Goal: Task Accomplishment & Management: Use online tool/utility

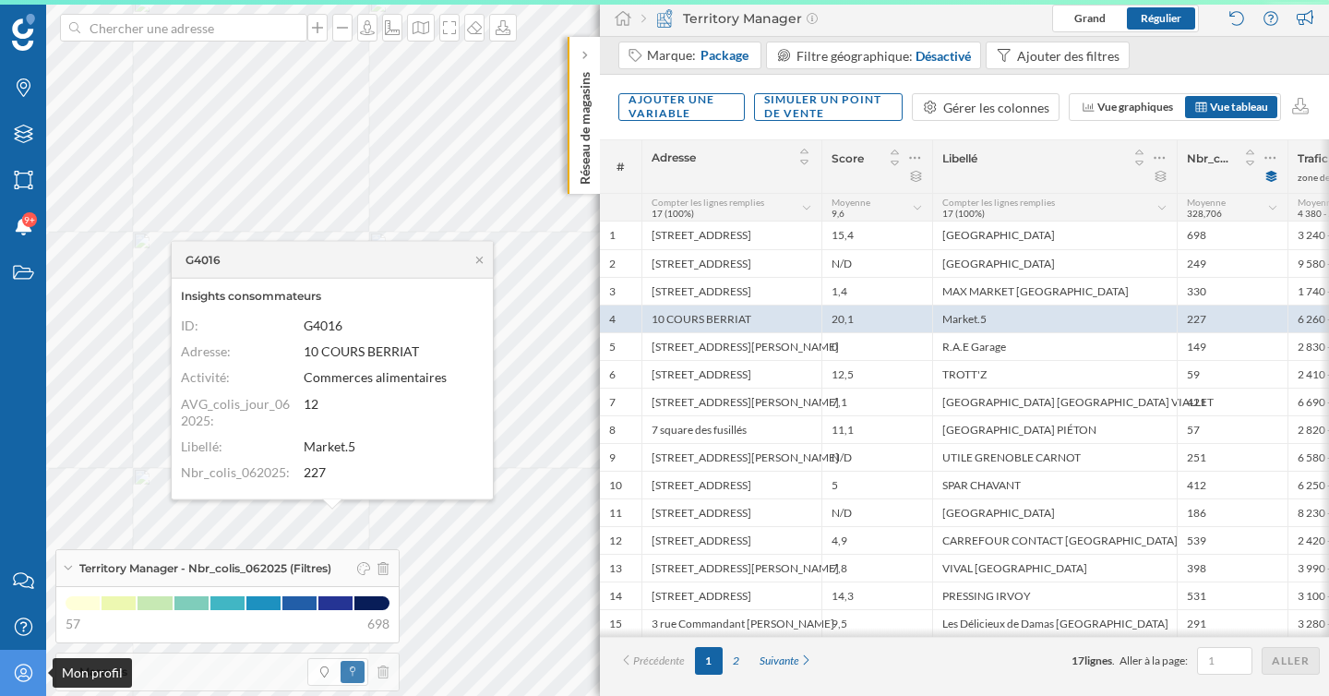
click at [26, 681] on icon "Mon profil" at bounding box center [23, 673] width 23 height 18
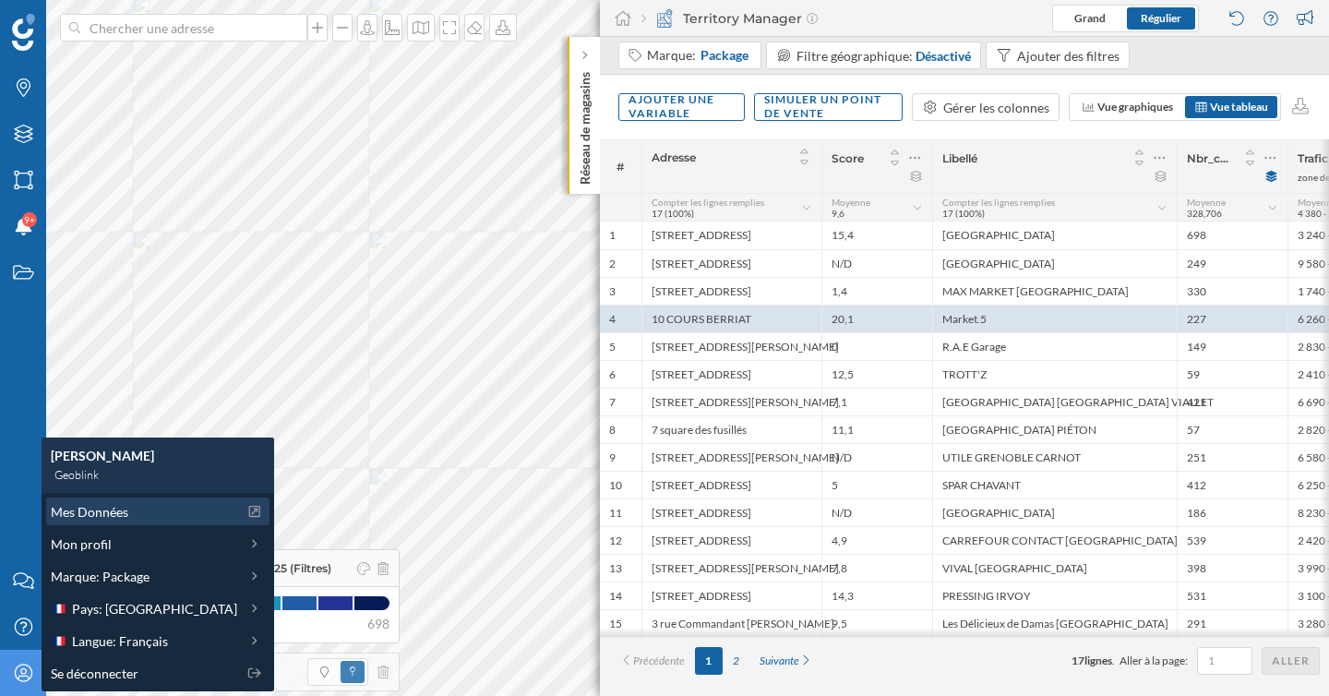
click at [119, 509] on span "Mes Données" at bounding box center [90, 511] width 78 height 19
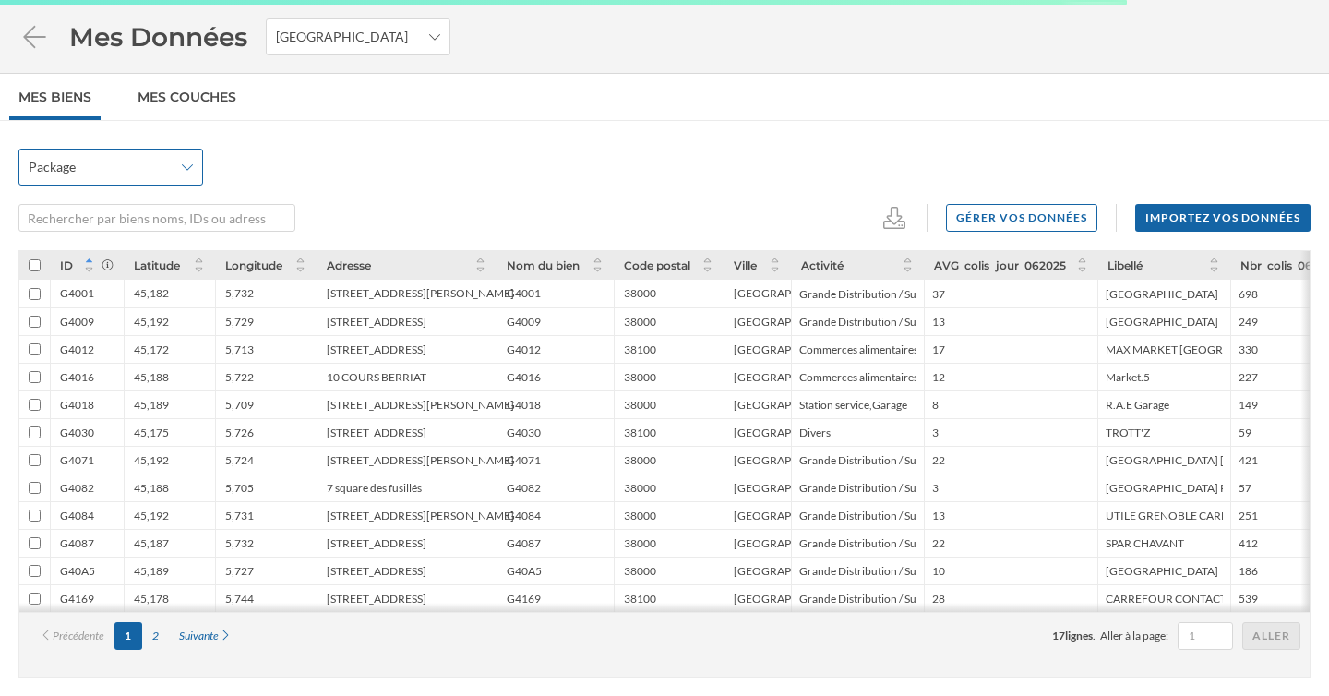
click at [185, 170] on icon at bounding box center [187, 167] width 11 height 13
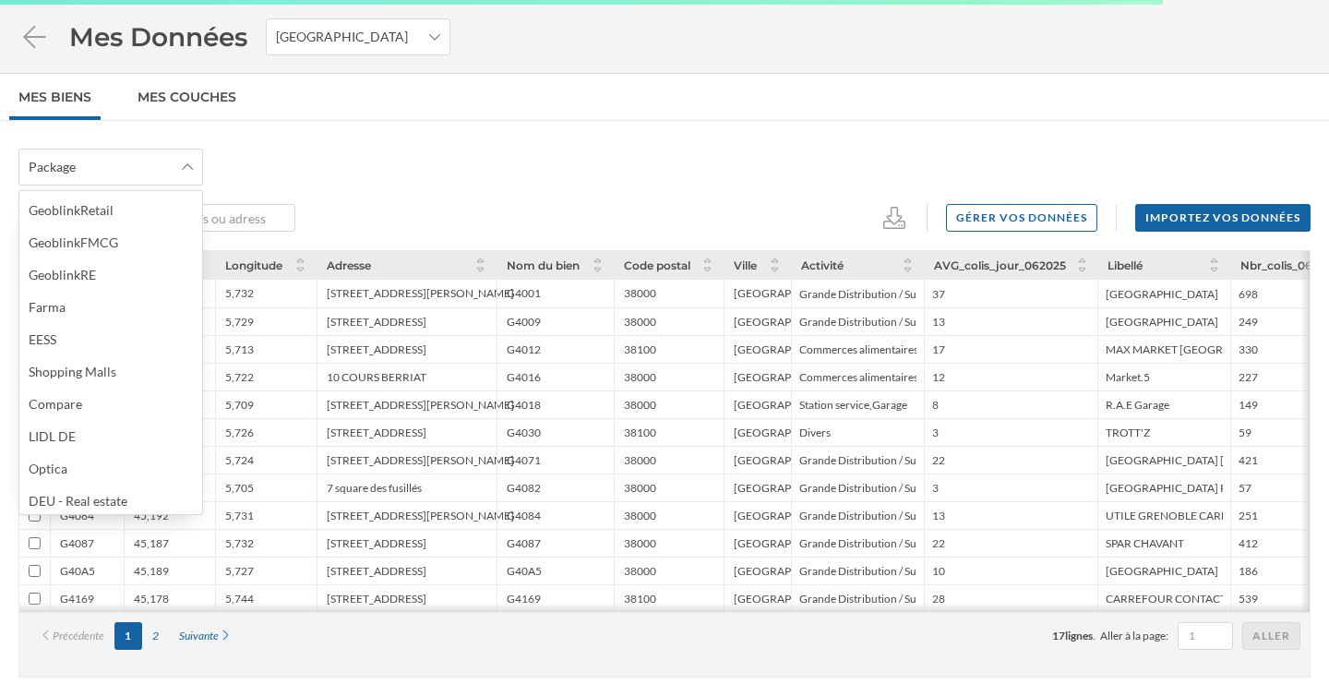
click at [291, 164] on div "Package" at bounding box center [664, 167] width 1292 height 37
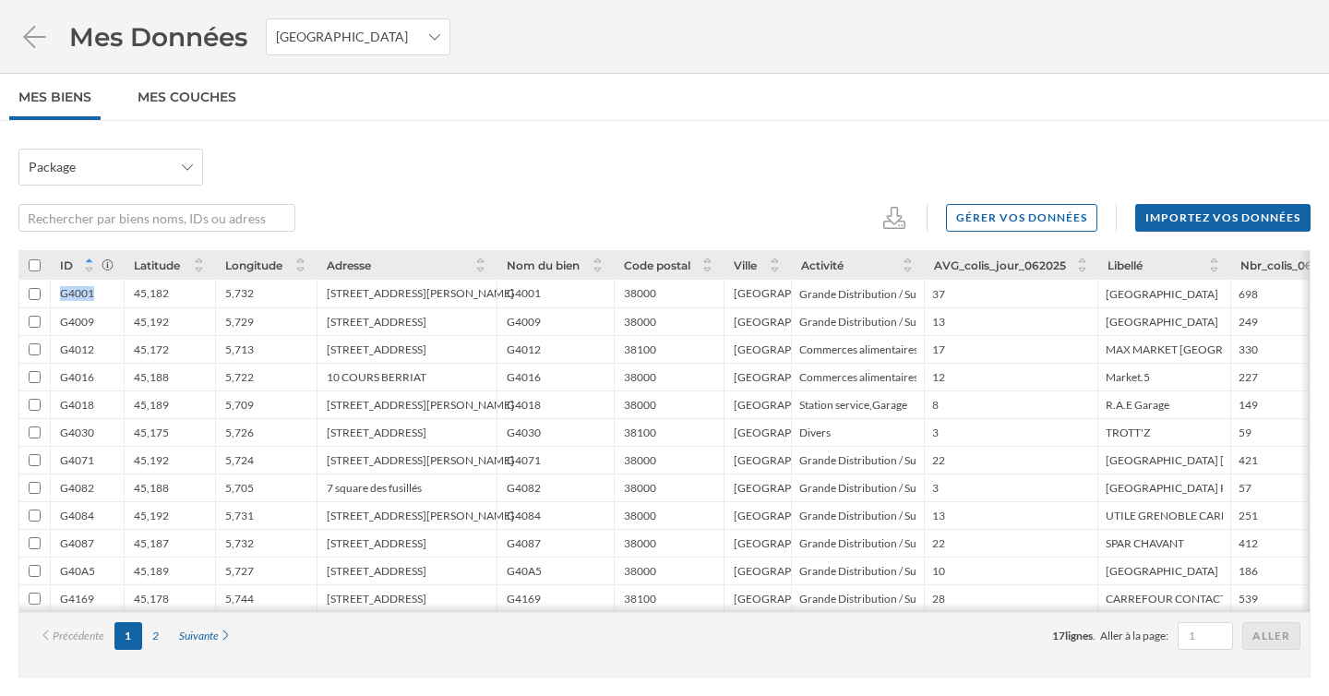
drag, startPoint x: 102, startPoint y: 294, endPoint x: 30, endPoint y: 294, distance: 72.0
click at [30, 294] on div "G4001 45,182 5,732 13 avenue Albert 1er de Belgique G4001 38000 Grenoble Grande…" at bounding box center [695, 294] width 1352 height 28
copy div "G4001"
click at [13, 30] on div "Mes Données France" at bounding box center [664, 37] width 1329 height 74
click at [36, 30] on icon at bounding box center [34, 37] width 32 height 26
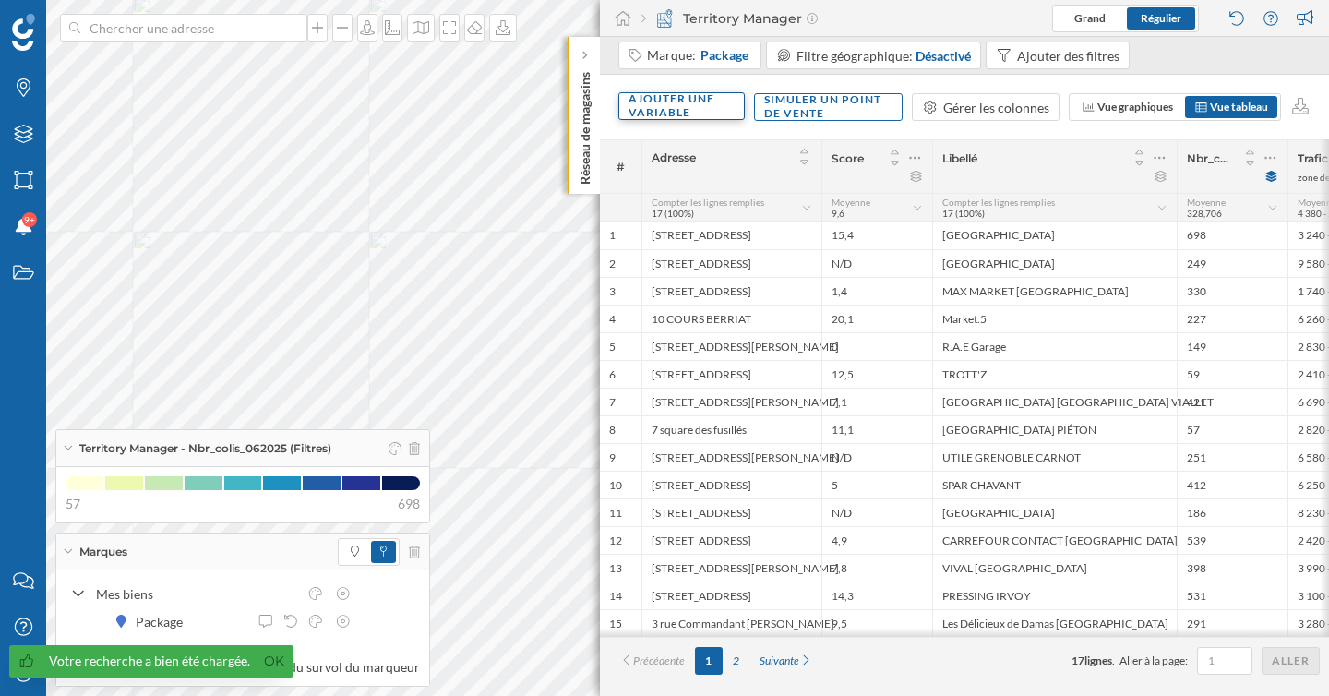
click at [698, 111] on div "Ajouter une variable" at bounding box center [681, 106] width 126 height 28
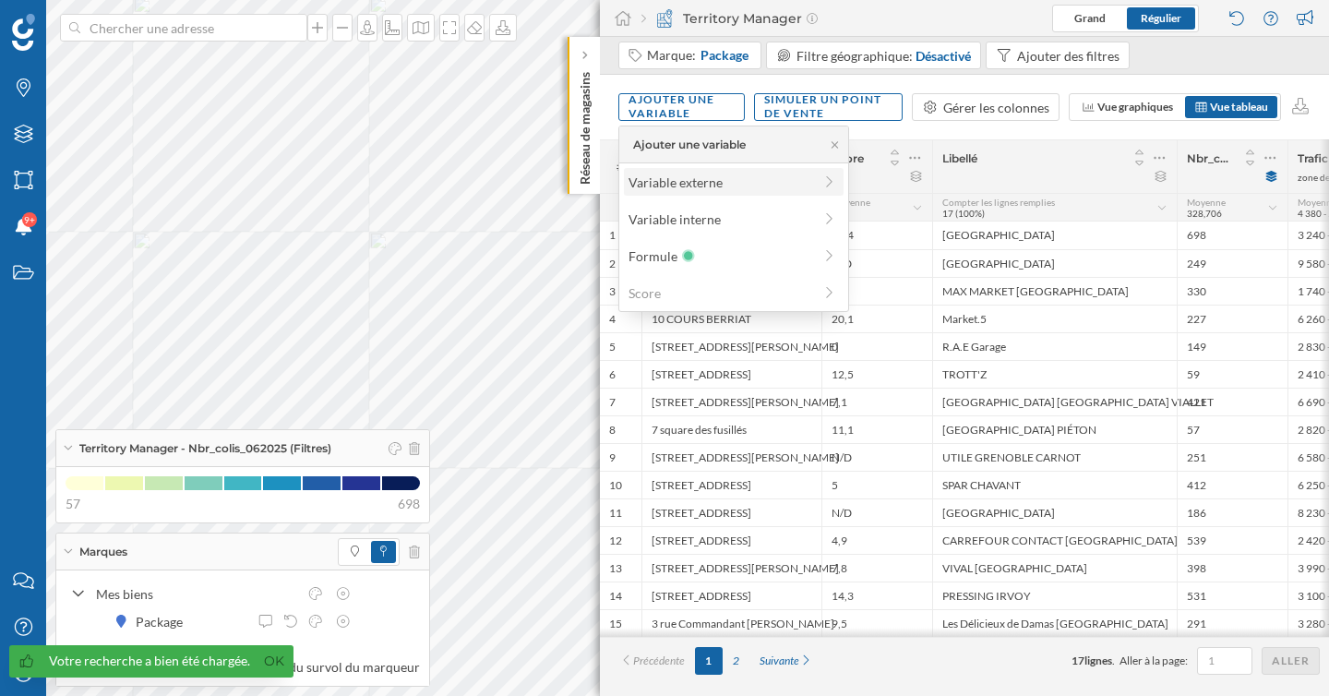
click at [710, 183] on div "Variable externe" at bounding box center [721, 182] width 184 height 19
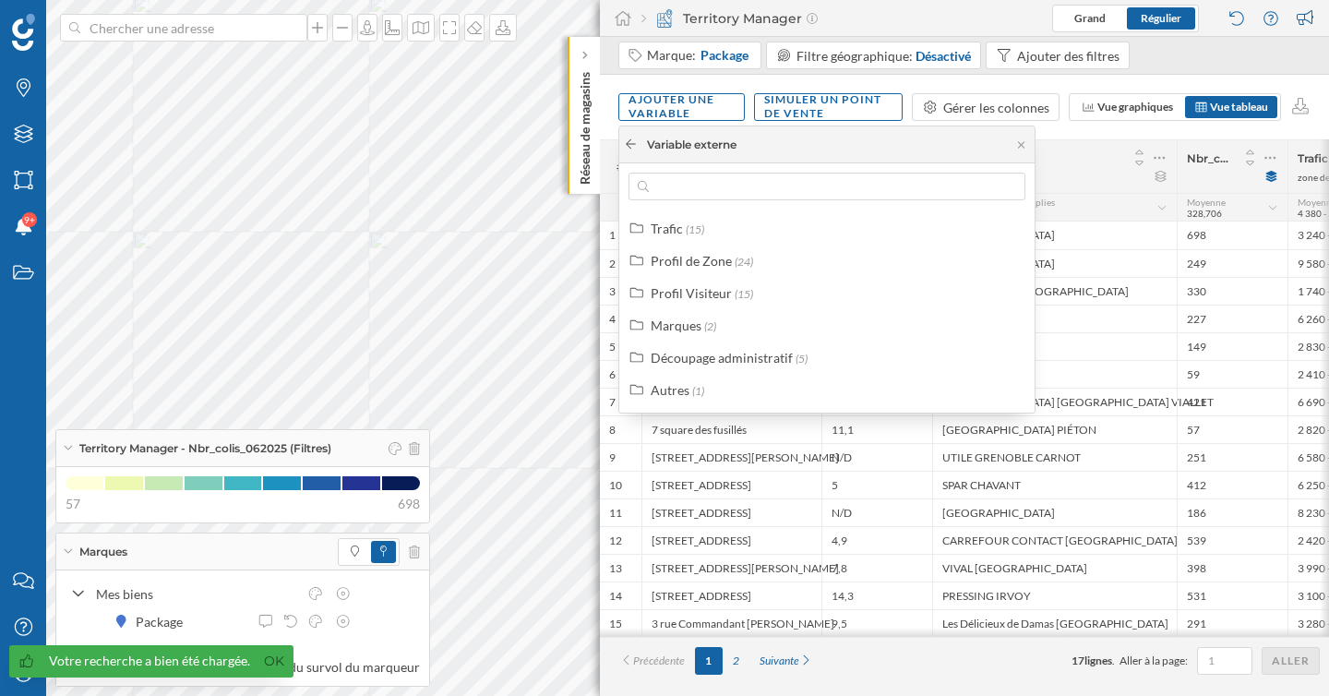
click at [627, 146] on icon at bounding box center [631, 143] width 14 height 11
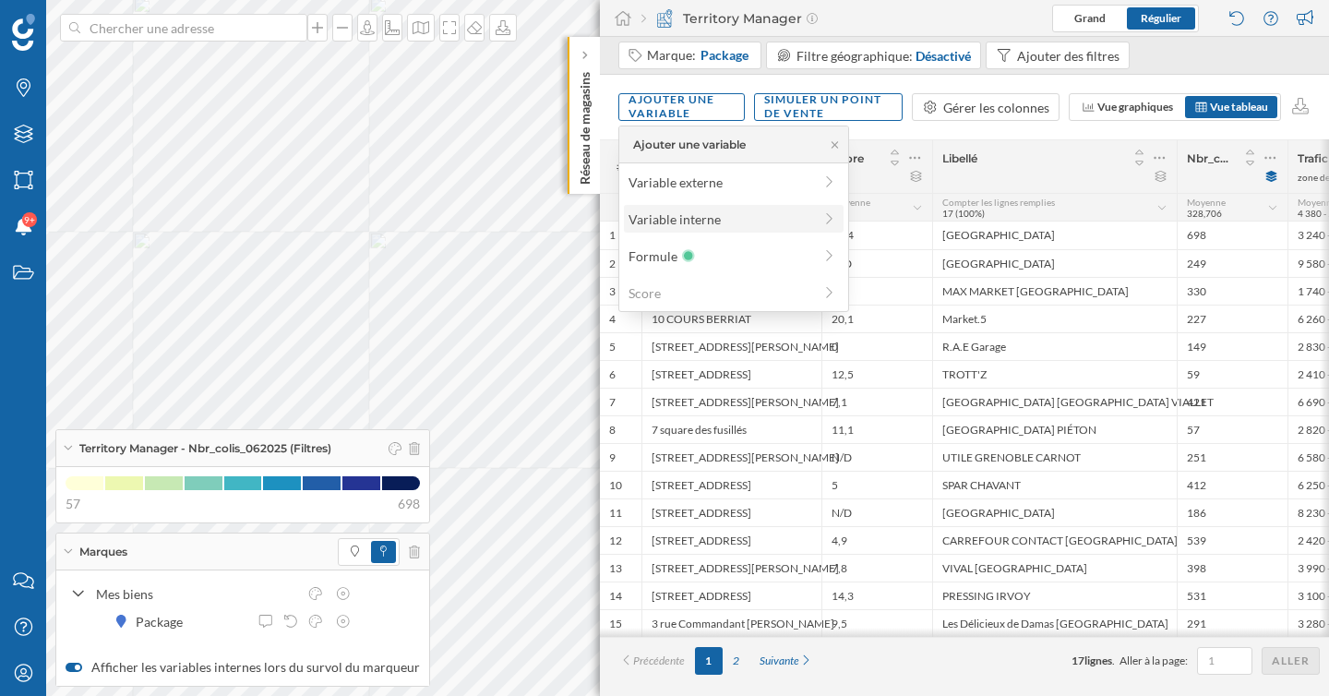
click at [650, 208] on div "Variable interne" at bounding box center [734, 219] width 220 height 28
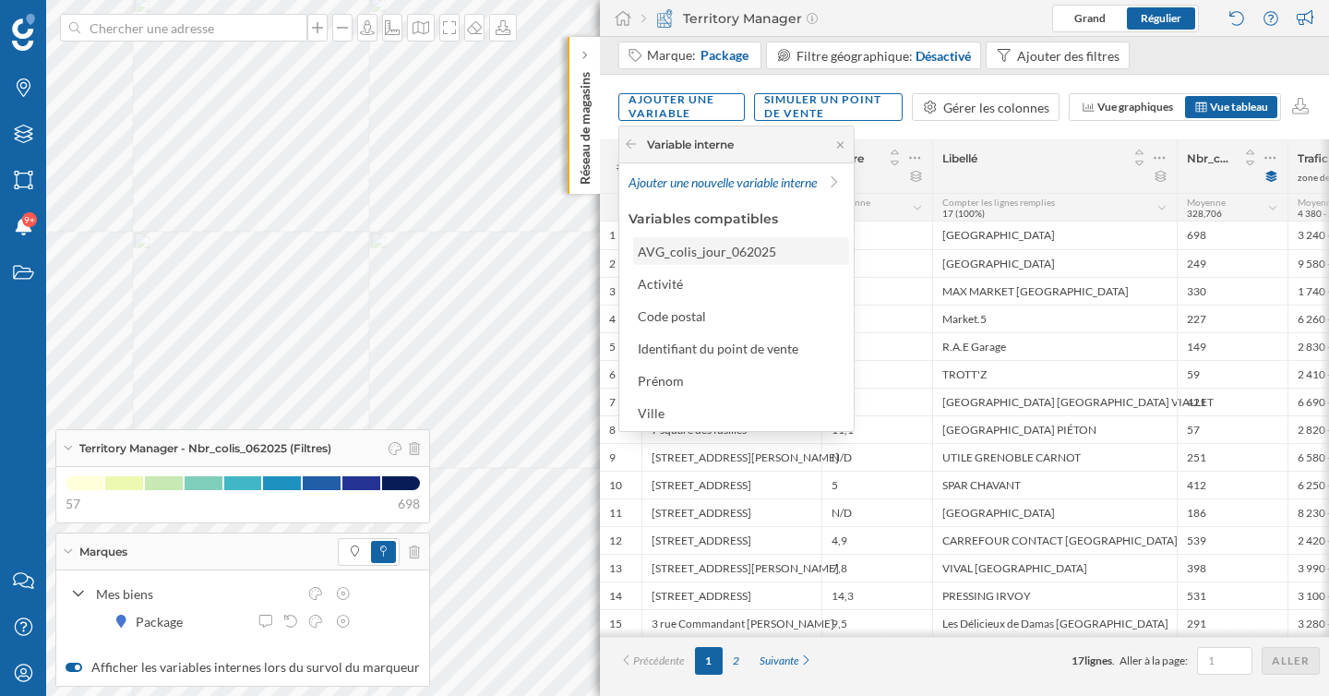
click at [707, 255] on div "AVG_colis_jour_062025" at bounding box center [707, 252] width 138 height 16
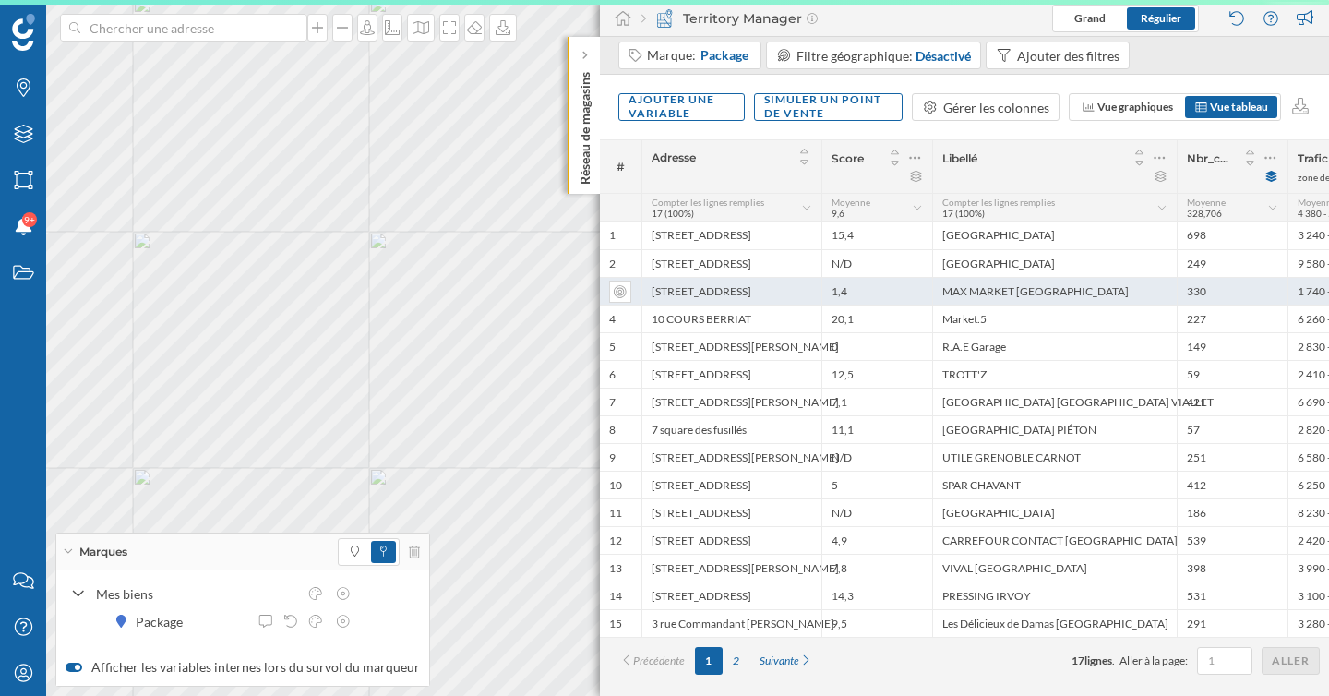
scroll to position [0, 876]
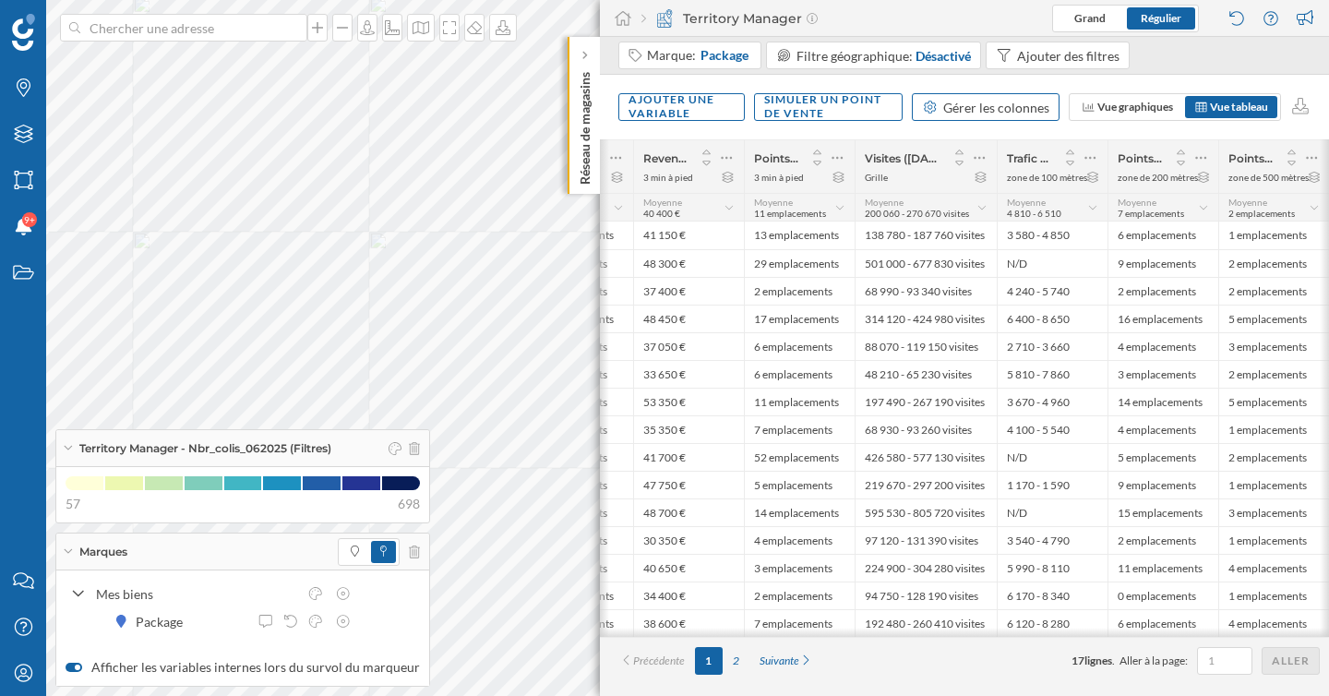
click at [1004, 105] on div "Gérer les colonnes" at bounding box center [996, 107] width 106 height 19
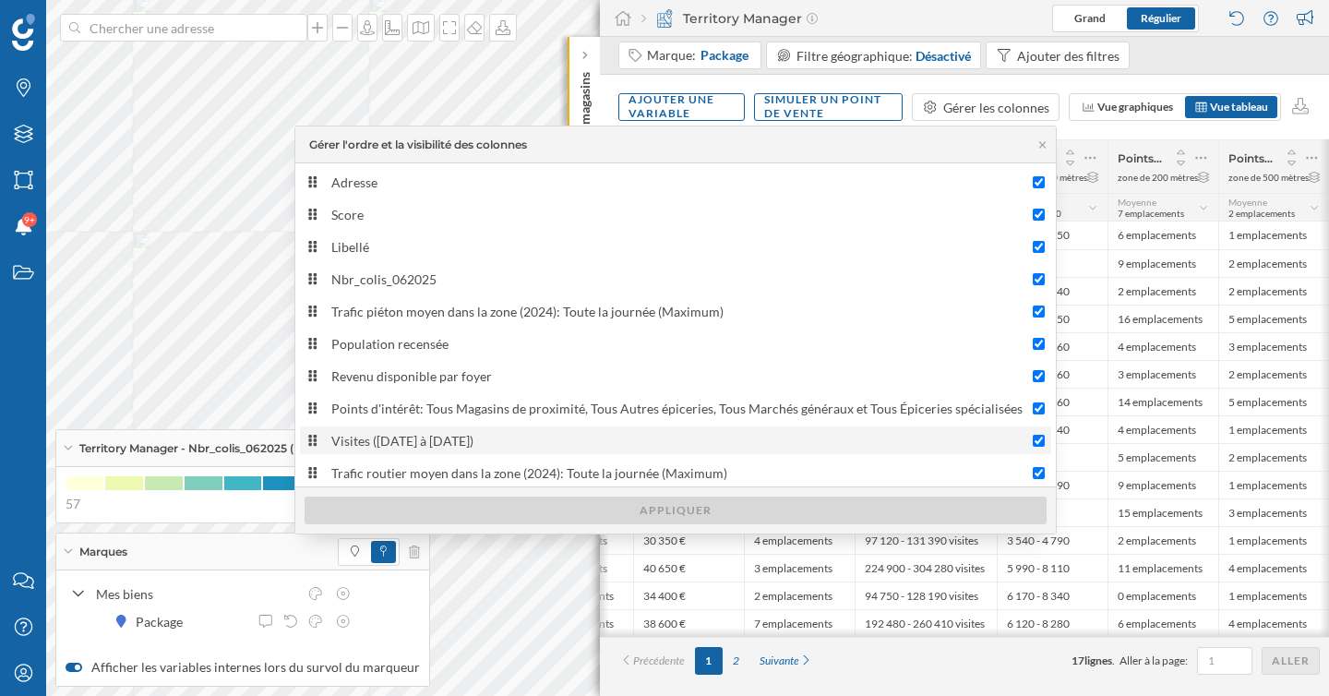
scroll to position [102, 0]
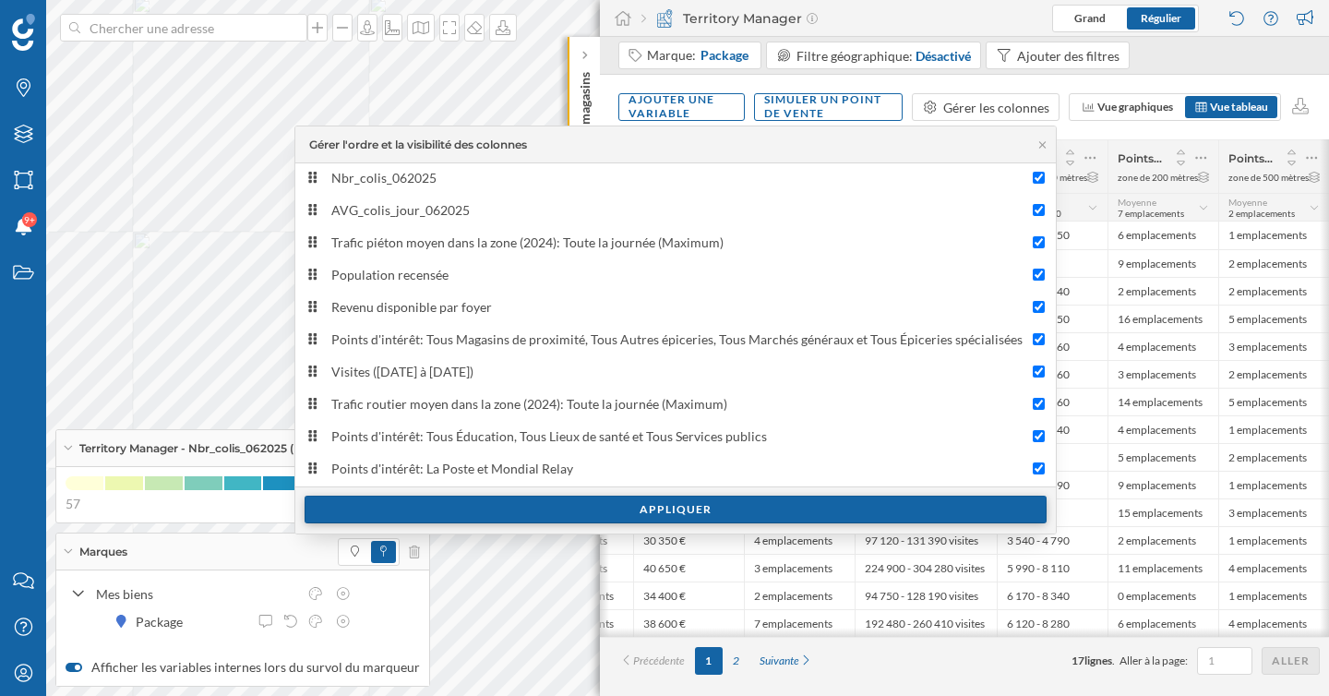
click at [551, 511] on div "Appliquer" at bounding box center [676, 510] width 742 height 28
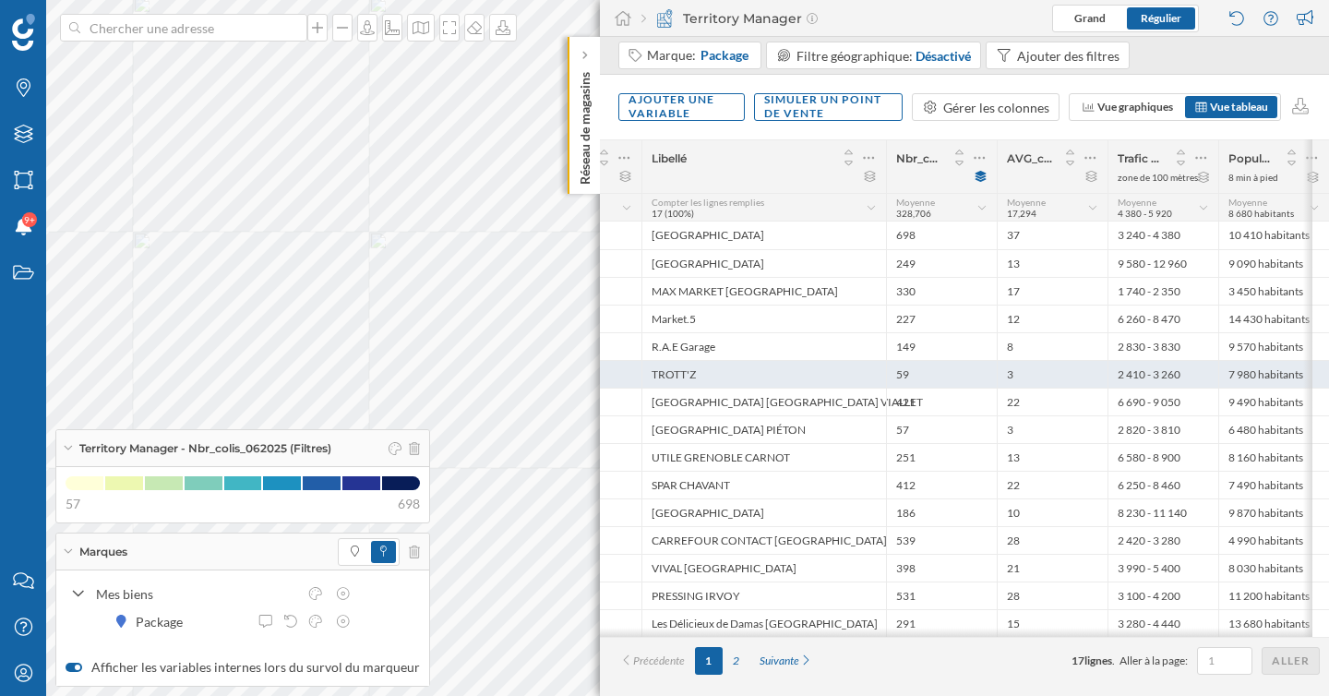
scroll to position [0, 327]
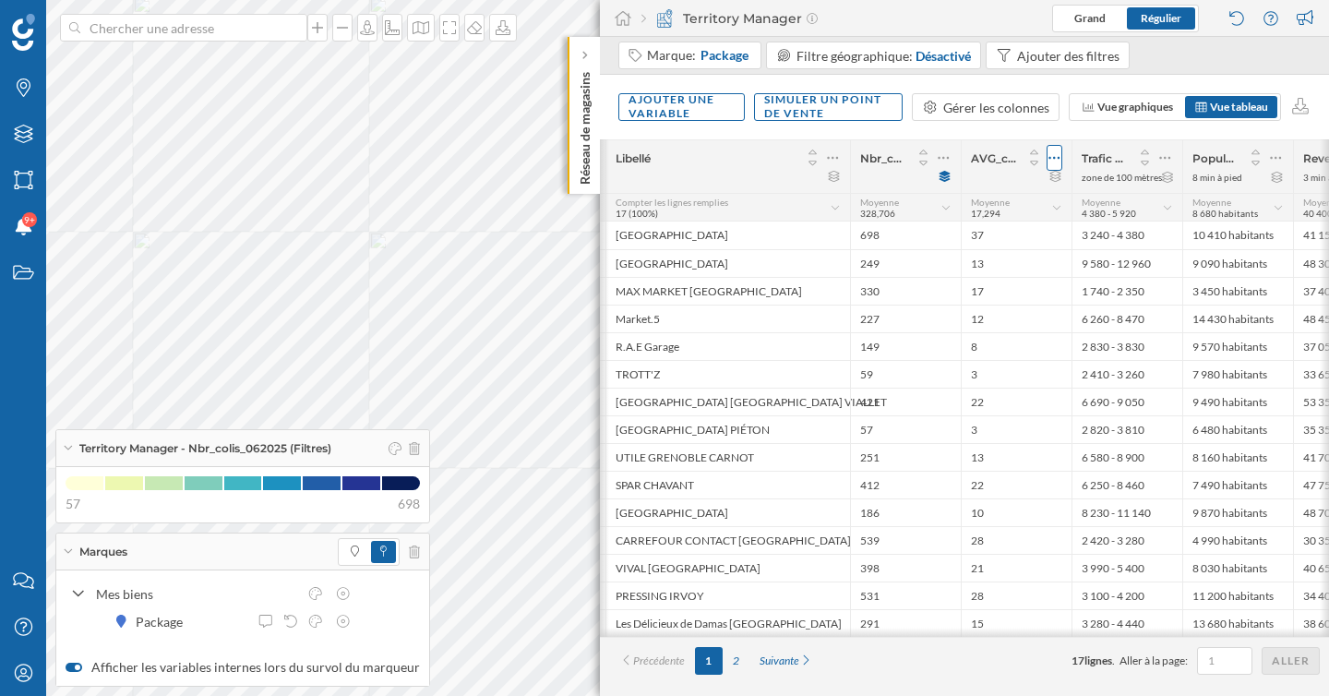
click at [1057, 154] on icon at bounding box center [1054, 158] width 12 height 18
click at [974, 230] on div "Retirer la colonne" at bounding box center [970, 231] width 162 height 19
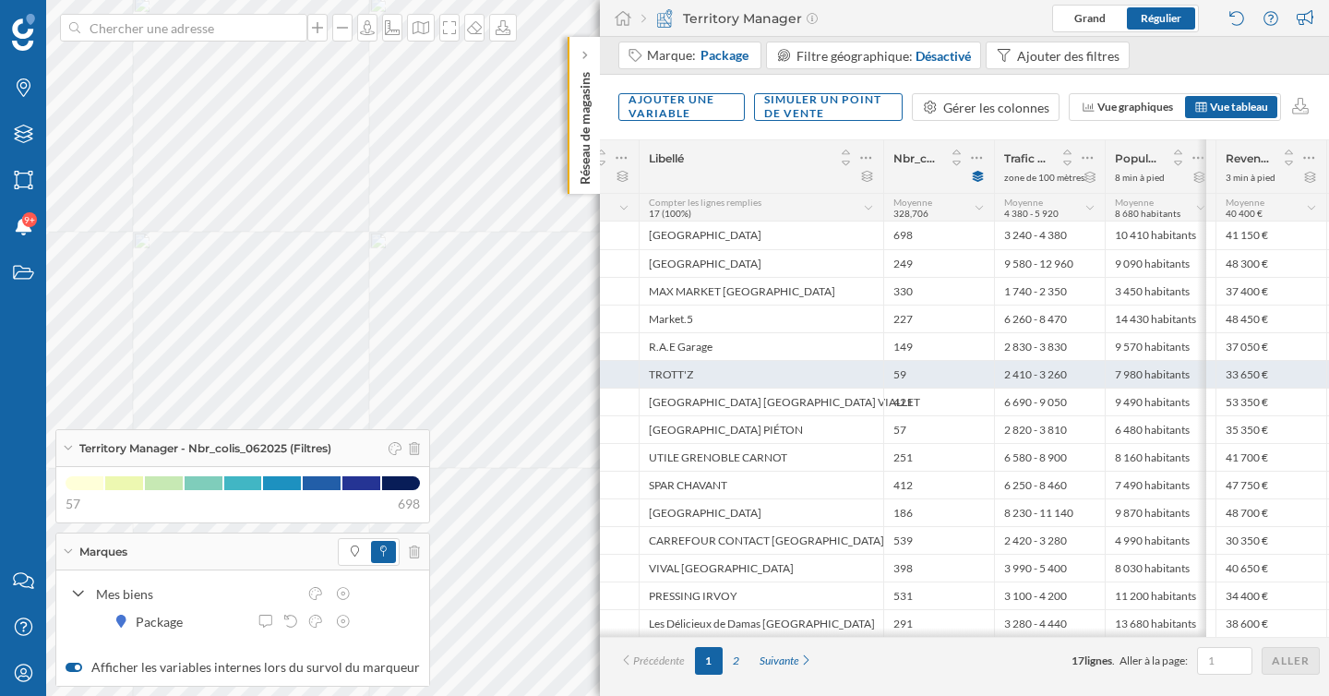
scroll to position [0, 0]
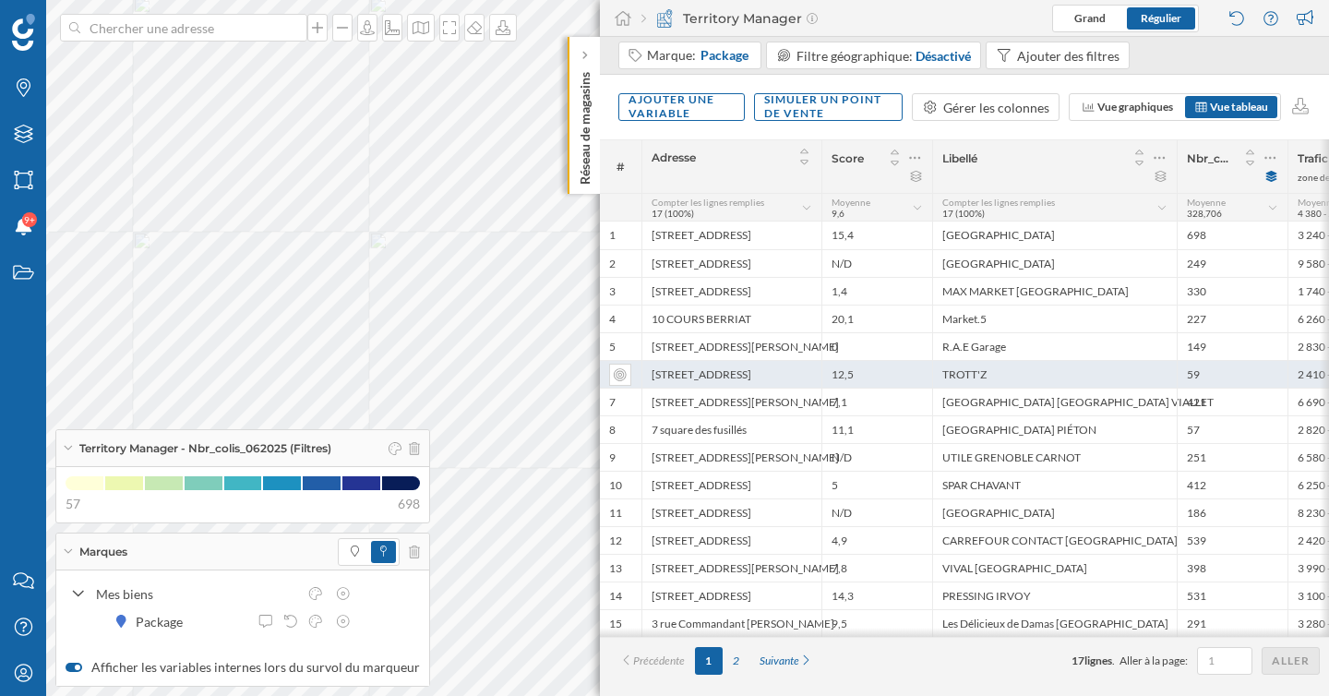
drag, startPoint x: 1006, startPoint y: 382, endPoint x: 960, endPoint y: 370, distance: 47.7
click at [960, 370] on div "TROTT'Z" at bounding box center [1054, 374] width 245 height 28
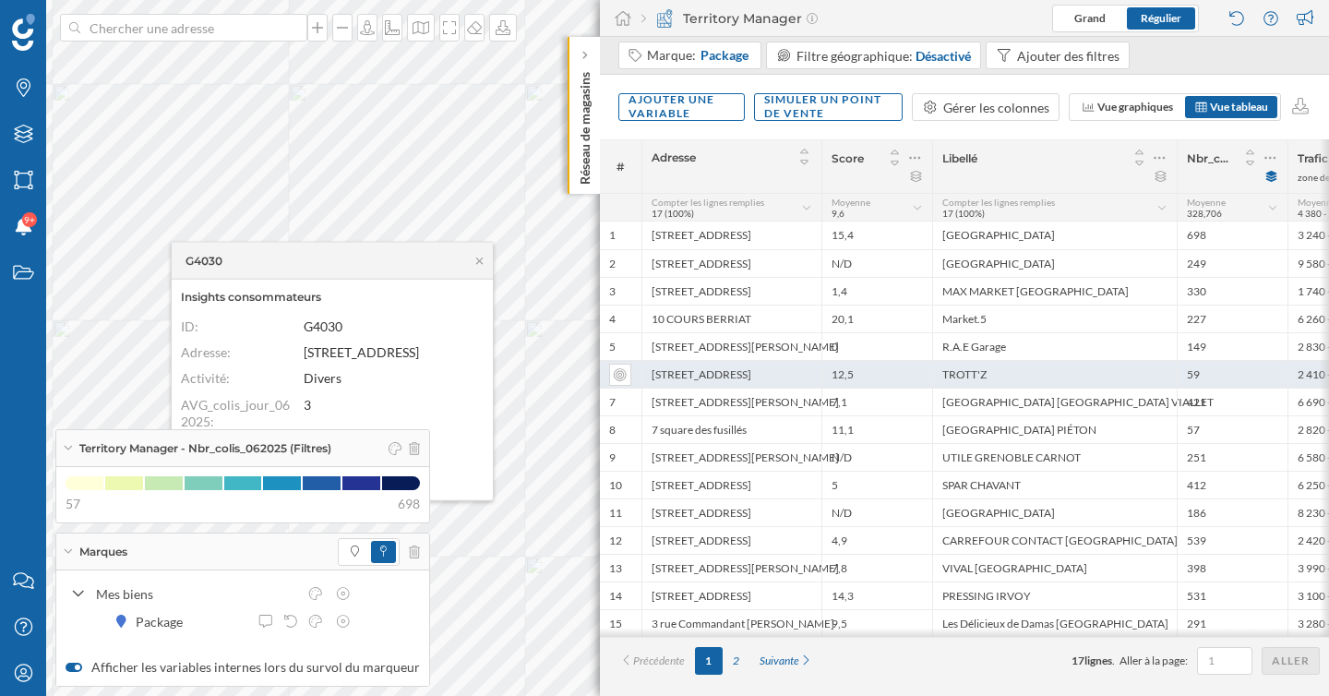
click at [948, 372] on div "TROTT'Z" at bounding box center [1054, 374] width 245 height 28
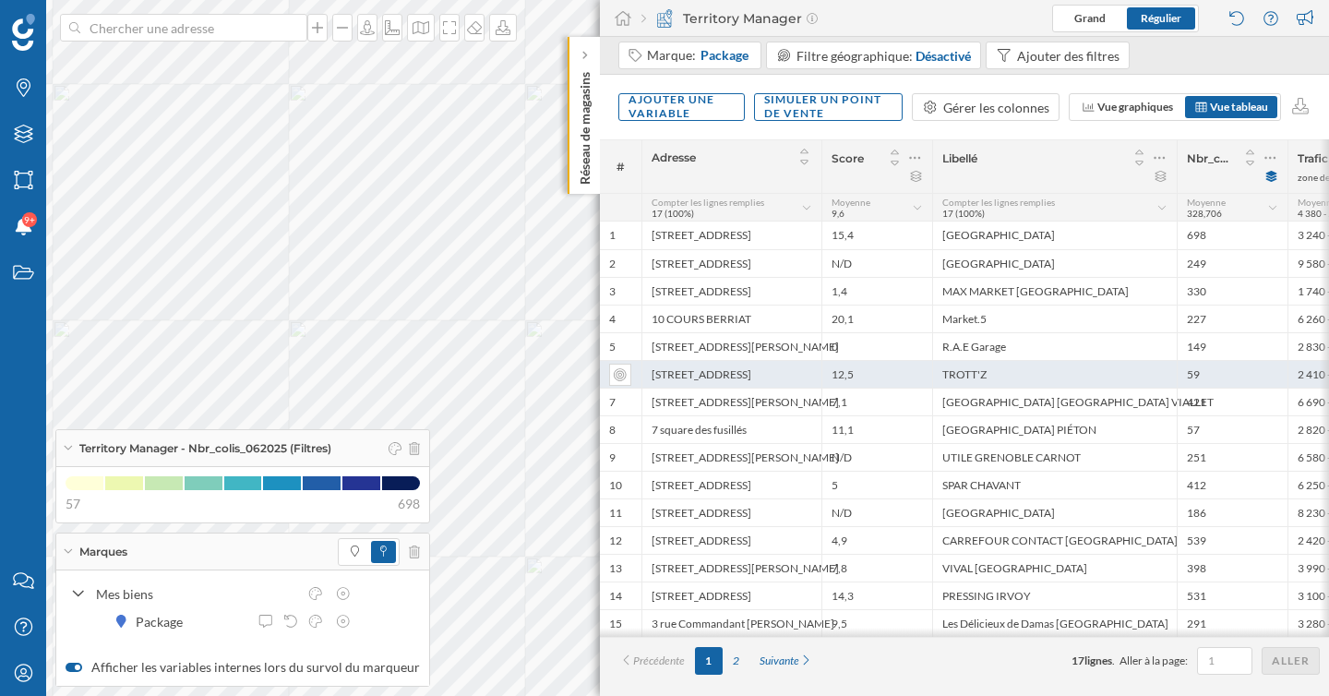
click at [942, 373] on div "TROTT'Z" at bounding box center [1054, 374] width 245 height 28
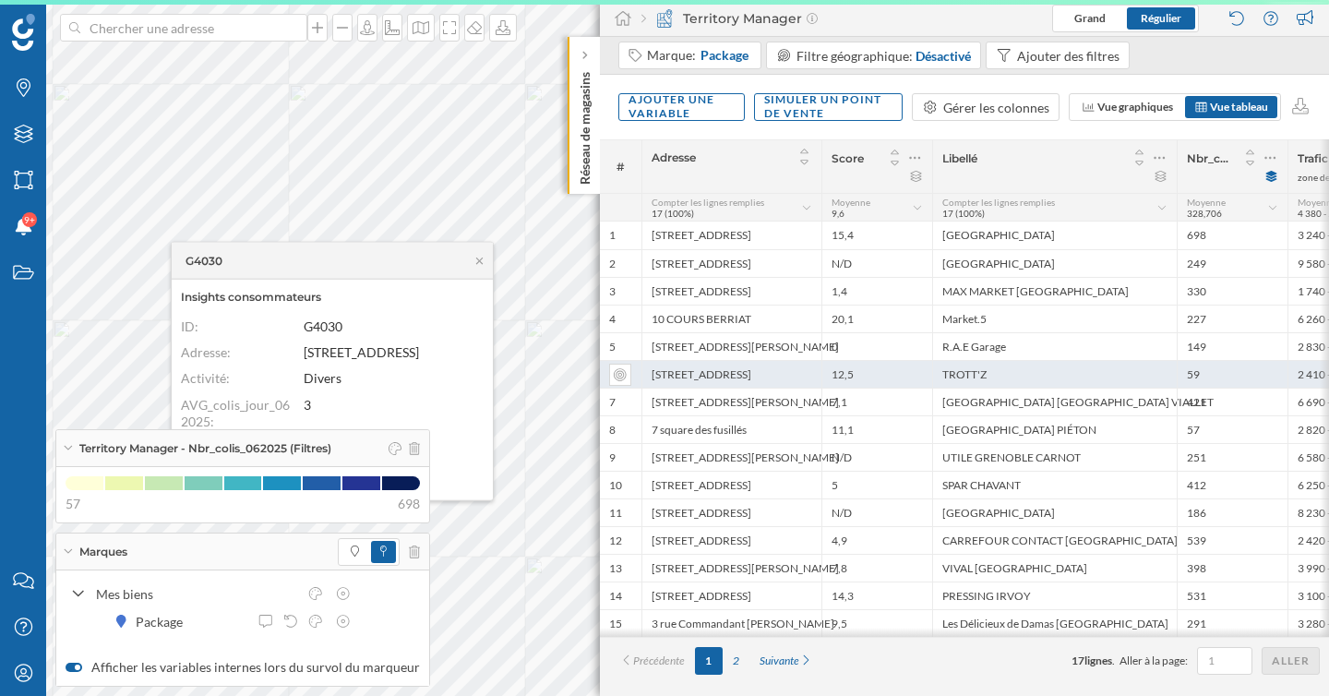
copy div "TROTT'Z"
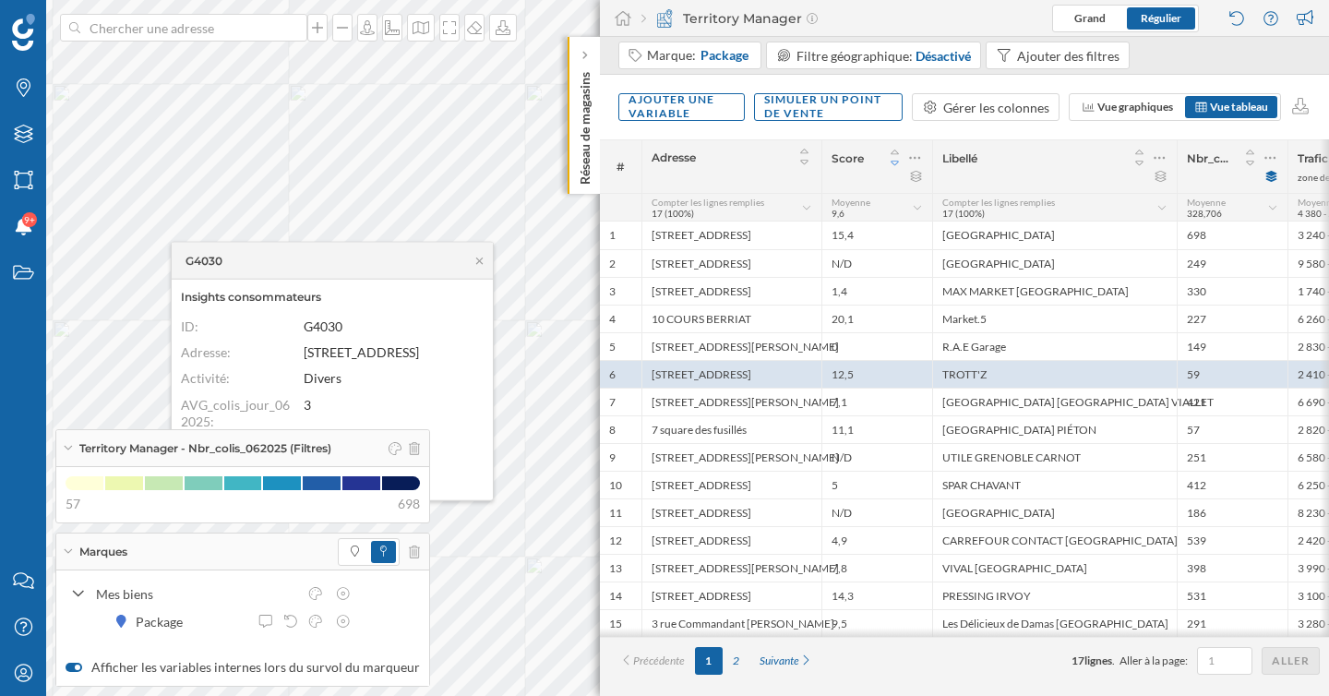
click at [894, 162] on icon at bounding box center [895, 163] width 17 height 13
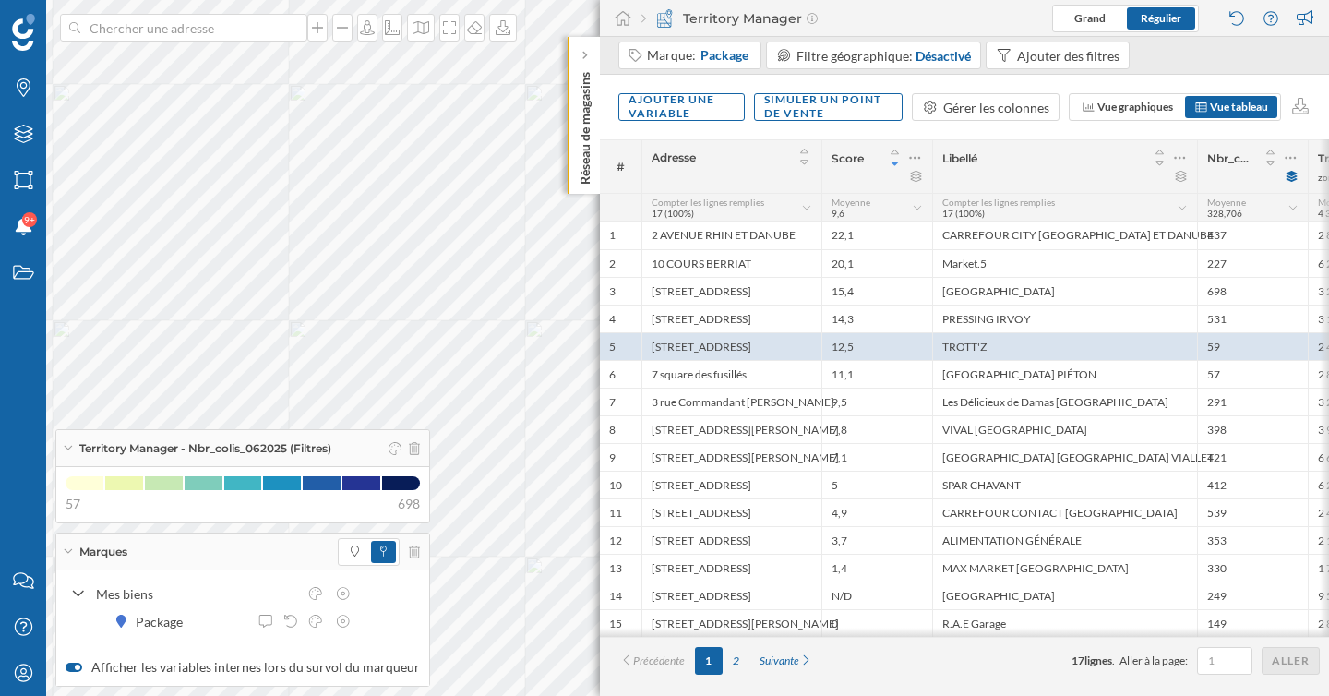
click at [894, 162] on icon at bounding box center [894, 164] width 7 height 5
click at [897, 148] on icon at bounding box center [895, 152] width 17 height 13
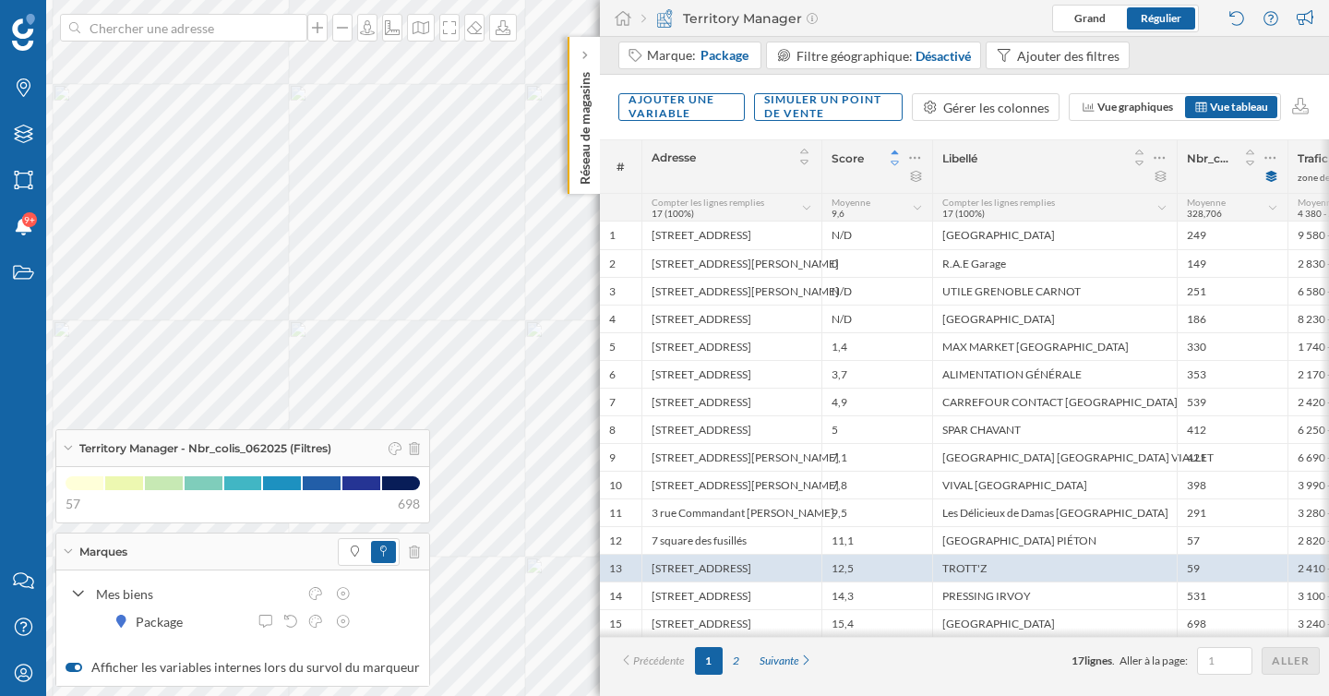
click at [896, 163] on icon at bounding box center [895, 163] width 17 height 13
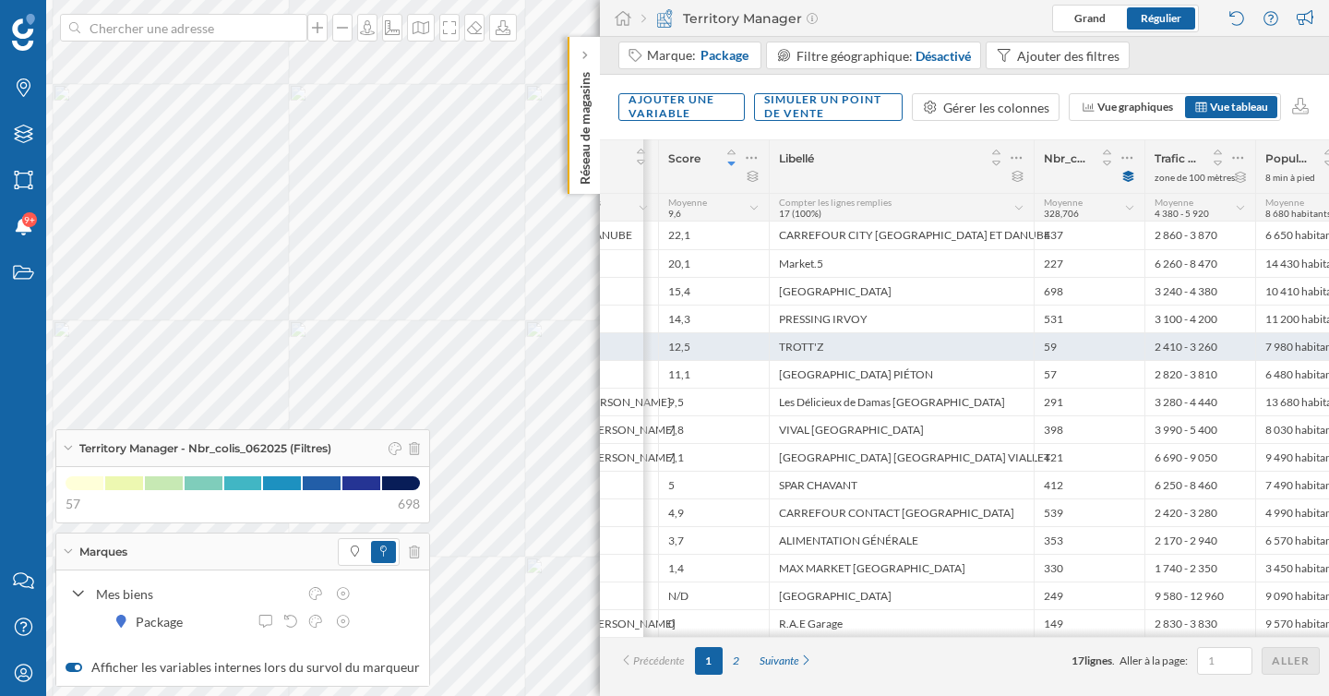
scroll to position [0, 220]
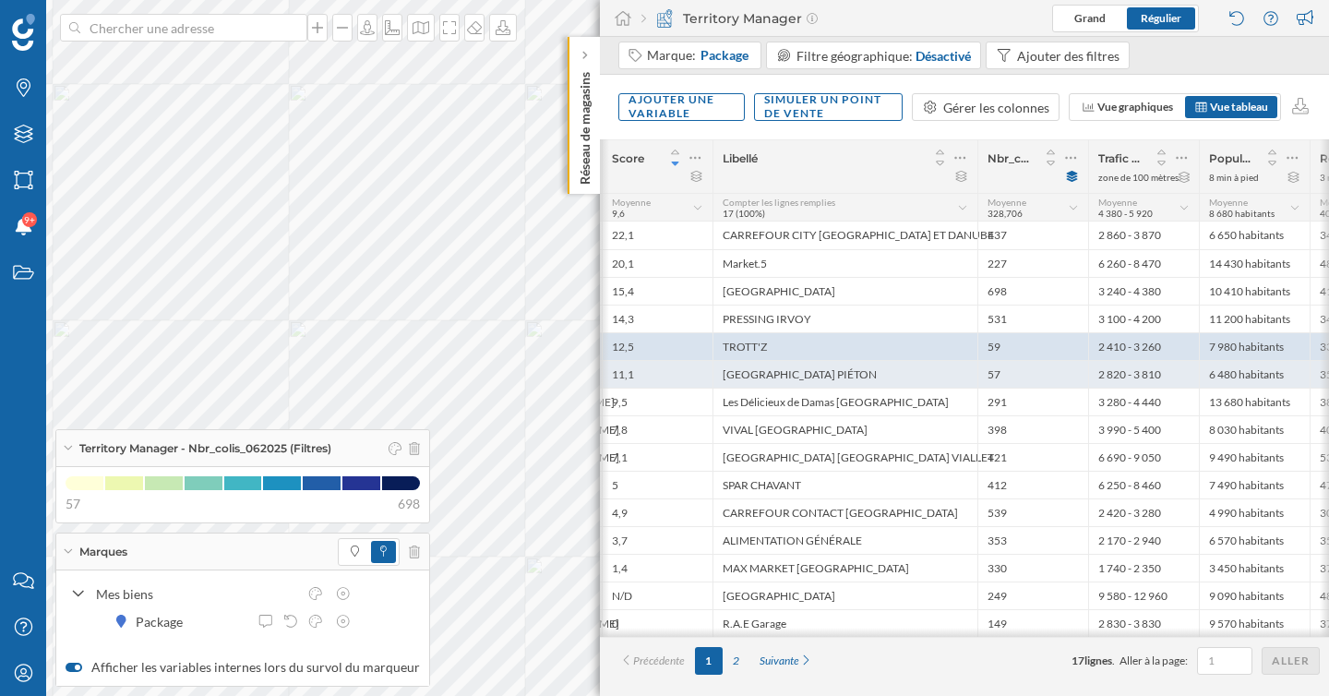
click at [1010, 377] on div "57" at bounding box center [1032, 374] width 111 height 28
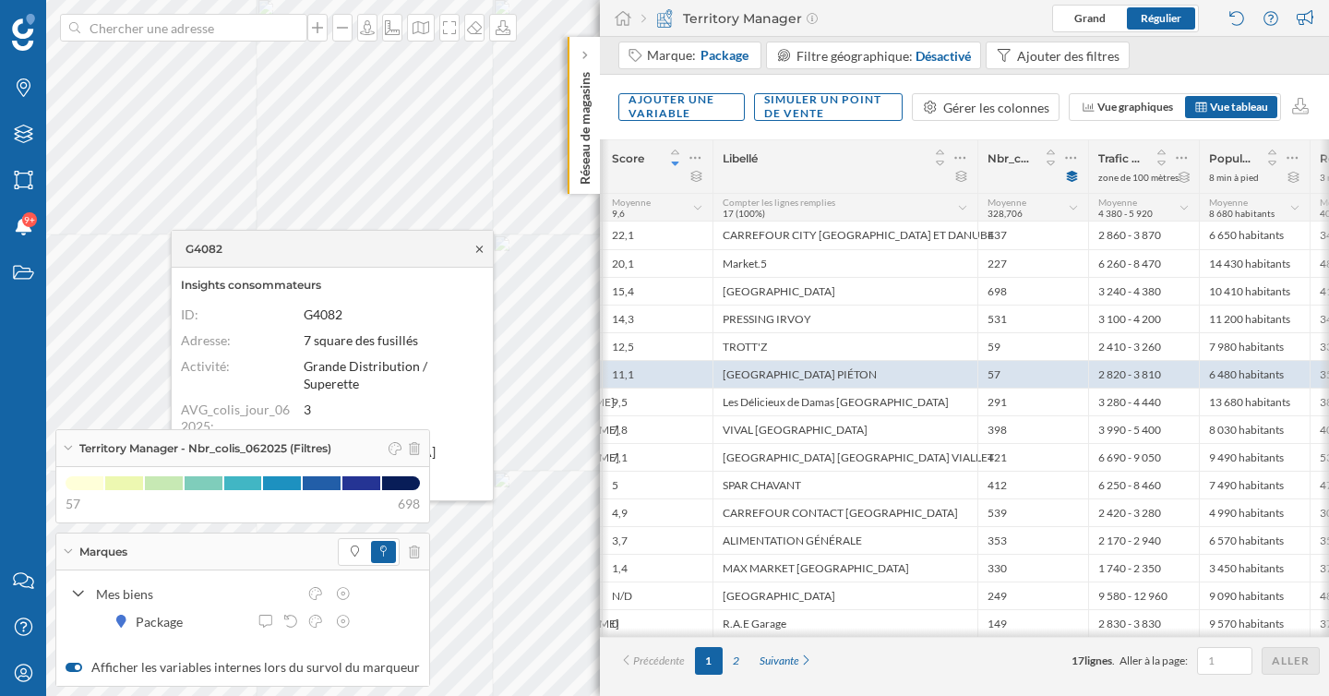
click at [475, 254] on icon at bounding box center [480, 249] width 14 height 11
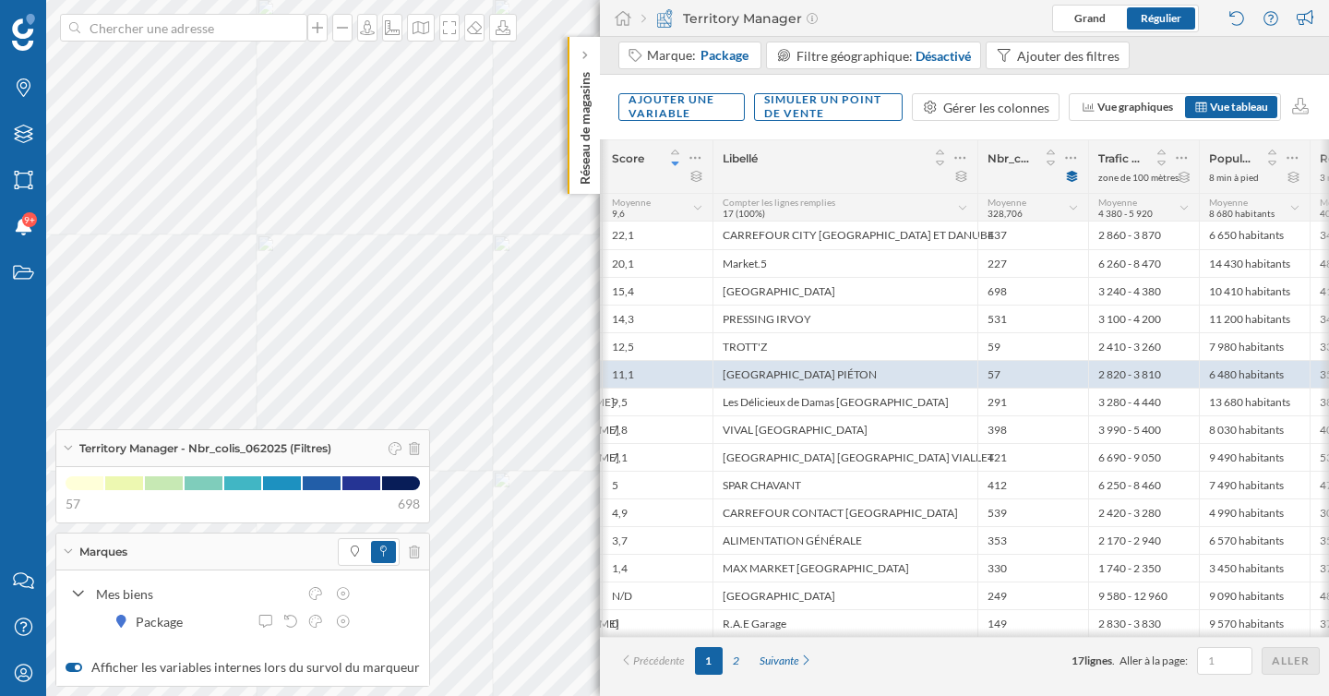
click at [66, 545] on div "Marques" at bounding box center [242, 551] width 373 height 37
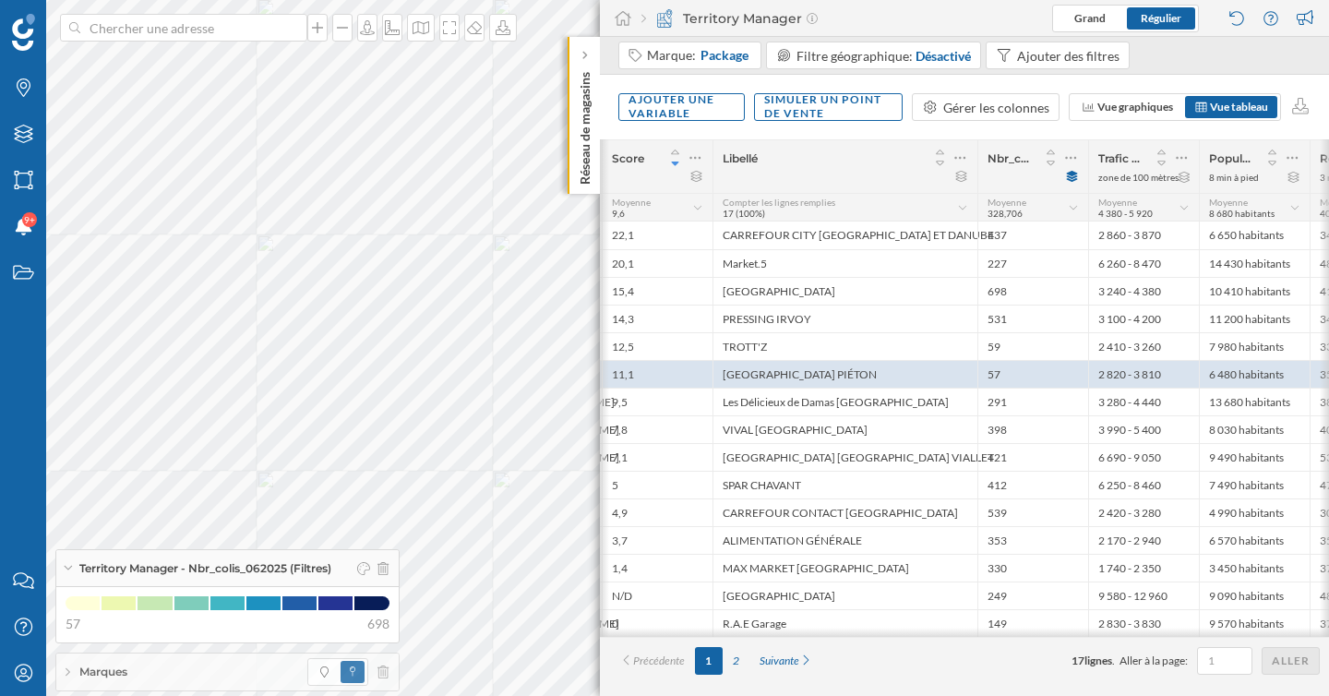
click at [70, 578] on div "Territory Manager - Nbr_colis_062025 (Filtres)" at bounding box center [227, 568] width 342 height 37
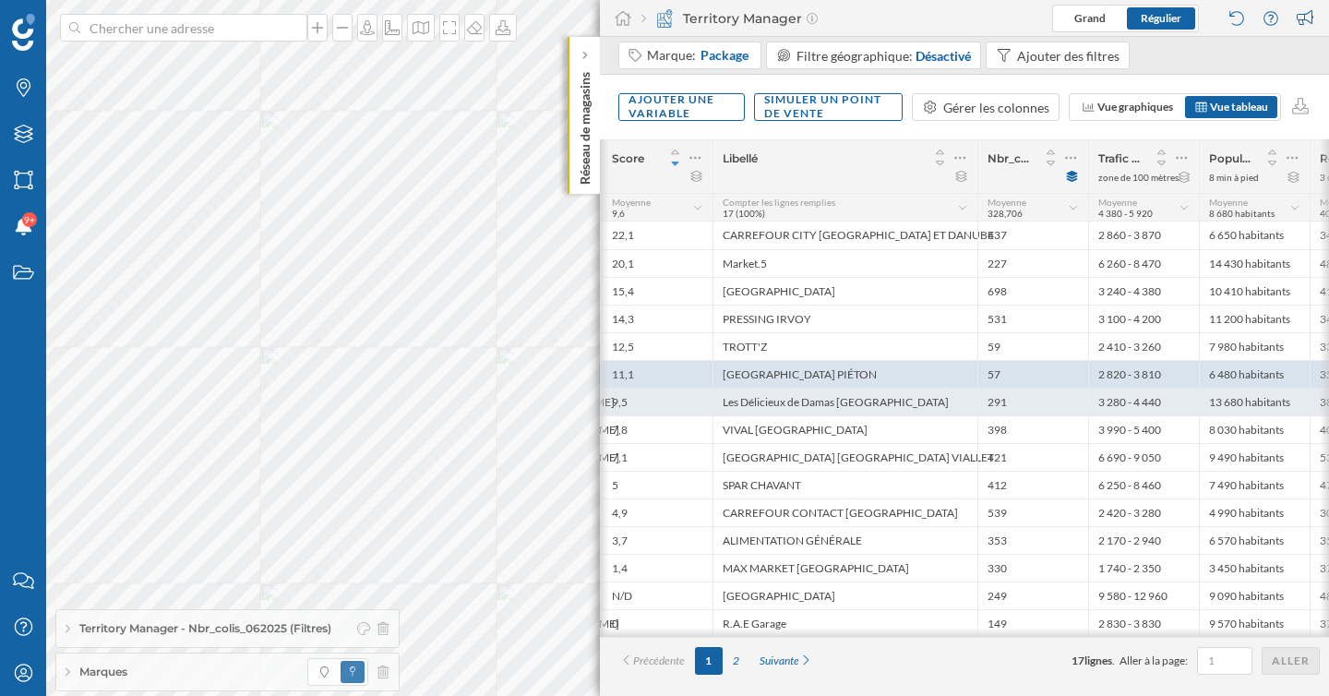
click at [760, 397] on div "Les Délicieux de Damas [GEOGRAPHIC_DATA]" at bounding box center [845, 402] width 265 height 28
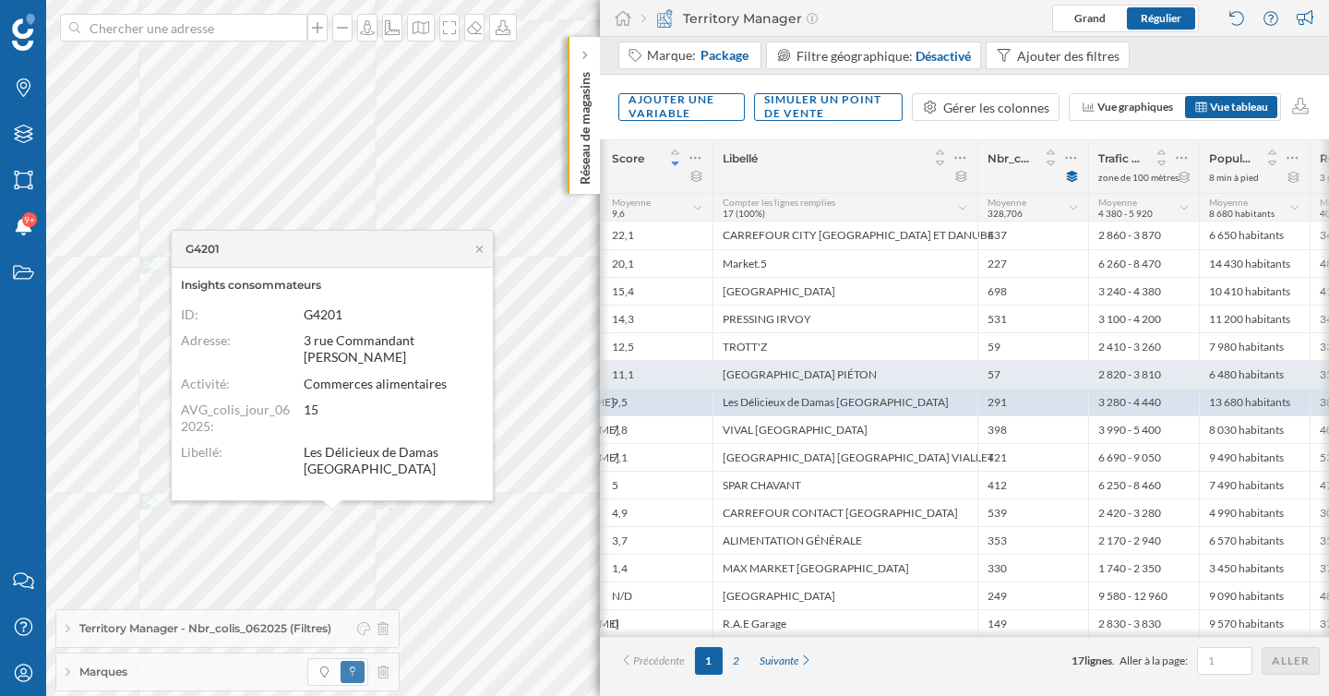
click at [763, 376] on div "[GEOGRAPHIC_DATA] PIÉTON" at bounding box center [845, 374] width 265 height 28
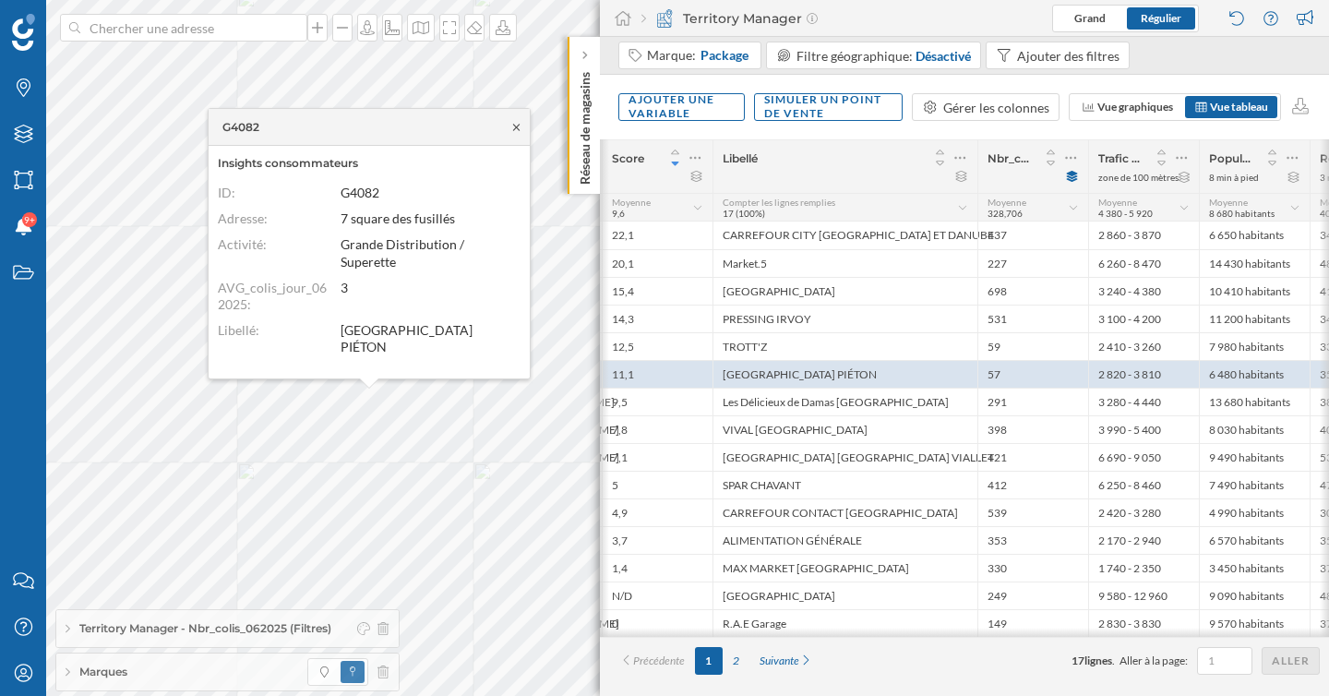
click at [516, 125] on icon at bounding box center [516, 127] width 14 height 11
click at [520, 124] on icon at bounding box center [516, 127] width 14 height 11
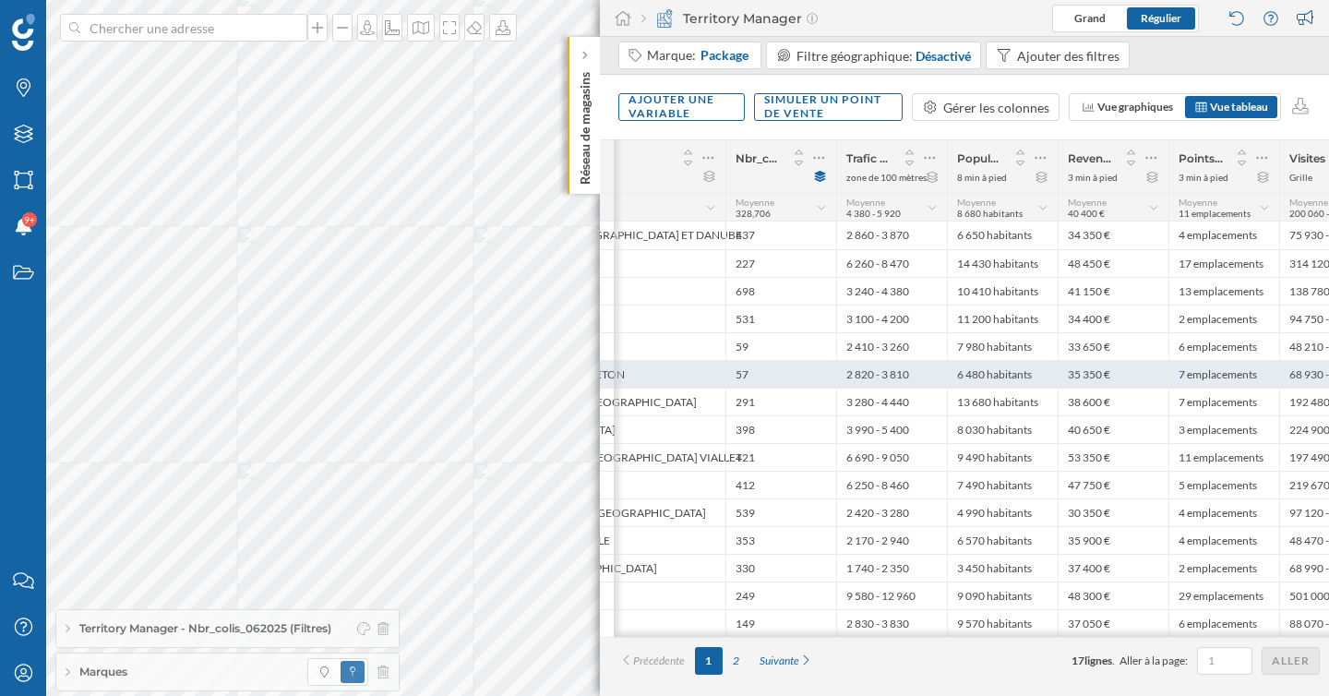
scroll to position [0, 490]
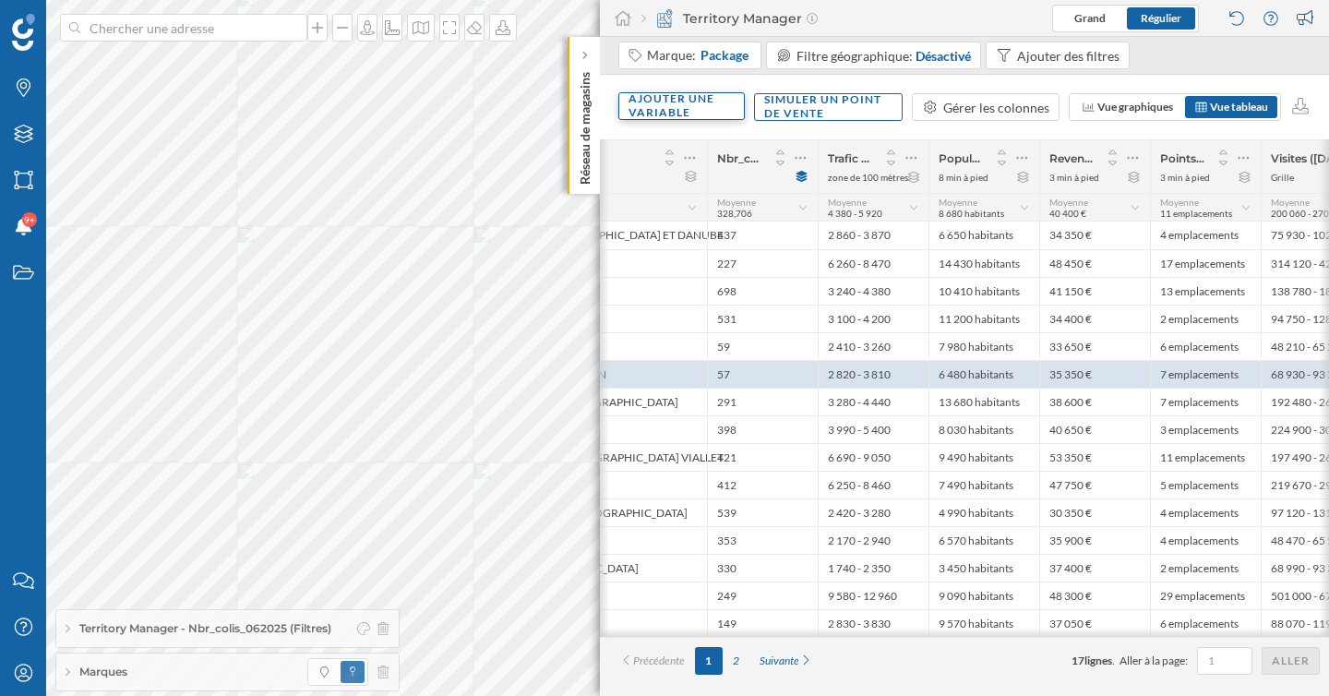
click at [709, 103] on div "Ajouter une variable" at bounding box center [681, 106] width 126 height 28
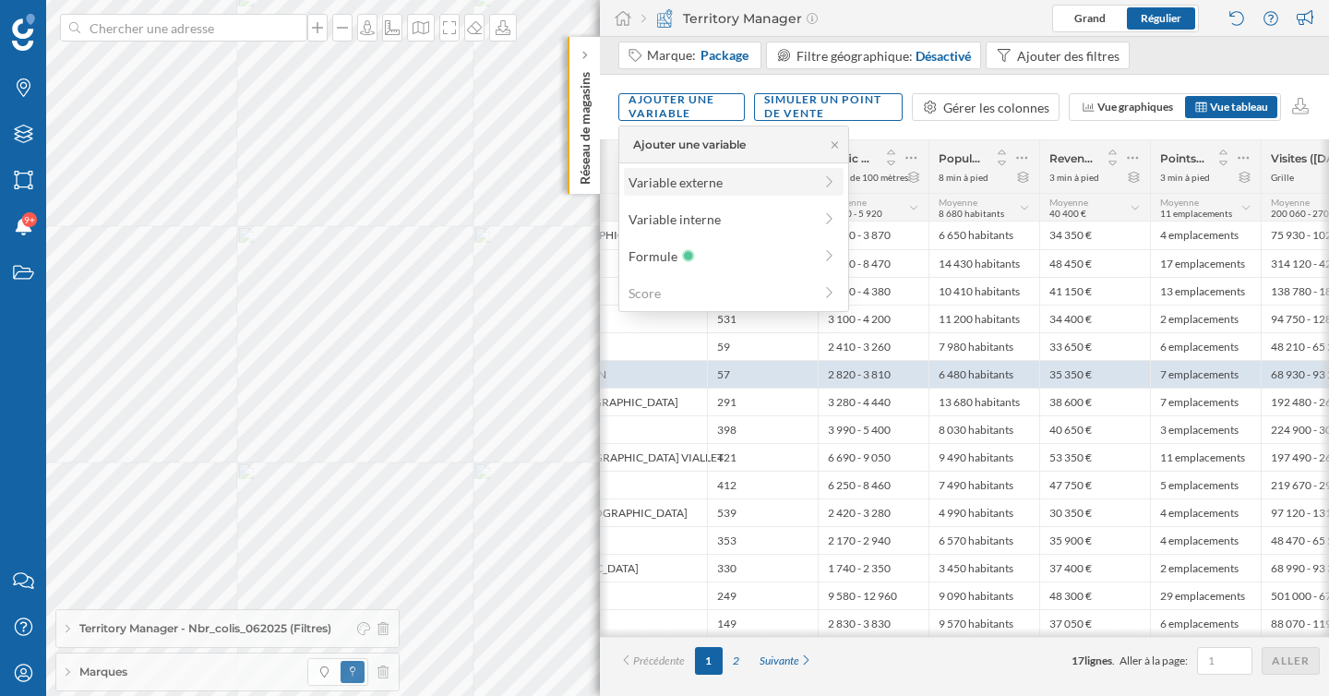
click at [703, 182] on div "Variable externe" at bounding box center [721, 182] width 184 height 19
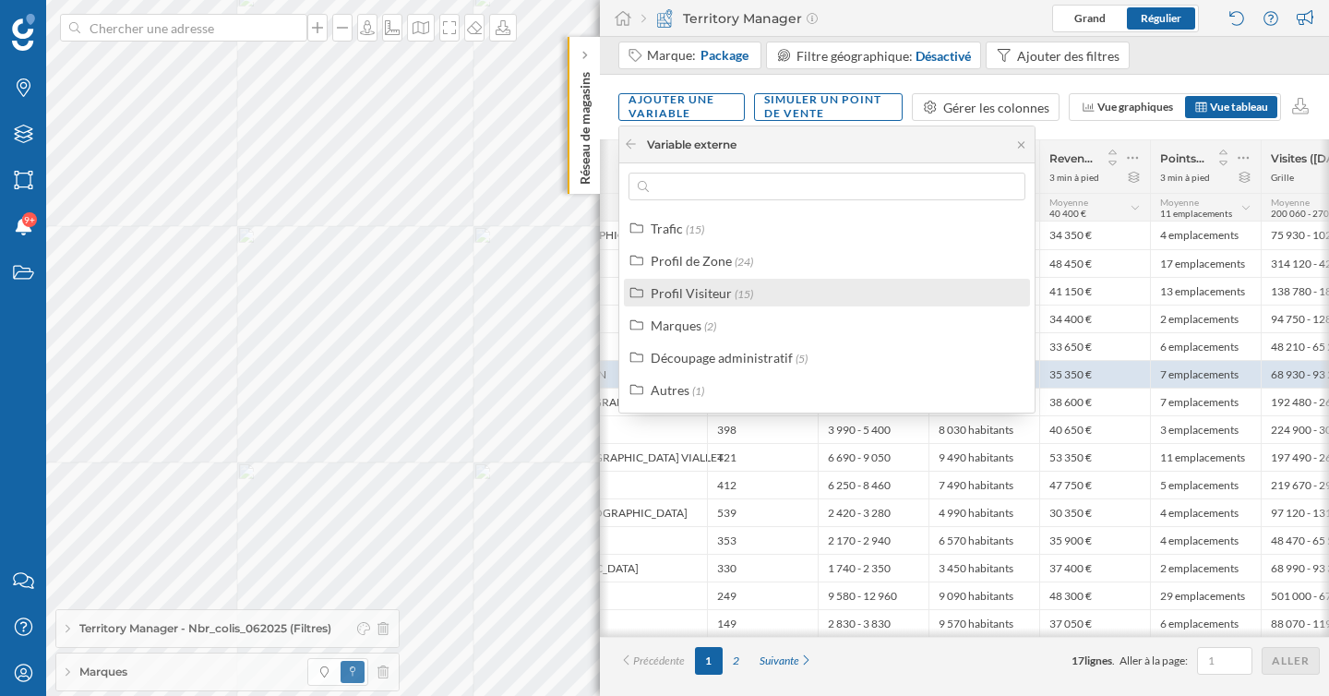
click at [706, 285] on div "Profil Visiteur" at bounding box center [691, 293] width 81 height 16
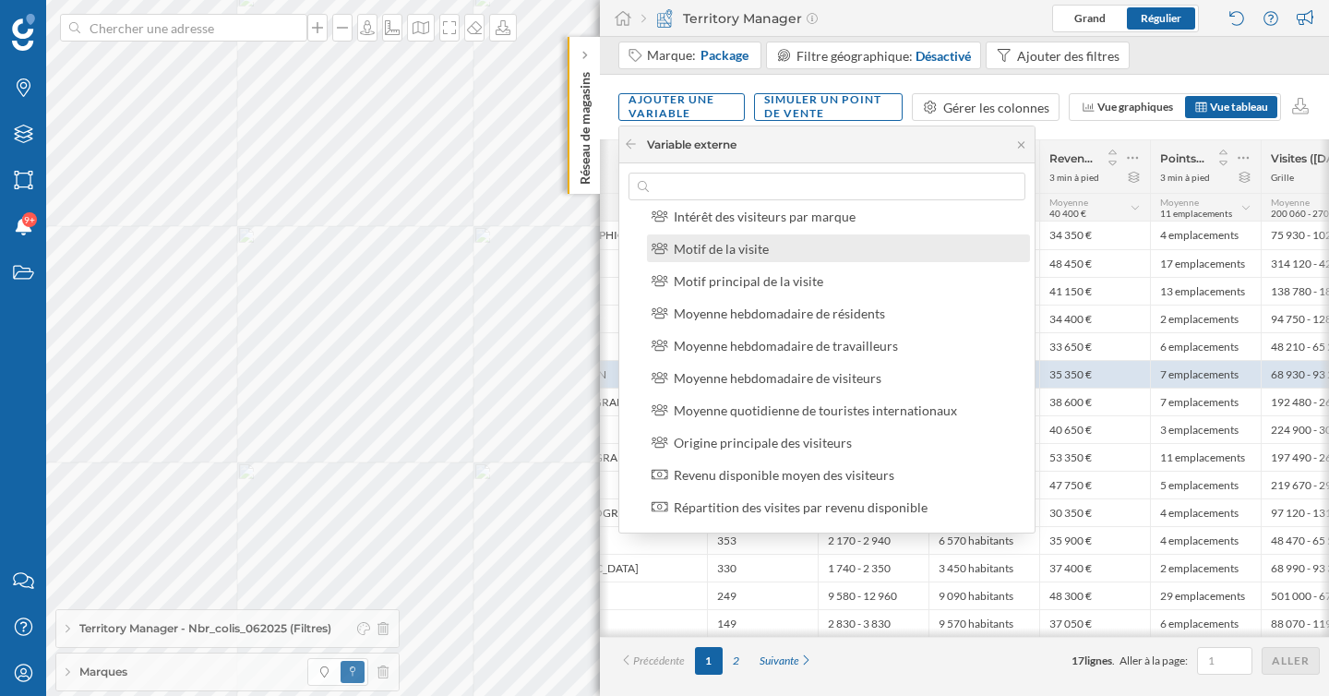
scroll to position [365, 0]
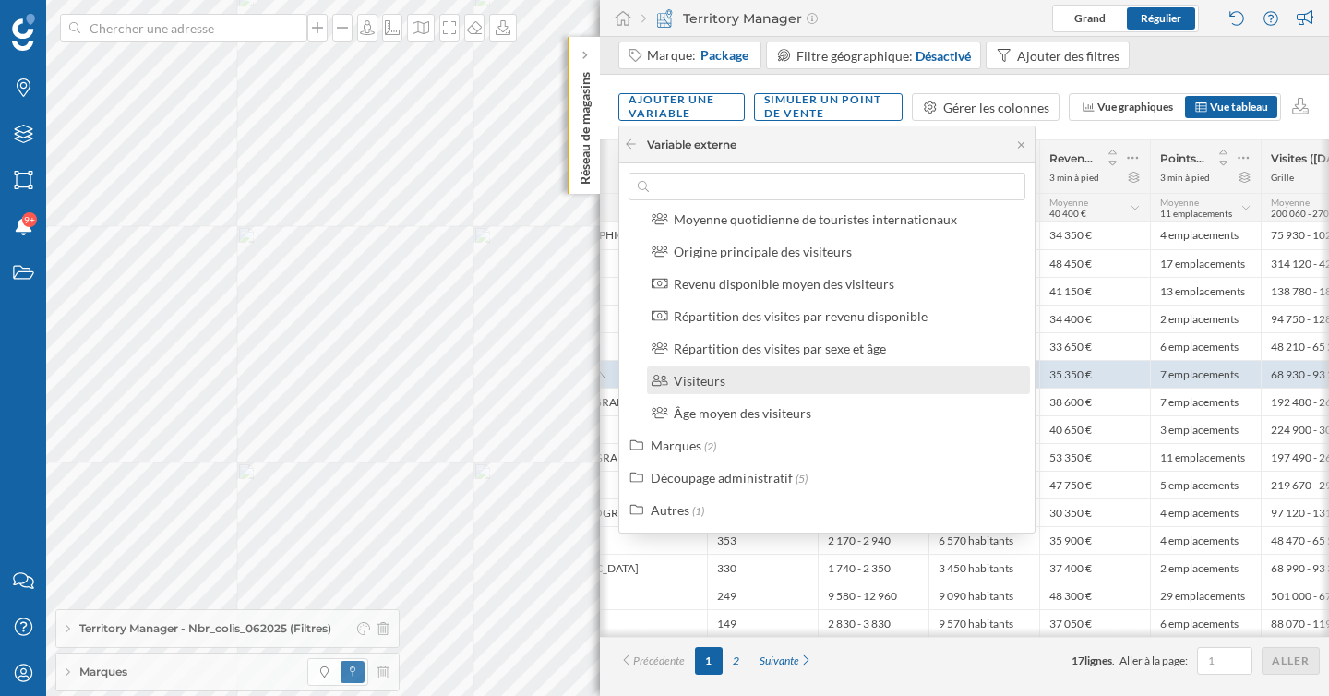
click at [746, 381] on div "Visiteurs" at bounding box center [846, 380] width 345 height 19
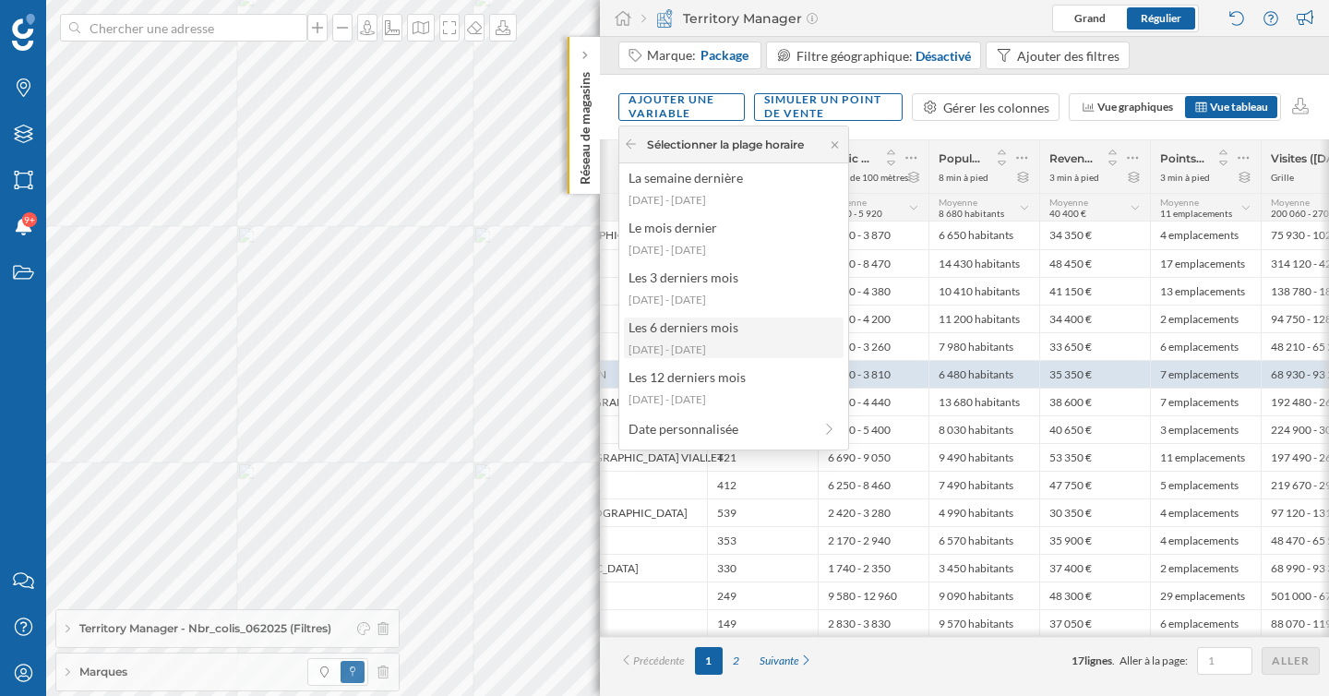
click at [718, 344] on div "[DATE] - [DATE]" at bounding box center [733, 349] width 209 height 17
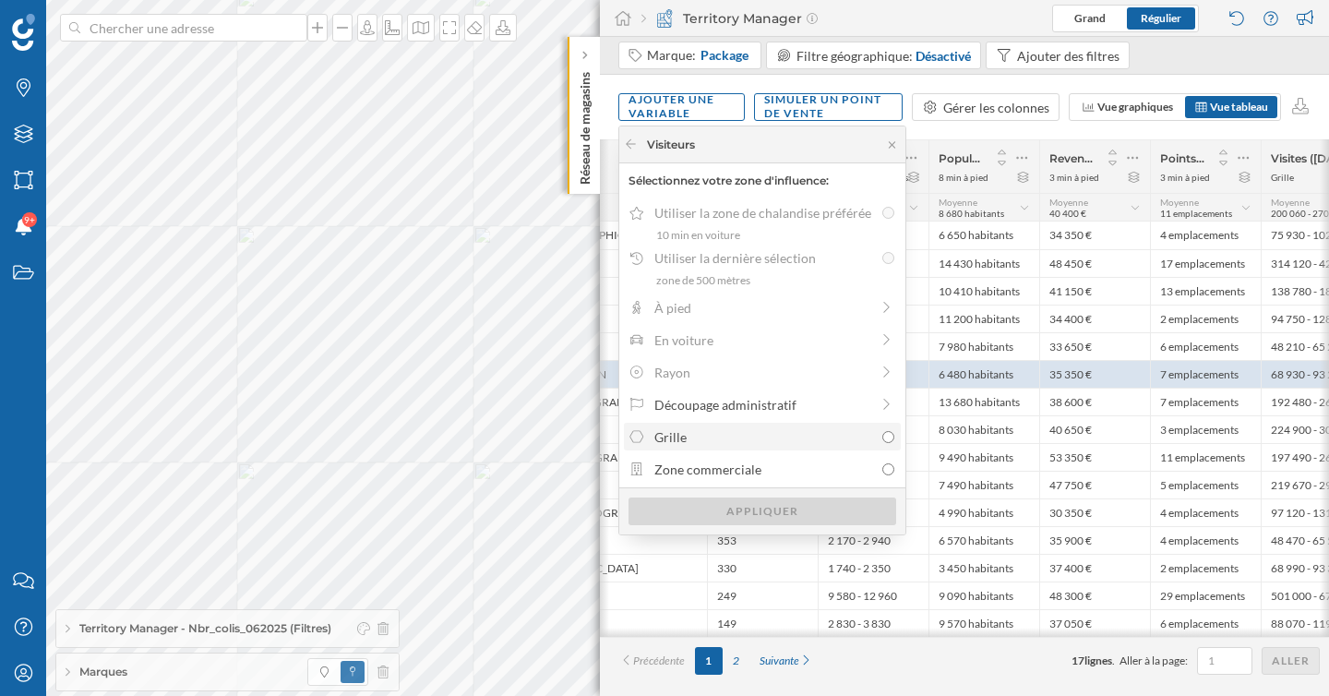
click at [747, 434] on div "Grille" at bounding box center [763, 436] width 219 height 19
click at [882, 434] on input "Grille" at bounding box center [888, 437] width 12 height 12
radio input "true"
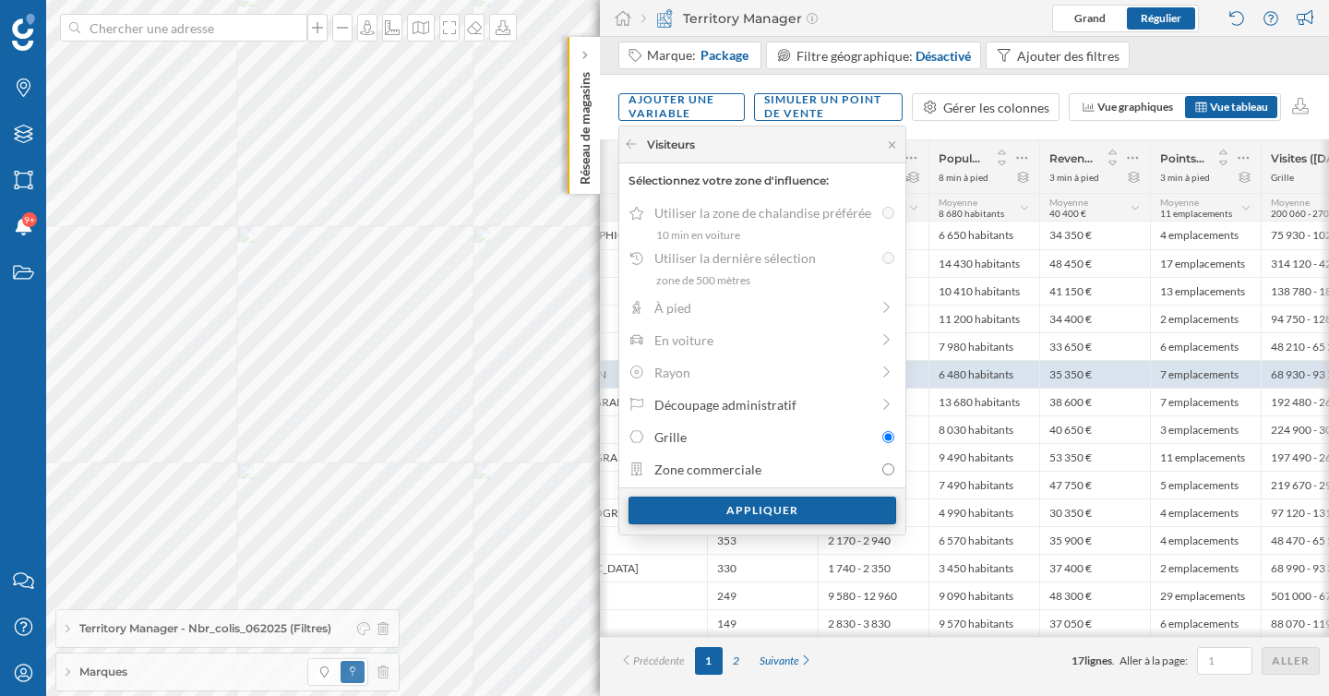
click at [755, 506] on div "Appliquer" at bounding box center [763, 511] width 268 height 28
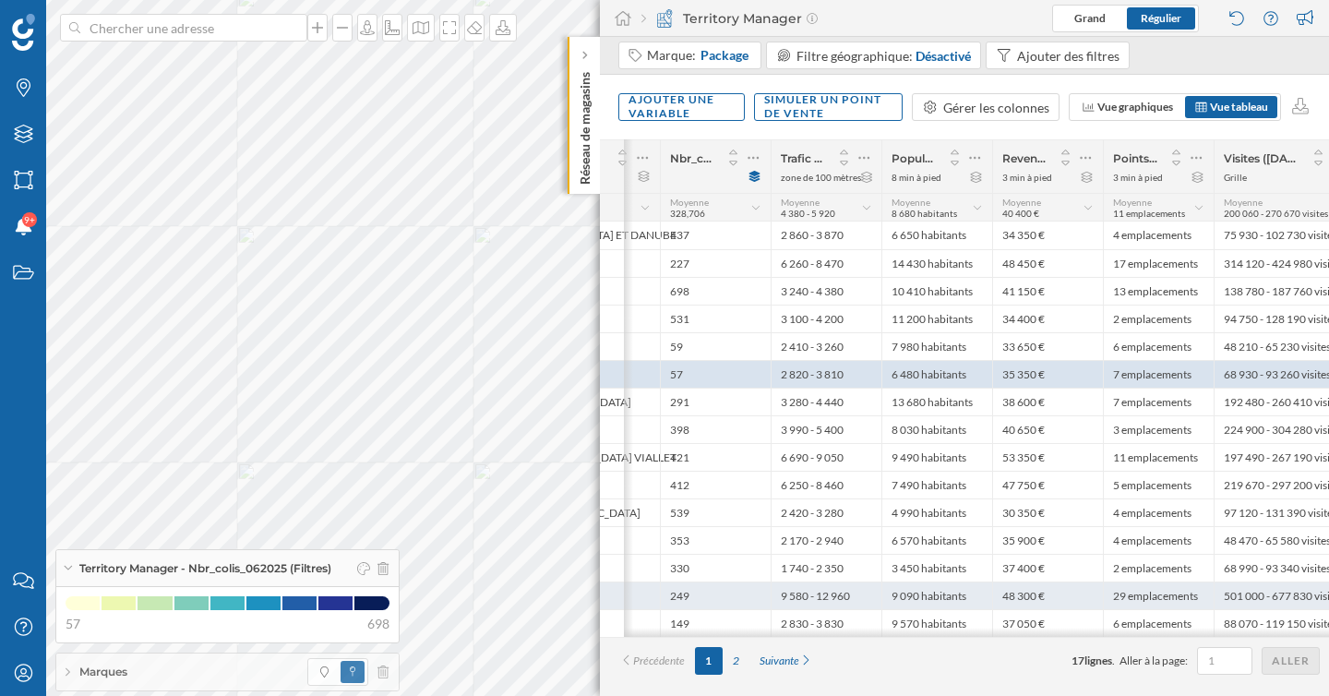
scroll to position [0, 501]
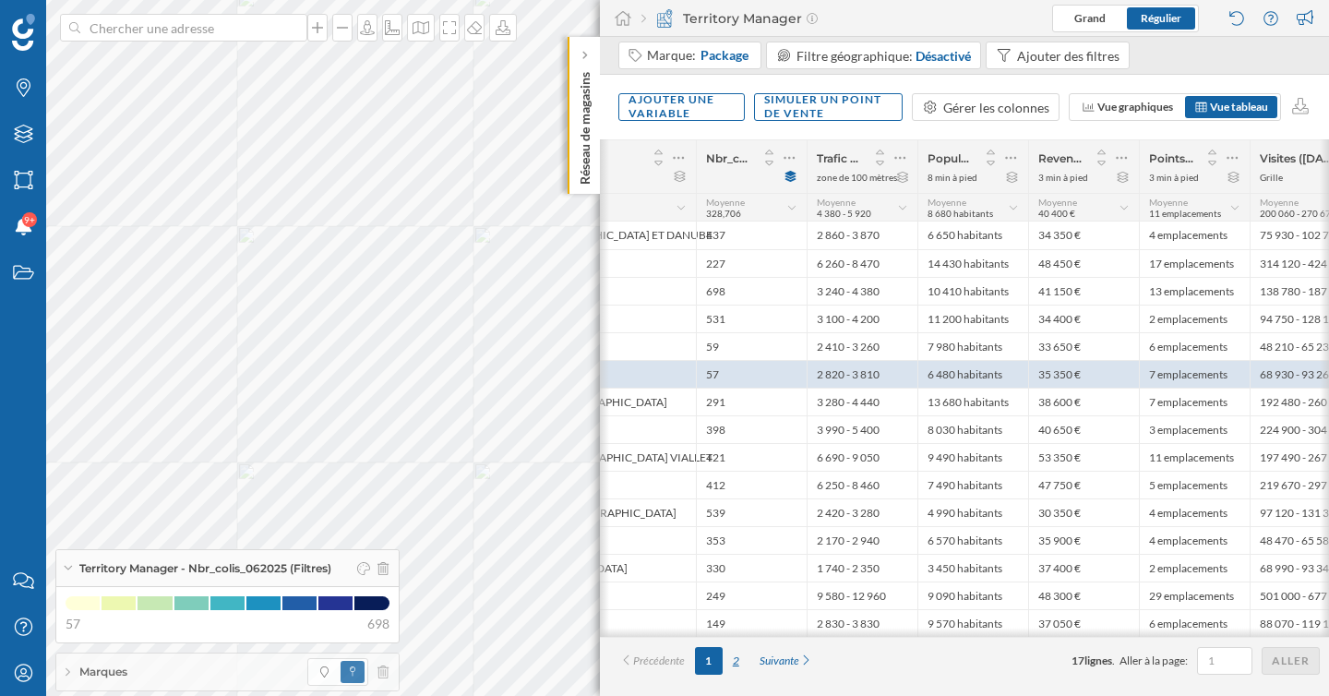
click at [732, 665] on div "2" at bounding box center [736, 661] width 27 height 28
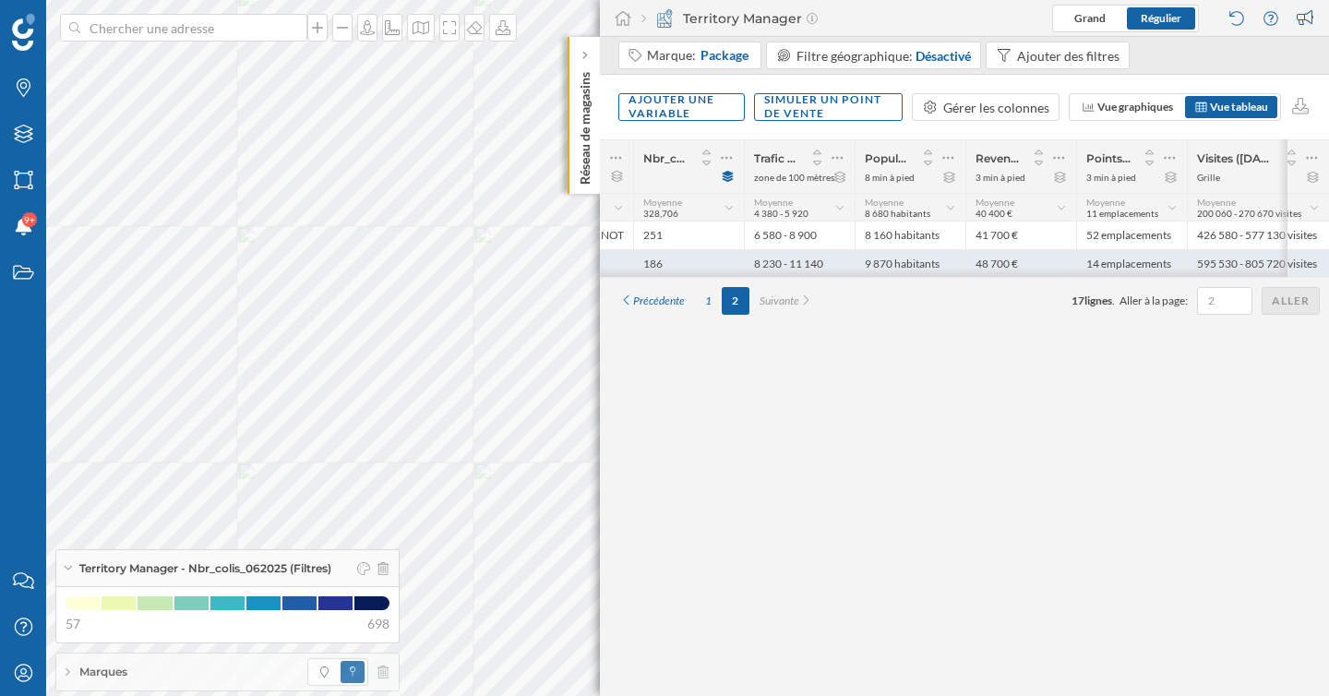
scroll to position [0, 365]
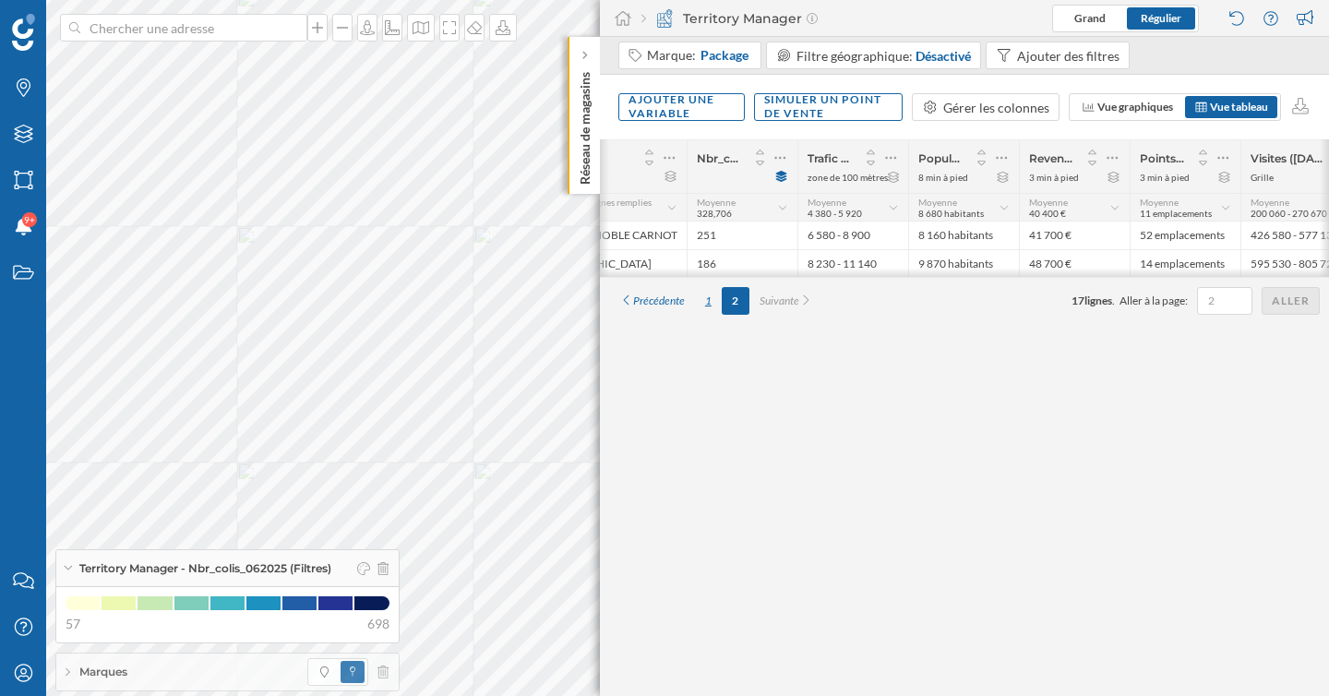
click at [712, 305] on div "1" at bounding box center [708, 301] width 27 height 28
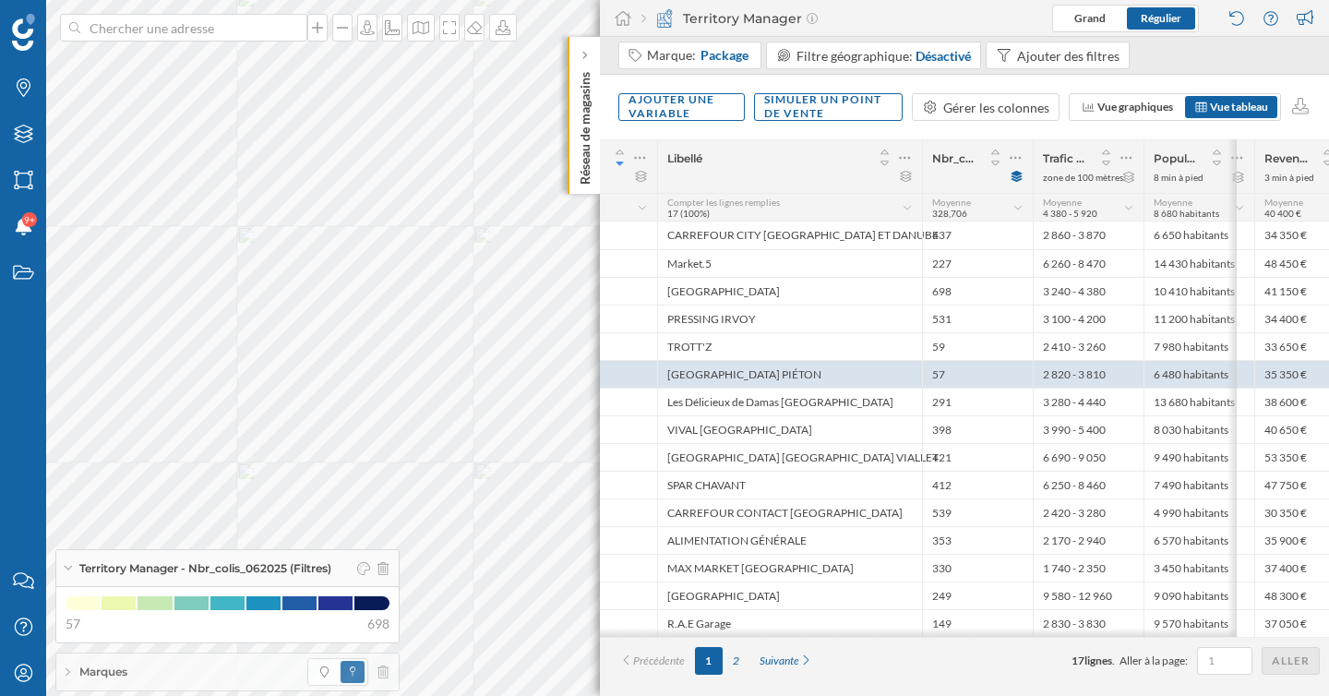
scroll to position [0, 183]
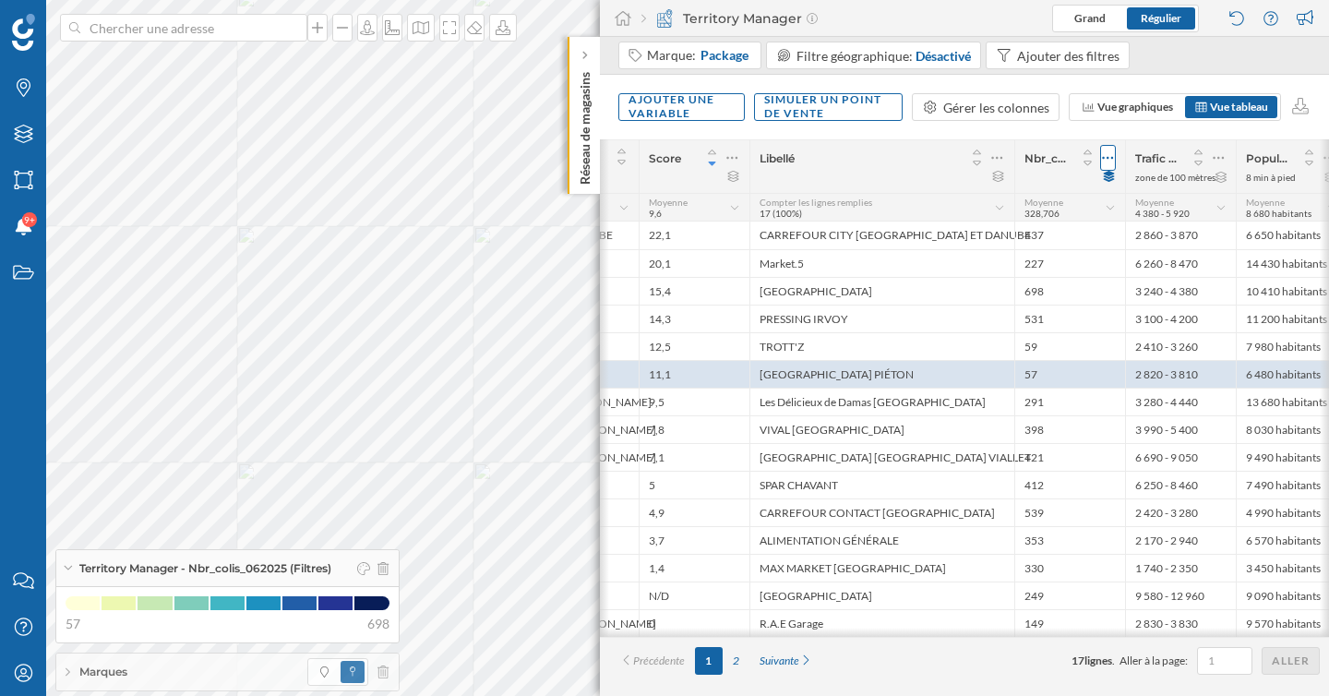
click at [1106, 159] on icon at bounding box center [1108, 158] width 12 height 18
click at [727, 153] on icon at bounding box center [732, 158] width 12 height 18
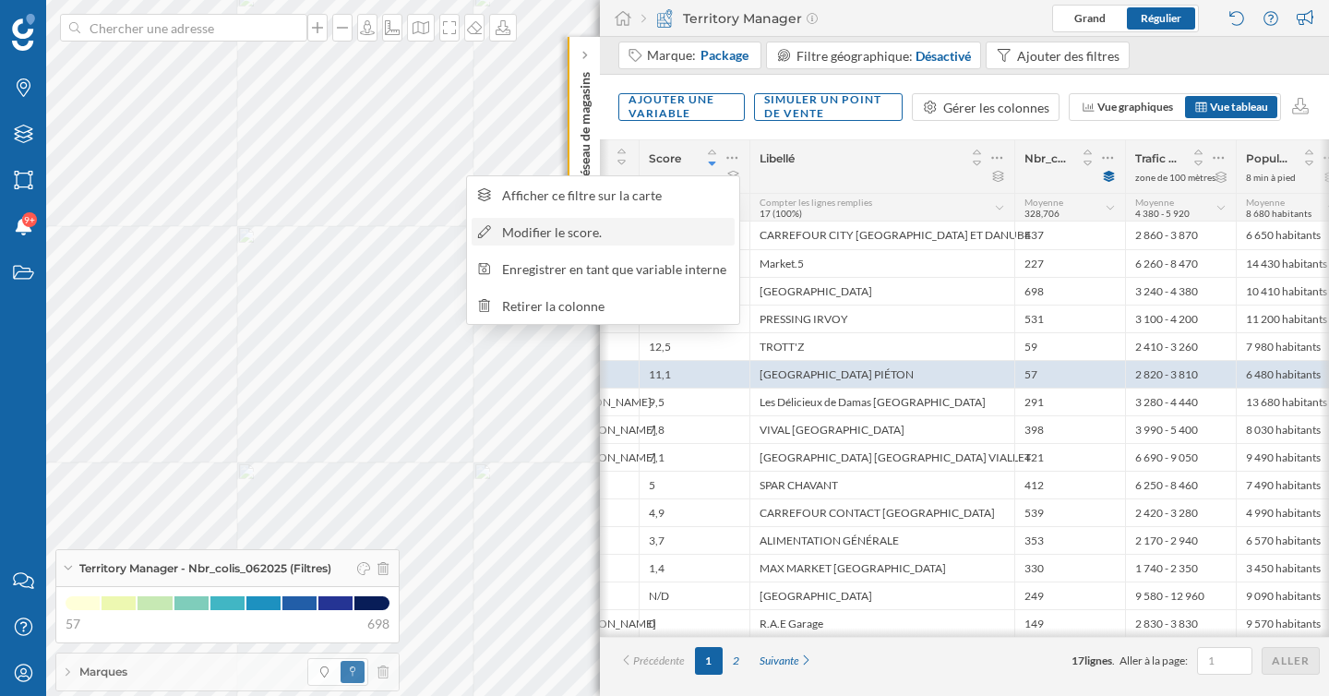
click at [643, 242] on div "Modifier le score." at bounding box center [603, 232] width 263 height 28
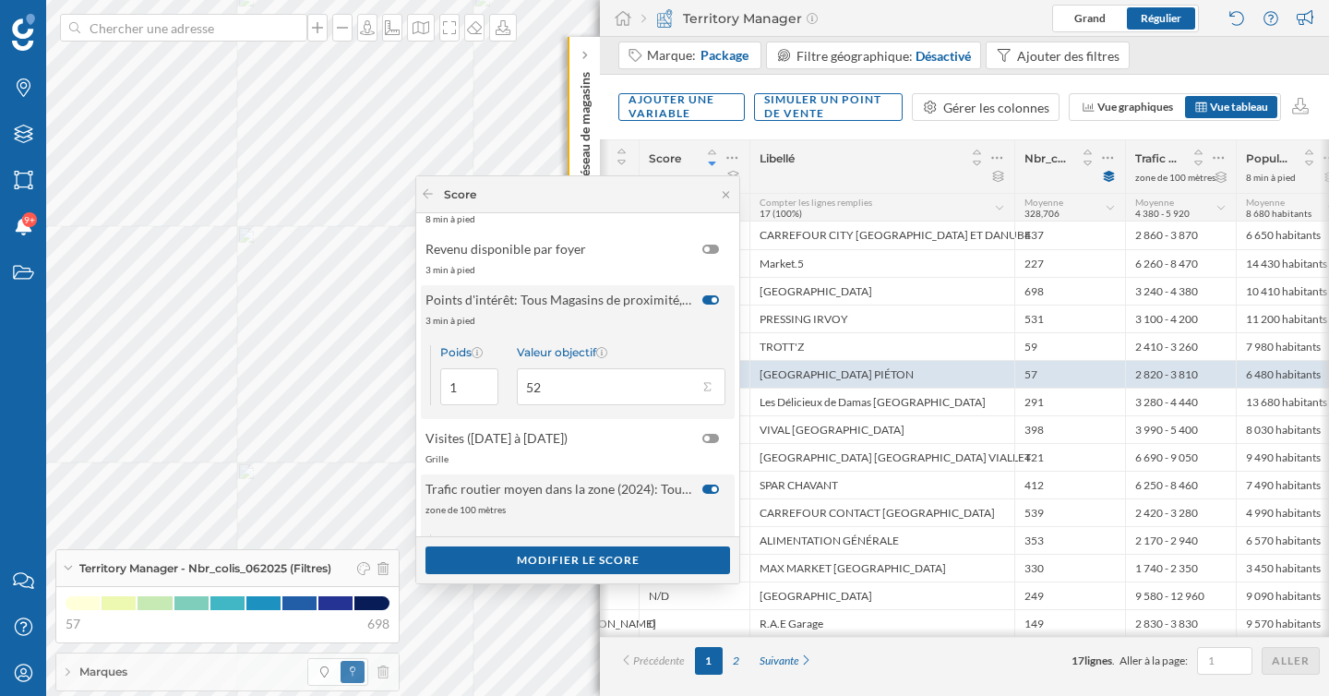
scroll to position [324, 0]
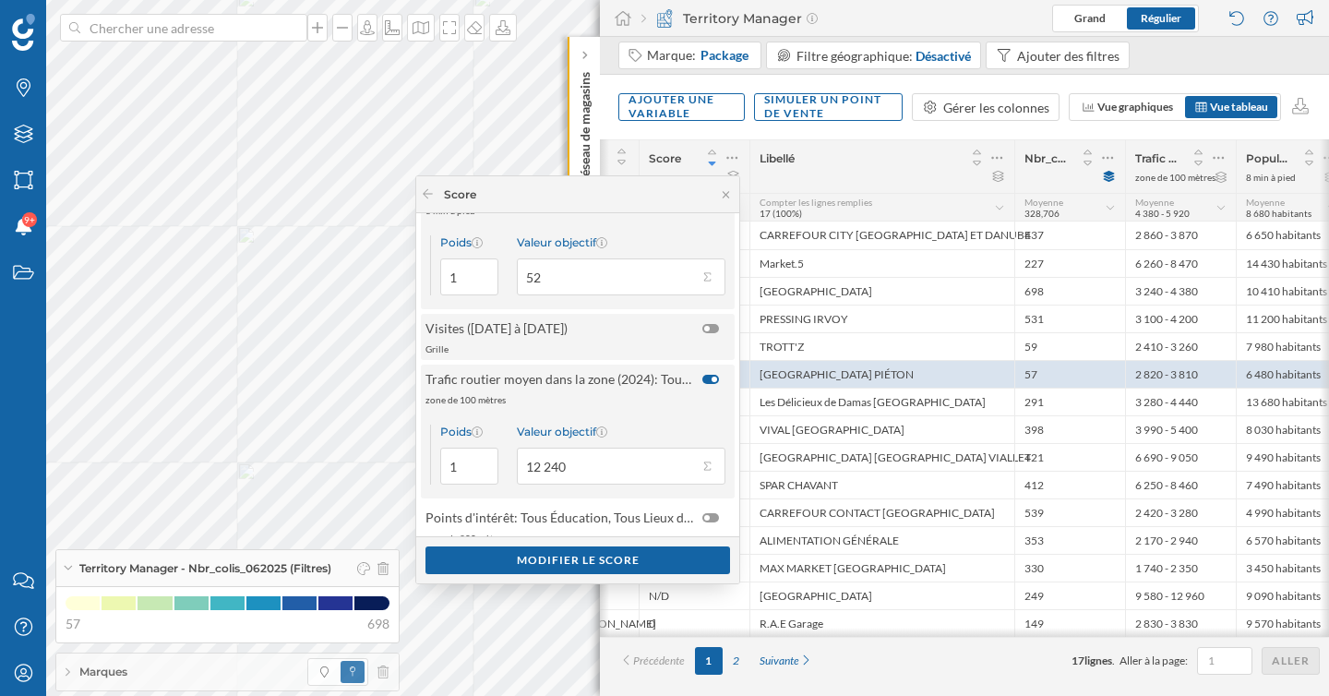
click at [713, 327] on div at bounding box center [710, 328] width 17 height 9
click at [0, 0] on input "checkbox" at bounding box center [0, 0] width 0 height 0
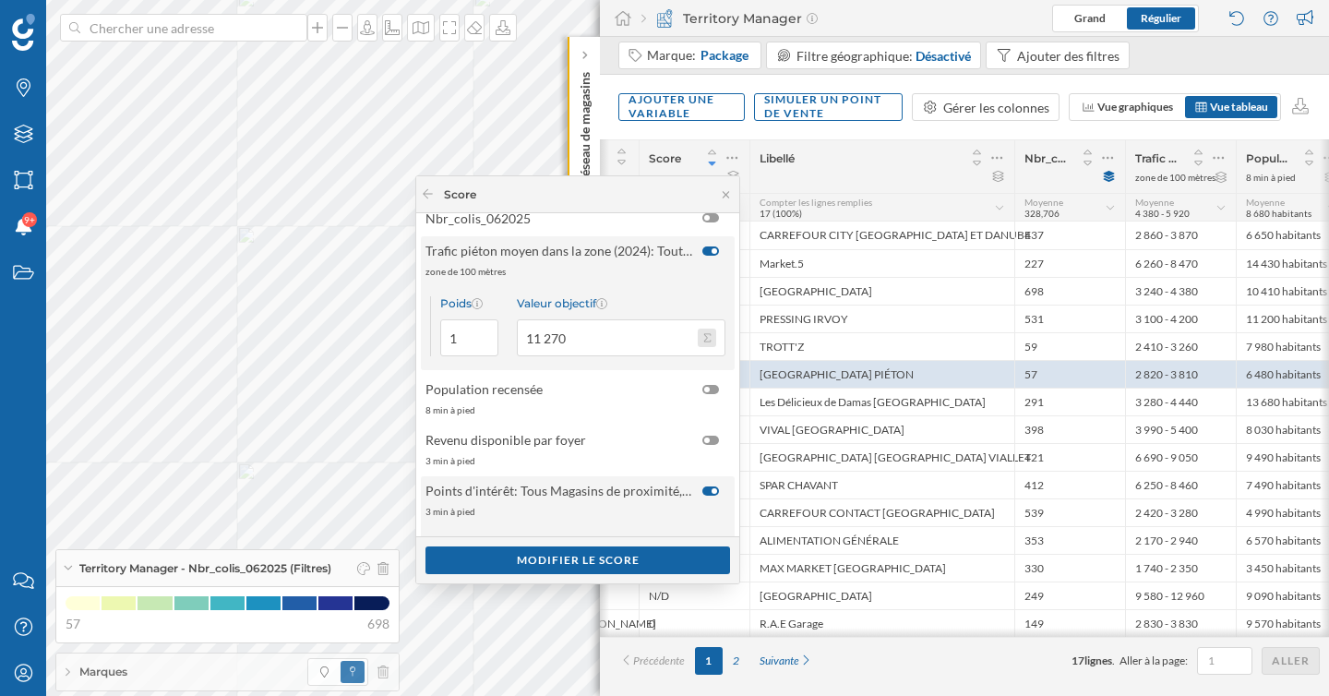
scroll to position [0, 0]
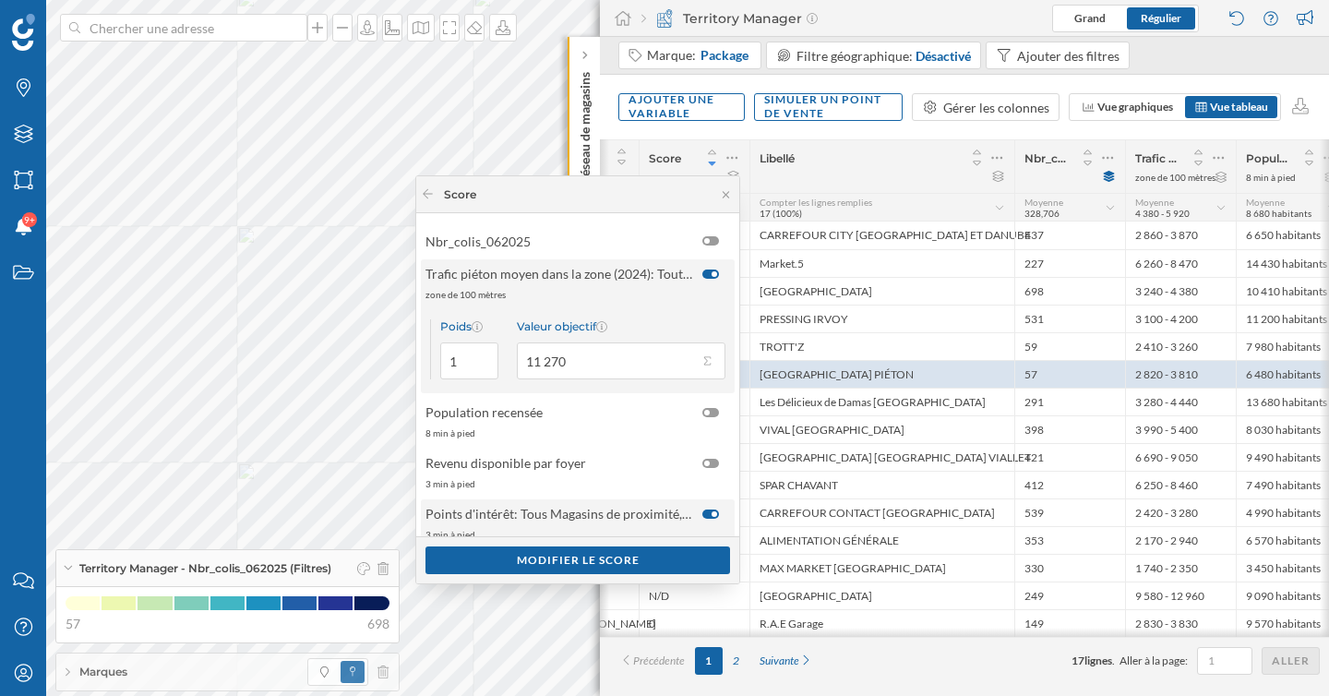
click at [704, 276] on div at bounding box center [710, 273] width 17 height 9
click at [0, 0] on input "checkbox" at bounding box center [0, 0] width 0 height 0
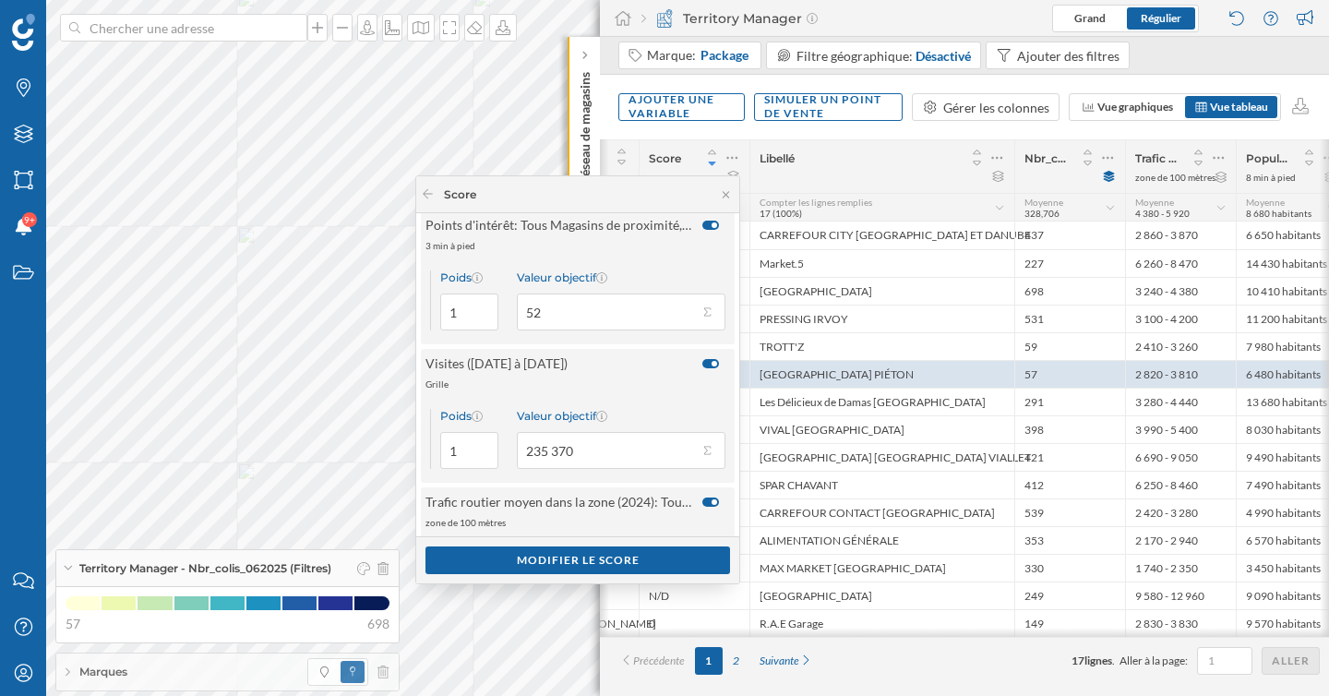
scroll to position [220, 0]
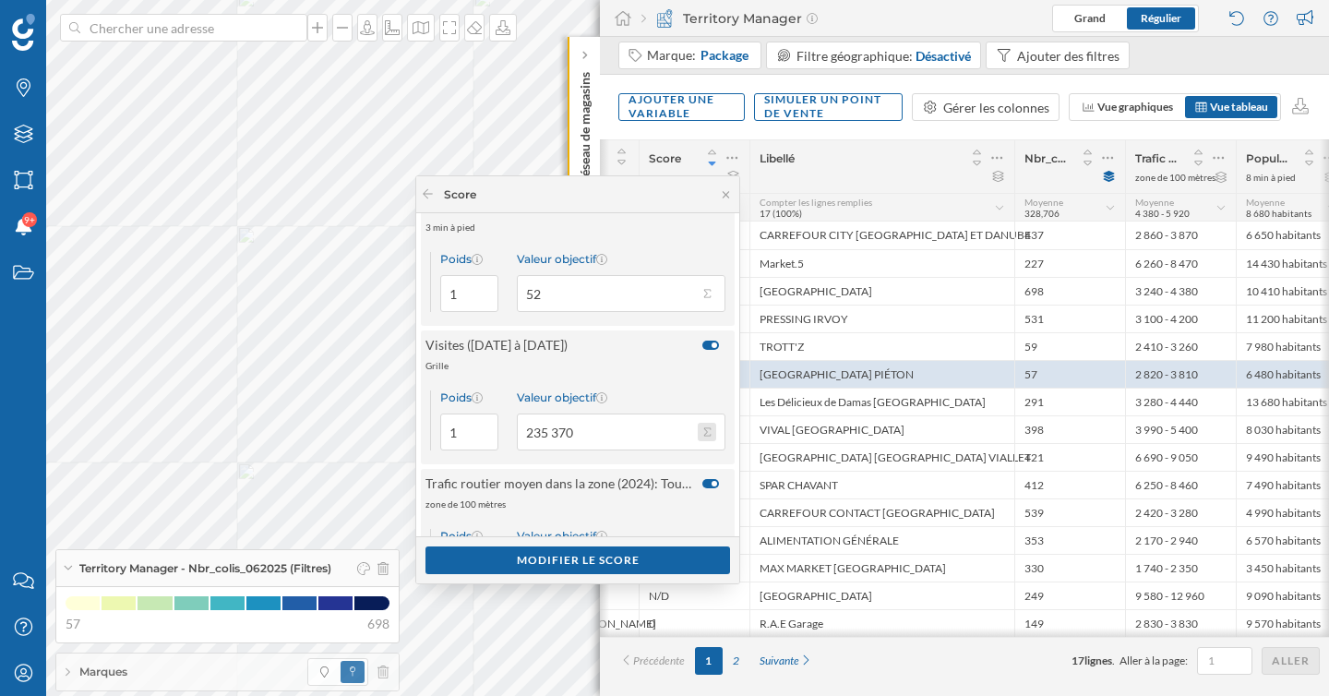
click at [699, 429] on button "Valeur objectif 235 370" at bounding box center [707, 432] width 18 height 18
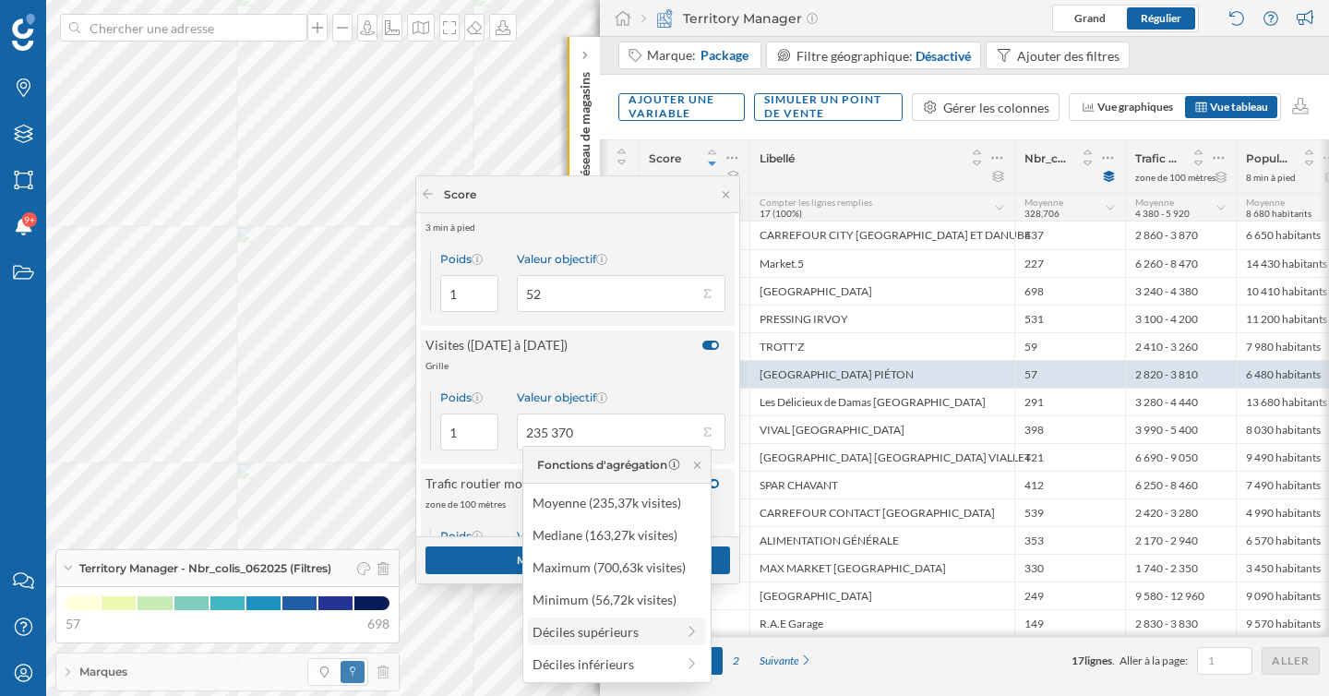
click at [630, 623] on div "Déciles supérieurs" at bounding box center [604, 631] width 142 height 19
click at [644, 508] on div "10% supérieur (589,41k visites)" at bounding box center [605, 502] width 187 height 19
type input "589 410"
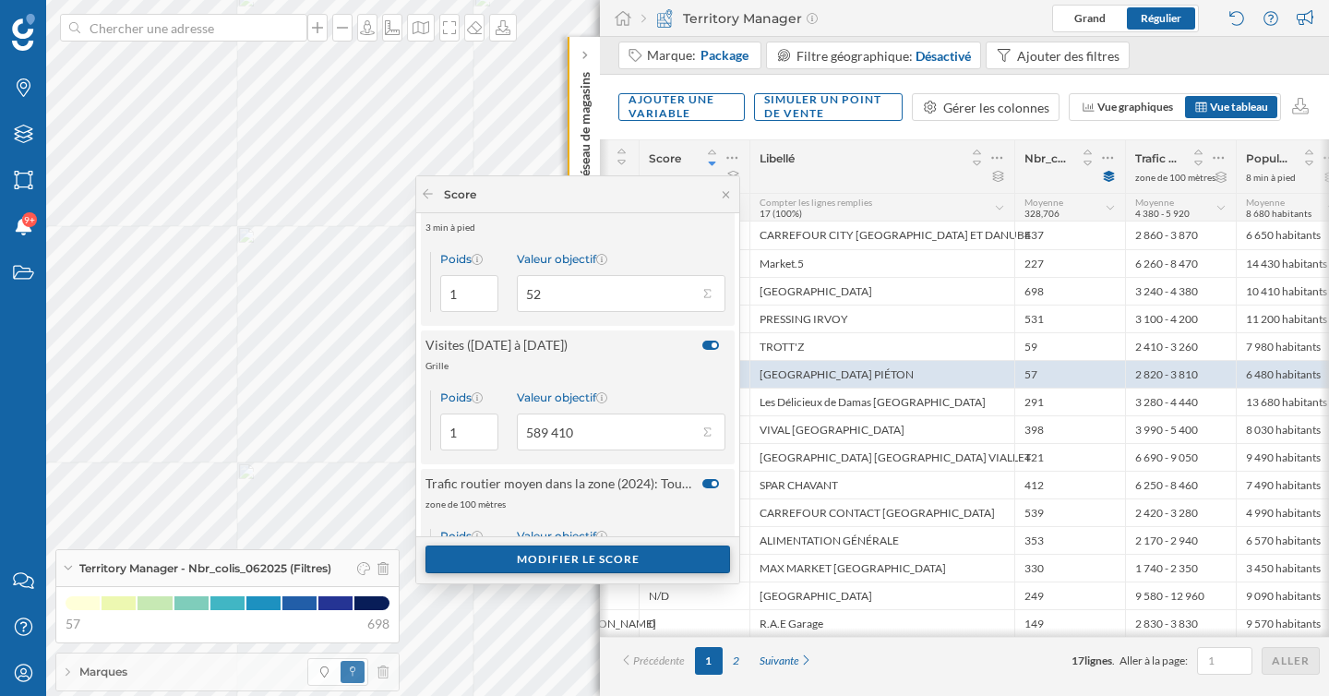
click at [621, 564] on div "Modifier le score" at bounding box center [577, 559] width 305 height 28
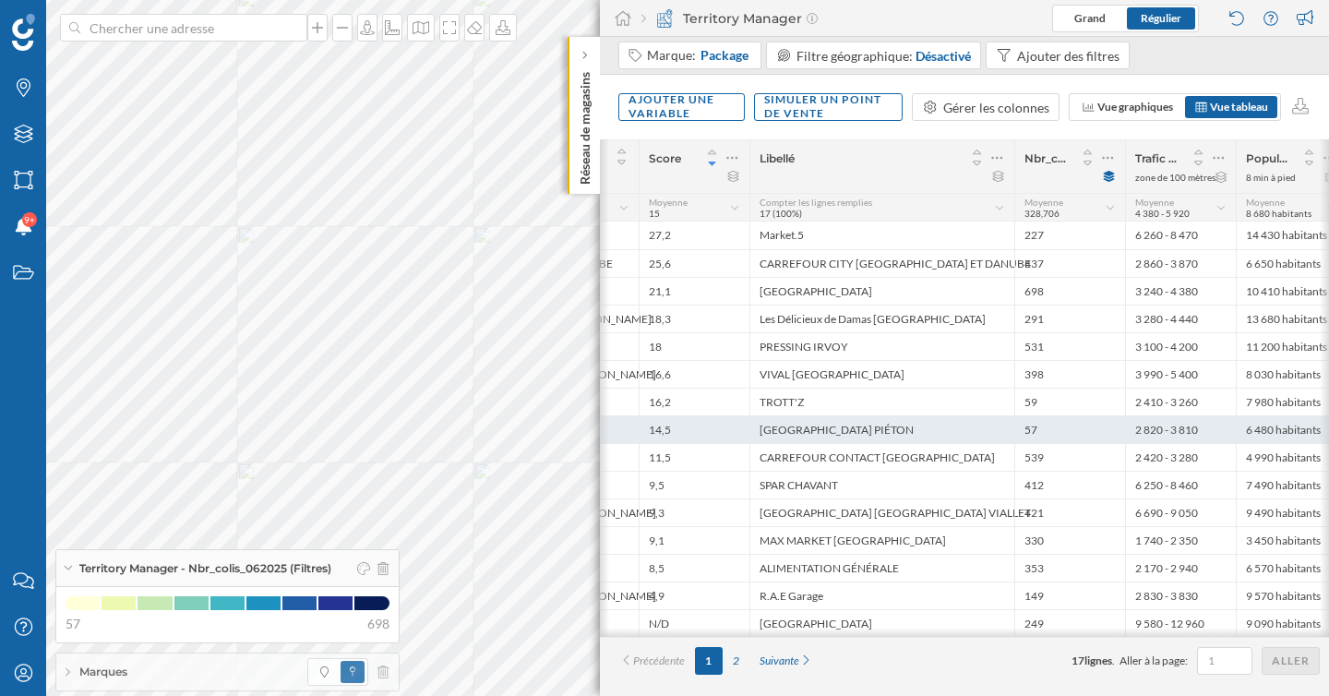
click at [916, 430] on div "[GEOGRAPHIC_DATA] PIÉTON" at bounding box center [881, 429] width 265 height 28
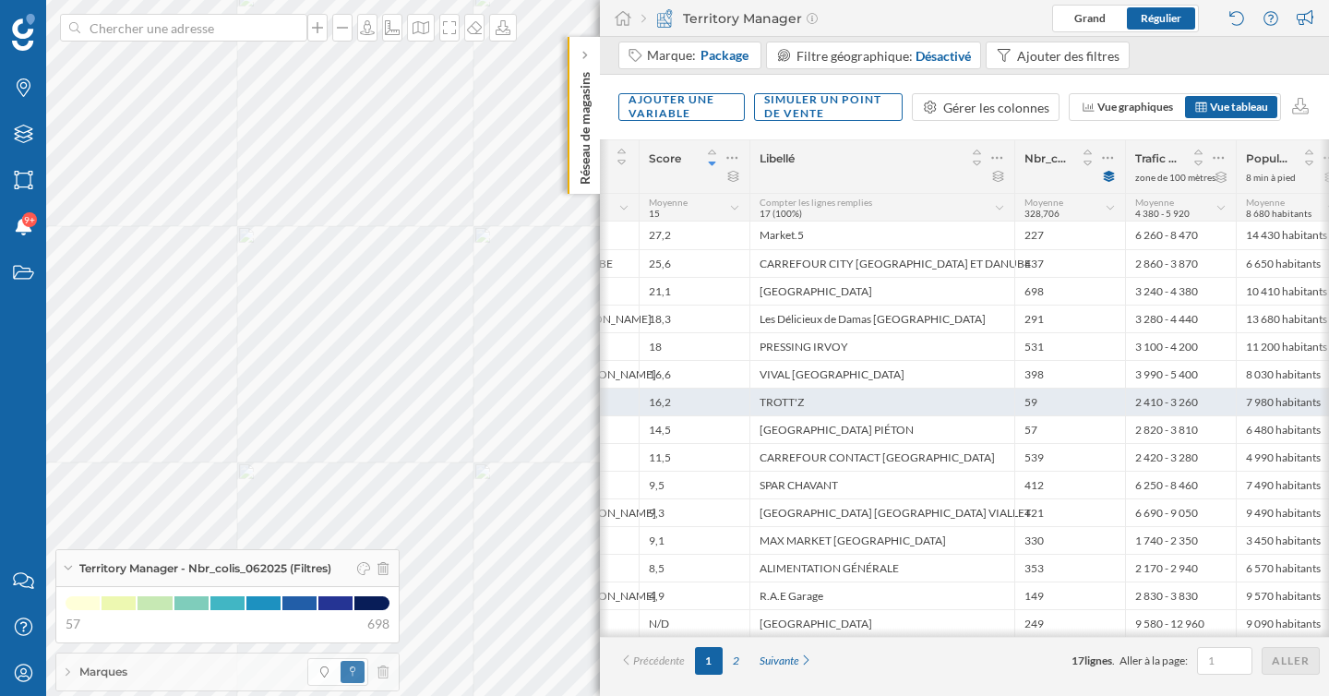
click at [906, 409] on div "TROTT'Z" at bounding box center [881, 402] width 265 height 28
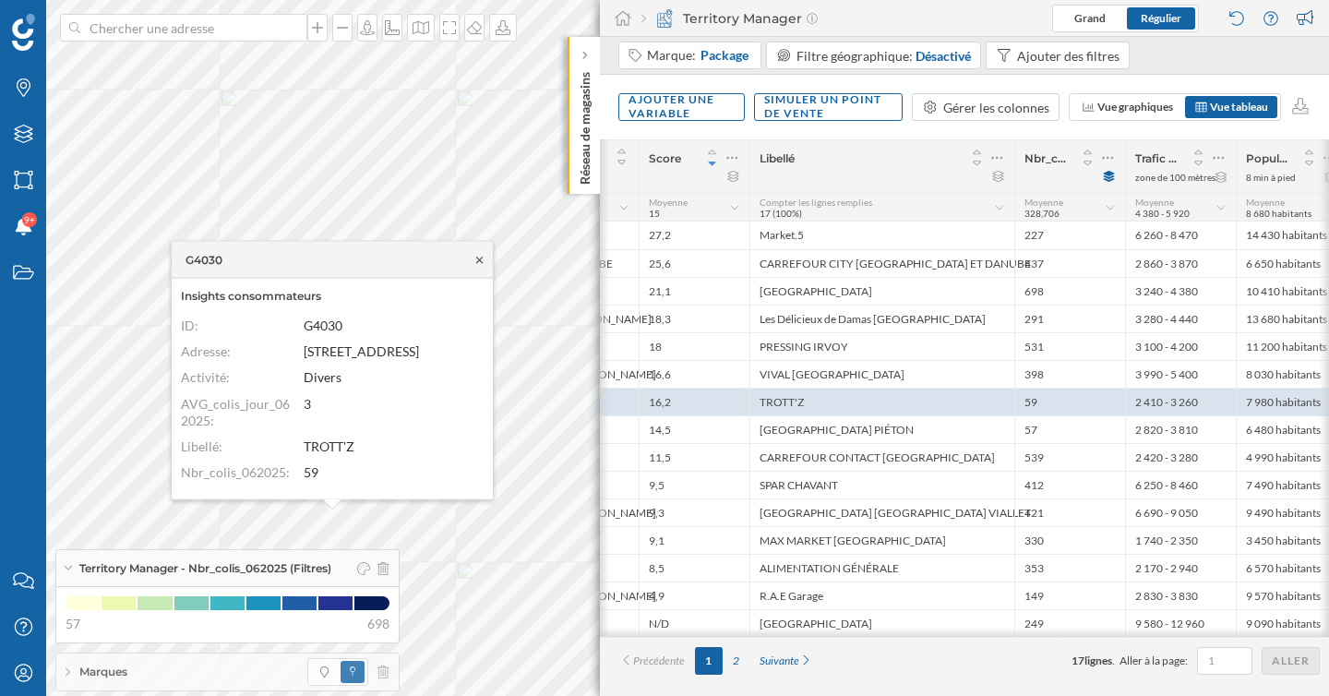
click at [481, 261] on icon at bounding box center [479, 259] width 6 height 6
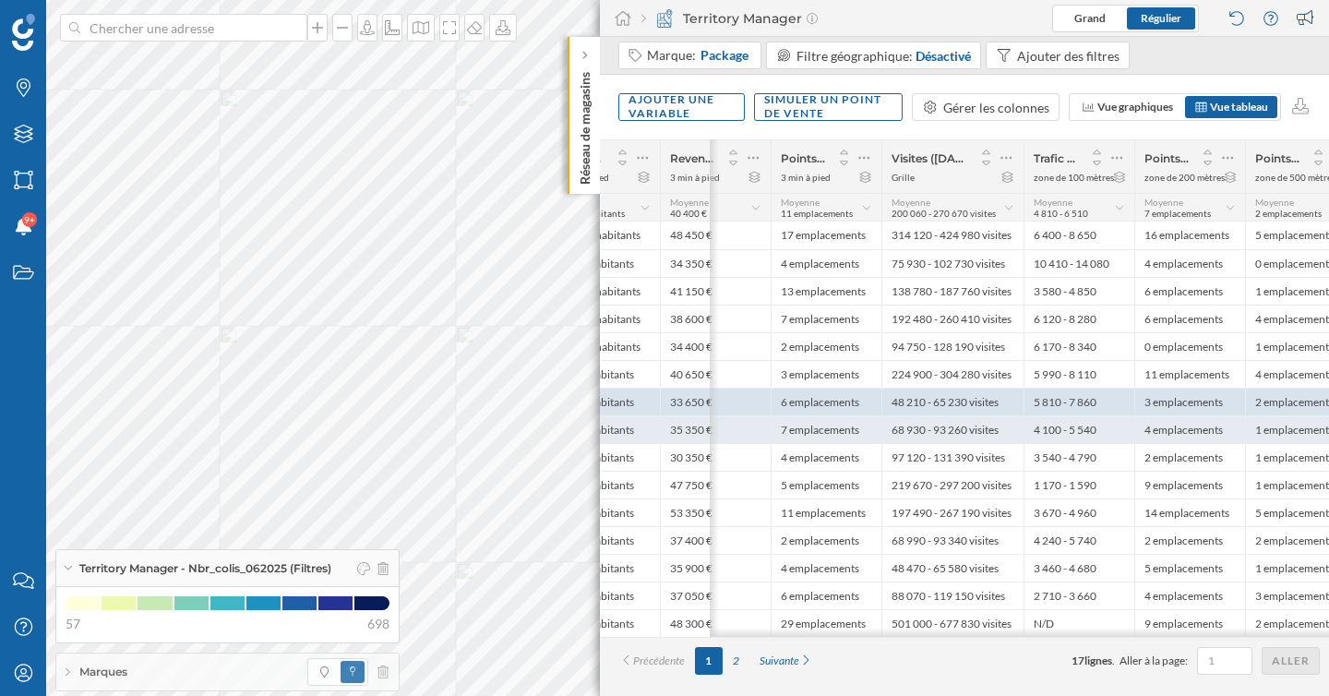
scroll to position [0, 1058]
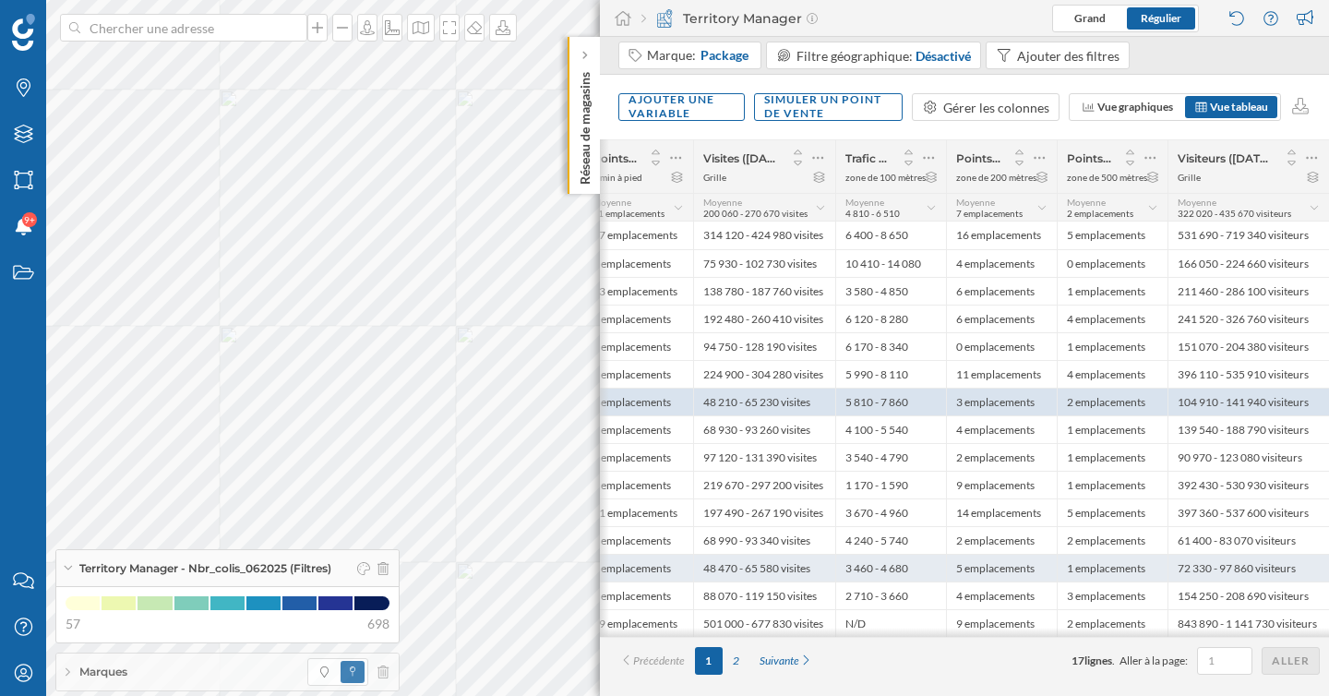
click at [948, 559] on div "5 emplacements" at bounding box center [1001, 568] width 111 height 28
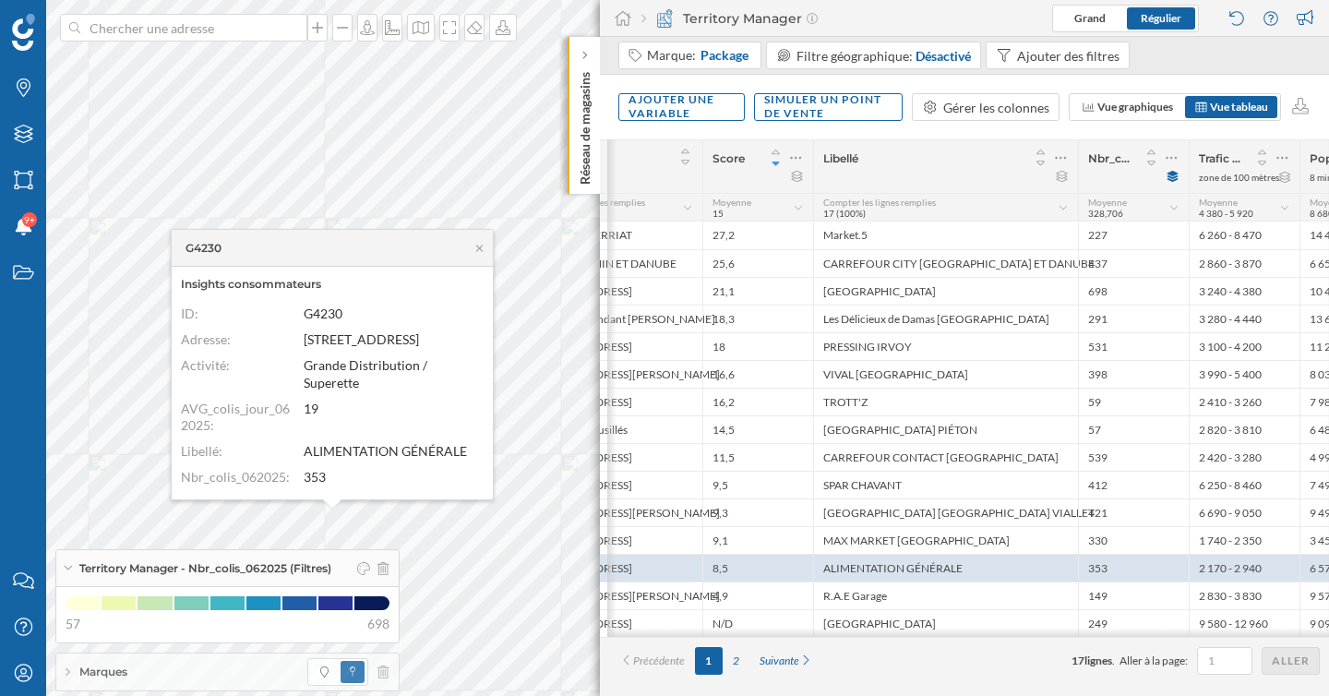
scroll to position [0, 107]
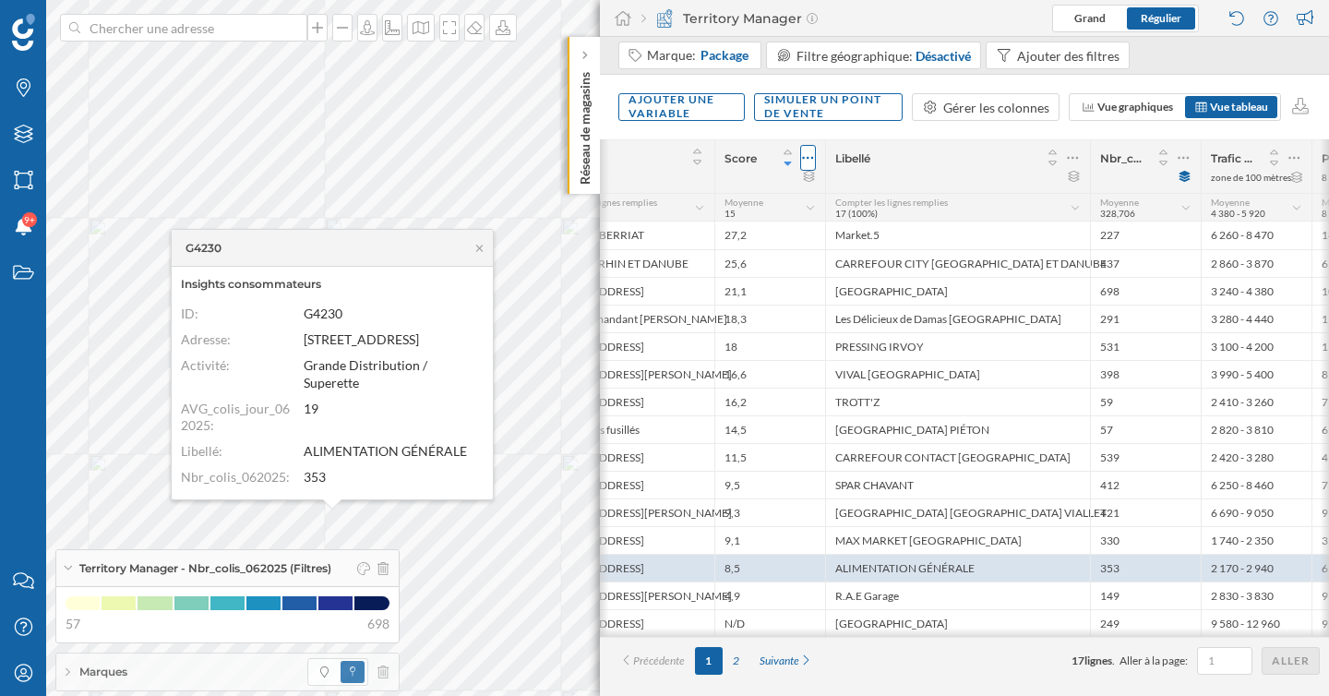
click at [805, 152] on icon at bounding box center [808, 158] width 12 height 18
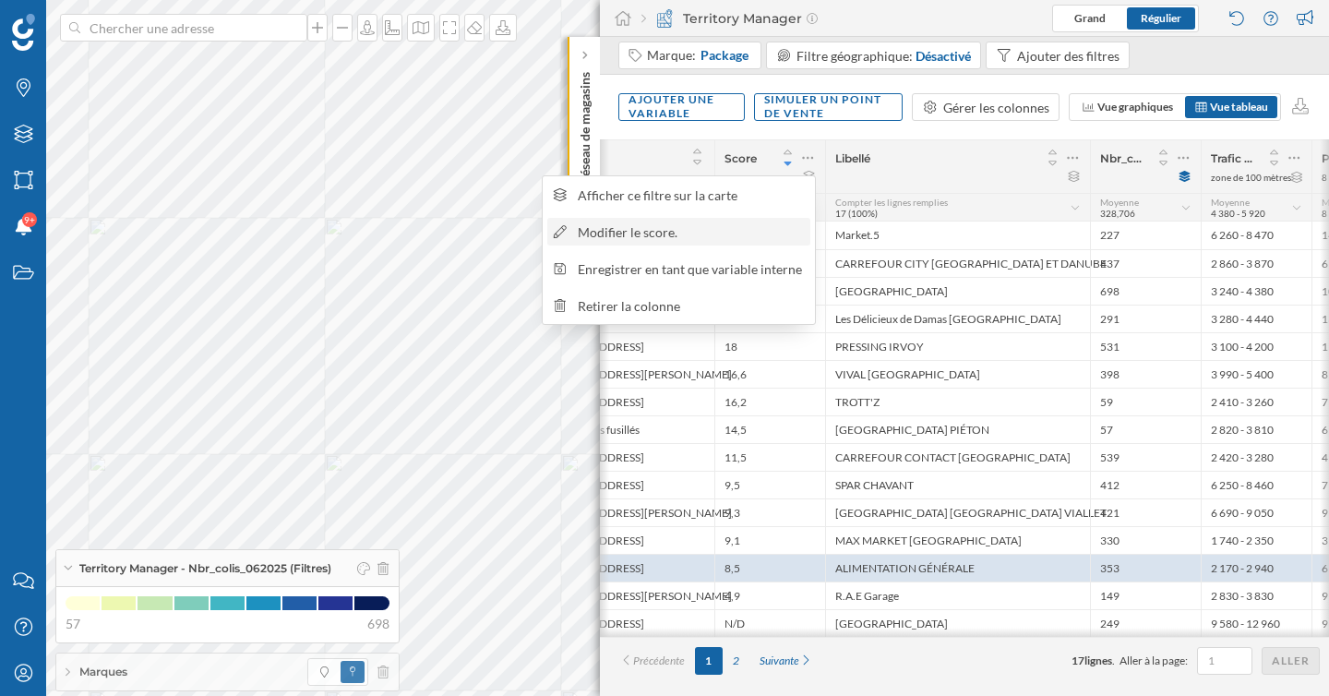
click at [699, 234] on div "Modifier le score." at bounding box center [691, 231] width 226 height 19
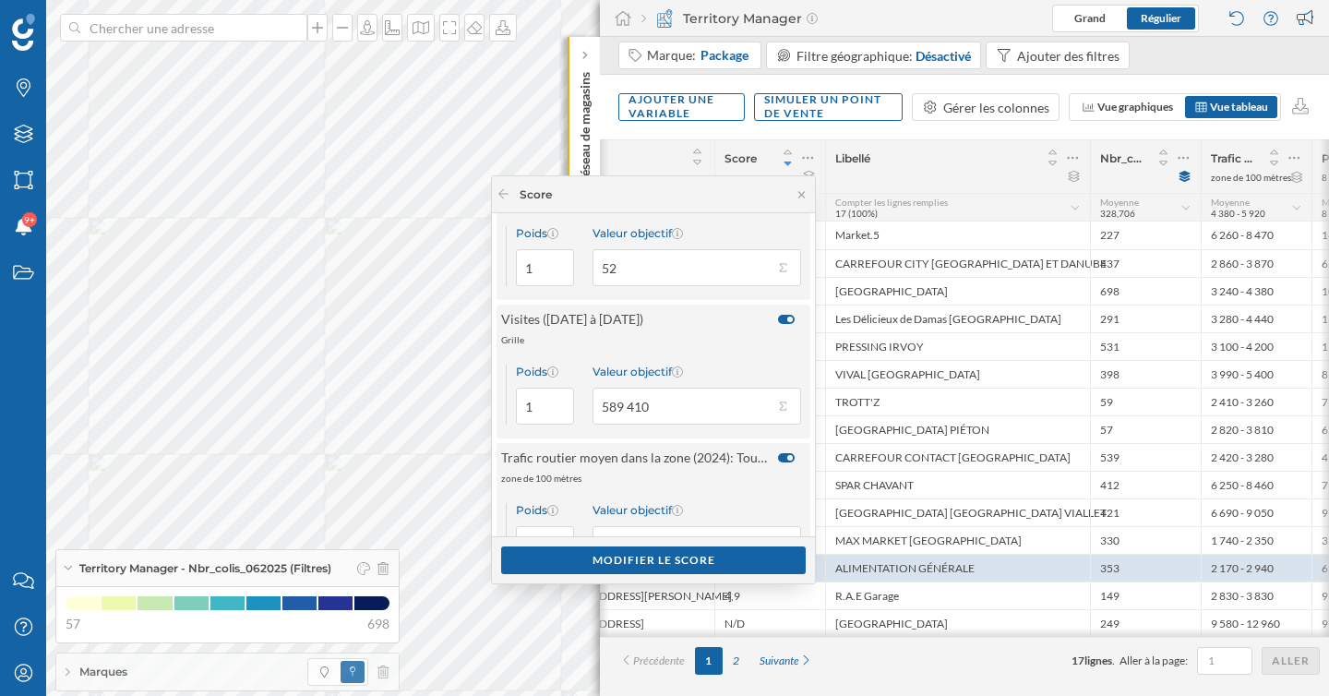
scroll to position [219, 0]
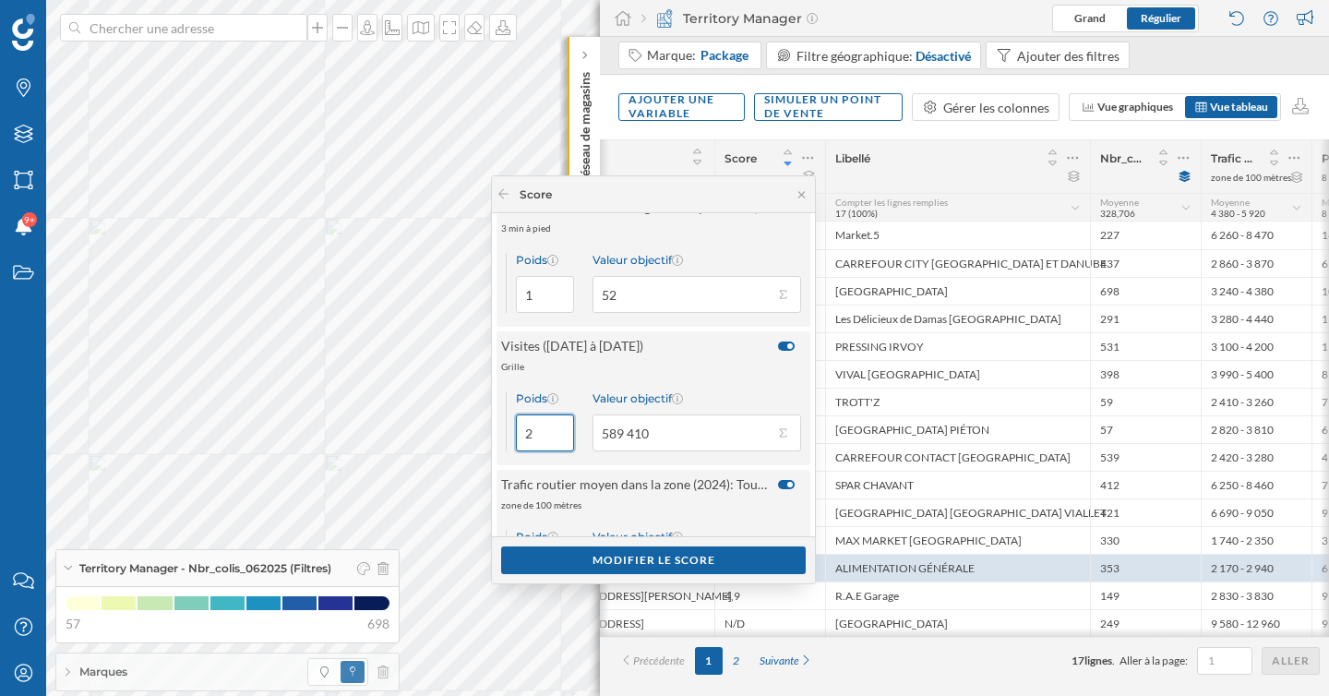
click at [555, 427] on input "2" at bounding box center [545, 432] width 58 height 37
type input "3"
click at [555, 427] on input "3" at bounding box center [545, 432] width 58 height 37
click at [776, 437] on button "Valeur objectif 589 410" at bounding box center [782, 433] width 18 height 18
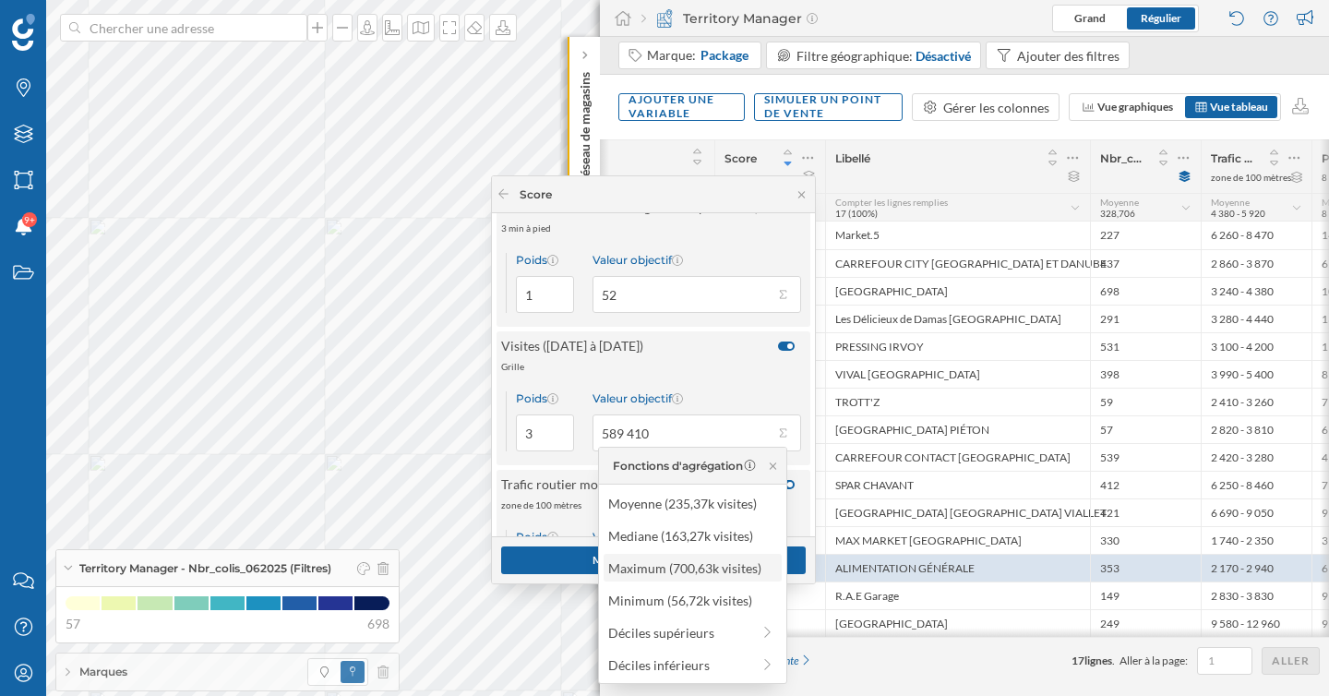
click at [662, 561] on div "Maximum (700,63k visites)" at bounding box center [691, 567] width 167 height 19
type input "700 630"
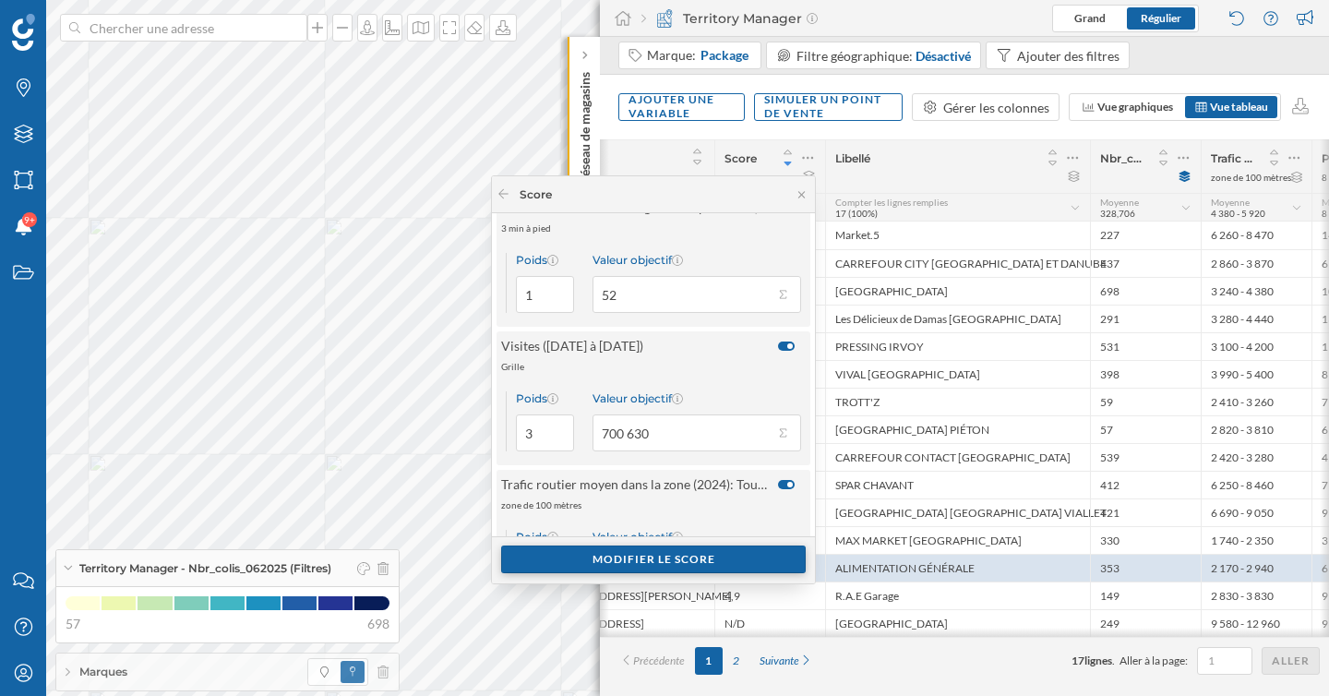
click at [658, 569] on div "Modifier le score" at bounding box center [653, 559] width 305 height 28
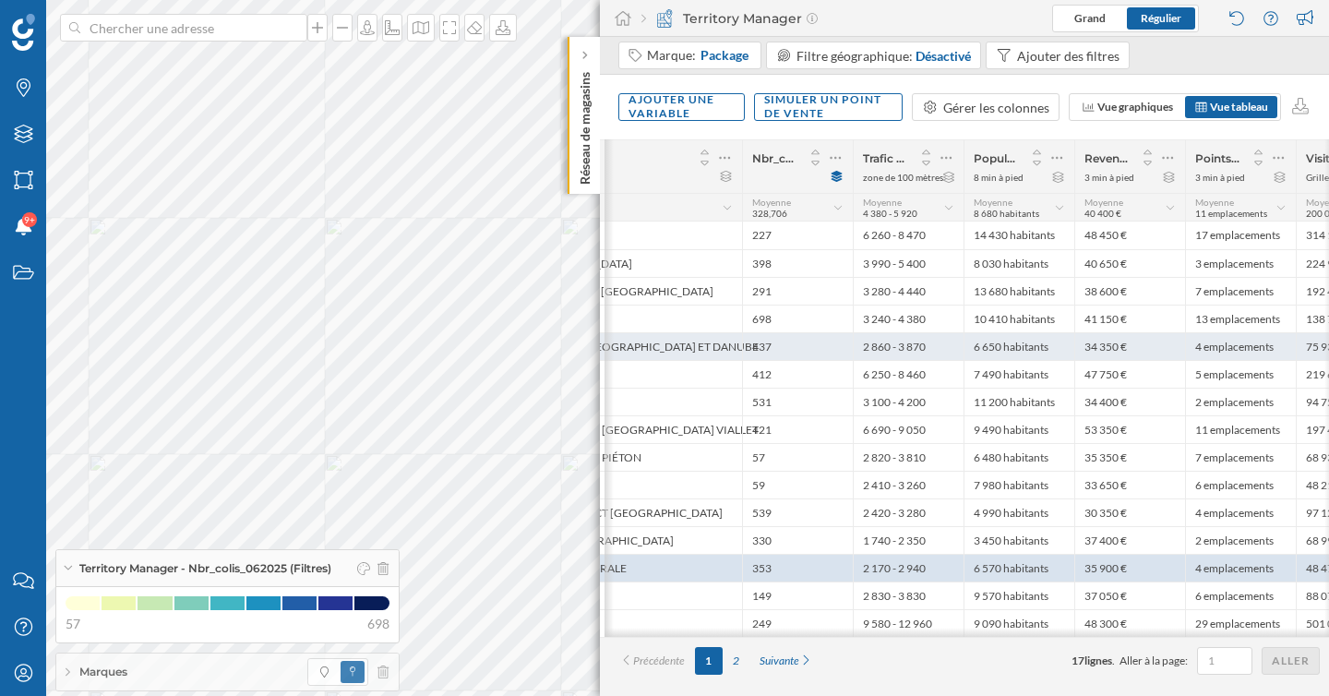
scroll to position [0, 460]
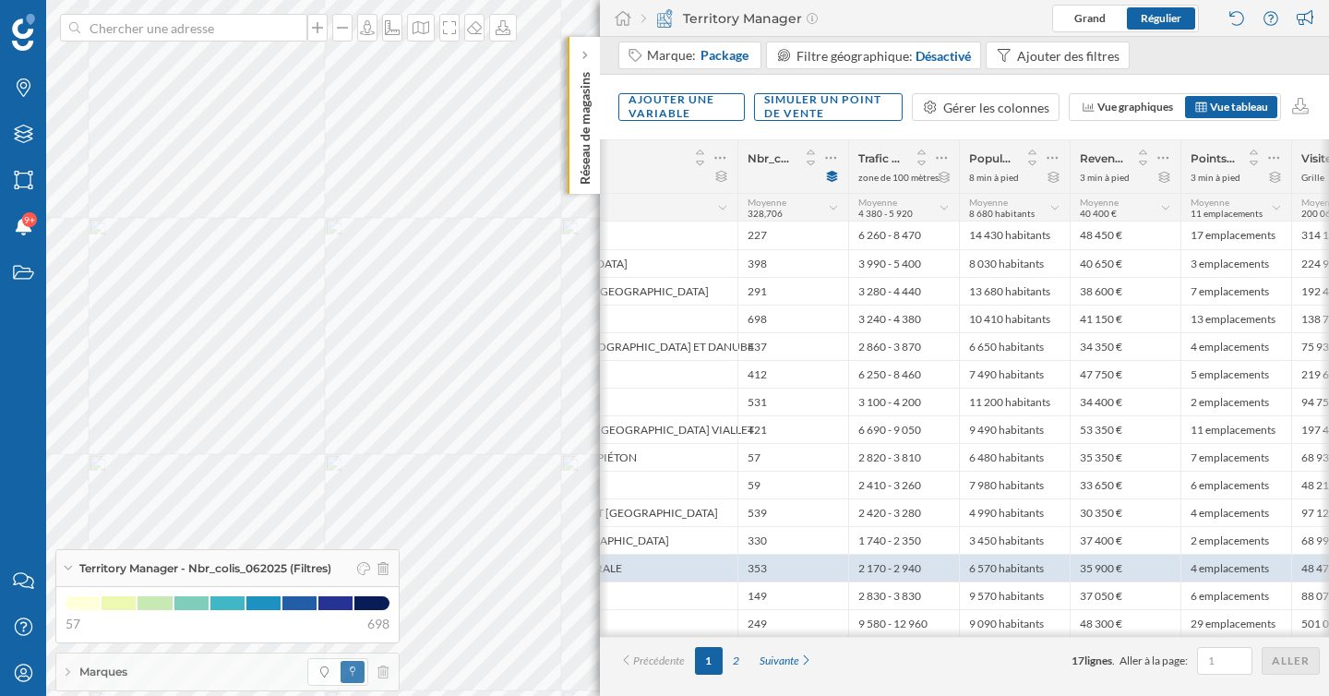
click at [737, 664] on div "2" at bounding box center [736, 661] width 27 height 28
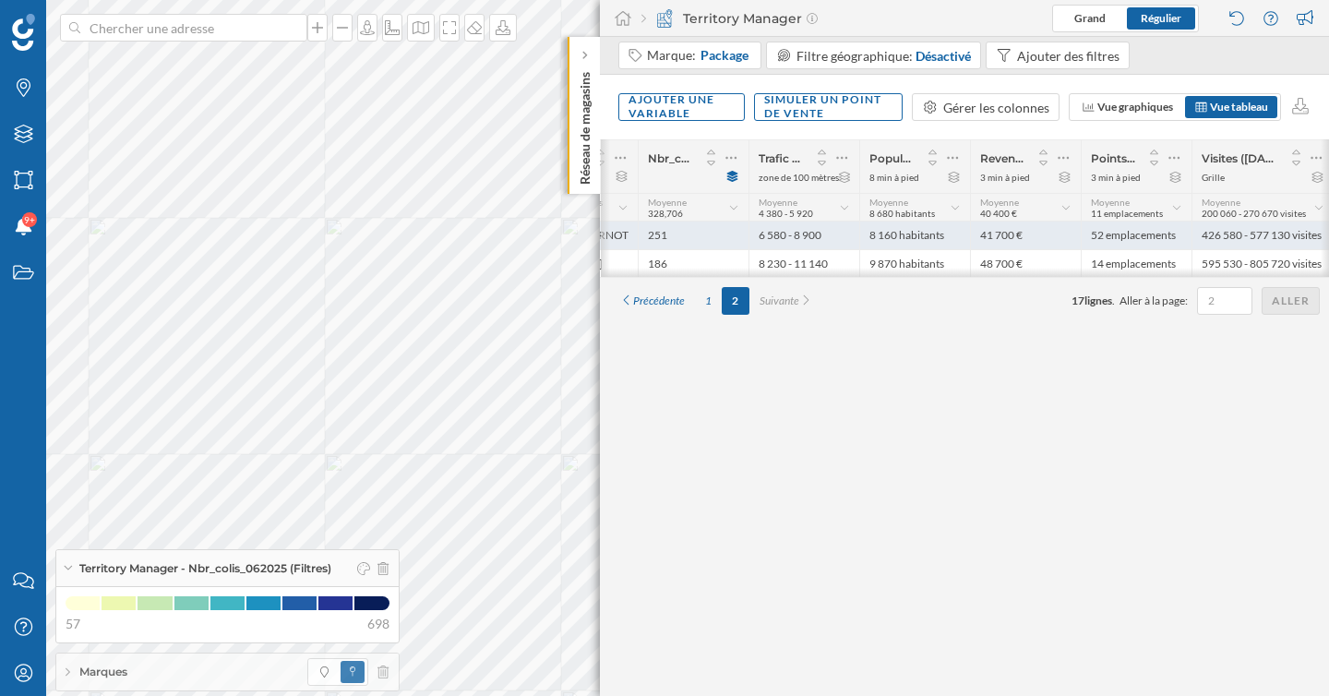
scroll to position [0, 427]
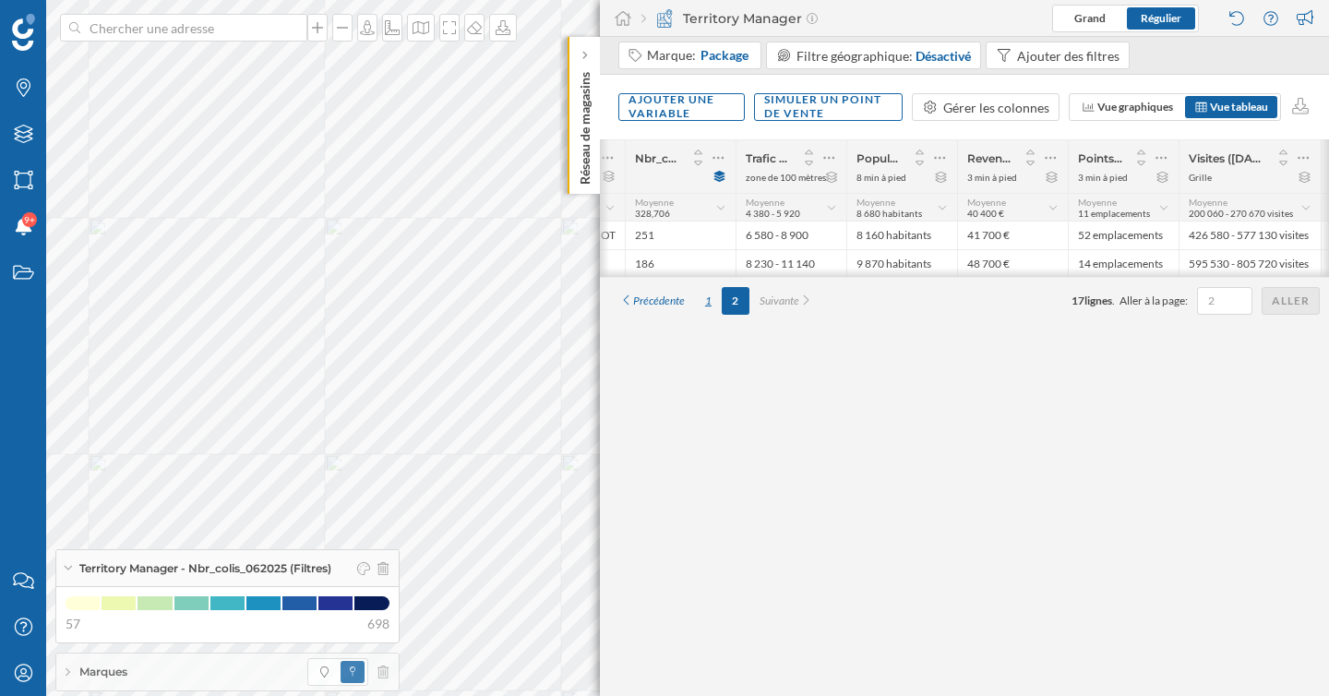
click at [706, 305] on div "1" at bounding box center [708, 301] width 27 height 28
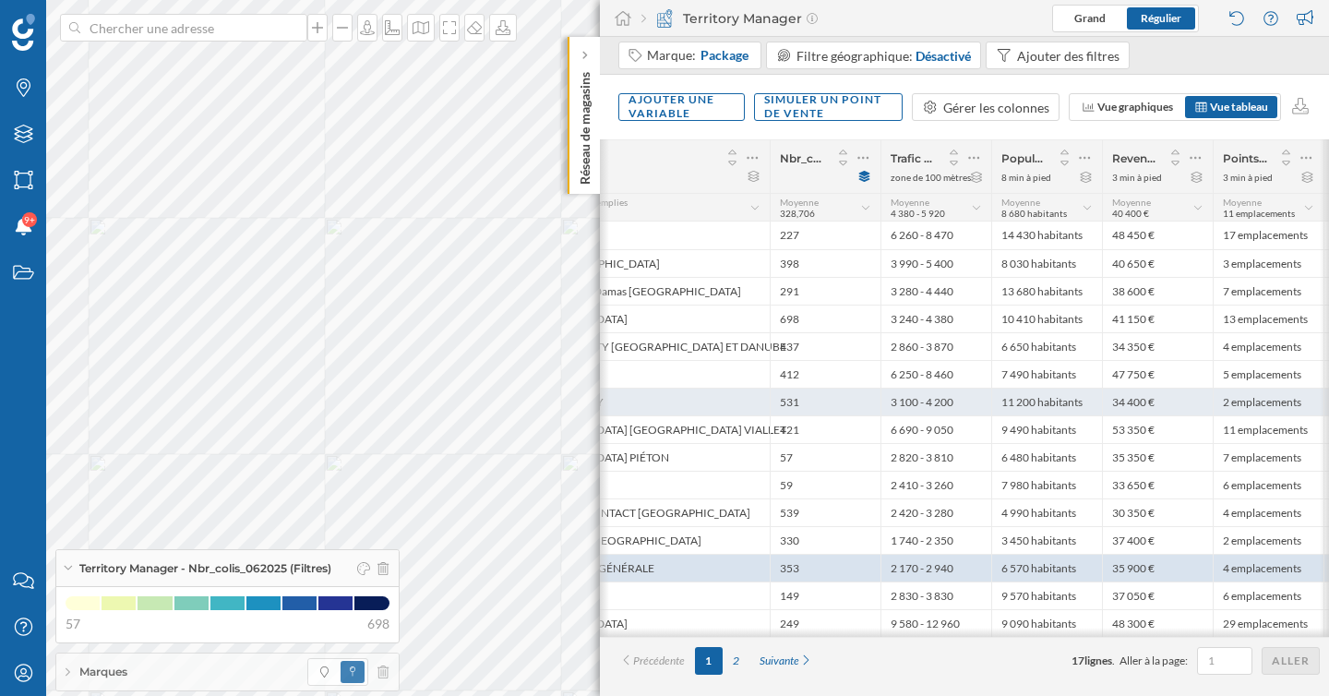
scroll to position [0, 435]
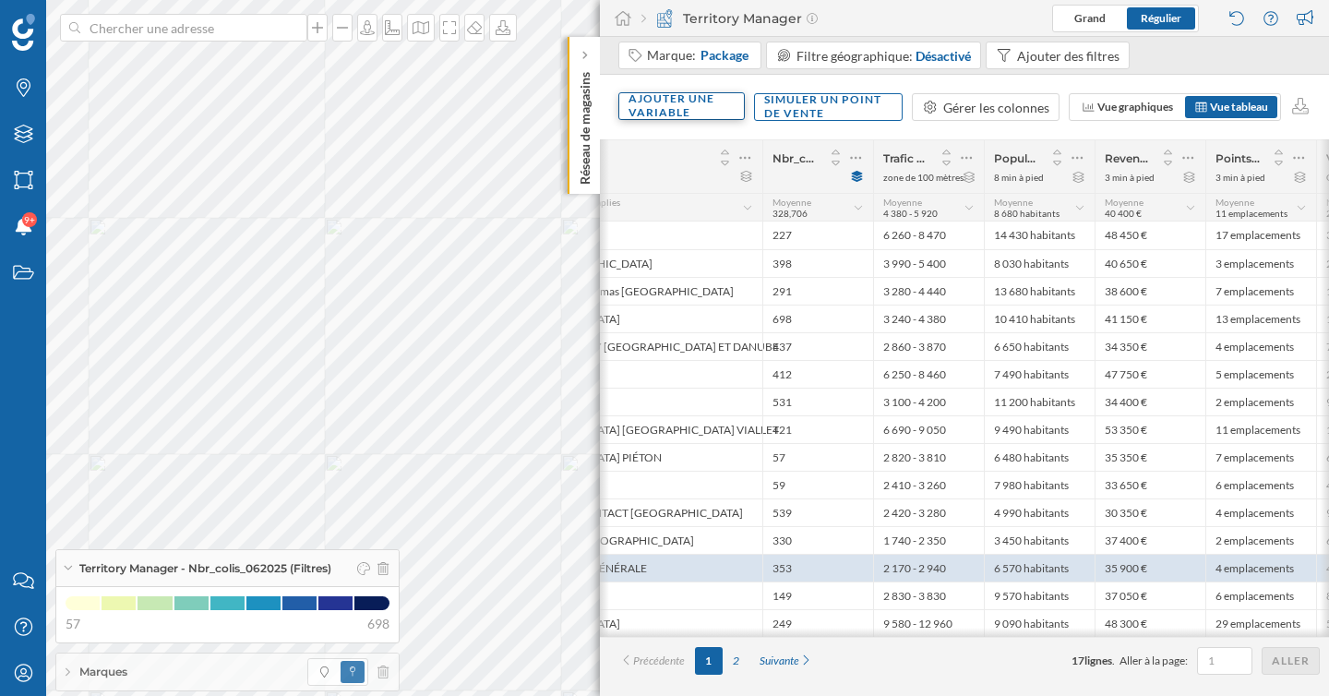
click at [717, 120] on div "Ajouter une variable" at bounding box center [681, 107] width 125 height 42
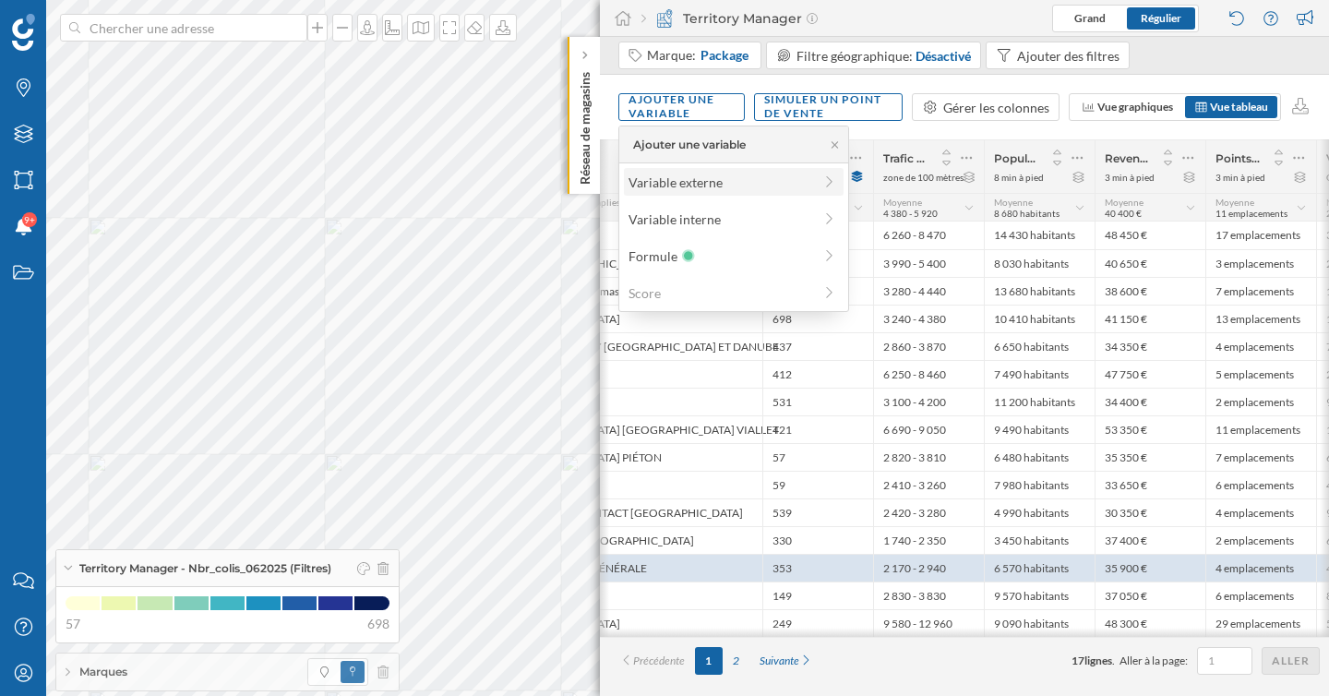
click at [703, 173] on div "Variable externe" at bounding box center [721, 182] width 184 height 19
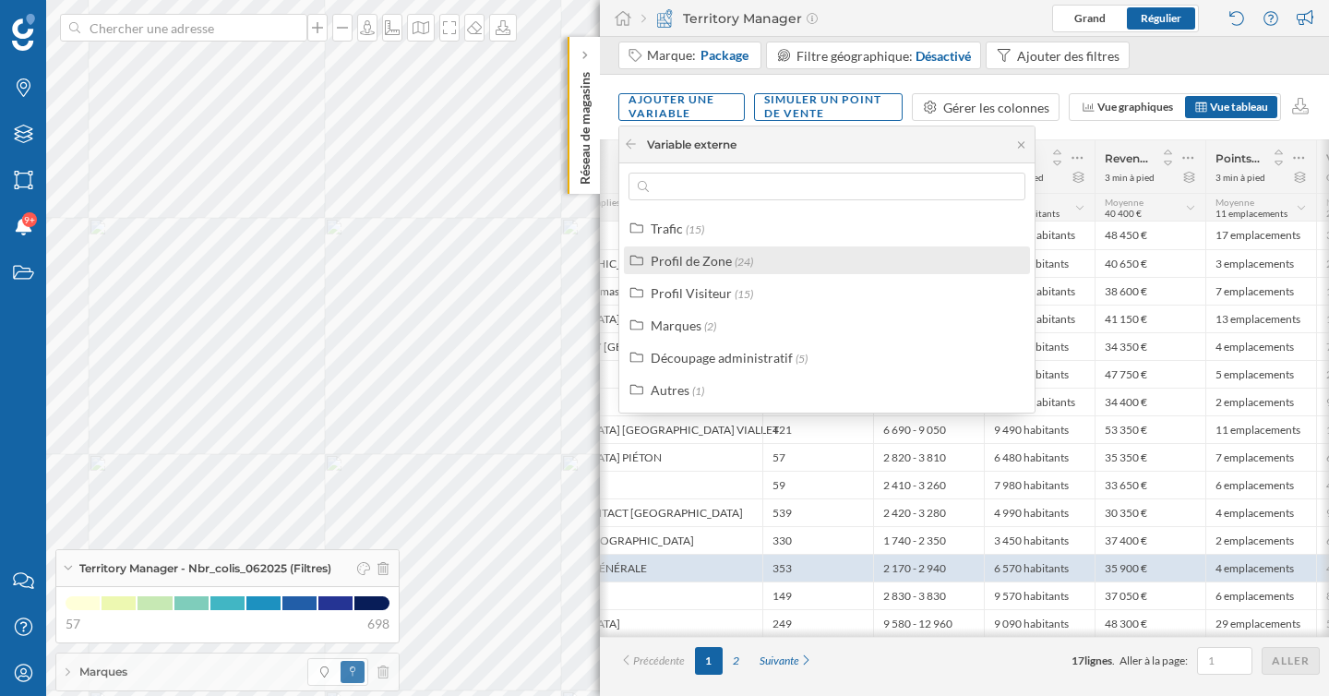
click at [712, 260] on div "Profil de Zone" at bounding box center [691, 261] width 81 height 16
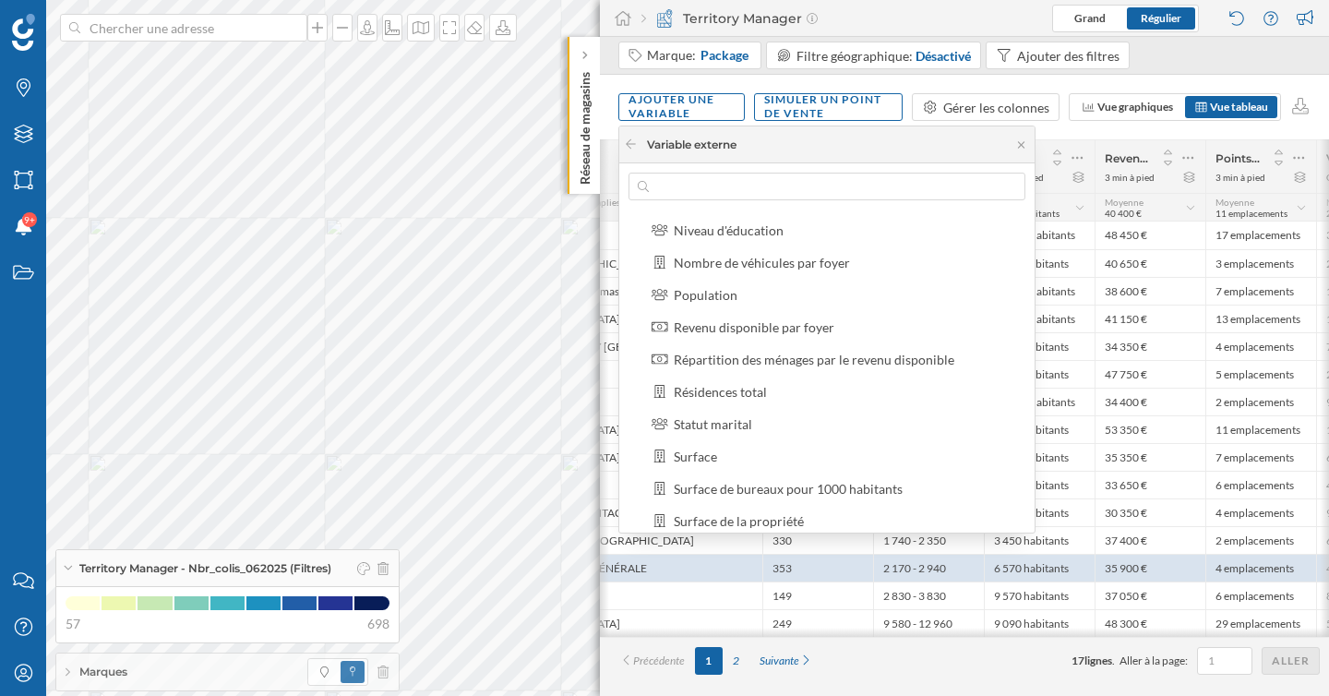
scroll to position [260, 0]
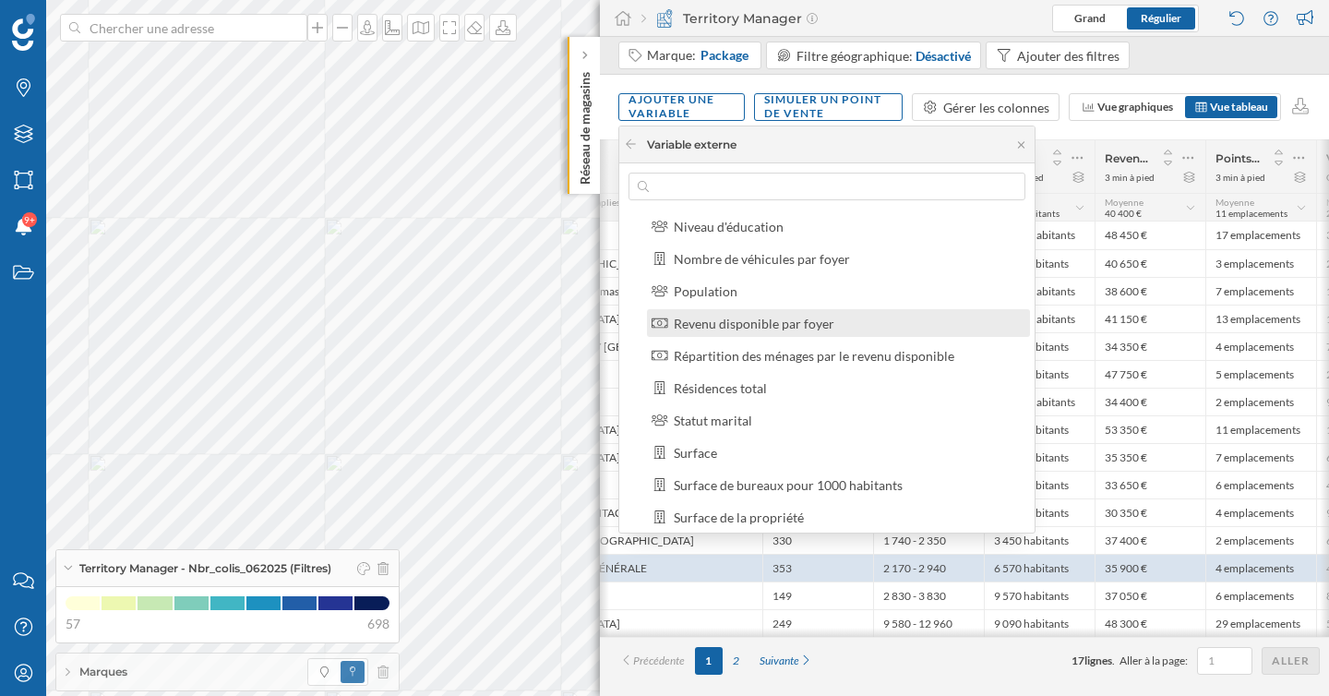
click at [747, 319] on div "Revenu disponible par foyer" at bounding box center [754, 324] width 161 height 16
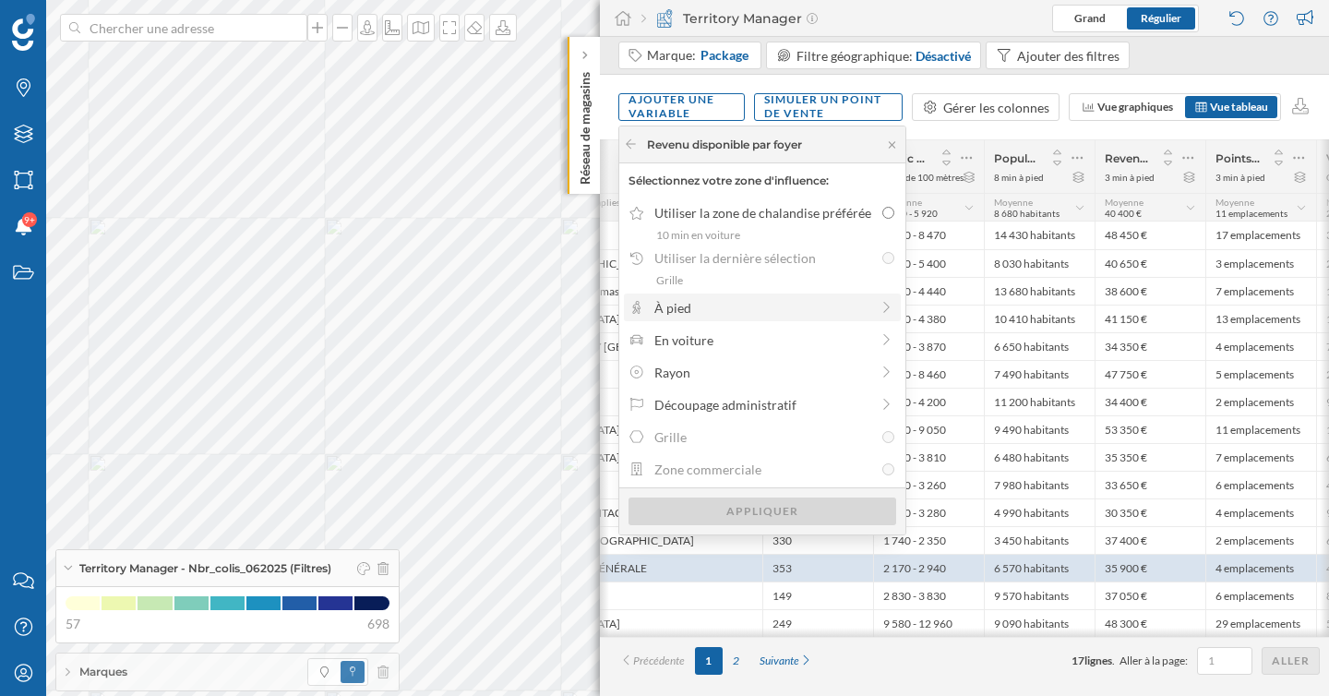
click at [687, 317] on div "À pied" at bounding box center [762, 307] width 277 height 28
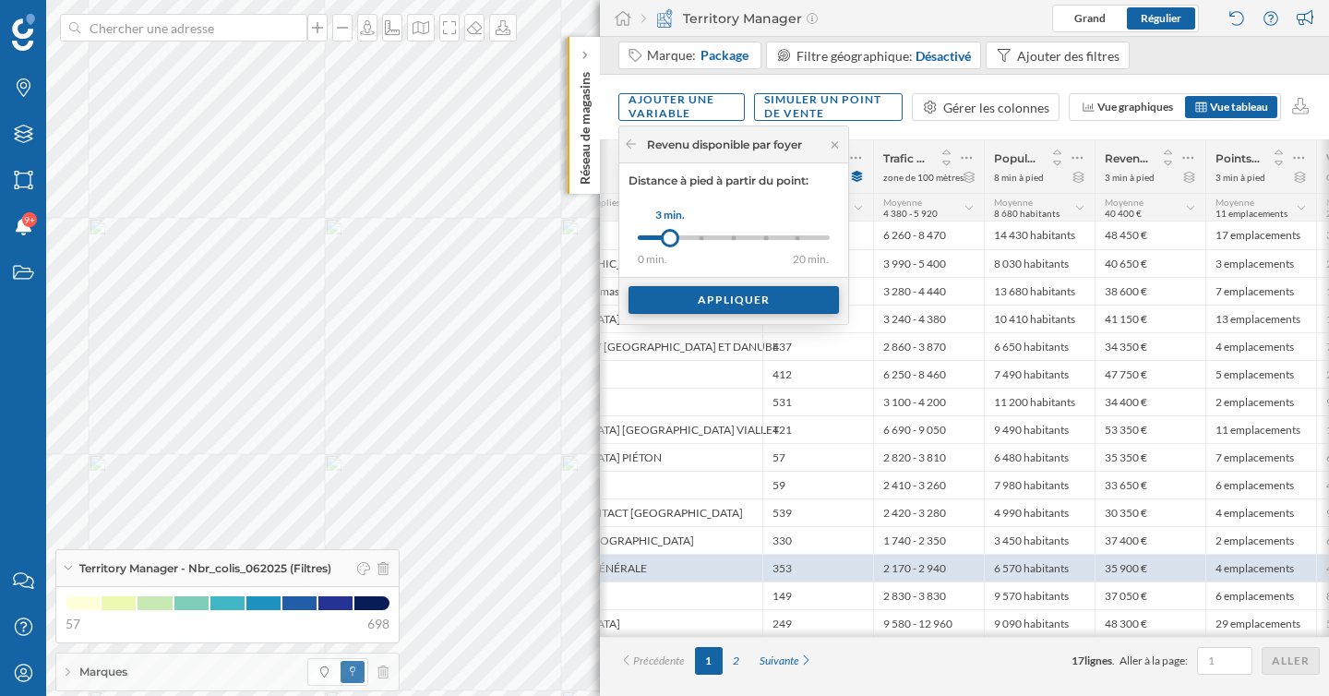
click at [684, 300] on div "Appliquer" at bounding box center [734, 300] width 210 height 28
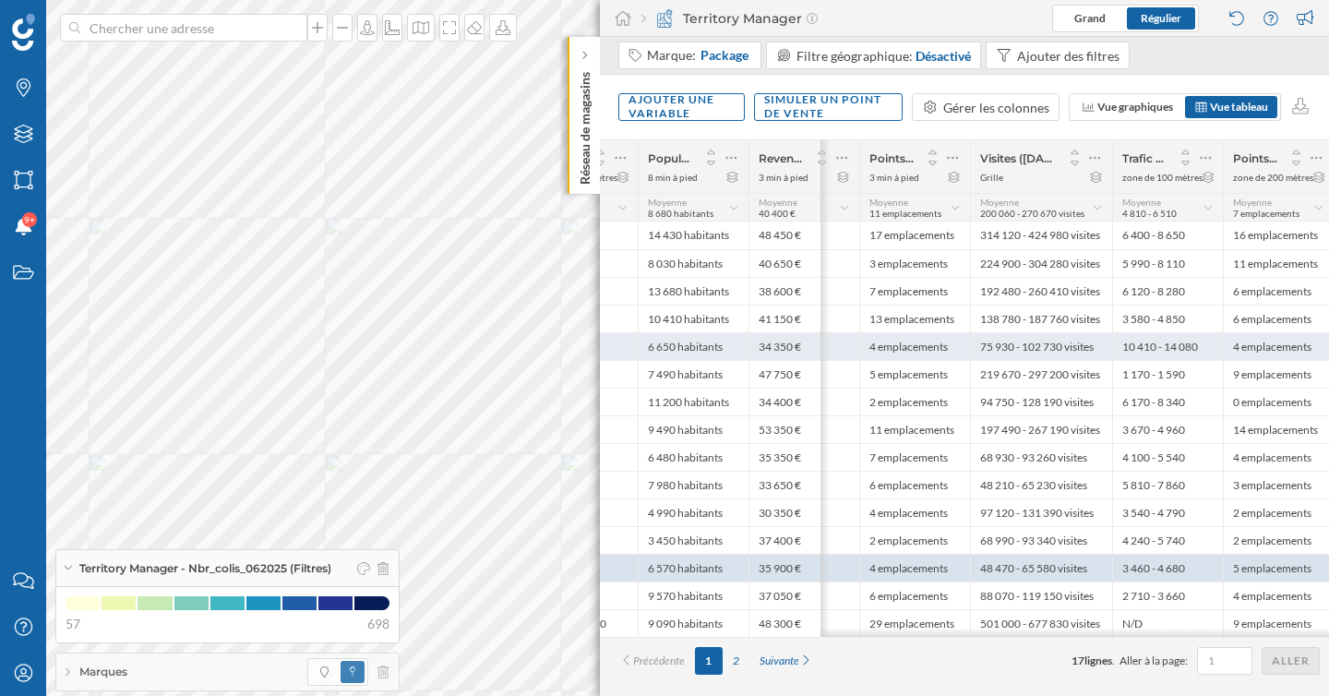
scroll to position [0, 1168]
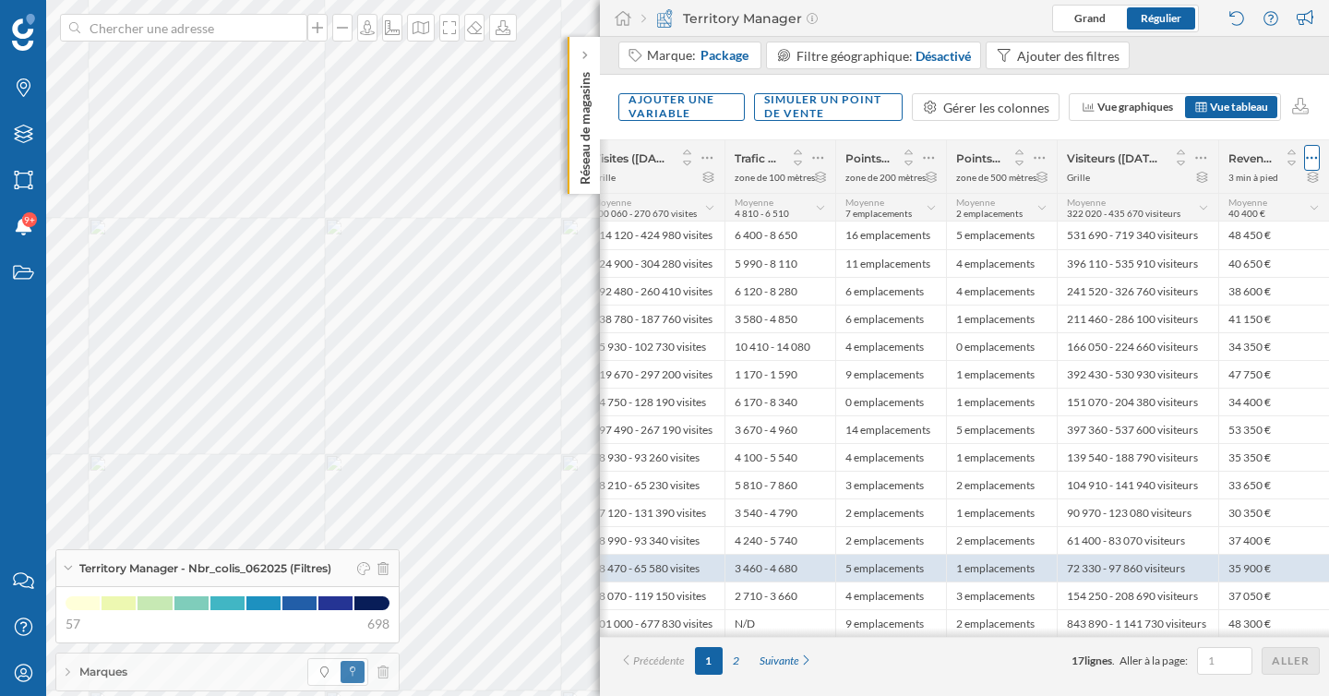
click at [1314, 157] on icon at bounding box center [1312, 158] width 12 height 18
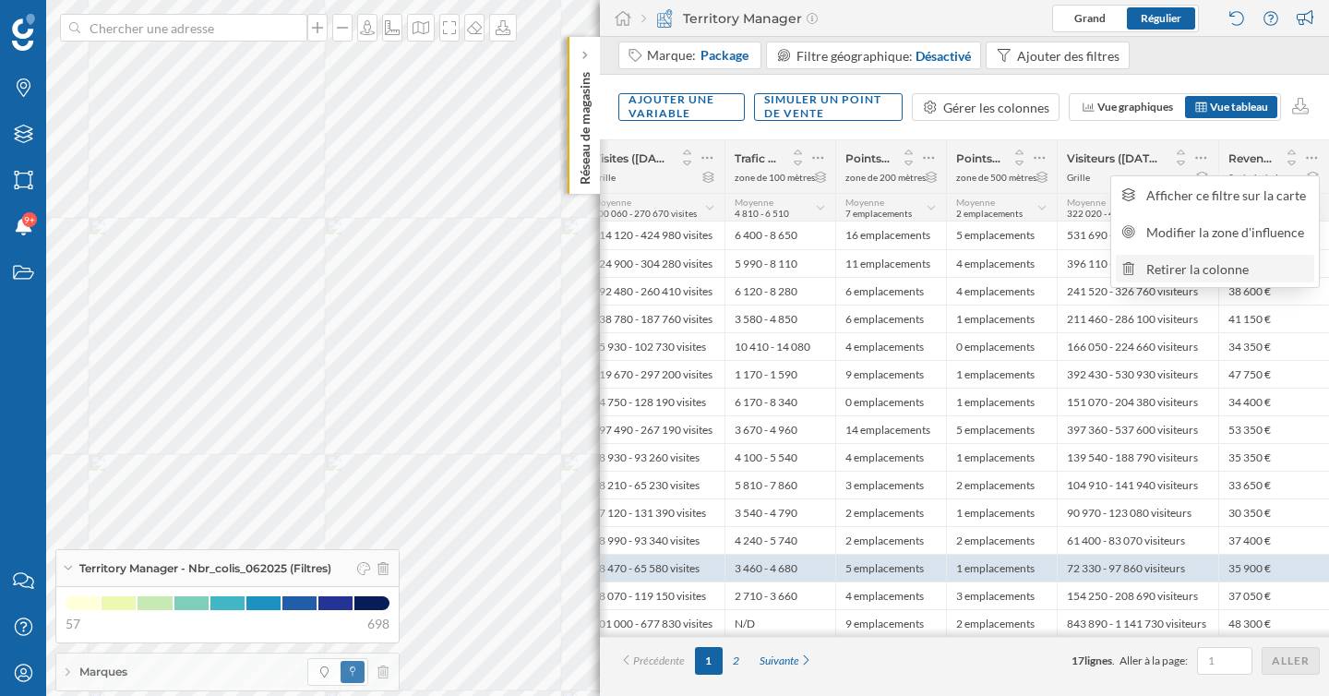
click at [1209, 262] on div "Retirer la colonne" at bounding box center [1227, 268] width 162 height 19
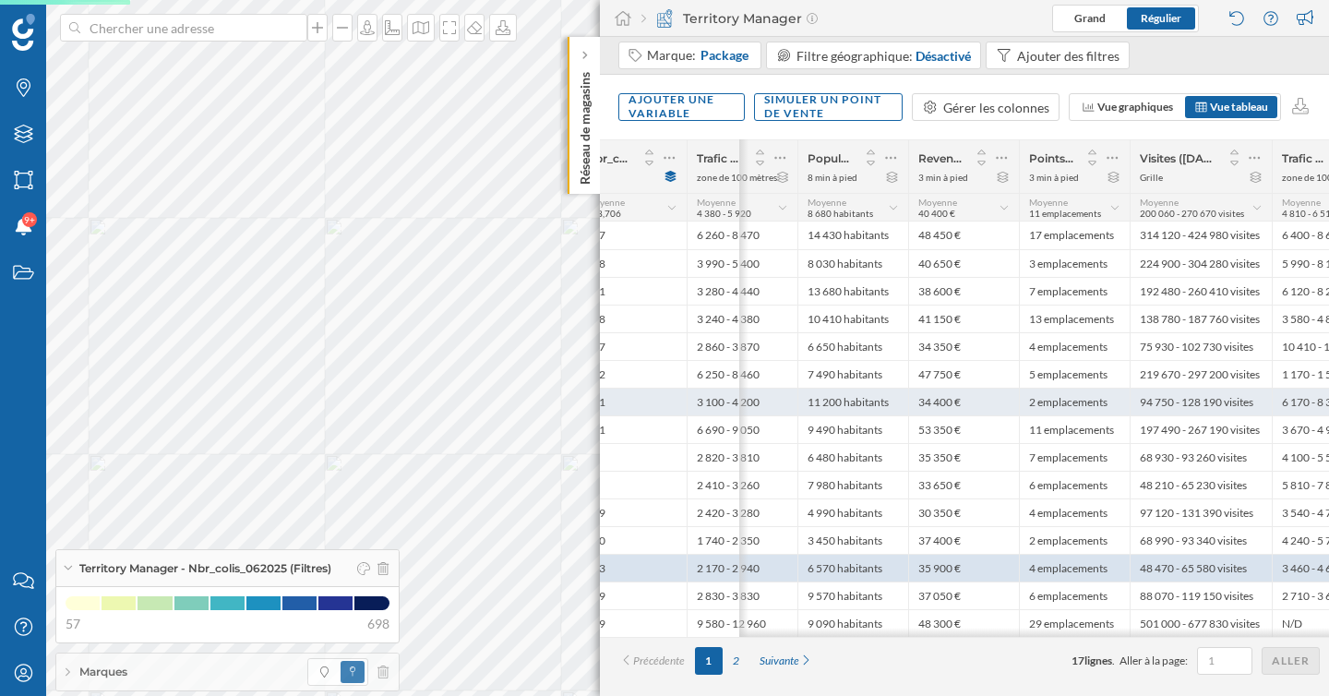
scroll to position [0, 425]
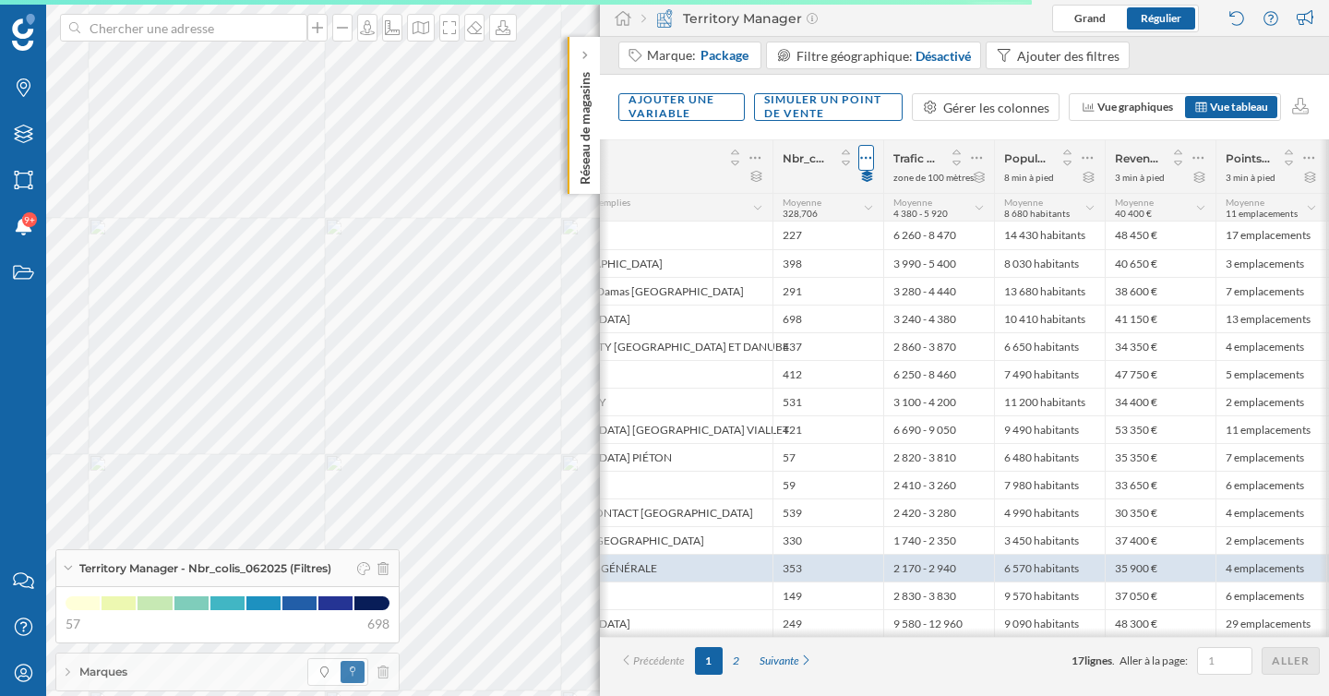
click at [872, 157] on div at bounding box center [866, 158] width 16 height 26
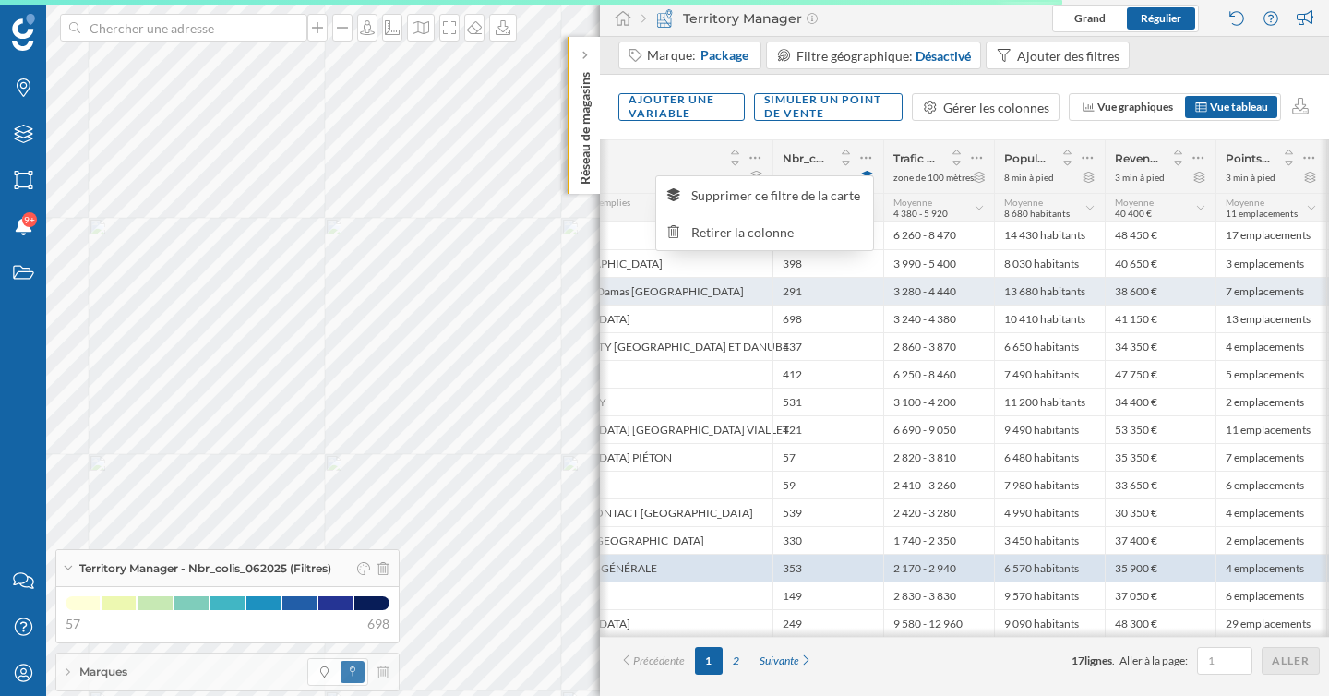
click at [911, 291] on div "3 280 - 4 440" at bounding box center [938, 291] width 111 height 28
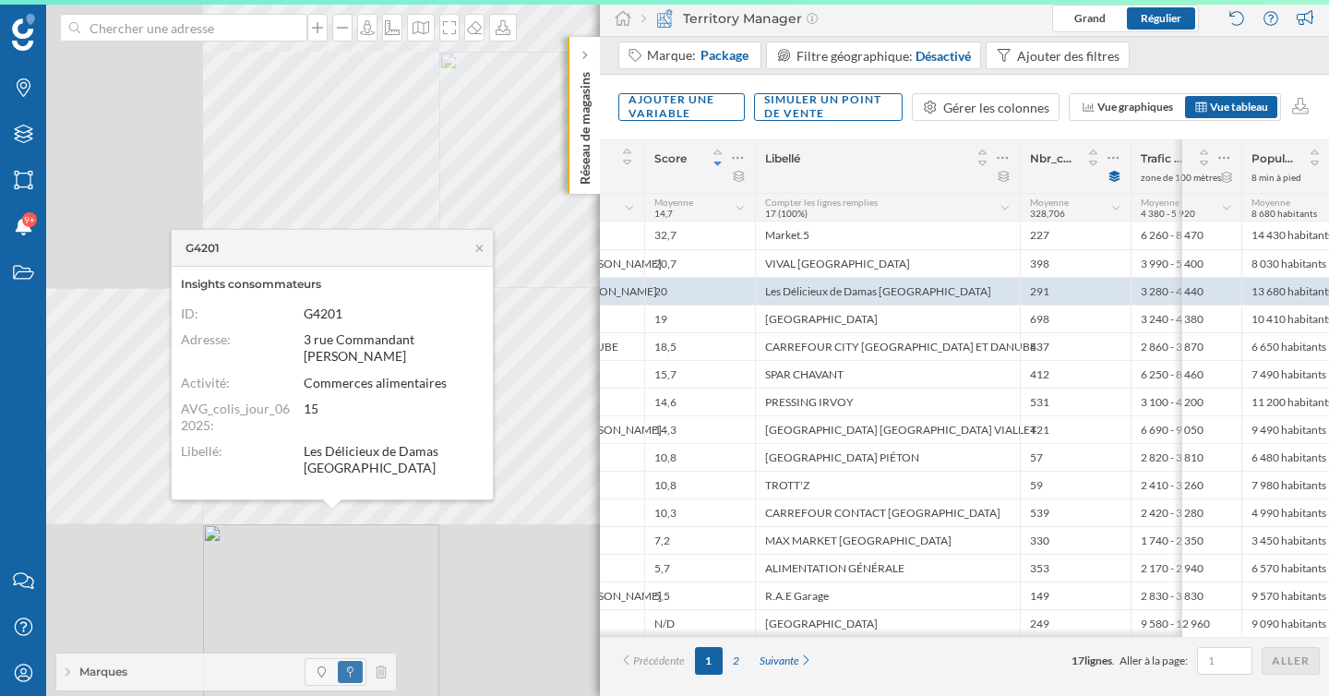
scroll to position [0, 30]
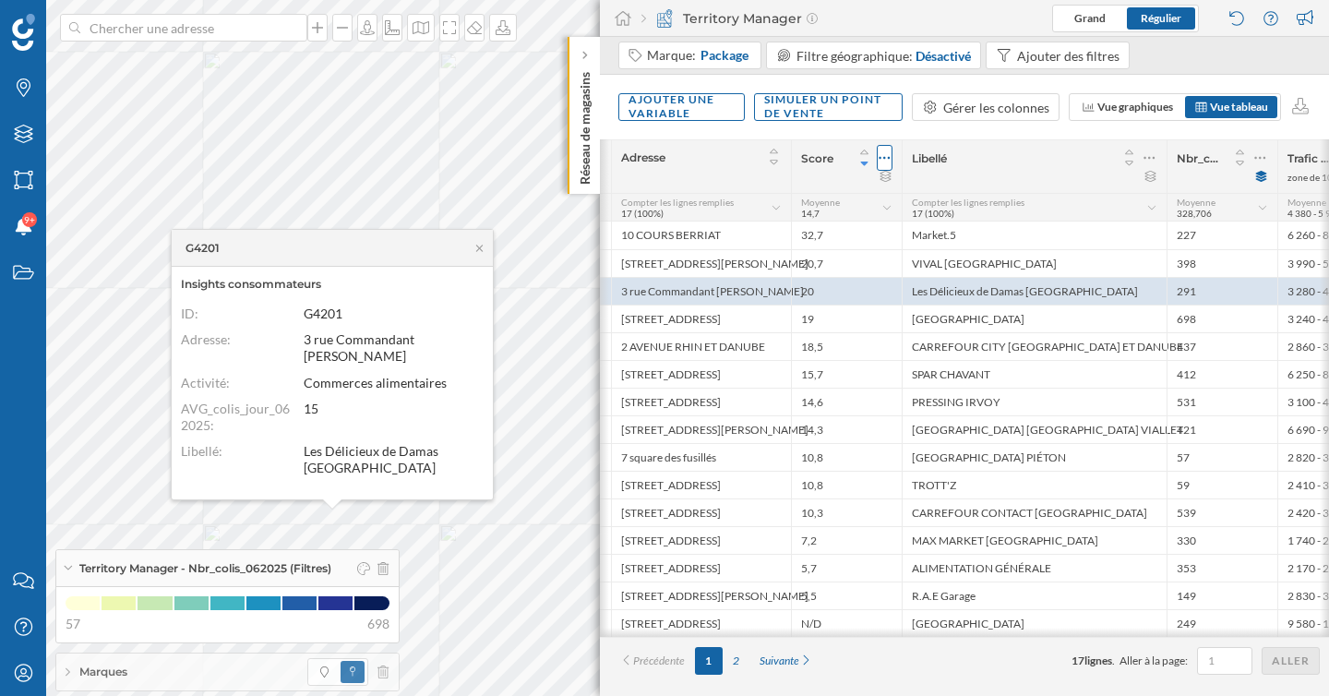
click at [881, 157] on icon at bounding box center [885, 158] width 12 height 18
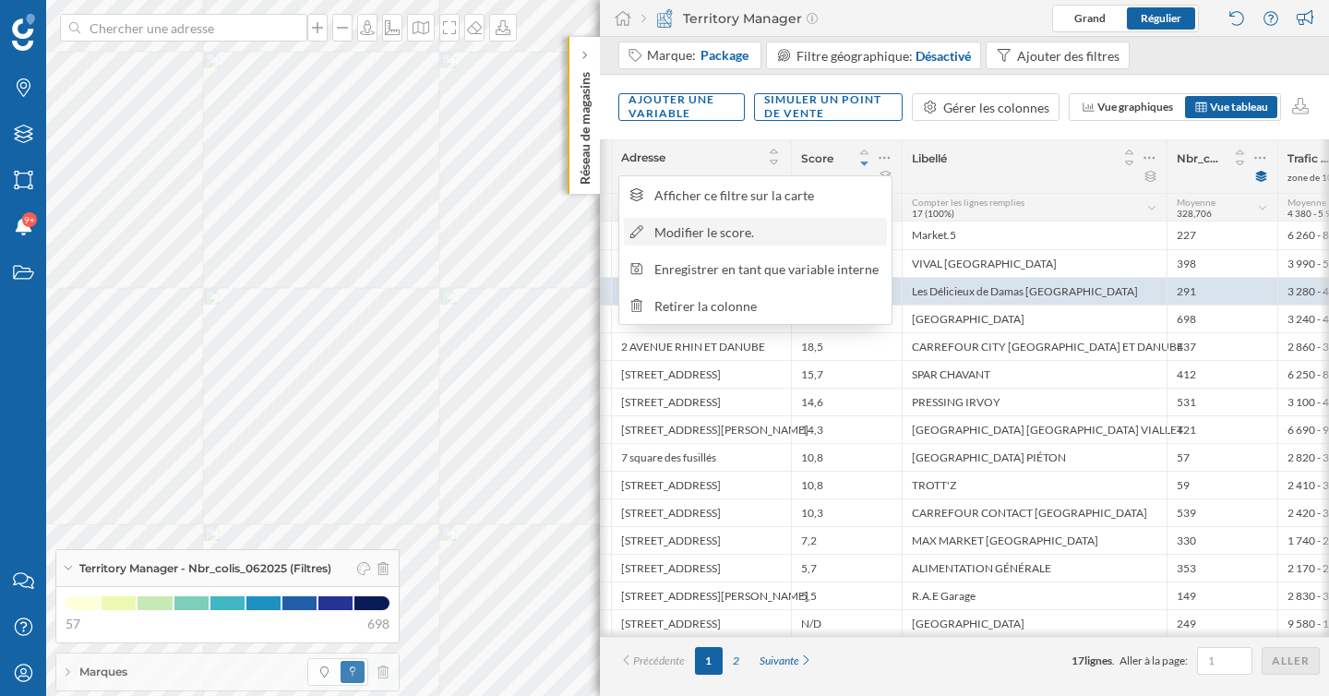
click at [774, 222] on div "Modifier le score." at bounding box center [767, 231] width 226 height 19
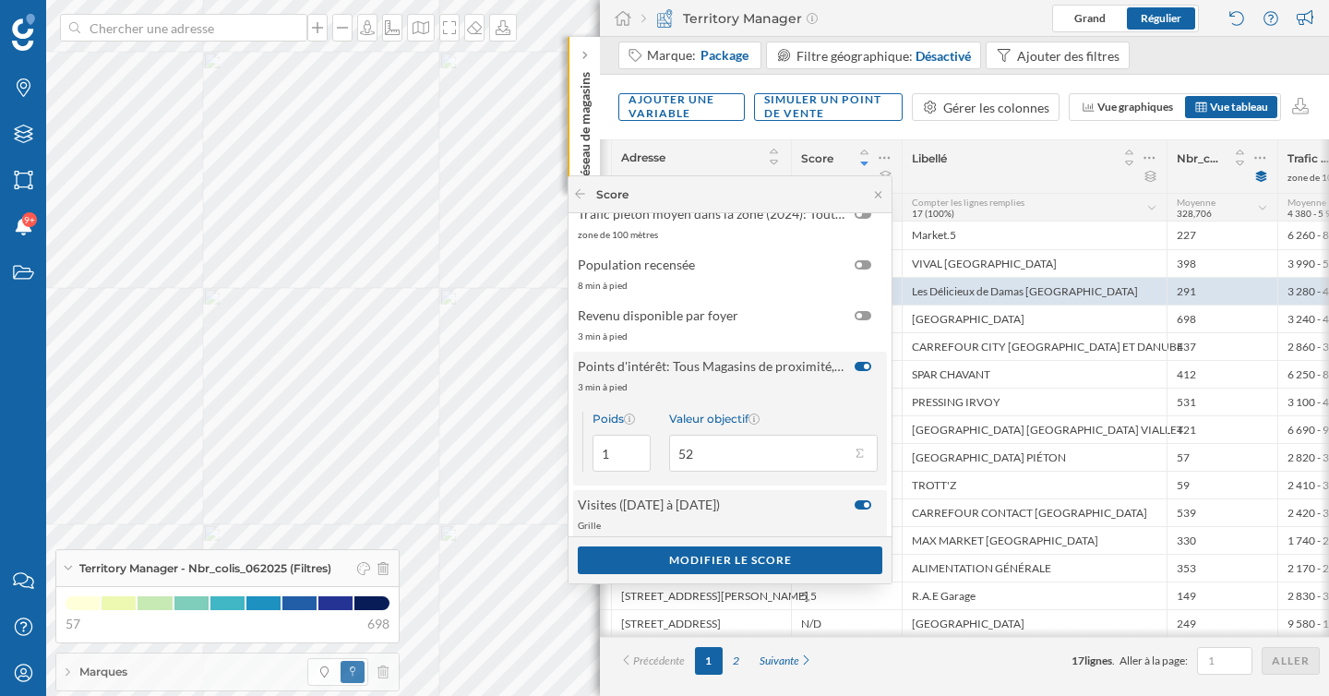
scroll to position [39, 0]
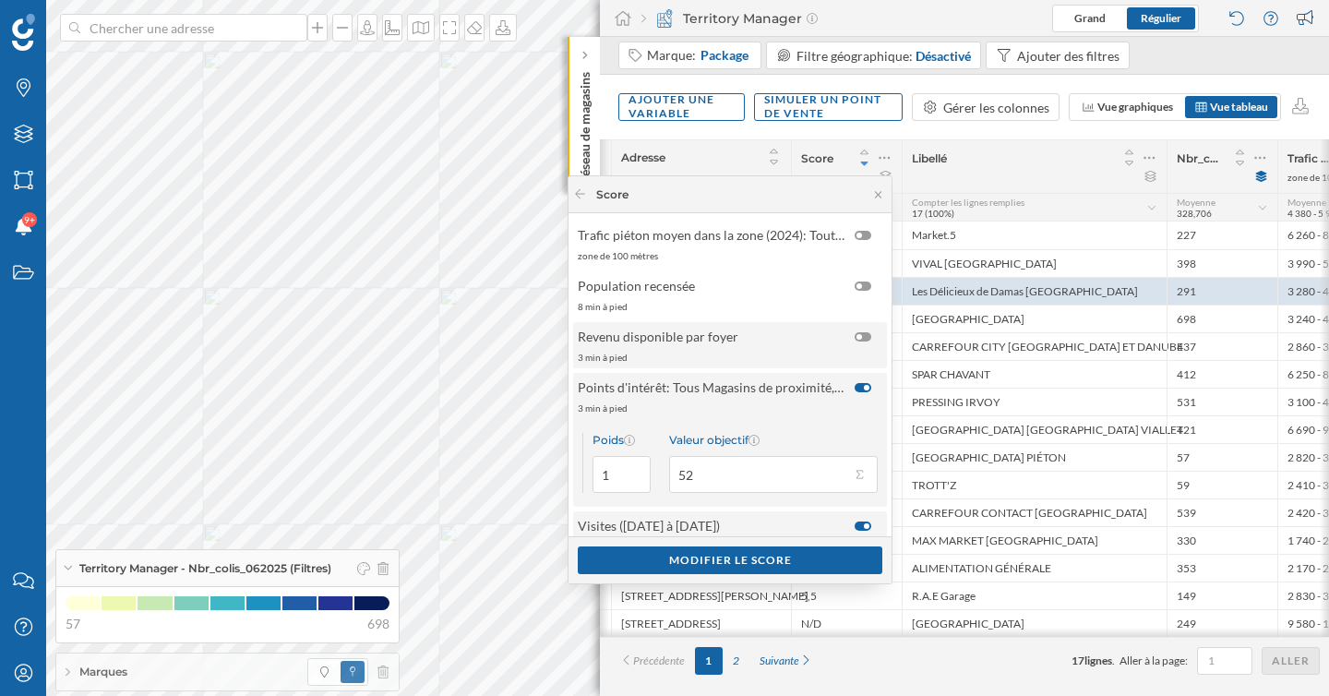
click at [856, 334] on div at bounding box center [859, 337] width 6 height 6
click at [0, 0] on input "checkbox" at bounding box center [0, 0] width 0 height 0
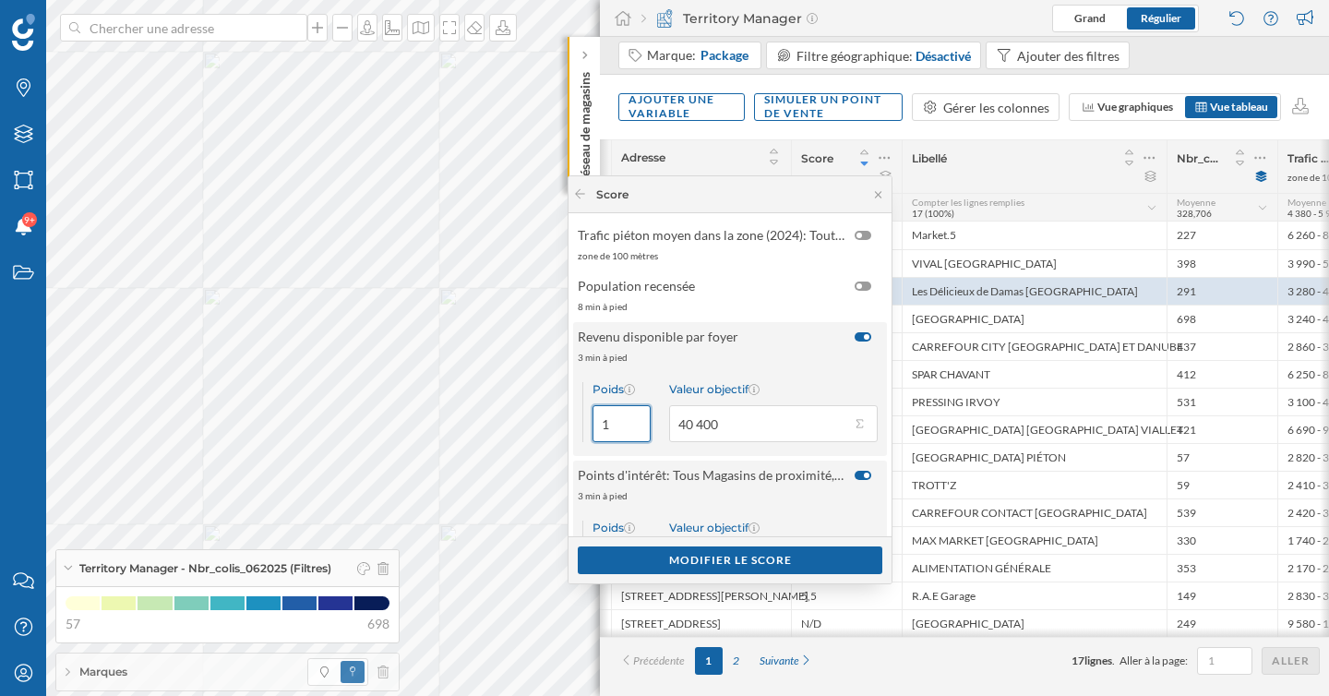
click at [614, 423] on input "1" at bounding box center [622, 423] width 58 height 37
type input "3"
click at [670, 557] on div "Modifier le score" at bounding box center [730, 559] width 305 height 28
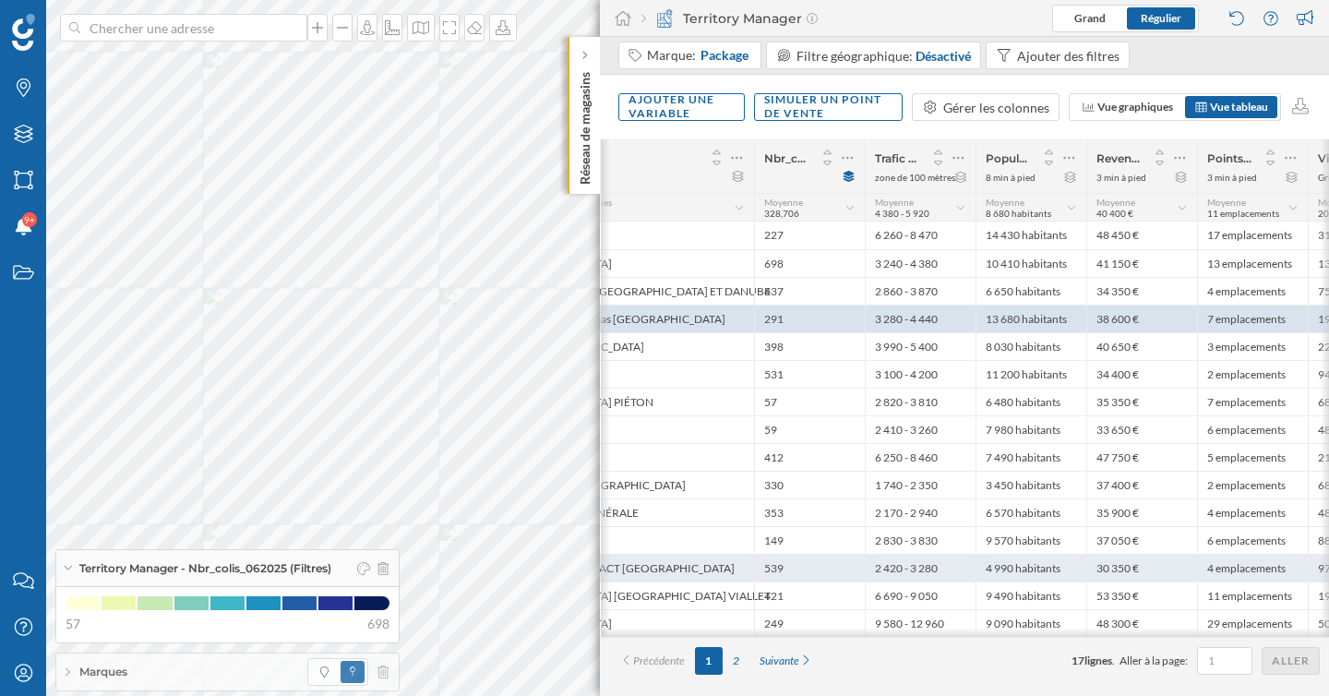
scroll to position [0, 444]
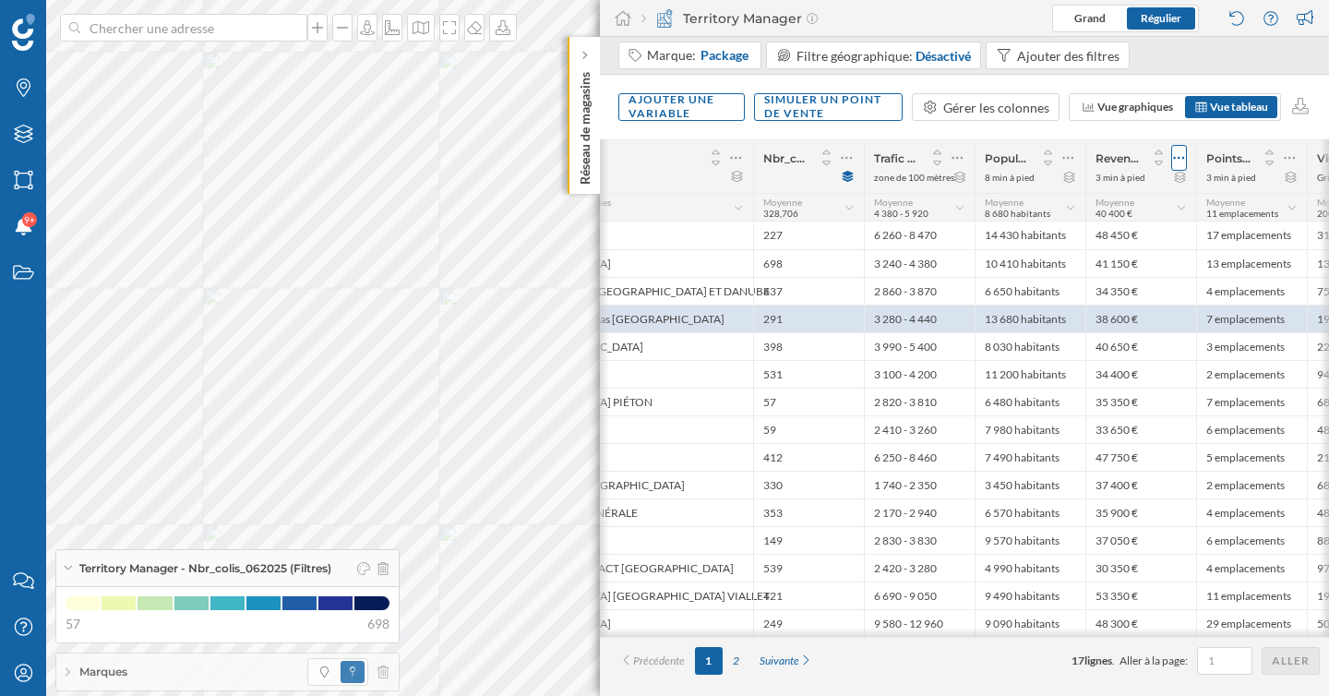
click at [1181, 158] on icon at bounding box center [1179, 158] width 12 height 18
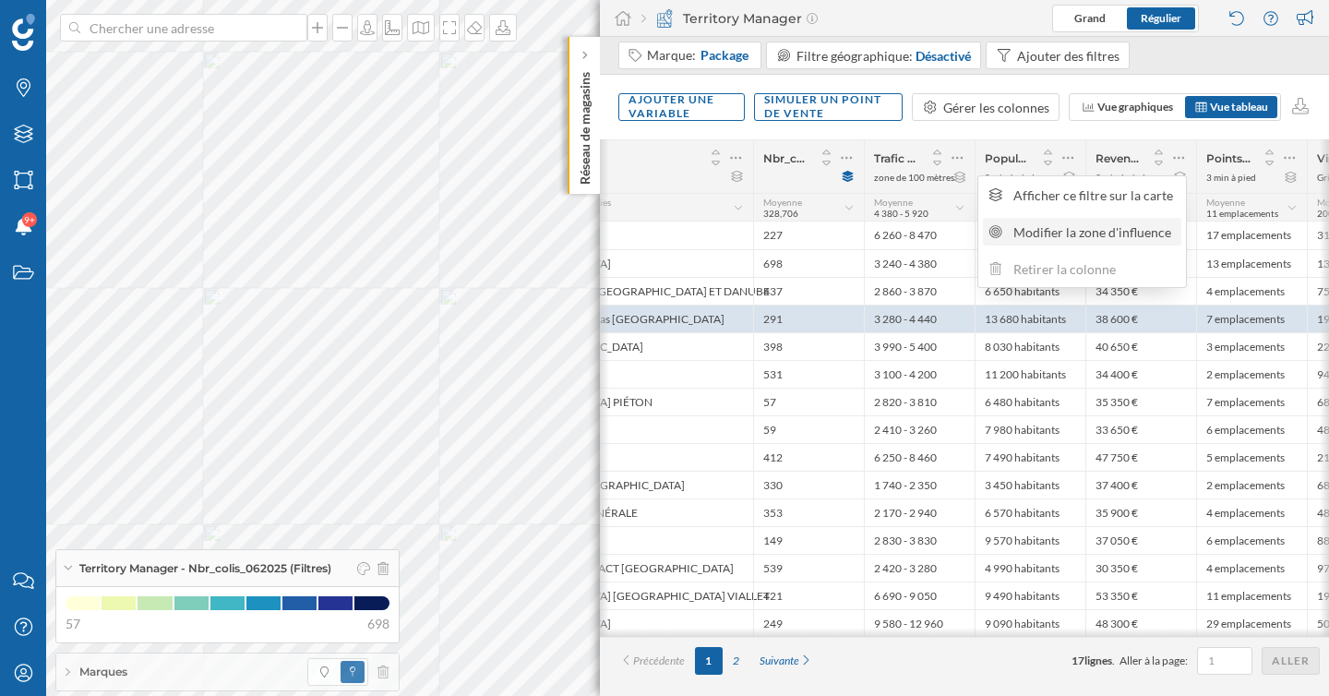
click at [1099, 232] on div "Modifier la zone d'influence" at bounding box center [1094, 231] width 162 height 19
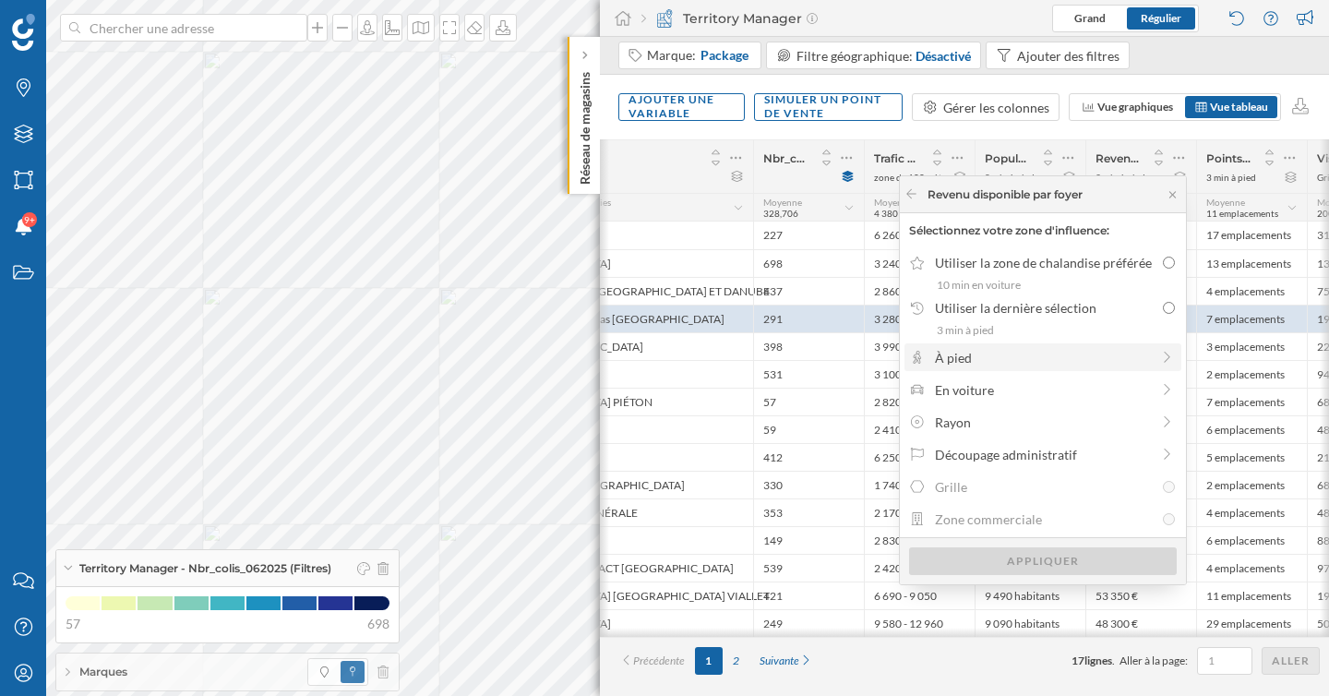
click at [982, 360] on div "À pied" at bounding box center [1042, 357] width 215 height 19
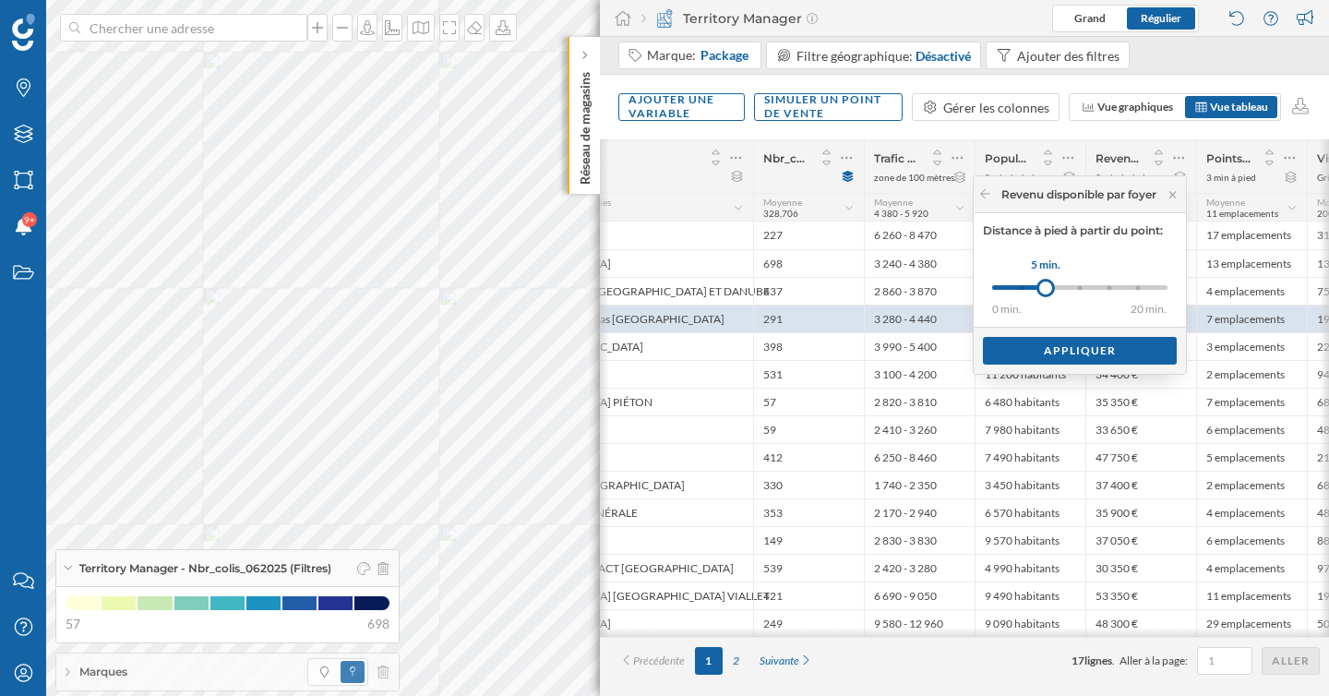
drag, startPoint x: 1017, startPoint y: 286, endPoint x: 1046, endPoint y: 287, distance: 28.6
click at [1046, 287] on div at bounding box center [1045, 288] width 18 height 18
click at [1052, 346] on div "Appliquer" at bounding box center [1080, 350] width 194 height 28
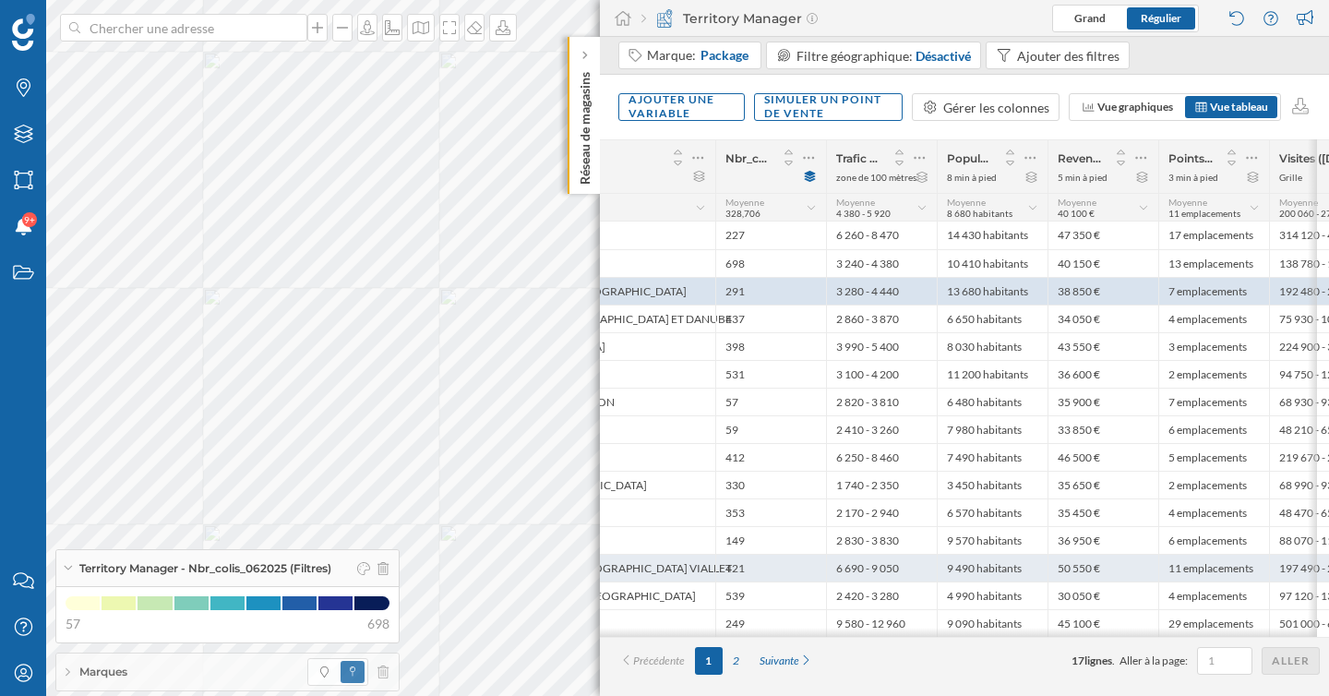
scroll to position [0, 400]
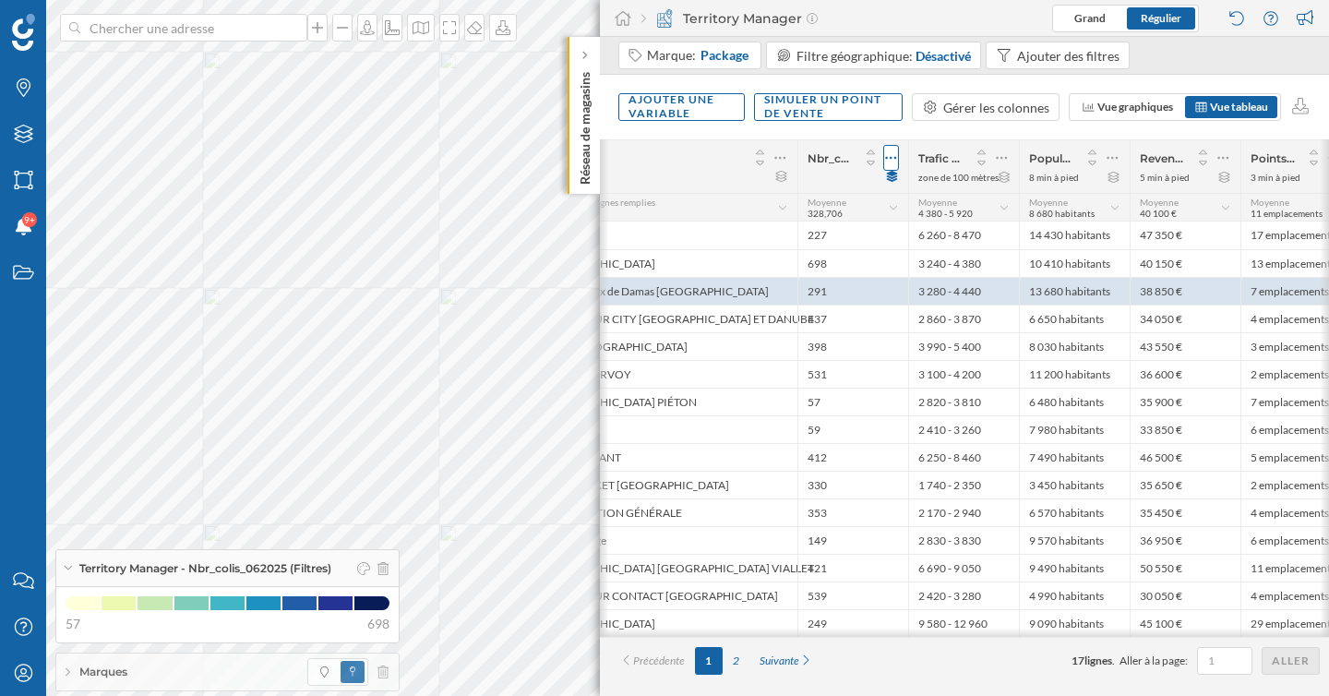
click at [896, 162] on div at bounding box center [891, 158] width 16 height 26
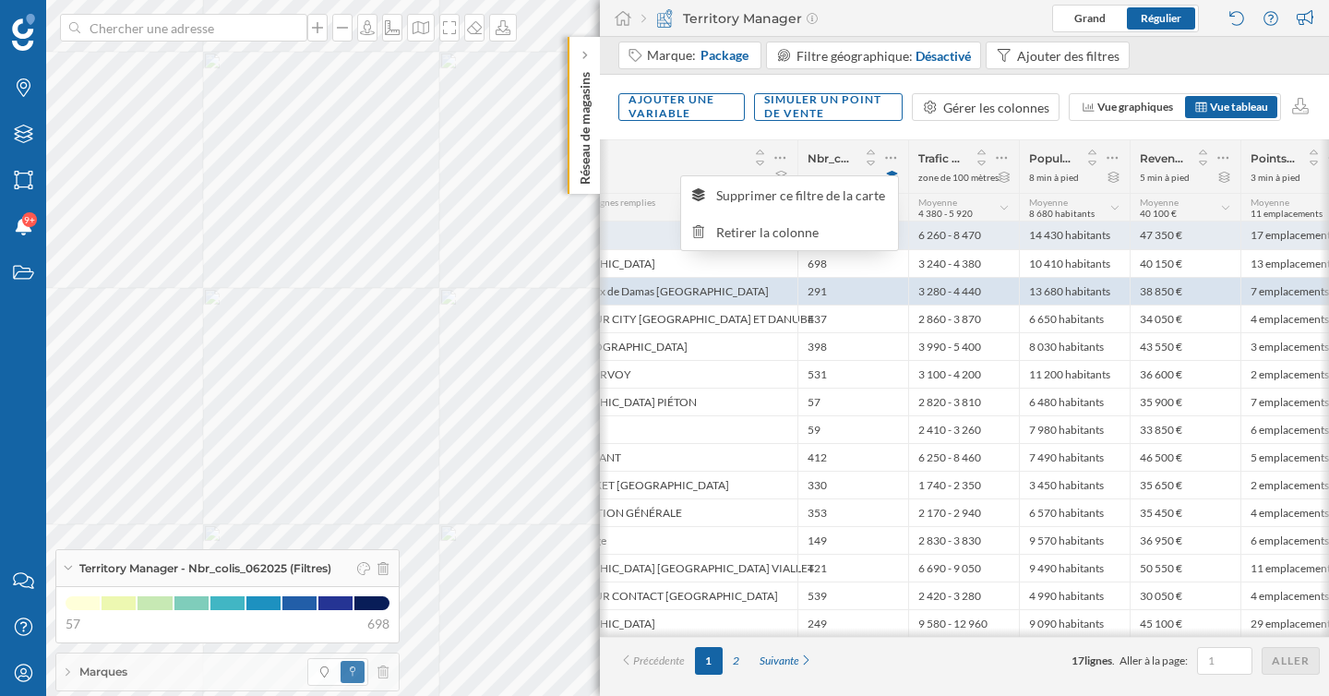
click at [910, 248] on div "6 260 - 8 470" at bounding box center [963, 236] width 111 height 28
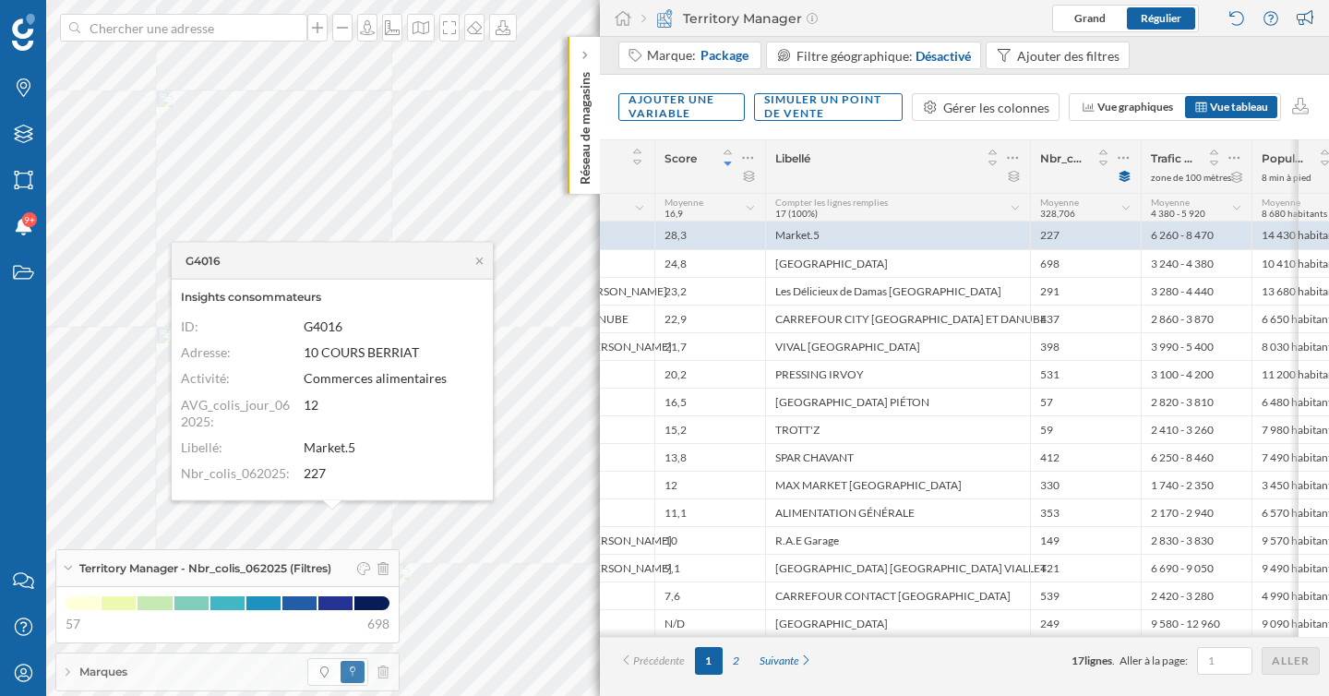
scroll to position [0, 137]
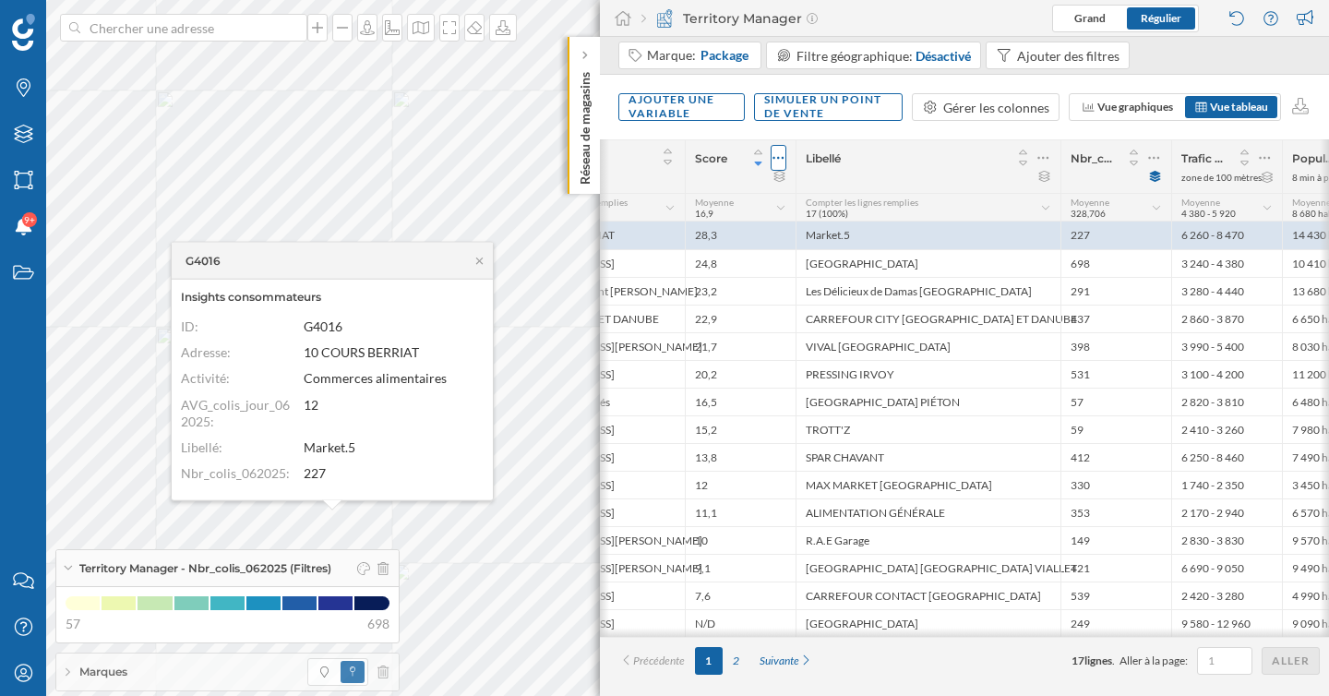
click at [780, 160] on icon at bounding box center [778, 158] width 12 height 18
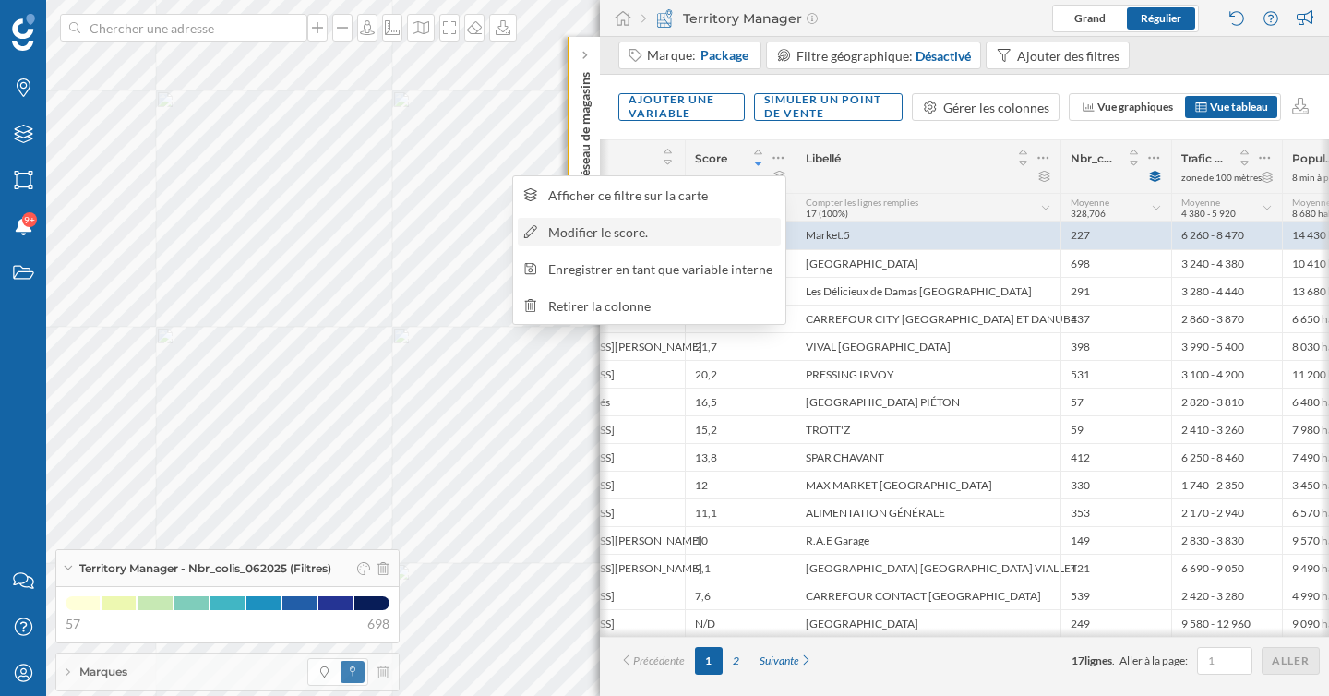
click at [717, 223] on div "Modifier le score." at bounding box center [661, 231] width 226 height 19
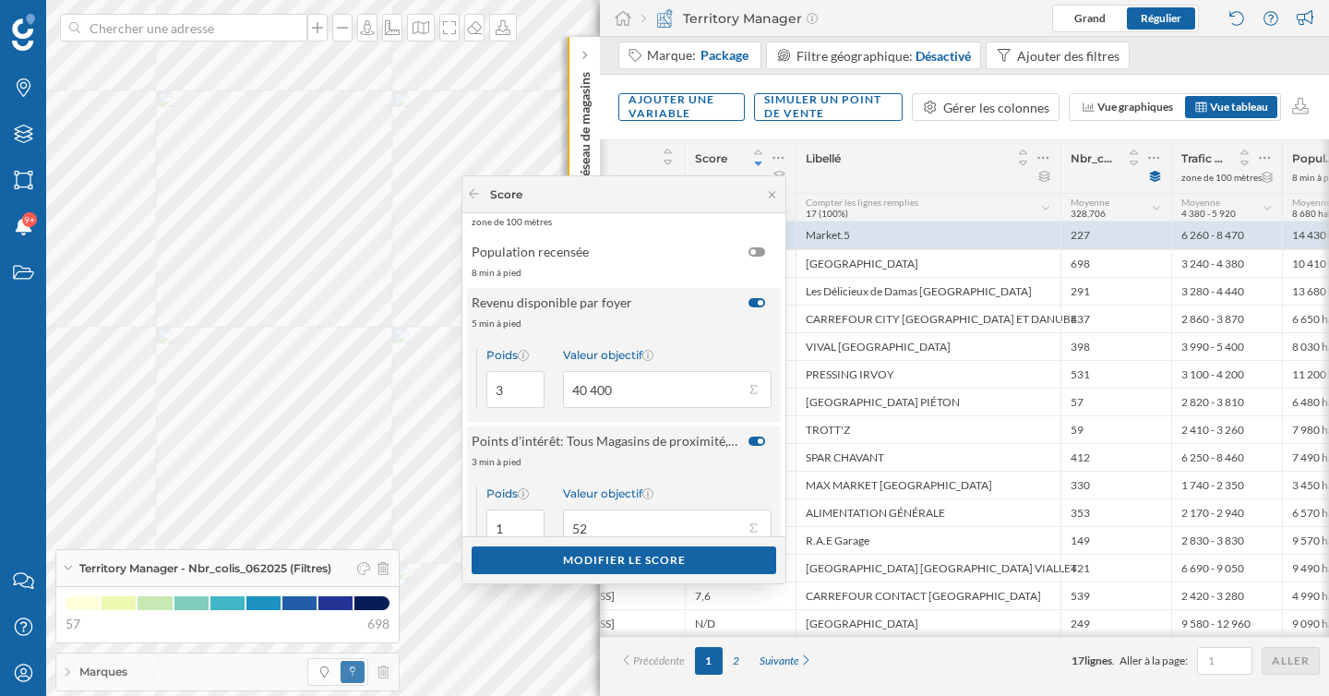
scroll to position [45, 0]
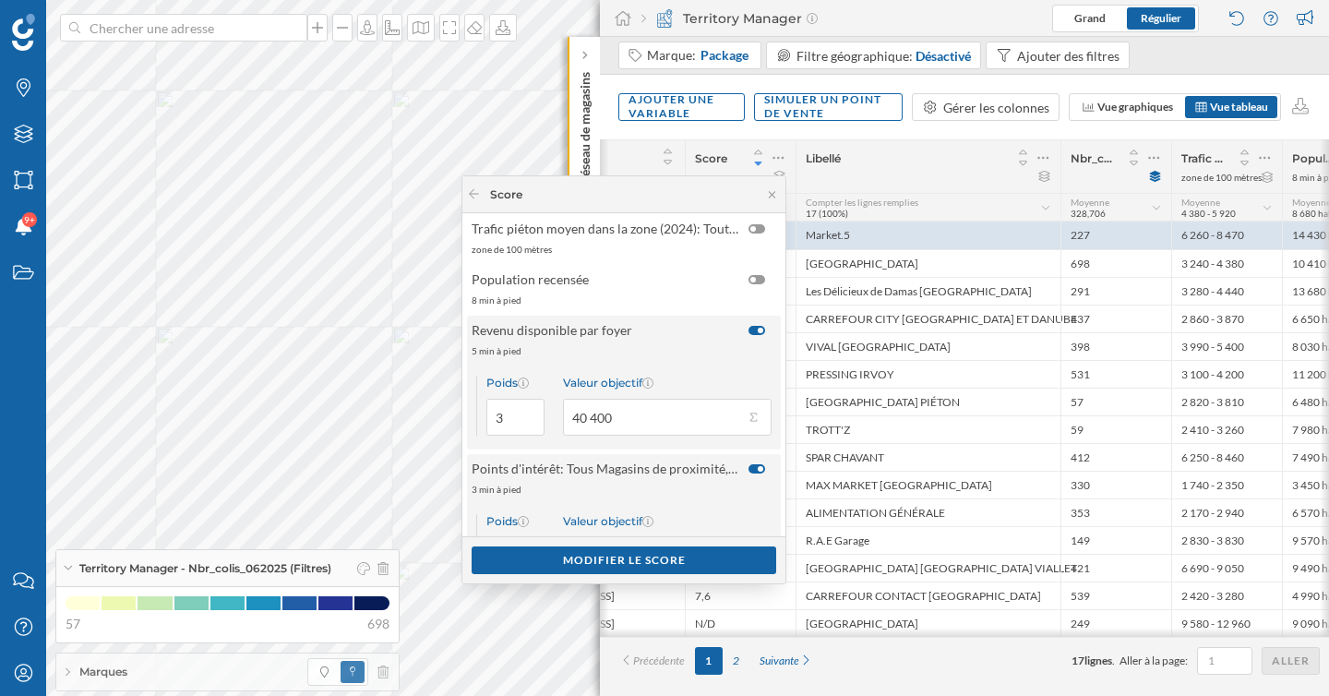
click at [751, 329] on div at bounding box center [756, 330] width 17 height 9
click at [0, 0] on input "checkbox" at bounding box center [0, 0] width 0 height 0
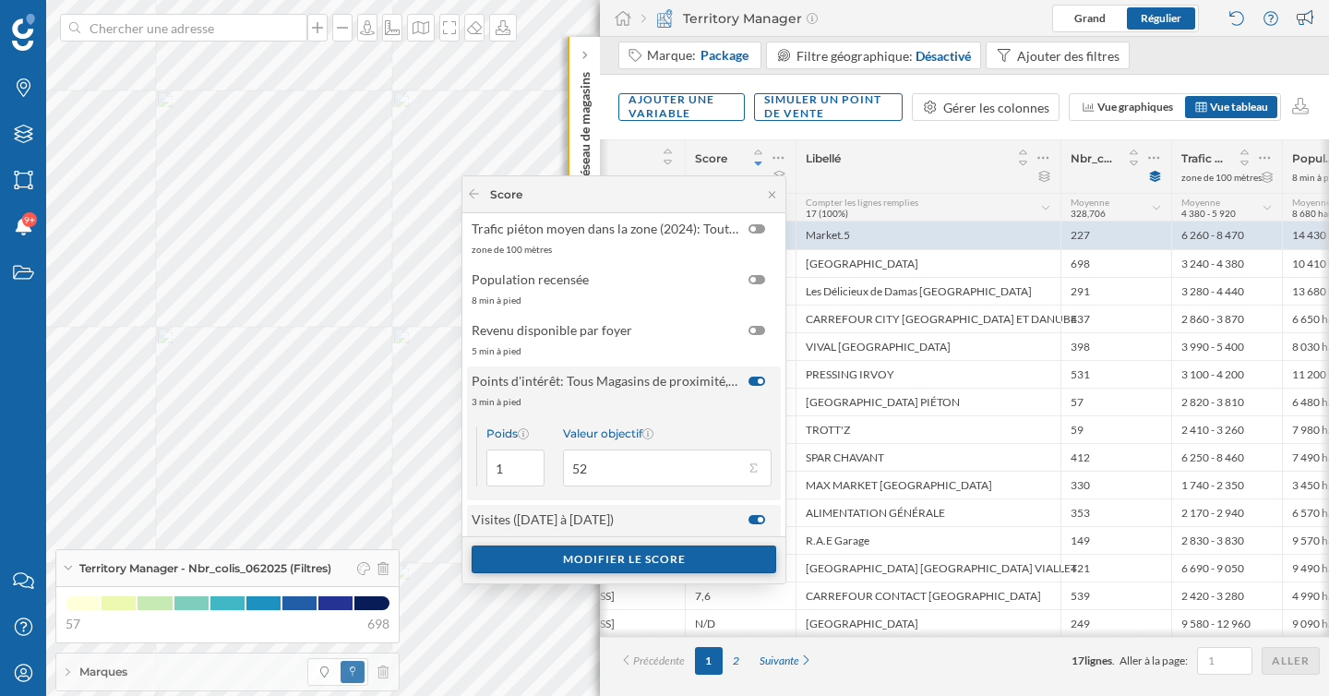
click at [679, 557] on div "Modifier le score" at bounding box center [624, 559] width 305 height 28
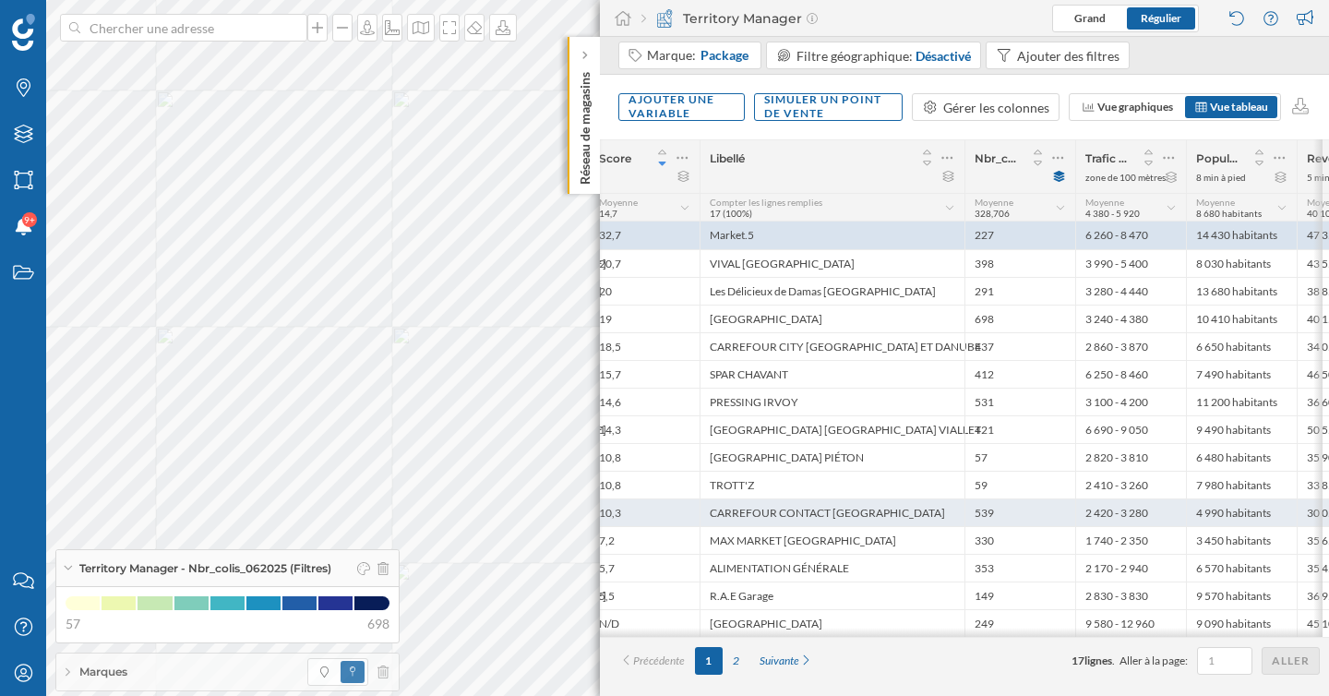
scroll to position [0, 226]
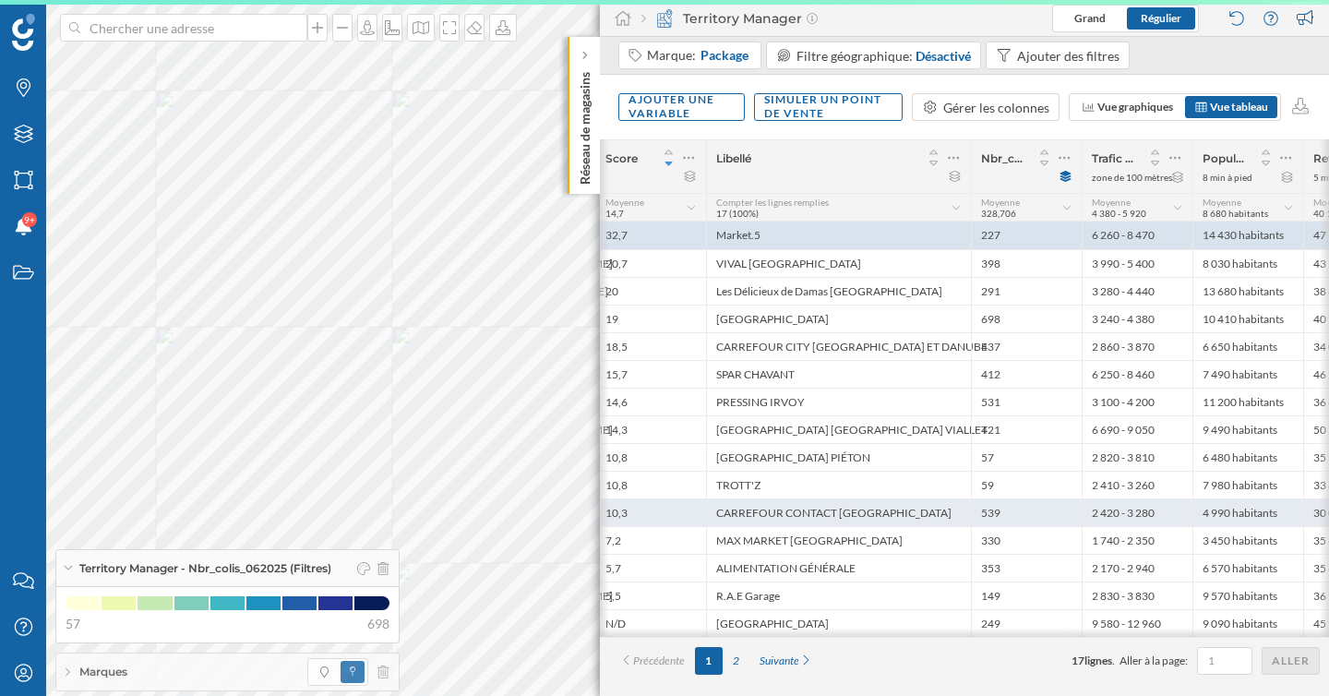
click at [926, 514] on div "CARREFOUR CONTACT GRENOBLE" at bounding box center [838, 512] width 265 height 28
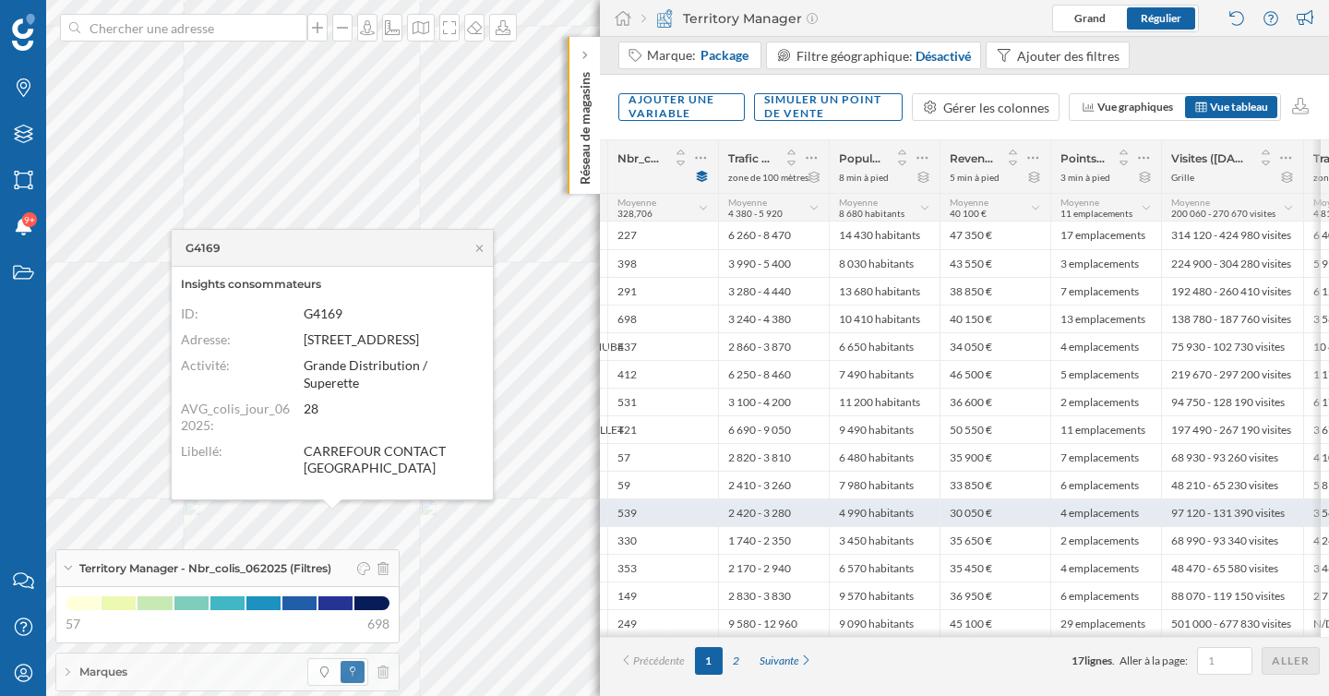
scroll to position [0, 593]
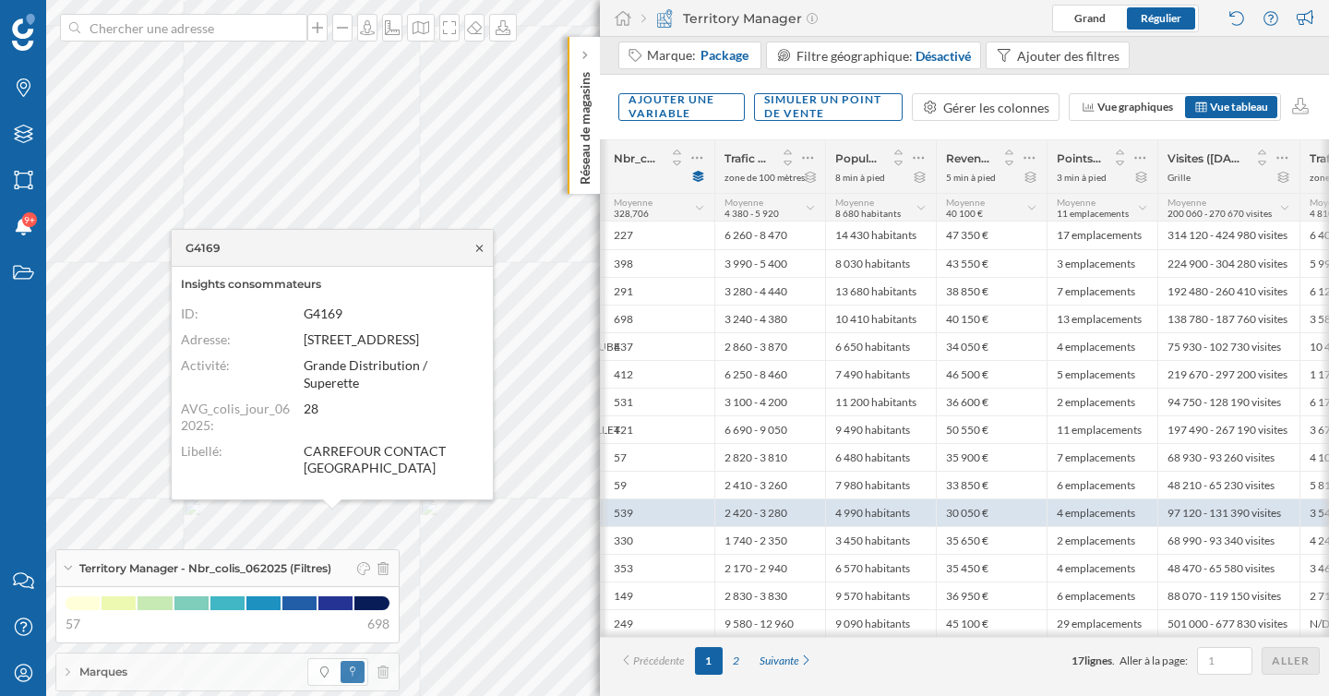
click at [484, 252] on icon at bounding box center [480, 248] width 14 height 11
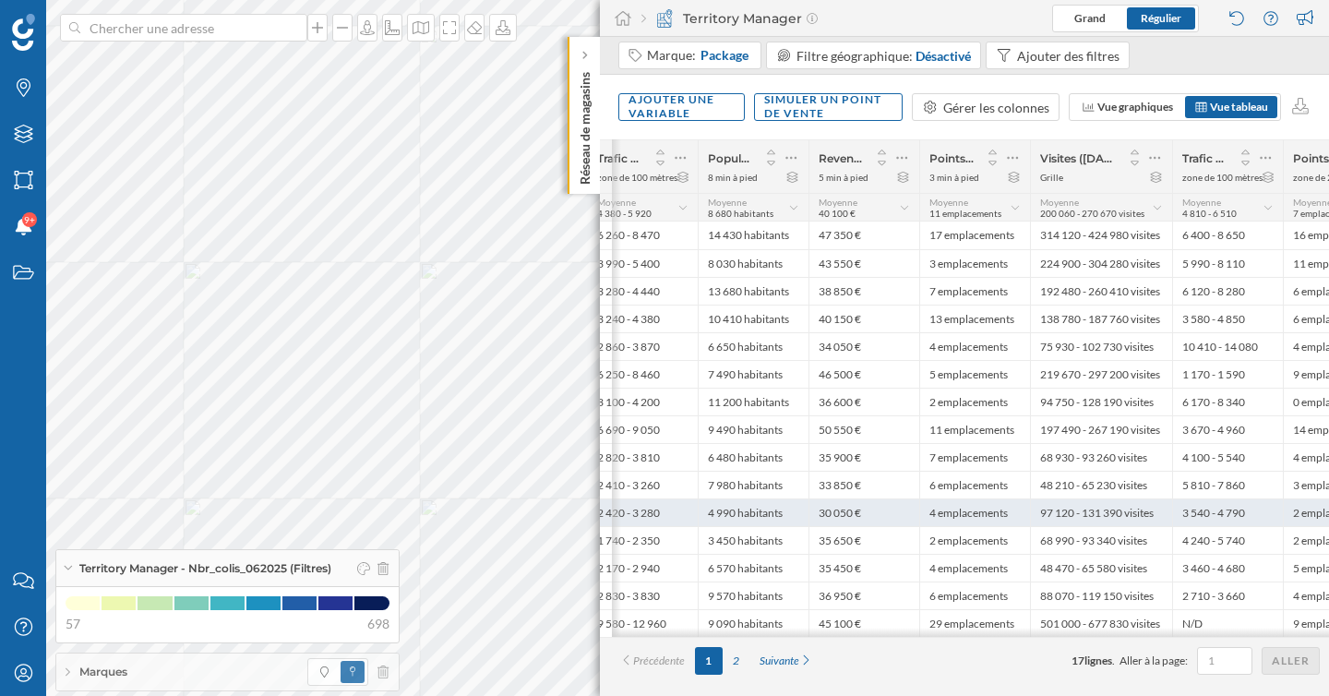
scroll to position [0, 851]
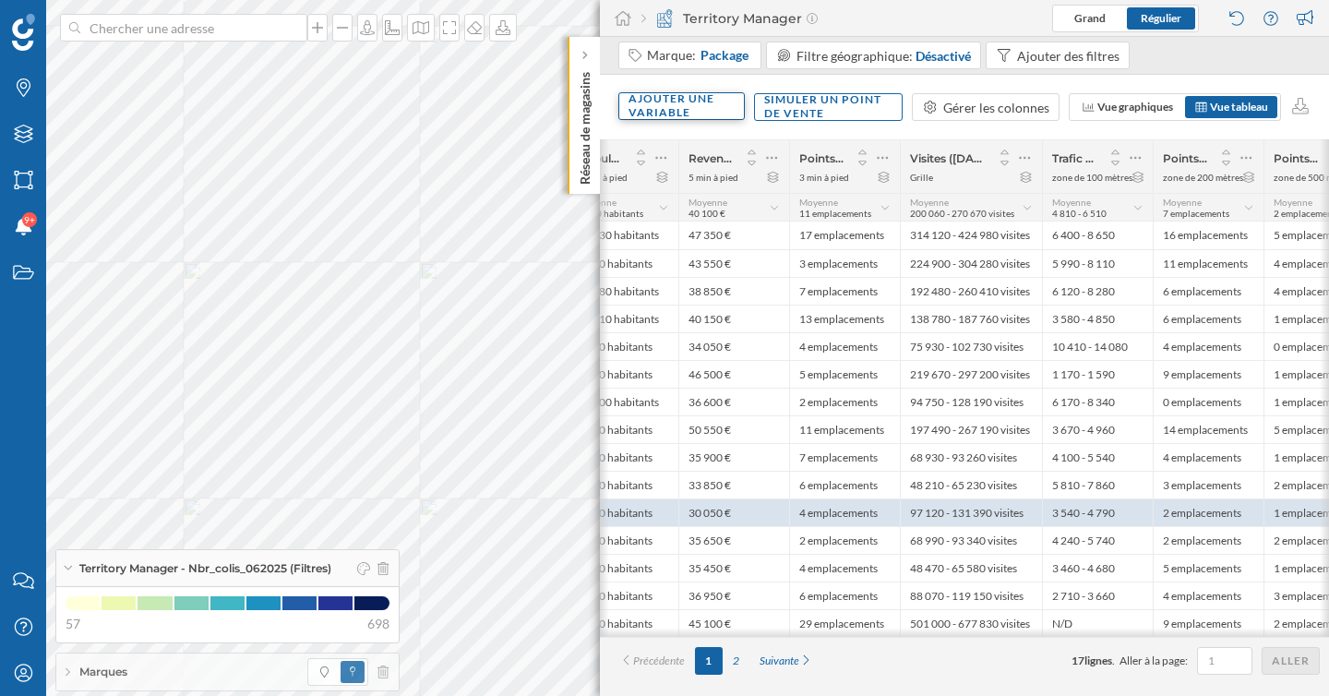
click at [670, 112] on div "Ajouter une variable" at bounding box center [681, 106] width 126 height 28
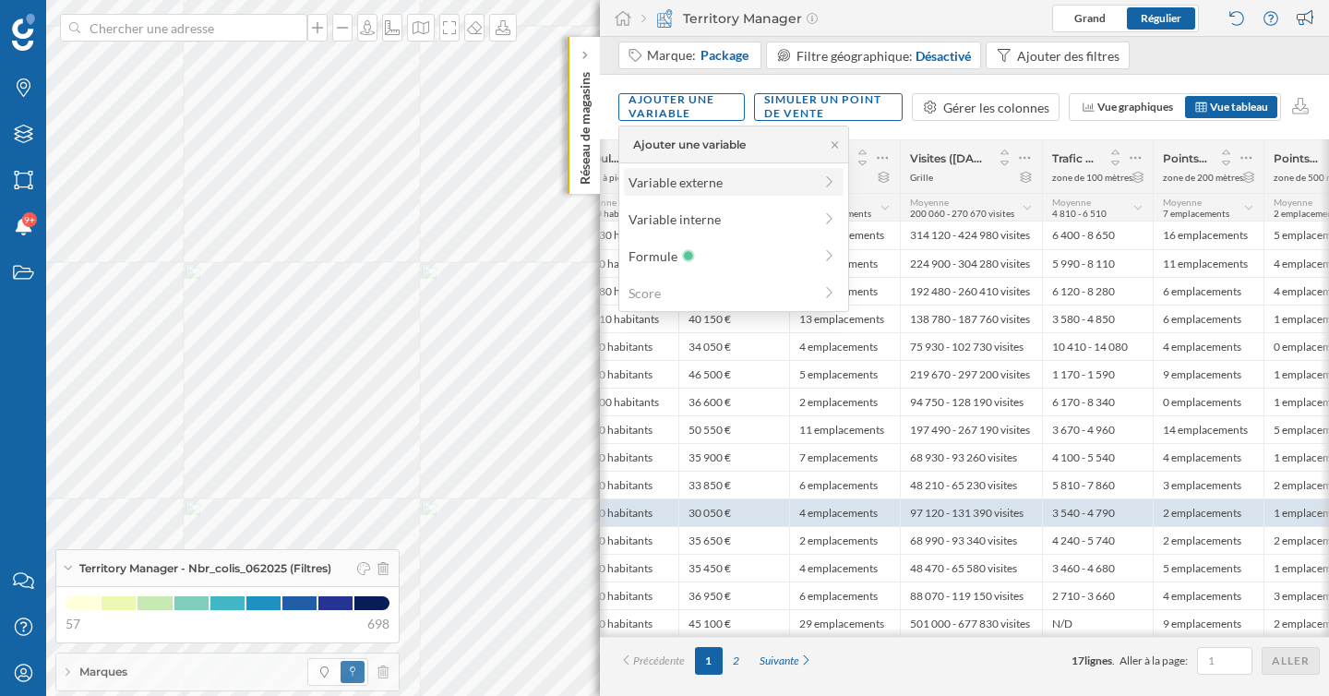
click at [700, 184] on div "Variable externe" at bounding box center [721, 182] width 184 height 19
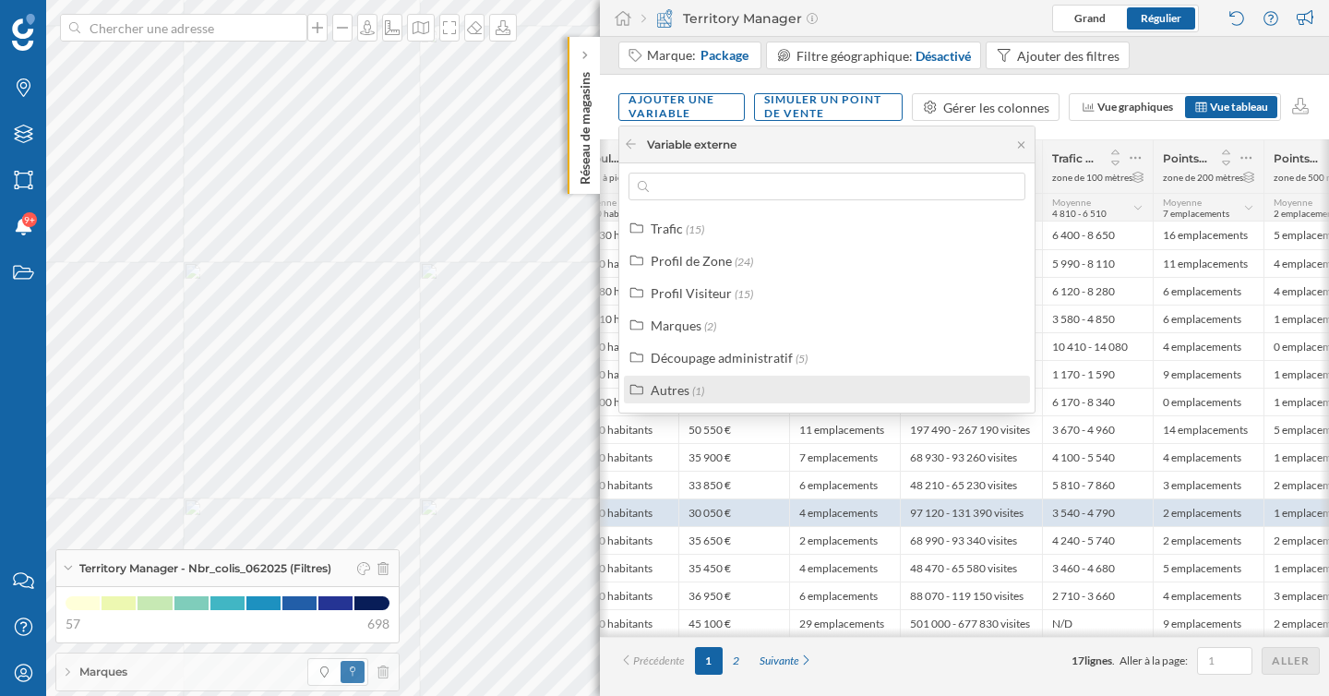
click at [703, 387] on span "(1)" at bounding box center [698, 391] width 12 height 14
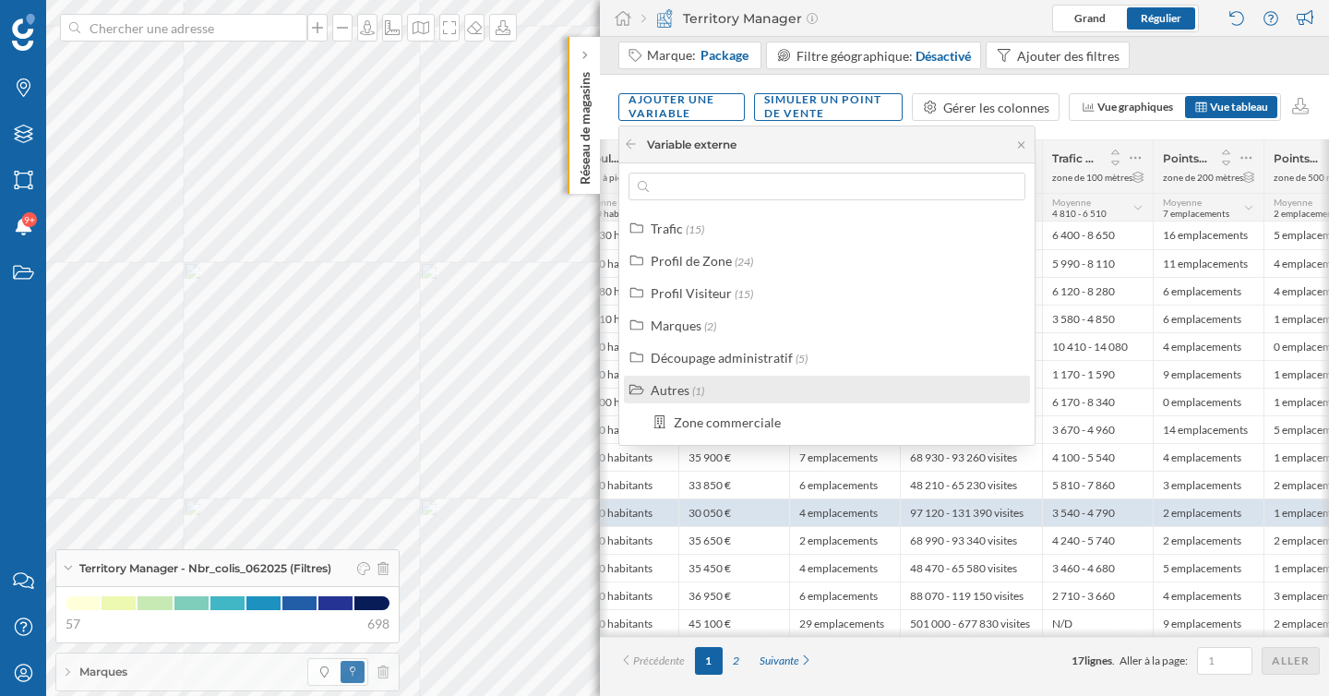
click at [703, 387] on span "(1)" at bounding box center [698, 391] width 12 height 14
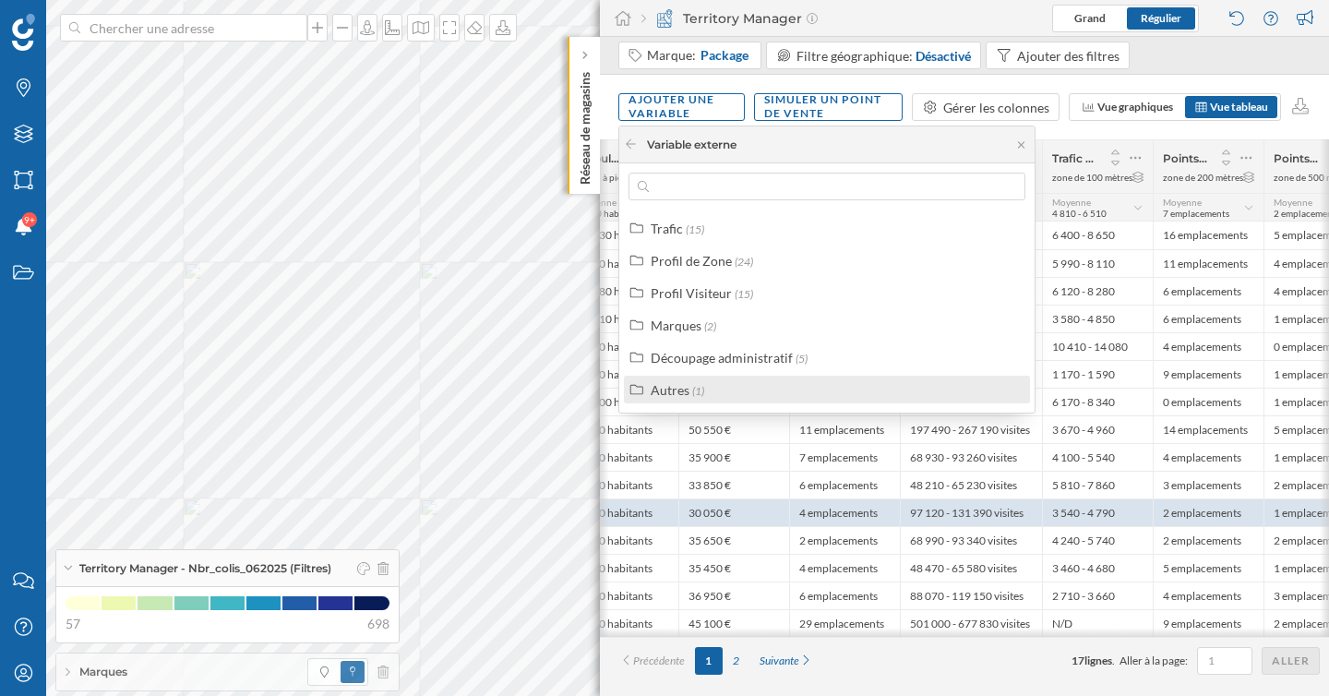
click at [701, 380] on label "Autres (1)" at bounding box center [678, 389] width 54 height 19
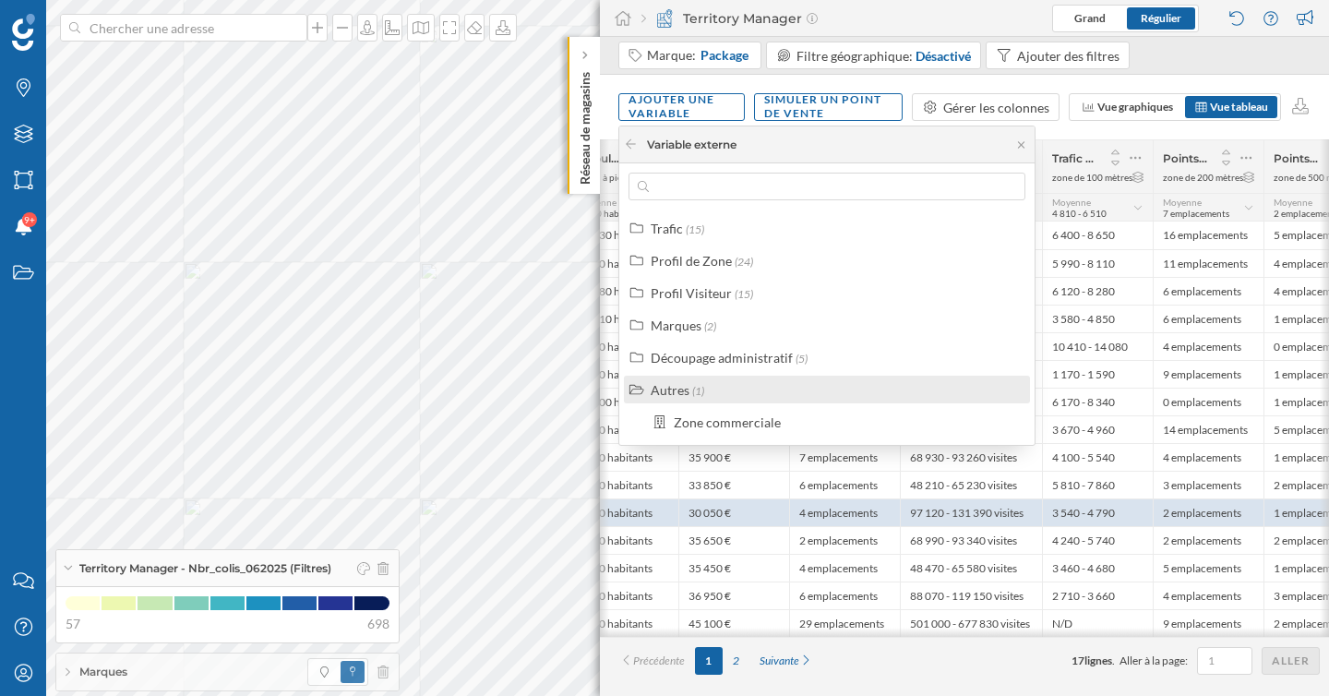
click at [689, 394] on label "Autres (1)" at bounding box center [678, 389] width 54 height 19
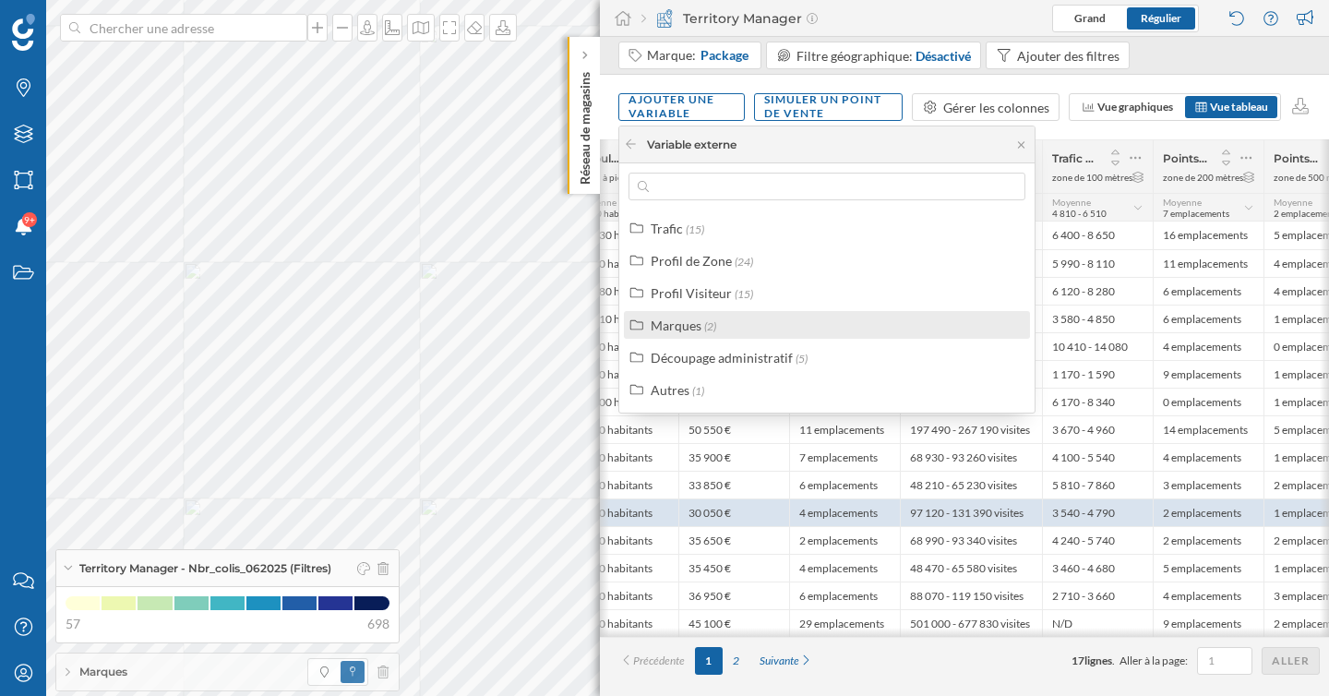
click at [687, 319] on div "Marques" at bounding box center [676, 325] width 51 height 16
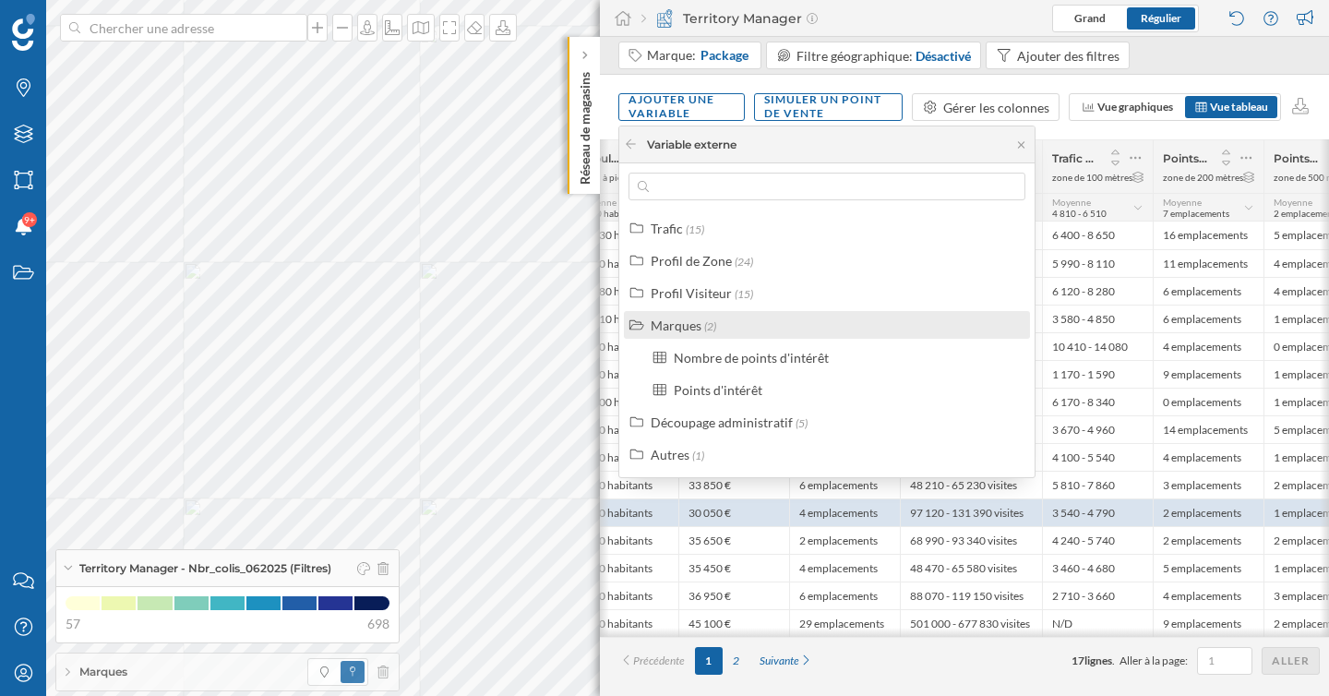
click at [687, 323] on div "Marques" at bounding box center [676, 325] width 51 height 16
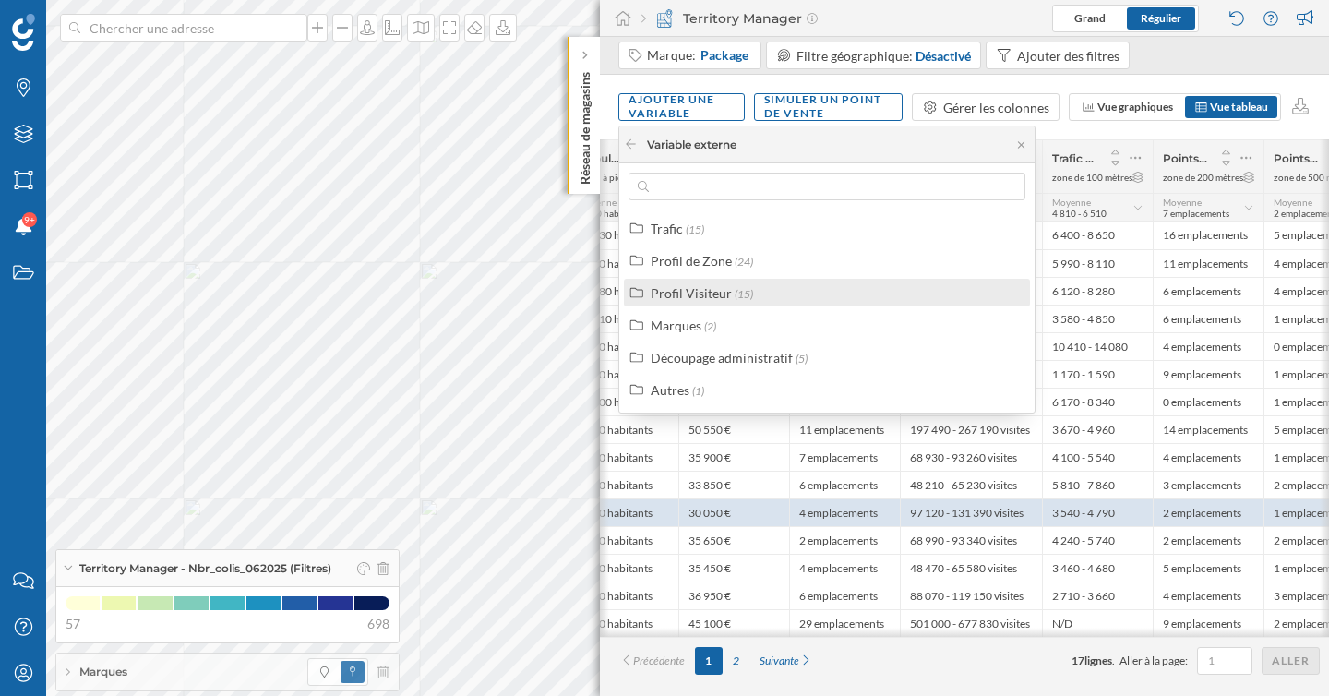
click at [687, 279] on div "Profil Visiteur (15)" at bounding box center [827, 293] width 406 height 28
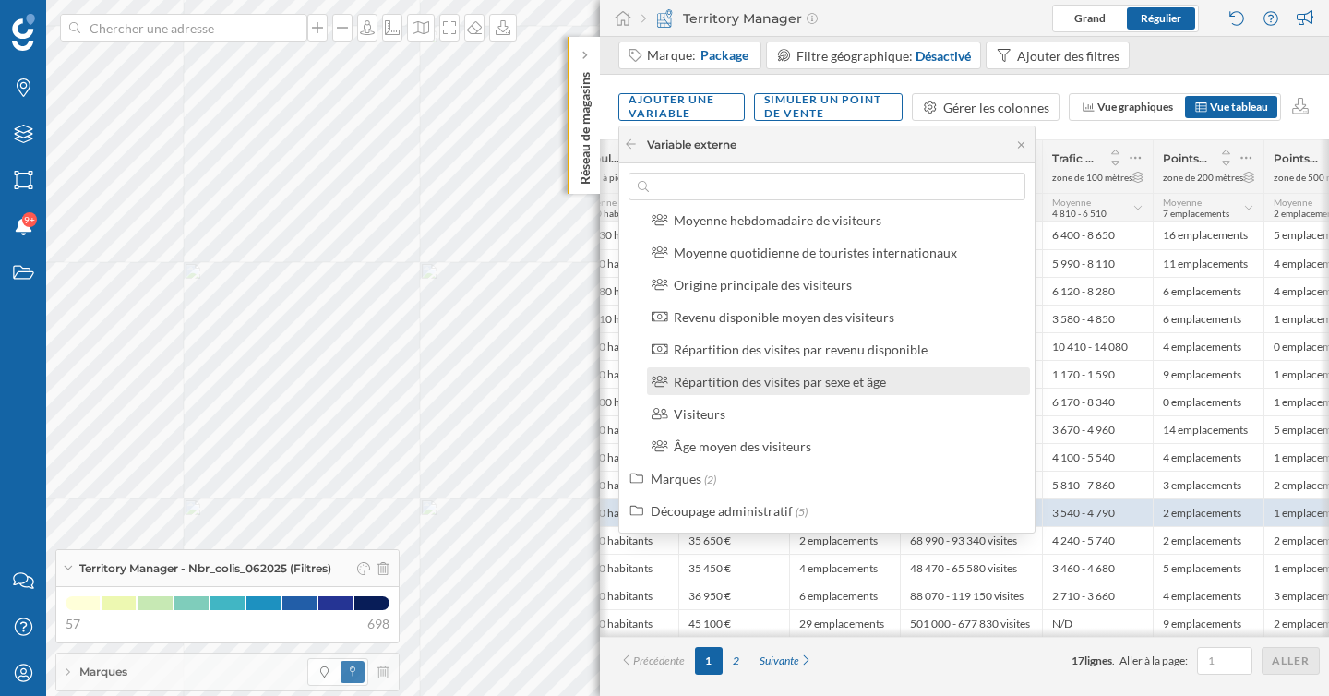
scroll to position [326, 0]
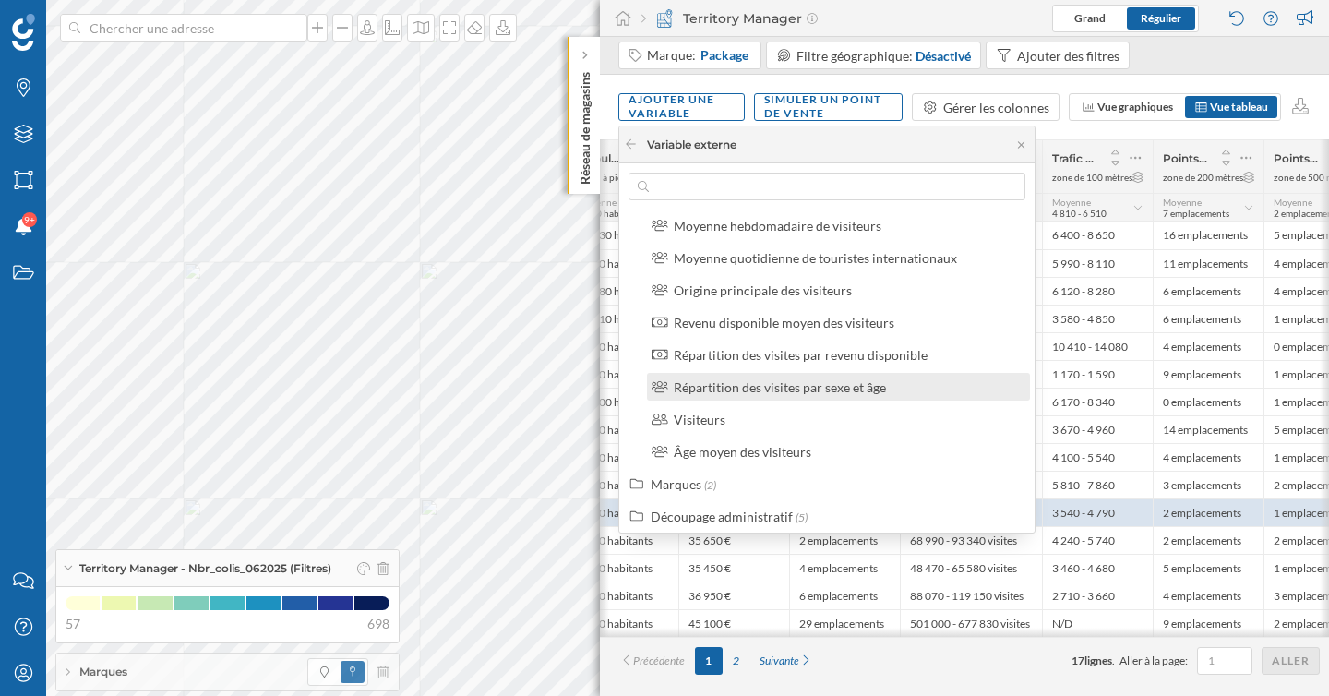
click at [753, 384] on div "Répartition des visites par sexe et âge" at bounding box center [780, 387] width 212 height 16
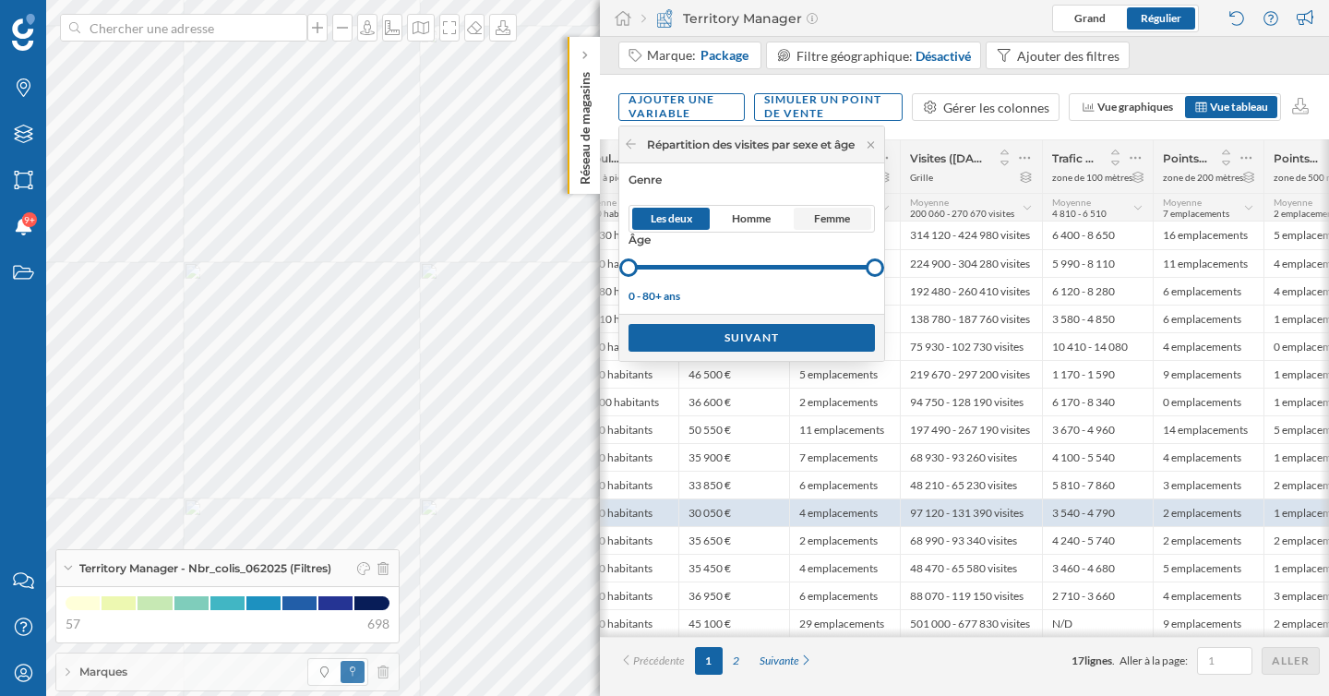
click at [826, 210] on span "Femme" at bounding box center [833, 219] width 78 height 22
drag, startPoint x: 886, startPoint y: 265, endPoint x: 798, endPoint y: 265, distance: 87.7
click at [798, 265] on div at bounding box center [793, 267] width 18 height 18
click at [631, 149] on icon at bounding box center [631, 143] width 14 height 11
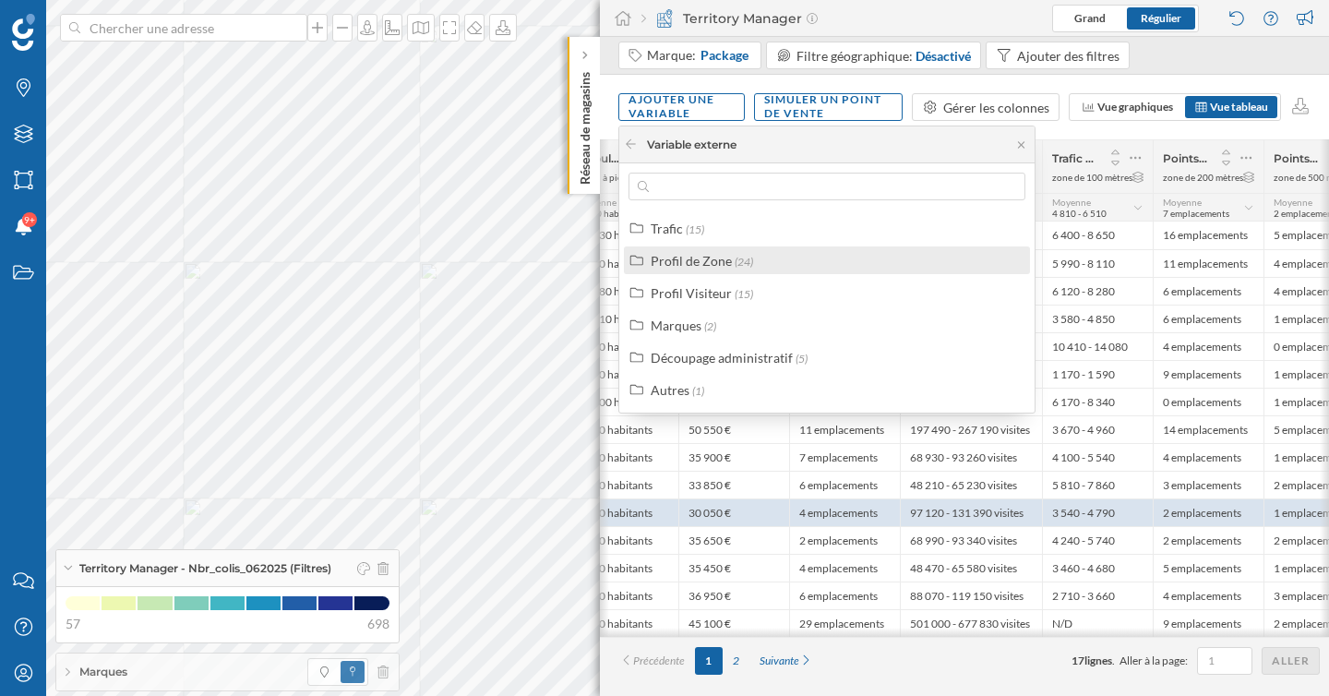
click at [705, 262] on div "Profil de Zone" at bounding box center [691, 261] width 81 height 16
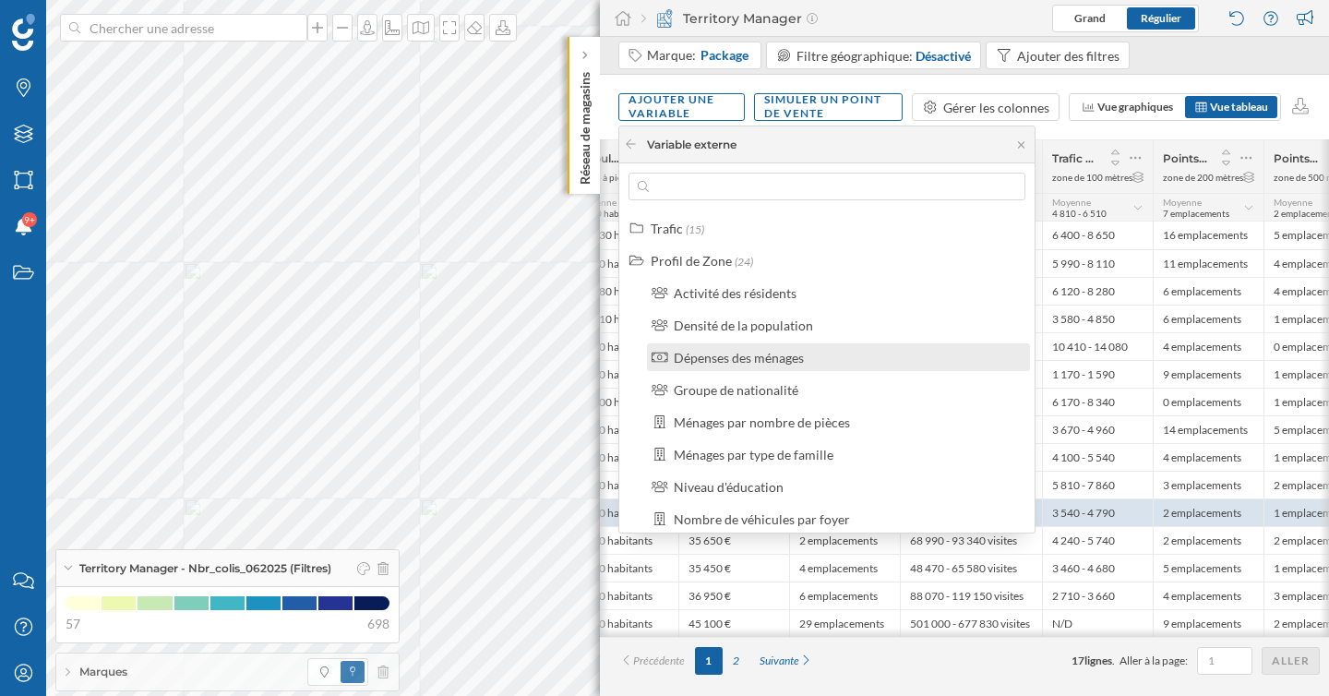
scroll to position [8, 0]
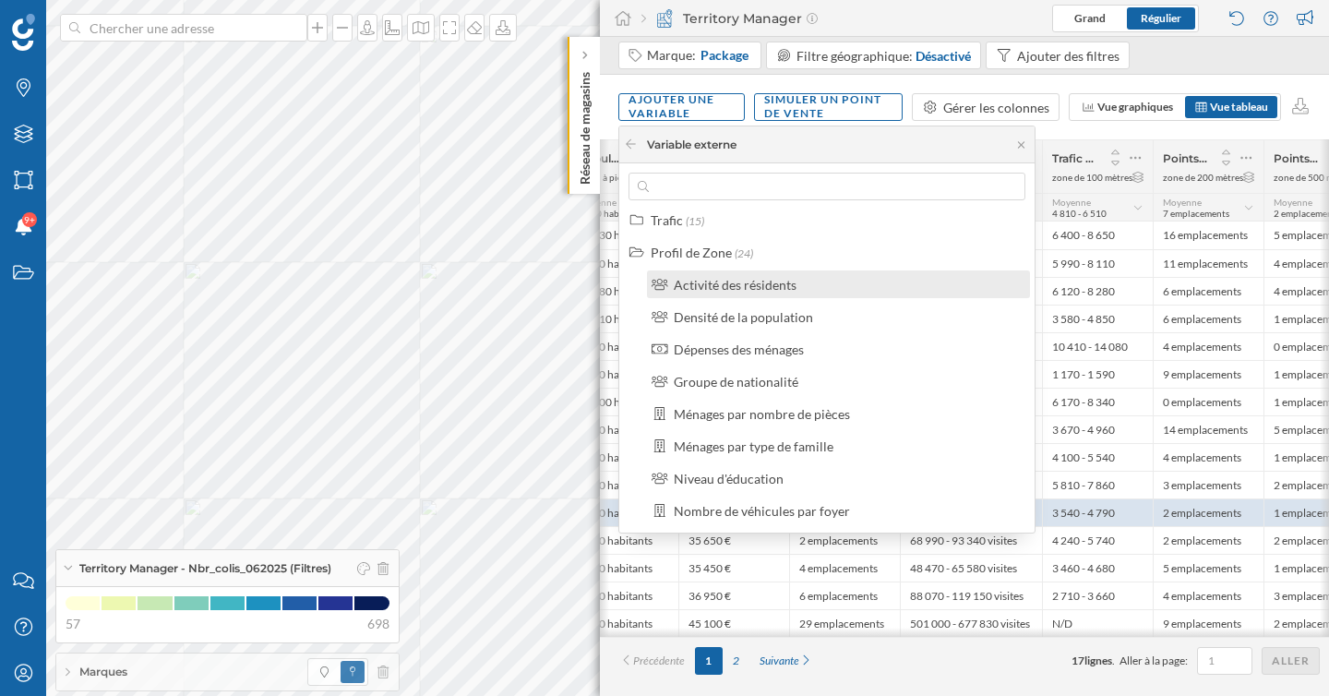
click at [763, 286] on div "Activité des résidents" at bounding box center [735, 285] width 123 height 16
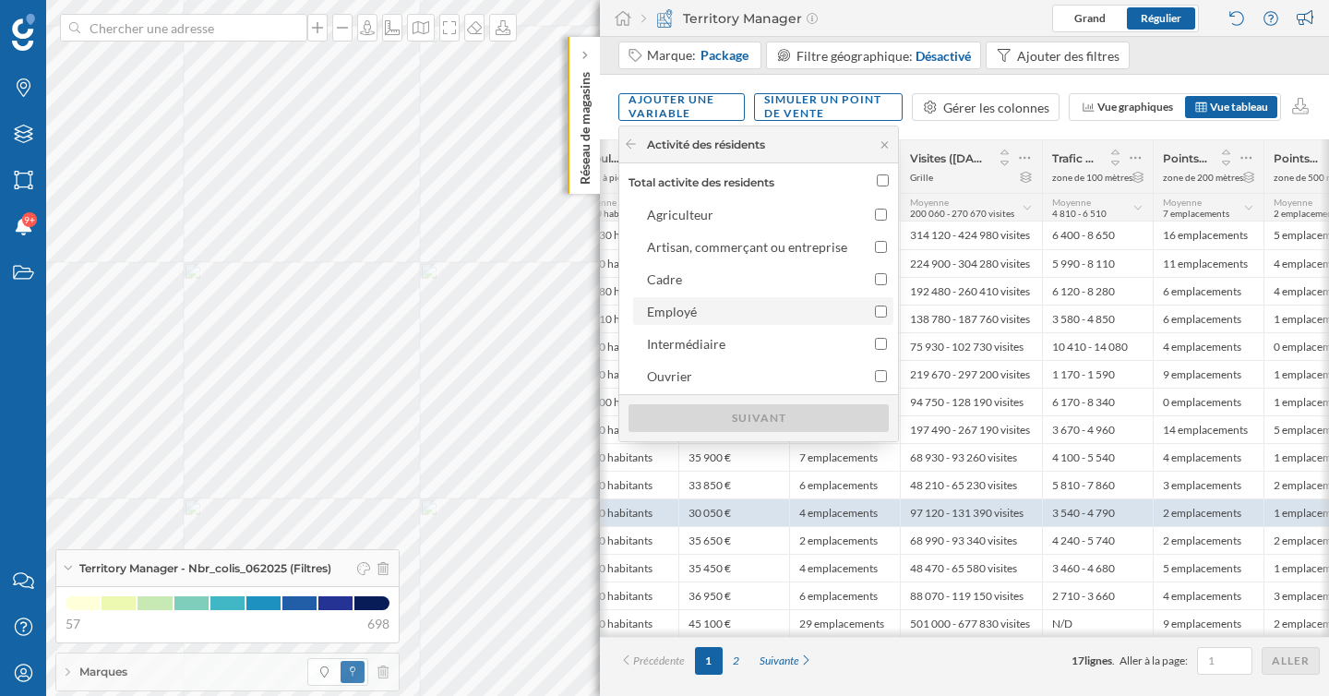
click at [757, 317] on div "Employé" at bounding box center [747, 311] width 200 height 19
click at [875, 317] on input "Employé" at bounding box center [881, 311] width 12 height 12
checkbox input "true"
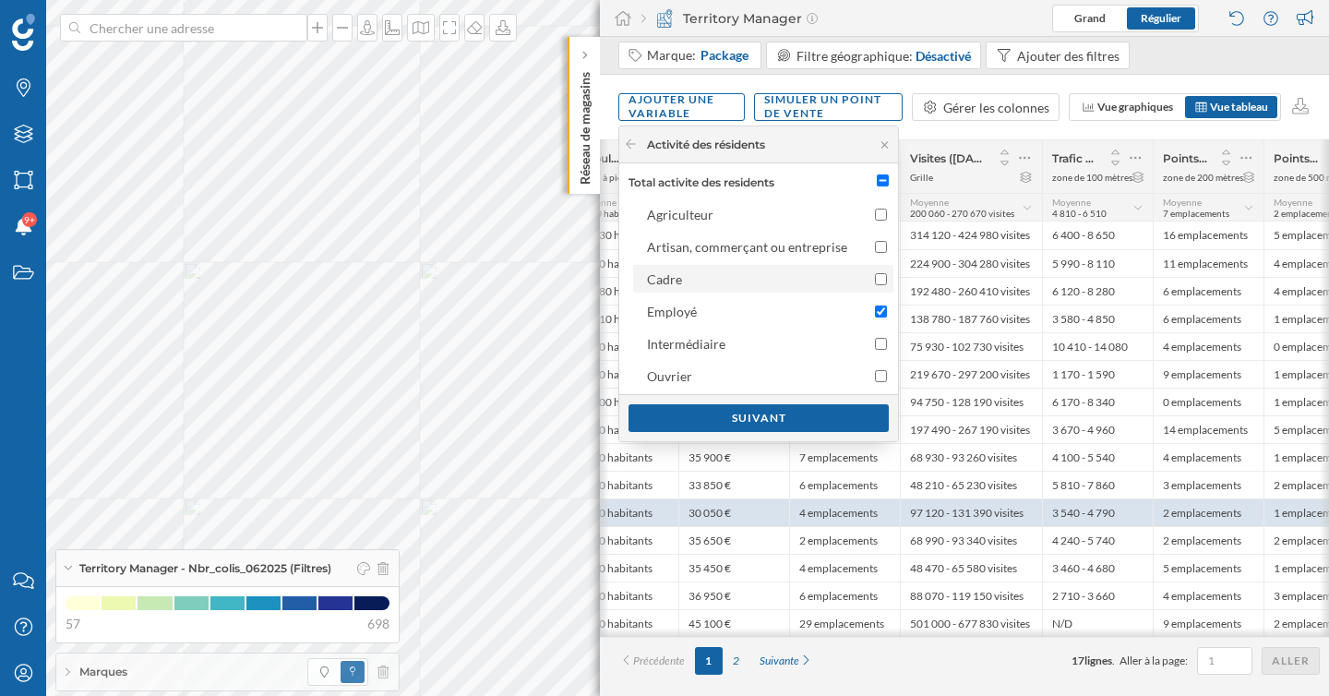
click at [756, 286] on div "Cadre" at bounding box center [747, 278] width 200 height 19
click at [875, 285] on input "Cadre" at bounding box center [881, 279] width 12 height 12
checkbox input "true"
click at [878, 307] on input "Employé" at bounding box center [881, 311] width 12 height 12
checkbox input "false"
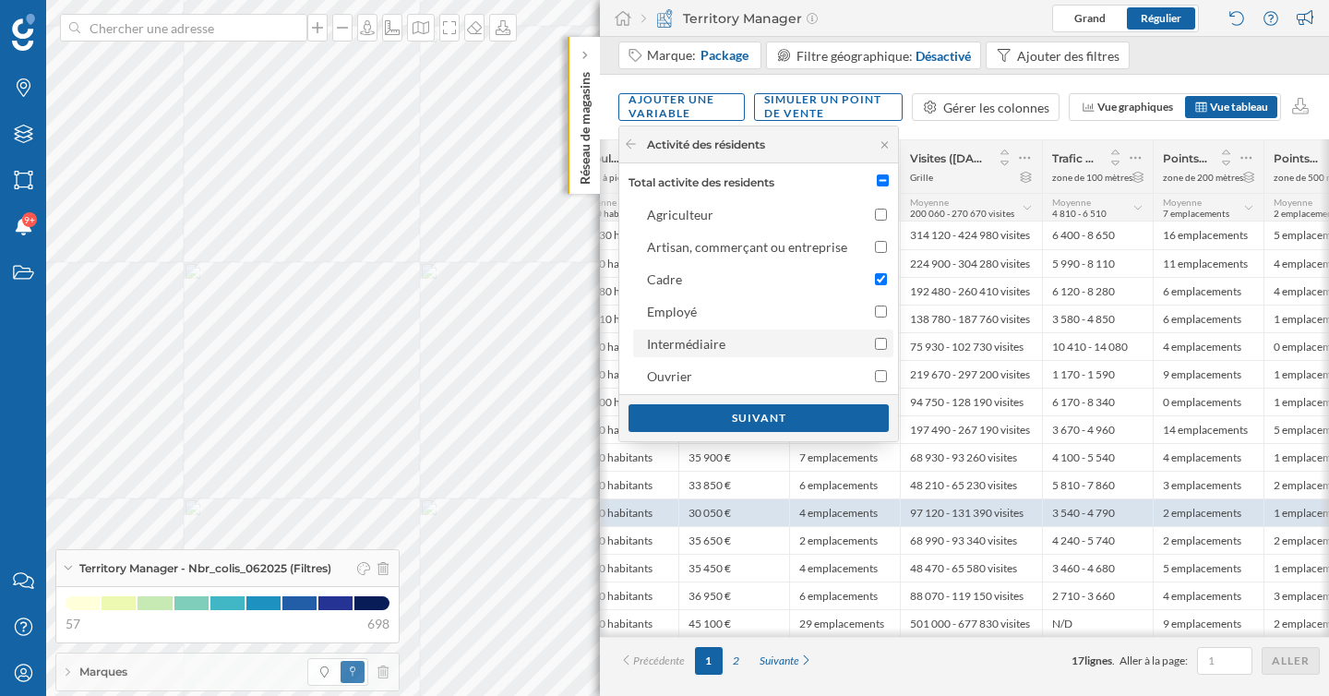
click at [879, 343] on input "Intermédiaire" at bounding box center [881, 344] width 12 height 12
checkbox input "true"
click at [877, 249] on input "Artisan, commerçant ou entreprise" at bounding box center [881, 247] width 12 height 12
checkbox input "true"
click at [825, 421] on div "Suivant" at bounding box center [759, 417] width 260 height 28
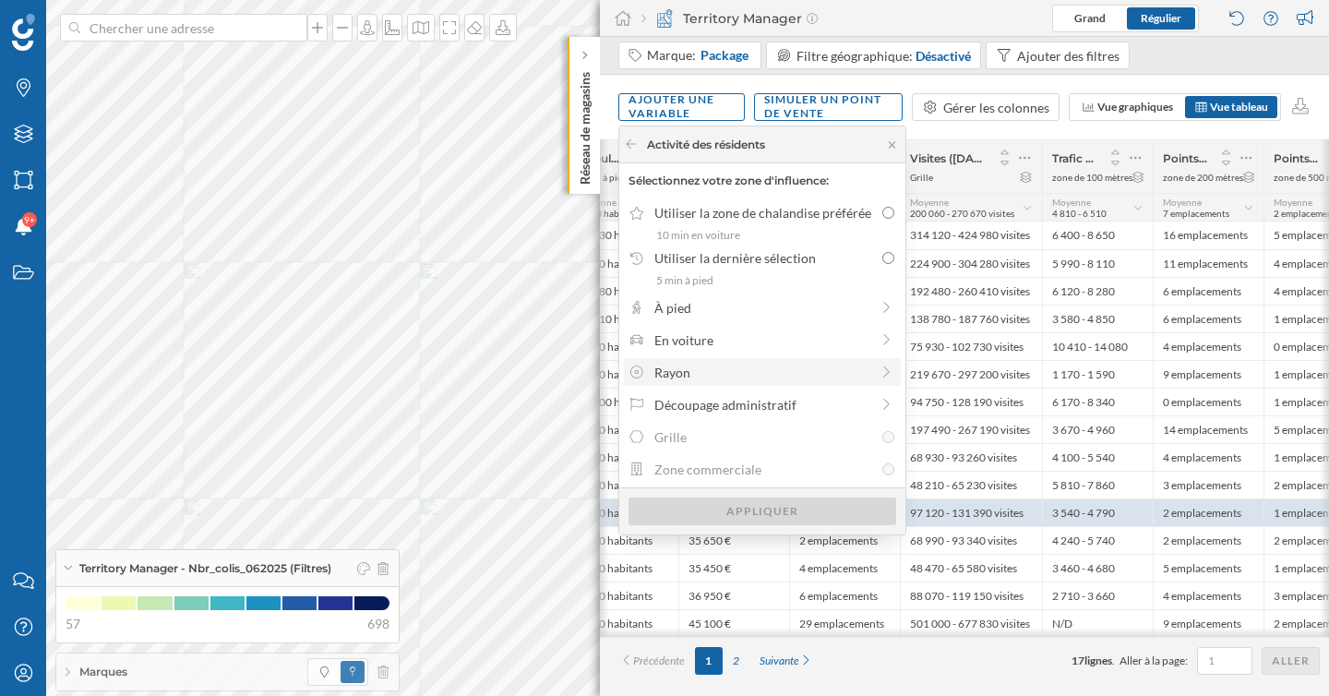
click at [834, 376] on div "Rayon" at bounding box center [761, 372] width 215 height 19
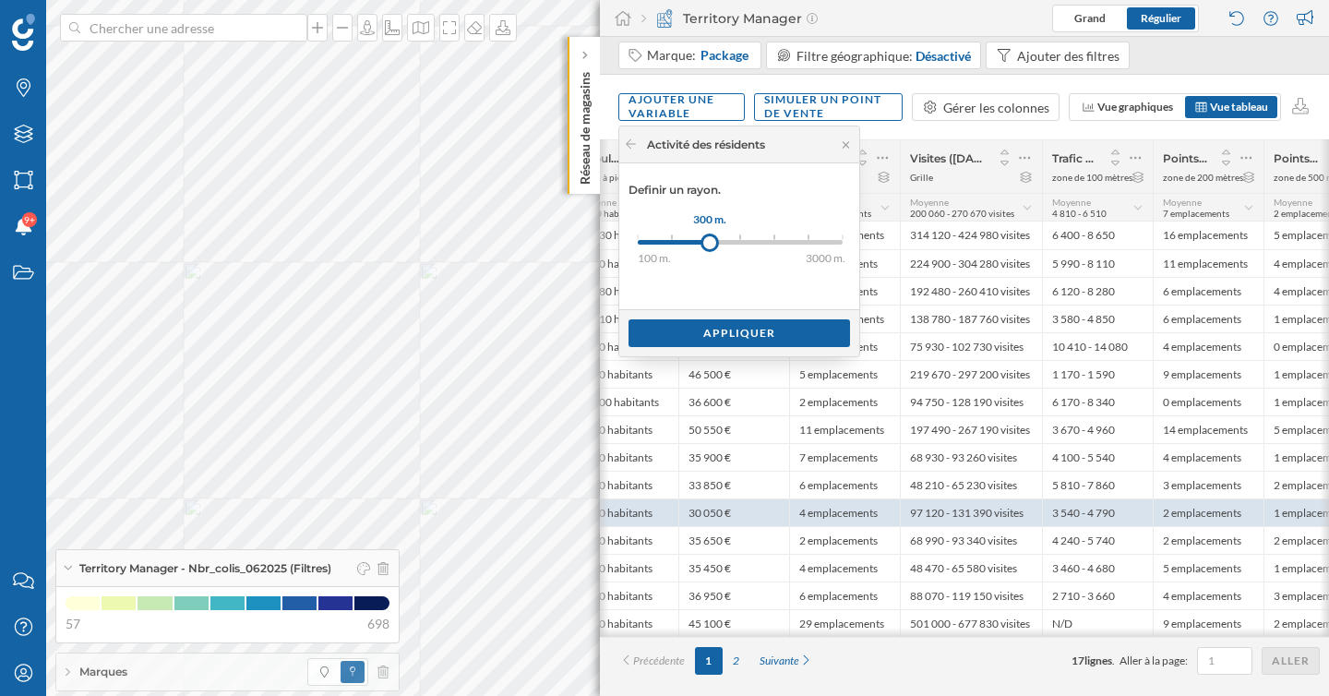
drag, startPoint x: 641, startPoint y: 243, endPoint x: 710, endPoint y: 245, distance: 69.3
click at [710, 245] on div at bounding box center [710, 243] width 18 height 18
click at [730, 331] on div "Appliquer" at bounding box center [740, 332] width 222 height 28
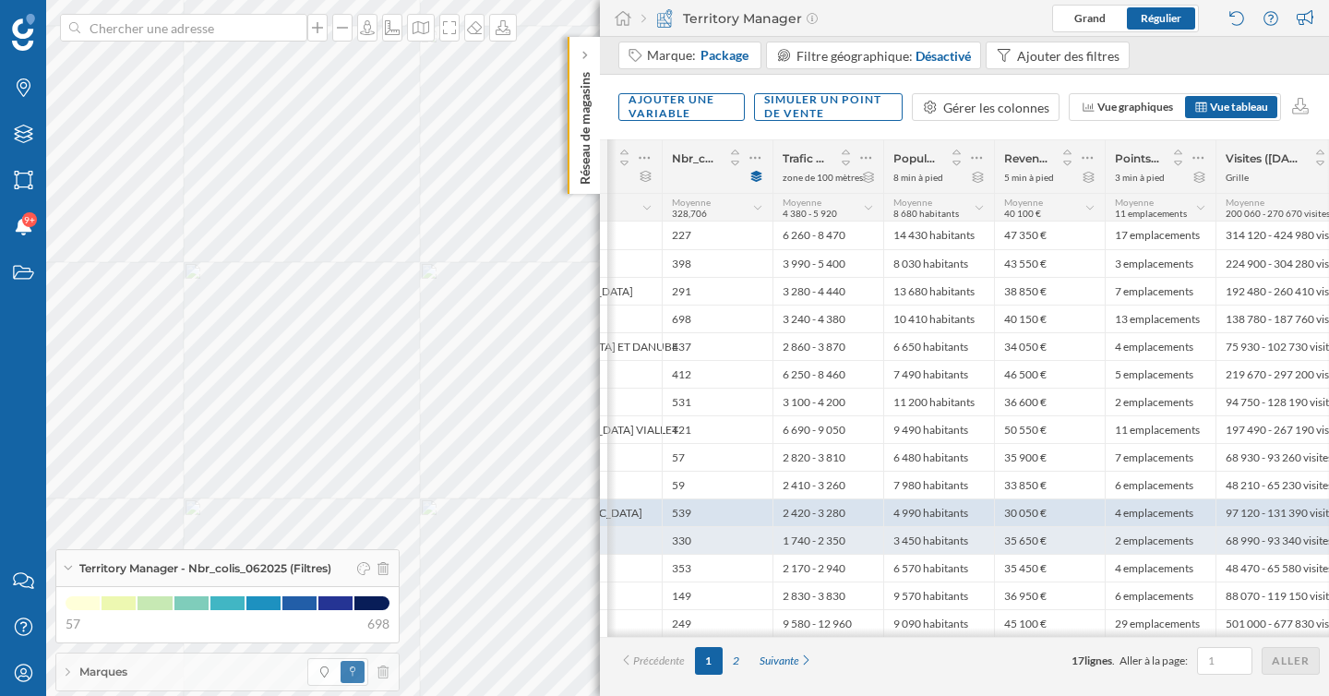
scroll to position [0, 550]
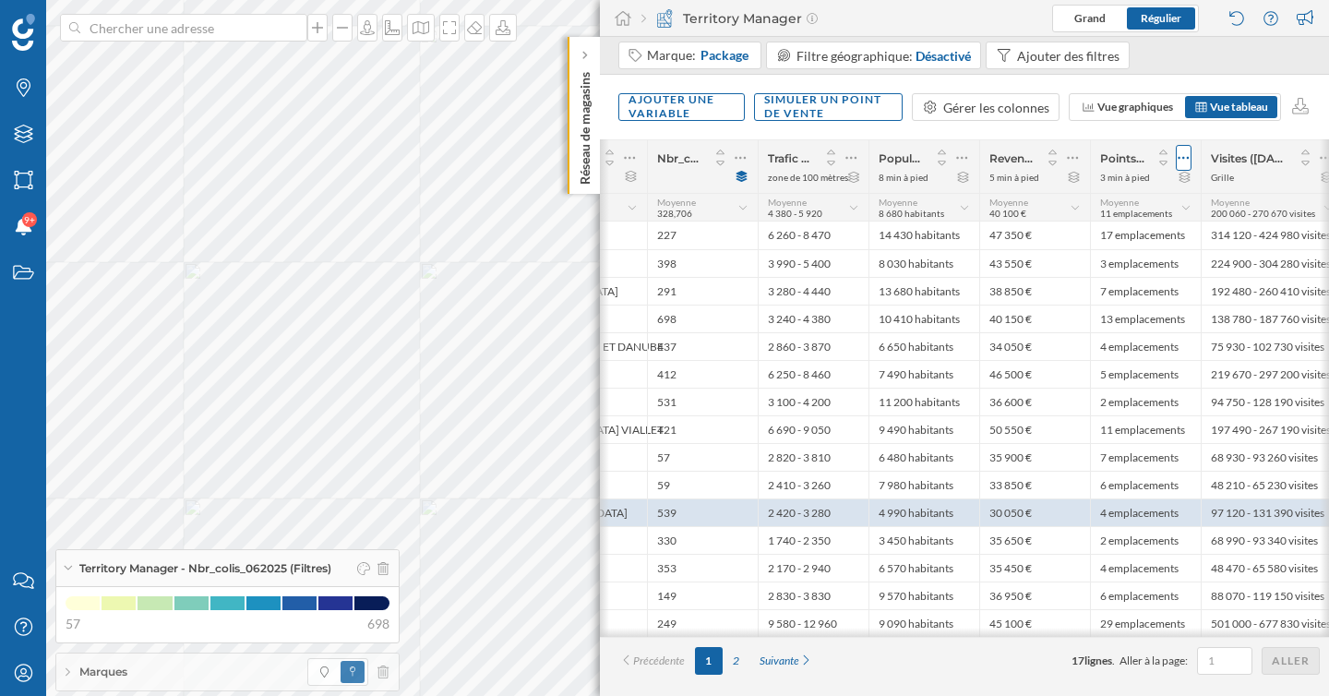
click at [1180, 161] on icon at bounding box center [1184, 158] width 12 height 18
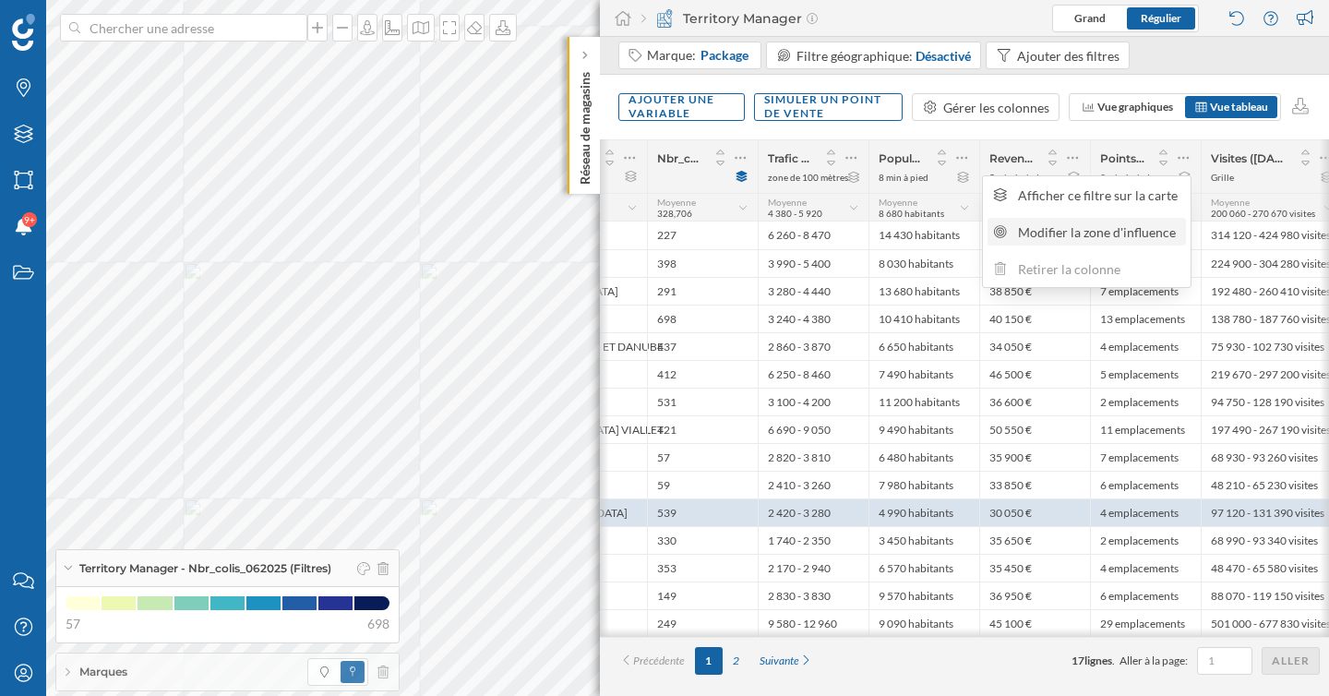
click at [1101, 237] on div "Modifier la zone d'influence" at bounding box center [1099, 231] width 162 height 19
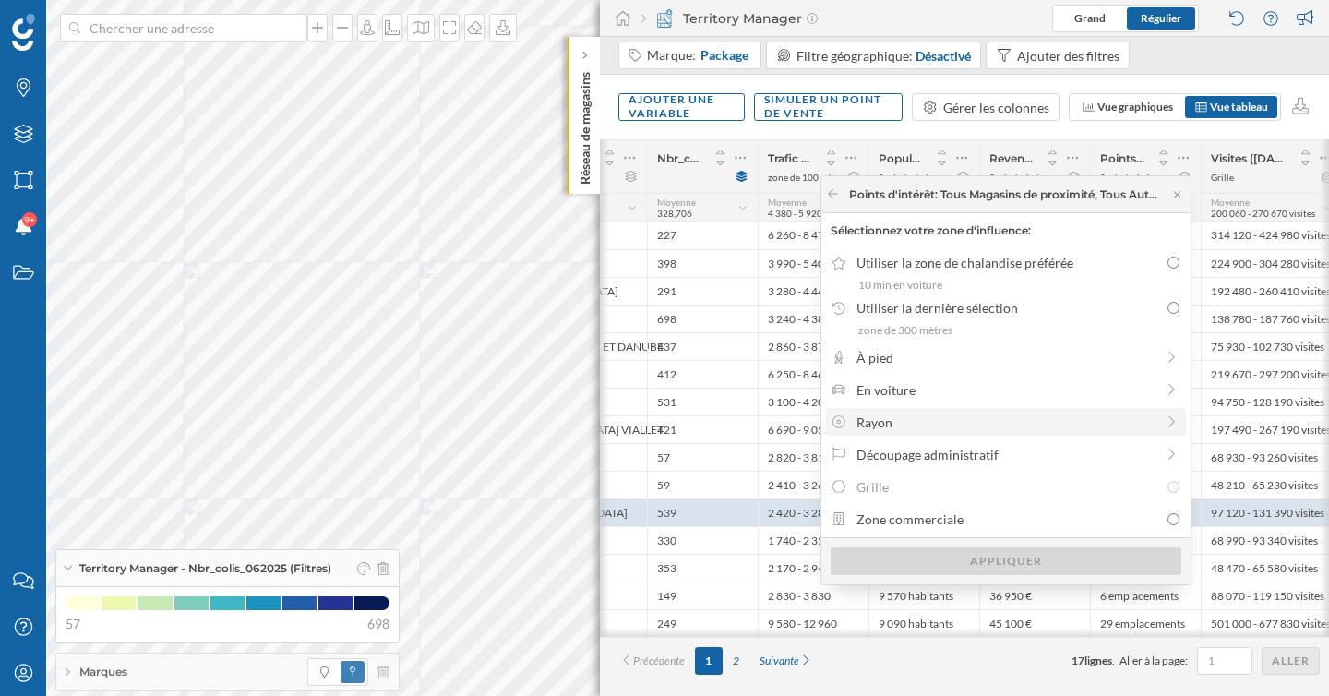
click at [928, 424] on div "Rayon" at bounding box center [1004, 422] width 297 height 19
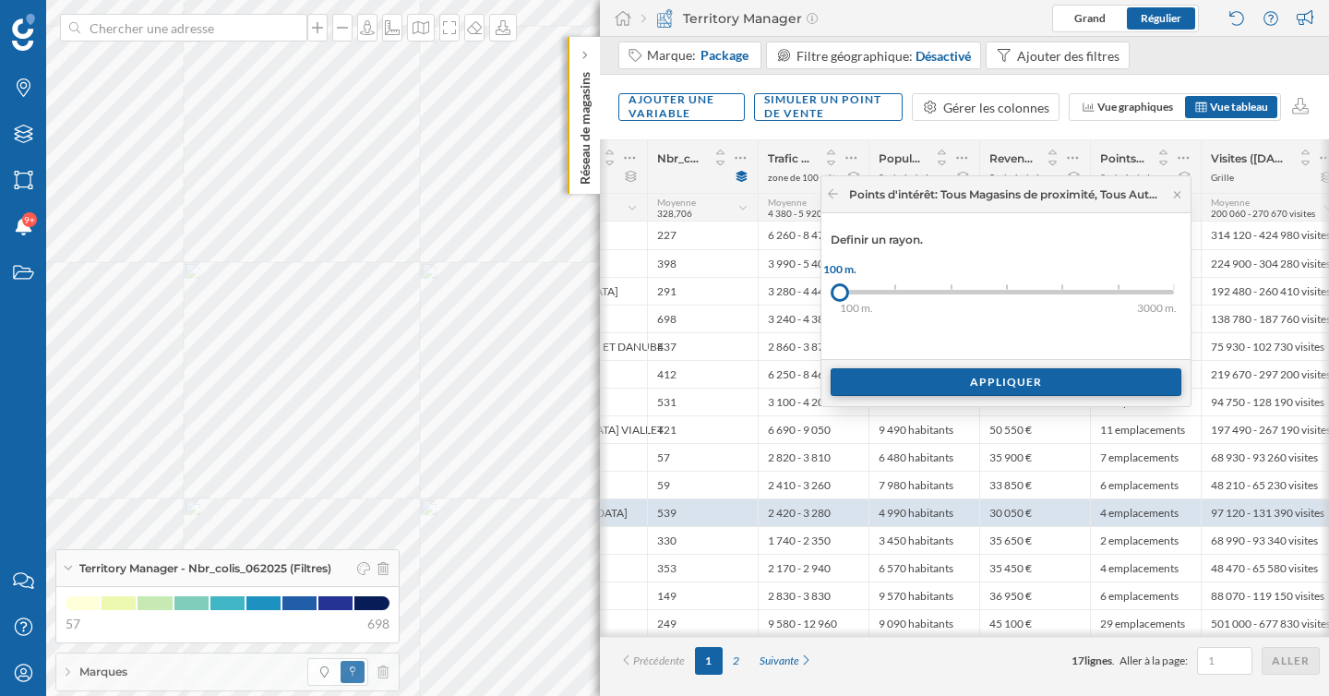
click at [937, 384] on div "Appliquer" at bounding box center [1006, 382] width 351 height 28
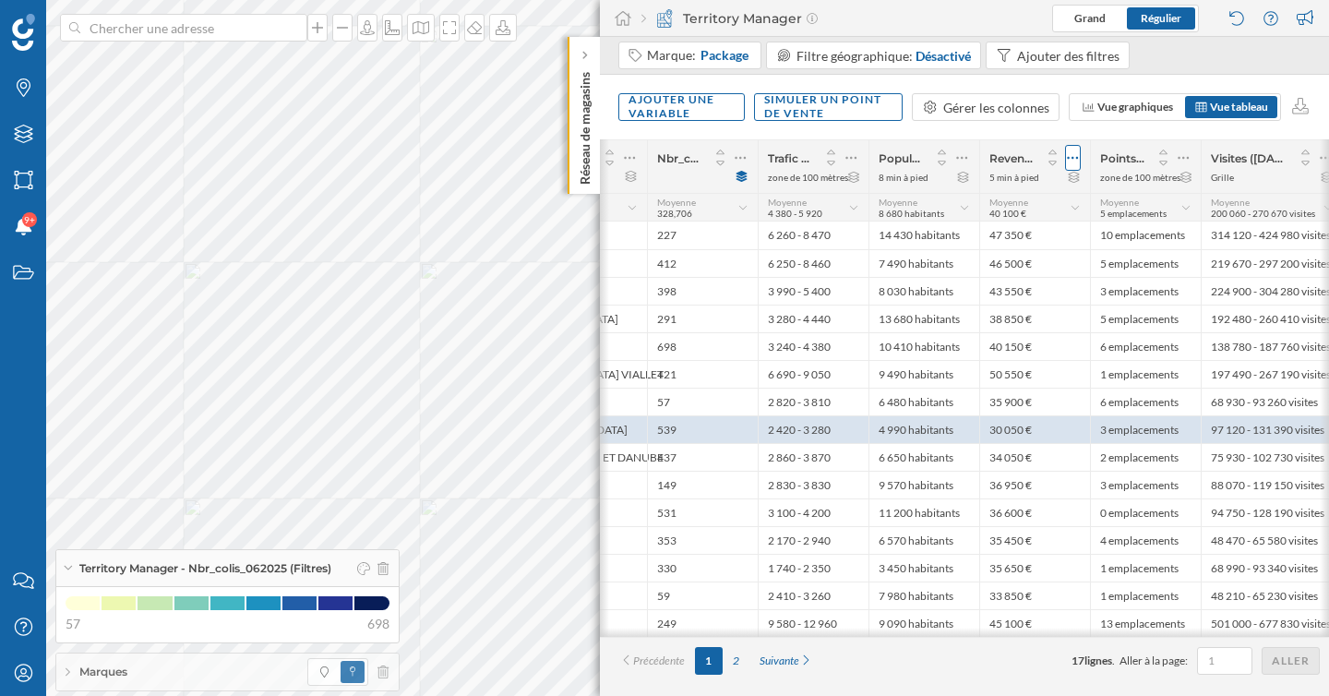
click at [1074, 155] on icon at bounding box center [1073, 158] width 12 height 18
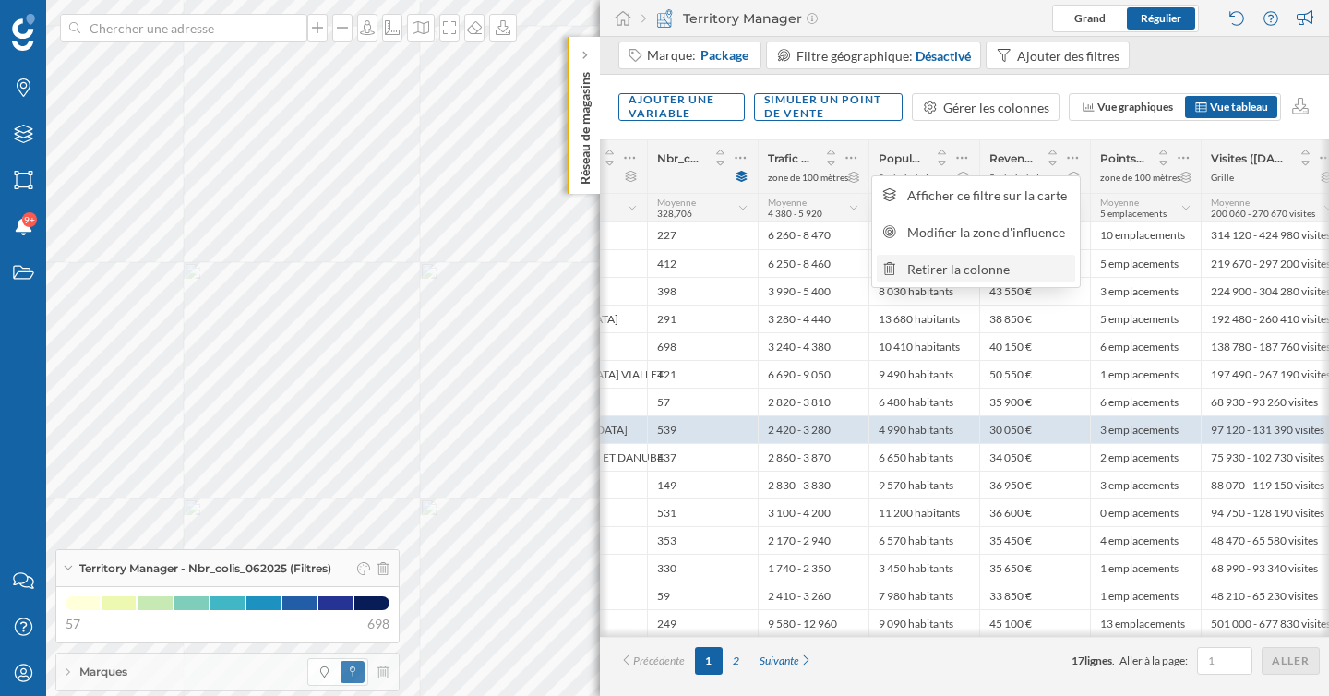
click at [1012, 264] on div "Retirer la colonne" at bounding box center [988, 268] width 162 height 19
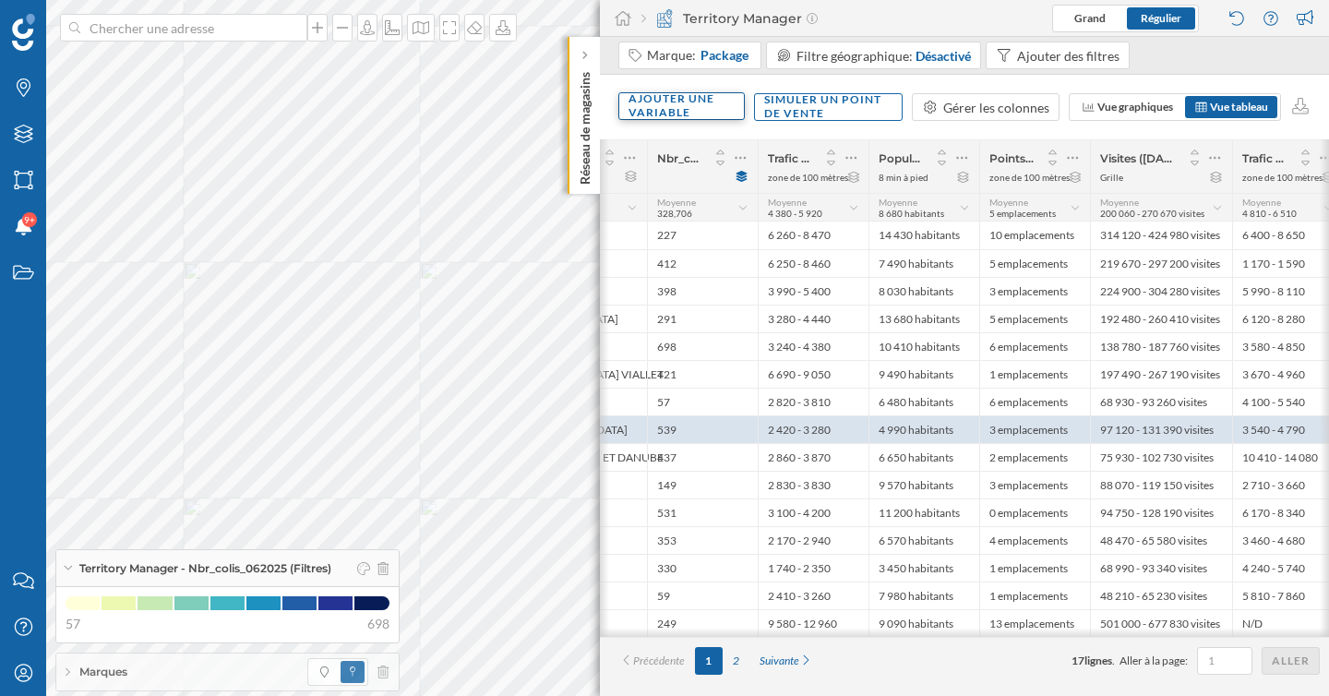
click at [686, 108] on div "Ajouter une variable" at bounding box center [681, 106] width 126 height 28
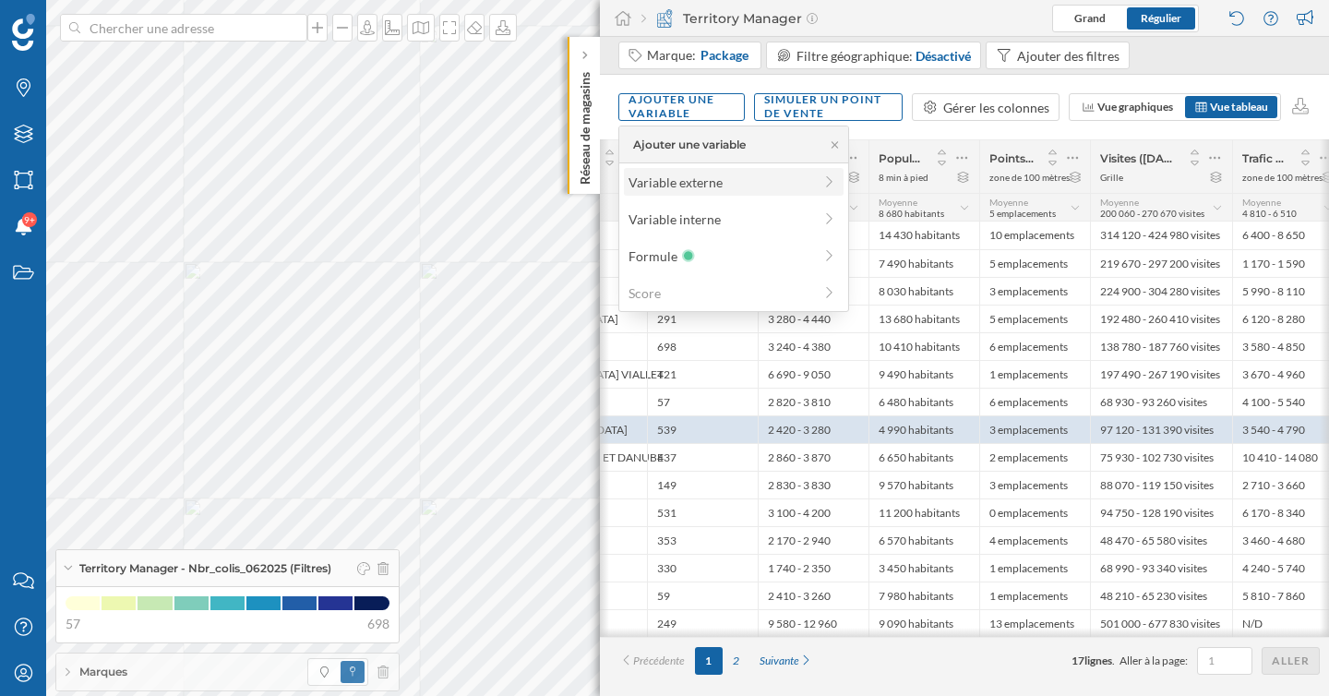
click at [681, 190] on div "Variable externe" at bounding box center [721, 182] width 184 height 19
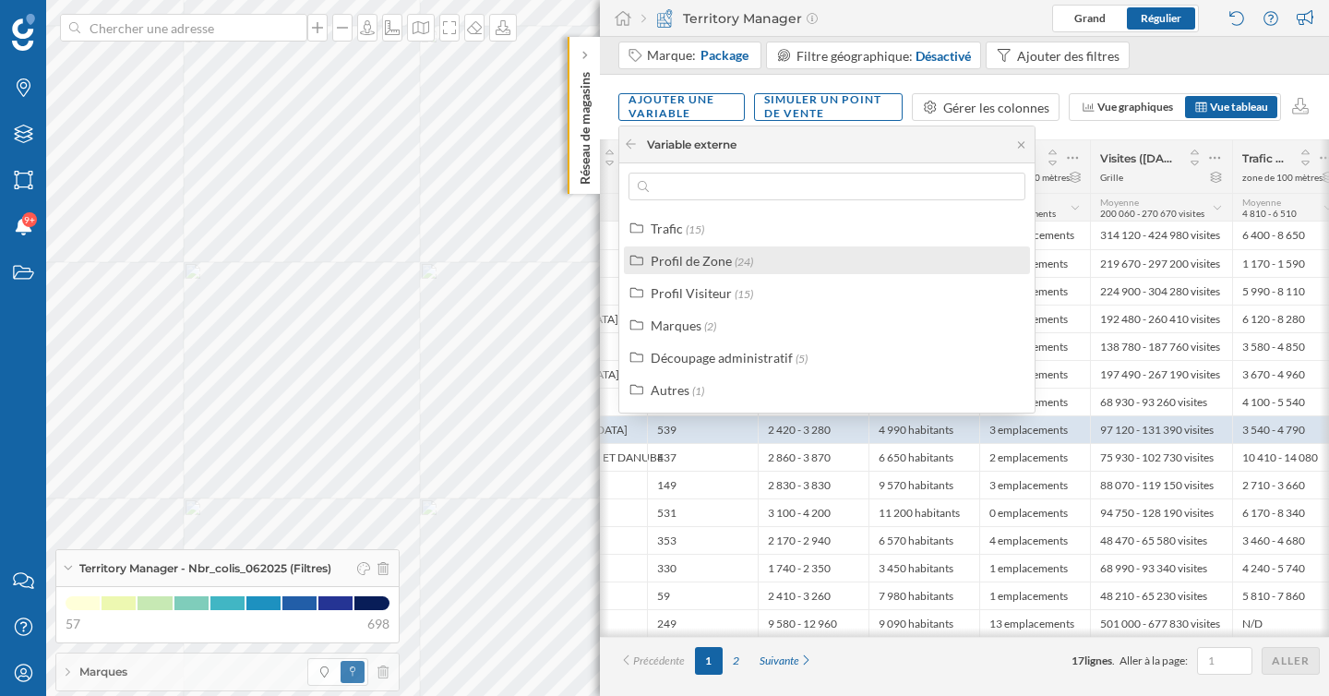
click at [689, 264] on div "Profil de Zone" at bounding box center [691, 261] width 81 height 16
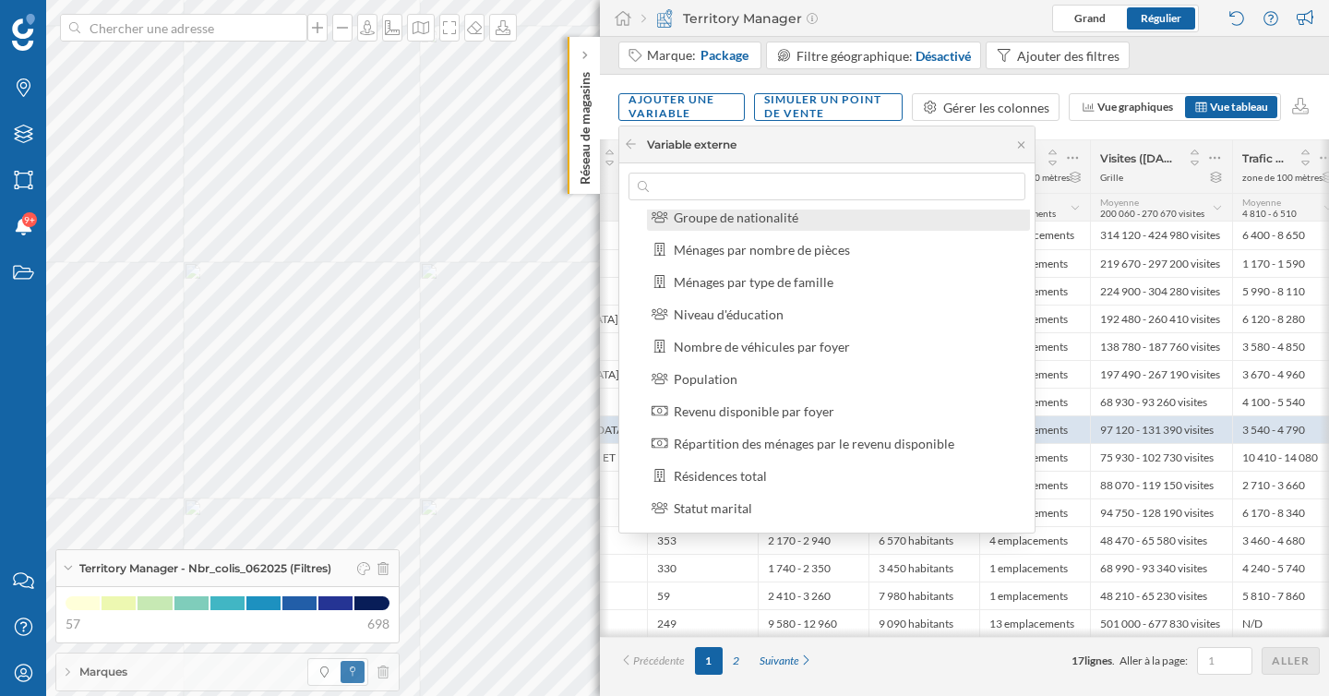
scroll to position [182, 0]
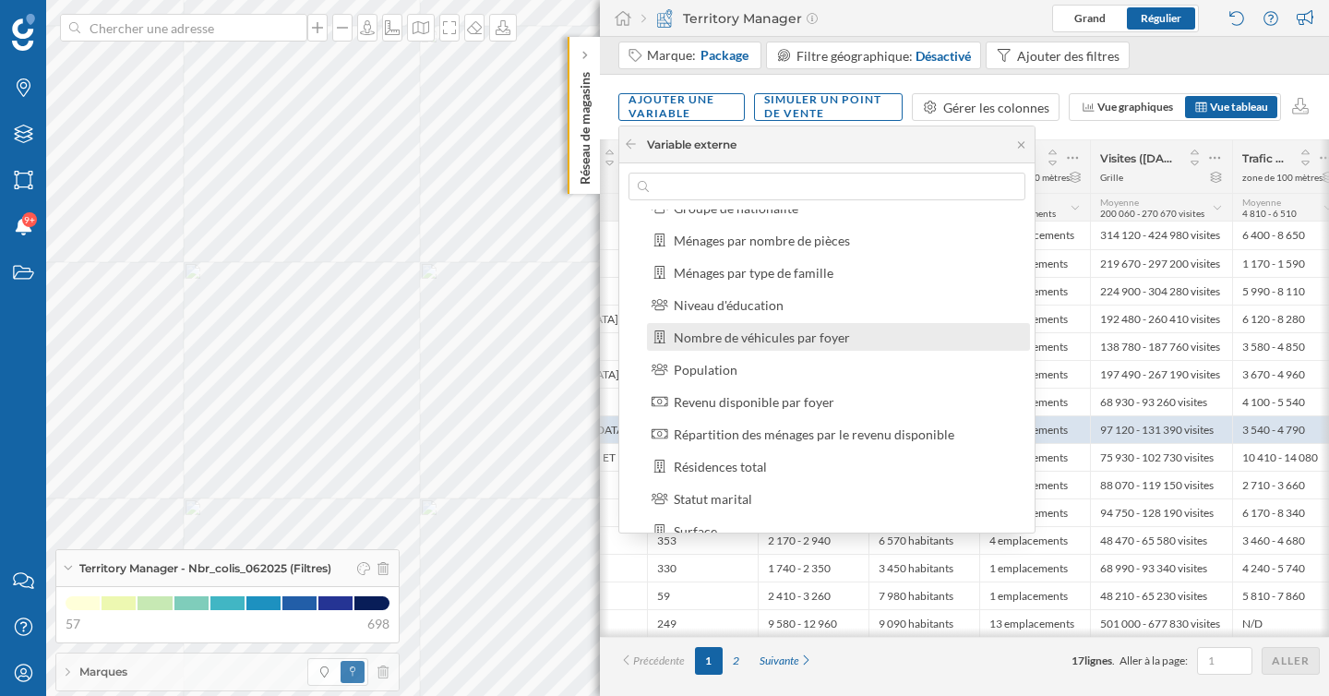
click at [739, 341] on div "Nombre de véhicules par foyer" at bounding box center [762, 337] width 176 height 16
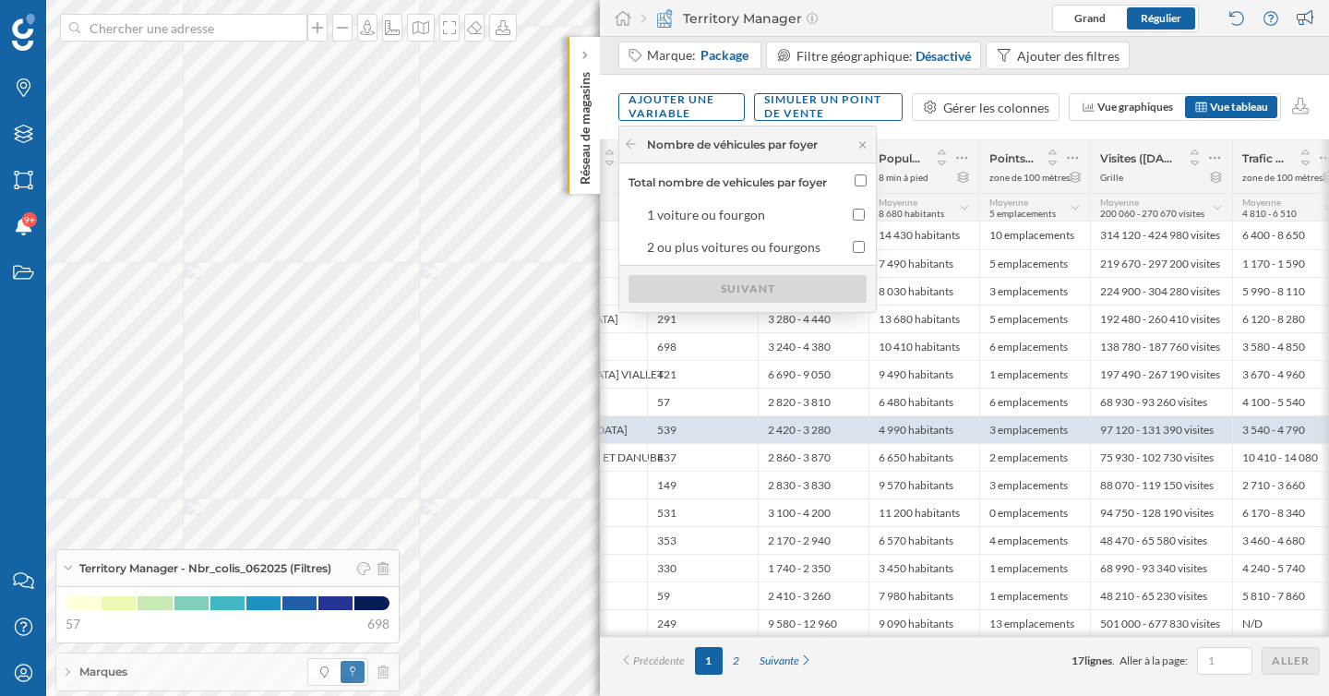
click at [864, 184] on input "Total nombre de vehicules par foyer" at bounding box center [861, 180] width 12 height 12
checkbox input "true"
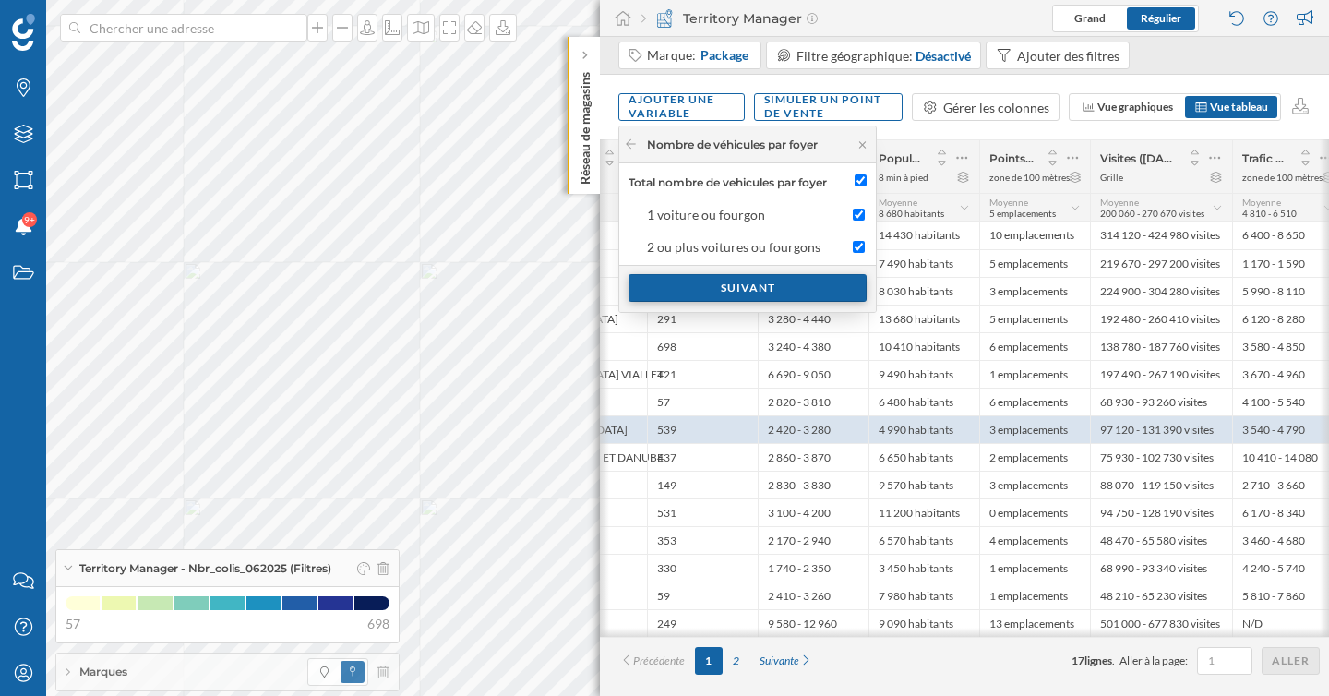
click at [815, 290] on div "Suivant" at bounding box center [748, 288] width 238 height 28
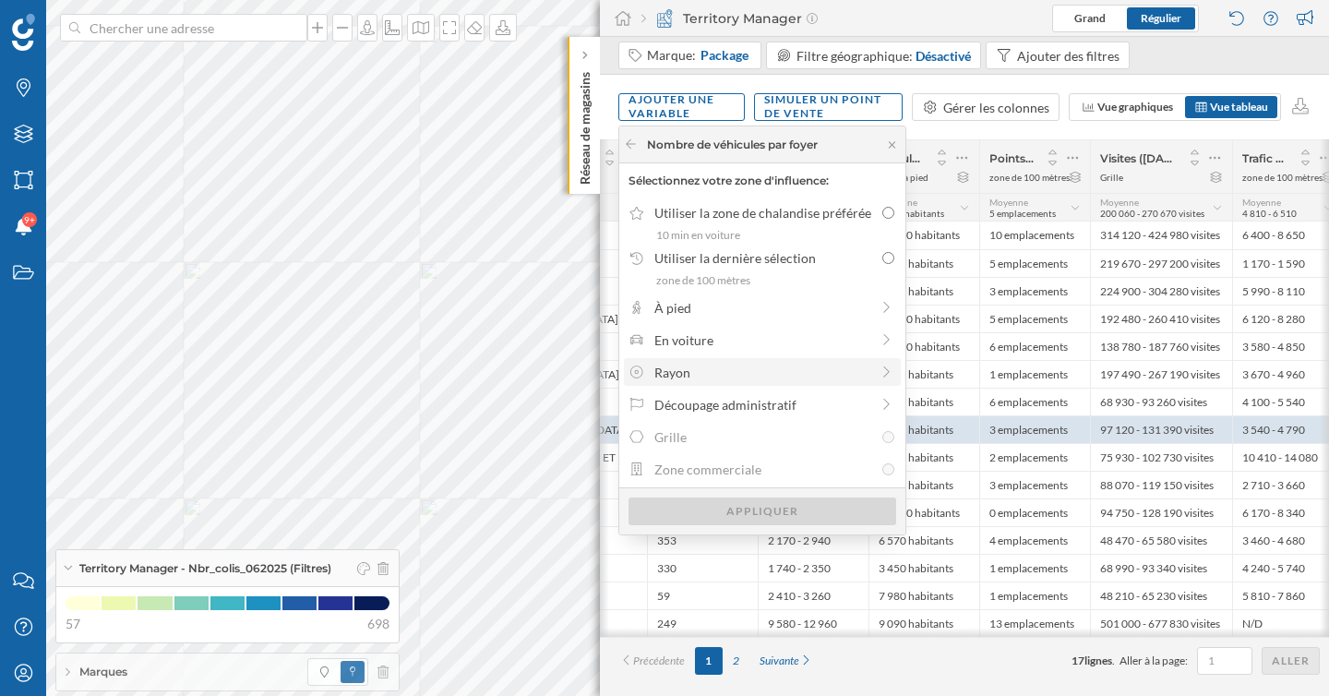
click at [824, 375] on div "Rayon" at bounding box center [761, 372] width 215 height 19
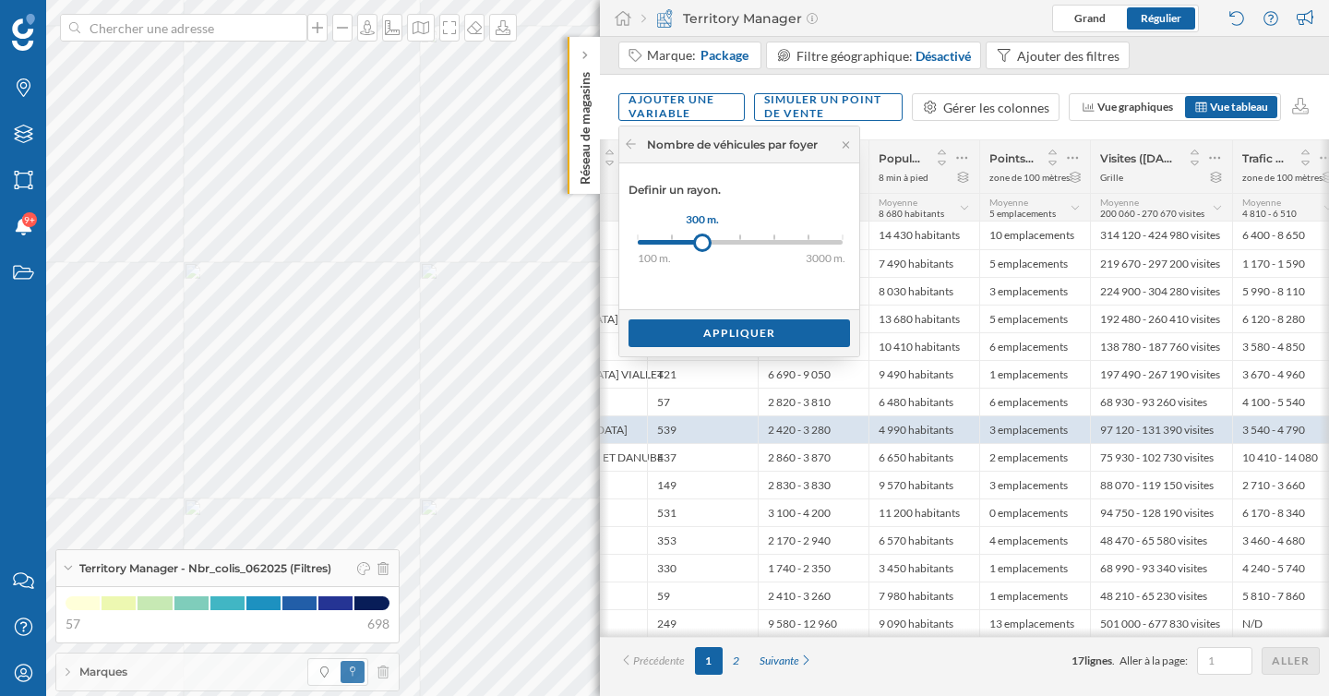
drag, startPoint x: 639, startPoint y: 238, endPoint x: 705, endPoint y: 240, distance: 66.5
click at [705, 240] on div at bounding box center [702, 243] width 18 height 18
click at [746, 346] on div "Appliquer" at bounding box center [740, 332] width 222 height 28
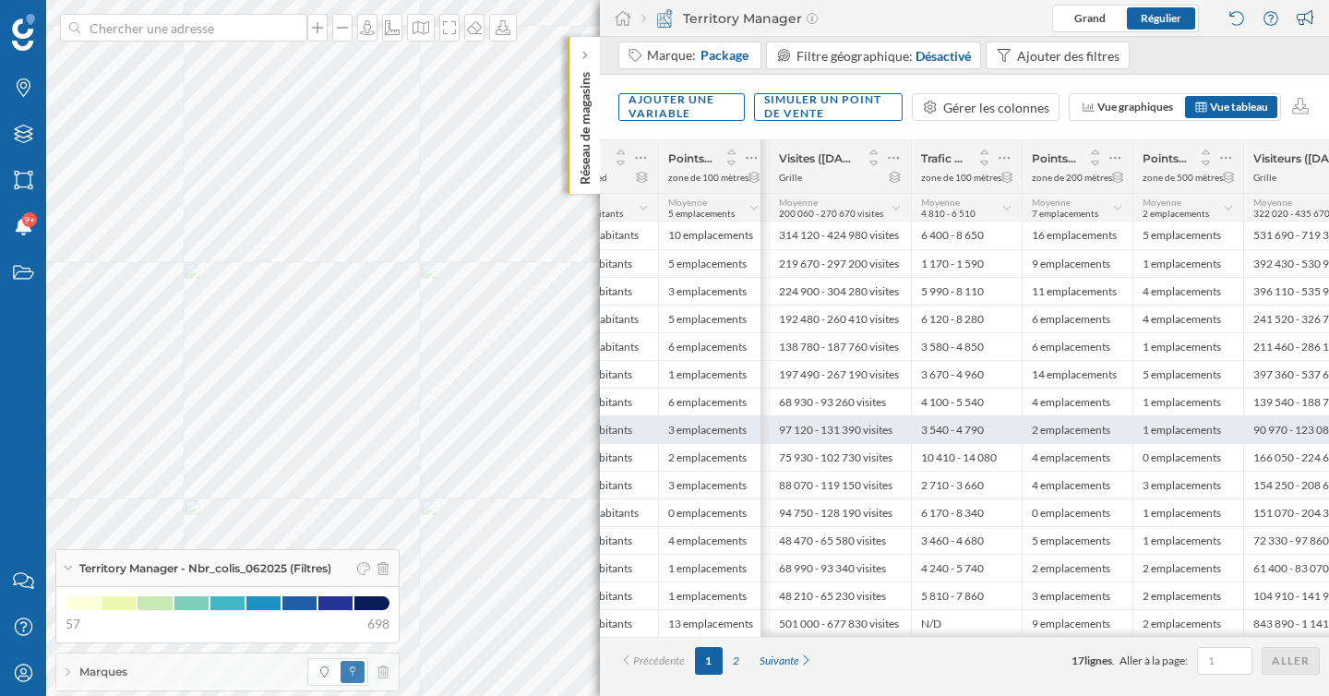
scroll to position [0, 1168]
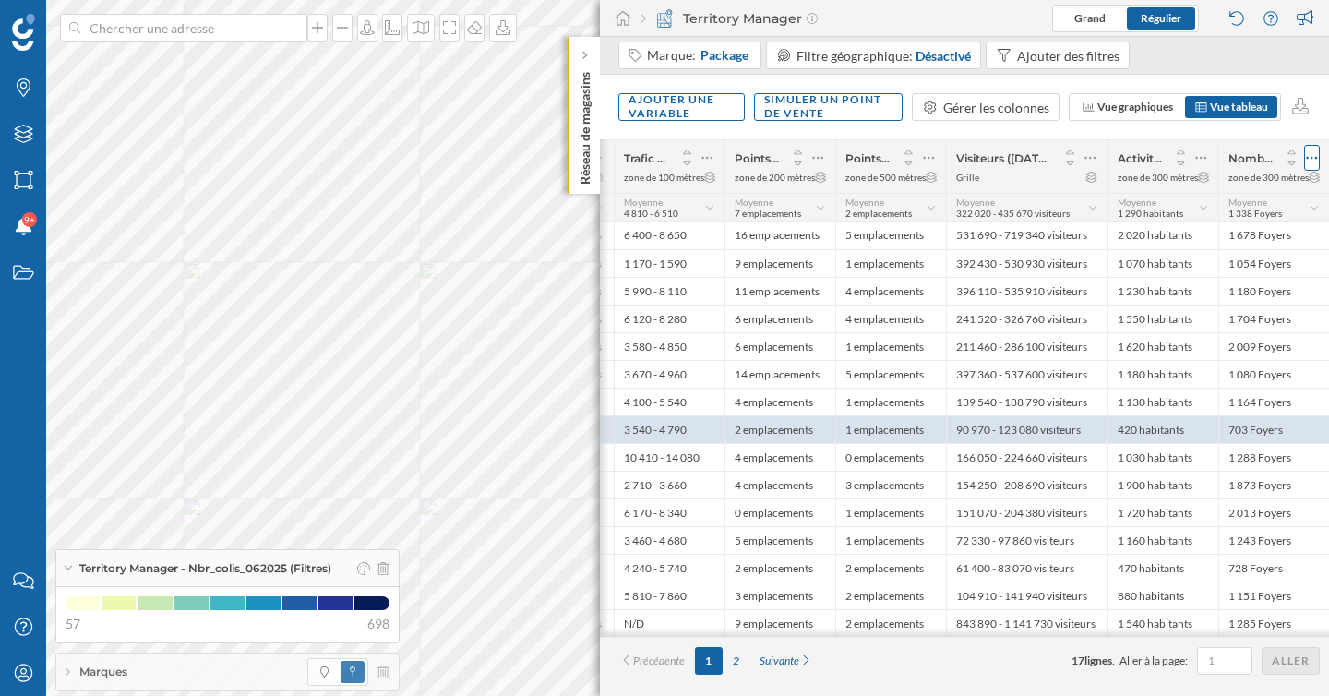
click at [1311, 152] on icon at bounding box center [1312, 158] width 12 height 18
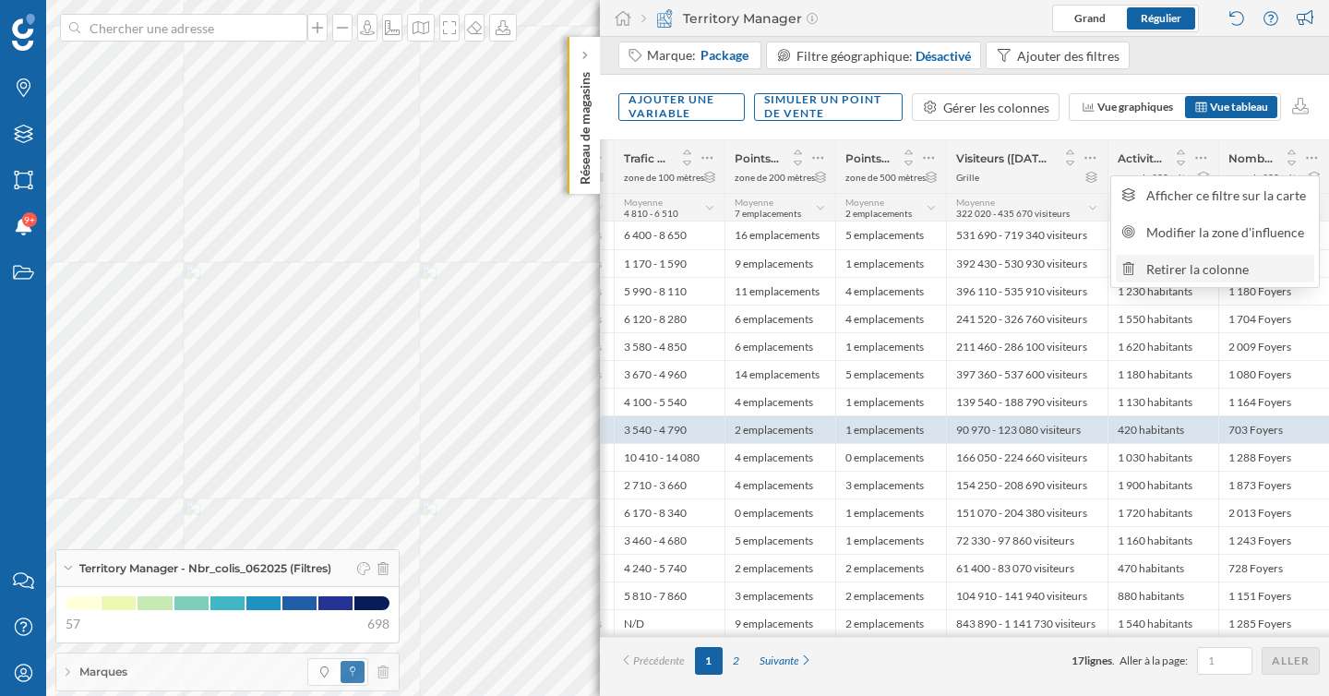
click at [1154, 272] on div "Retirer la colonne" at bounding box center [1227, 268] width 162 height 19
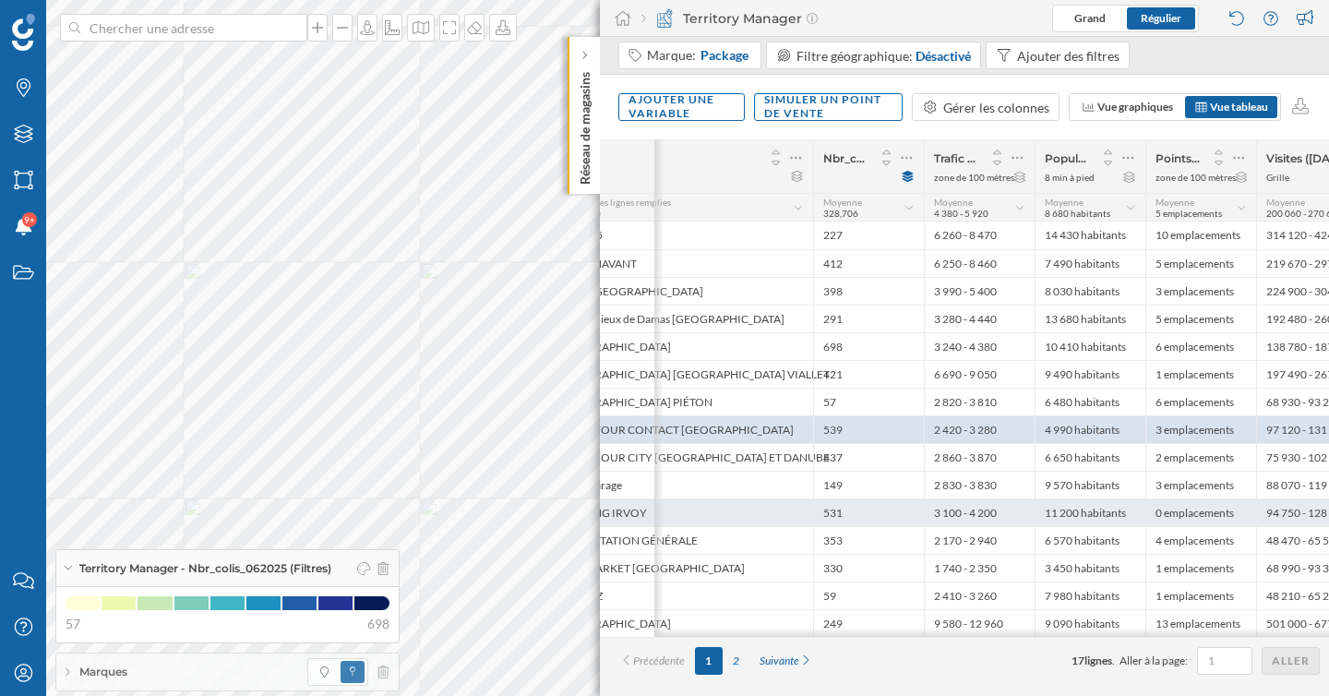
scroll to position [0, 163]
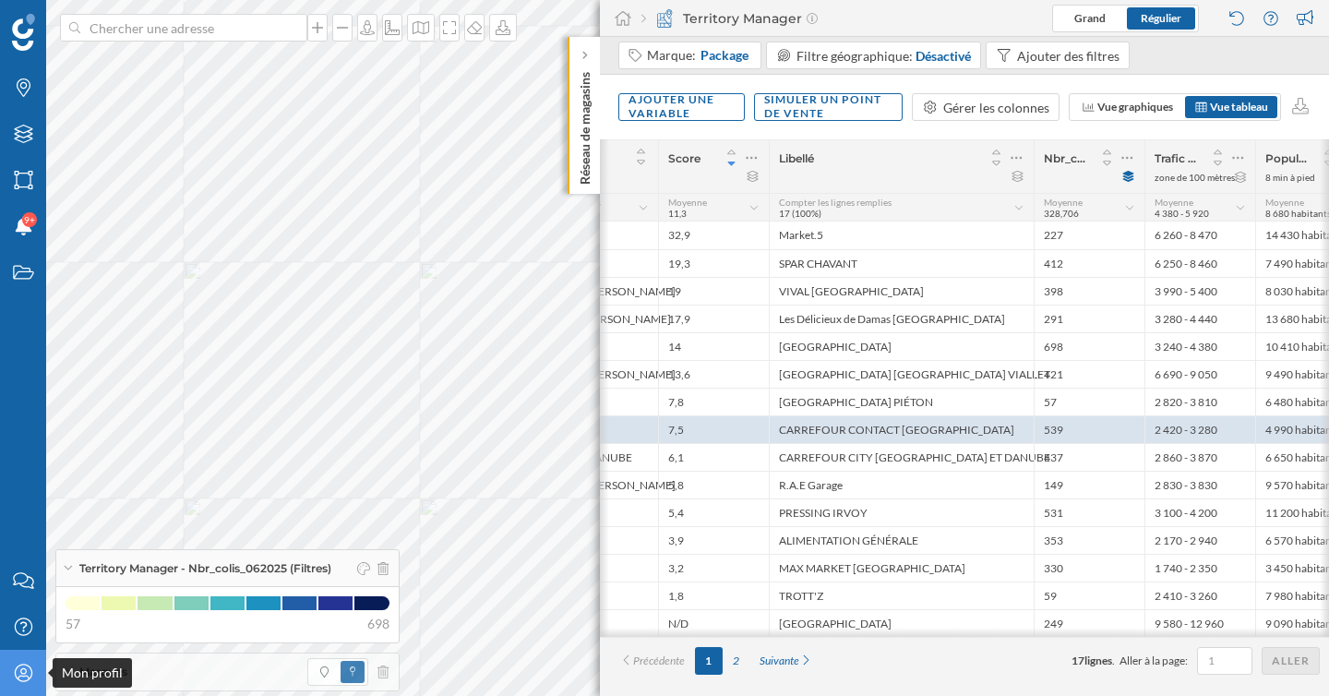
click at [13, 674] on icon "Mon profil" at bounding box center [23, 673] width 23 height 18
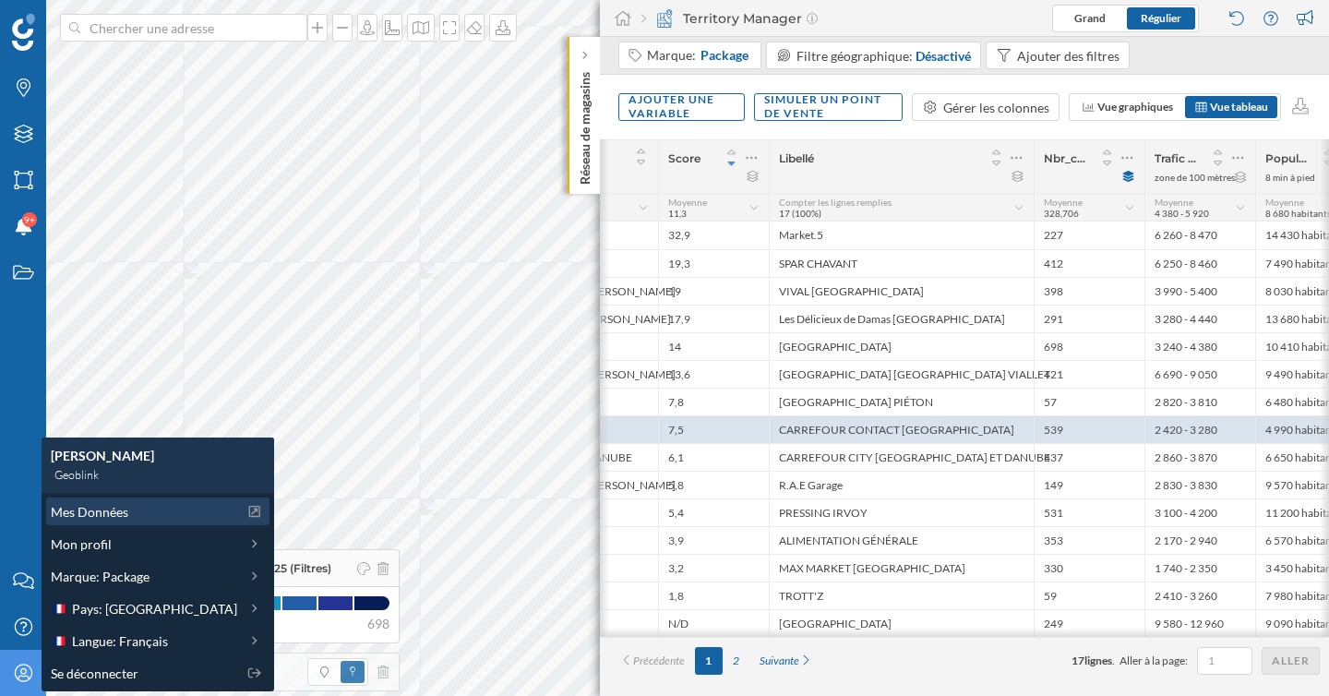
click at [106, 511] on span "Mes Données" at bounding box center [90, 511] width 78 height 19
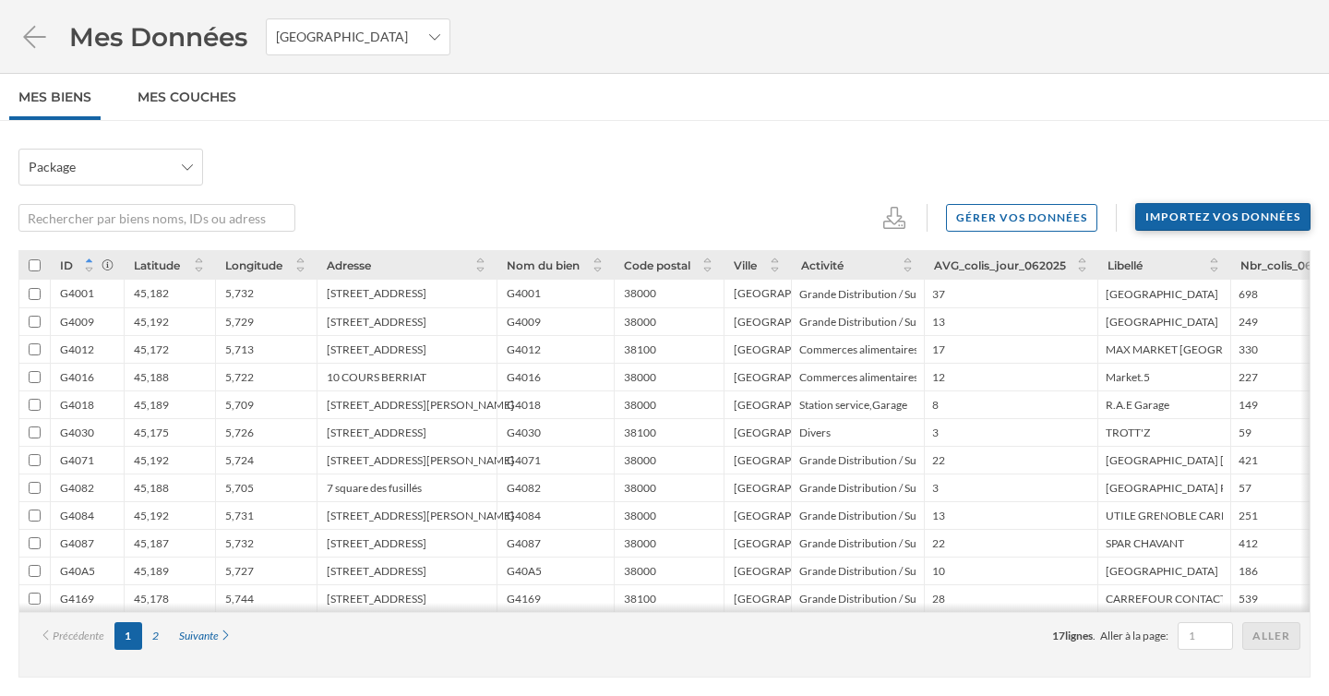
click at [1186, 212] on div "Importez vos données" at bounding box center [1222, 217] width 175 height 28
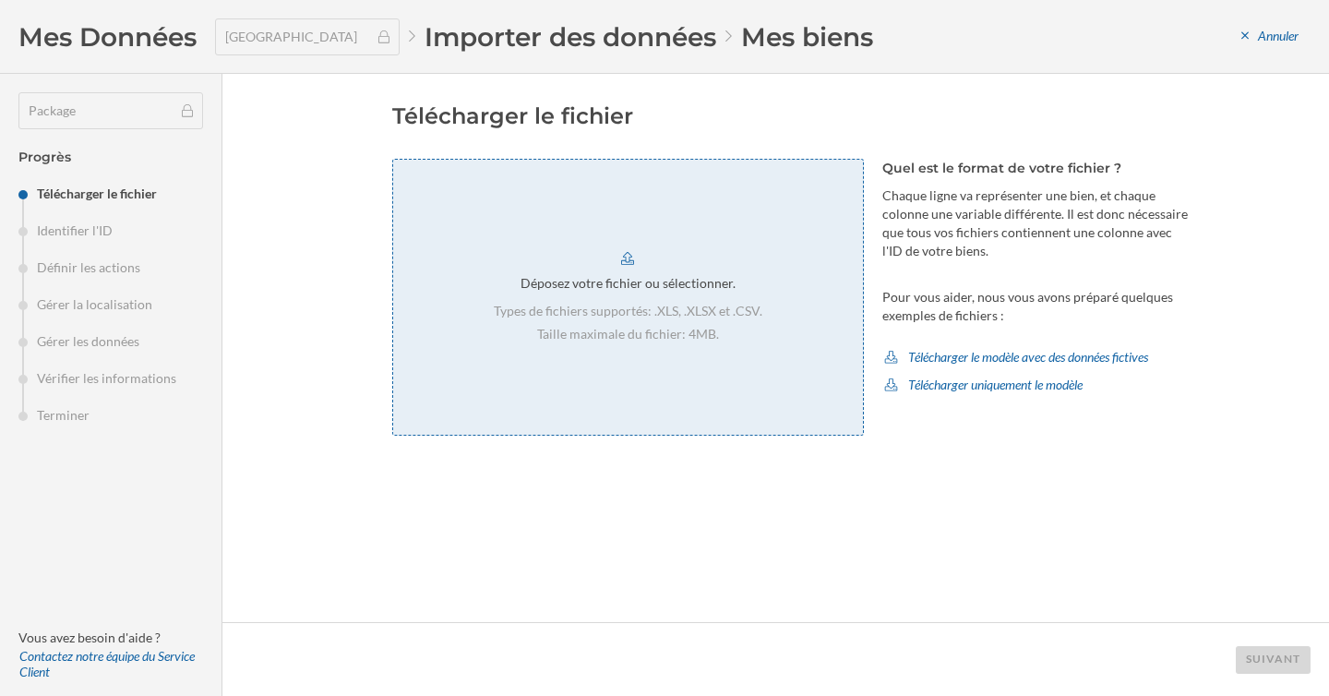
click at [657, 342] on p "Taille maximale du fichier: 4MB." at bounding box center [628, 334] width 269 height 18
click at [1273, 641] on footer "Suivant" at bounding box center [775, 659] width 1107 height 74
click at [1273, 656] on div "Suivant" at bounding box center [1273, 659] width 75 height 28
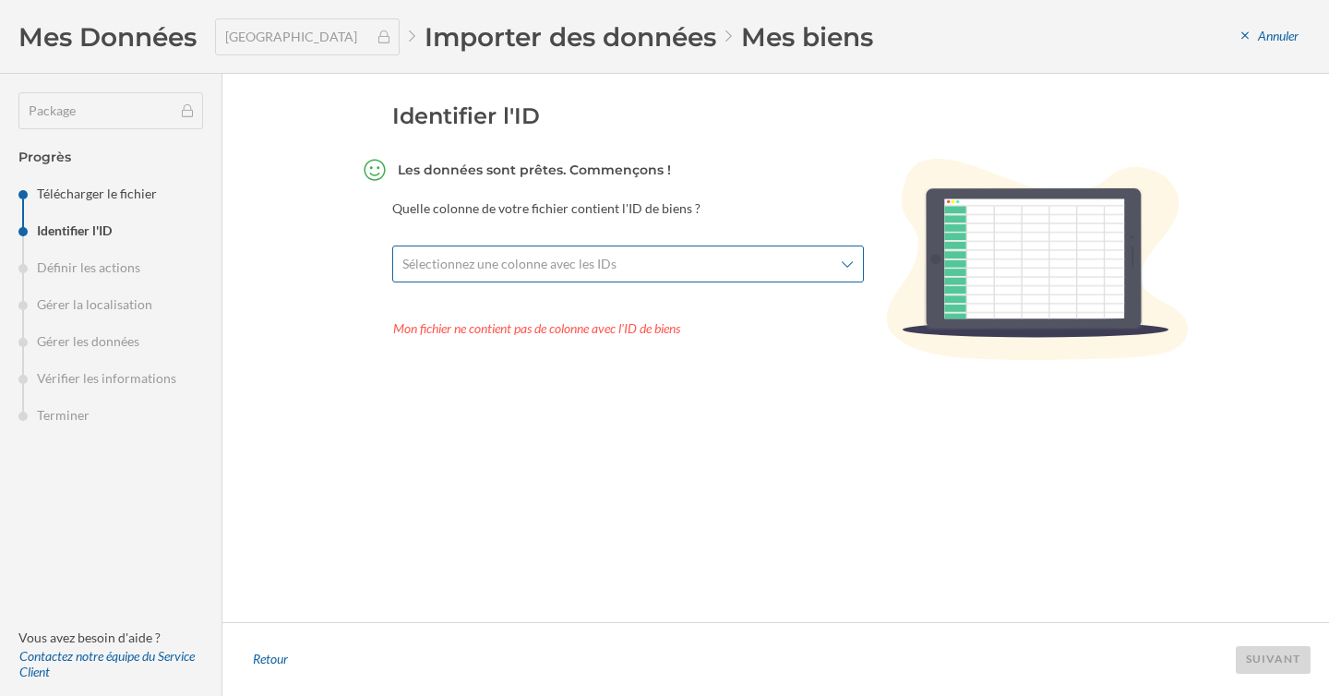
click at [689, 256] on span "Sélectionnez une colonne avec les IDs" at bounding box center [617, 264] width 431 height 18
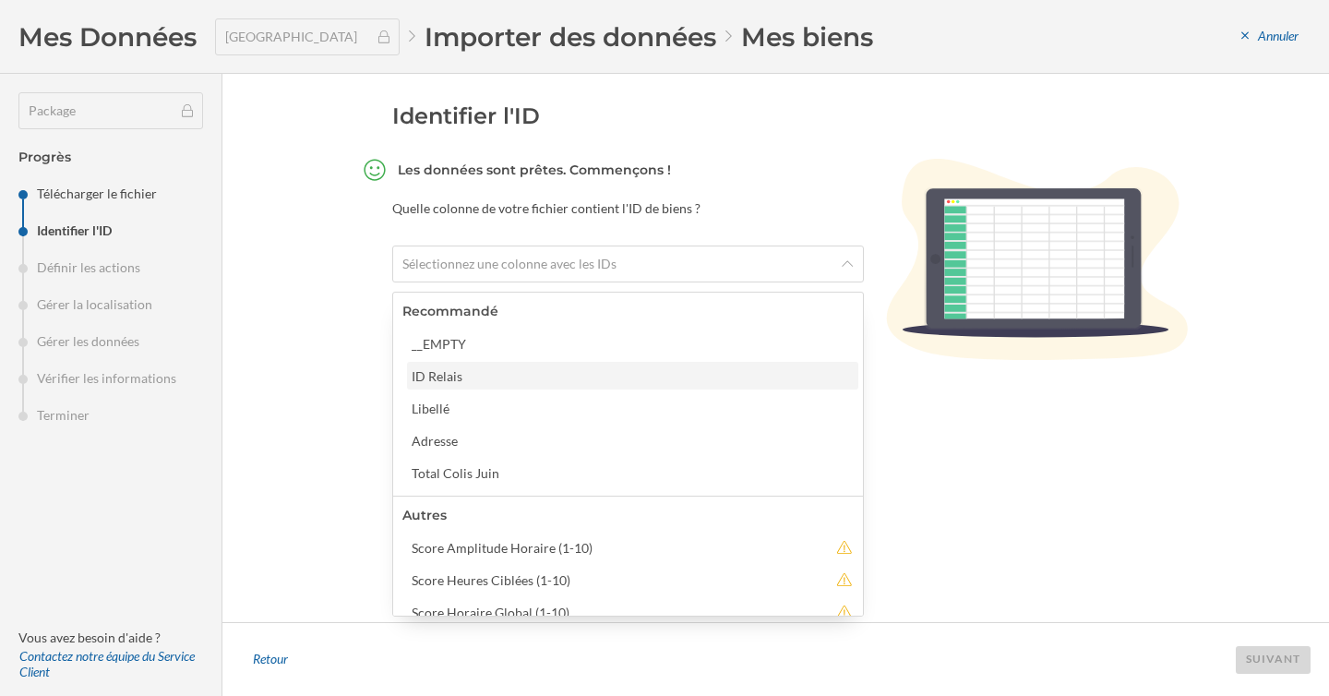
click at [553, 374] on div "ID Relais" at bounding box center [632, 375] width 440 height 19
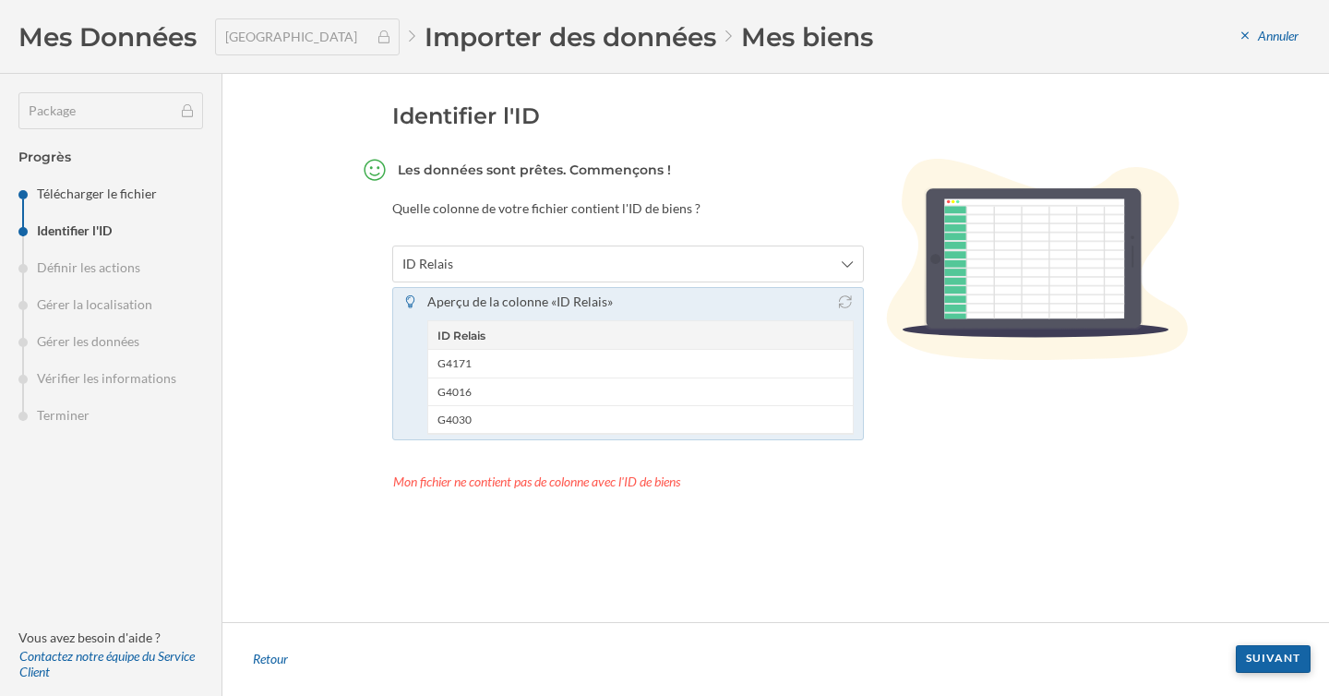
click at [1263, 656] on div "Suivant" at bounding box center [1273, 659] width 75 height 28
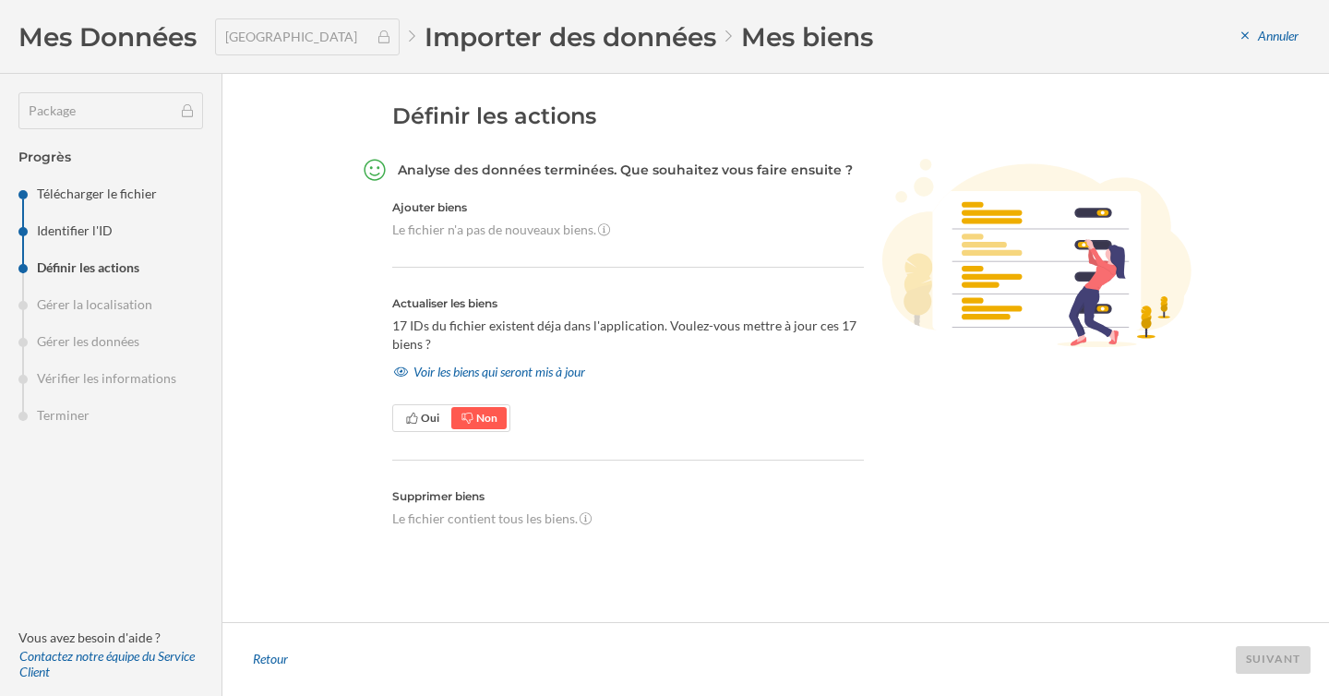
click at [423, 430] on div "Oui Non" at bounding box center [451, 418] width 118 height 28
click at [414, 421] on icon at bounding box center [412, 418] width 14 height 11
click at [1257, 656] on div "Suivant" at bounding box center [1273, 659] width 75 height 28
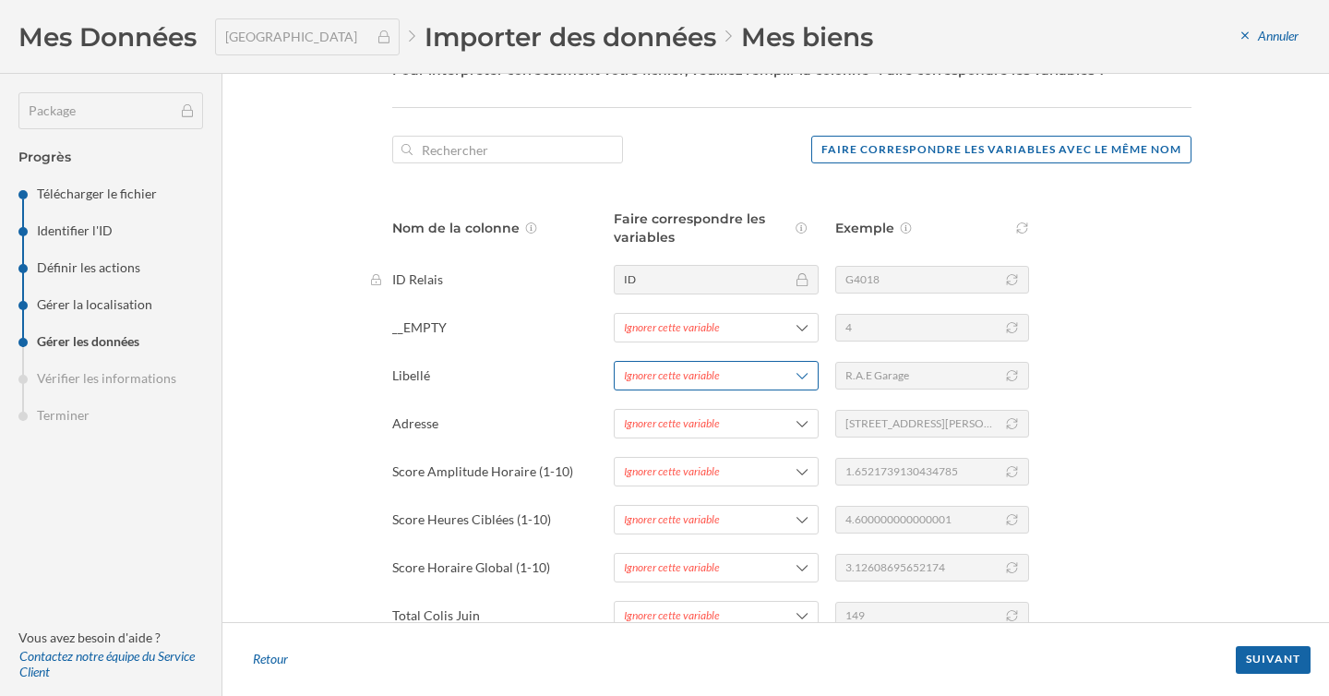
scroll to position [106, 0]
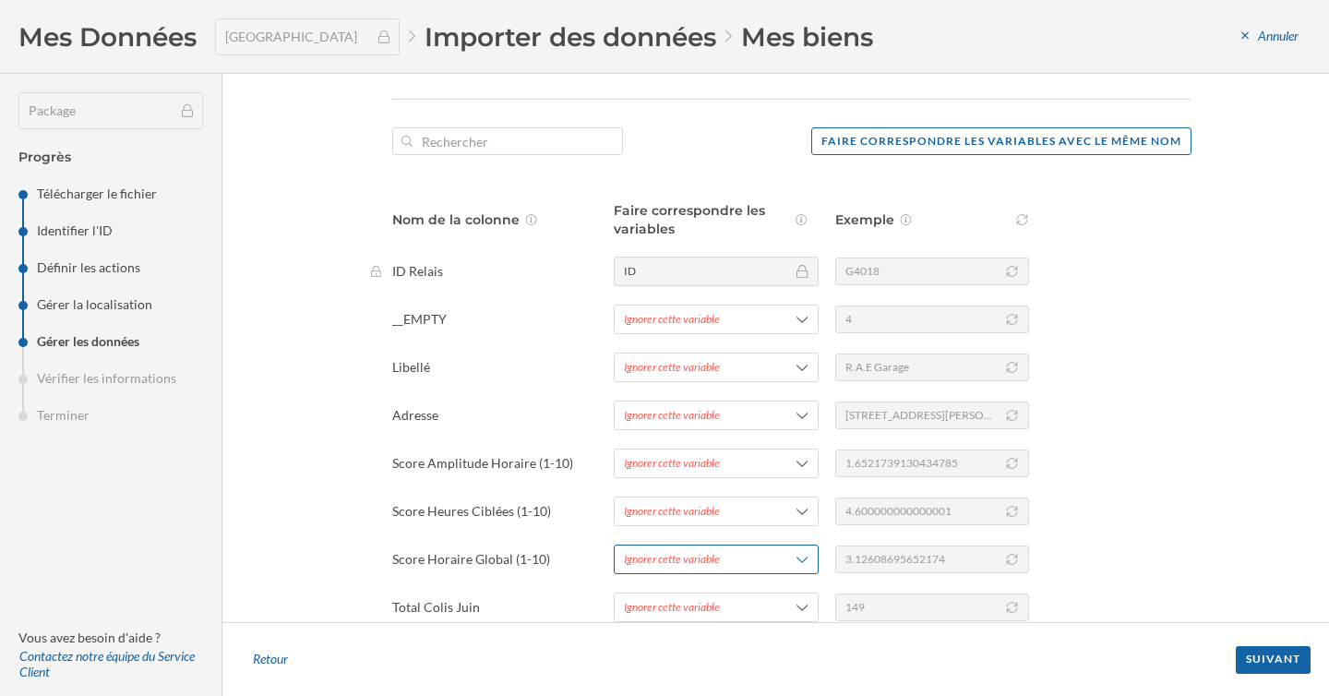
click at [693, 561] on div "Ignorer cette variable" at bounding box center [672, 559] width 96 height 17
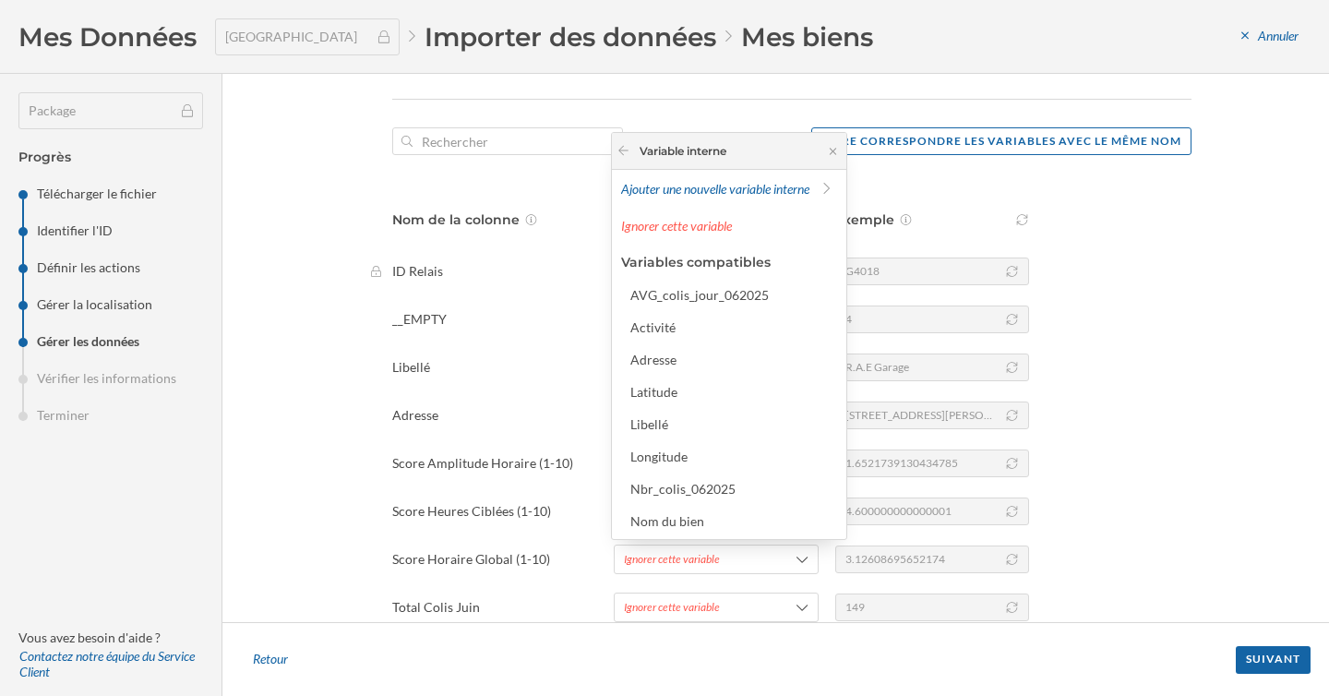
click at [502, 565] on p "Score Horaire Global (1-10)" at bounding box center [489, 559] width 194 height 18
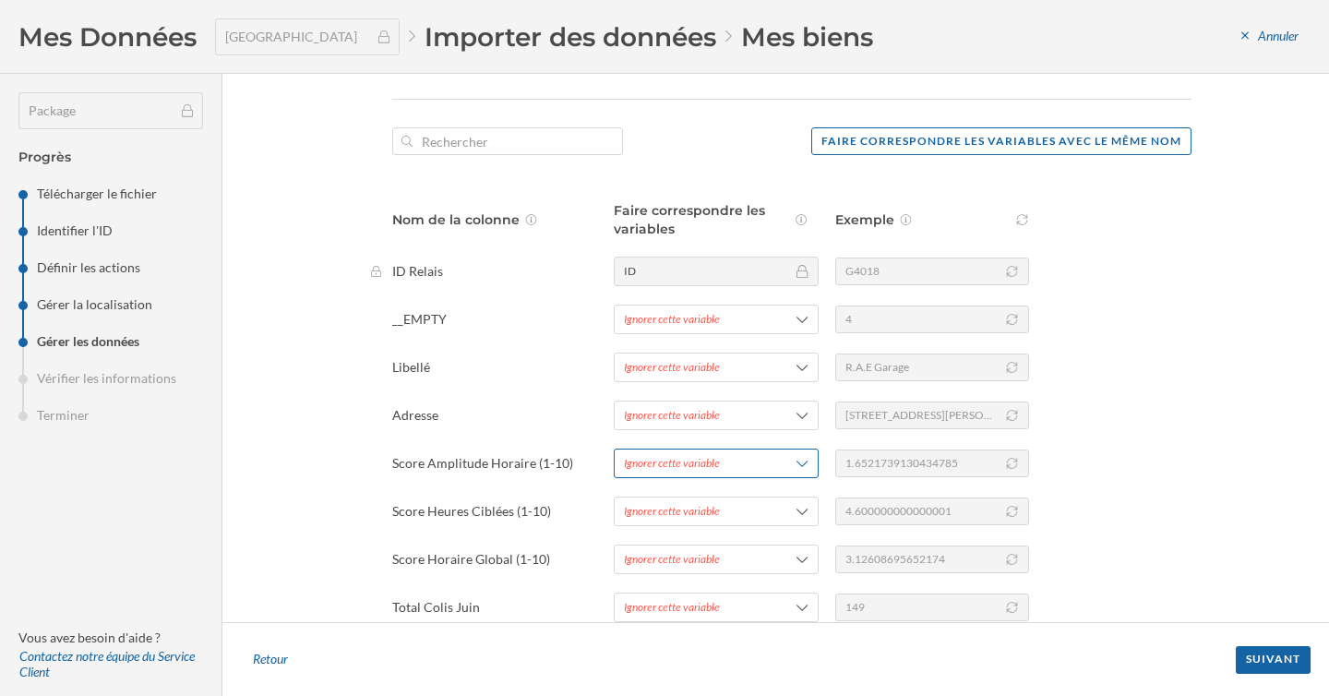
click at [653, 449] on div "Ignorer cette variable" at bounding box center [716, 464] width 205 height 30
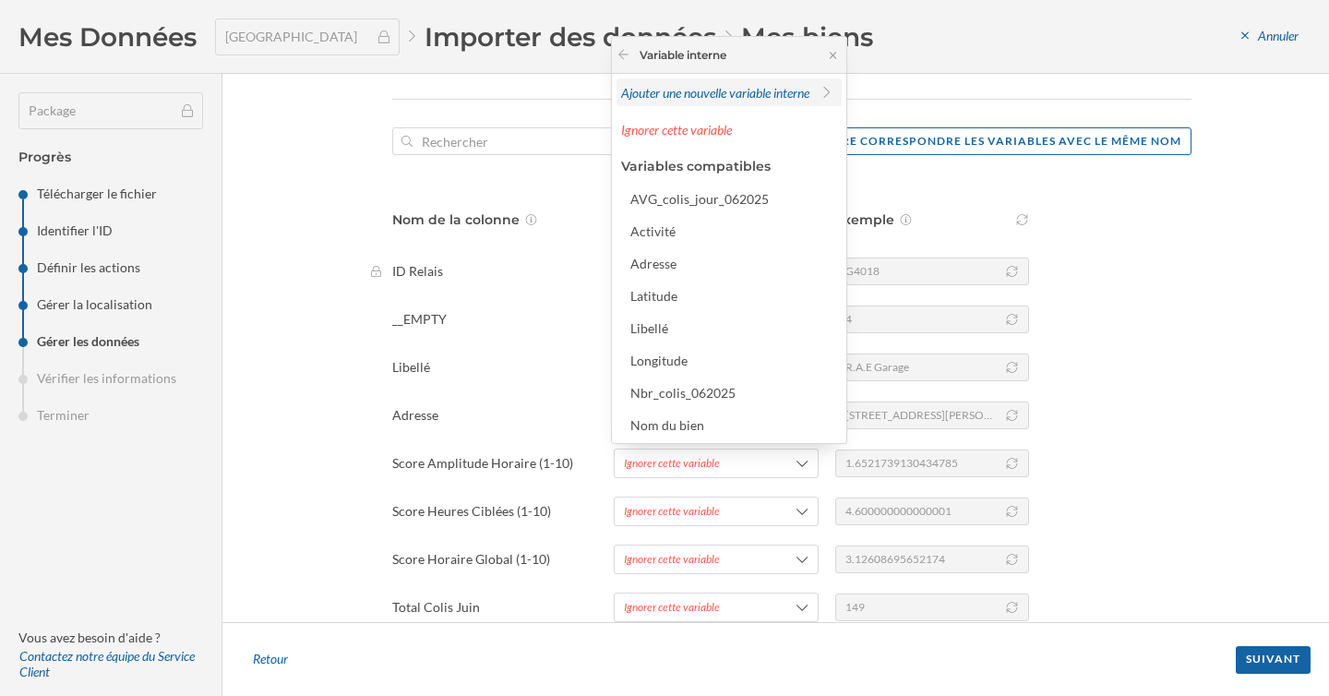
click at [686, 97] on span "Ajouter une nouvelle variable interne" at bounding box center [715, 93] width 188 height 16
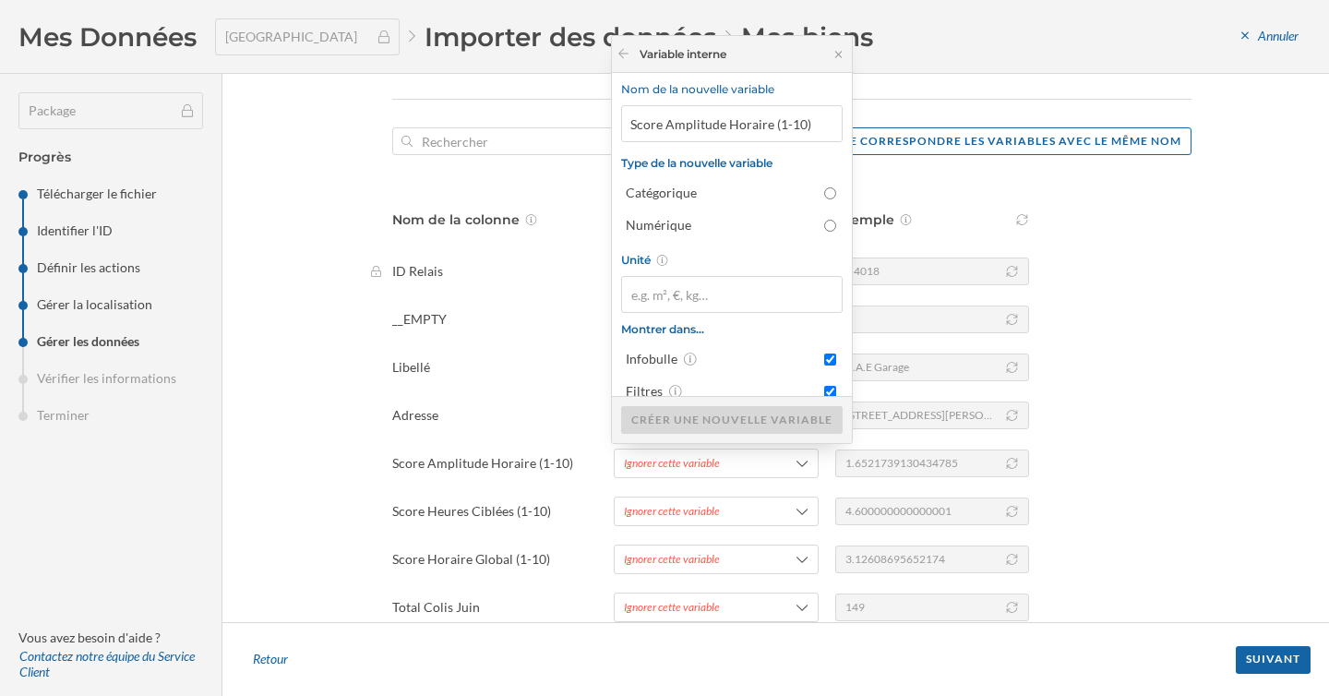
drag, startPoint x: 807, startPoint y: 126, endPoint x: 771, endPoint y: 126, distance: 36.0
click at [771, 126] on input "Score Amplitude Horaire (1-10)" at bounding box center [732, 123] width 222 height 37
type input "Score Amplitude Horaire"
click at [734, 225] on div "Numérique" at bounding box center [720, 225] width 189 height 18
click at [824, 225] on input "Numérique" at bounding box center [830, 226] width 12 height 12
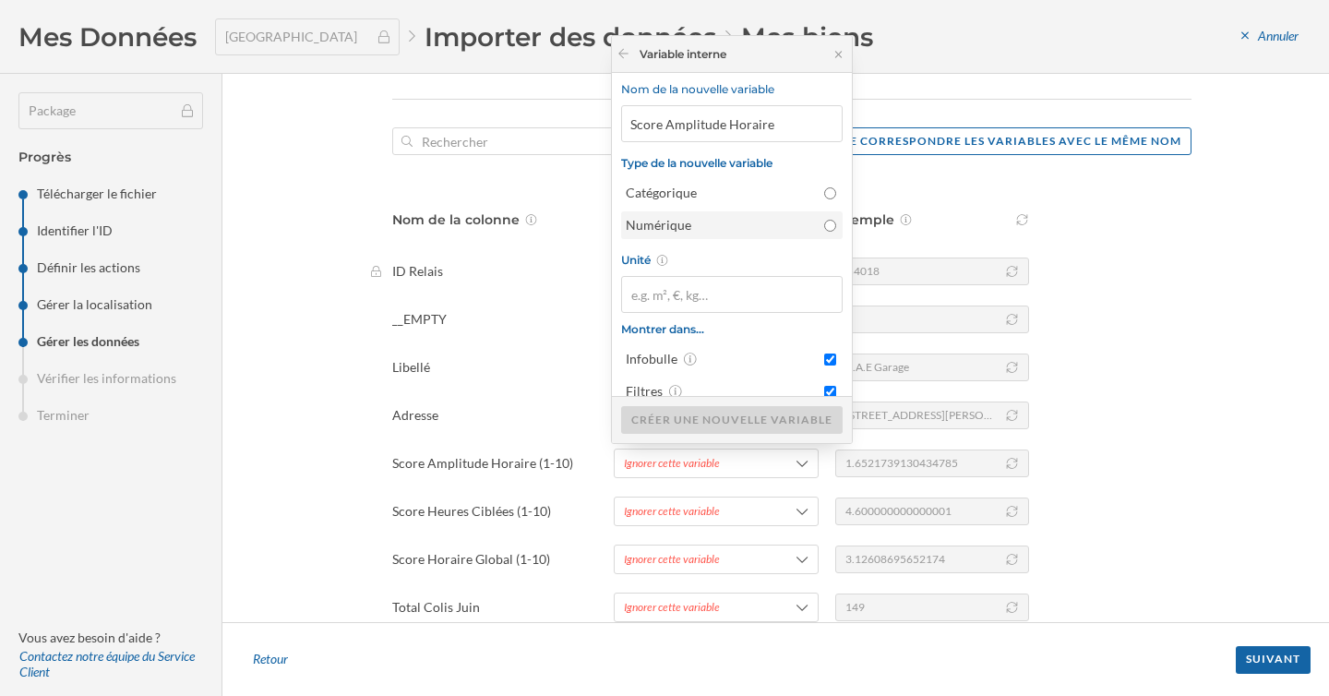
radio input "true"
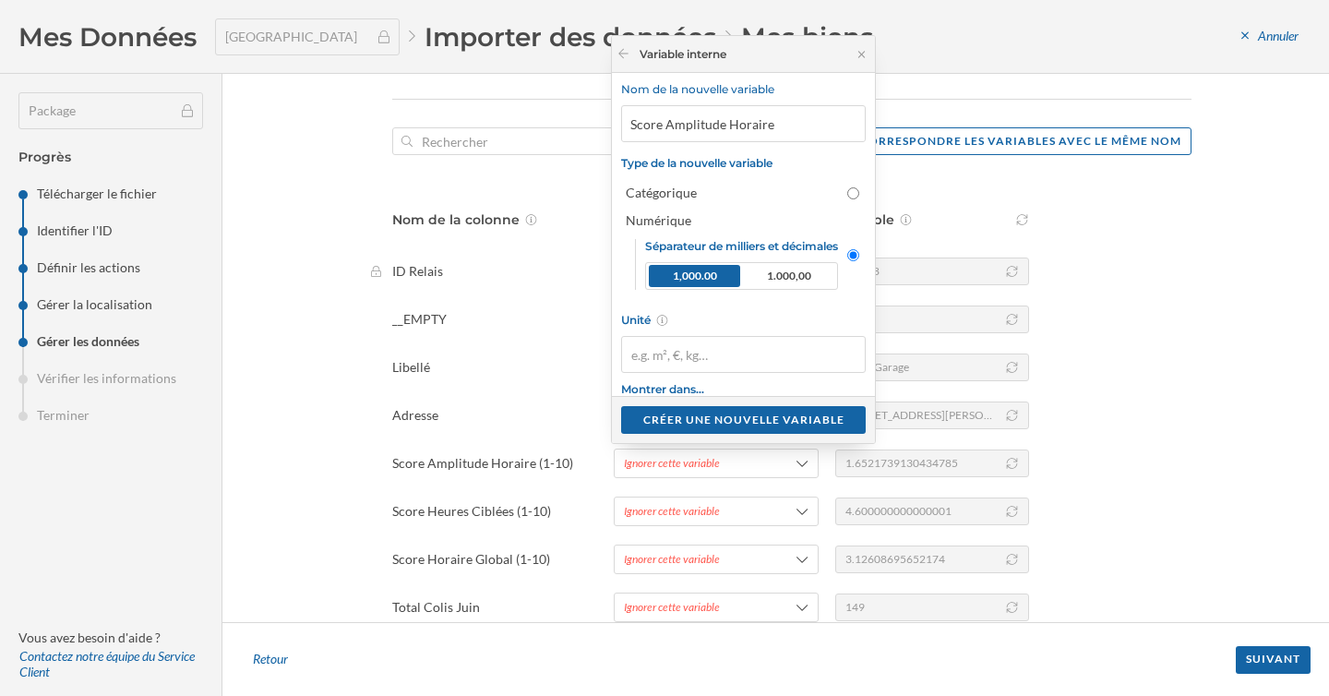
scroll to position [78, 0]
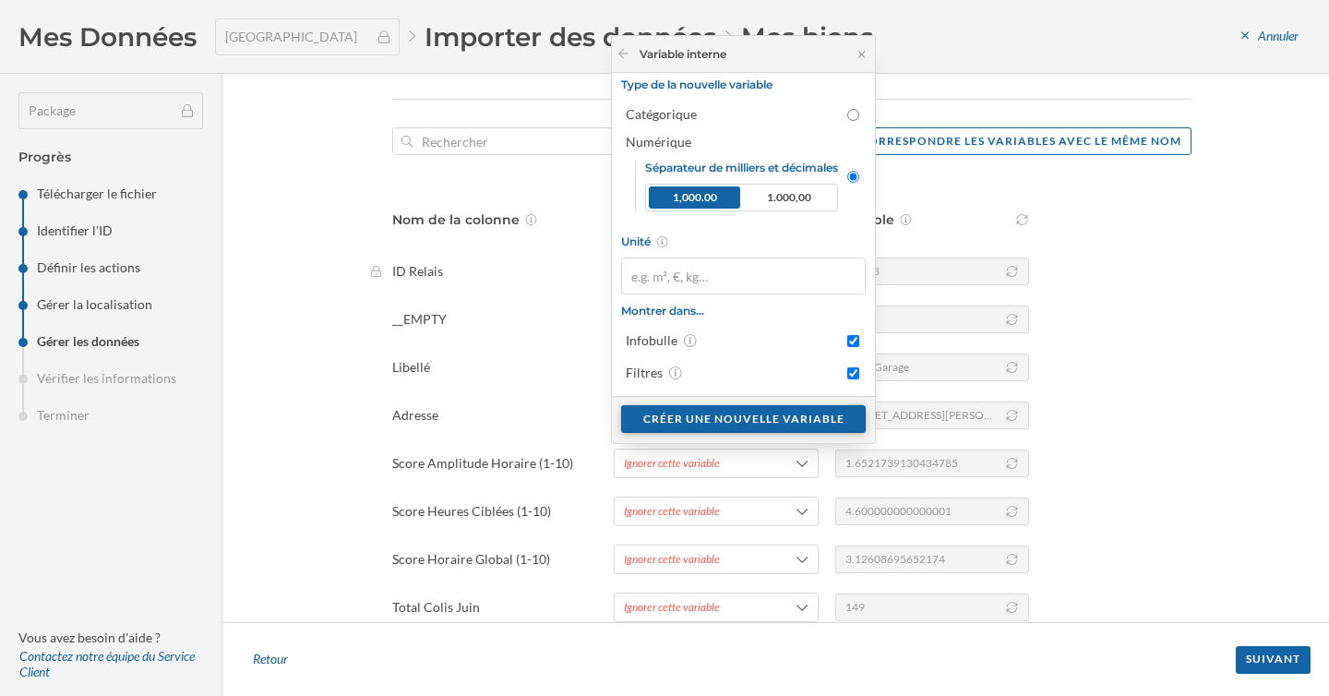
click at [743, 419] on div "Créer une nouvelle variable" at bounding box center [743, 419] width 245 height 28
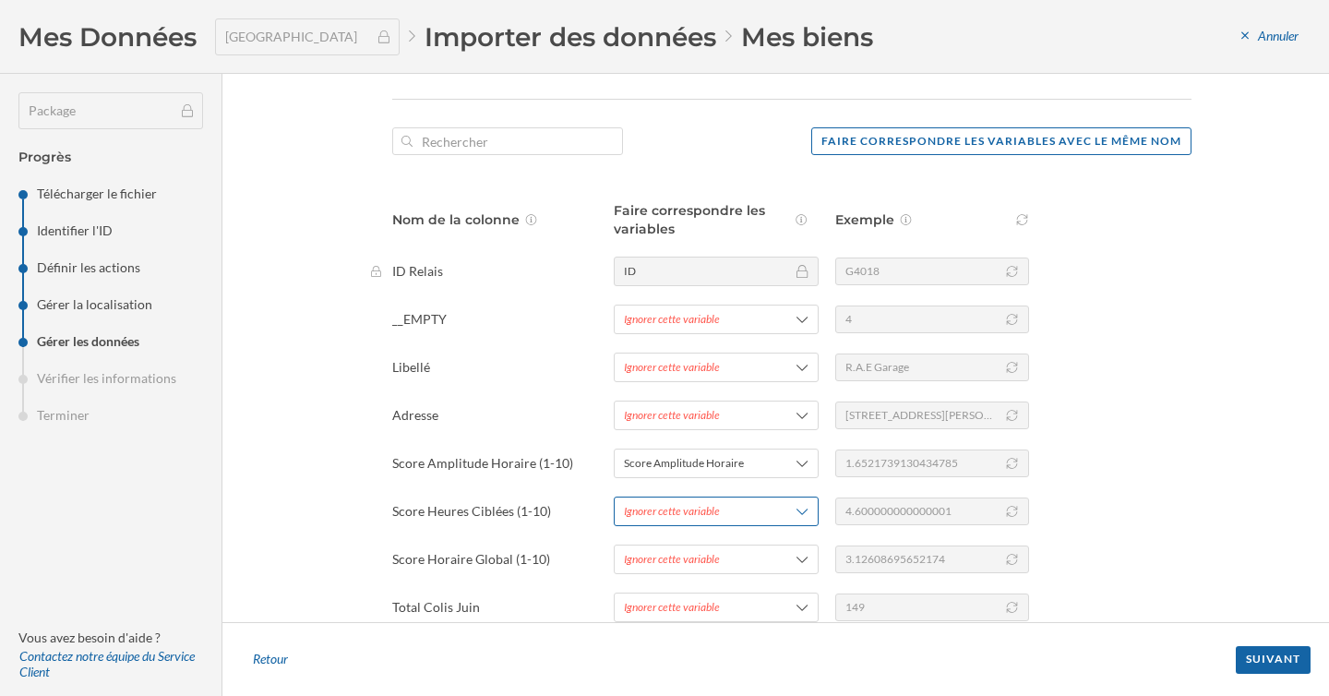
click at [689, 512] on div "Ignorer cette variable" at bounding box center [672, 511] width 96 height 17
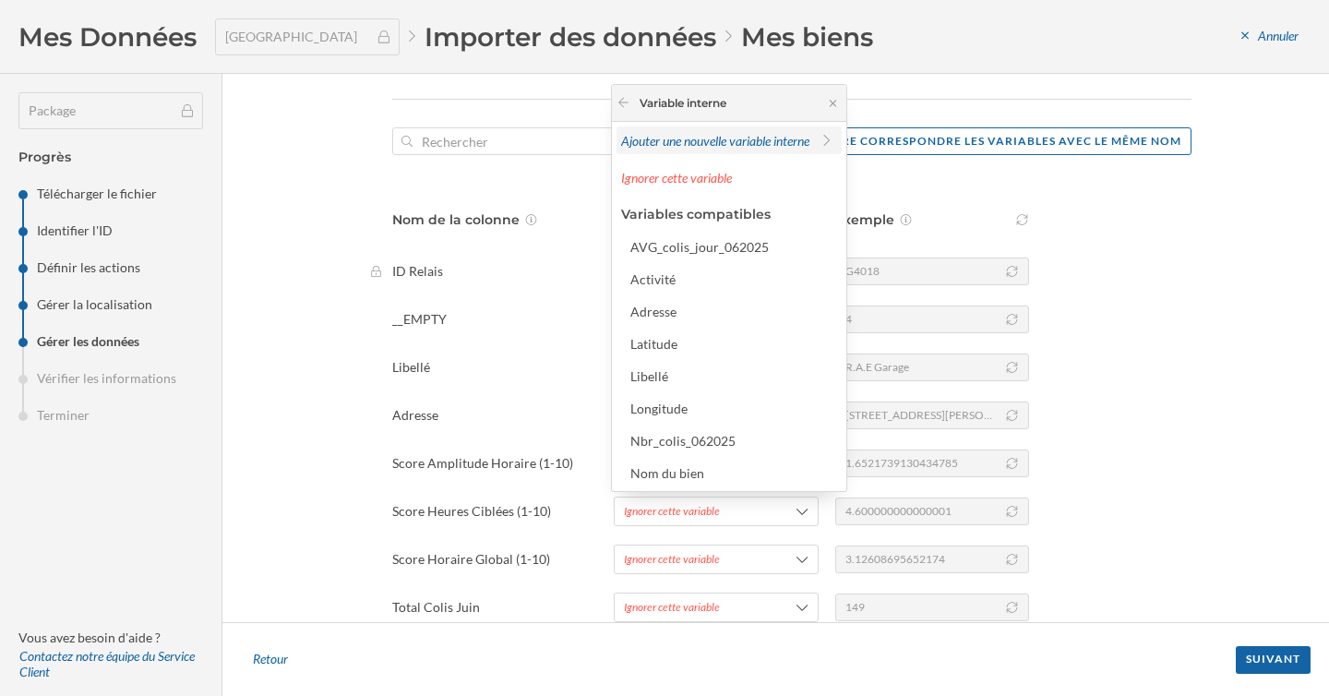
click at [684, 141] on span "Ajouter une nouvelle variable interne" at bounding box center [715, 141] width 188 height 16
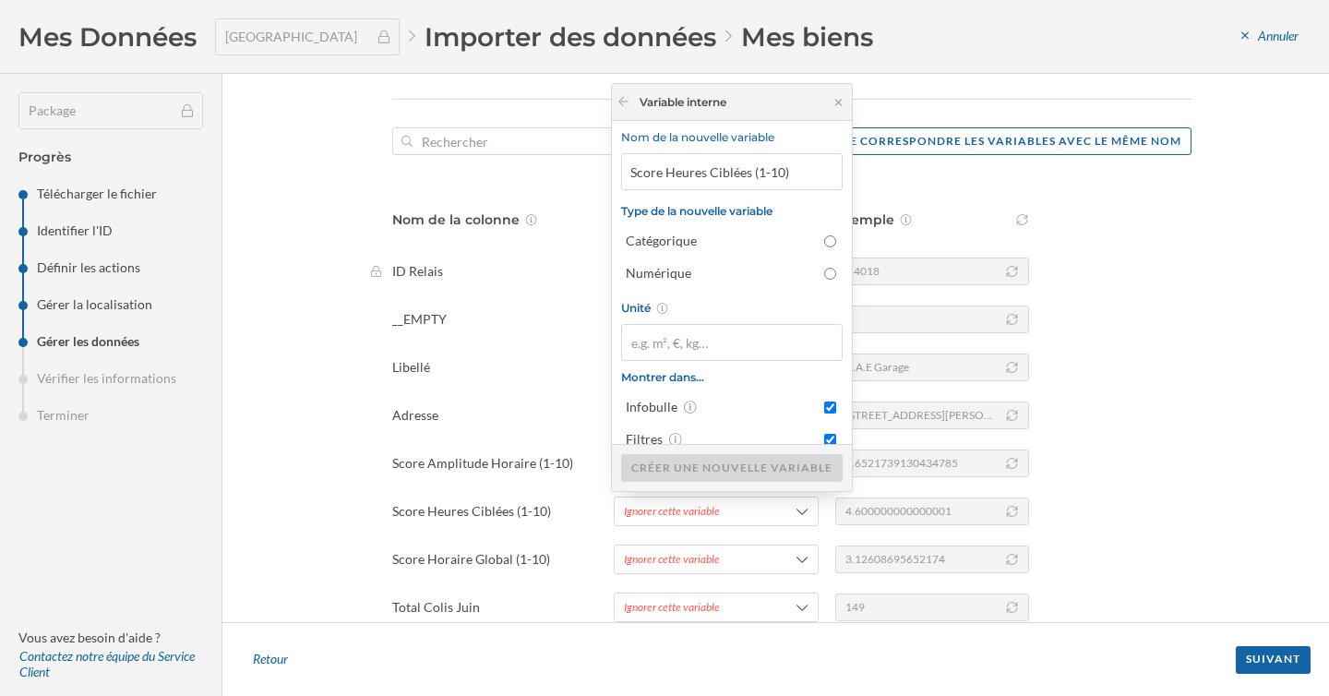
drag, startPoint x: 748, startPoint y: 175, endPoint x: 855, endPoint y: 175, distance: 106.1
click at [830, 175] on input "Score Heures Ciblées (1-10)" at bounding box center [732, 171] width 222 height 37
type input "Score Heures Ciblées"
click at [808, 274] on div "Numérique" at bounding box center [731, 273] width 210 height 18
click at [824, 274] on input "Numérique" at bounding box center [830, 274] width 12 height 12
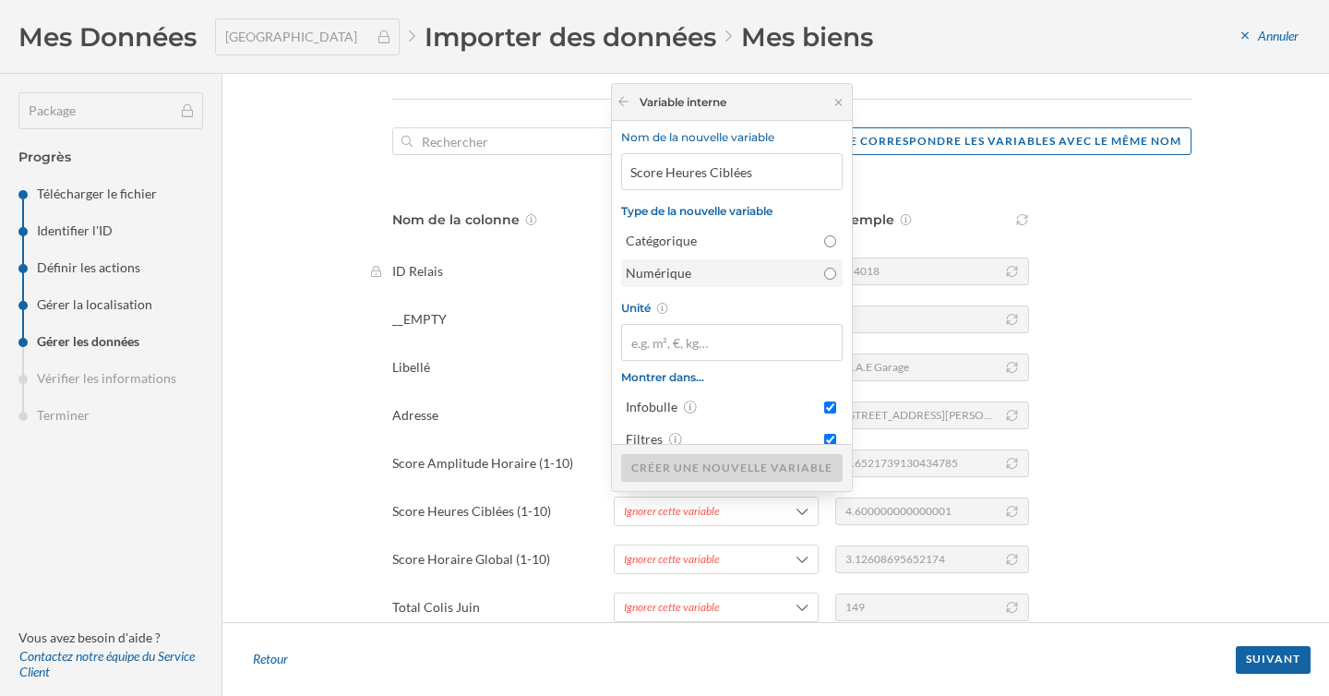
radio input "true"
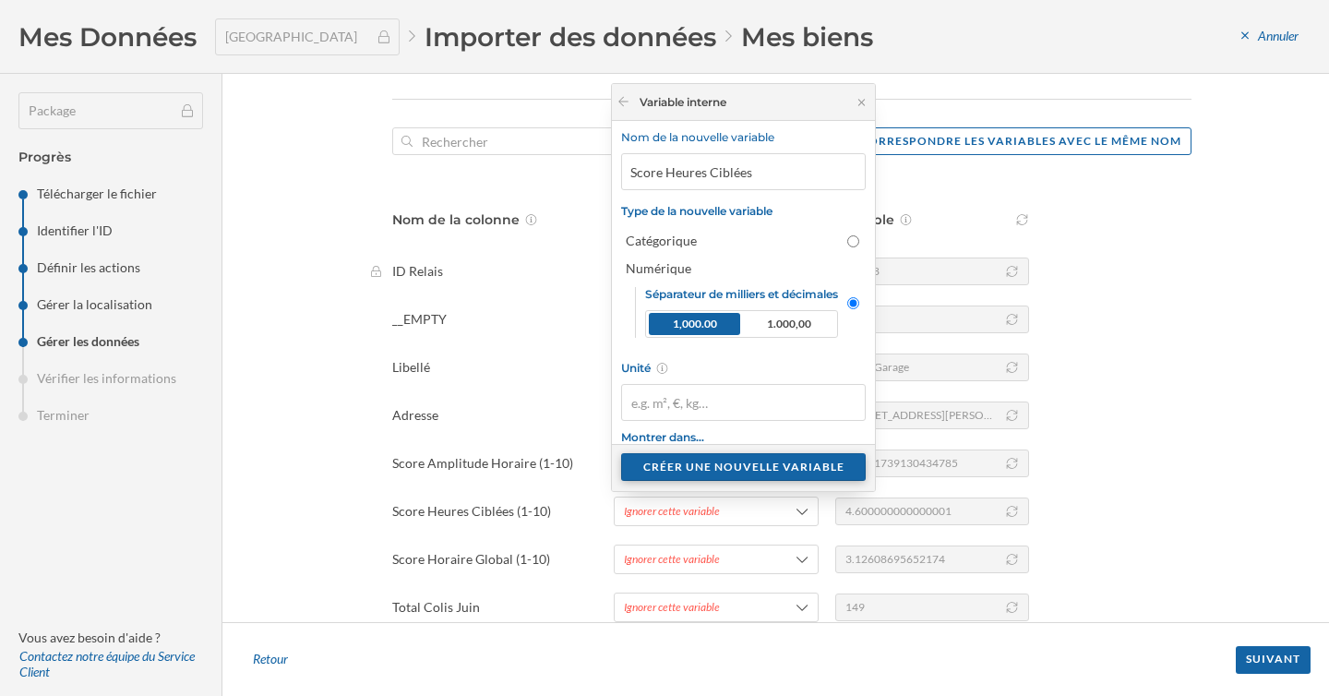
click at [751, 468] on div "Créer une nouvelle variable" at bounding box center [743, 467] width 245 height 28
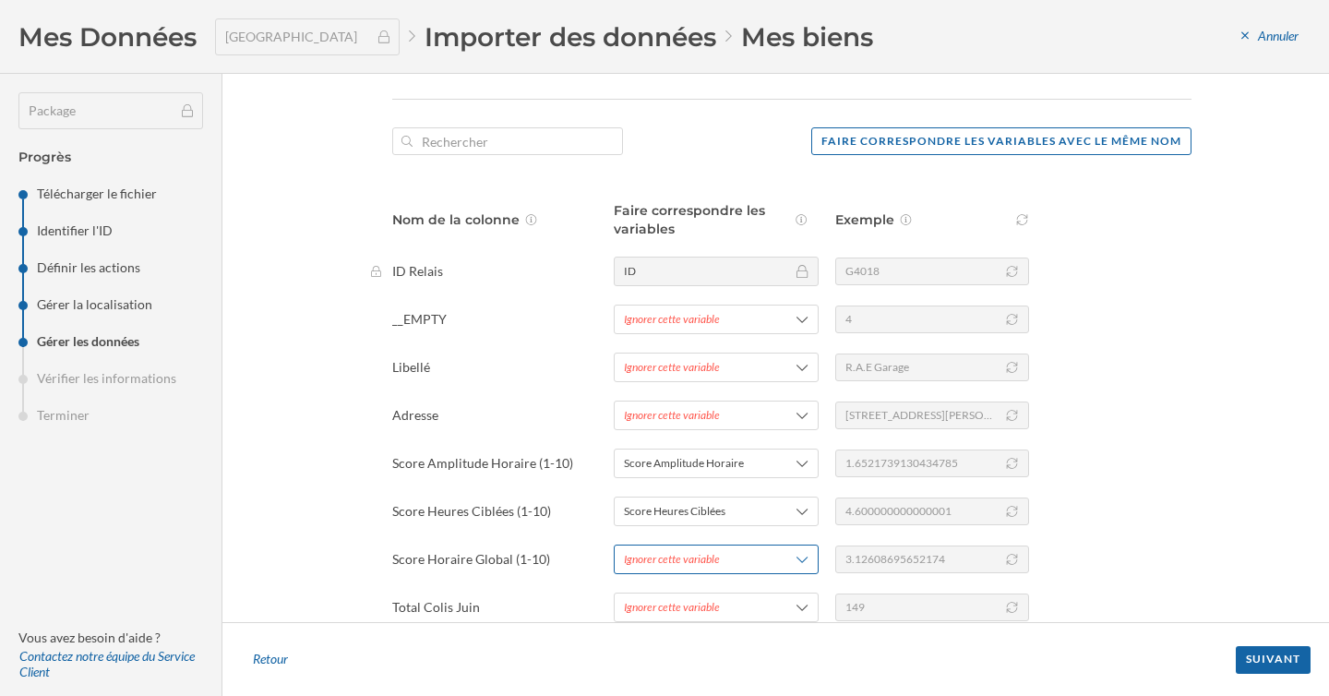
click at [715, 559] on div "Ignorer cette variable" at bounding box center [672, 559] width 96 height 17
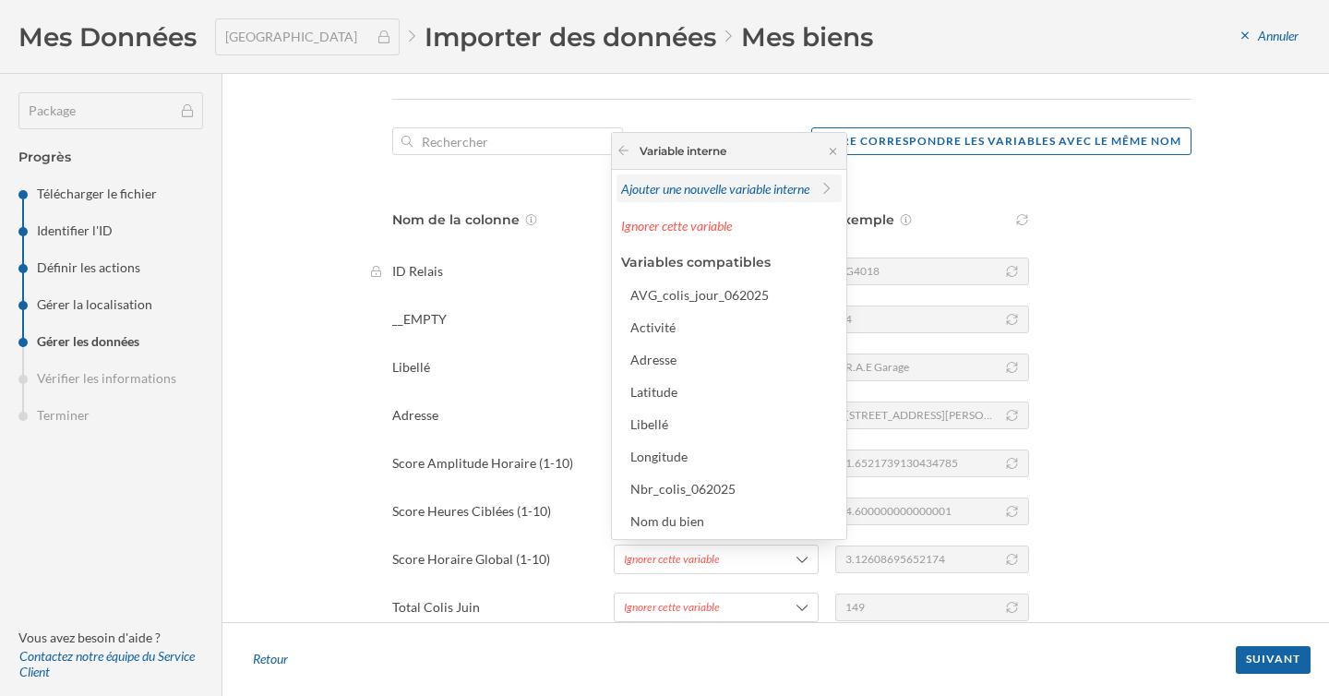
click at [735, 188] on span "Ajouter une nouvelle variable interne" at bounding box center [715, 189] width 188 height 16
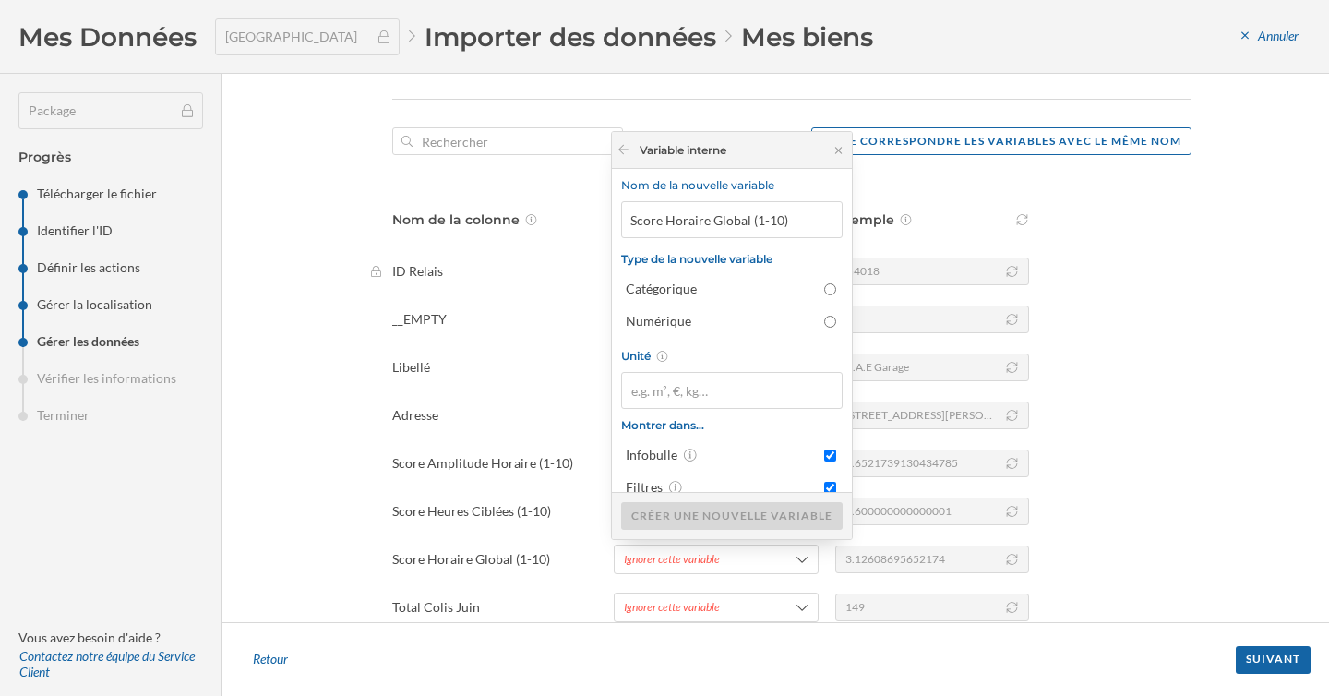
drag, startPoint x: 748, startPoint y: 222, endPoint x: 1010, endPoint y: 222, distance: 262.1
click at [952, 222] on body "Mes Données France Mes biens Mes Couches Mes Données France Importer des donnée…" at bounding box center [664, 348] width 1329 height 696
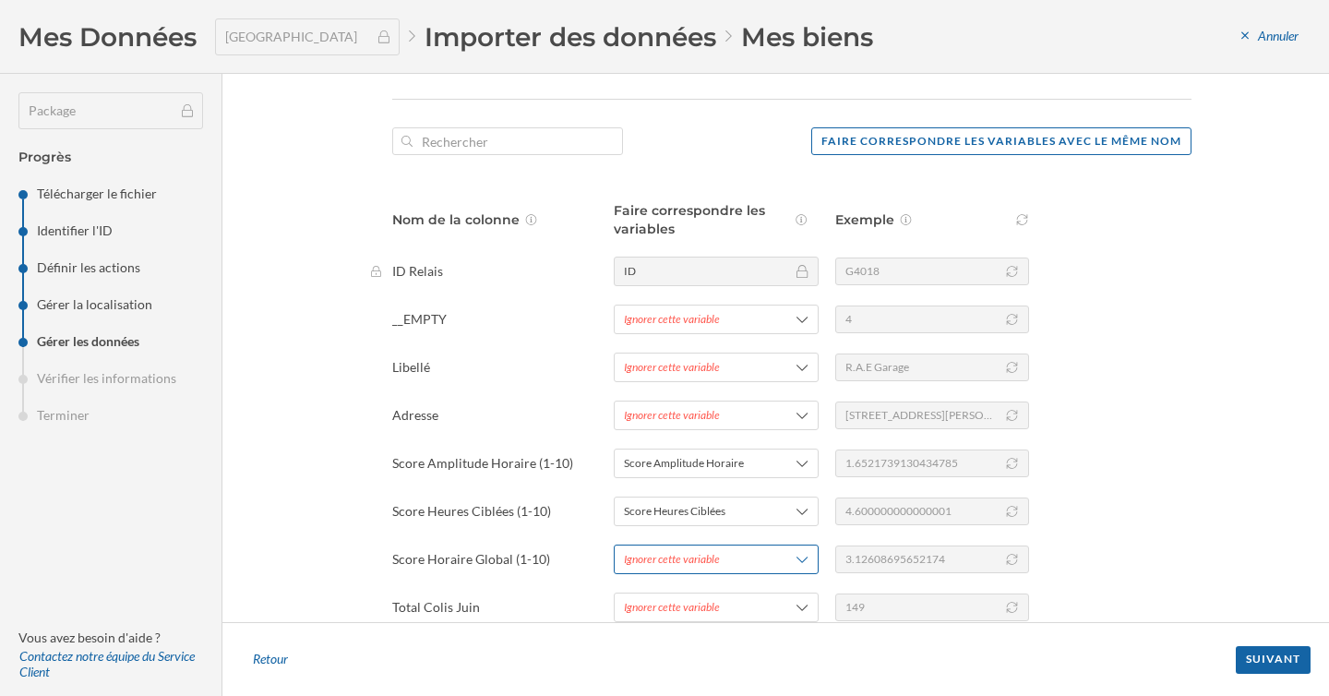
click at [701, 571] on div "Ignorer cette variable" at bounding box center [716, 560] width 205 height 30
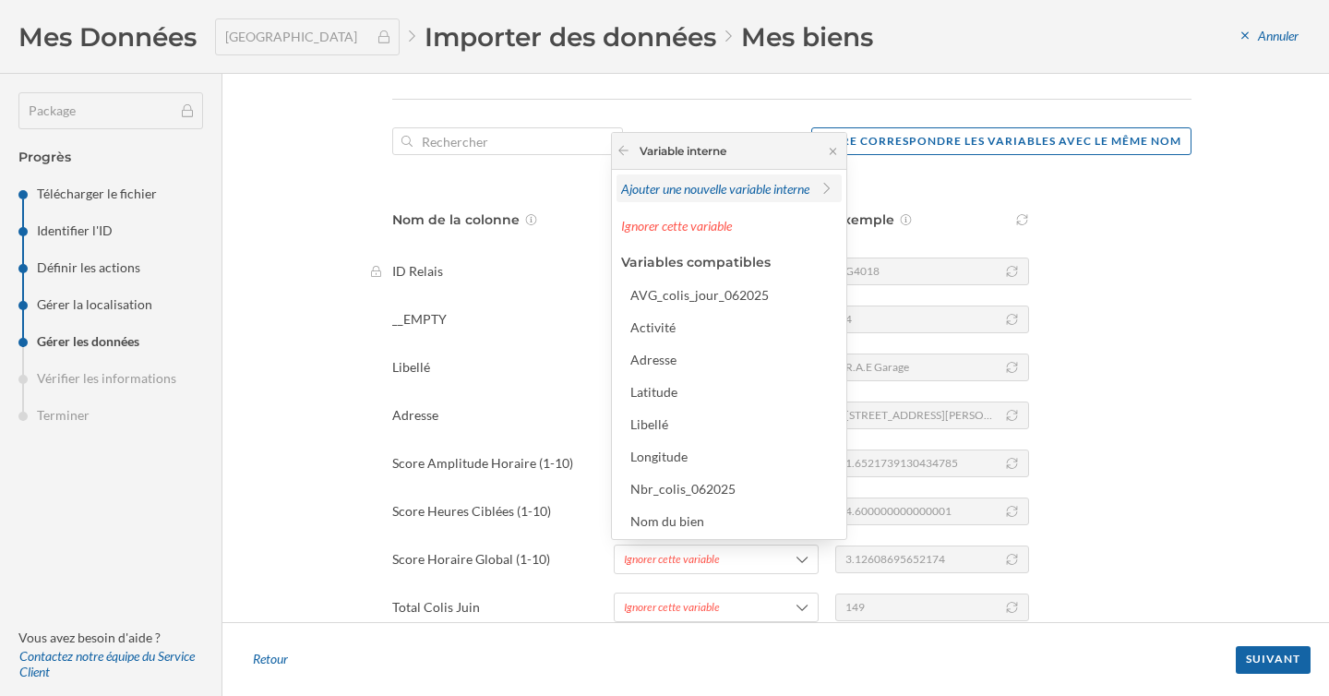
click at [732, 181] on span "Ajouter une nouvelle variable interne" at bounding box center [715, 189] width 188 height 16
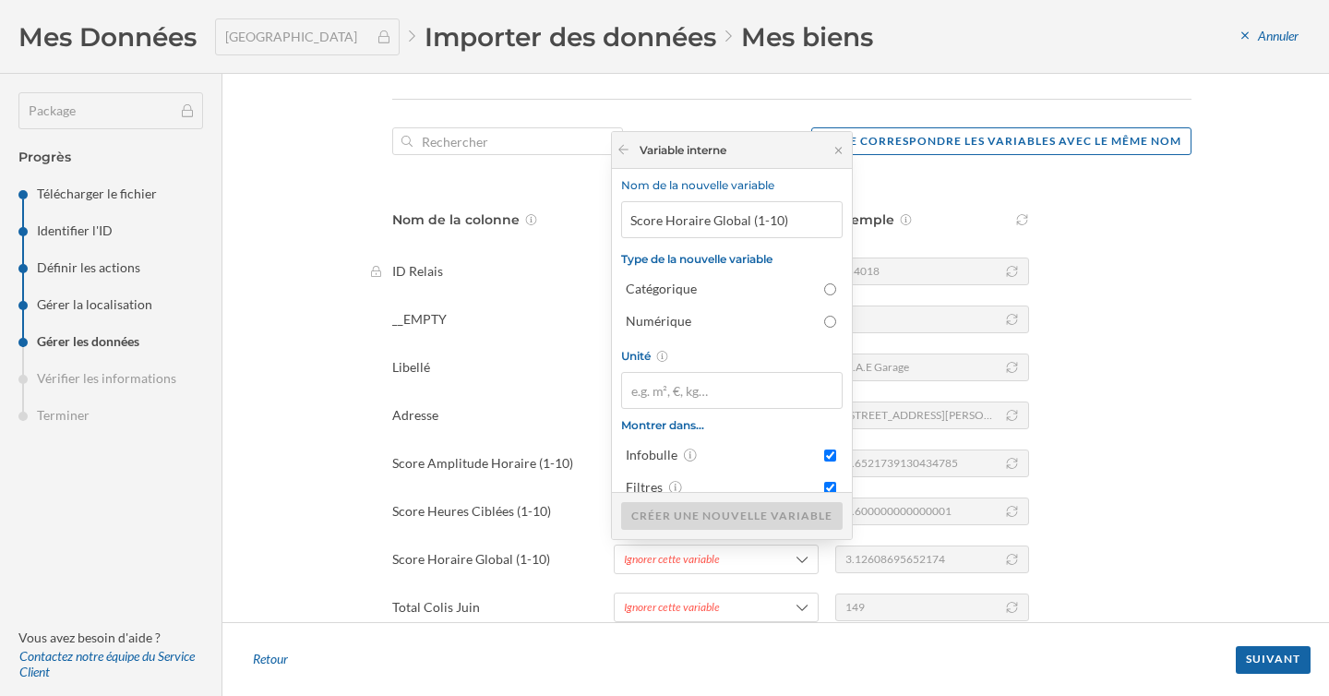
drag, startPoint x: 749, startPoint y: 221, endPoint x: 821, endPoint y: 220, distance: 72.0
click at [821, 221] on input "Score Horaire Global (1-10)" at bounding box center [732, 219] width 222 height 37
type input "Score Horaire Global"
click at [824, 317] on input "Numérique" at bounding box center [830, 322] width 12 height 12
radio input "true"
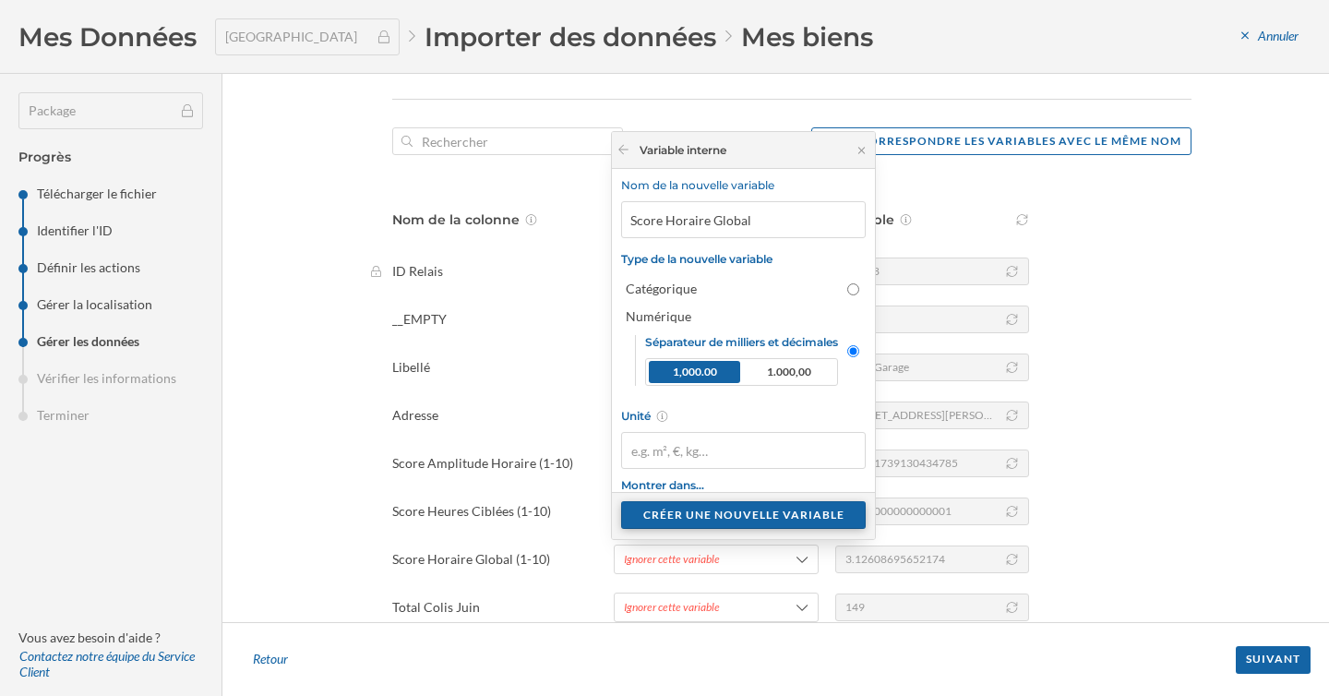
click at [738, 522] on div "Créer une nouvelle variable" at bounding box center [743, 515] width 245 height 28
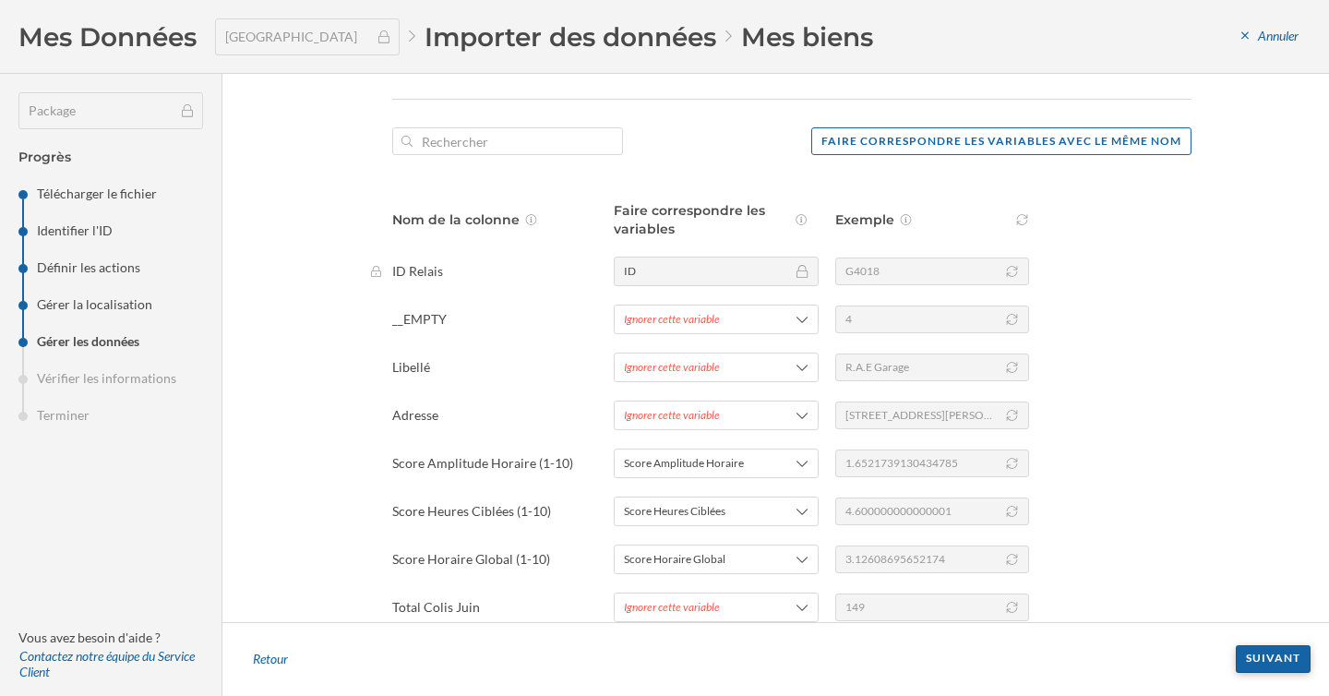
click at [1261, 658] on div "Suivant" at bounding box center [1273, 659] width 75 height 28
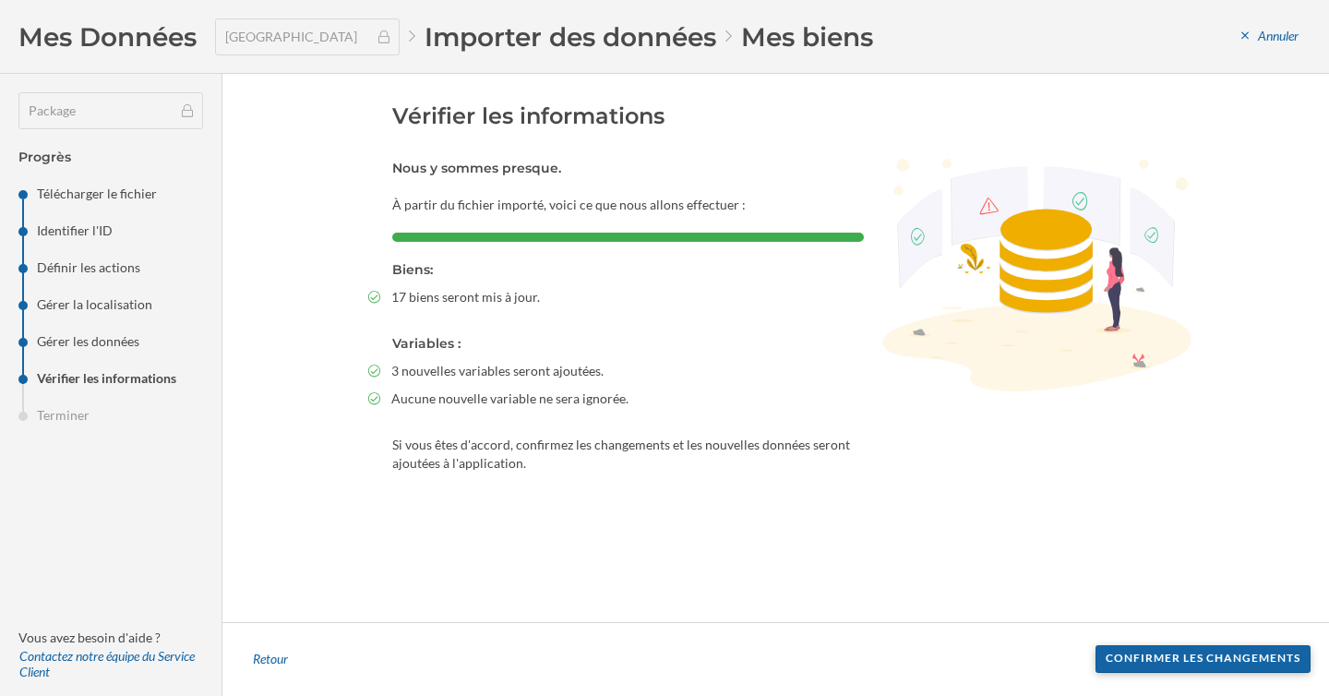
click at [1228, 661] on div "Confirmer les changements" at bounding box center [1203, 659] width 215 height 28
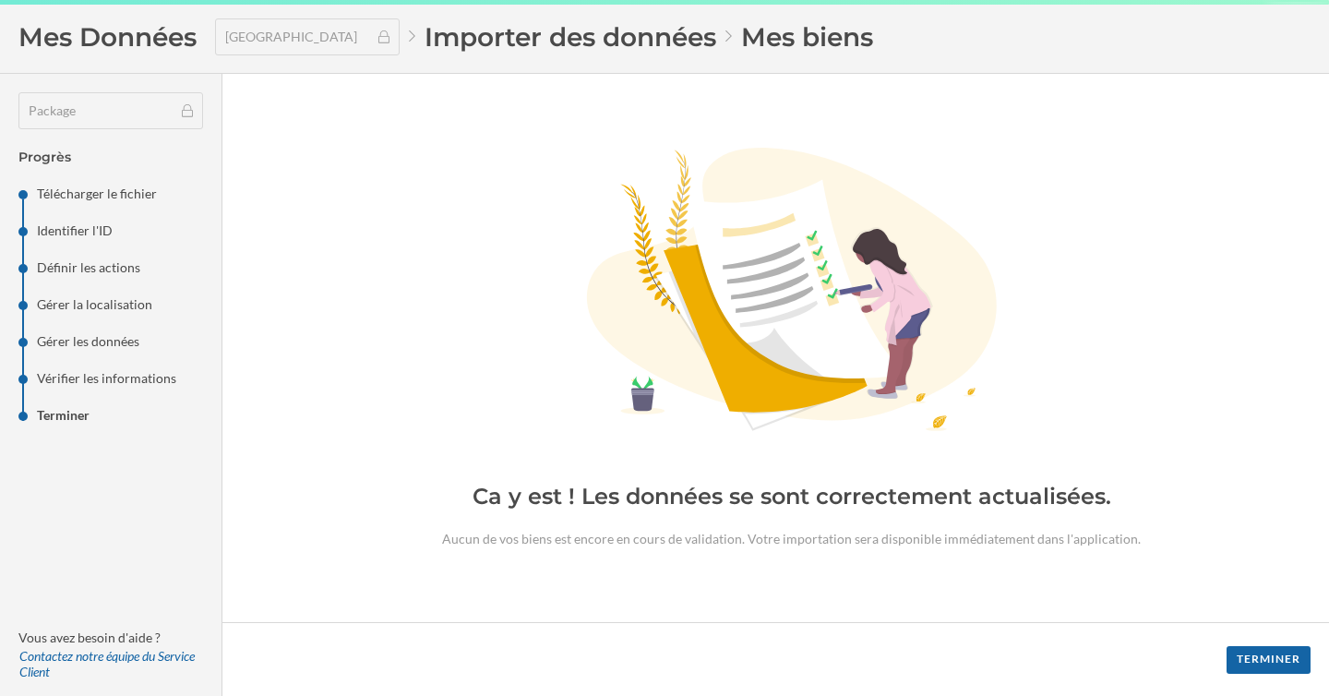
type input "6.21739130434783"
type input "8.2"
type input "7.20869565217391"
type input "10"
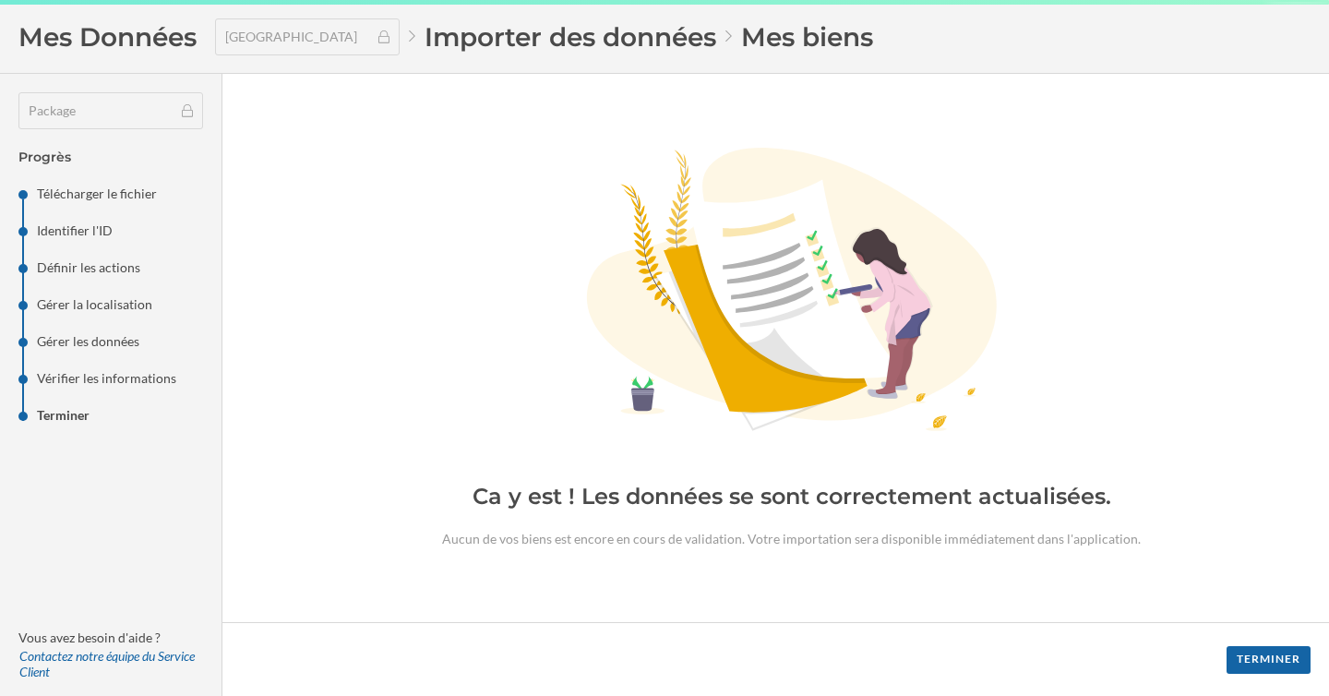
type input "10"
type input "9.15217391304348"
type input "10"
type input "9.57608695652174"
type input "8.69565217391304"
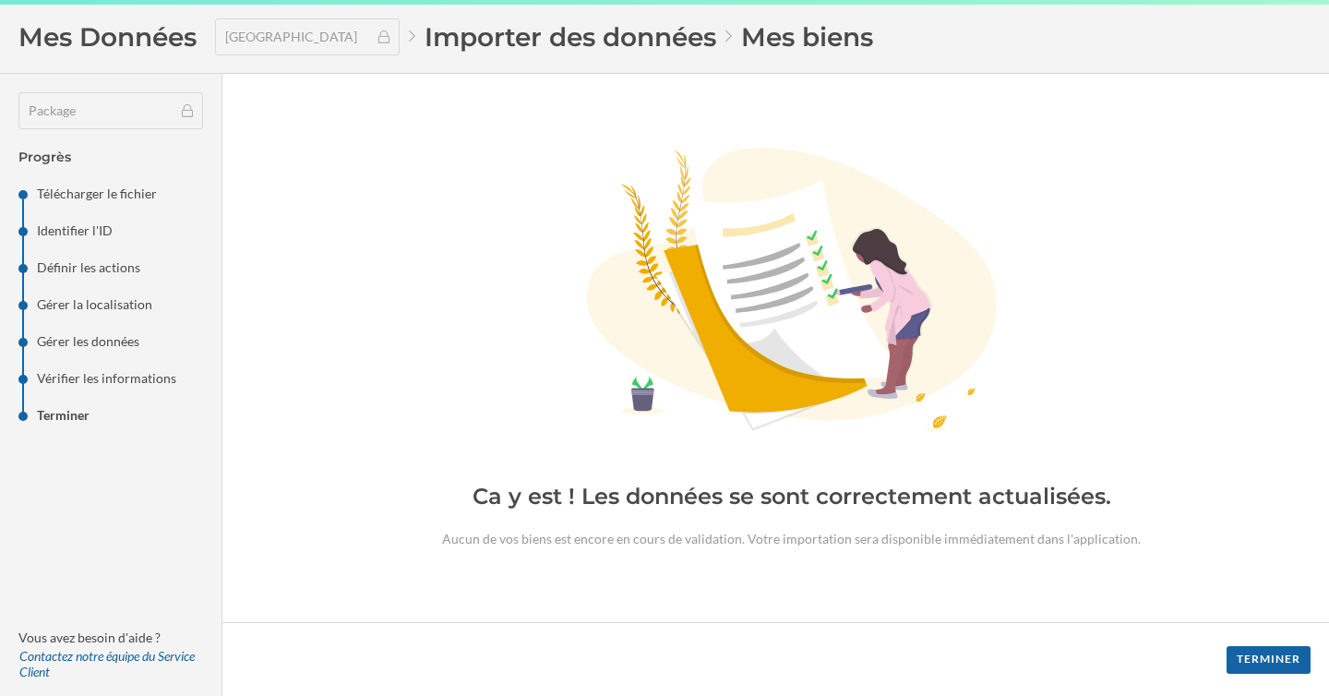
type input "3.7"
type input "6.19782608695652"
type input "1.65217391304348"
type input "4.6"
type input "3.12608695652174"
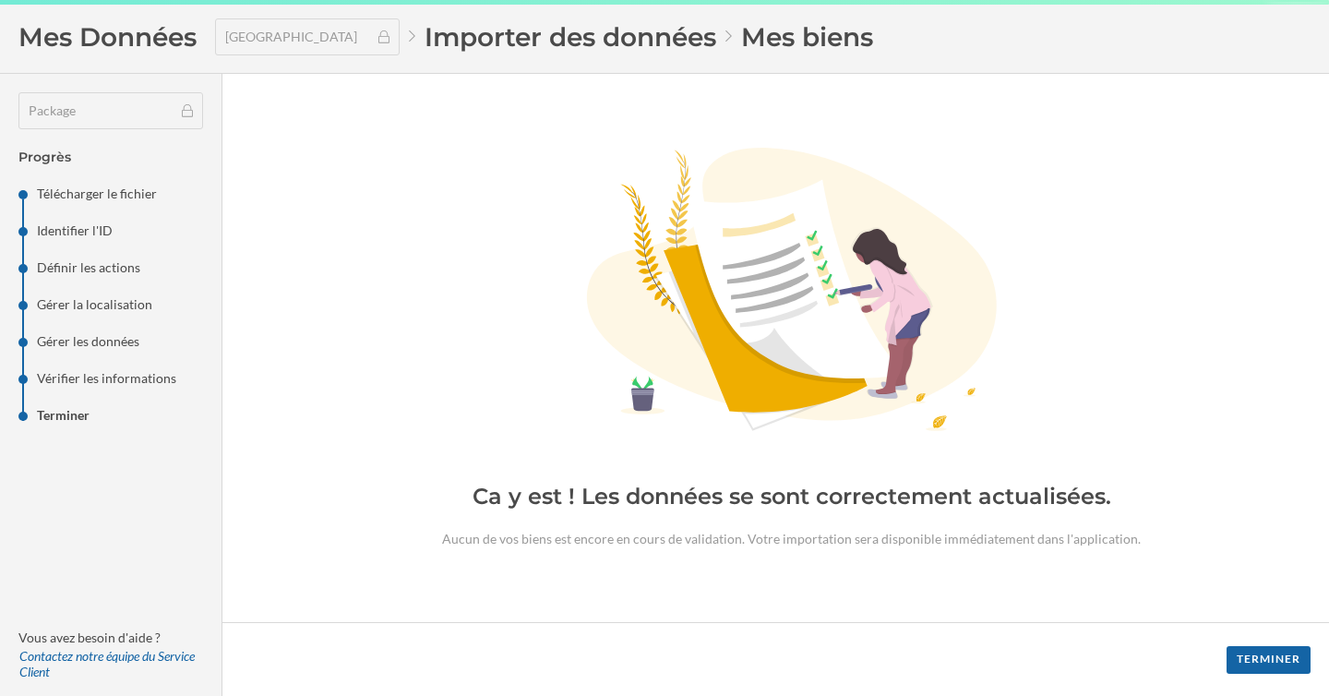
type input "3.8695652173913"
type input "6.4"
type input "5.13478260869565"
type input "8.17391304347826"
type input "8.2"
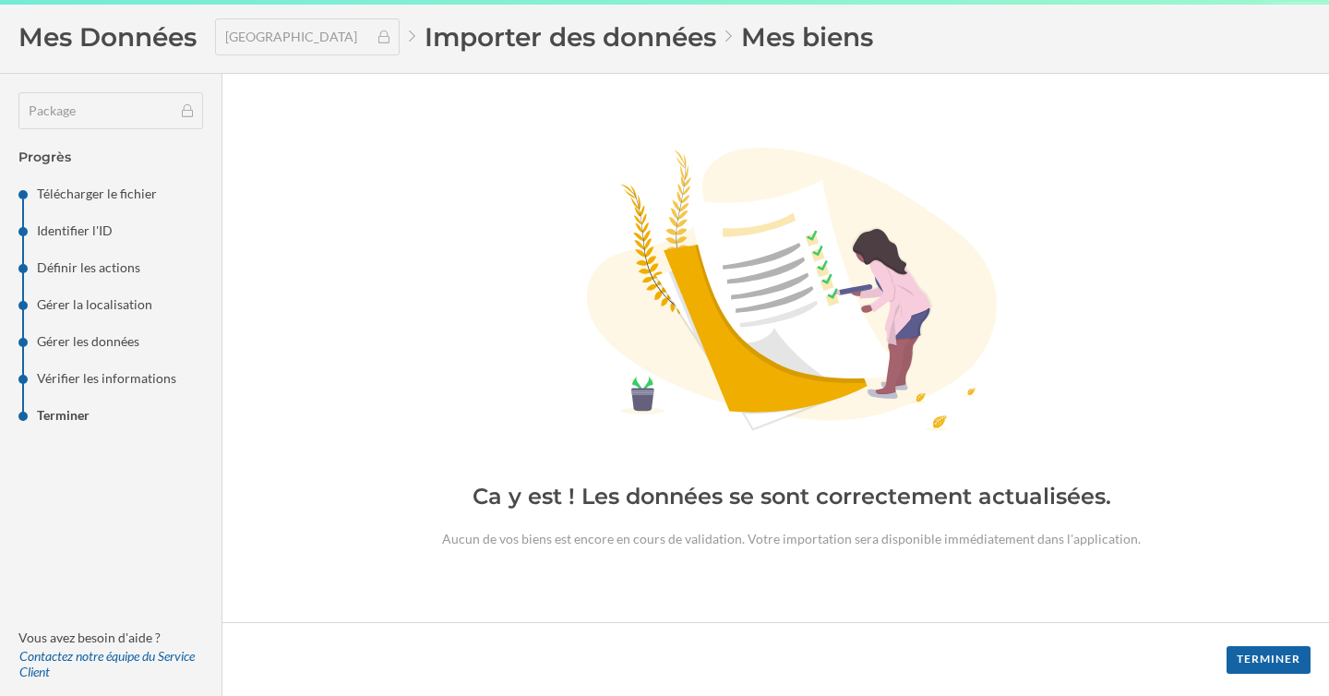
type input "8.18695652173913"
type input "6.21739130434783"
type input "6.4"
type input "6.30869565217391"
type input "5.43478260869565"
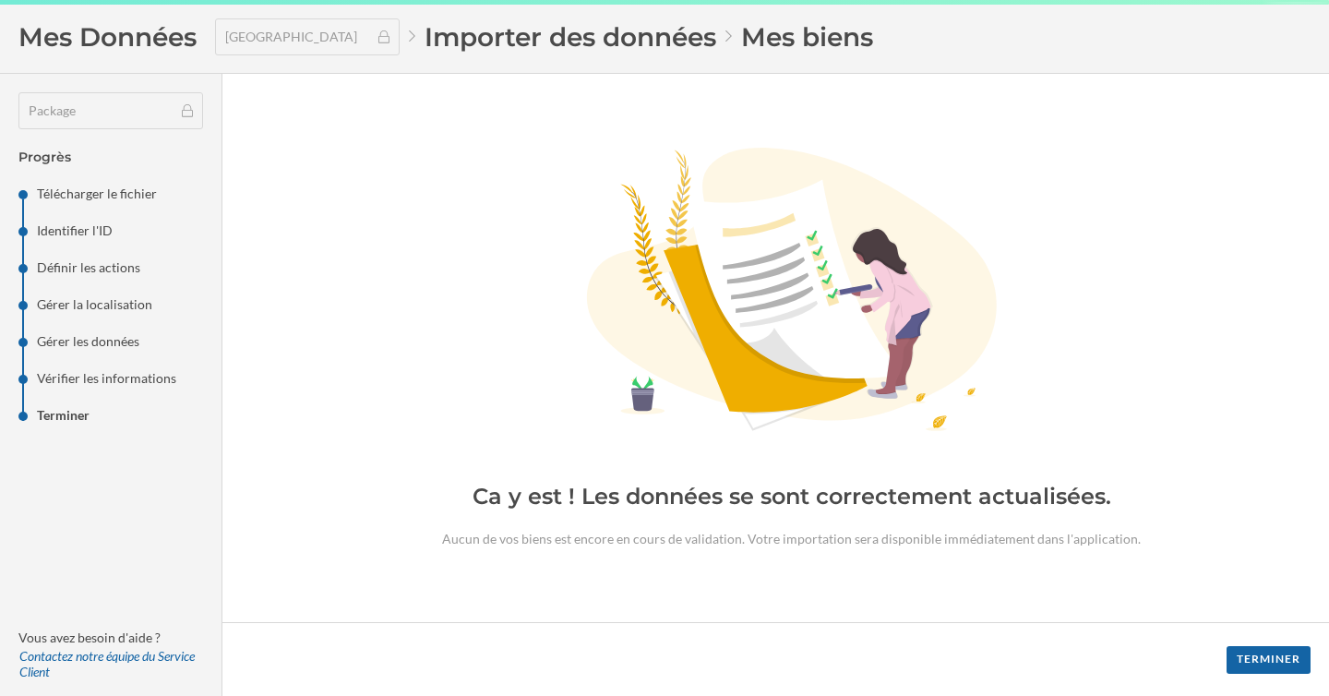
type input "6.4"
type input "5.91739130434783"
type input "6.21739130434783"
type input "8.2"
type input "7.20869565217391"
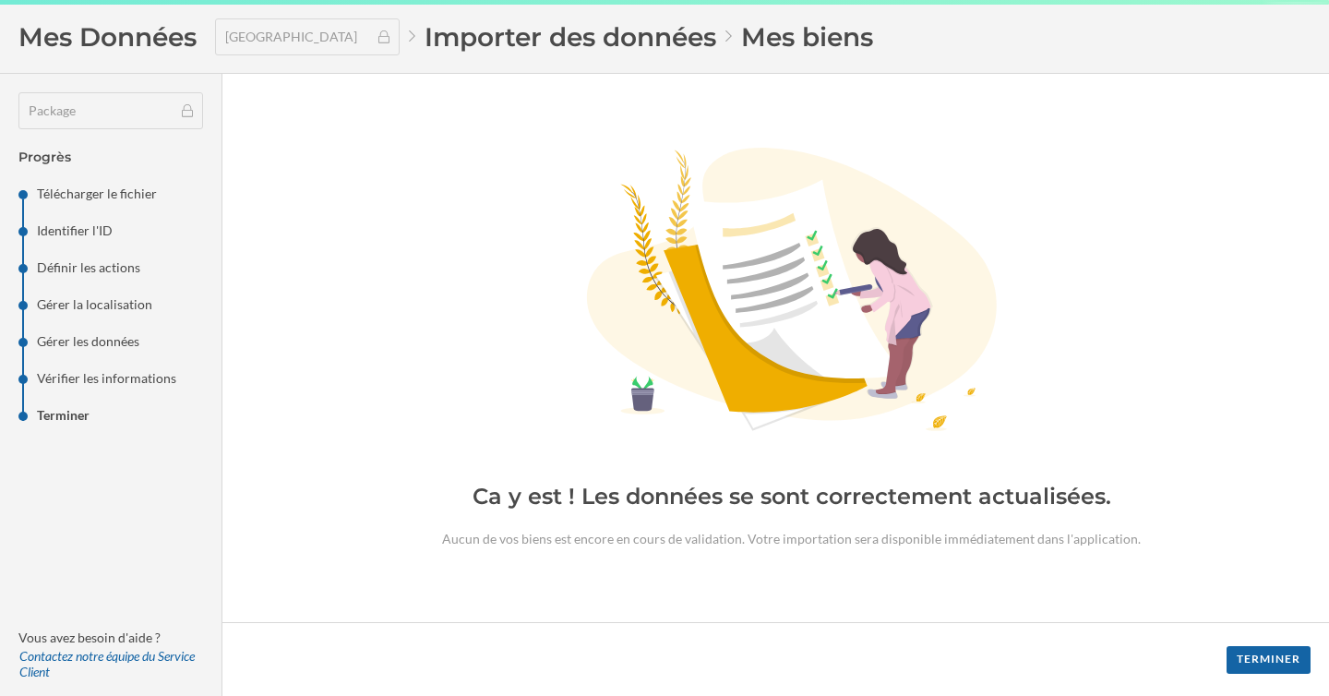
type input "7.91304347826087"
type input "10"
type input "8.95652173913044"
type input "6.21739130434783"
type input "6.4"
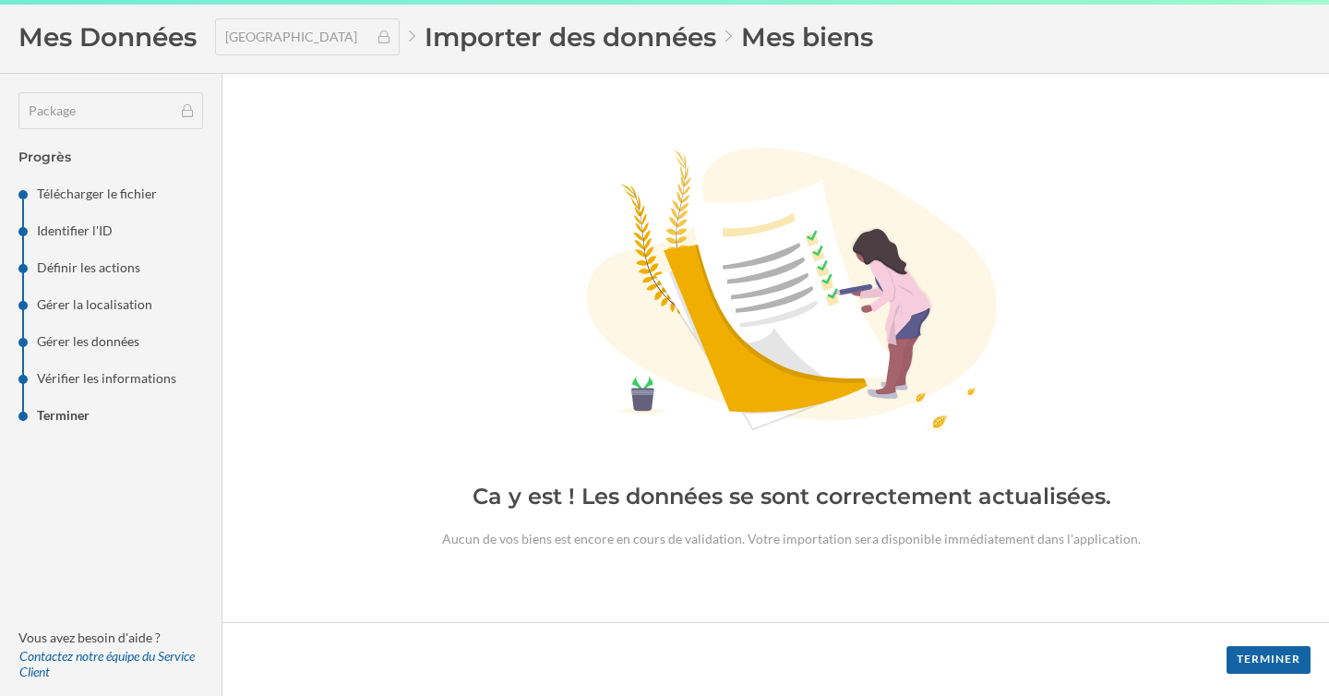
type input "6.30869565217391"
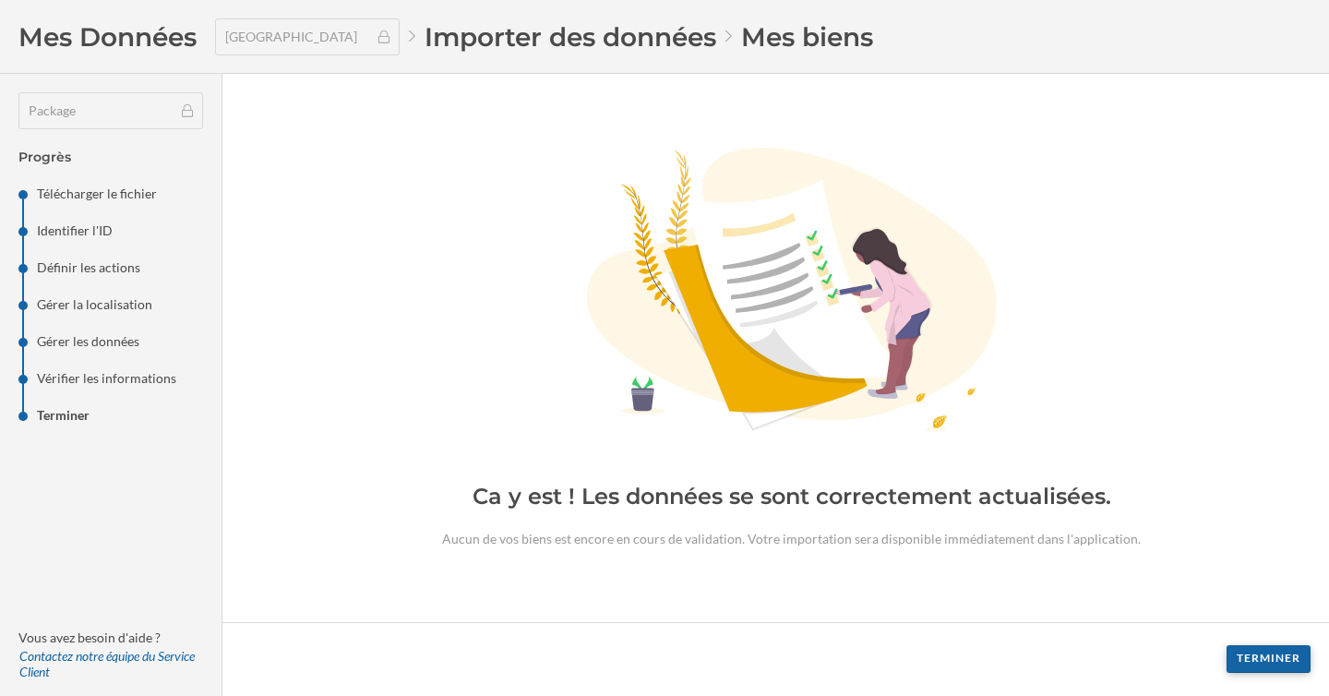
click at [1280, 658] on div "Terminer" at bounding box center [1269, 659] width 84 height 28
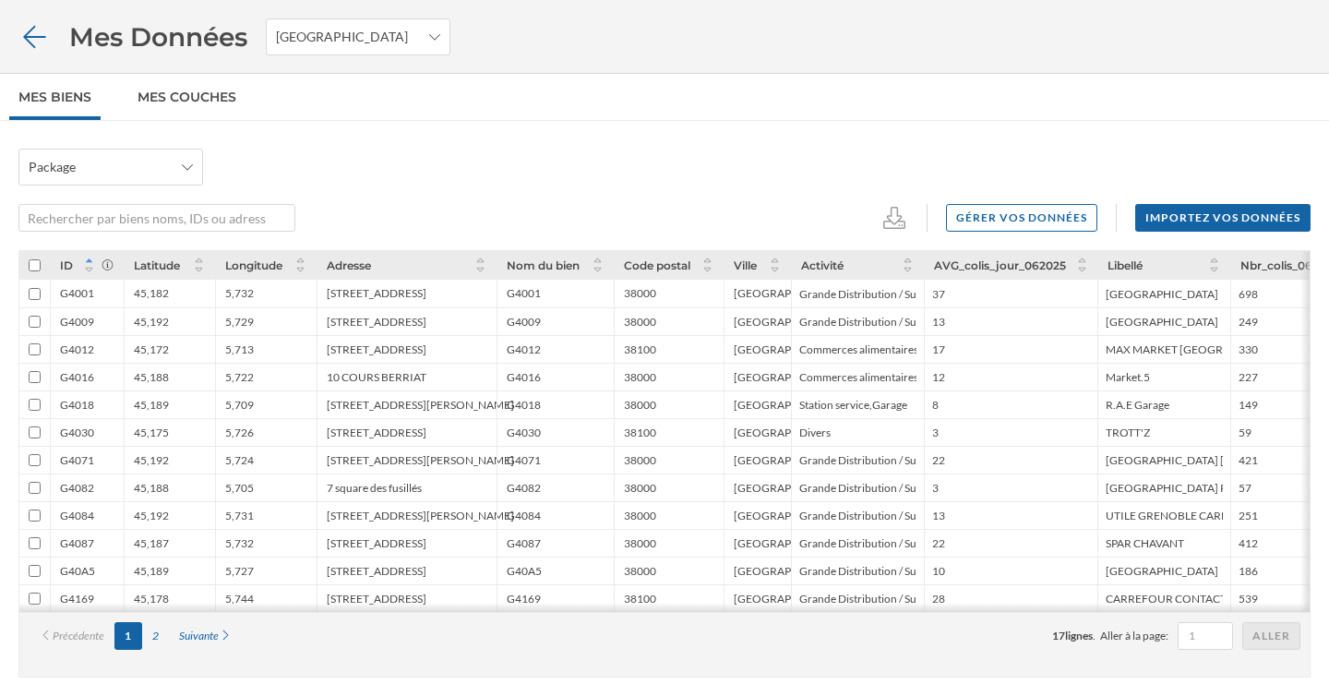
click at [31, 32] on icon at bounding box center [34, 37] width 32 height 26
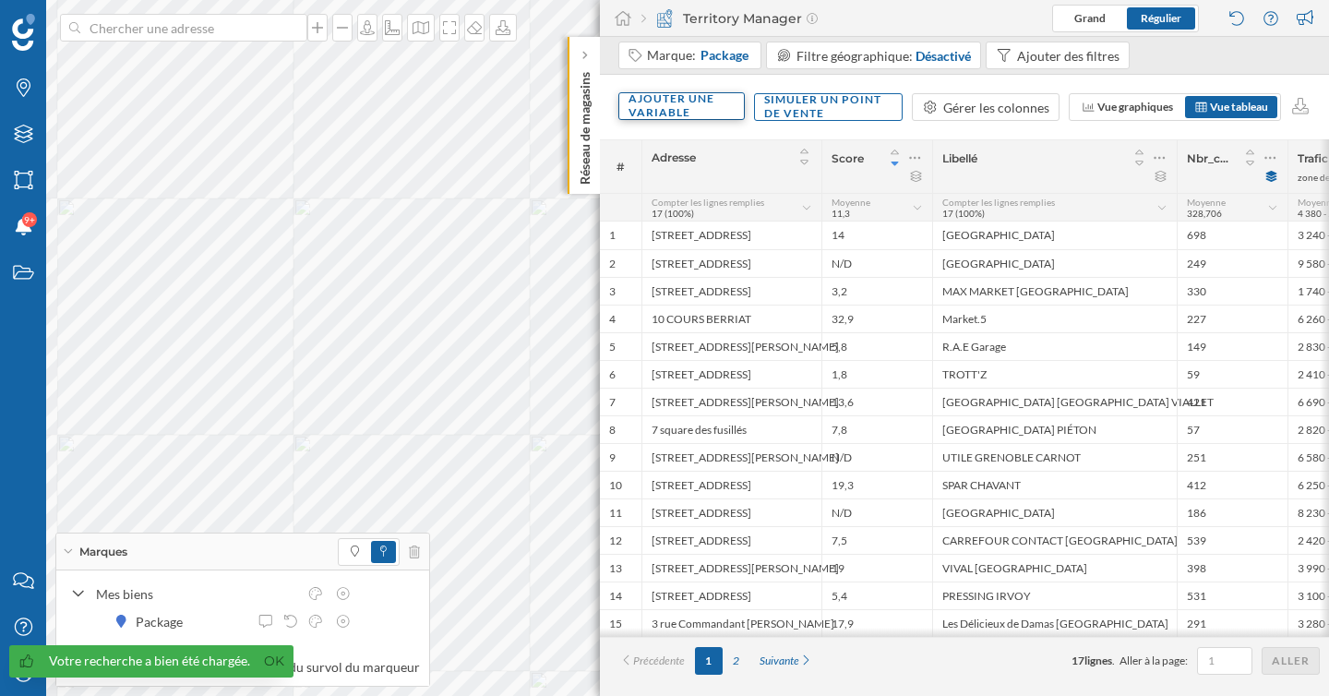
click at [681, 116] on div "Ajouter une variable" at bounding box center [681, 106] width 126 height 28
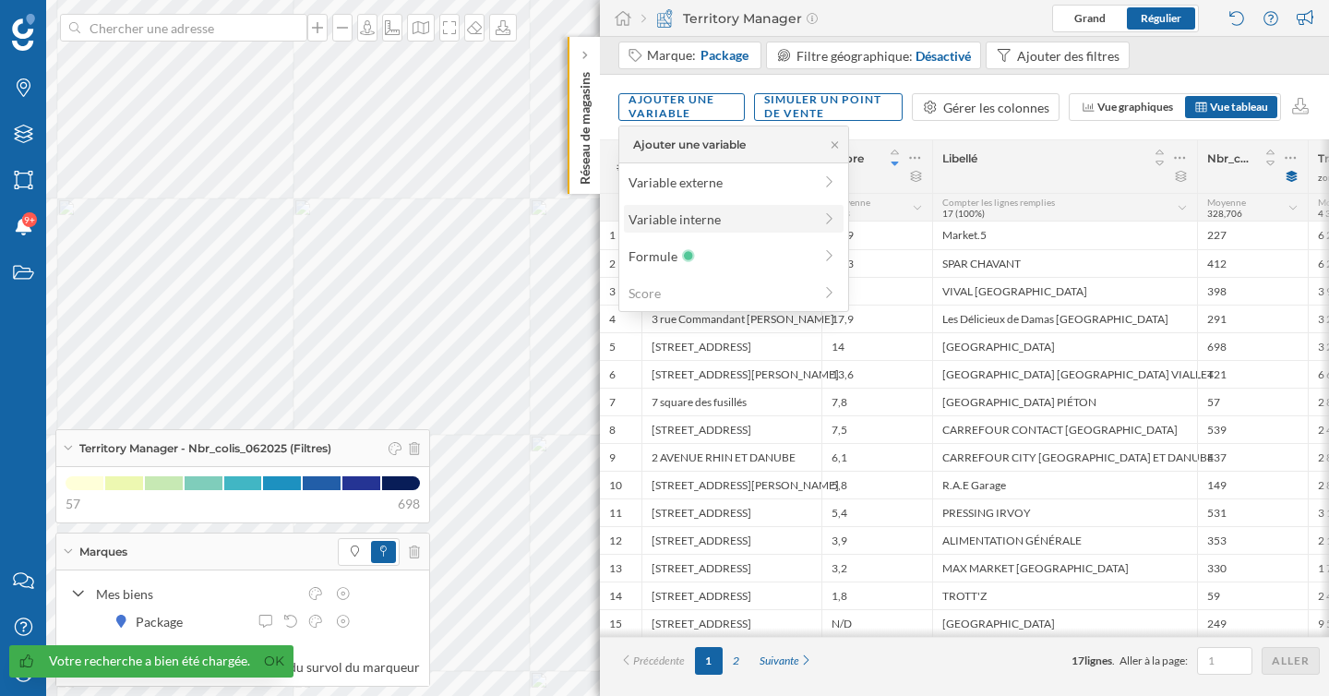
click at [677, 226] on div "Variable interne" at bounding box center [721, 219] width 184 height 19
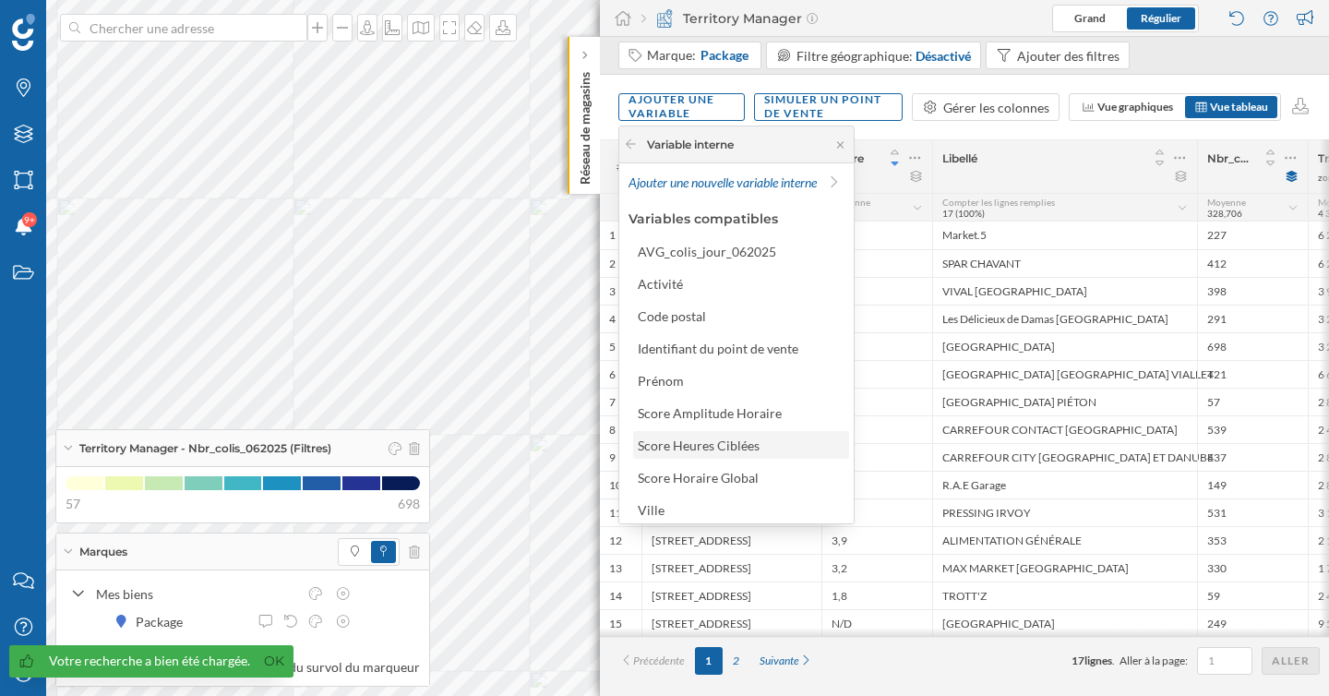
scroll to position [5, 0]
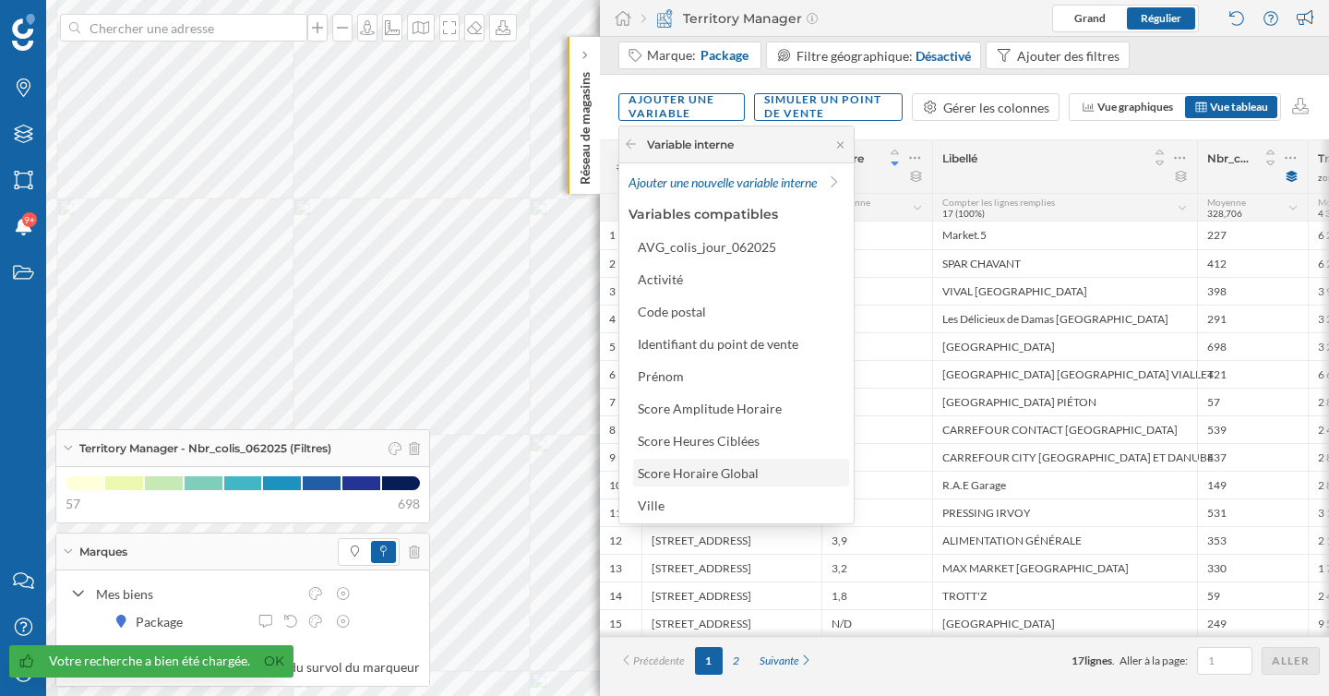
click at [735, 478] on div "Score Horaire Global" at bounding box center [698, 473] width 121 height 16
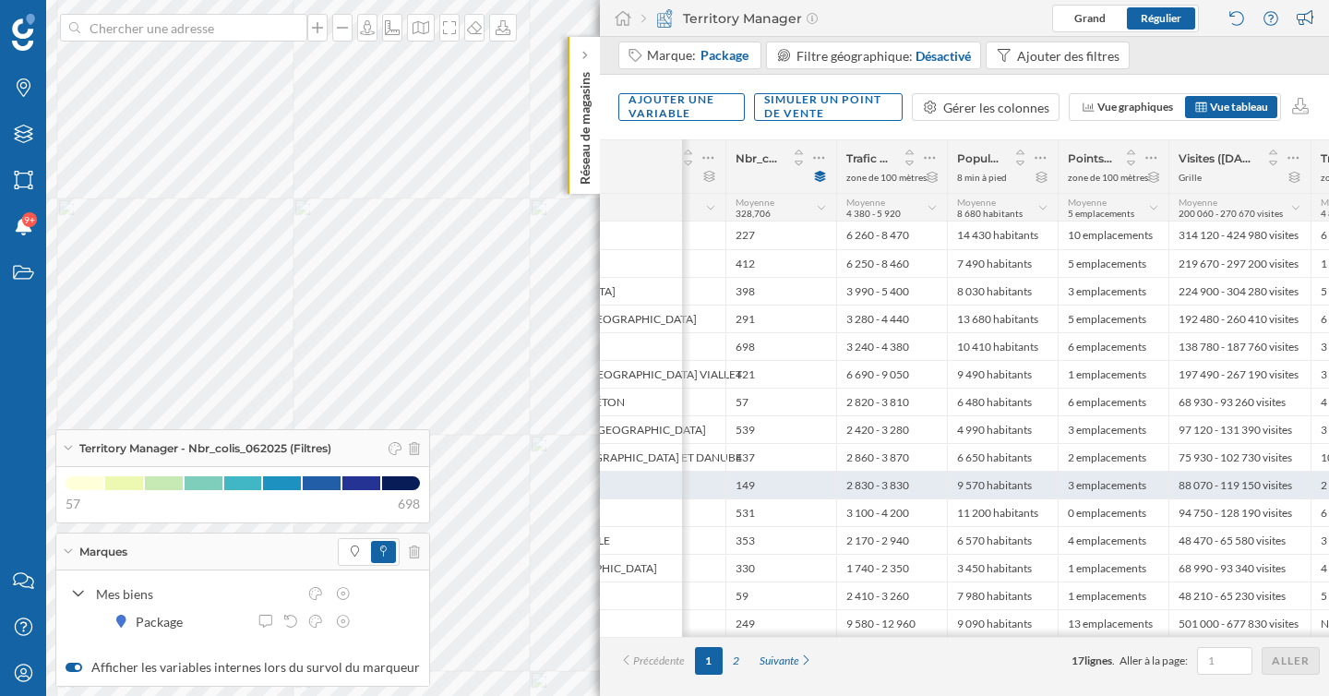
scroll to position [0, 0]
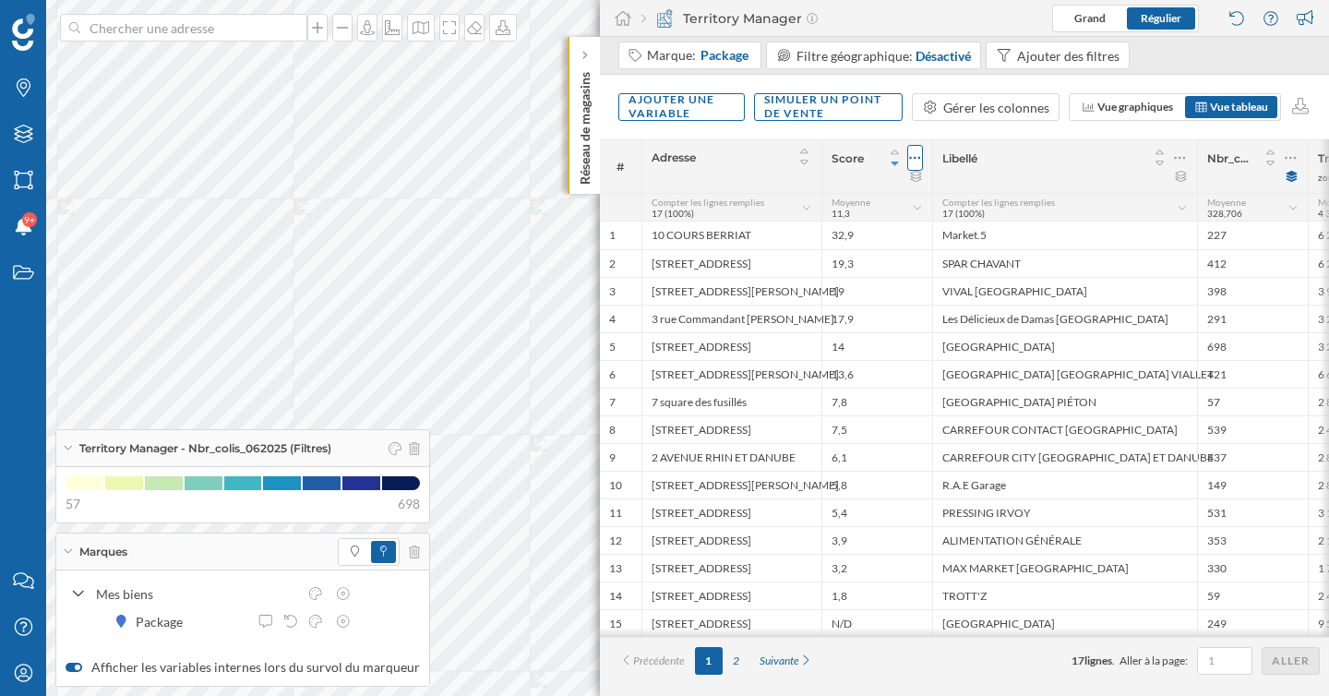
click at [911, 155] on icon at bounding box center [915, 158] width 12 height 18
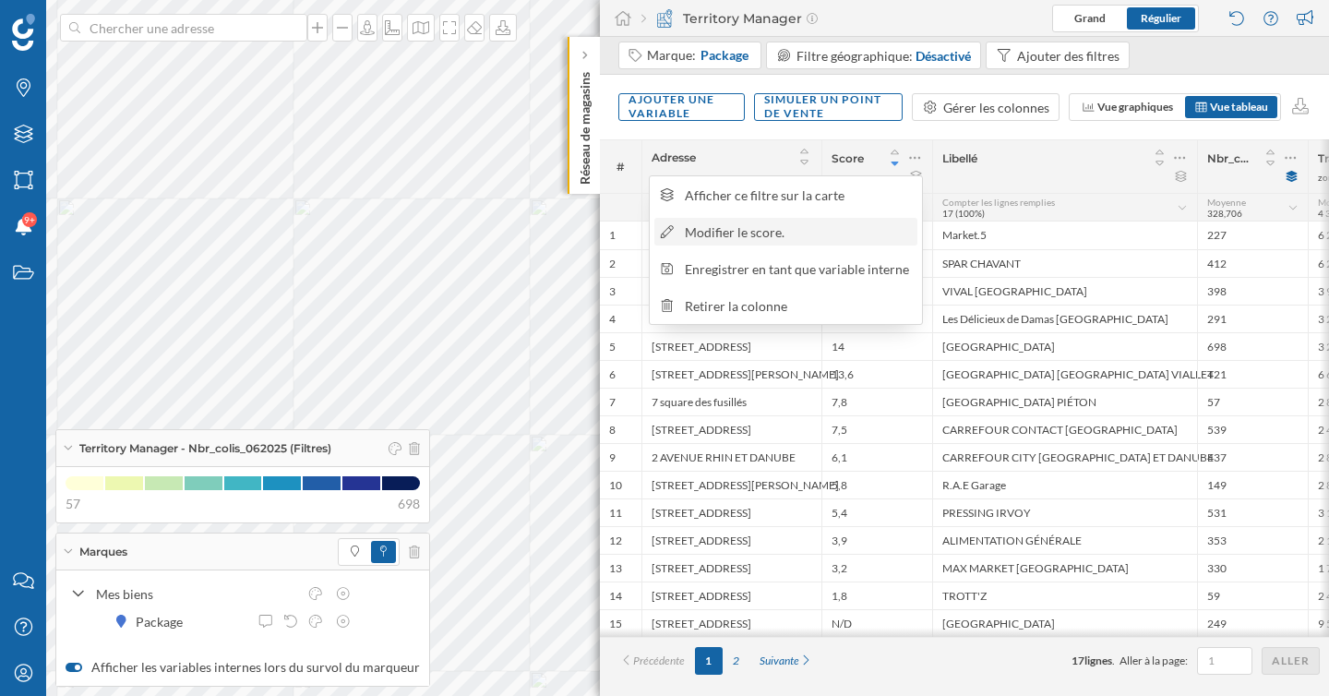
click at [805, 234] on div "Modifier le score." at bounding box center [798, 231] width 226 height 19
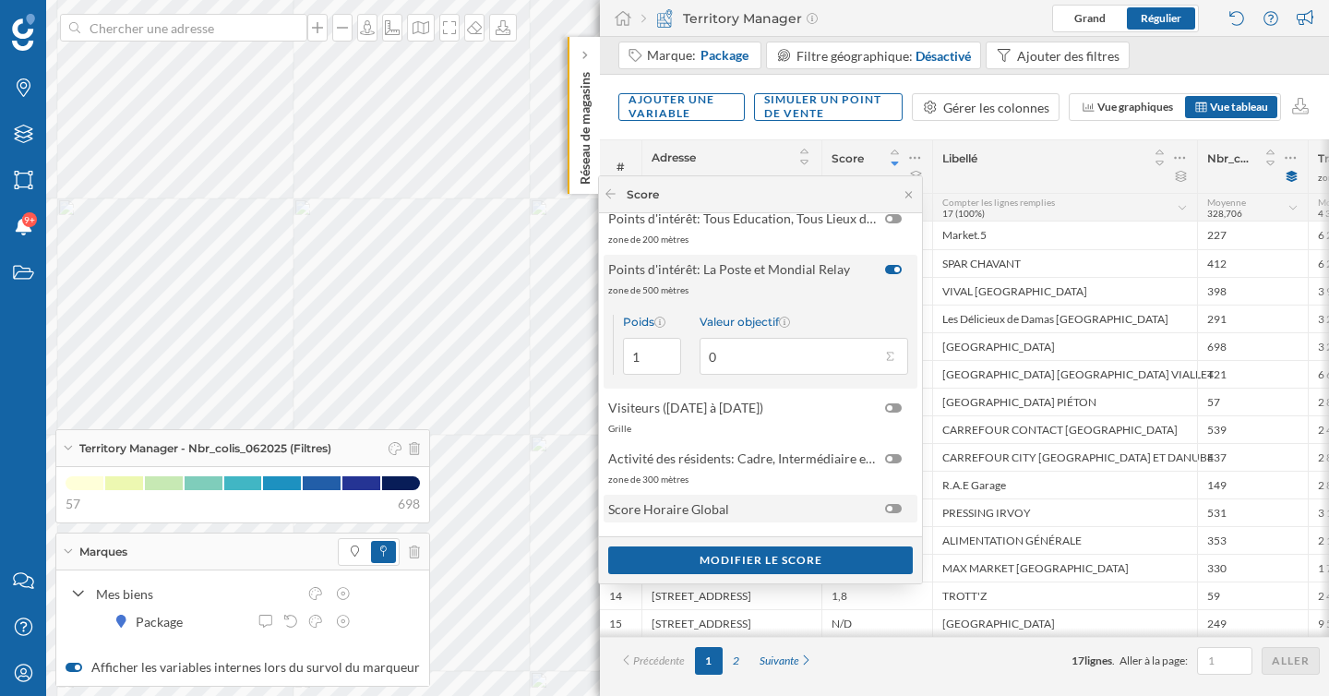
click at [760, 507] on span "Score Horaire Global" at bounding box center [742, 508] width 268 height 19
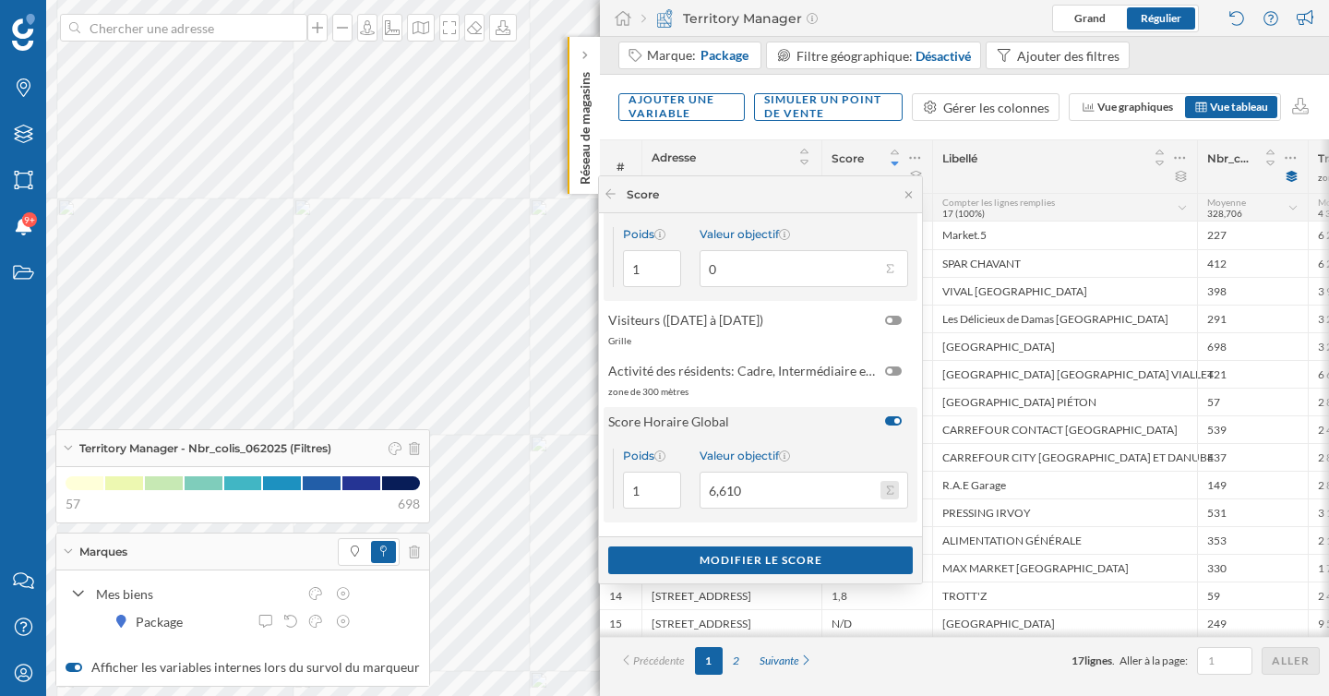
click at [890, 490] on button "Valeur objectif 6,610" at bounding box center [889, 490] width 18 height 18
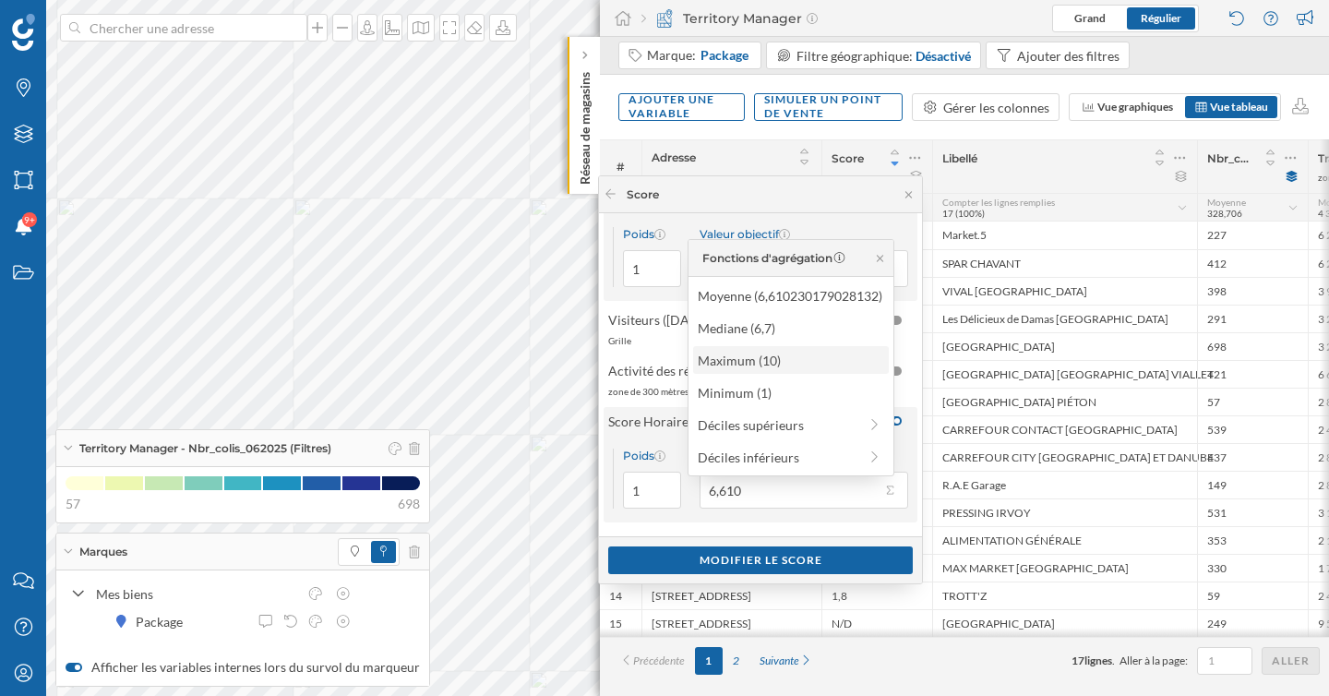
click at [786, 359] on div "Maximum (10)" at bounding box center [790, 360] width 185 height 19
type input "10"
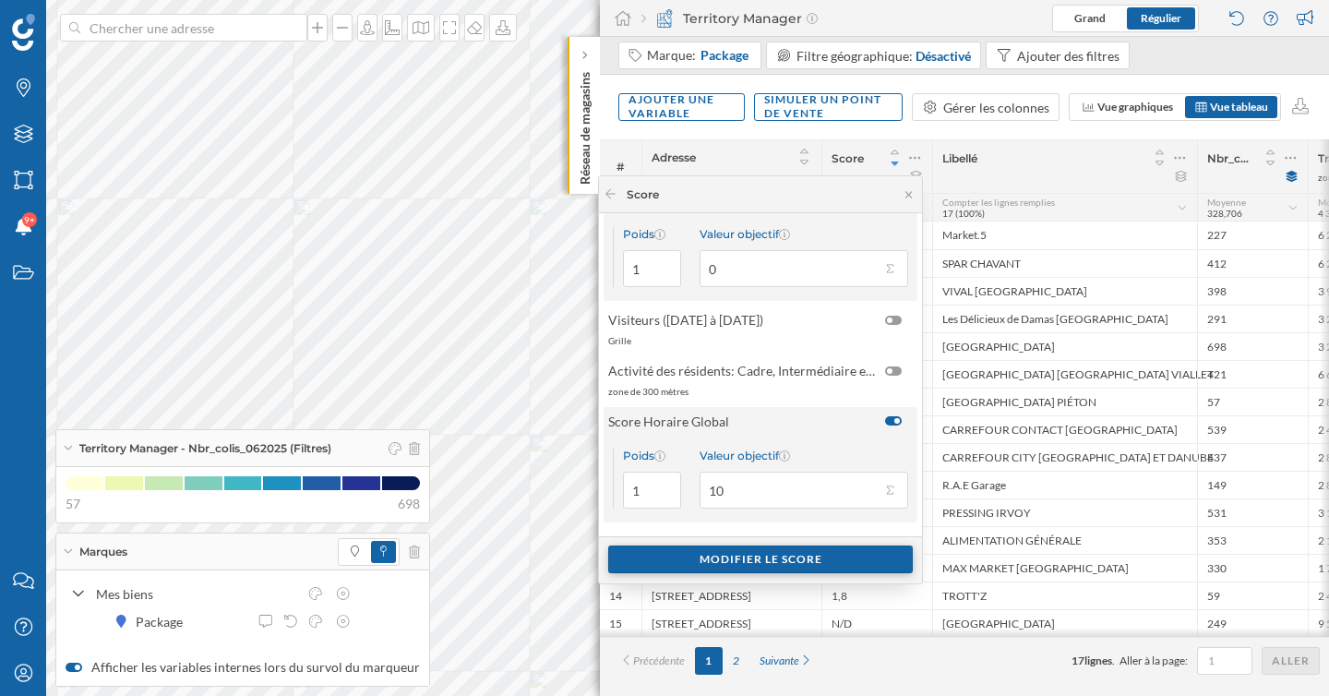
click at [770, 569] on div "Modifier le score" at bounding box center [760, 559] width 305 height 28
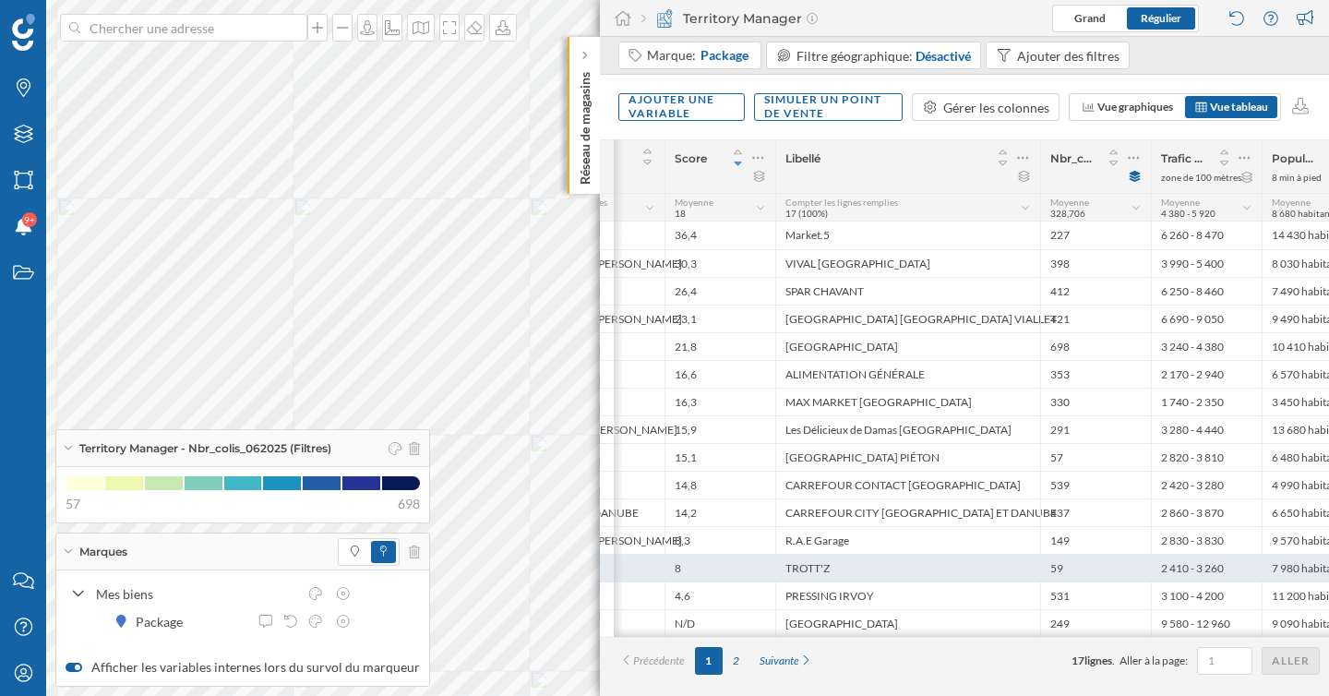
scroll to position [0, 174]
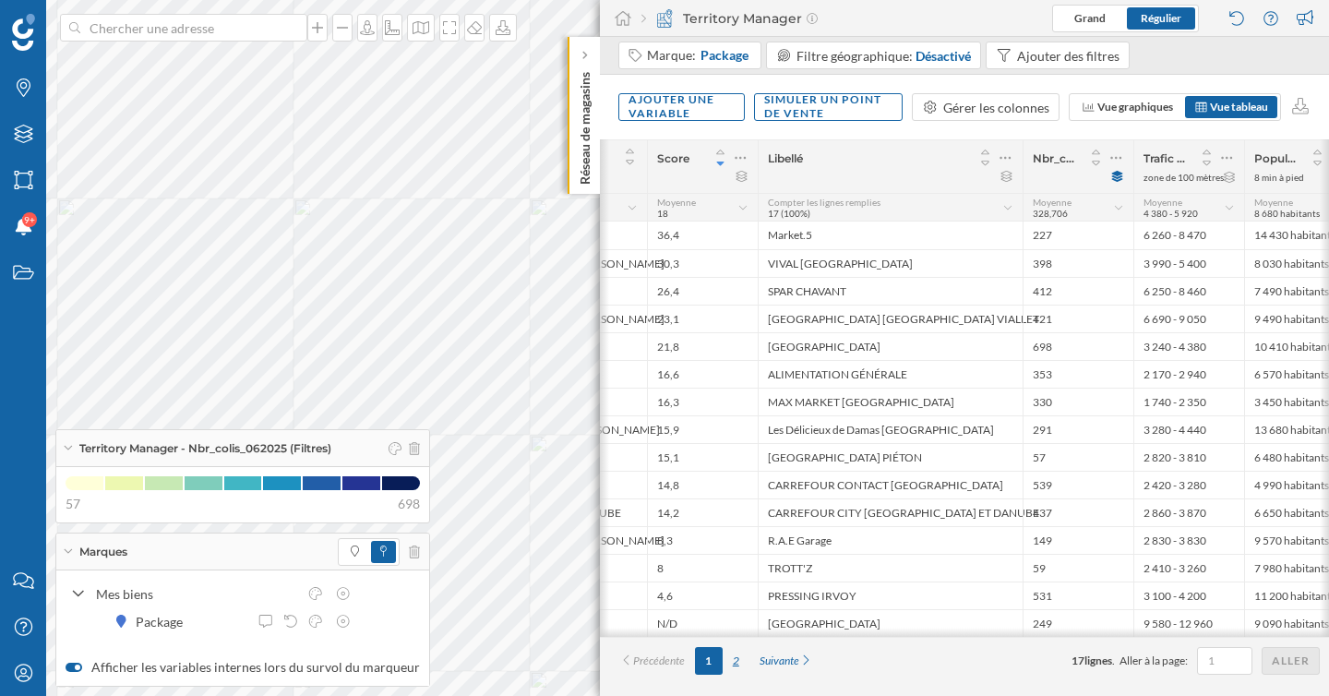
click at [739, 664] on div "2" at bounding box center [736, 661] width 27 height 28
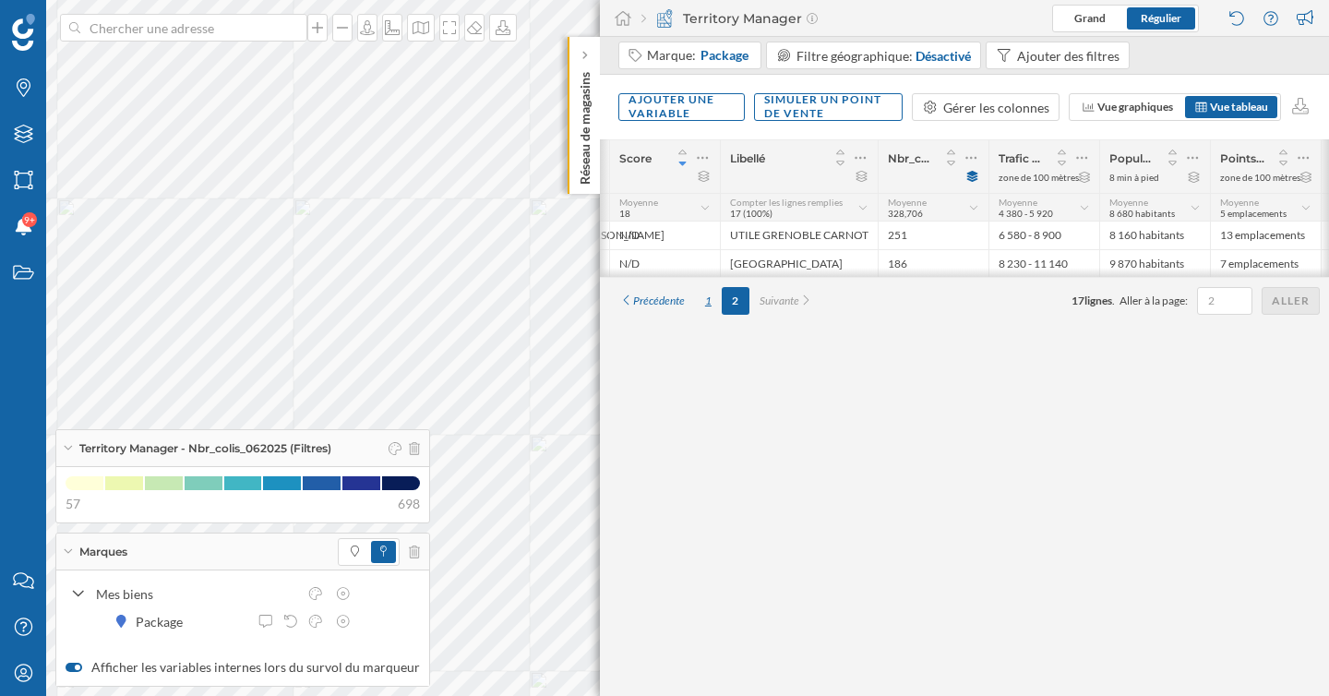
click at [708, 309] on div "1" at bounding box center [708, 301] width 27 height 28
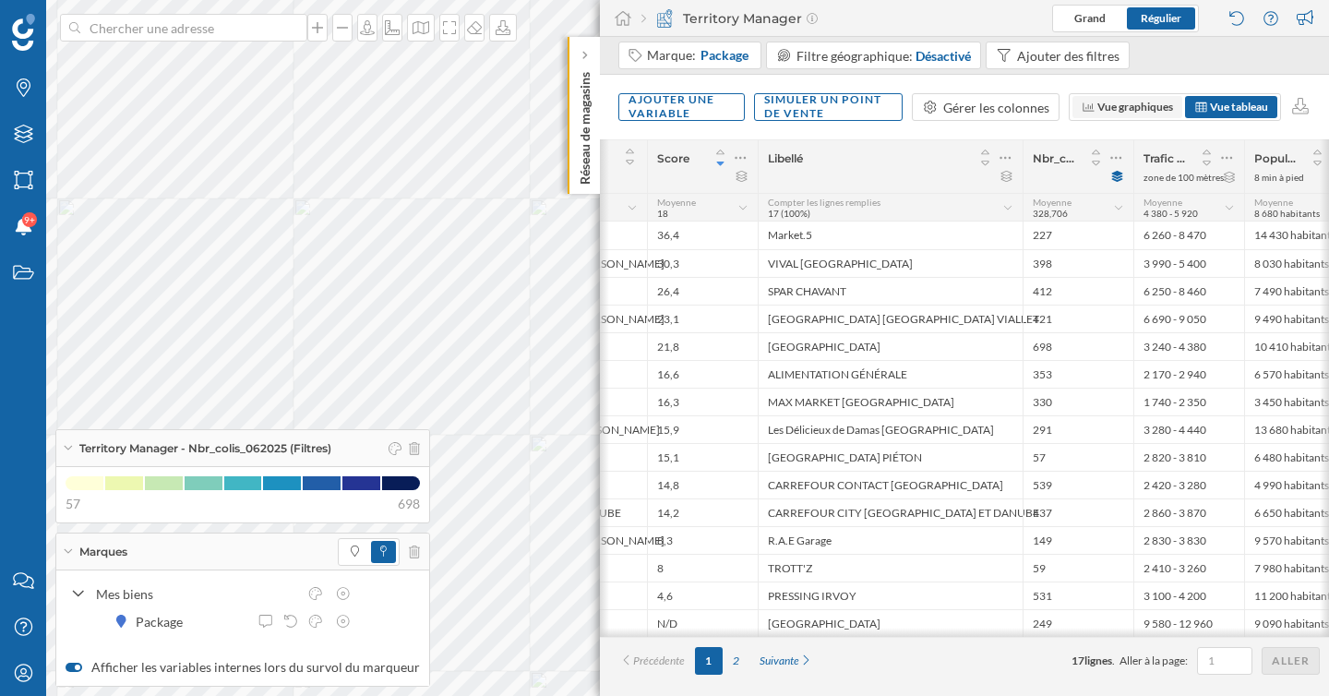
click at [1148, 110] on span "Vue graphiques" at bounding box center [1135, 107] width 76 height 14
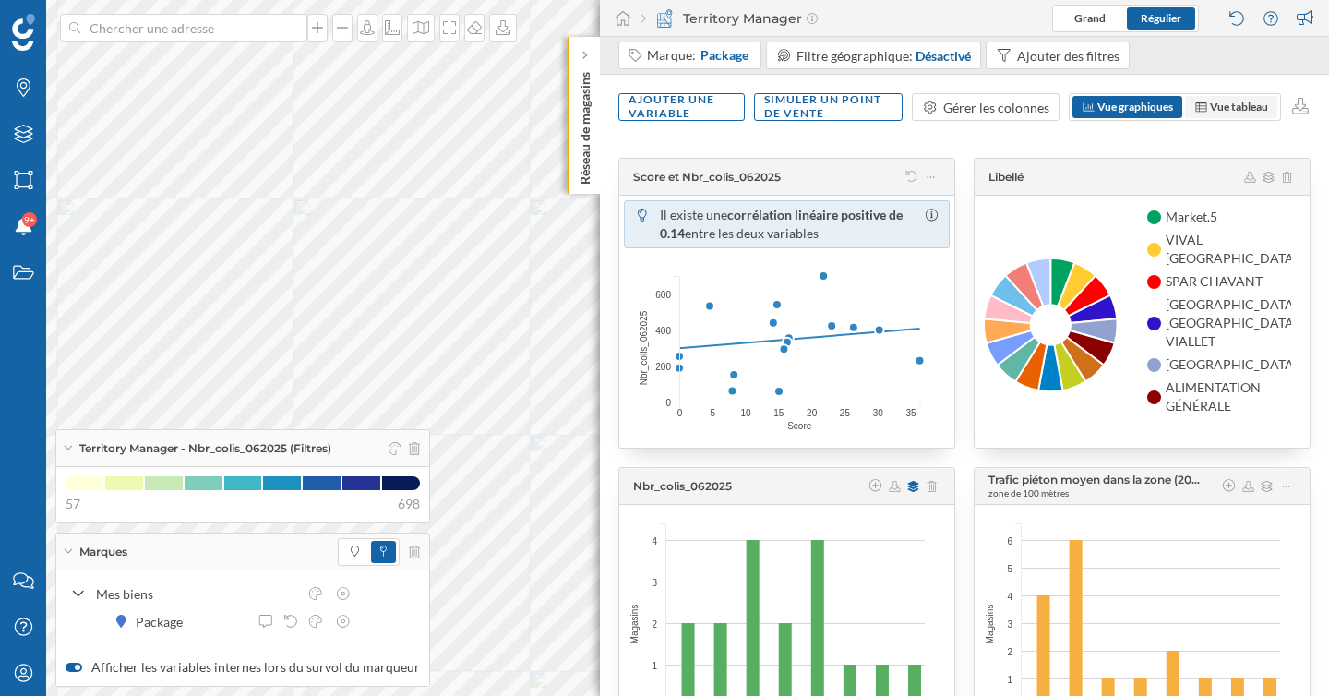
click at [1249, 104] on span "Vue tableau" at bounding box center [1239, 107] width 58 height 14
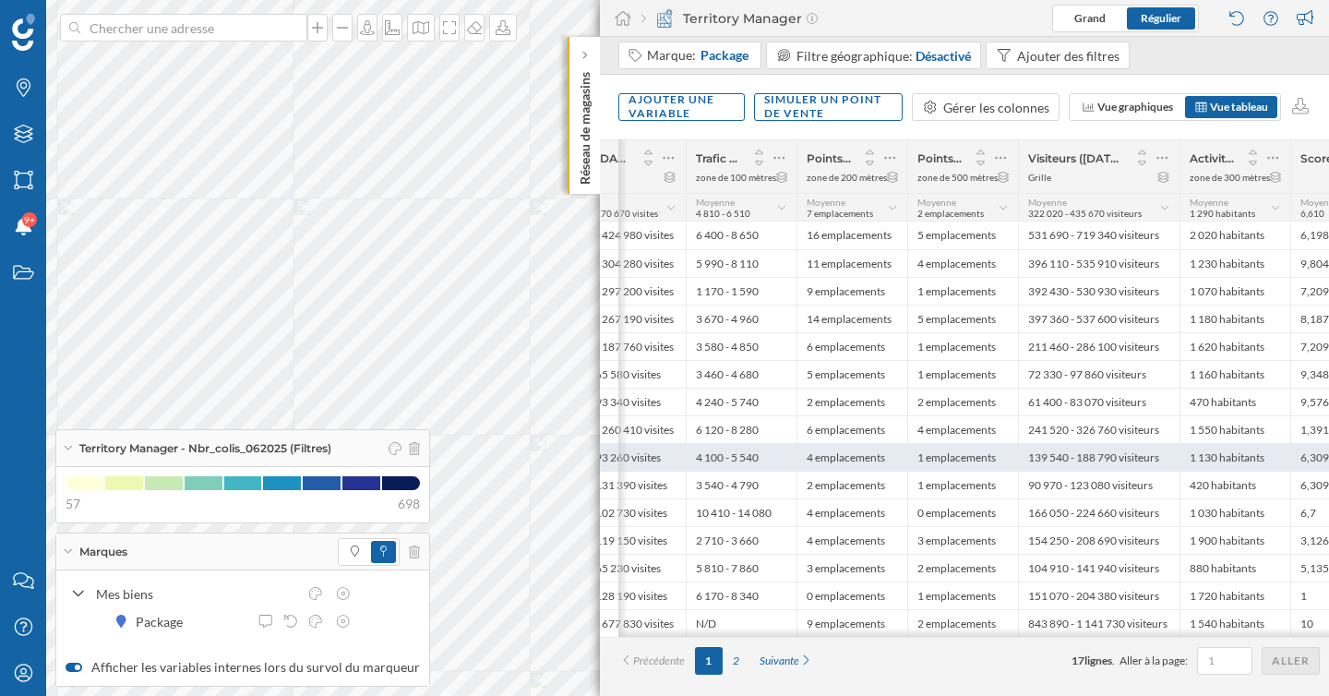
scroll to position [0, 1168]
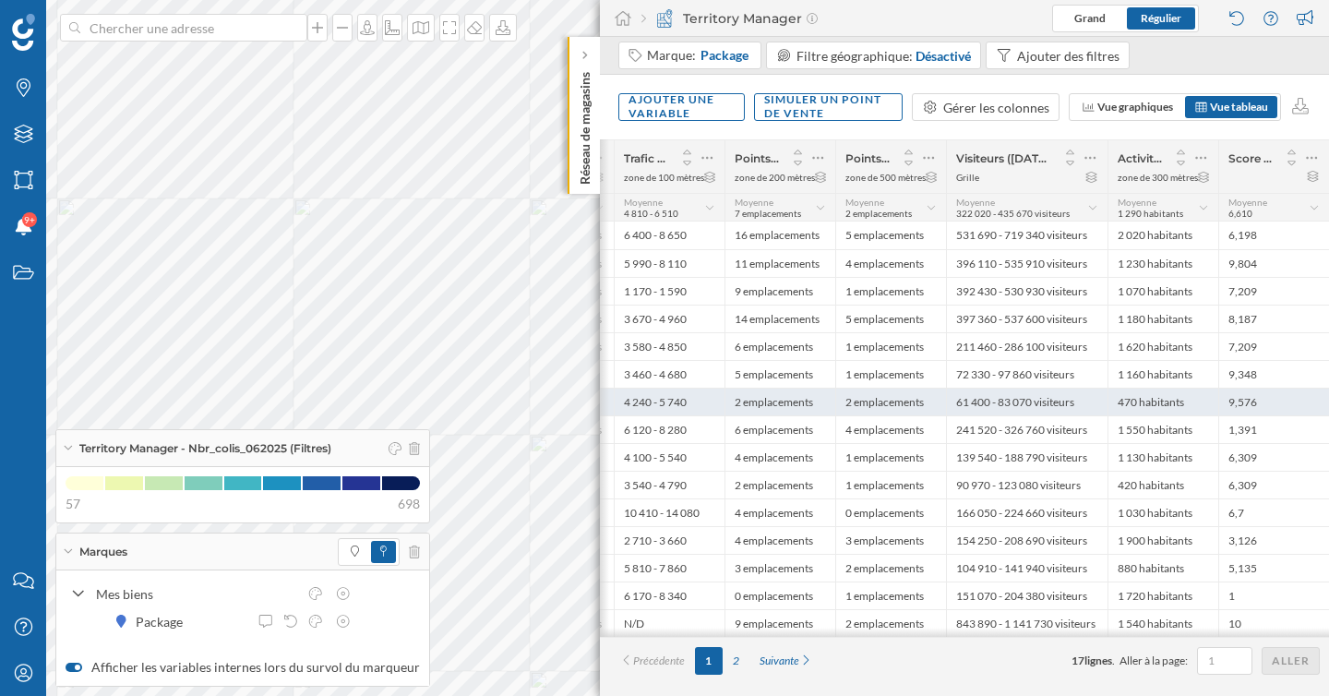
click at [1154, 400] on div "470 habitants" at bounding box center [1163, 402] width 111 height 28
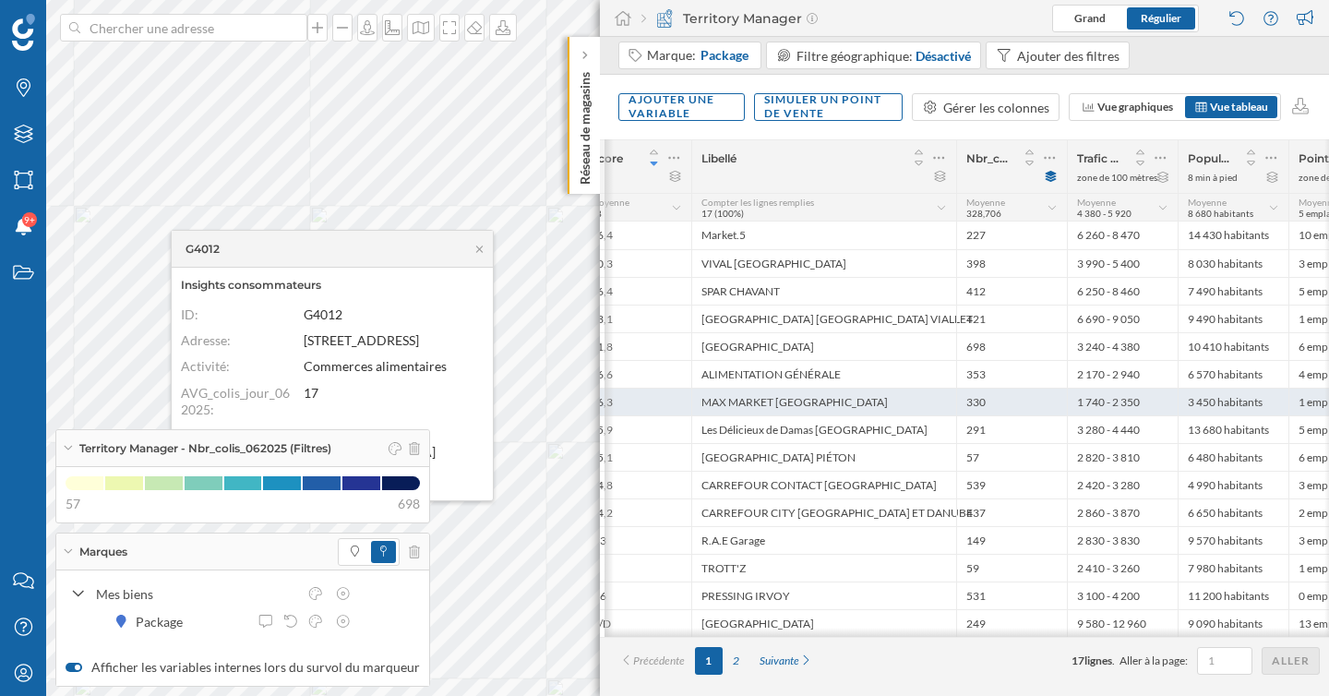
scroll to position [0, 265]
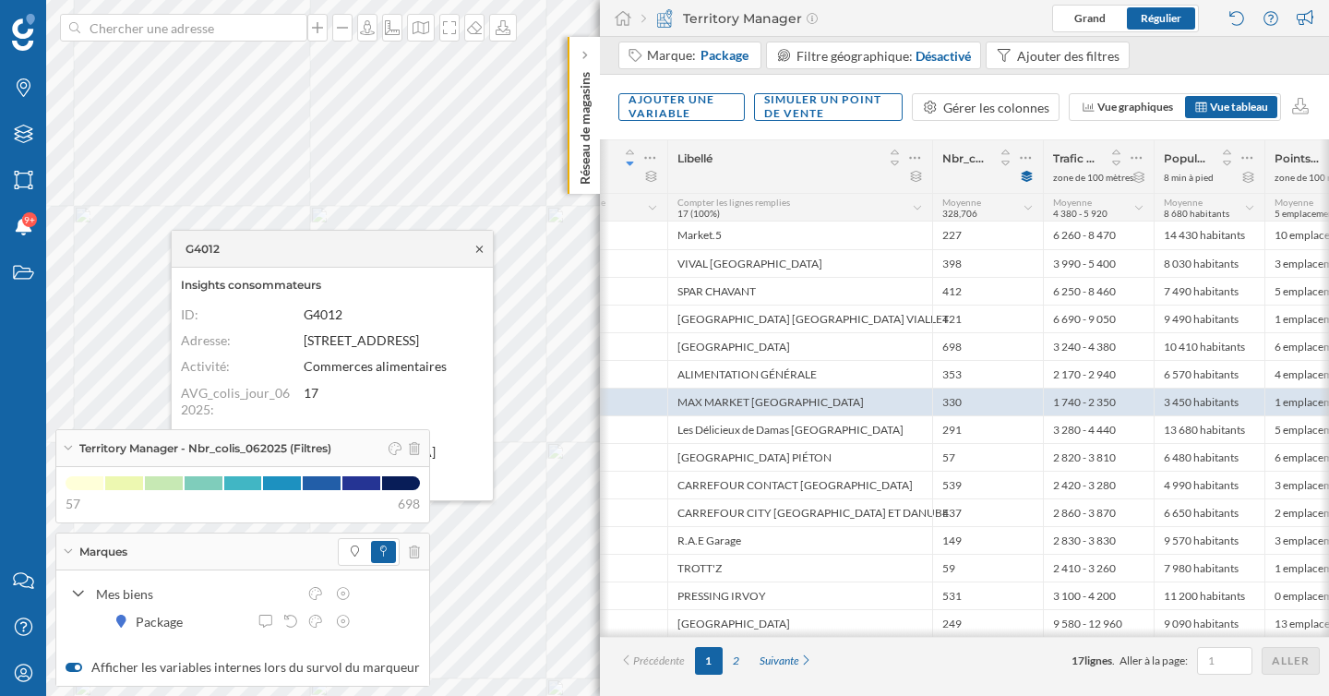
click at [480, 251] on icon at bounding box center [480, 249] width 14 height 11
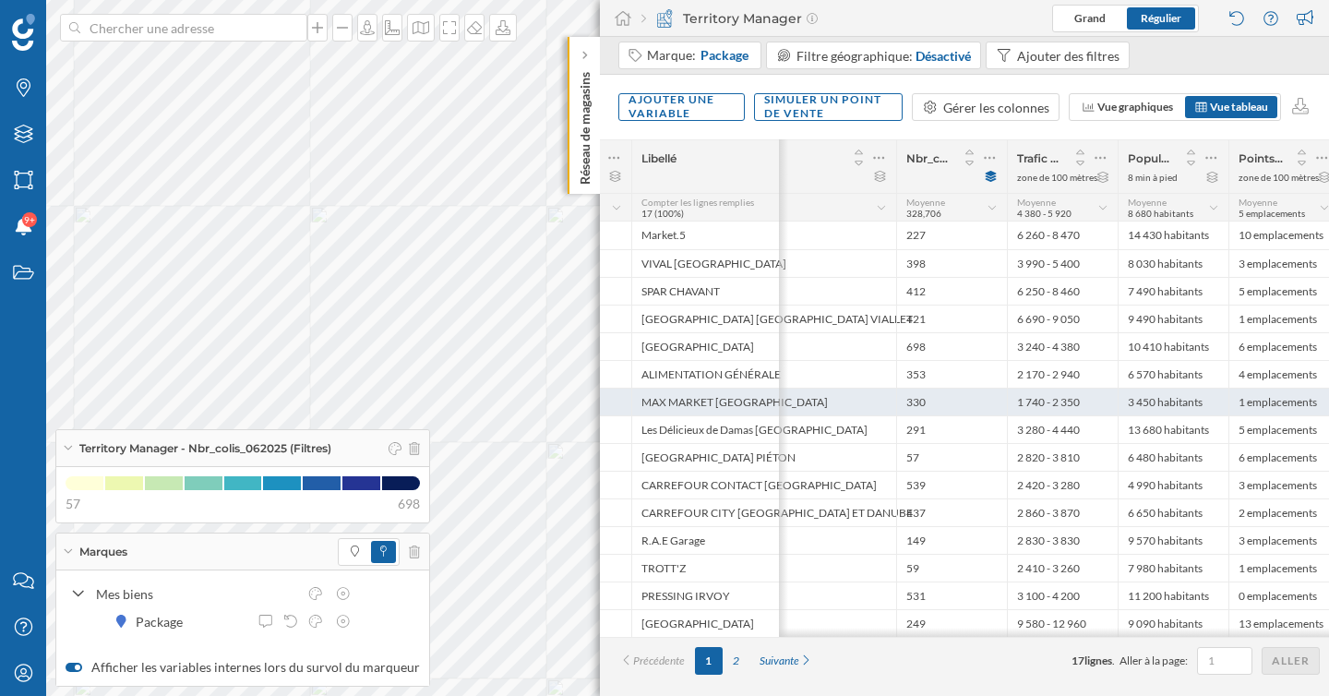
scroll to position [0, 289]
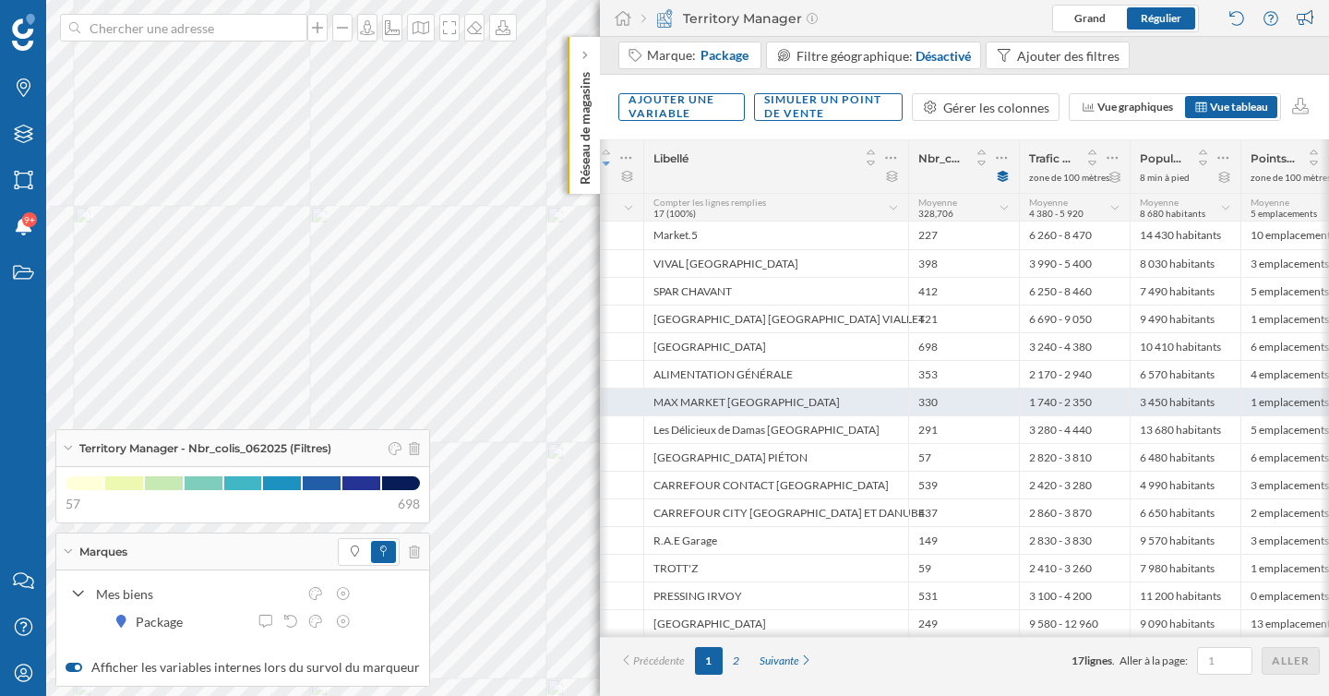
click at [1031, 402] on div "1 740 - 2 350" at bounding box center [1074, 402] width 111 height 28
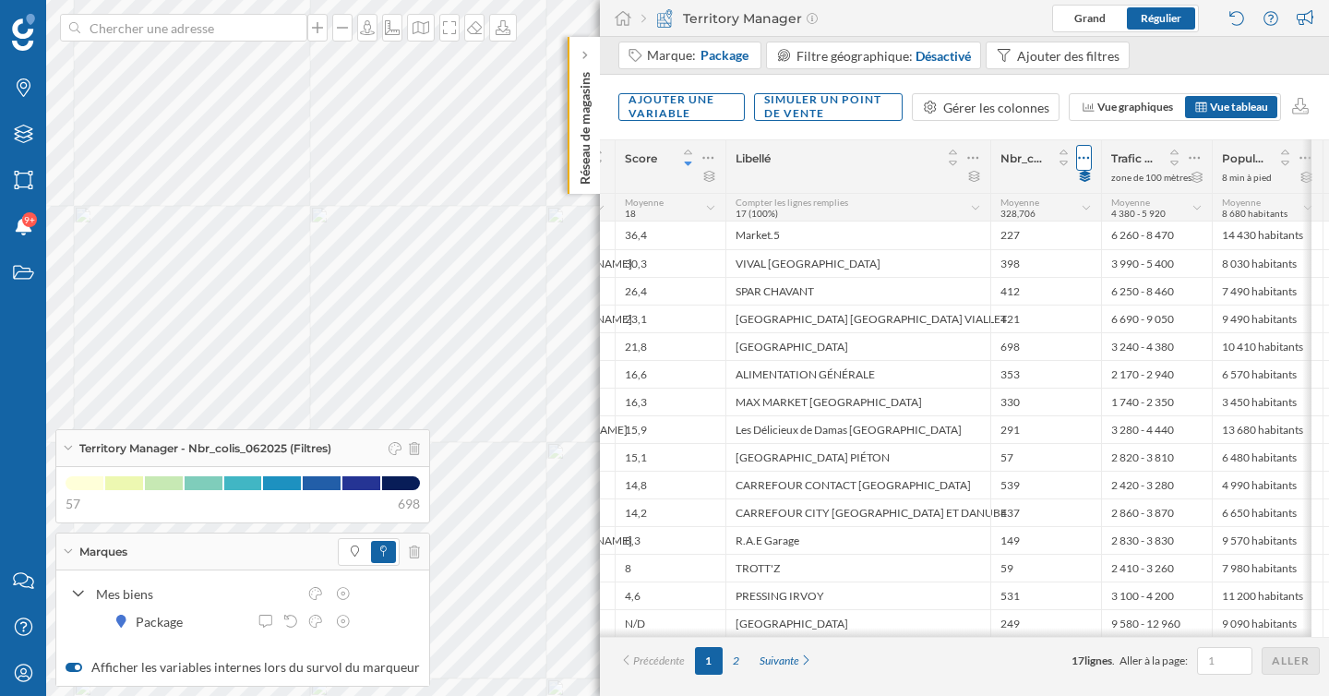
scroll to position [0, 134]
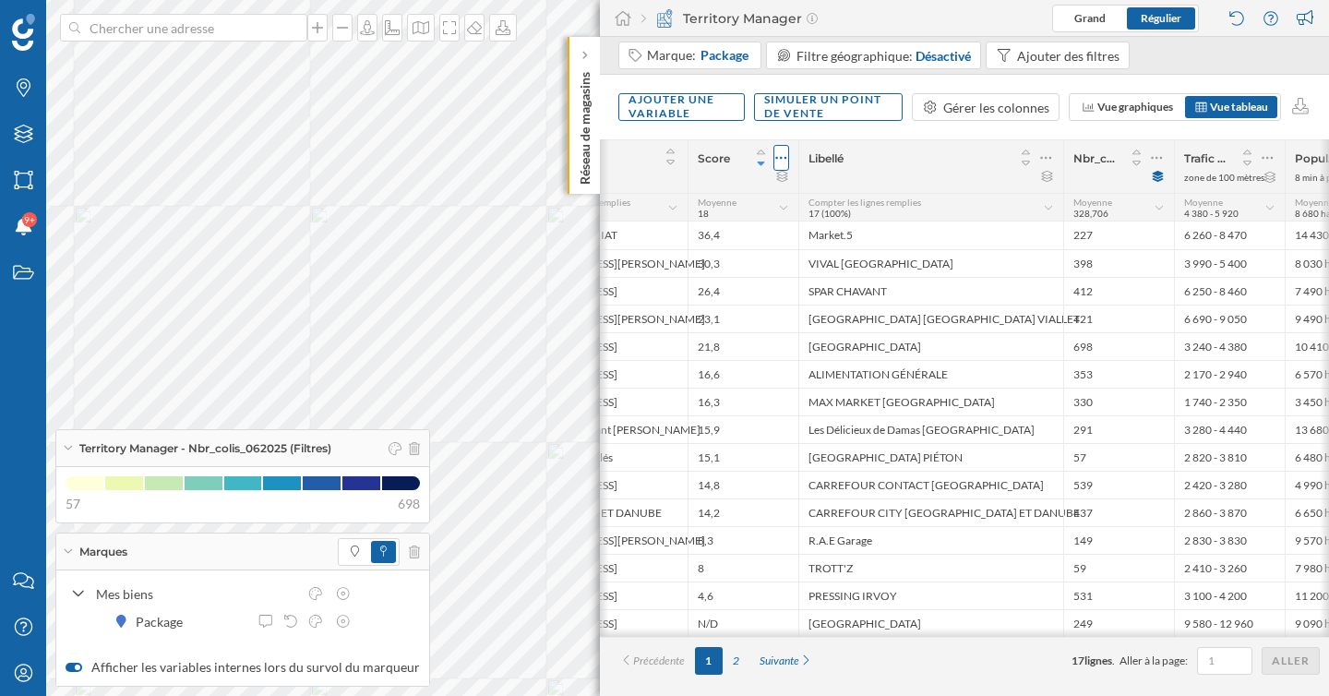
click at [776, 147] on div at bounding box center [781, 158] width 16 height 26
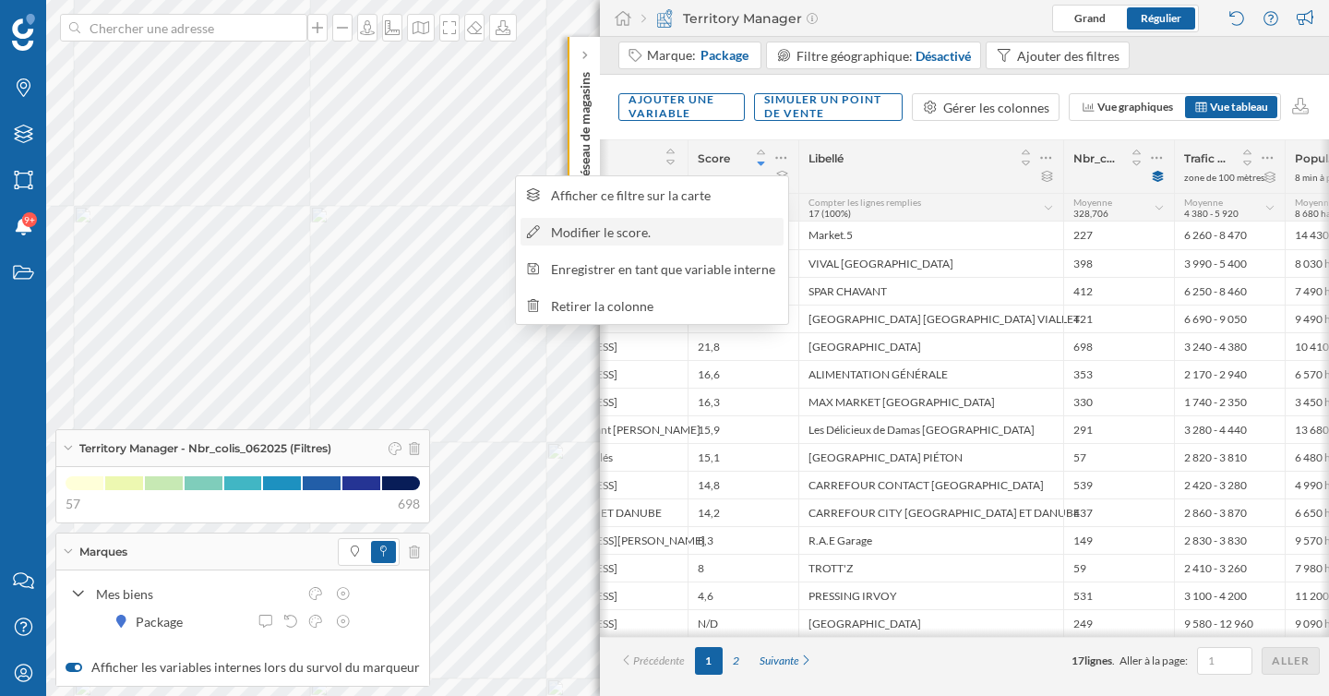
click at [685, 236] on div "Modifier le score." at bounding box center [664, 231] width 226 height 19
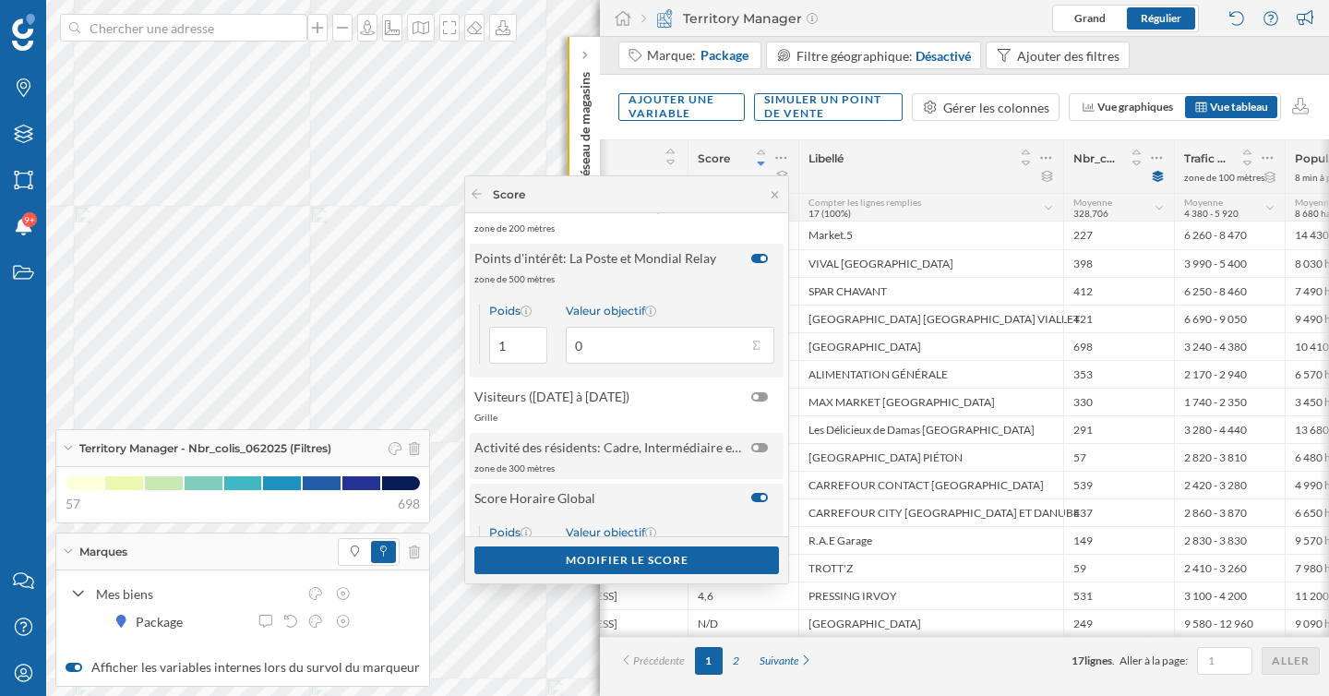
scroll to position [473, 0]
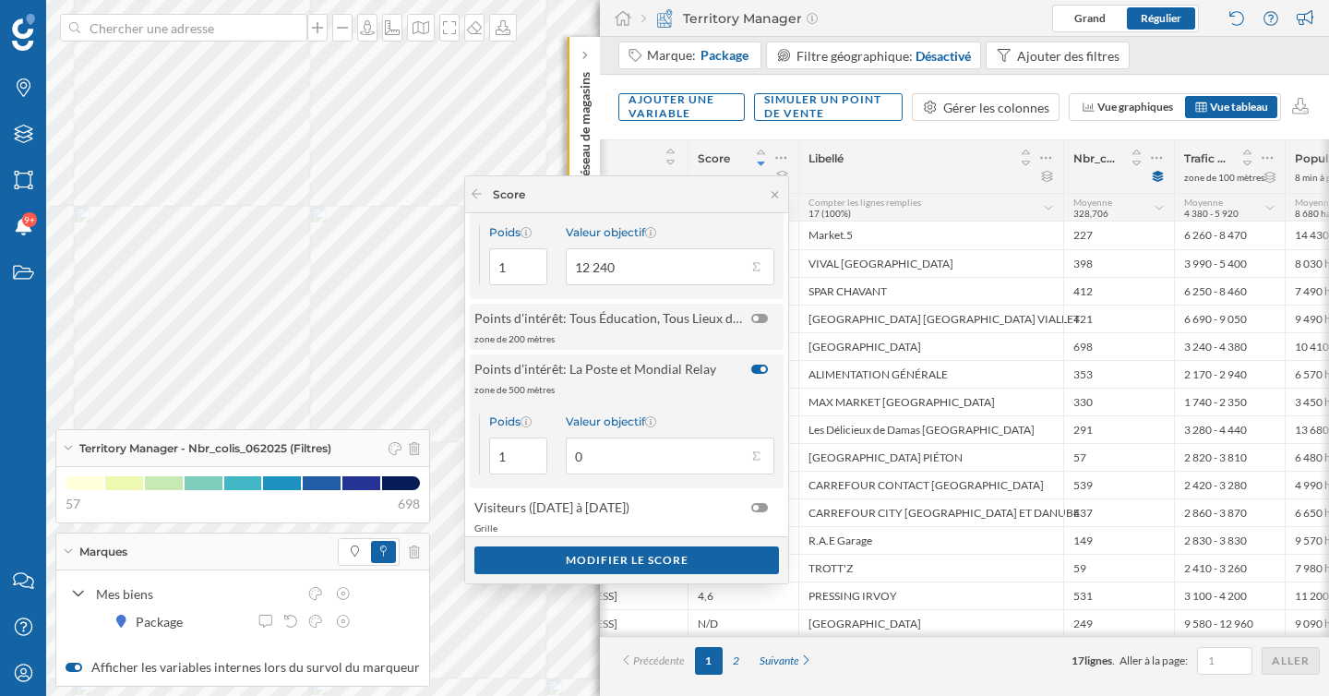
click at [756, 318] on div at bounding box center [759, 318] width 17 height 9
click at [0, 0] on input "checkbox" at bounding box center [0, 0] width 0 height 0
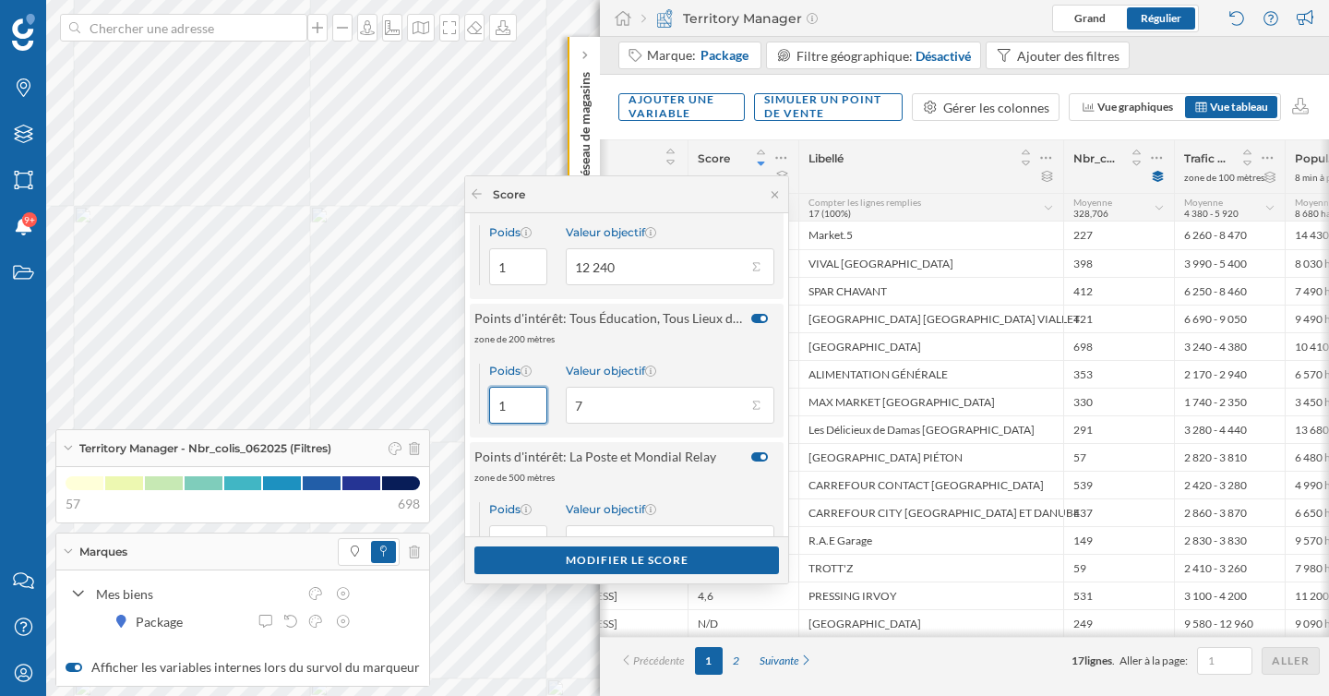
drag, startPoint x: 518, startPoint y: 406, endPoint x: 489, endPoint y: 406, distance: 28.6
click at [489, 406] on input "1" at bounding box center [518, 405] width 58 height 37
type input "2"
click at [755, 404] on button "Valeur objectif 7" at bounding box center [756, 405] width 18 height 18
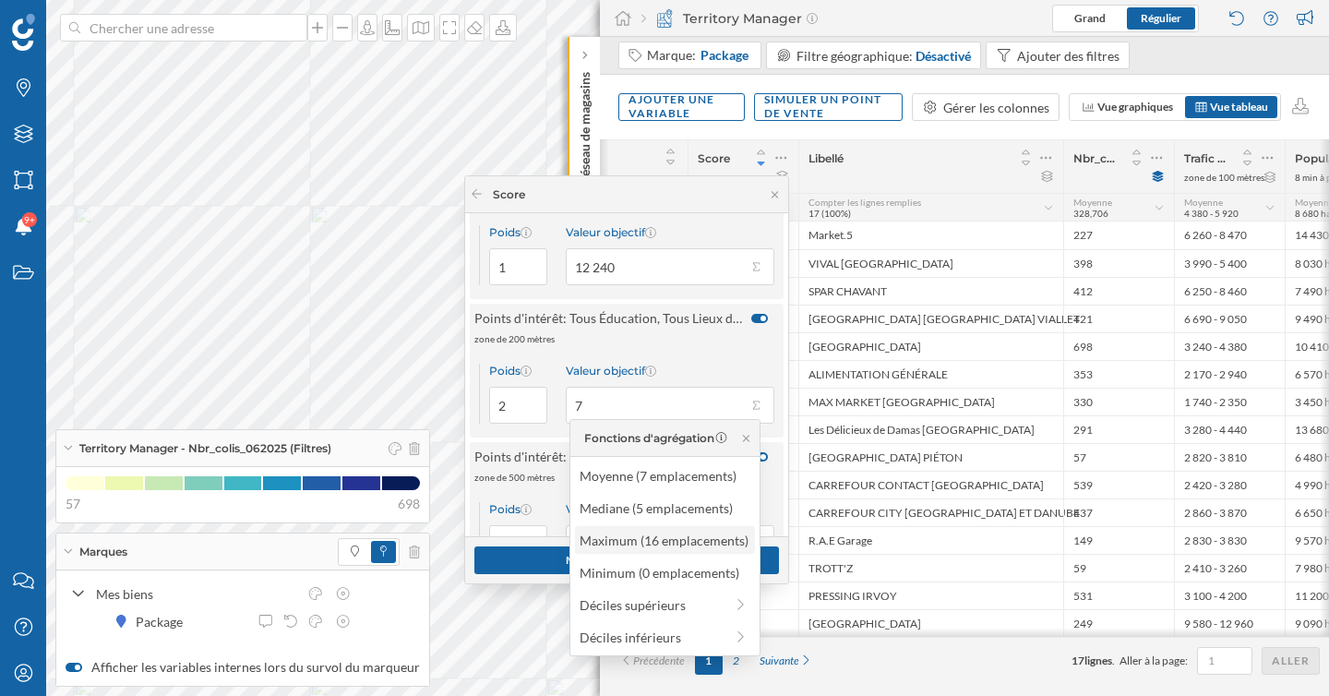
click at [638, 541] on div "Maximum (16 emplacements)" at bounding box center [664, 540] width 169 height 19
type input "16"
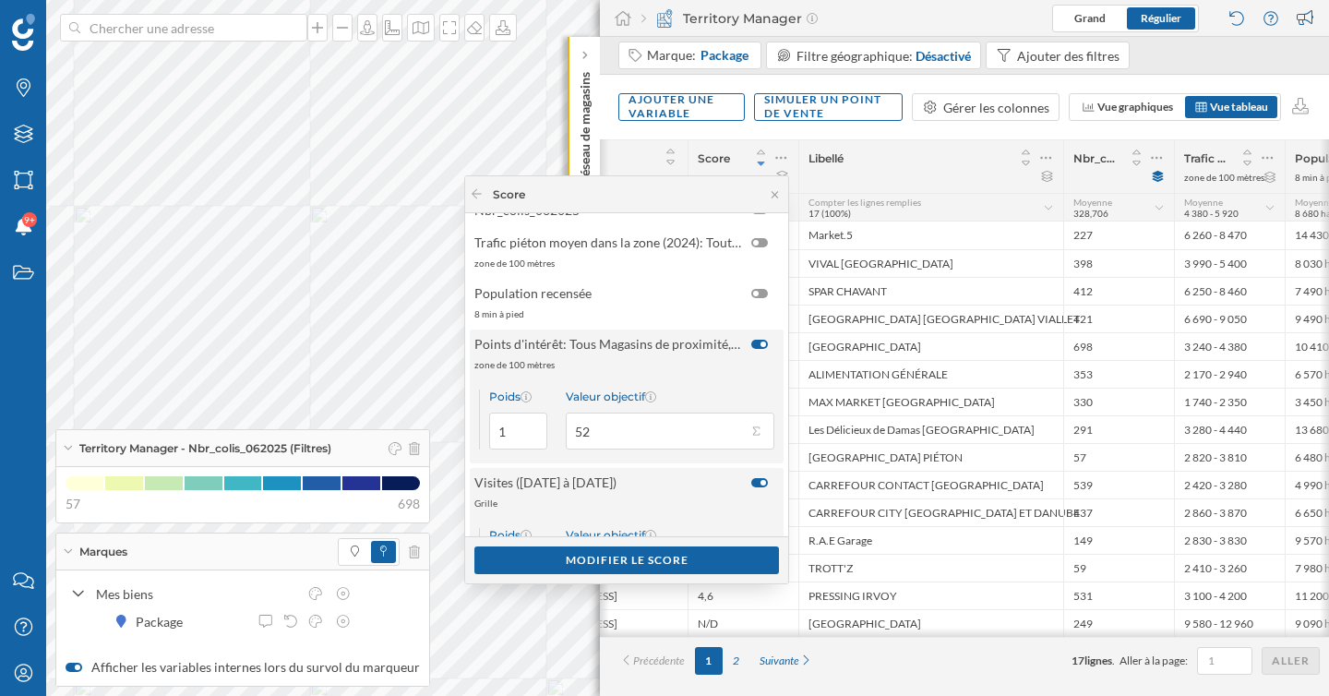
scroll to position [21, 0]
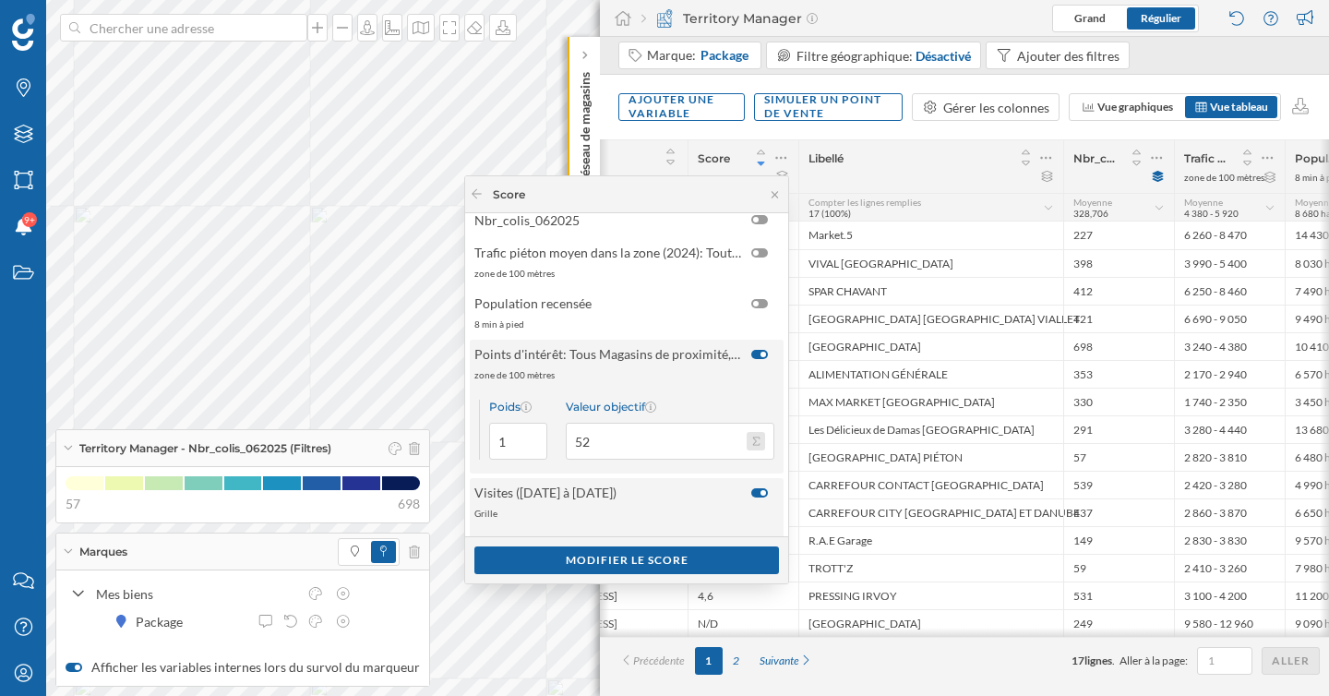
click at [747, 444] on button "Valeur objectif 52" at bounding box center [756, 441] width 18 height 18
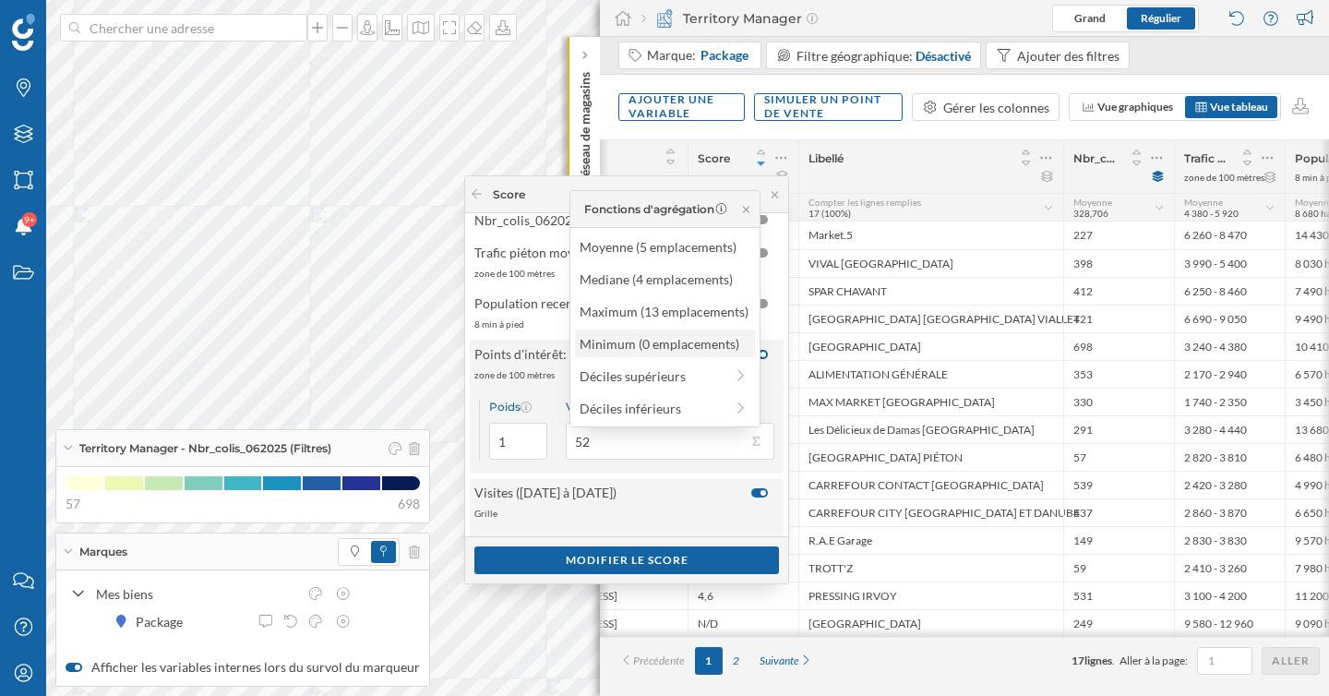
click at [637, 346] on div "Minimum (0 emplacements)" at bounding box center [664, 343] width 169 height 19
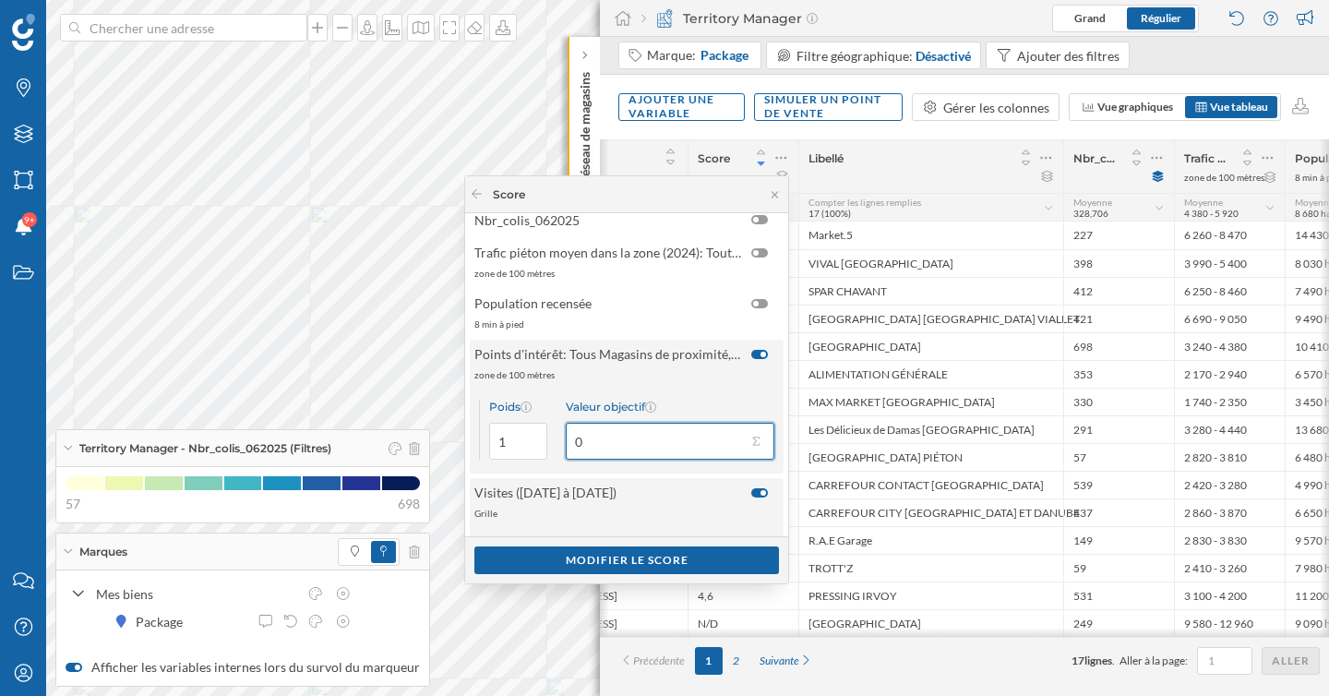
drag, startPoint x: 610, startPoint y: 441, endPoint x: 557, endPoint y: 437, distance: 53.7
click at [557, 437] on div "Poids 1 Valeur objectif 0" at bounding box center [627, 430] width 314 height 88
click at [748, 445] on button "Valeur objectif 0" at bounding box center [756, 441] width 18 height 18
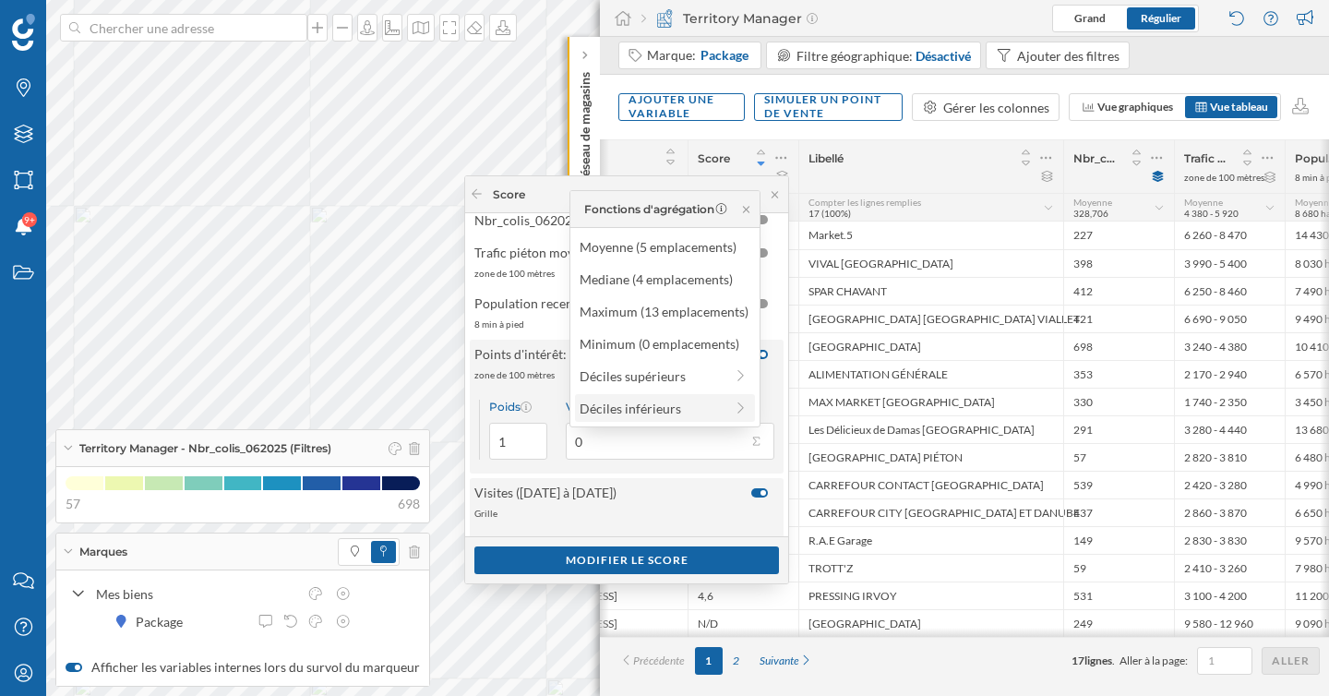
click at [660, 415] on div "Déciles inférieurs" at bounding box center [652, 408] width 144 height 19
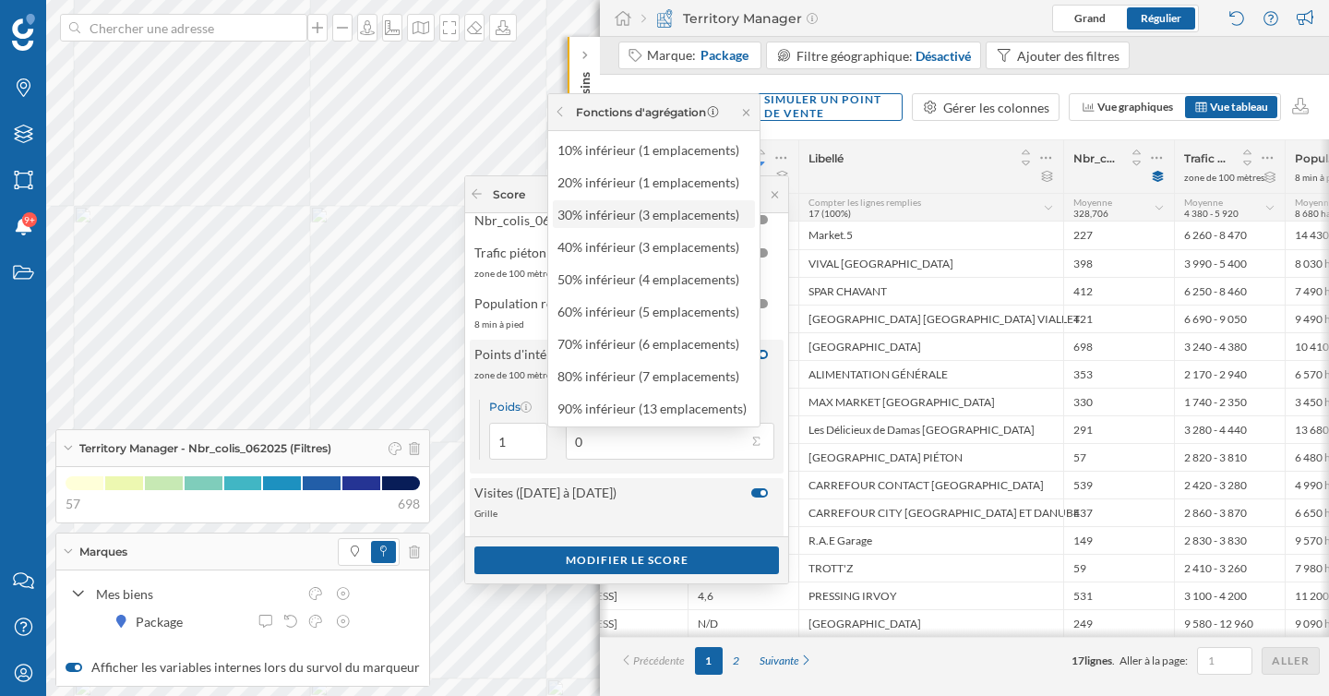
click at [657, 221] on div "30% inférieur (3 emplacements)" at bounding box center [652, 214] width 191 height 19
type input "3"
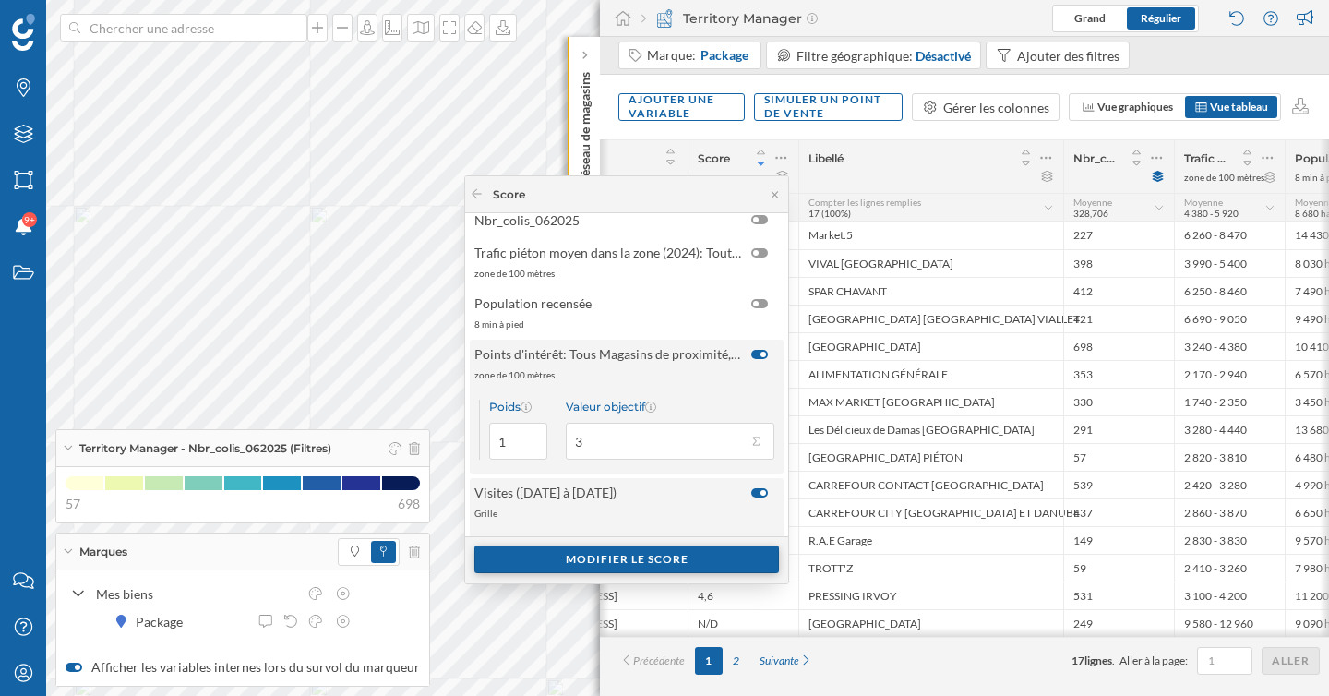
click at [672, 556] on div "Modifier le score" at bounding box center [626, 559] width 305 height 28
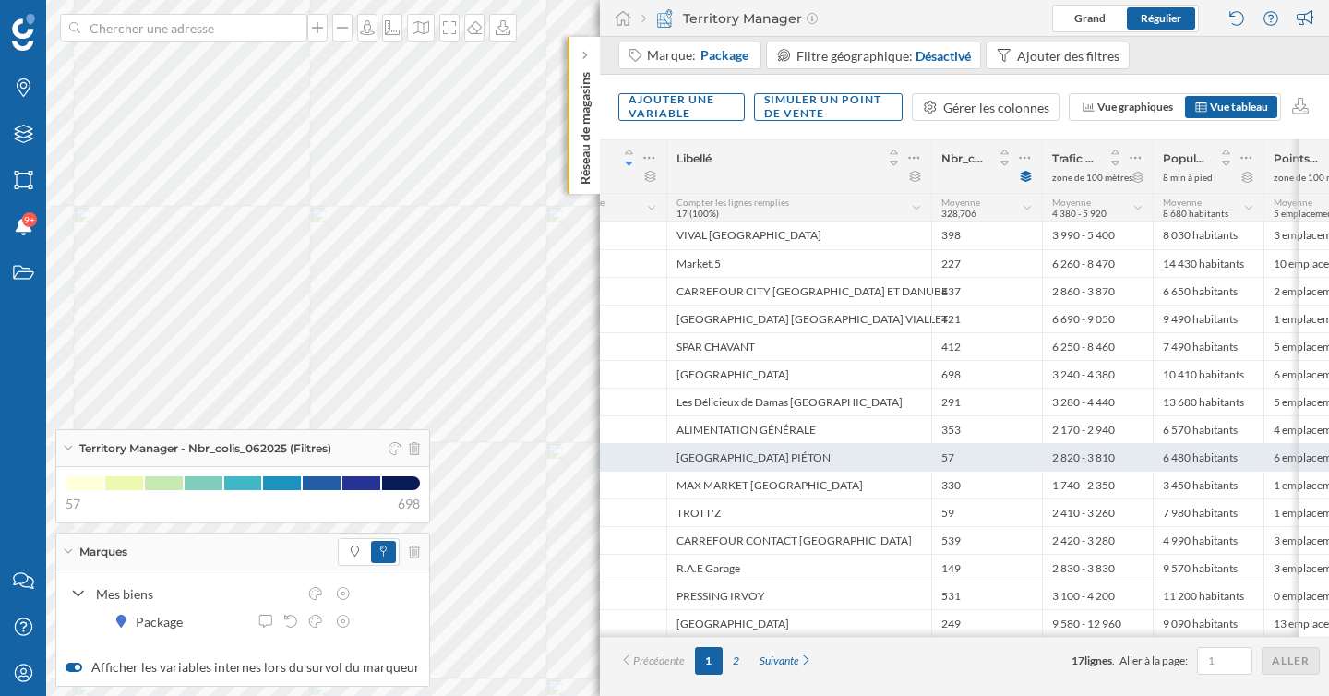
scroll to position [0, 272]
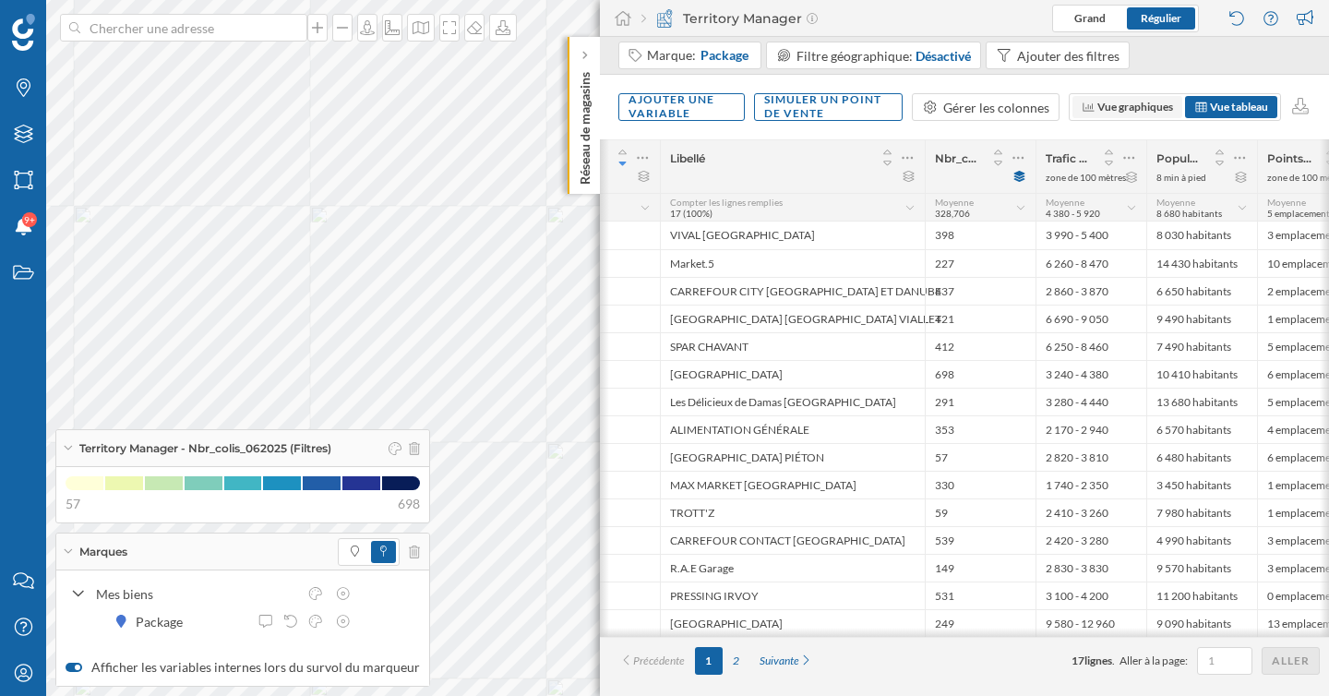
click at [1133, 111] on span "Vue graphiques" at bounding box center [1135, 107] width 76 height 14
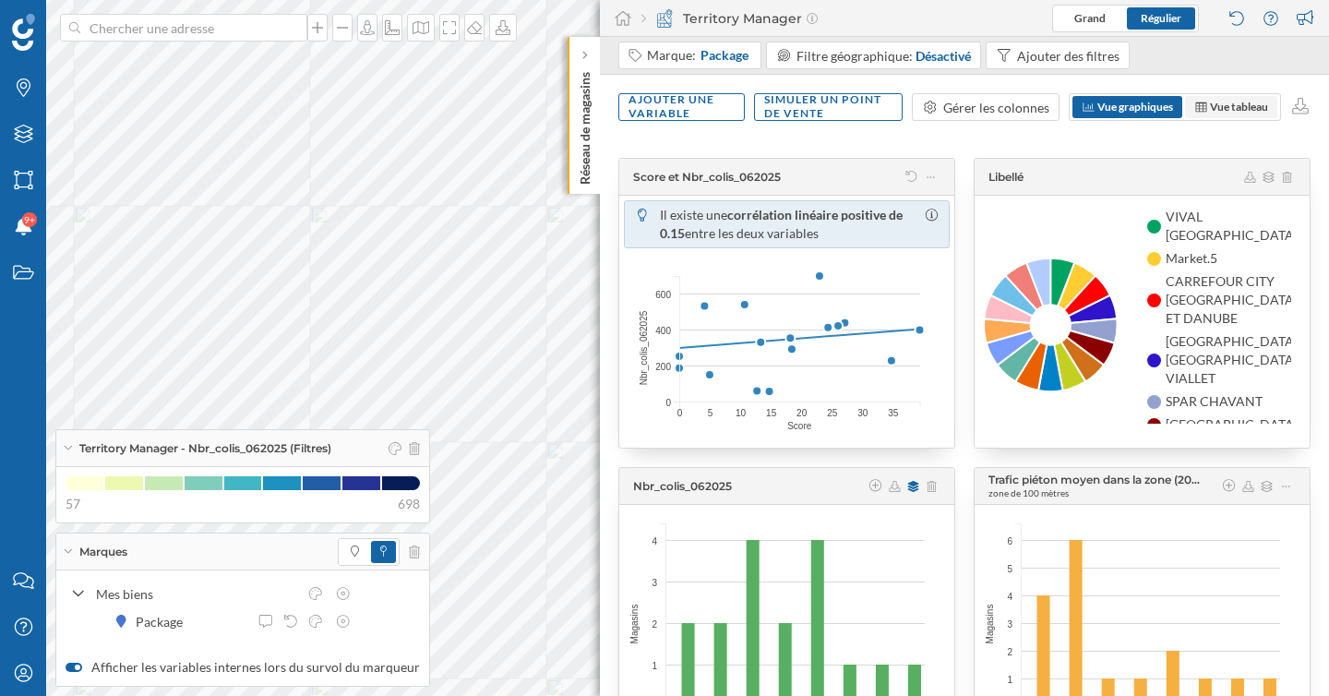
click at [1216, 108] on span "Vue tableau" at bounding box center [1239, 107] width 58 height 14
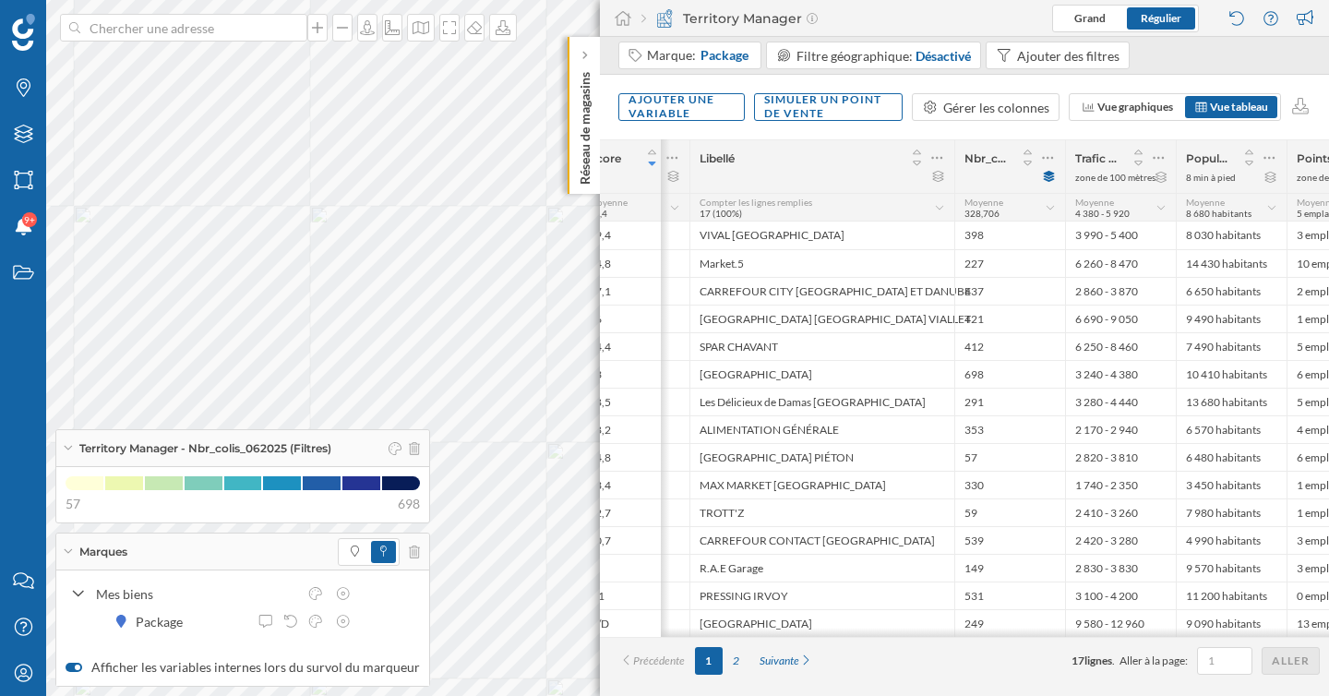
scroll to position [0, 329]
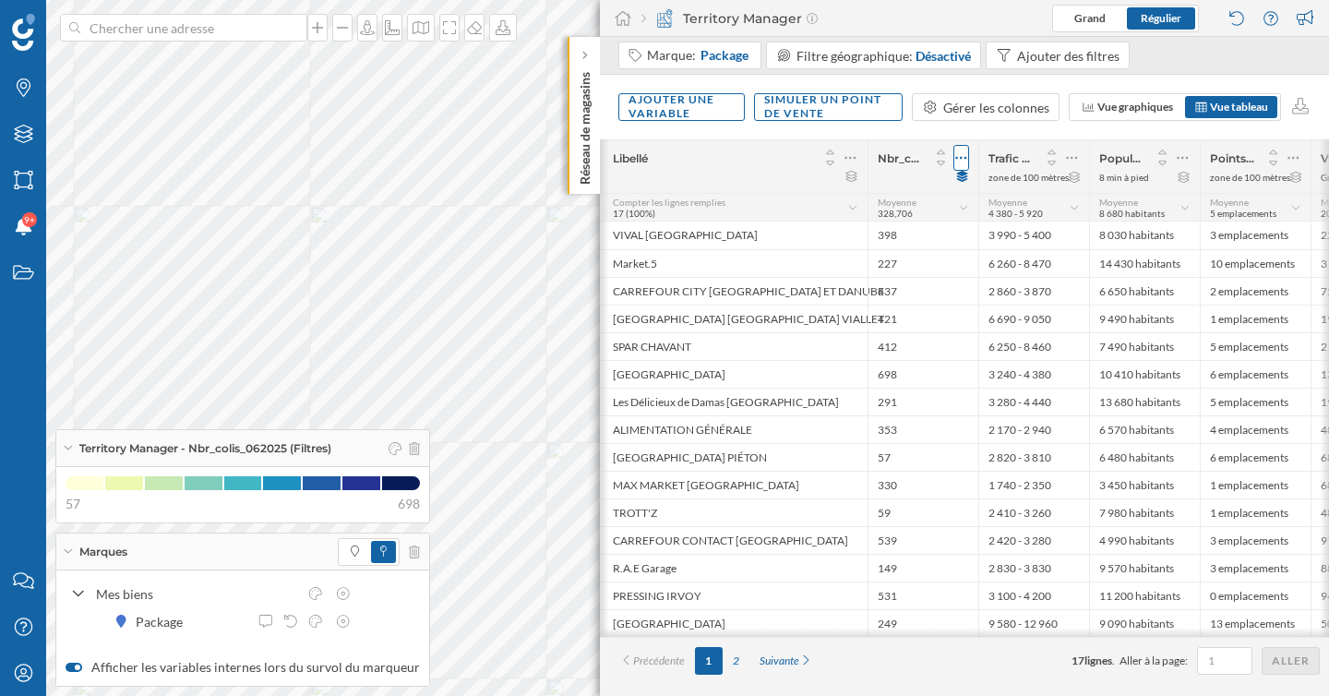
click at [963, 159] on icon at bounding box center [961, 158] width 12 height 18
click at [765, 160] on span "Libellé" at bounding box center [712, 158] width 199 height 14
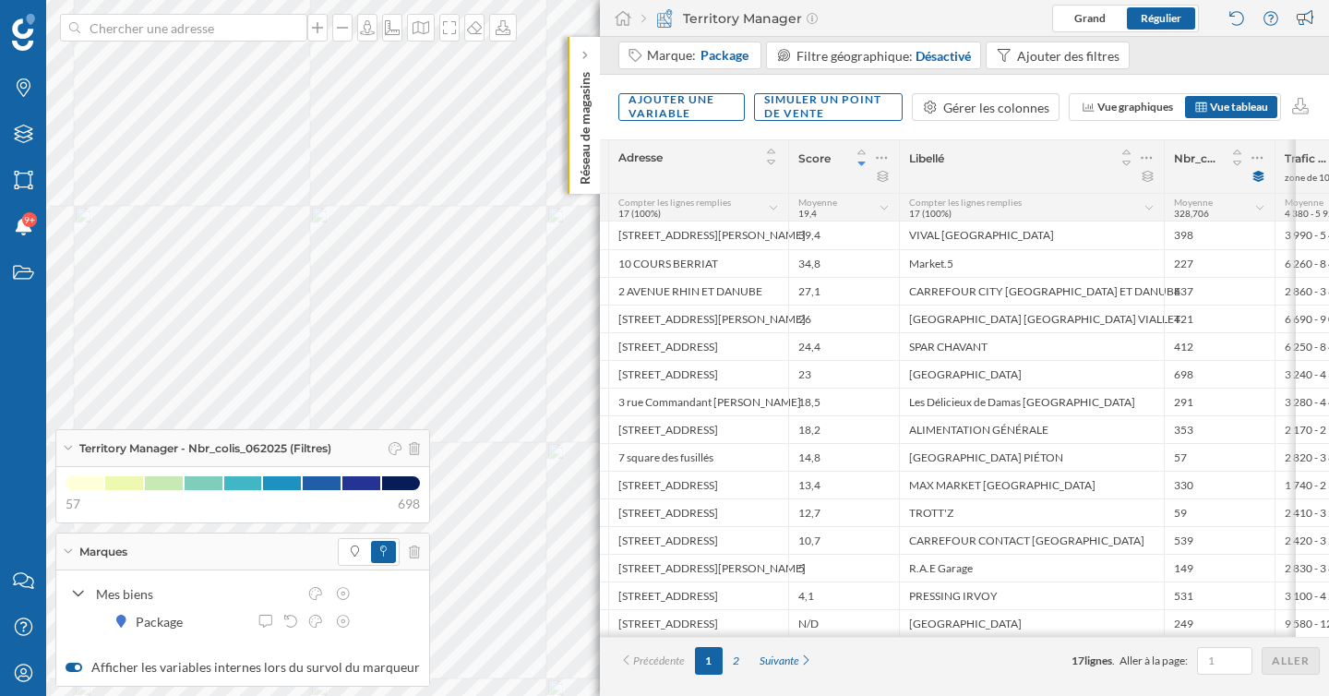
scroll to position [0, 0]
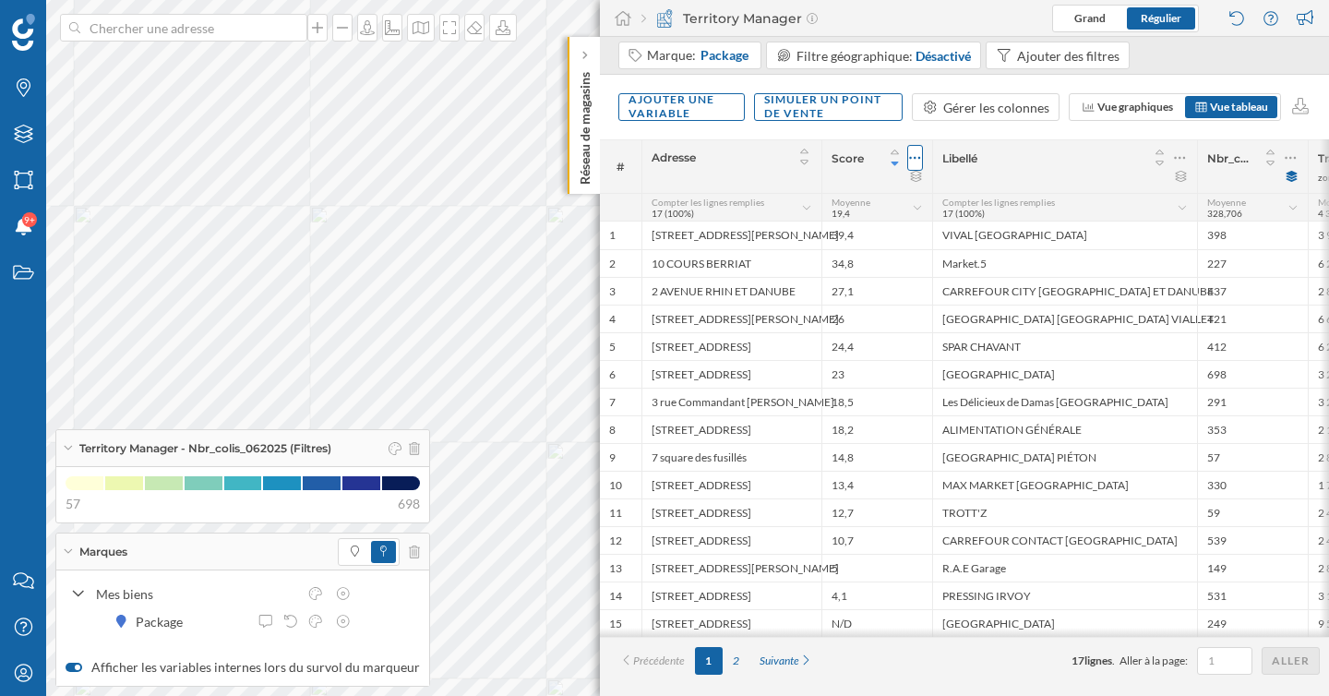
click at [909, 157] on icon at bounding box center [915, 158] width 12 height 18
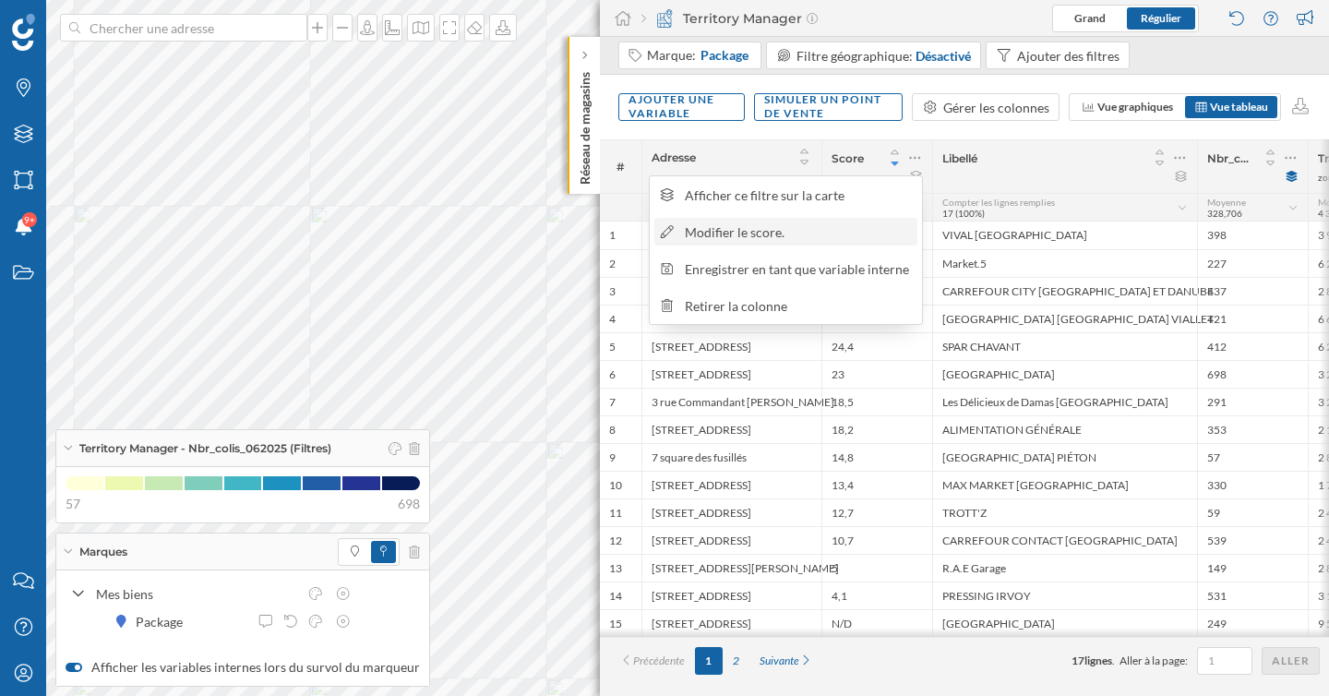
click at [839, 230] on div "Modifier le score." at bounding box center [798, 231] width 226 height 19
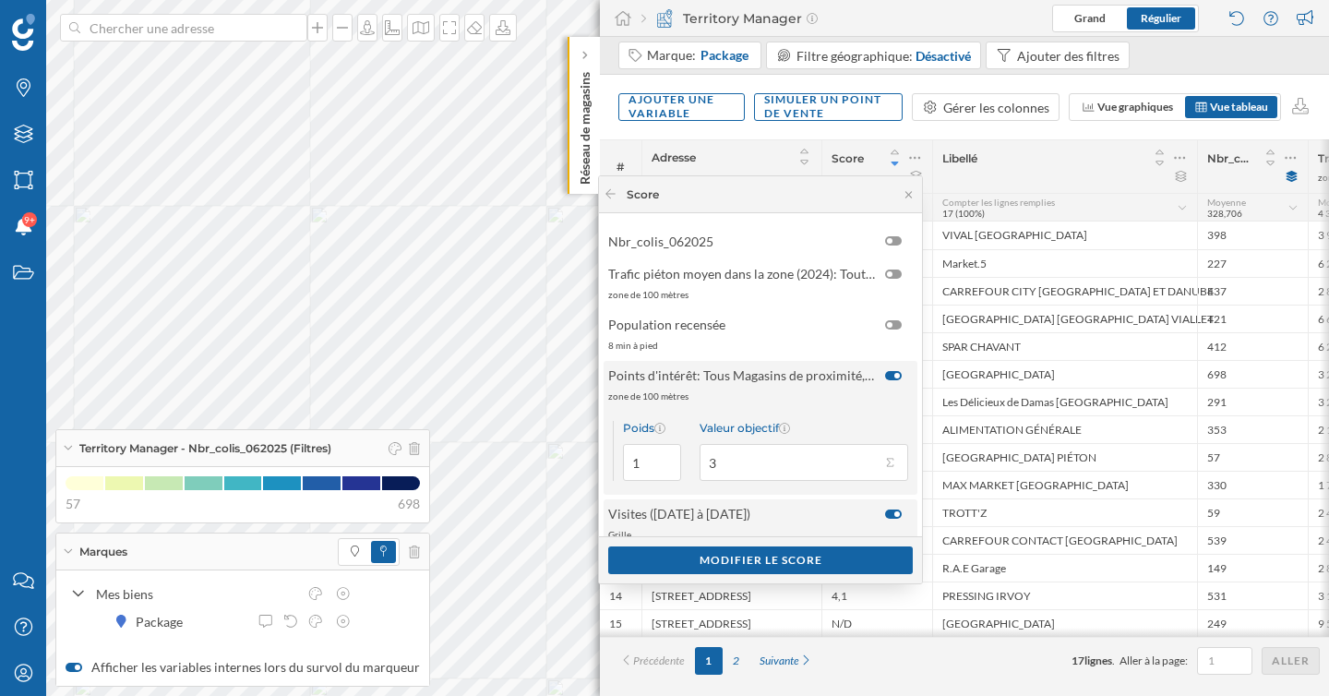
scroll to position [748, 0]
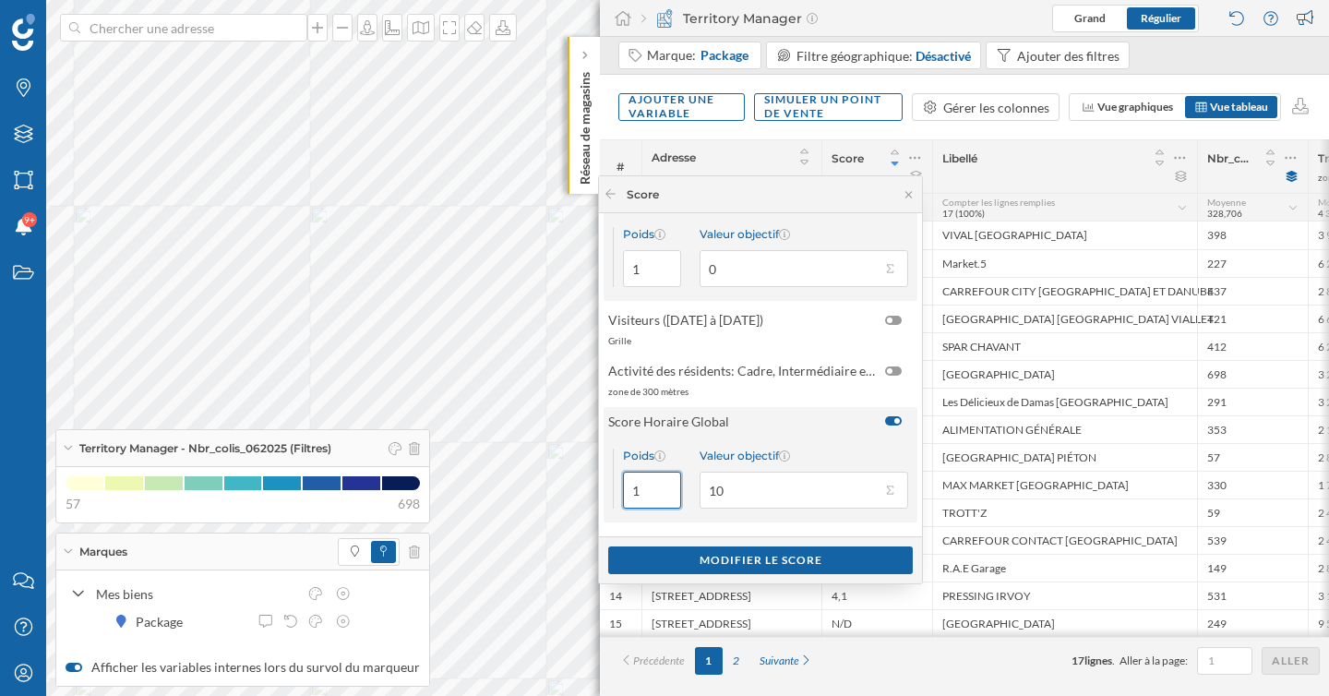
drag, startPoint x: 650, startPoint y: 495, endPoint x: 614, endPoint y: 495, distance: 36.0
click at [614, 495] on div "Poids 1" at bounding box center [647, 479] width 68 height 60
type input "3"
click at [685, 557] on div "Modifier le score" at bounding box center [760, 559] width 305 height 28
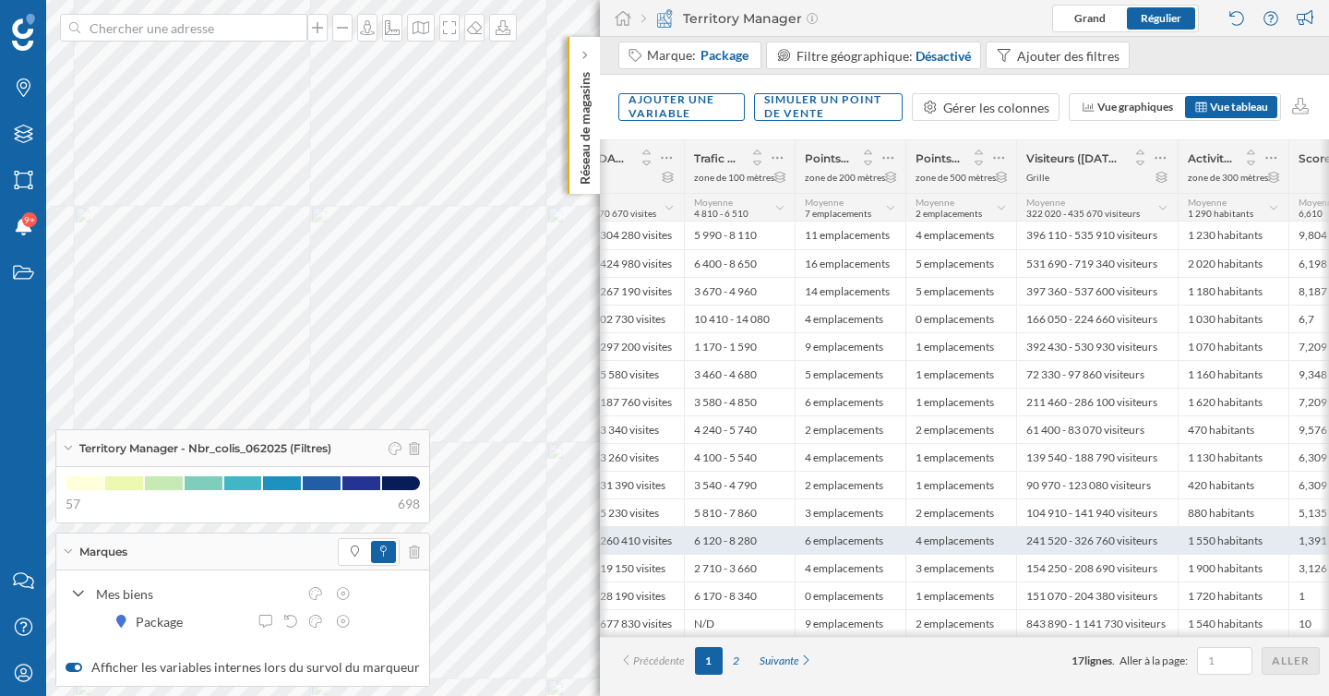
scroll to position [0, 1168]
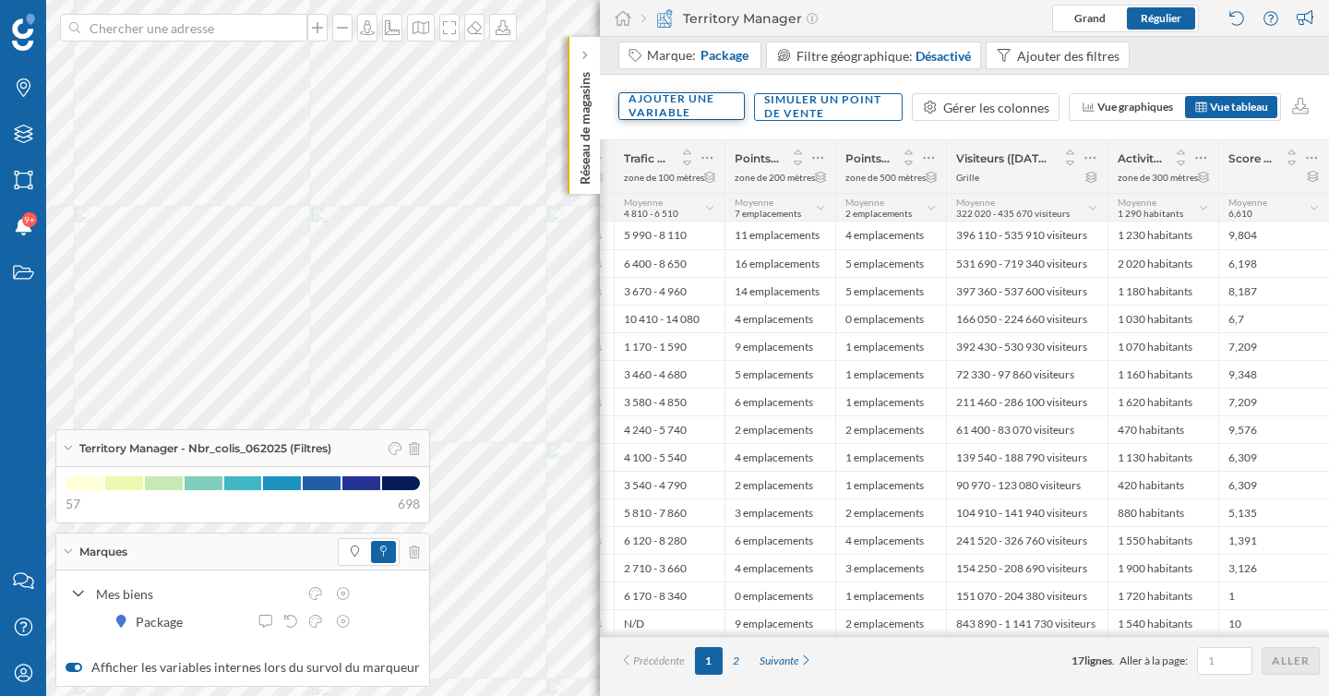
click at [705, 99] on div "Ajouter une variable" at bounding box center [681, 106] width 126 height 28
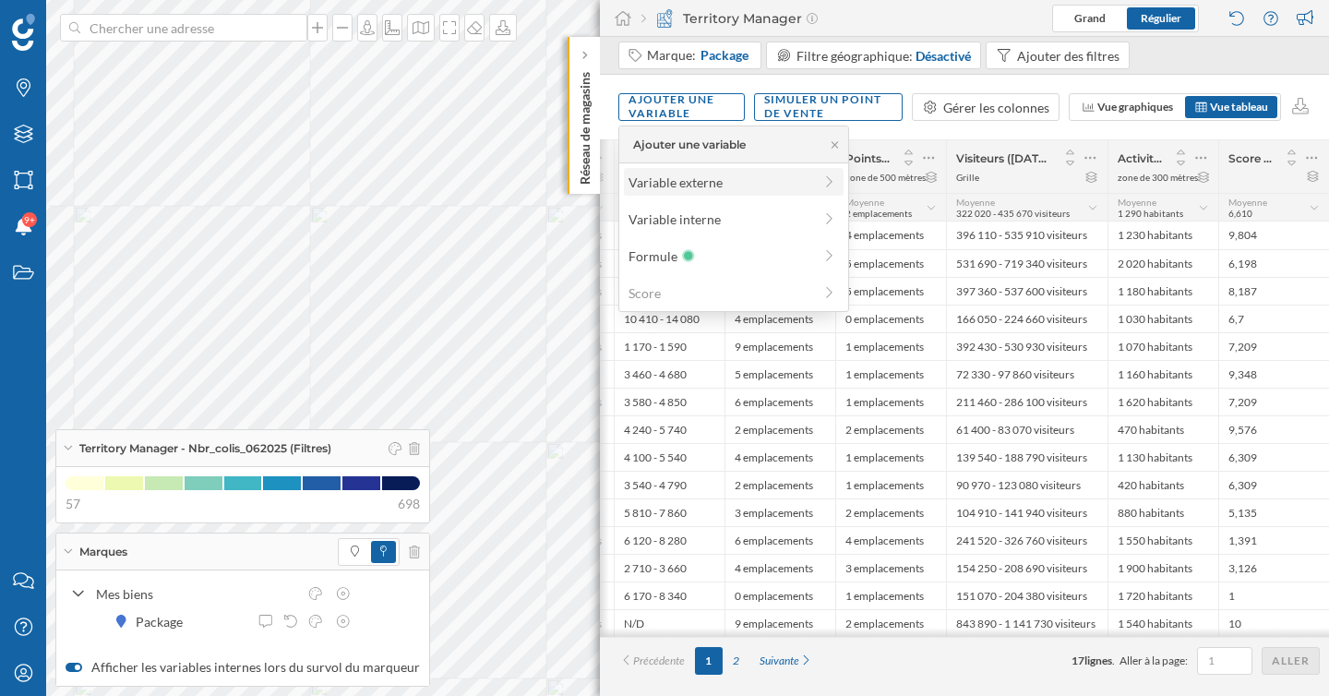
click at [703, 183] on div "Variable externe" at bounding box center [721, 182] width 184 height 19
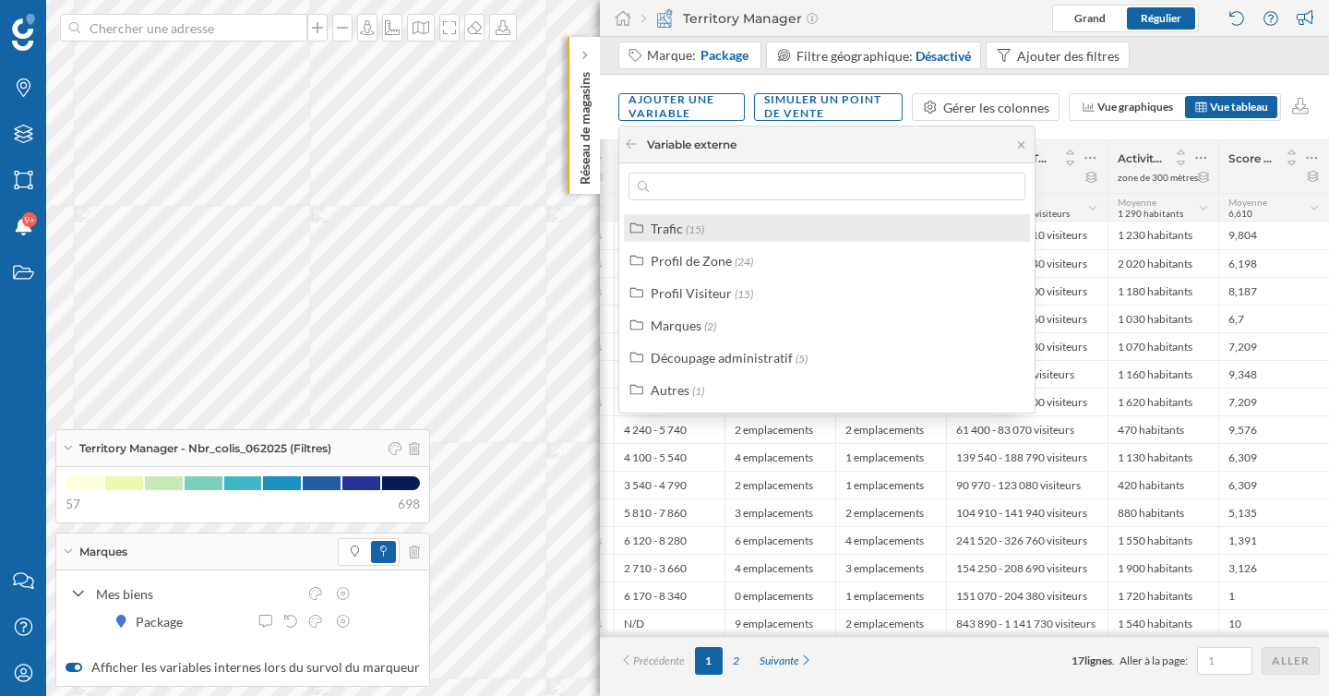
click at [693, 229] on span "(15)" at bounding box center [695, 229] width 18 height 14
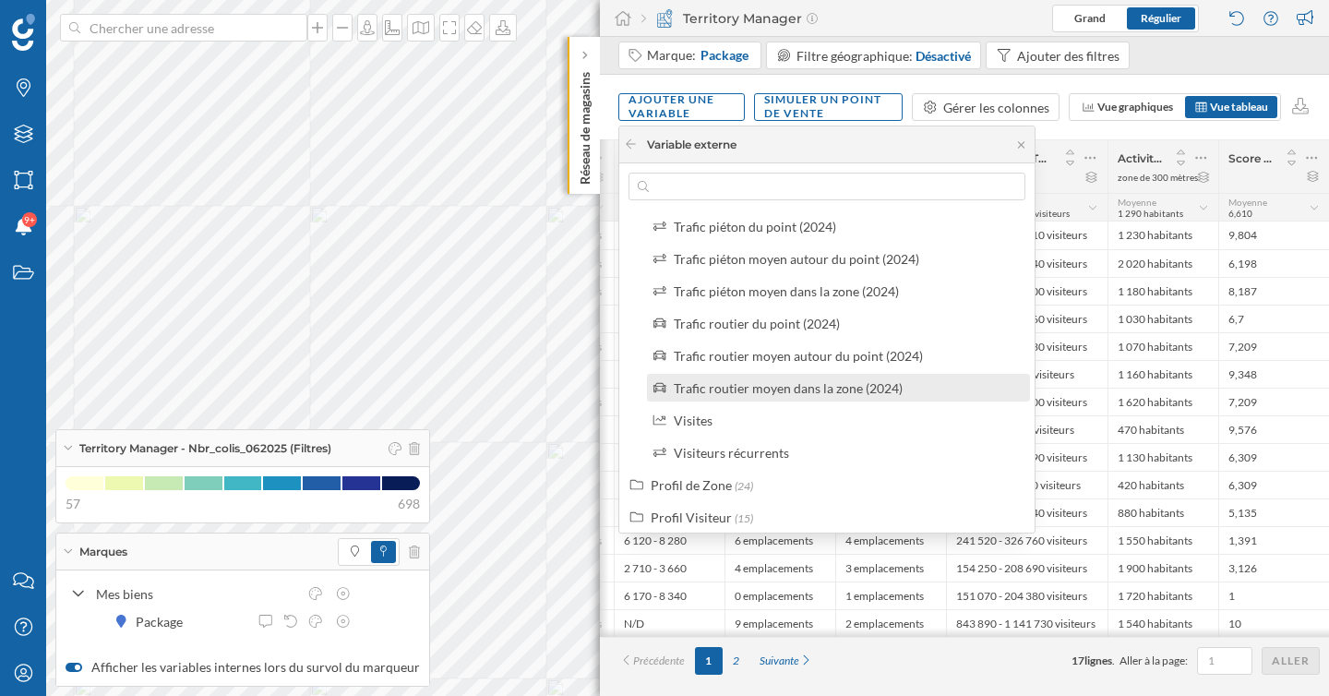
scroll to position [0, 0]
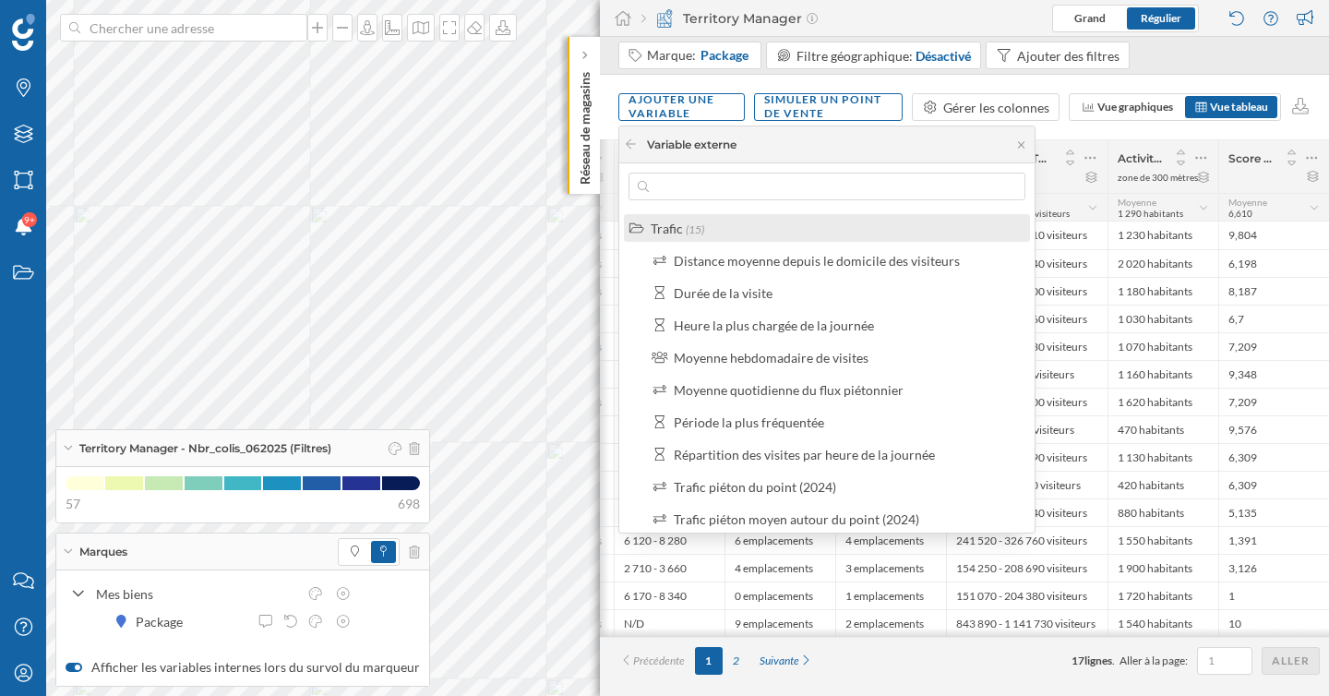
click at [639, 227] on icon at bounding box center [637, 228] width 17 height 13
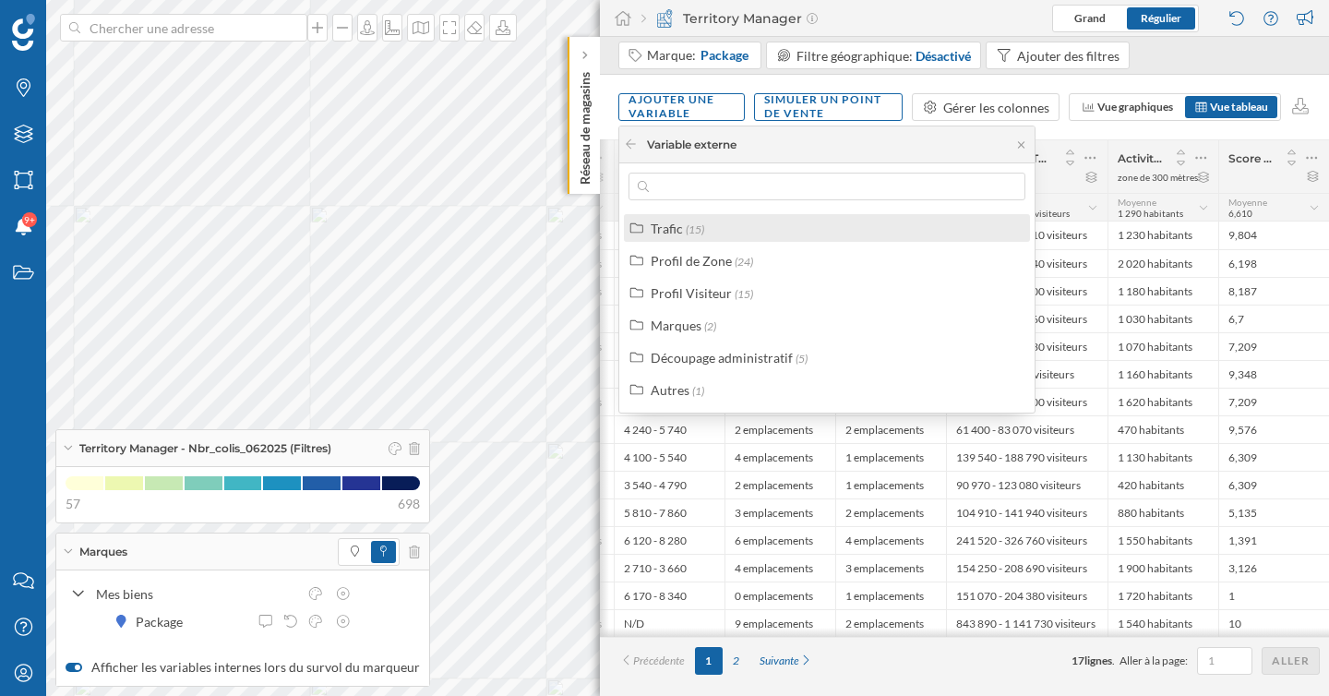
click at [639, 227] on icon at bounding box center [637, 228] width 17 height 13
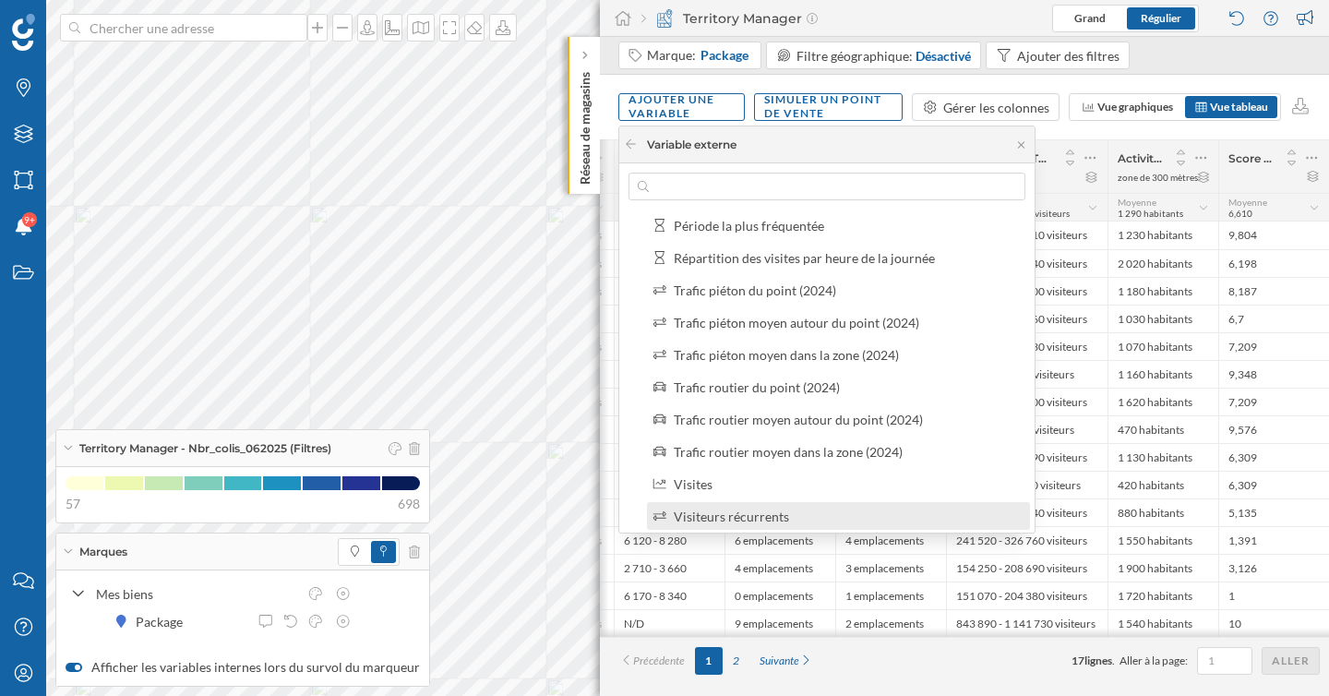
scroll to position [253, 0]
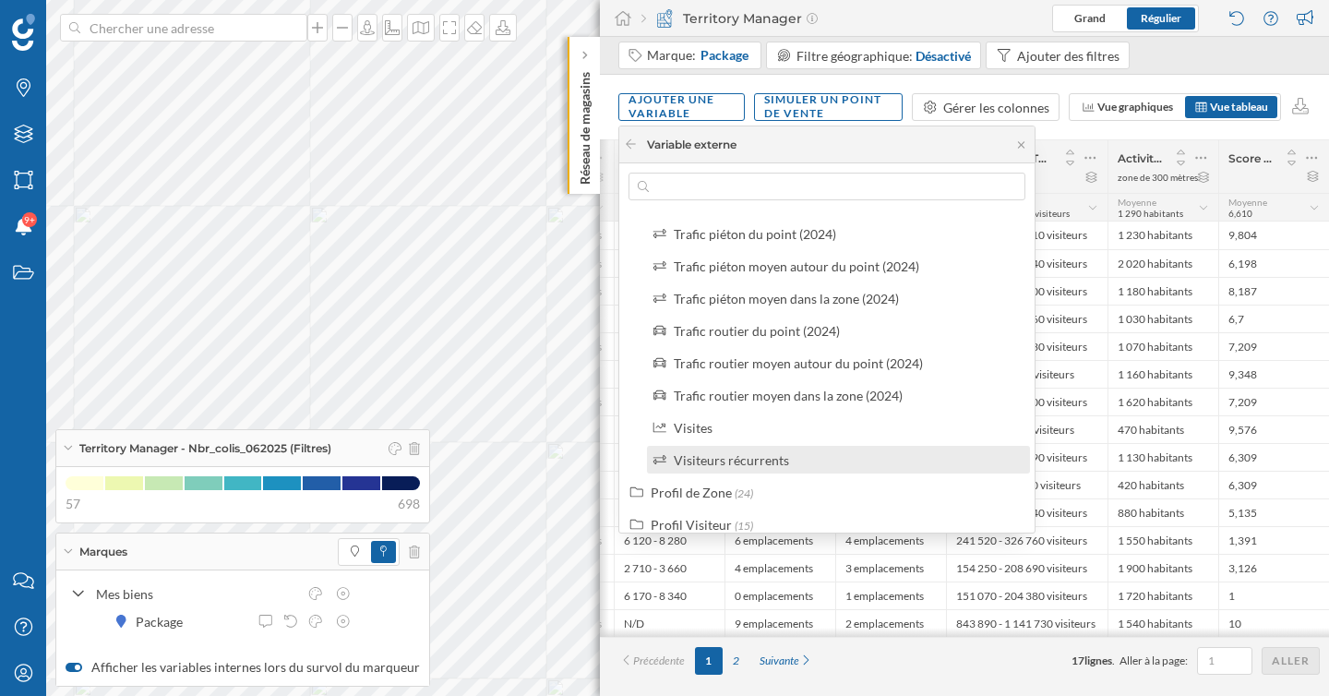
click at [735, 465] on div "Visiteurs récurrents" at bounding box center [731, 460] width 115 height 16
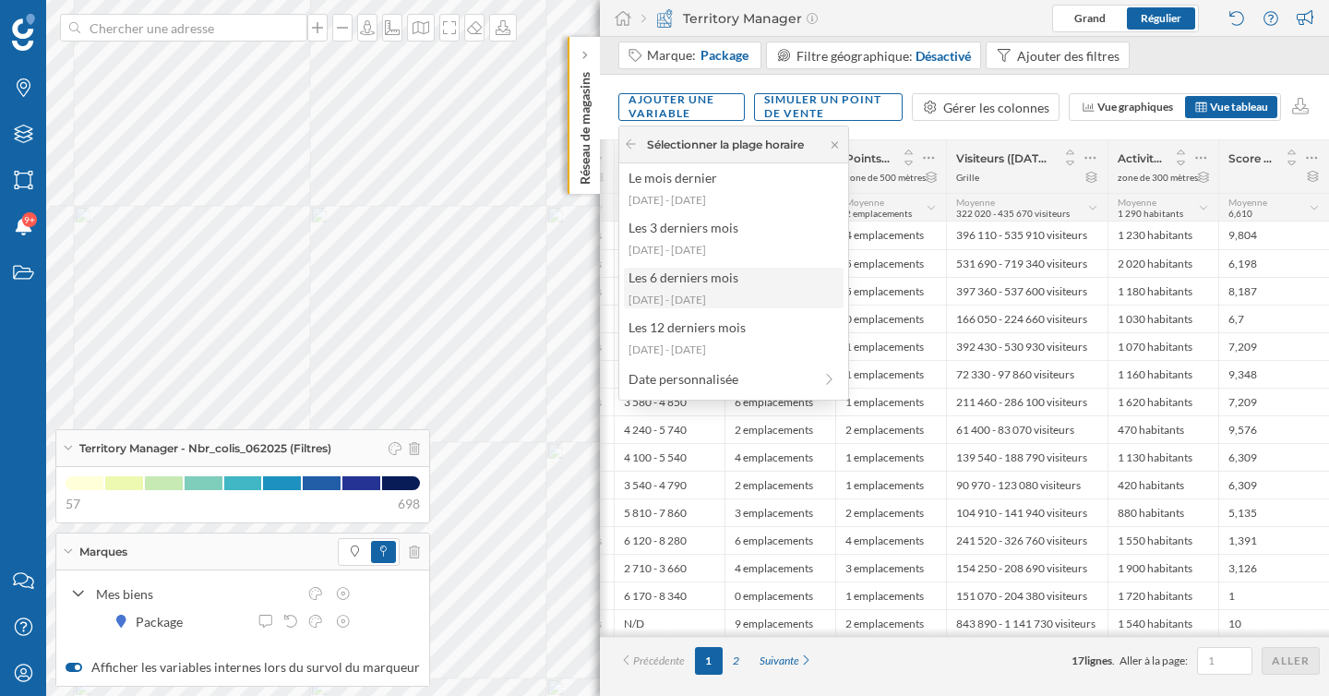
click at [716, 295] on div "[DATE] - [DATE]" at bounding box center [733, 300] width 209 height 17
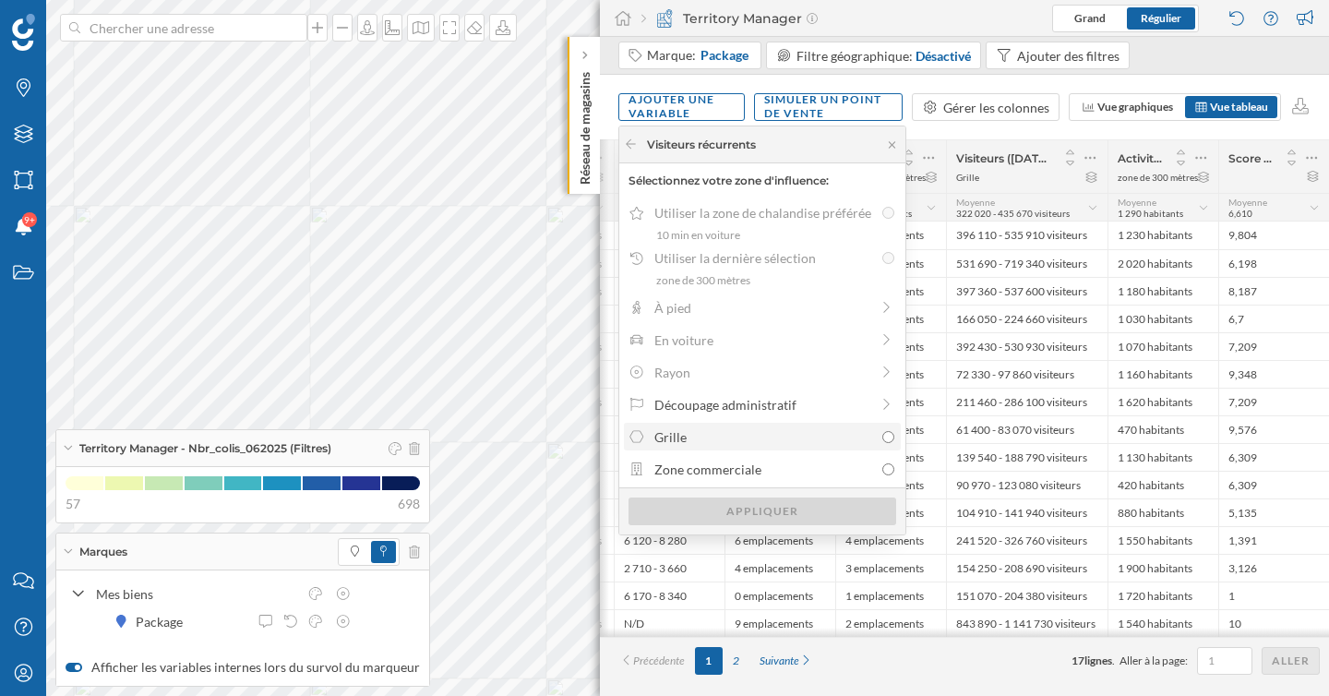
click at [808, 436] on div "Grille" at bounding box center [763, 436] width 219 height 19
click at [882, 436] on input "Grille" at bounding box center [888, 437] width 12 height 12
radio input "true"
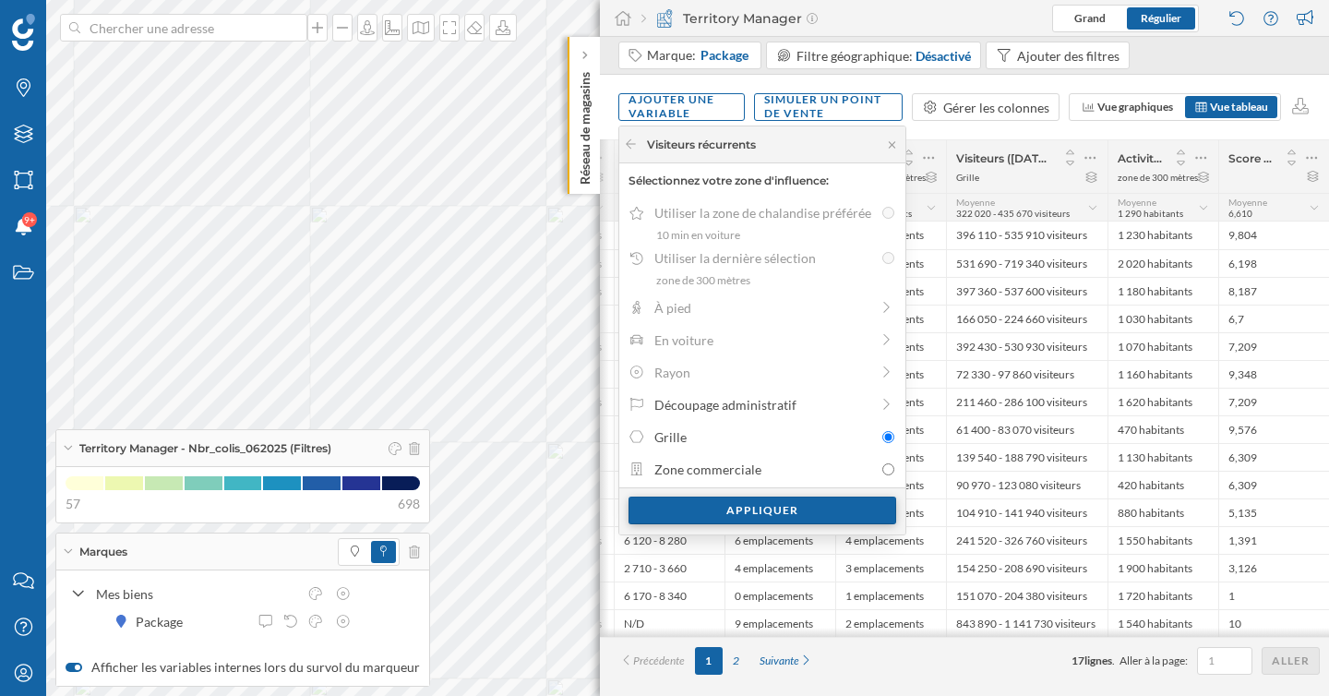
click at [802, 517] on div "Appliquer" at bounding box center [763, 511] width 268 height 28
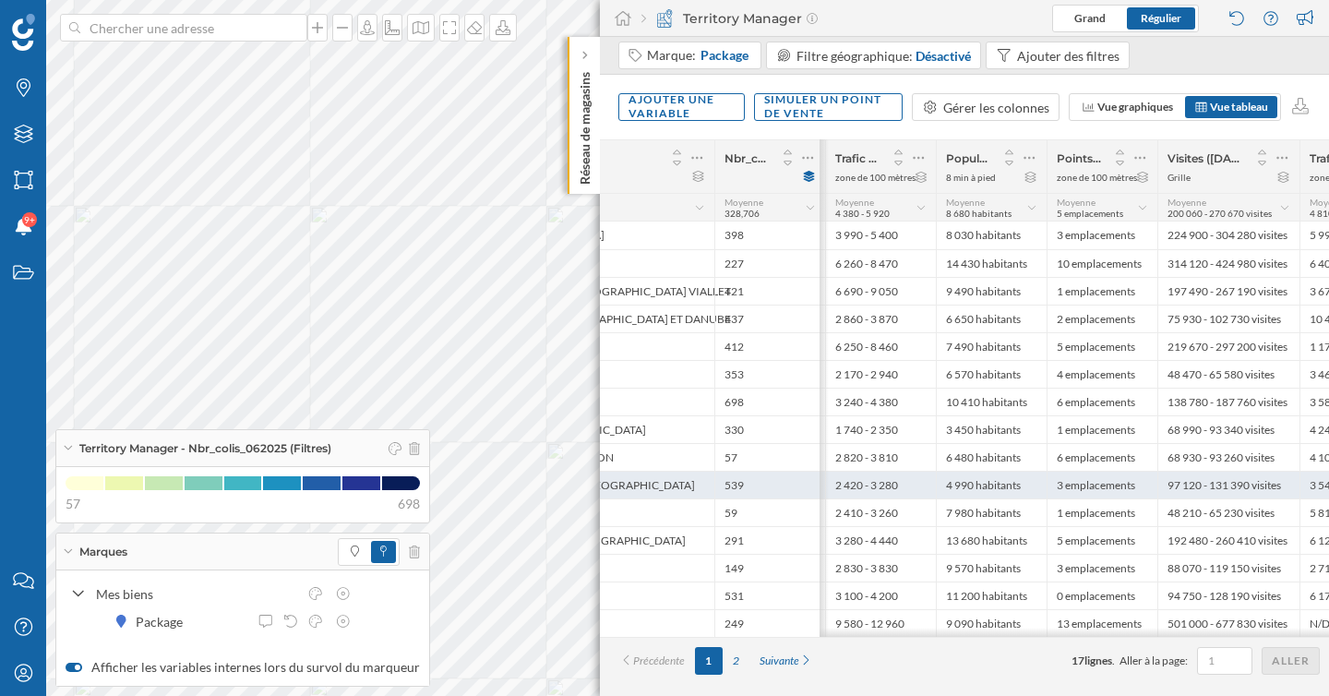
scroll to position [0, 371]
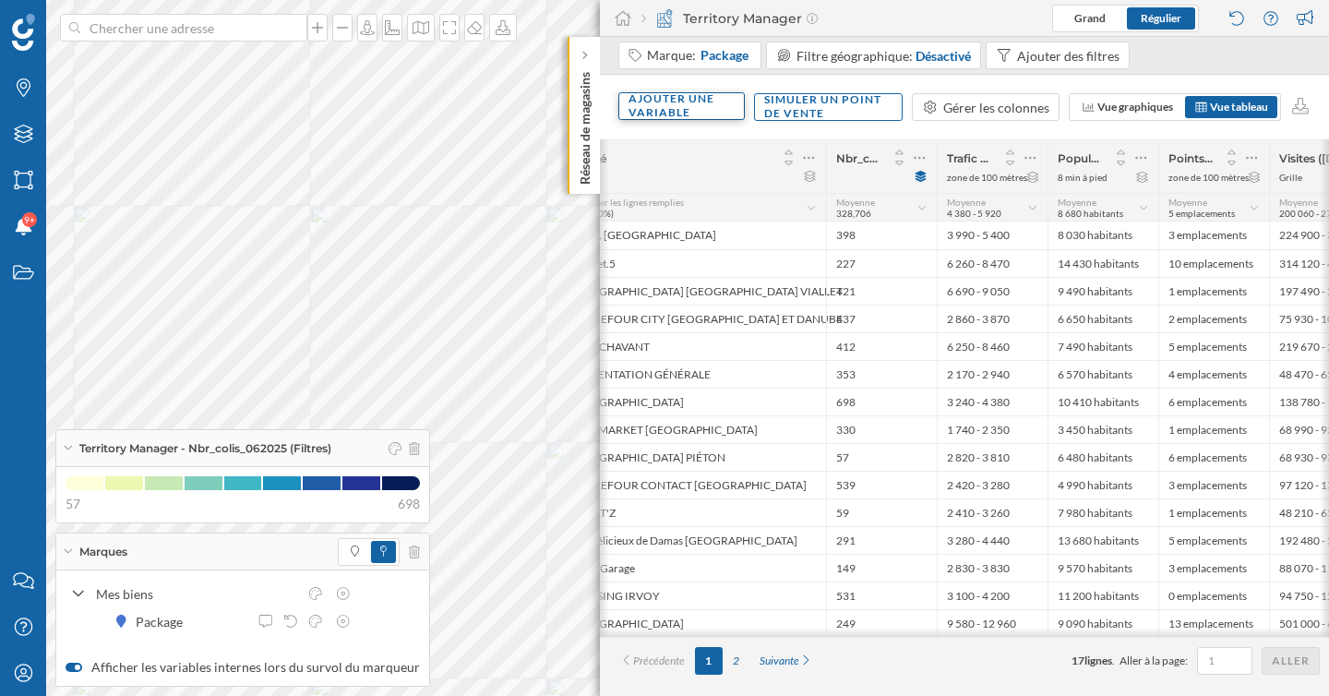
click at [671, 107] on div "Ajouter une variable" at bounding box center [681, 106] width 126 height 28
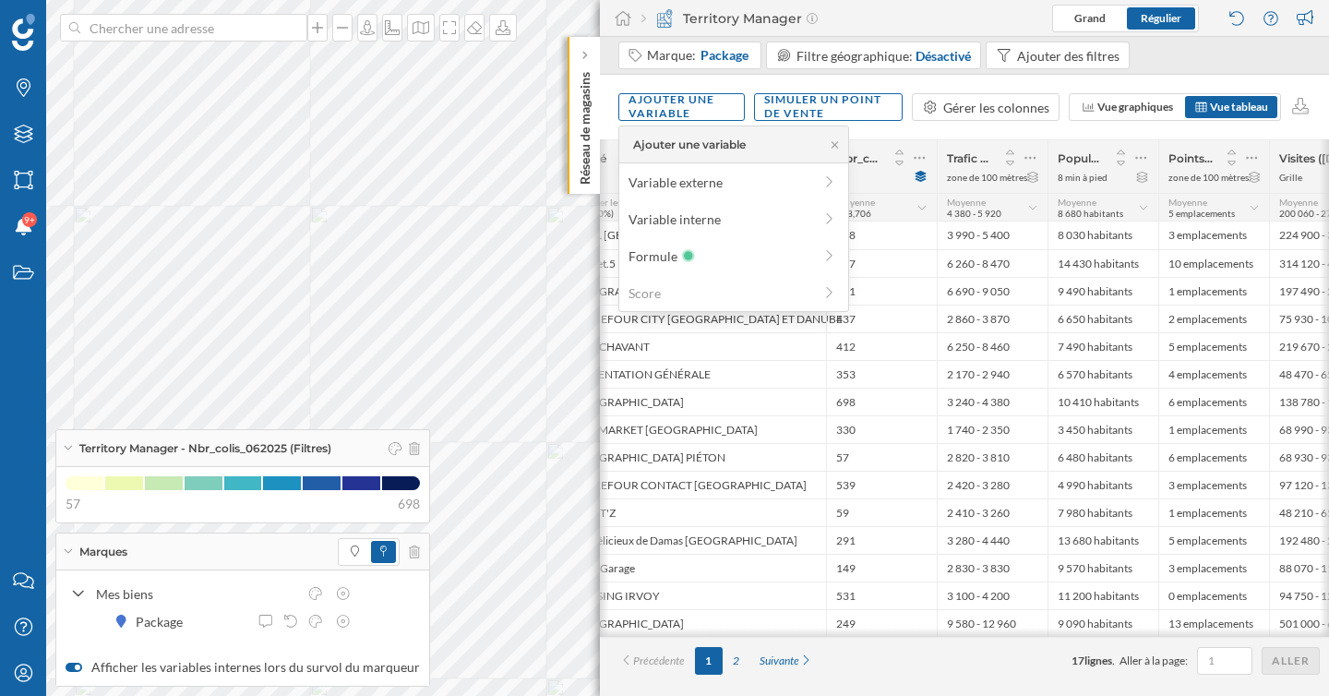
click at [689, 200] on div "Ajouter une variable Variable externe Variable interne Formule Score" at bounding box center [733, 219] width 231 height 186
click at [689, 184] on div "Variable externe" at bounding box center [721, 182] width 184 height 19
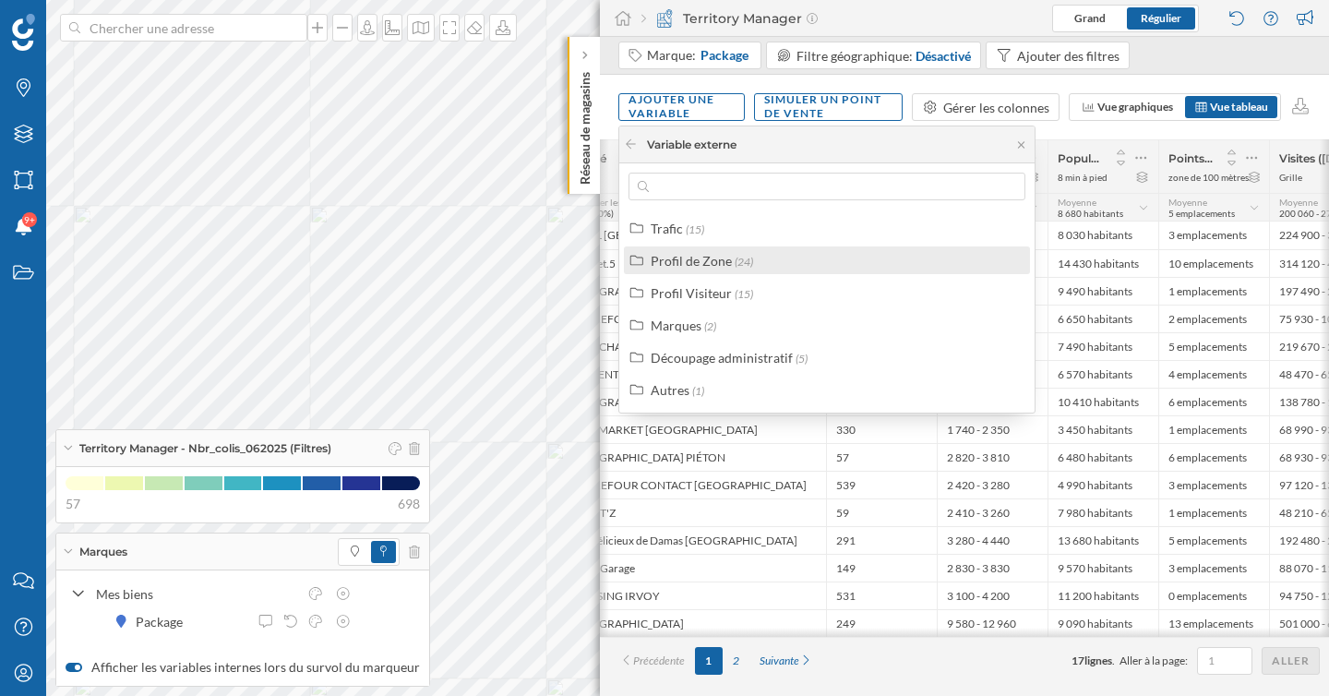
click at [702, 267] on div "Profil de Zone" at bounding box center [691, 261] width 81 height 16
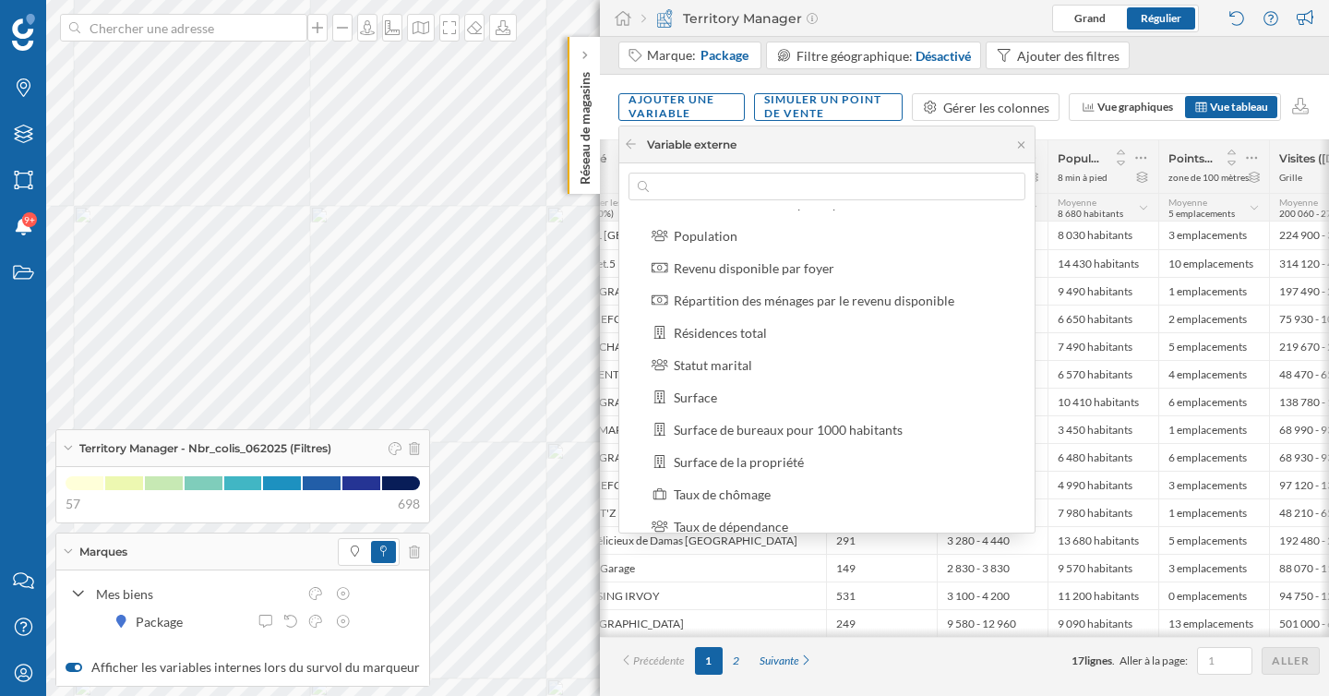
scroll to position [0, 0]
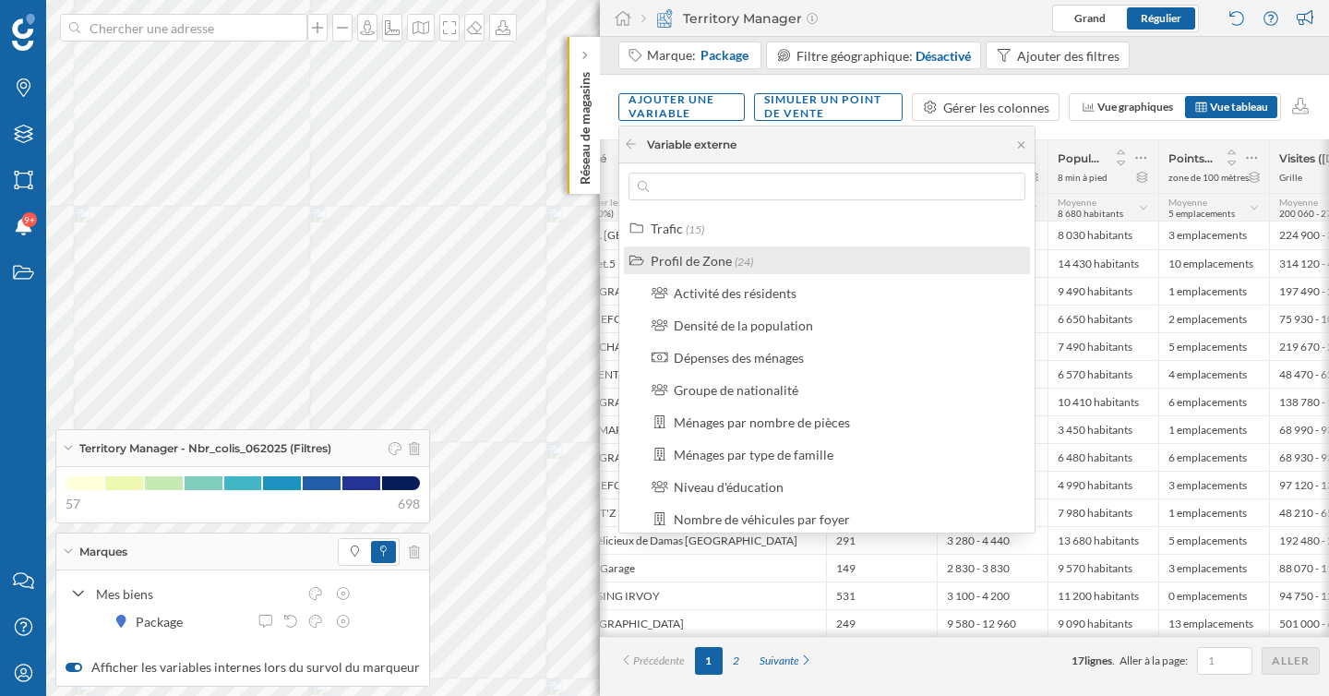
click at [699, 260] on div "Profil de Zone" at bounding box center [691, 261] width 81 height 16
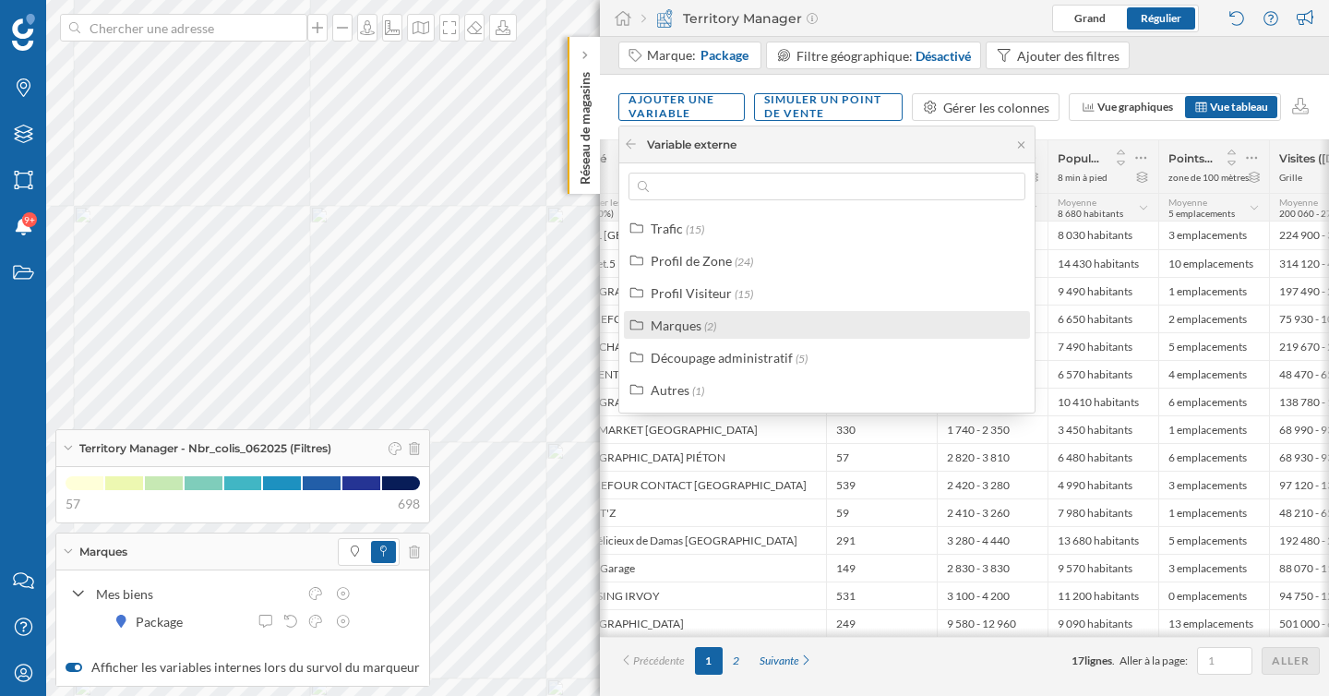
click at [676, 321] on div "Marques" at bounding box center [676, 325] width 51 height 16
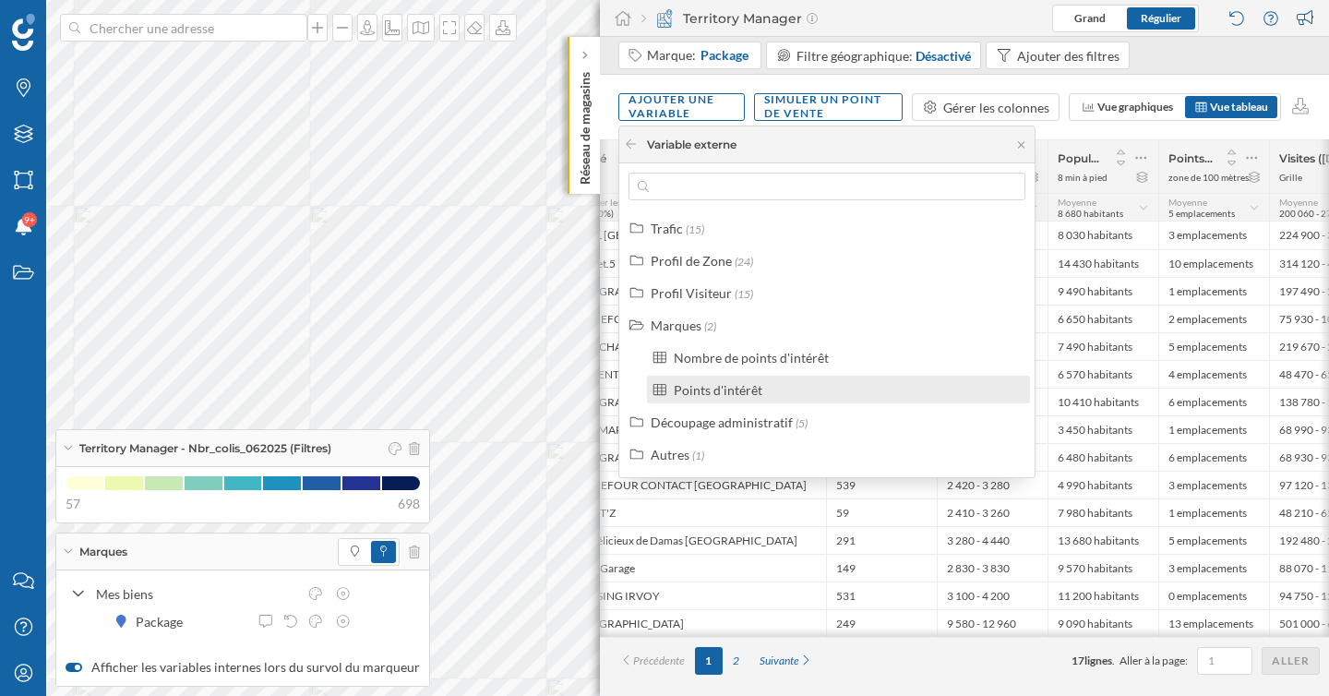
click at [713, 393] on div "Points d'intérêt" at bounding box center [718, 390] width 89 height 16
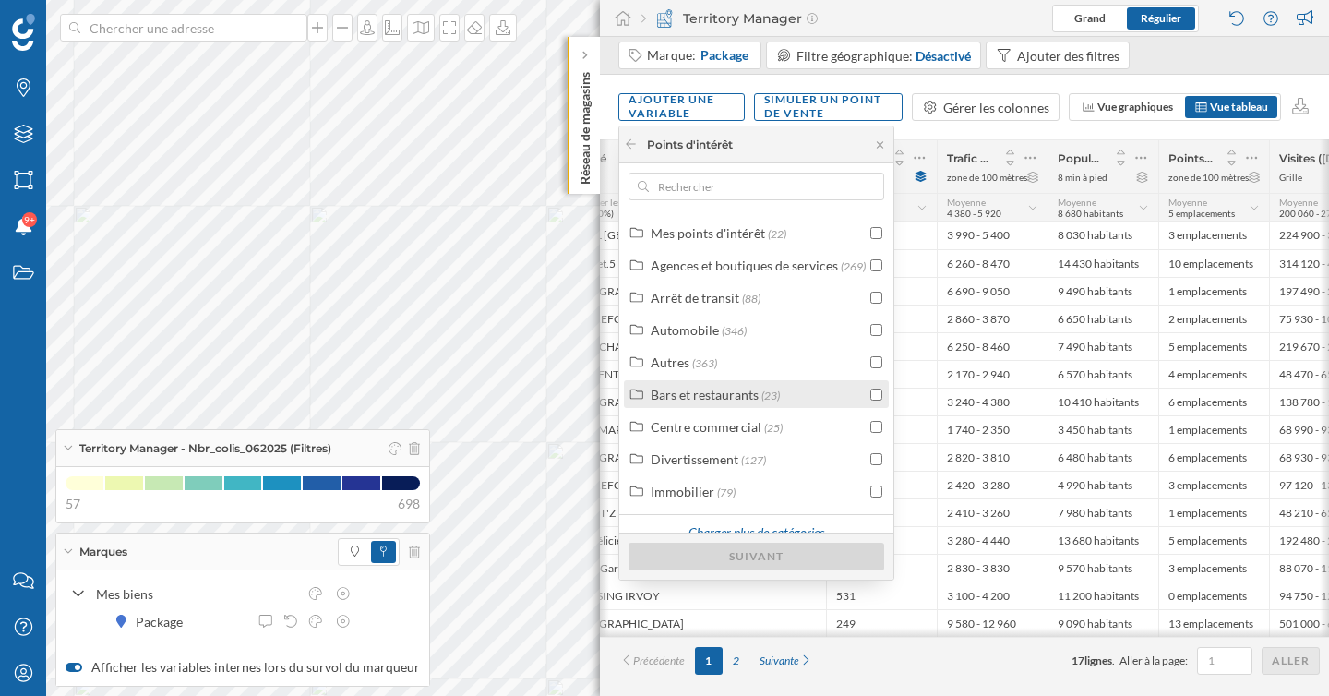
scroll to position [46, 0]
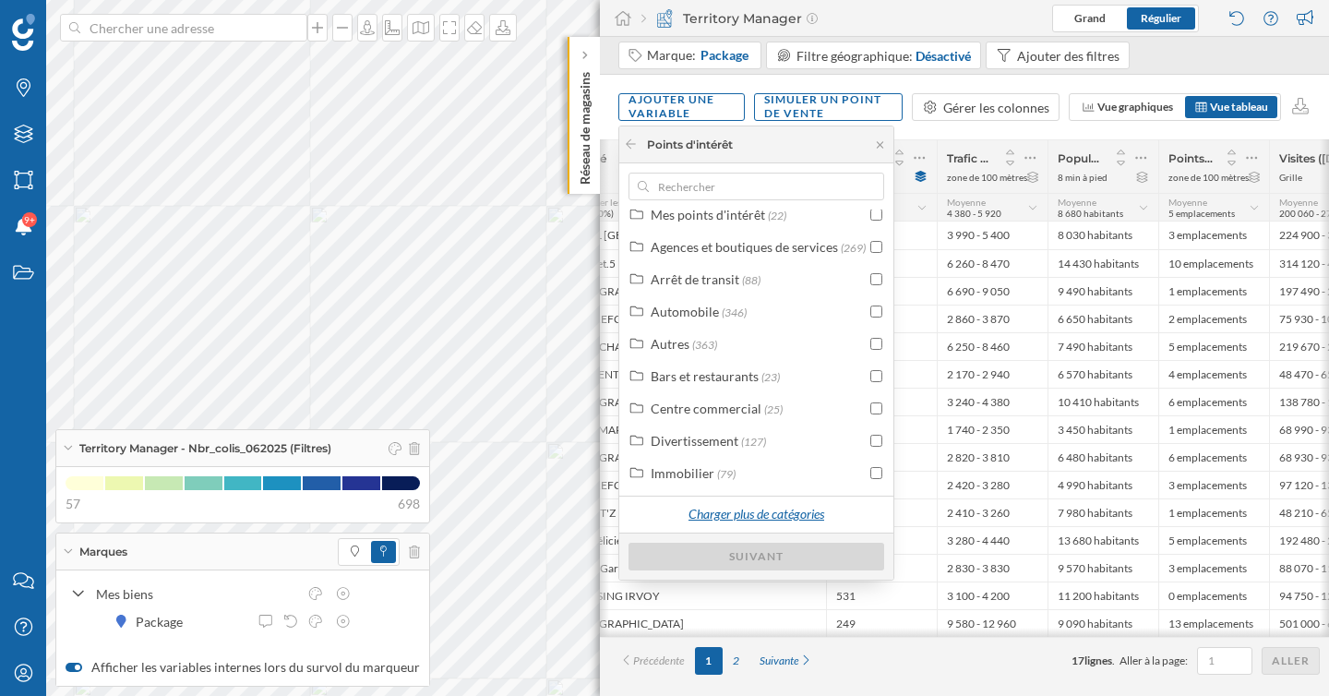
click at [742, 513] on div "Charger plus de catégories" at bounding box center [756, 515] width 159 height 28
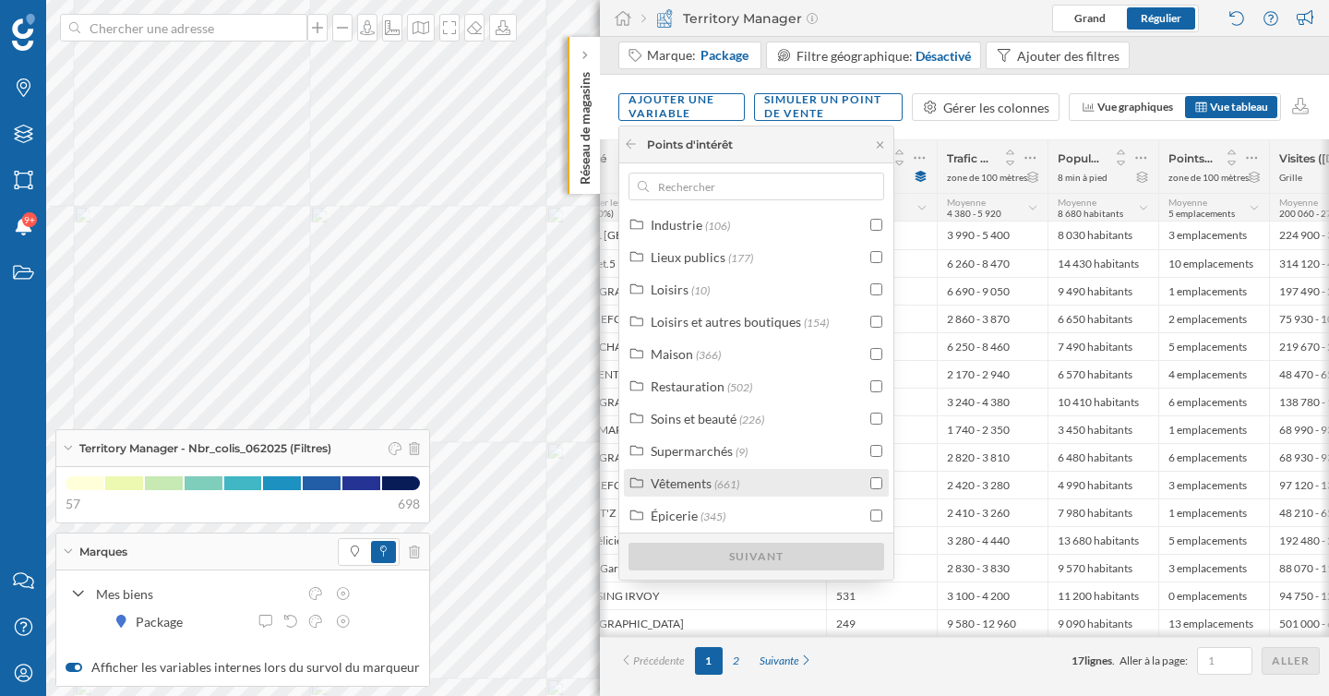
scroll to position [332, 0]
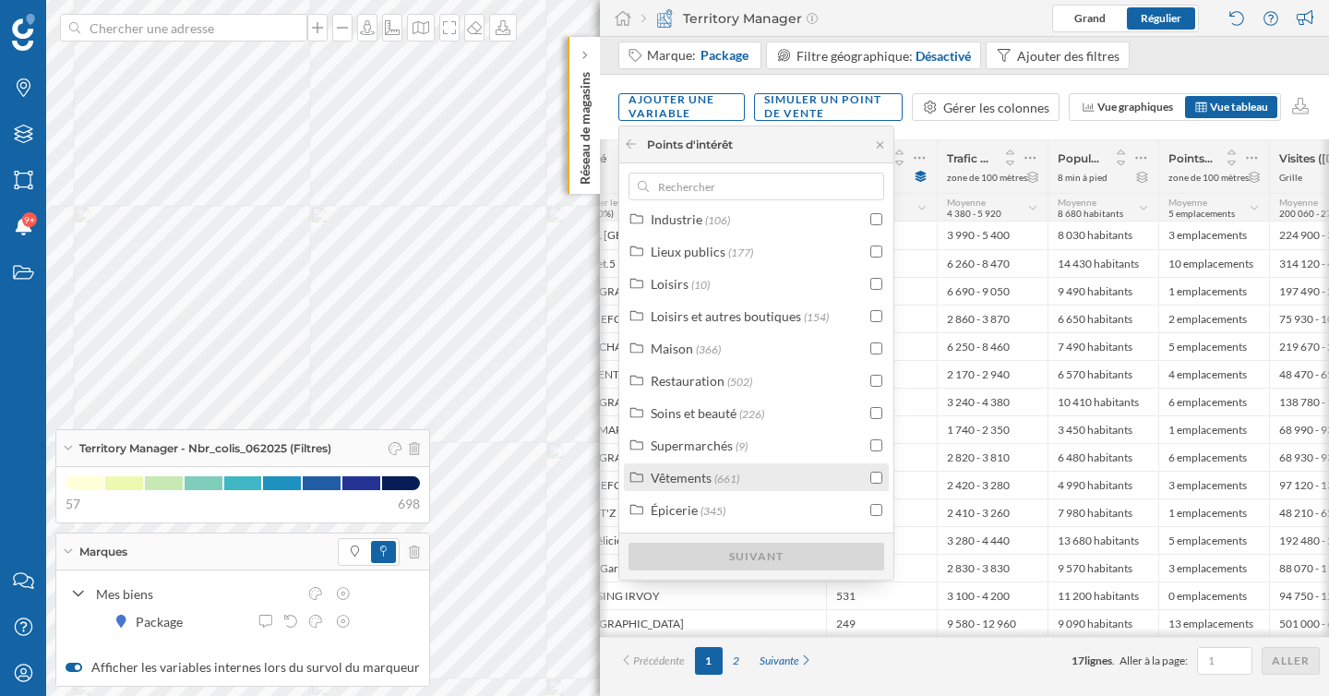
click at [813, 475] on div "Vêtements (661)" at bounding box center [758, 477] width 215 height 19
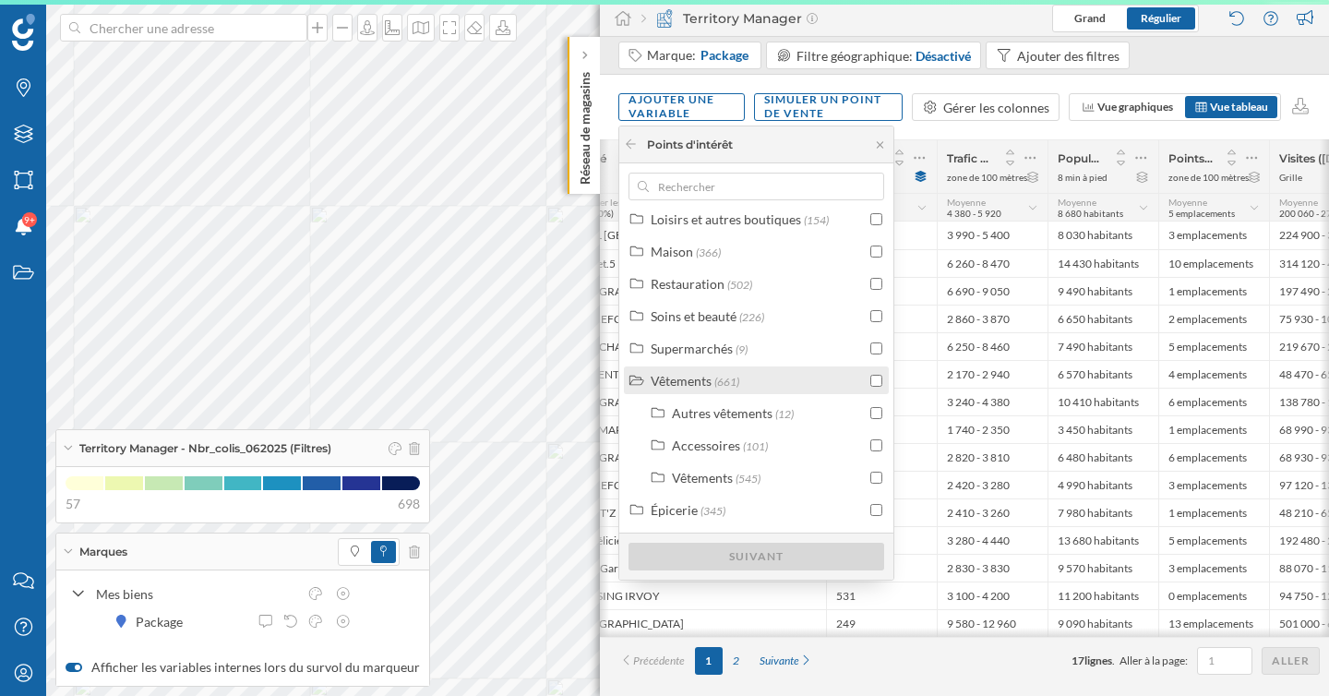
click at [875, 385] on input "checkbox" at bounding box center [876, 381] width 12 height 12
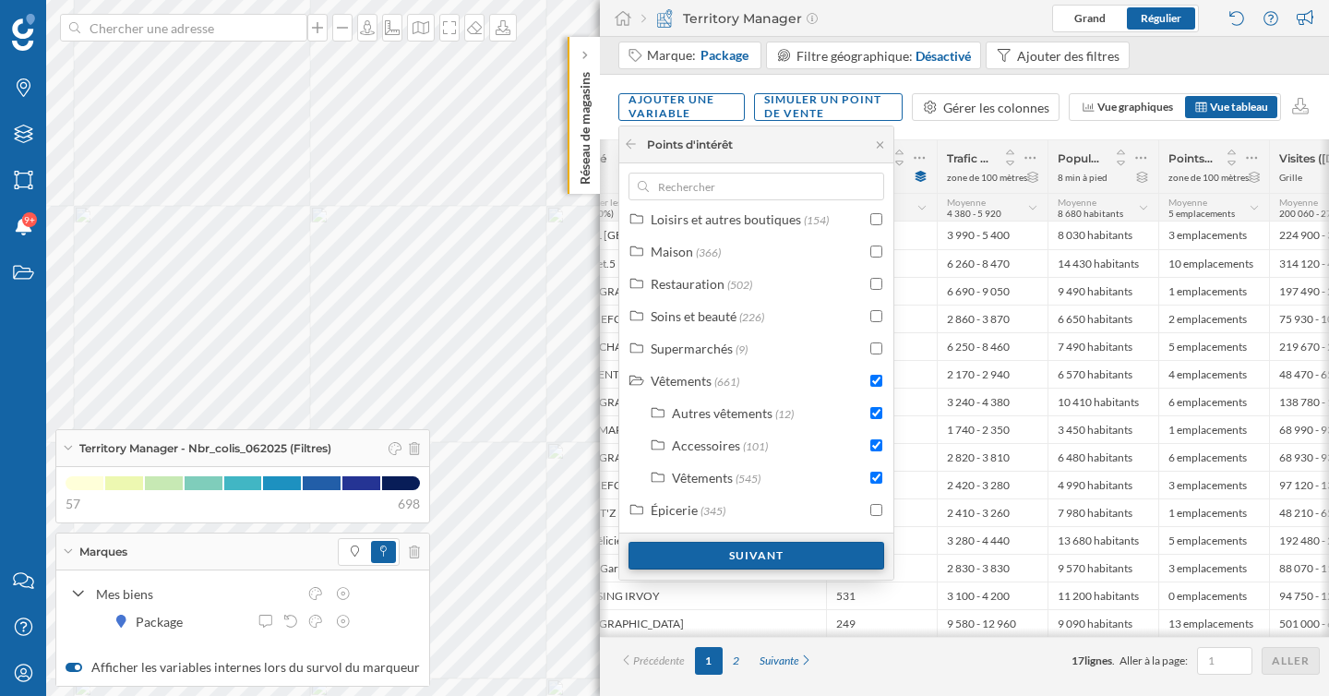
click at [820, 561] on div "Suivant" at bounding box center [757, 556] width 256 height 28
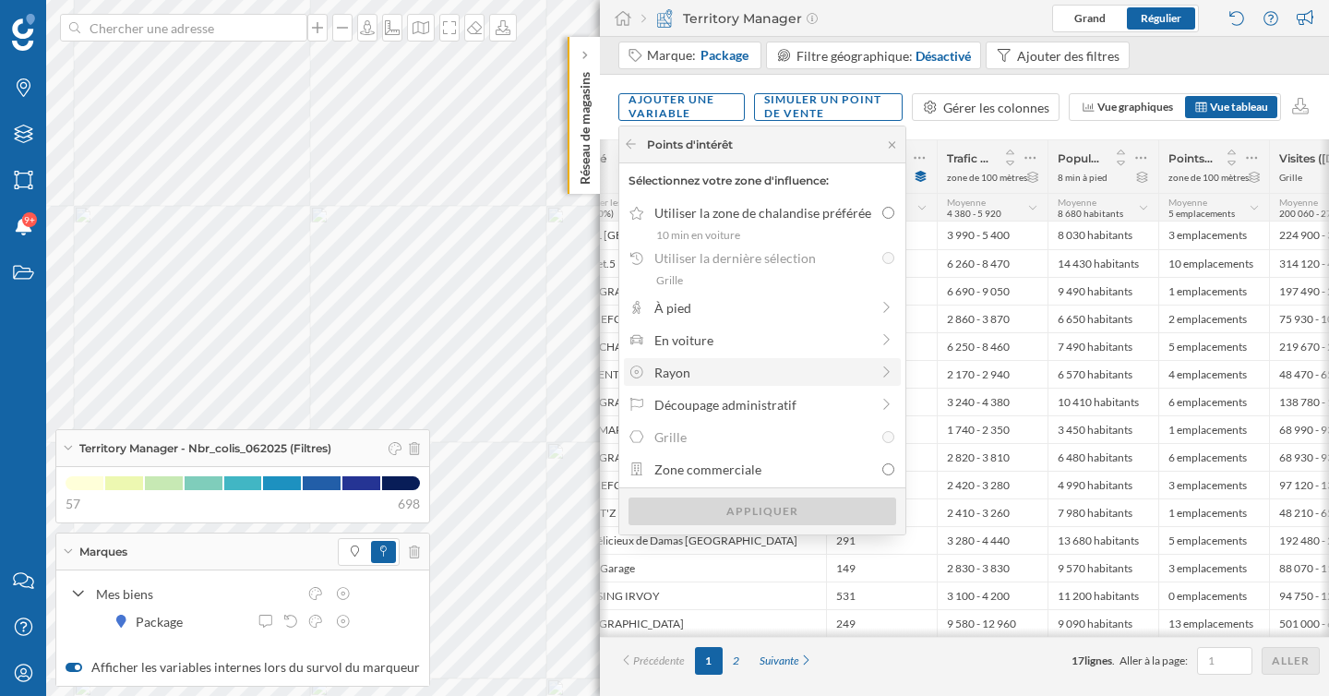
click at [844, 373] on div "Rayon" at bounding box center [761, 372] width 215 height 19
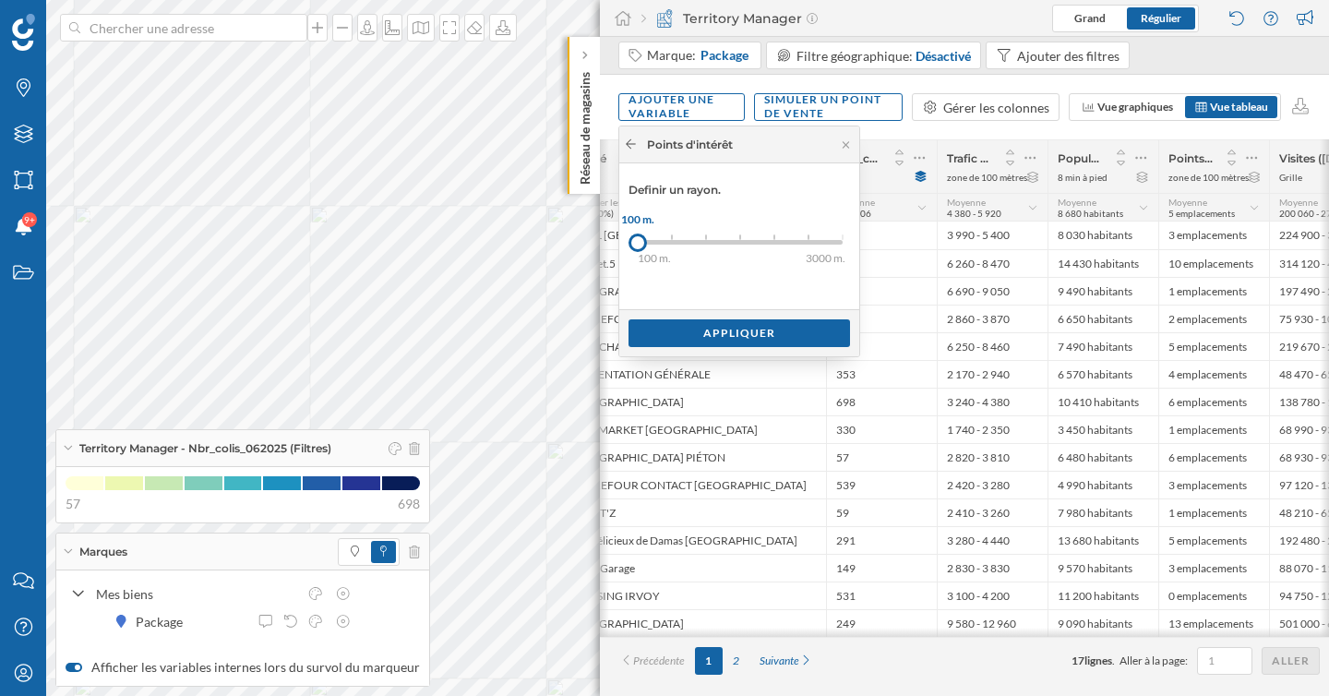
click at [626, 143] on icon at bounding box center [631, 143] width 10 height 9
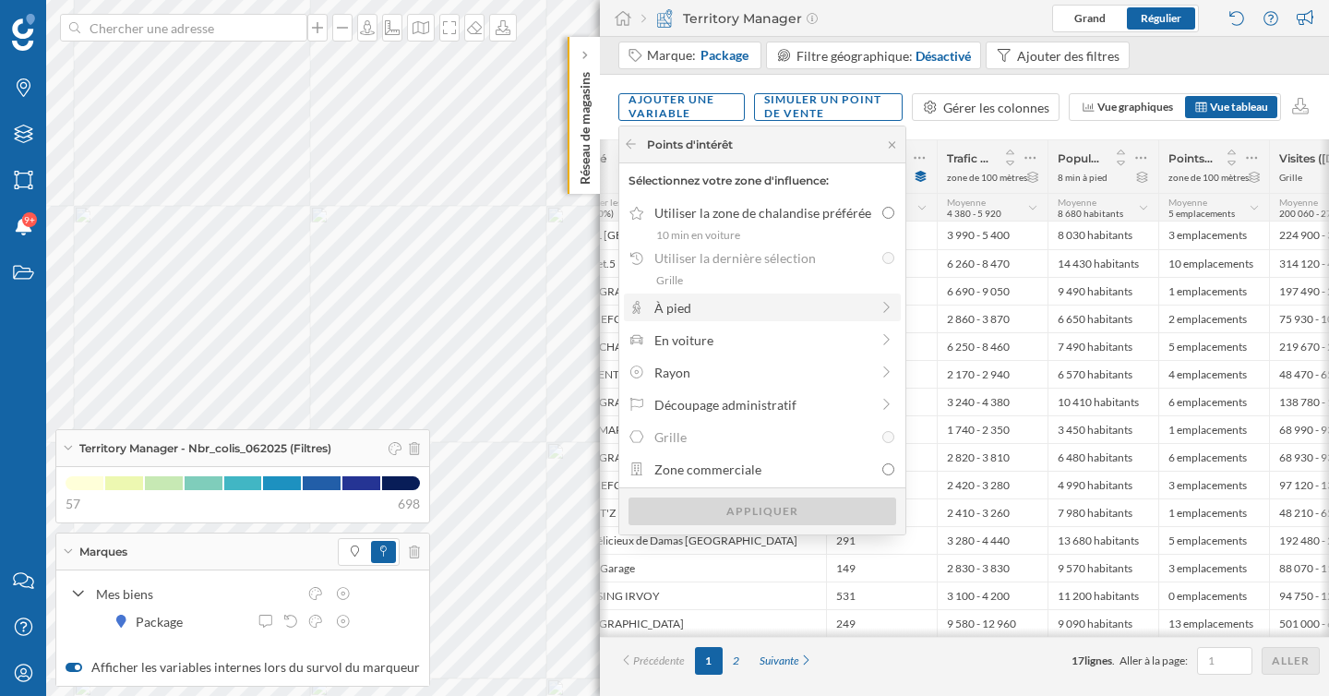
click at [704, 314] on div "À pied" at bounding box center [761, 307] width 215 height 19
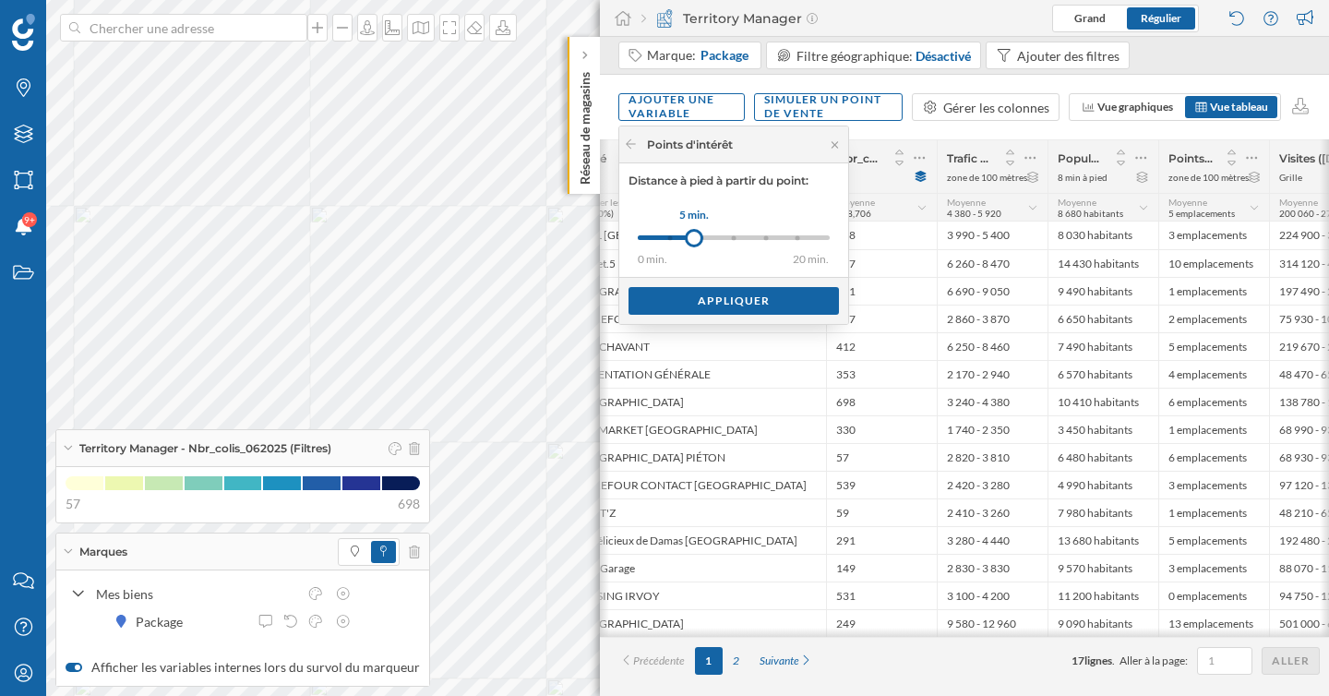
drag, startPoint x: 670, startPoint y: 240, endPoint x: 700, endPoint y: 240, distance: 29.5
click at [700, 240] on div at bounding box center [694, 238] width 18 height 18
click at [750, 301] on div "Appliquer" at bounding box center [734, 300] width 210 height 28
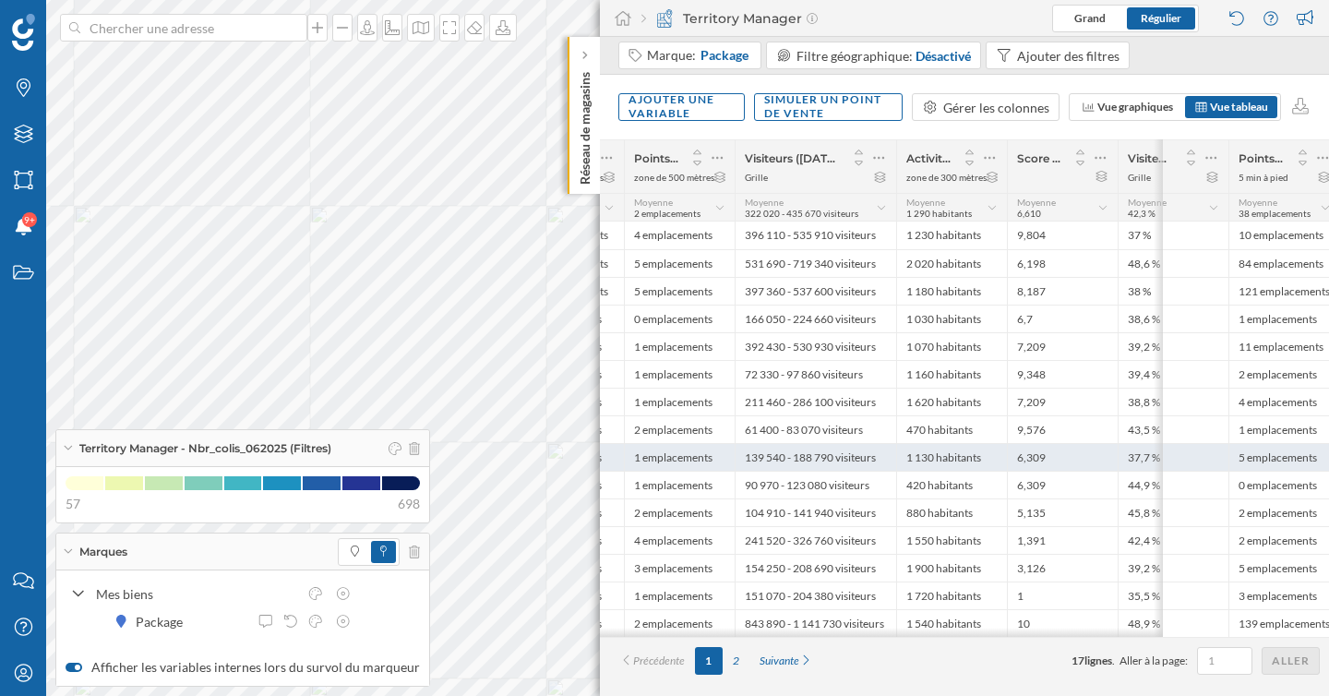
scroll to position [0, 1391]
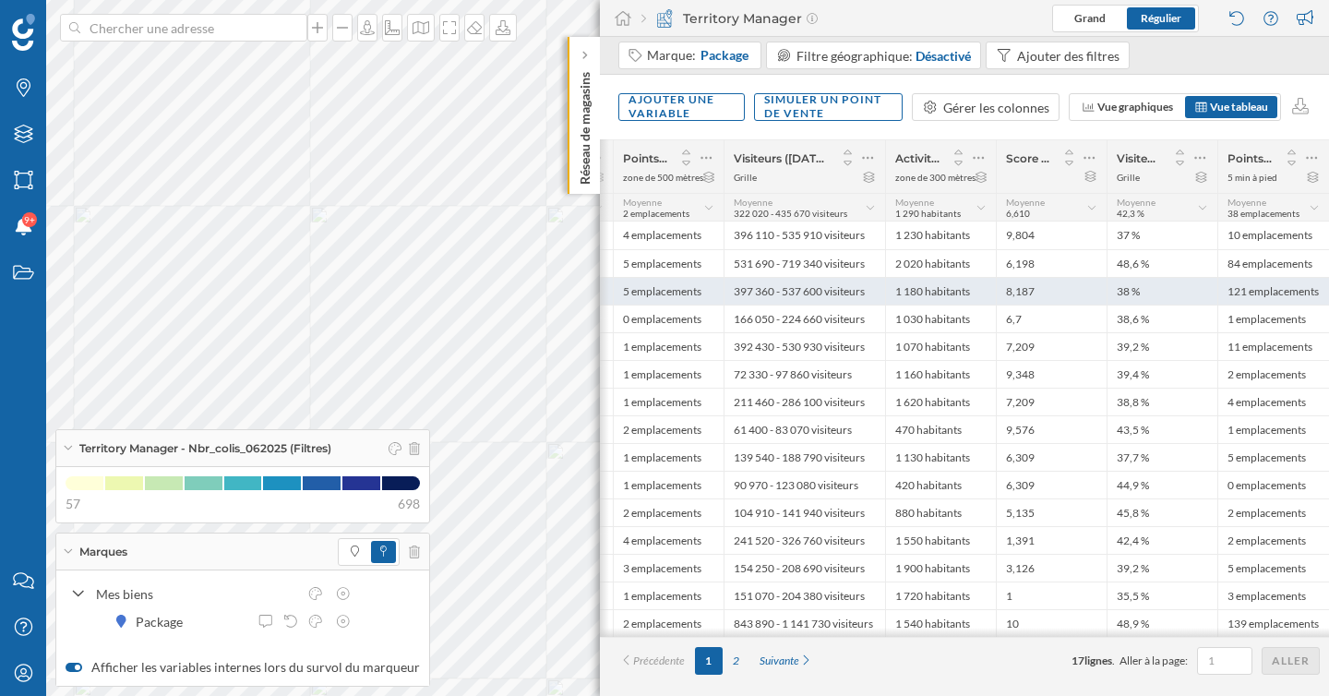
click at [1158, 292] on div "38 %" at bounding box center [1162, 291] width 111 height 28
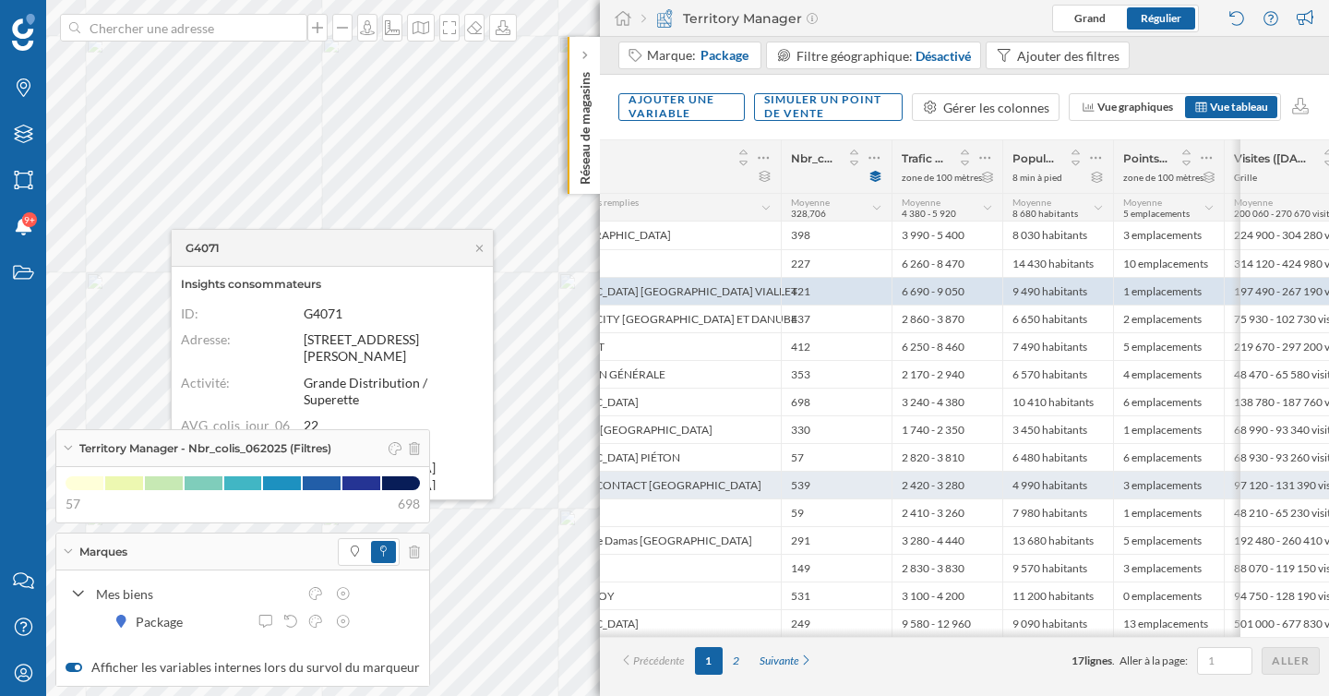
scroll to position [0, 296]
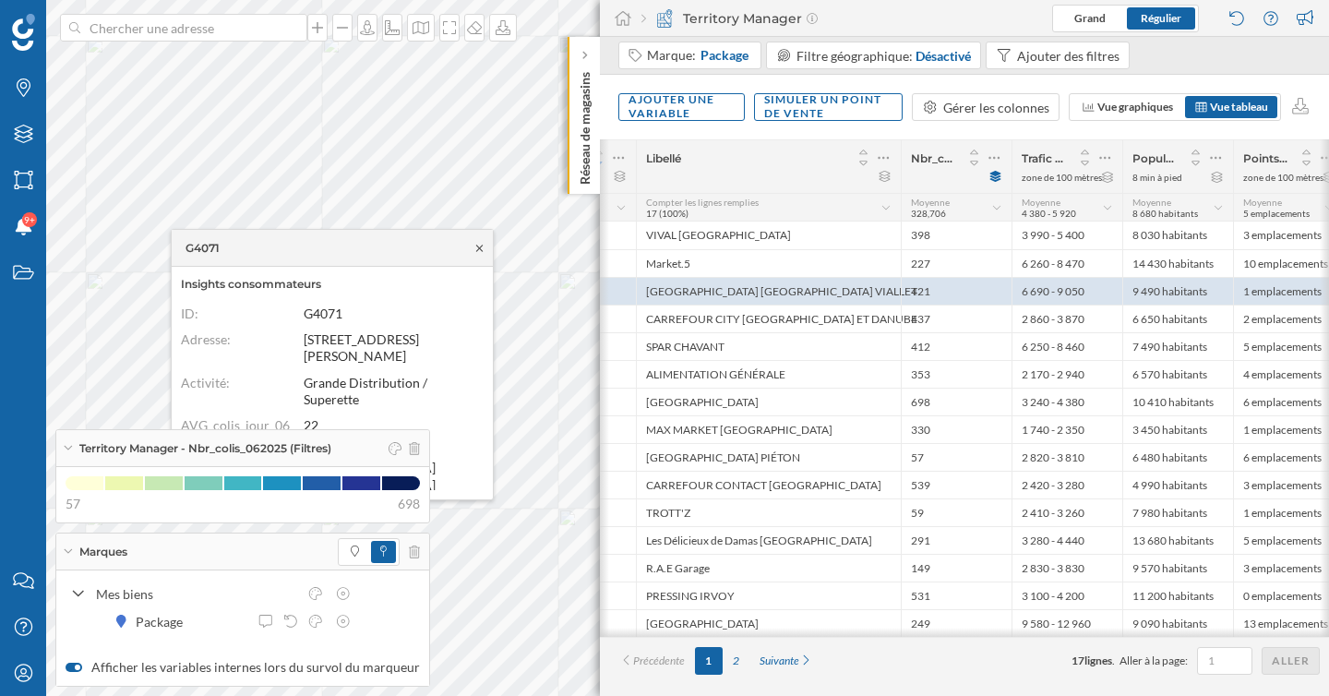
click at [483, 248] on icon at bounding box center [480, 248] width 14 height 11
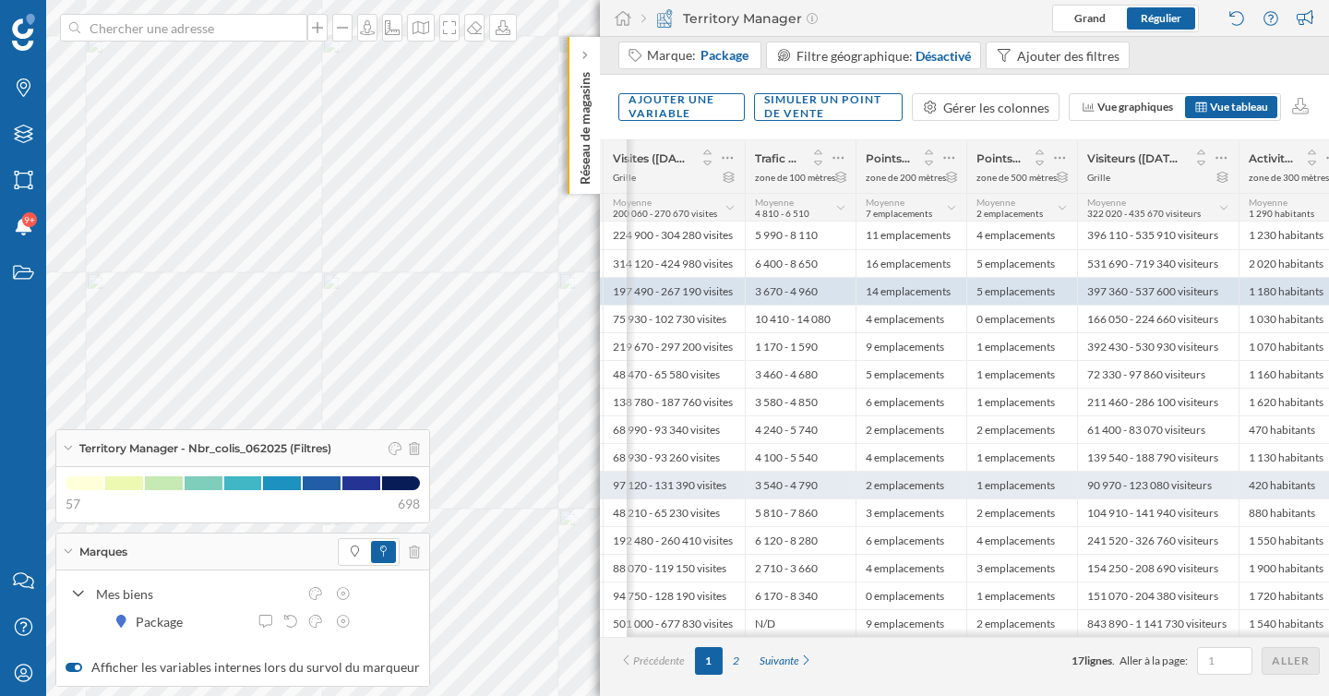
scroll to position [0, 892]
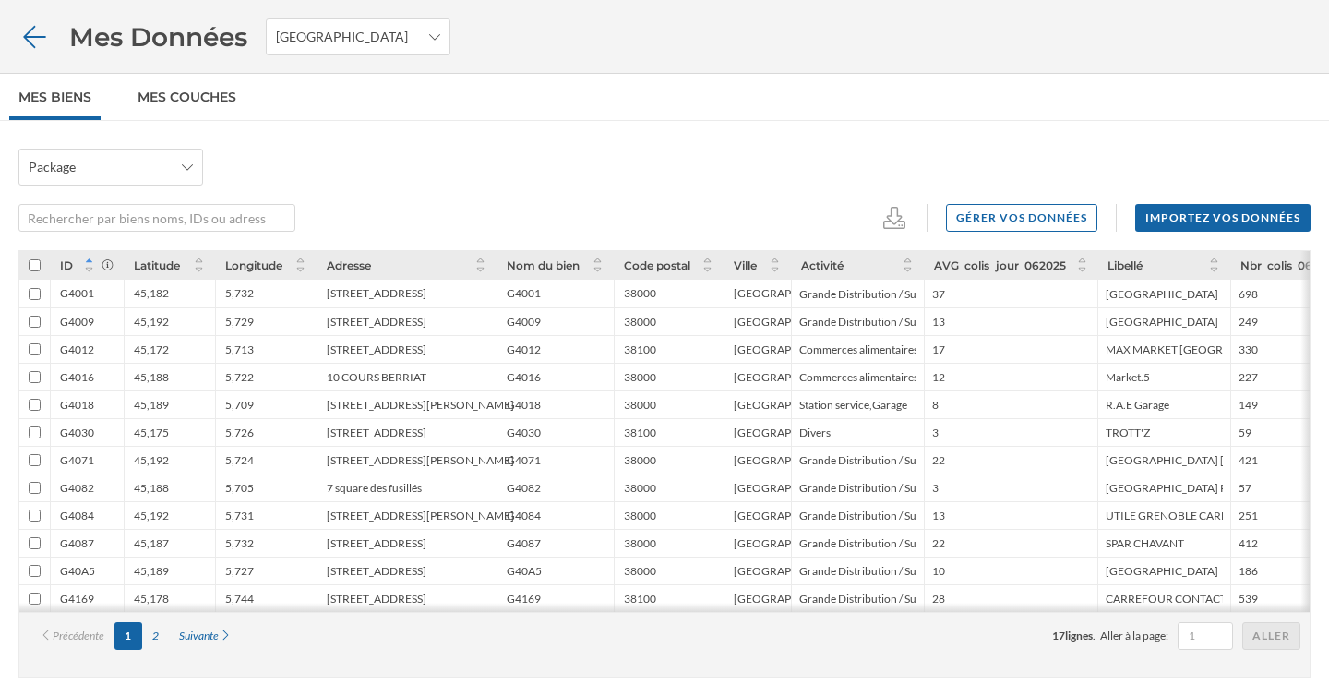
click at [20, 24] on icon at bounding box center [34, 37] width 32 height 26
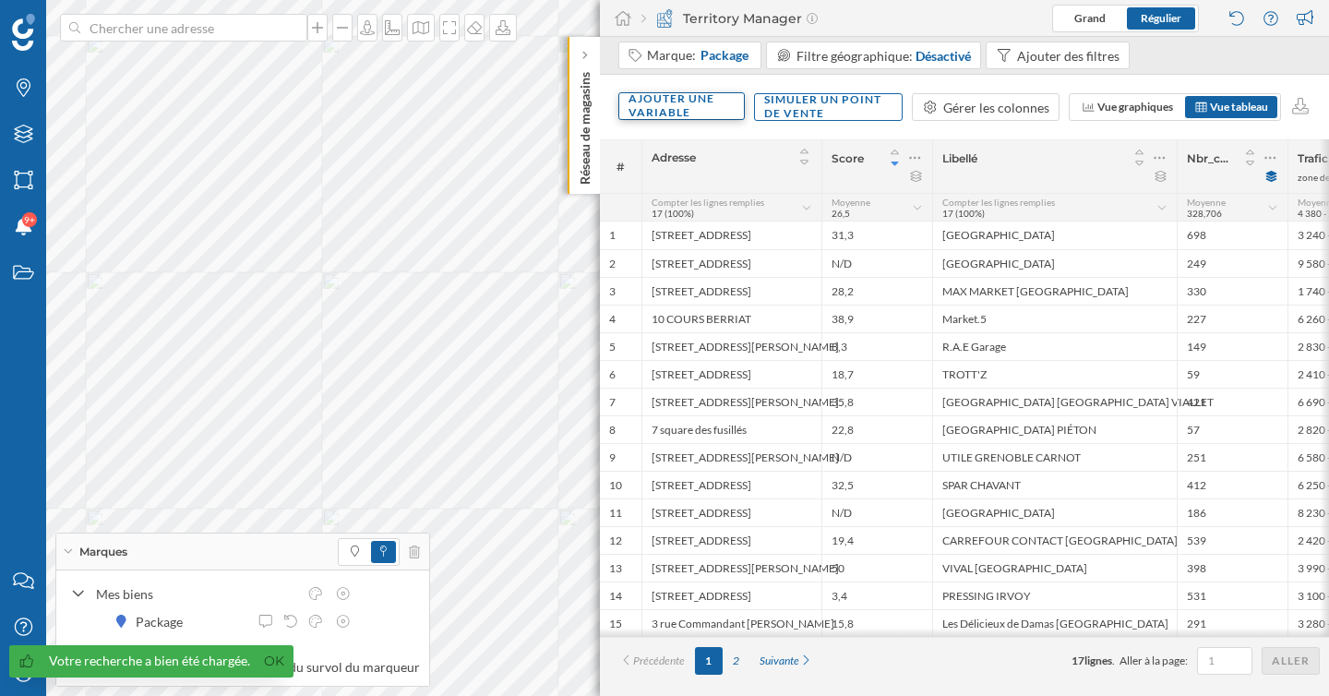
click at [700, 103] on div "Ajouter une variable" at bounding box center [681, 106] width 126 height 28
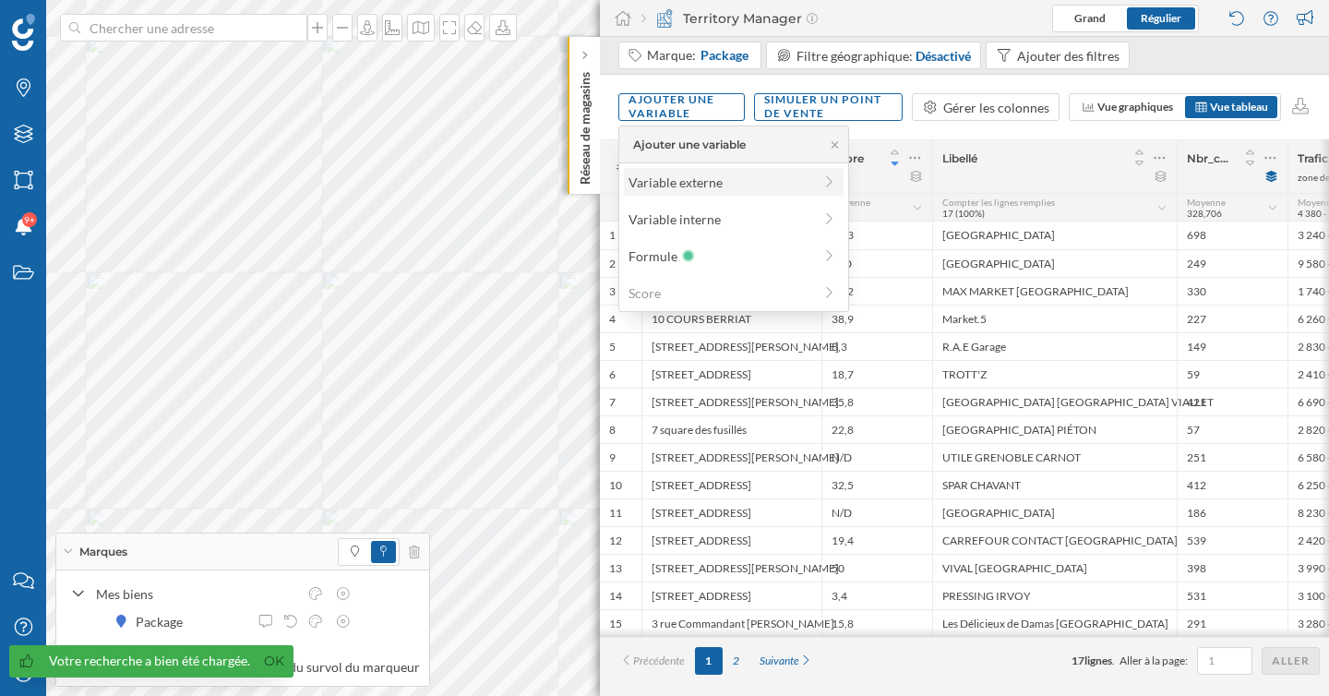
click at [712, 189] on div "Variable externe" at bounding box center [721, 182] width 184 height 19
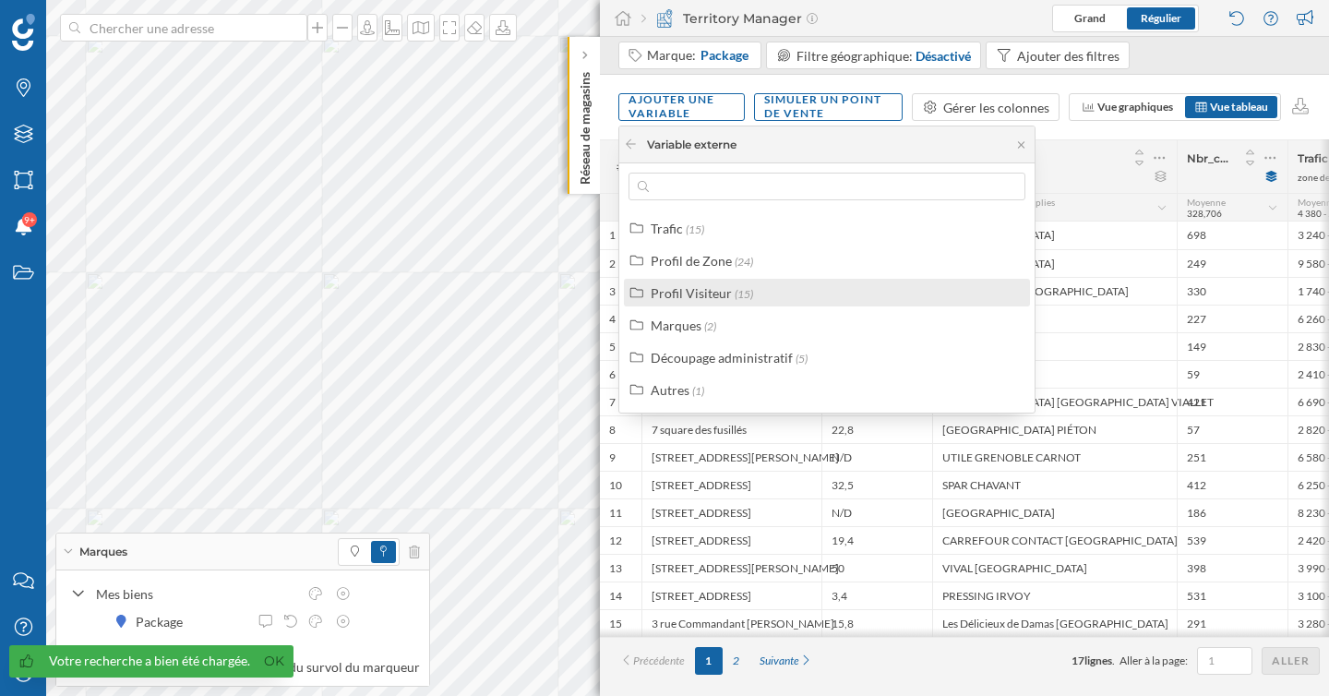
click at [723, 293] on div "Profil Visiteur" at bounding box center [691, 293] width 81 height 16
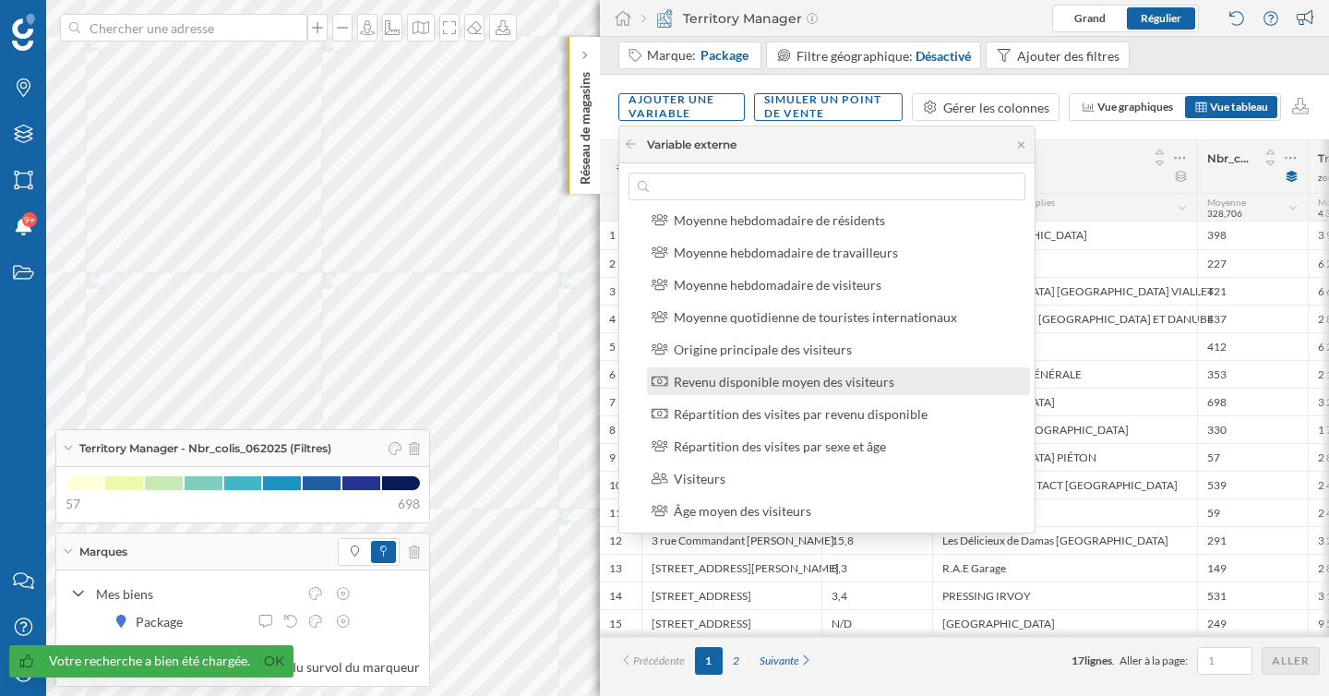
scroll to position [281, 0]
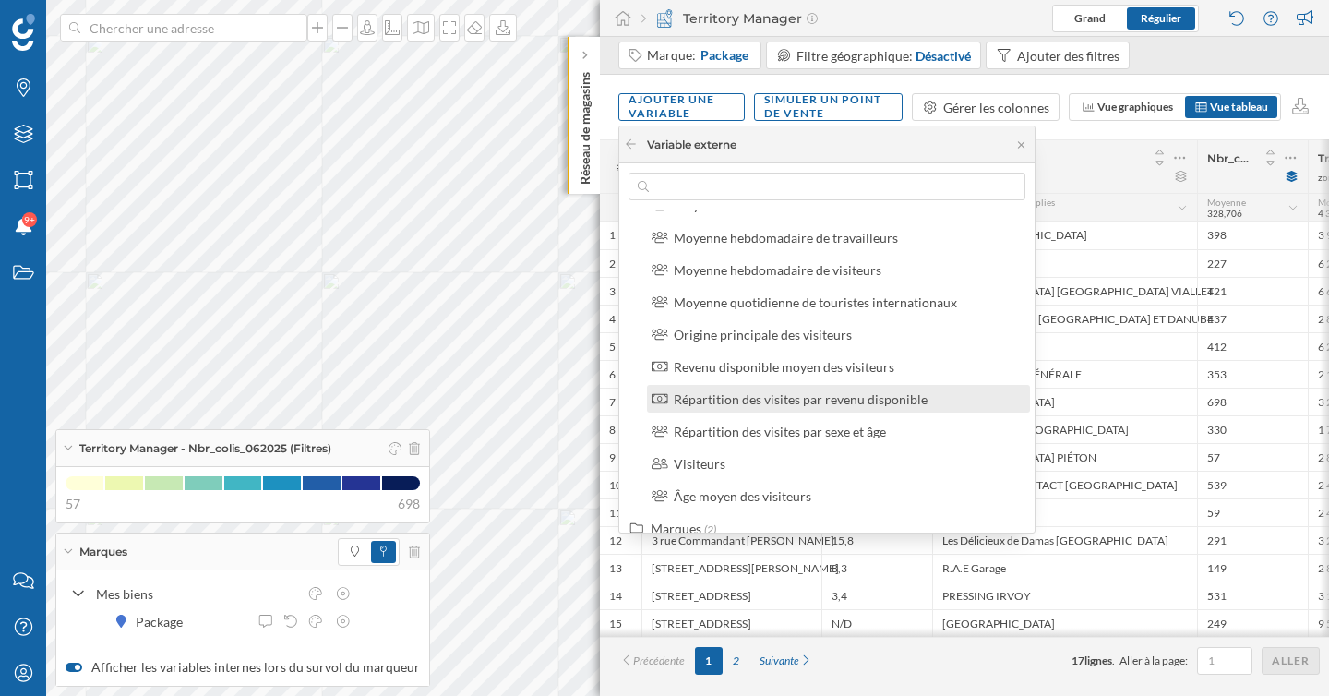
click at [769, 403] on div "Répartition des visites par revenu disponible" at bounding box center [801, 399] width 254 height 16
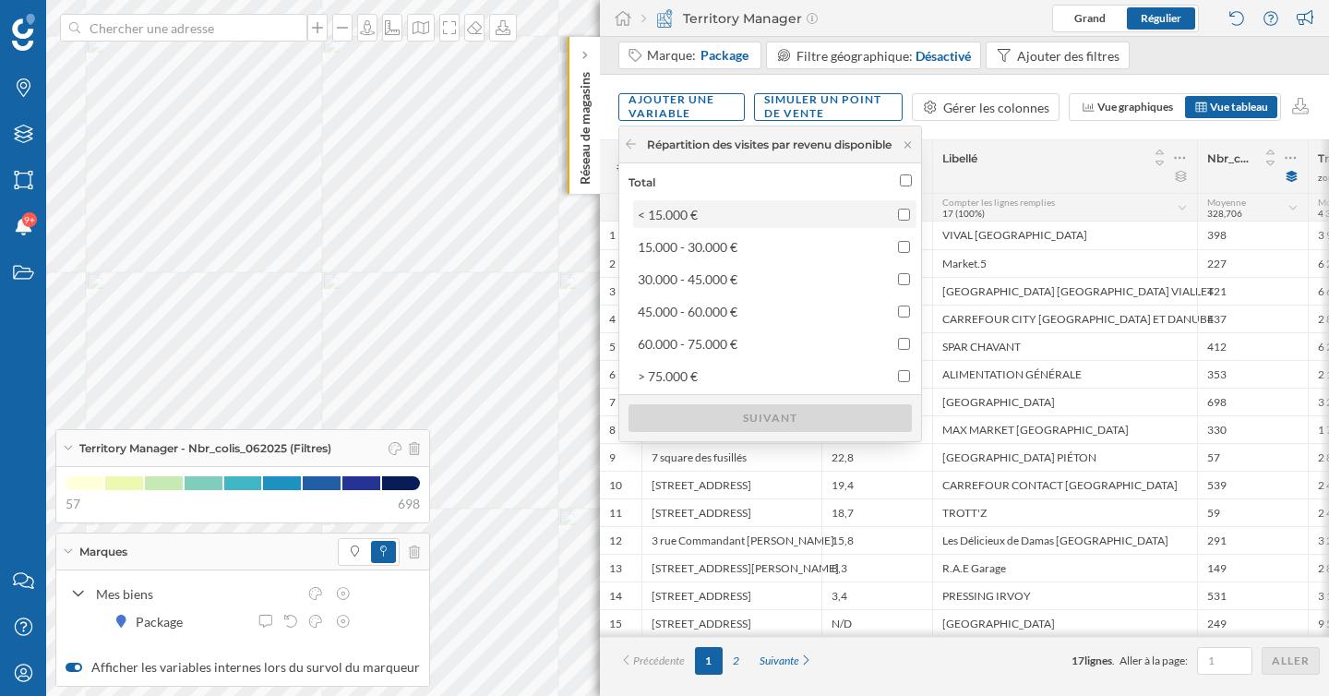
click at [772, 210] on div "< 15.000 €" at bounding box center [774, 214] width 272 height 19
checkbox input "true"
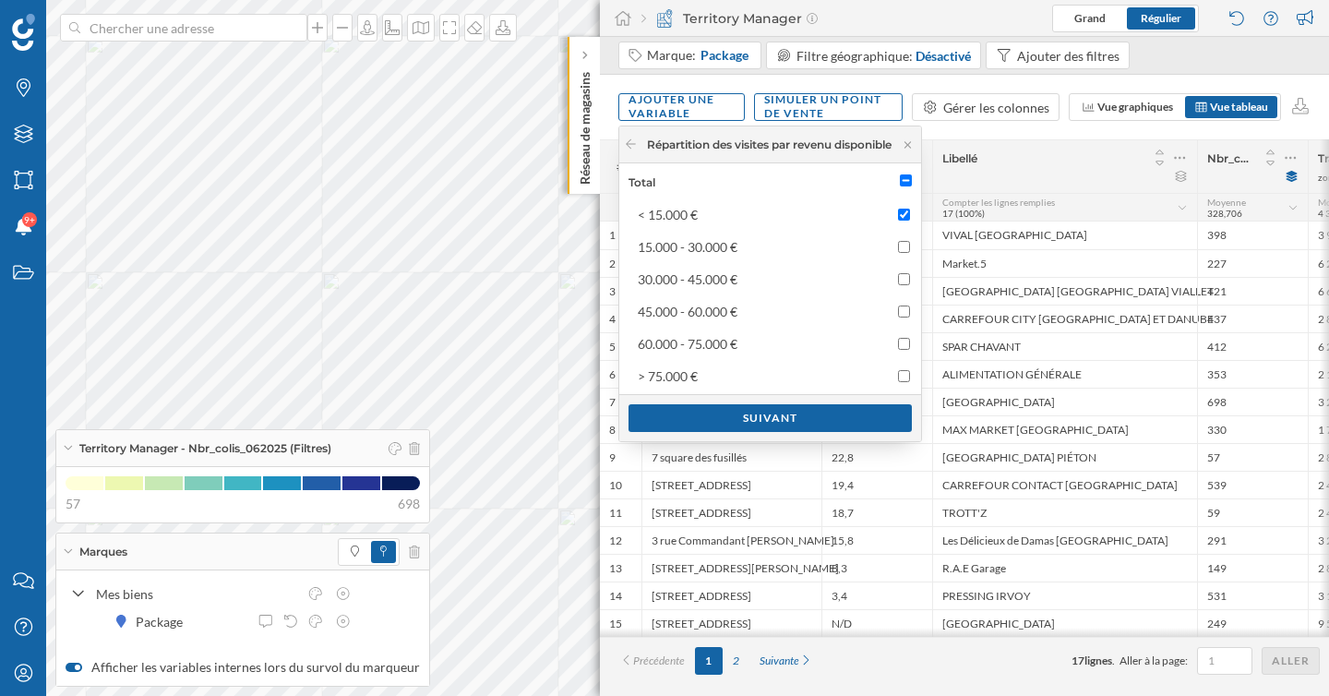
click at [912, 176] on input "Total" at bounding box center [906, 180] width 12 height 12
checkbox input "true"
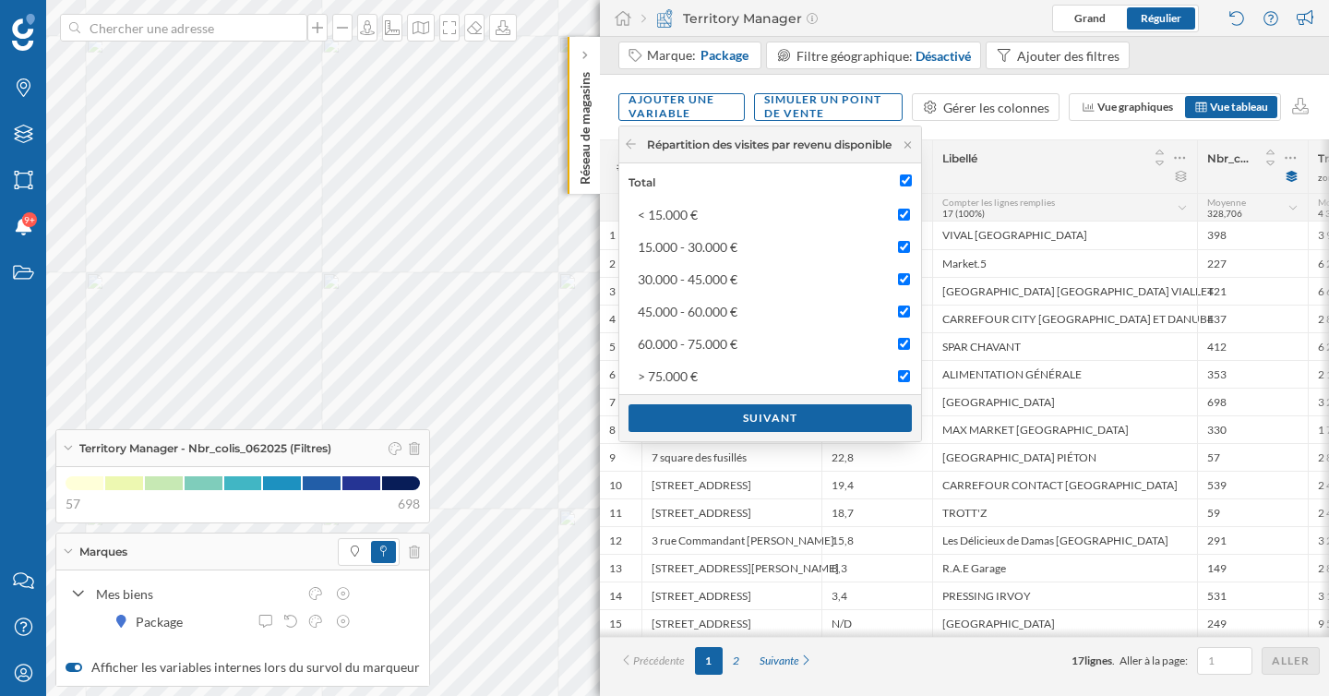
checkbox input "true"
click at [786, 424] on div "Suivant" at bounding box center [770, 417] width 283 height 28
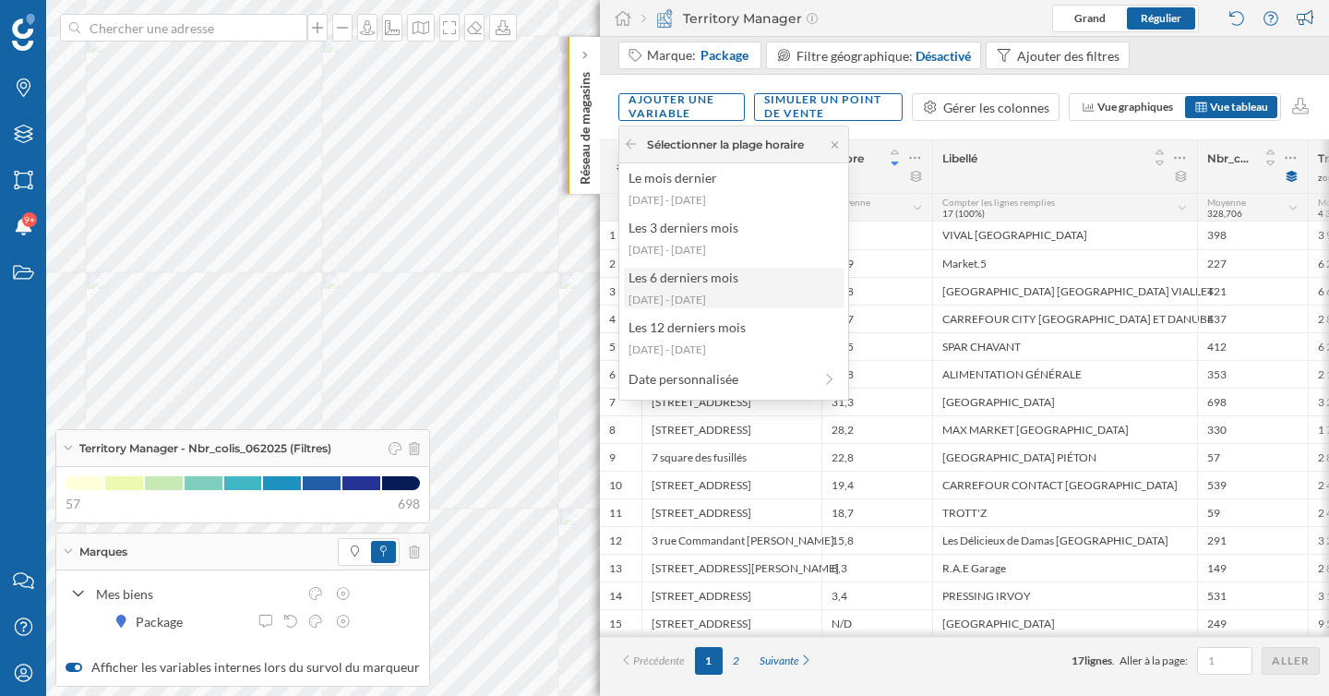
click at [746, 287] on div "Les 6 derniers mois [DATE] - [DATE]" at bounding box center [734, 288] width 220 height 41
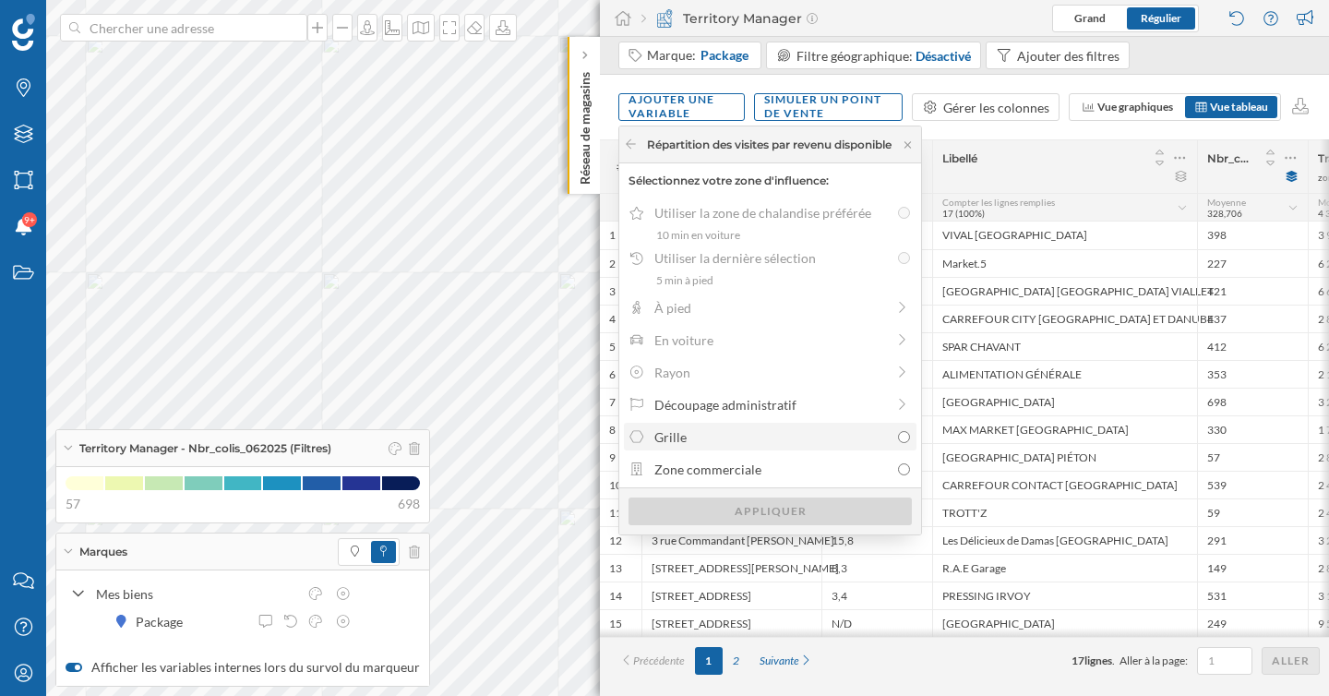
click at [774, 439] on div "Grille" at bounding box center [771, 436] width 234 height 19
click at [898, 439] on input "Grille" at bounding box center [904, 437] width 12 height 12
radio input "true"
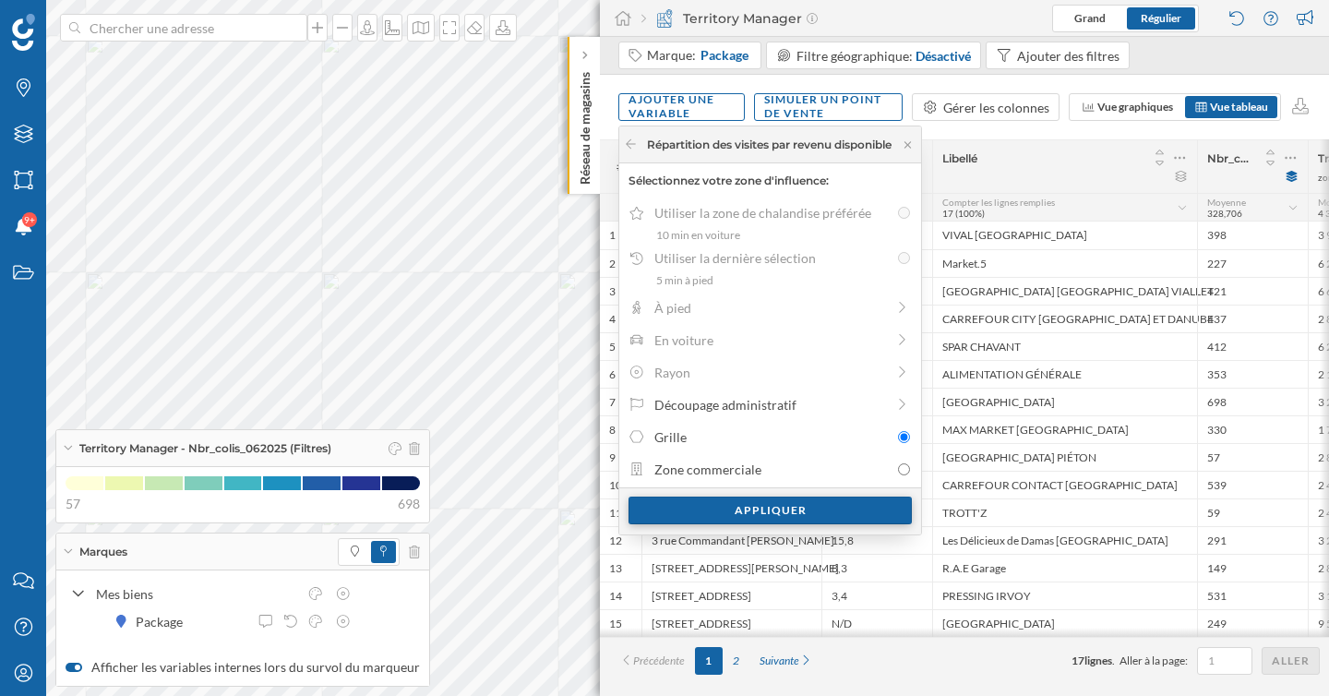
click at [796, 509] on div "Appliquer" at bounding box center [770, 511] width 283 height 28
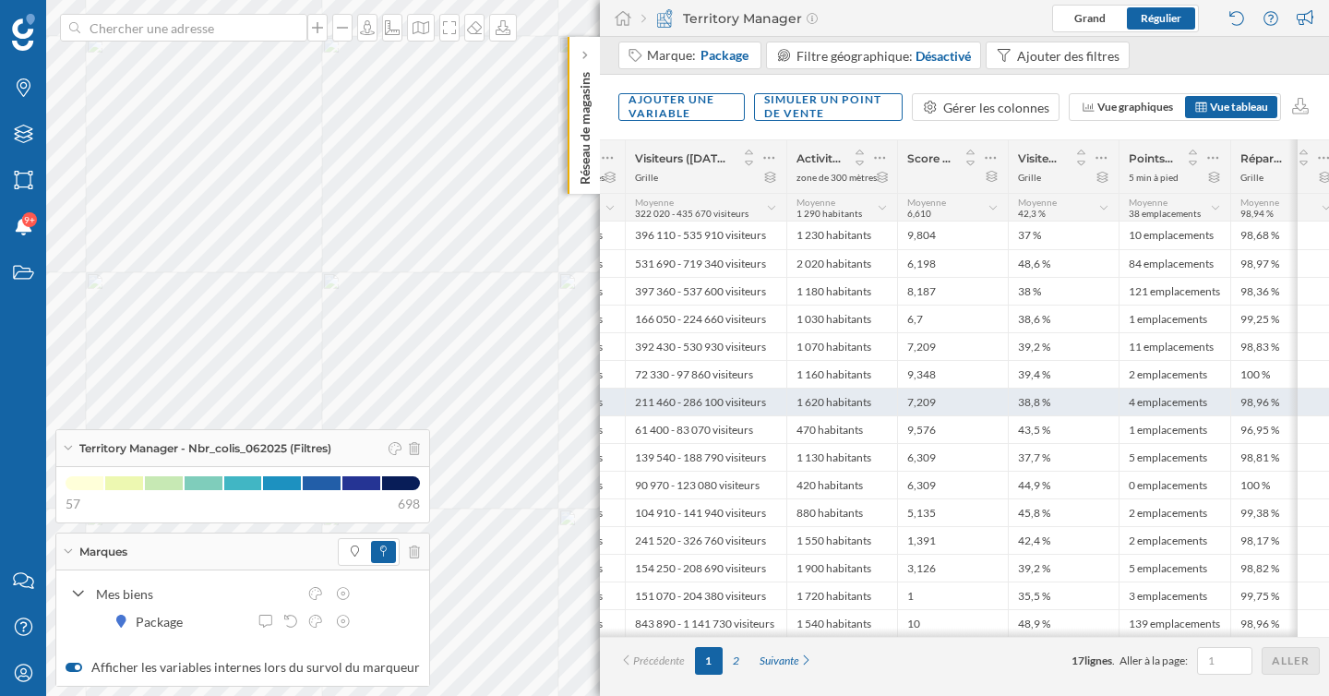
scroll to position [0, 1502]
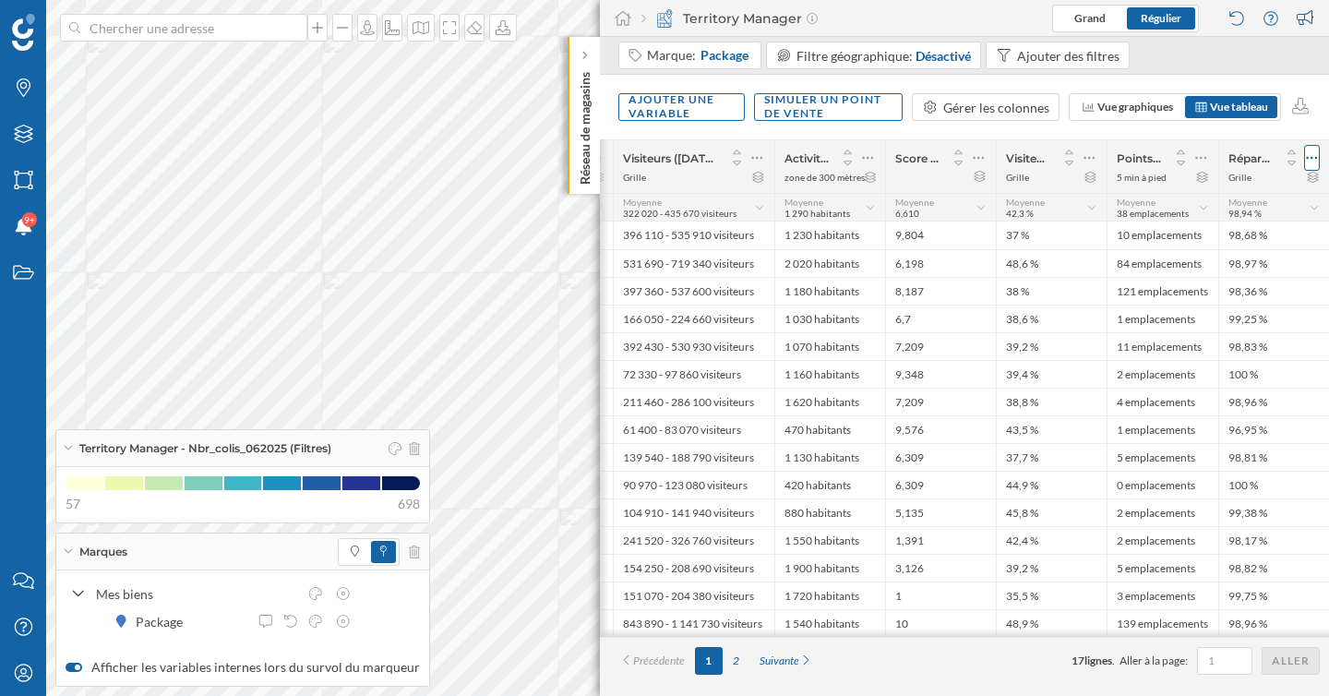
click at [1307, 159] on icon at bounding box center [1312, 158] width 12 height 18
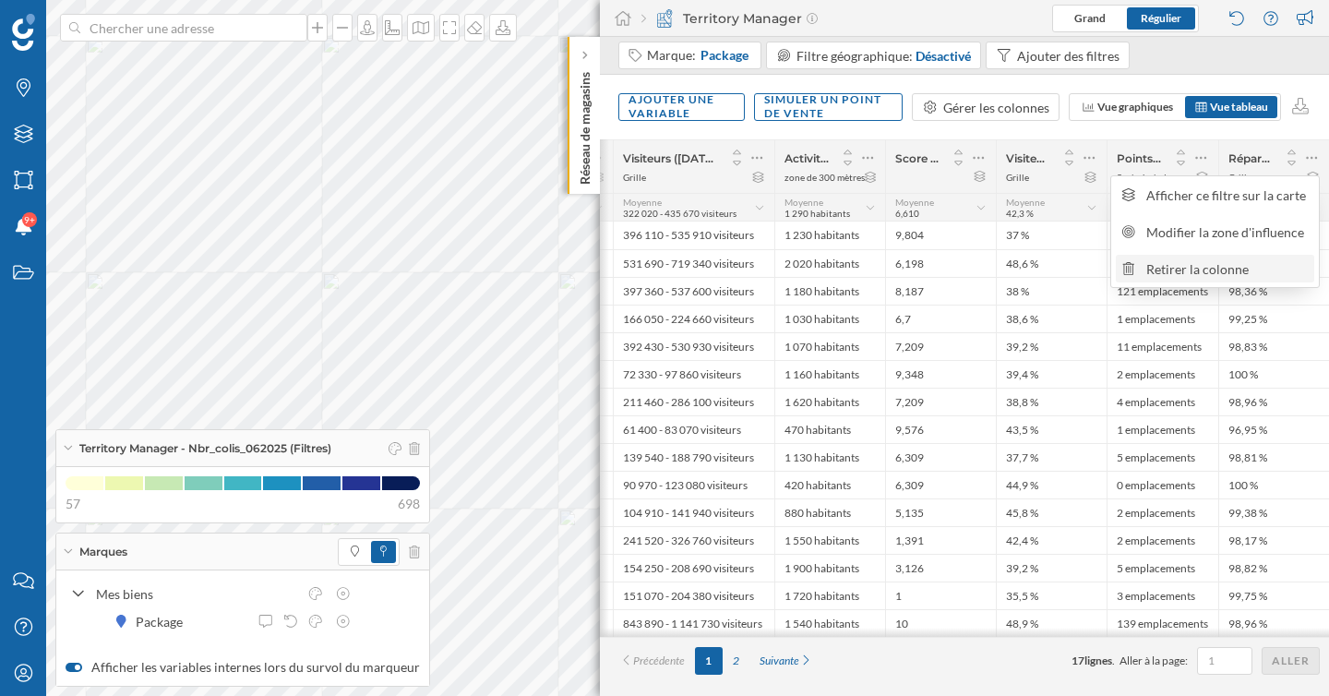
click at [1222, 270] on div "Retirer la colonne" at bounding box center [1227, 268] width 162 height 19
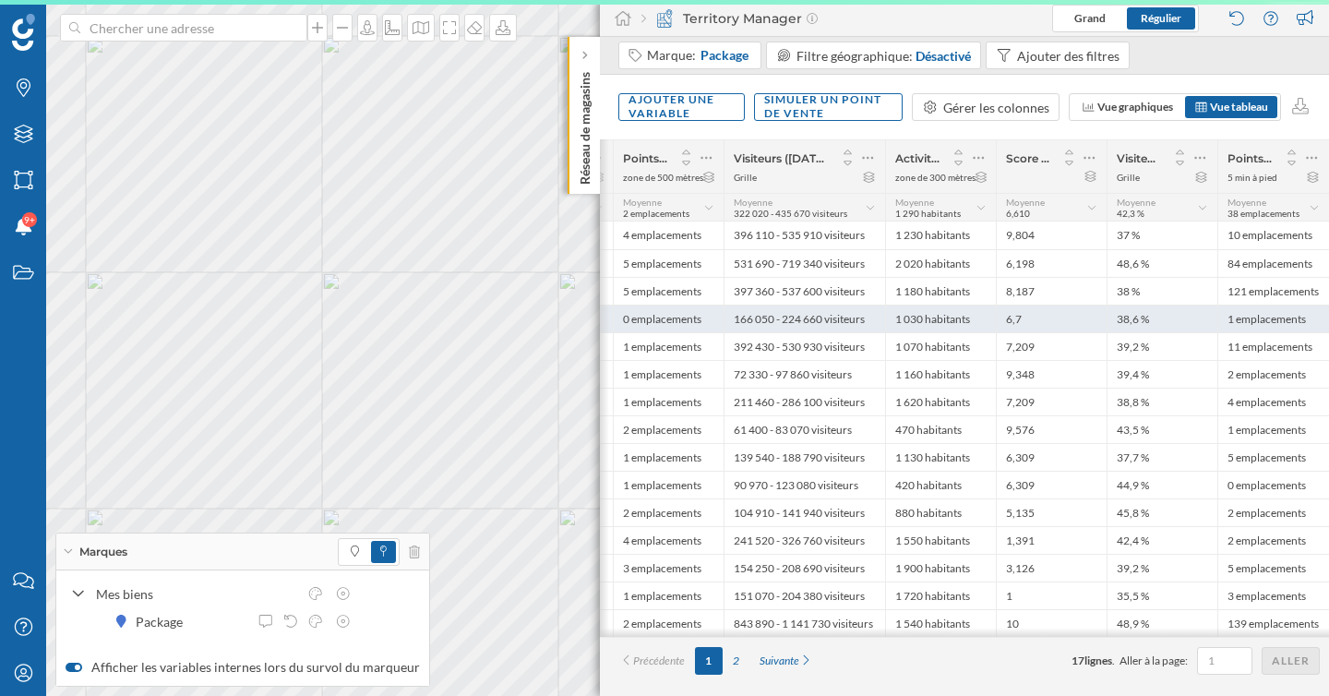
scroll to position [0, 1391]
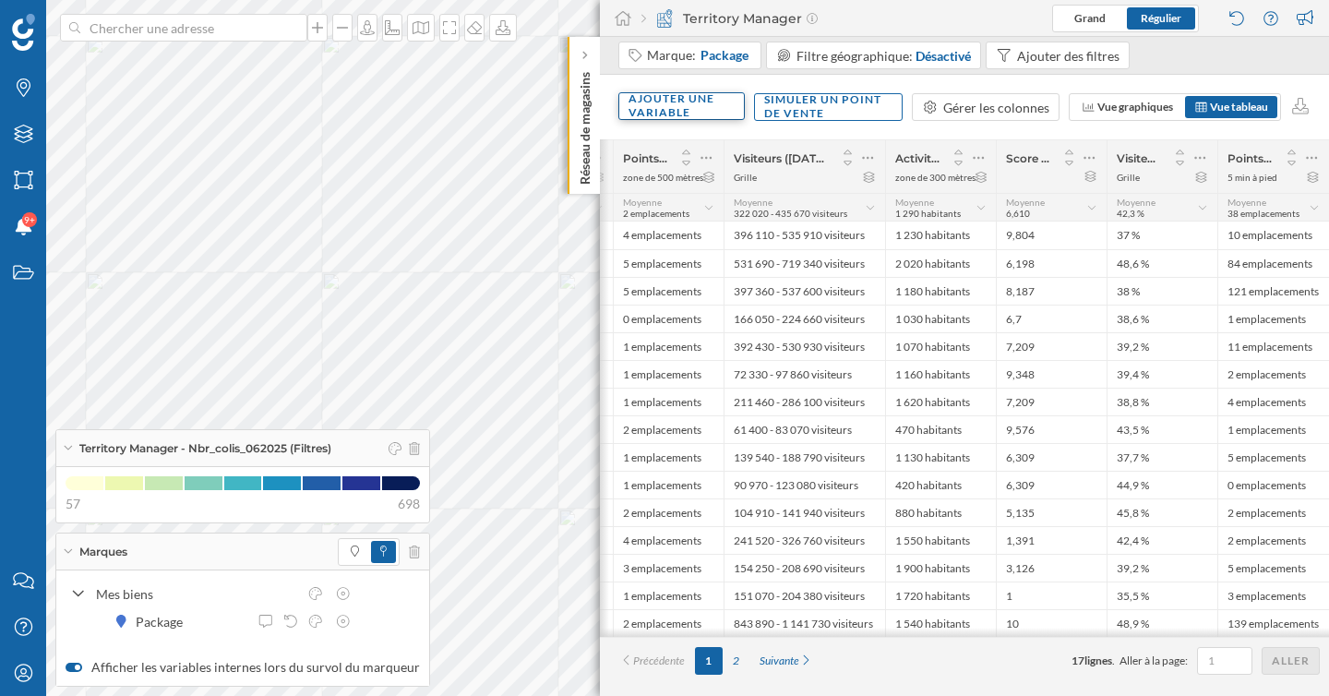
click at [714, 113] on div "Ajouter une variable" at bounding box center [681, 106] width 126 height 28
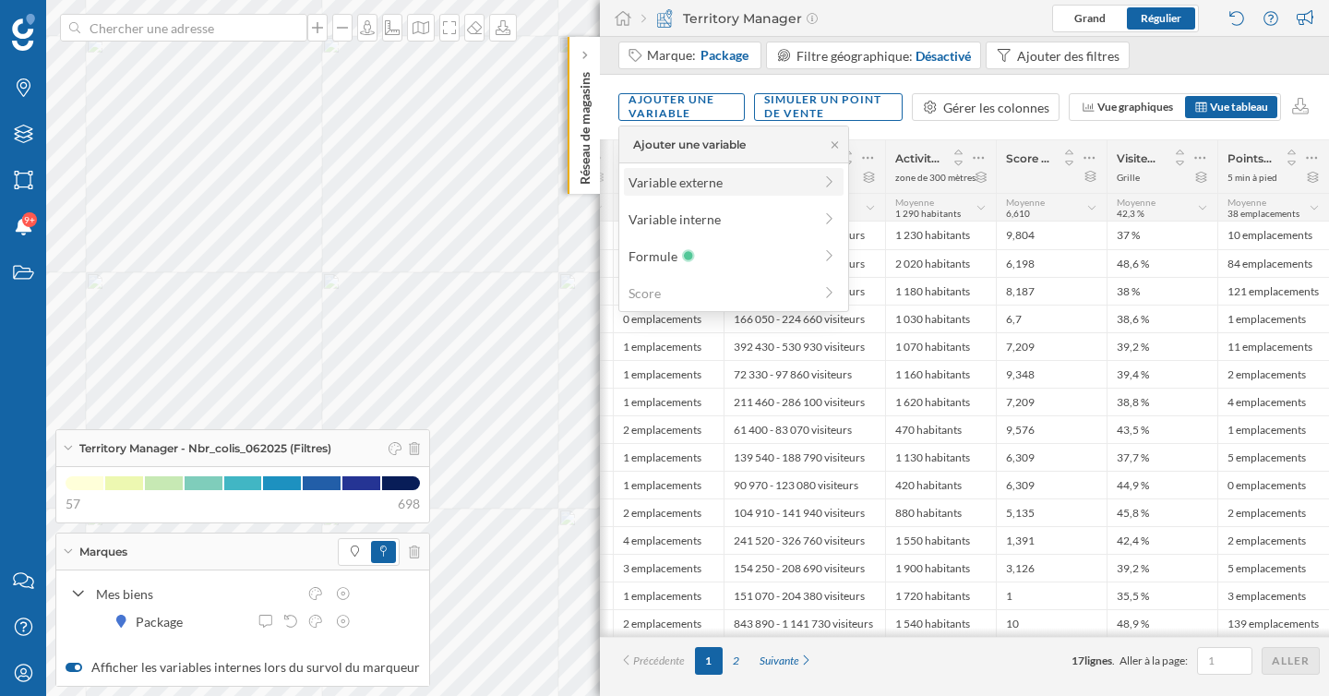
click at [716, 179] on div "Variable externe" at bounding box center [721, 182] width 184 height 19
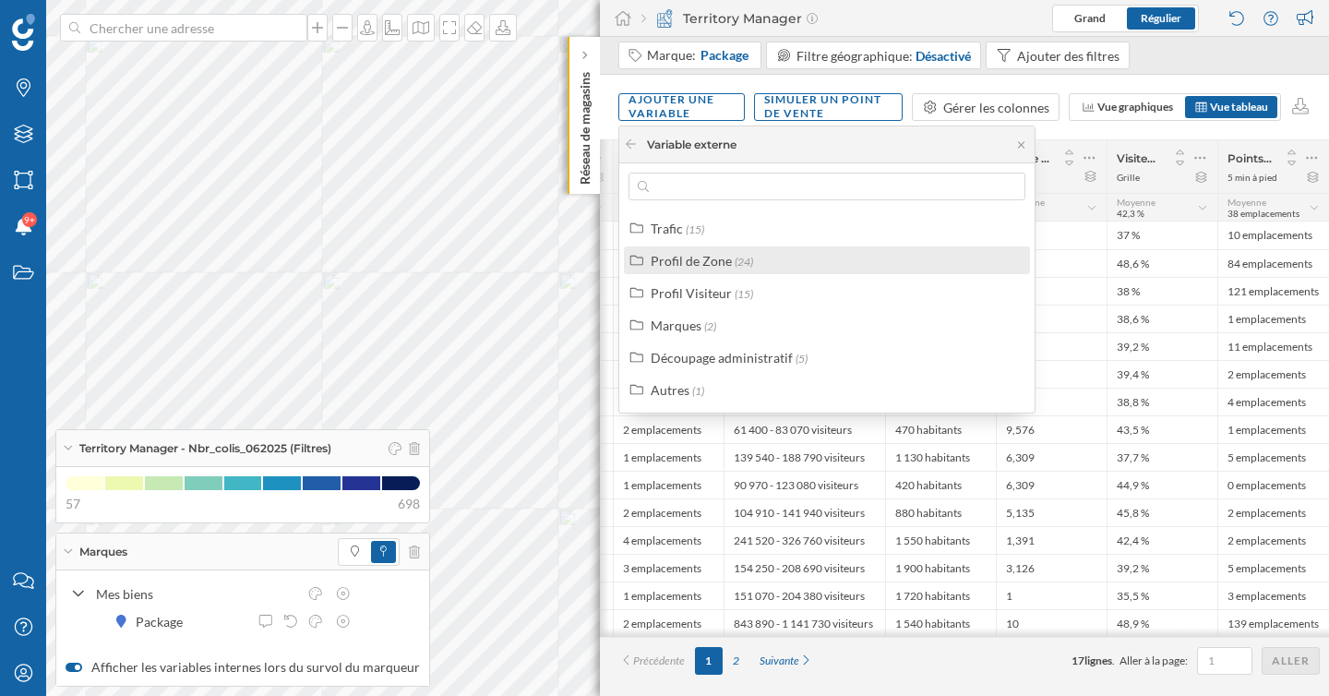
click at [691, 257] on div "Profil de Zone" at bounding box center [691, 261] width 81 height 16
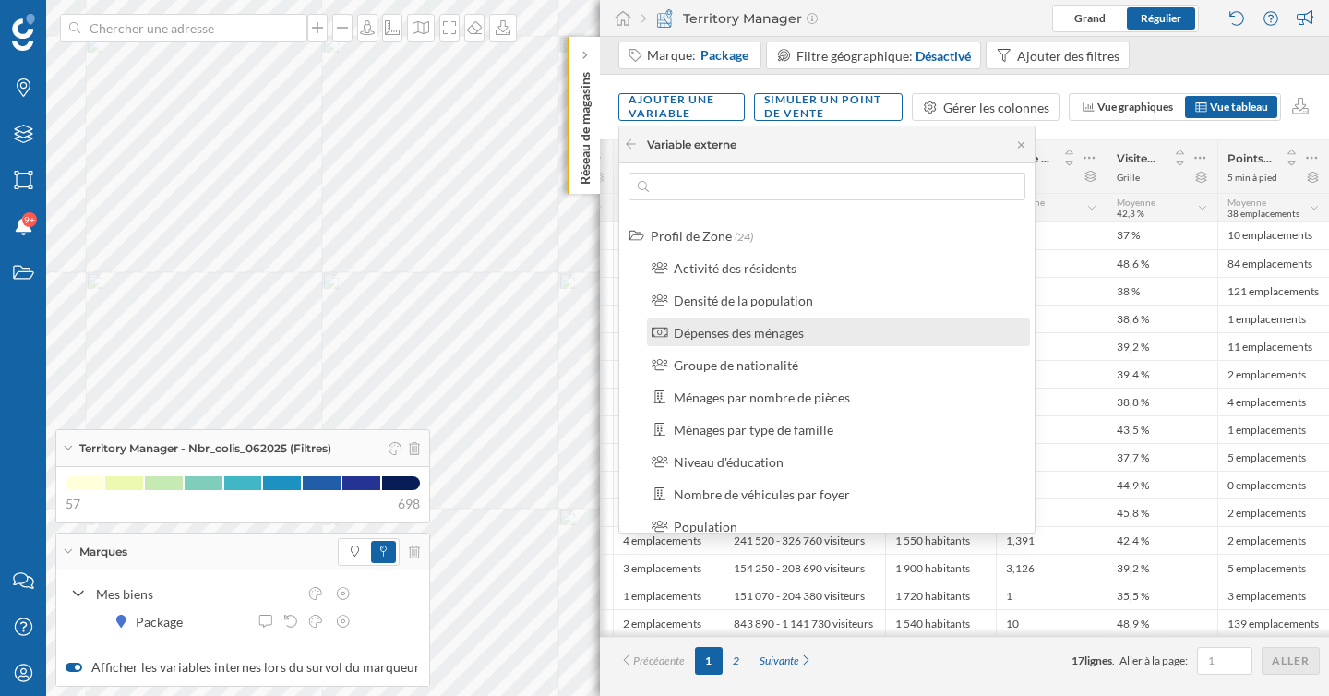
scroll to position [32, 0]
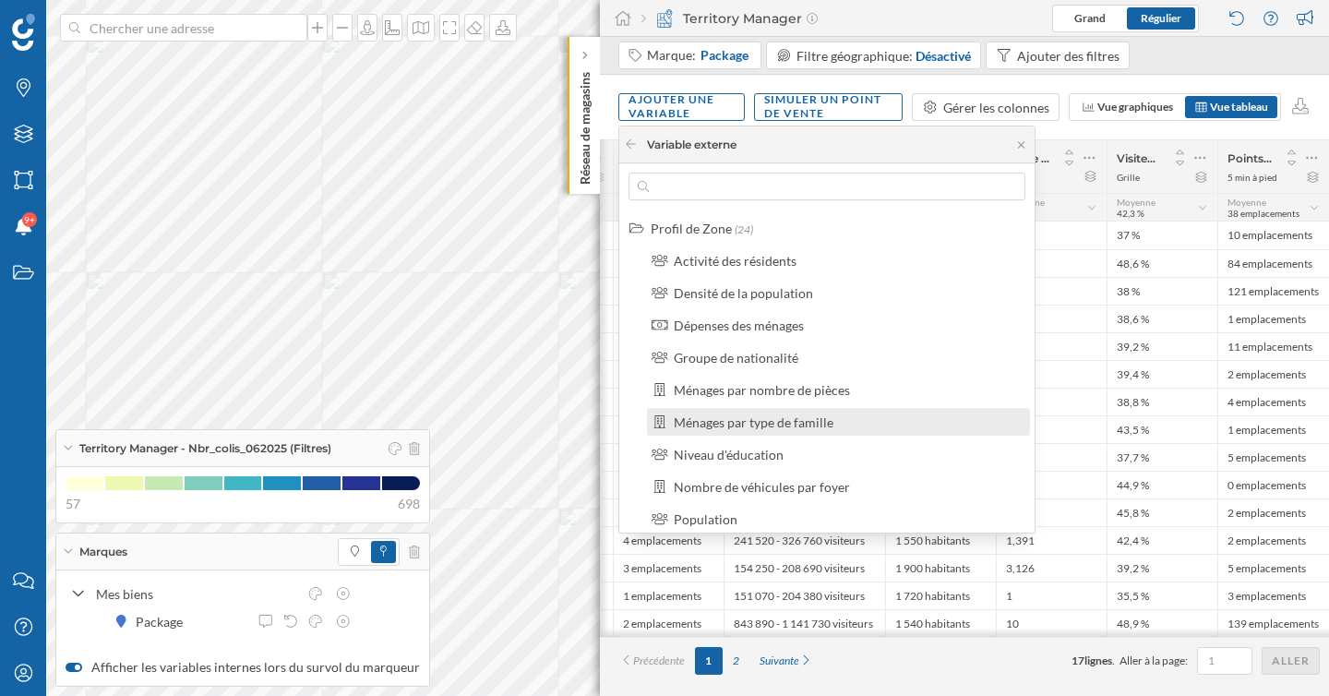
click at [744, 425] on div "Ménages par type de famille" at bounding box center [754, 422] width 160 height 16
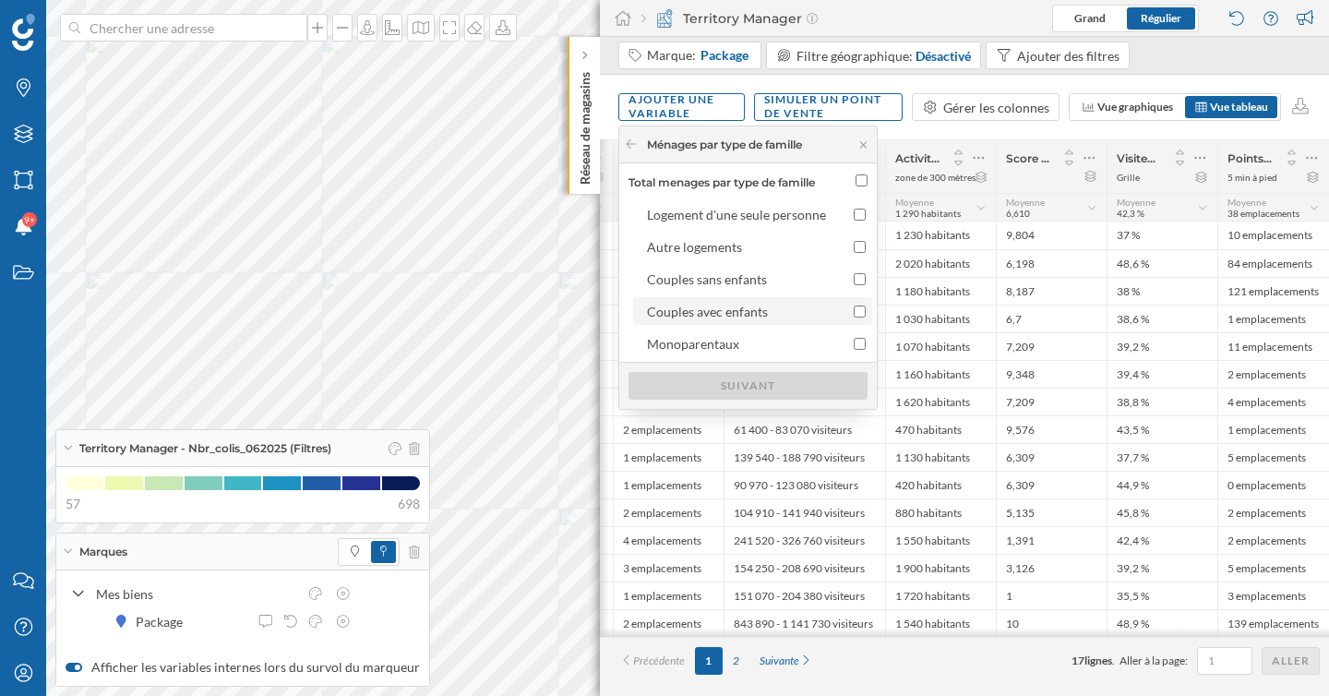
click at [857, 313] on input "Couples avec enfants" at bounding box center [860, 311] width 12 height 12
checkbox input "true"
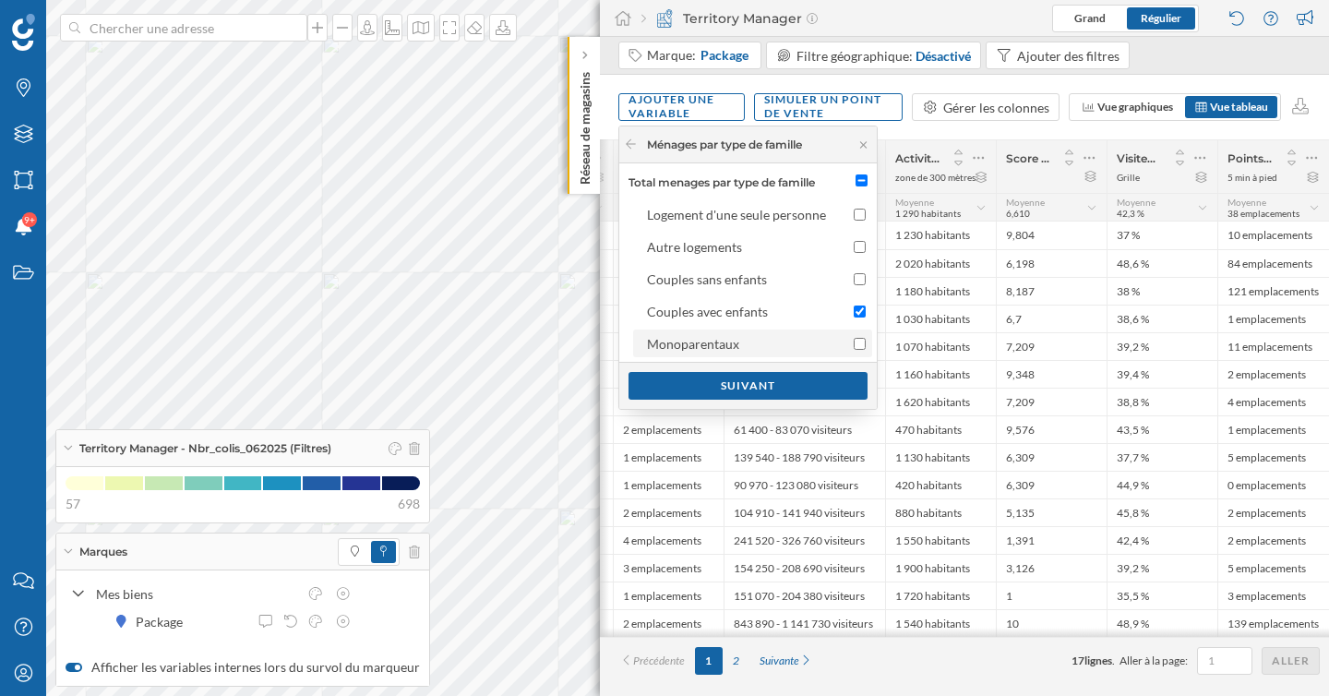
click at [861, 342] on input "Monoparentaux" at bounding box center [860, 344] width 12 height 12
click at [858, 339] on input "Monoparentaux" at bounding box center [860, 344] width 12 height 12
checkbox input "false"
click at [850, 378] on div "Suivant" at bounding box center [748, 385] width 239 height 28
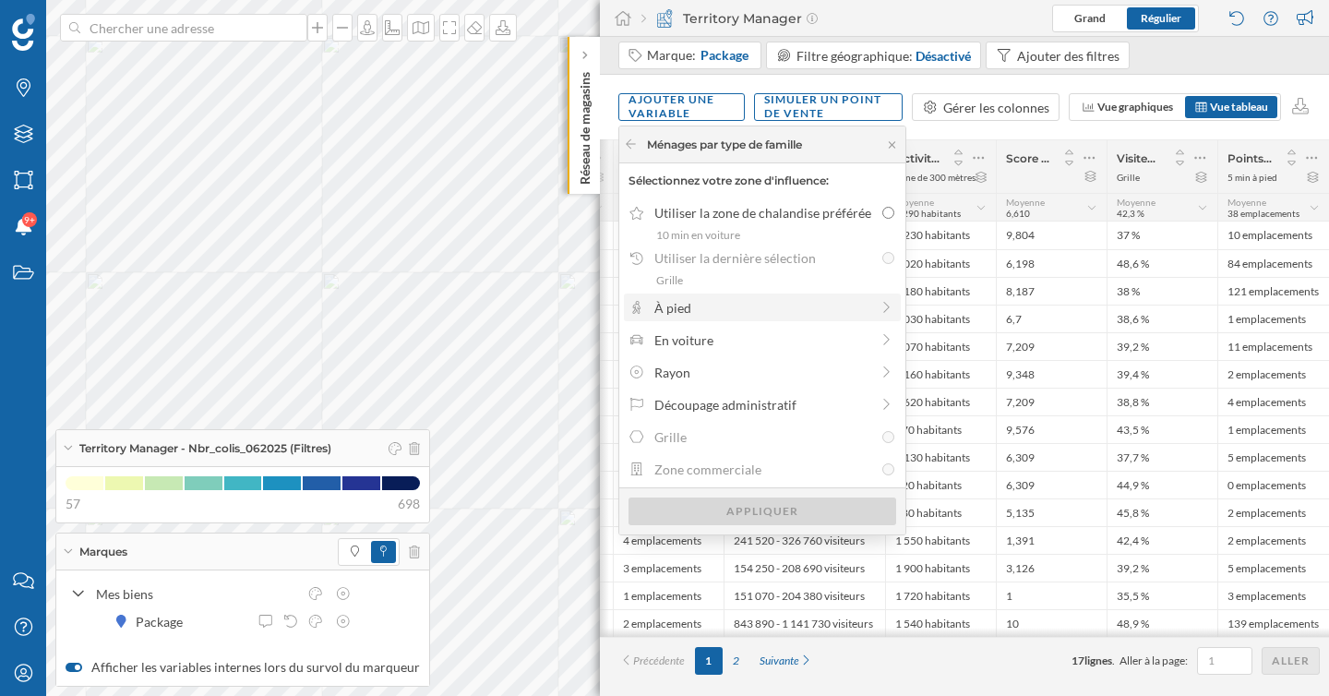
click at [772, 305] on div "À pied" at bounding box center [761, 307] width 215 height 19
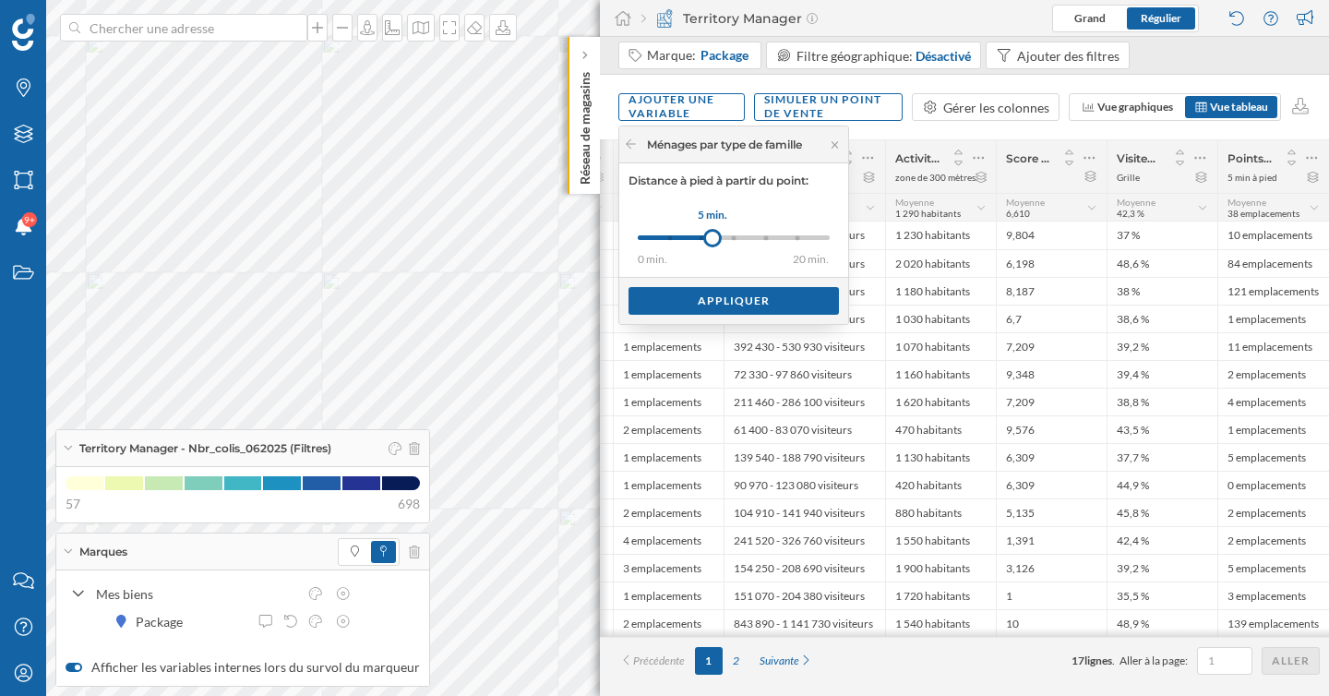
drag, startPoint x: 672, startPoint y: 242, endPoint x: 713, endPoint y: 242, distance: 40.6
click at [713, 242] on div at bounding box center [712, 238] width 18 height 18
click at [728, 304] on div "Appliquer" at bounding box center [734, 300] width 210 height 28
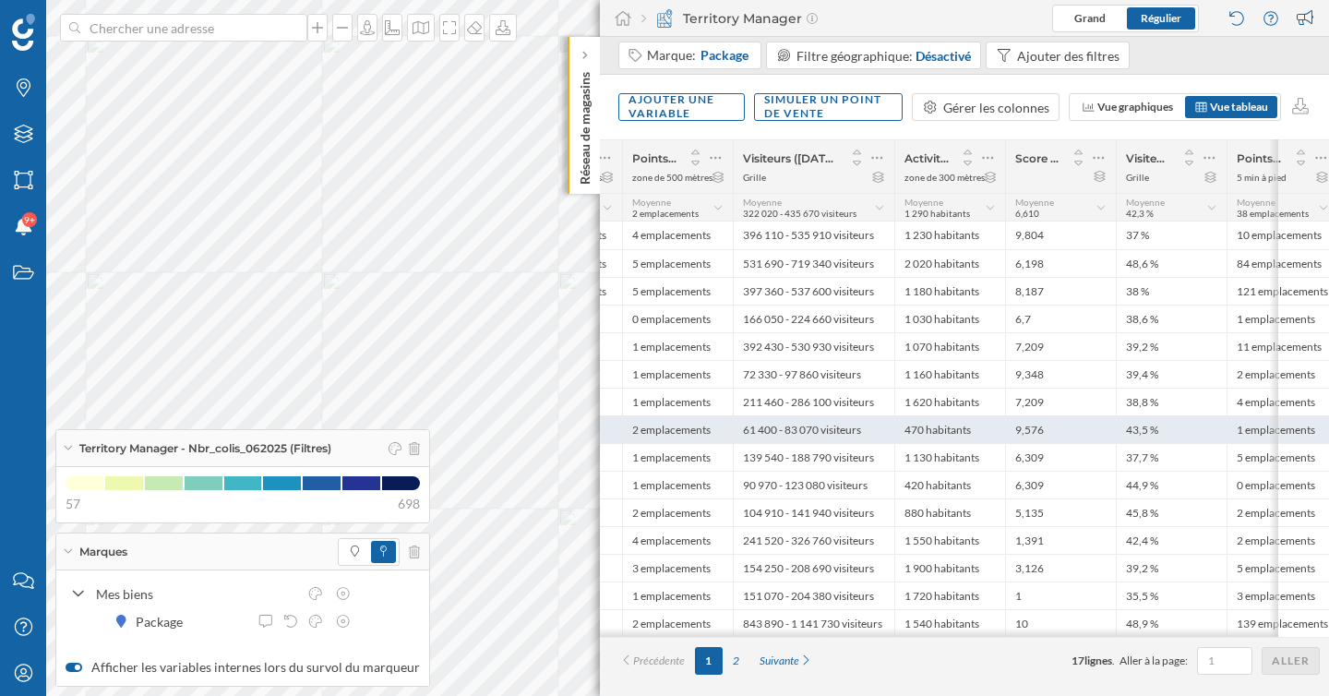
scroll to position [0, 1502]
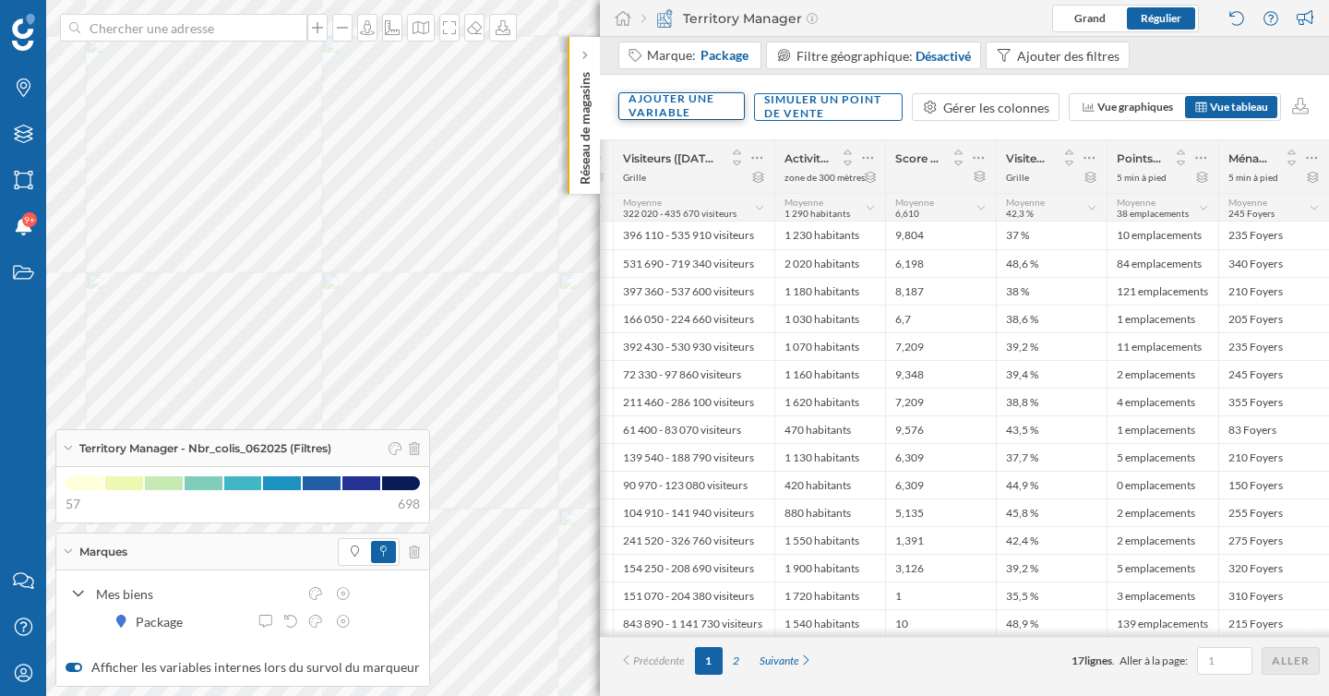
click at [669, 103] on div "Ajouter une variable" at bounding box center [681, 106] width 126 height 28
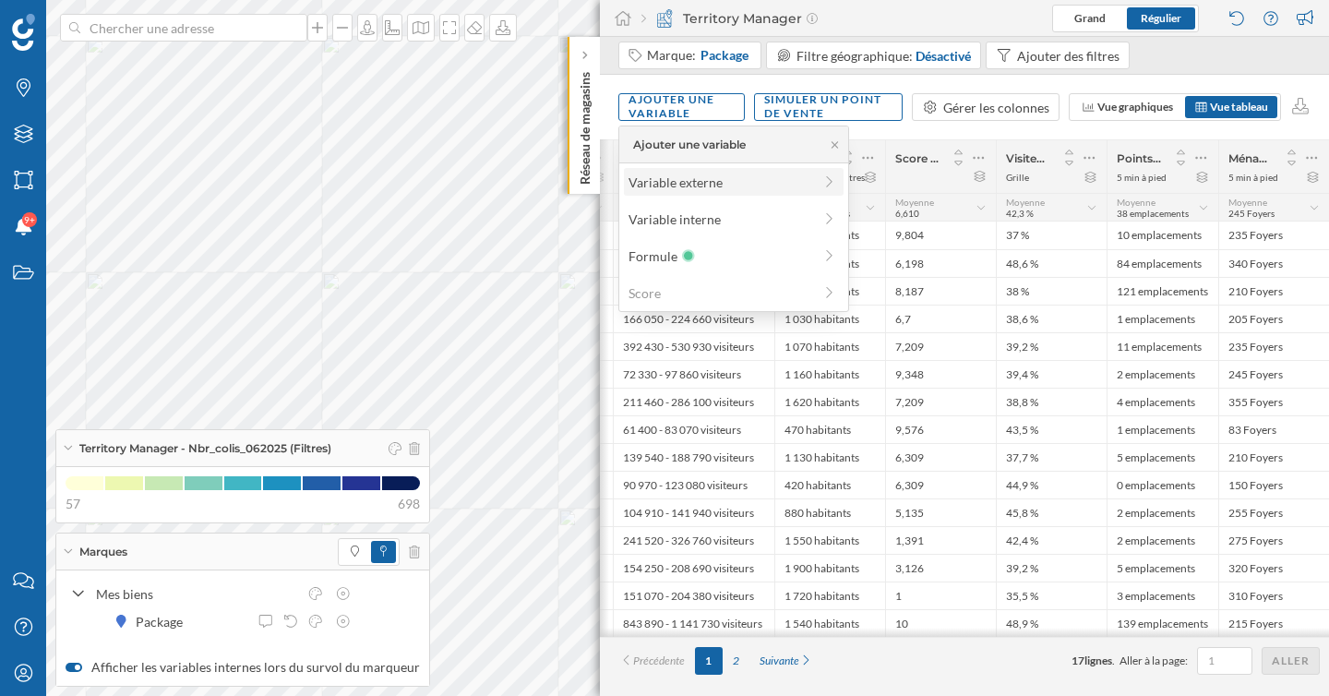
click at [692, 177] on div "Variable externe" at bounding box center [721, 182] width 184 height 19
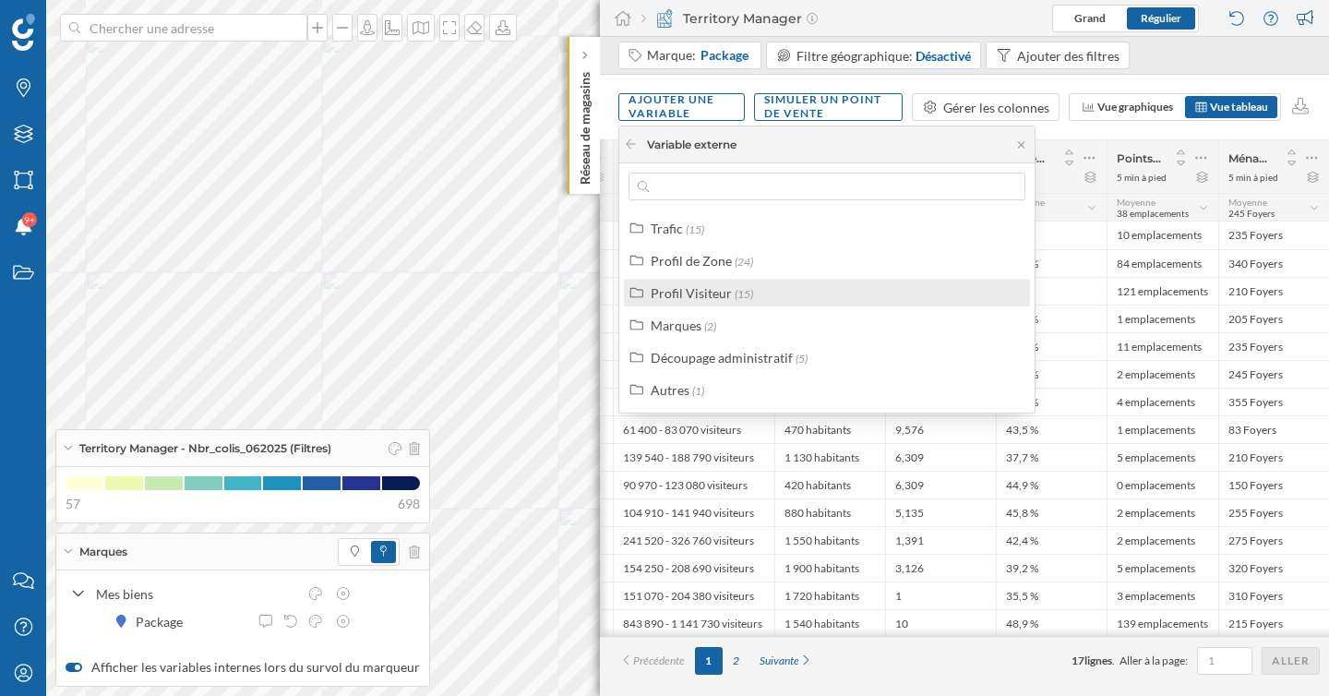
click at [722, 285] on div "Profil Visiteur" at bounding box center [691, 293] width 81 height 16
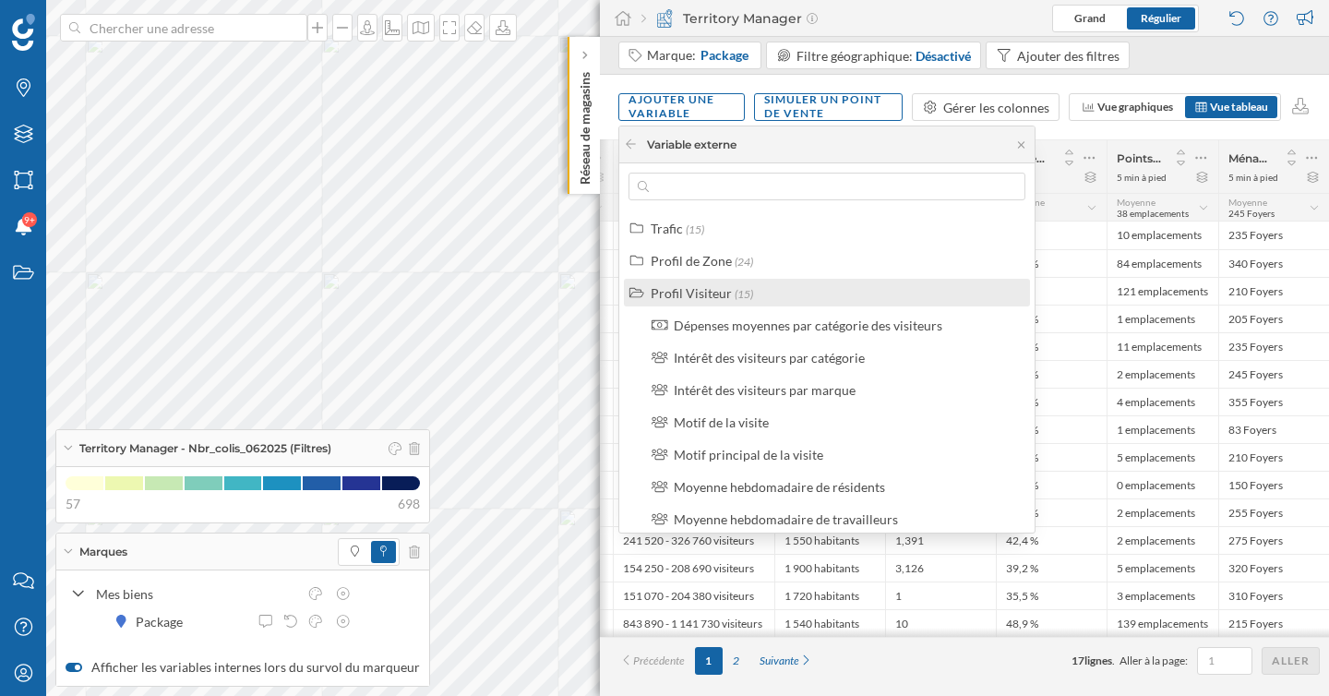
click at [722, 285] on div "Profil Visiteur" at bounding box center [691, 293] width 81 height 16
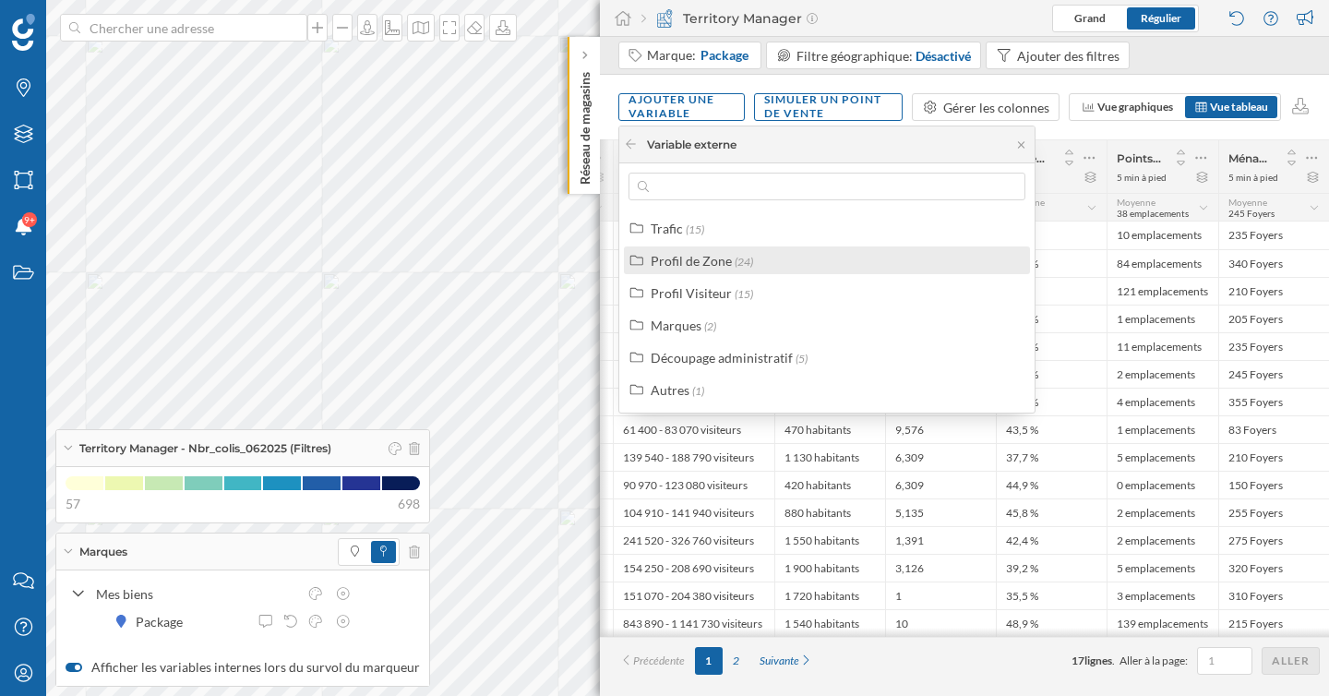
click at [722, 265] on div "Profil de Zone" at bounding box center [691, 261] width 81 height 16
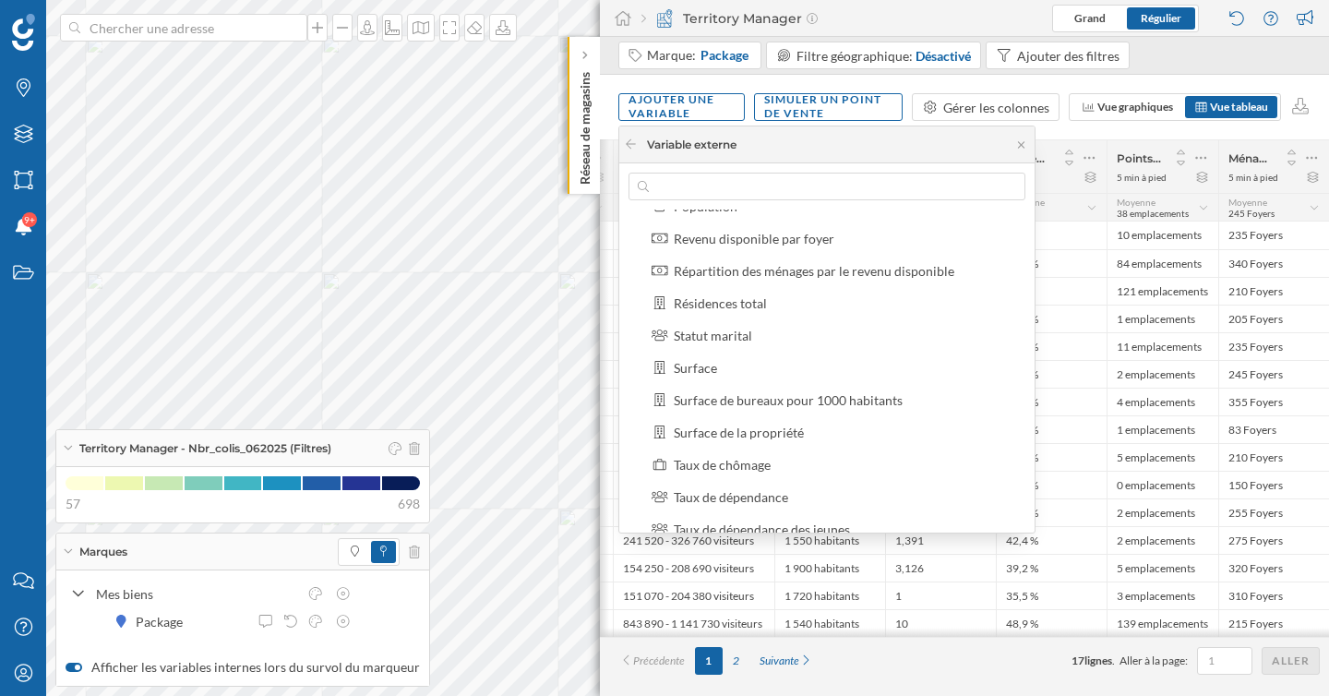
scroll to position [349, 0]
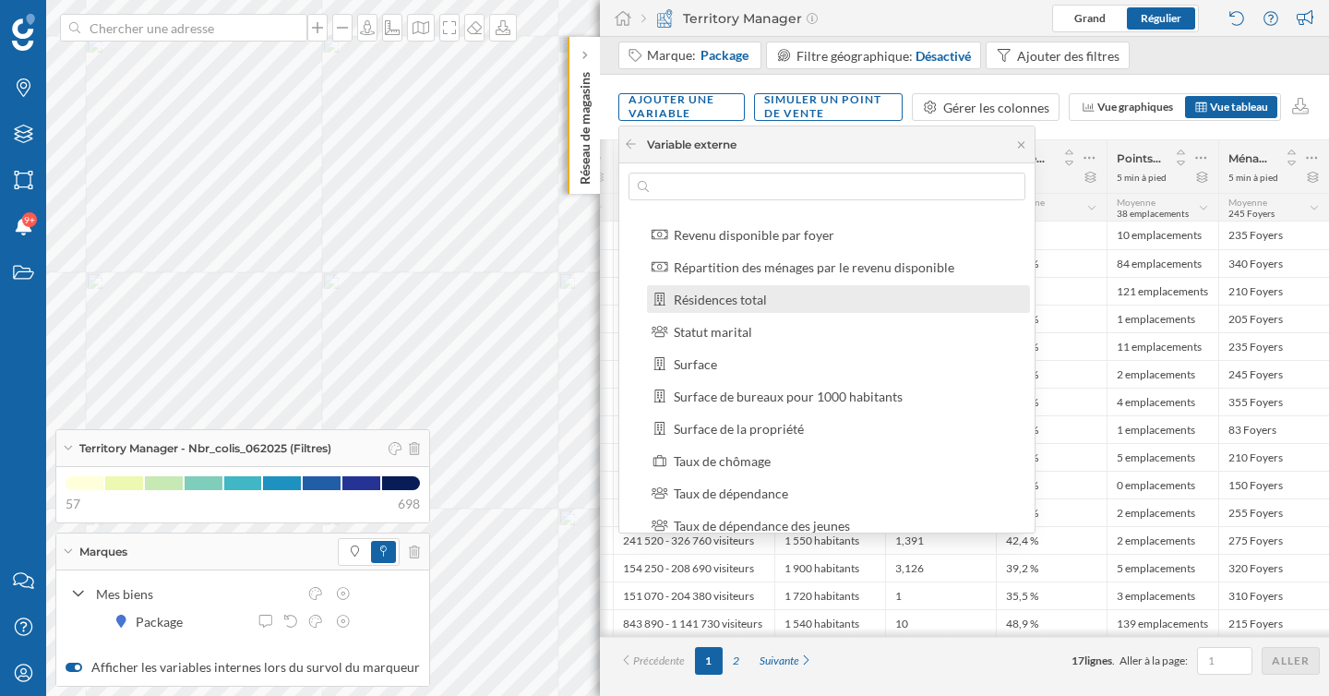
click at [738, 302] on div "Résidences total" at bounding box center [720, 300] width 93 height 16
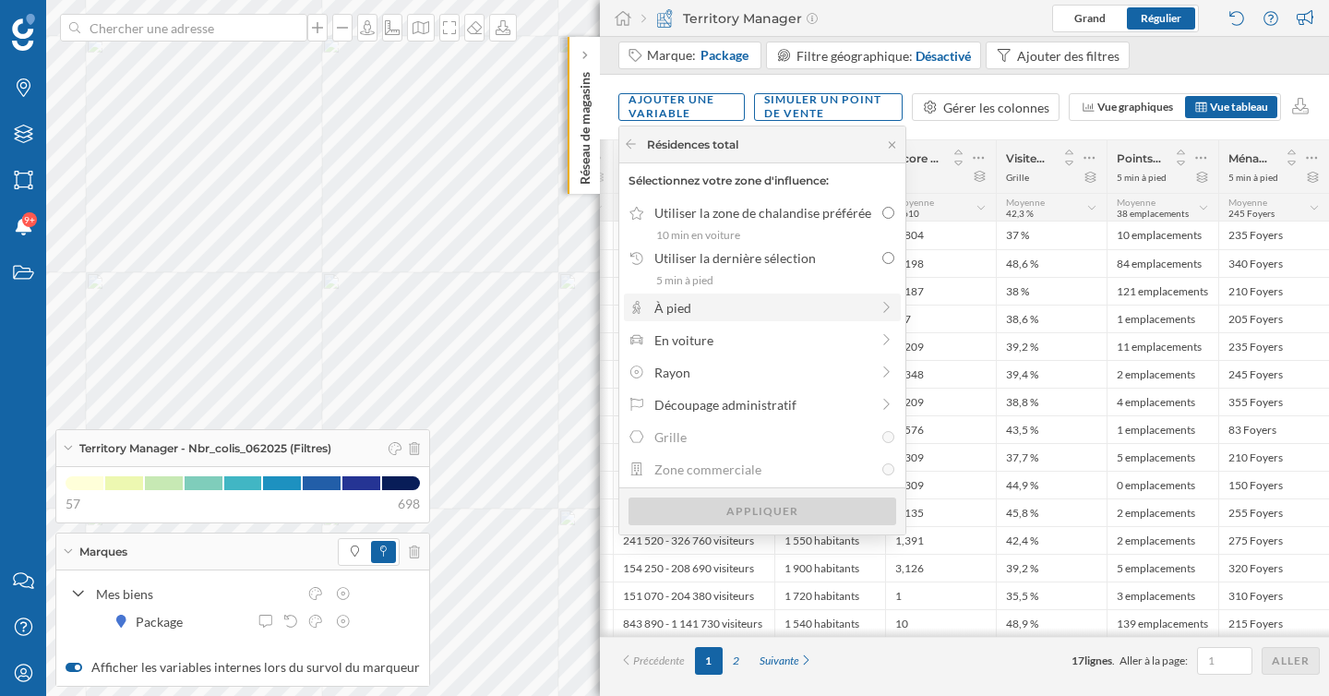
click at [707, 310] on div "À pied" at bounding box center [761, 307] width 215 height 19
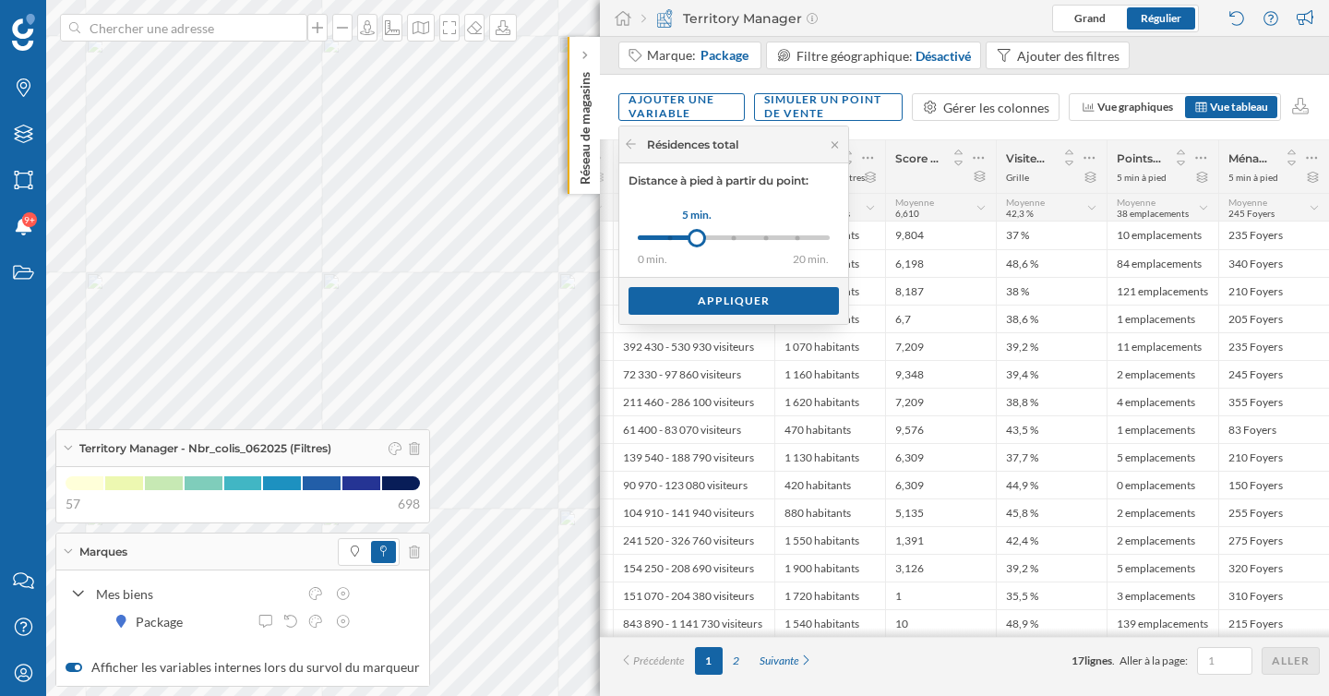
drag, startPoint x: 665, startPoint y: 228, endPoint x: 701, endPoint y: 230, distance: 37.0
click at [701, 230] on div "5 min." at bounding box center [697, 238] width 18 height 18
click at [726, 296] on div "Appliquer" at bounding box center [734, 300] width 210 height 28
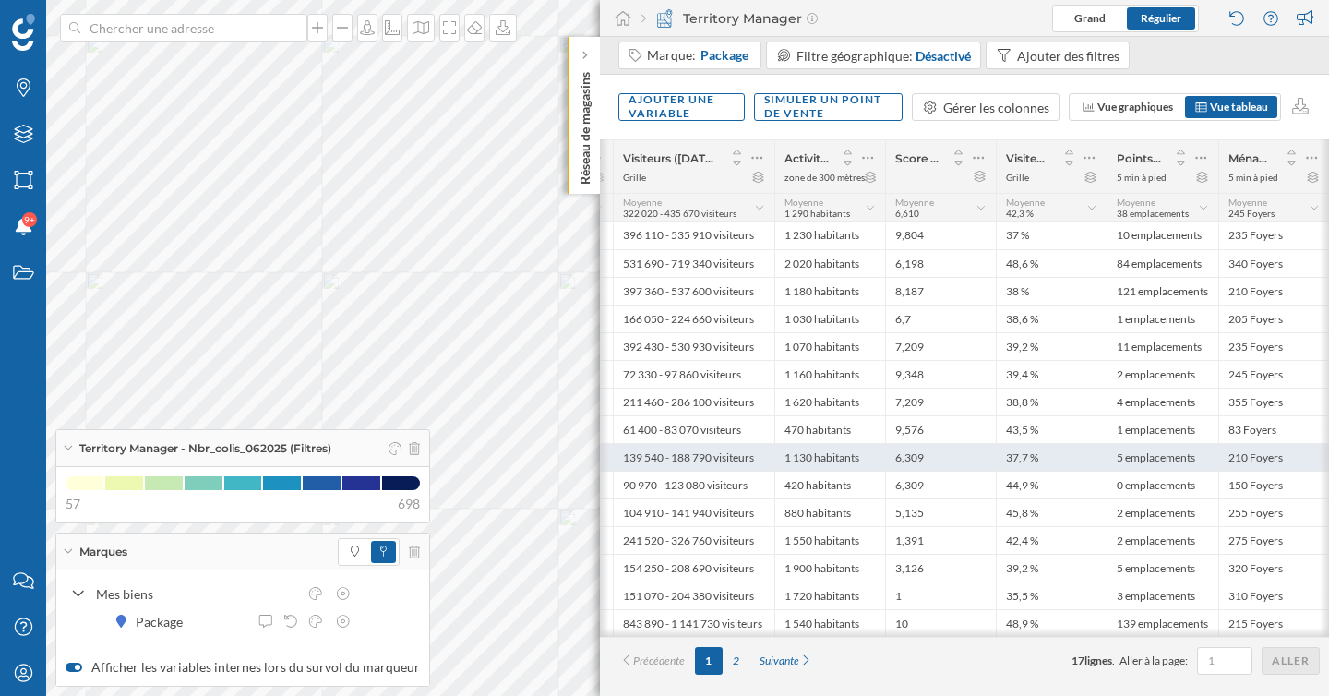
scroll to position [0, 1612]
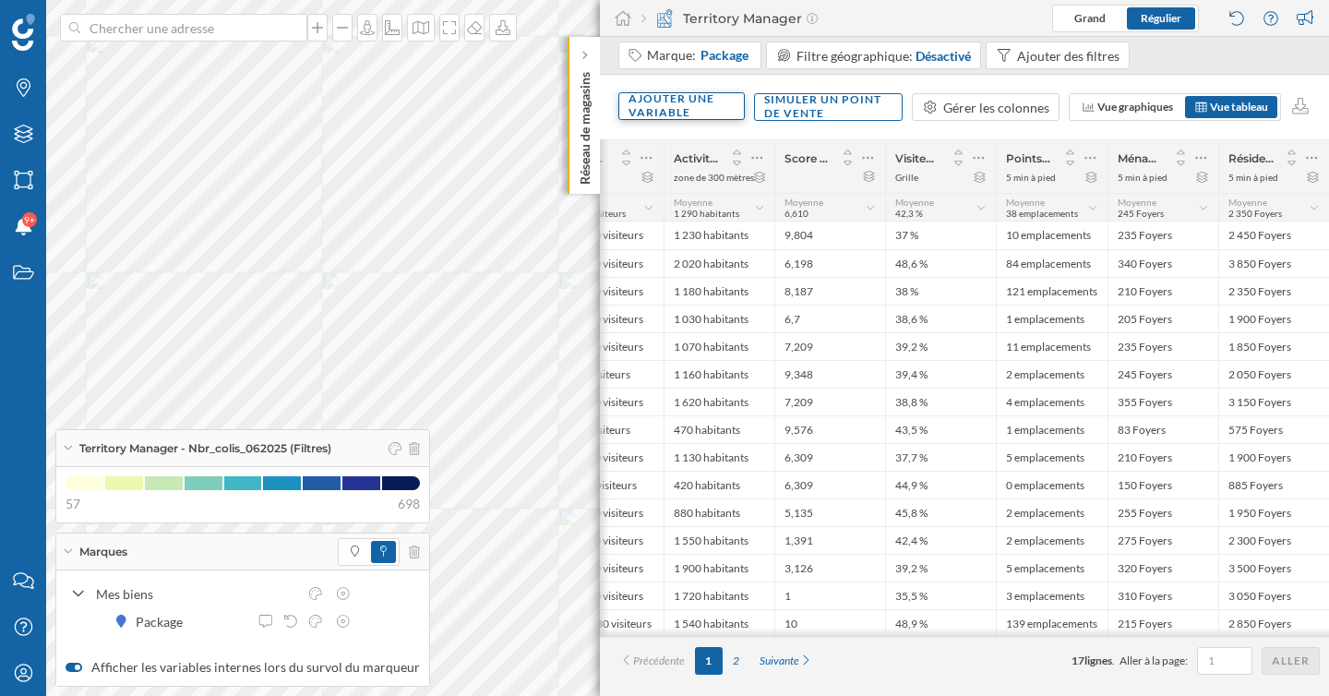
click at [699, 111] on div "Ajouter une variable" at bounding box center [681, 106] width 126 height 28
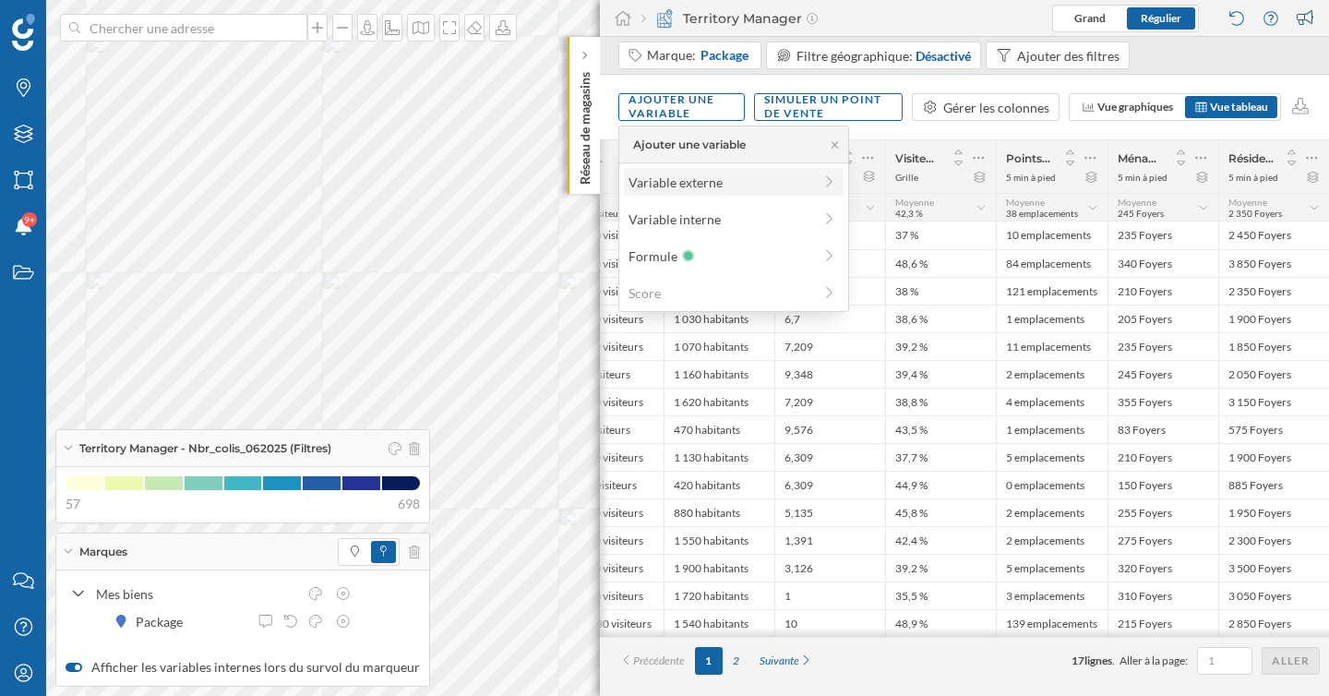
click at [716, 189] on div "Variable externe" at bounding box center [721, 182] width 184 height 19
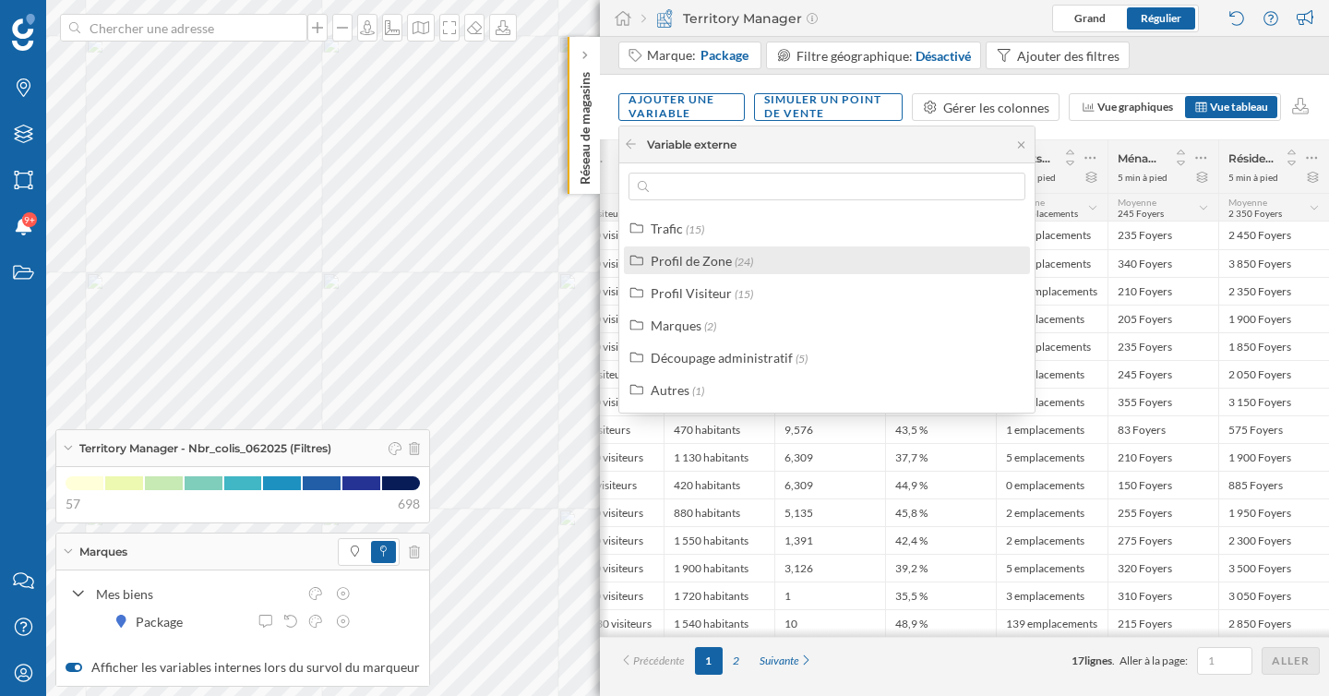
click at [710, 257] on div "Profil de Zone" at bounding box center [691, 261] width 81 height 16
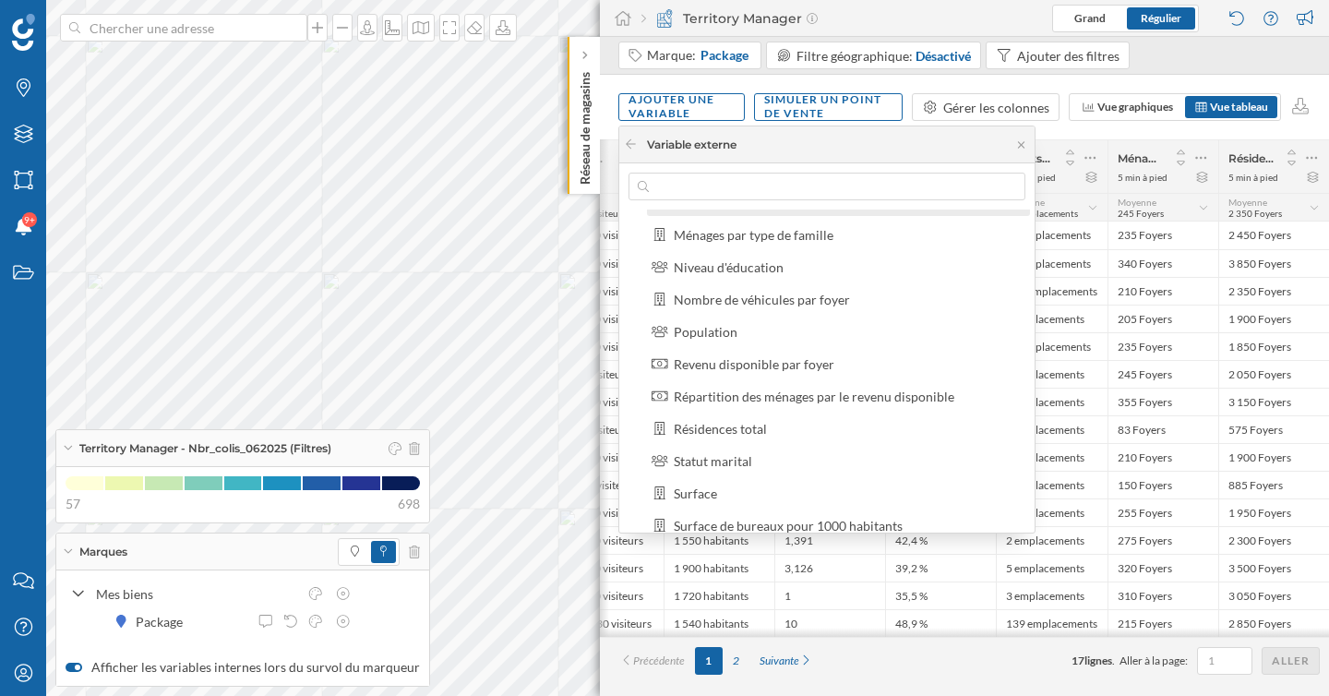
scroll to position [159, 0]
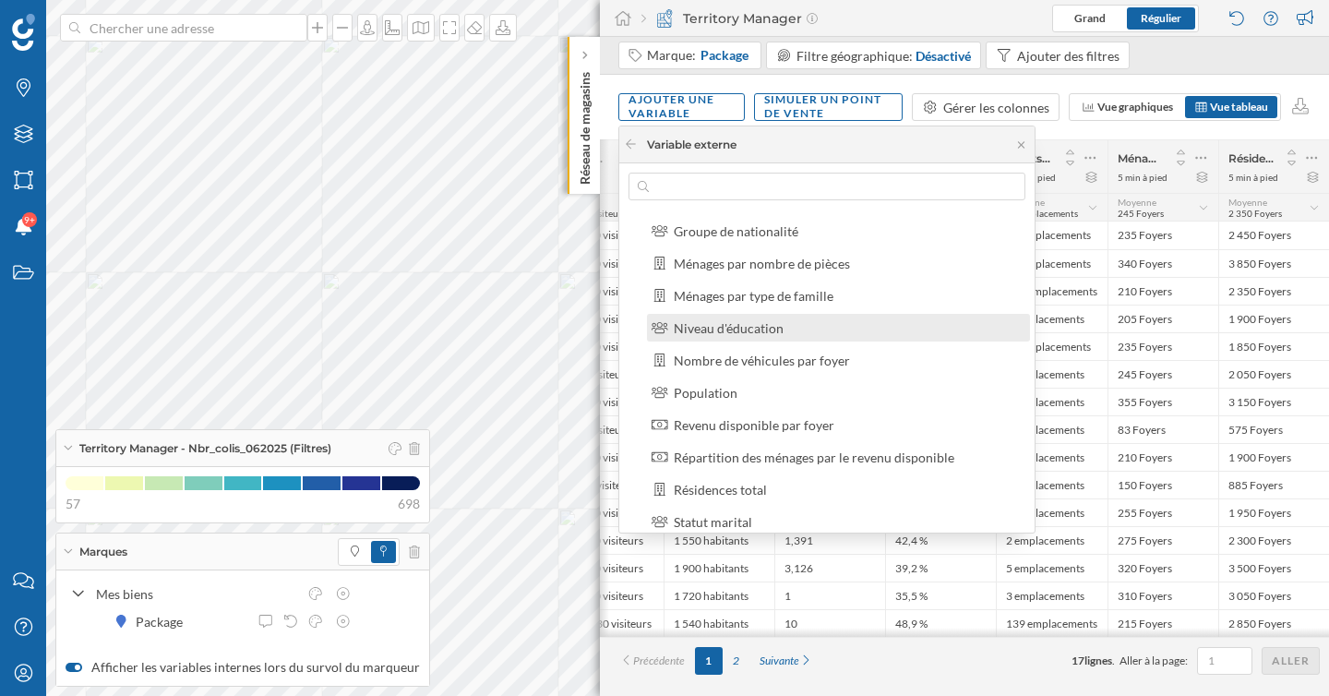
click at [749, 325] on div "Niveau d'éducation" at bounding box center [729, 328] width 110 height 16
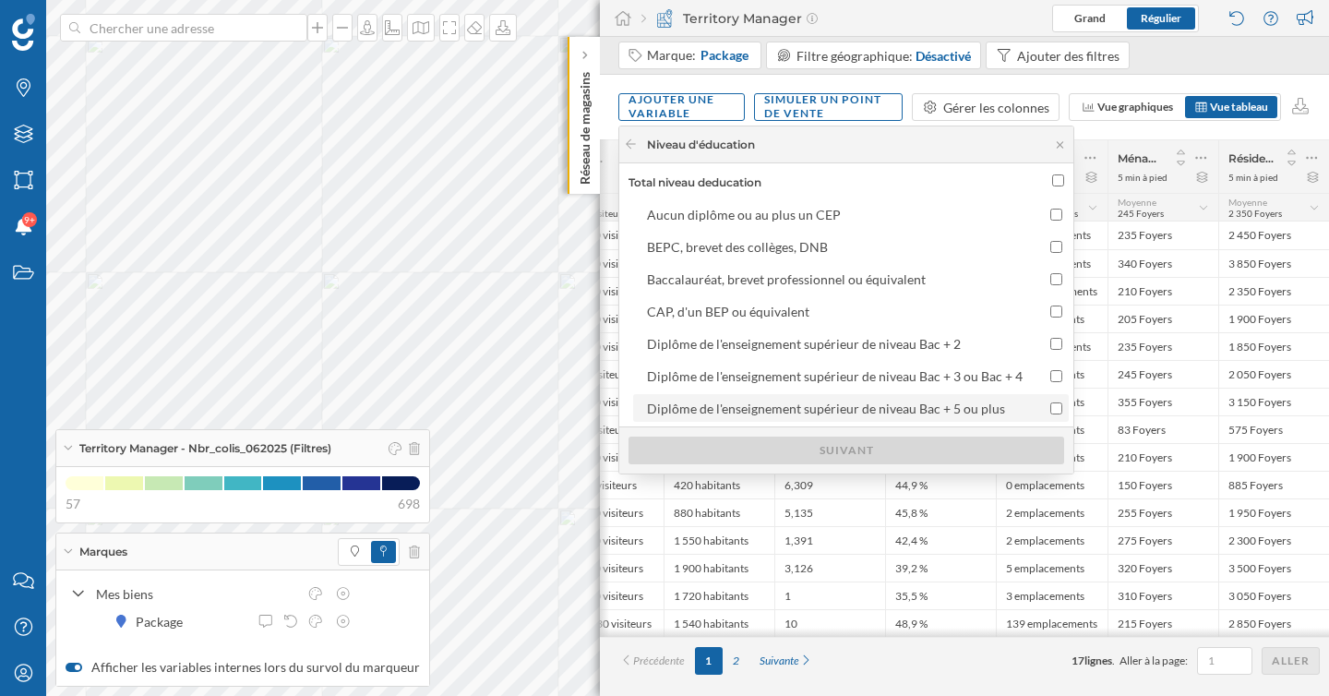
click at [1052, 411] on input "Diplôme de l'enseignement supérieur de niveau Bac + 5 ou plus" at bounding box center [1056, 408] width 12 height 12
checkbox input "true"
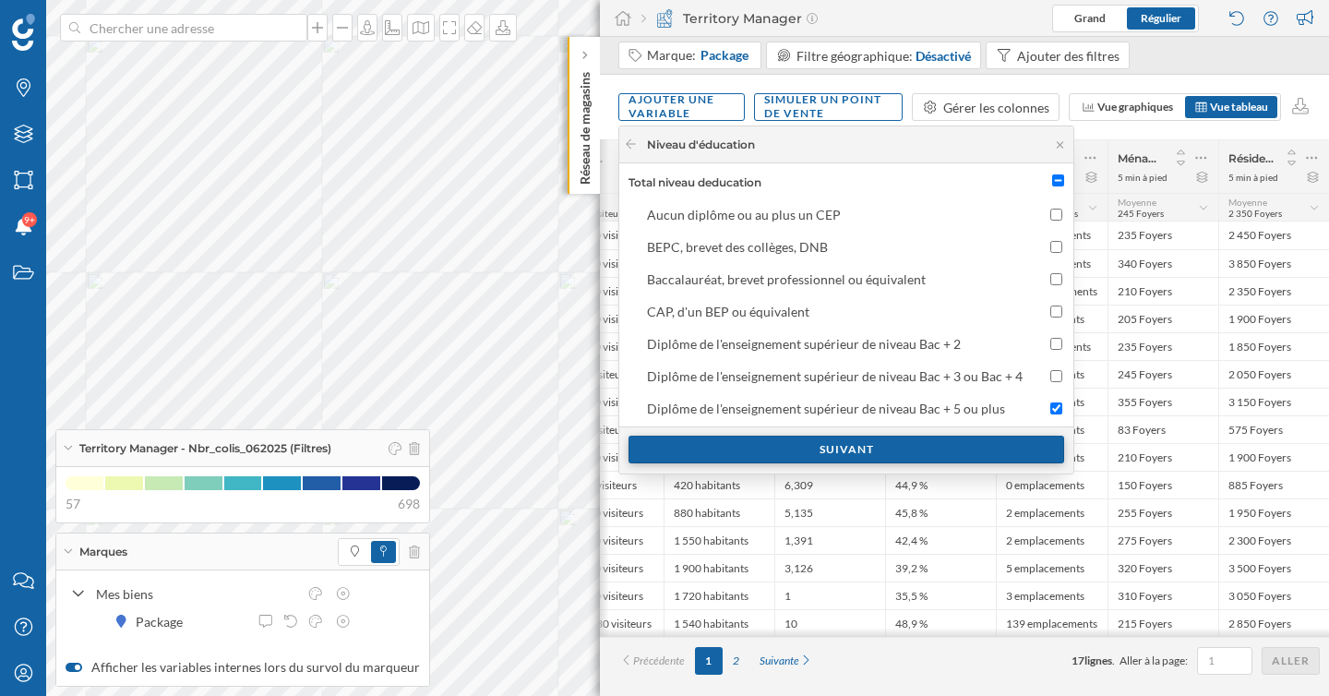
click at [911, 449] on div "Suivant" at bounding box center [847, 450] width 436 height 28
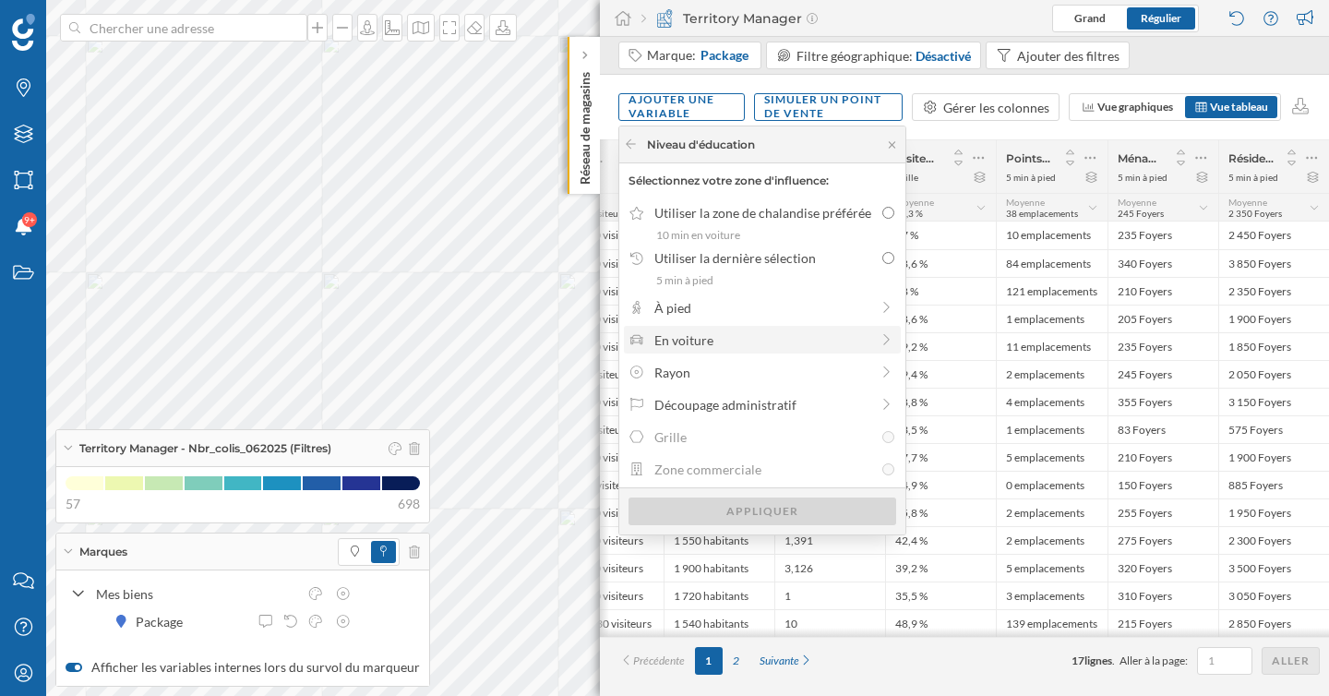
click at [765, 342] on div "En voiture" at bounding box center [761, 339] width 215 height 19
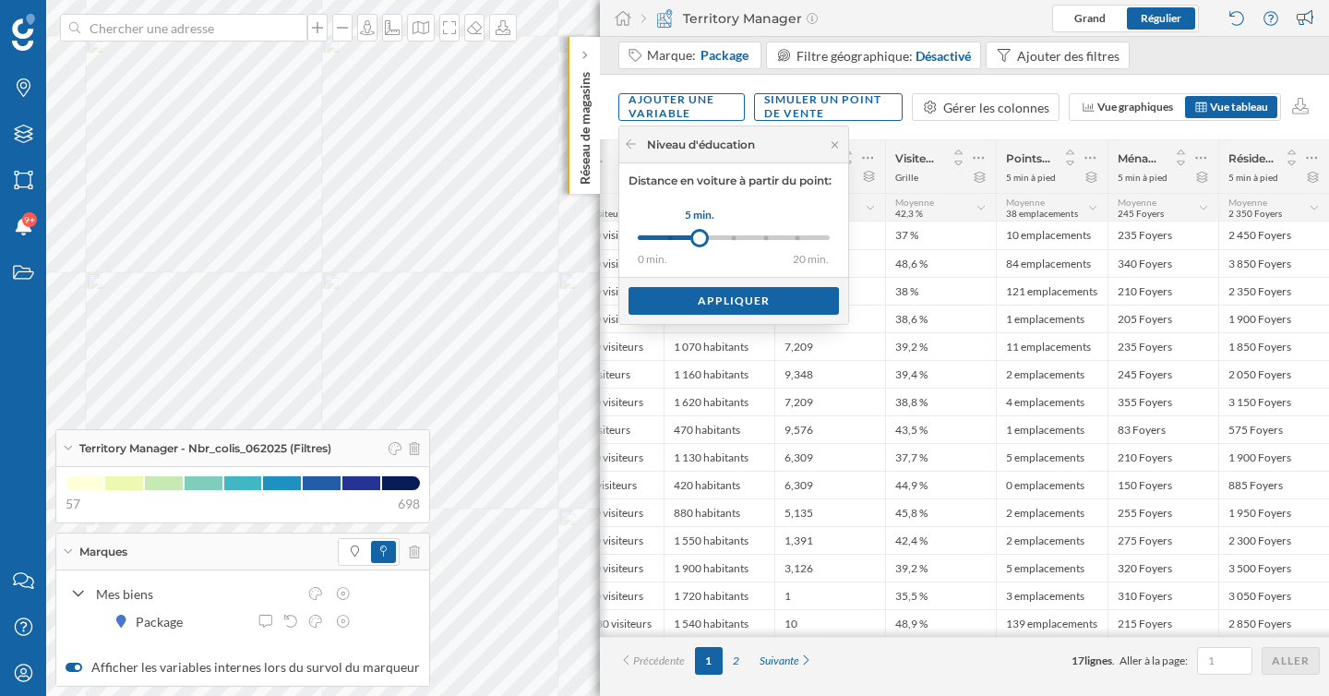
drag, startPoint x: 669, startPoint y: 234, endPoint x: 700, endPoint y: 238, distance: 30.7
click at [700, 238] on div at bounding box center [699, 238] width 18 height 18
click at [730, 300] on div "Appliquer" at bounding box center [734, 300] width 210 height 28
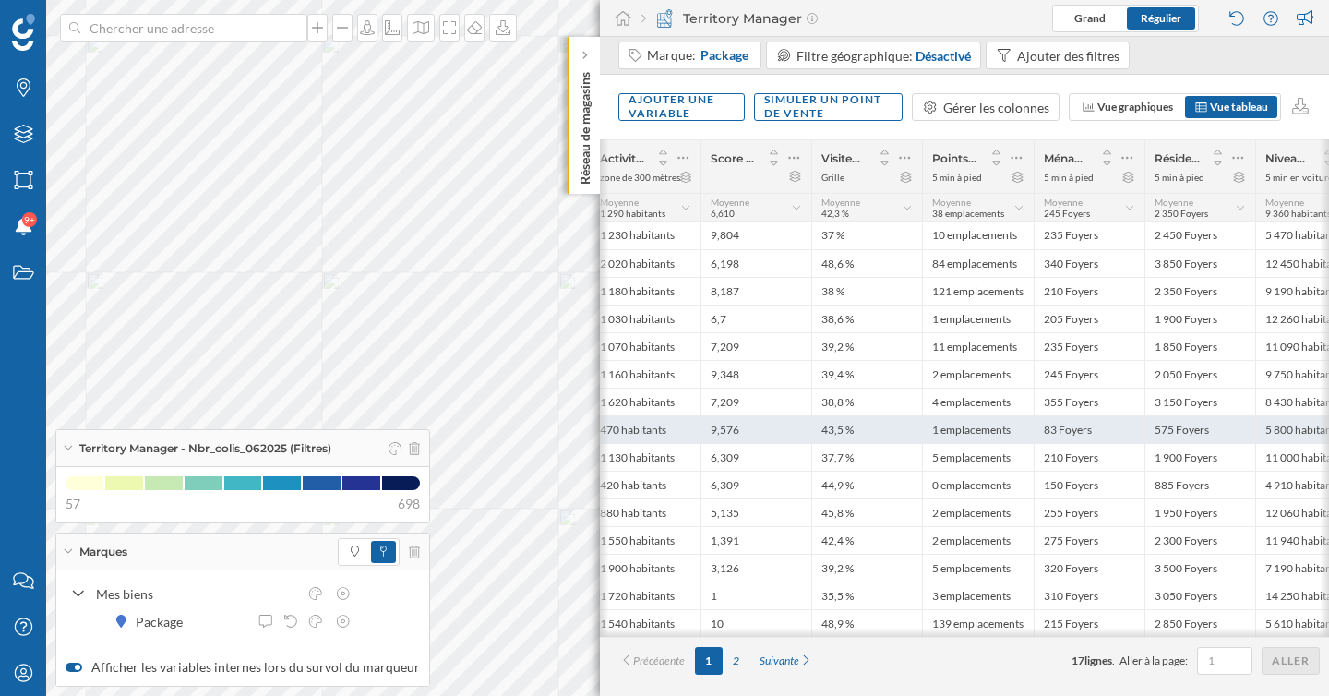
scroll to position [0, 1723]
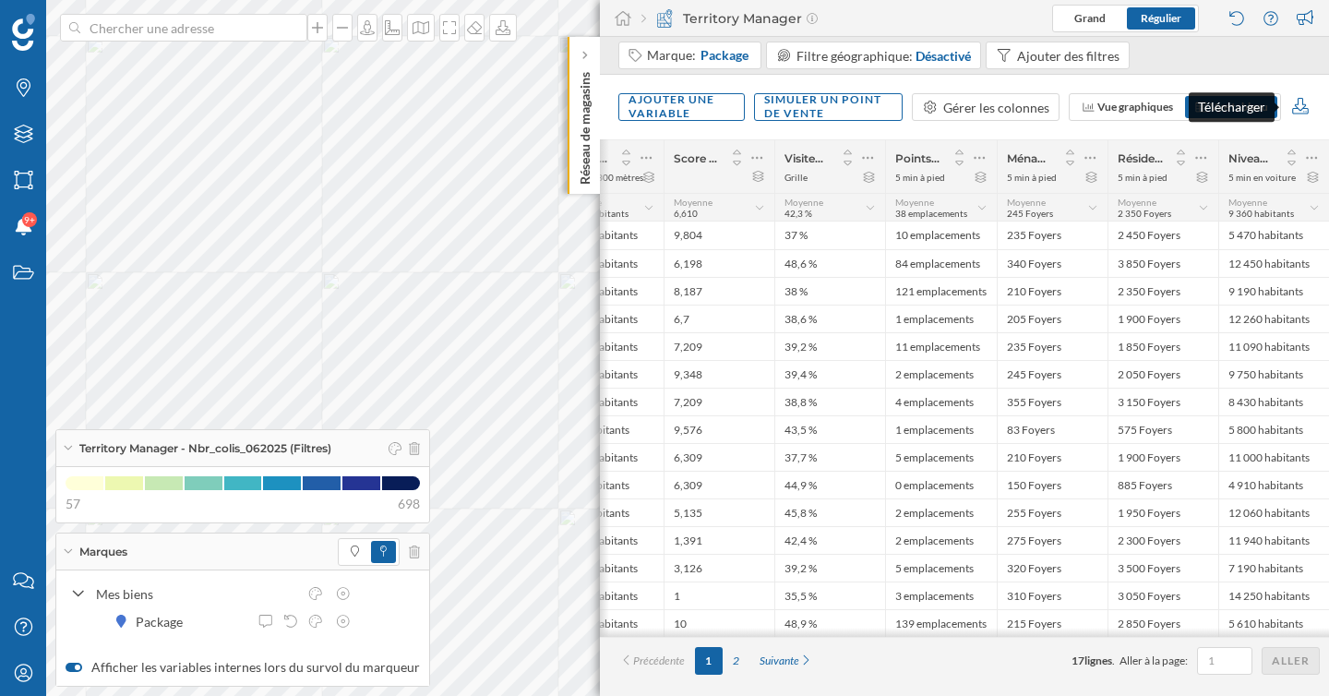
click at [1296, 109] on icon at bounding box center [1300, 106] width 21 height 17
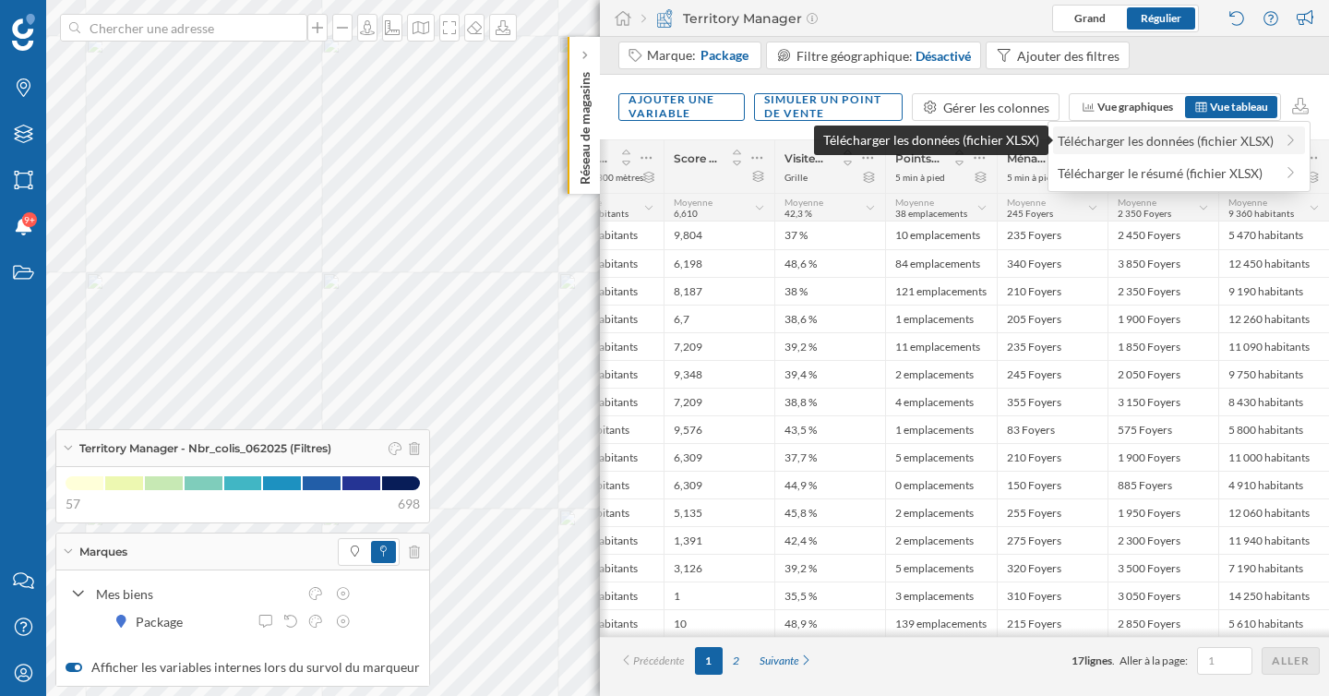
click at [1161, 140] on div "Télécharger les données (fichier XLSX)" at bounding box center [1166, 140] width 216 height 19
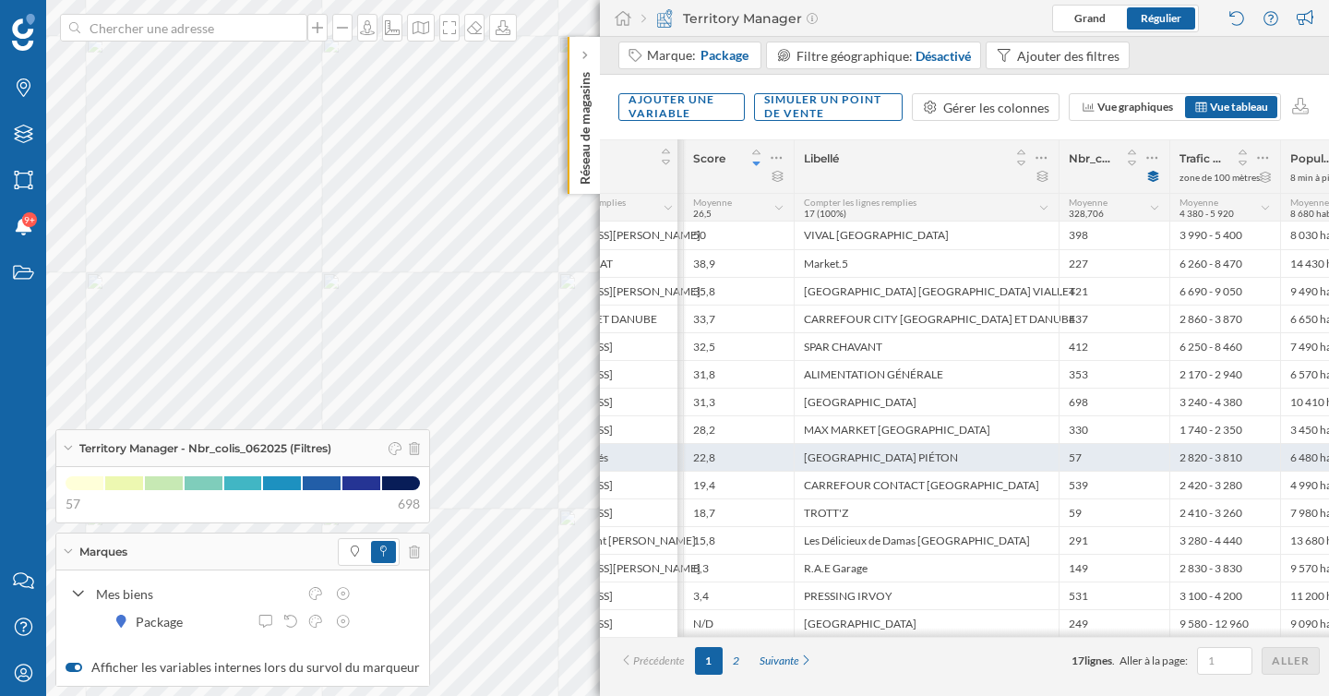
scroll to position [0, 296]
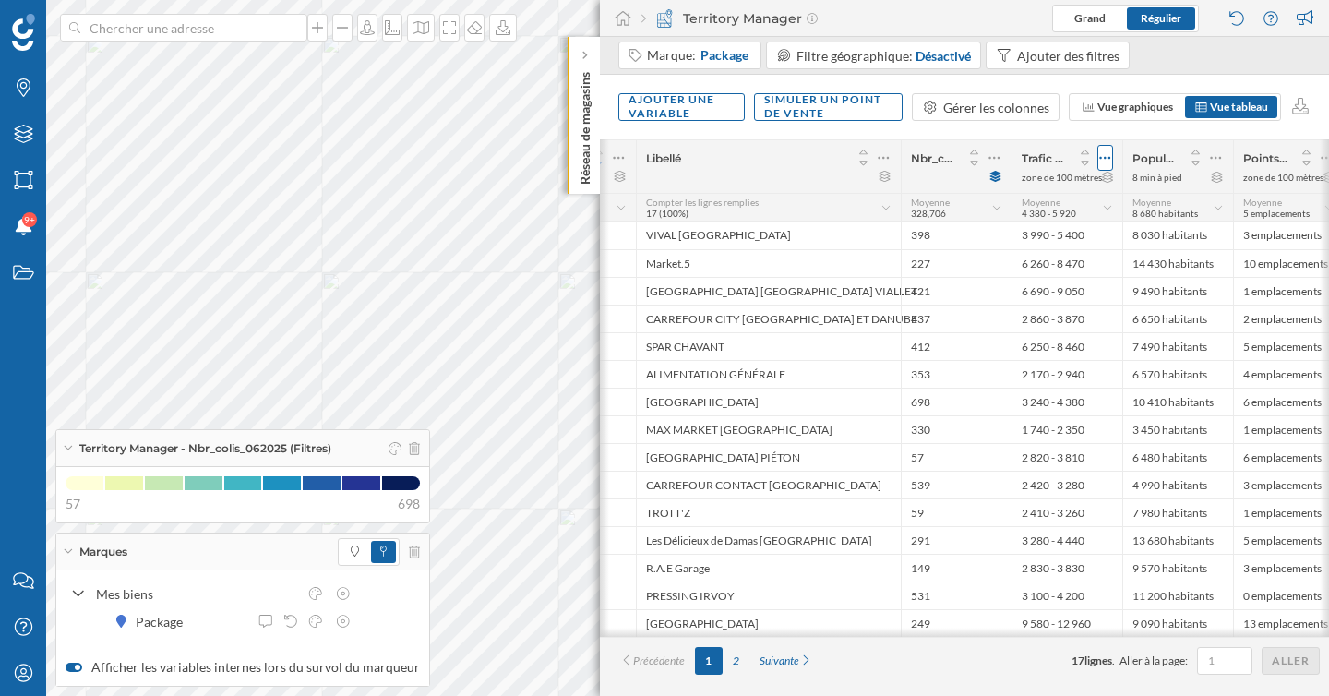
click at [1110, 154] on icon at bounding box center [1105, 158] width 12 height 18
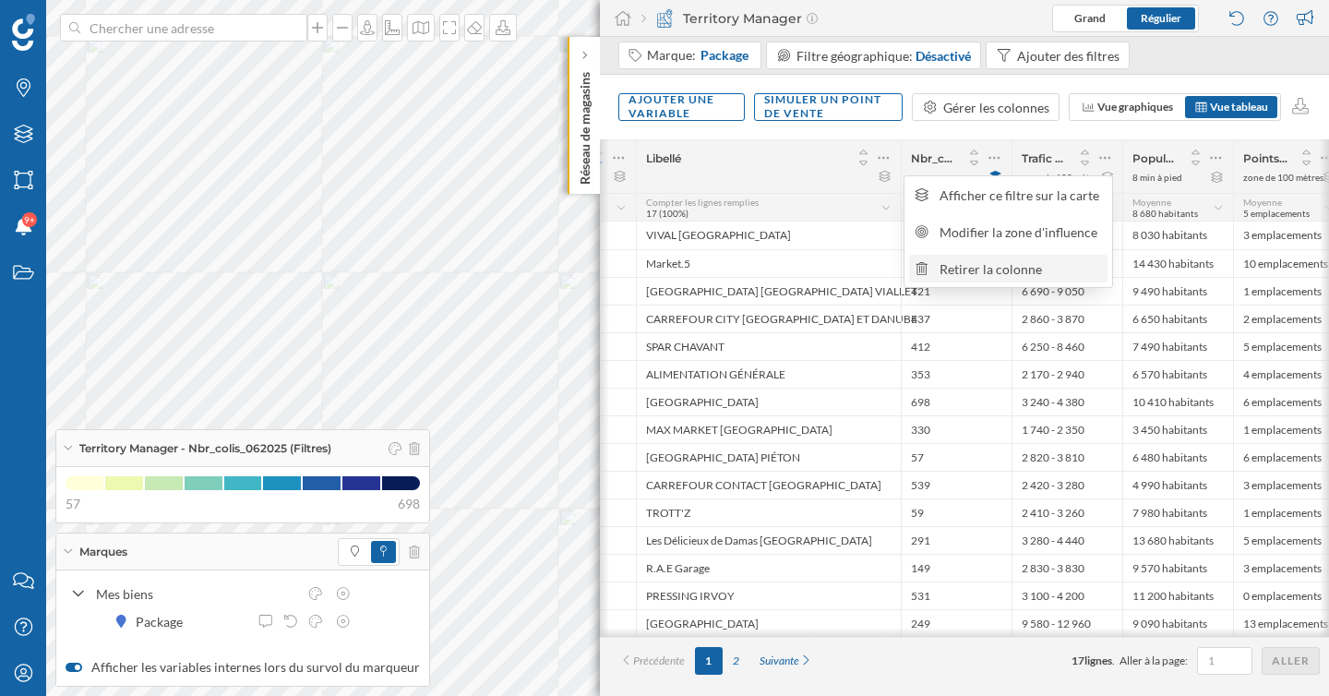
click at [1036, 269] on div "Retirer la colonne" at bounding box center [1021, 268] width 162 height 19
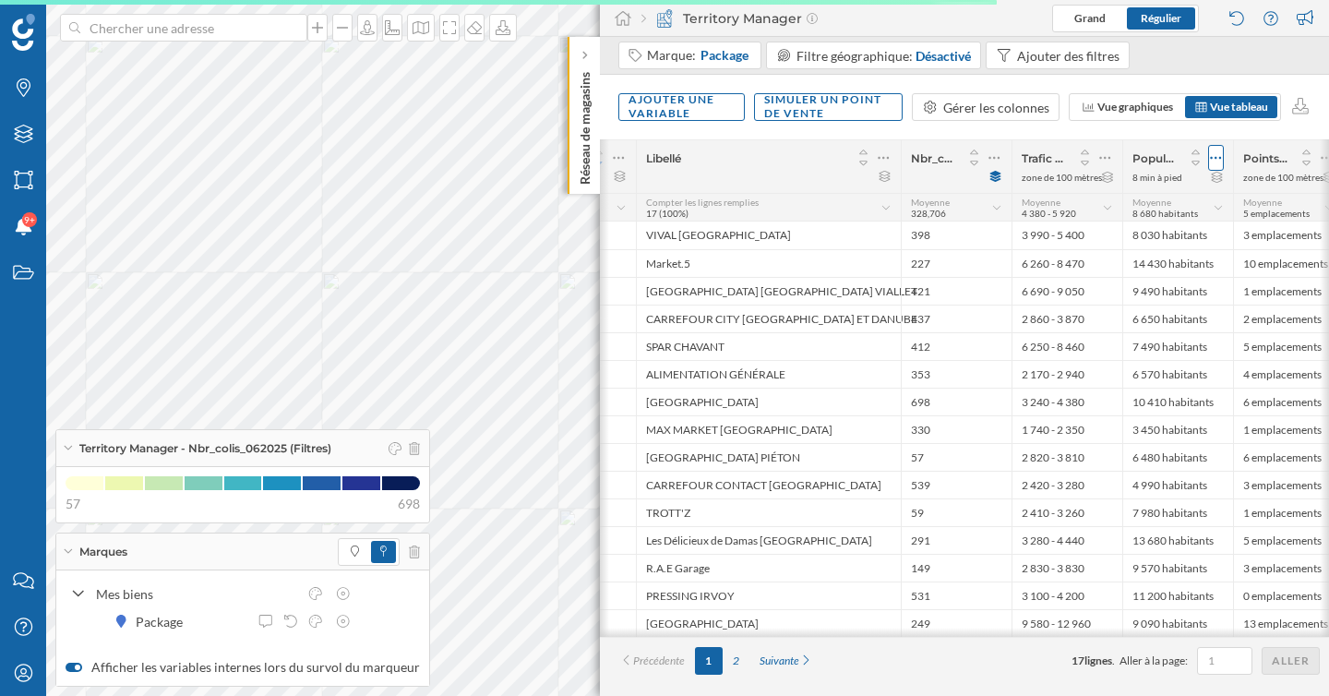
click at [1214, 153] on icon at bounding box center [1216, 158] width 12 height 18
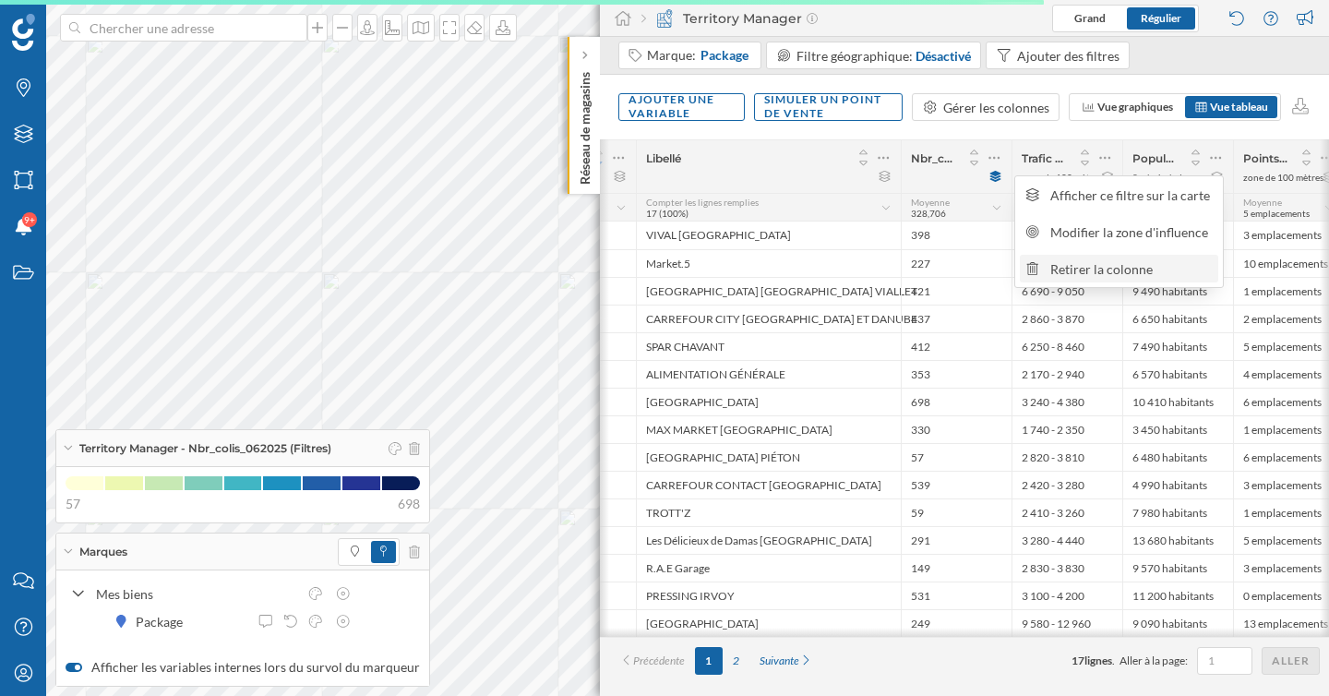
click at [1132, 261] on div "Retirer la colonne" at bounding box center [1131, 268] width 162 height 19
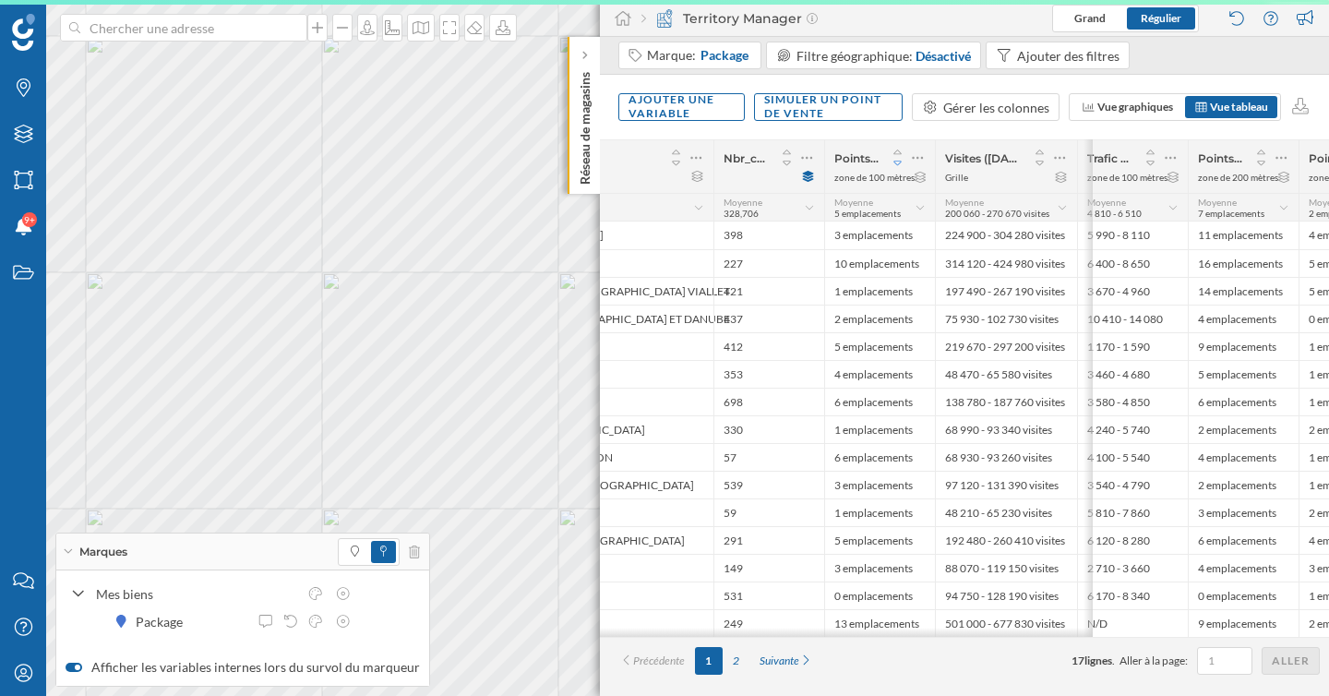
scroll to position [0, 247]
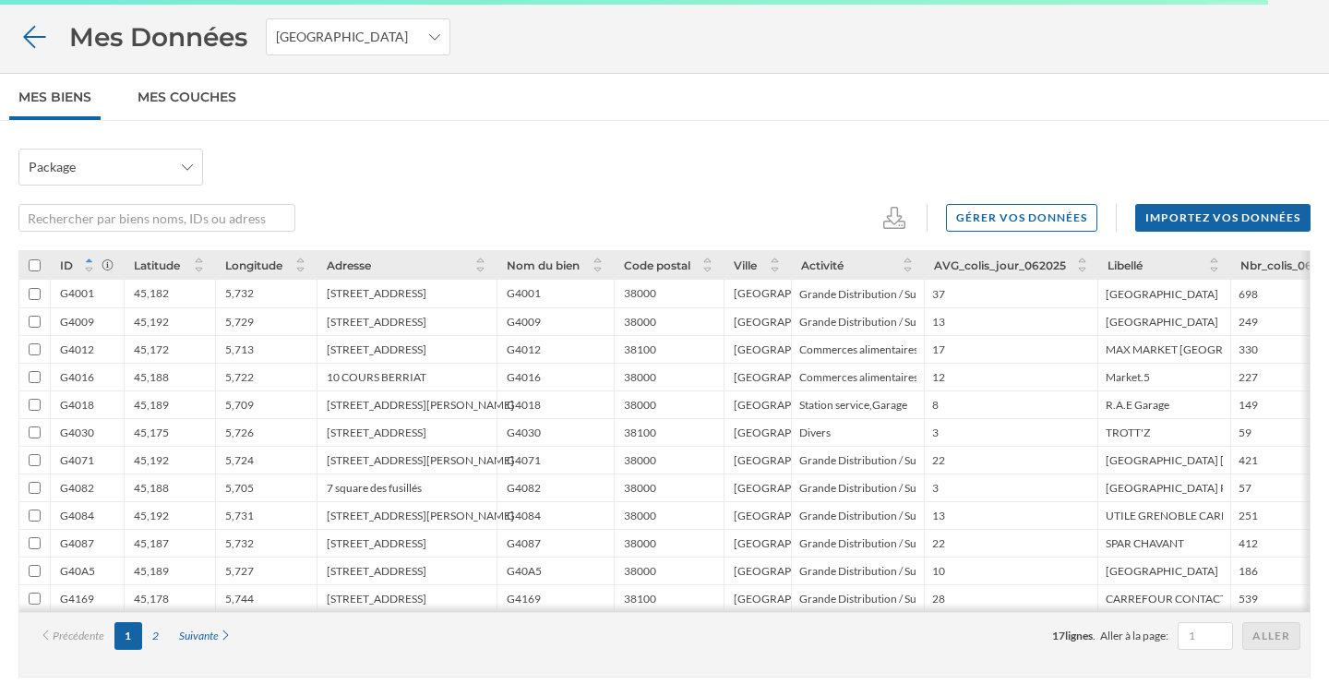
click at [30, 37] on icon at bounding box center [34, 37] width 32 height 26
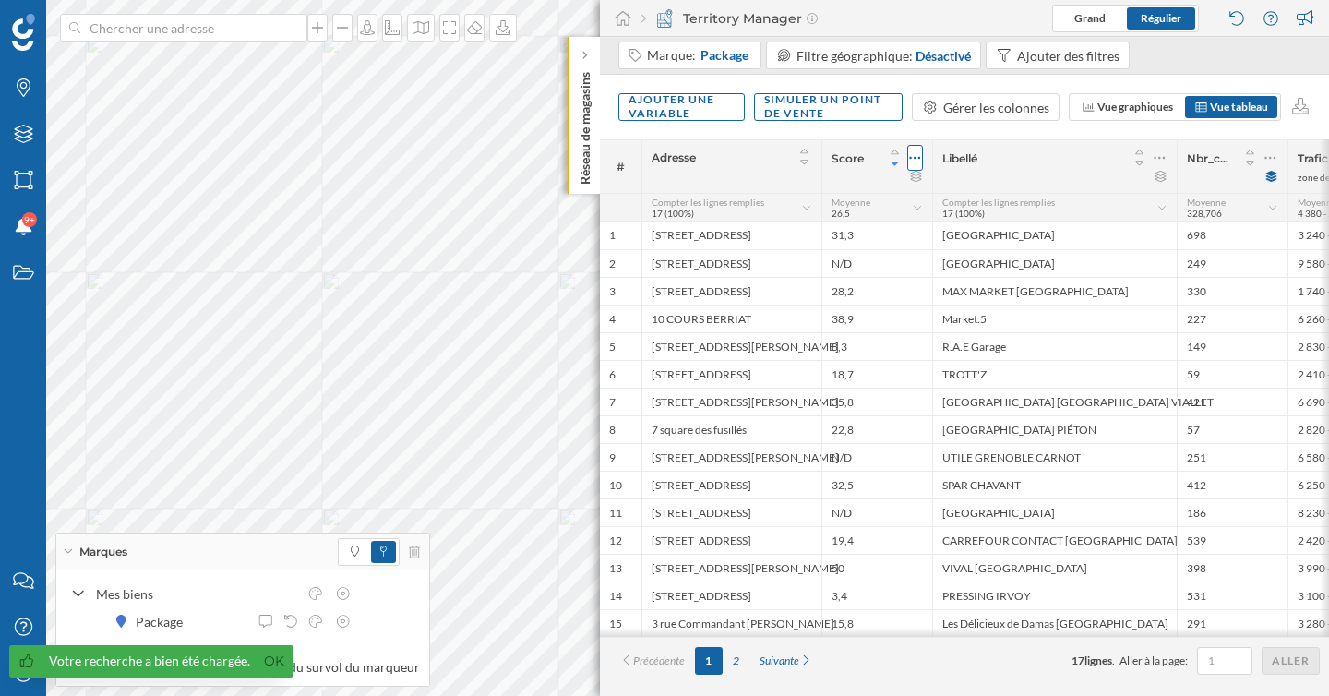
click at [911, 156] on icon at bounding box center [915, 158] width 12 height 18
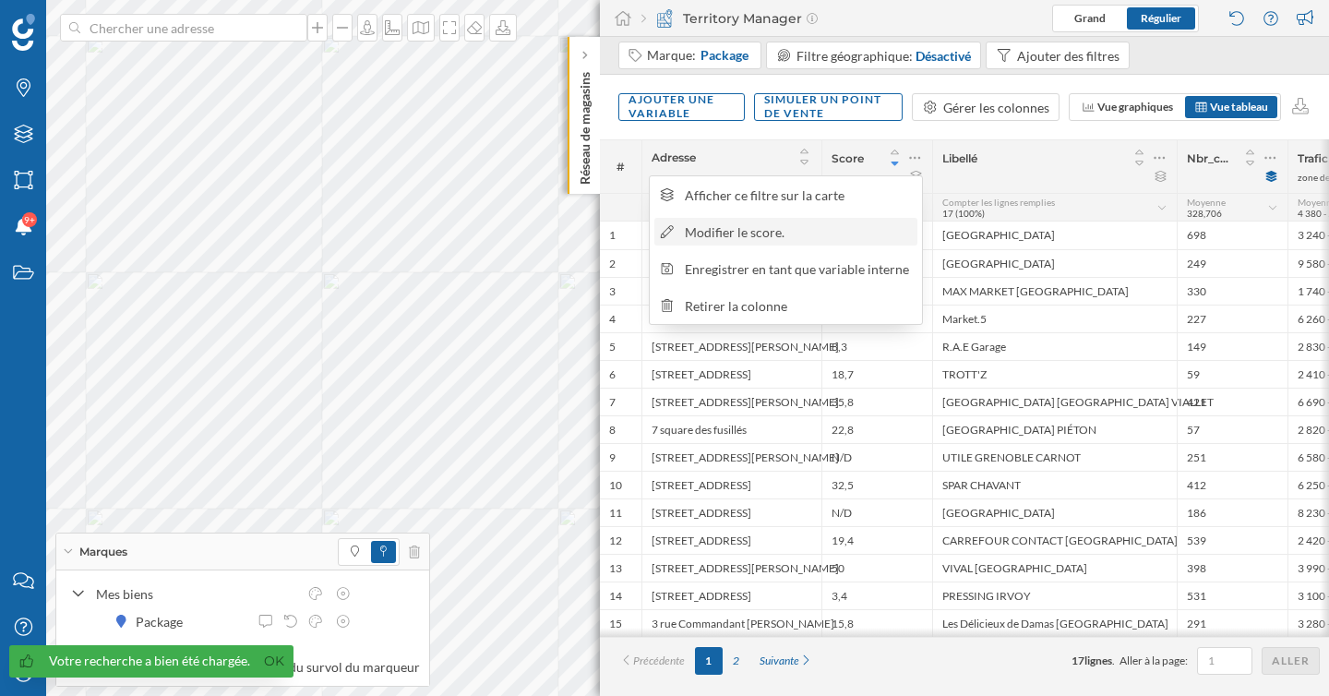
click at [774, 237] on div "Modifier le score." at bounding box center [798, 231] width 226 height 19
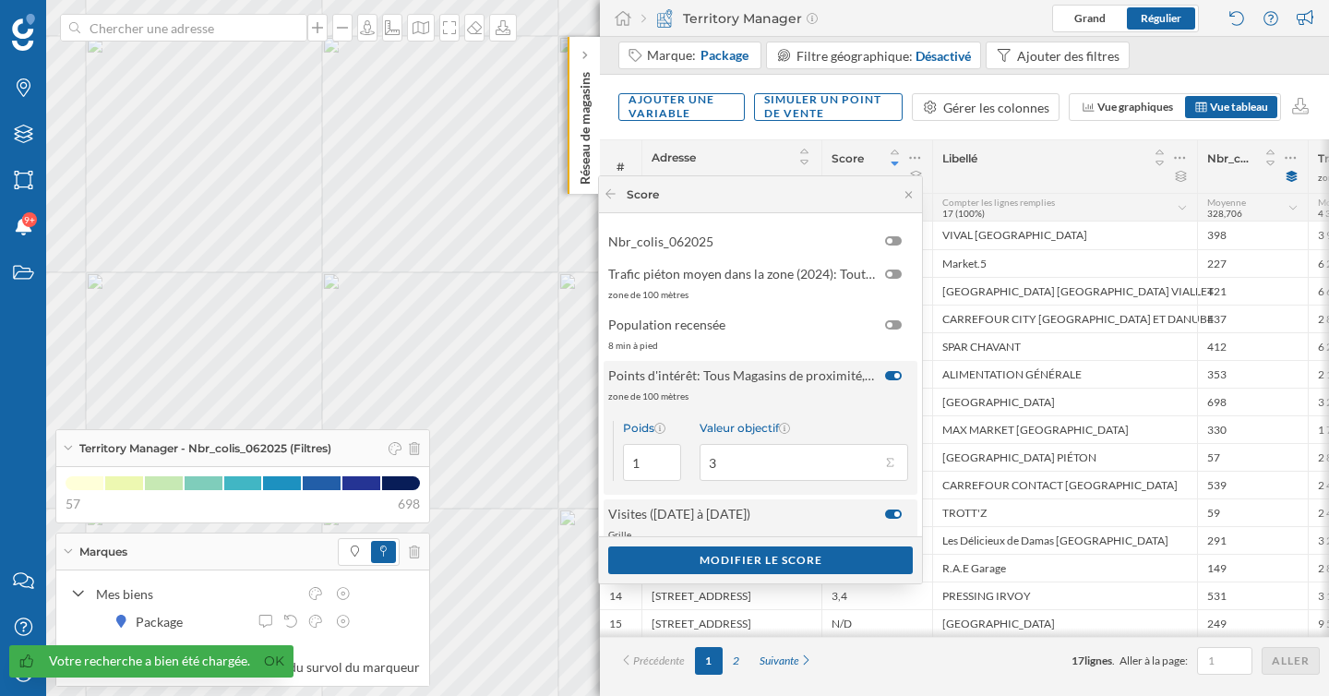
scroll to position [863, 0]
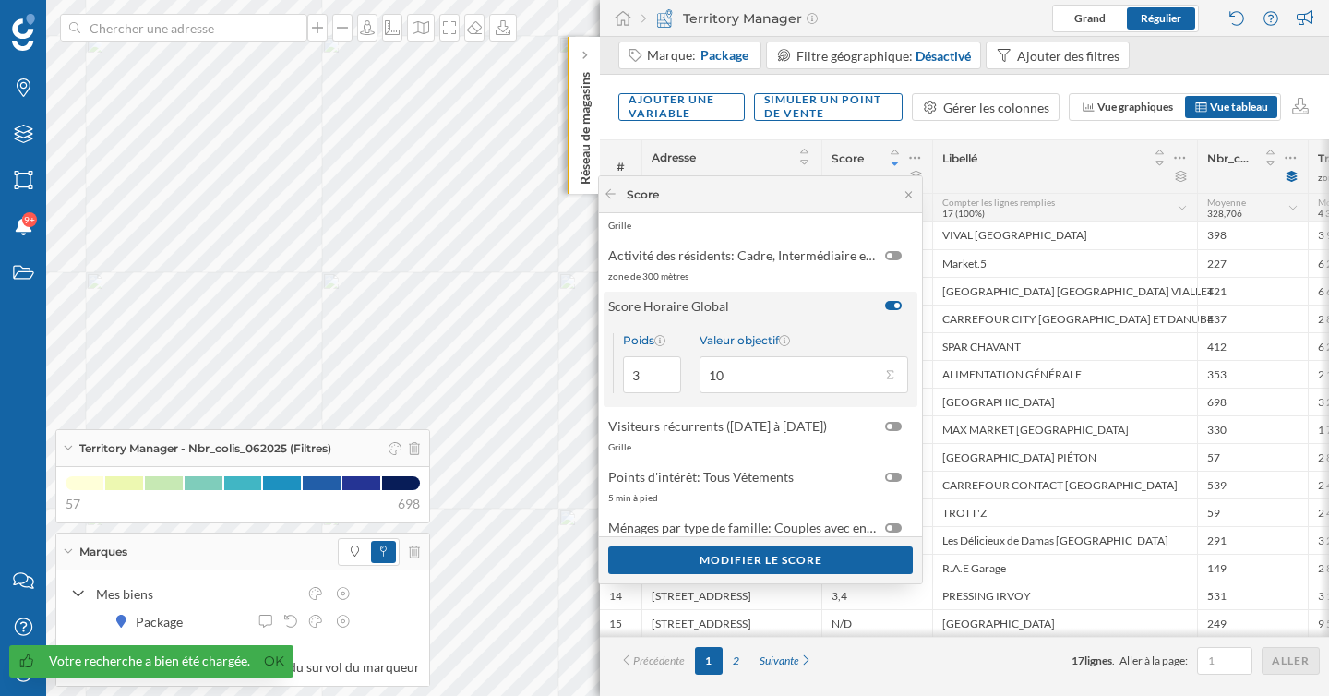
click at [894, 307] on div at bounding box center [897, 306] width 6 height 6
click at [0, 0] on input "checkbox" at bounding box center [0, 0] width 0 height 0
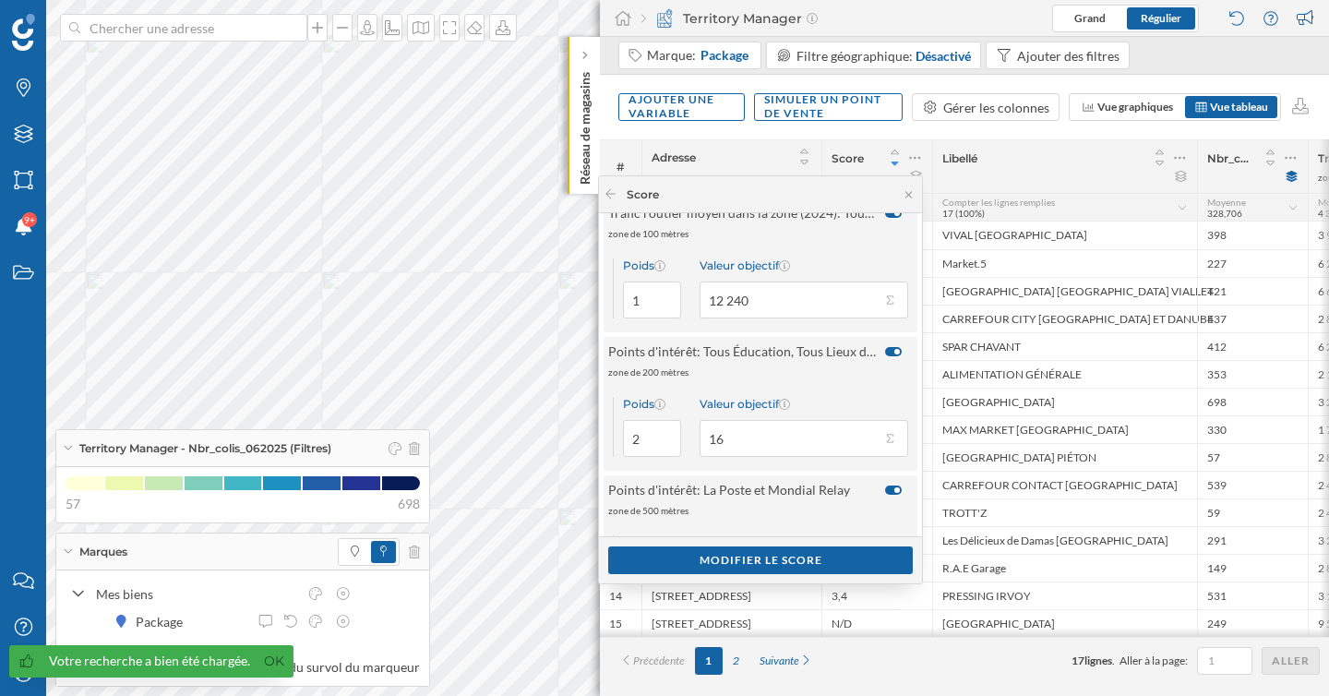
click at [894, 492] on div at bounding box center [897, 490] width 6 height 6
click at [0, 0] on input "checkbox" at bounding box center [0, 0] width 0 height 0
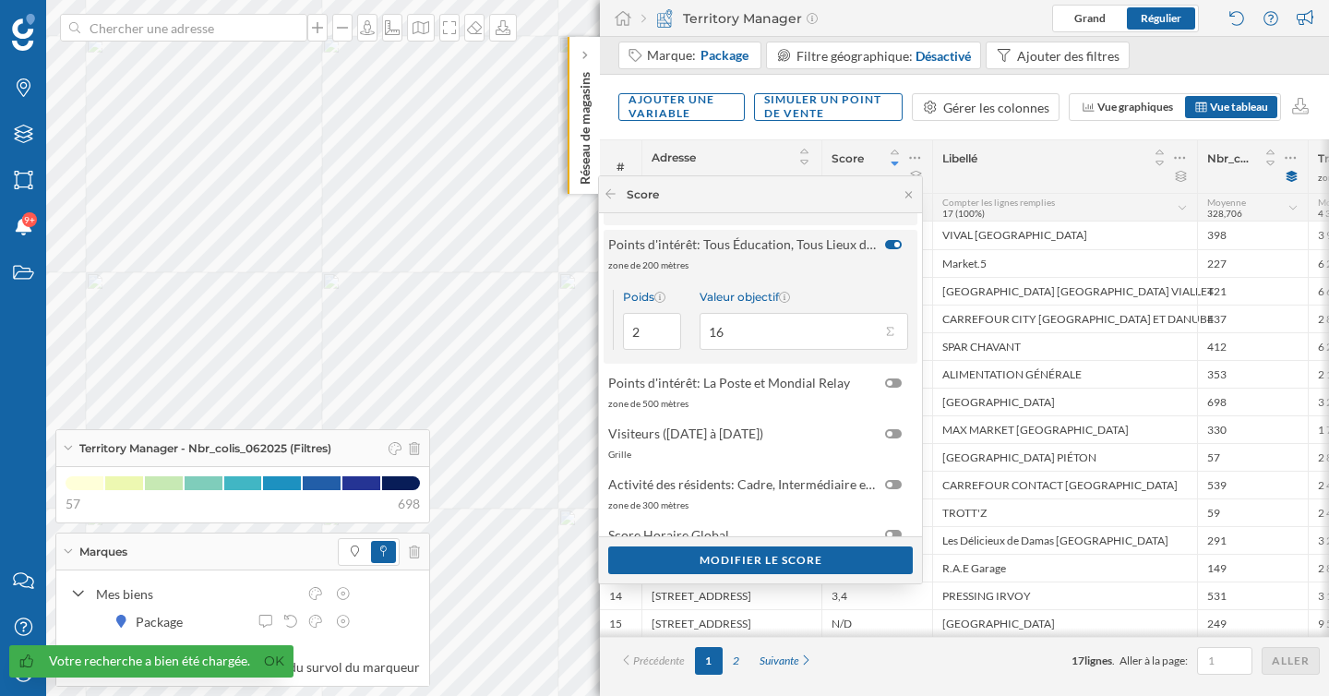
click at [885, 248] on div at bounding box center [898, 243] width 26 height 19
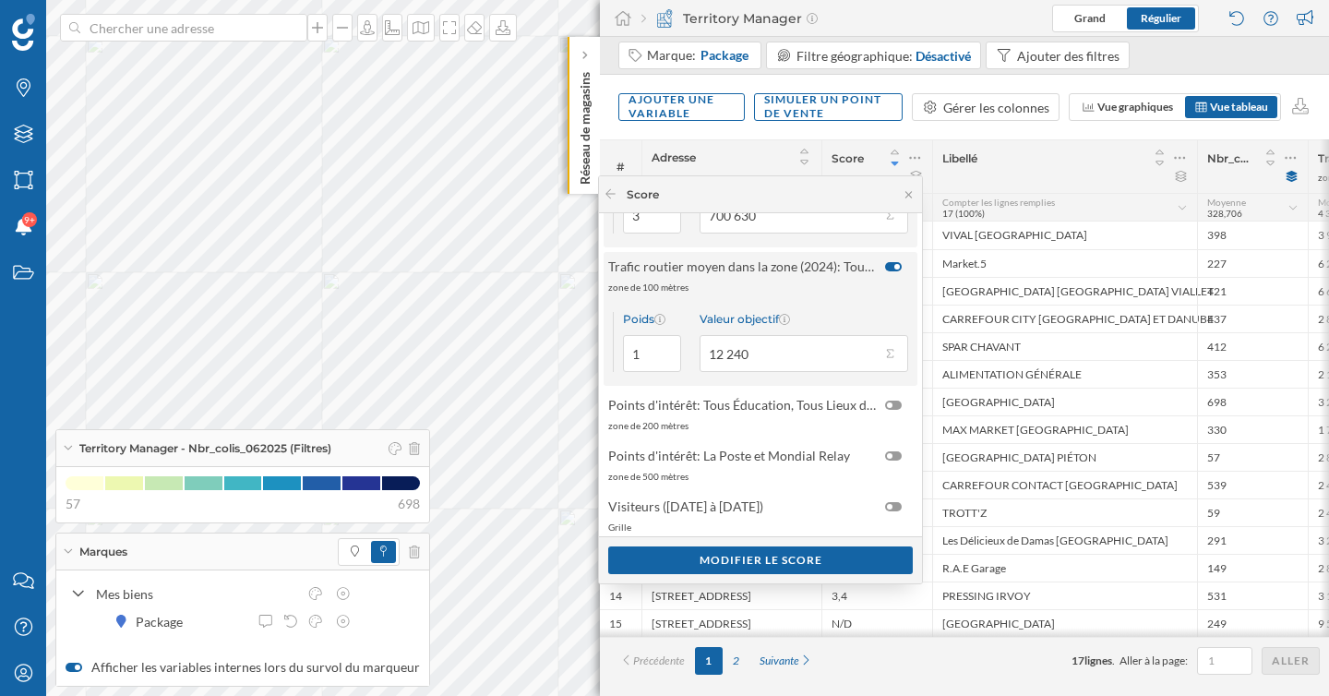
click at [885, 264] on div at bounding box center [893, 266] width 17 height 9
click at [0, 0] on input "checkbox" at bounding box center [0, 0] width 0 height 0
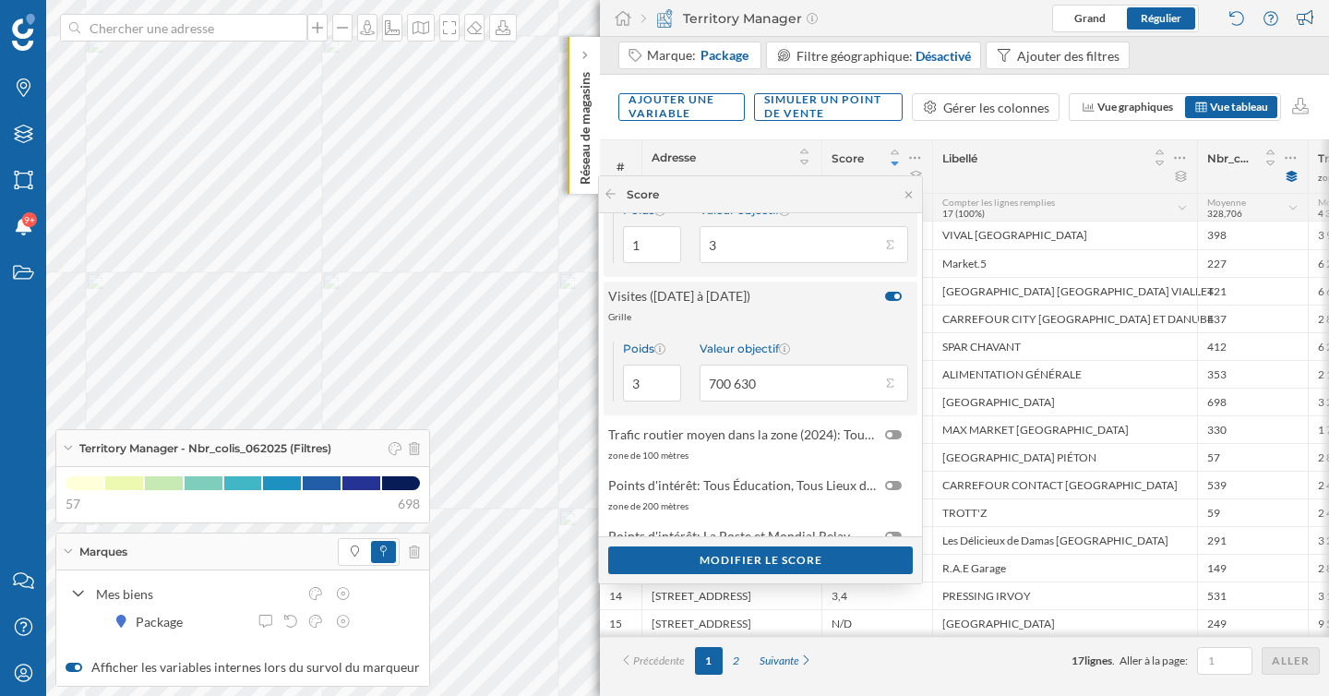
click at [885, 287] on div at bounding box center [898, 295] width 26 height 19
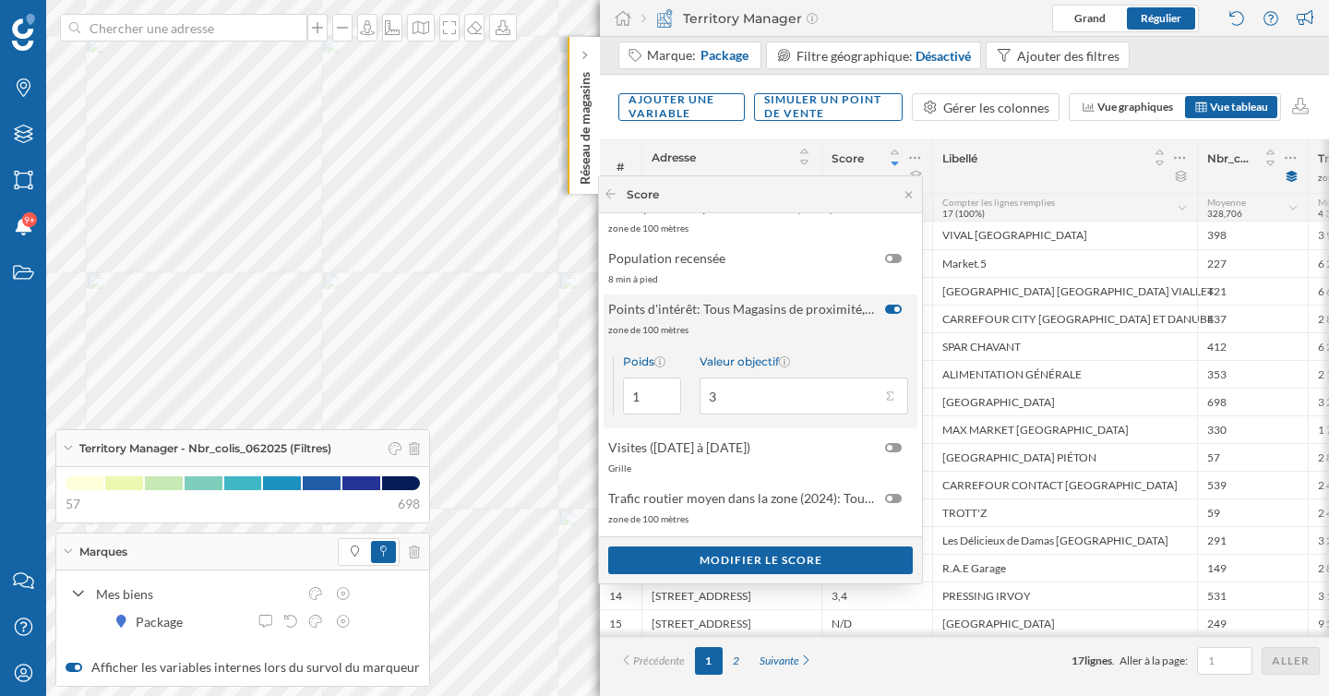
click at [888, 319] on div "Points d'intérêt: Tous Magasins de proximité, Tous Autres épiceries, Tous March…" at bounding box center [761, 317] width 314 height 46
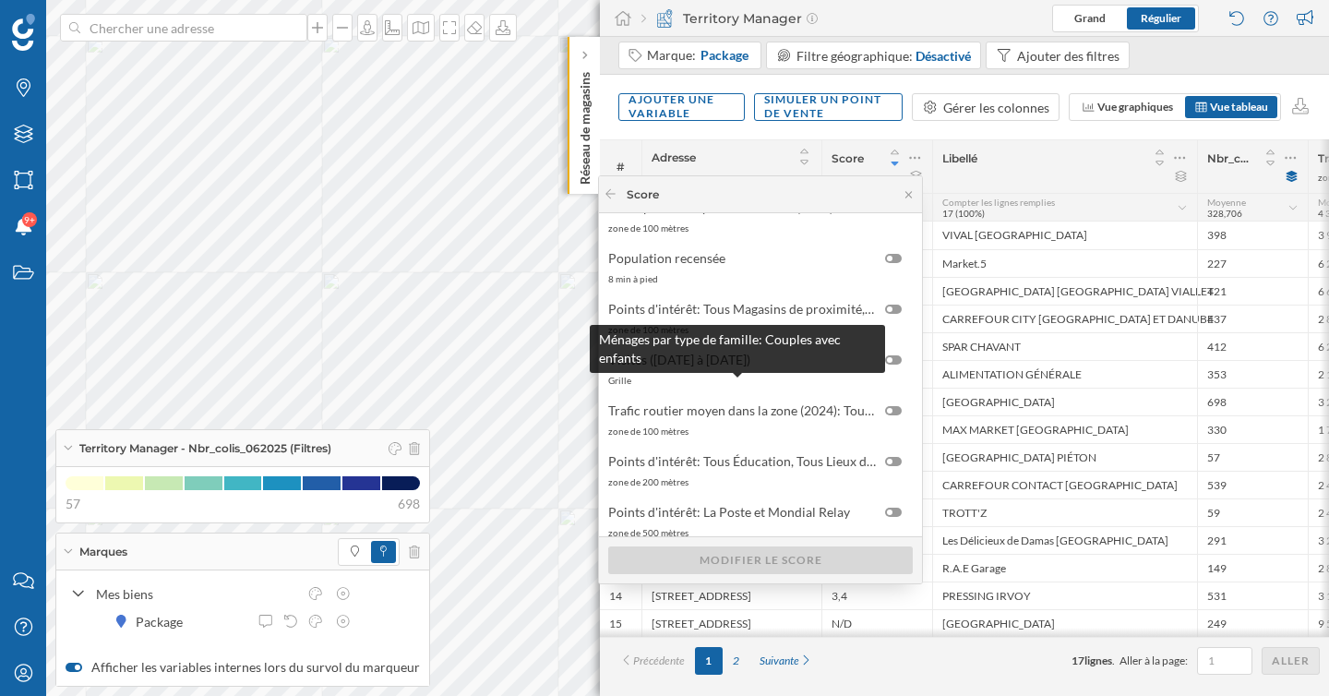
scroll to position [0, 0]
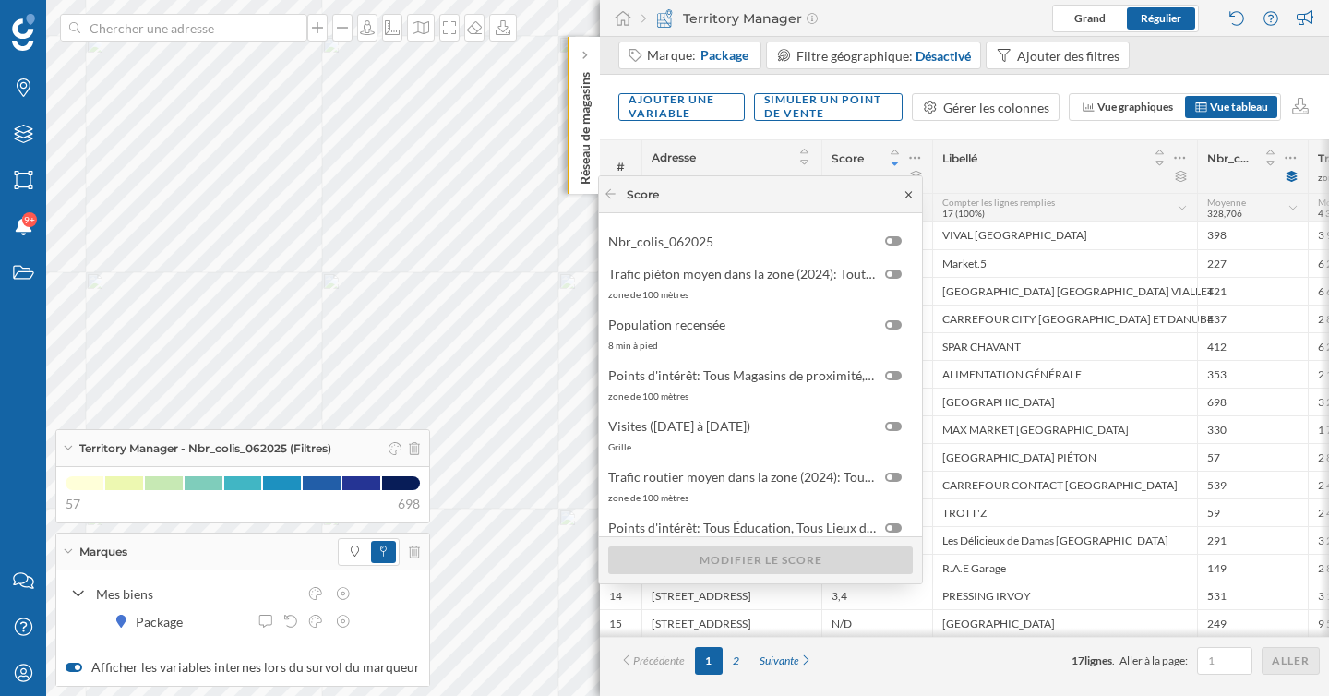
click at [909, 194] on icon at bounding box center [908, 194] width 6 height 6
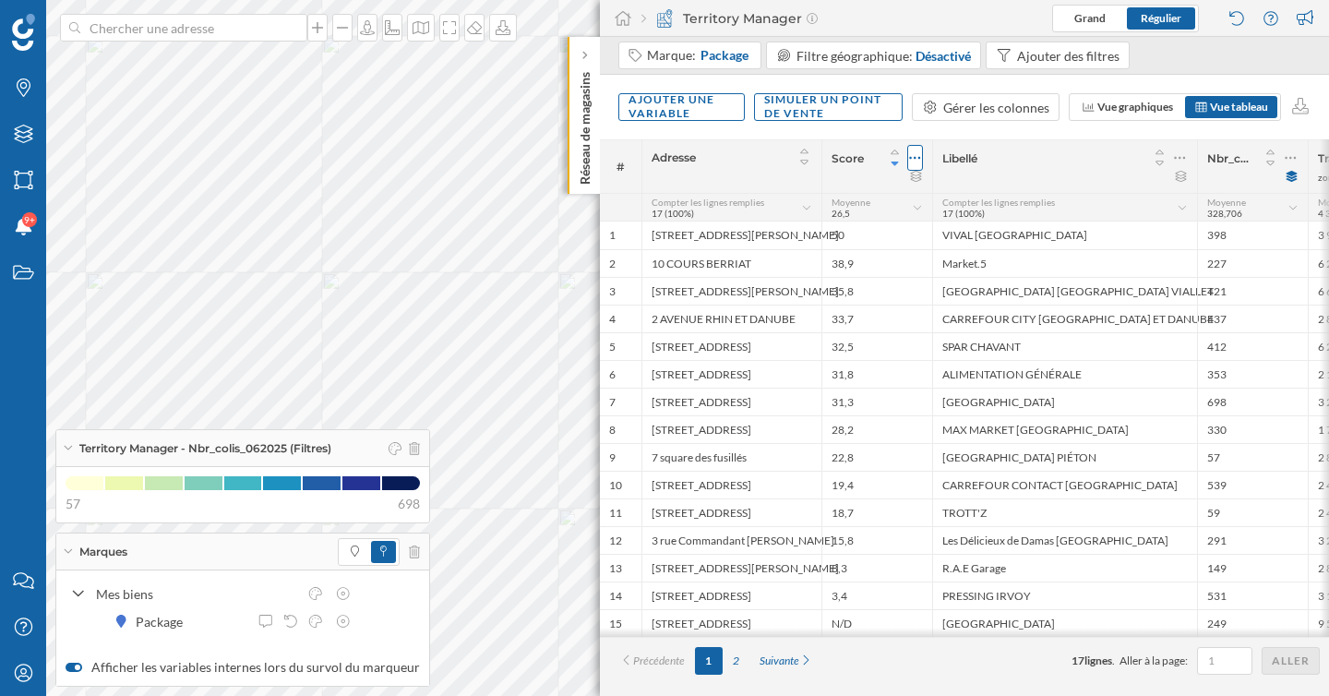
click at [916, 153] on icon at bounding box center [915, 158] width 12 height 18
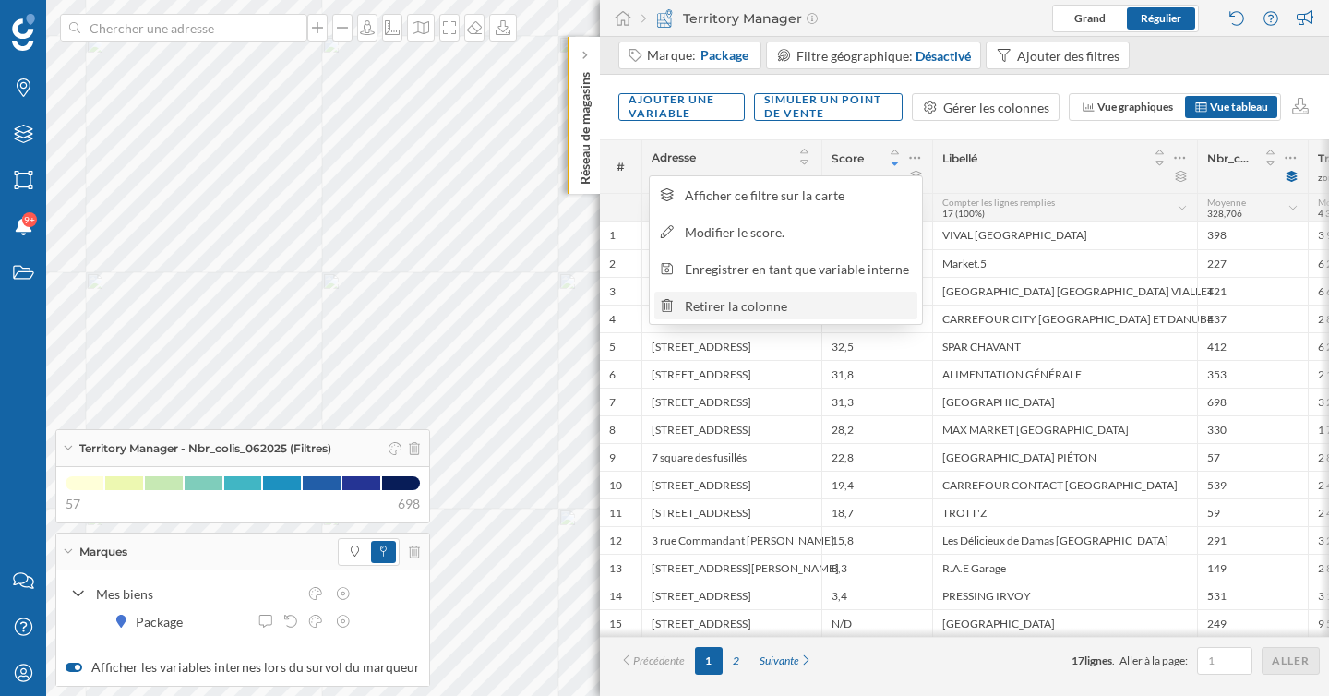
click at [825, 302] on div "Retirer la colonne" at bounding box center [798, 305] width 226 height 19
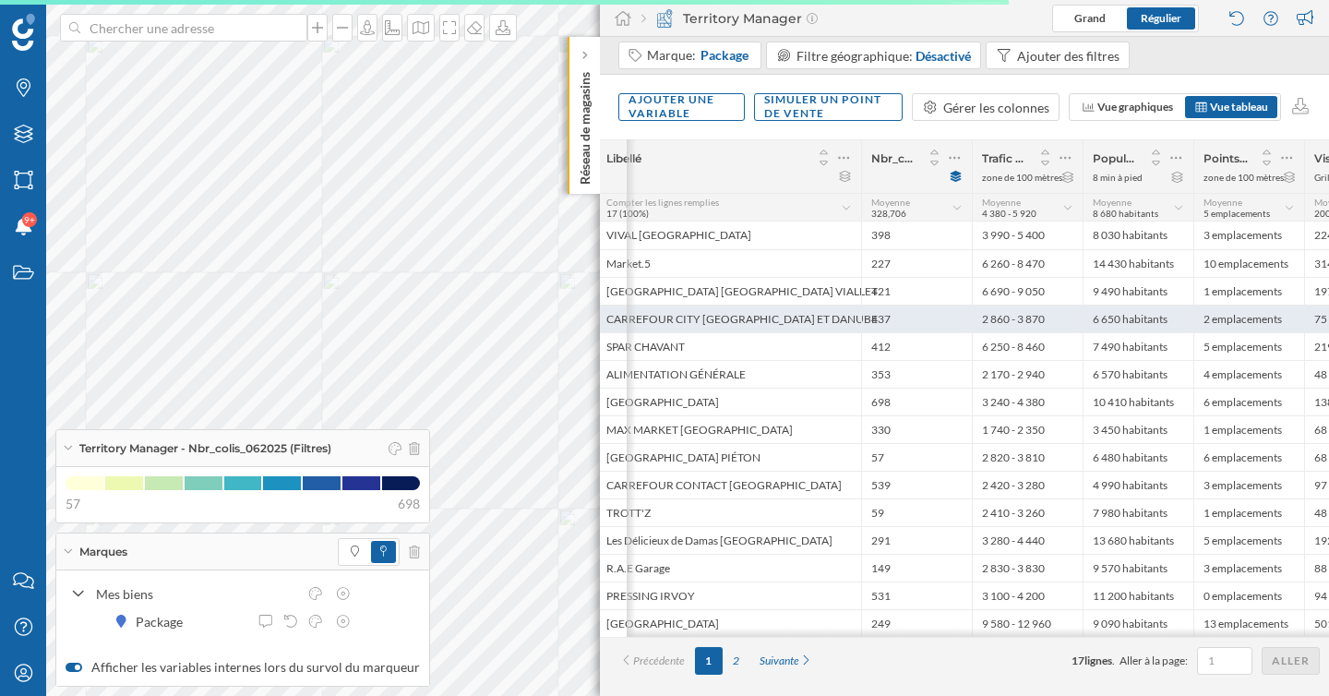
scroll to position [0, 363]
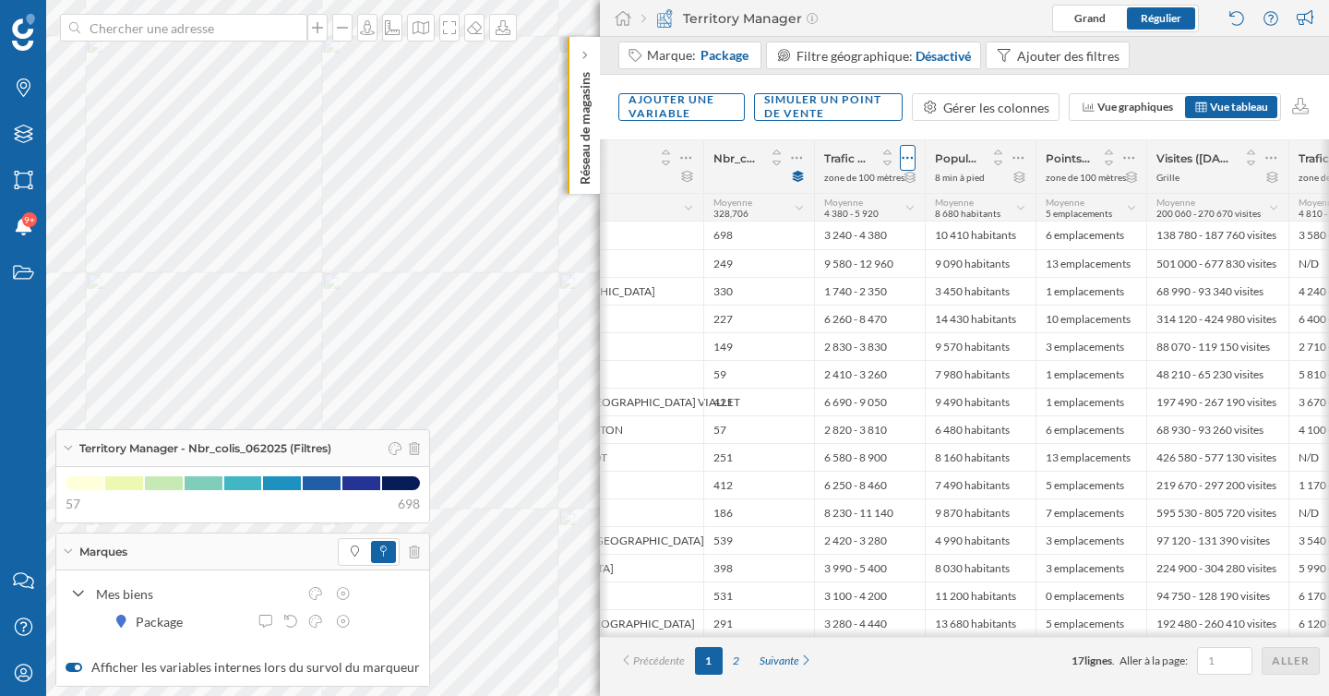
click at [905, 155] on icon at bounding box center [908, 158] width 12 height 18
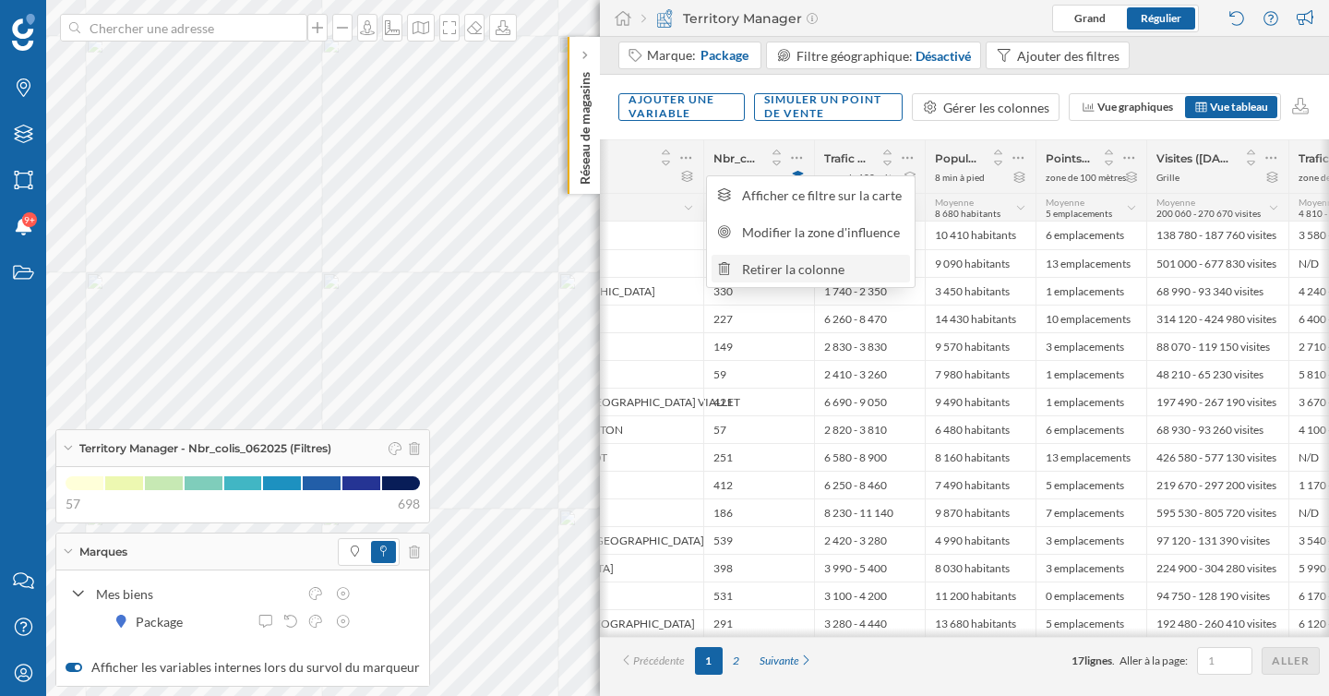
click at [848, 268] on div "Retirer la colonne" at bounding box center [823, 268] width 162 height 19
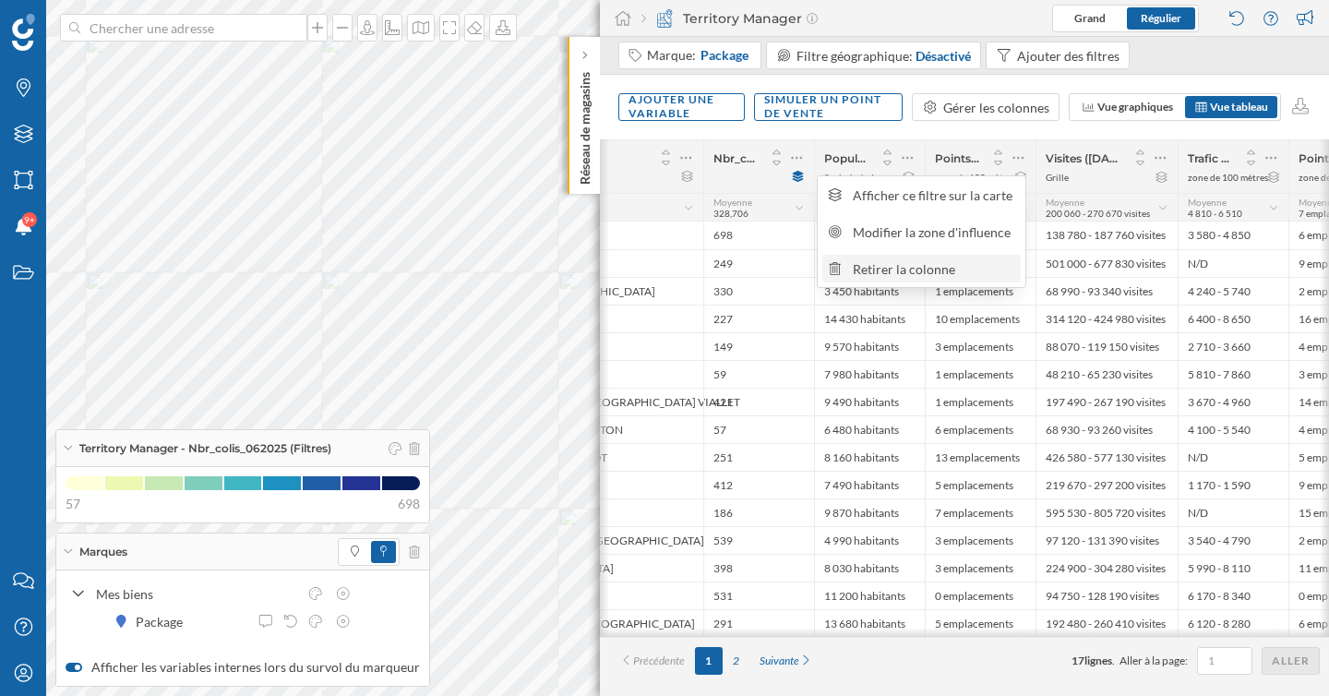
click at [929, 268] on div "Retirer la colonne" at bounding box center [934, 268] width 162 height 19
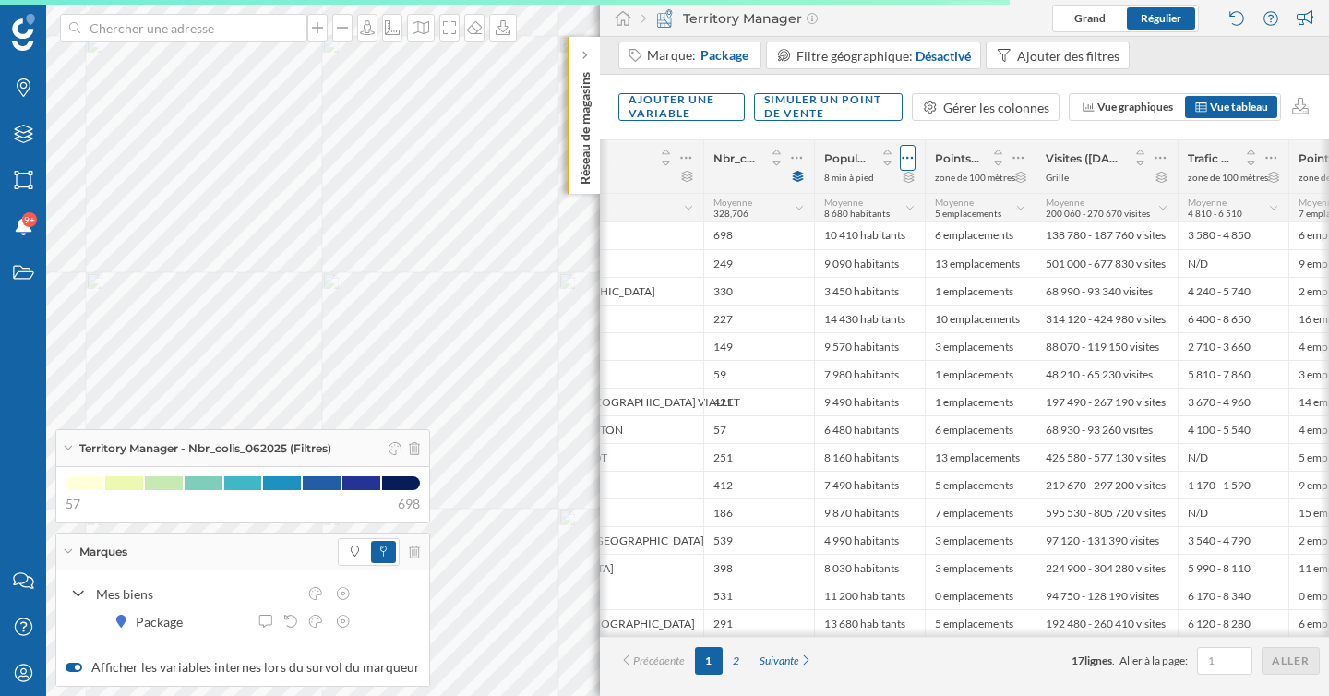
click at [907, 159] on icon at bounding box center [908, 158] width 11 height 3
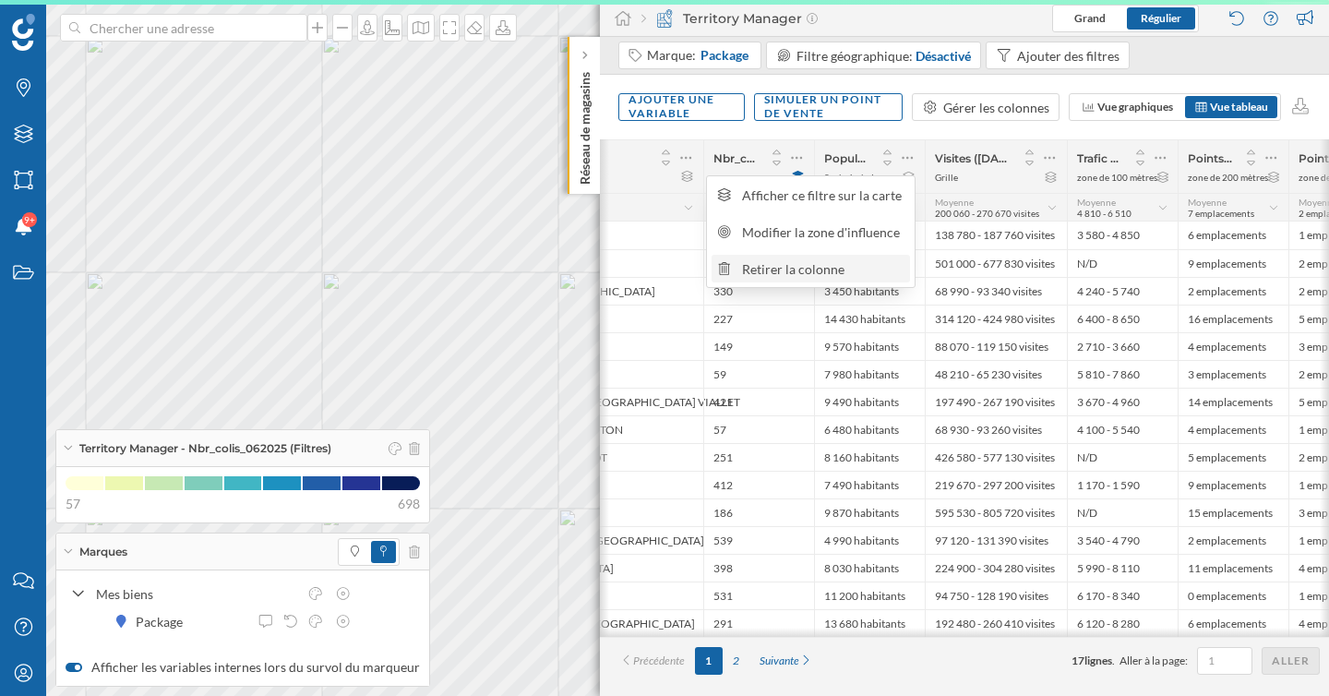
click at [856, 259] on div "Retirer la colonne" at bounding box center [823, 268] width 162 height 19
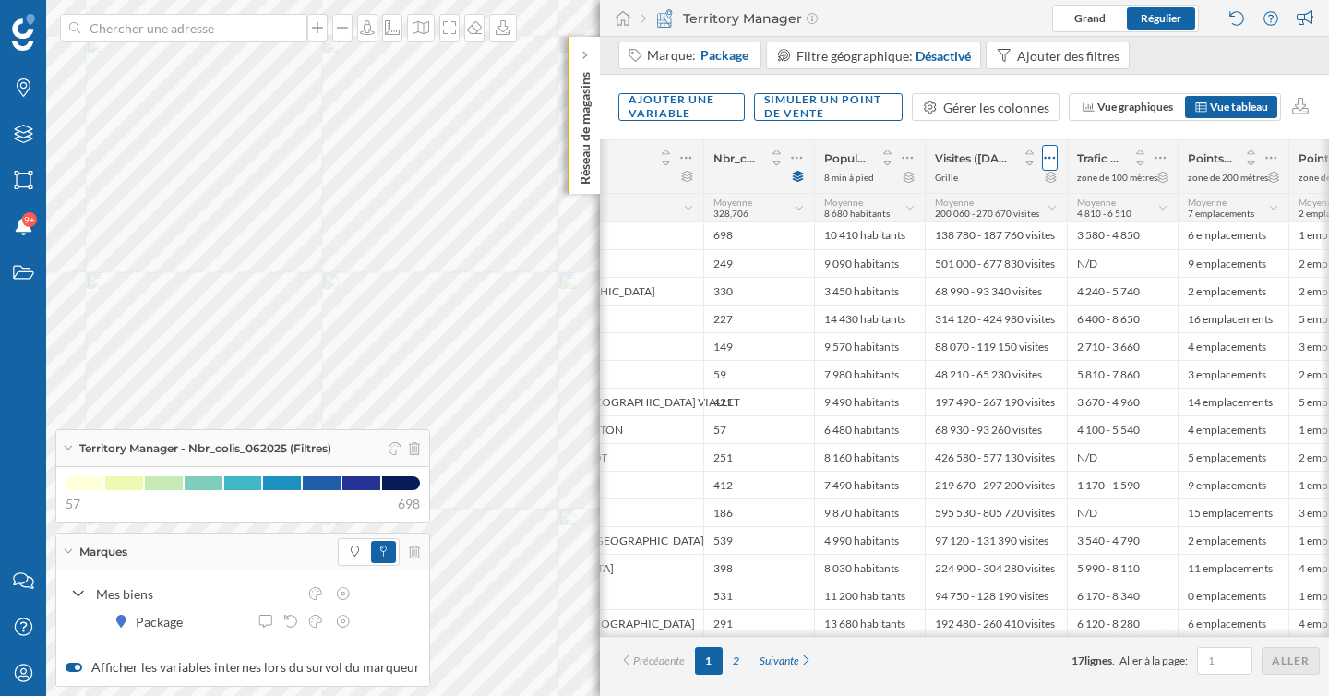
click at [1046, 158] on icon at bounding box center [1050, 158] width 11 height 3
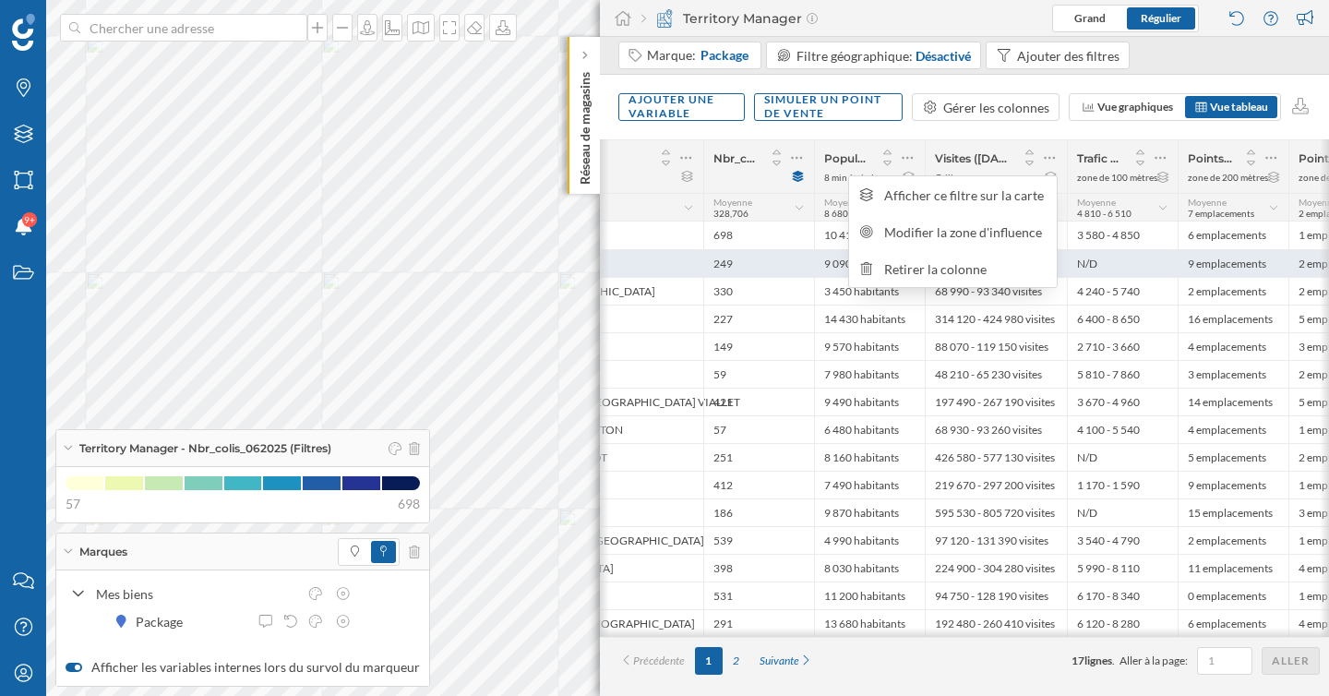
click at [984, 270] on div "501 000 - 677 830 visites" at bounding box center [996, 263] width 142 height 28
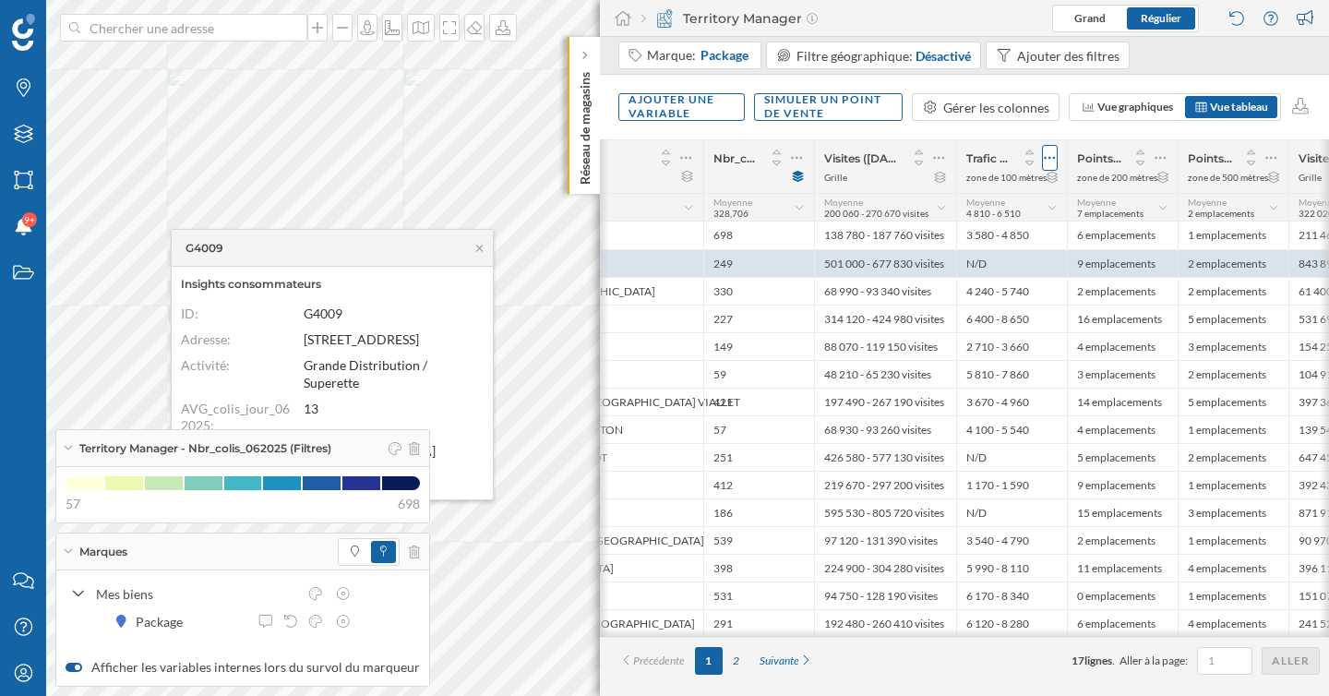
click at [1056, 153] on div at bounding box center [1050, 158] width 16 height 26
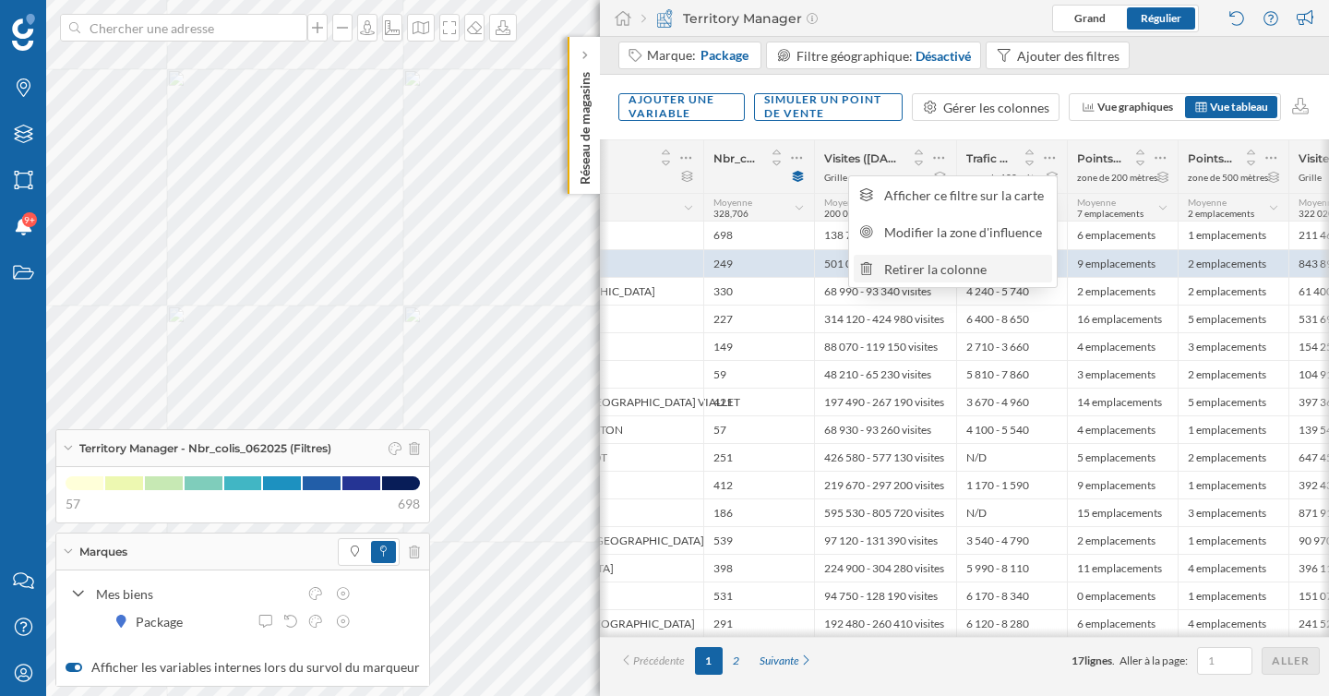
click at [963, 275] on div "Retirer la colonne" at bounding box center [965, 268] width 162 height 19
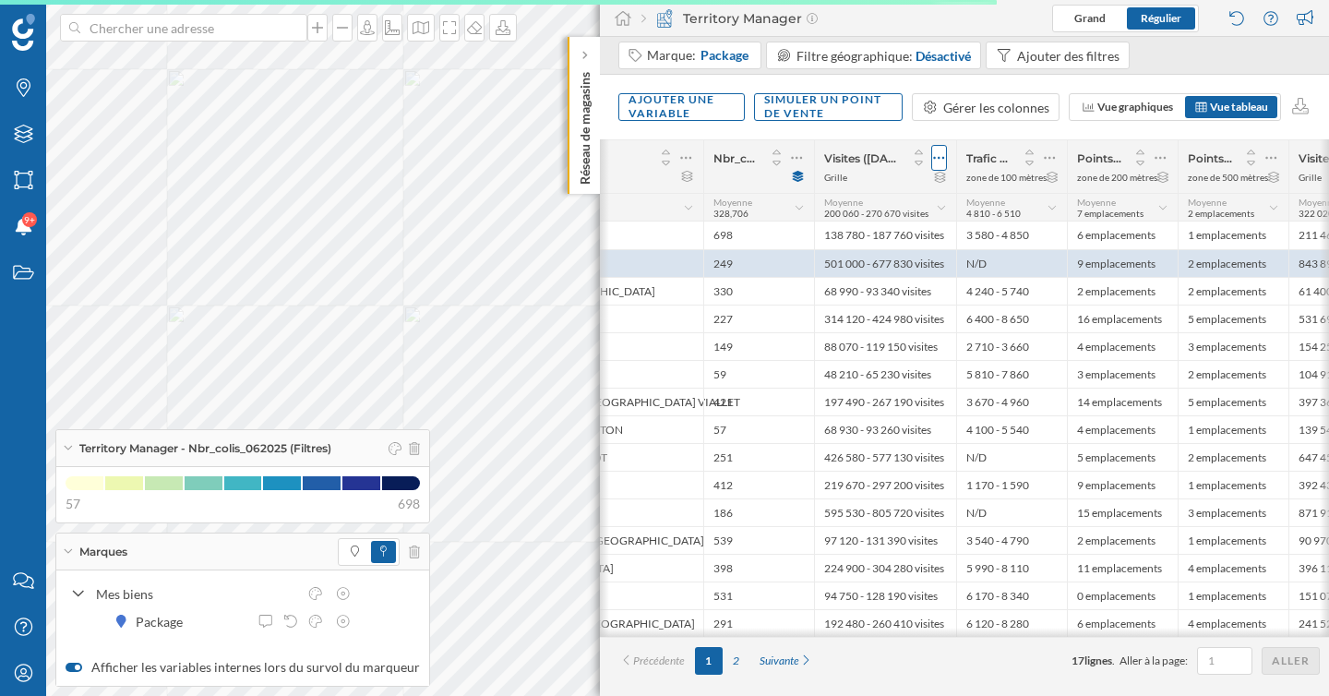
click at [942, 158] on icon at bounding box center [939, 158] width 11 height 3
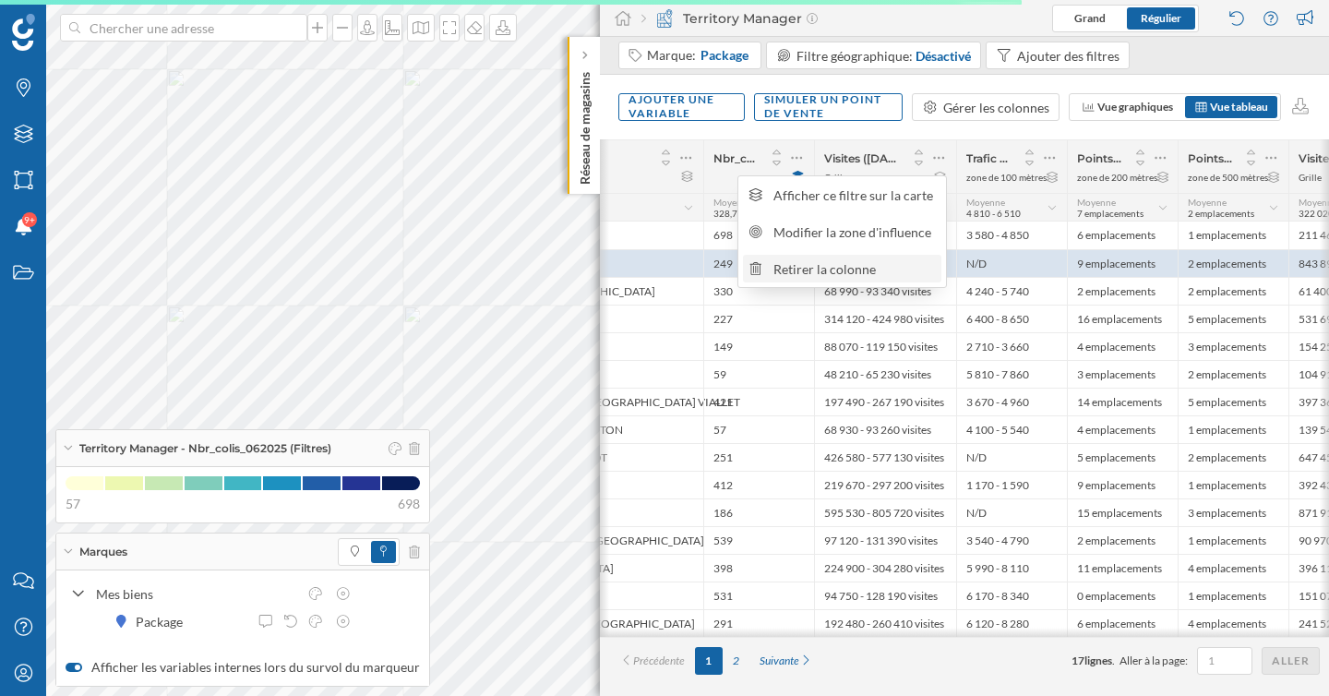
click at [877, 264] on div "Retirer la colonne" at bounding box center [854, 268] width 162 height 19
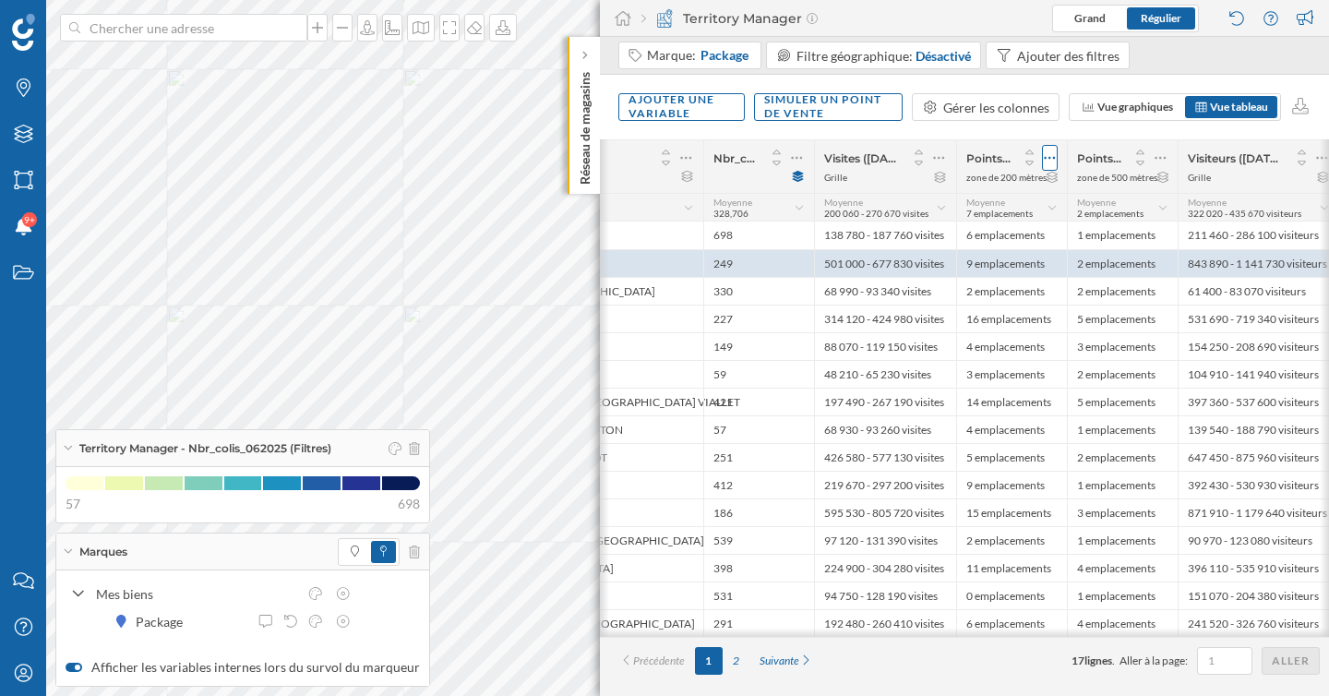
click at [1057, 154] on div at bounding box center [1050, 158] width 16 height 26
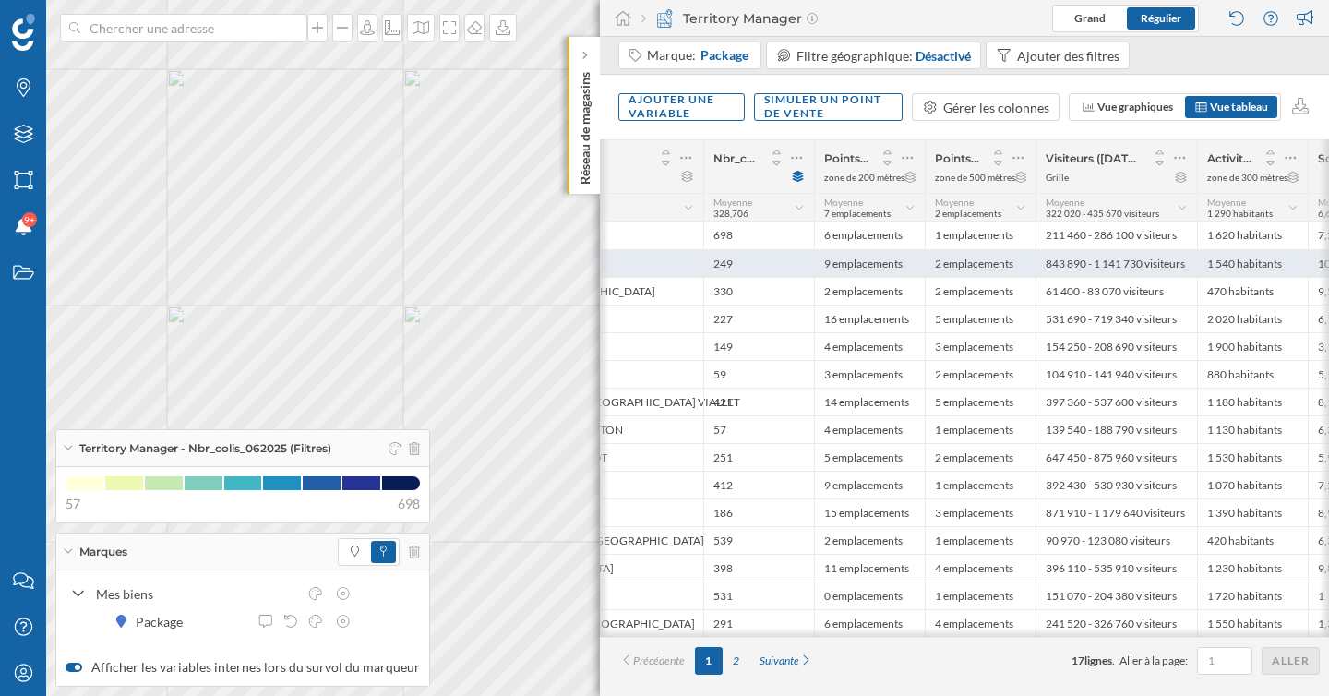
click at [991, 265] on div "2 emplacements" at bounding box center [980, 263] width 111 height 28
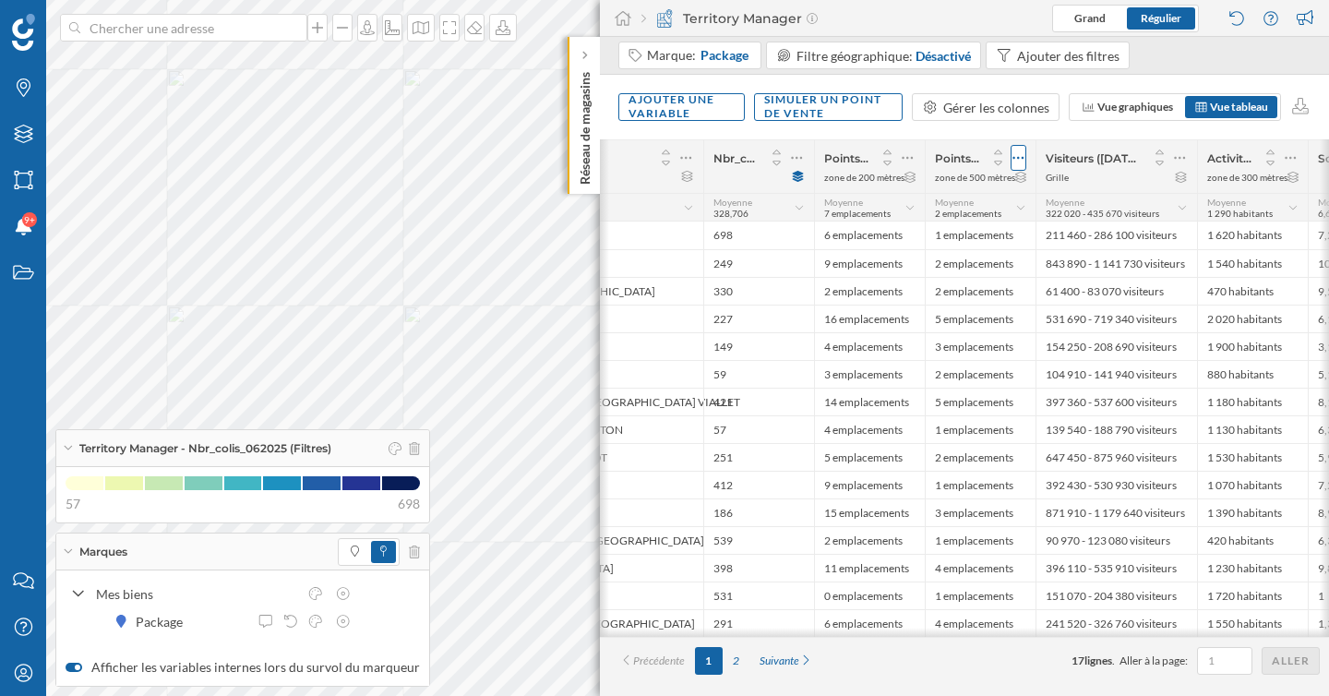
click at [1015, 159] on icon at bounding box center [1018, 158] width 12 height 18
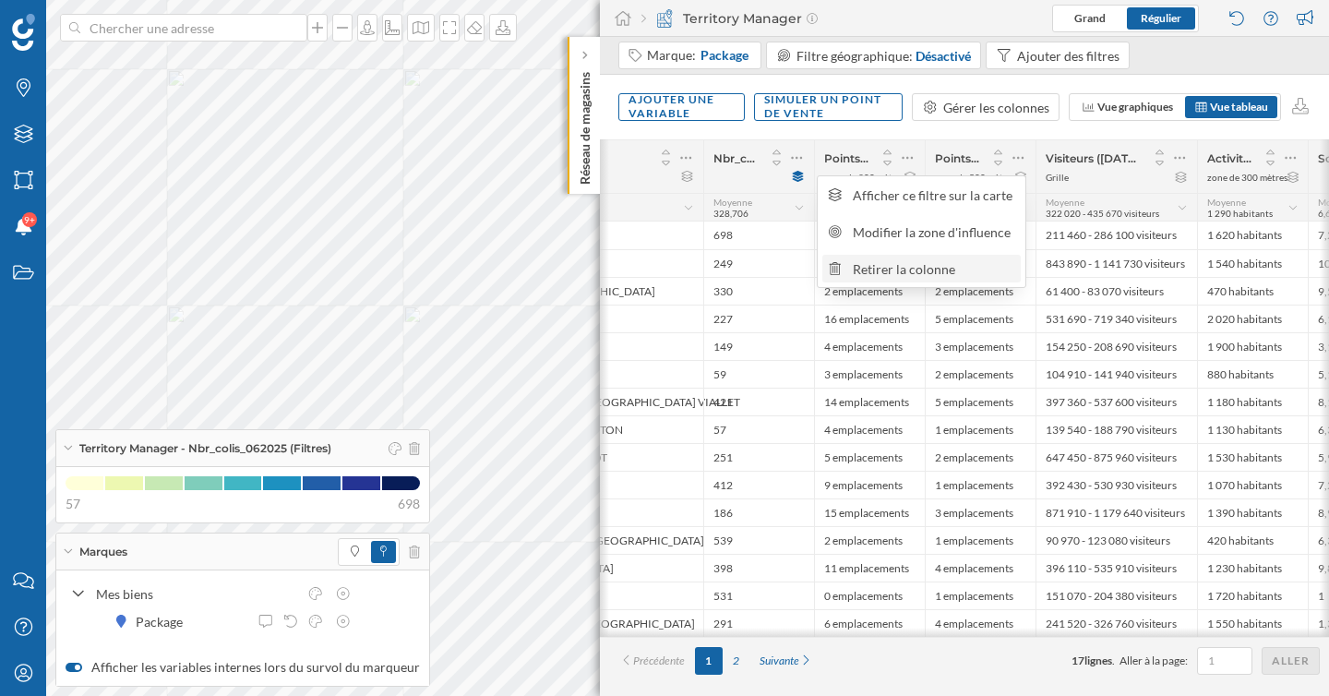
click at [947, 278] on div "Retirer la colonne" at bounding box center [921, 269] width 198 height 28
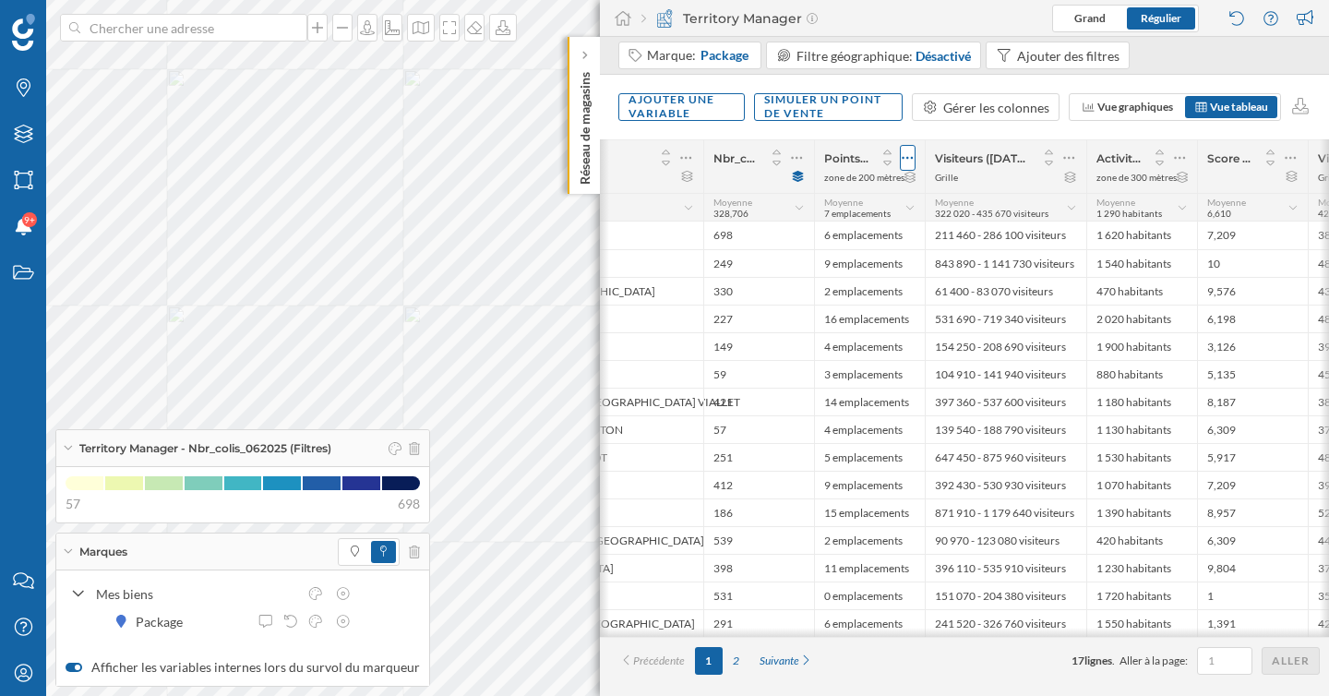
click at [910, 159] on icon at bounding box center [908, 158] width 12 height 18
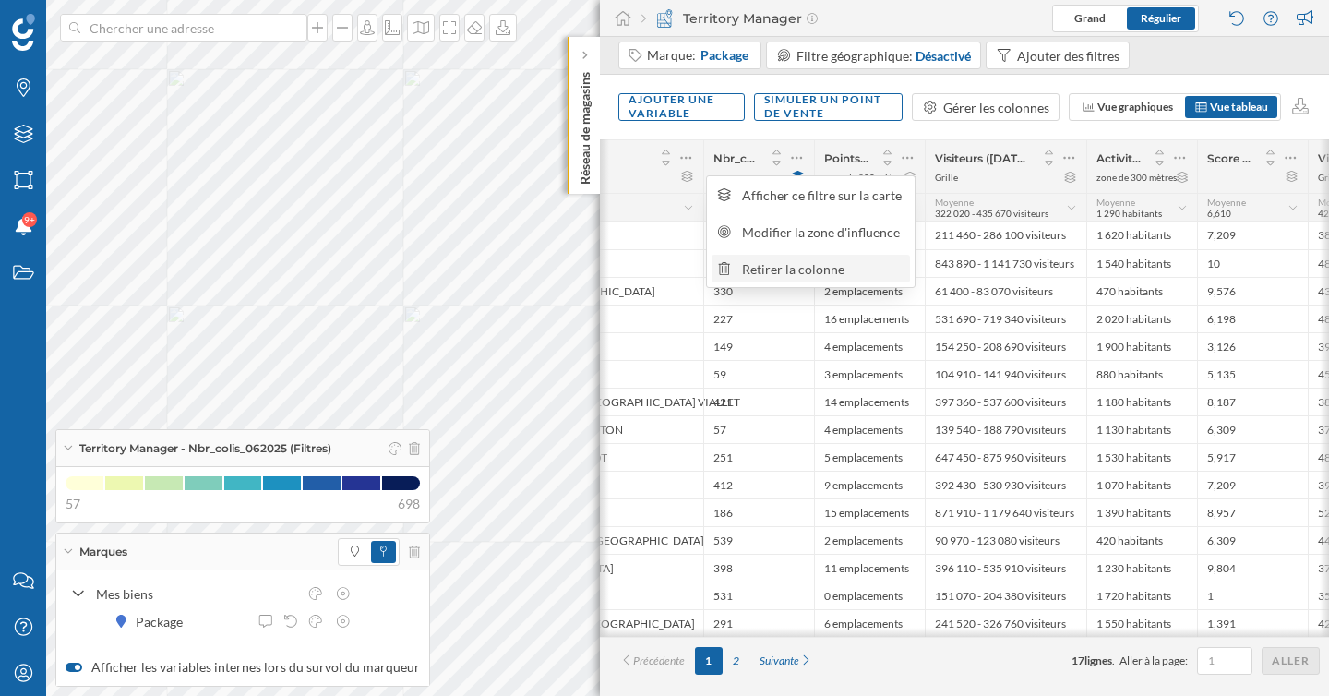
click at [868, 262] on div "Retirer la colonne" at bounding box center [823, 268] width 162 height 19
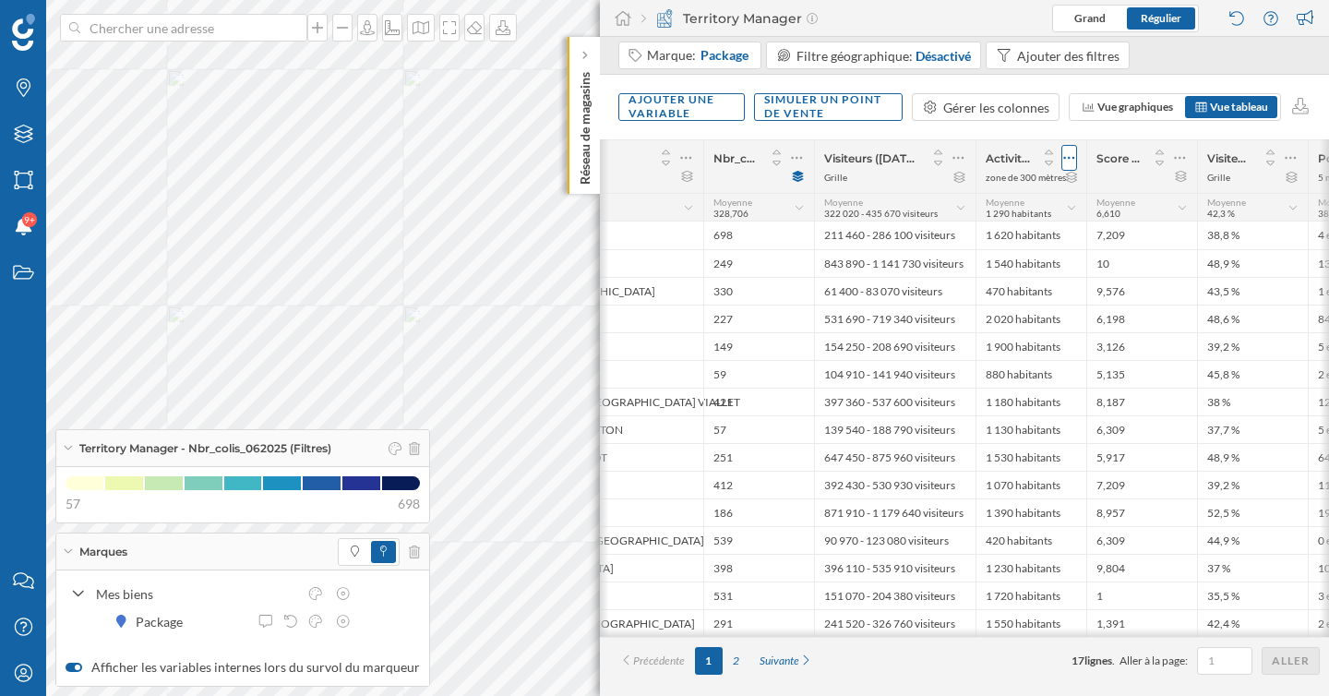
click at [1066, 153] on icon at bounding box center [1069, 158] width 12 height 18
click at [976, 261] on div "Retirer la colonne" at bounding box center [985, 268] width 162 height 19
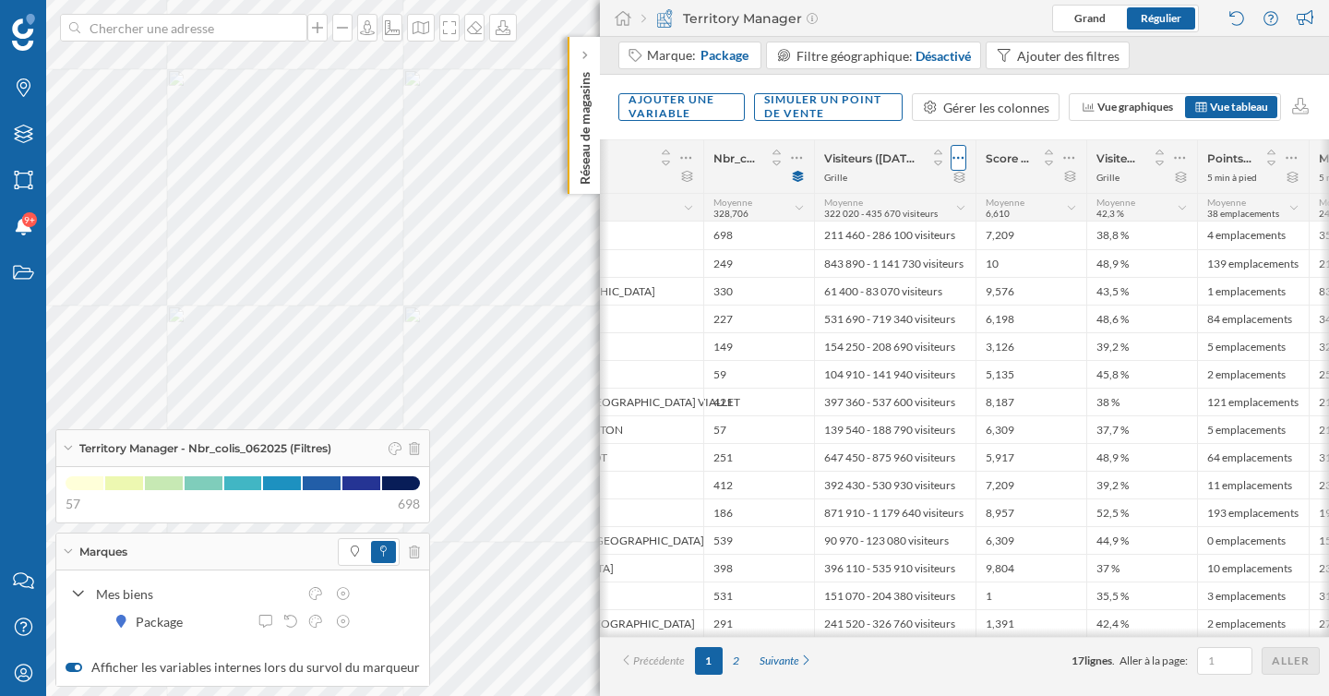
click at [964, 162] on icon at bounding box center [958, 158] width 12 height 18
click at [901, 262] on div "Retirer la colonne" at bounding box center [874, 268] width 162 height 19
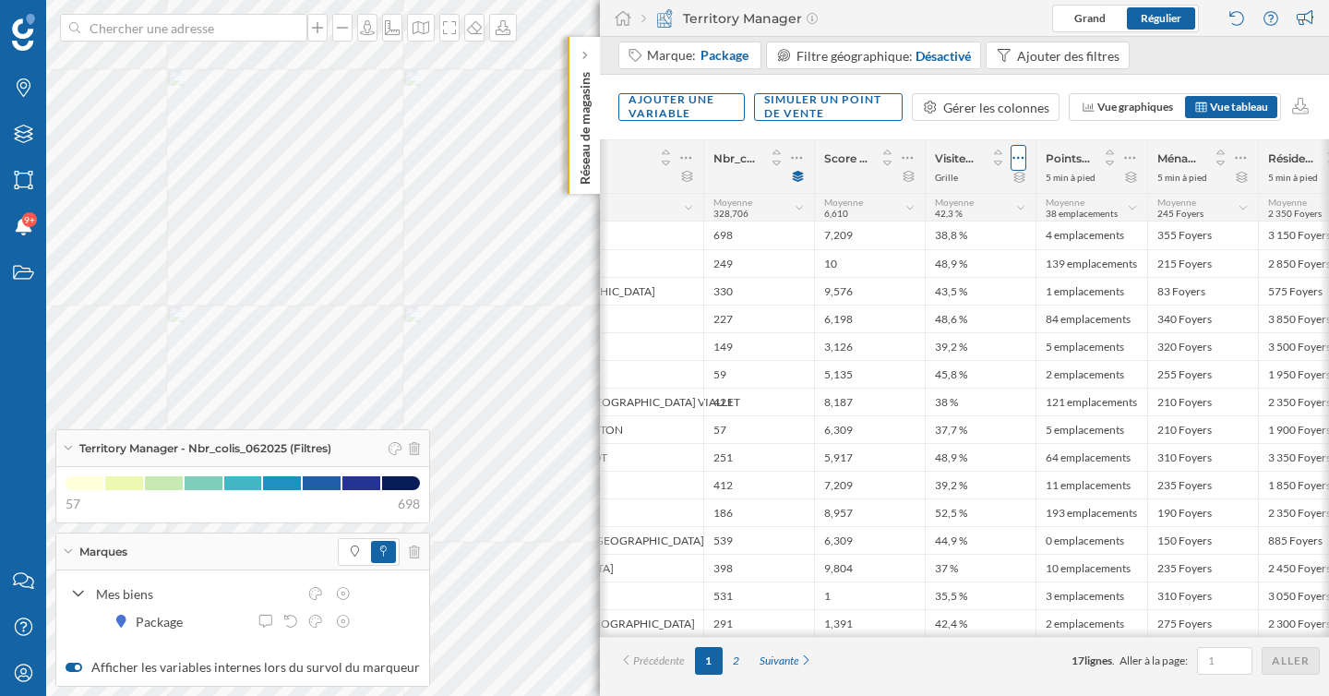
click at [1021, 159] on icon at bounding box center [1018, 158] width 12 height 18
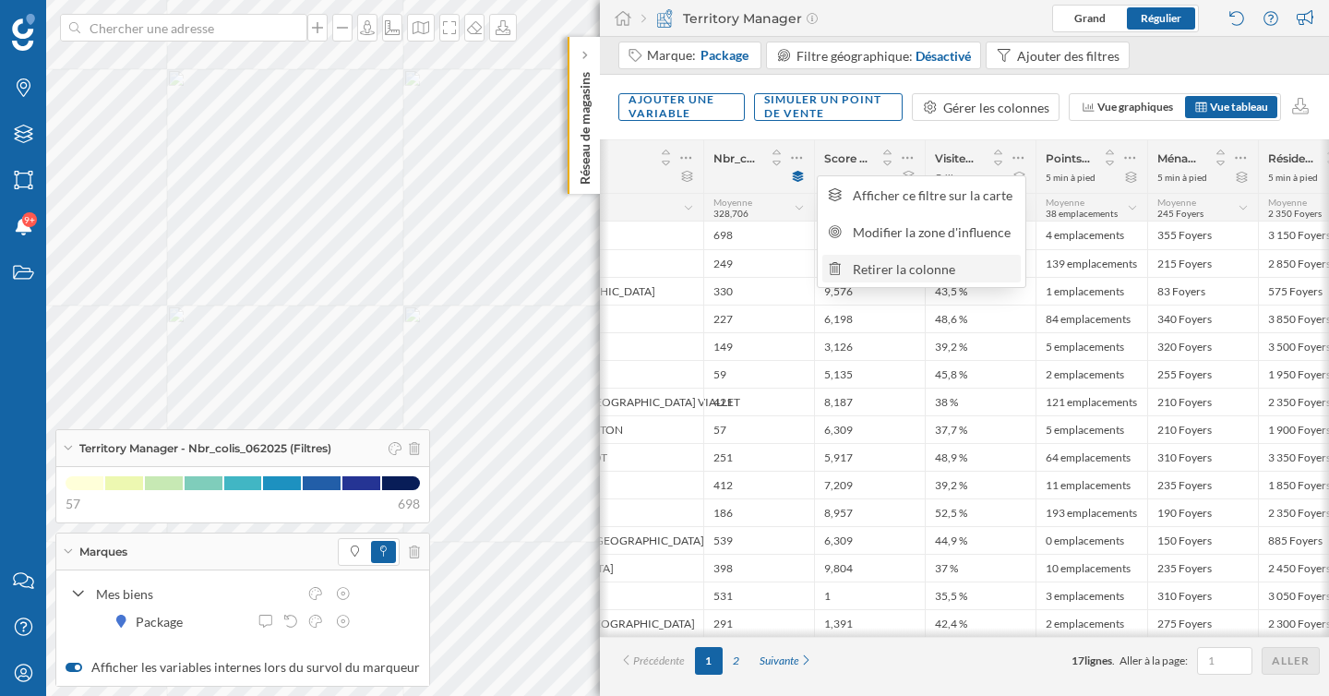
click at [968, 269] on div "Retirer la colonne" at bounding box center [934, 268] width 162 height 19
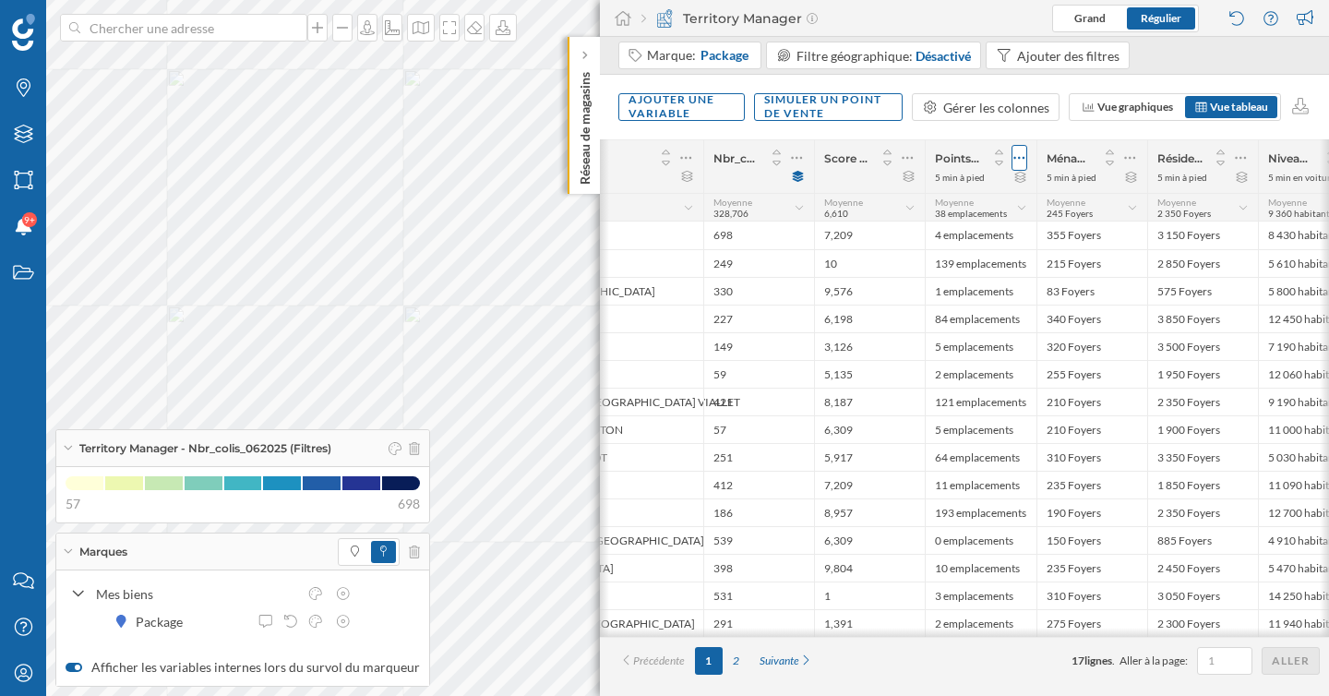
click at [1022, 157] on icon at bounding box center [1019, 158] width 12 height 18
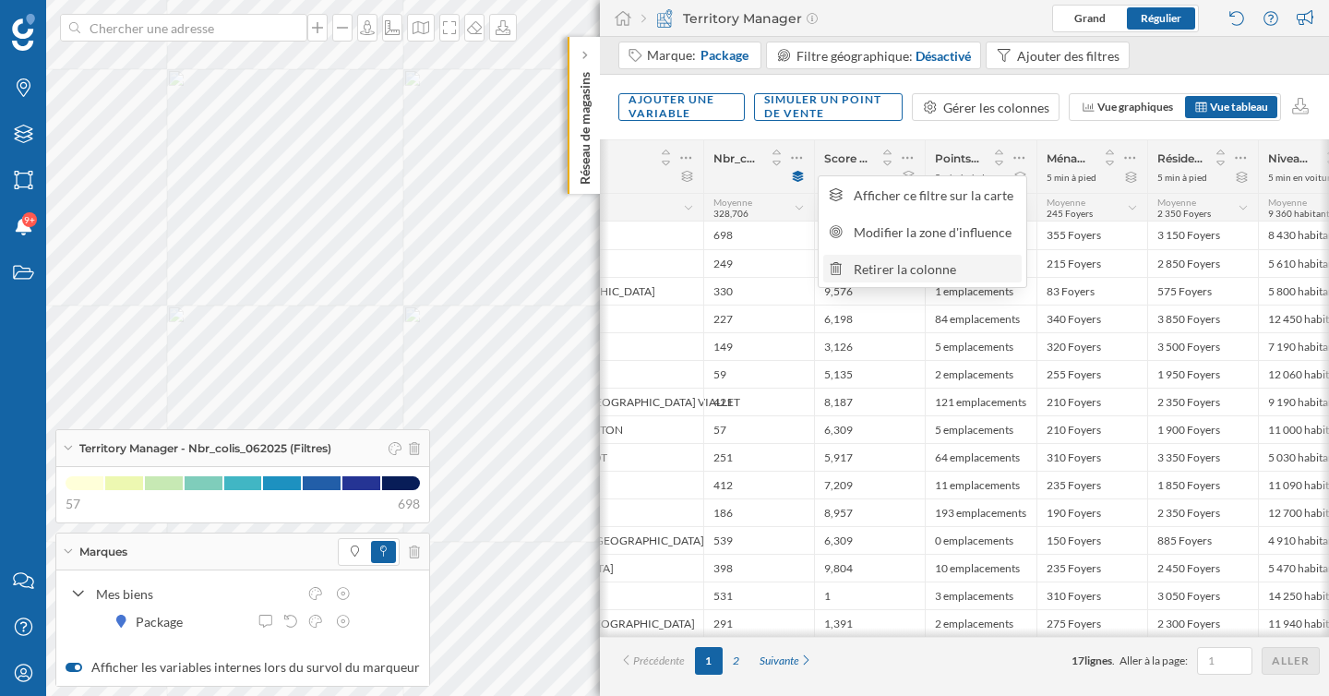
click at [988, 265] on div "Retirer la colonne" at bounding box center [935, 268] width 162 height 19
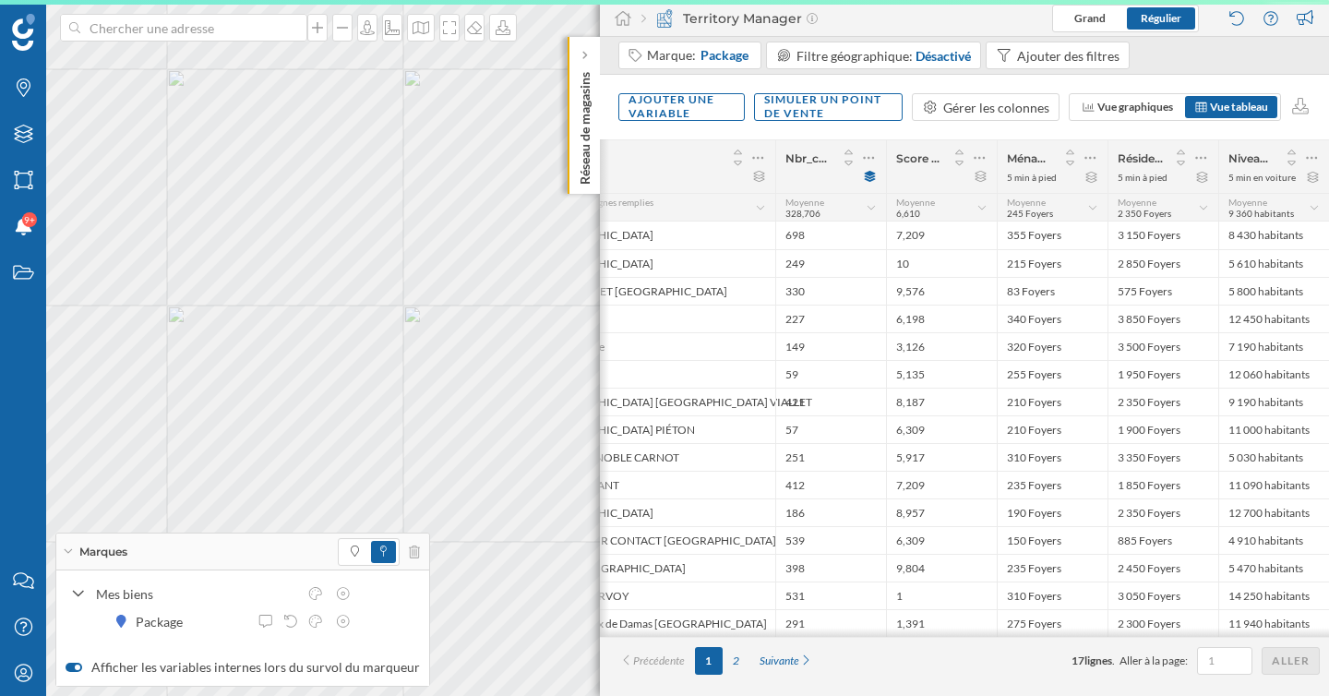
scroll to position [0, 291]
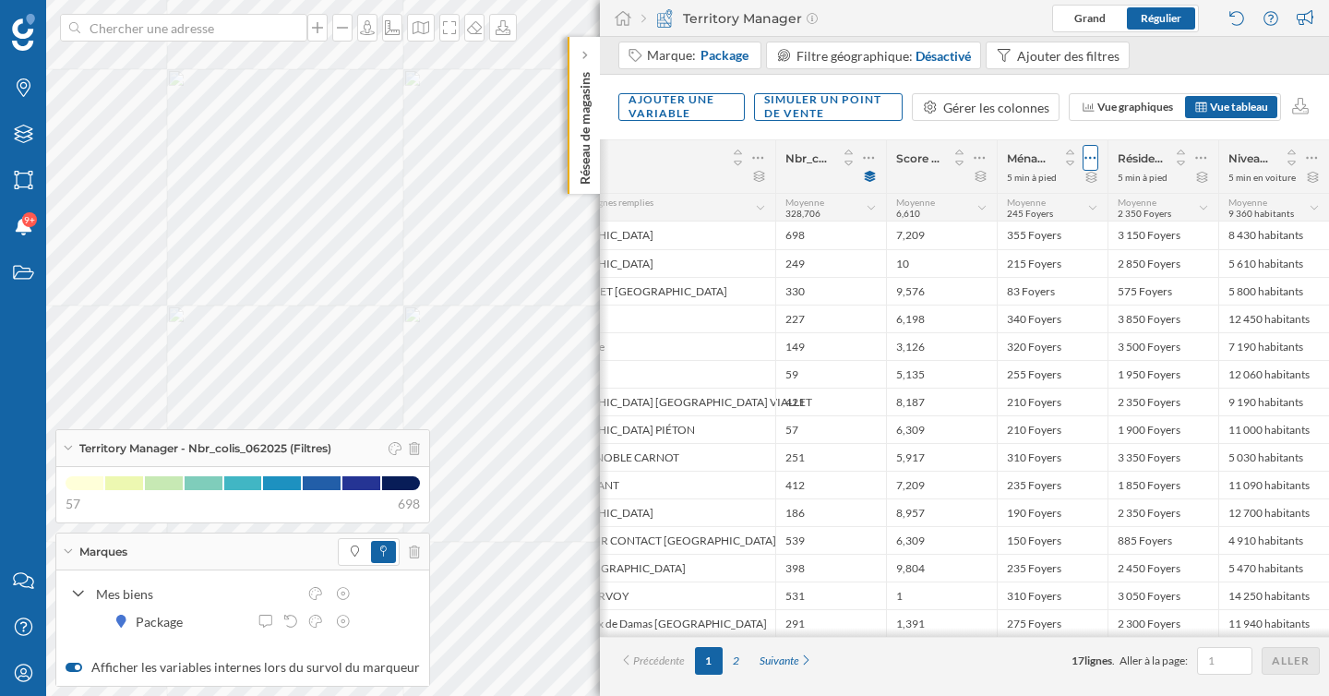
click at [1089, 160] on icon at bounding box center [1090, 158] width 12 height 18
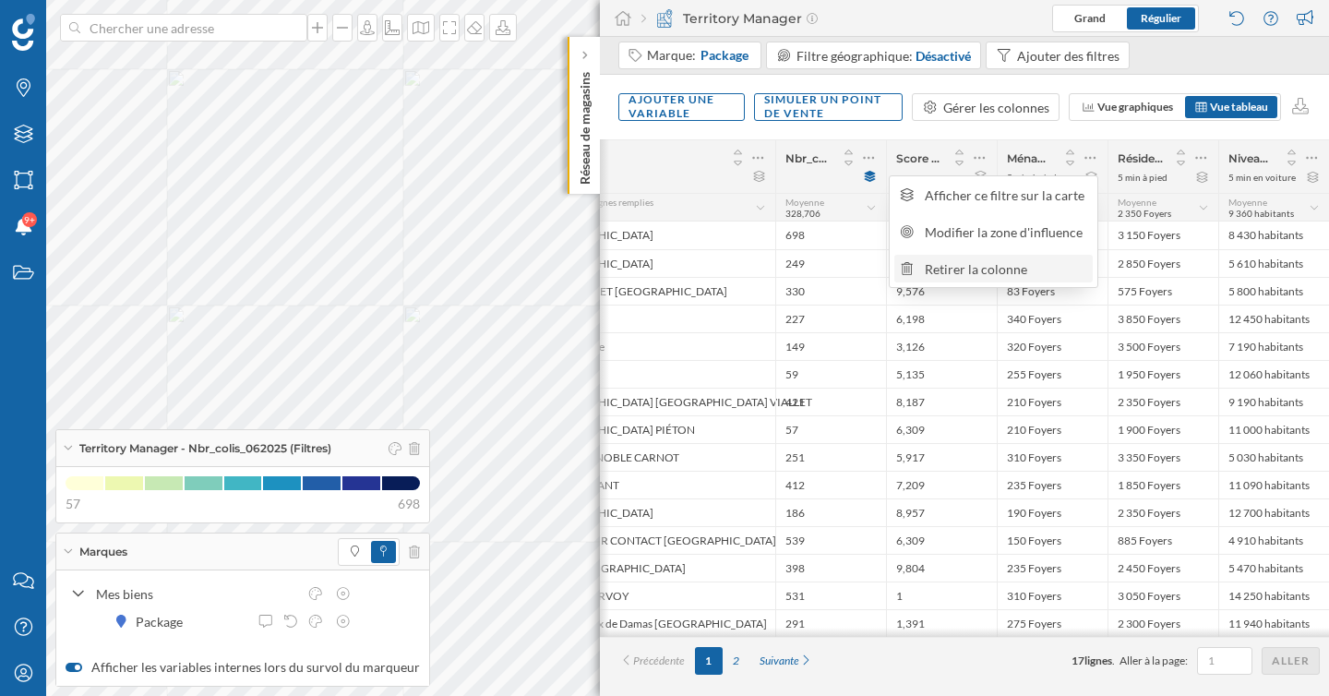
click at [1034, 271] on div "Retirer la colonne" at bounding box center [1006, 268] width 162 height 19
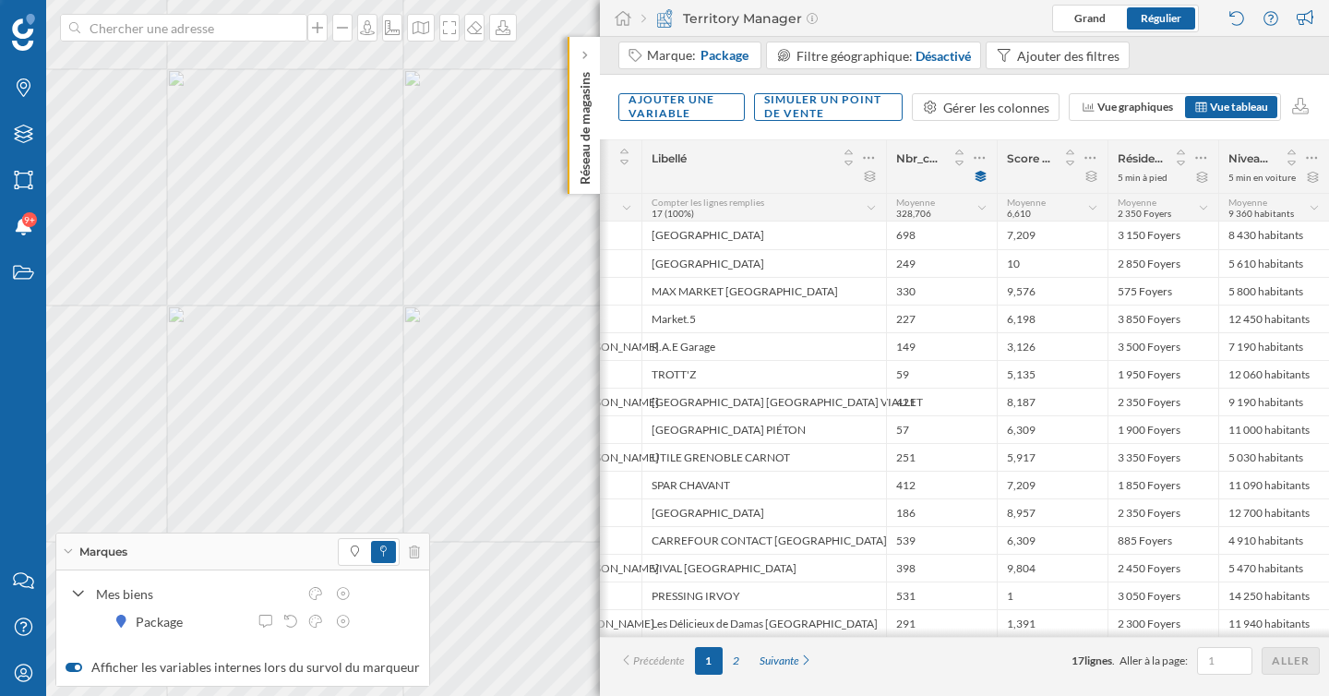
scroll to position [0, 180]
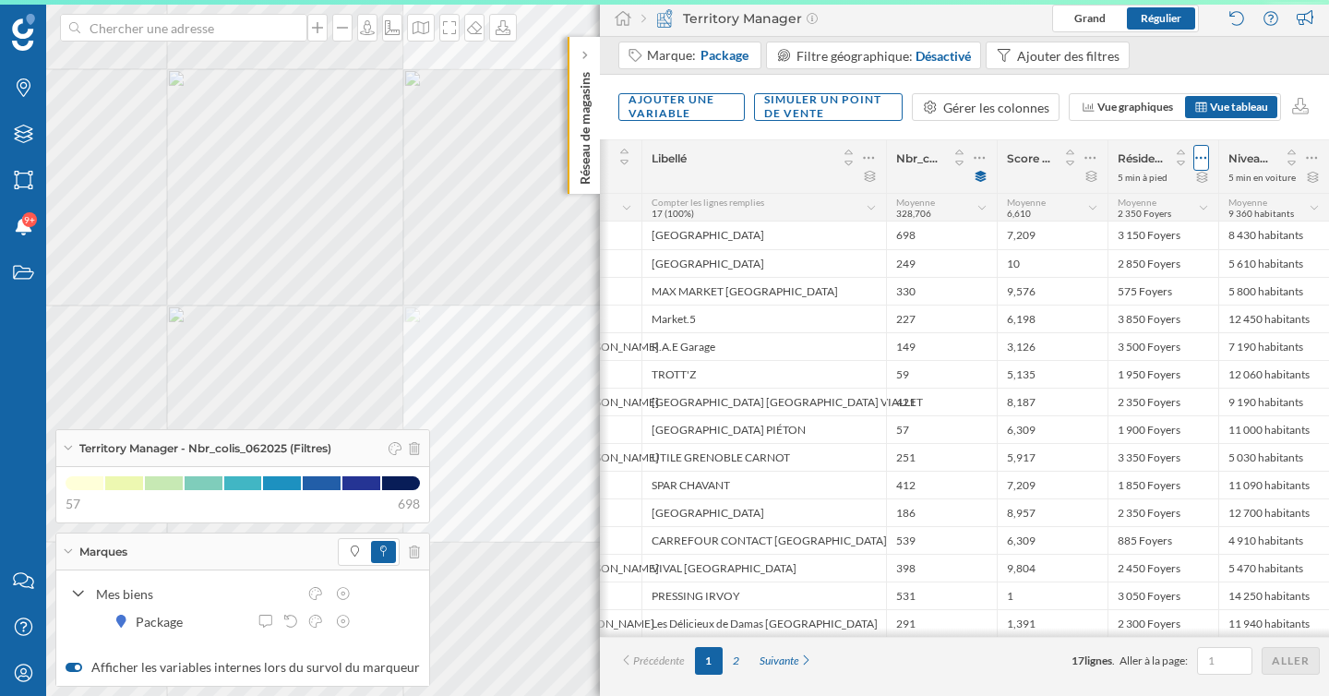
click at [1201, 159] on icon at bounding box center [1201, 158] width 11 height 3
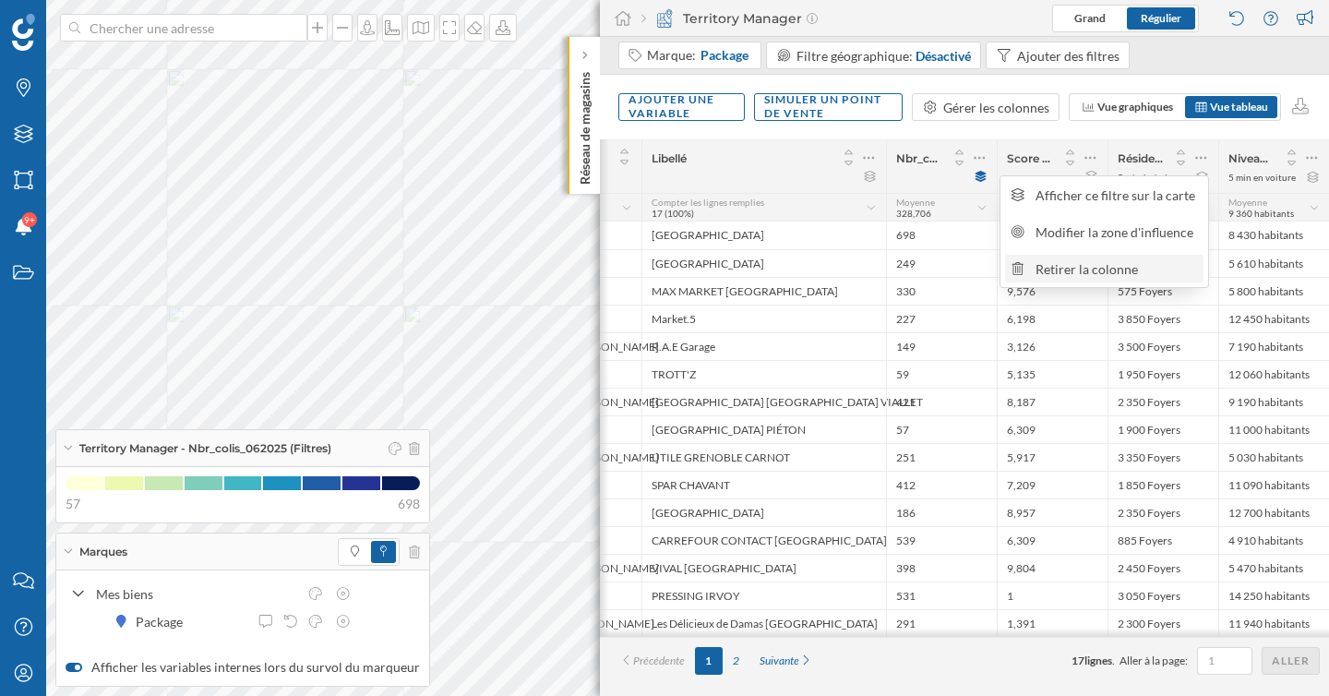
click at [1111, 276] on div "Retirer la colonne" at bounding box center [1117, 268] width 162 height 19
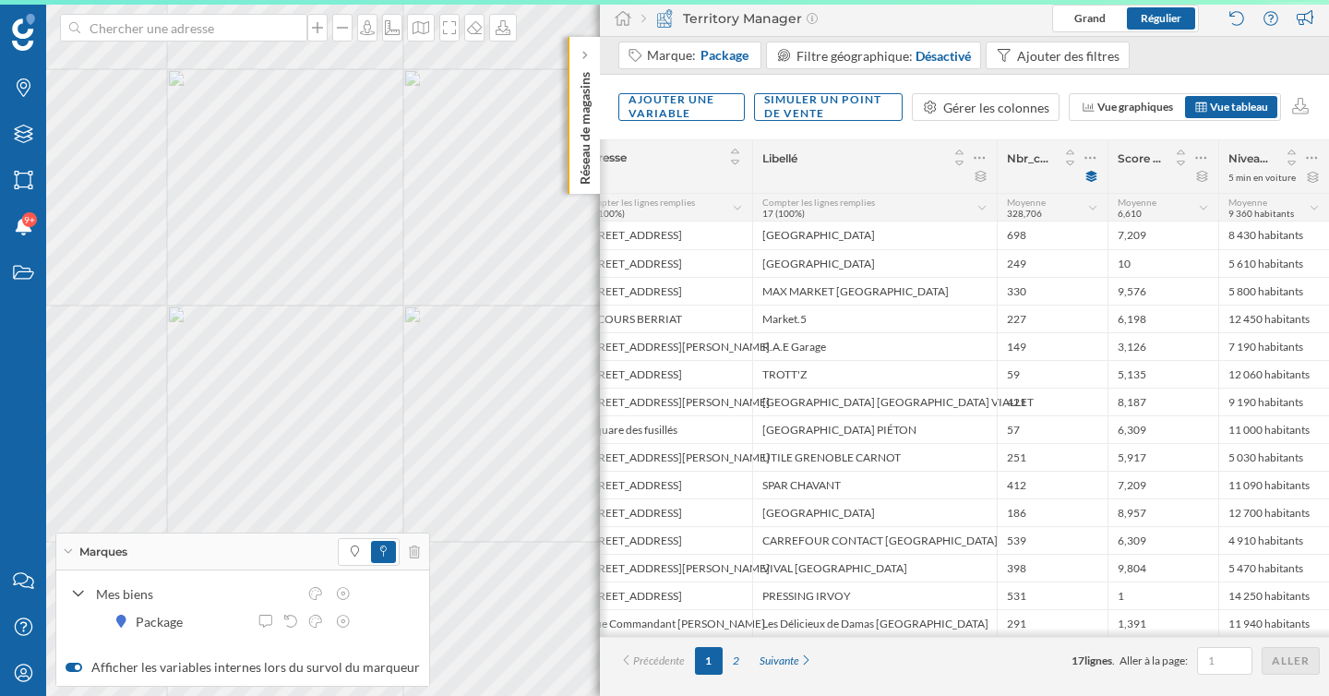
scroll to position [0, 69]
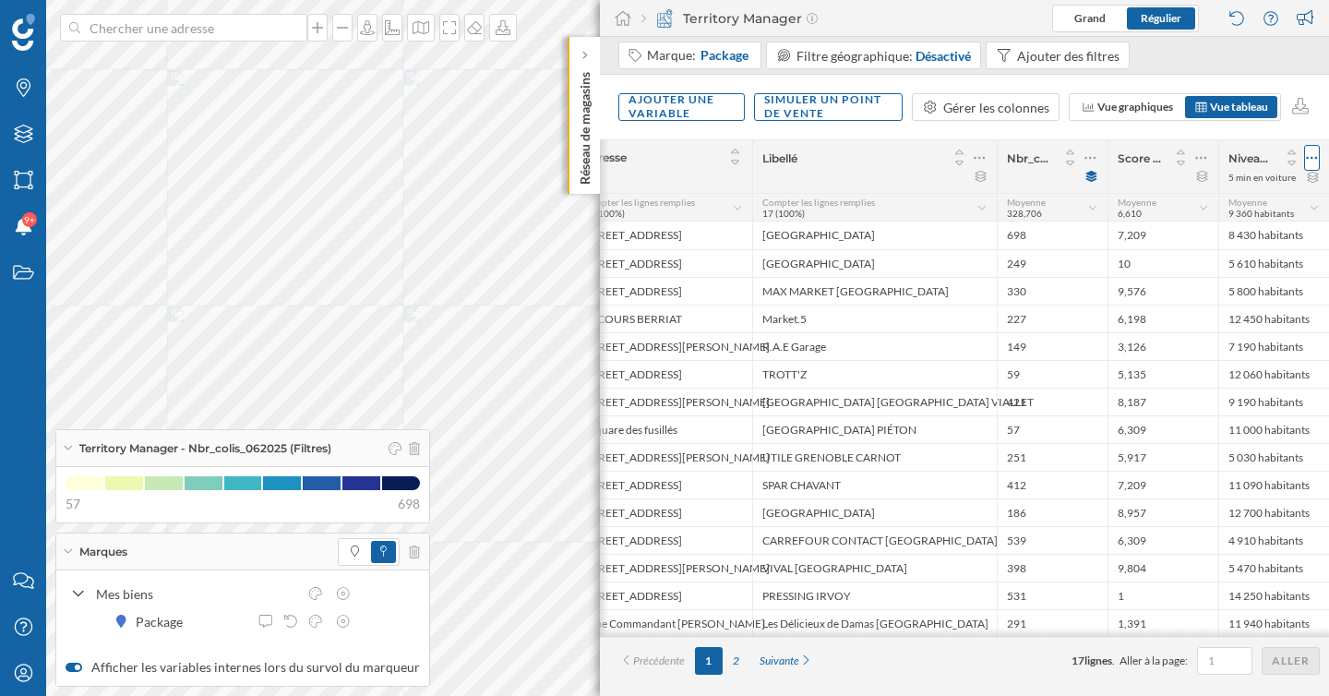
click at [1315, 159] on icon at bounding box center [1312, 158] width 12 height 18
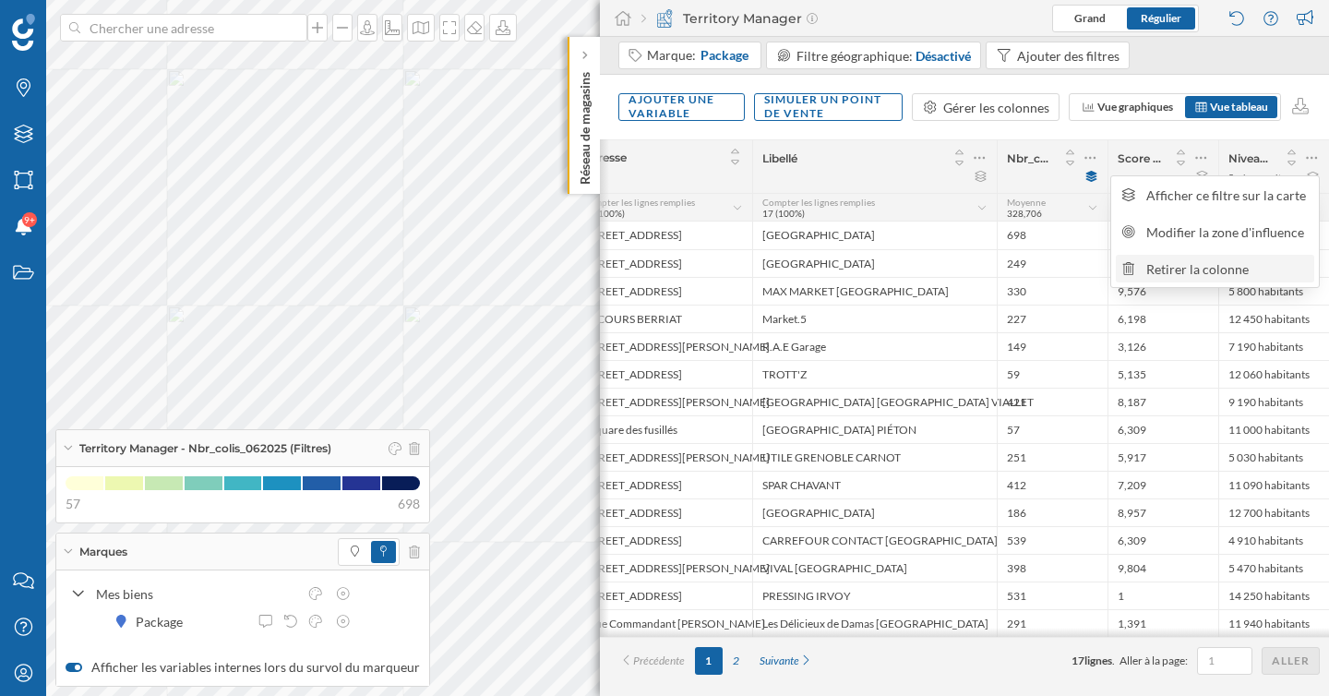
click at [1184, 266] on div "Retirer la colonne" at bounding box center [1227, 268] width 162 height 19
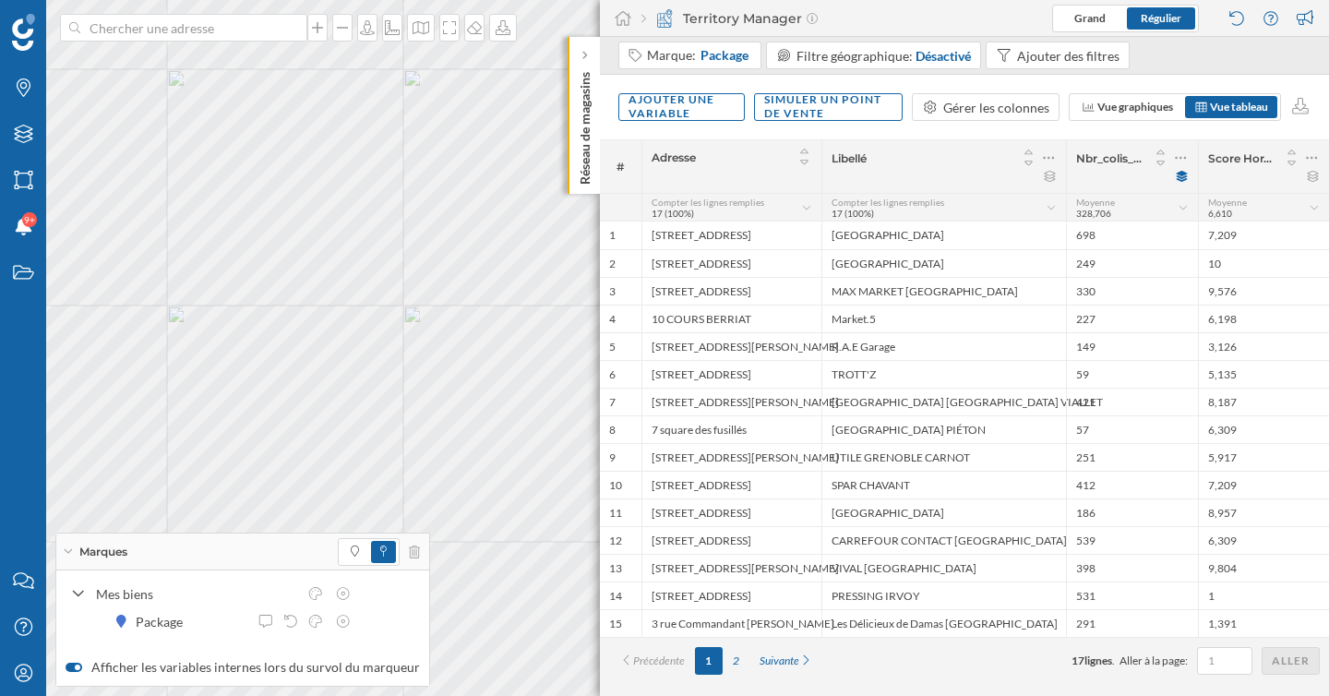
scroll to position [0, 0]
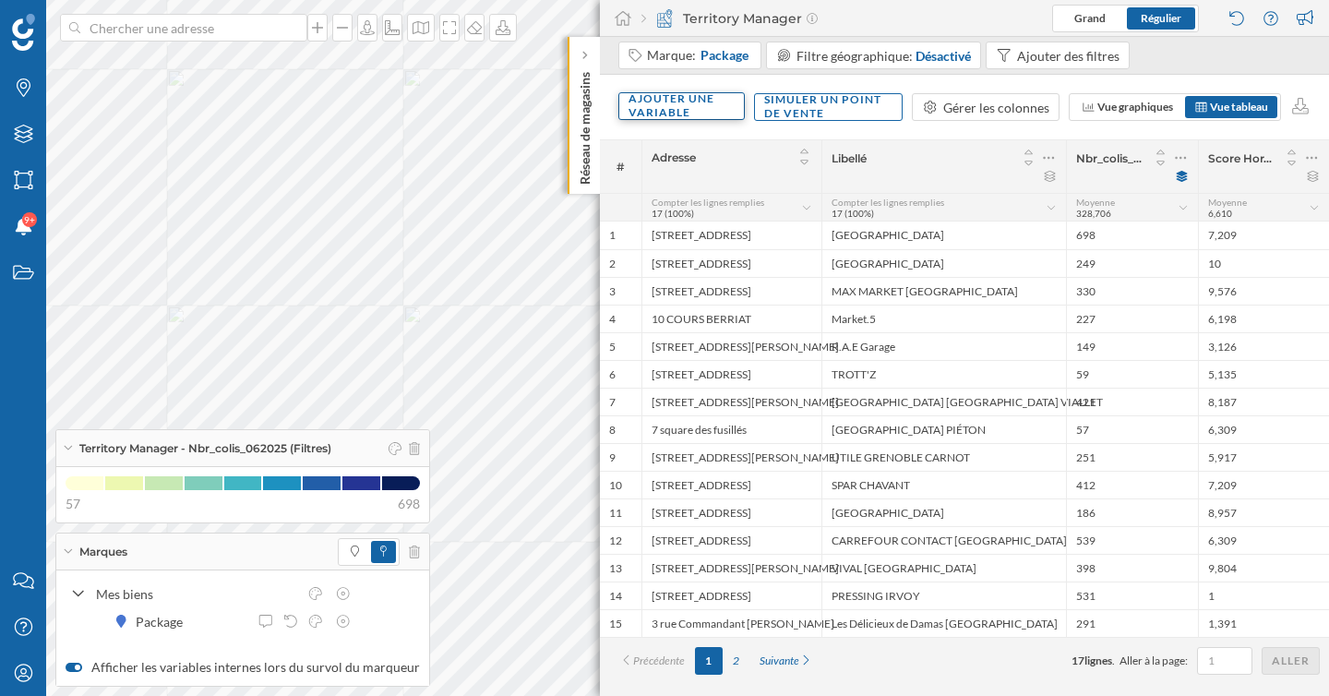
click at [701, 100] on div "Ajouter une variable" at bounding box center [681, 106] width 126 height 28
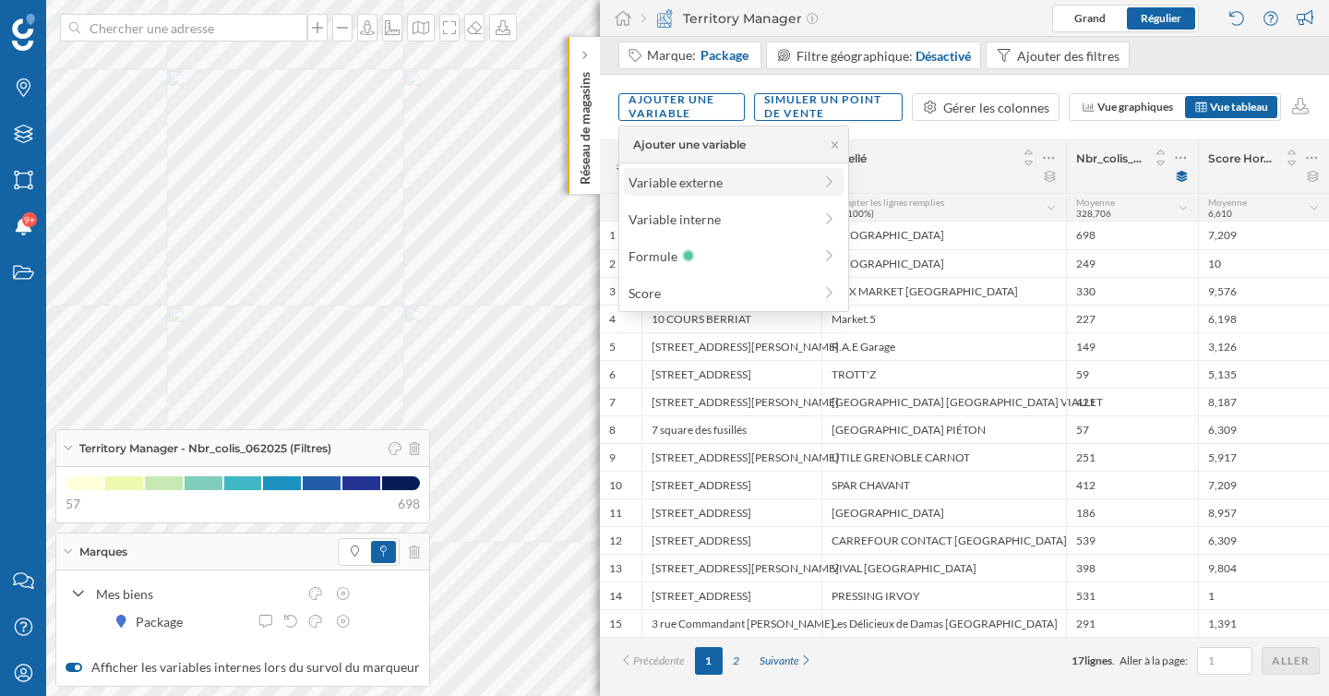
click at [708, 182] on div "Variable externe" at bounding box center [721, 182] width 184 height 19
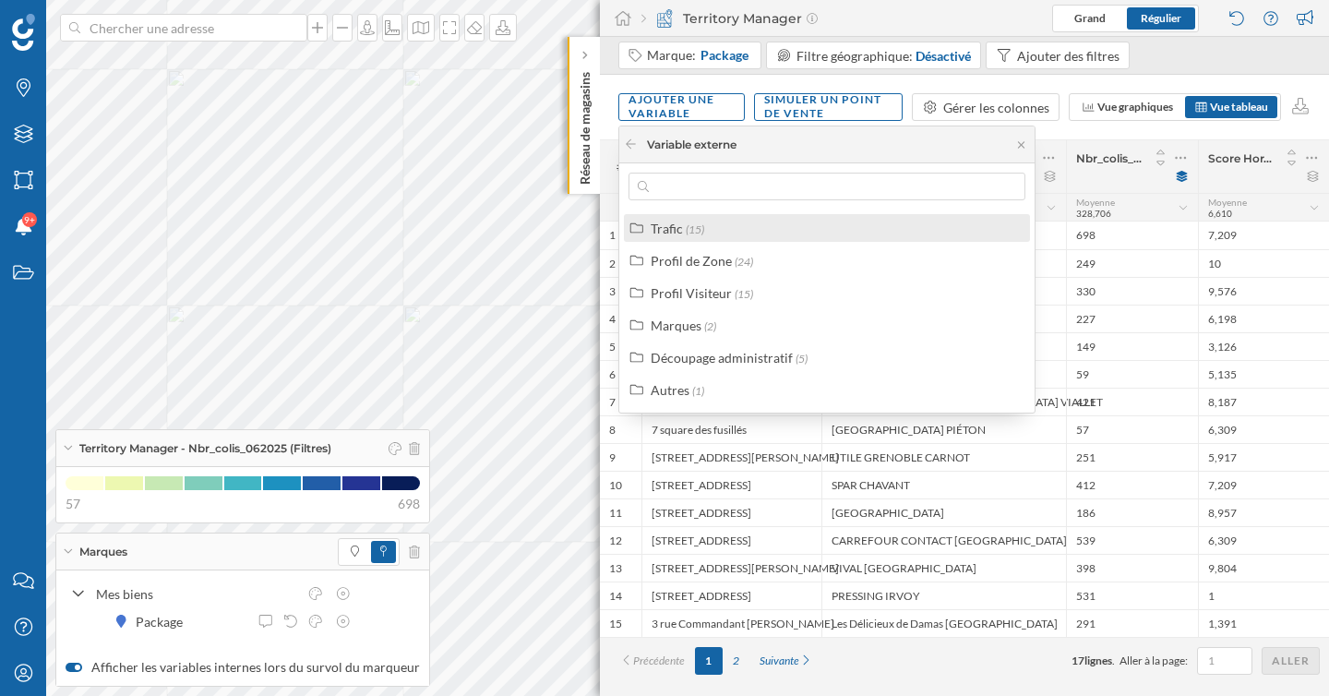
click at [714, 232] on div "Trafic (15)" at bounding box center [835, 228] width 368 height 19
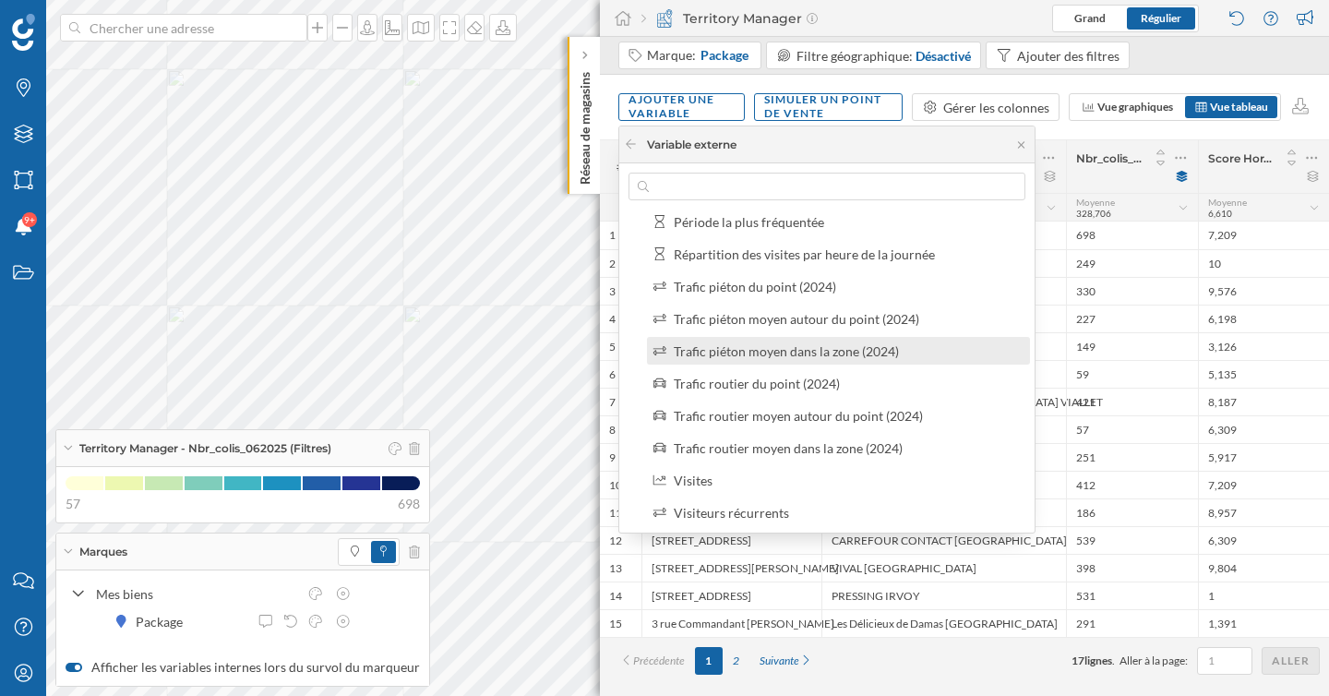
scroll to position [228, 0]
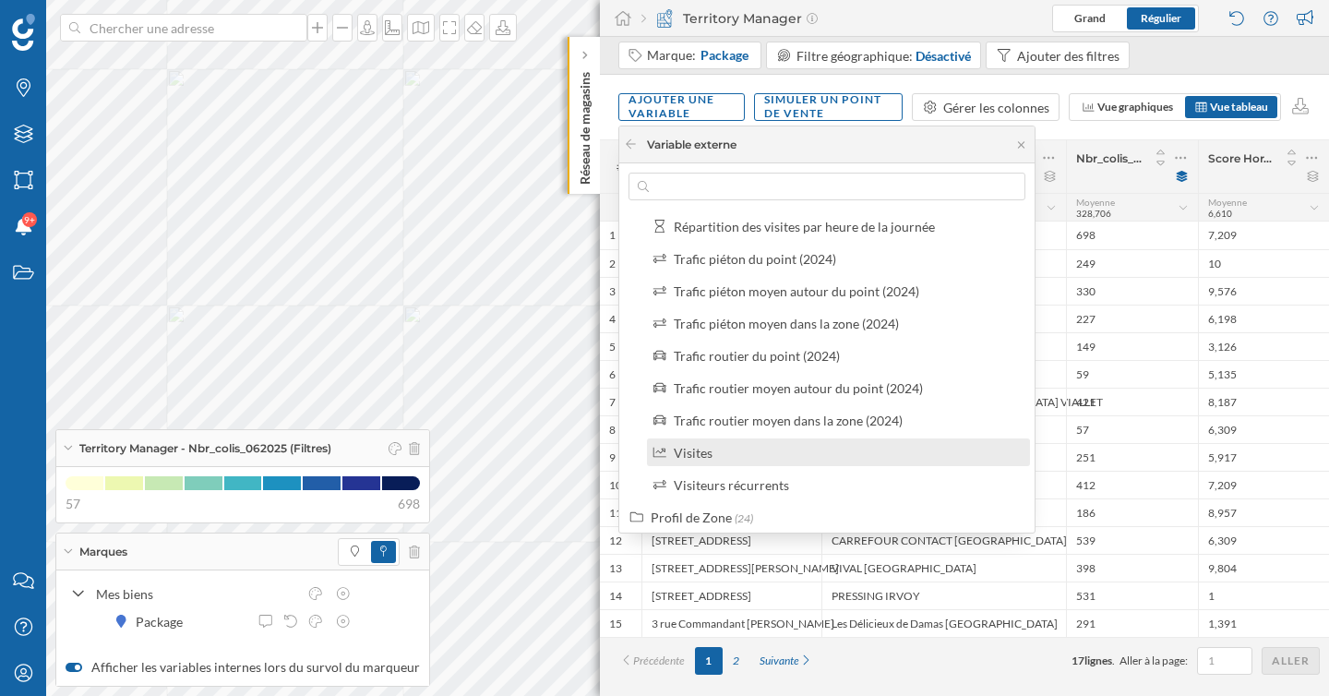
click at [720, 457] on div "Visites" at bounding box center [846, 452] width 345 height 19
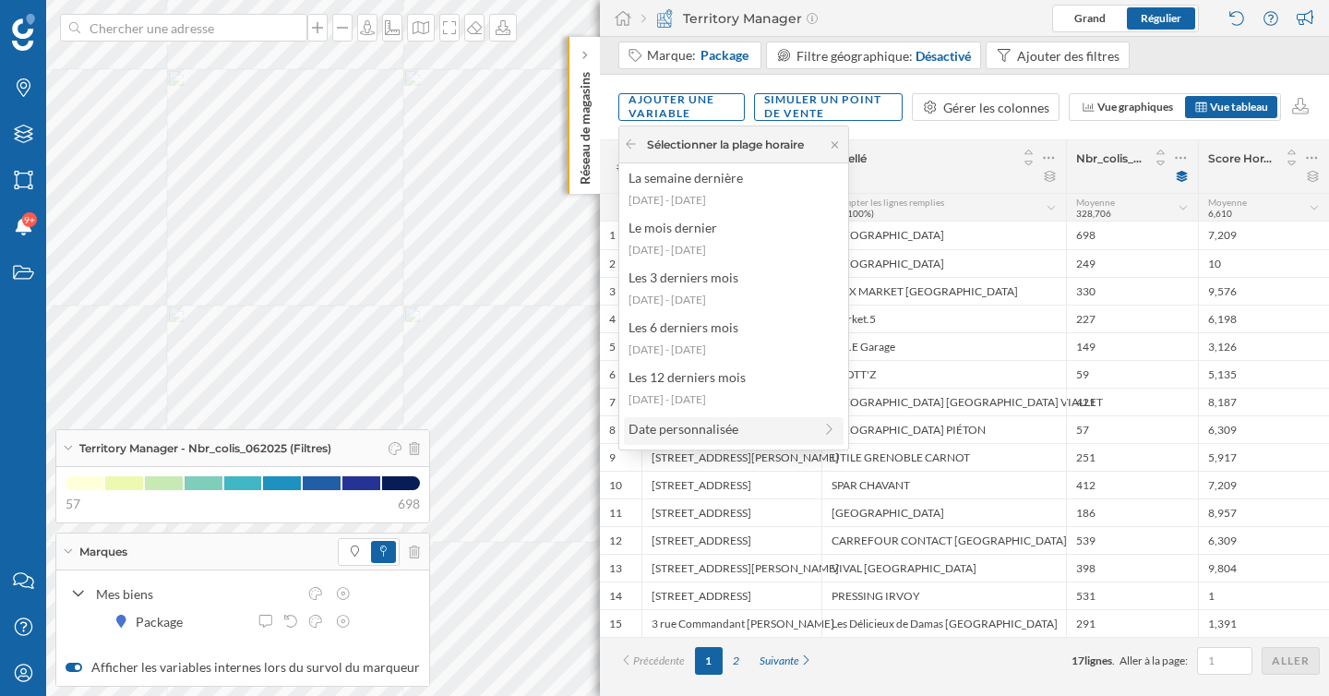
click at [723, 439] on div "Date personnalisée" at bounding box center [734, 431] width 220 height 28
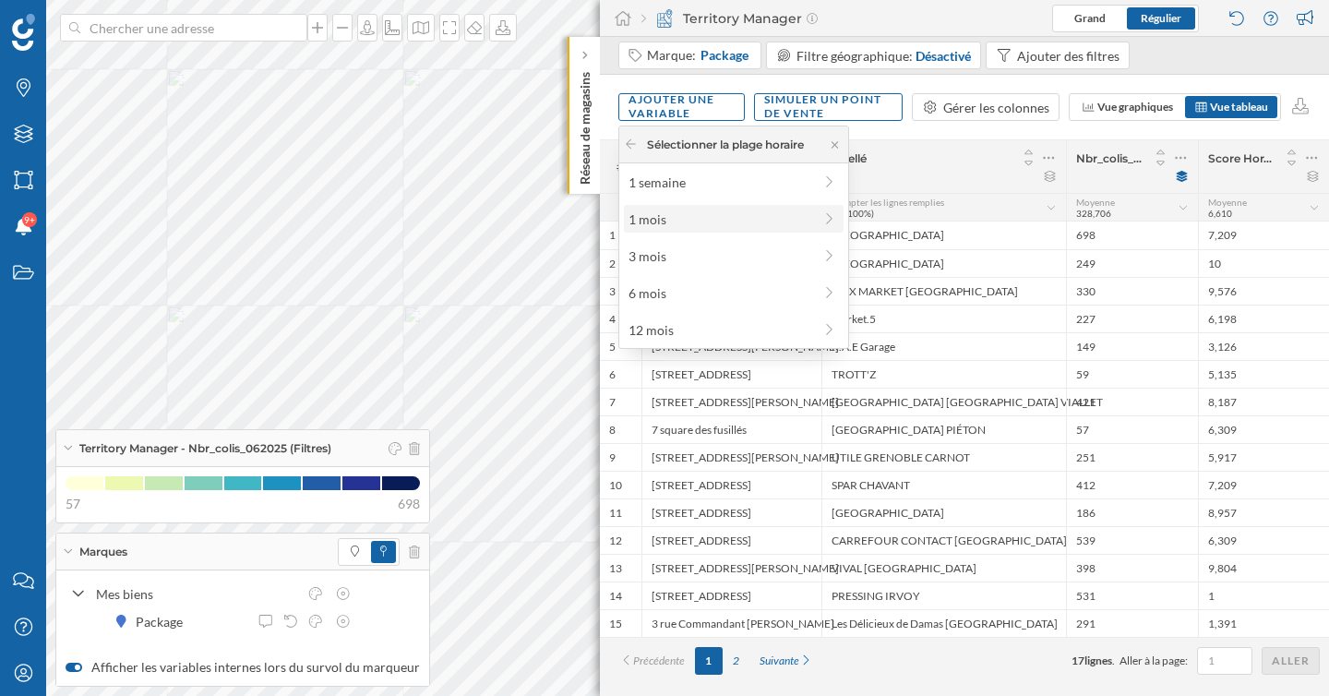
click at [713, 225] on div "1 mois" at bounding box center [721, 219] width 184 height 19
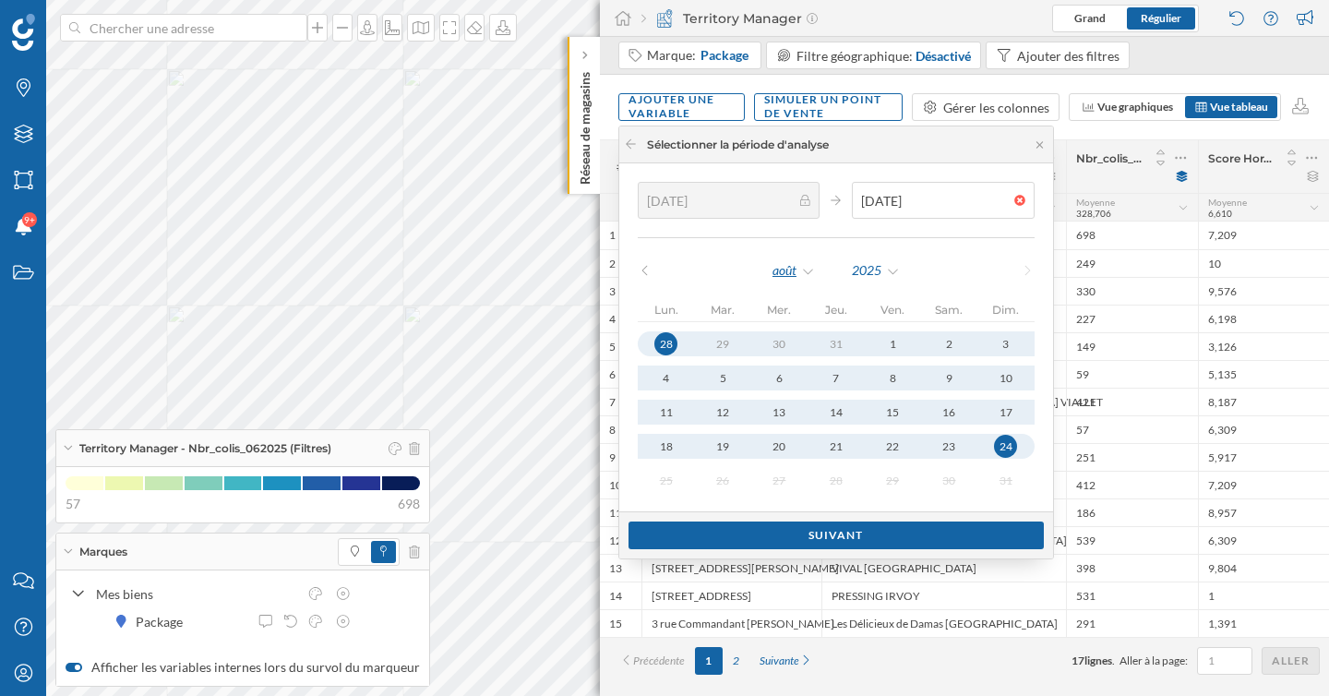
click at [794, 279] on div "août" at bounding box center [794, 271] width 44 height 28
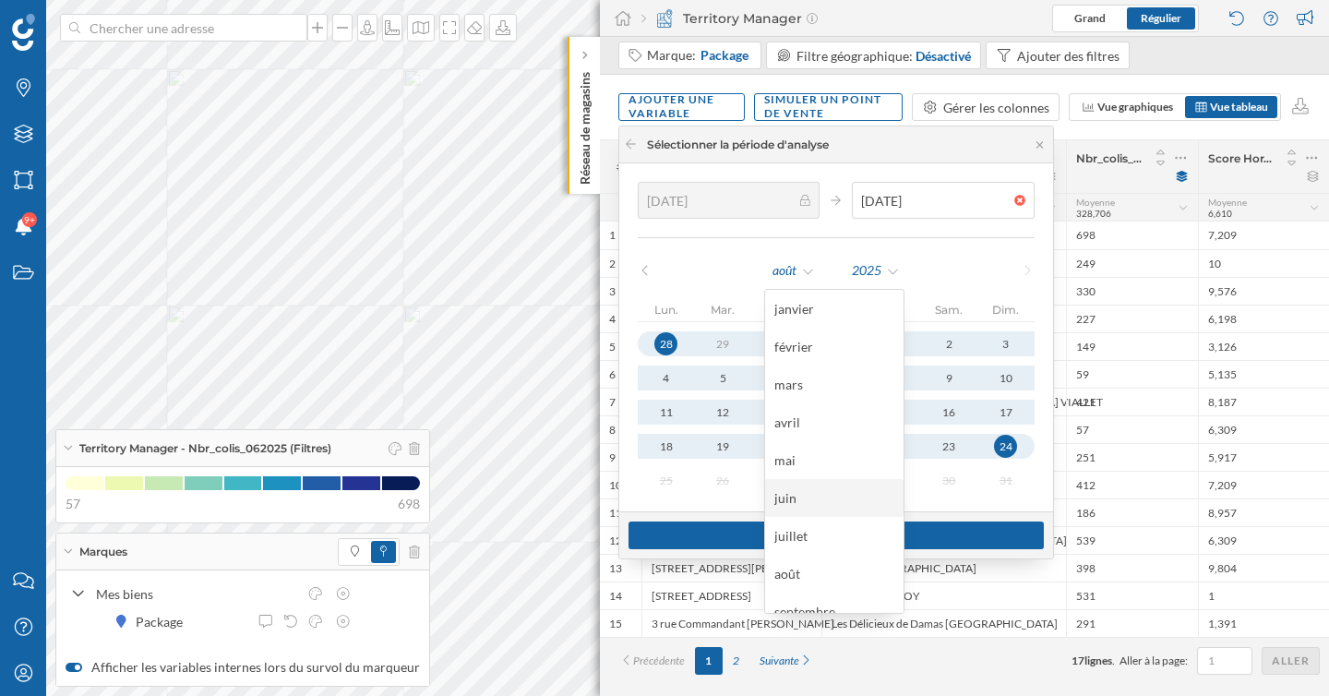
click at [803, 497] on div "juin" at bounding box center [834, 497] width 120 height 19
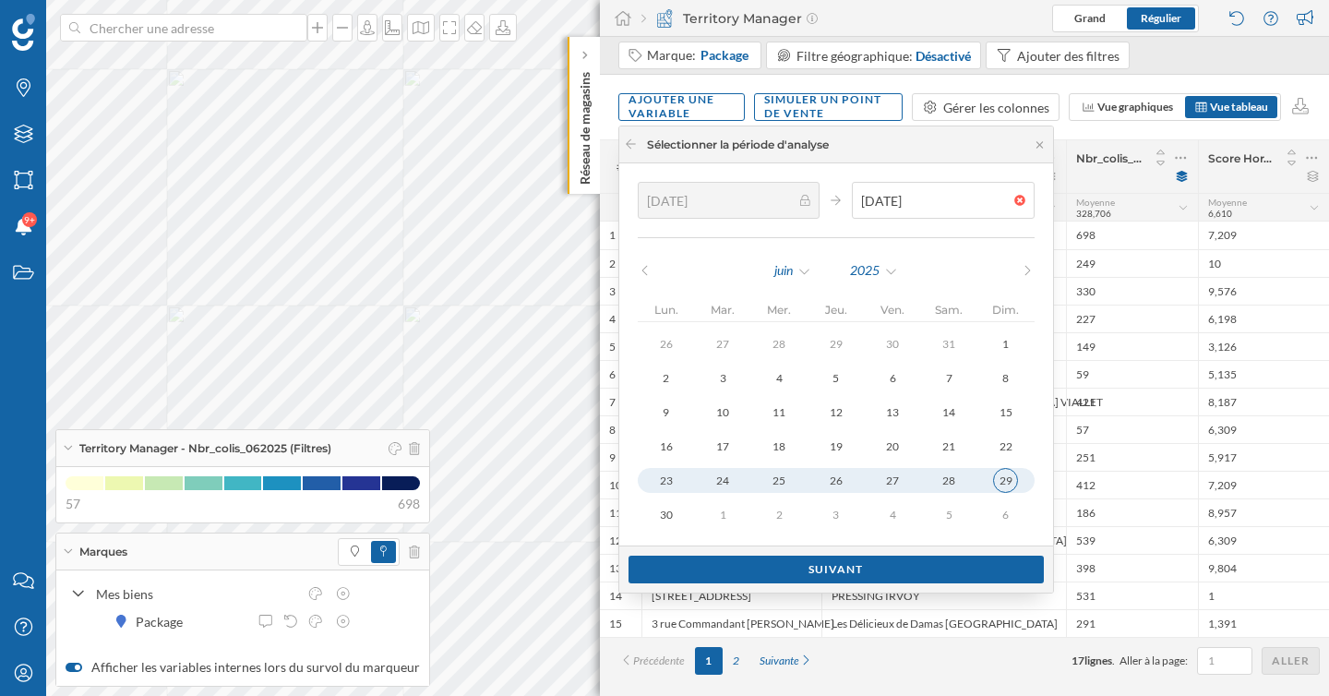
type input "02/06/2025"
type input "29/06/2025"
click at [993, 485] on div "29" at bounding box center [1005, 480] width 25 height 25
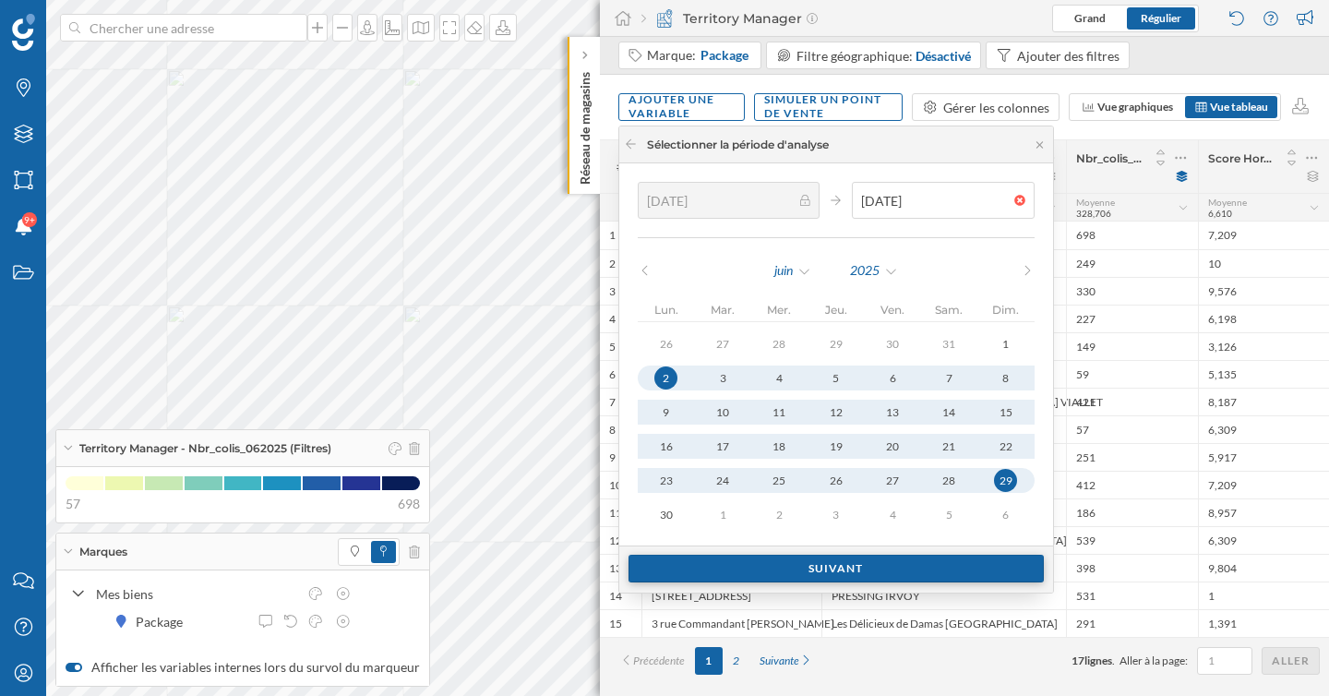
click at [842, 565] on div "Suivant" at bounding box center [836, 569] width 415 height 28
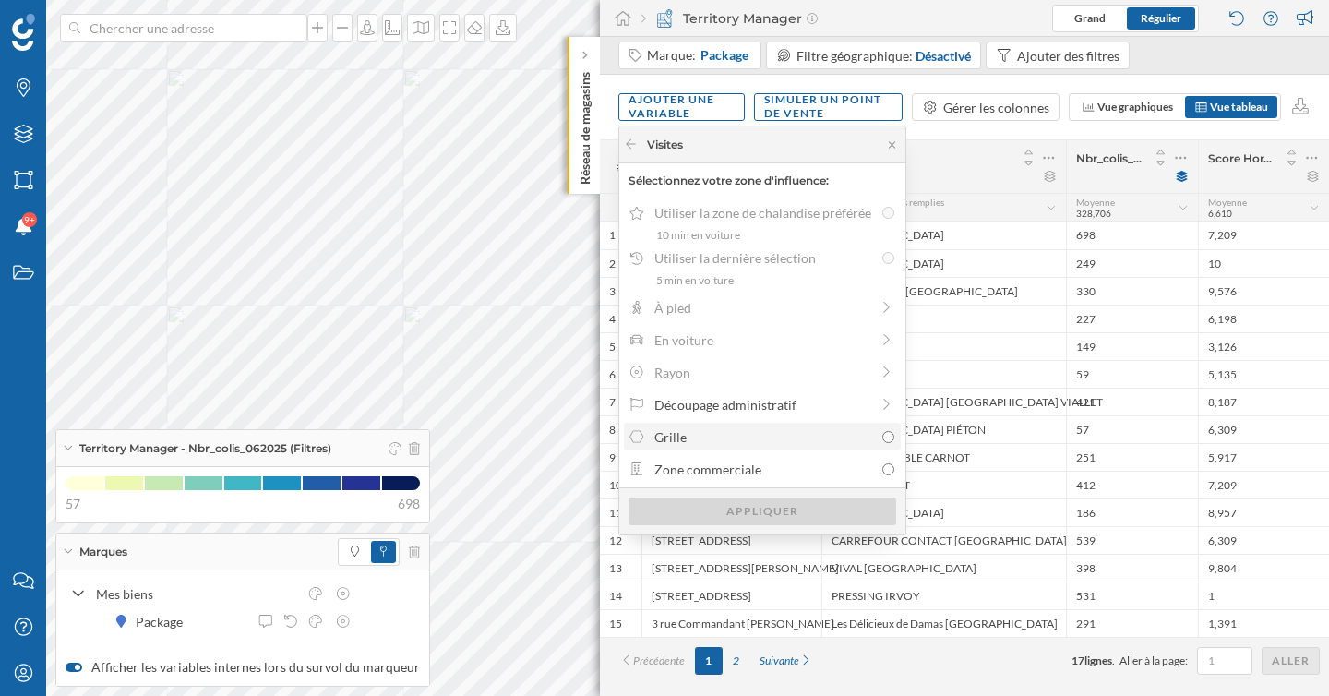
click at [760, 429] on div "Grille" at bounding box center [763, 436] width 219 height 19
click at [882, 431] on input "Grille" at bounding box center [888, 437] width 12 height 12
radio input "true"
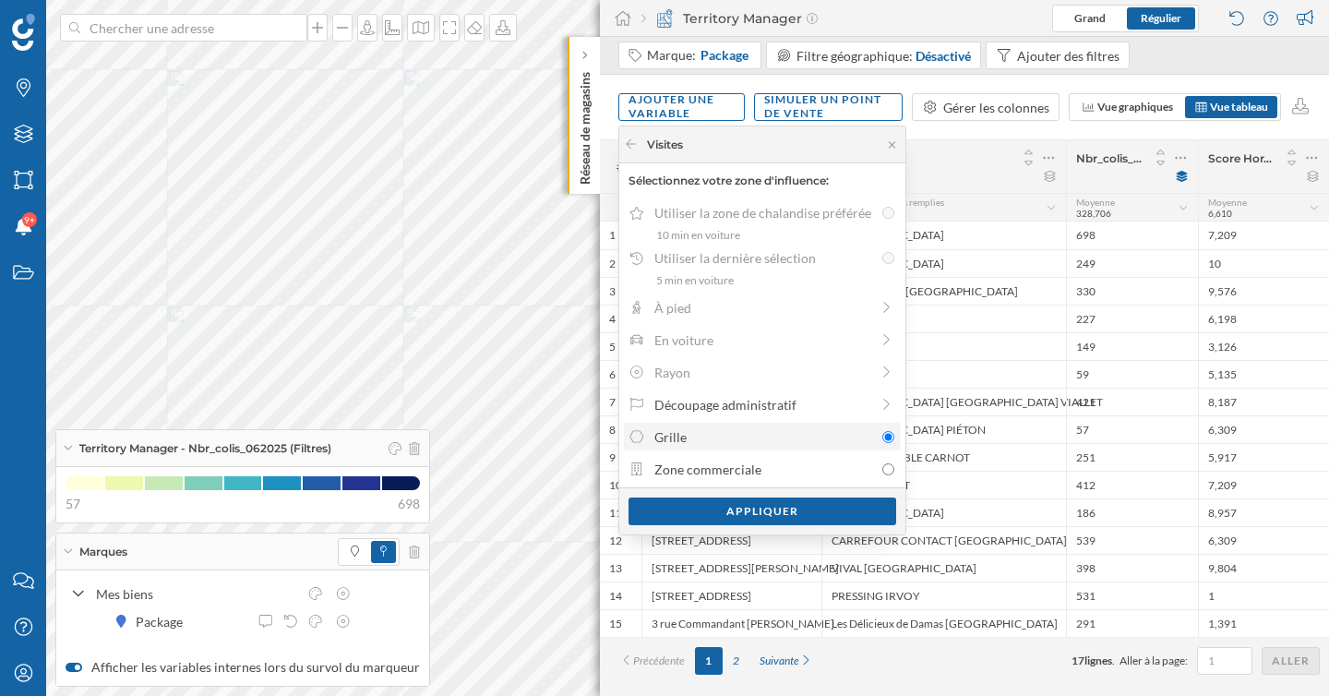
click at [755, 434] on div "Grille" at bounding box center [763, 436] width 219 height 19
click at [882, 434] on input "Grille" at bounding box center [888, 437] width 12 height 12
click at [756, 405] on div "Découpage administratif" at bounding box center [761, 404] width 215 height 19
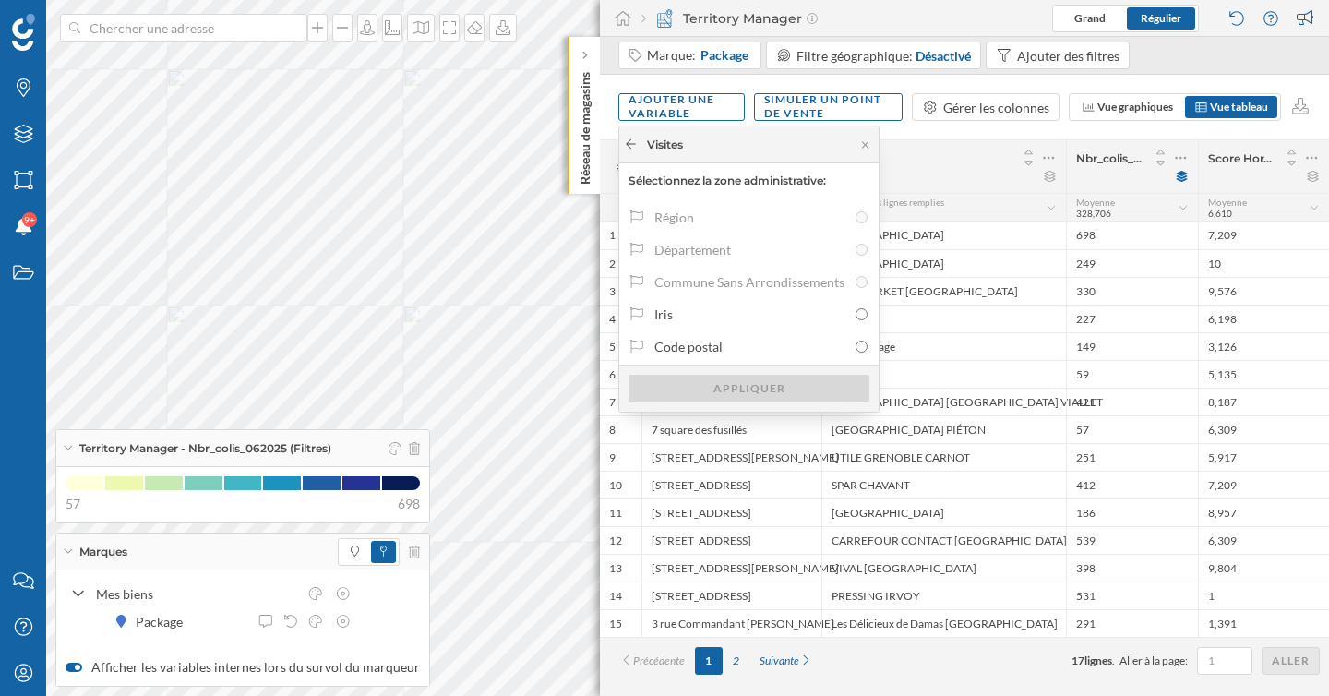
click at [630, 146] on icon at bounding box center [631, 143] width 14 height 11
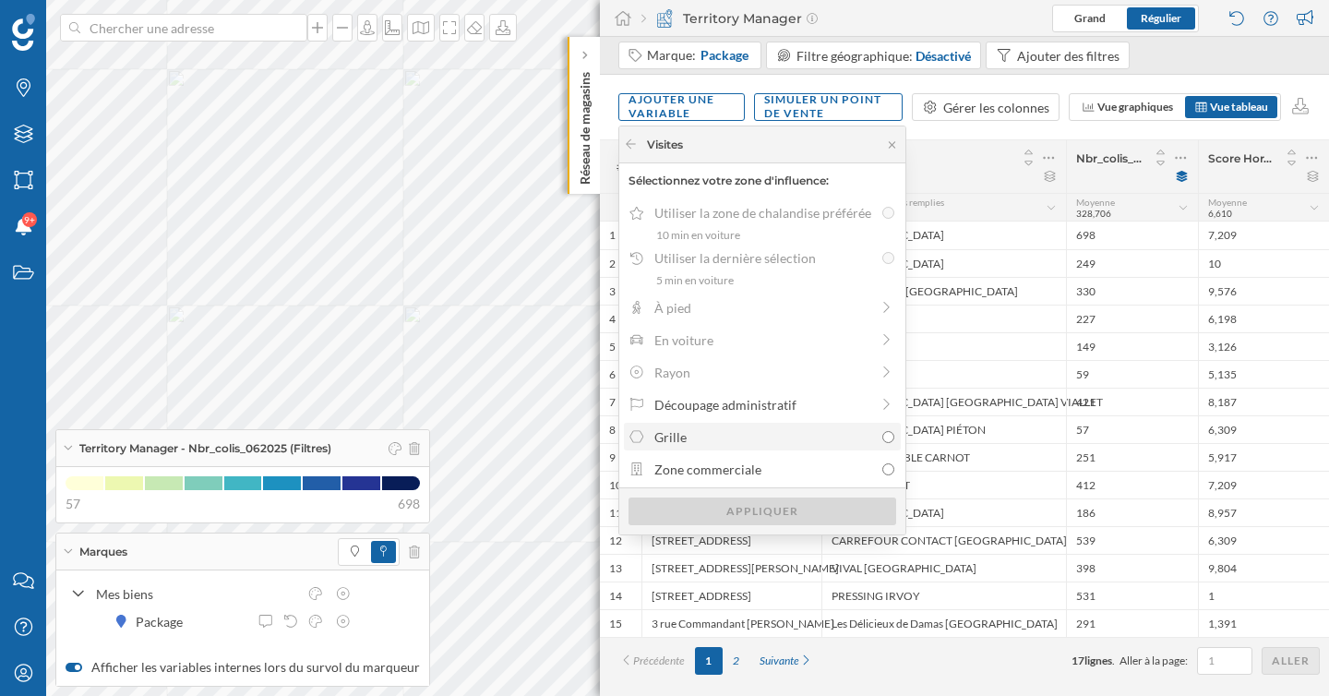
click at [802, 437] on div "Grille" at bounding box center [763, 436] width 219 height 19
click at [882, 437] on input "Grille" at bounding box center [888, 437] width 12 height 12
radio input "true"
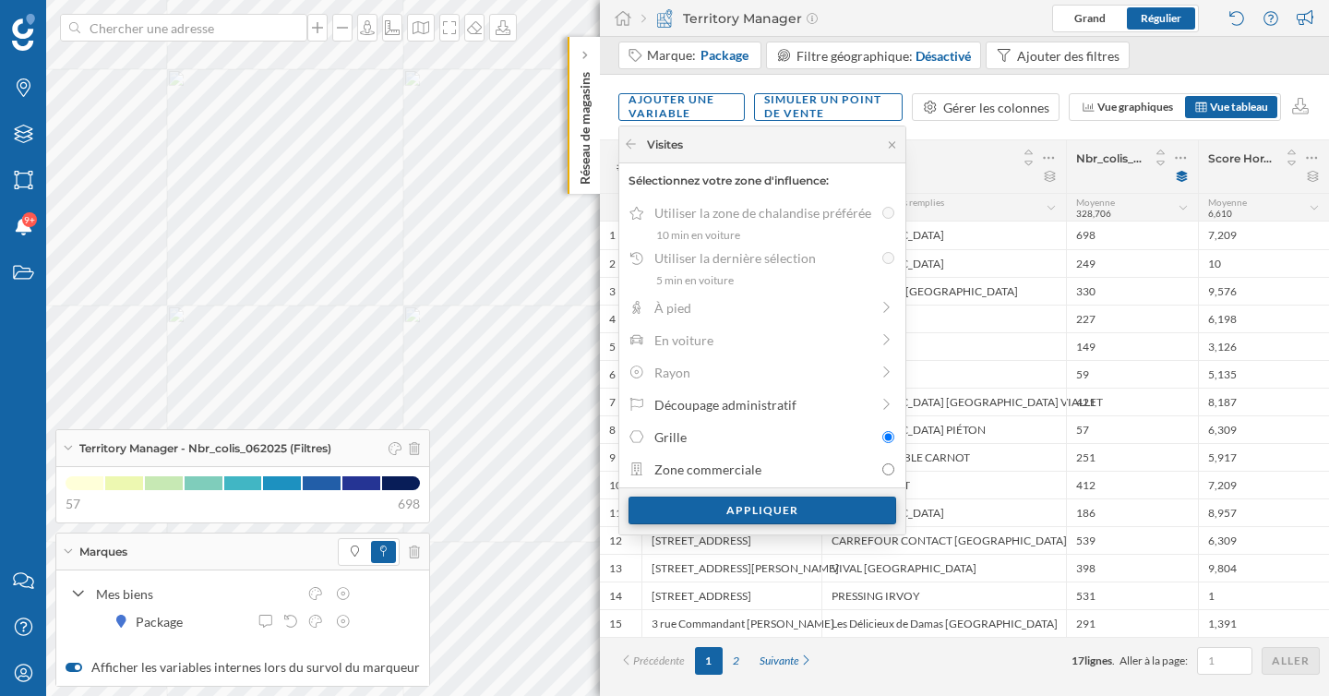
click at [708, 510] on div "Appliquer" at bounding box center [763, 511] width 268 height 28
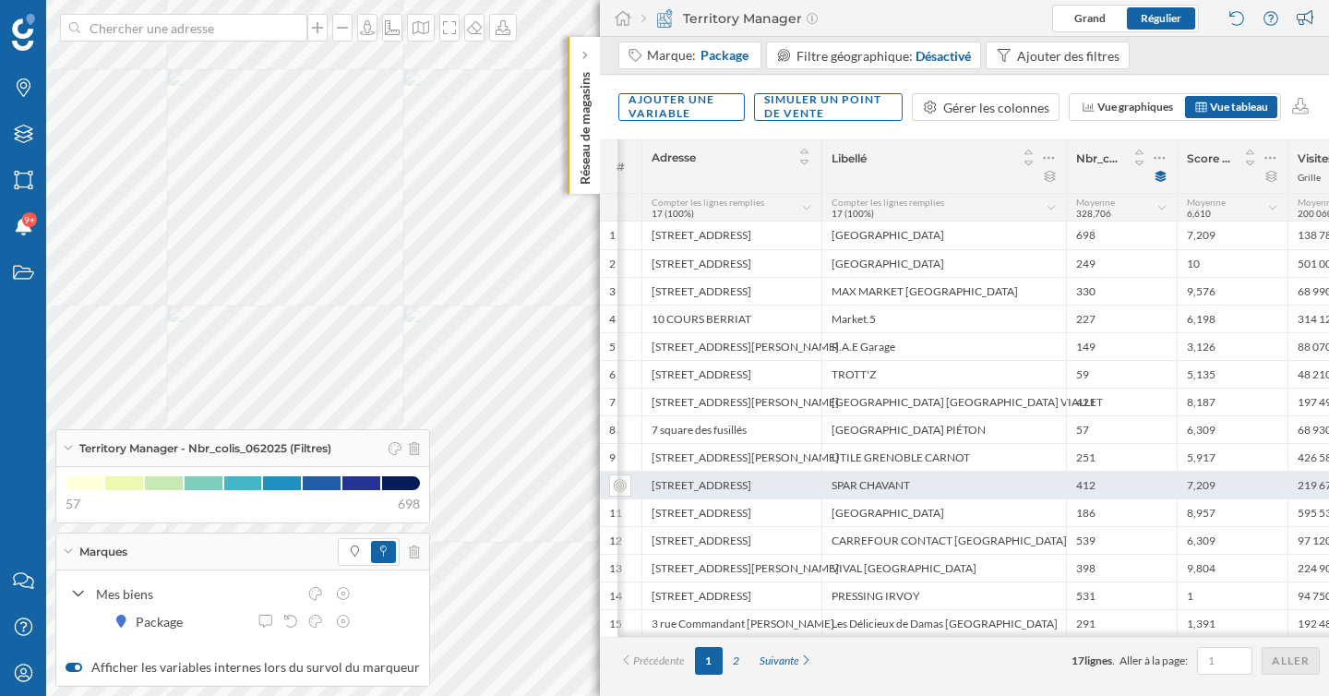
scroll to position [0, 101]
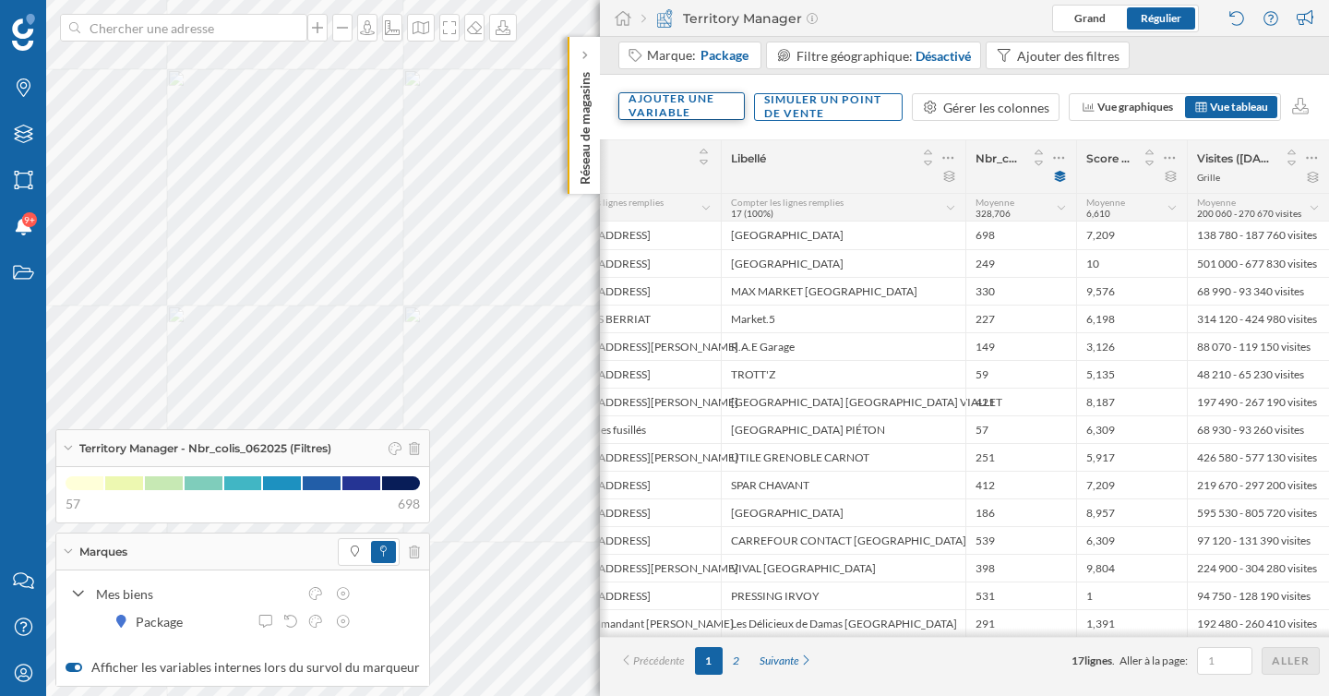
click at [673, 106] on div "Ajouter une variable" at bounding box center [681, 106] width 126 height 28
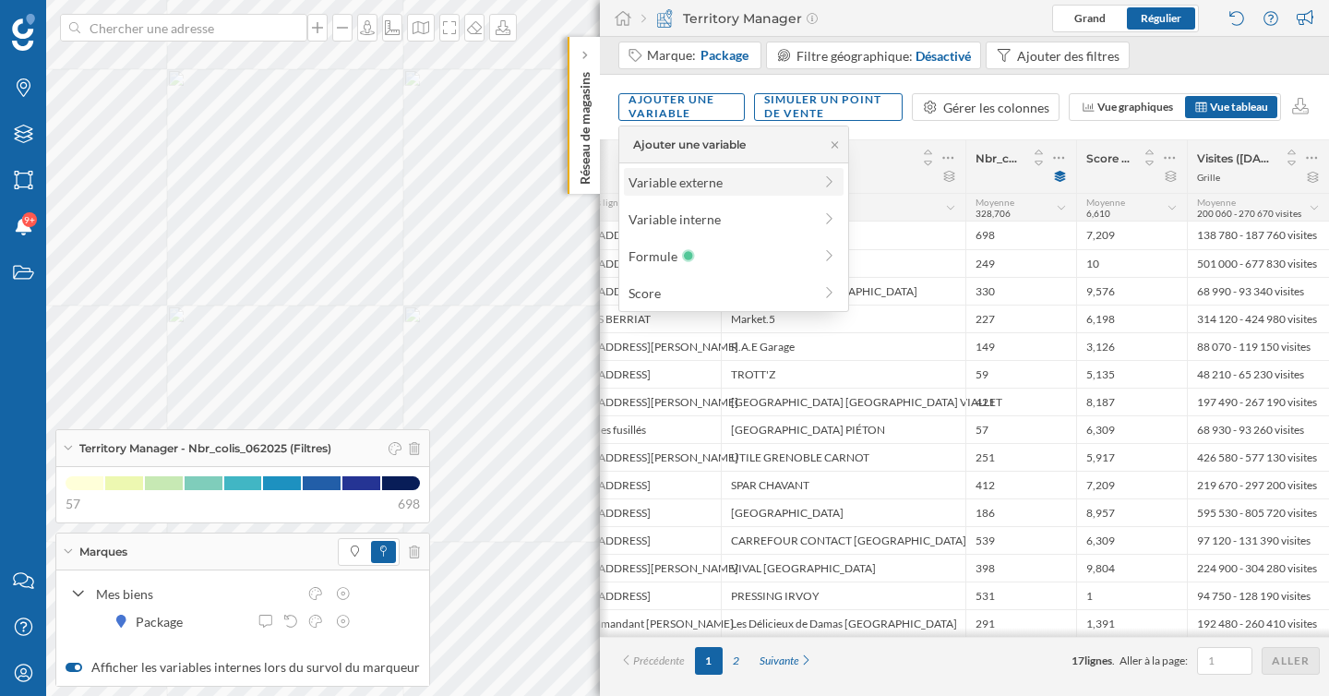
click at [681, 179] on div "Variable externe" at bounding box center [721, 182] width 184 height 19
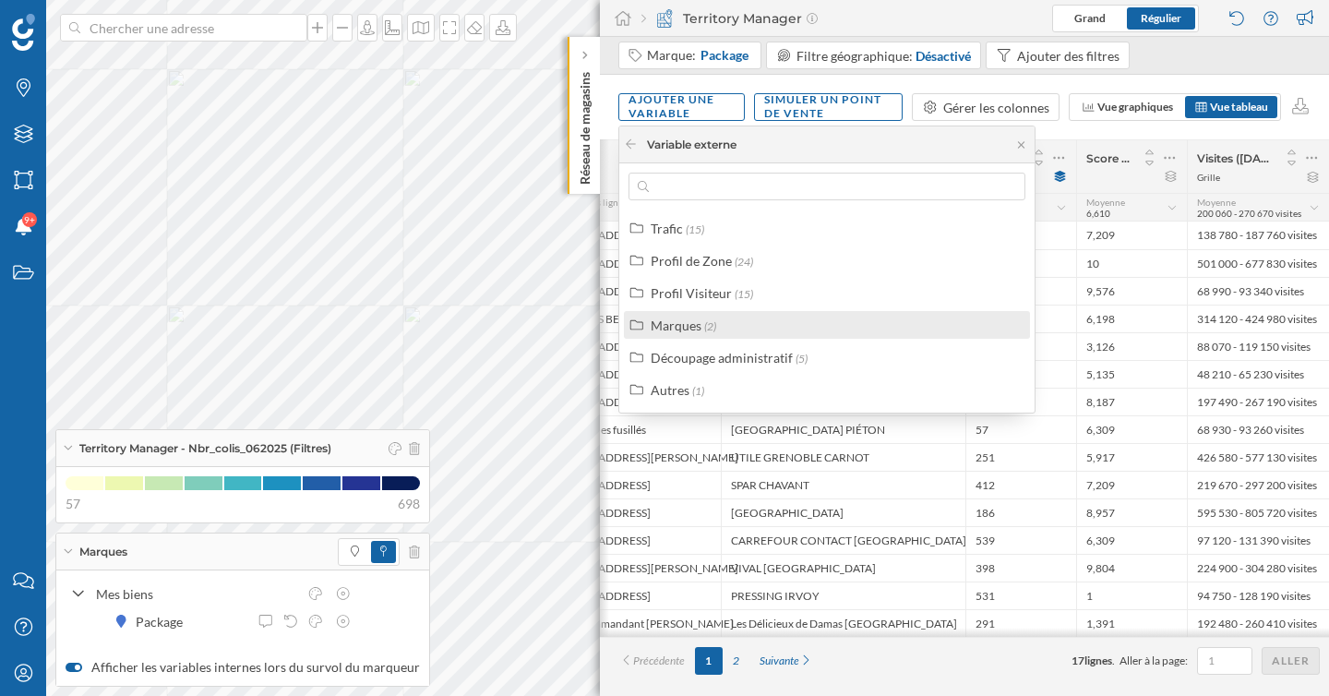
click at [714, 327] on span "(2)" at bounding box center [710, 326] width 12 height 14
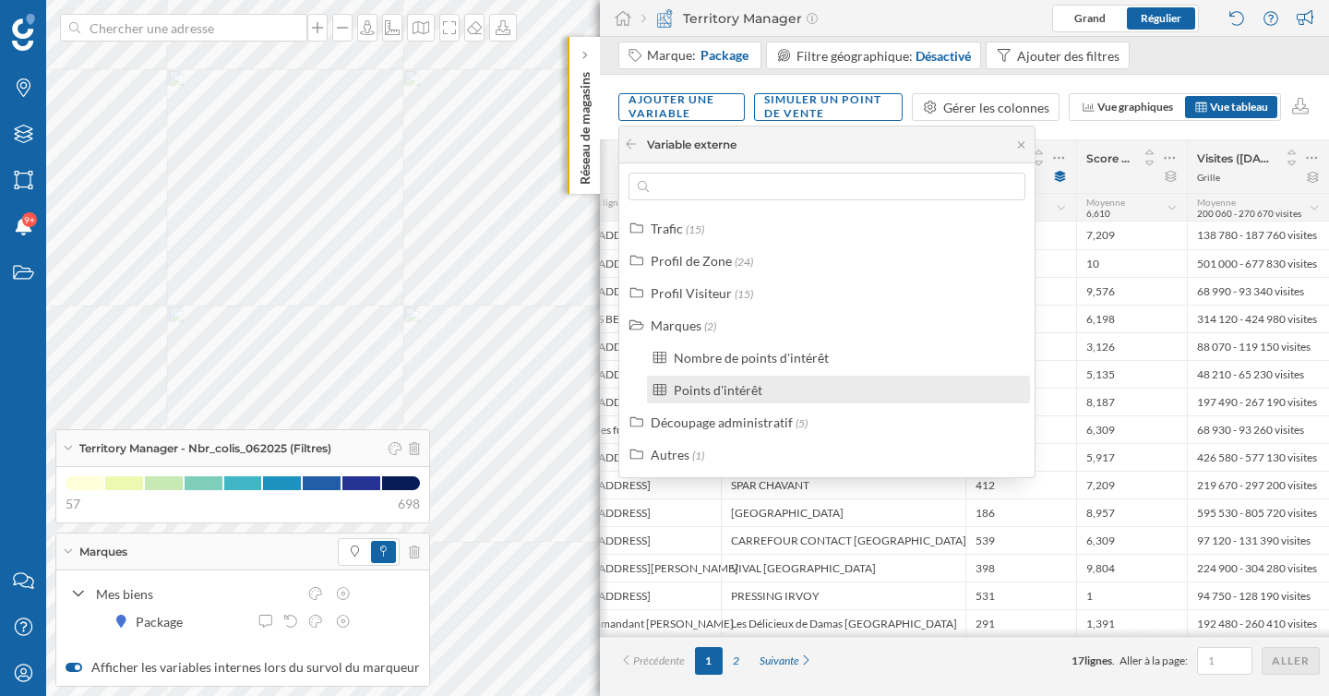
click at [726, 392] on div "Points d'intérêt" at bounding box center [718, 390] width 89 height 16
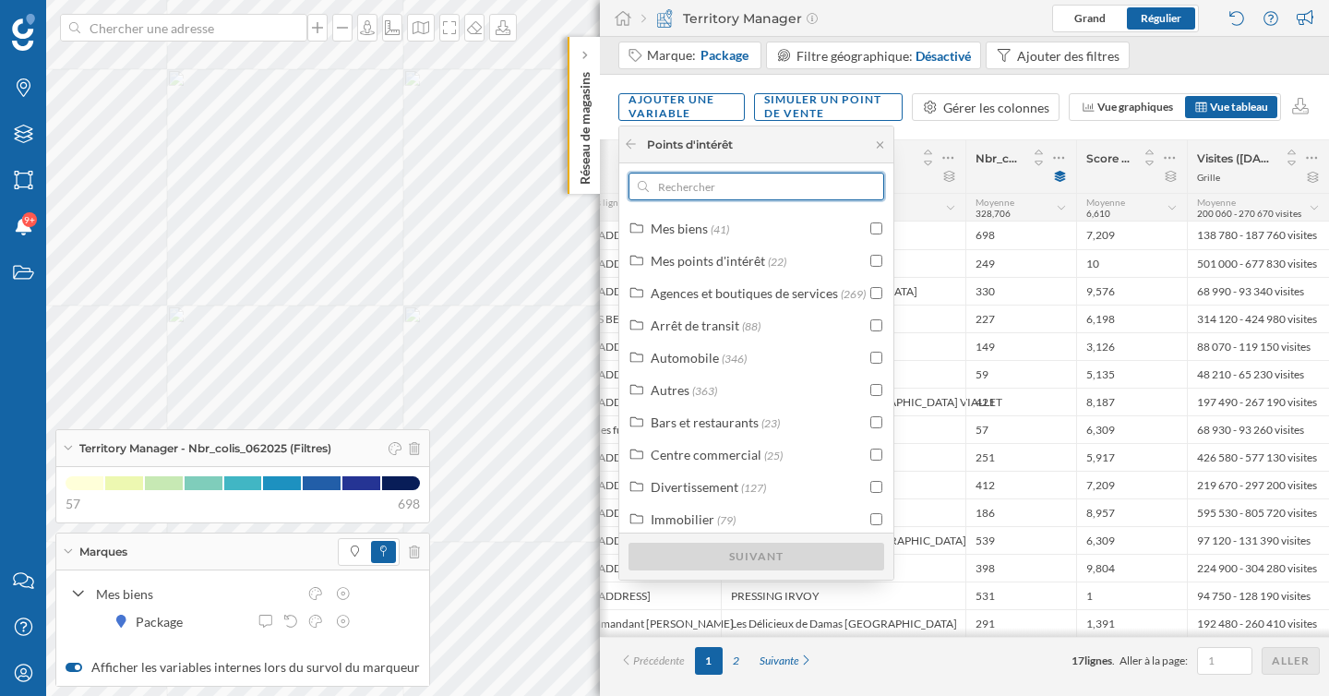
click at [714, 191] on input "text" at bounding box center [756, 187] width 215 height 28
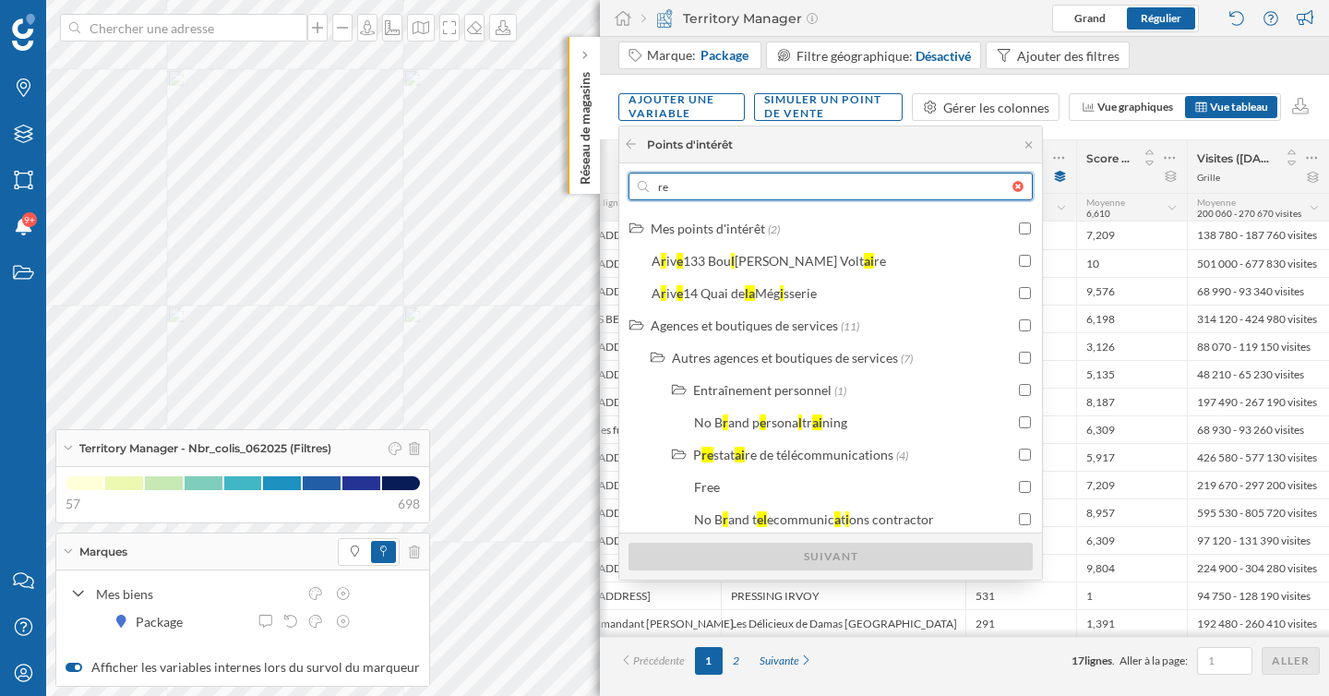
type input "r"
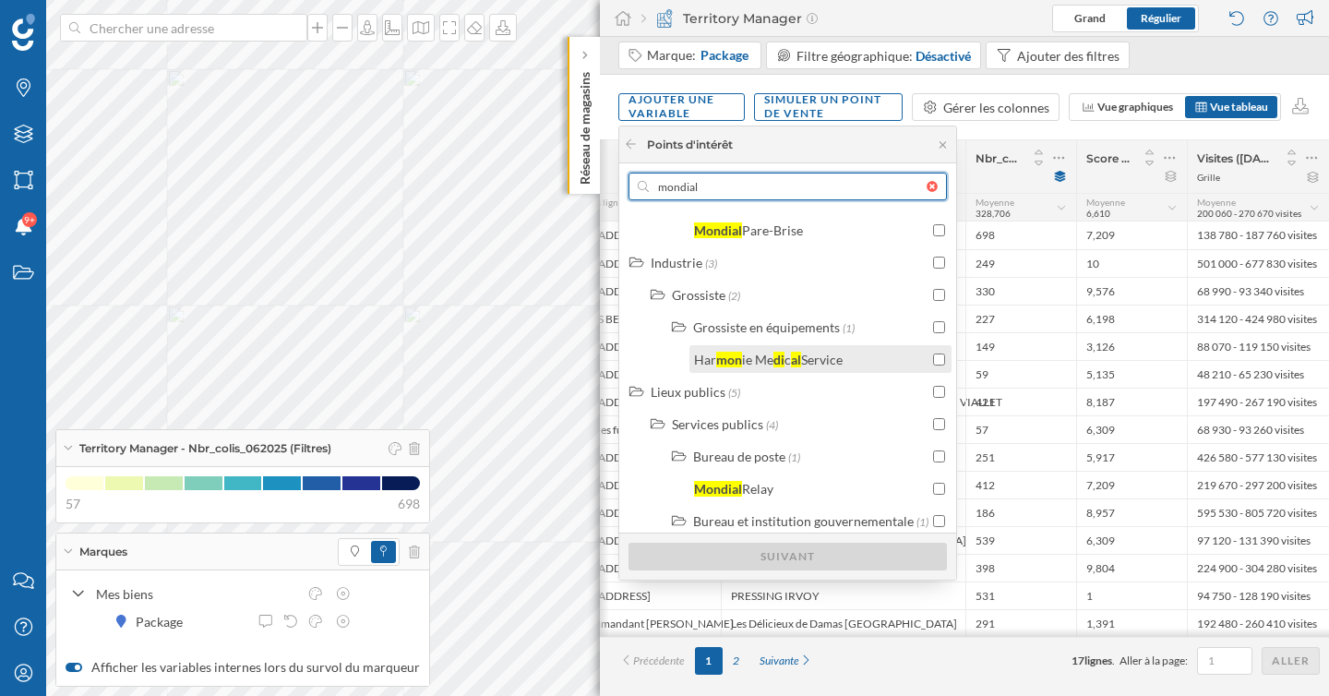
scroll to position [215, 0]
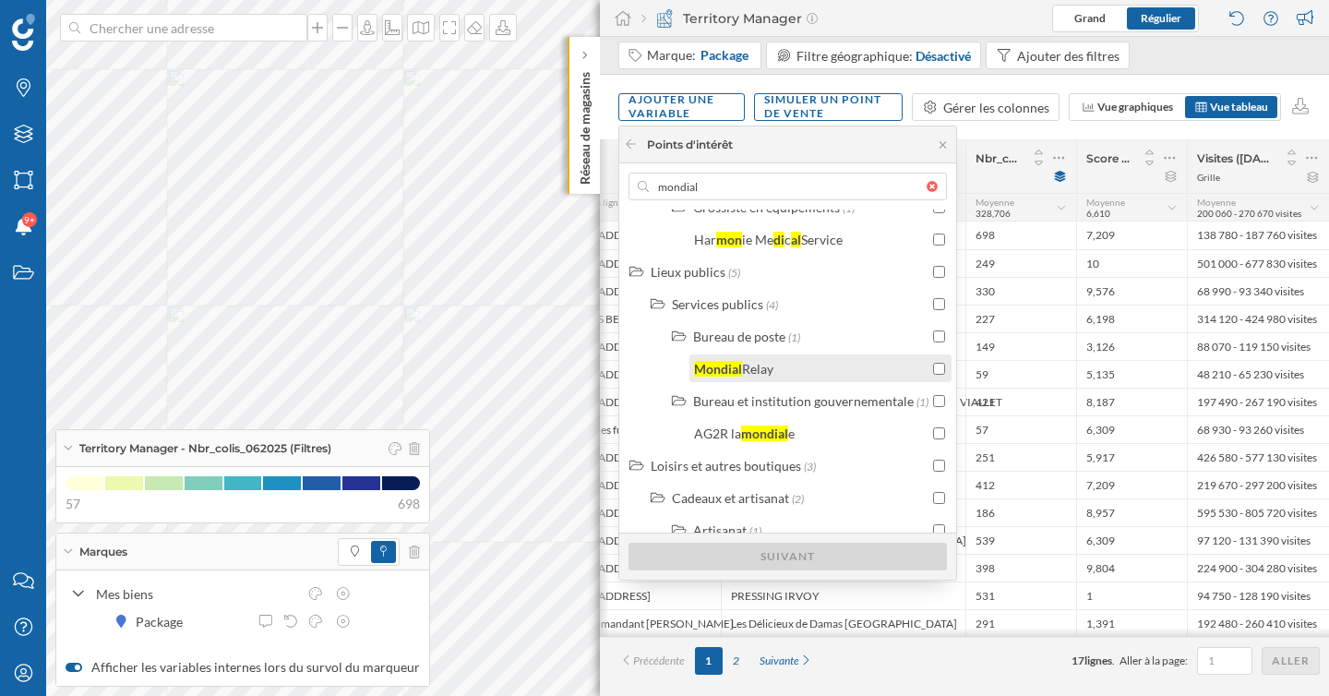
click at [784, 376] on div "Mondial Relay" at bounding box center [811, 368] width 234 height 19
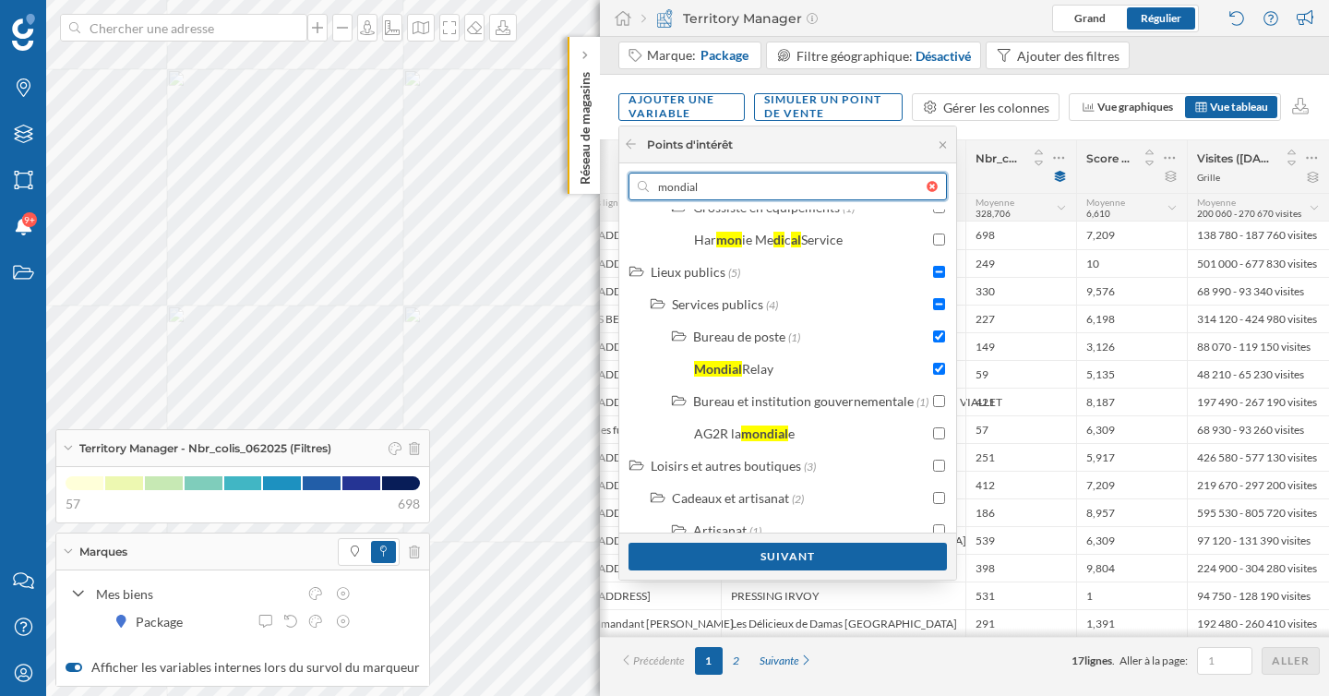
click at [732, 188] on input "mondial" at bounding box center [788, 187] width 278 height 28
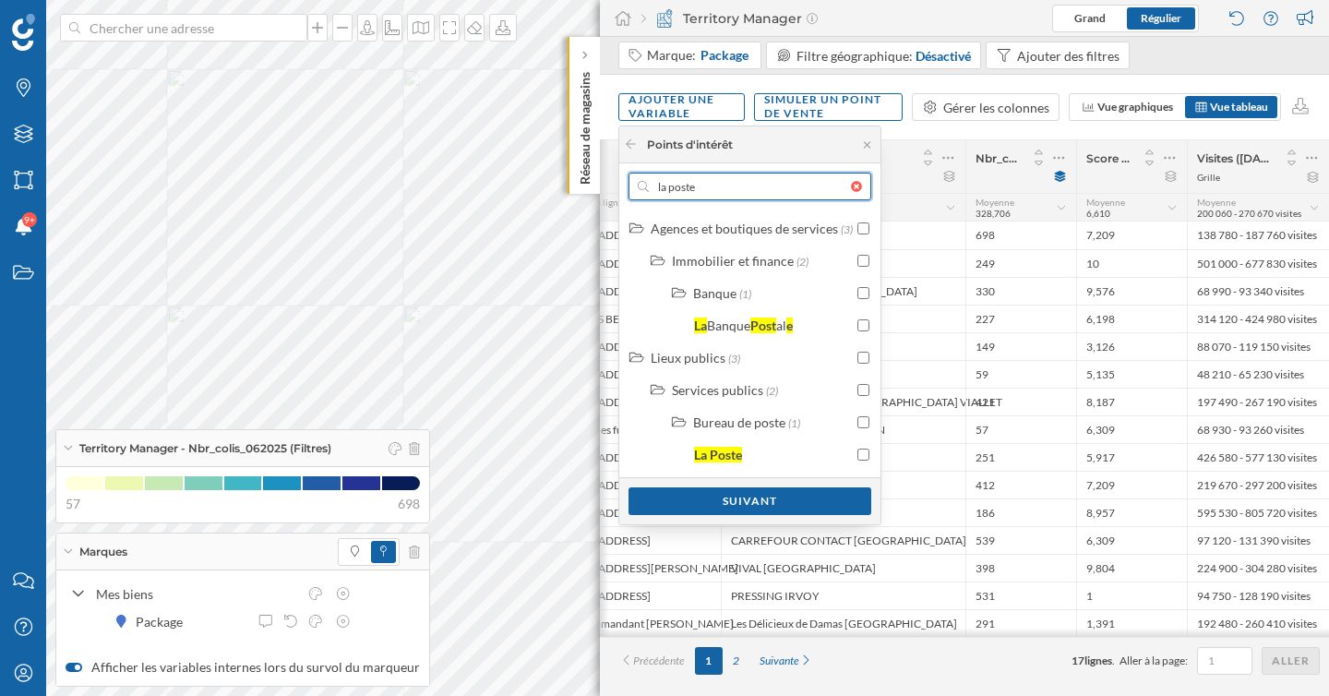
scroll to position [0, 0]
type input "la poste"
click at [860, 450] on input "checkbox" at bounding box center [863, 455] width 12 height 12
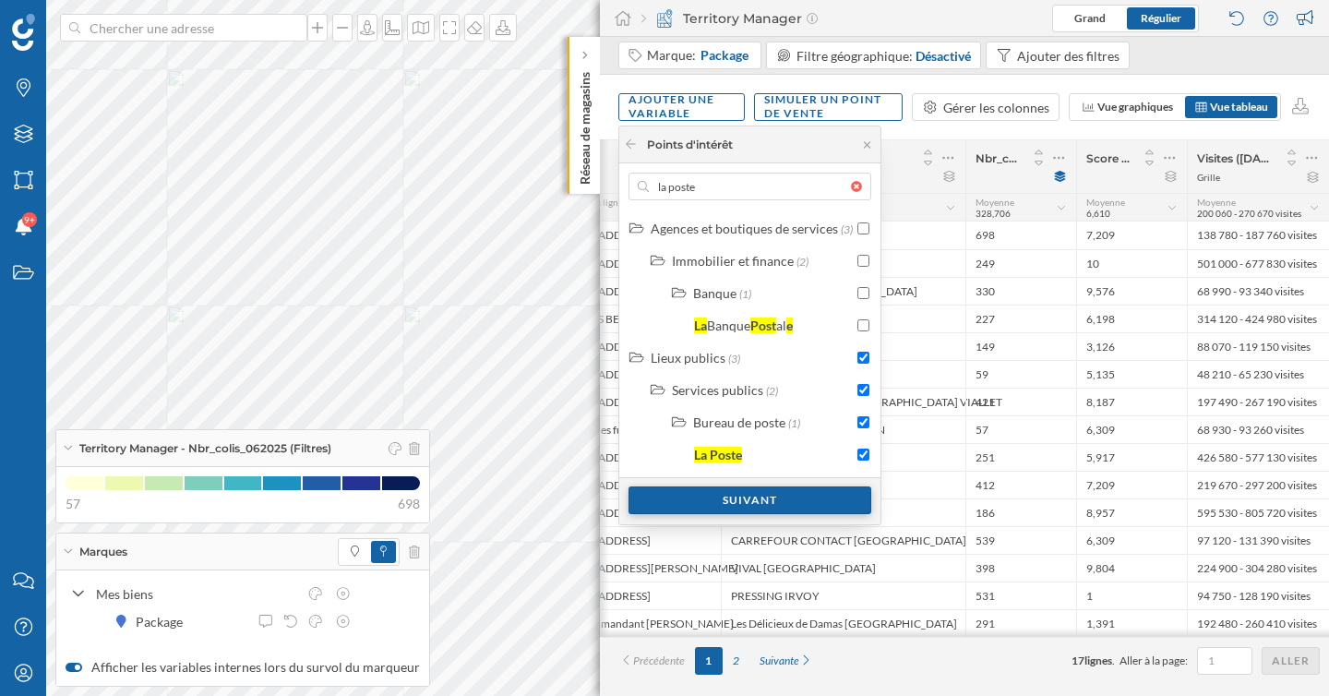
click at [837, 501] on div "Suivant" at bounding box center [750, 500] width 243 height 28
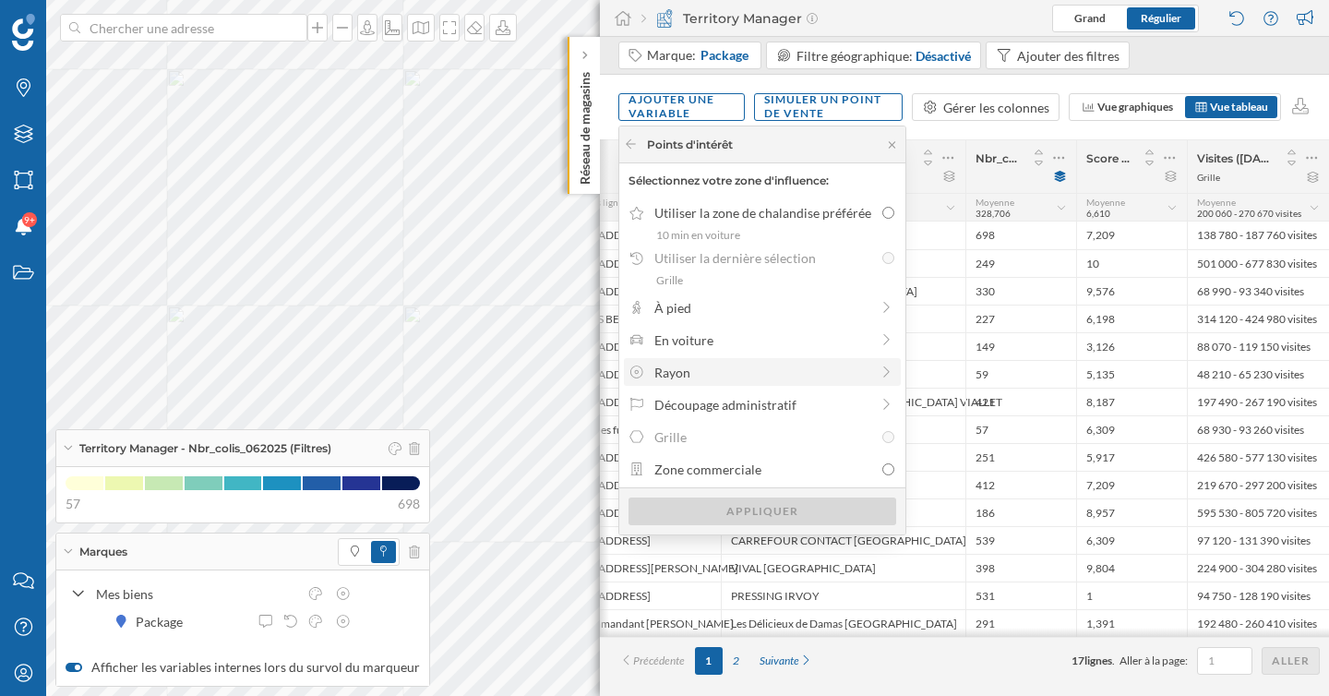
click at [795, 371] on div "Rayon" at bounding box center [761, 372] width 215 height 19
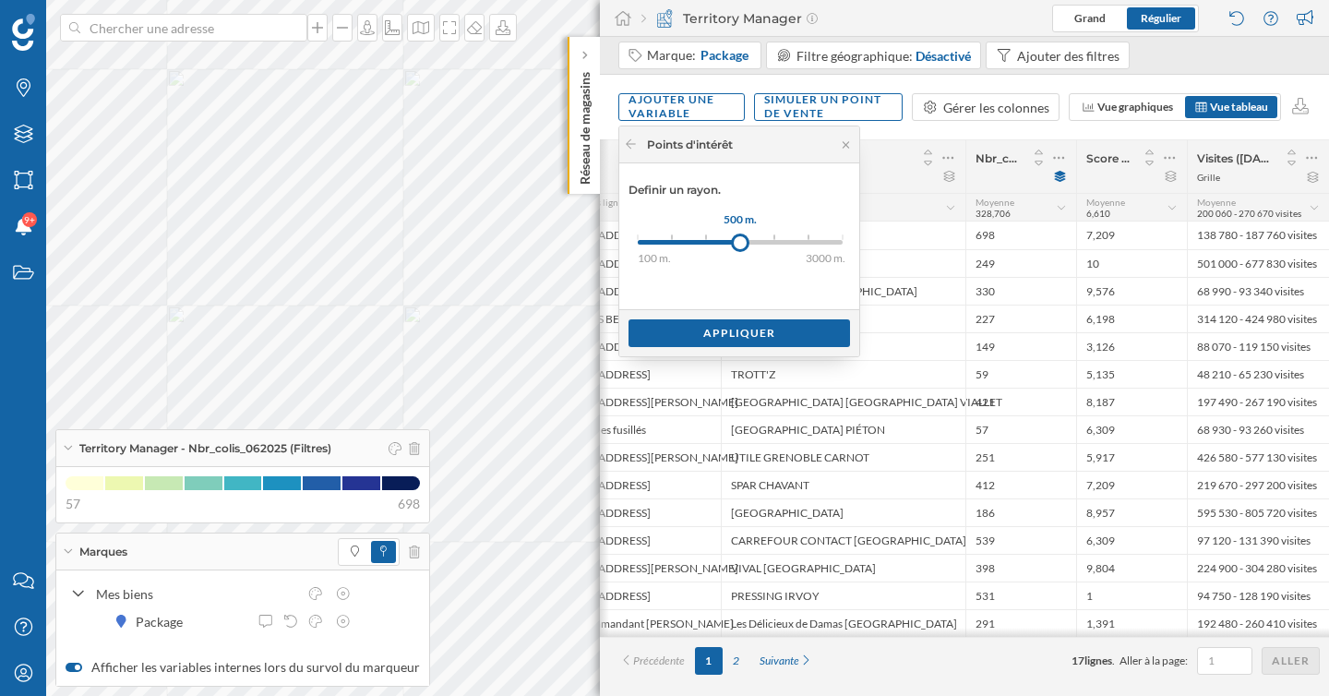
drag, startPoint x: 639, startPoint y: 234, endPoint x: 740, endPoint y: 237, distance: 101.6
click at [740, 237] on div at bounding box center [740, 243] width 18 height 18
click at [745, 330] on div "Appliquer" at bounding box center [740, 332] width 222 height 28
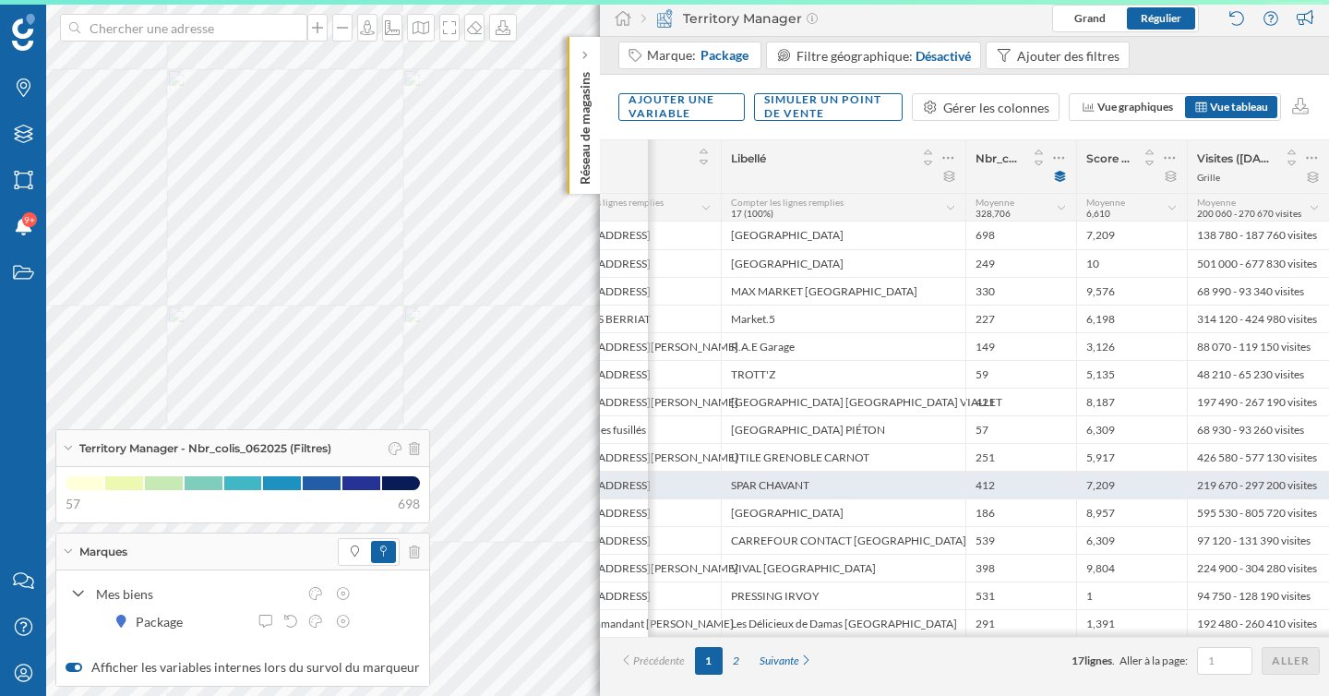
scroll to position [0, 211]
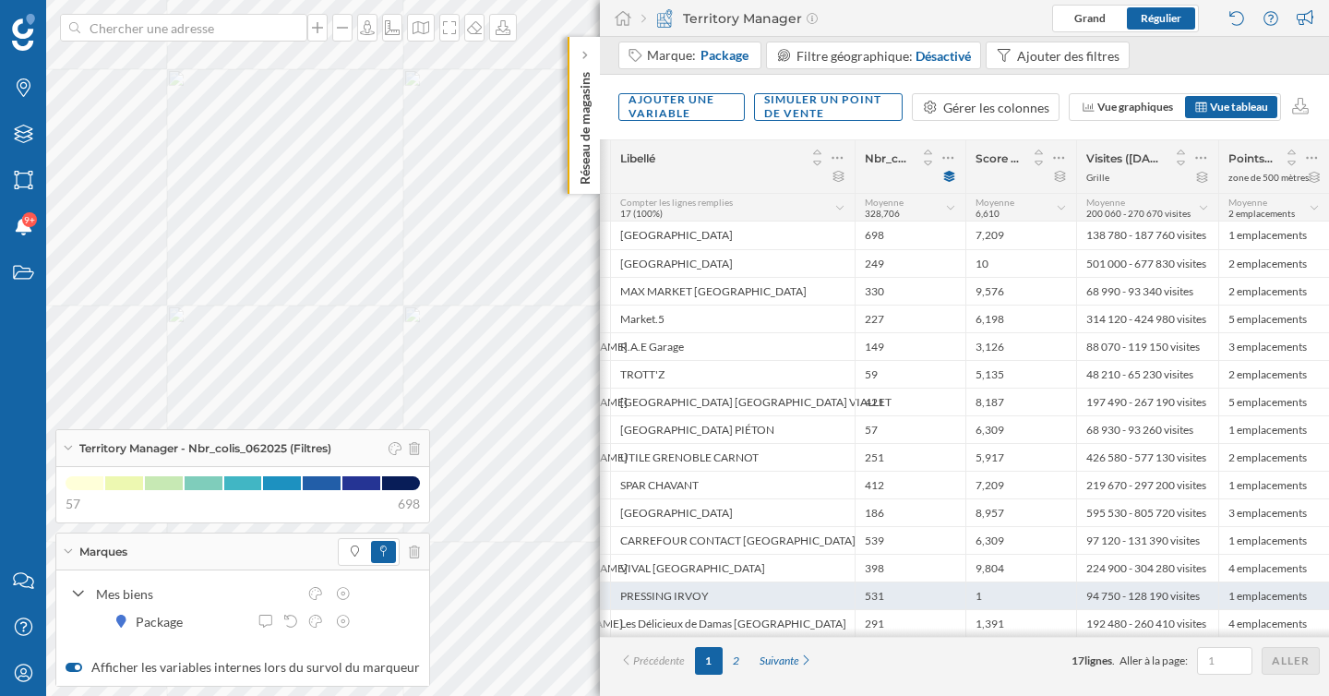
click at [1008, 595] on div "1" at bounding box center [1020, 595] width 111 height 28
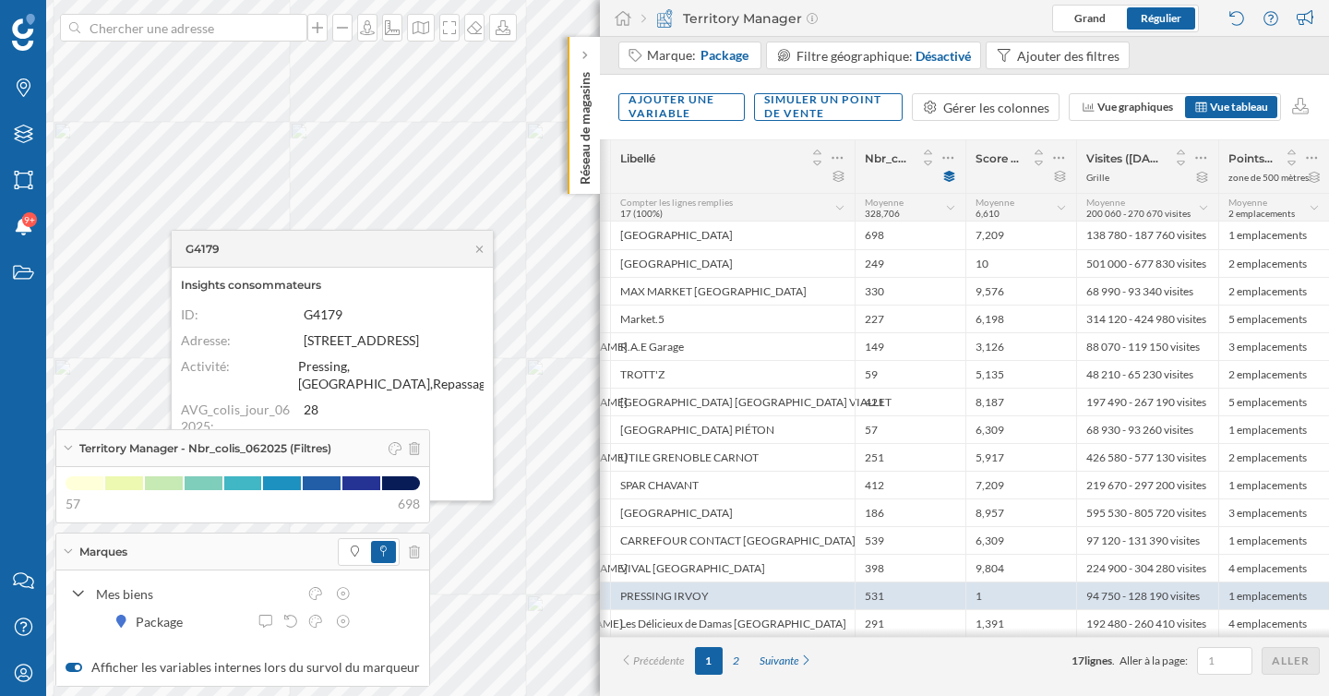
click at [70, 554] on div "Marques" at bounding box center [242, 551] width 373 height 37
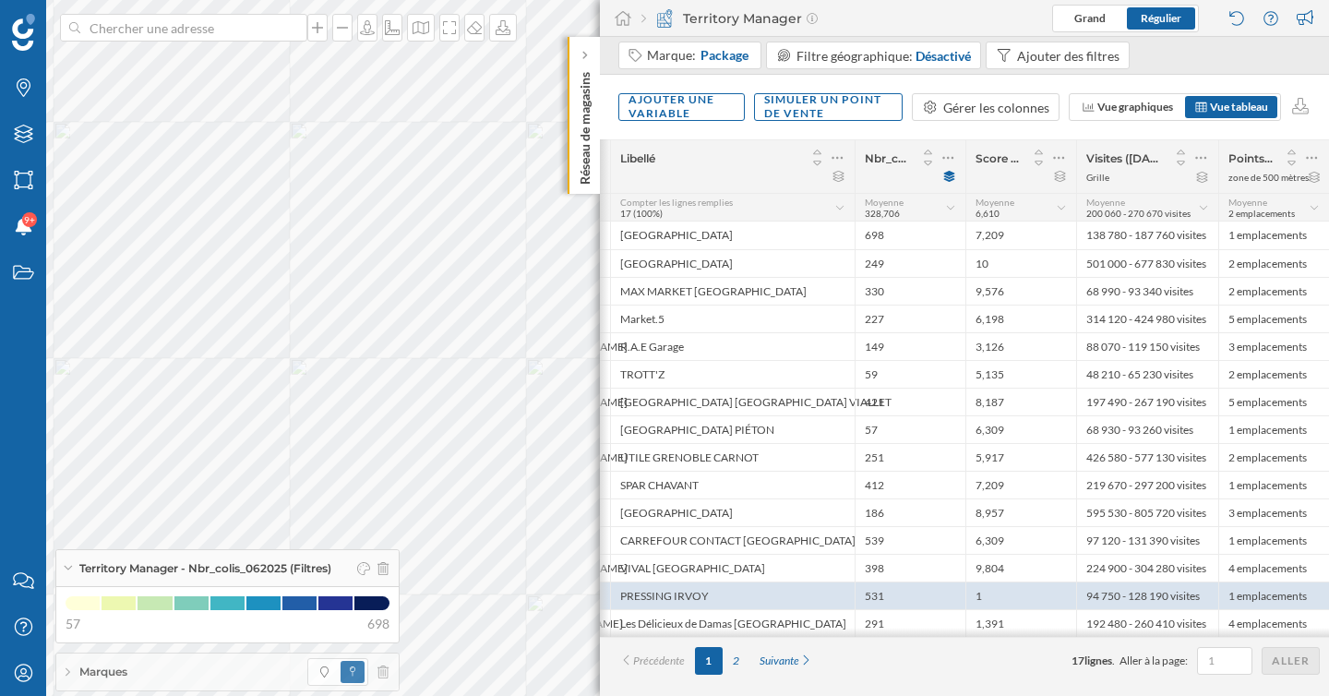
click at [66, 567] on icon at bounding box center [68, 568] width 10 height 5
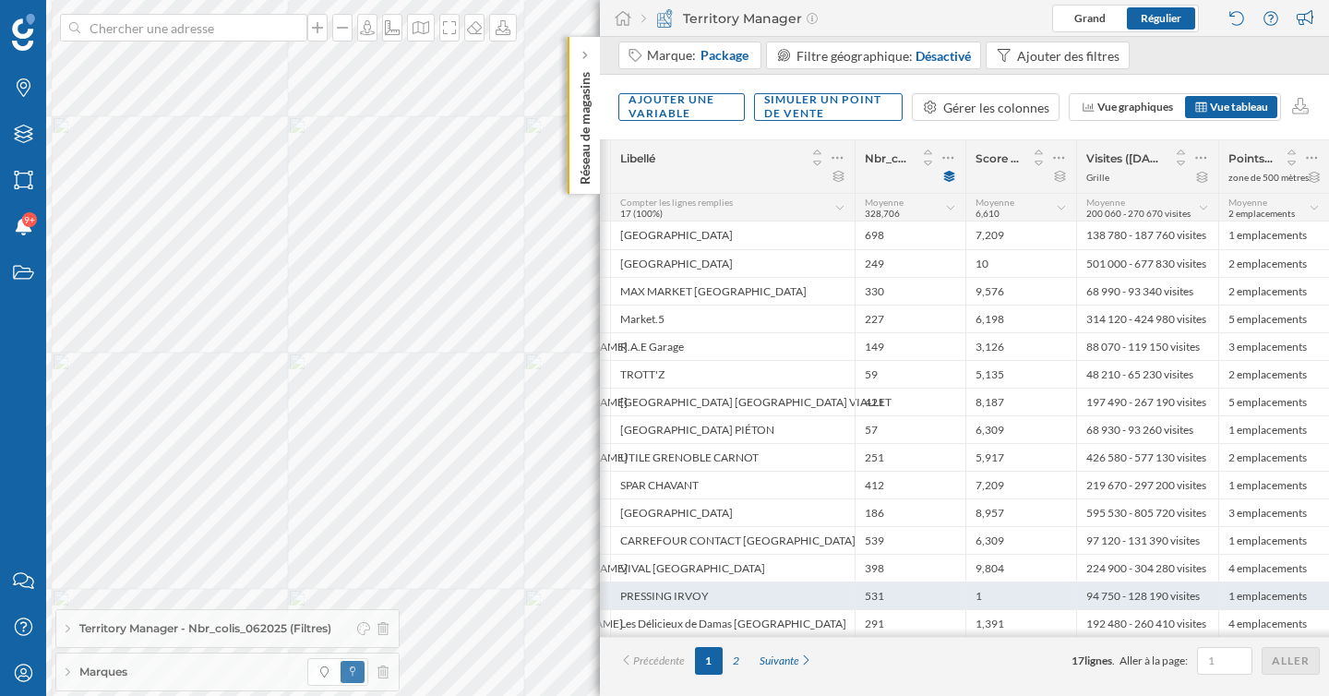
drag, startPoint x: 724, startPoint y: 597, endPoint x: 620, endPoint y: 599, distance: 103.4
click at [620, 599] on div "PRESSING IRVOY" at bounding box center [732, 595] width 245 height 28
copy div "PRESSING IRVOY"
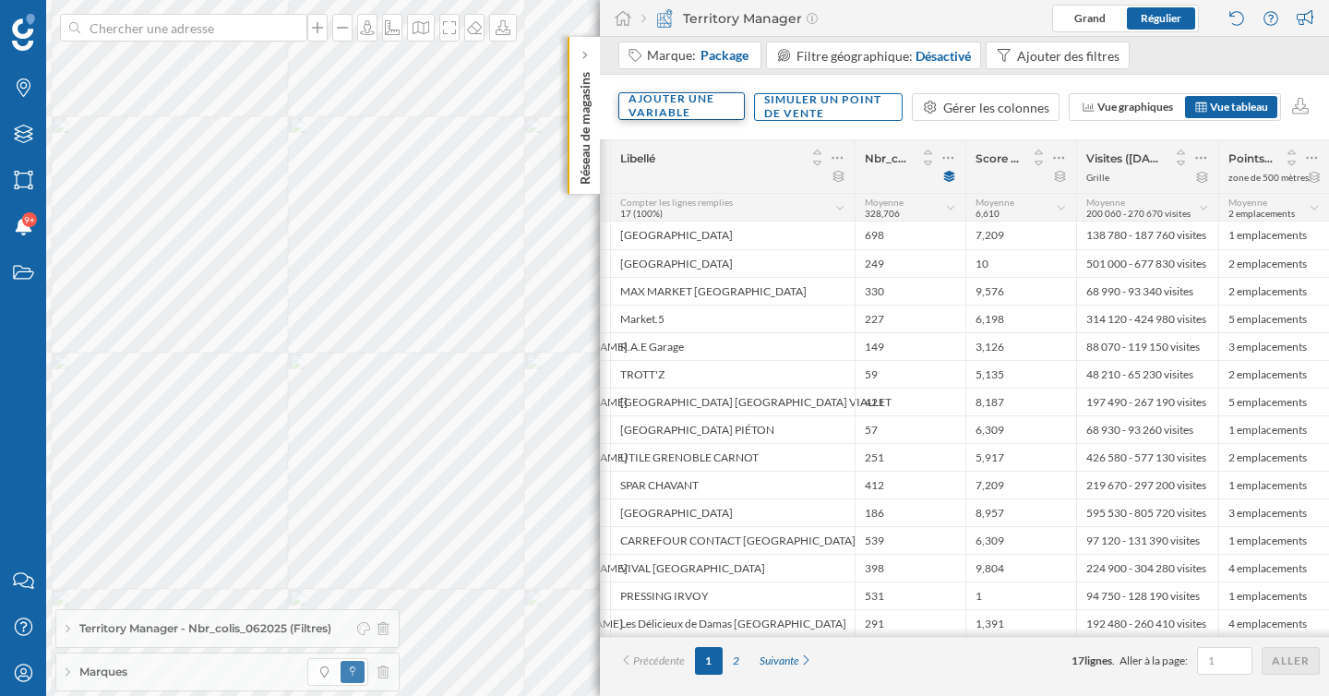
click at [704, 113] on div "Ajouter une variable" at bounding box center [681, 106] width 126 height 28
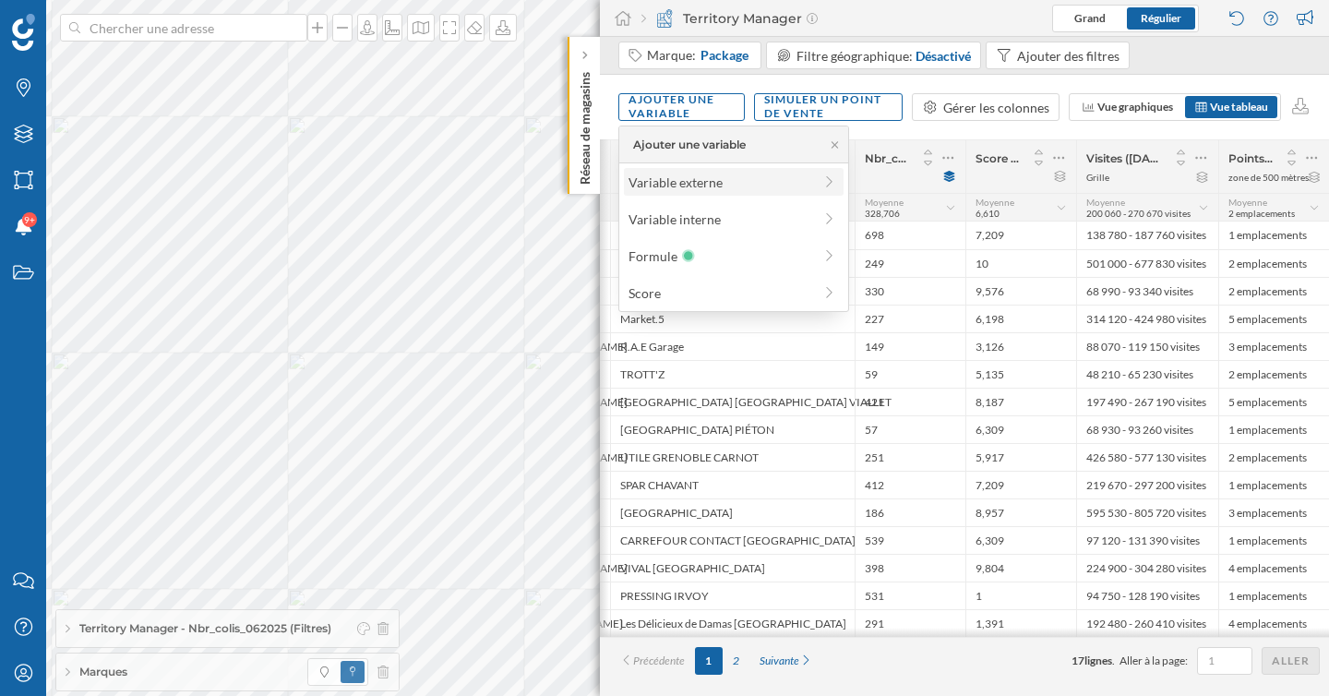
click at [693, 174] on div "Variable externe" at bounding box center [721, 182] width 184 height 19
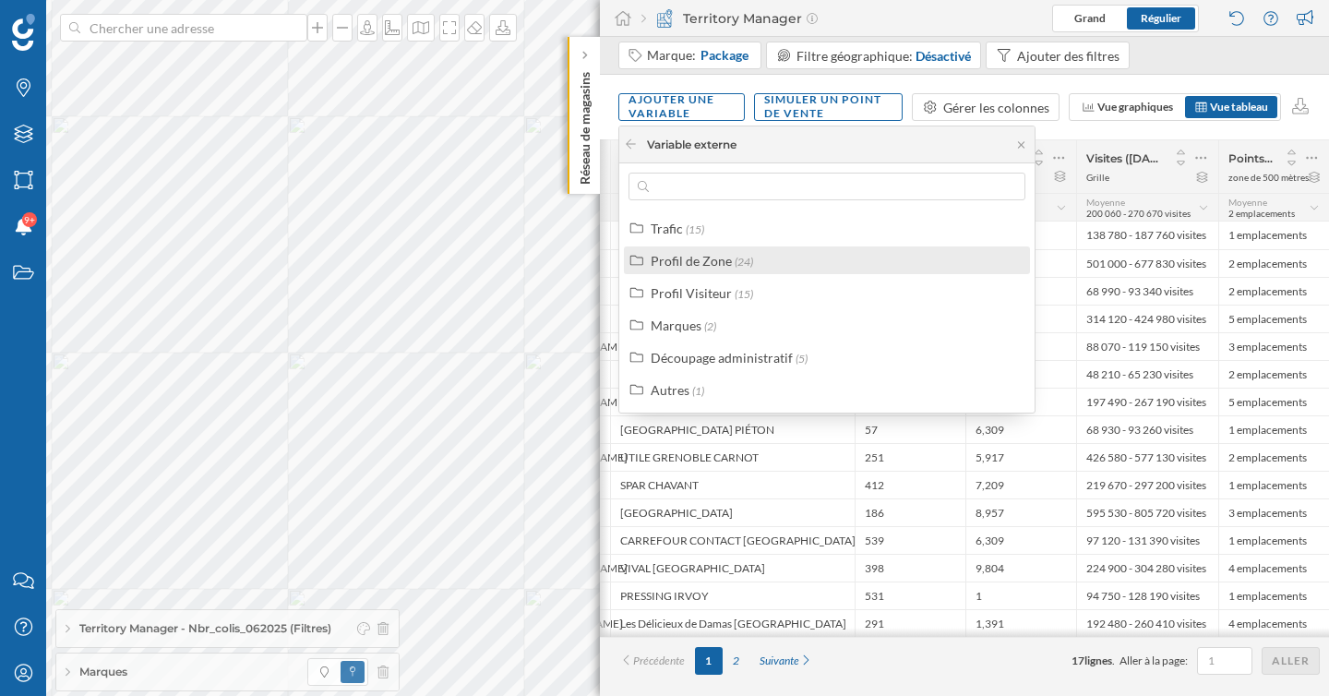
click at [715, 262] on div "Profil de Zone" at bounding box center [691, 261] width 81 height 16
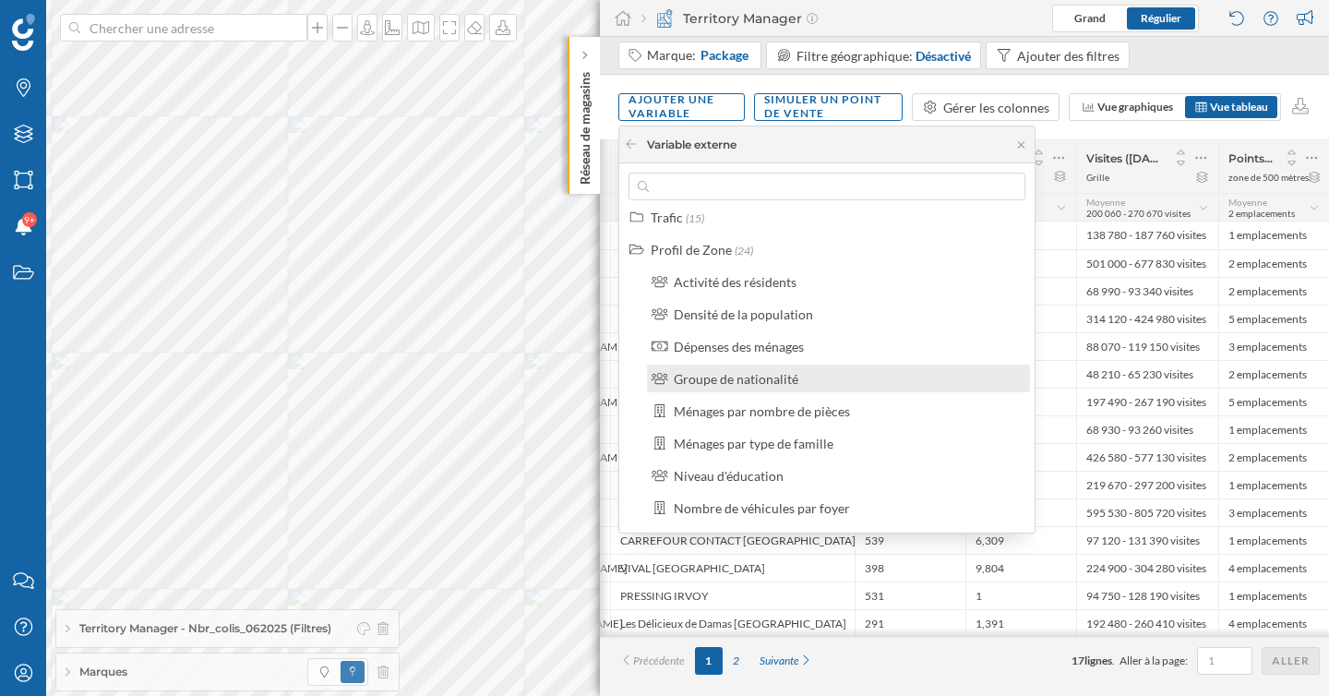
scroll to position [15, 0]
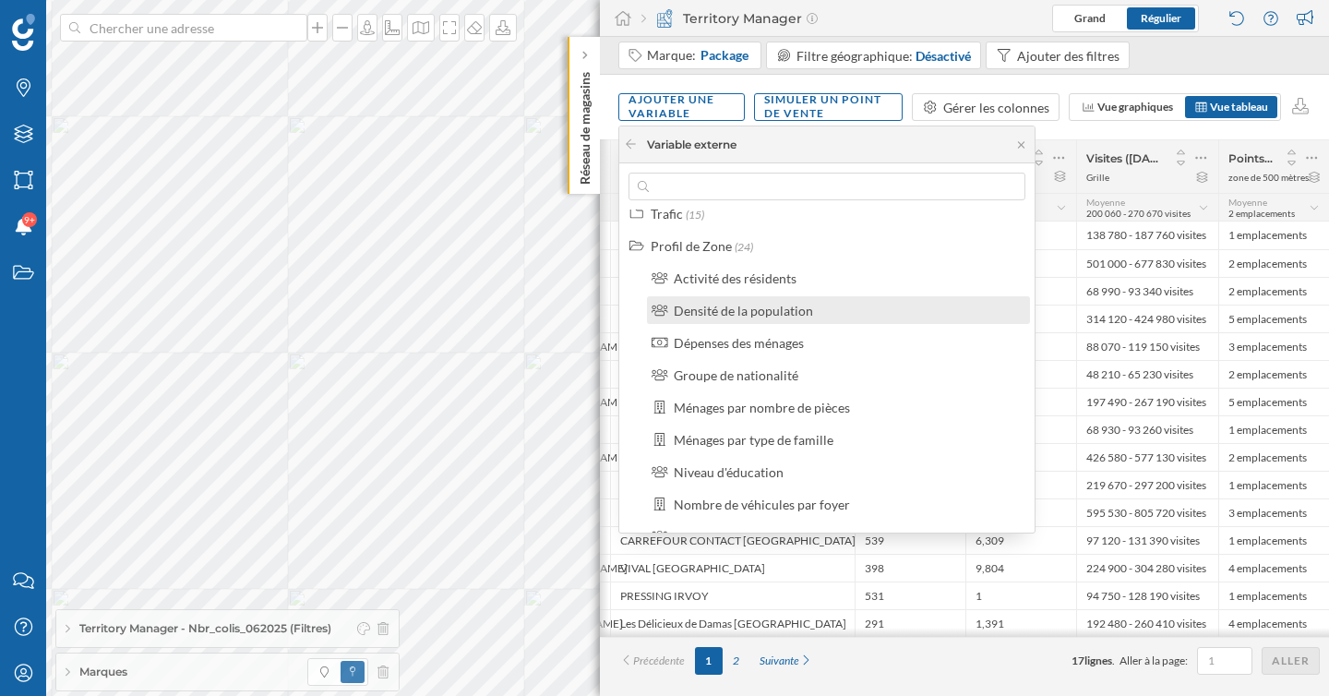
click at [761, 320] on div "Densité de la population" at bounding box center [838, 310] width 383 height 28
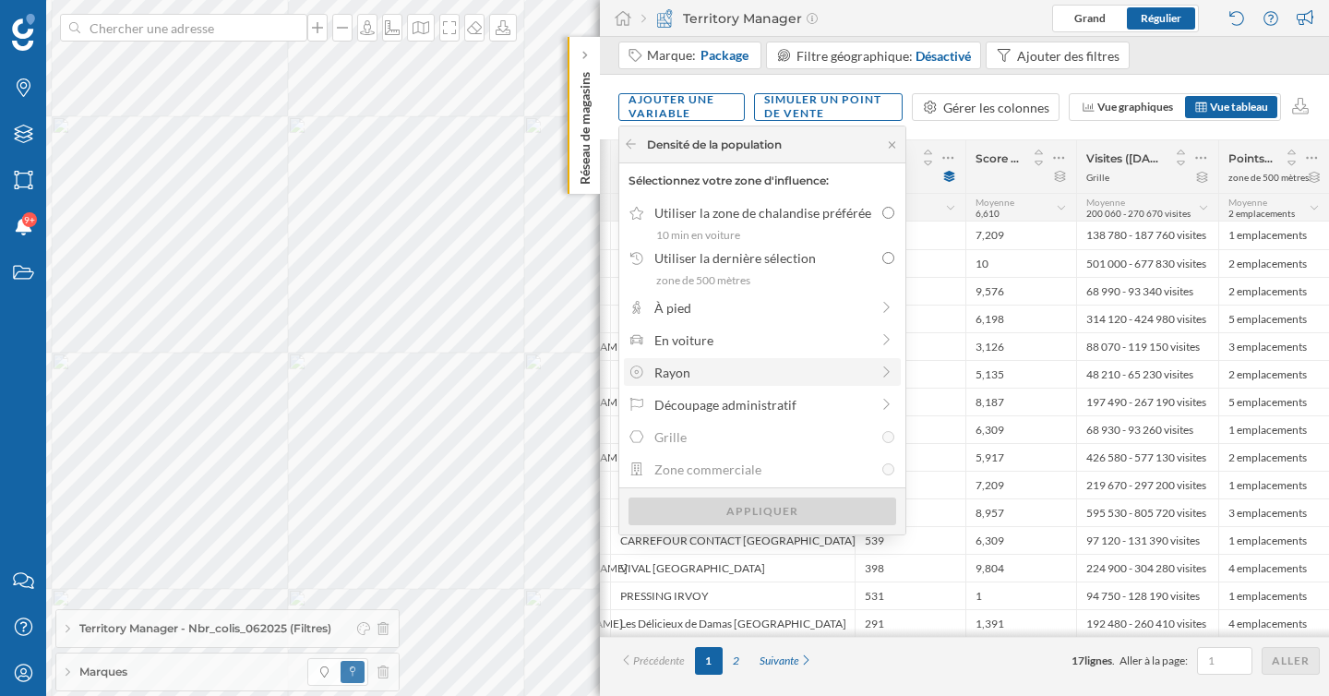
click at [741, 381] on div "Rayon" at bounding box center [762, 372] width 277 height 28
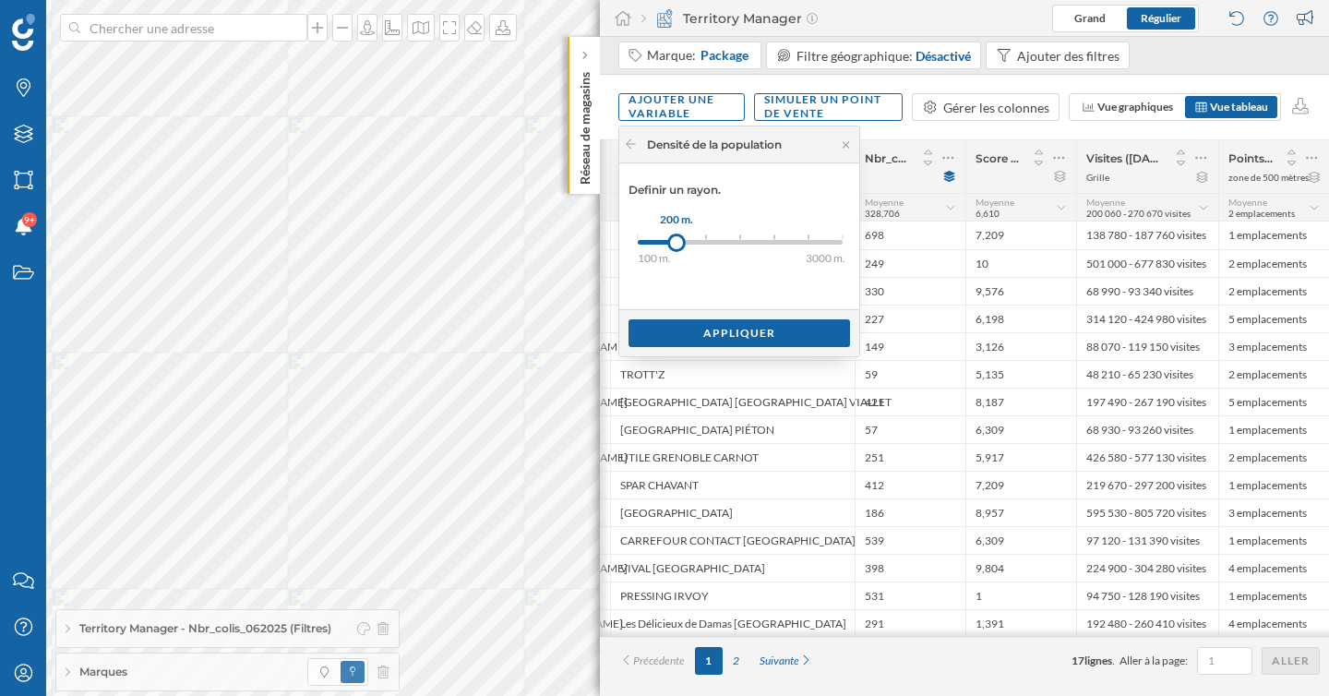
drag, startPoint x: 636, startPoint y: 236, endPoint x: 676, endPoint y: 245, distance: 40.5
click at [676, 245] on div at bounding box center [676, 243] width 18 height 18
click at [711, 321] on div "Appliquer" at bounding box center [740, 332] width 222 height 28
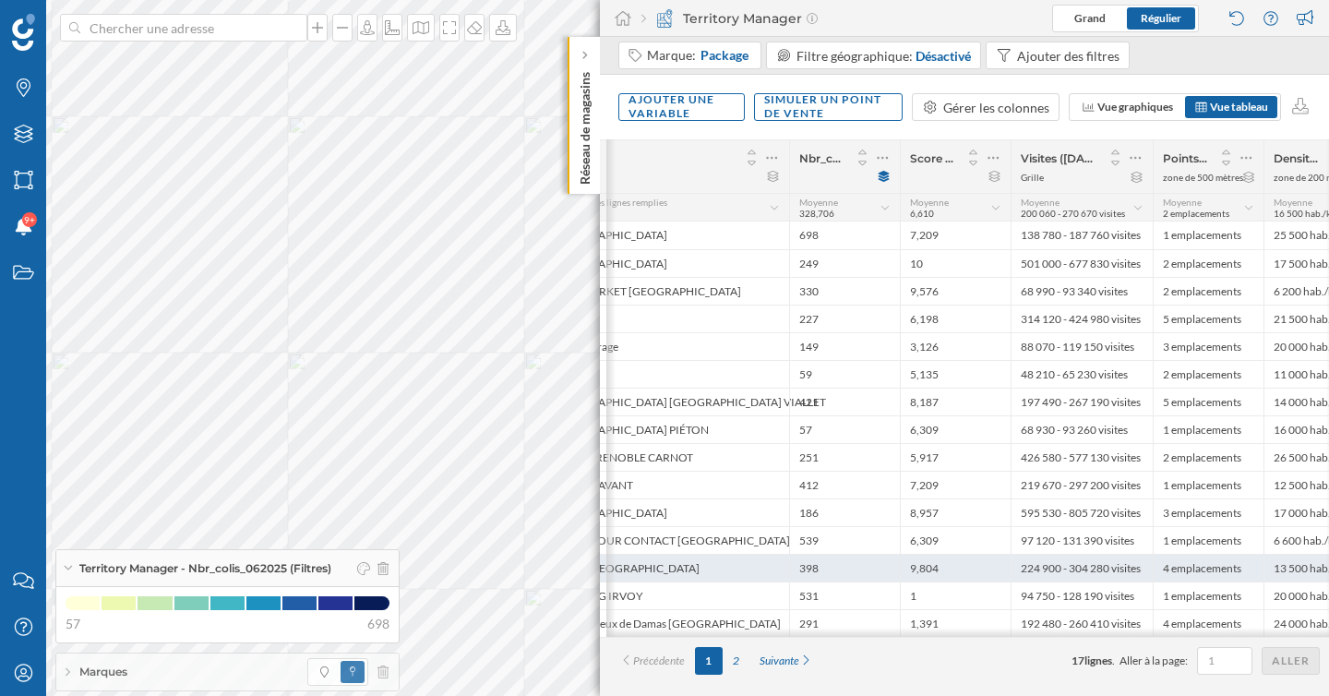
scroll to position [0, 322]
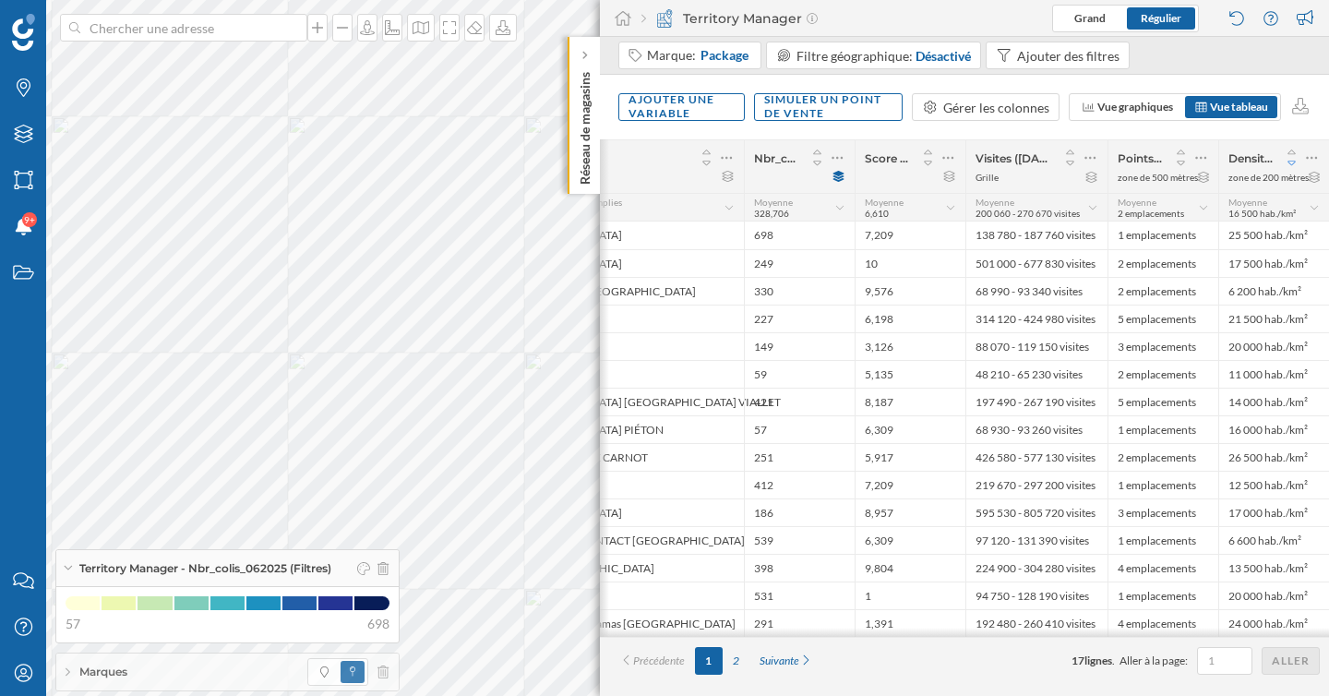
click at [1293, 162] on icon at bounding box center [1292, 163] width 17 height 13
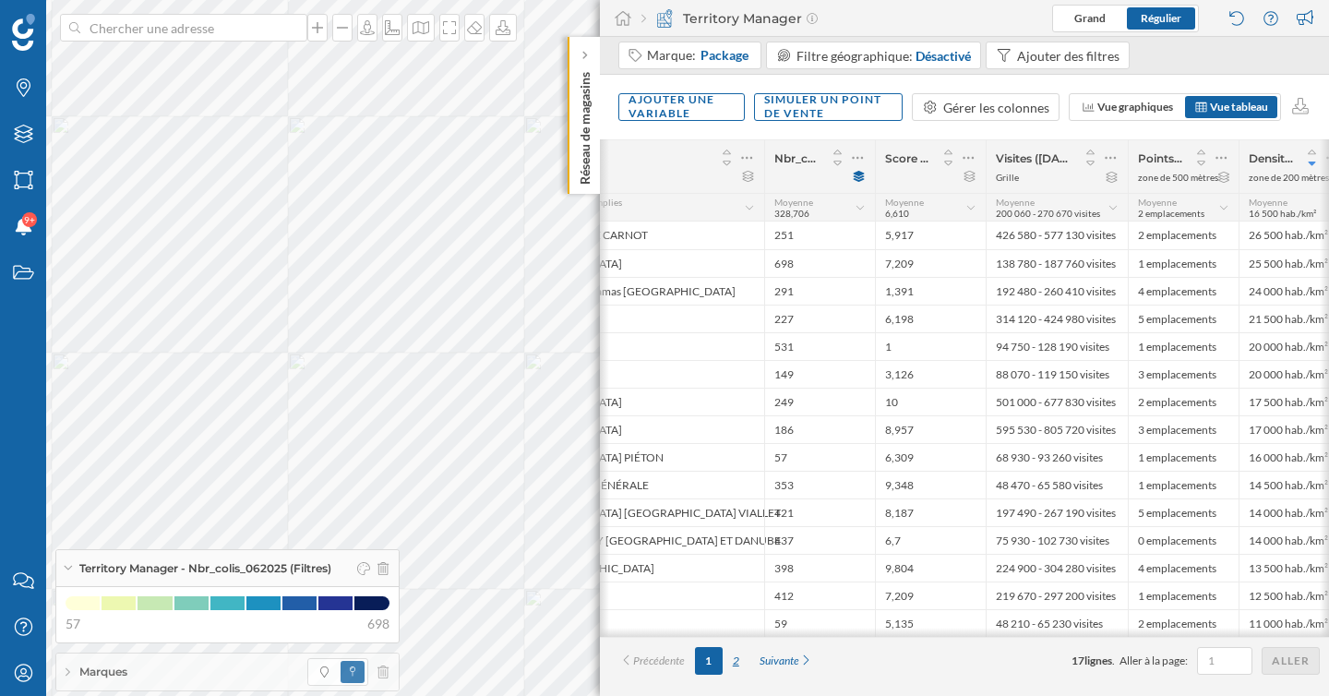
click at [740, 668] on div "2" at bounding box center [736, 661] width 27 height 28
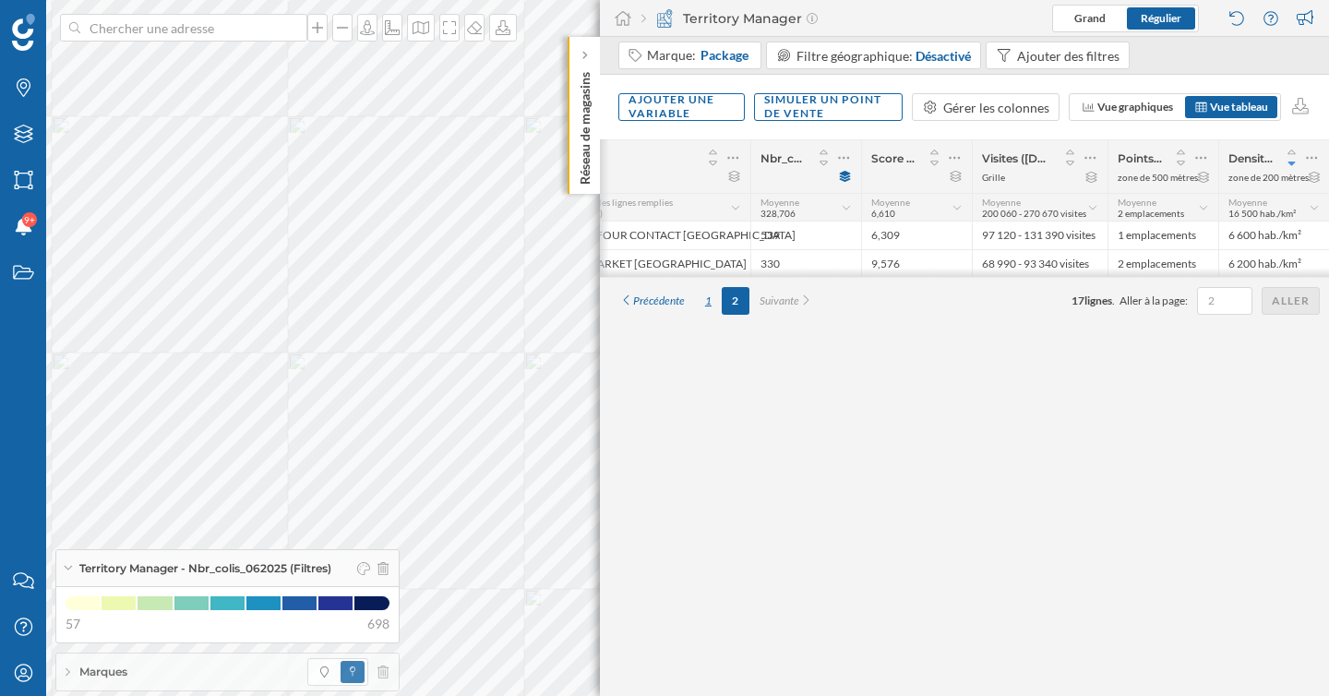
click at [711, 309] on div "1" at bounding box center [708, 301] width 27 height 28
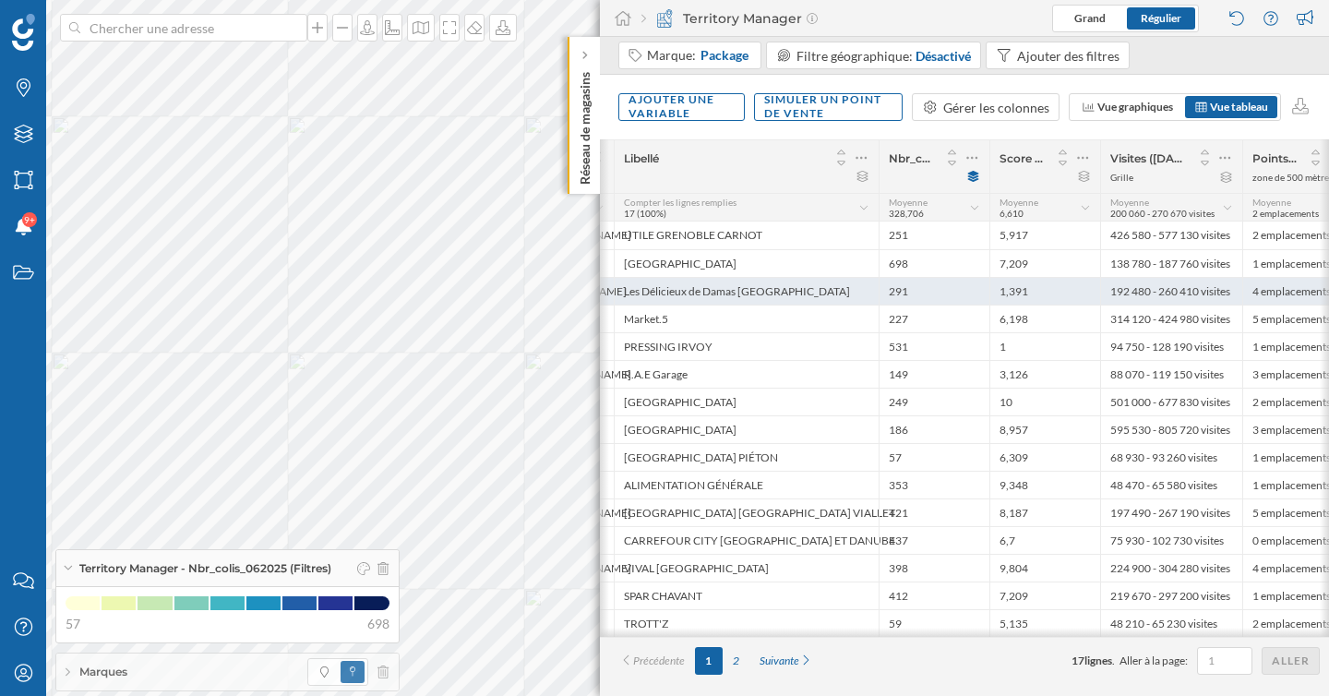
scroll to position [0, 206]
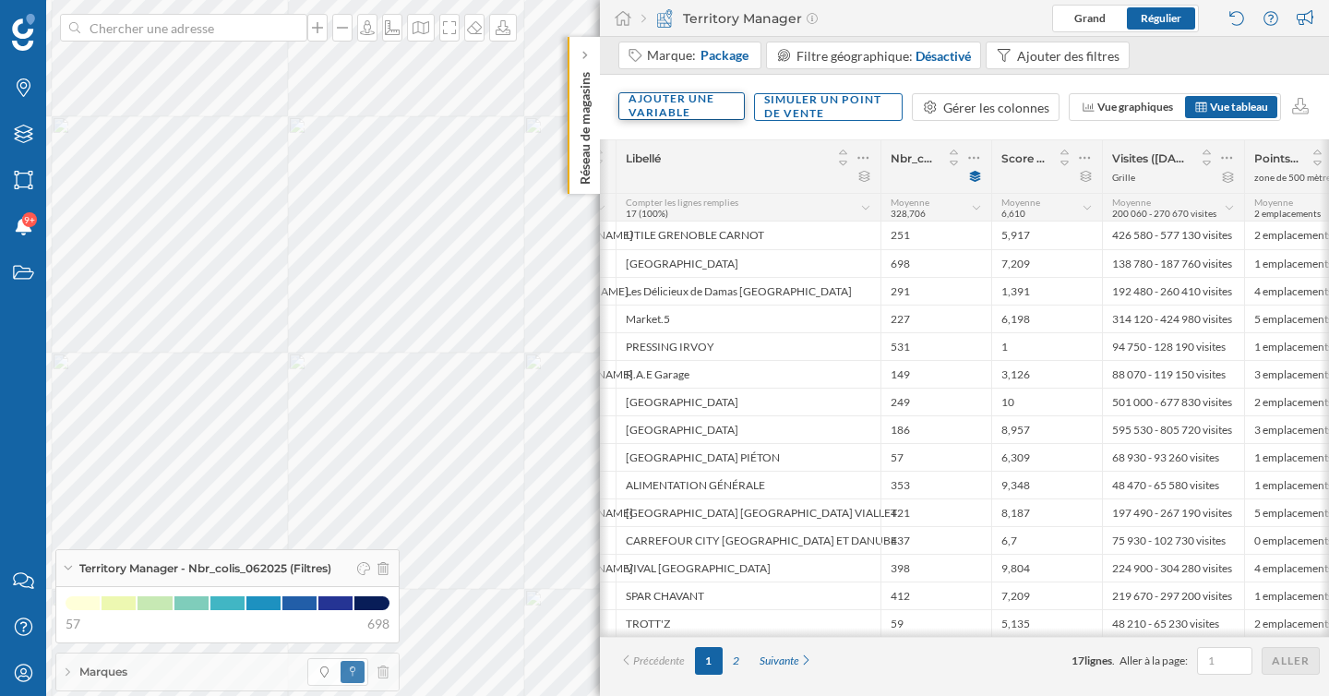
click at [697, 107] on div "Ajouter une variable" at bounding box center [681, 106] width 126 height 28
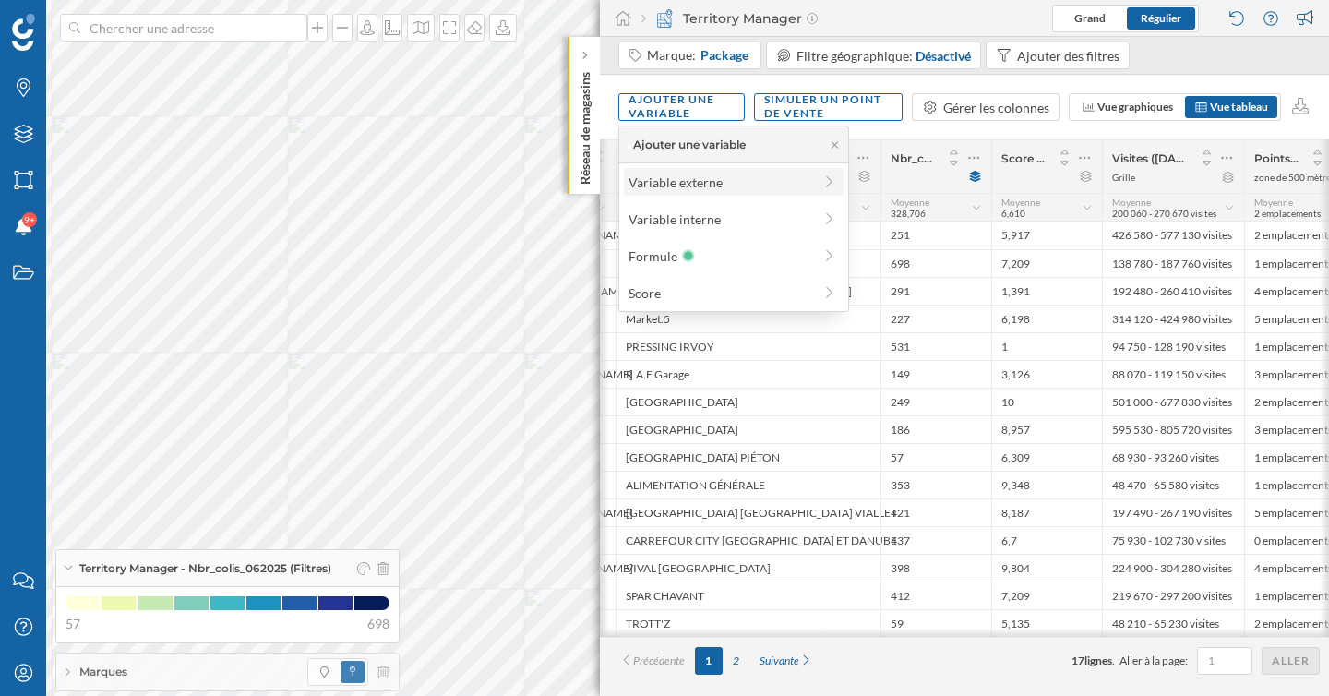
click at [697, 175] on div "Variable externe" at bounding box center [721, 182] width 184 height 19
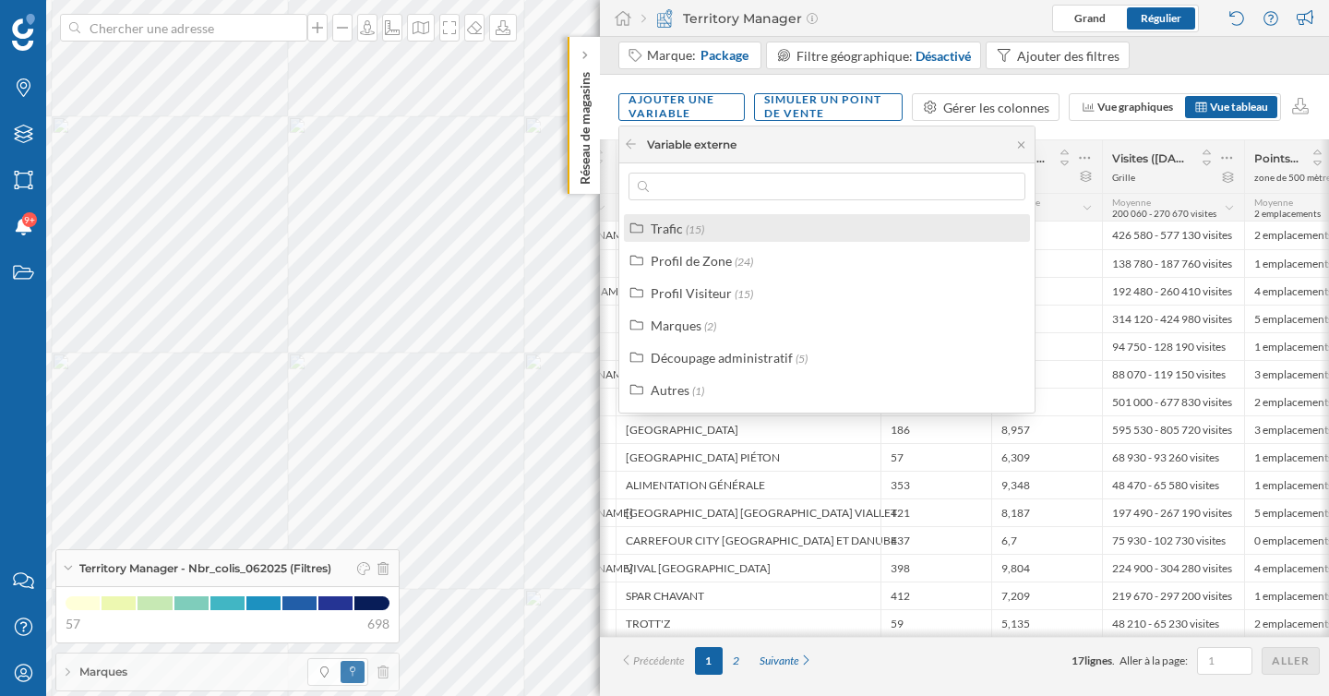
click at [701, 228] on span "(15)" at bounding box center [695, 229] width 18 height 14
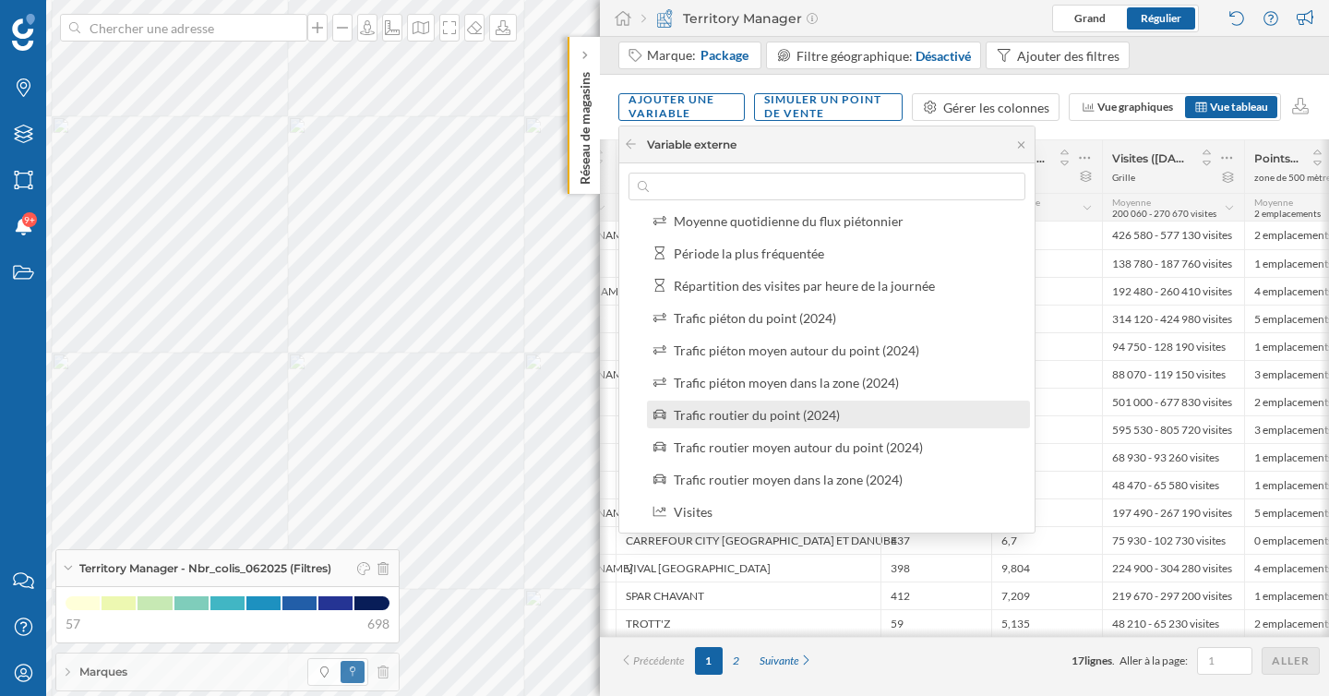
scroll to position [176, 0]
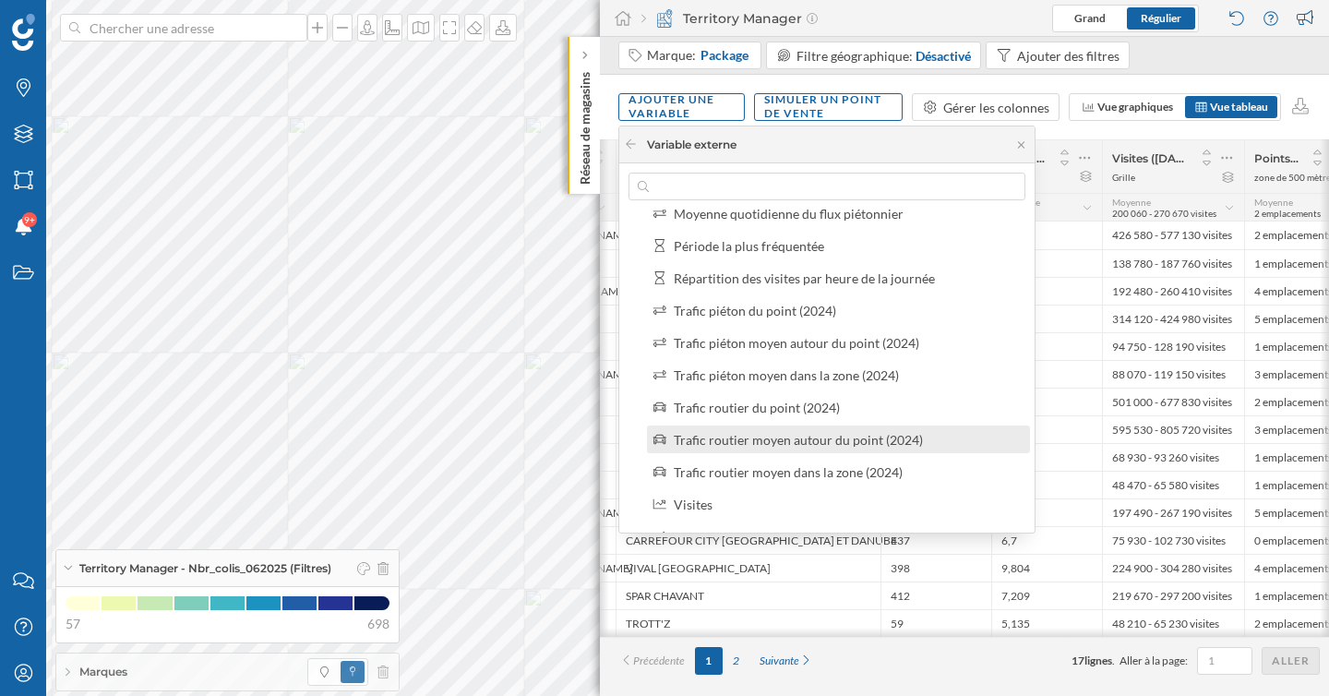
click at [776, 438] on div "Trafic routier moyen autour du point (2024)" at bounding box center [798, 440] width 249 height 16
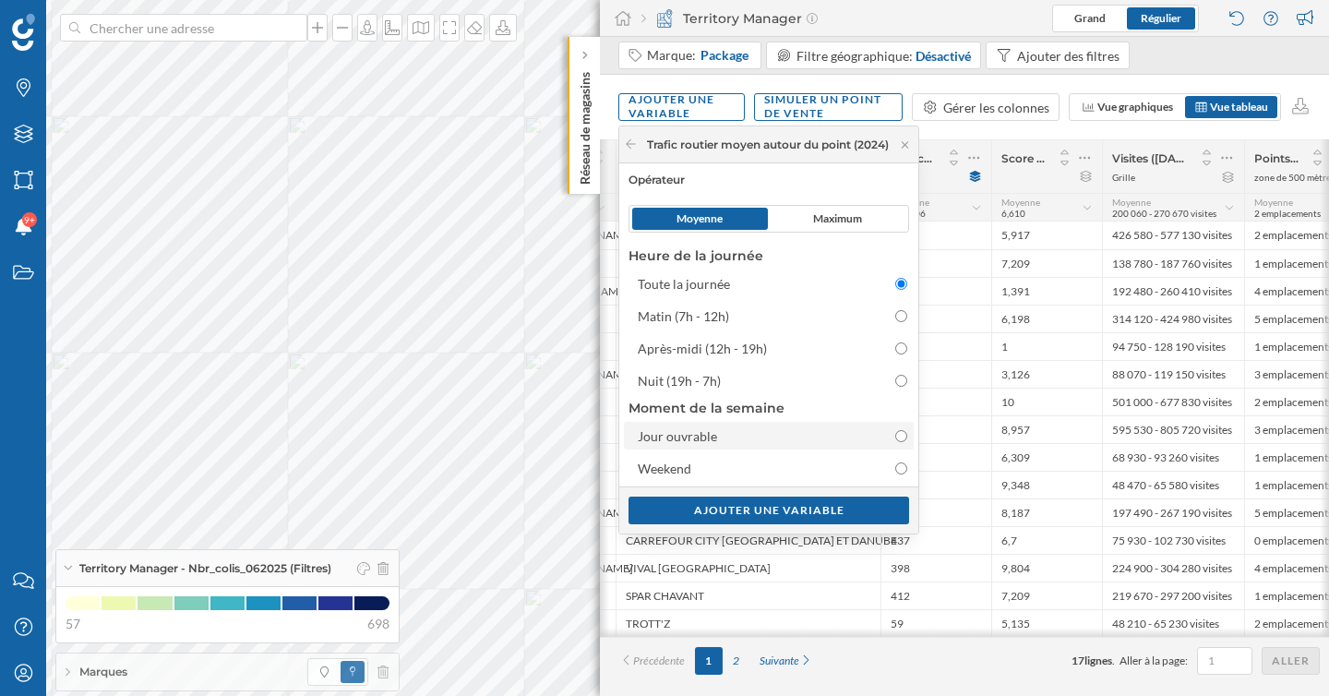
click at [783, 437] on div "Jour ouvrable" at bounding box center [753, 435] width 230 height 19
click at [895, 437] on input "Jour ouvrable" at bounding box center [901, 436] width 12 height 12
radio input "false"
radio input "true"
click at [831, 227] on span "Maximum" at bounding box center [839, 219] width 136 height 22
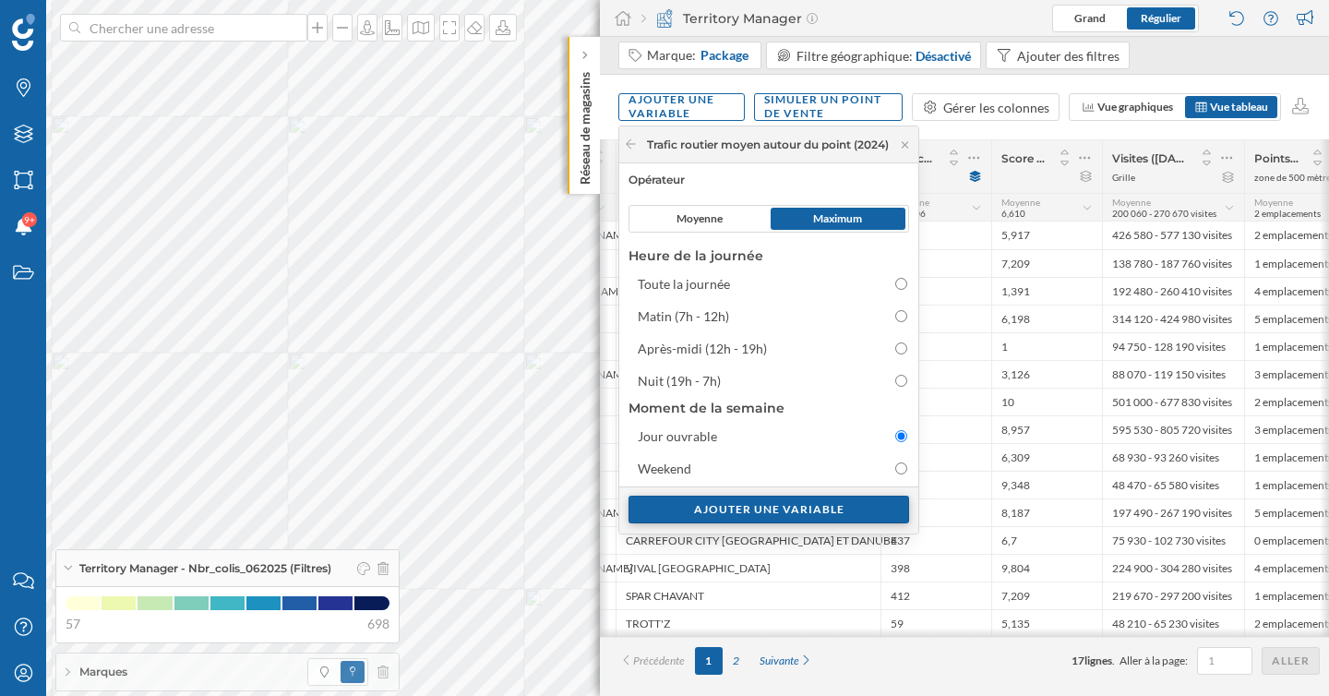
click at [820, 509] on div "Ajouter une variable" at bounding box center [769, 510] width 281 height 28
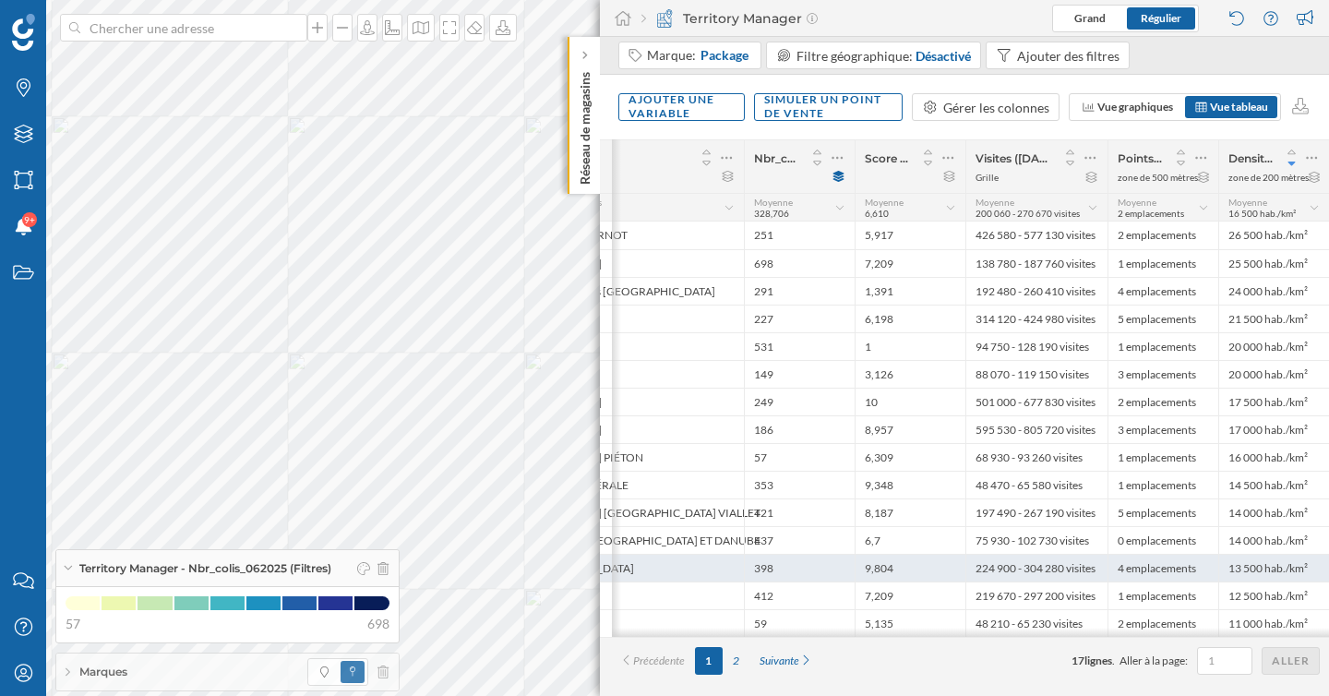
scroll to position [0, 453]
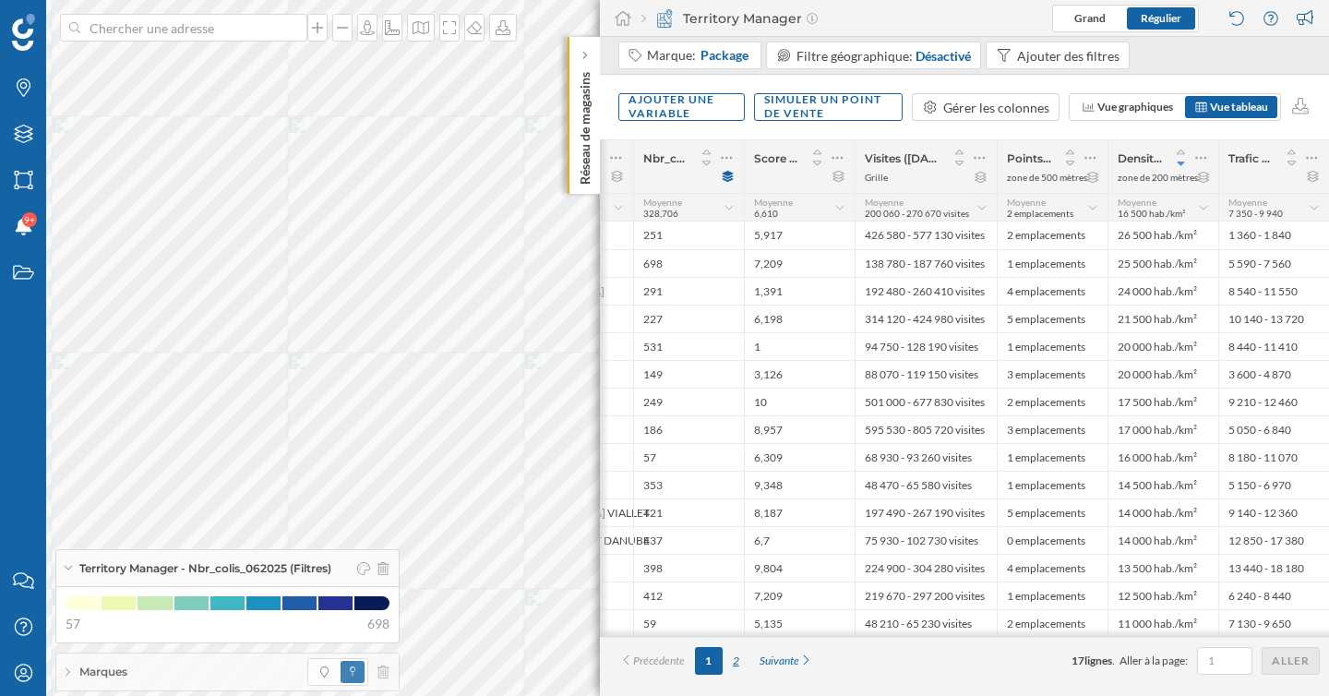
click at [736, 658] on div "2" at bounding box center [736, 661] width 27 height 28
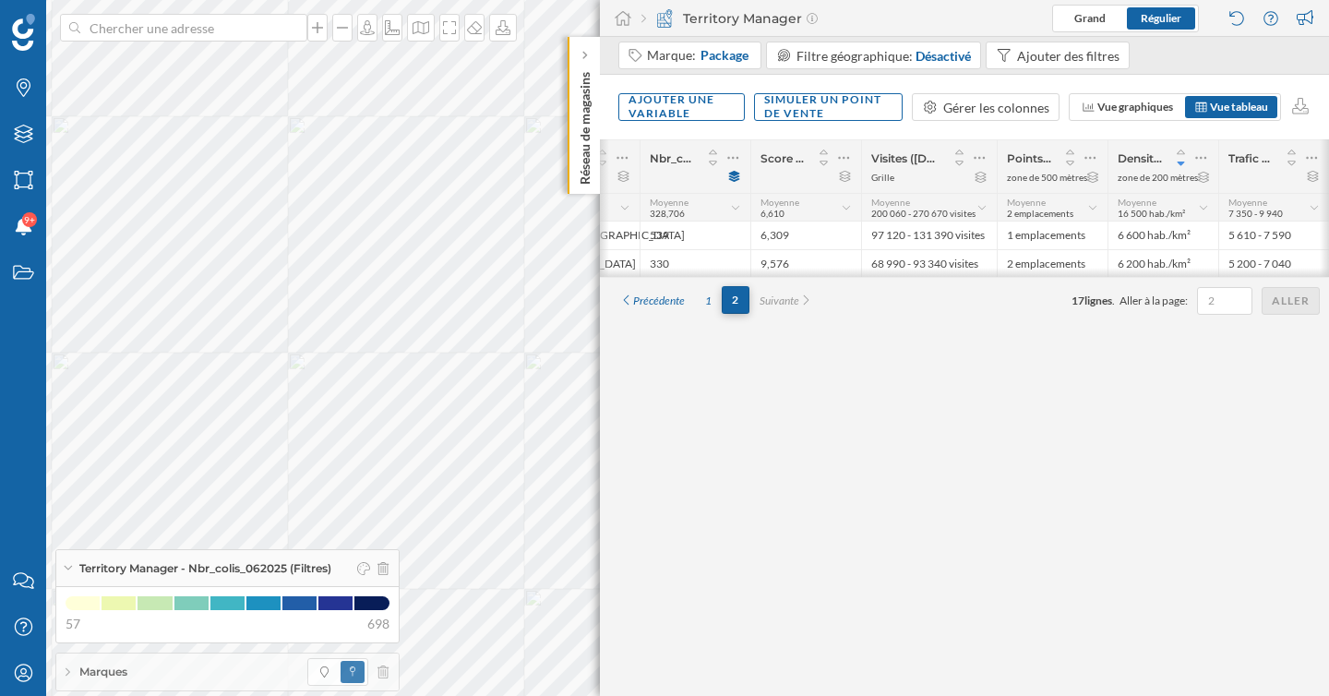
scroll to position [0, 344]
click at [713, 308] on div "1" at bounding box center [708, 301] width 27 height 28
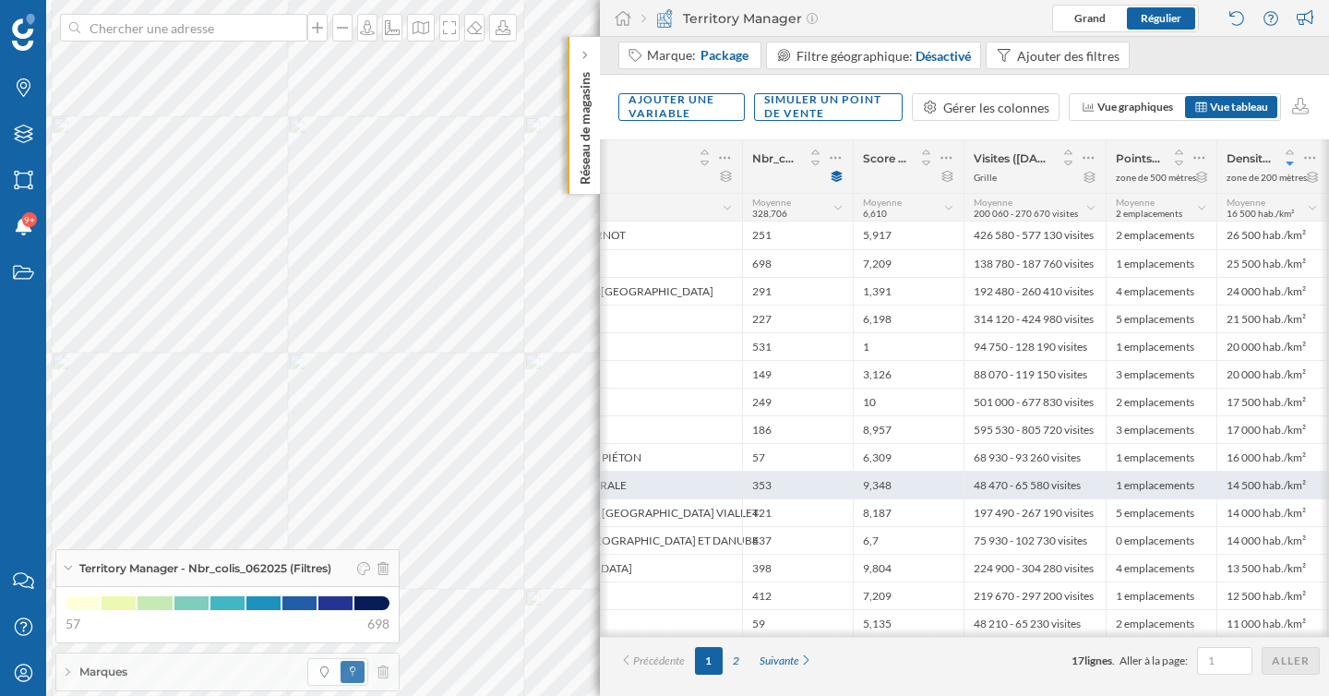
scroll to position [0, 453]
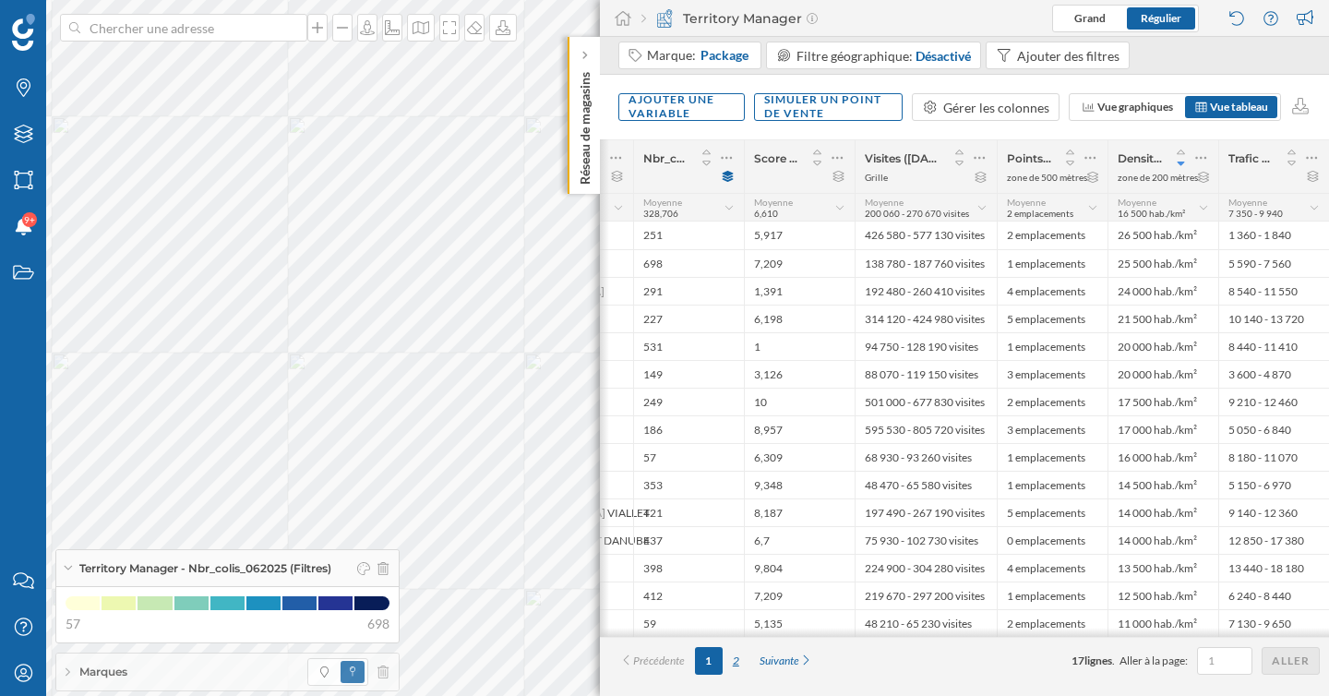
click at [736, 666] on div "2" at bounding box center [736, 661] width 27 height 28
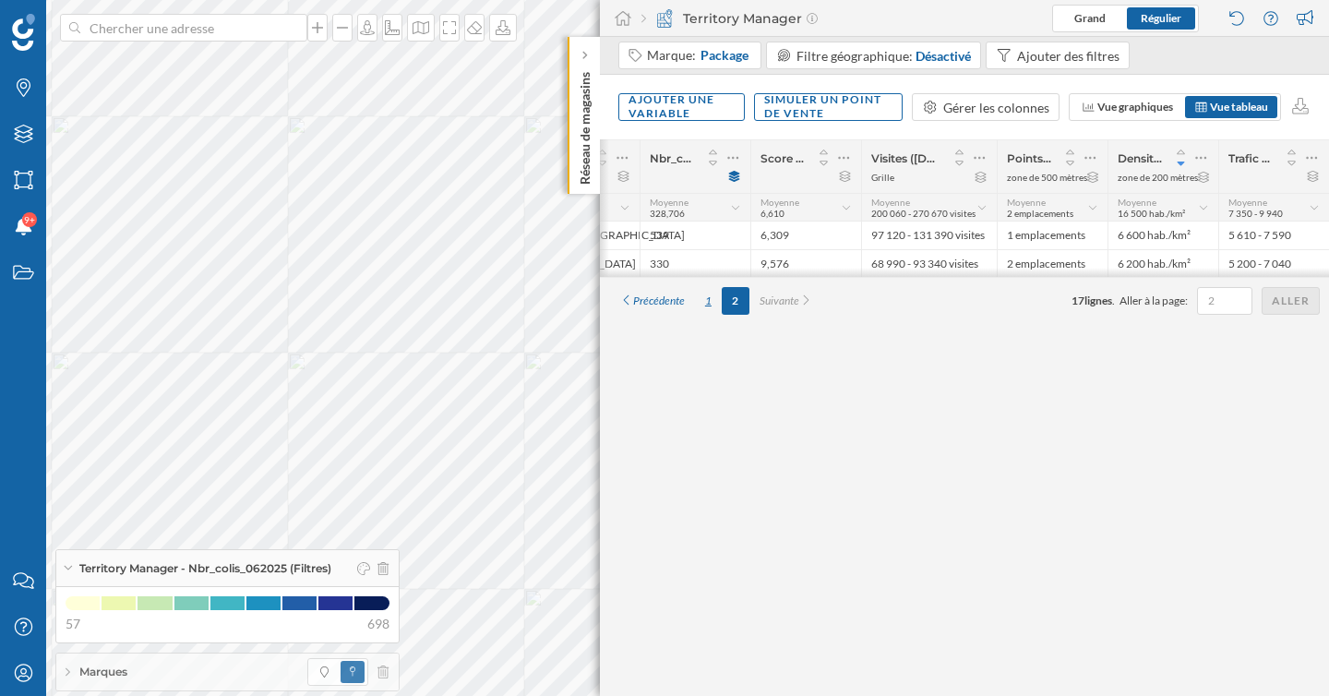
click at [709, 307] on div "1" at bounding box center [708, 301] width 27 height 28
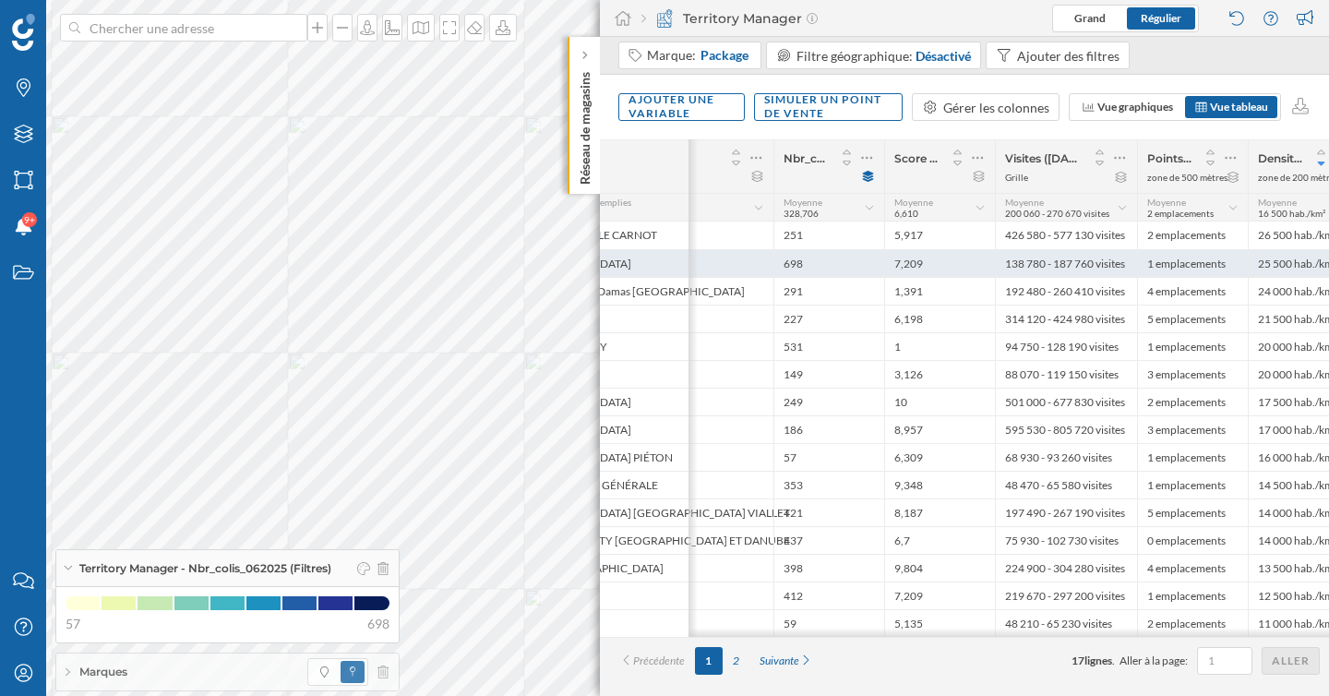
scroll to position [0, 401]
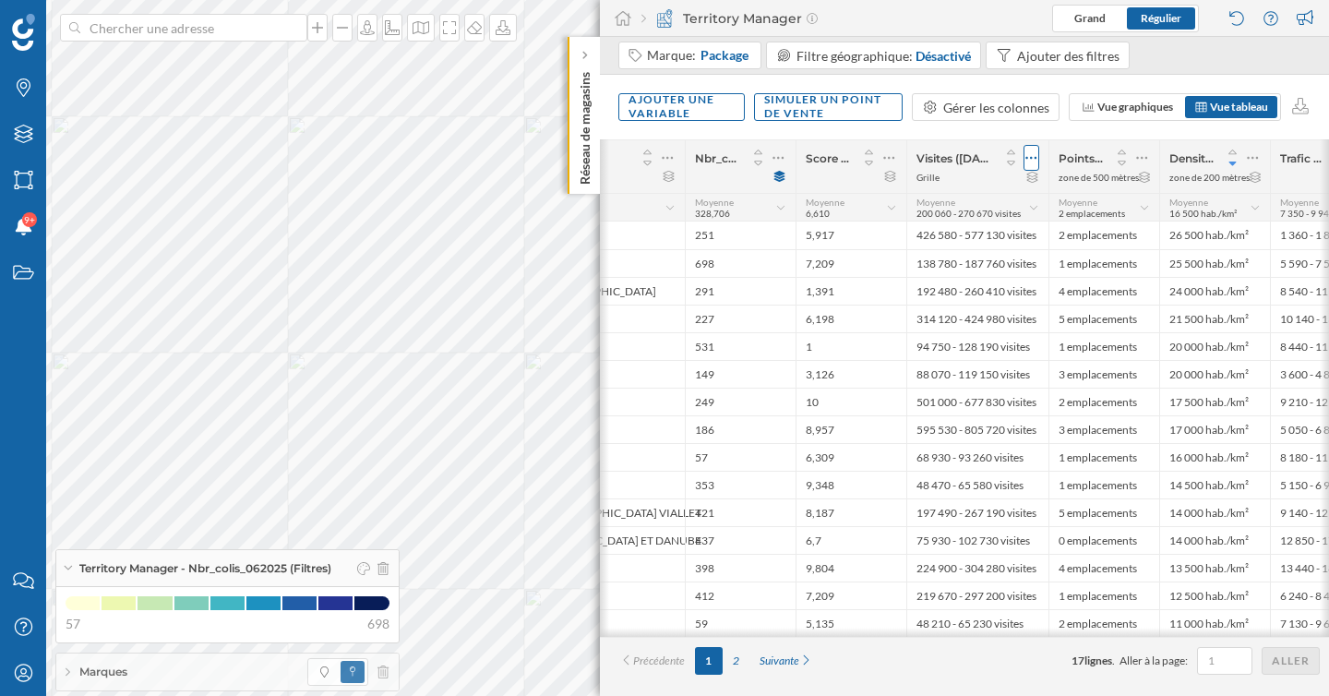
click at [1034, 154] on icon at bounding box center [1031, 158] width 12 height 18
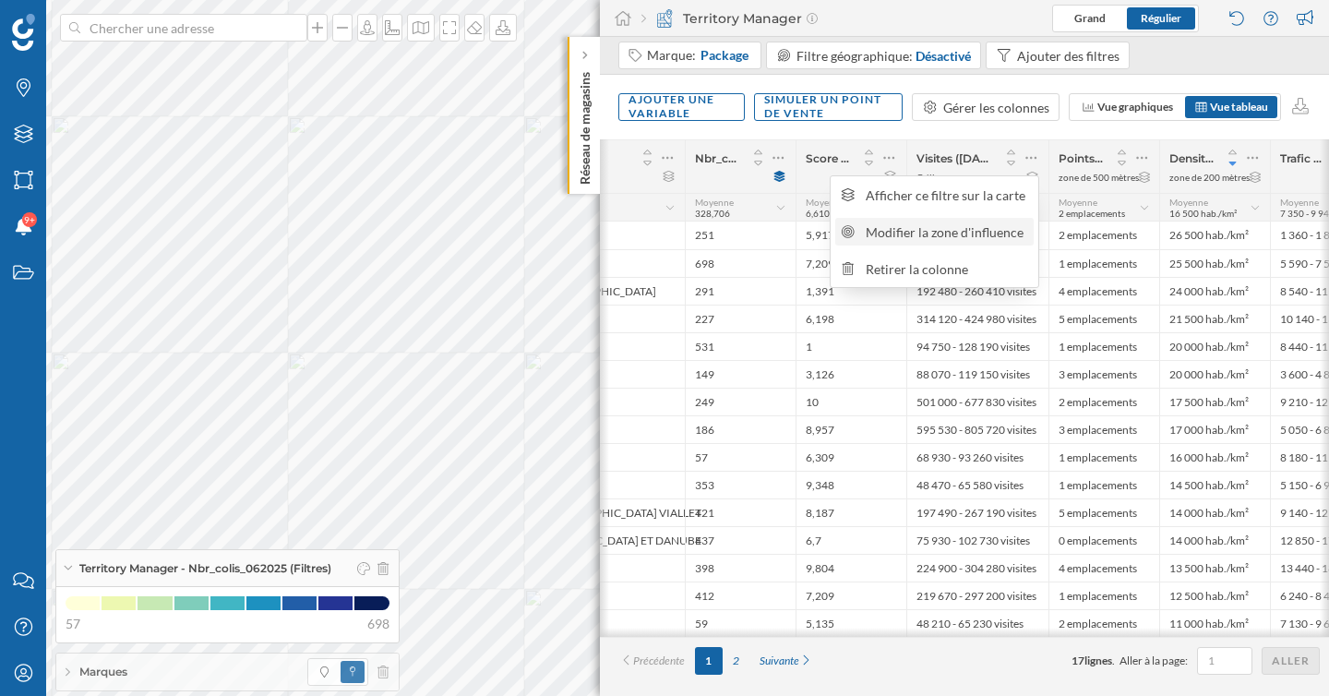
click at [939, 225] on div "Modifier la zone d'influence" at bounding box center [947, 231] width 162 height 19
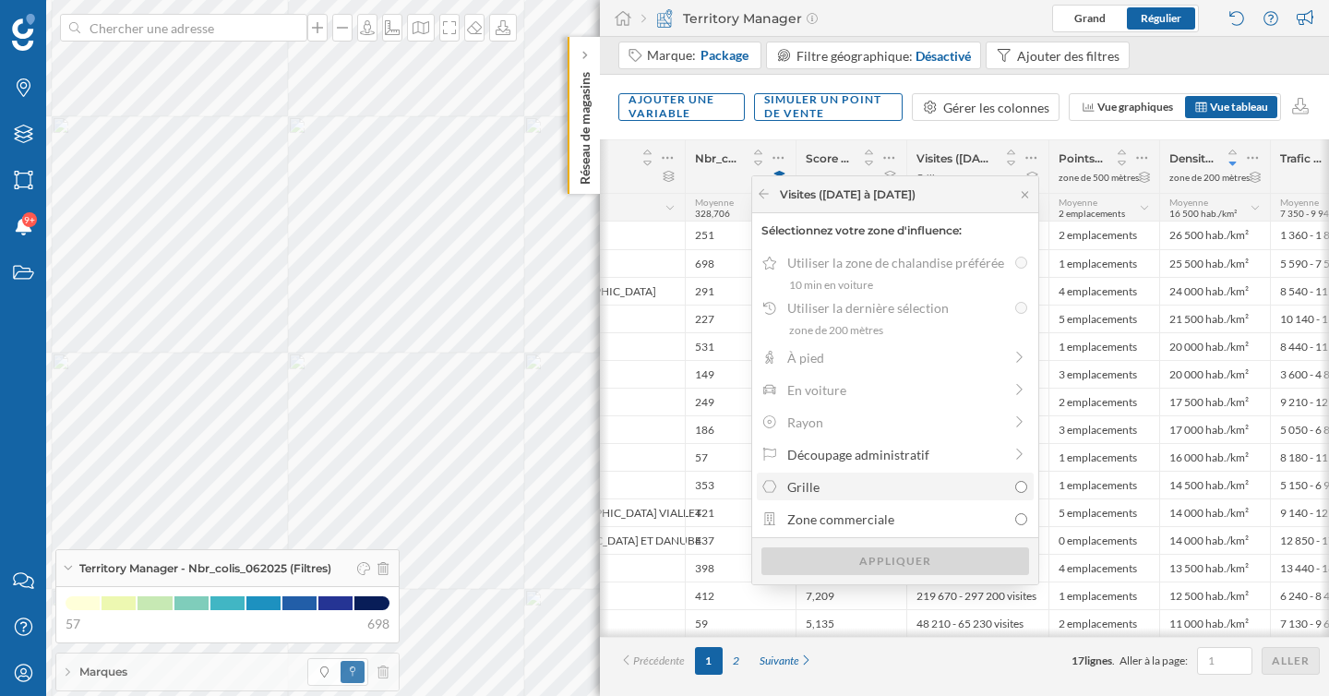
click at [874, 481] on div "Grille" at bounding box center [896, 486] width 219 height 19
click at [1015, 481] on input "Grille" at bounding box center [1021, 487] width 12 height 12
radio input "true"
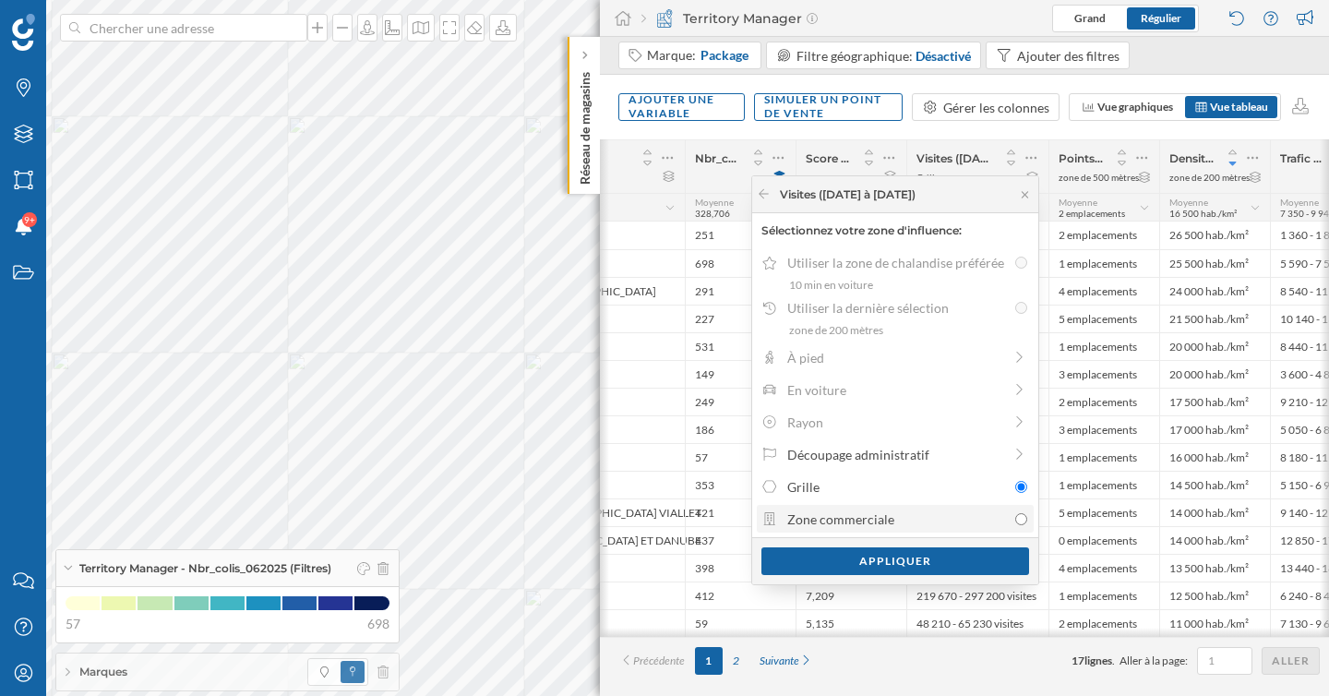
click at [900, 519] on div "Zone commerciale" at bounding box center [896, 518] width 219 height 19
click at [1015, 519] on input "Zone commerciale" at bounding box center [1021, 519] width 12 height 12
radio input "true"
click at [910, 458] on div "Découpage administratif" at bounding box center [894, 454] width 215 height 19
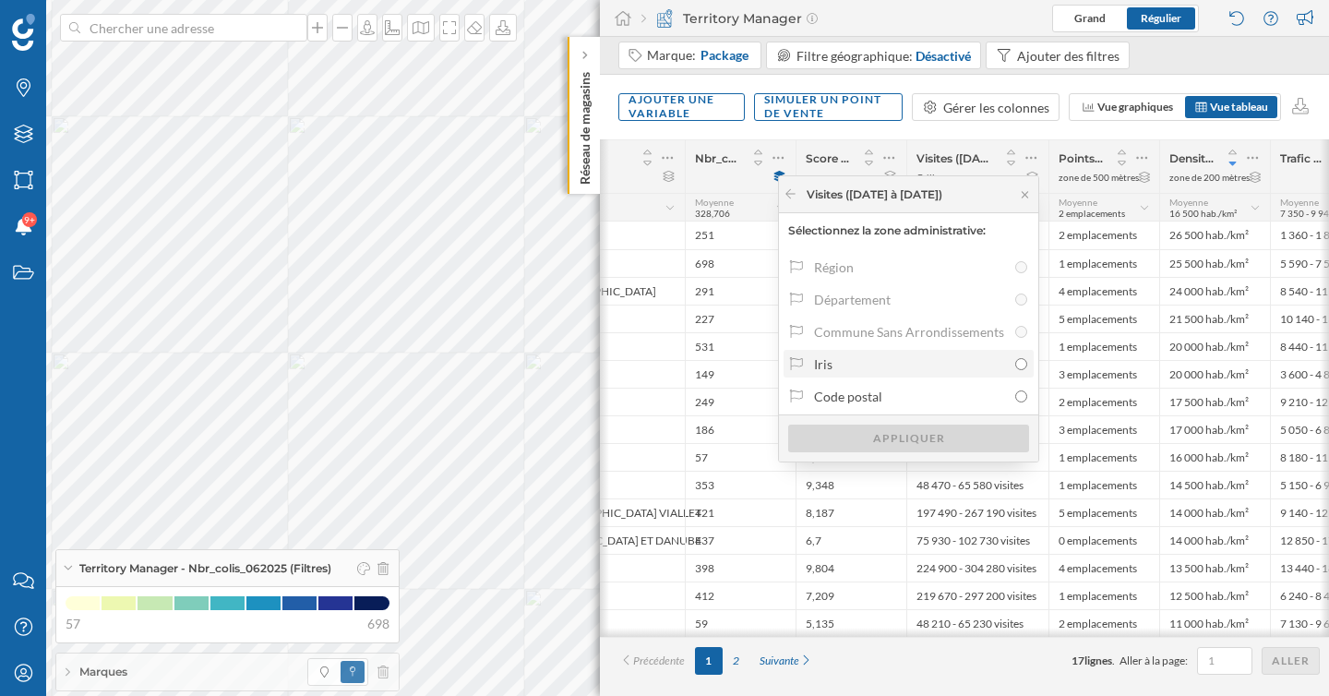
click at [881, 368] on div "Iris" at bounding box center [910, 363] width 192 height 19
click at [1015, 368] on input "Iris" at bounding box center [1021, 364] width 12 height 12
radio input "true"
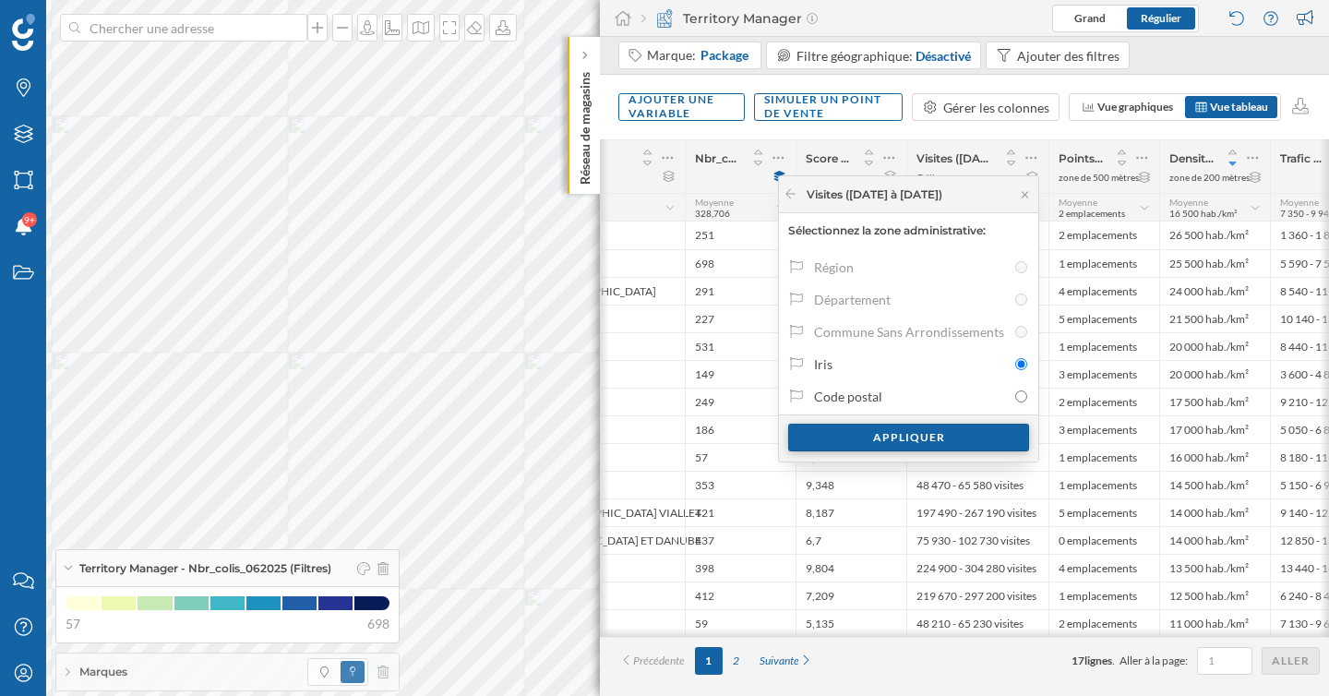
click at [904, 440] on div "Appliquer" at bounding box center [908, 438] width 241 height 28
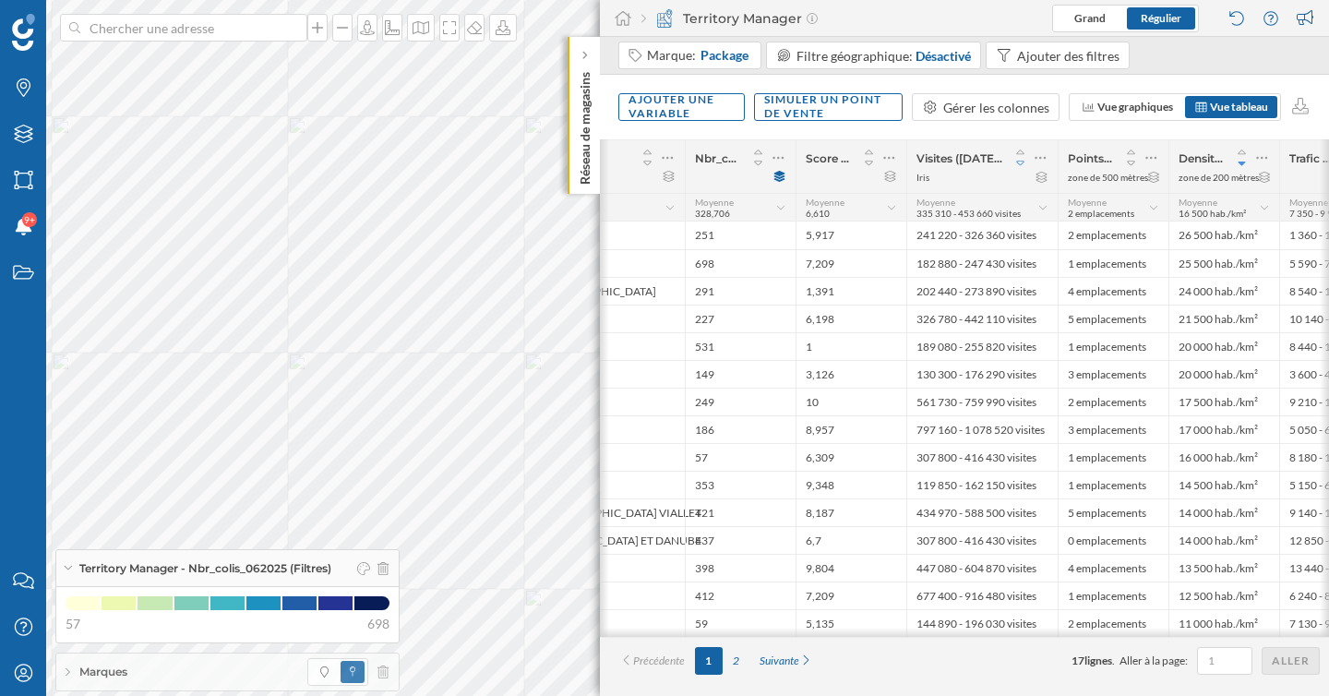
click at [1023, 162] on icon at bounding box center [1020, 163] width 17 height 13
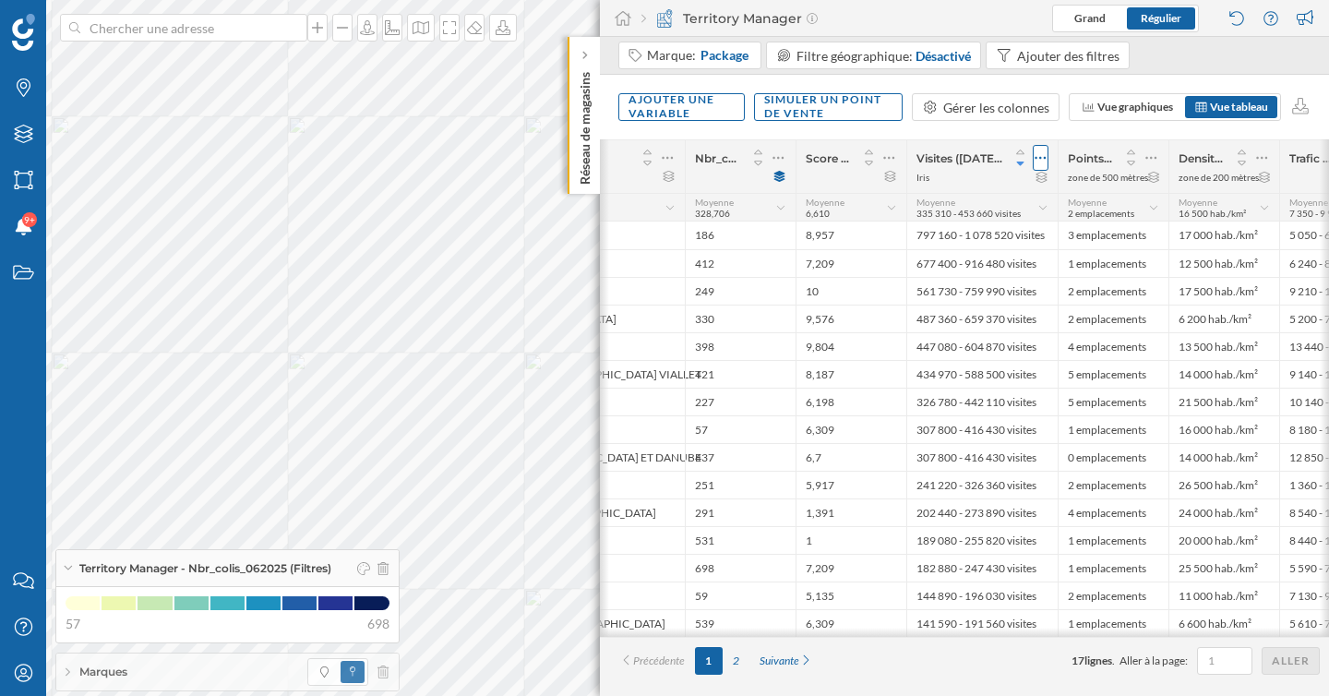
click at [1041, 150] on icon at bounding box center [1041, 158] width 12 height 18
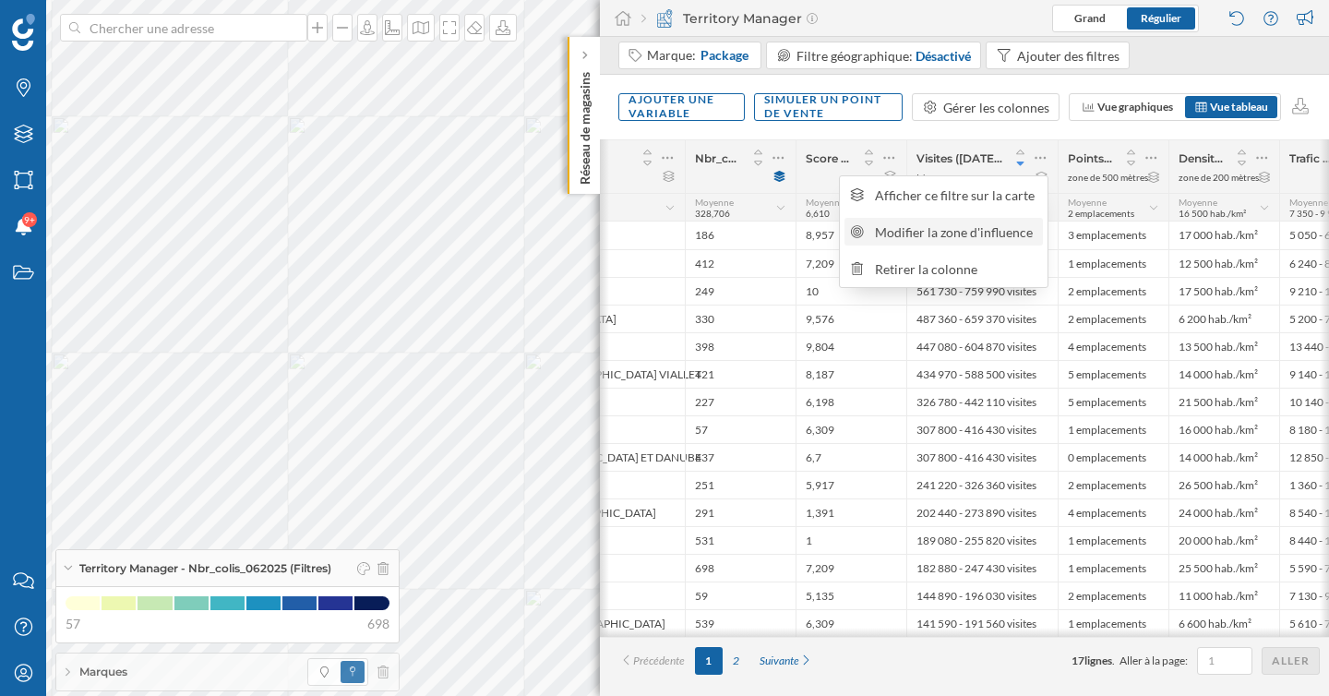
click at [978, 234] on div "Modifier la zone d'influence" at bounding box center [956, 231] width 162 height 19
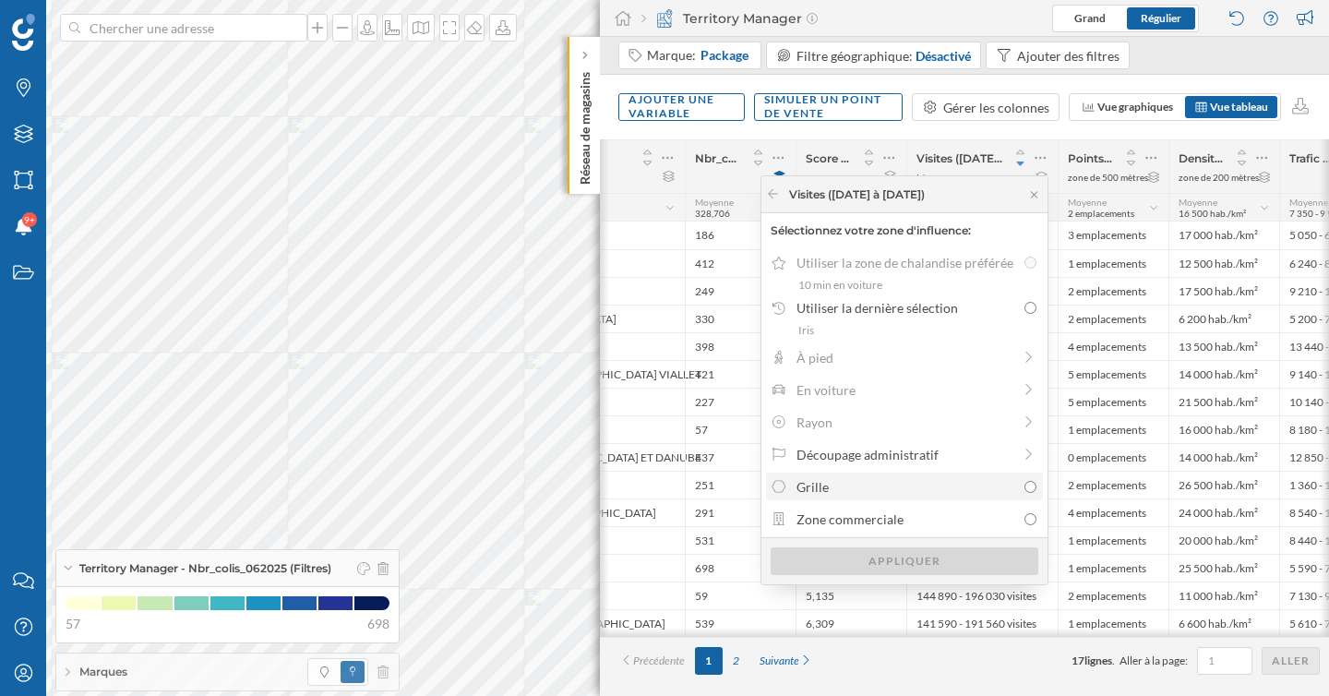
click at [848, 490] on div "Grille" at bounding box center [905, 486] width 219 height 19
click at [1024, 490] on input "Grille" at bounding box center [1030, 487] width 12 height 12
radio input "true"
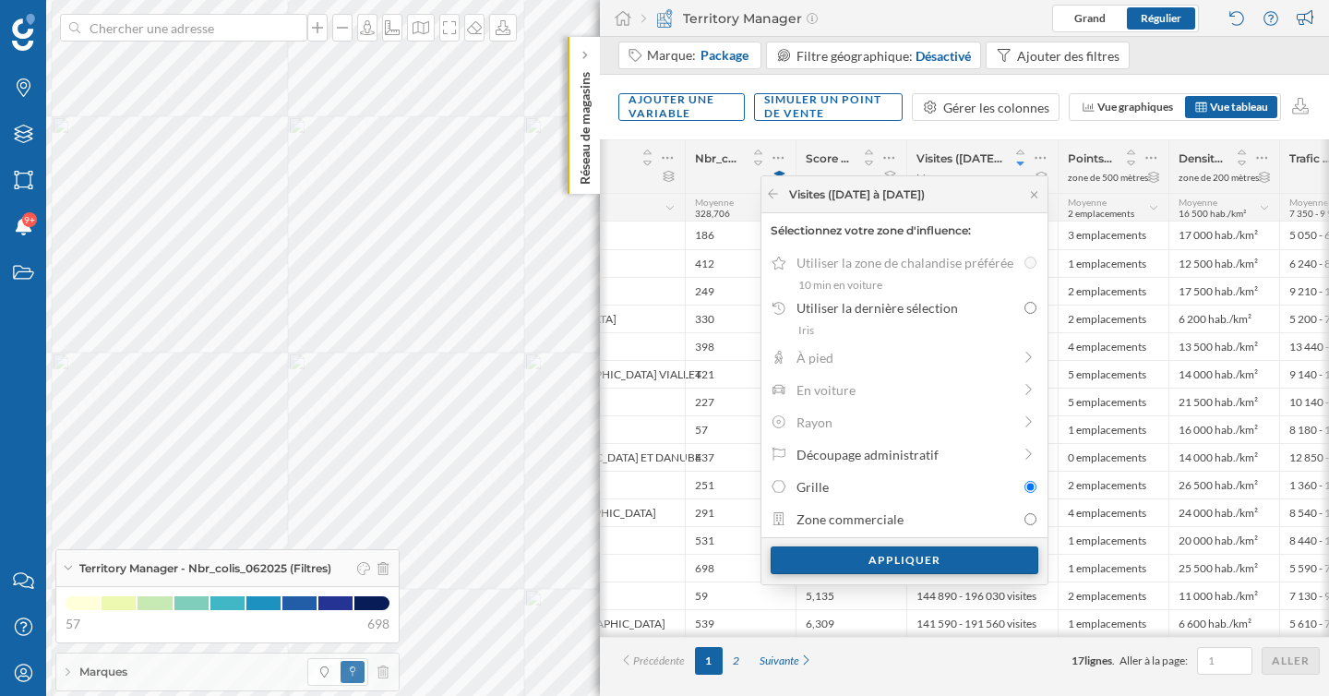
click at [865, 559] on div "Appliquer" at bounding box center [905, 560] width 268 height 28
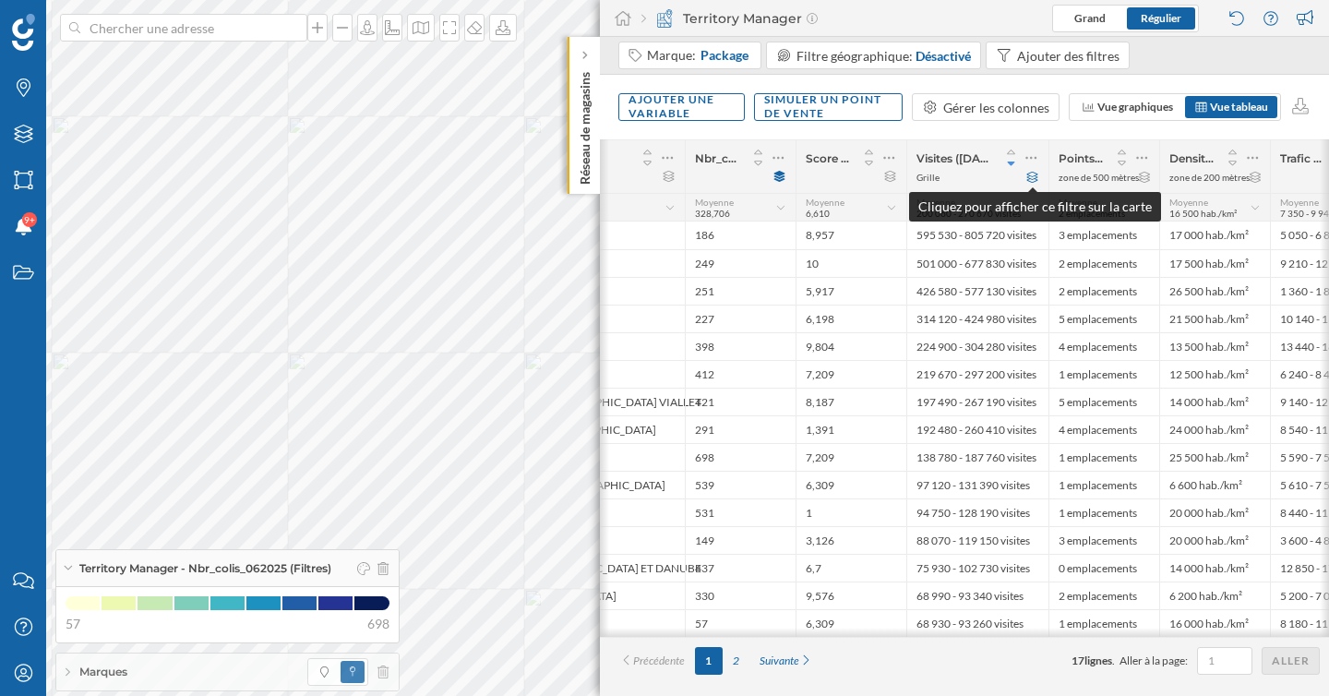
click at [1033, 177] on icon at bounding box center [1032, 177] width 14 height 11
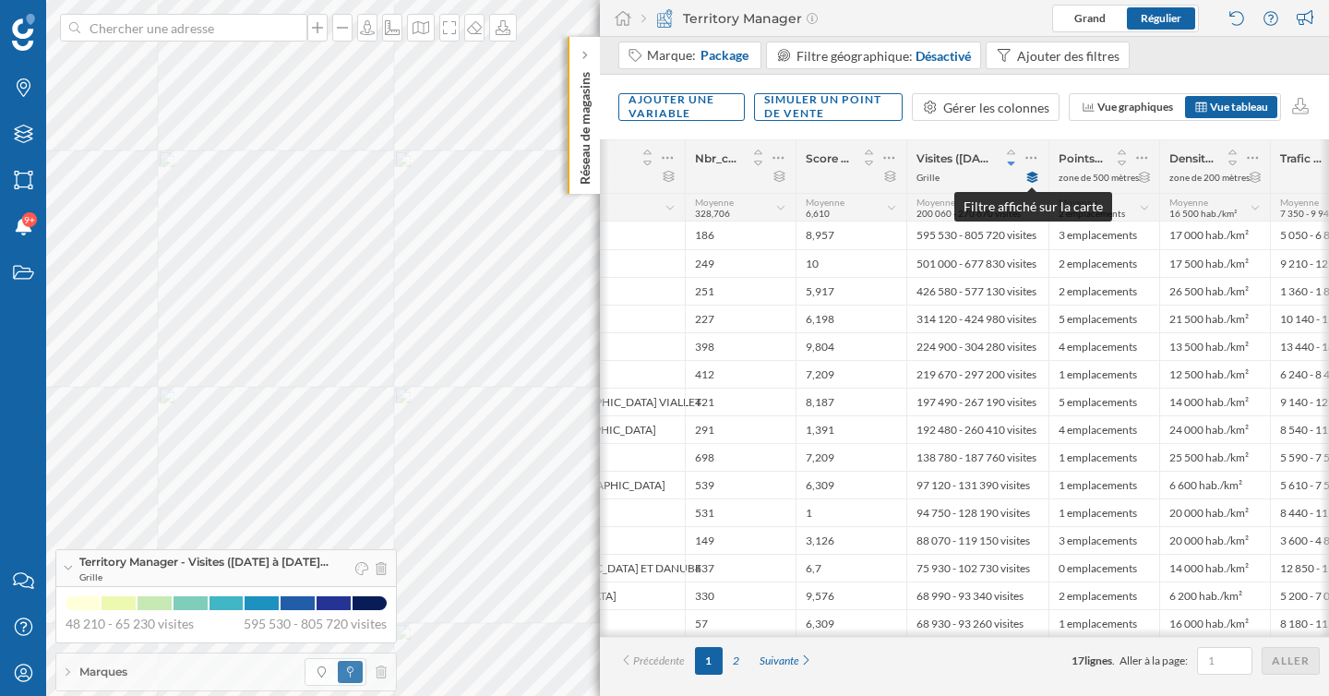
click at [1032, 174] on icon at bounding box center [1032, 177] width 11 height 11
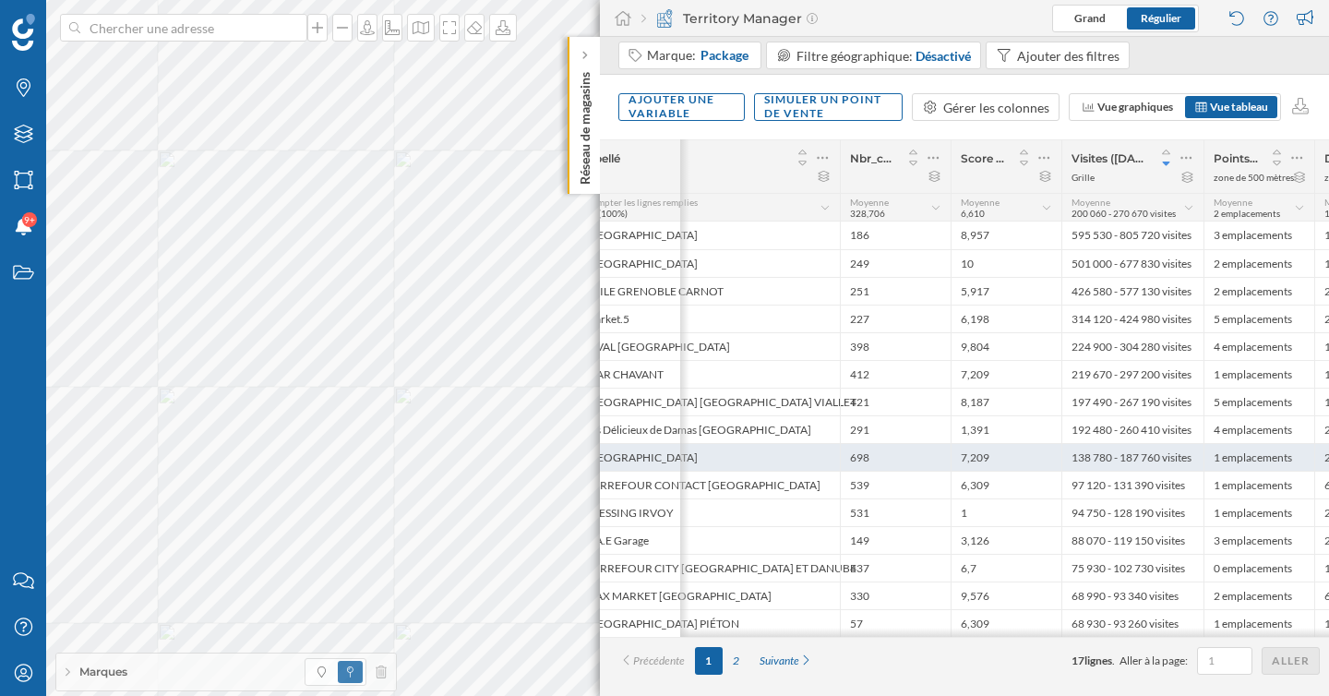
scroll to position [0, 409]
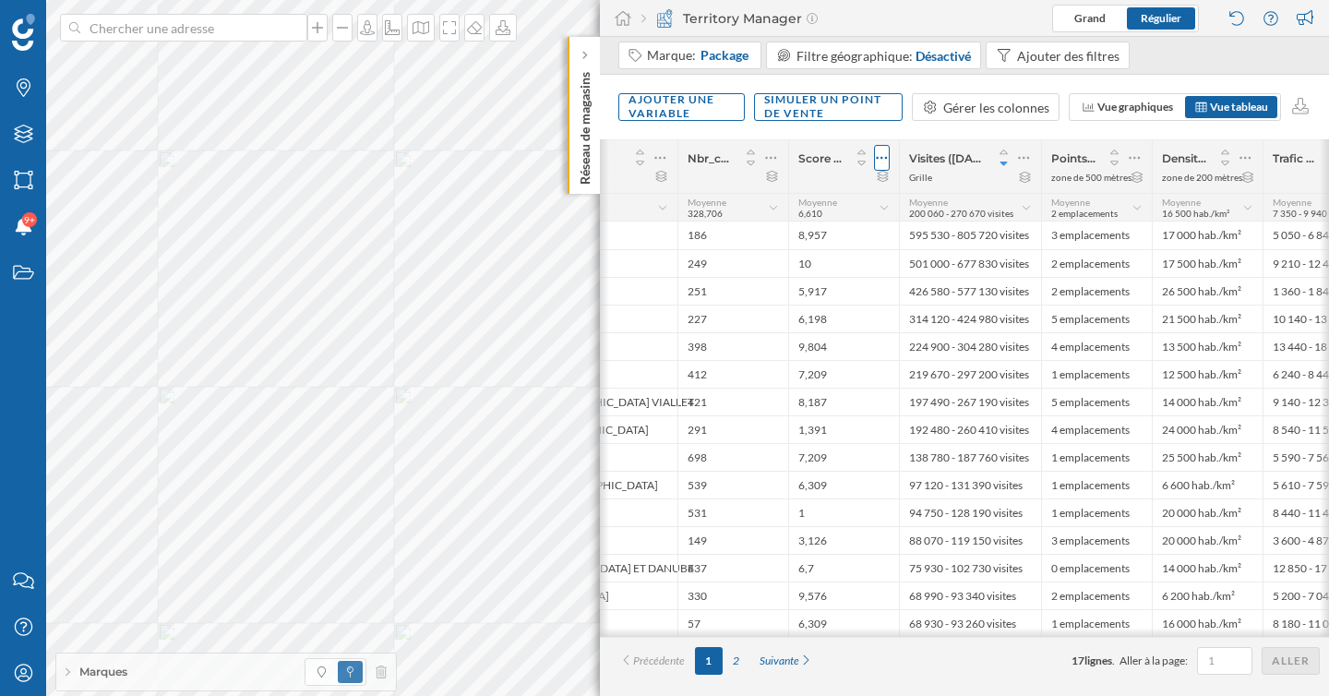
click at [883, 157] on icon at bounding box center [882, 158] width 12 height 18
click at [830, 127] on div "Ajouter une variable Simuler un point de vente Gérer les colonnes Vue graphique…" at bounding box center [964, 107] width 729 height 65
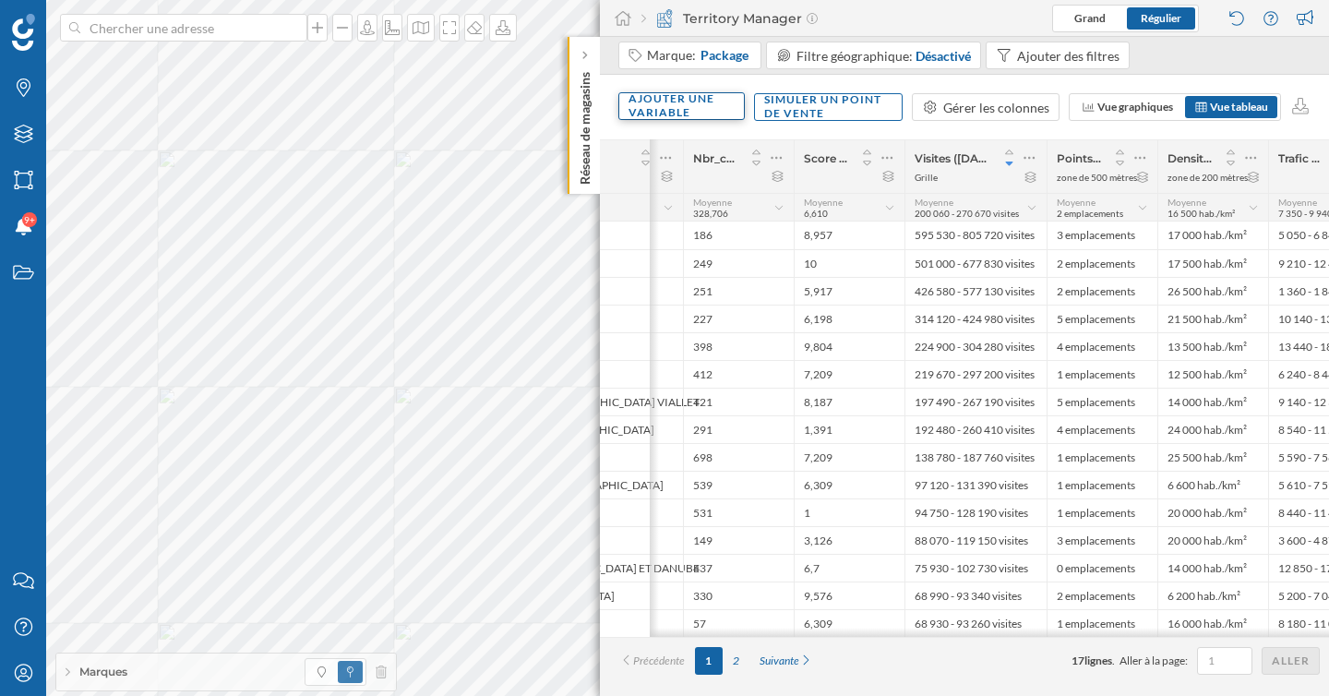
scroll to position [0, 453]
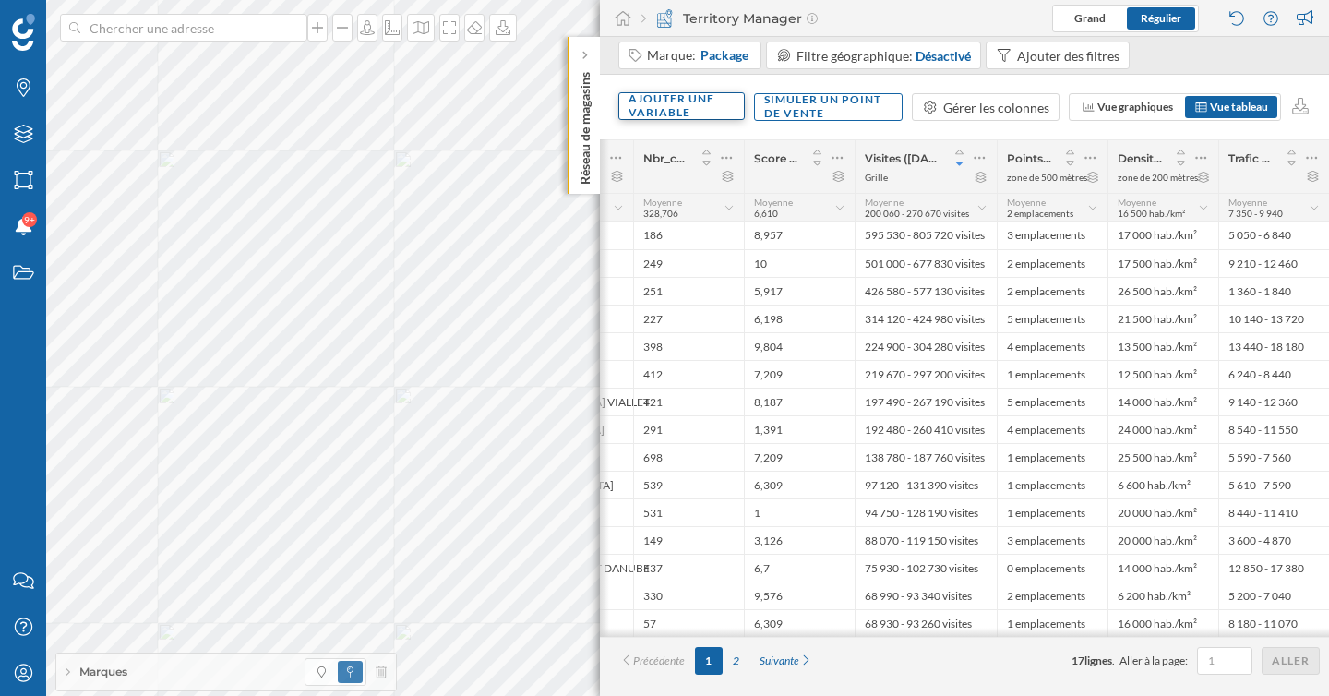
click at [713, 112] on div "Ajouter une variable" at bounding box center [681, 106] width 126 height 28
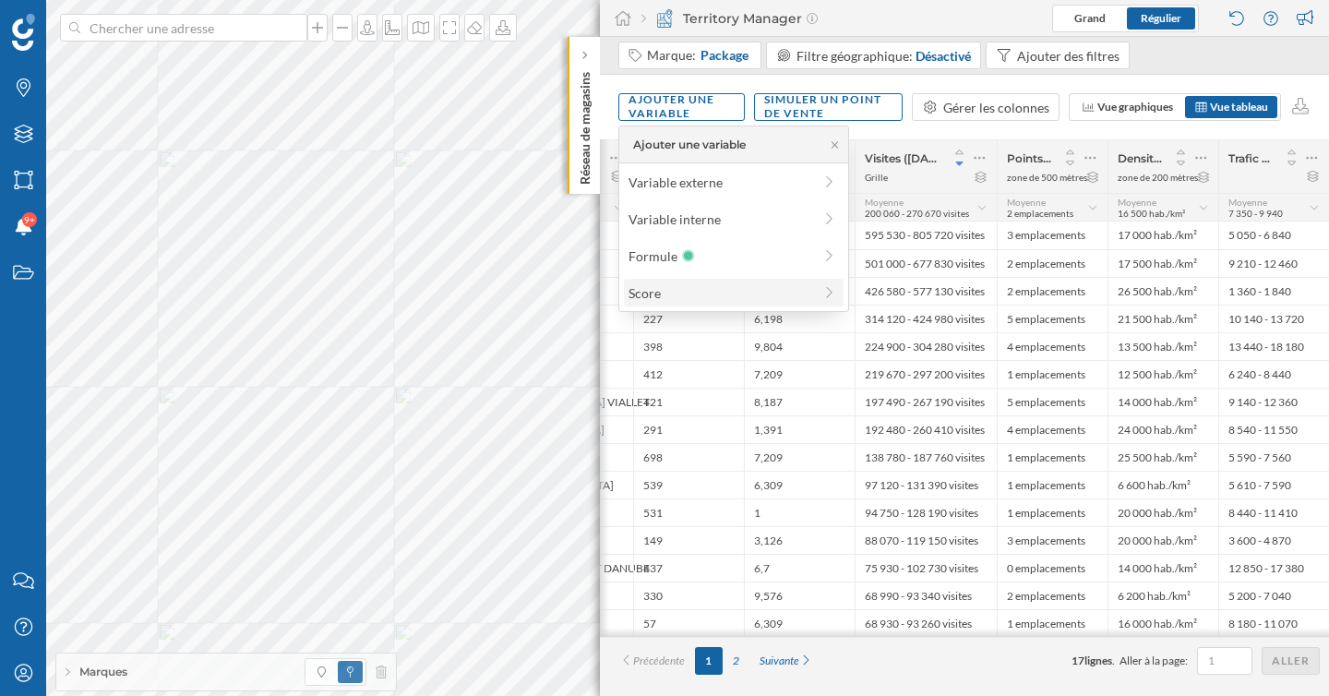
click at [674, 296] on div "Score" at bounding box center [721, 292] width 184 height 19
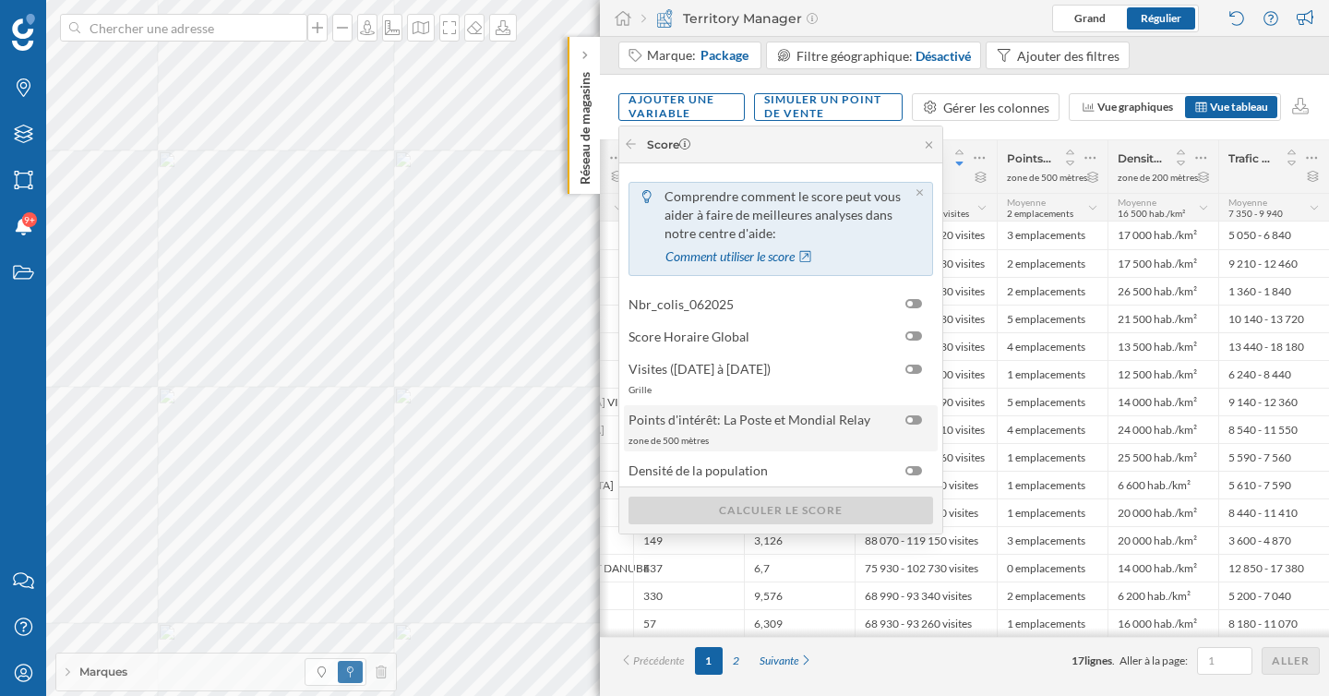
scroll to position [62, 0]
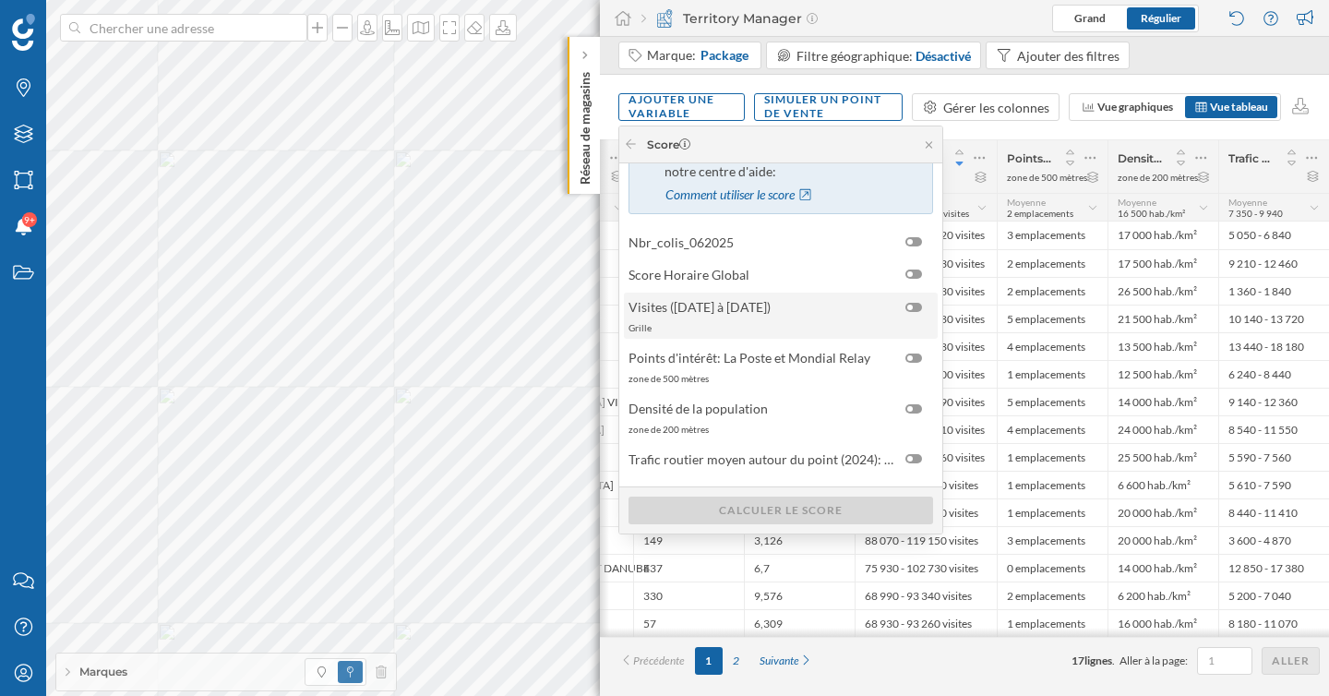
click at [808, 328] on div "Grille" at bounding box center [780, 327] width 303 height 13
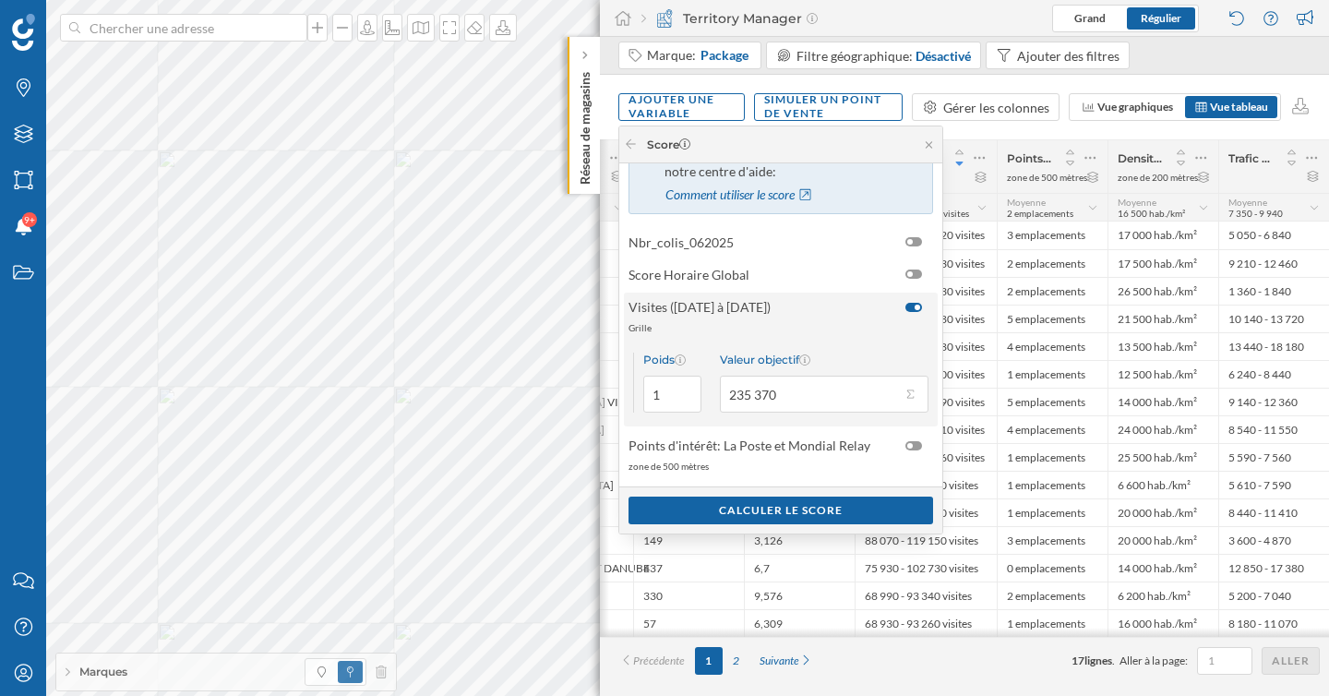
drag, startPoint x: 785, startPoint y: 390, endPoint x: 715, endPoint y: 390, distance: 70.1
click at [715, 390] on div "Poids 1 Valeur objectif 235 370" at bounding box center [781, 383] width 314 height 88
type input "150 000"
click at [750, 511] on div "Calculer le score" at bounding box center [781, 510] width 305 height 28
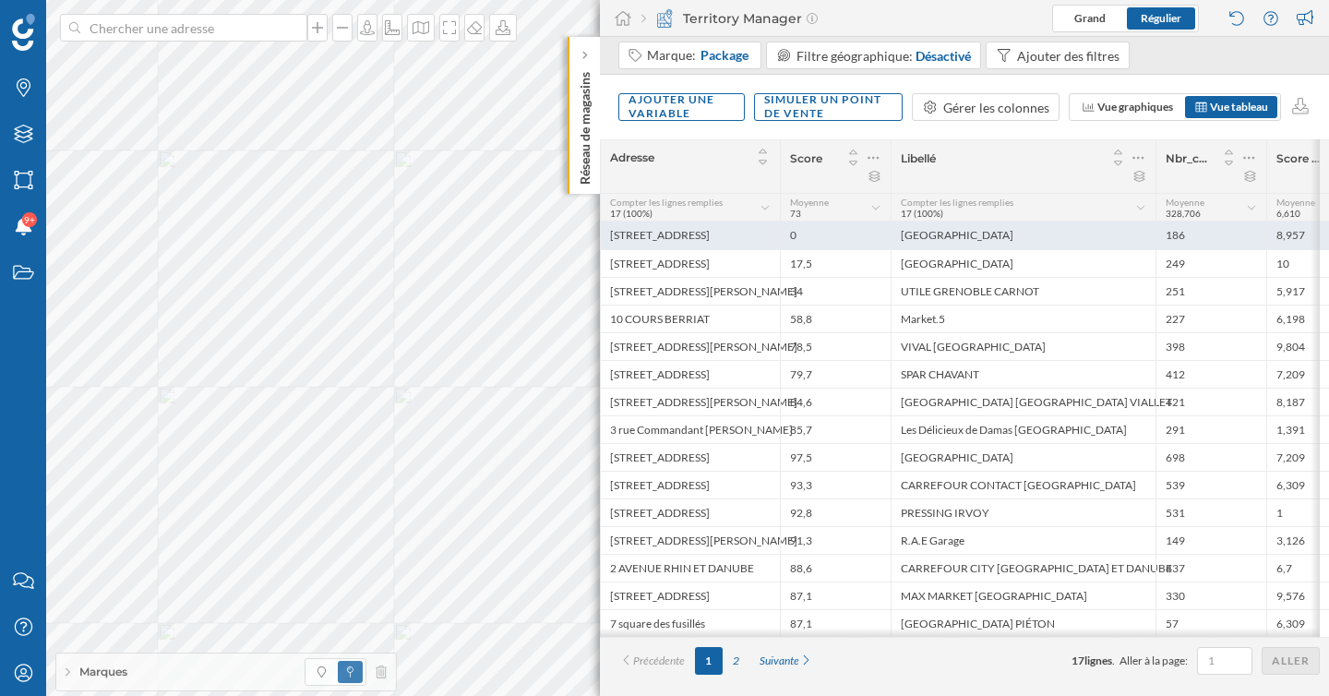
scroll to position [0, 32]
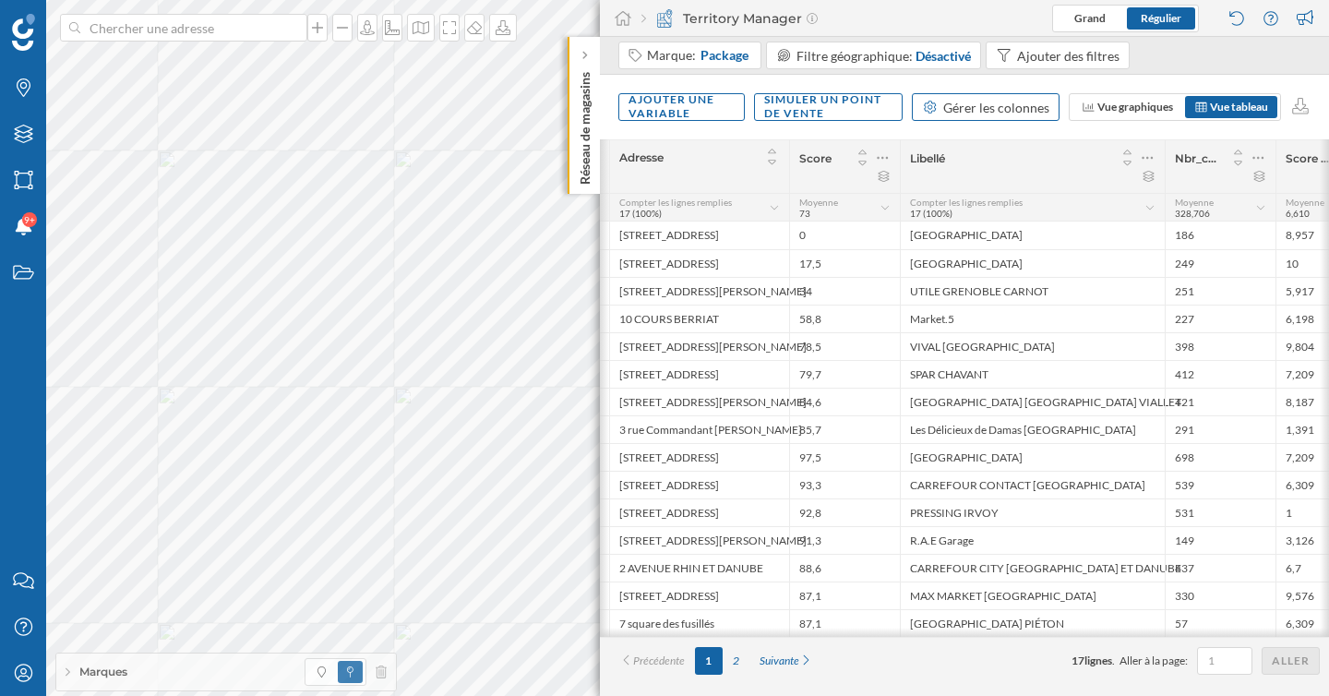
click at [1021, 108] on div "Gérer les colonnes" at bounding box center [996, 107] width 106 height 19
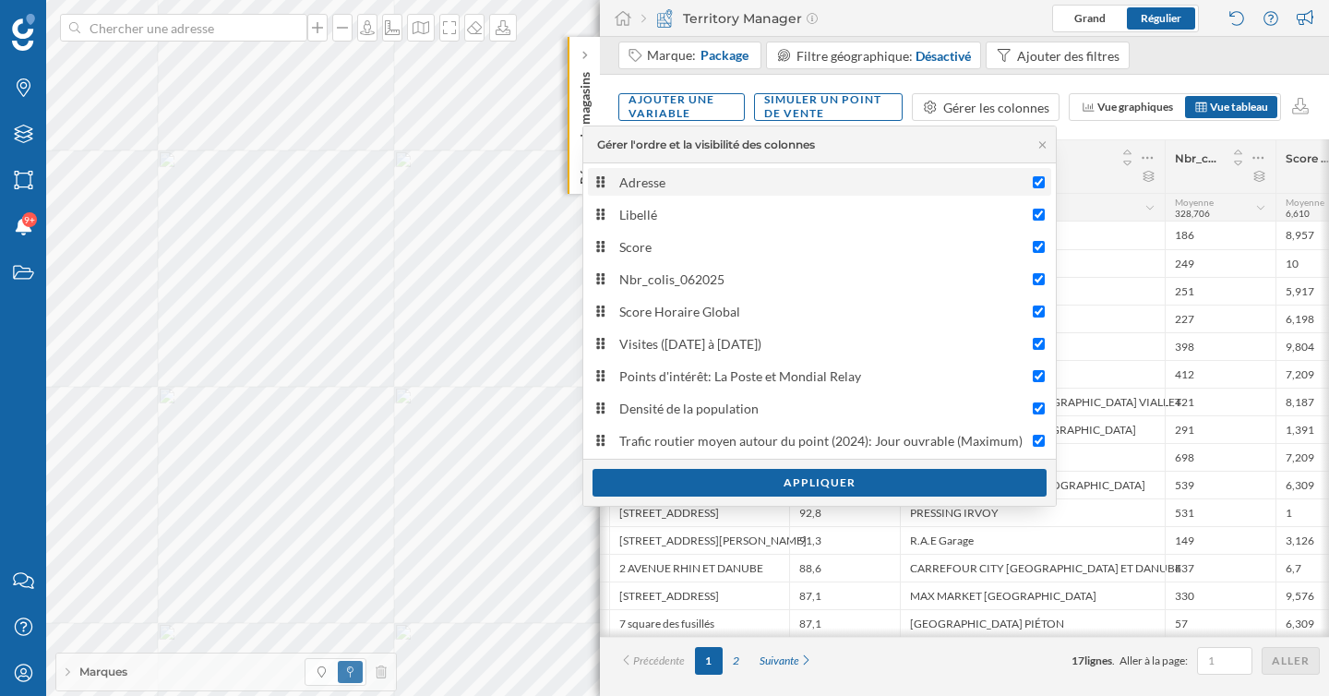
click at [1031, 177] on div "Adresse" at bounding box center [819, 182] width 452 height 19
click at [1033, 177] on input "Adresse" at bounding box center [1039, 182] width 12 height 12
checkbox input "false"
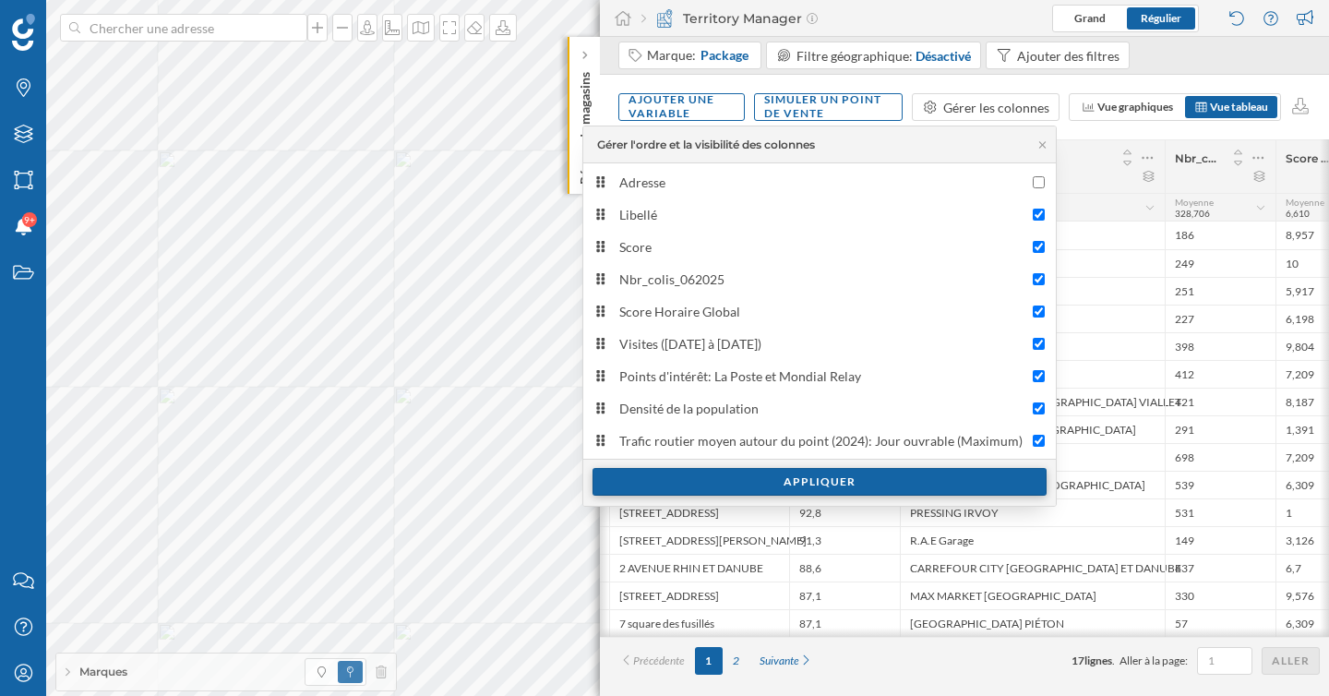
click at [793, 489] on div "Appliquer" at bounding box center [820, 482] width 454 height 28
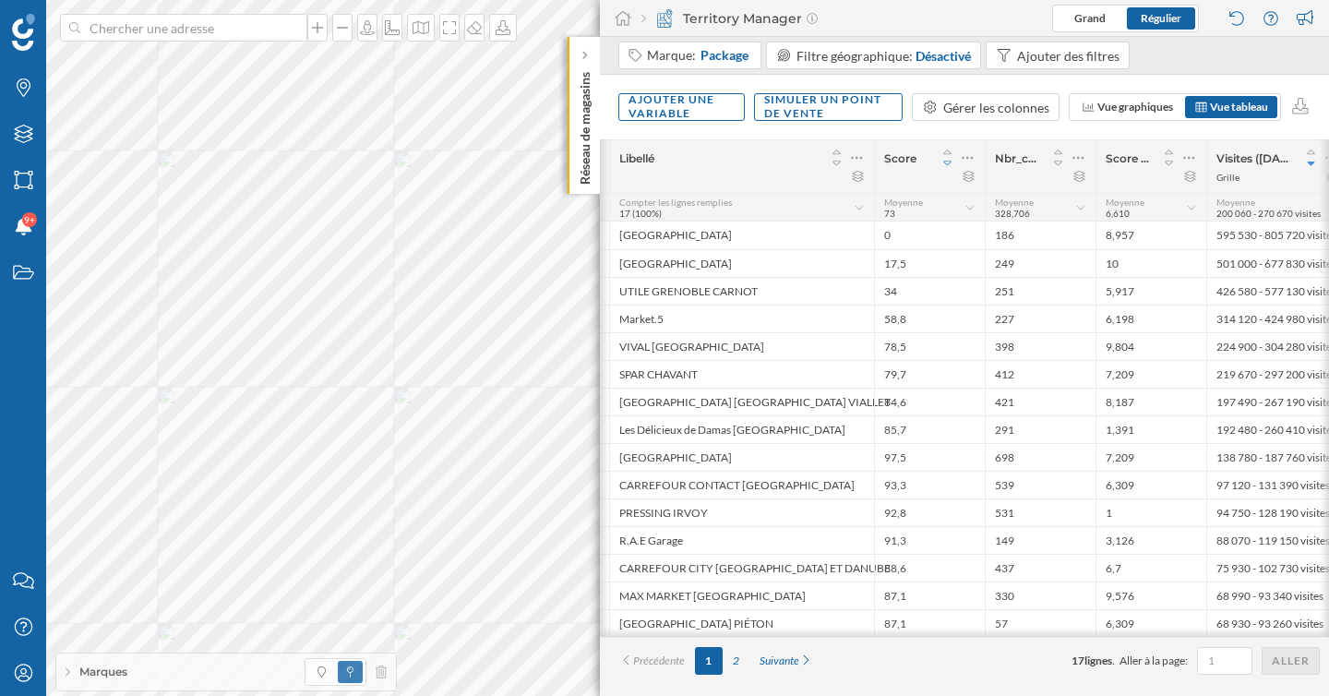
click at [949, 162] on icon at bounding box center [948, 163] width 17 height 13
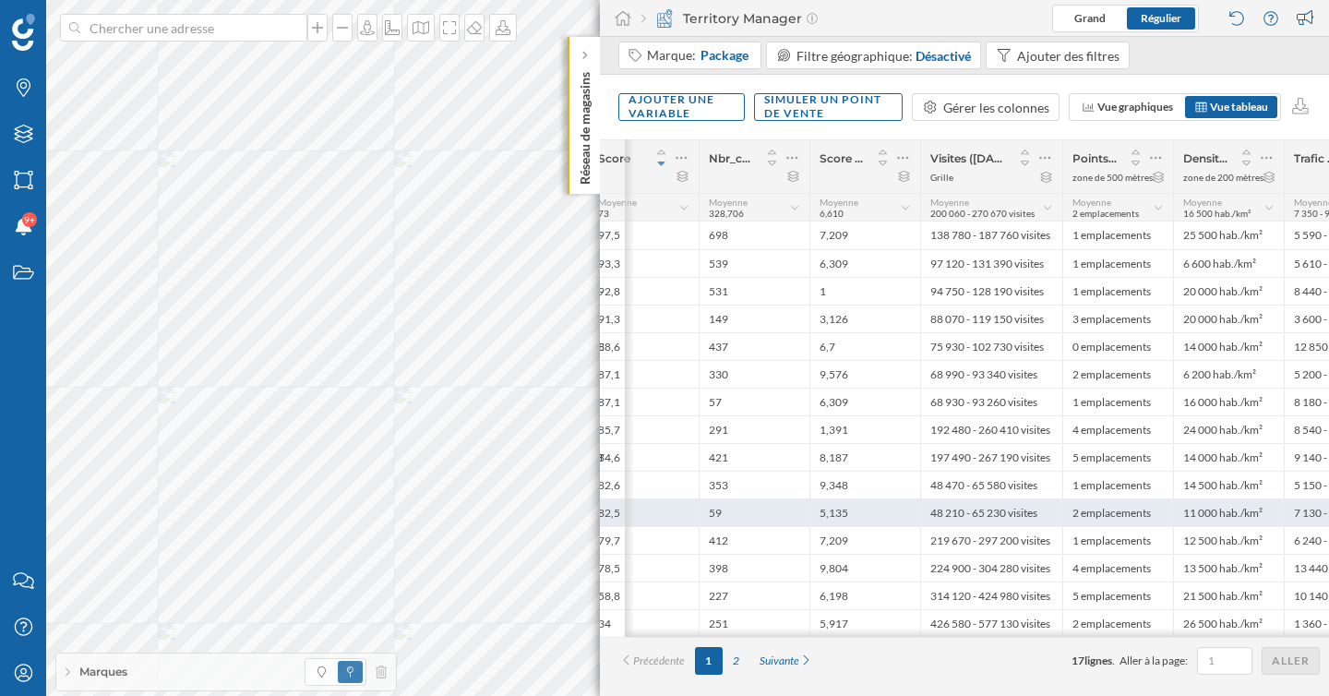
scroll to position [0, 384]
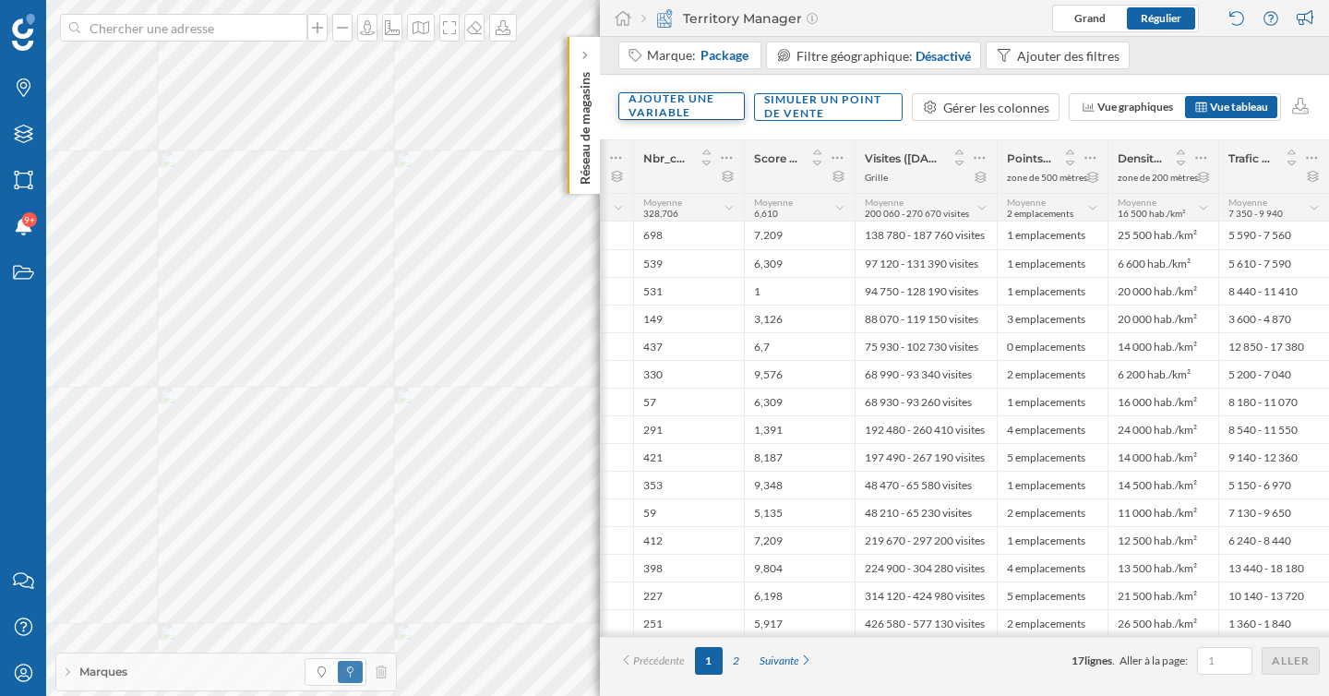
click at [658, 93] on div "Ajouter une variable" at bounding box center [681, 106] width 126 height 28
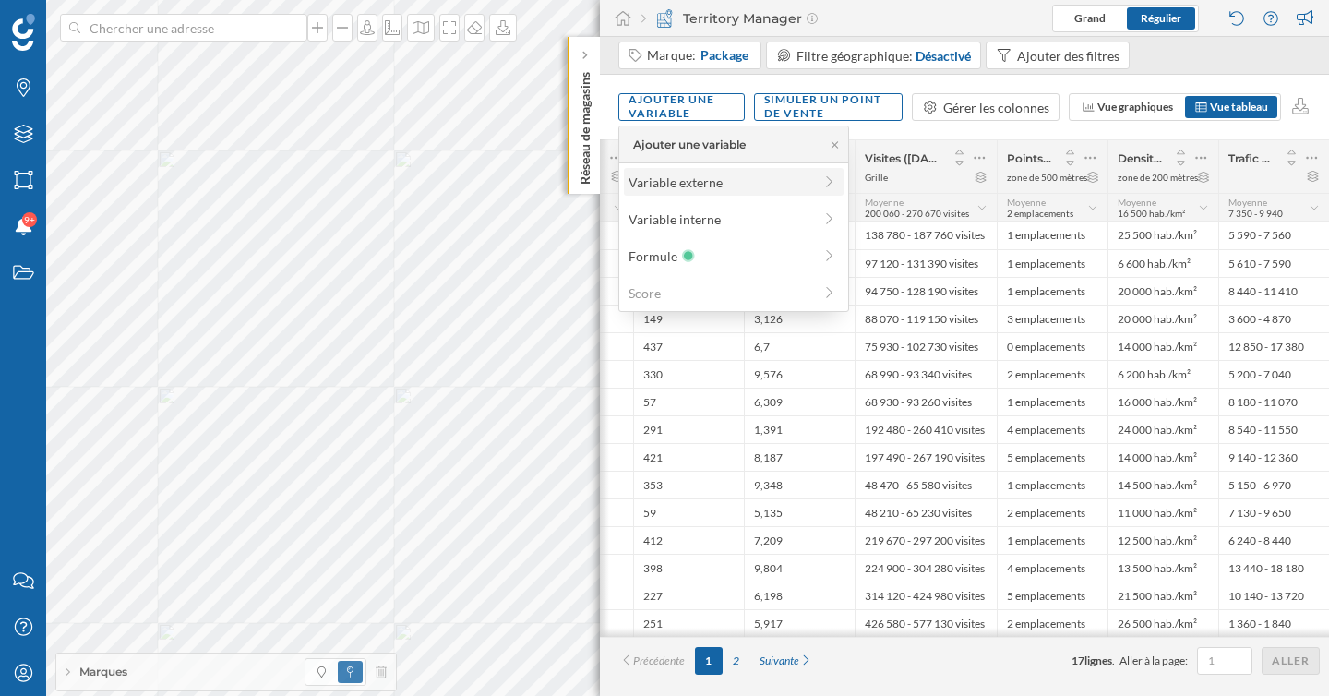
click at [693, 183] on div "Variable externe" at bounding box center [721, 182] width 184 height 19
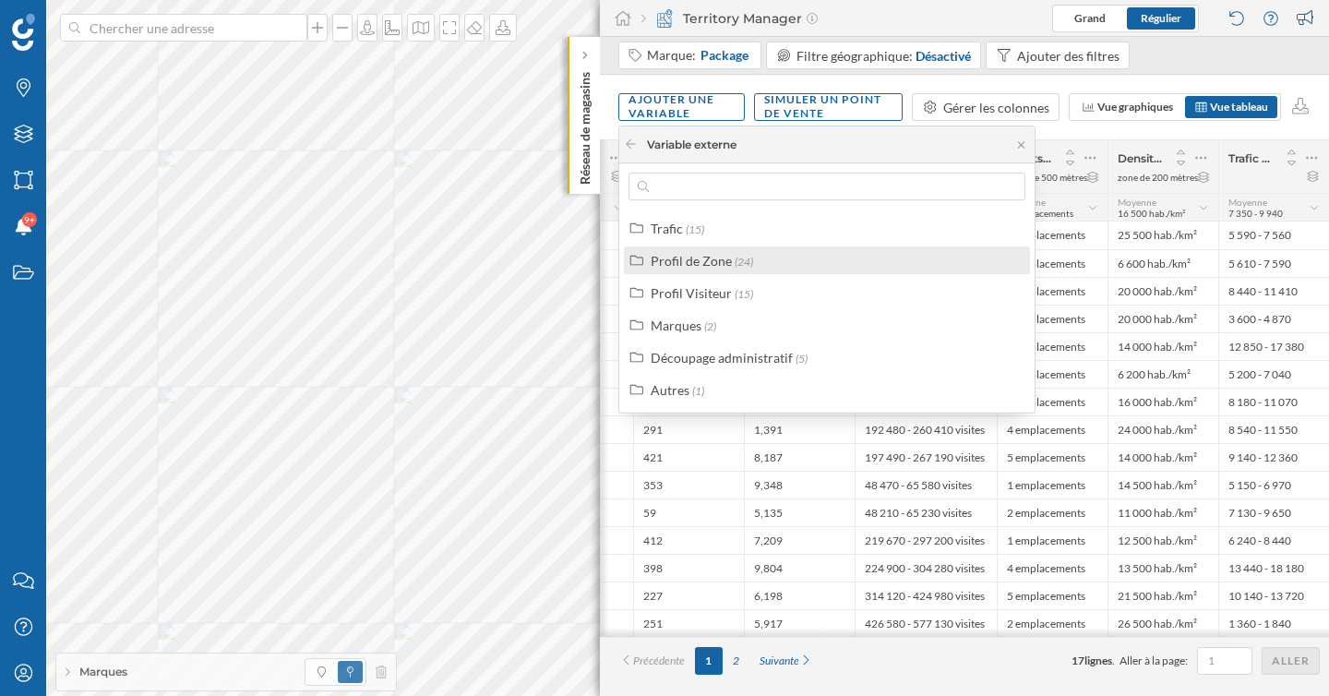
click at [695, 258] on div "Profil de Zone" at bounding box center [691, 261] width 81 height 16
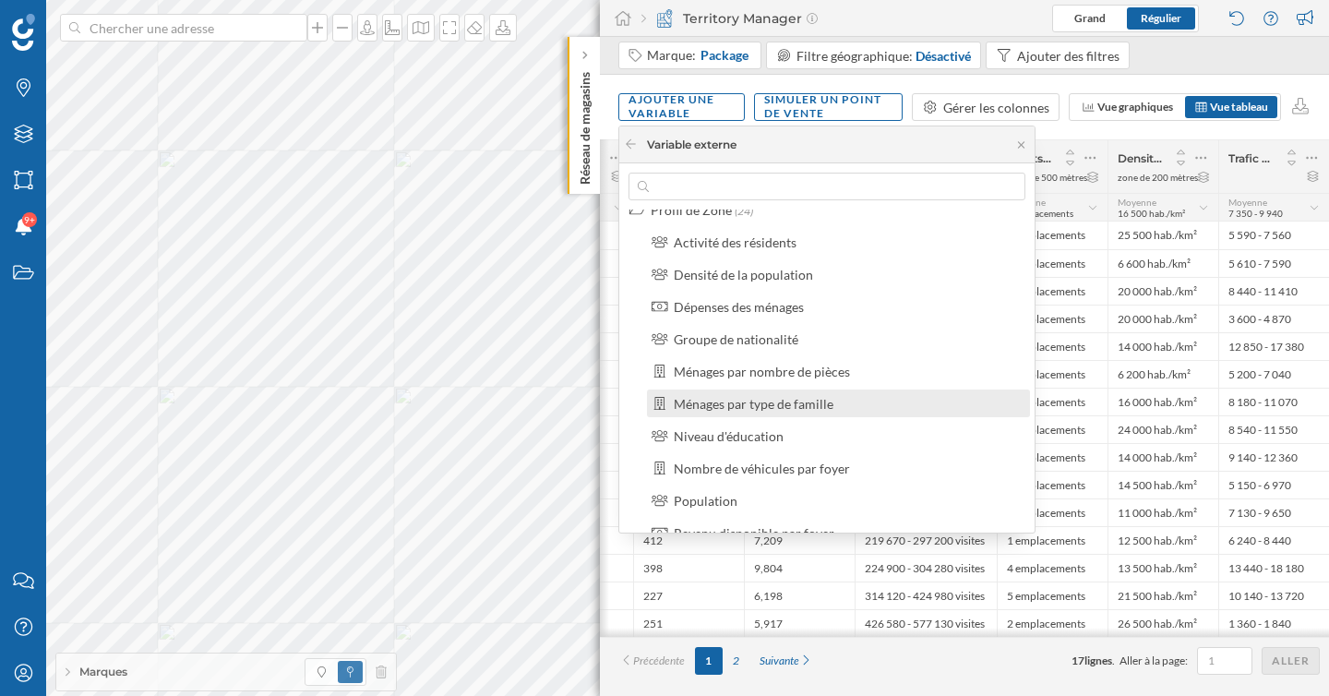
scroll to position [66, 0]
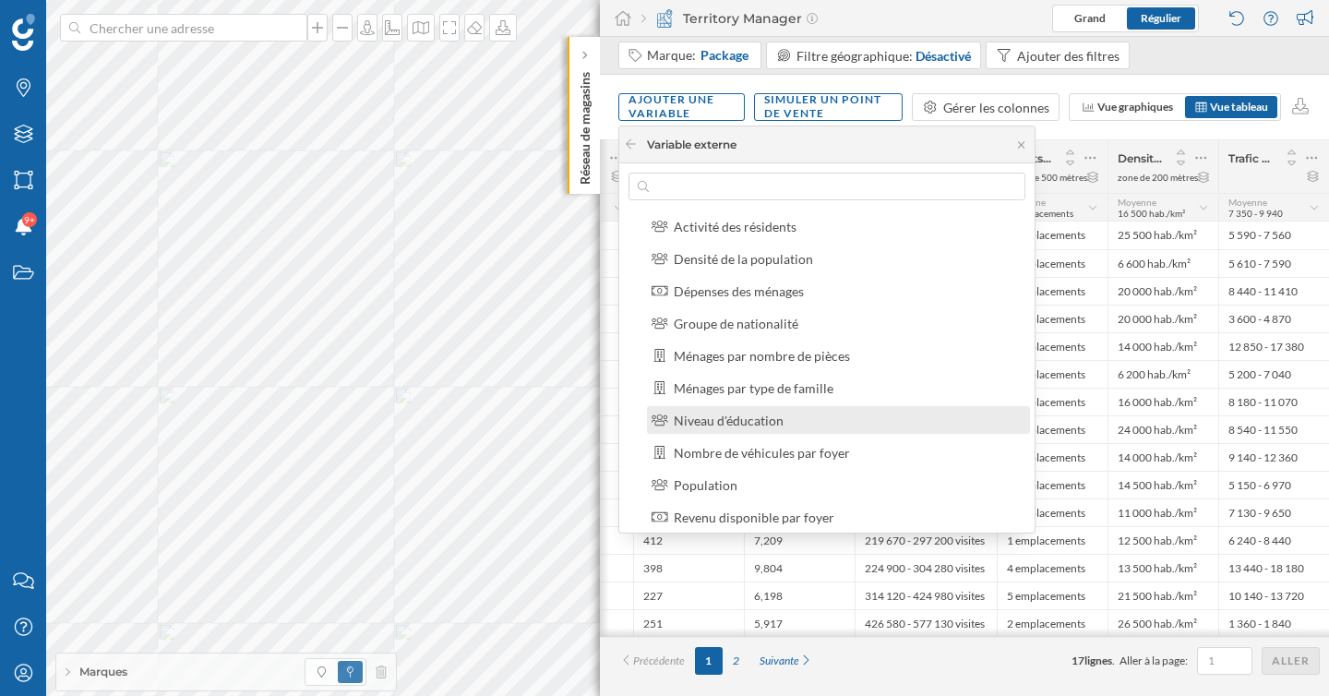
click at [766, 414] on div "Niveau d'éducation" at bounding box center [729, 421] width 110 height 16
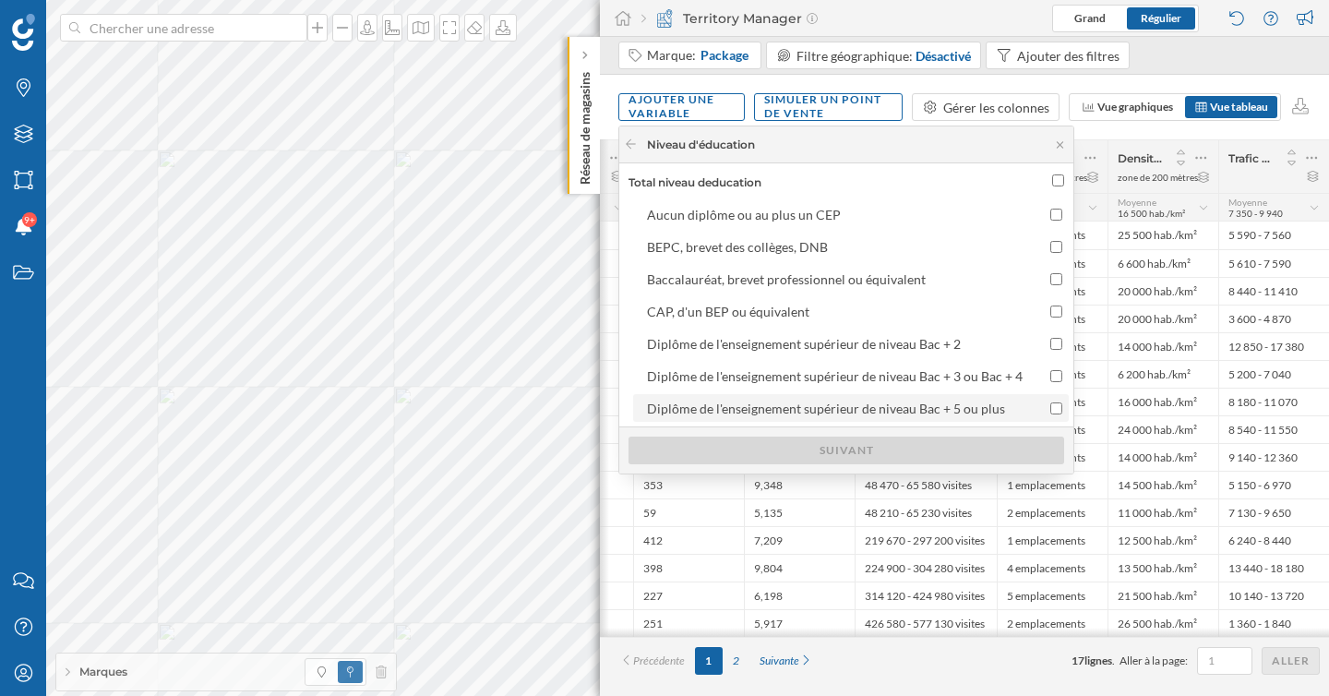
click at [766, 412] on div "Diplôme de l'enseignement supérieur de niveau Bac + 5 ou plus" at bounding box center [826, 409] width 358 height 16
click at [1050, 412] on input "Diplôme de l'enseignement supérieur de niveau Bac + 5 ou plus" at bounding box center [1056, 408] width 12 height 12
checkbox input "true"
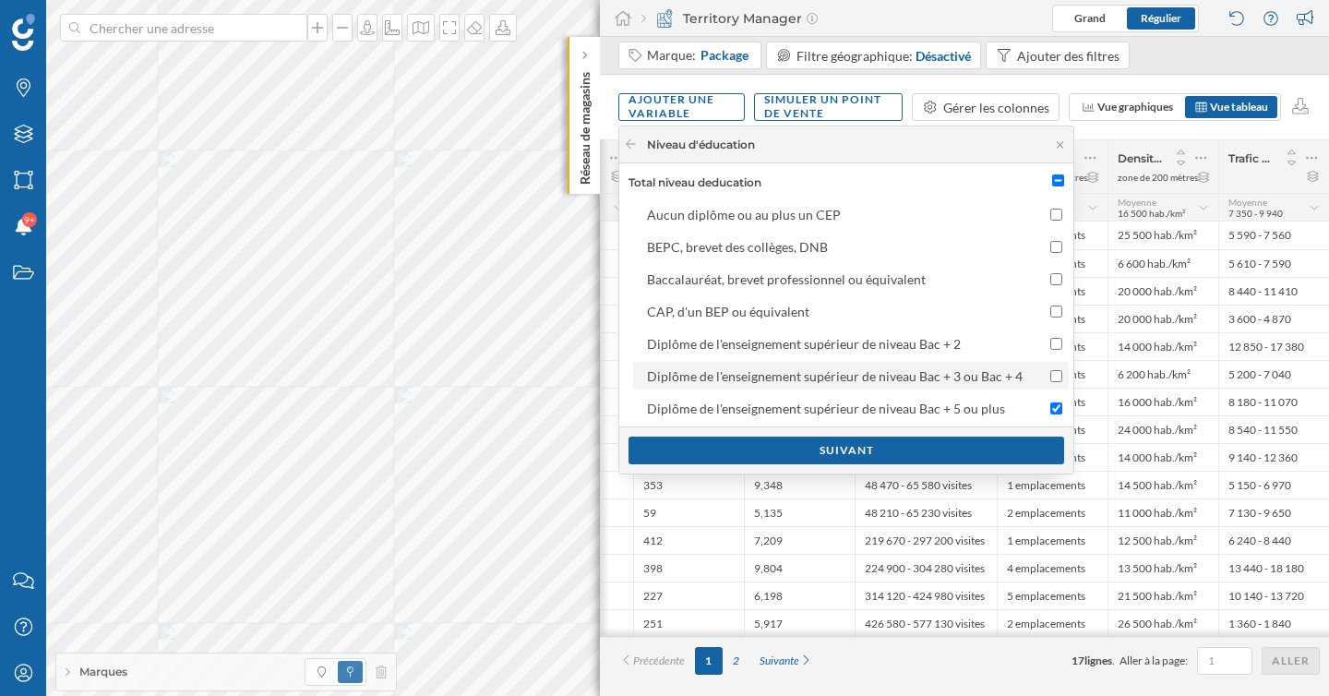
click at [766, 381] on div "Diplôme de l'enseignement supérieur de niveau Bac + 3 ou Bac + 4" at bounding box center [835, 376] width 376 height 16
click at [1050, 381] on input "Diplôme de l'enseignement supérieur de niveau Bac + 3 ou Bac + 4" at bounding box center [1056, 376] width 12 height 12
checkbox input "true"
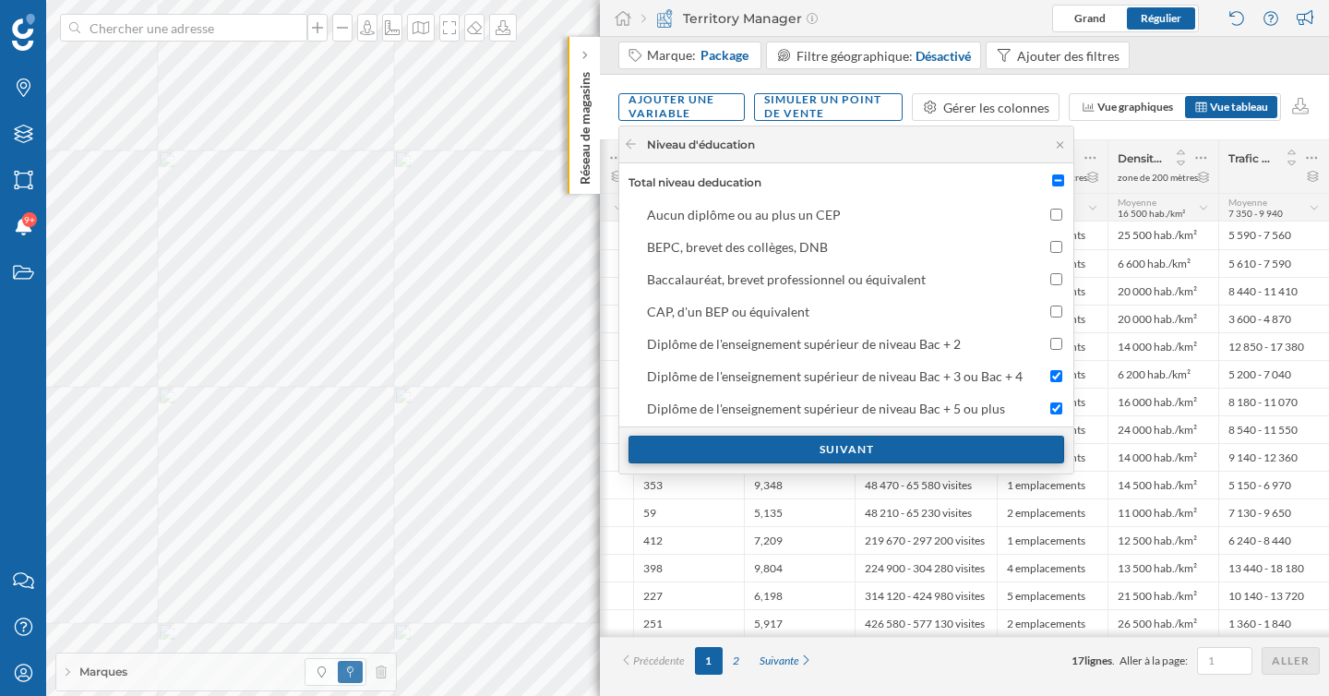
click at [786, 451] on div "Suivant" at bounding box center [847, 450] width 436 height 28
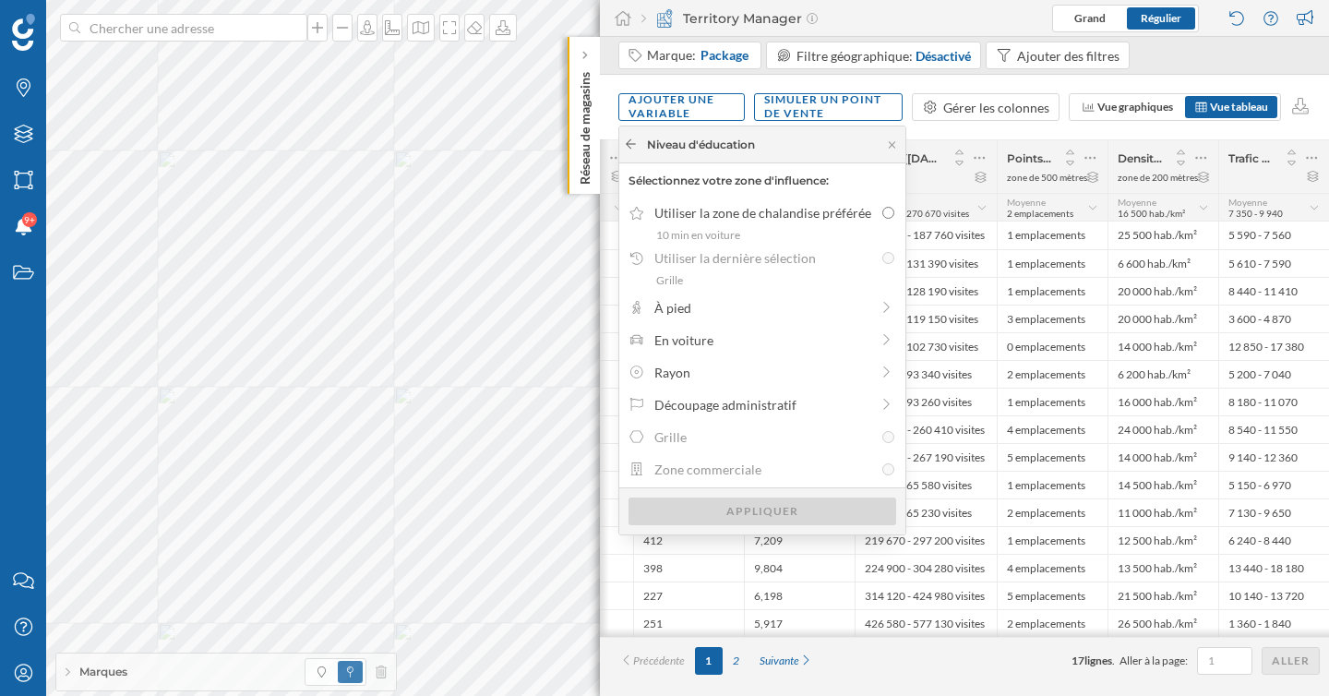
click at [631, 148] on icon at bounding box center [631, 143] width 14 height 11
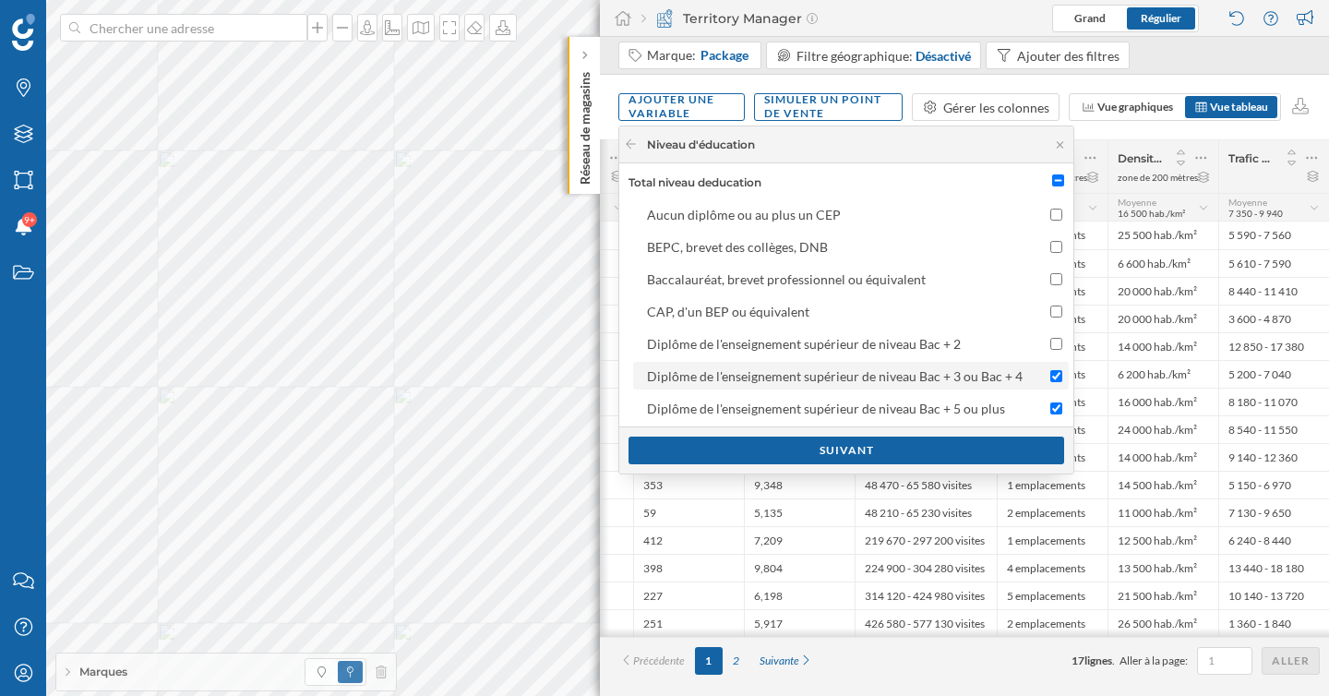
click at [1050, 377] on input "Diplôme de l'enseignement supérieur de niveau Bac + 3 ou Bac + 4" at bounding box center [1056, 376] width 12 height 12
checkbox input "false"
click at [1050, 407] on input "Diplôme de l'enseignement supérieur de niveau Bac + 5 ou plus" at bounding box center [1056, 408] width 12 height 12
checkbox input "false"
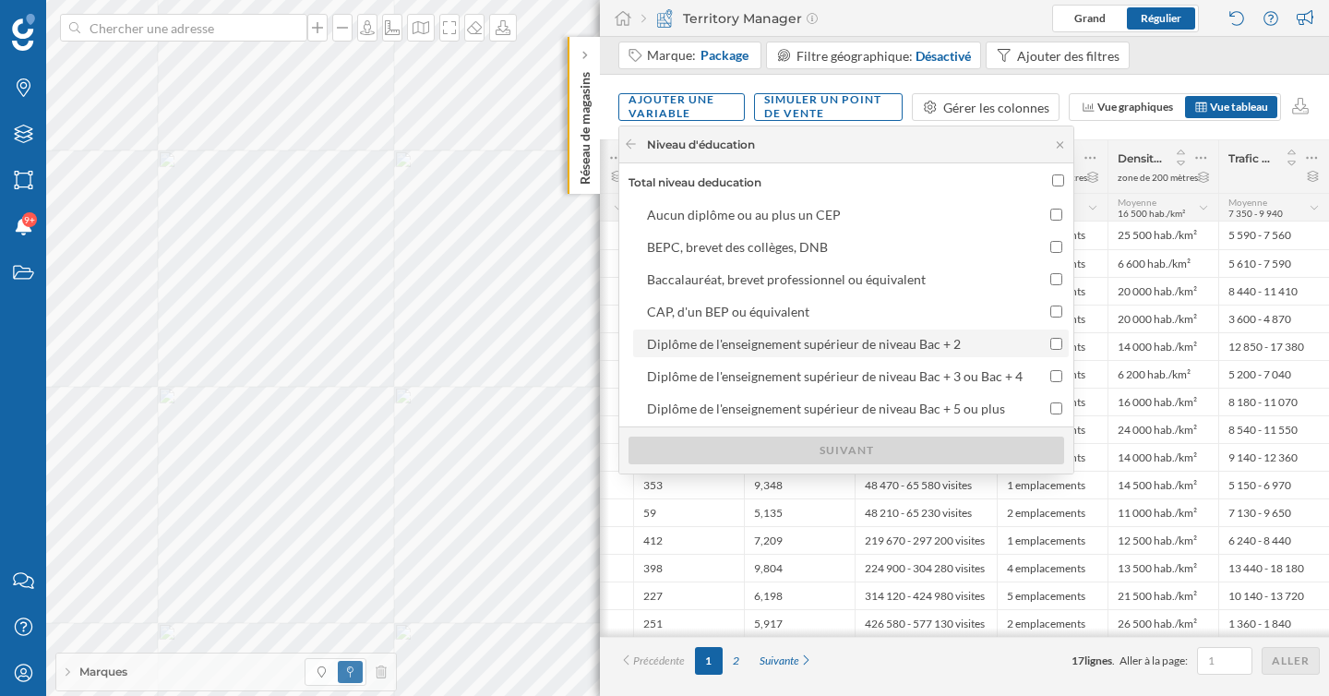
click at [1052, 341] on input "Diplôme de l'enseignement supérieur de niveau Bac + 2" at bounding box center [1056, 344] width 12 height 12
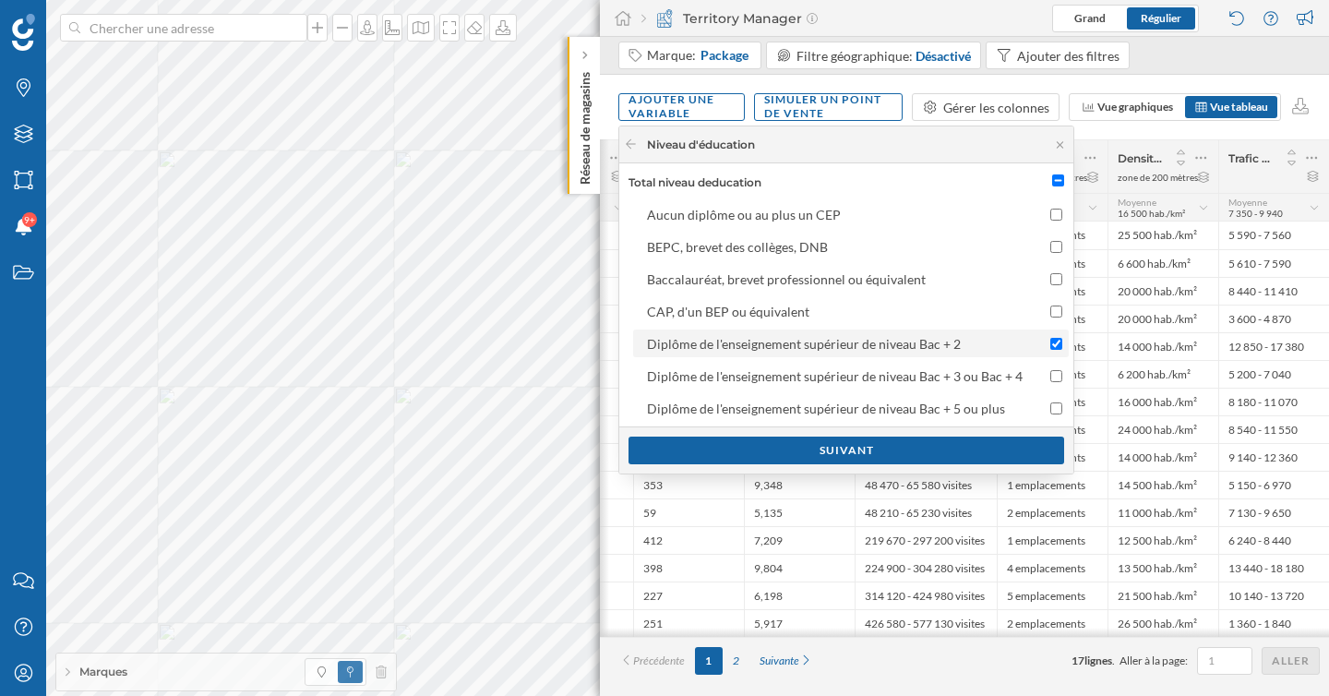
click at [1054, 346] on input "Diplôme de l'enseignement supérieur de niveau Bac + 2" at bounding box center [1056, 344] width 12 height 12
checkbox input "false"
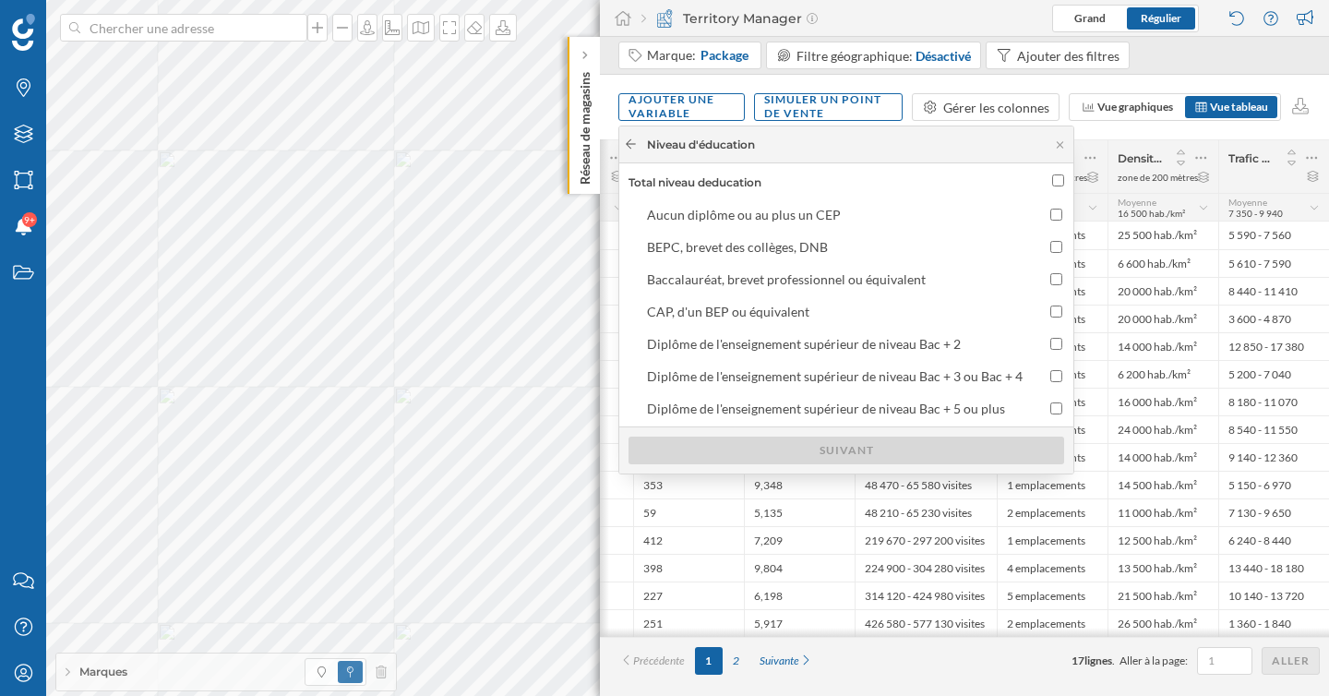
click at [632, 147] on icon at bounding box center [631, 143] width 14 height 11
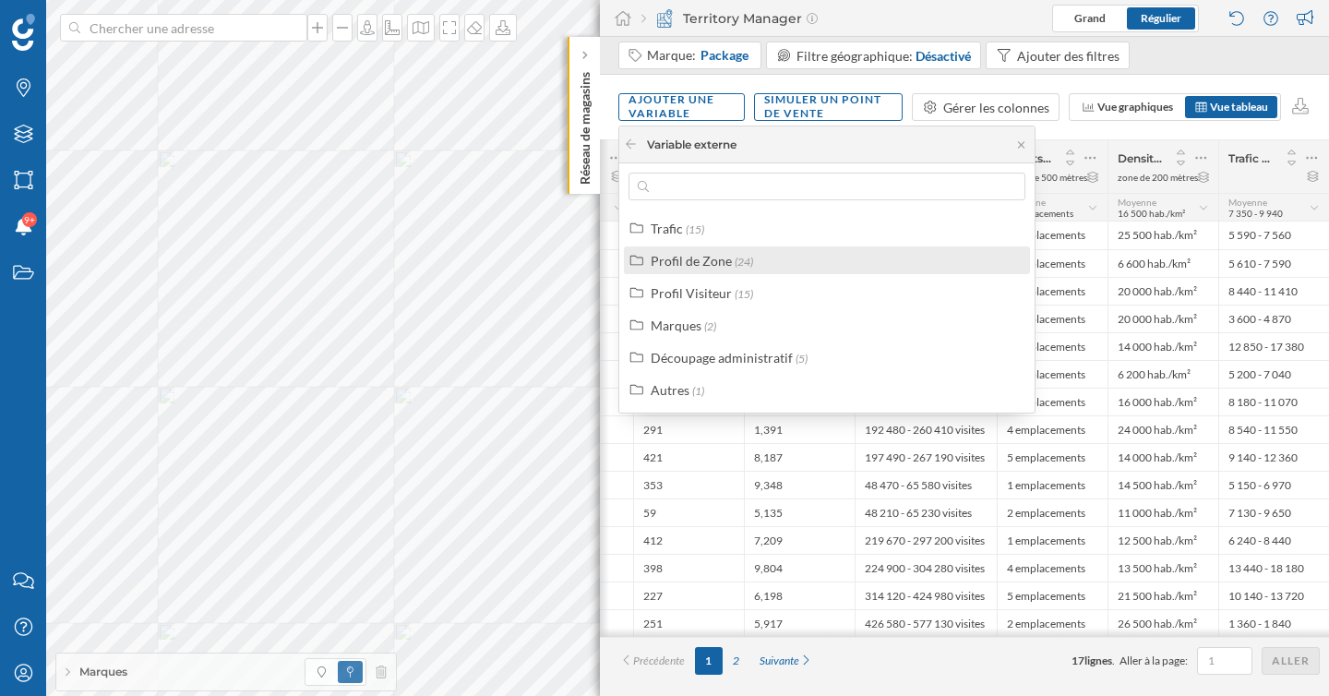
click at [701, 260] on div "Profil de Zone" at bounding box center [691, 261] width 81 height 16
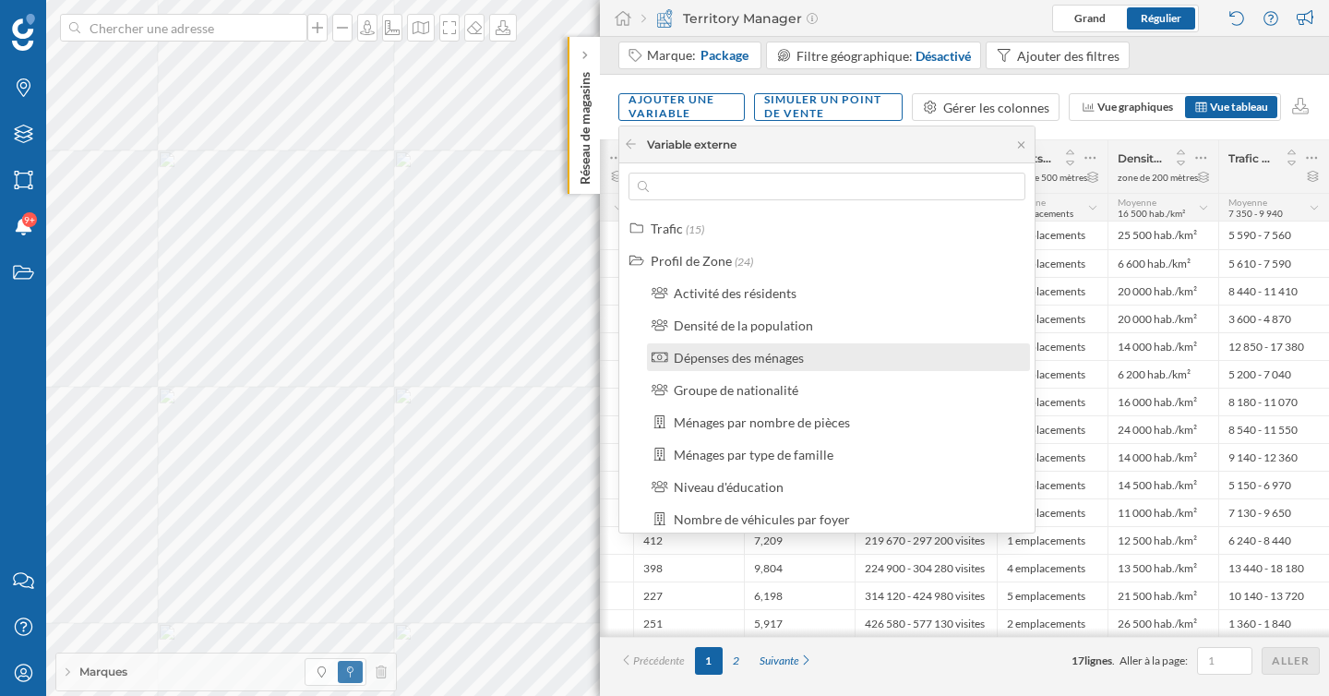
click at [751, 353] on div "Dépenses des ménages" at bounding box center [739, 358] width 130 height 16
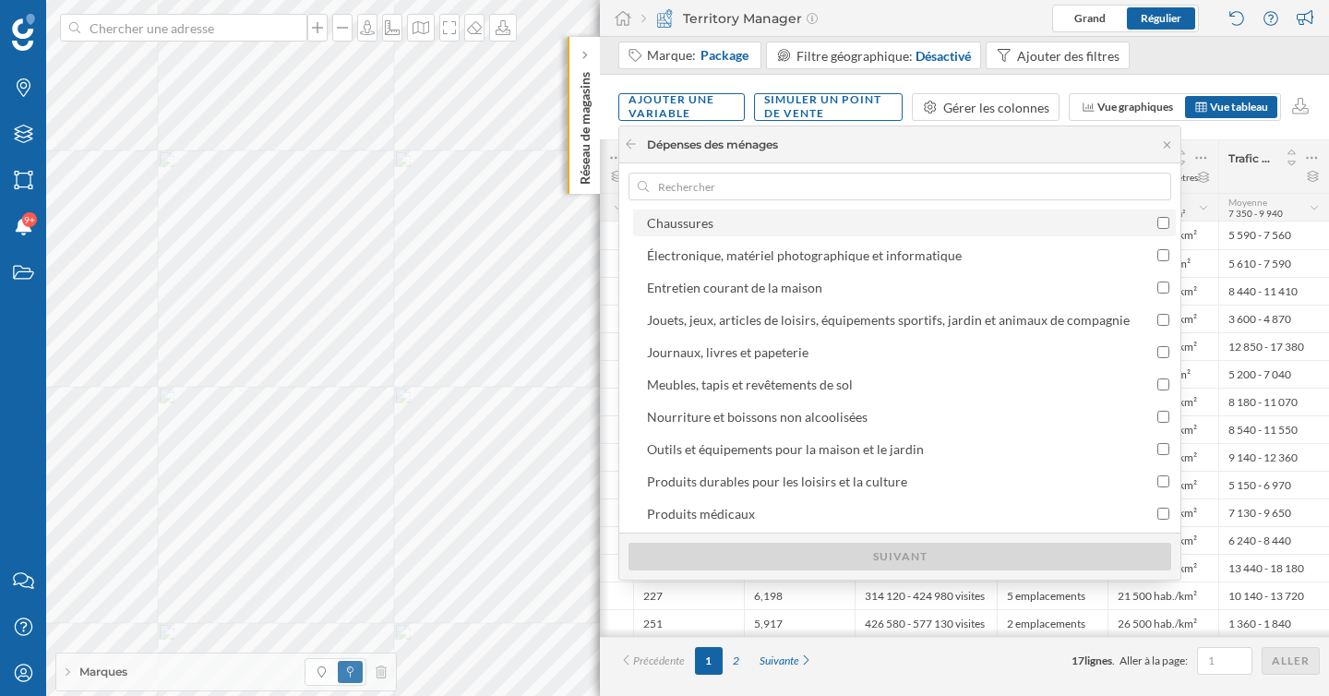
scroll to position [438, 0]
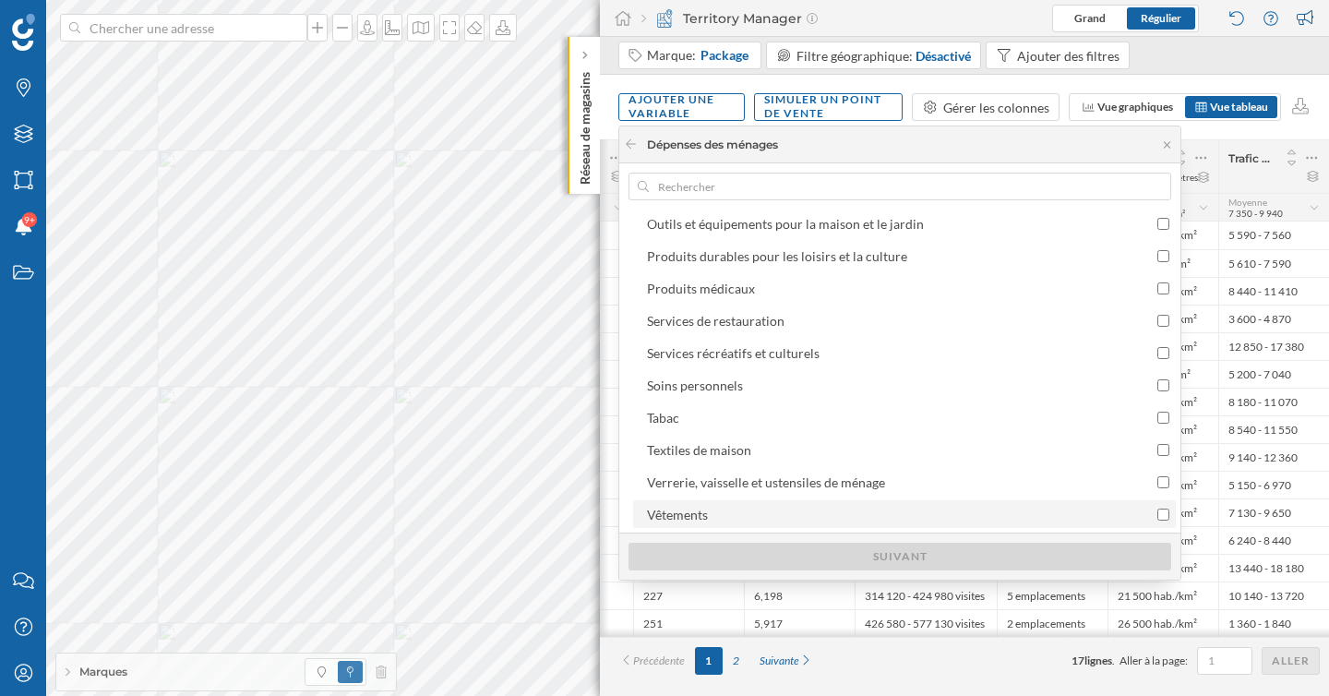
click at [719, 511] on div "Vêtements" at bounding box center [888, 514] width 483 height 19
click at [1157, 511] on input "Vêtements" at bounding box center [1163, 515] width 12 height 12
checkbox input "true"
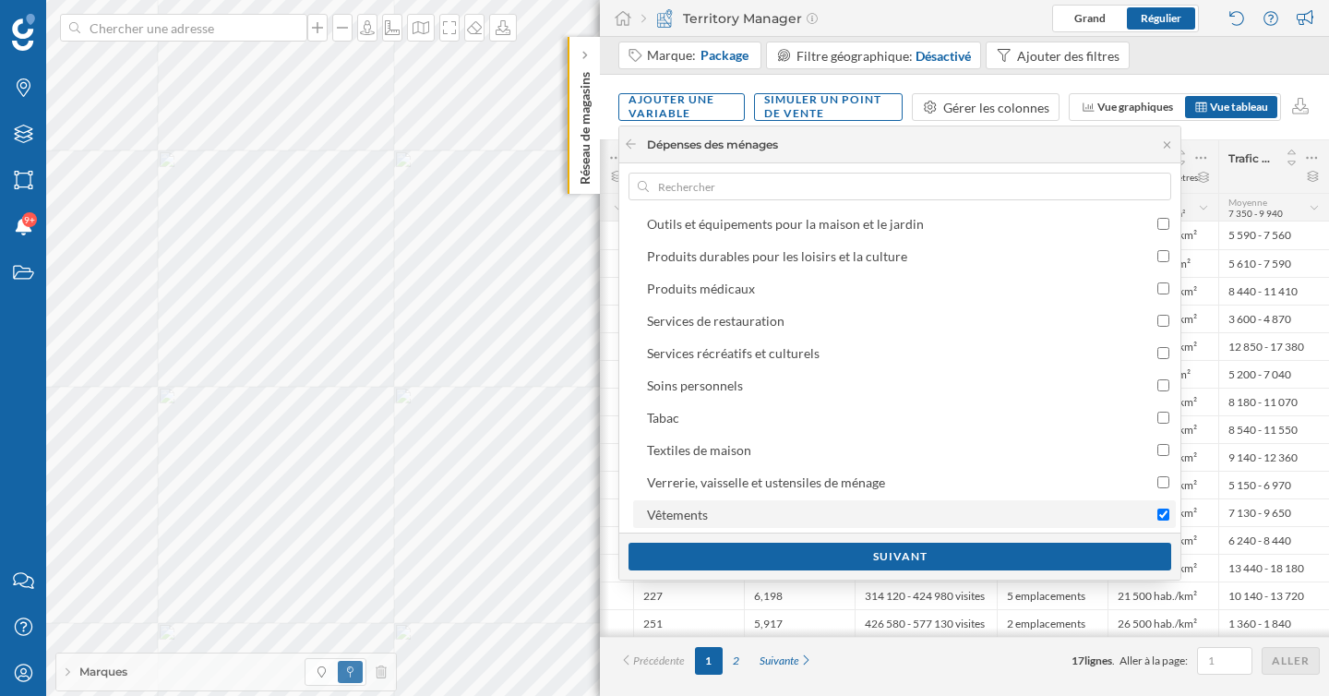
drag, startPoint x: 748, startPoint y: 551, endPoint x: 751, endPoint y: 501, distance: 50.0
click at [751, 502] on div "Dépenses des ménages Opérateur Totales Moyennes Total depenses des menages Appa…" at bounding box center [899, 352] width 561 height 453
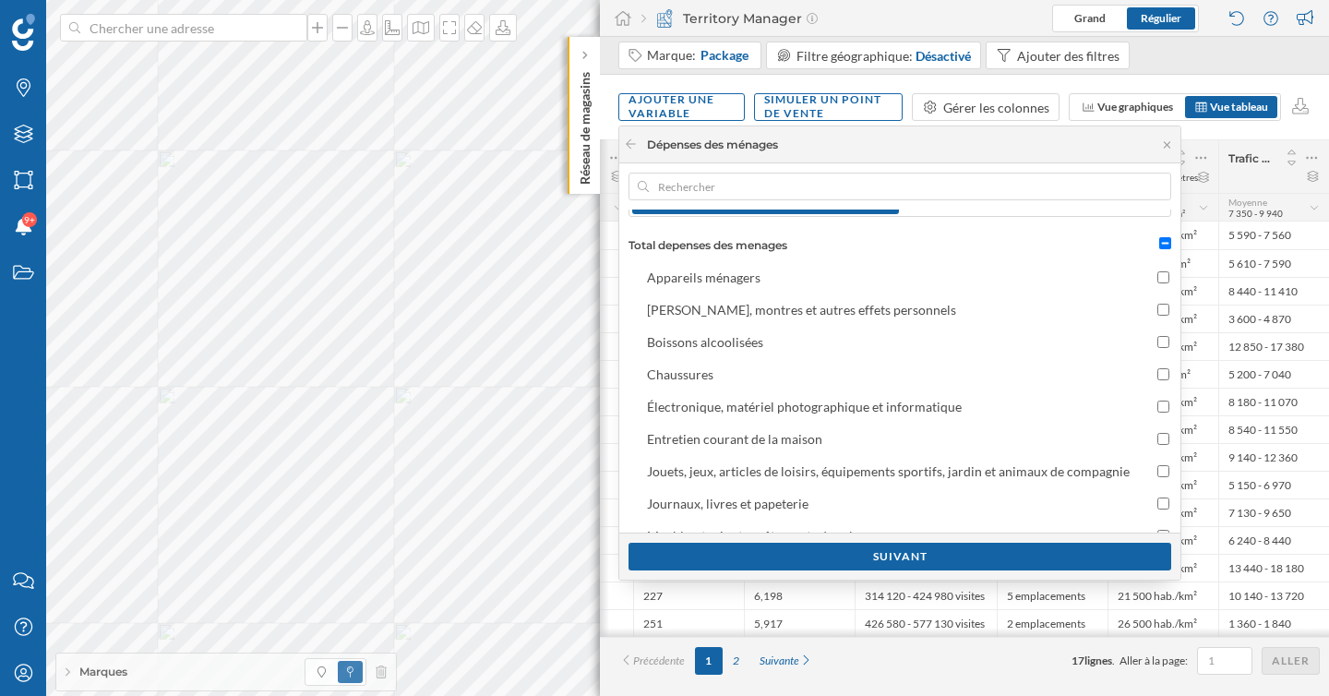
scroll to position [30, 0]
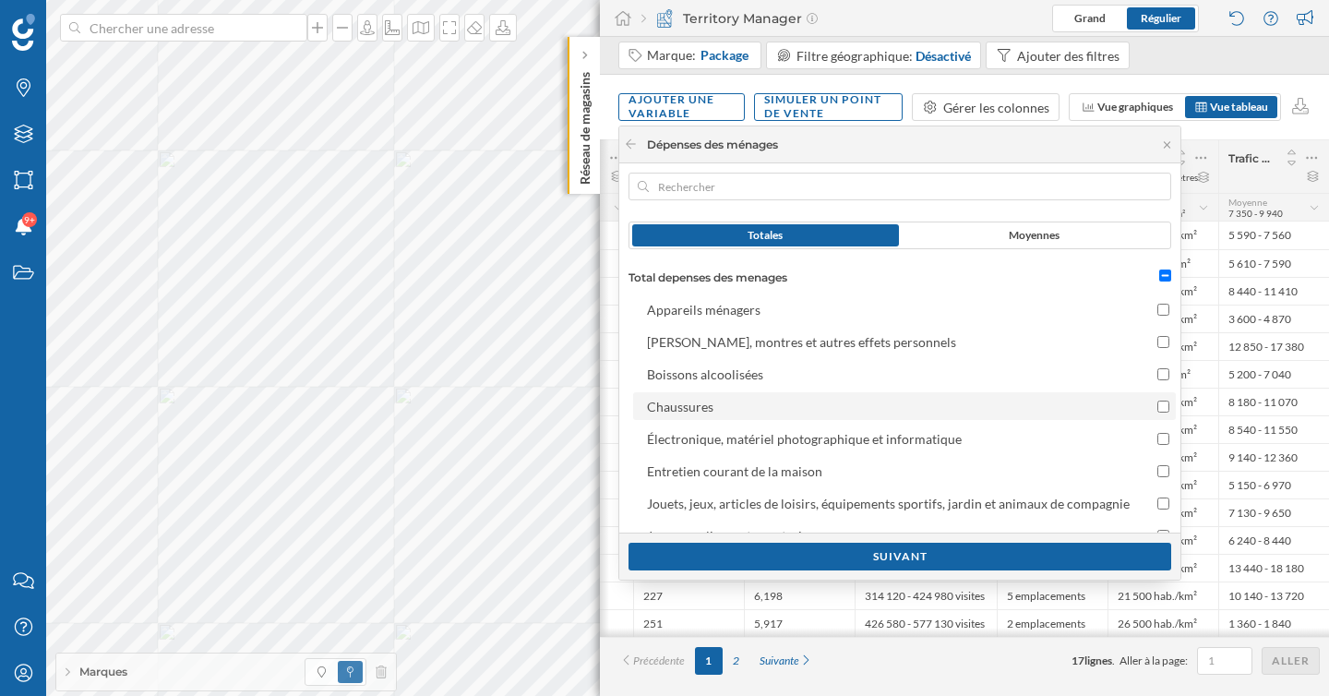
click at [757, 404] on div "Chaussures" at bounding box center [888, 406] width 483 height 19
click at [1157, 404] on input "Chaussures" at bounding box center [1163, 407] width 12 height 12
checkbox input "true"
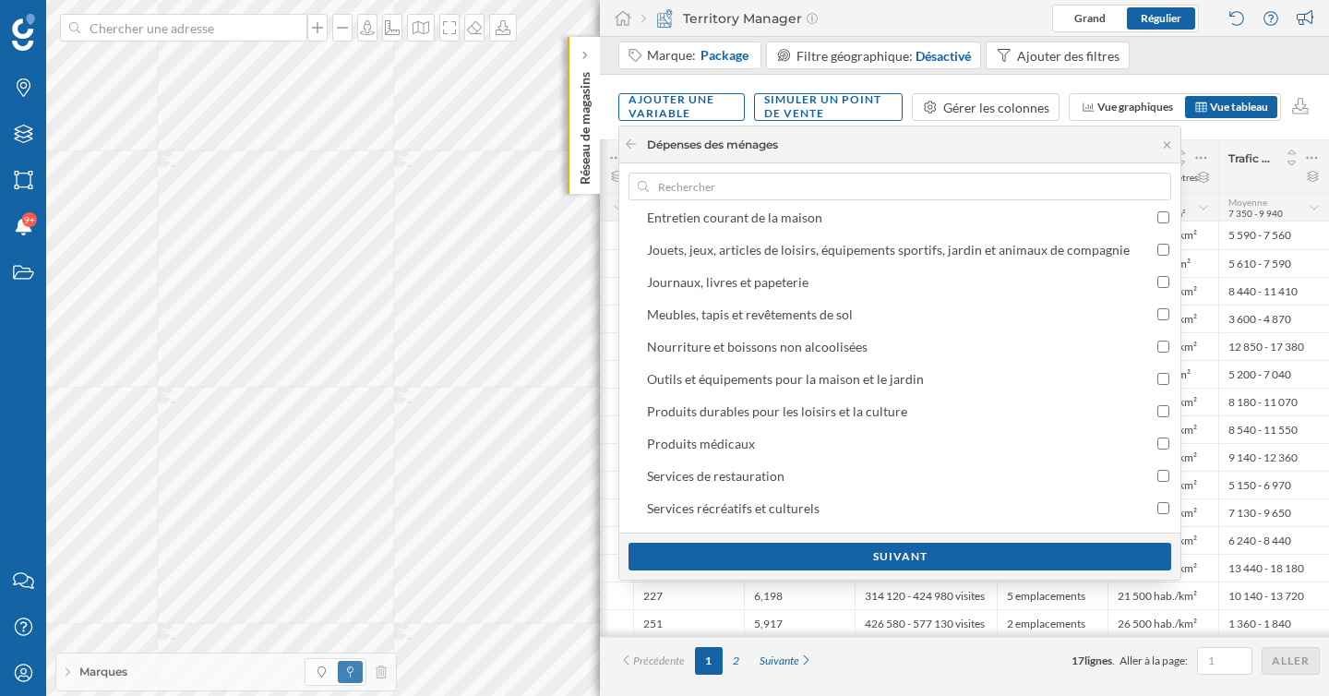
scroll to position [322, 0]
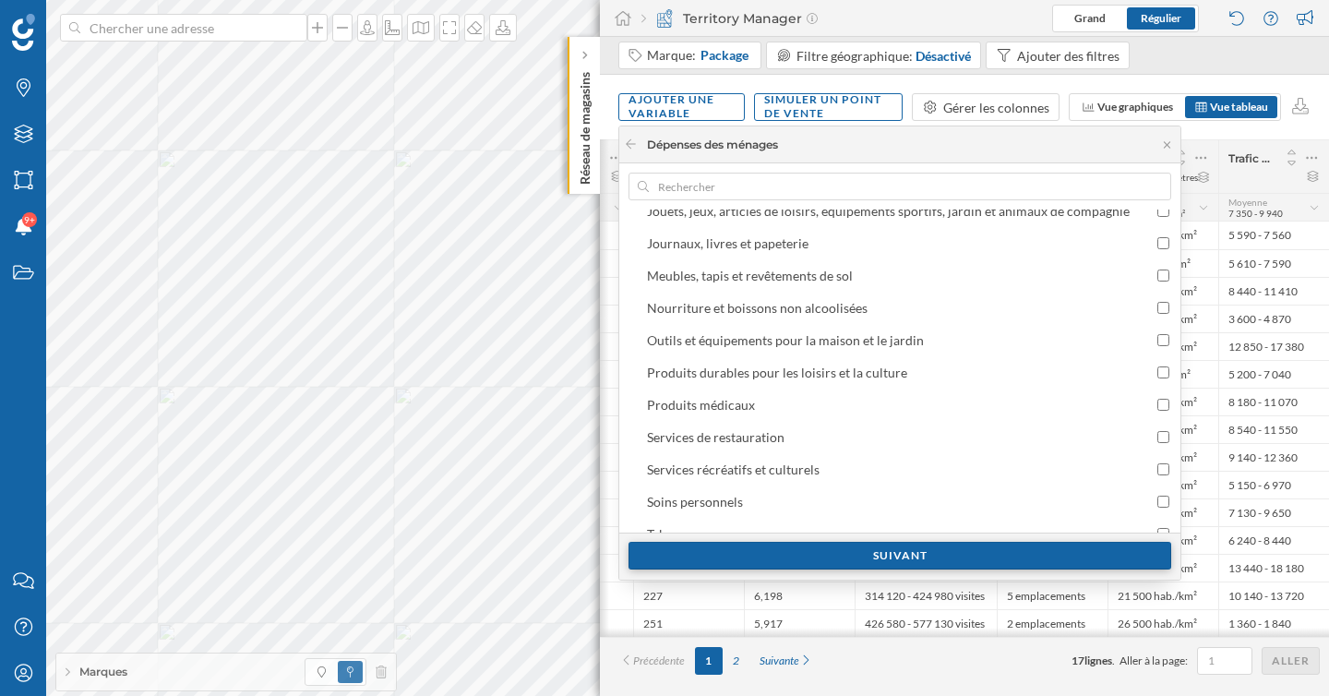
click at [788, 555] on div "Suivant" at bounding box center [900, 556] width 543 height 28
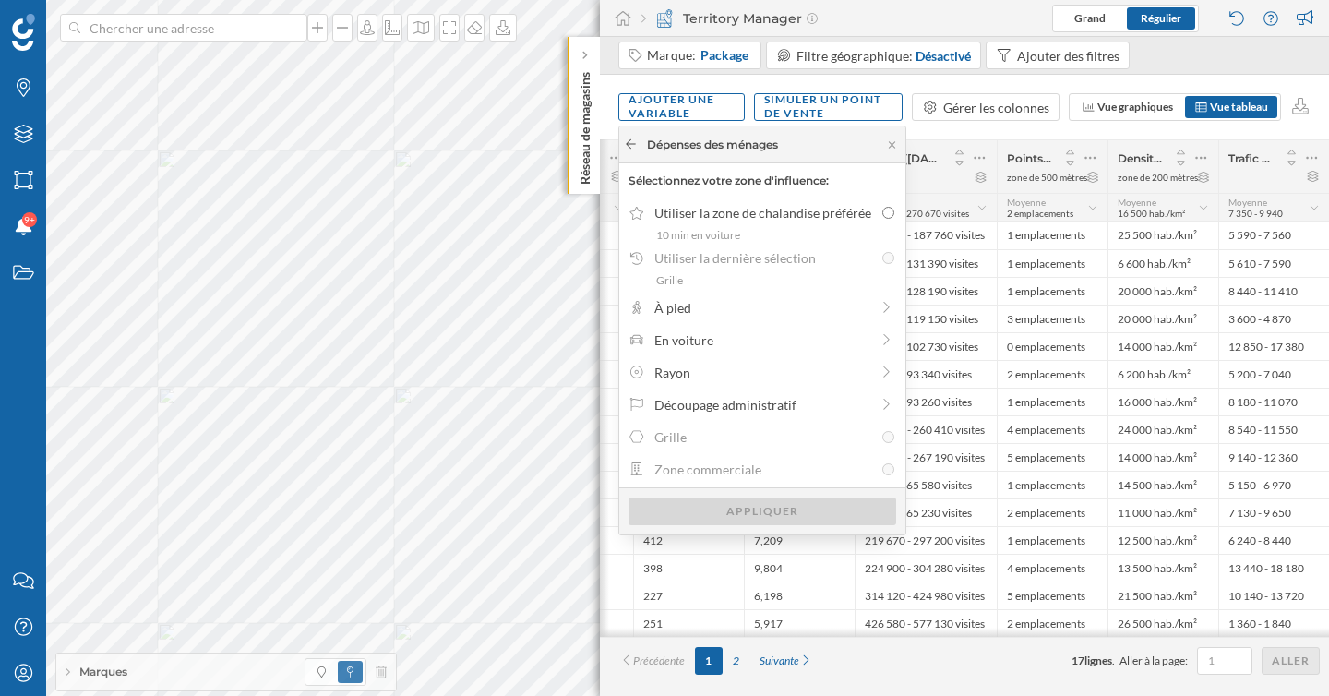
click at [630, 140] on icon at bounding box center [631, 143] width 14 height 11
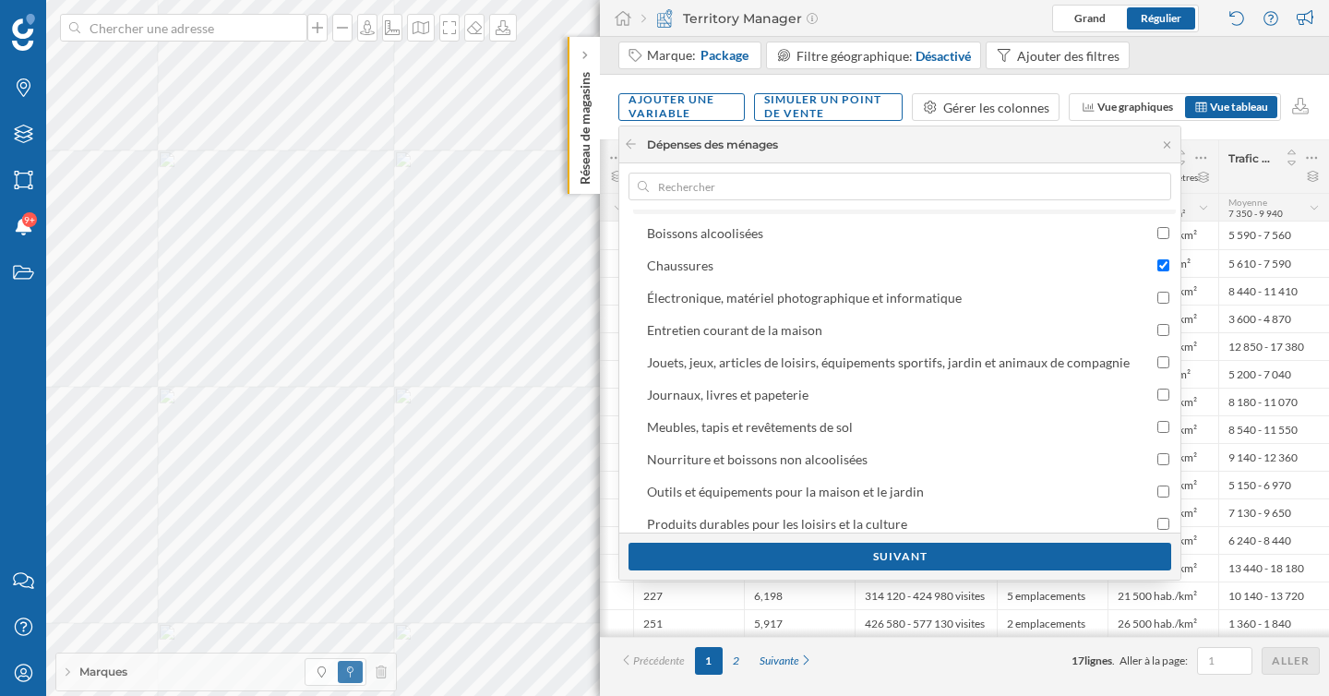
scroll to position [438, 0]
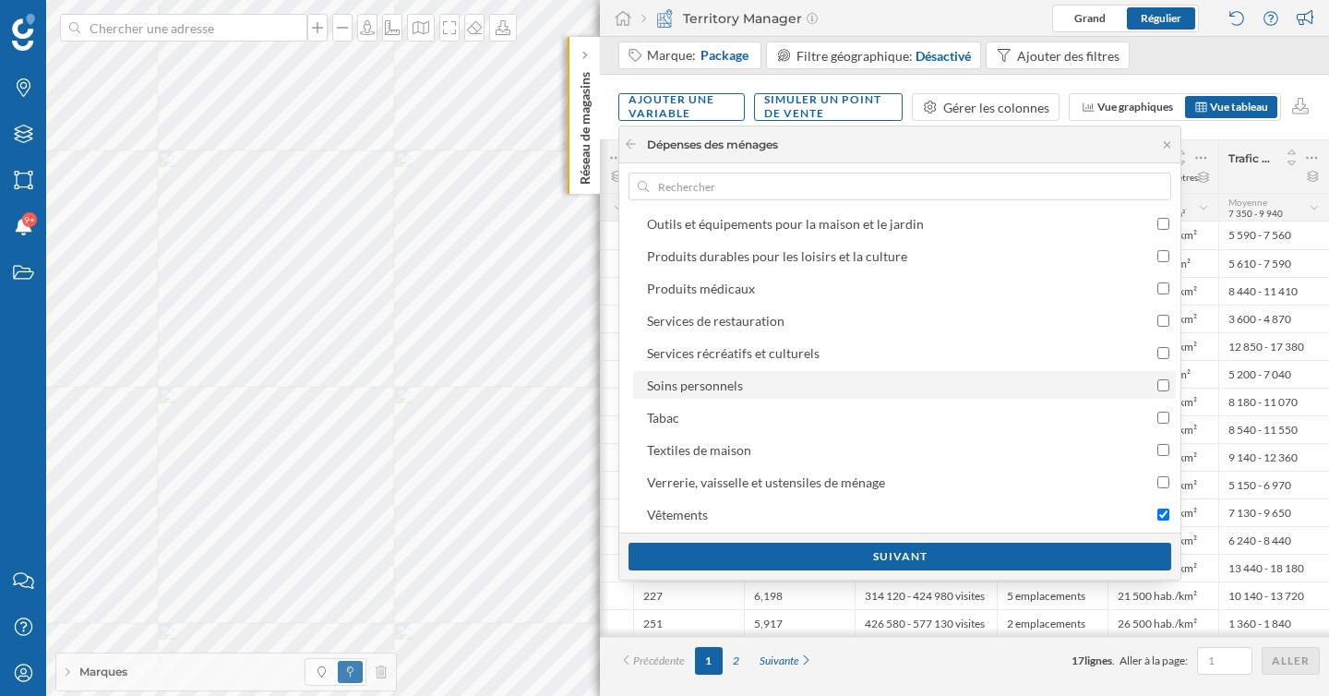
click at [765, 382] on div "Soins personnels" at bounding box center [888, 385] width 483 height 19
click at [1157, 382] on input "Soins personnels" at bounding box center [1163, 385] width 12 height 12
checkbox input "true"
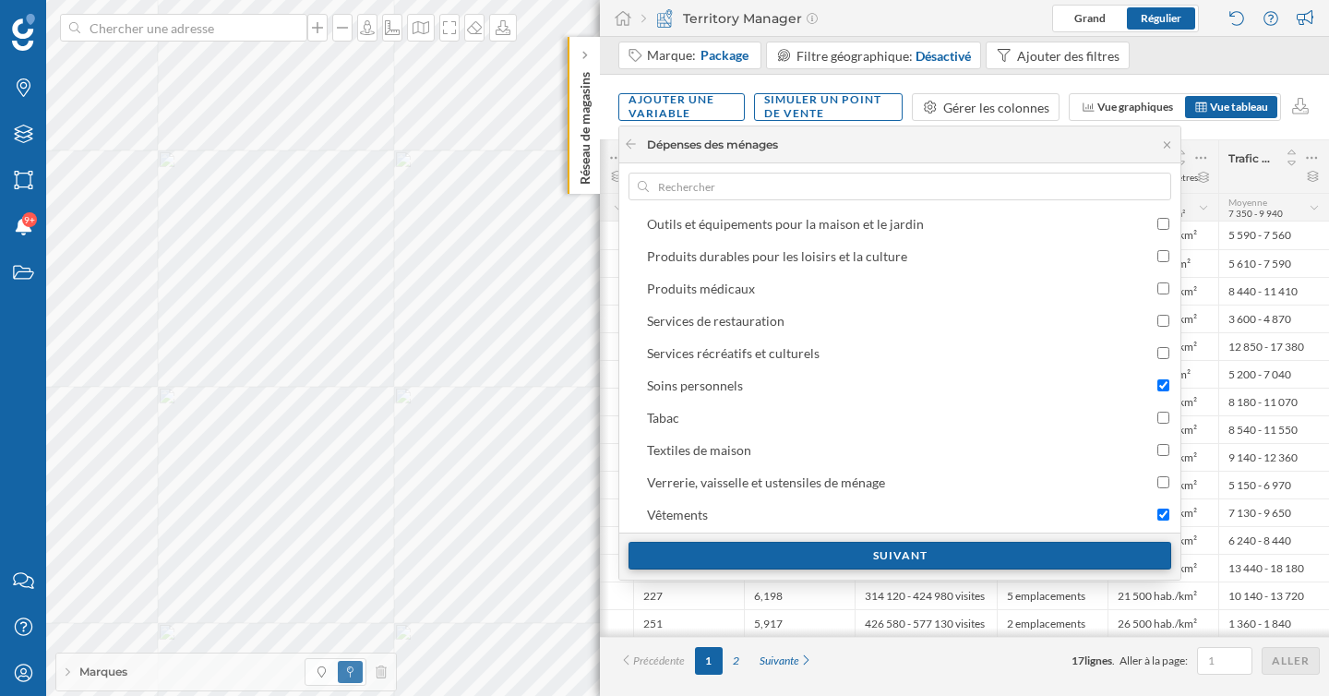
click at [796, 551] on div "Suivant" at bounding box center [900, 556] width 543 height 28
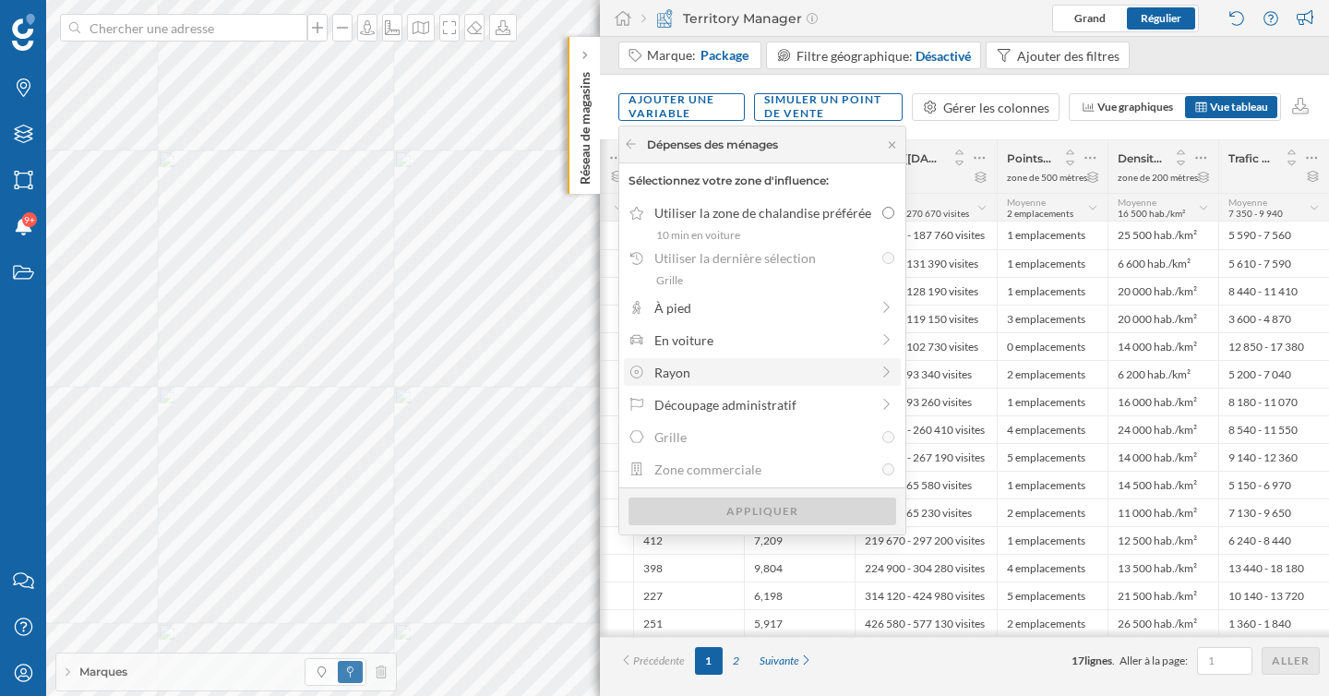
click at [724, 371] on div "Rayon" at bounding box center [761, 372] width 215 height 19
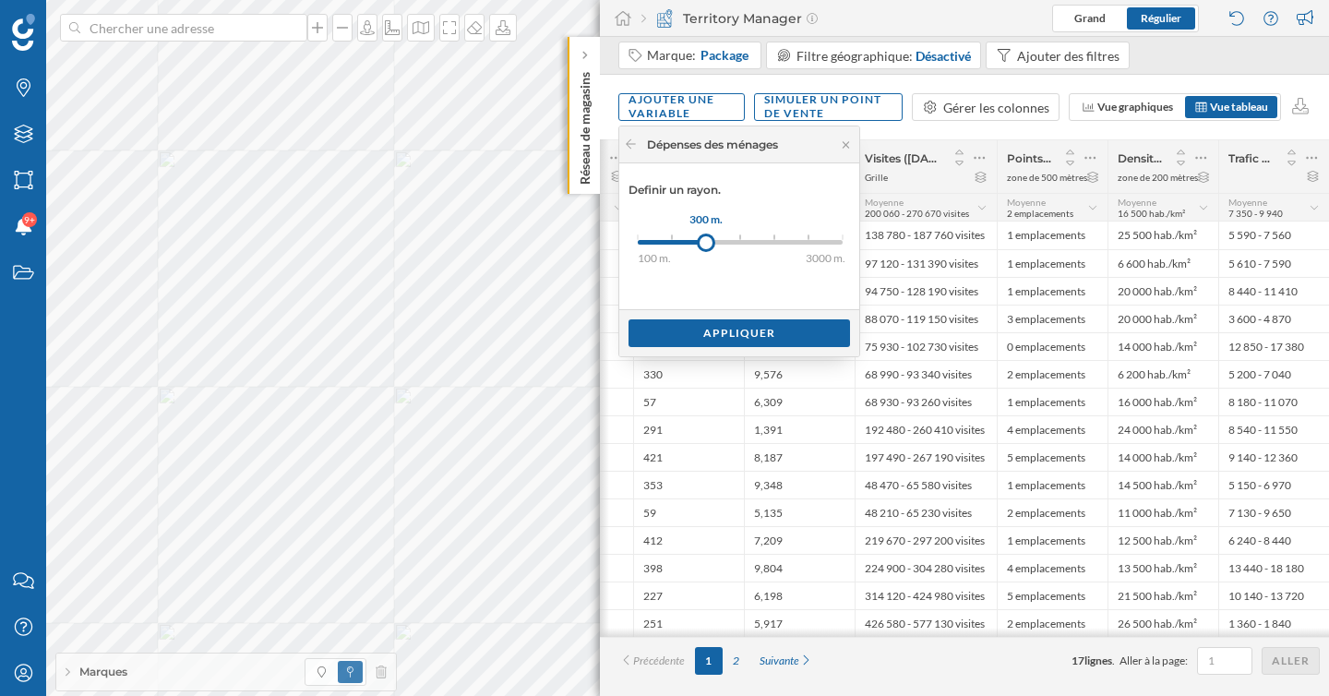
drag, startPoint x: 639, startPoint y: 239, endPoint x: 706, endPoint y: 239, distance: 67.4
click at [706, 239] on div at bounding box center [706, 243] width 18 height 18
click at [746, 329] on div "Appliquer" at bounding box center [740, 332] width 222 height 28
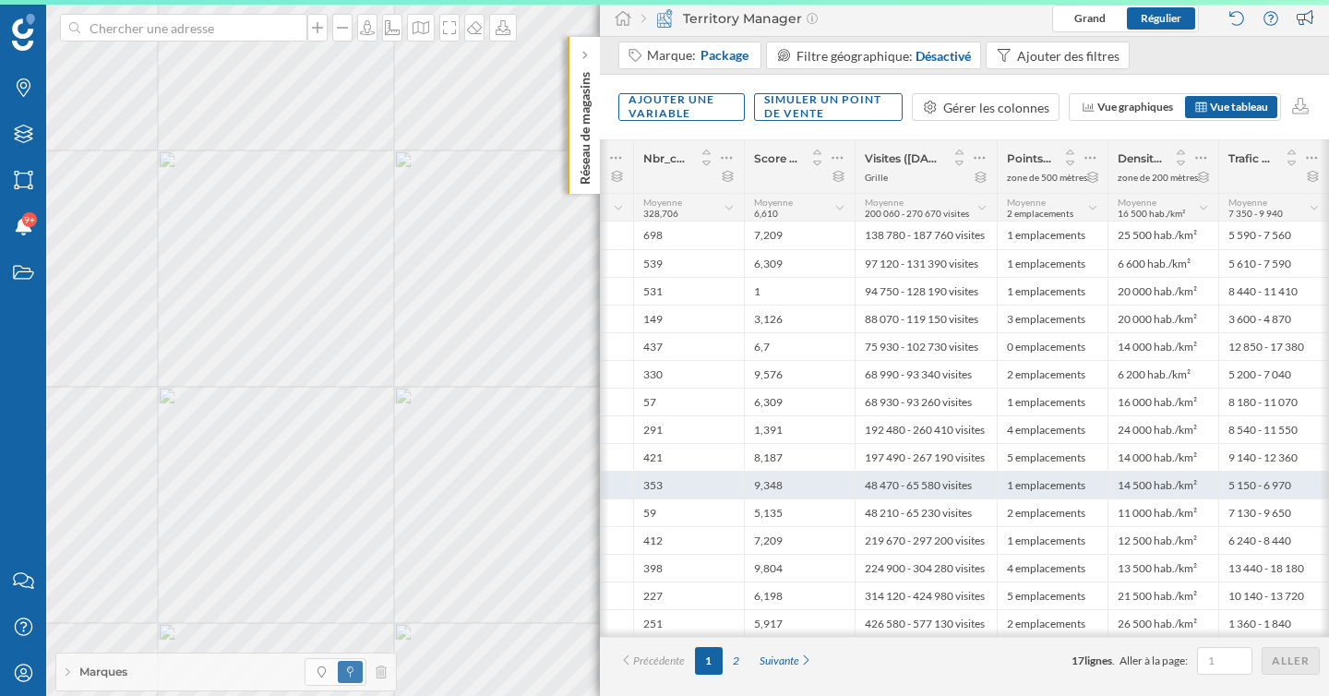
scroll to position [0, 384]
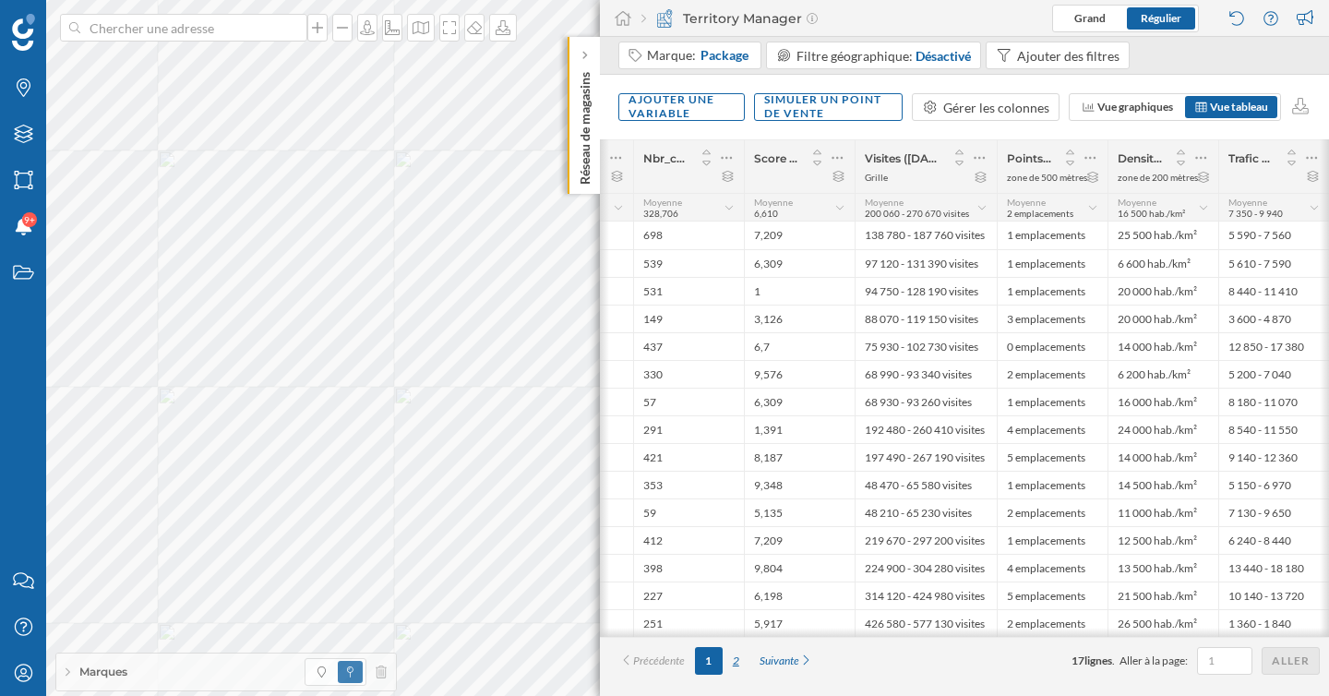
click at [737, 665] on div "2" at bounding box center [736, 661] width 27 height 28
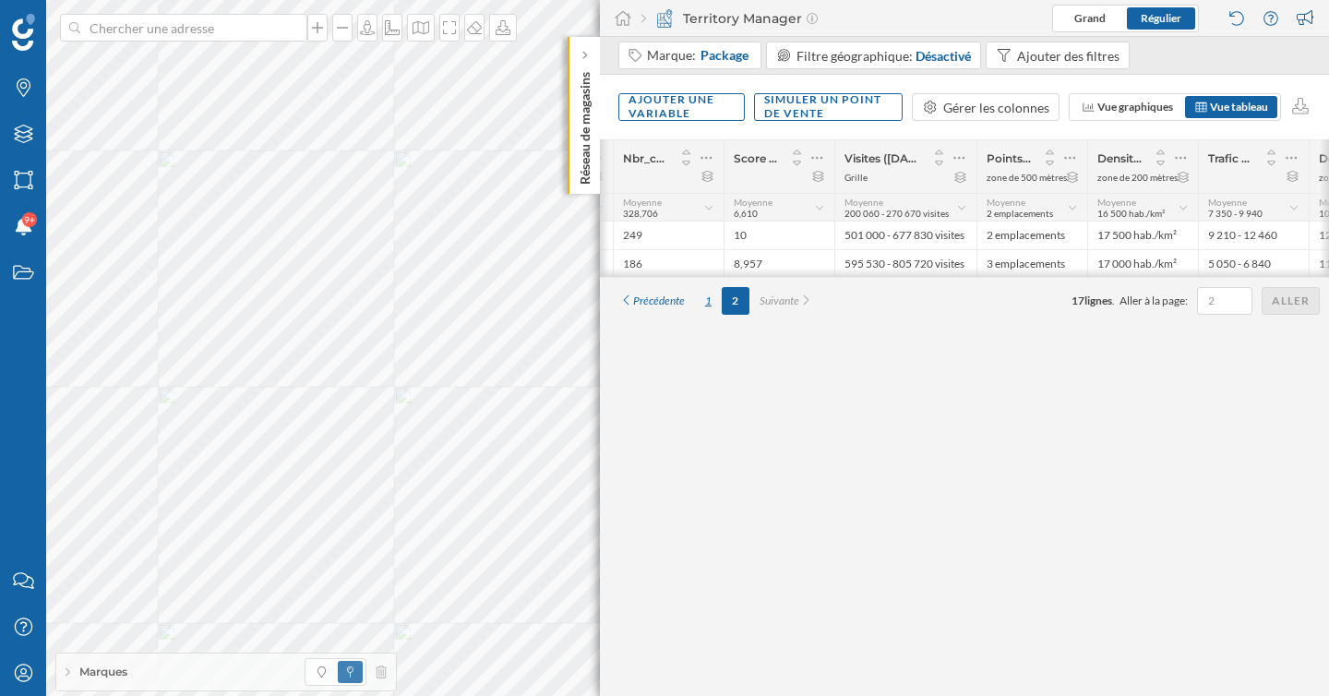
click at [708, 307] on div "1" at bounding box center [708, 301] width 27 height 28
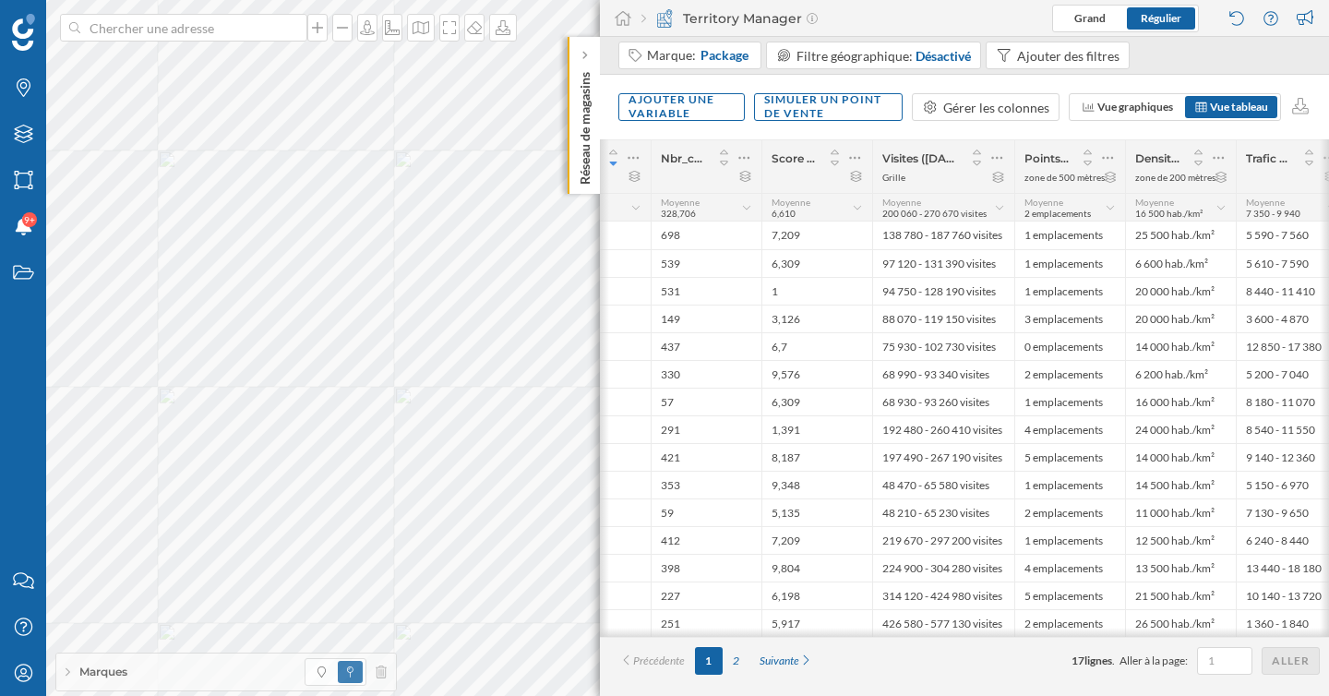
scroll to position [0, 198]
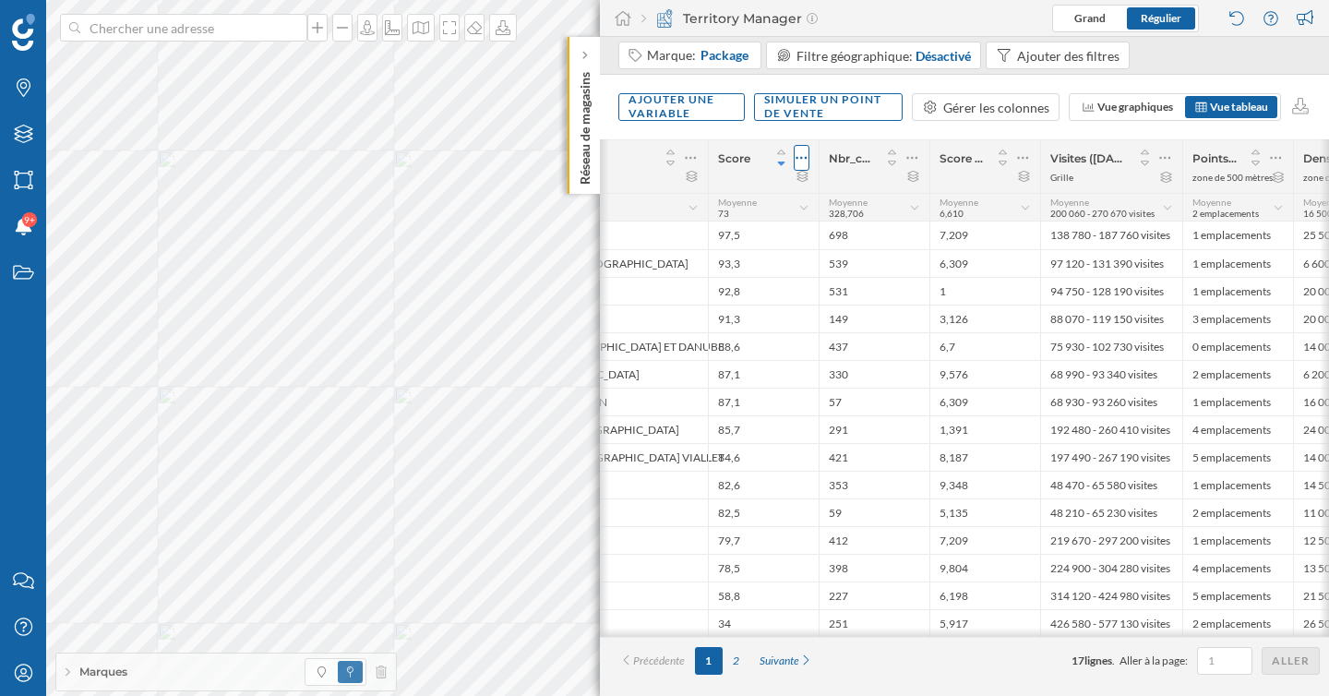
click at [796, 152] on icon at bounding box center [802, 158] width 12 height 18
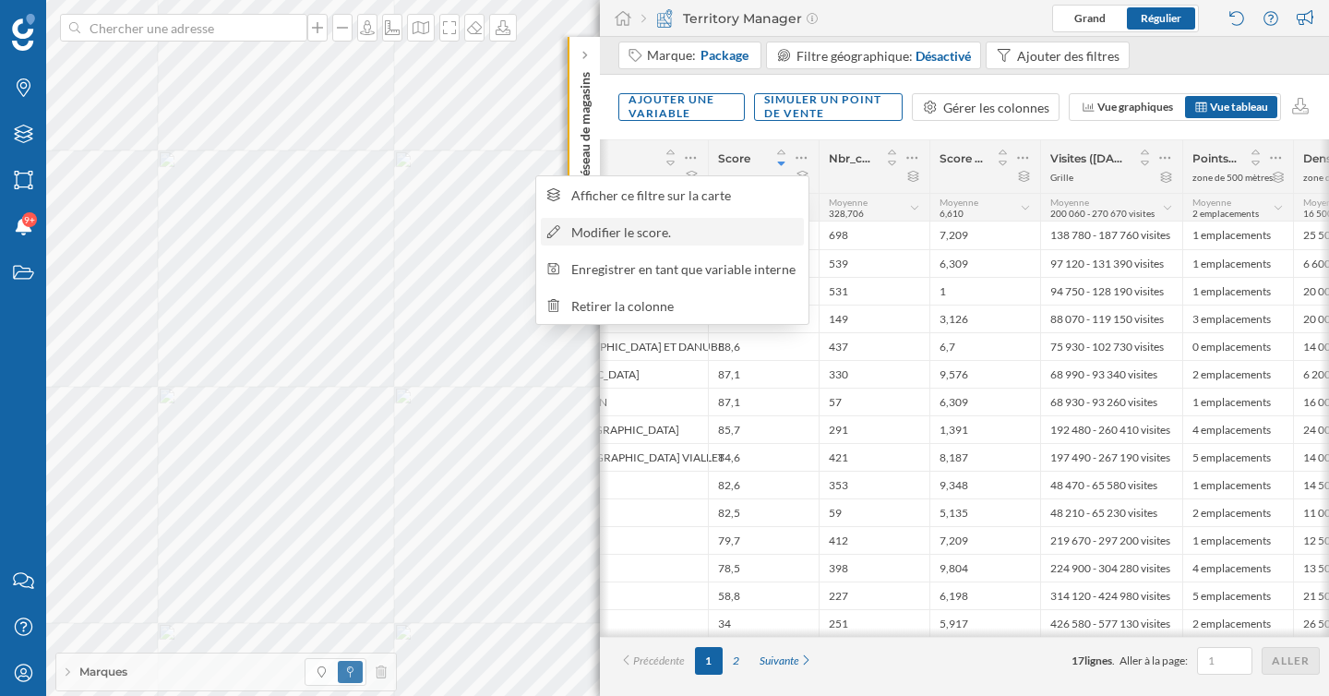
click at [694, 233] on div "Modifier le score." at bounding box center [684, 231] width 226 height 19
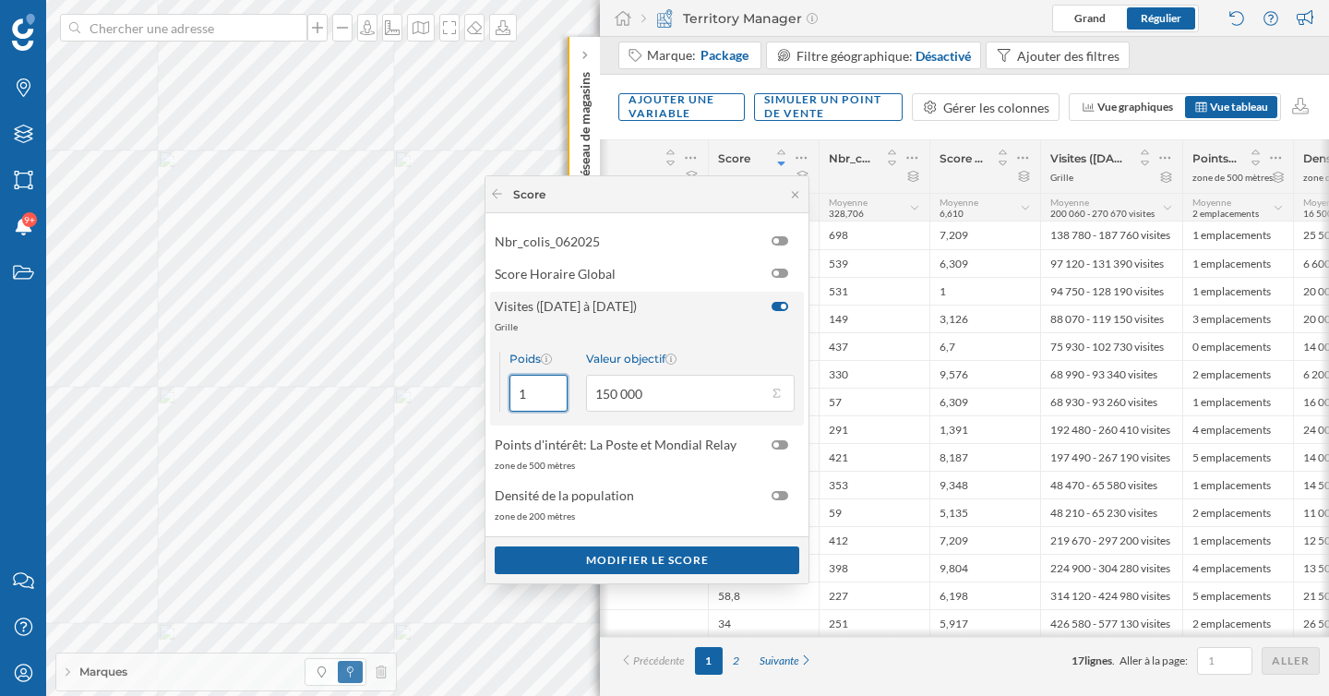
drag, startPoint x: 532, startPoint y: 389, endPoint x: 514, endPoint y: 389, distance: 17.5
click at [514, 389] on input "1" at bounding box center [538, 393] width 58 height 37
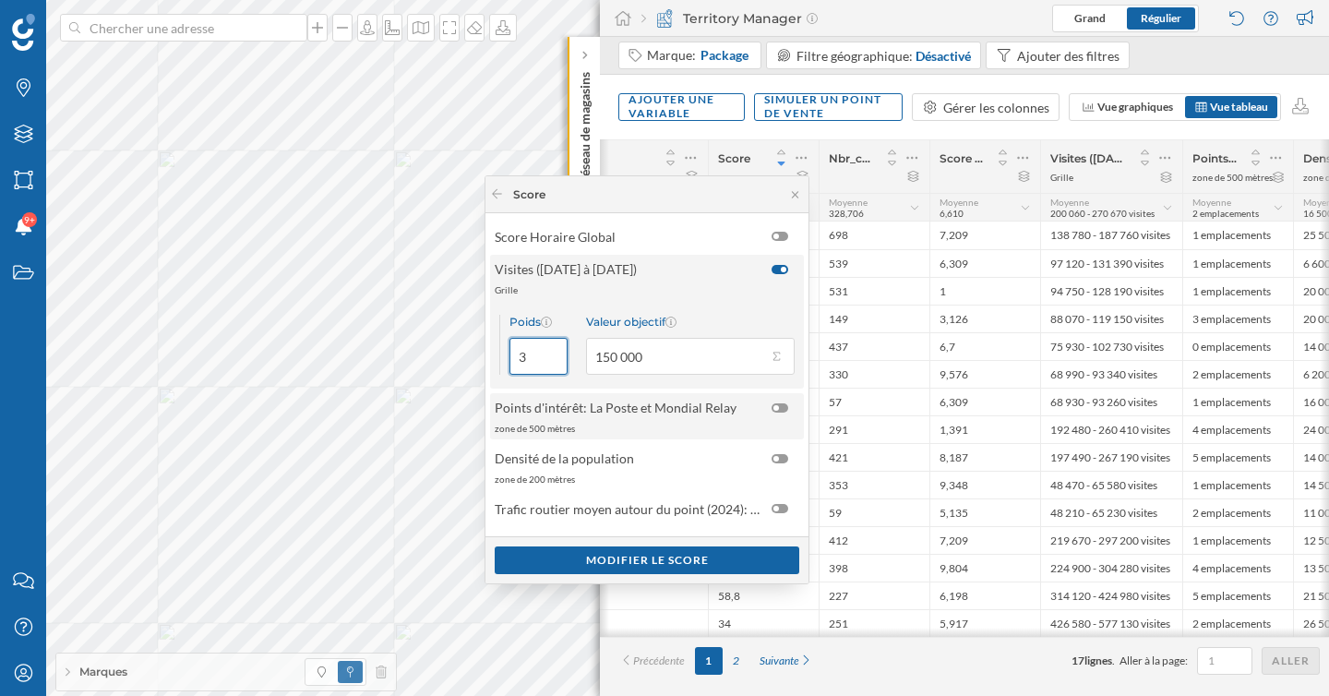
scroll to position [54, 0]
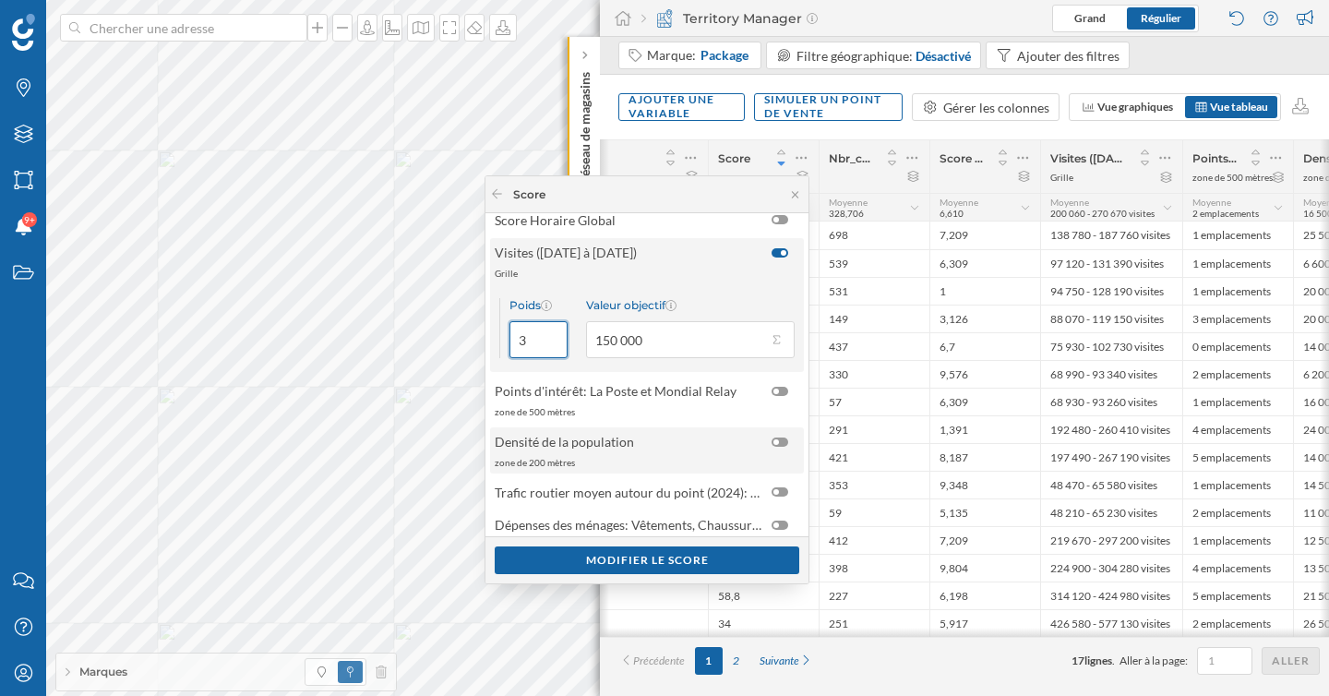
type input "3"
click at [596, 444] on span "Densité de la population" at bounding box center [564, 441] width 139 height 19
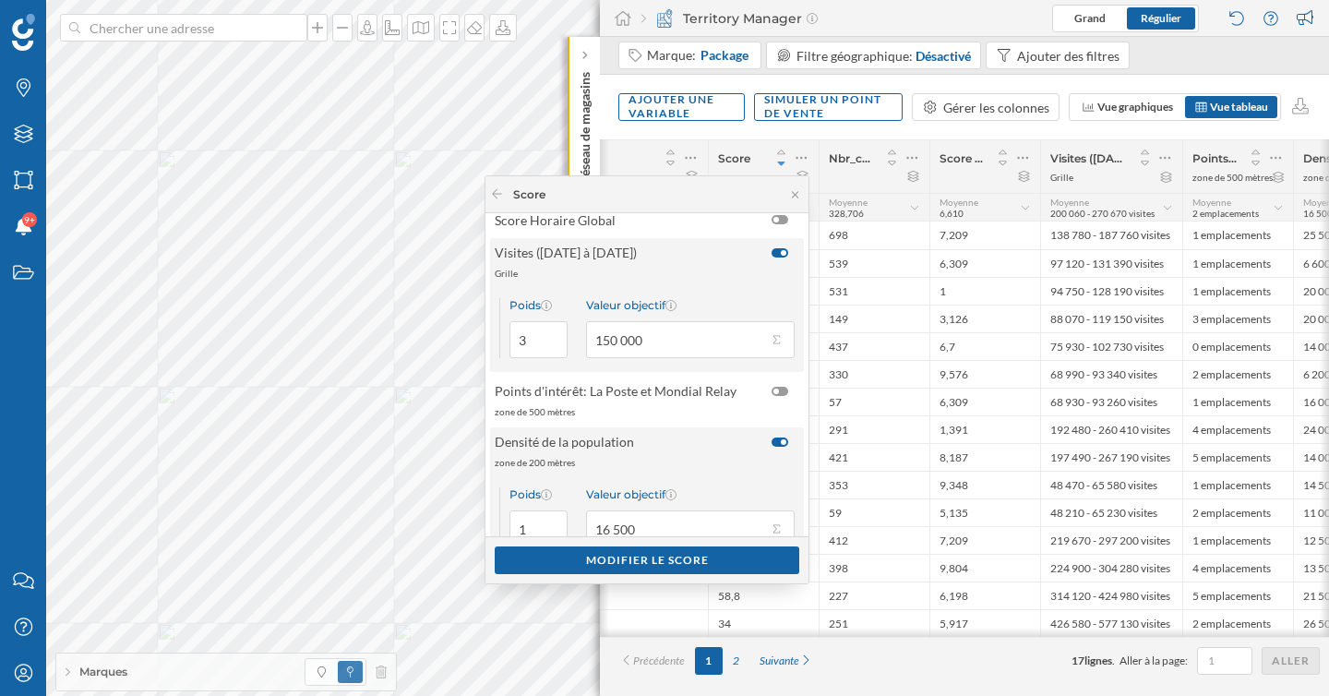
scroll to position [65, 0]
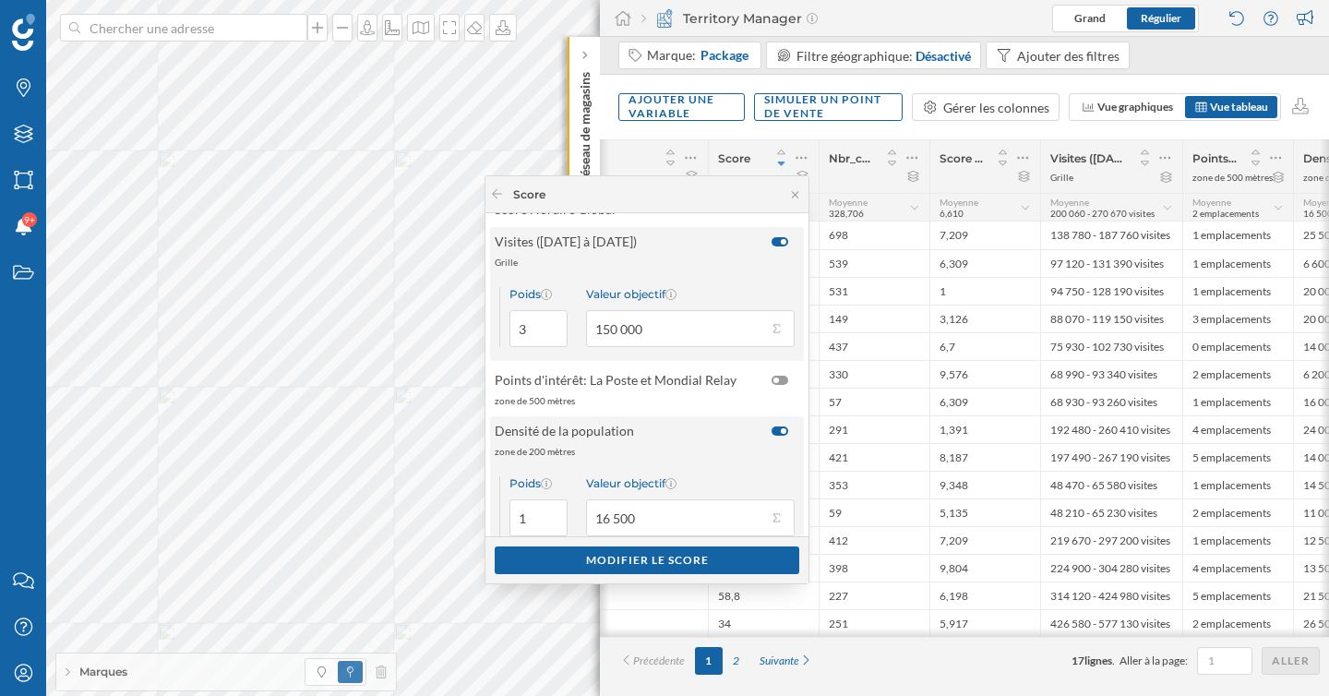
drag, startPoint x: 647, startPoint y: 521, endPoint x: 576, endPoint y: 521, distance: 71.1
click at [576, 521] on div "Poids 1 Valeur objectif 16 500" at bounding box center [647, 506] width 314 height 88
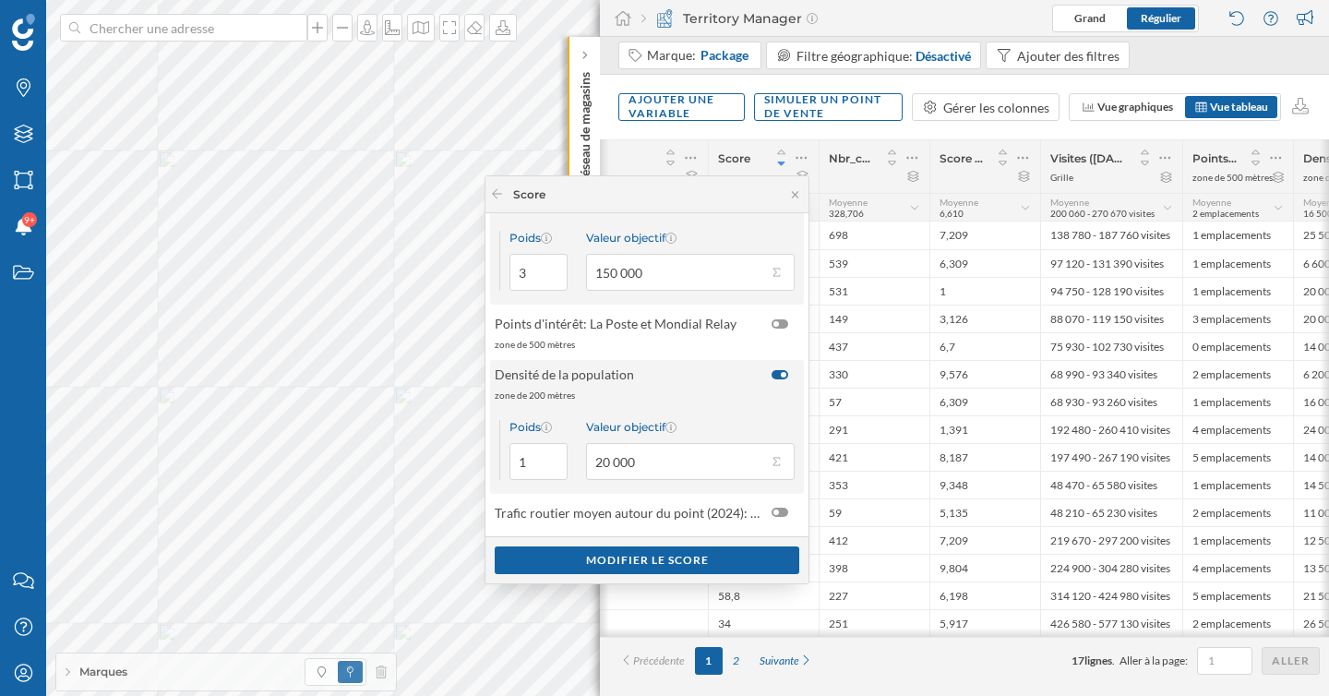
scroll to position [175, 0]
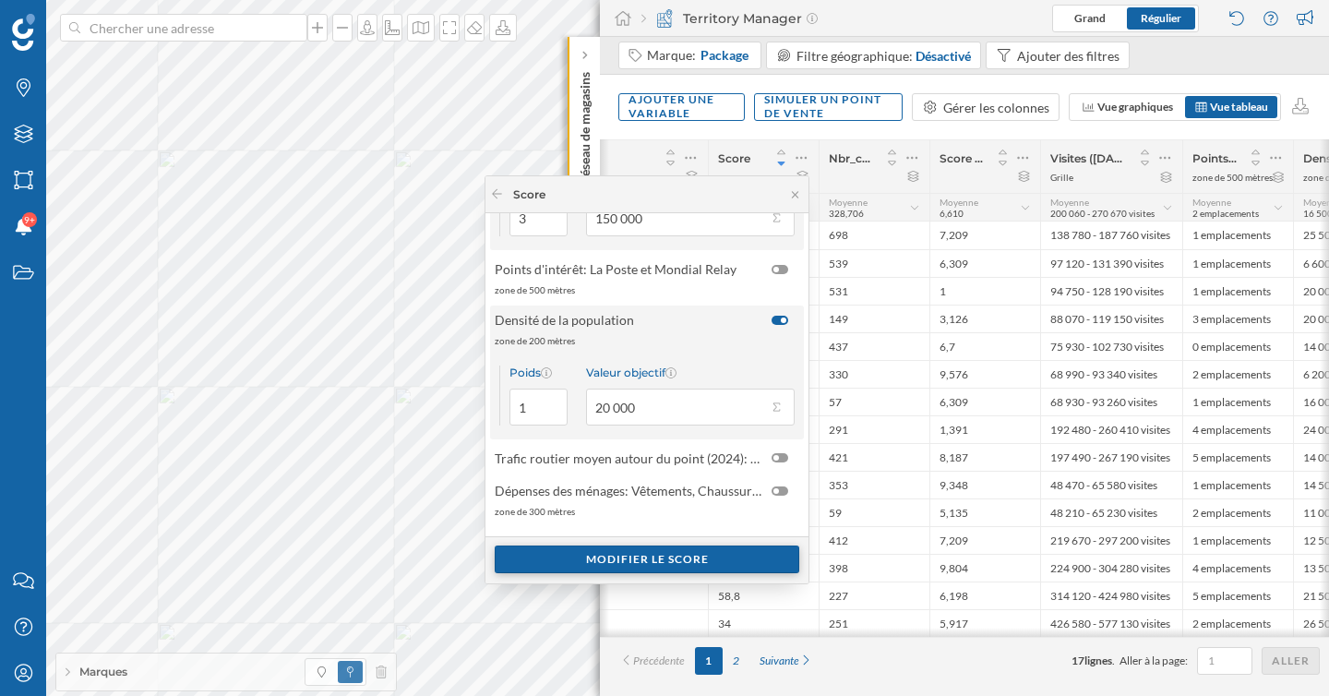
type input "20 000"
click at [648, 559] on div "Modifier le score" at bounding box center [647, 559] width 305 height 28
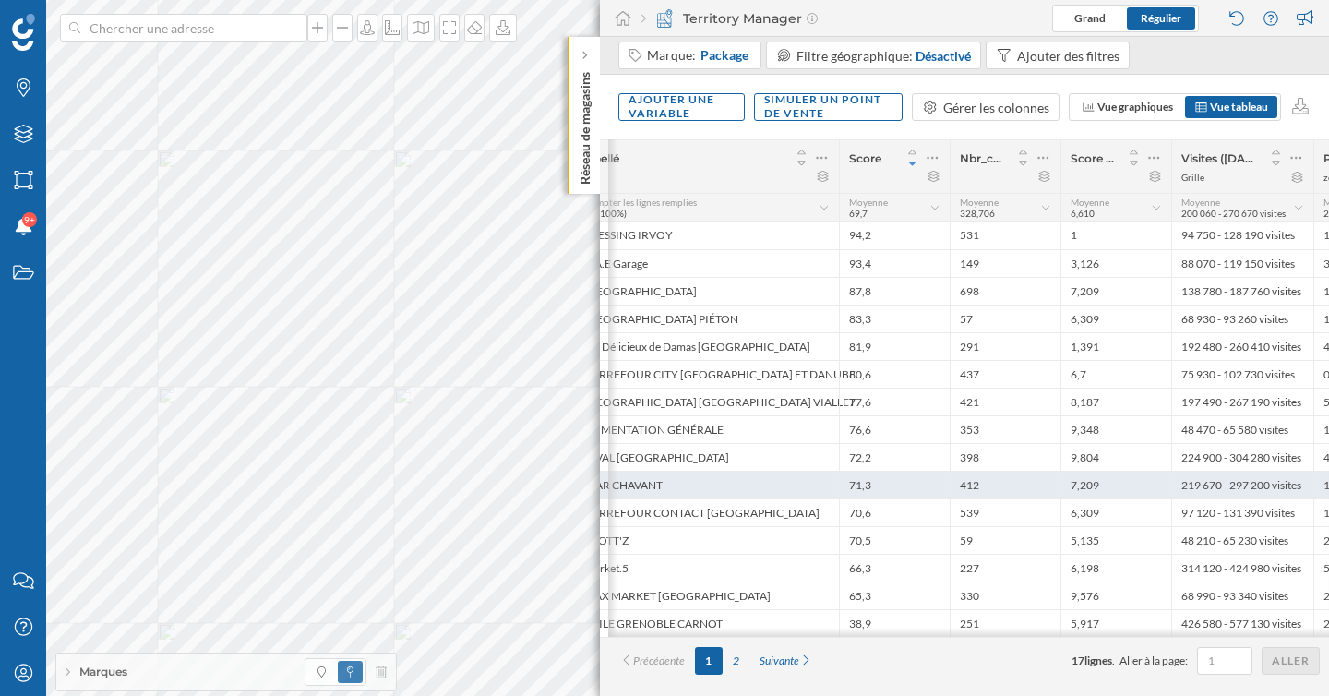
scroll to position [0, 83]
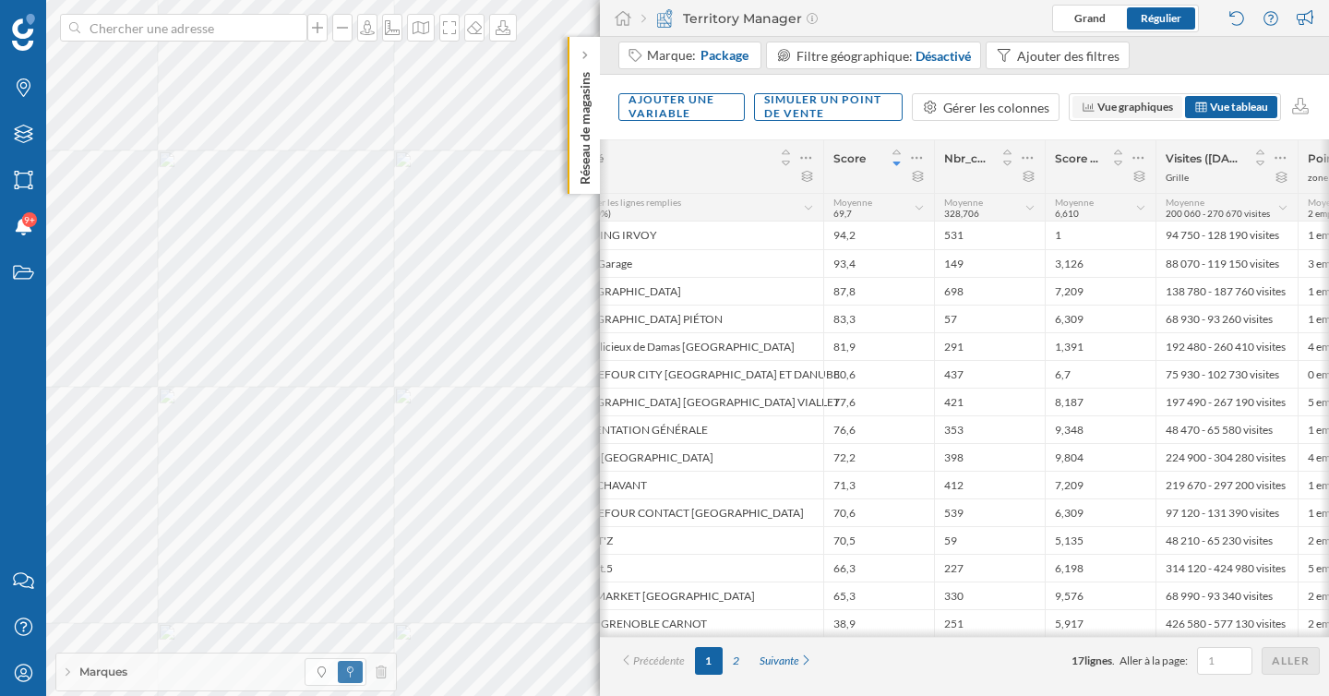
click at [1125, 110] on span "Vue graphiques" at bounding box center [1135, 107] width 76 height 14
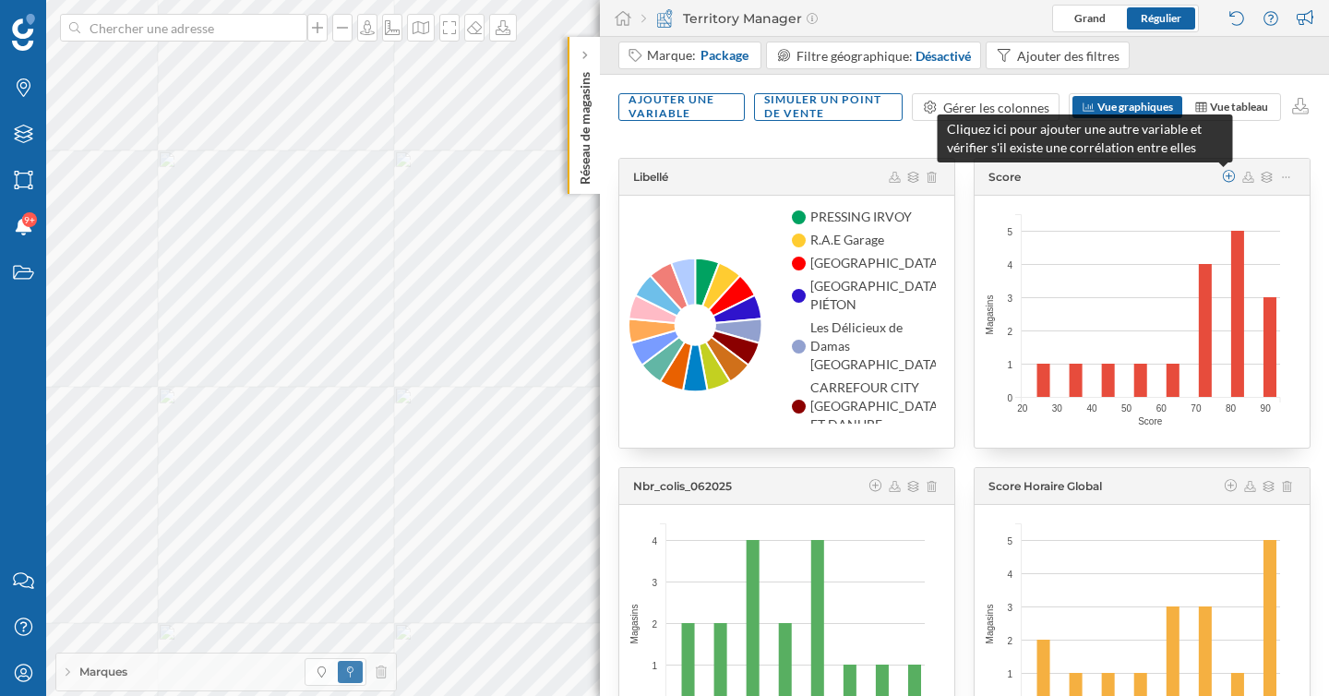
click at [1225, 176] on icon at bounding box center [1229, 176] width 17 height 13
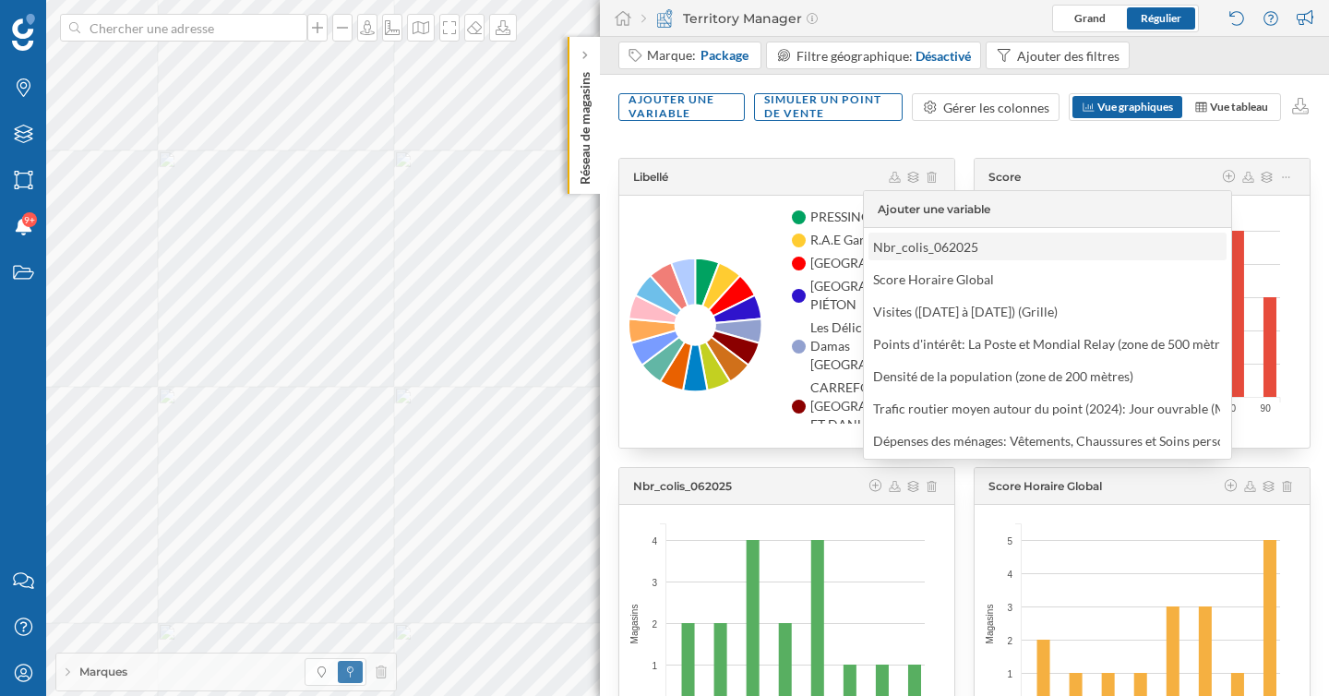
click at [941, 250] on div "Nbr_colis_062025" at bounding box center [925, 247] width 105 height 16
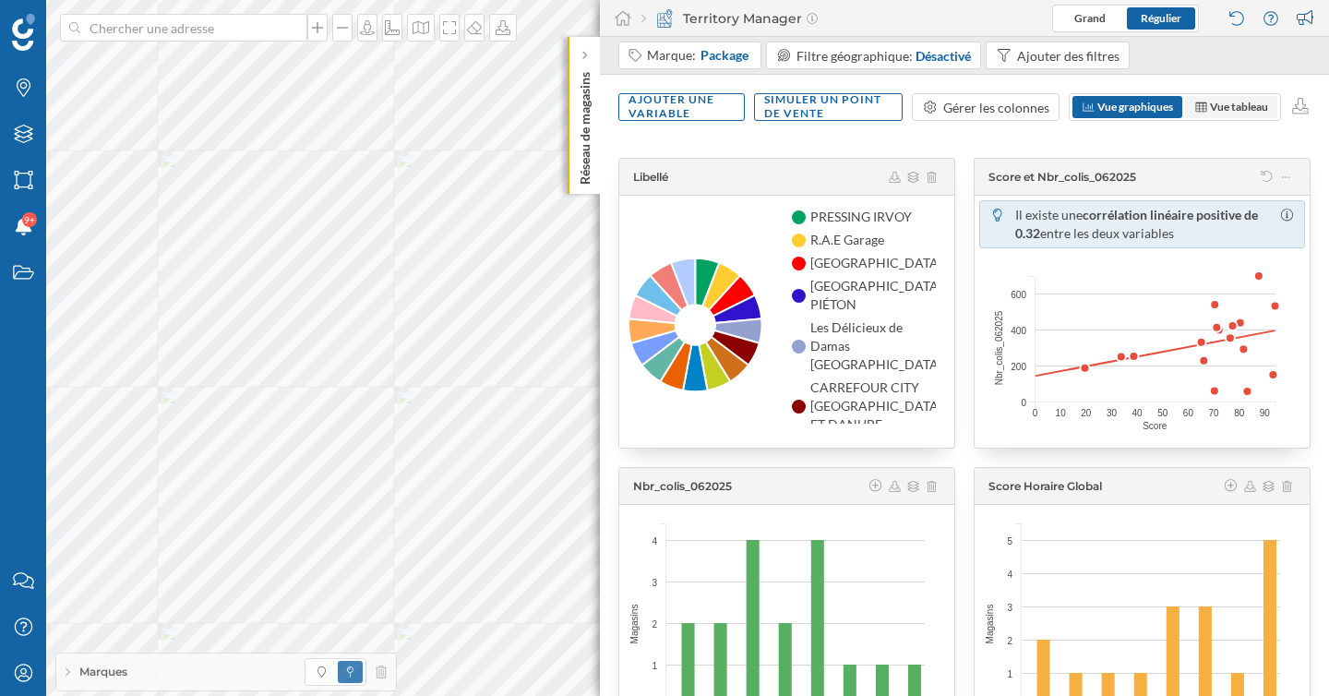
click at [1248, 107] on span "Vue tableau" at bounding box center [1239, 107] width 58 height 14
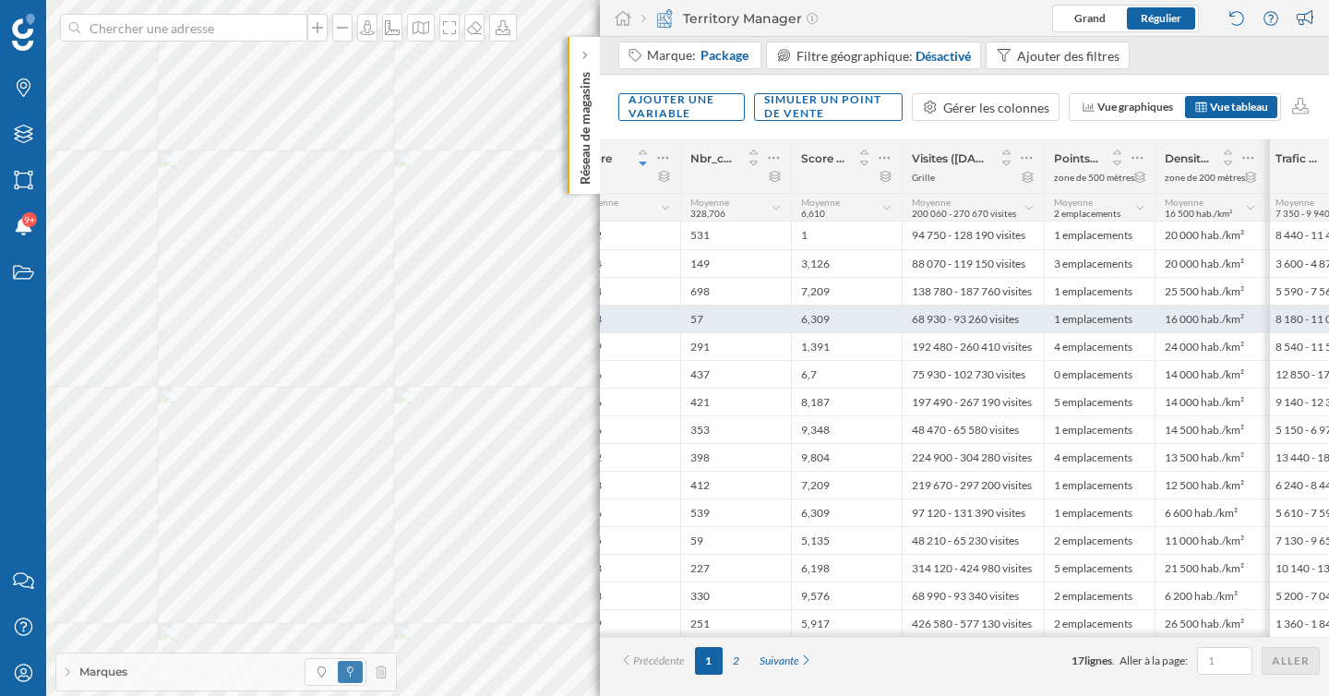
scroll to position [0, 153]
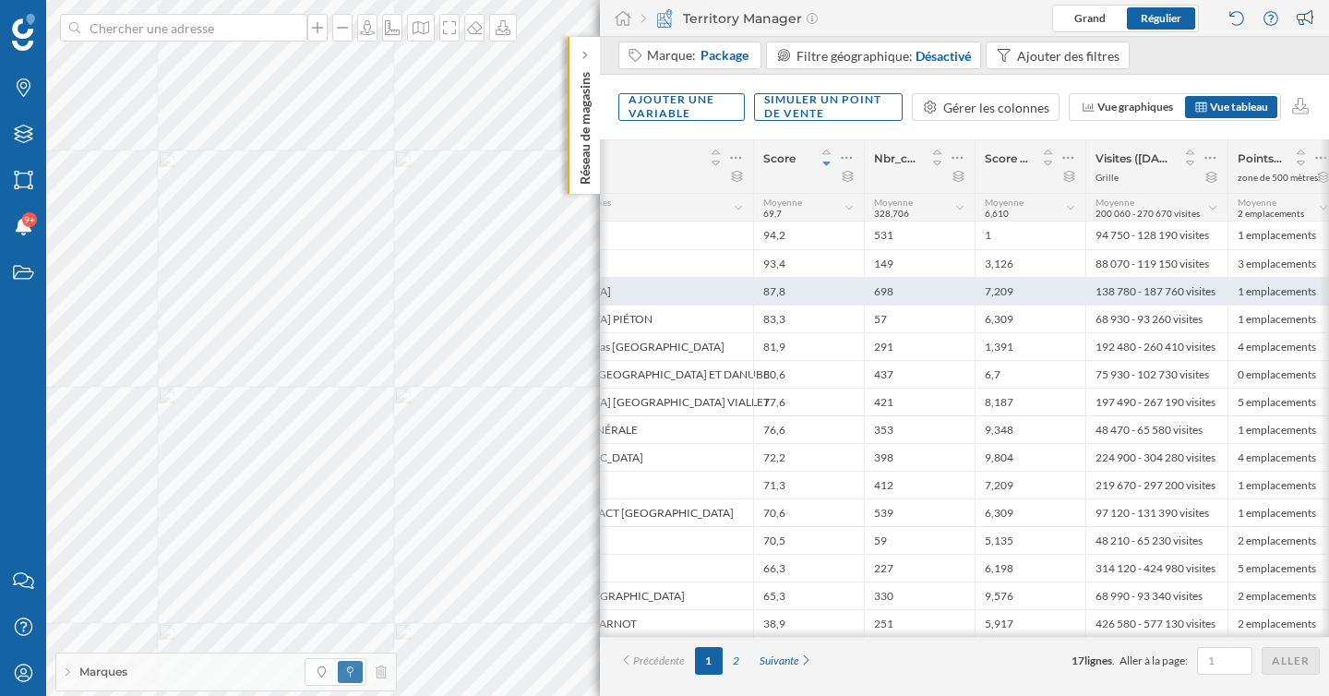
drag, startPoint x: 679, startPoint y: 114, endPoint x: 742, endPoint y: 294, distance: 190.6
click at [742, 294] on div "Marque: Package Filtre géographique: Désactivé Ajouter des filtres Ajouter une …" at bounding box center [964, 366] width 729 height 659
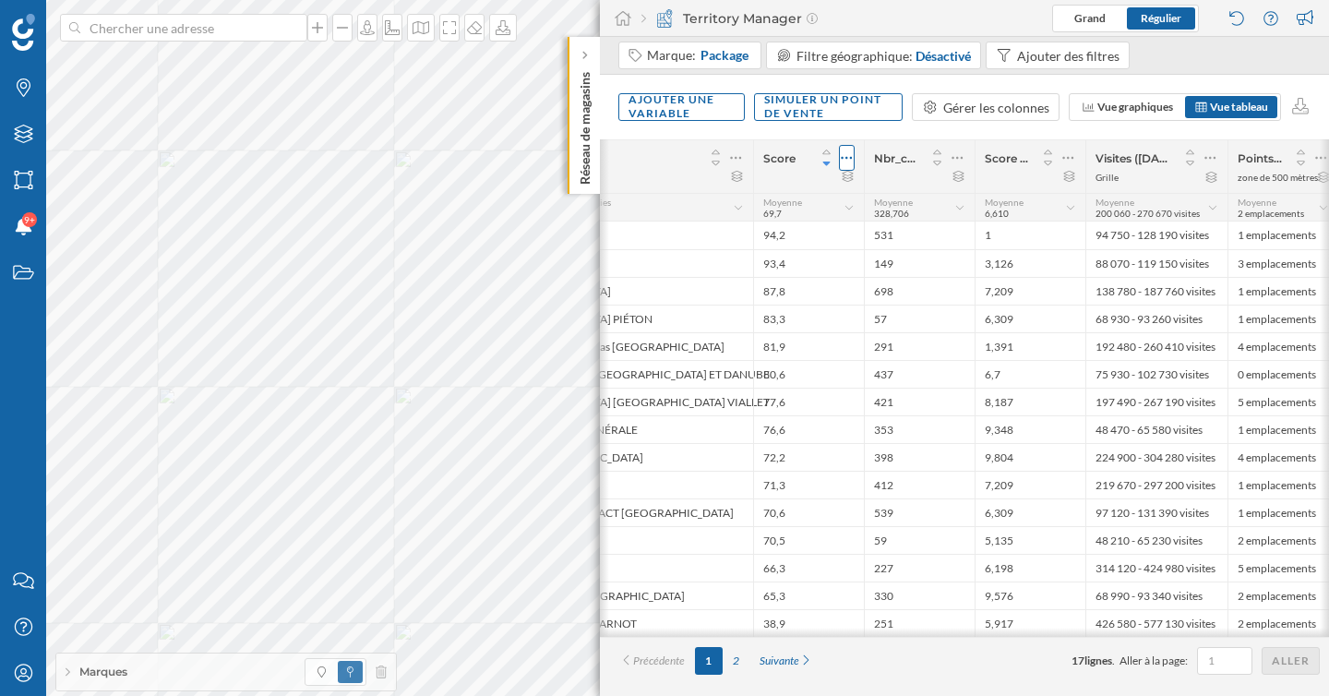
click at [854, 160] on div at bounding box center [847, 158] width 16 height 26
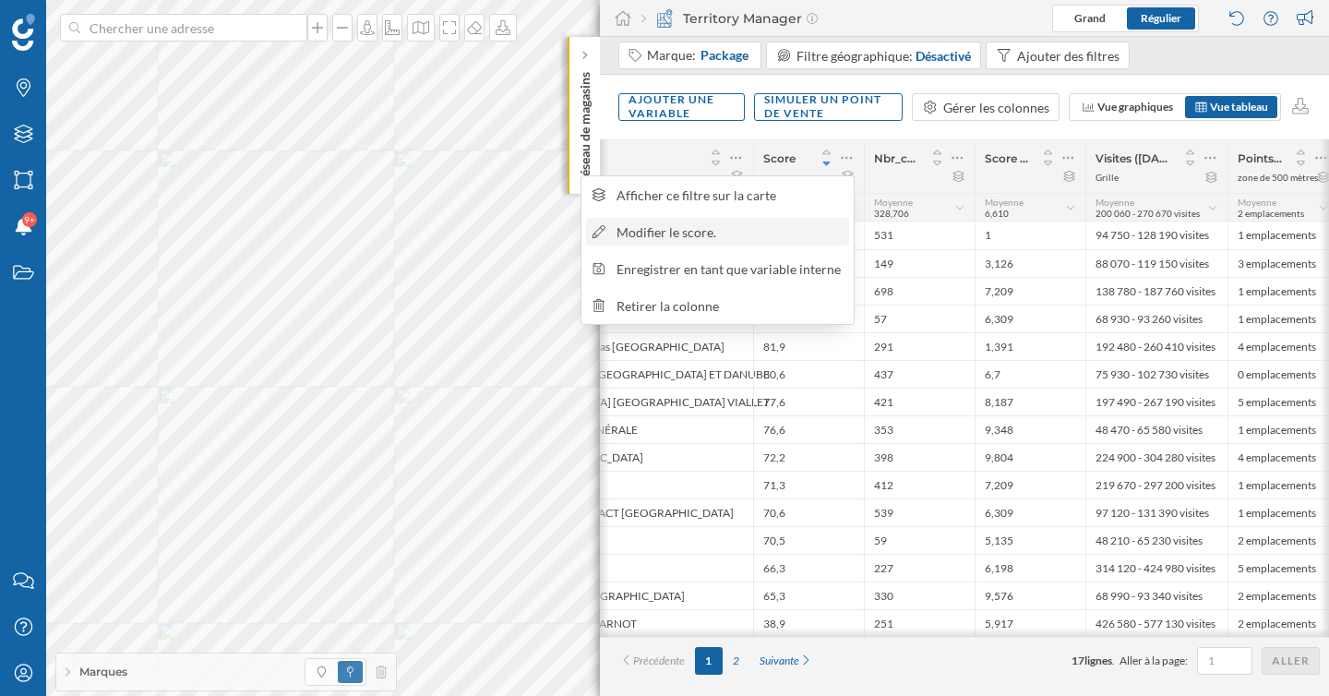
click at [775, 225] on div "Modifier le score." at bounding box center [730, 231] width 226 height 19
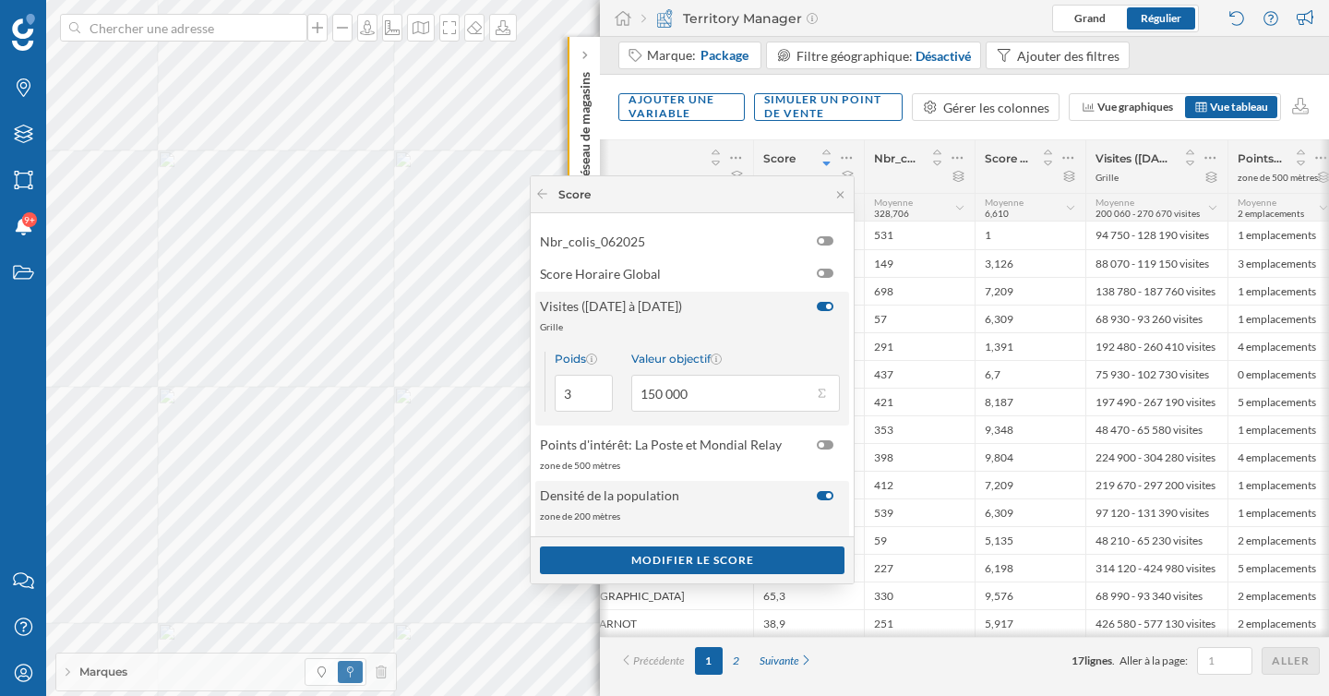
scroll to position [175, 0]
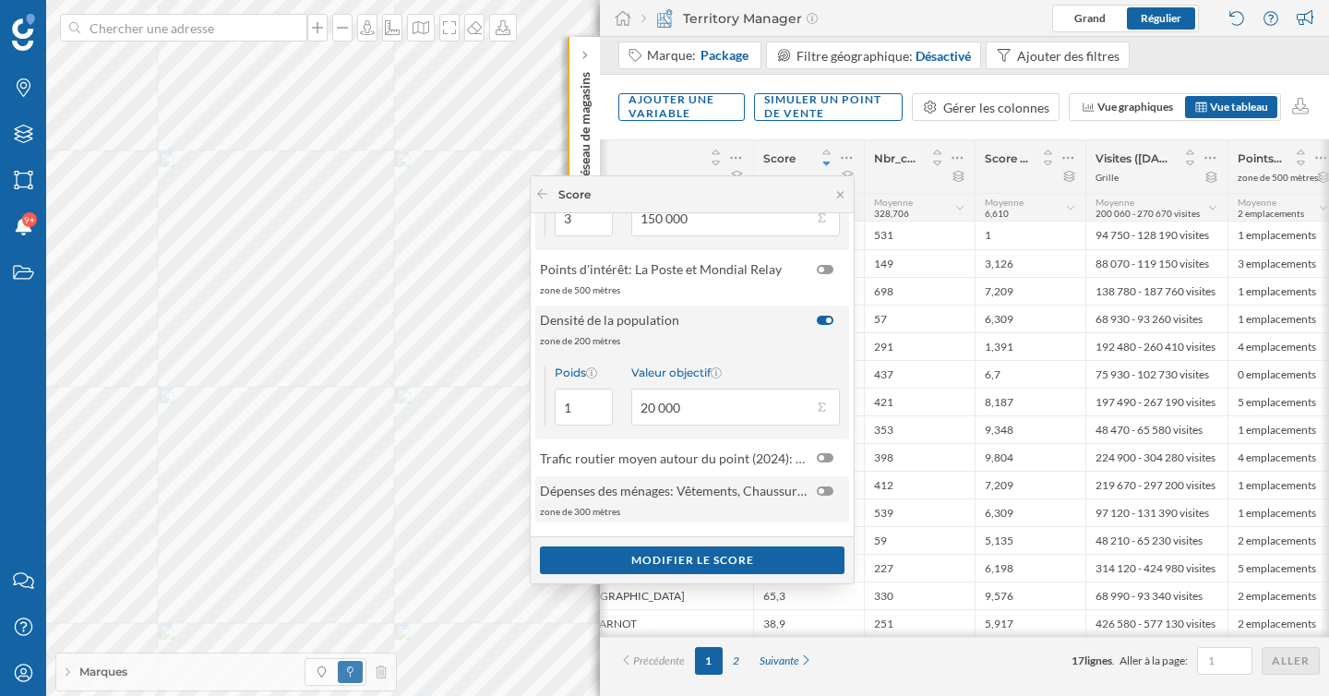
click at [818, 493] on div at bounding box center [825, 490] width 17 height 9
click at [0, 0] on input "checkbox" at bounding box center [0, 0] width 0 height 0
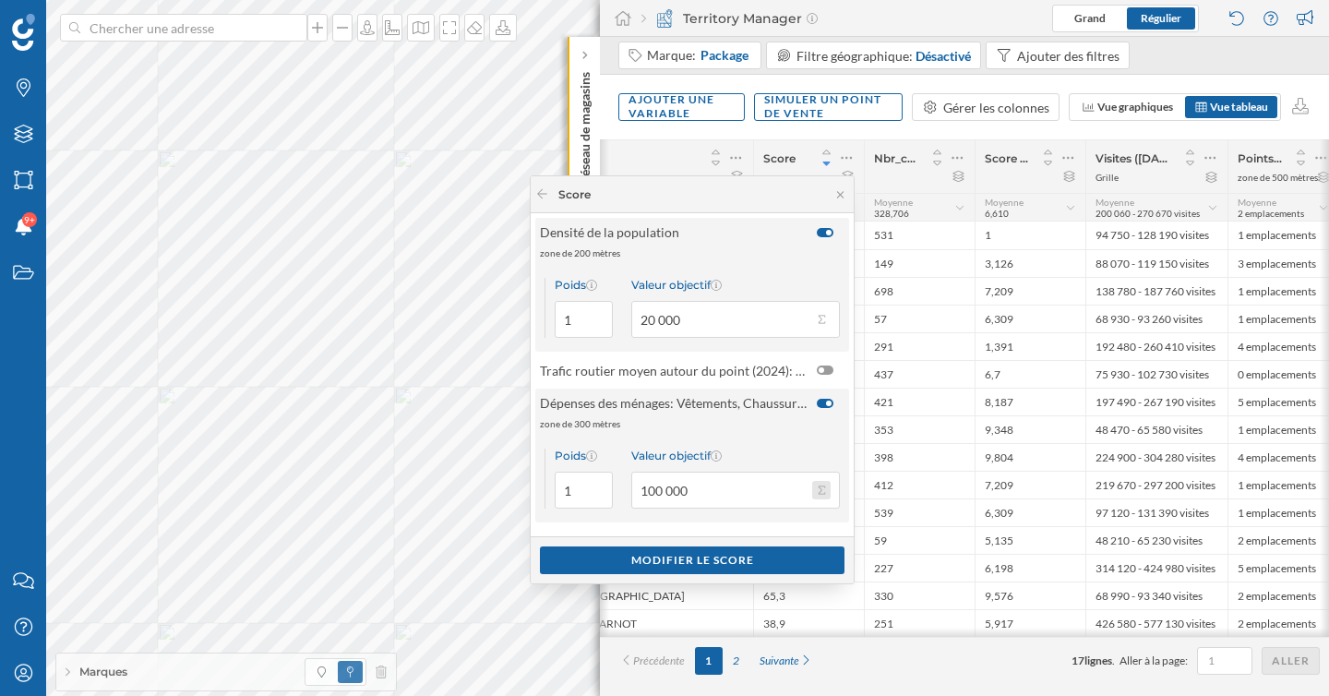
click at [820, 490] on button "Valeur objectif 100 000" at bounding box center [821, 490] width 18 height 18
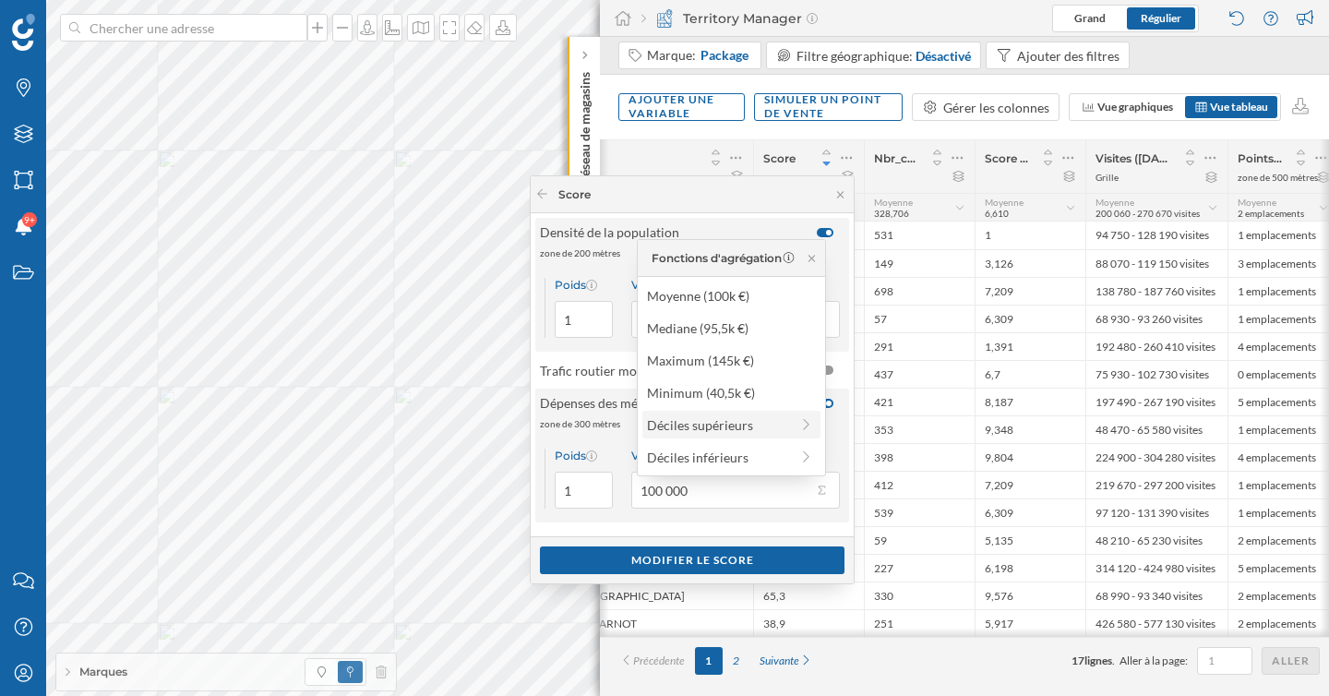
click at [715, 427] on div "Déciles supérieurs" at bounding box center [718, 424] width 142 height 19
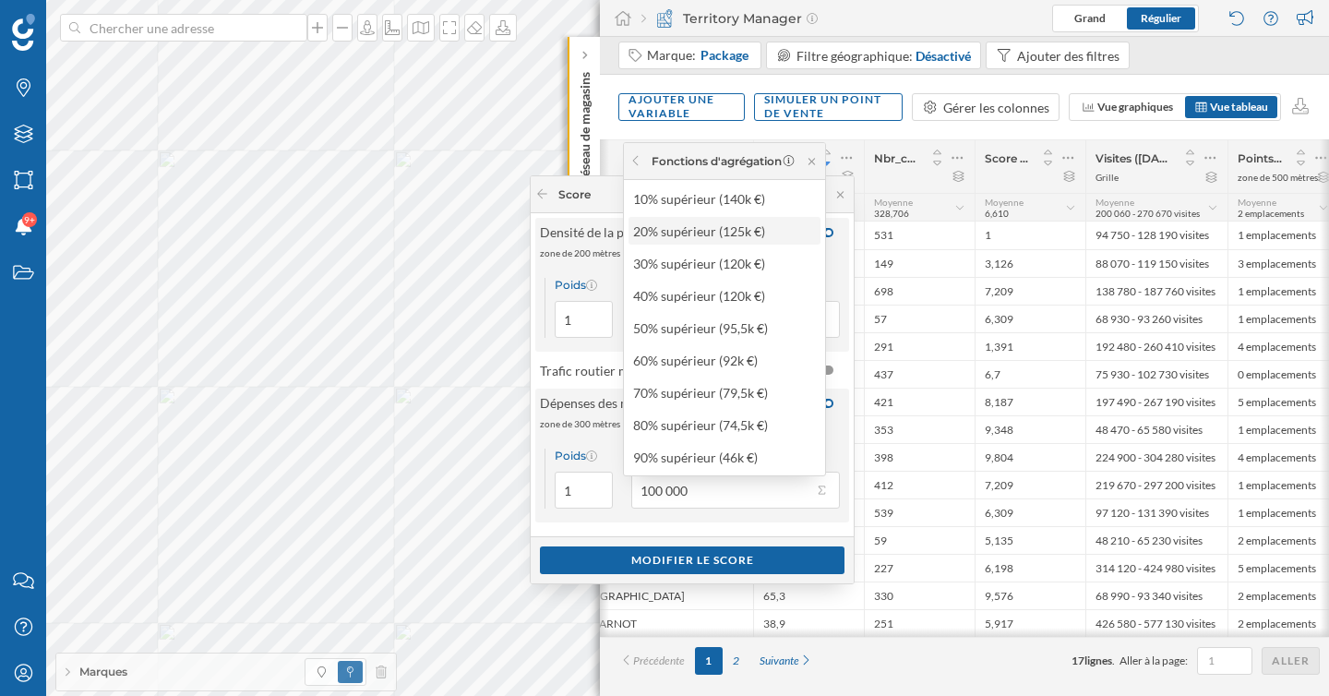
click at [713, 240] on div "20% supérieur (125k €)" at bounding box center [725, 231] width 192 height 28
type input "125 000"
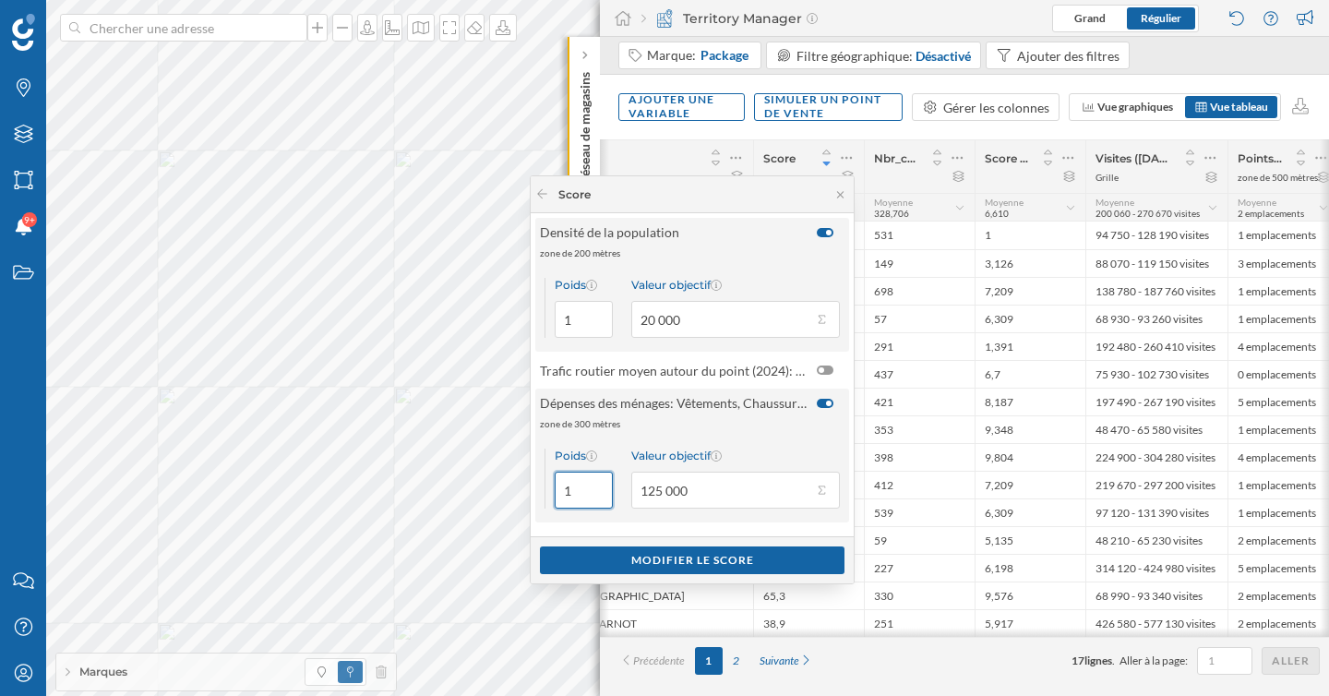
drag, startPoint x: 575, startPoint y: 486, endPoint x: 556, endPoint y: 486, distance: 19.4
click at [556, 486] on input "1" at bounding box center [584, 490] width 58 height 37
type input "2"
click at [629, 562] on div "Modifier le score" at bounding box center [692, 559] width 305 height 28
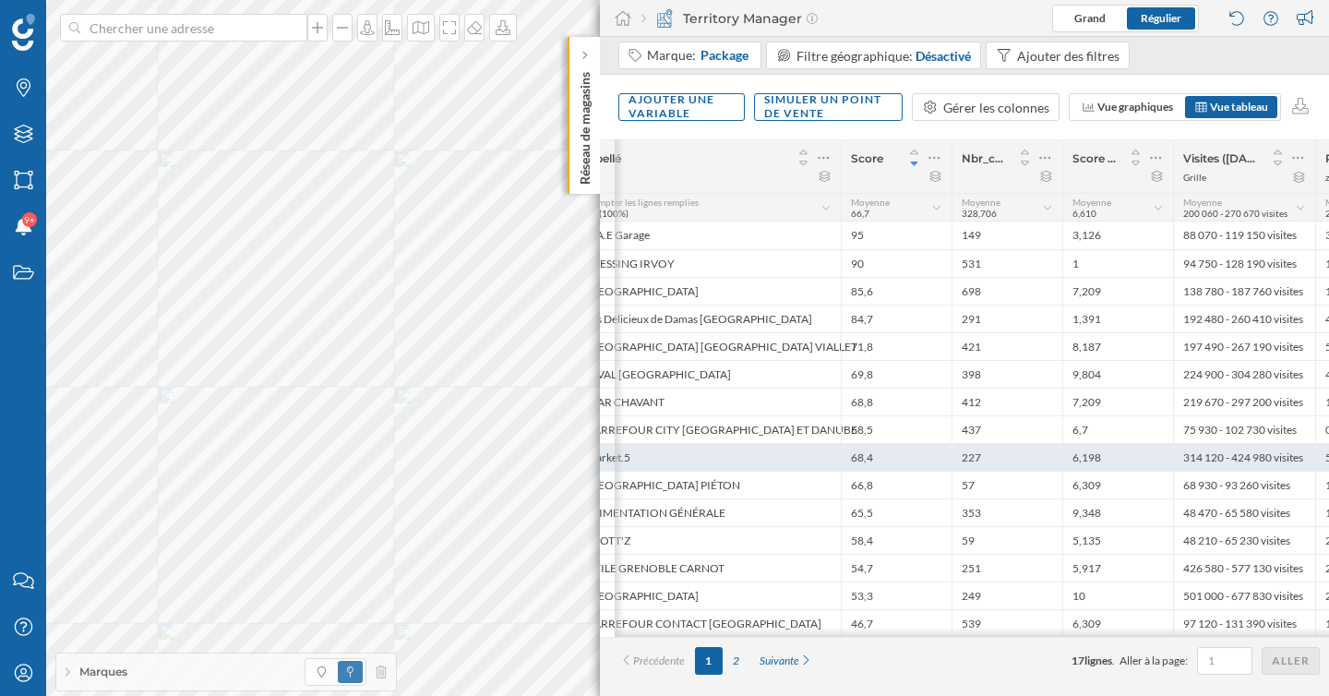
scroll to position [0, 96]
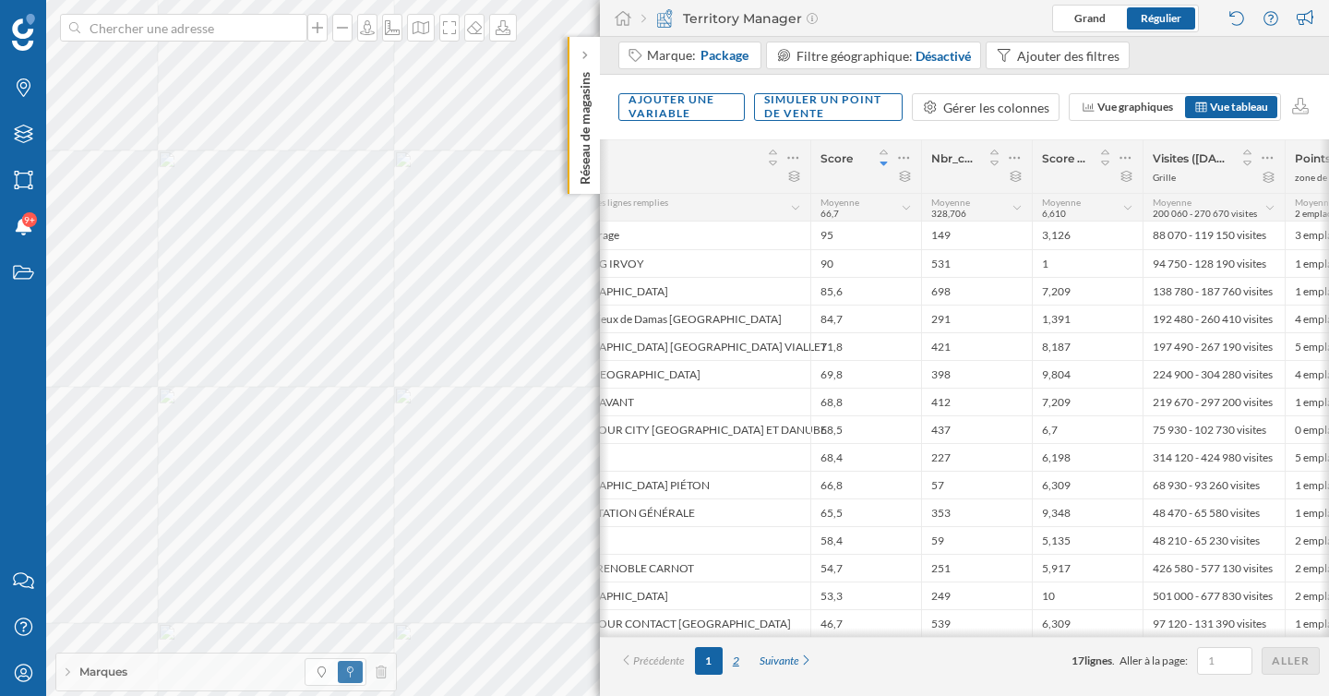
click at [741, 663] on div "2" at bounding box center [736, 661] width 27 height 28
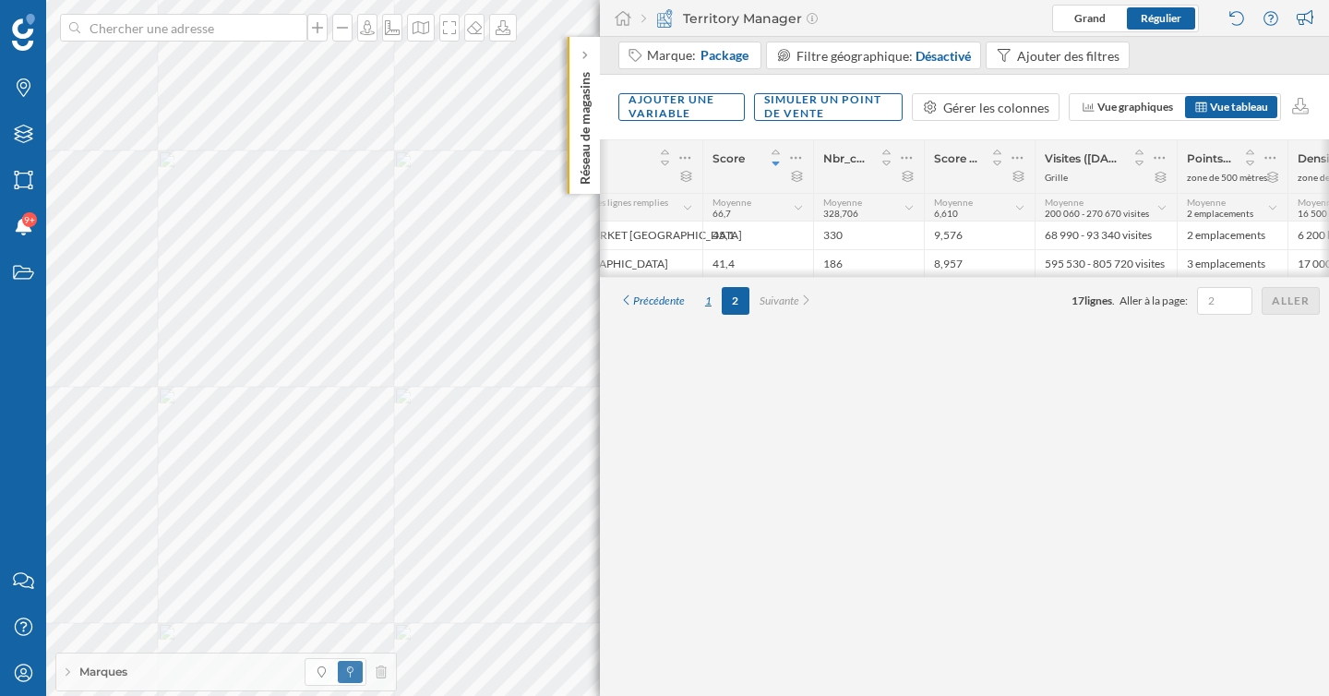
click at [709, 309] on div "1" at bounding box center [708, 301] width 27 height 28
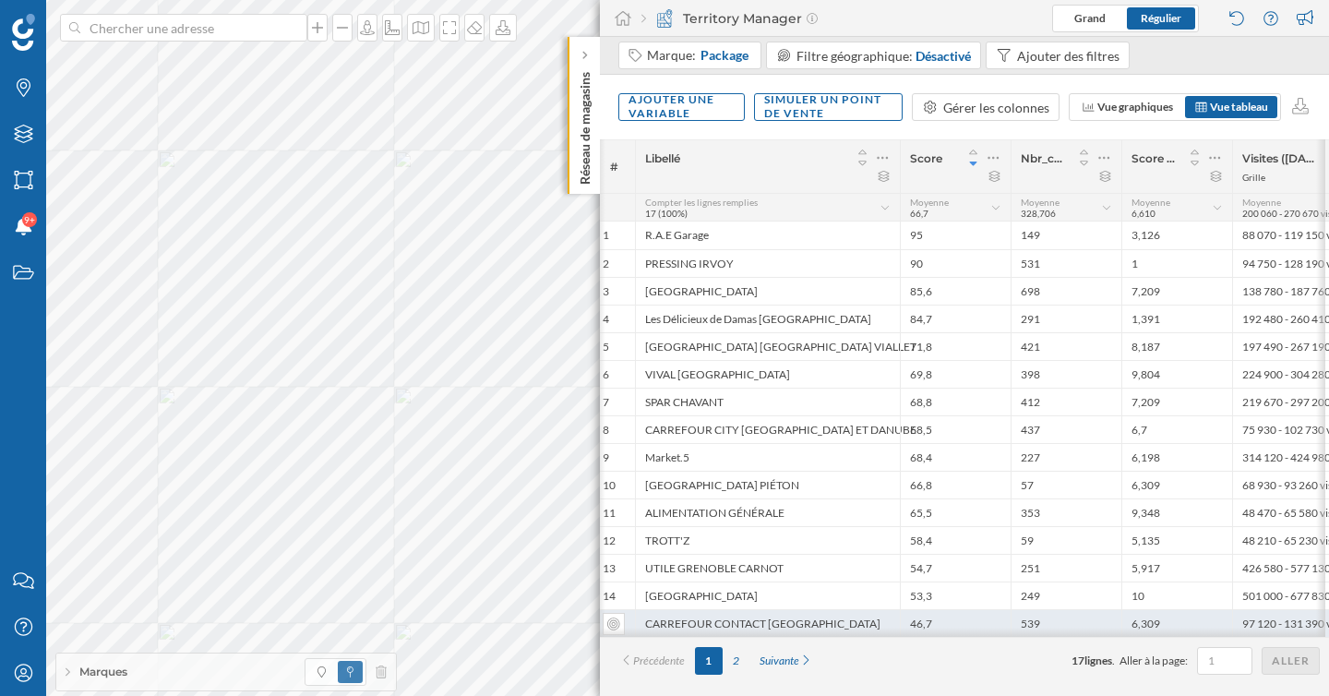
scroll to position [0, 0]
drag, startPoint x: 873, startPoint y: 620, endPoint x: 653, endPoint y: 621, distance: 220.6
click at [653, 621] on div "CARREFOUR CONTACT GRENOBLE" at bounding box center [773, 623] width 265 height 28
copy div "CARREFOUR CONTACT GRENOBLE"
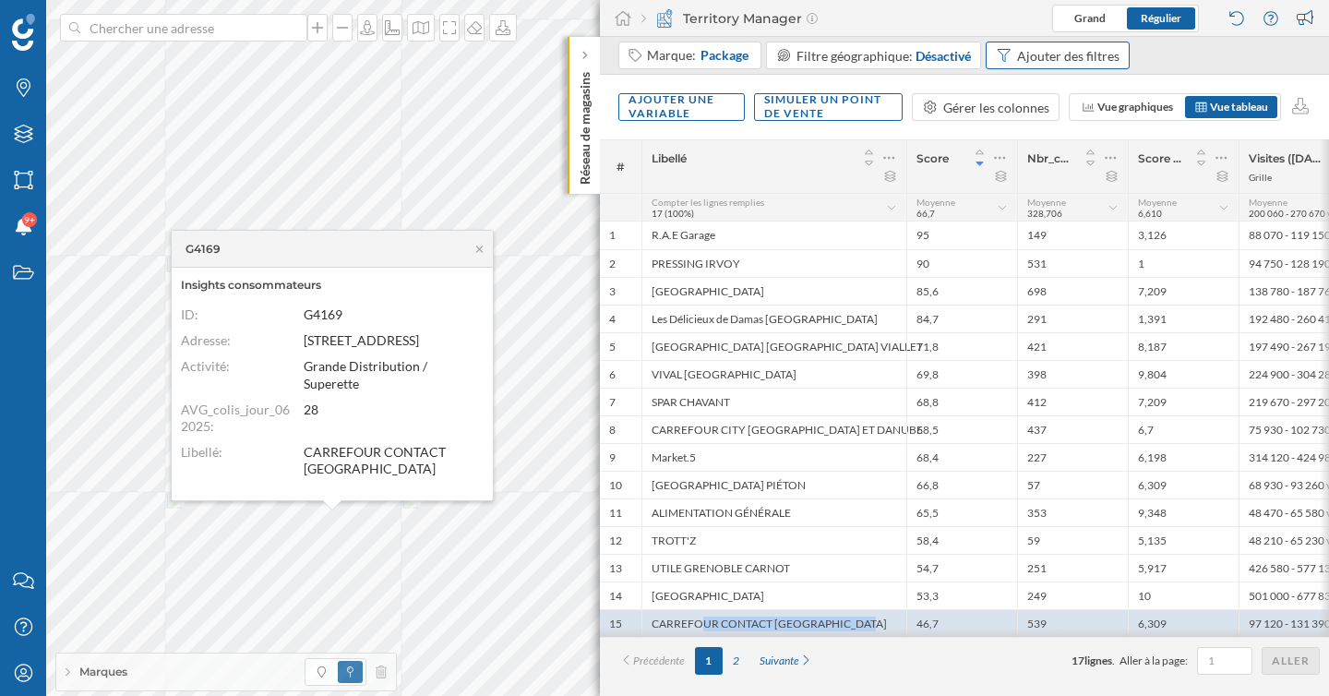
click at [1078, 52] on div "Ajouter des filtres" at bounding box center [1068, 55] width 102 height 19
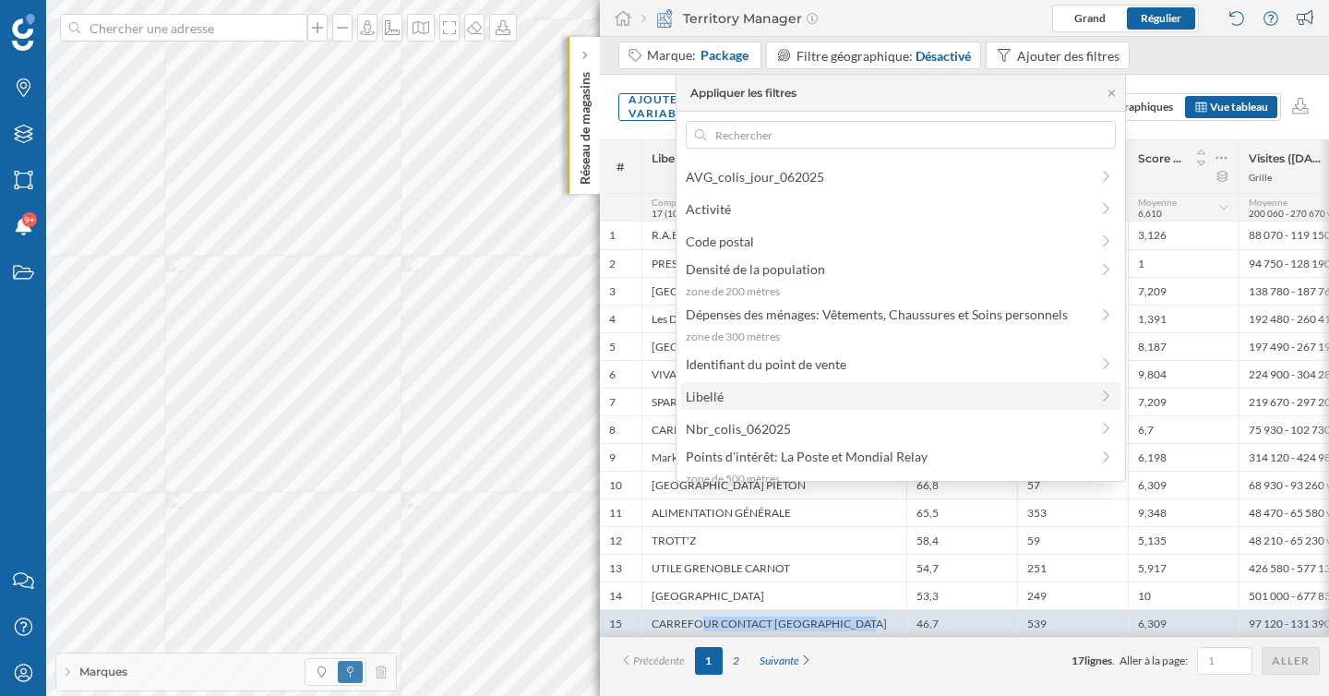
click at [770, 398] on span "Libellé" at bounding box center [887, 396] width 403 height 19
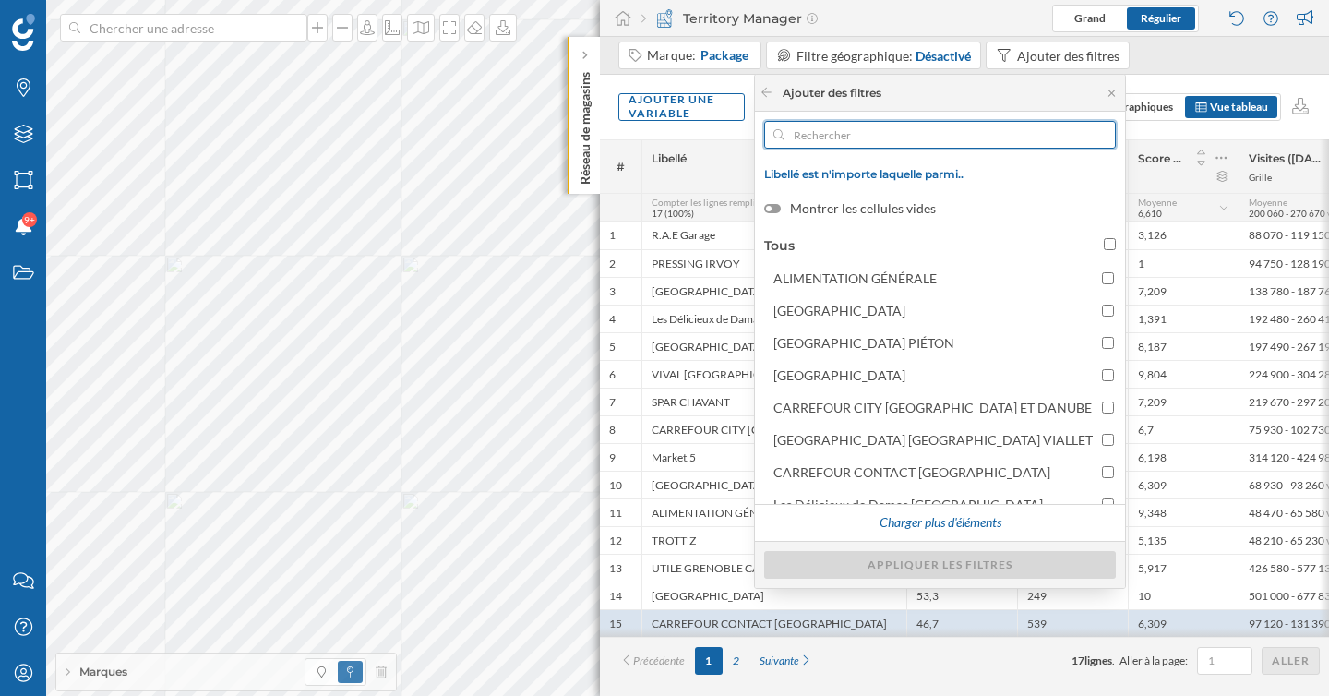
click at [856, 127] on input "text" at bounding box center [939, 135] width 311 height 28
paste input "CARREFOUR CONTACT GRENOBLE"
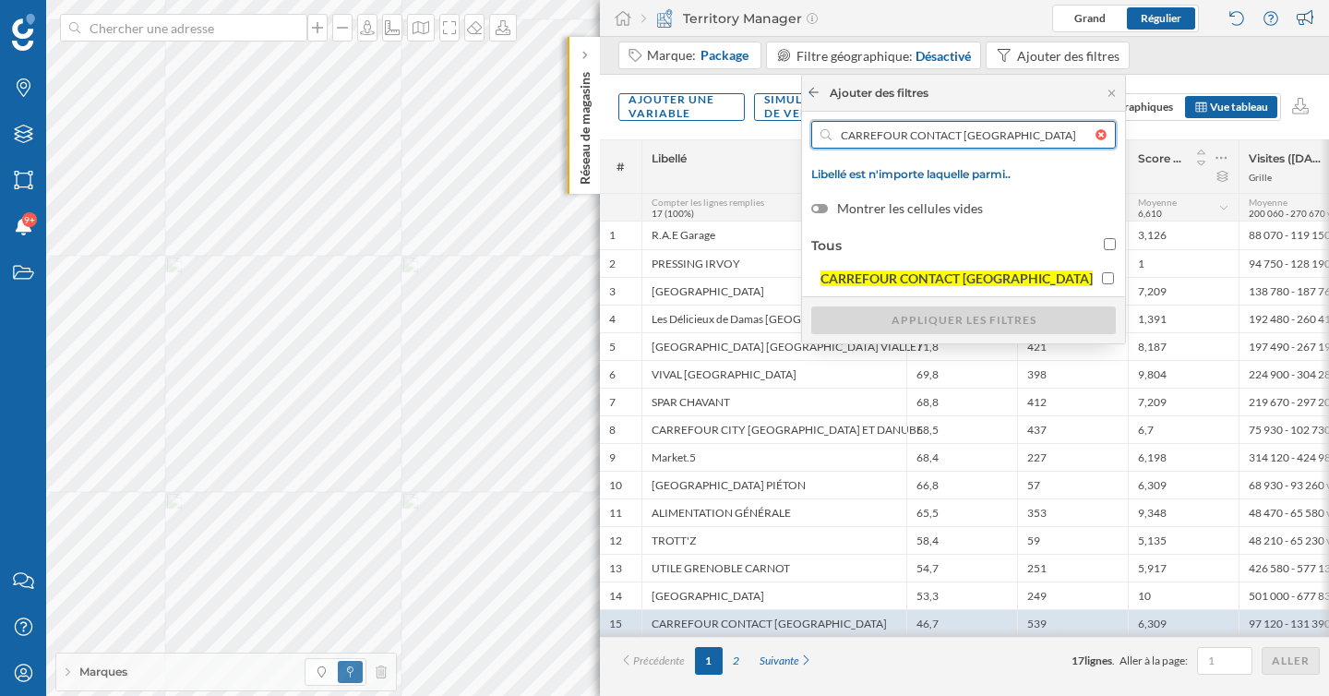
type input "CARREFOUR CONTACT GRENOBLE"
click at [820, 93] on icon at bounding box center [814, 92] width 14 height 11
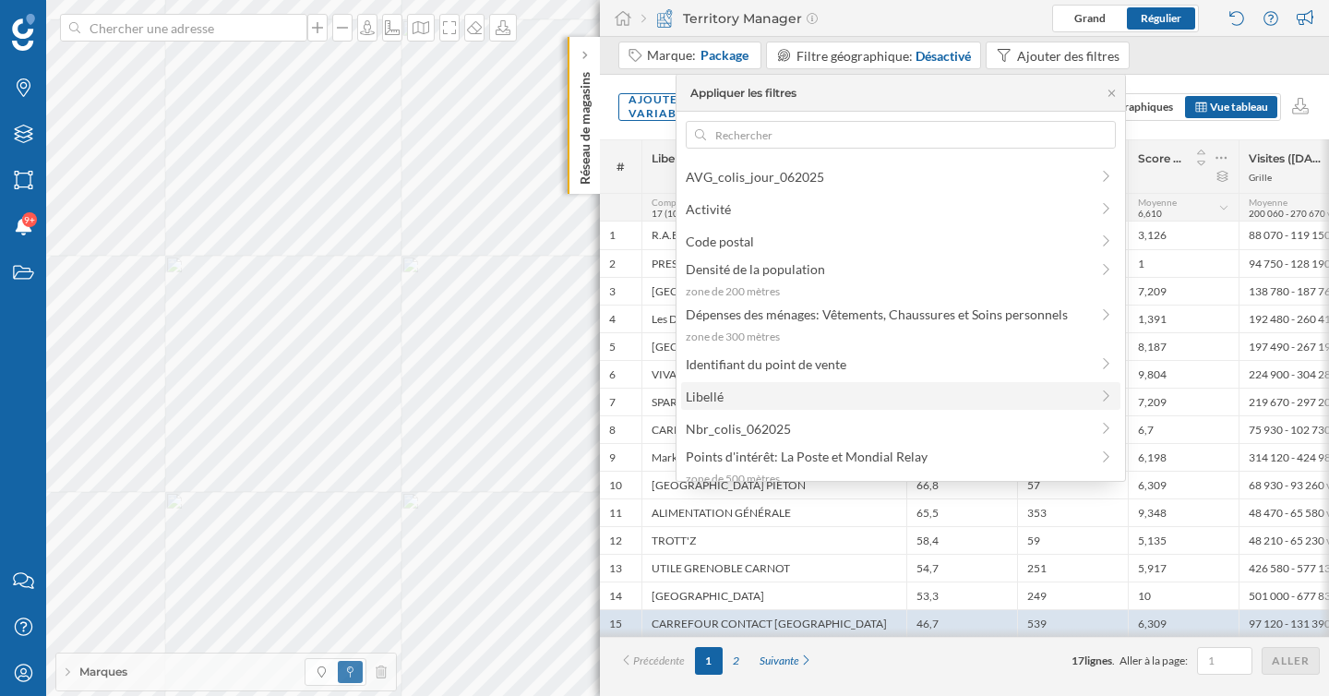
click at [747, 391] on span "Libellé" at bounding box center [887, 396] width 403 height 19
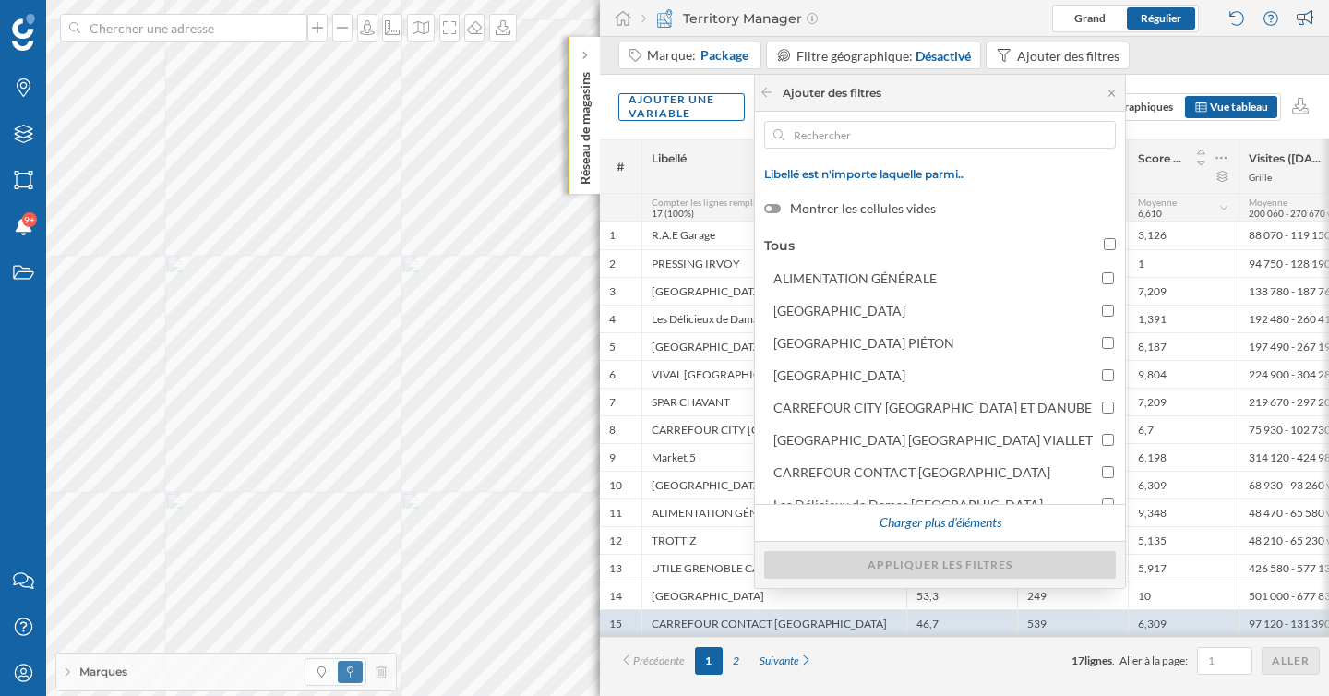
click at [1106, 247] on input "Tous" at bounding box center [1110, 244] width 12 height 12
checkbox input "true"
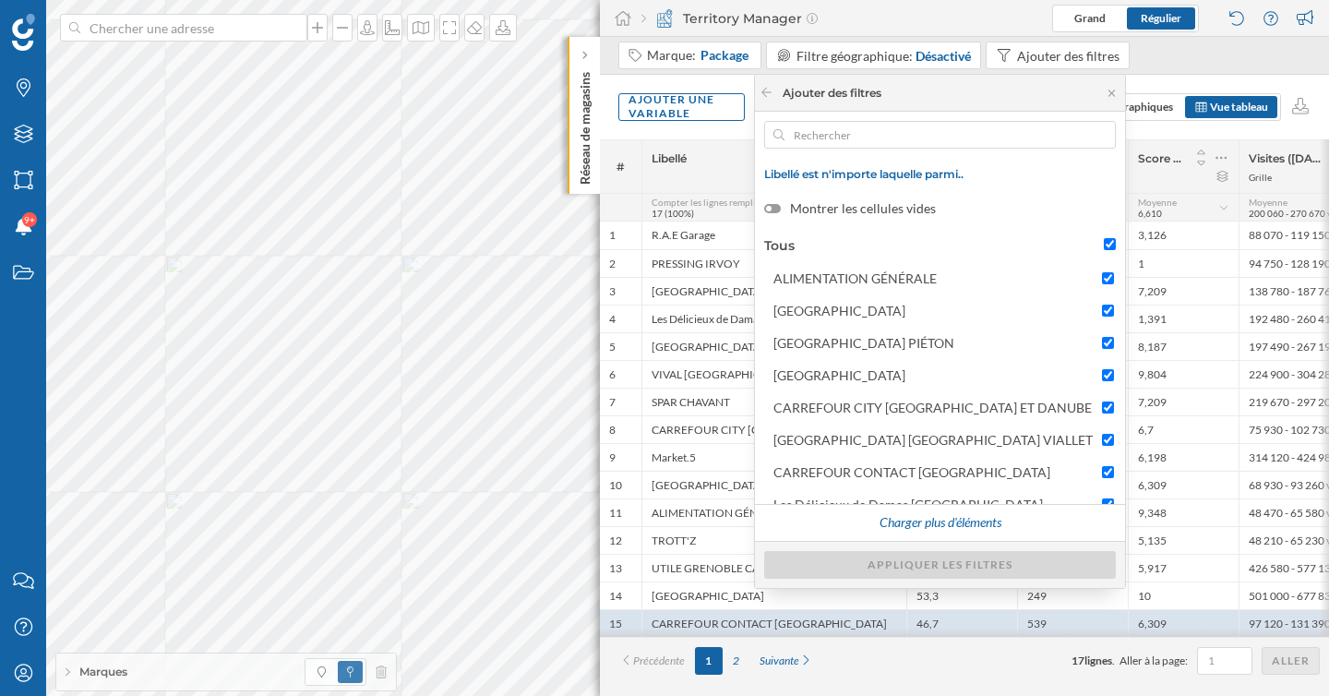
checkbox input "true"
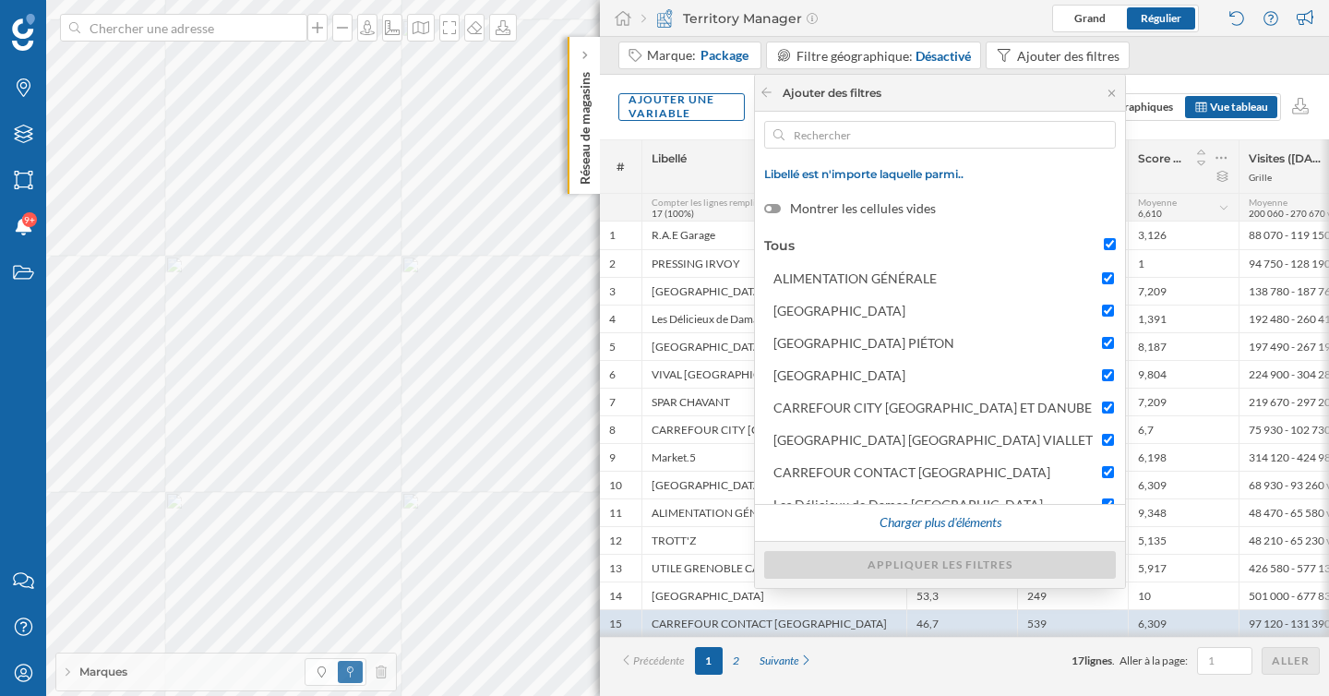
checkbox input "true"
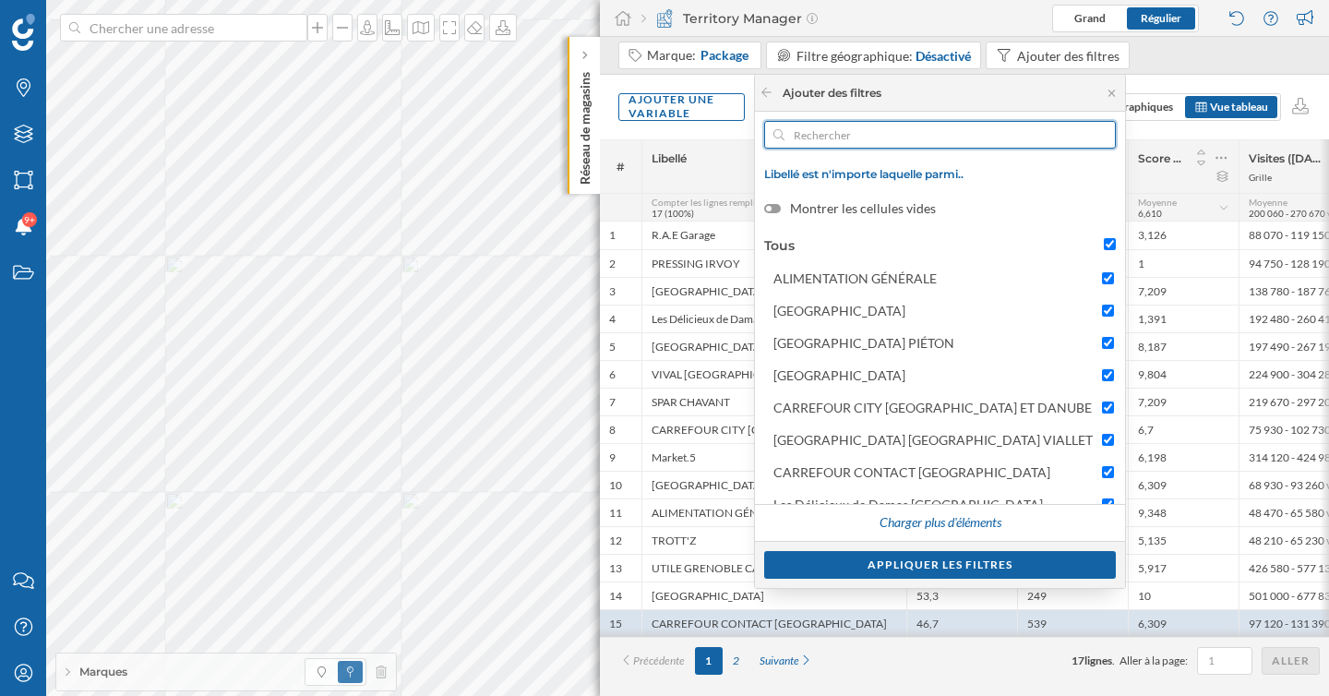
click at [901, 138] on input "text" at bounding box center [939, 135] width 311 height 28
paste input "CARREFOUR CONTACT GRENOBLE"
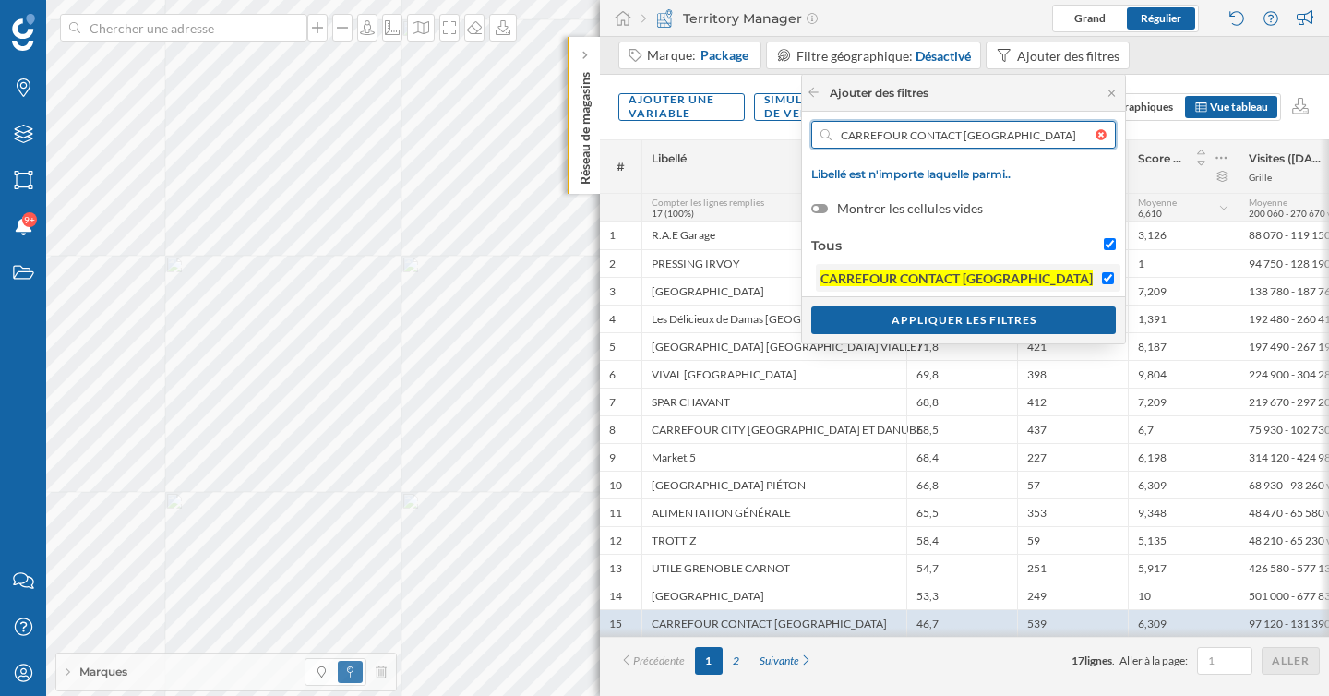
type input "CARREFOUR CONTACT GRENOBLE"
click at [1113, 279] on input "CARREFOUR CONTACT GRENOBLE" at bounding box center [1108, 278] width 12 height 12
checkbox input "false"
click at [1061, 325] on div "Appliquer les filtres" at bounding box center [963, 319] width 305 height 28
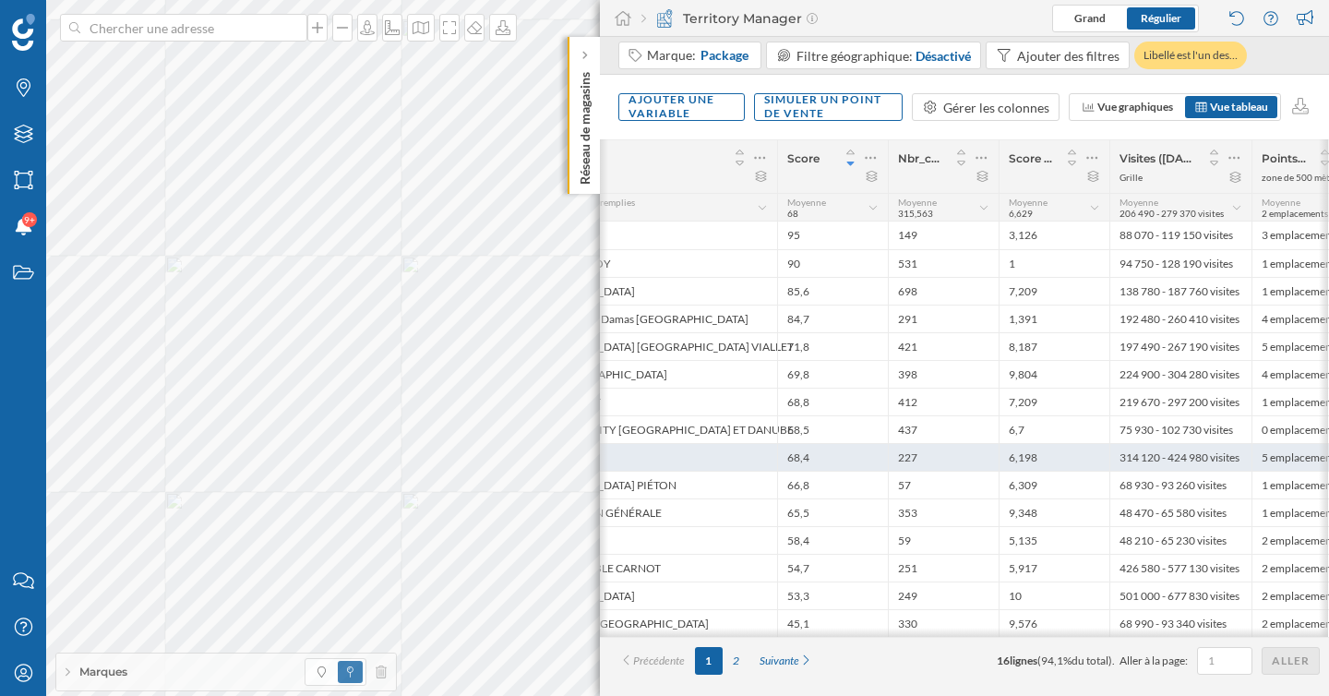
scroll to position [0, 130]
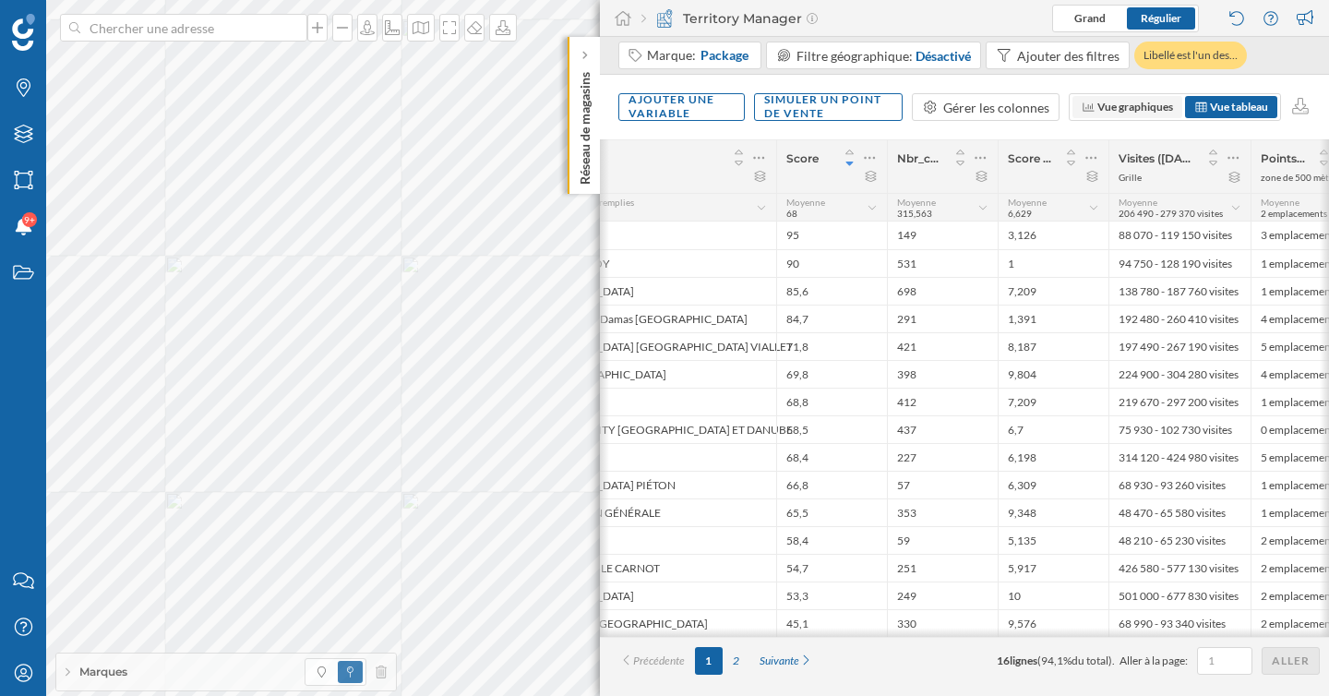
click at [1142, 108] on span "Vue graphiques" at bounding box center [1135, 107] width 76 height 14
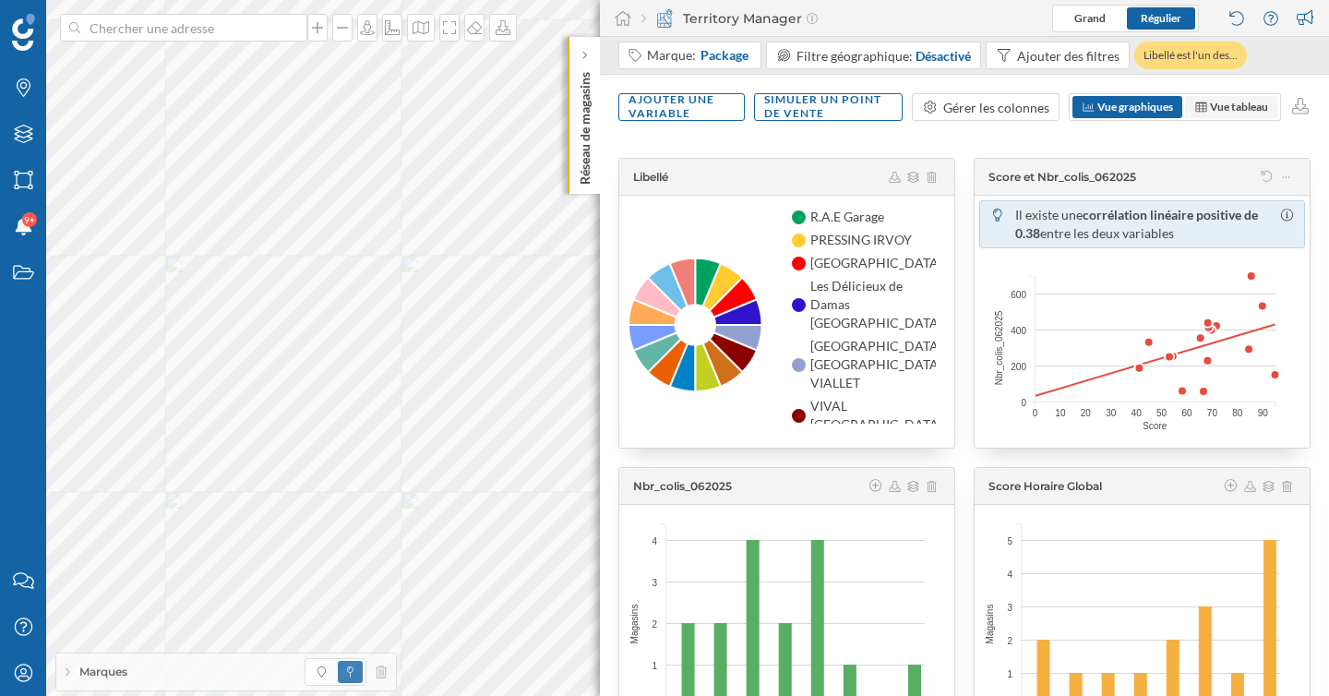
click at [1210, 102] on span "Vue tableau" at bounding box center [1239, 107] width 58 height 14
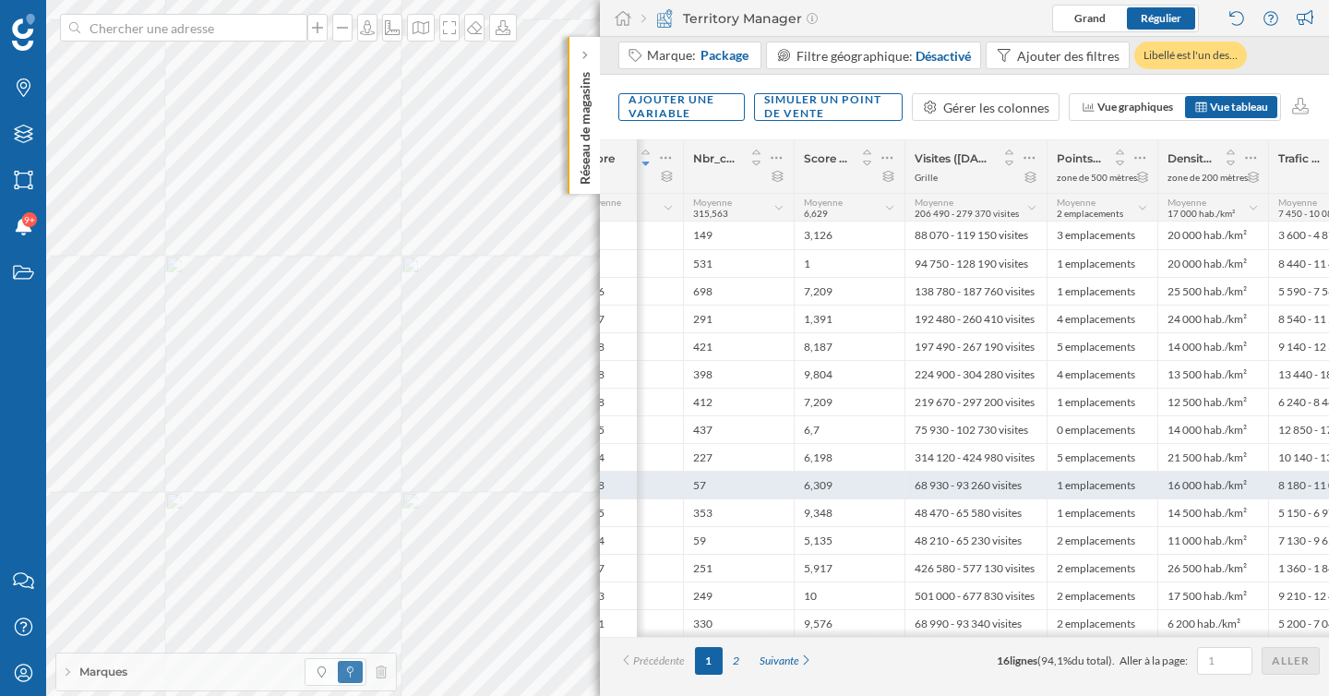
scroll to position [0, 495]
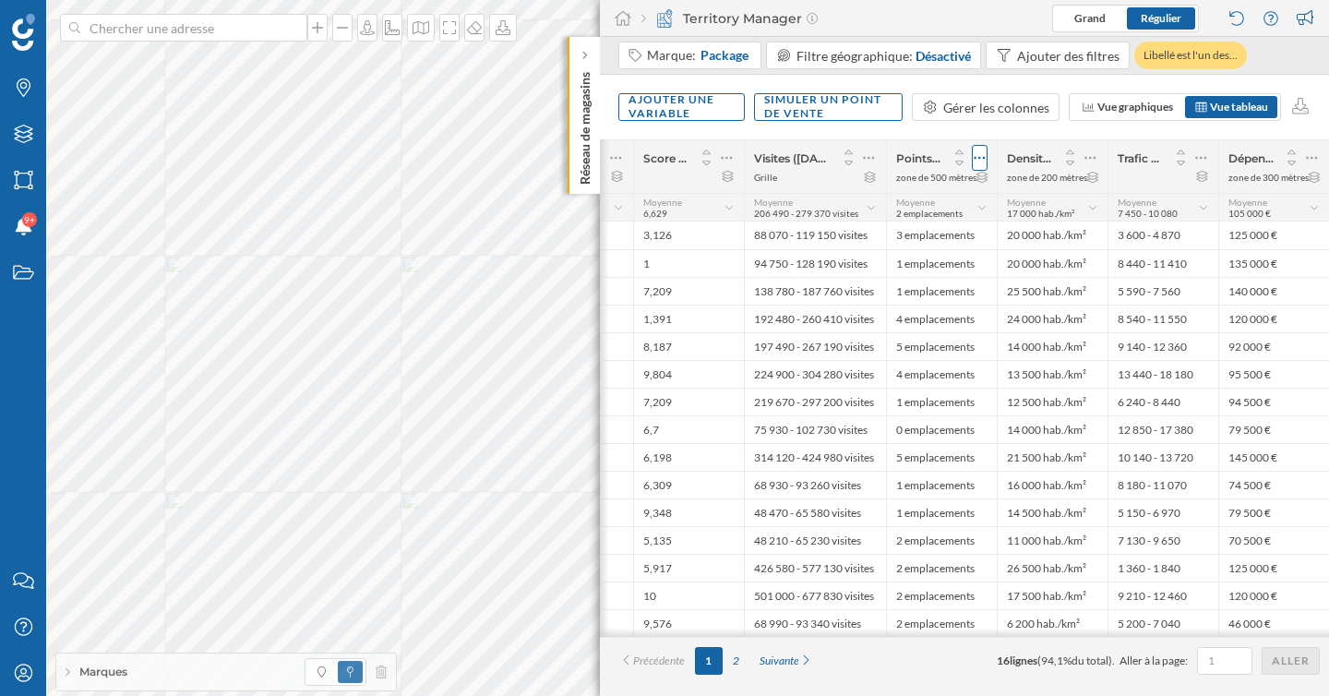
click at [975, 157] on icon at bounding box center [980, 158] width 11 height 3
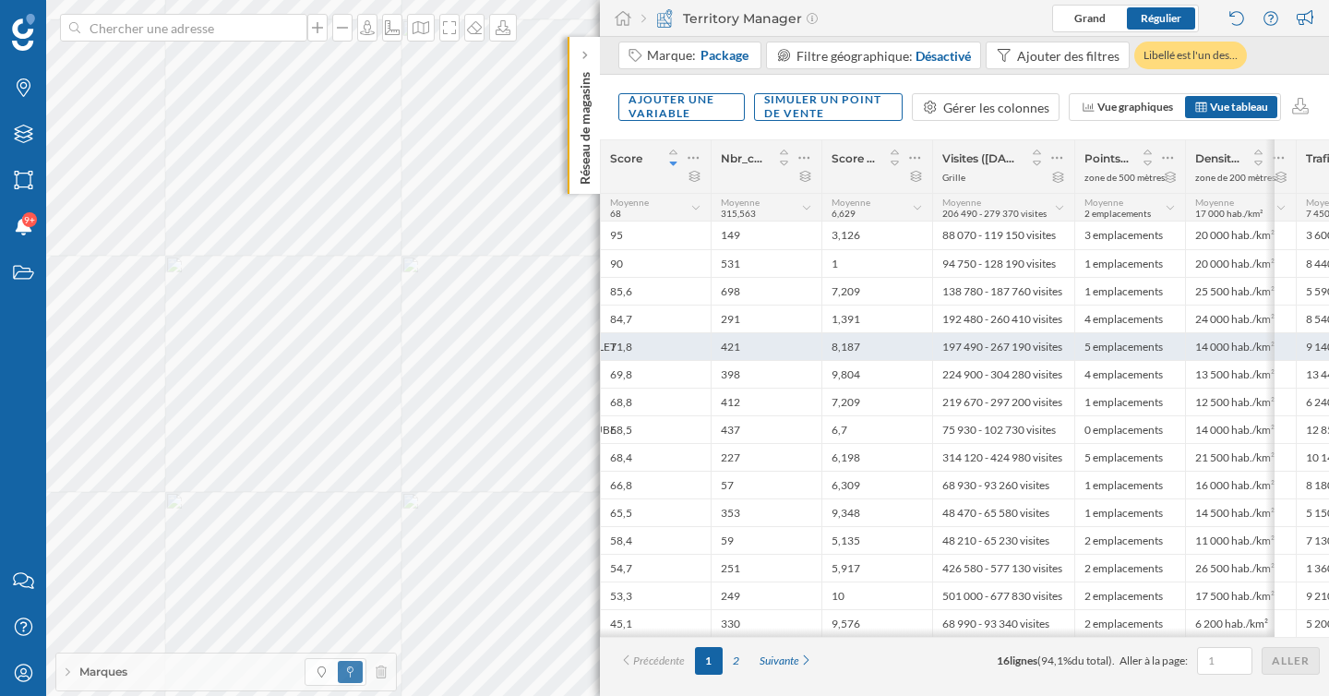
scroll to position [0, 337]
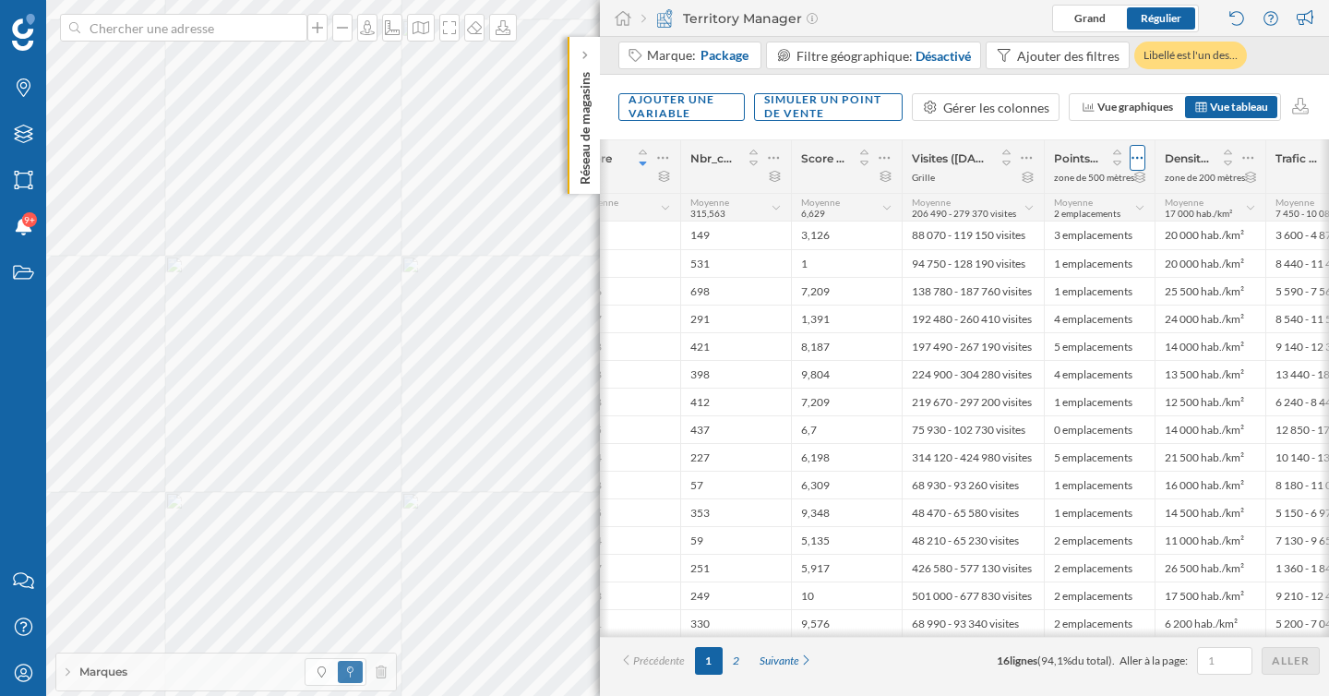
click at [1130, 165] on div at bounding box center [1138, 158] width 16 height 26
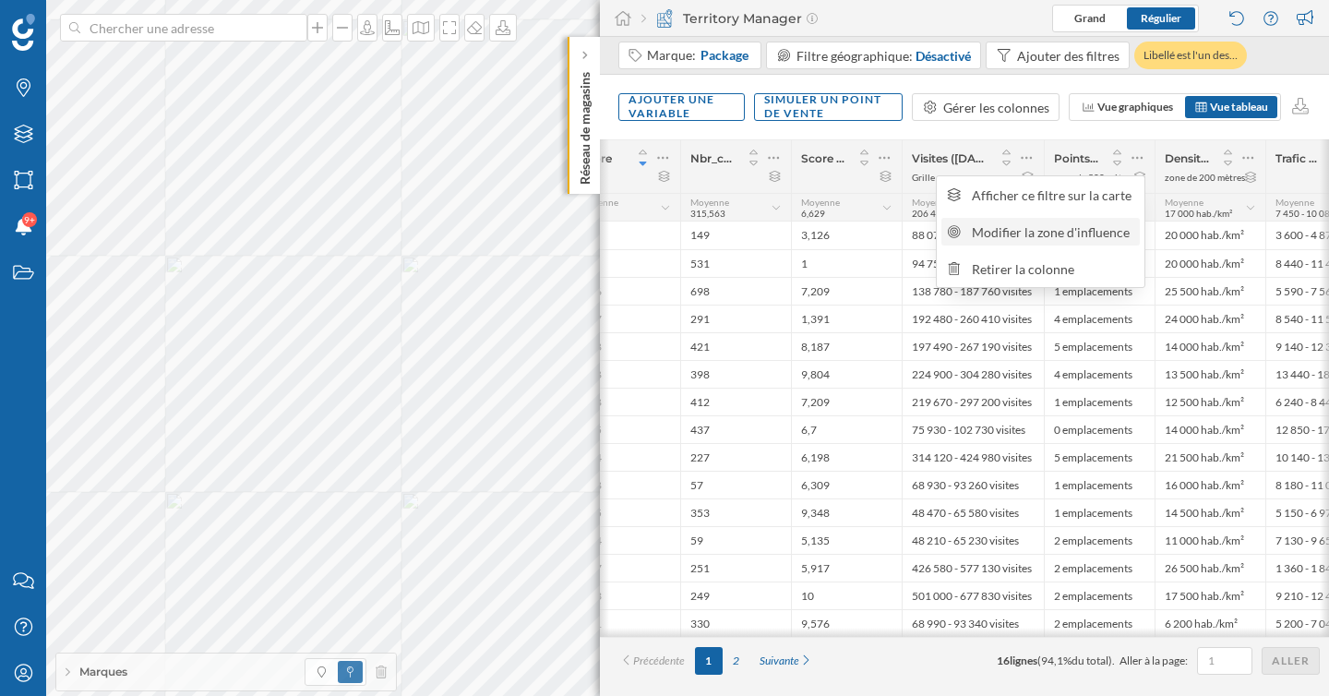
click at [1081, 236] on div "Modifier la zone d'influence" at bounding box center [1053, 231] width 162 height 19
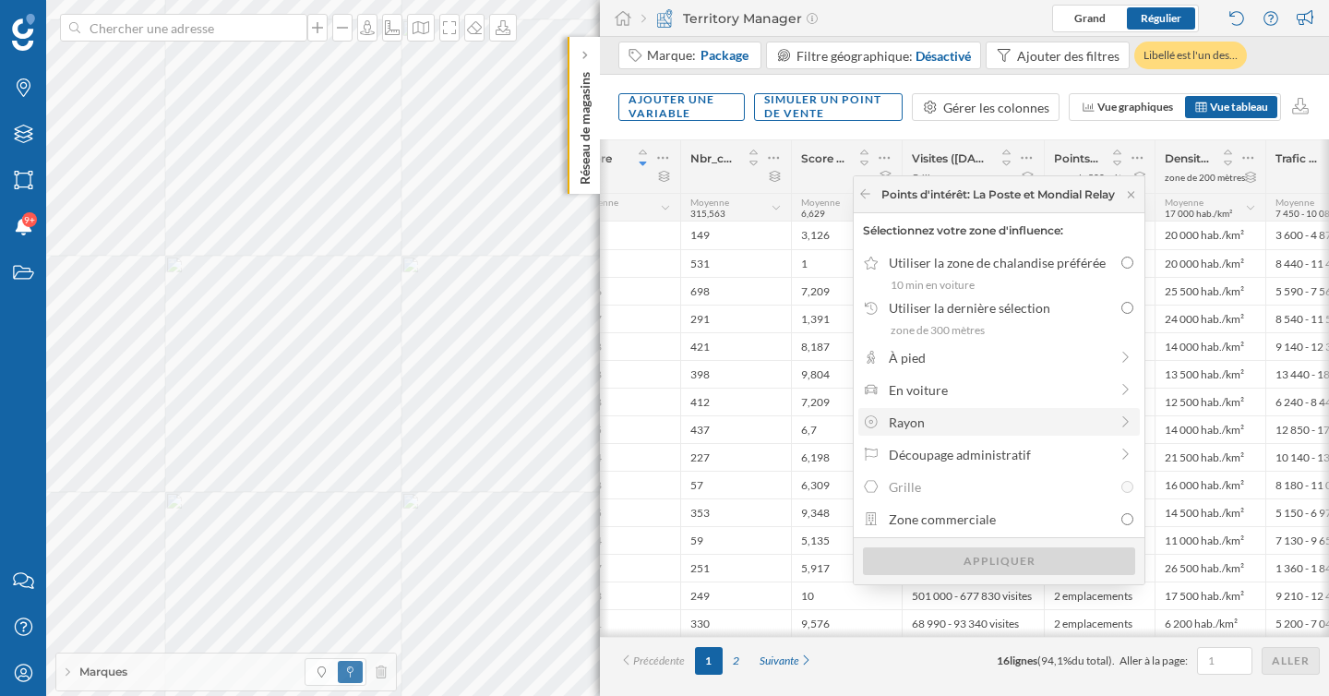
click at [960, 427] on div "Rayon" at bounding box center [999, 422] width 220 height 19
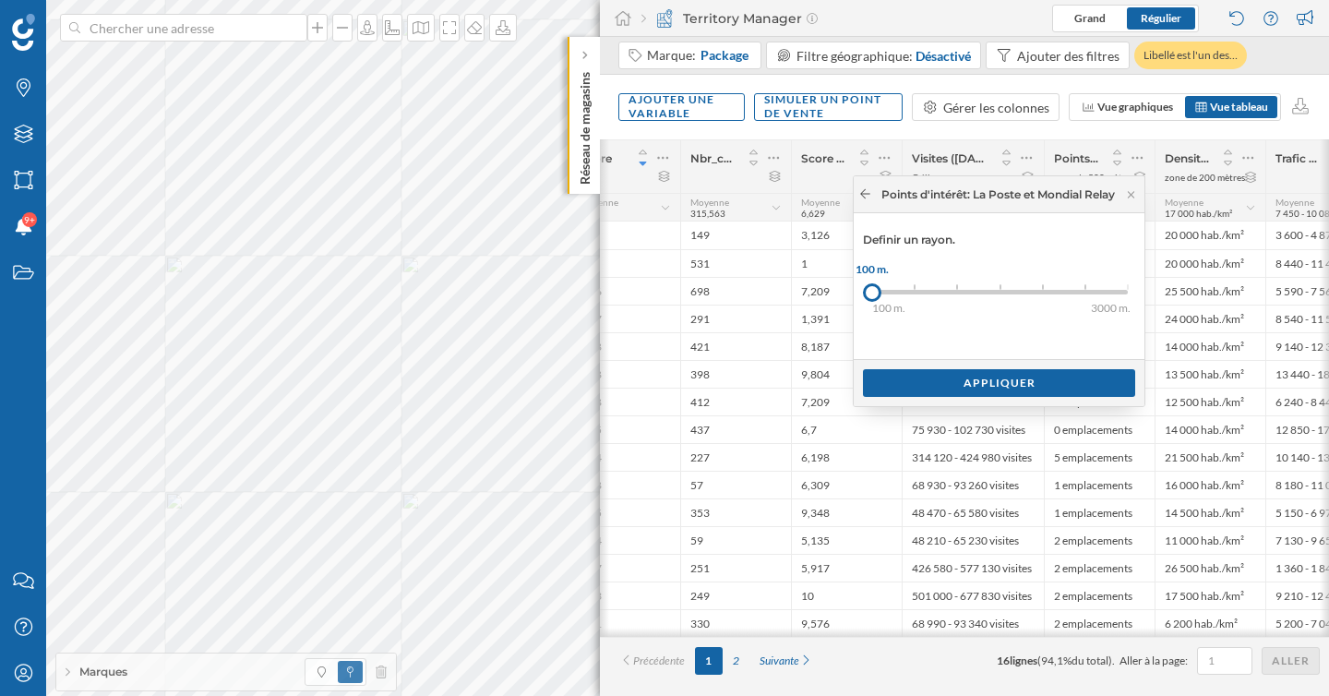
click at [858, 192] on icon at bounding box center [865, 193] width 14 height 11
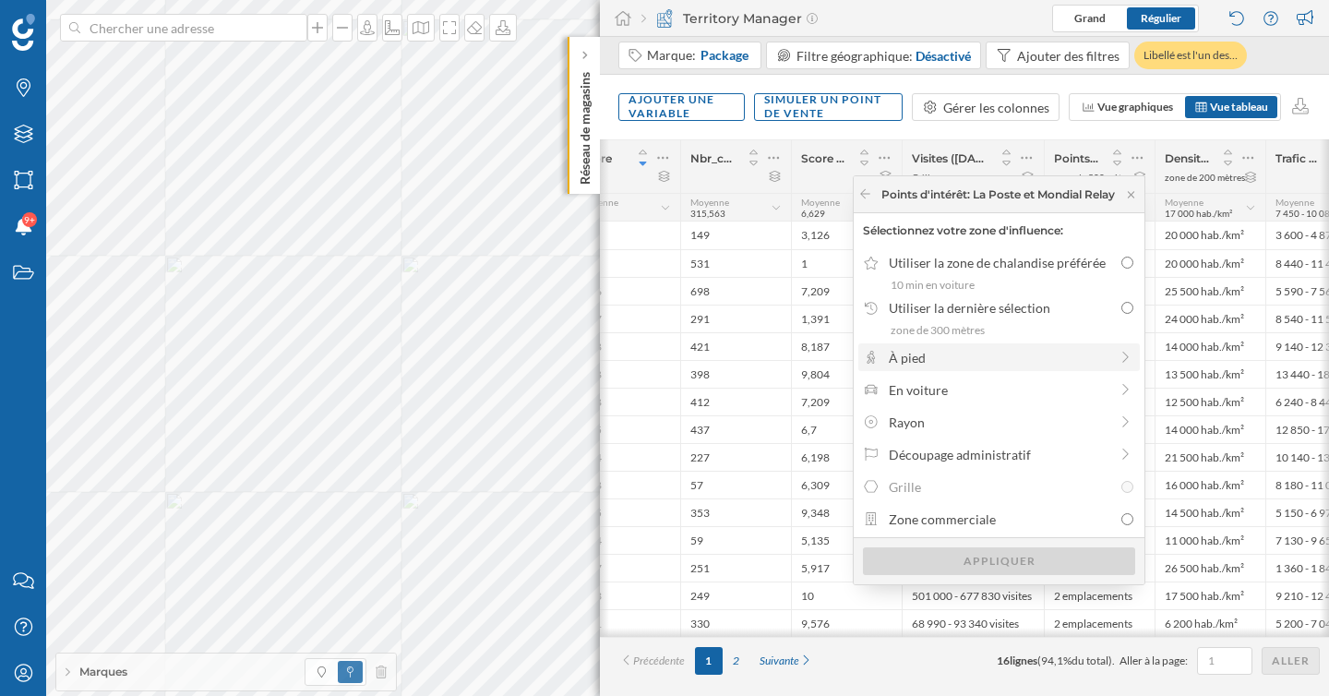
click at [929, 368] on div "À pied" at bounding box center [998, 357] width 281 height 28
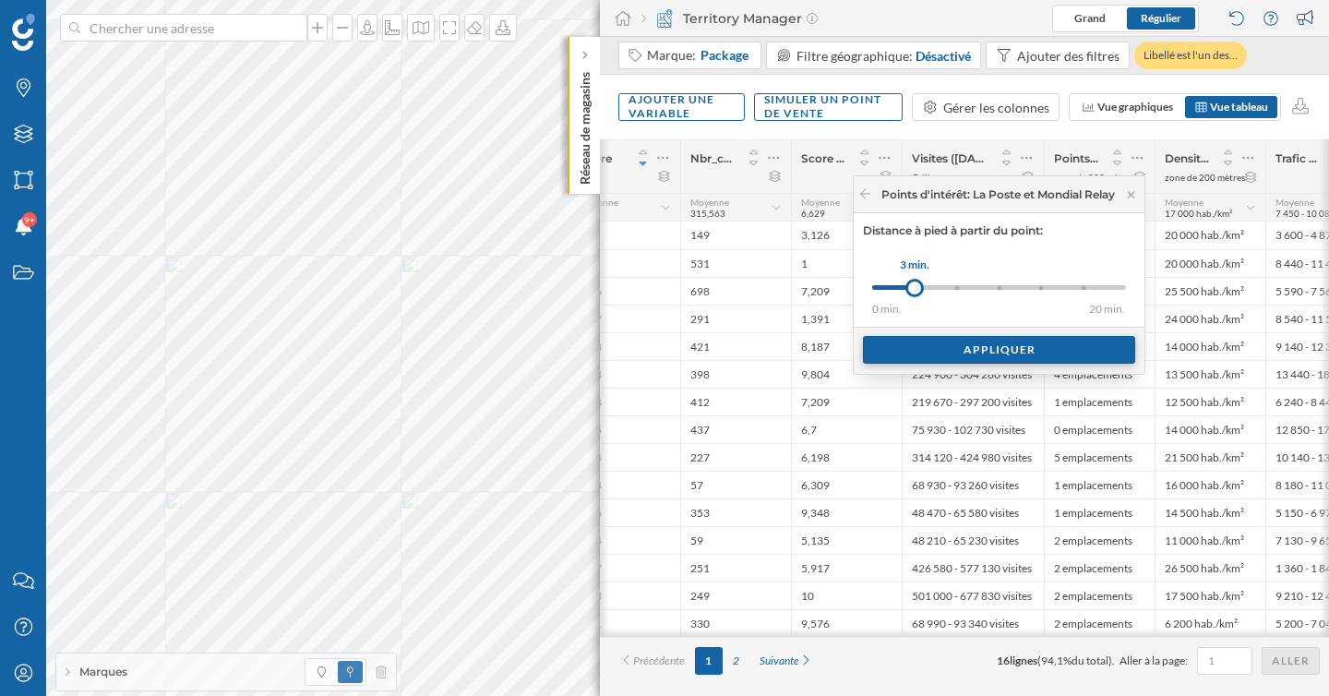
click at [929, 353] on div "Appliquer" at bounding box center [999, 350] width 272 height 28
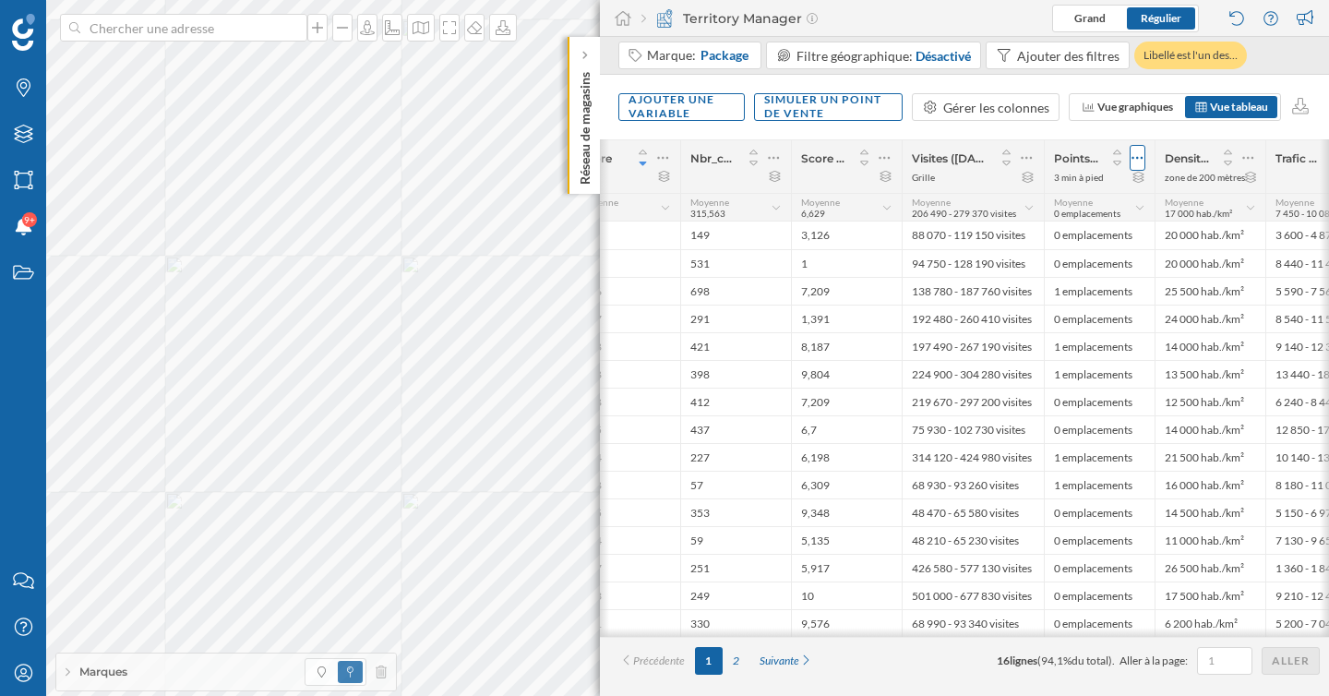
click at [1138, 152] on icon at bounding box center [1138, 158] width 12 height 18
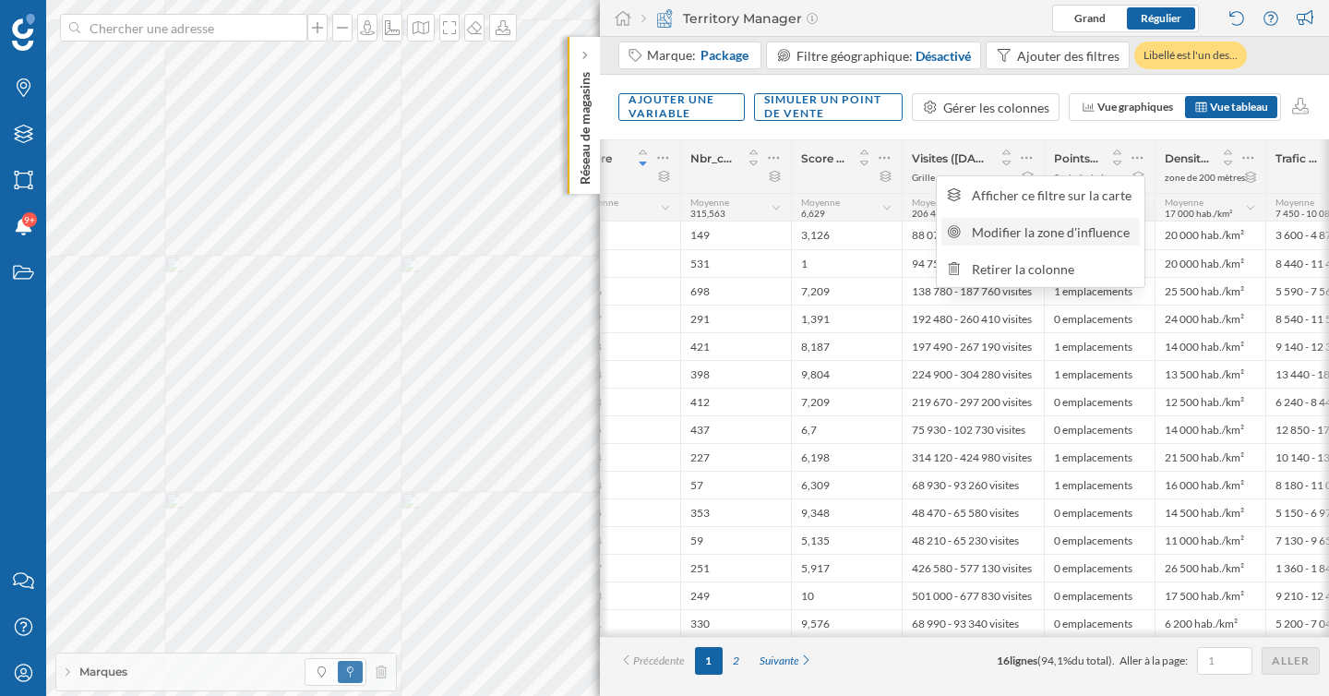
click at [1038, 232] on div "Modifier la zone d'influence" at bounding box center [1053, 231] width 162 height 19
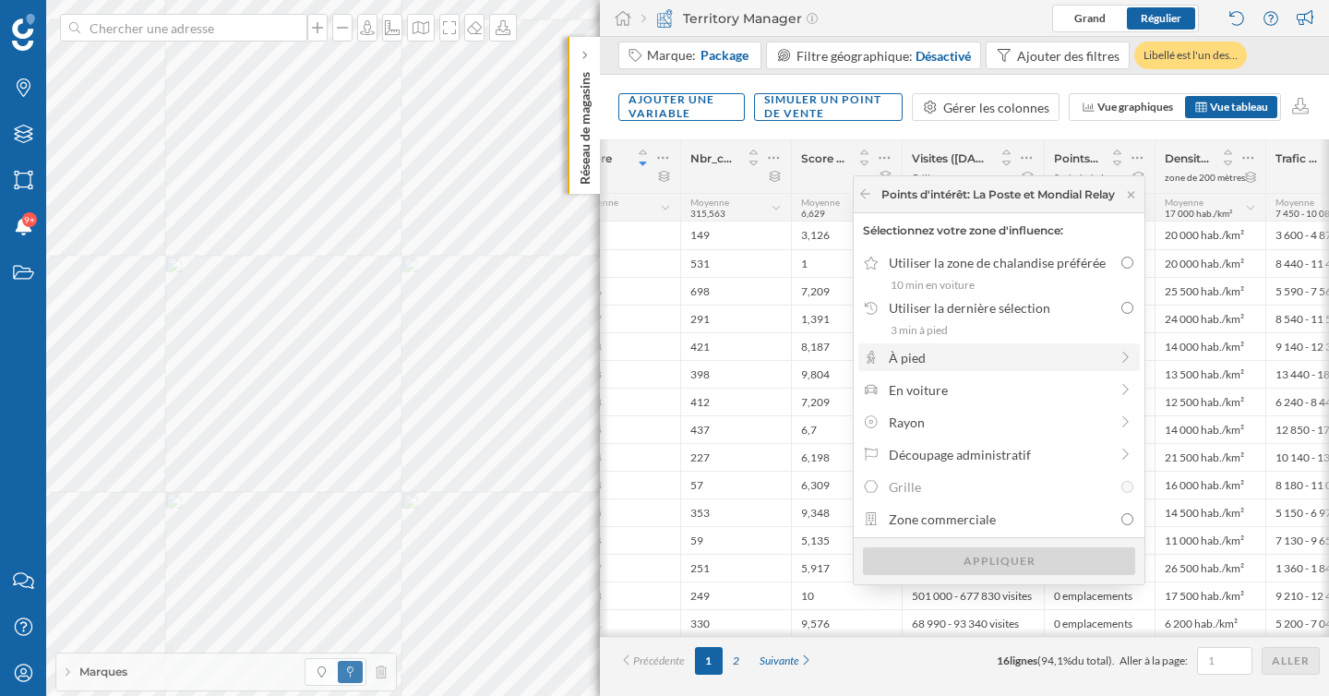
click at [914, 363] on div "À pied" at bounding box center [999, 357] width 220 height 19
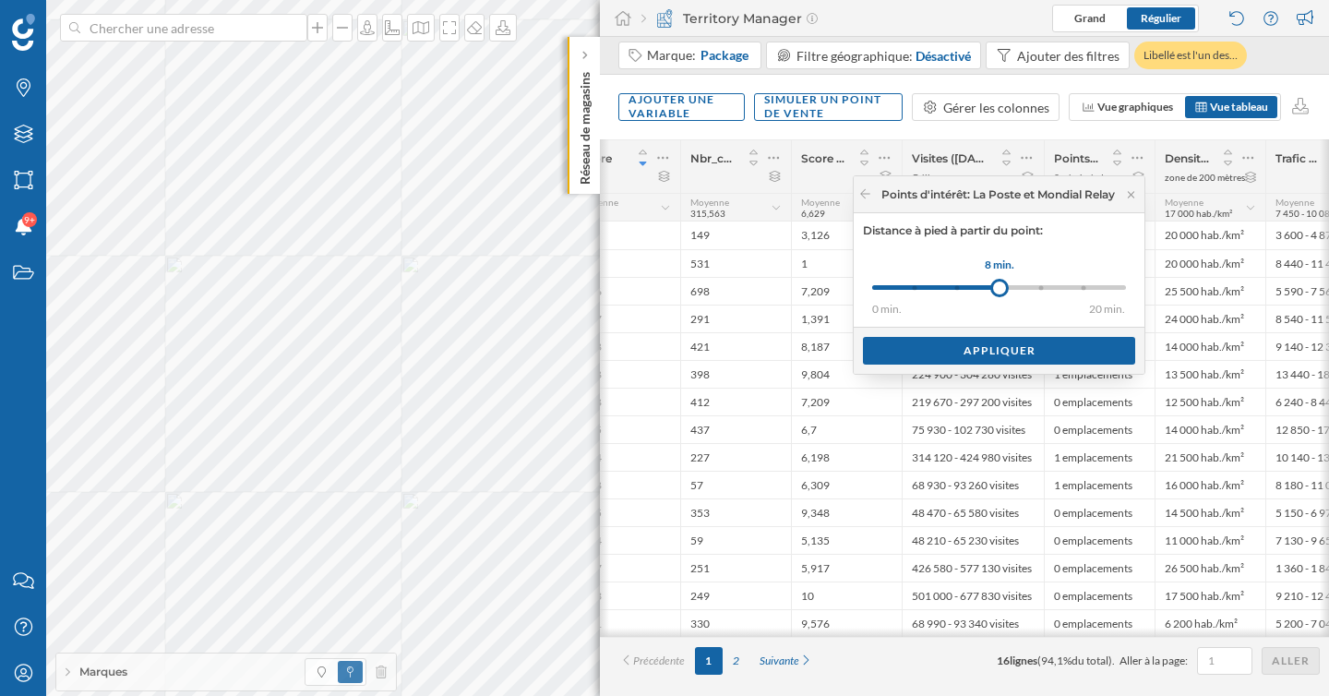
drag, startPoint x: 910, startPoint y: 282, endPoint x: 997, endPoint y: 292, distance: 87.2
click at [997, 292] on div at bounding box center [999, 288] width 18 height 18
click at [991, 350] on div "Appliquer" at bounding box center [999, 350] width 272 height 28
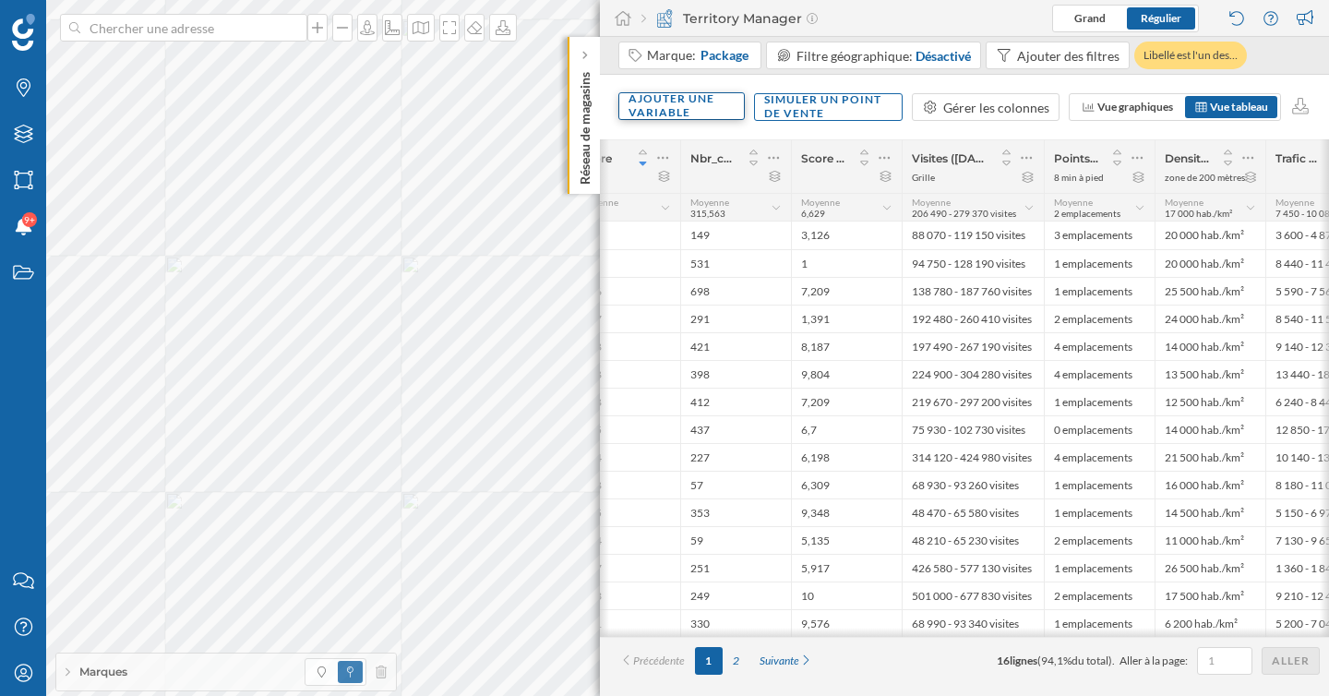
click at [695, 104] on div "Ajouter une variable" at bounding box center [681, 106] width 126 height 28
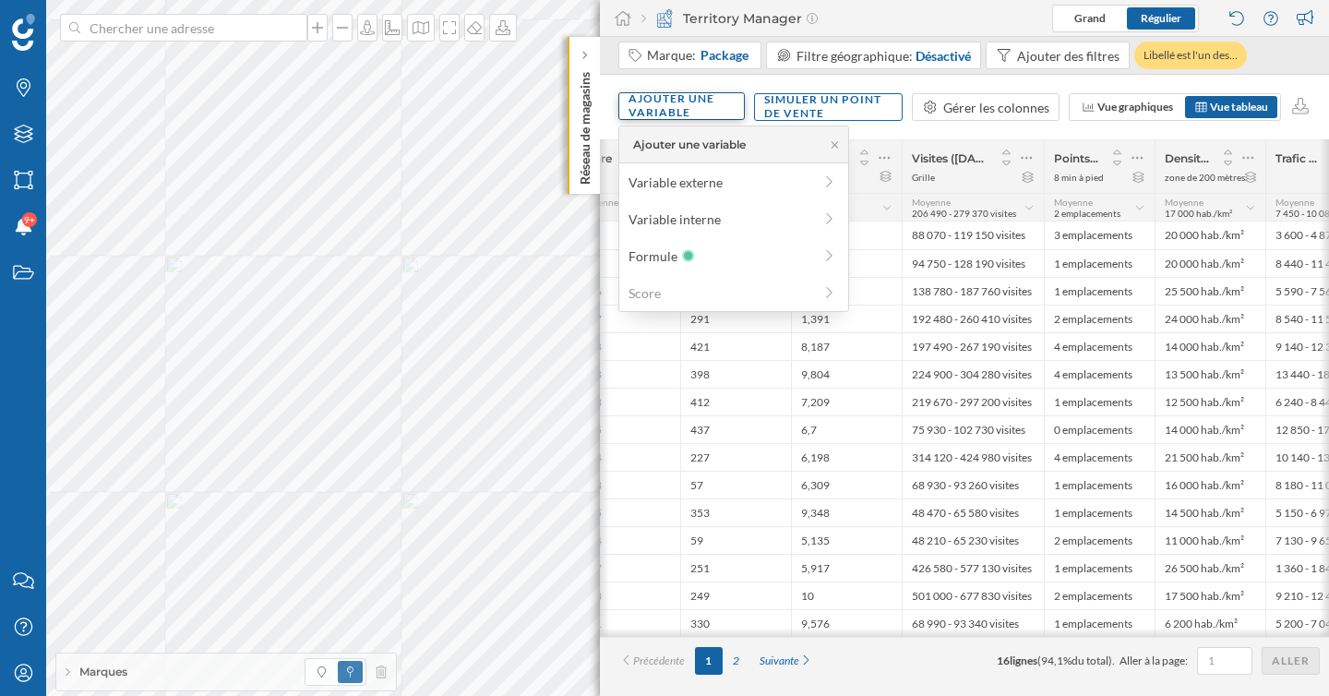
click at [695, 104] on div "Ajouter une variable" at bounding box center [681, 106] width 126 height 28
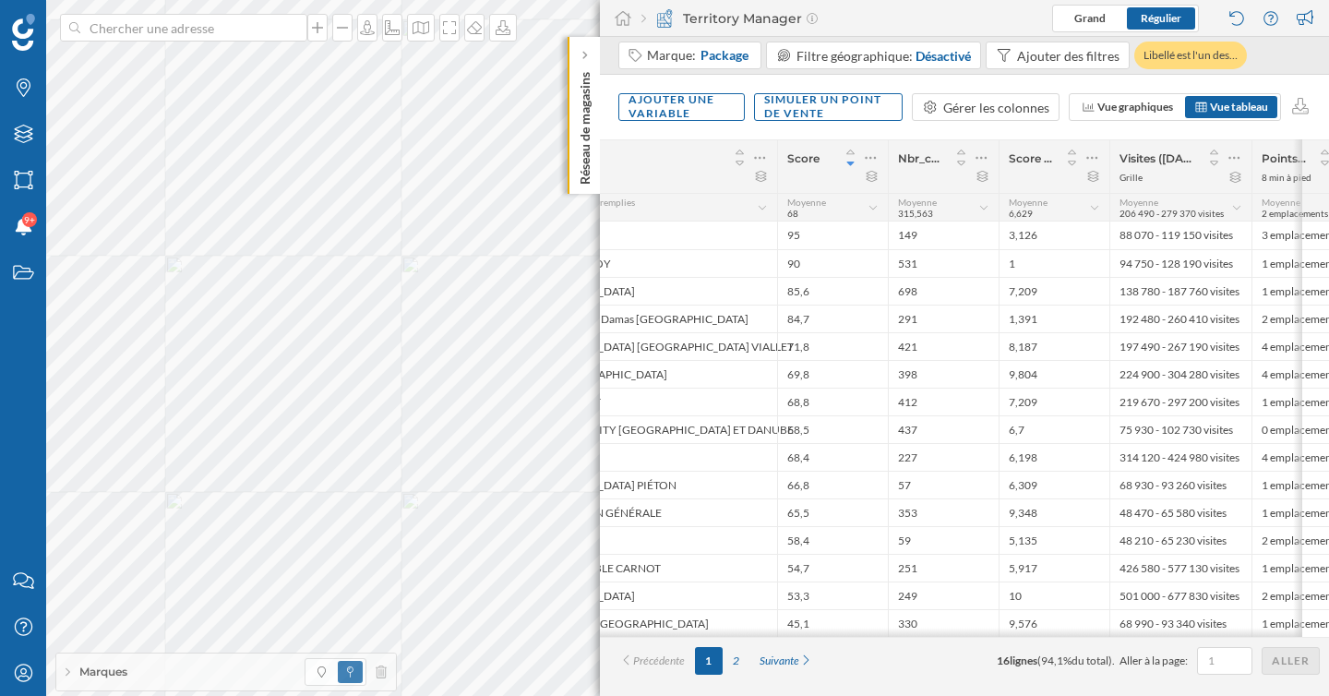
scroll to position [0, 102]
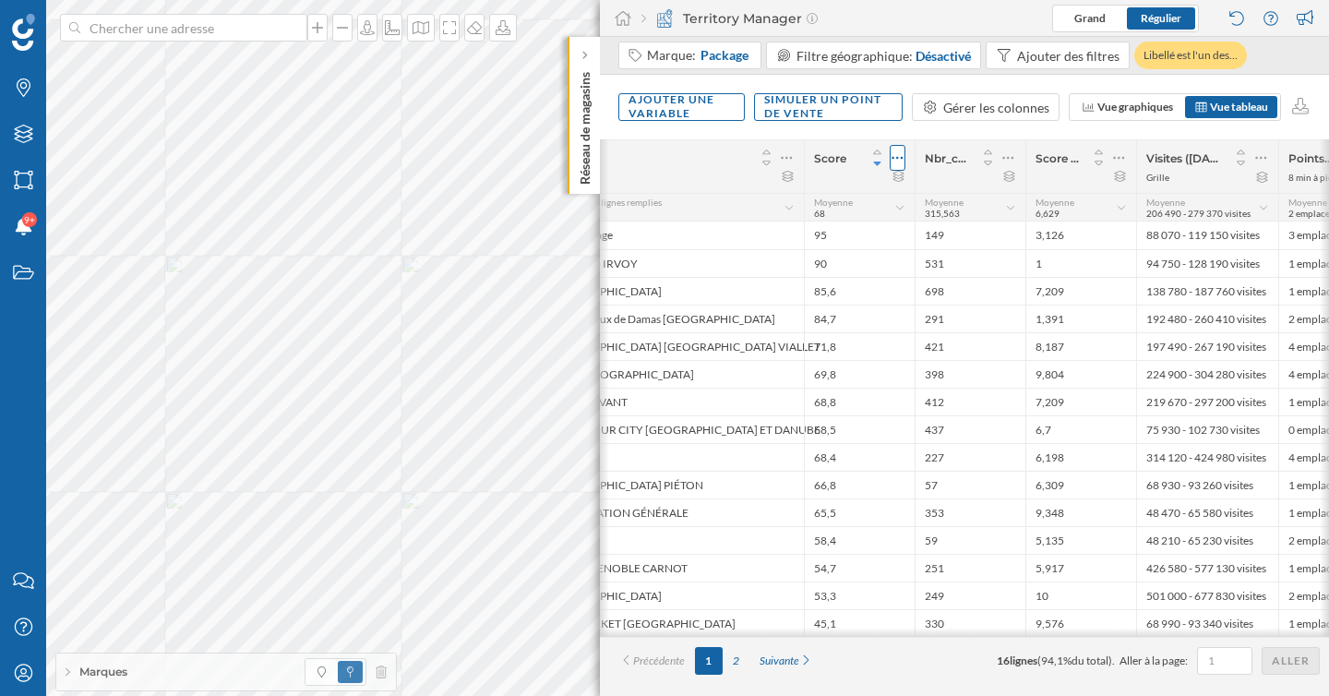
click at [902, 150] on icon at bounding box center [898, 158] width 12 height 18
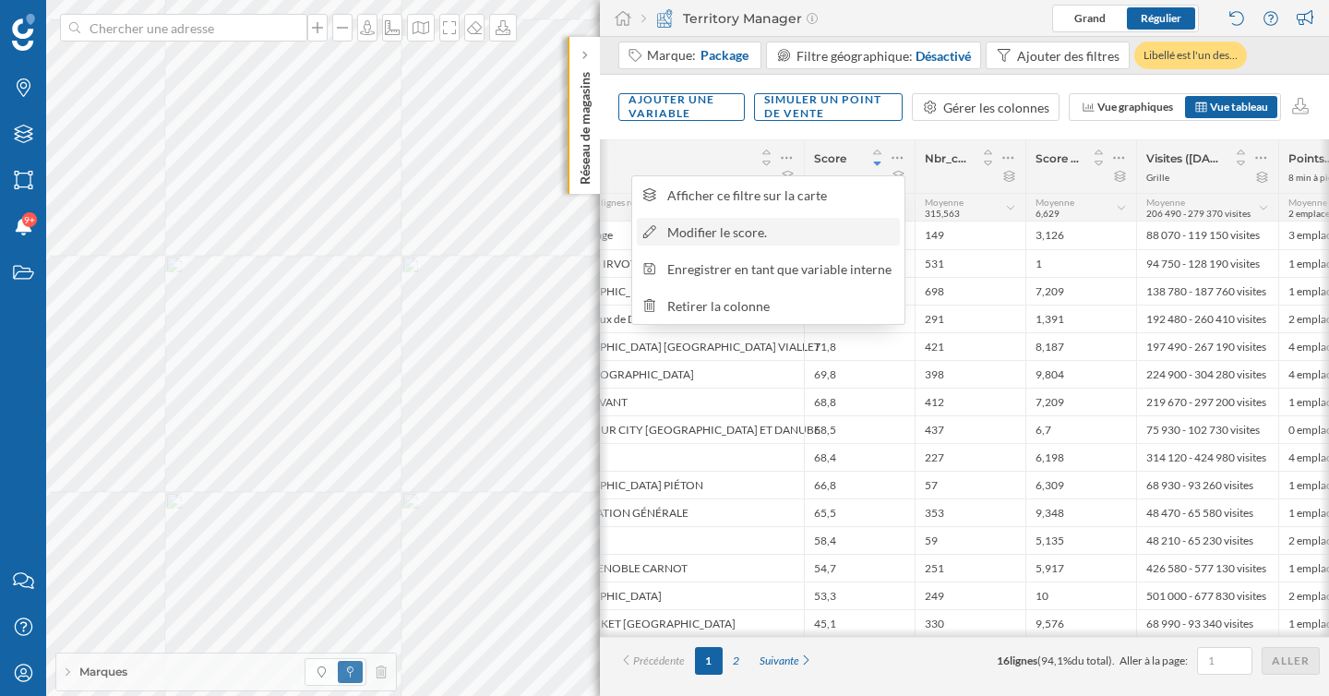
click at [749, 233] on div "Modifier le score." at bounding box center [780, 231] width 226 height 19
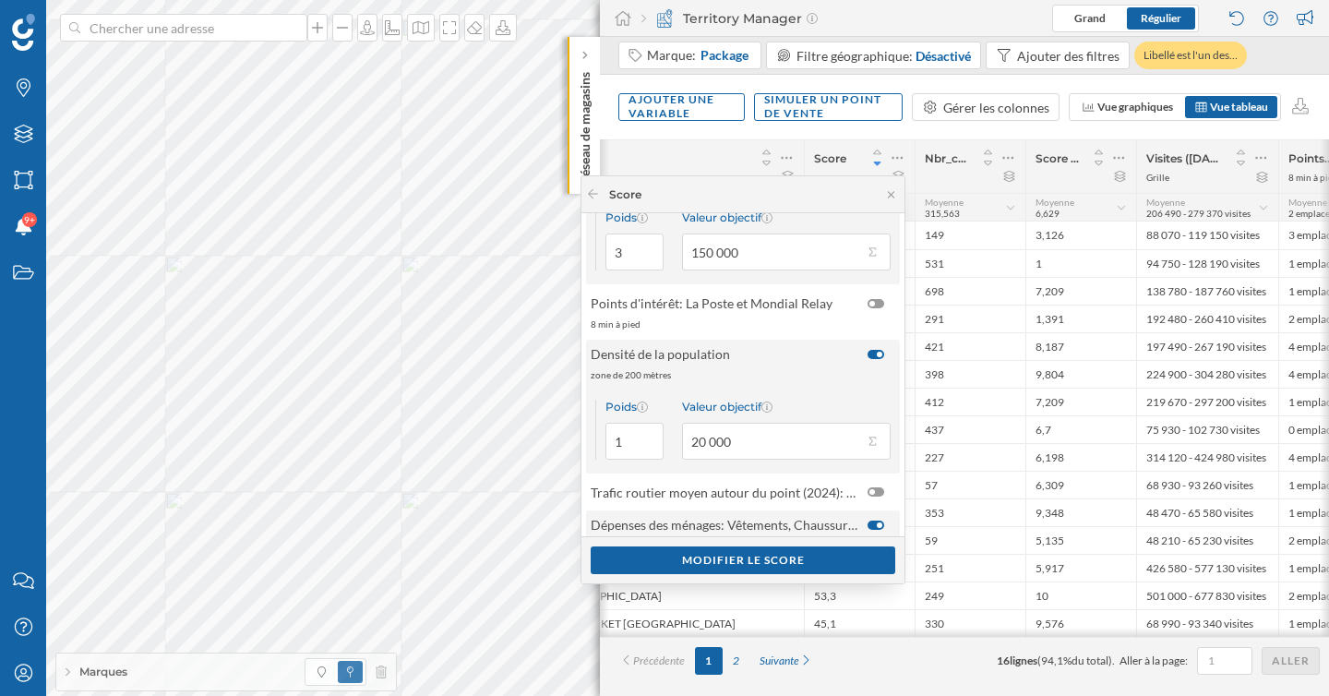
scroll to position [137, 0]
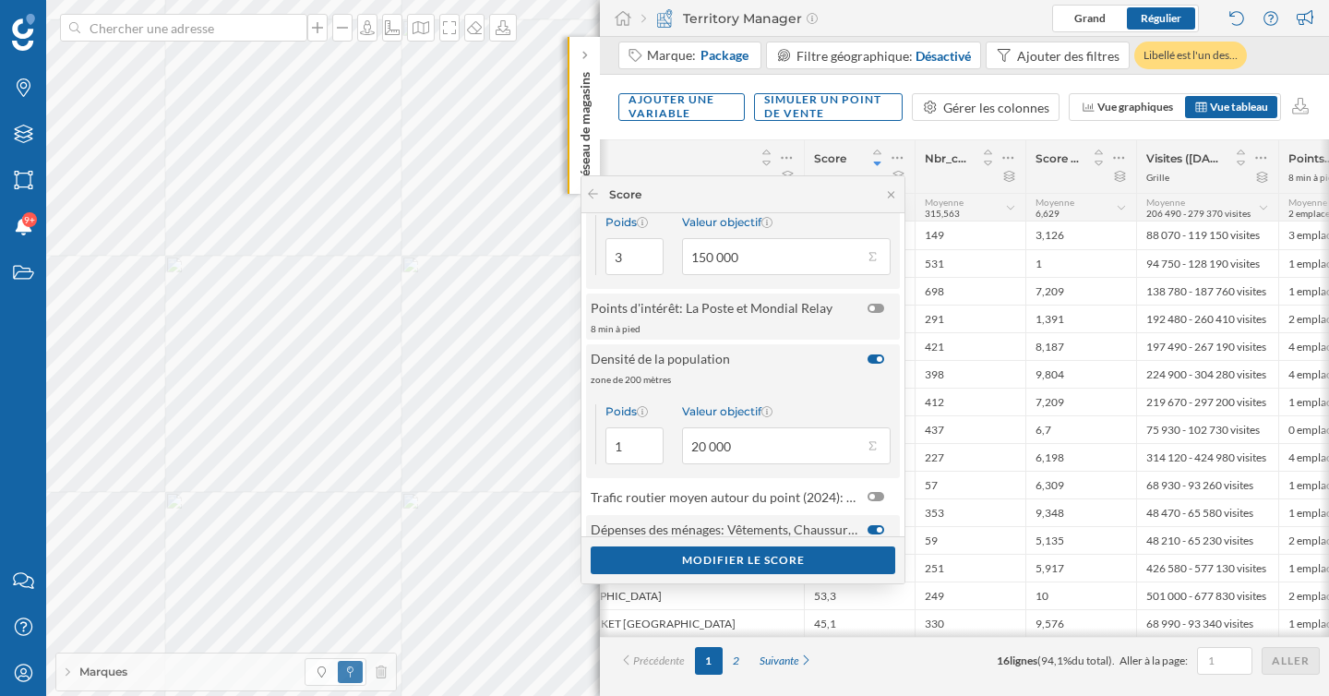
click at [873, 301] on div at bounding box center [881, 307] width 26 height 19
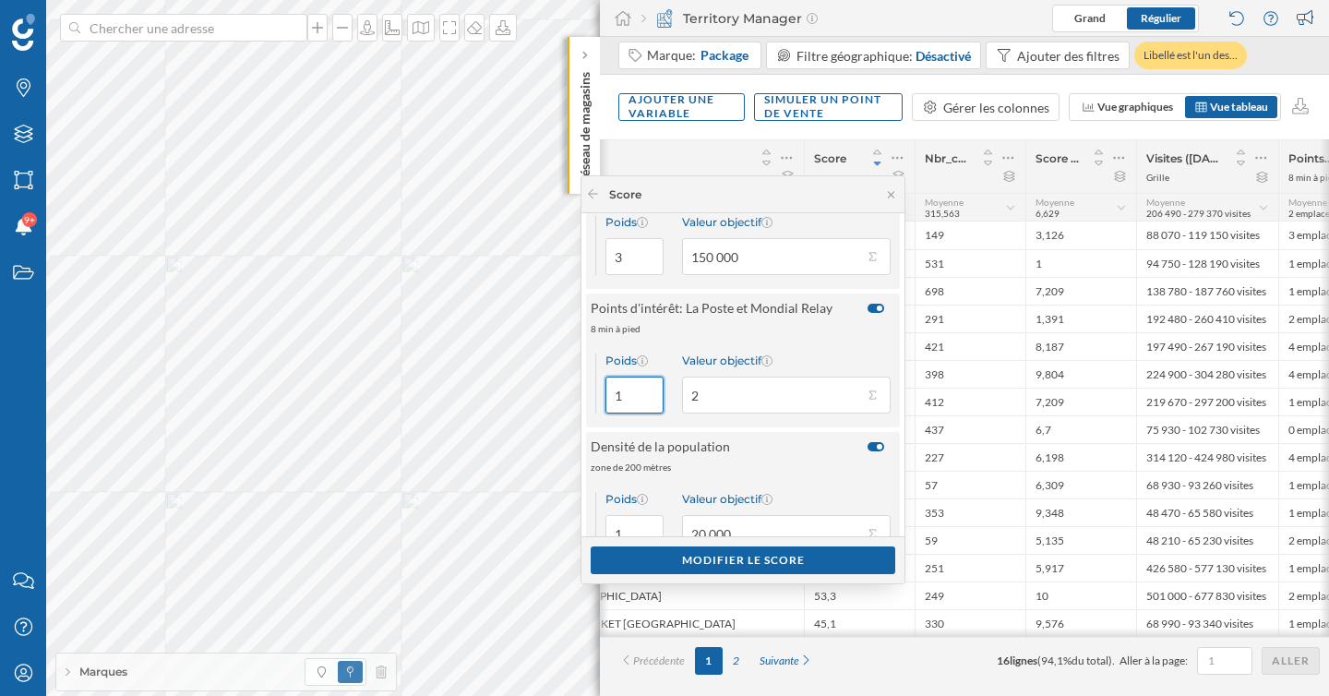
drag, startPoint x: 629, startPoint y: 398, endPoint x: 595, endPoint y: 398, distance: 34.1
click at [596, 398] on div "Poids 1" at bounding box center [629, 383] width 68 height 60
type input "2"
click at [854, 391] on input "2" at bounding box center [772, 395] width 181 height 37
click at [870, 397] on button "Valeur objectif 2" at bounding box center [872, 395] width 18 height 18
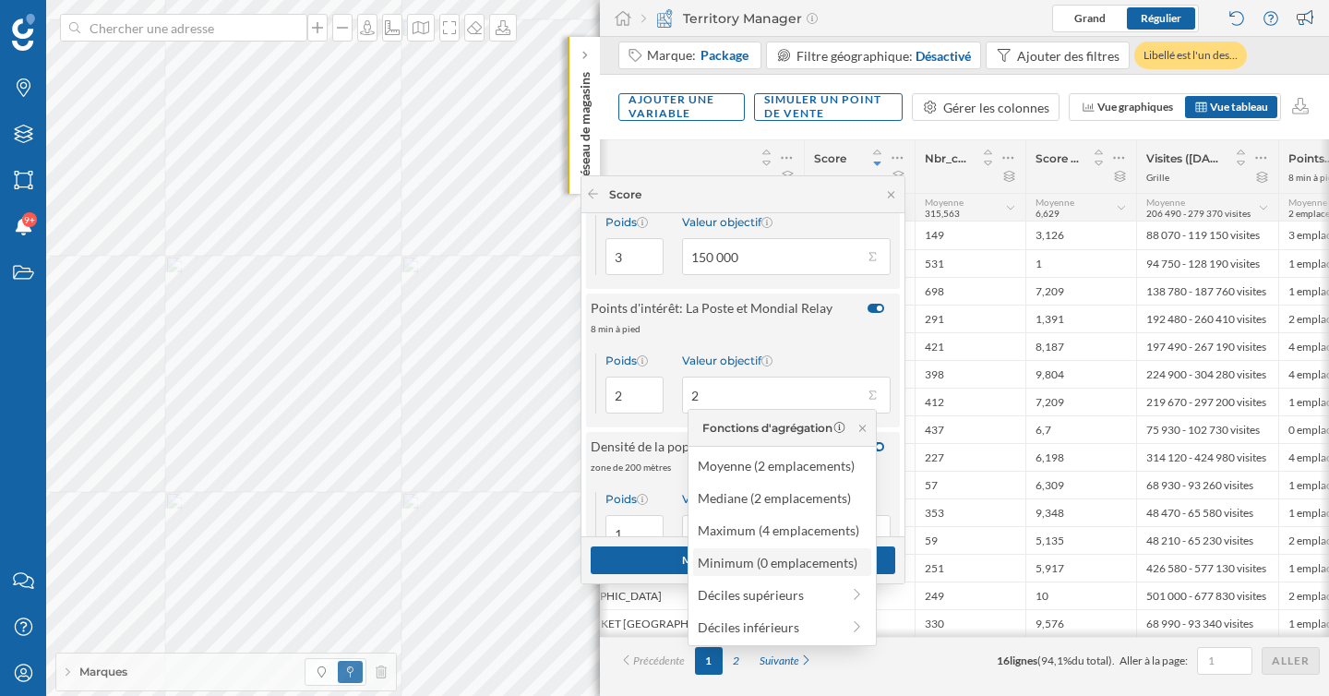
click at [772, 563] on div "Minimum (0 emplacements)" at bounding box center [781, 562] width 167 height 19
type input "0"
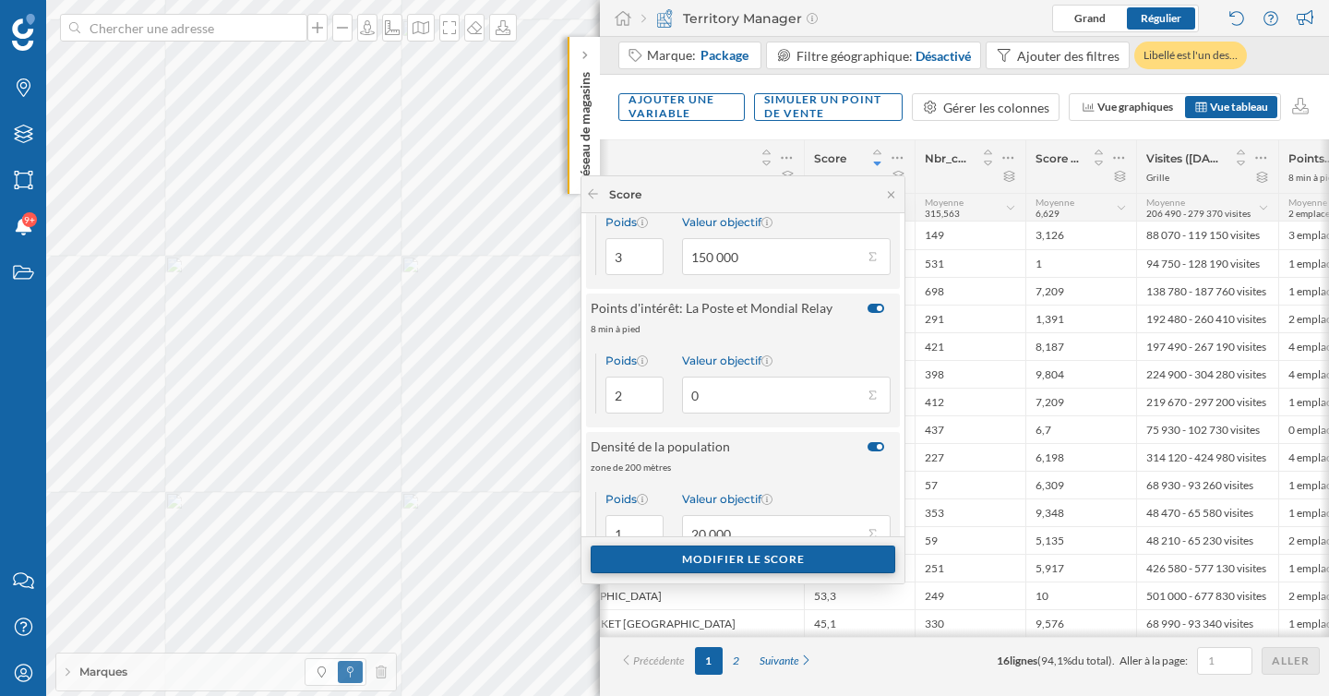
click at [760, 559] on div "Modifier le score" at bounding box center [743, 559] width 305 height 28
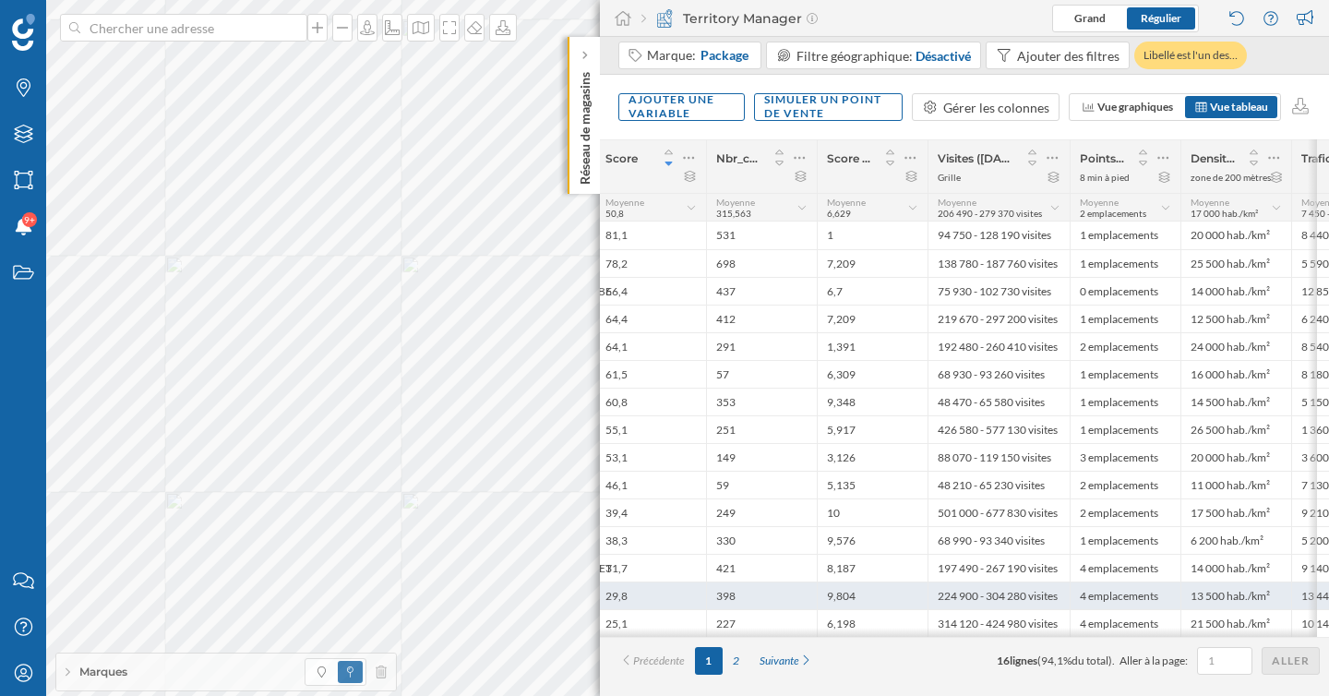
scroll to position [0, 284]
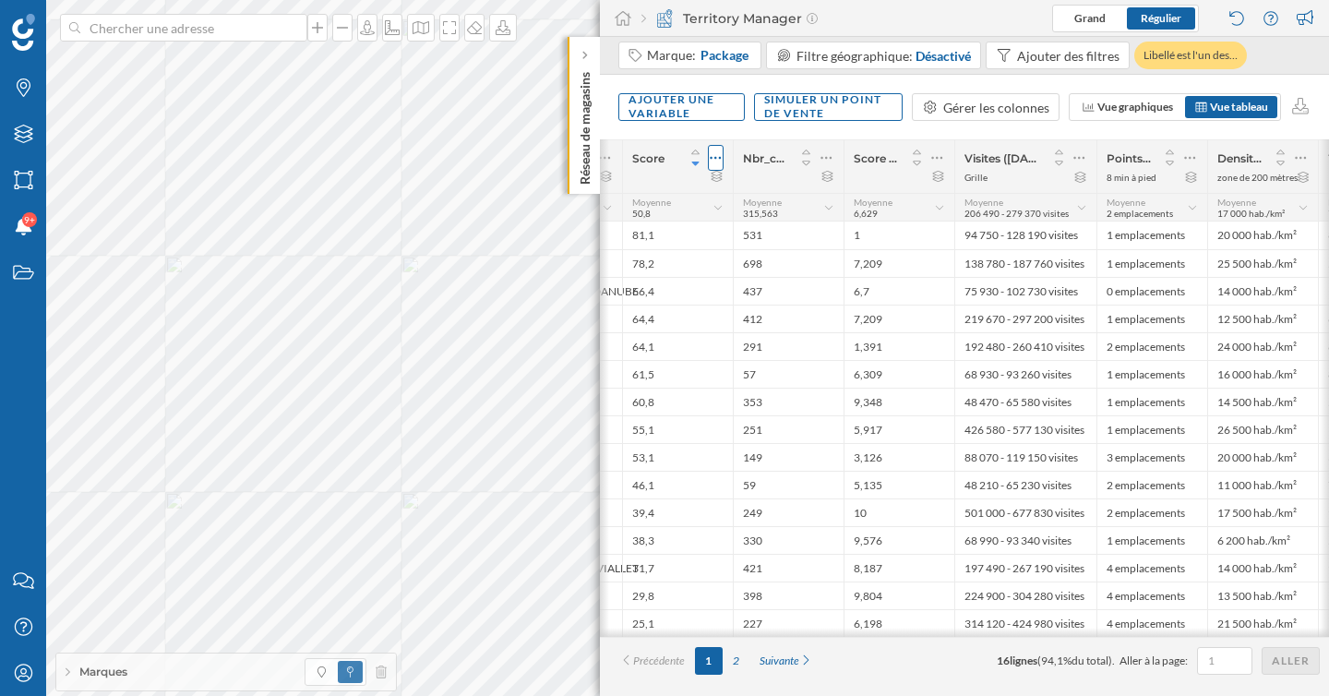
click at [722, 158] on div at bounding box center [716, 158] width 16 height 26
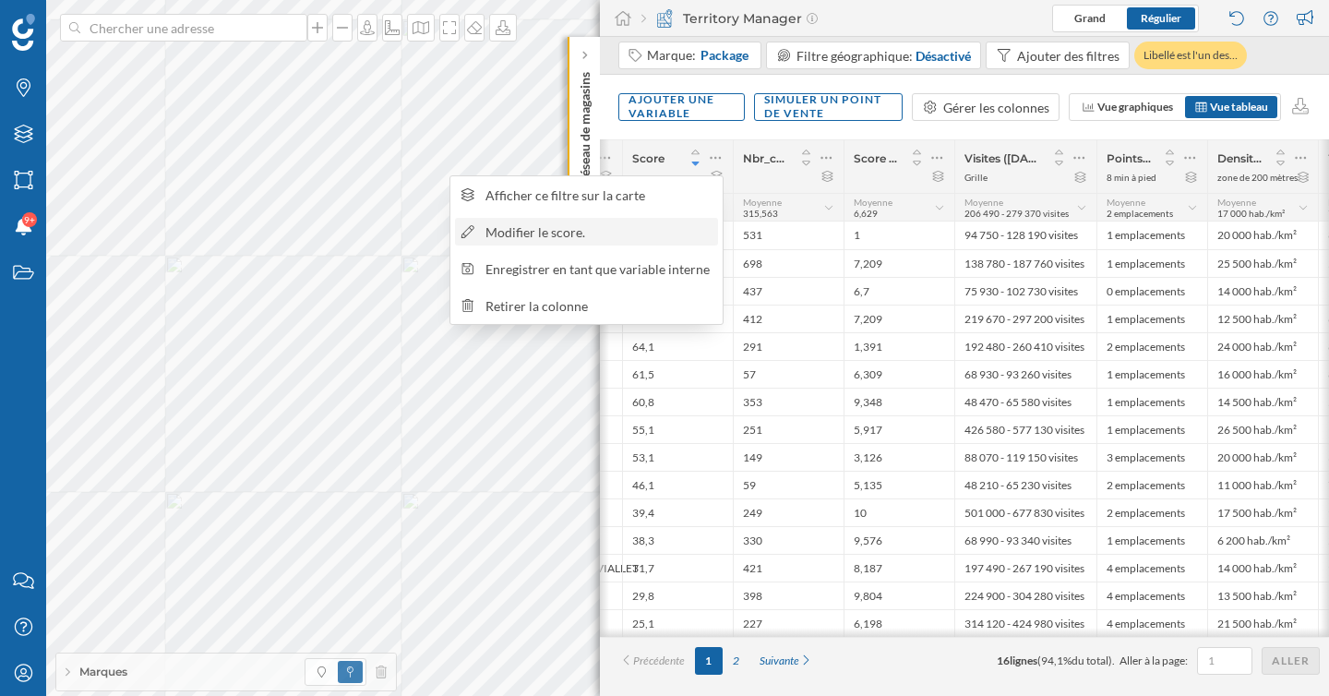
click at [661, 223] on div "Modifier le score." at bounding box center [598, 231] width 226 height 19
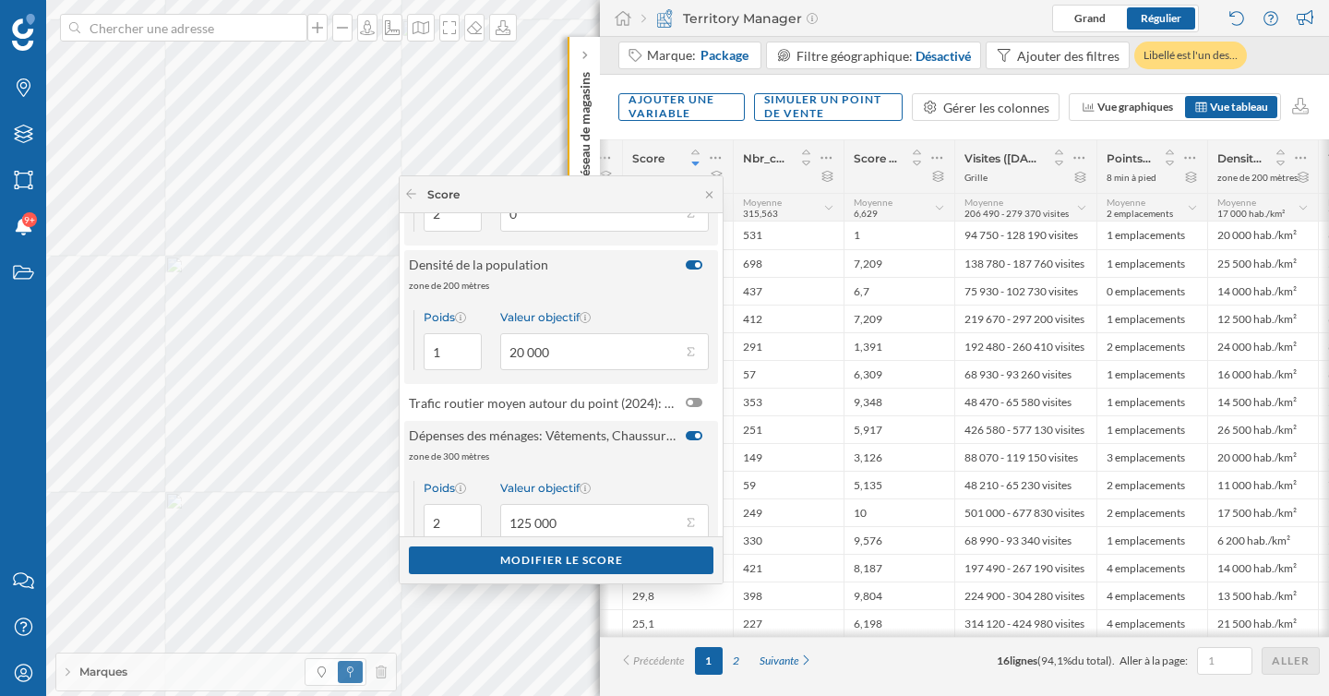
scroll to position [351, 0]
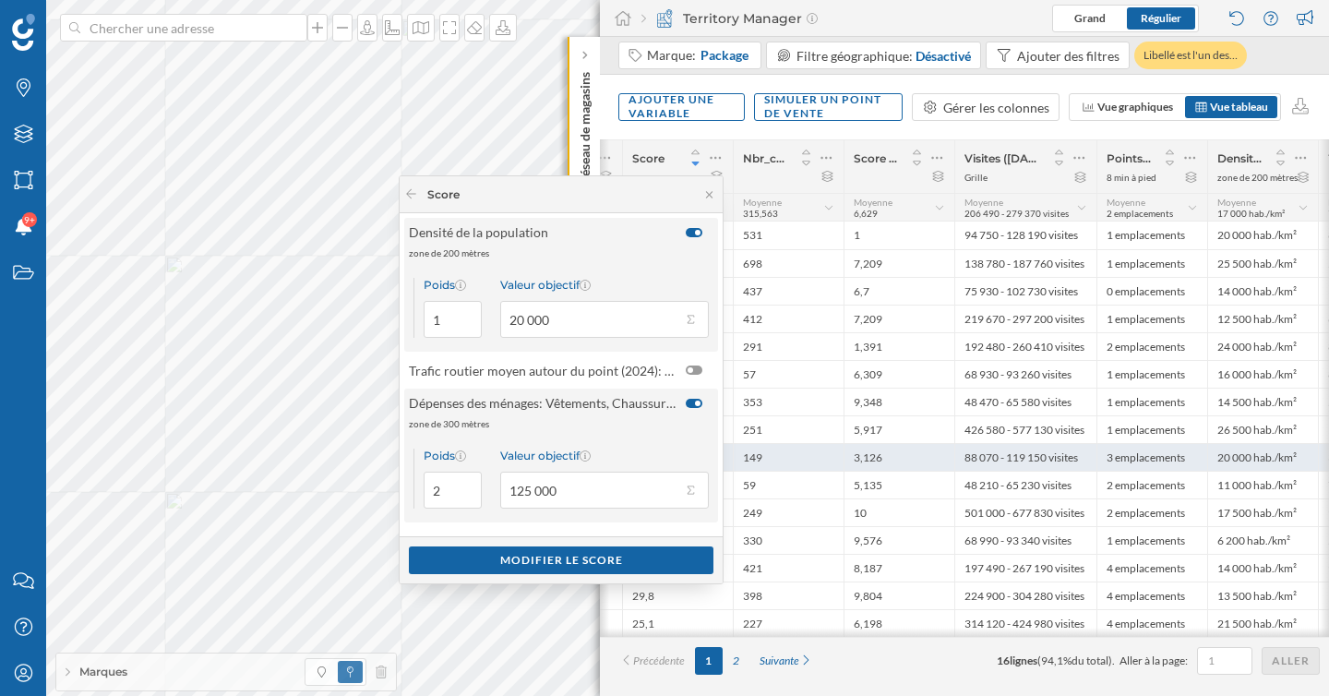
click at [897, 469] on div "3,126" at bounding box center [899, 457] width 111 height 28
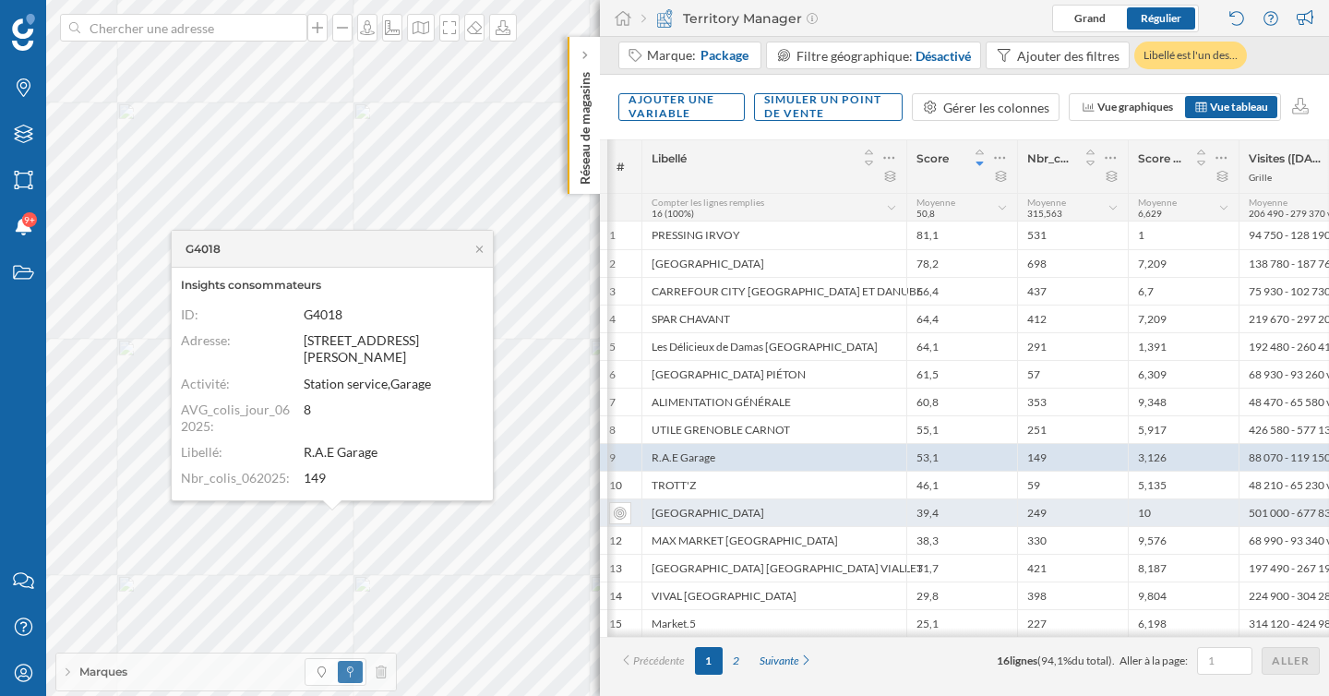
scroll to position [0, 24]
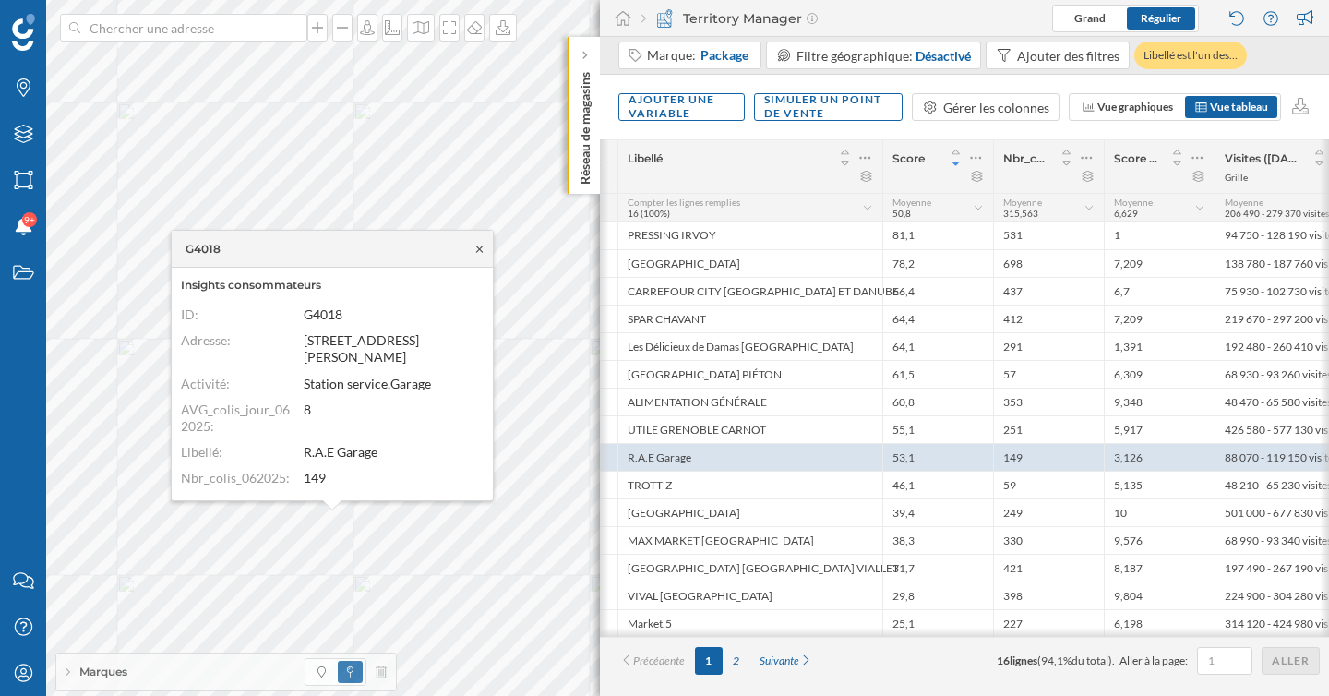
click at [482, 252] on icon at bounding box center [480, 249] width 14 height 11
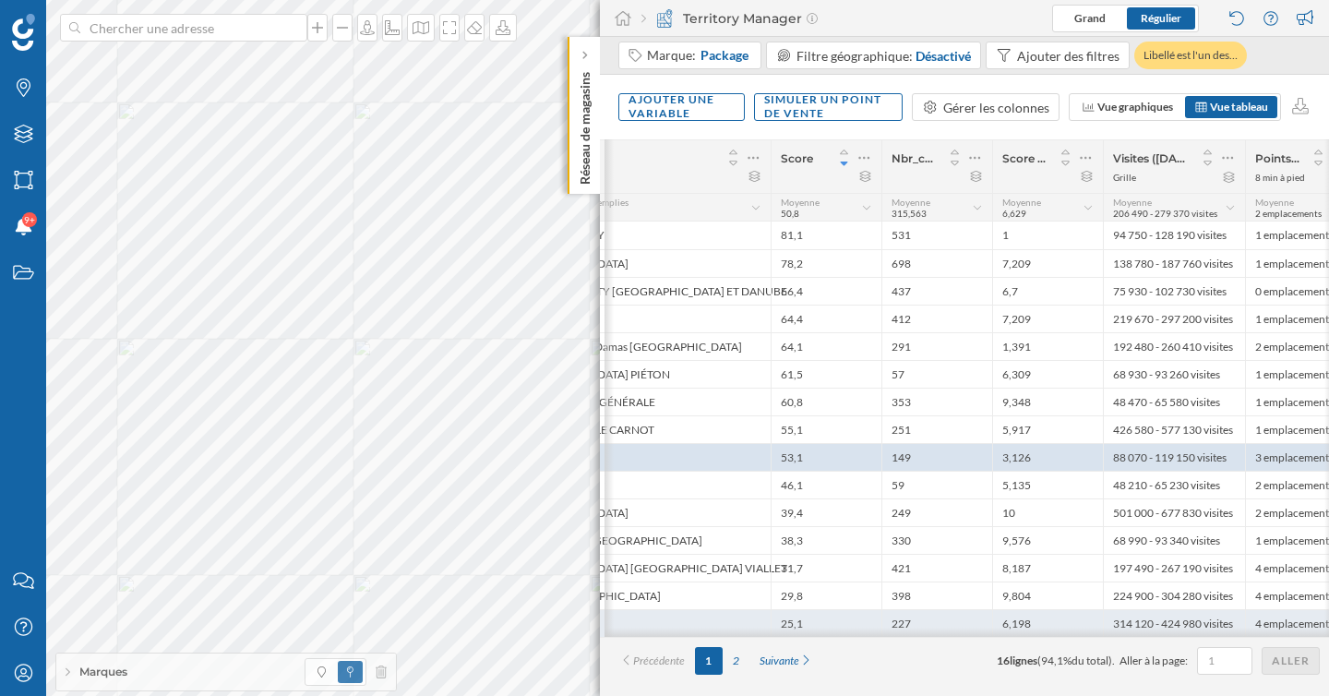
scroll to position [0, 140]
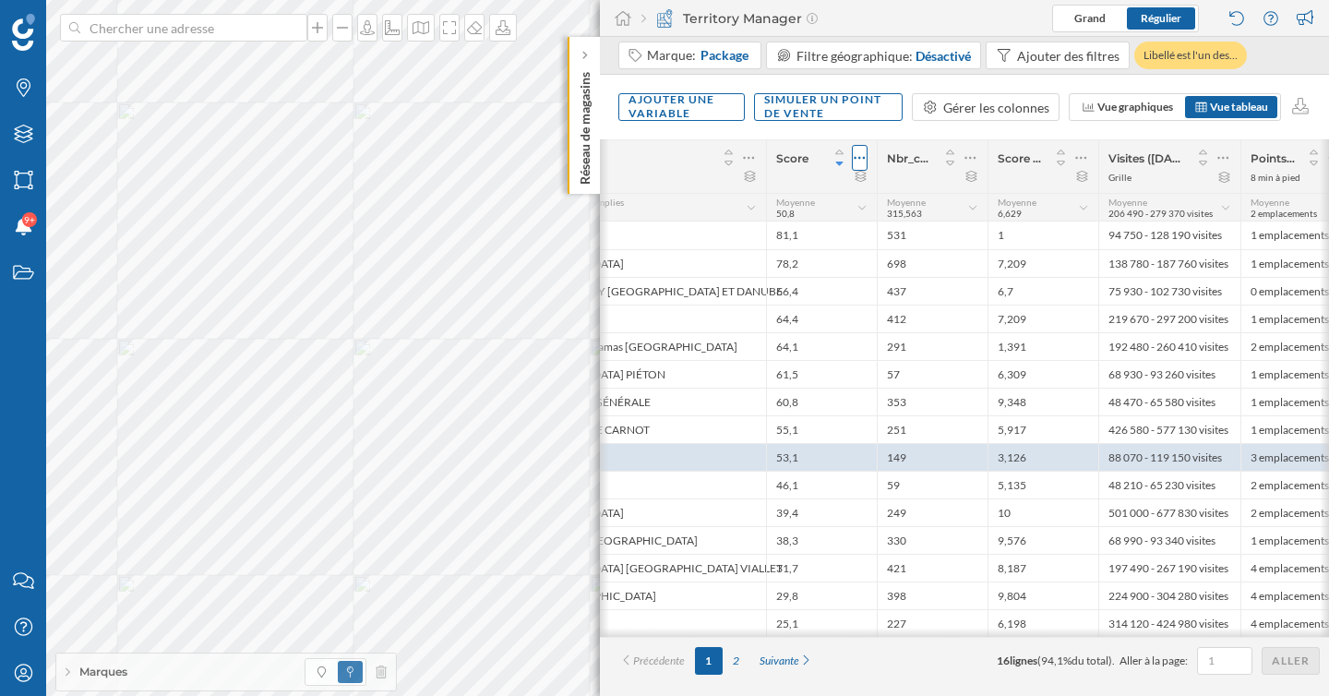
click at [861, 155] on icon at bounding box center [860, 158] width 12 height 18
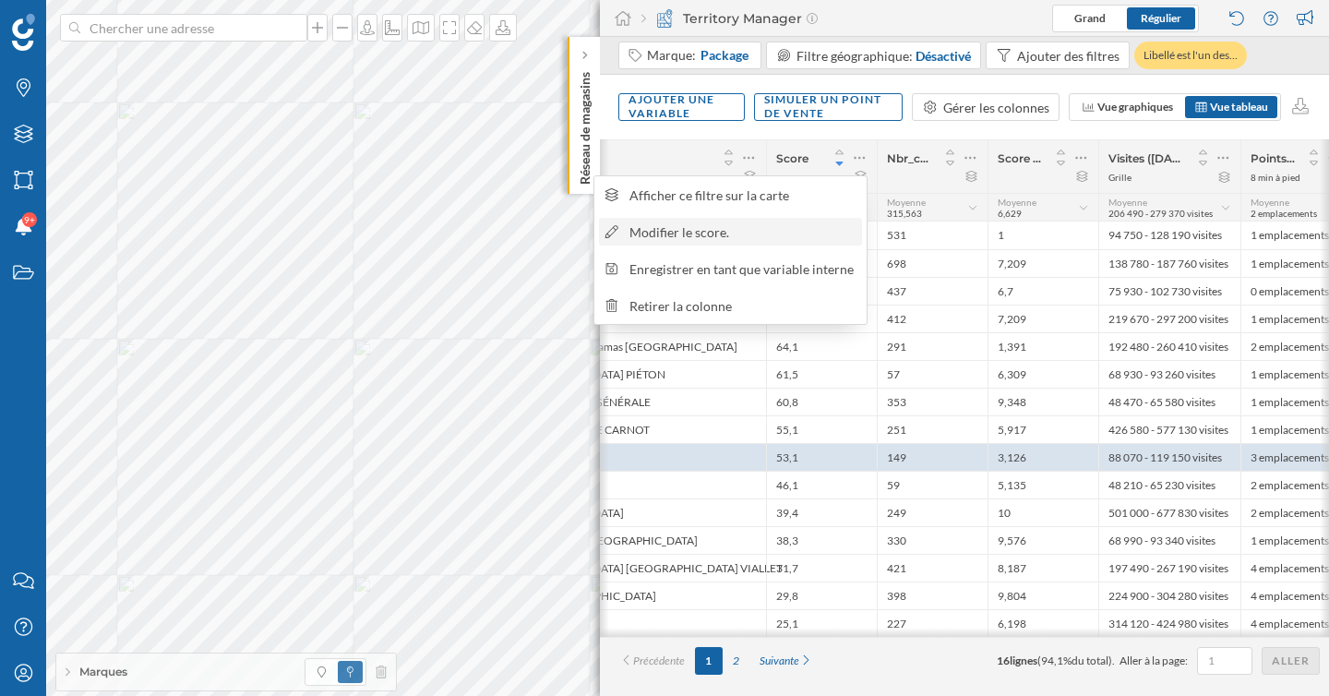
click at [747, 218] on div "Modifier le score." at bounding box center [730, 232] width 263 height 28
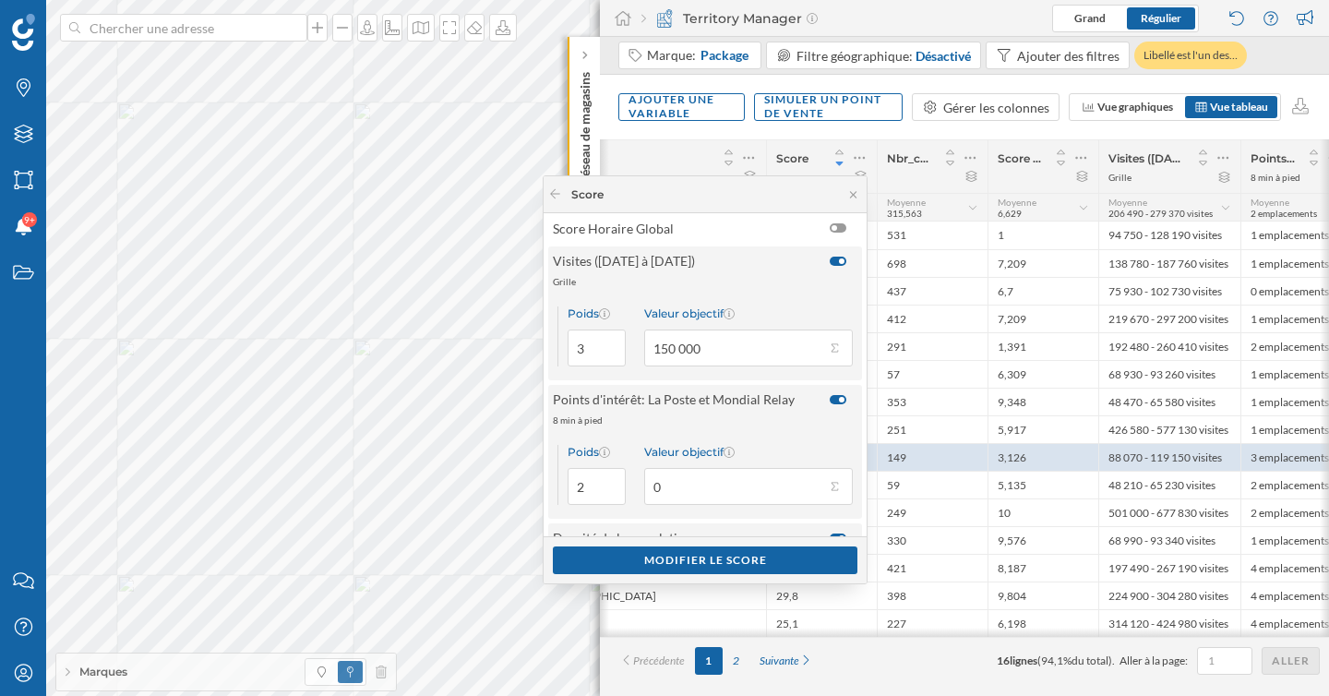
scroll to position [0, 0]
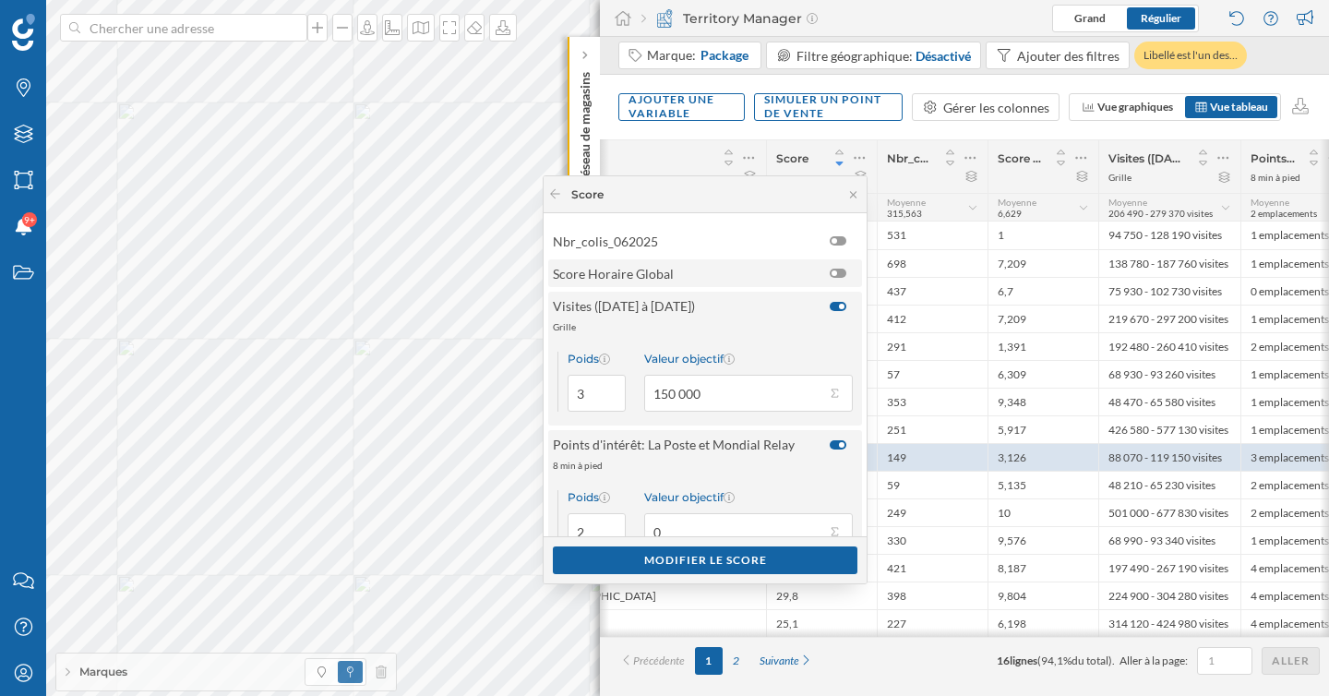
click at [705, 272] on span "Score Horaire Global" at bounding box center [687, 273] width 268 height 19
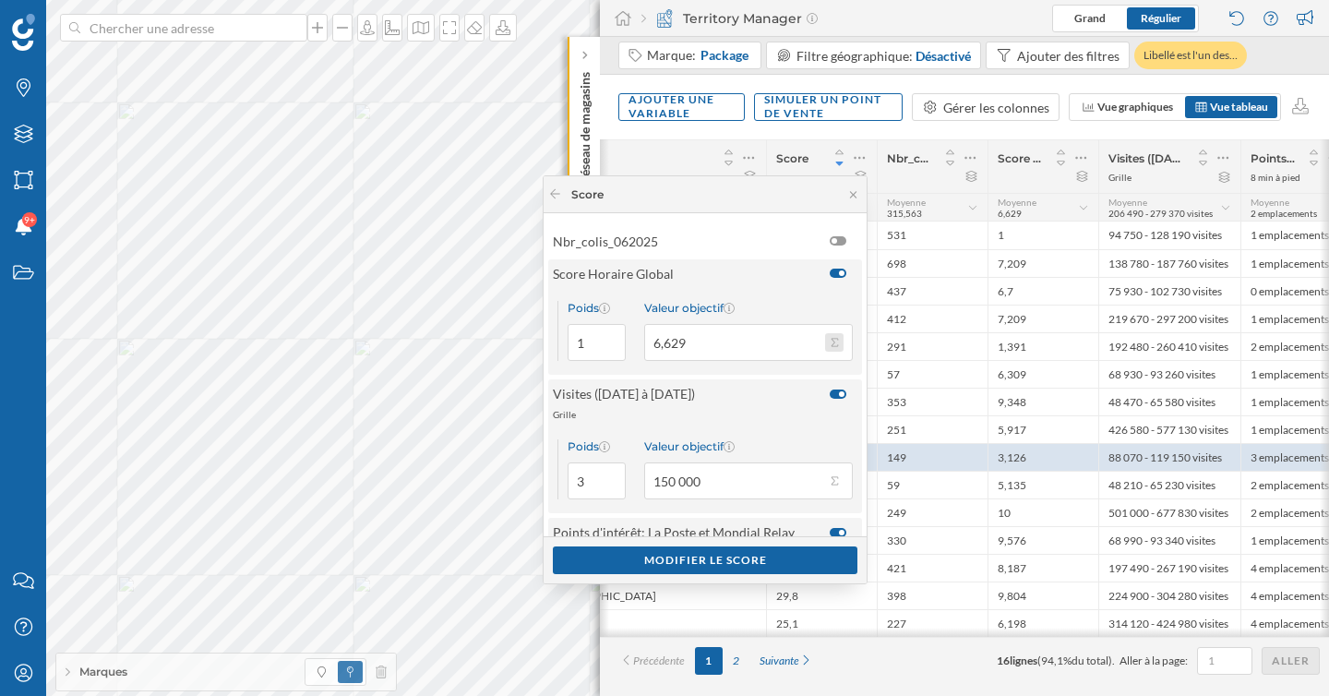
click at [831, 340] on button "Valeur objectif 6,629" at bounding box center [834, 342] width 18 height 18
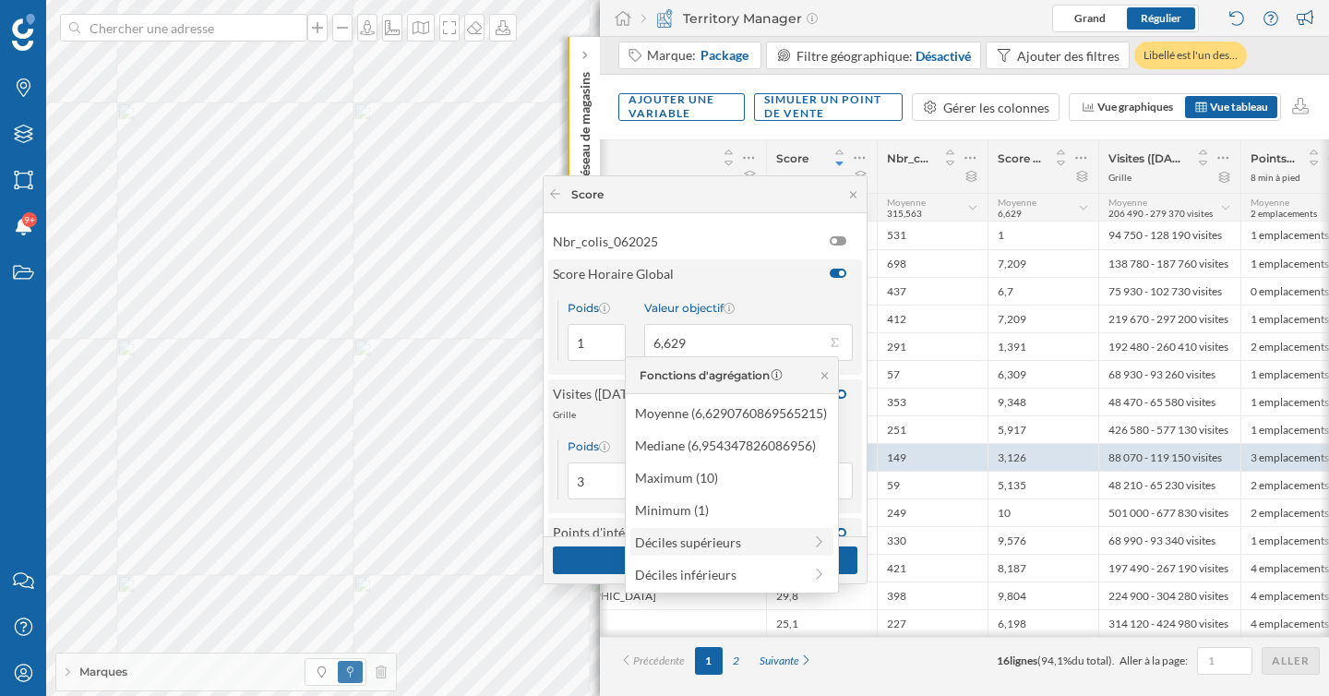
click at [696, 538] on div "Déciles supérieurs" at bounding box center [718, 542] width 167 height 19
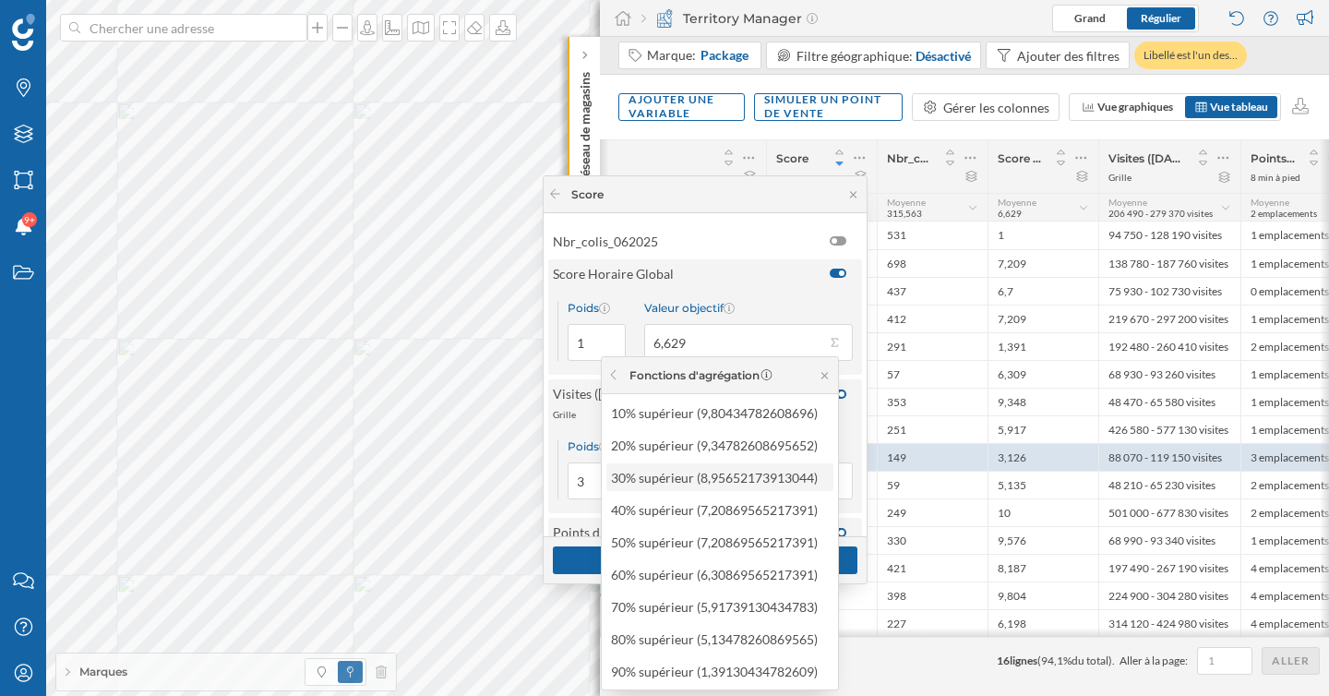
click at [720, 473] on div "30% supérieur (8,95652173913044)" at bounding box center [719, 477] width 216 height 19
type input "8,957"
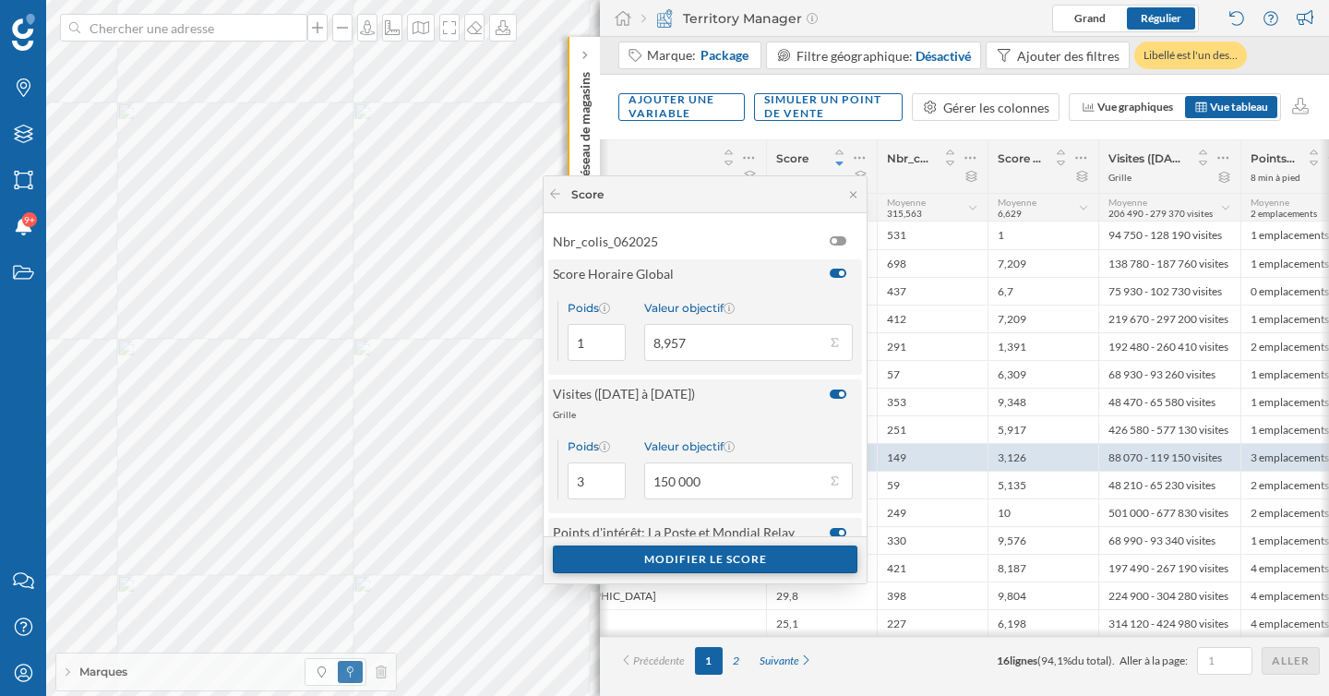
click at [713, 560] on div "Modifier le score" at bounding box center [705, 559] width 305 height 28
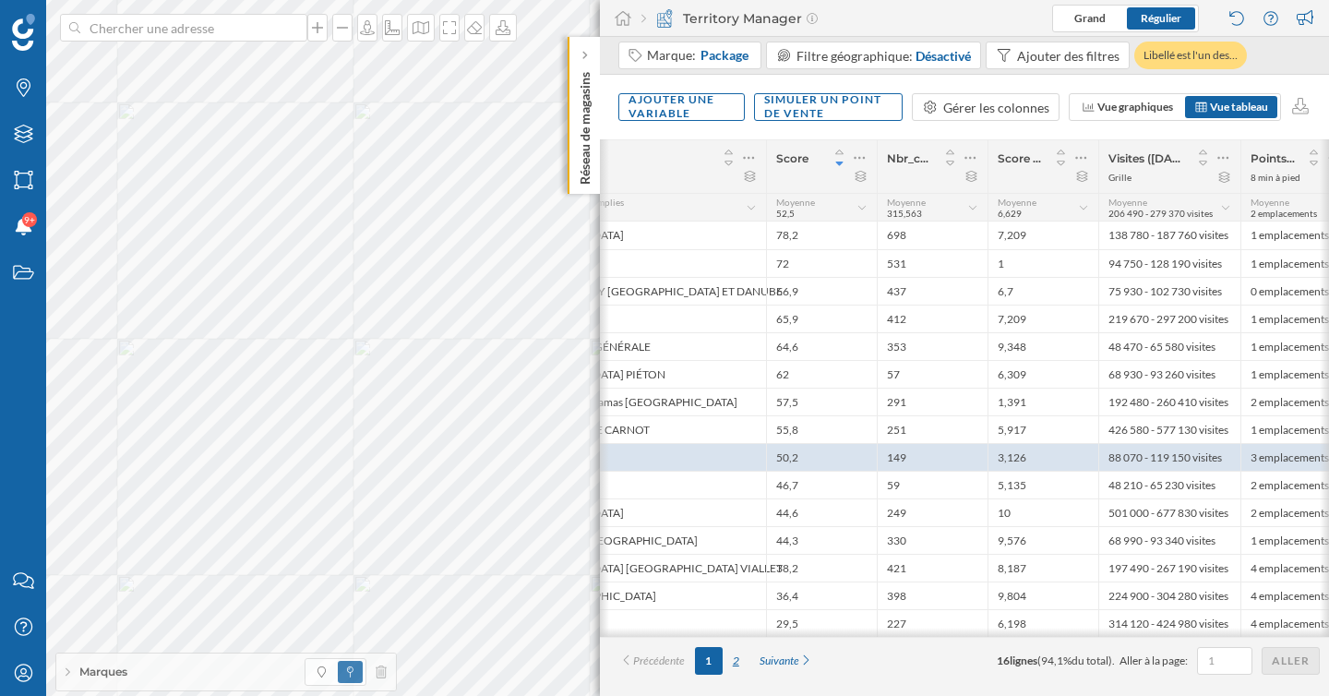
click at [736, 665] on div "2" at bounding box center [736, 661] width 27 height 28
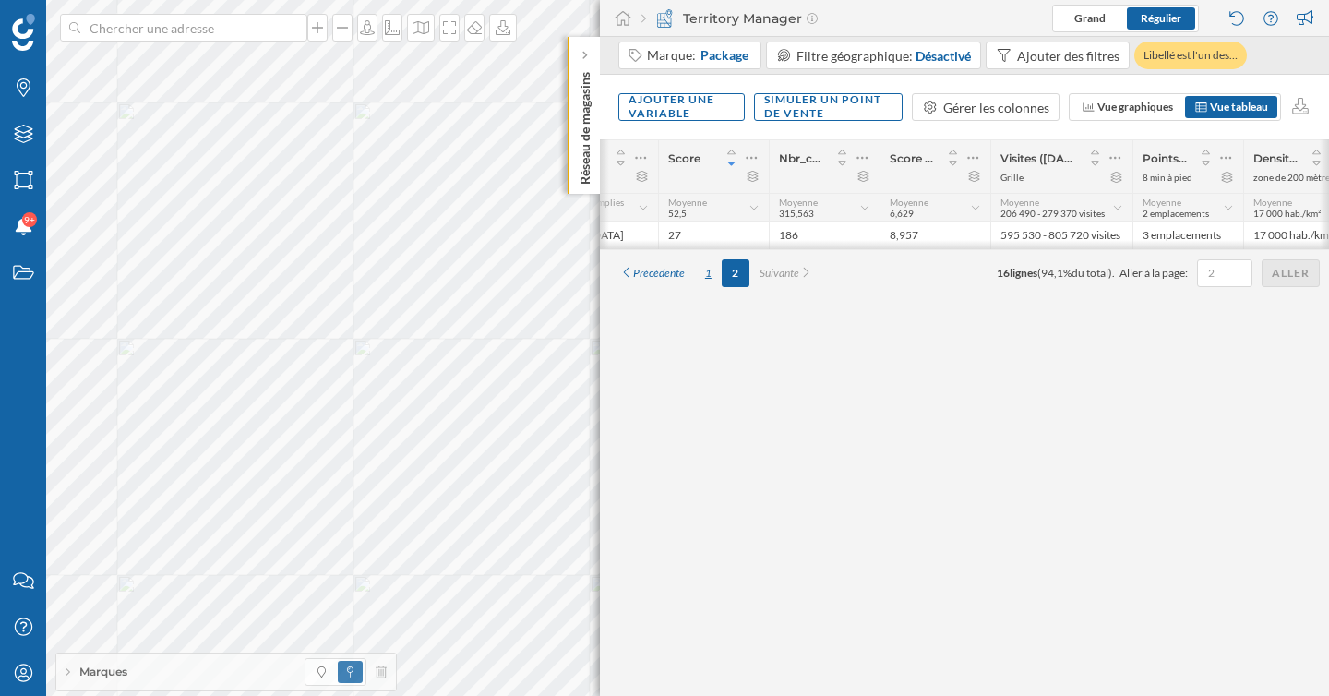
click at [711, 279] on div "1" at bounding box center [708, 273] width 27 height 28
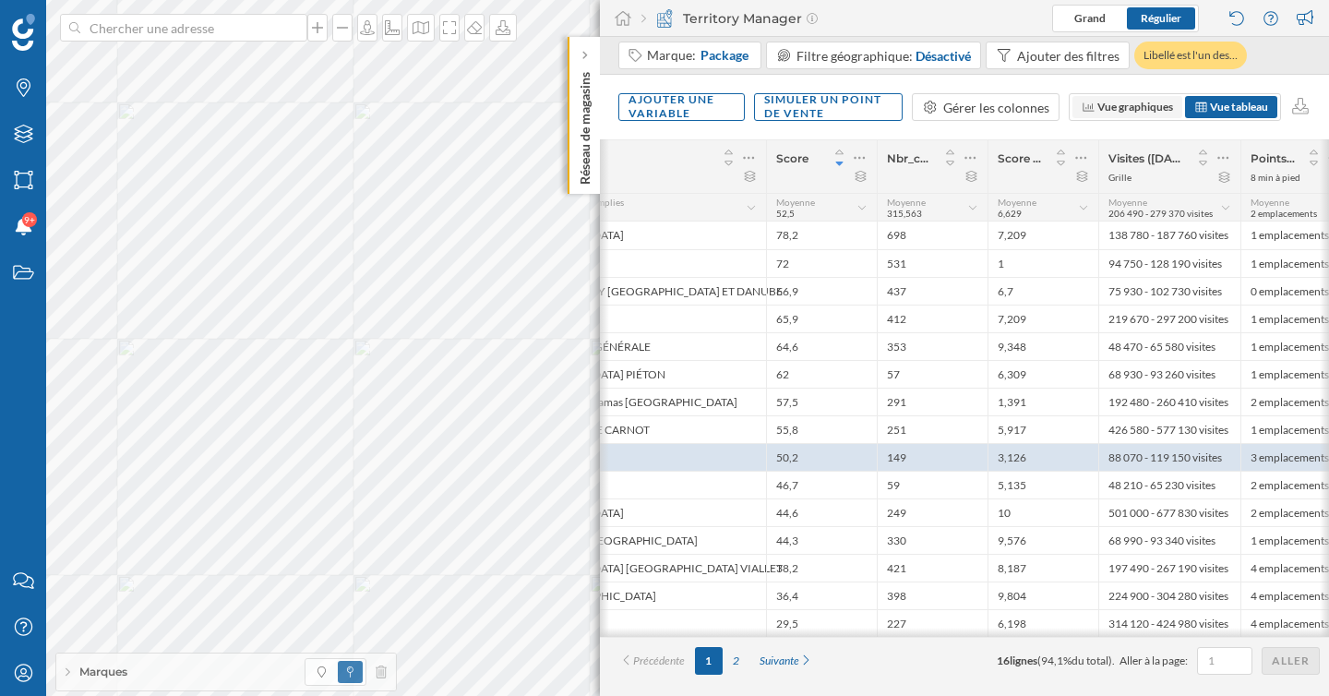
click at [1122, 108] on span "Vue graphiques" at bounding box center [1135, 107] width 76 height 14
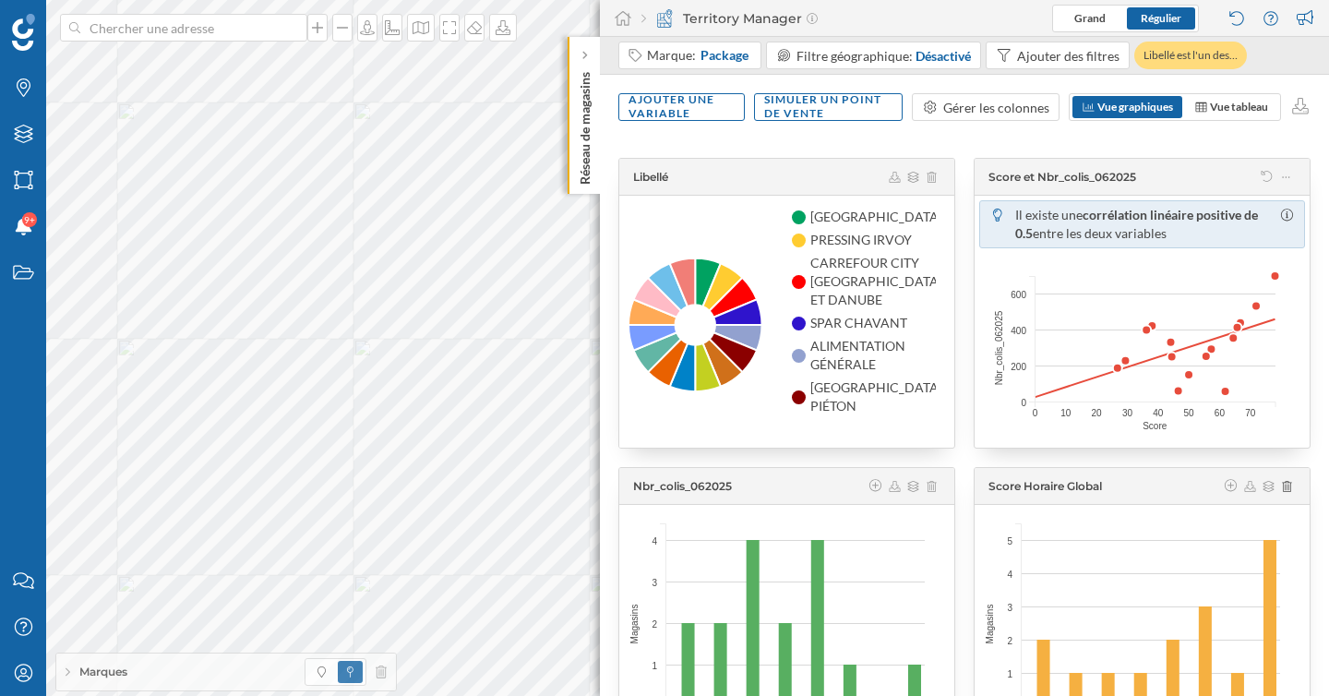
click at [1249, 92] on div "Ajouter une variable Simuler un point de vente Gérer les colonnes Vue graphique…" at bounding box center [964, 107] width 729 height 65
click at [1247, 113] on span "Vue tableau" at bounding box center [1239, 107] width 58 height 14
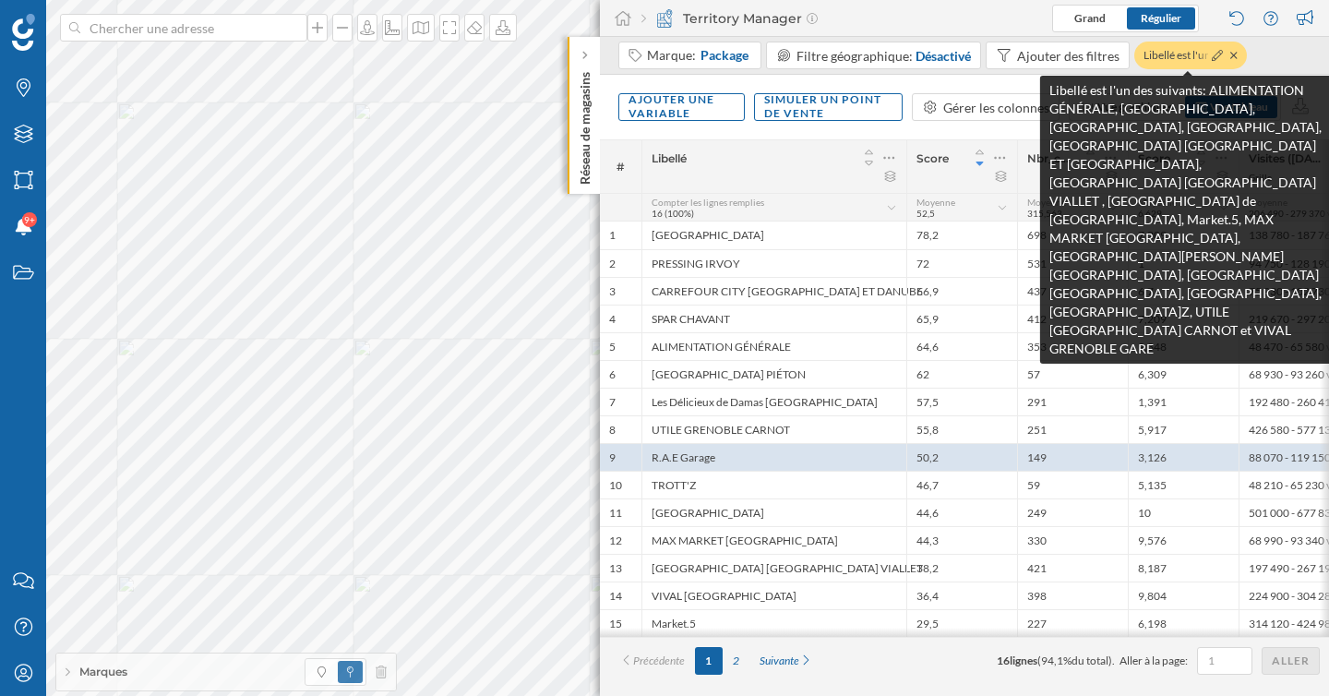
click at [1236, 54] on div "Libellé est l'un des…" at bounding box center [1190, 56] width 113 height 28
click at [1233, 54] on icon at bounding box center [1233, 55] width 6 height 6
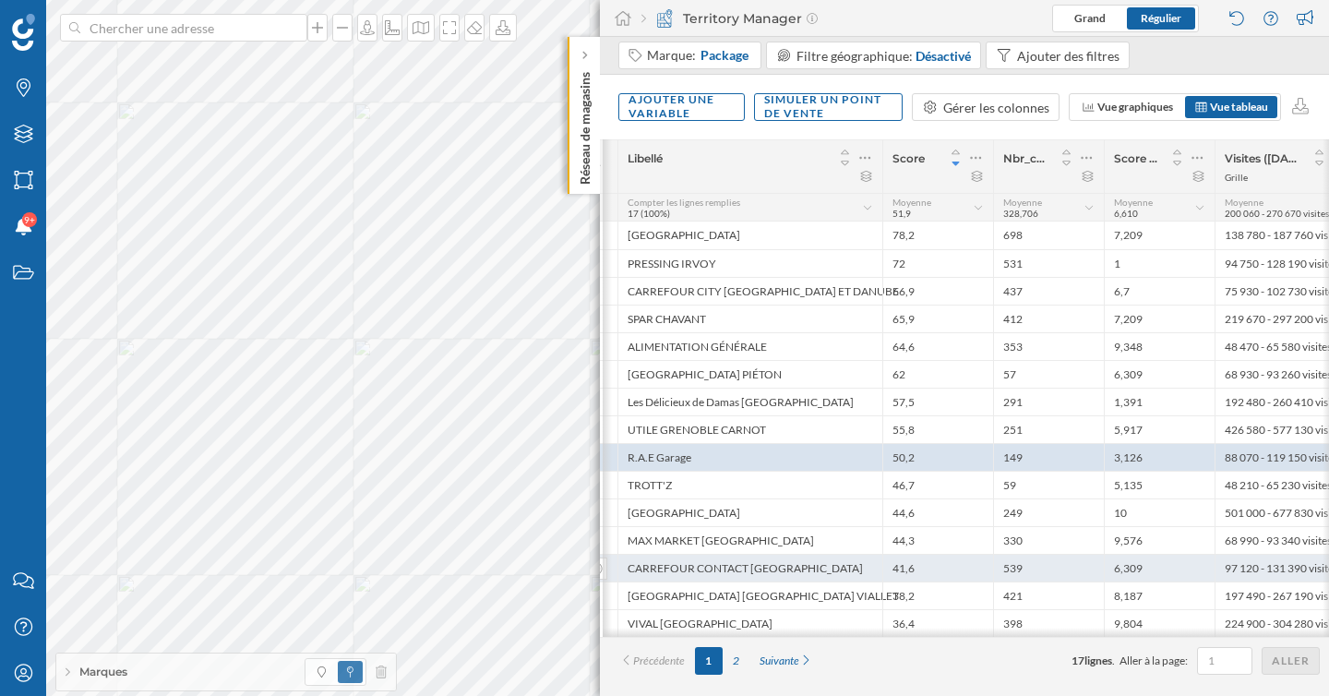
scroll to position [0, 32]
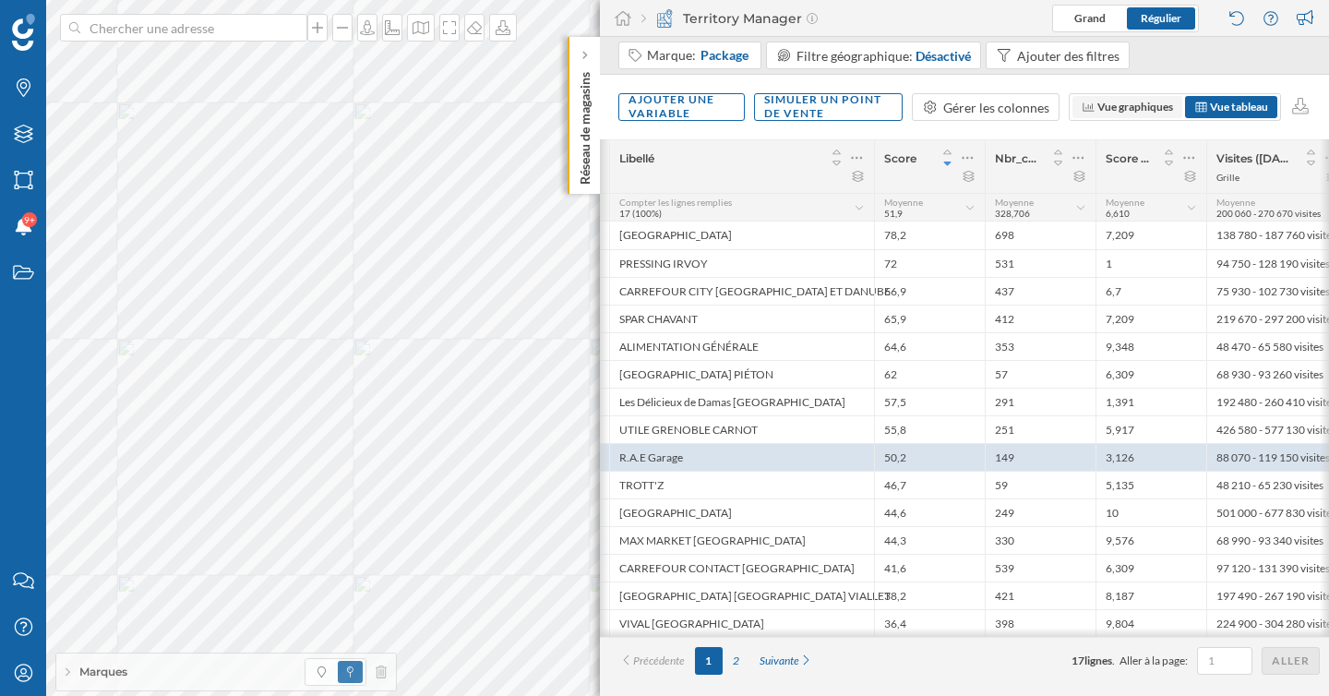
click at [1132, 113] on span "Vue graphiques" at bounding box center [1135, 107] width 76 height 14
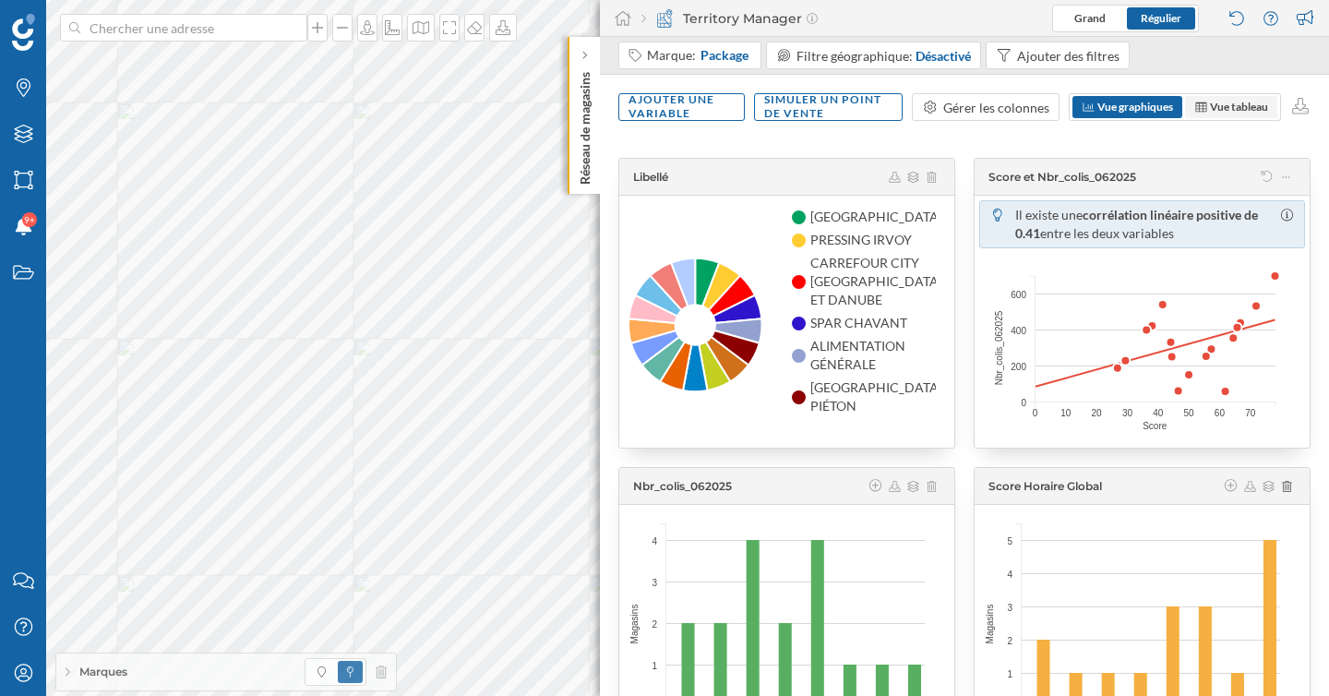
click at [1212, 99] on span "Vue tableau" at bounding box center [1231, 107] width 74 height 17
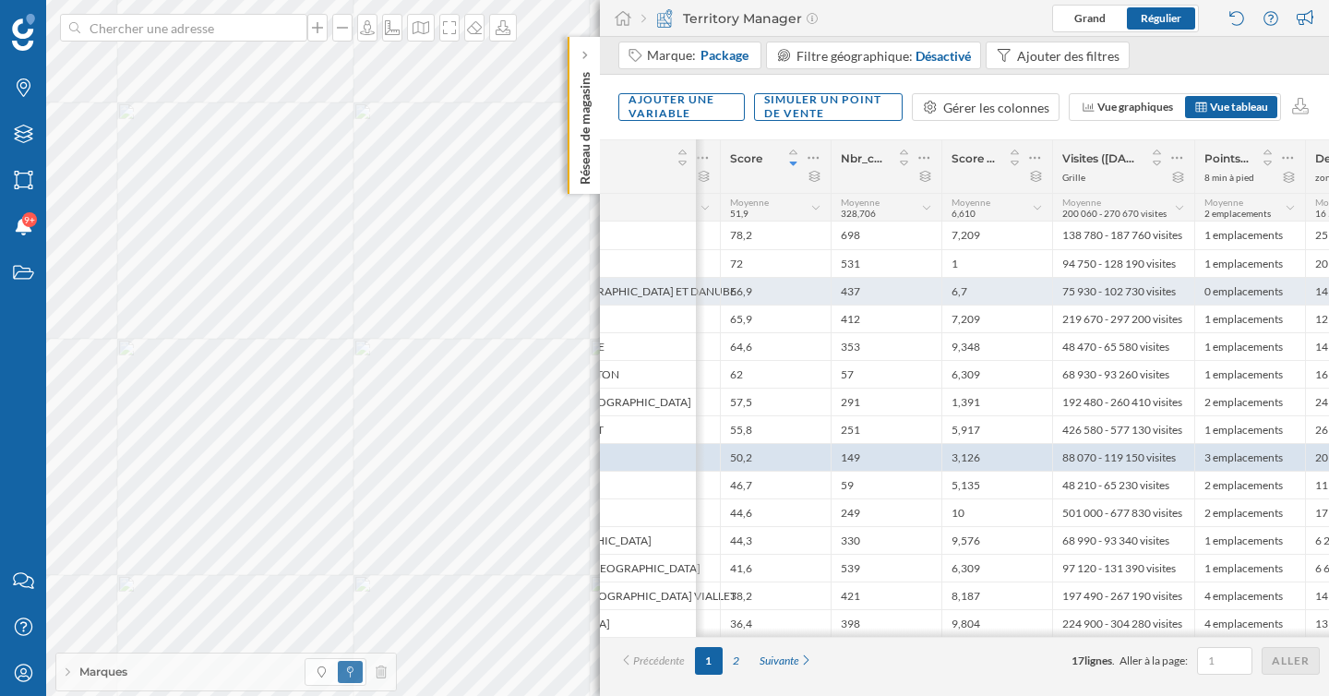
scroll to position [0, 28]
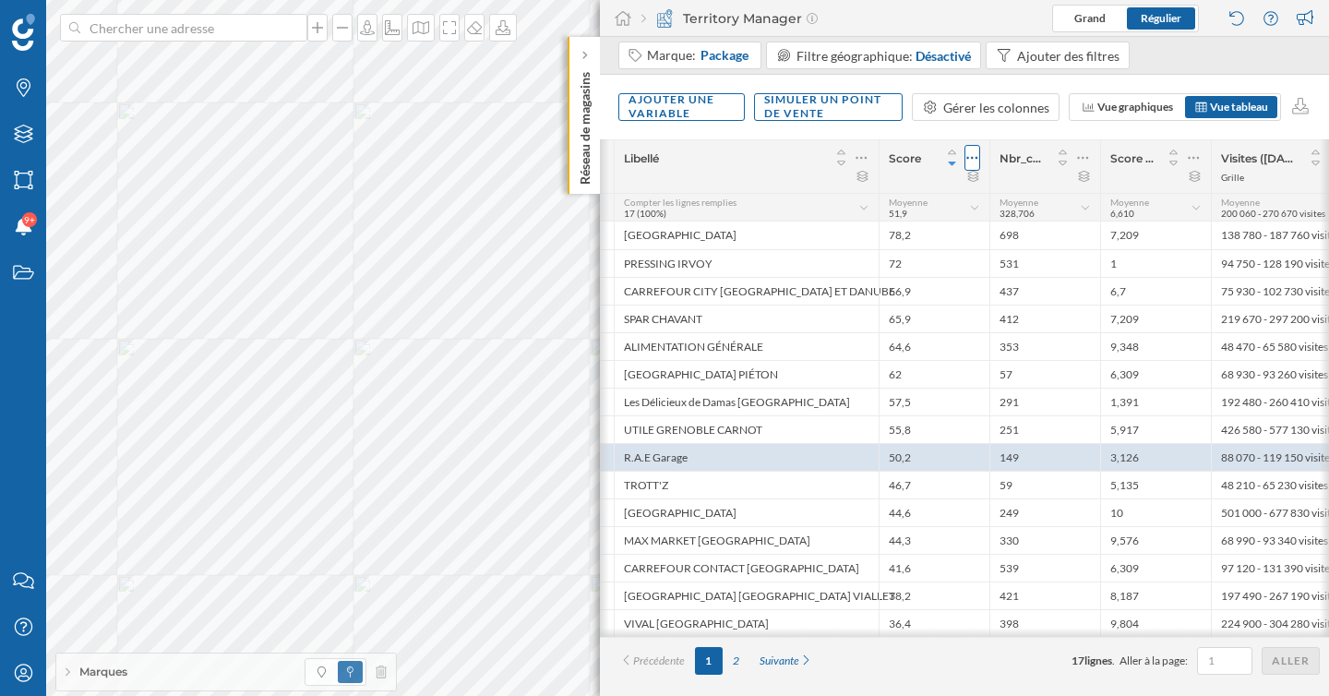
click at [970, 155] on icon at bounding box center [972, 158] width 12 height 18
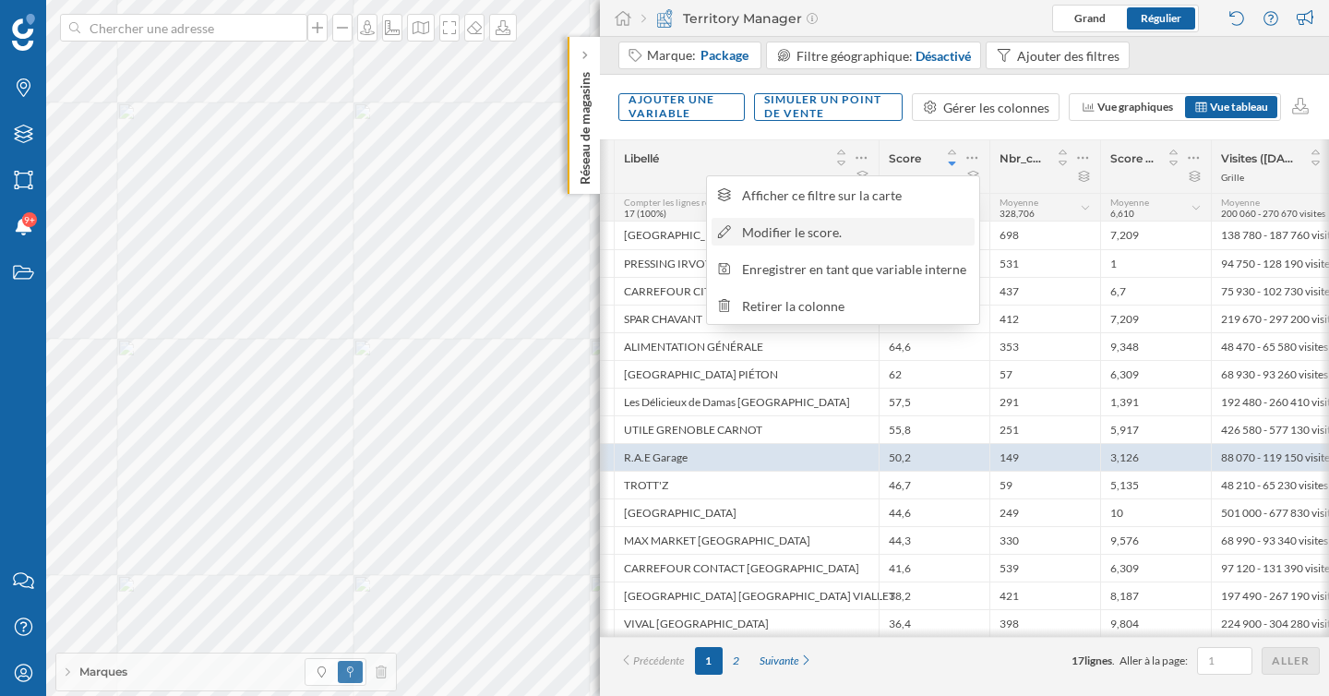
click at [868, 234] on div "Modifier le score." at bounding box center [855, 231] width 226 height 19
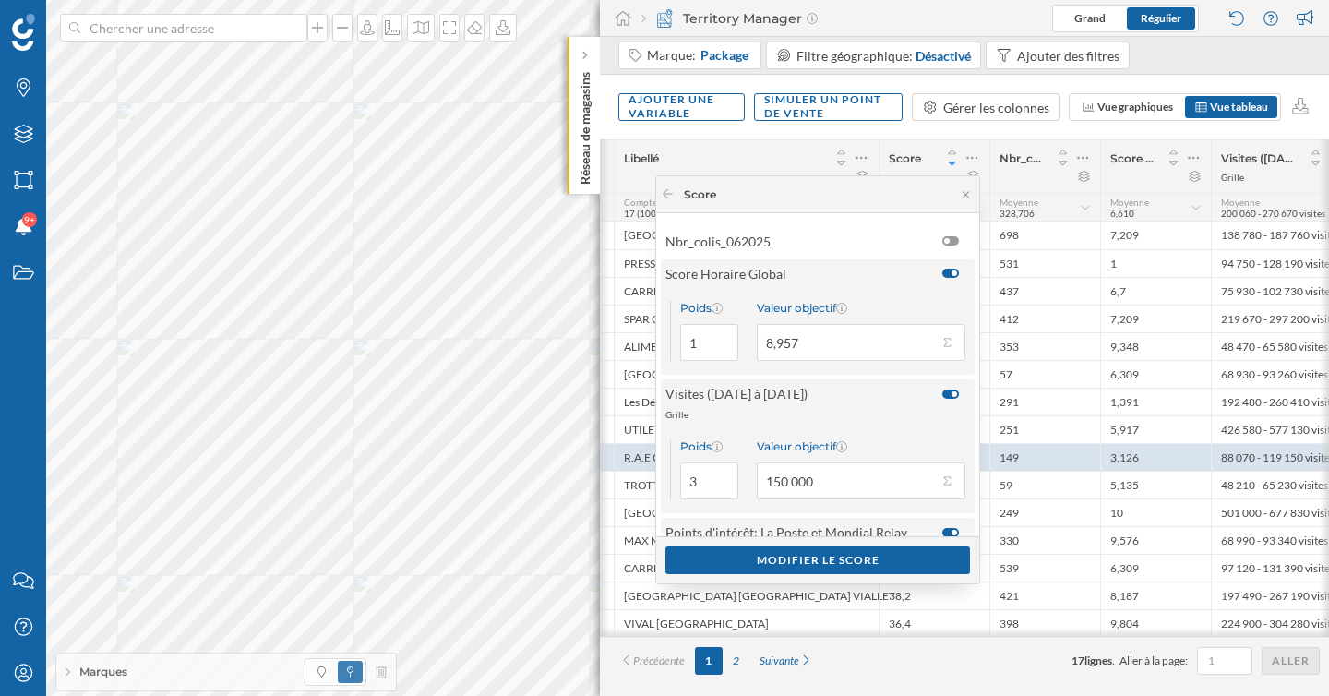
scroll to position [438, 0]
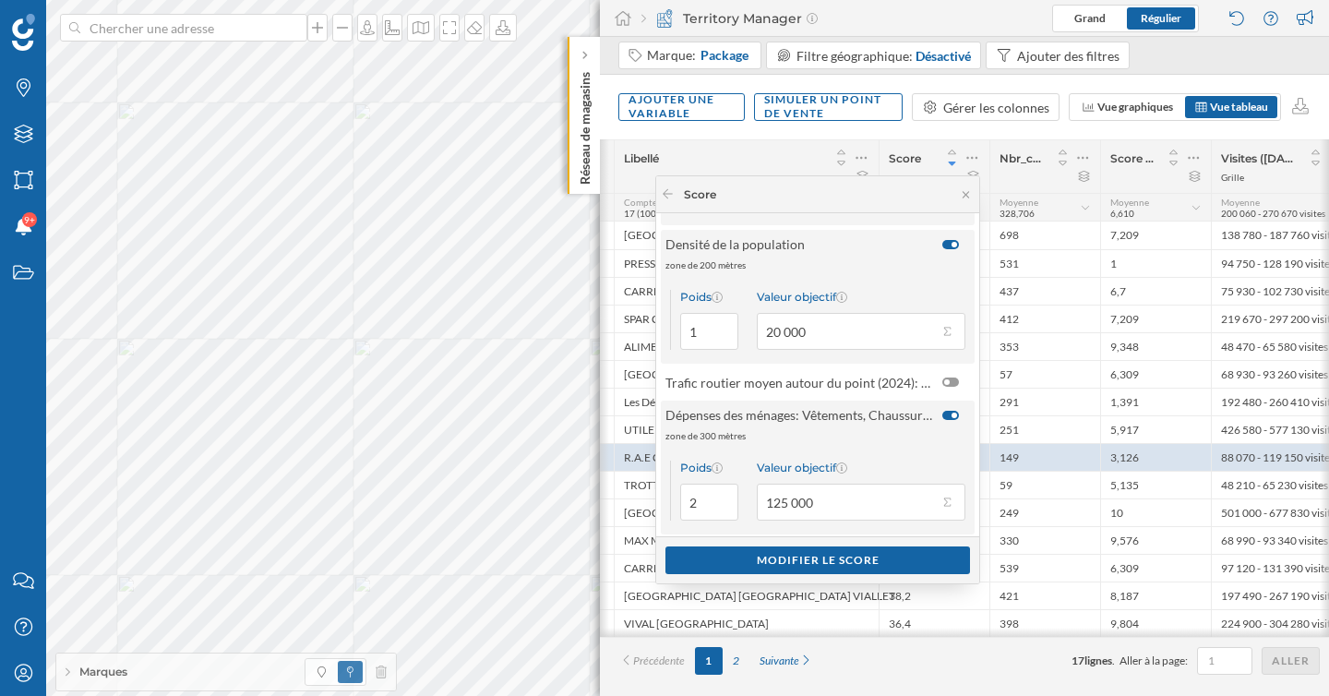
click at [943, 245] on div at bounding box center [950, 244] width 17 height 9
click at [0, 0] on input "checkbox" at bounding box center [0, 0] width 0 height 0
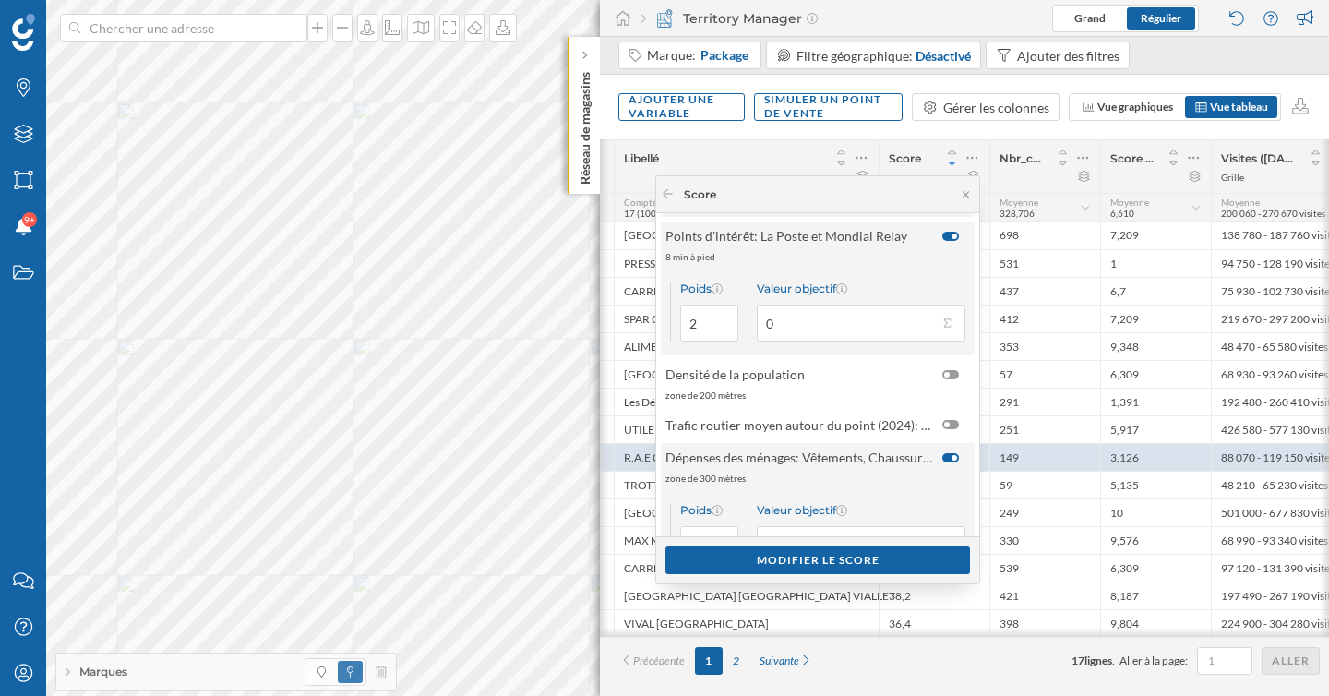
scroll to position [351, 0]
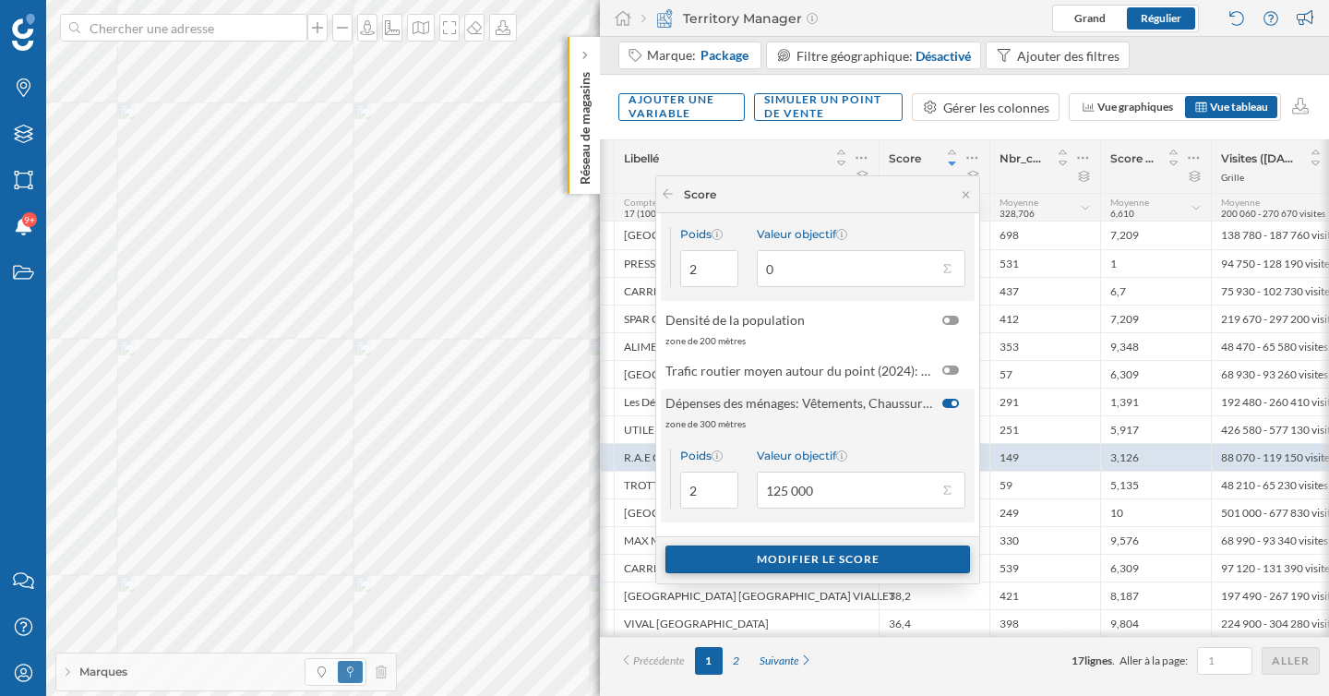
click at [831, 561] on div "Modifier le score" at bounding box center [817, 559] width 305 height 28
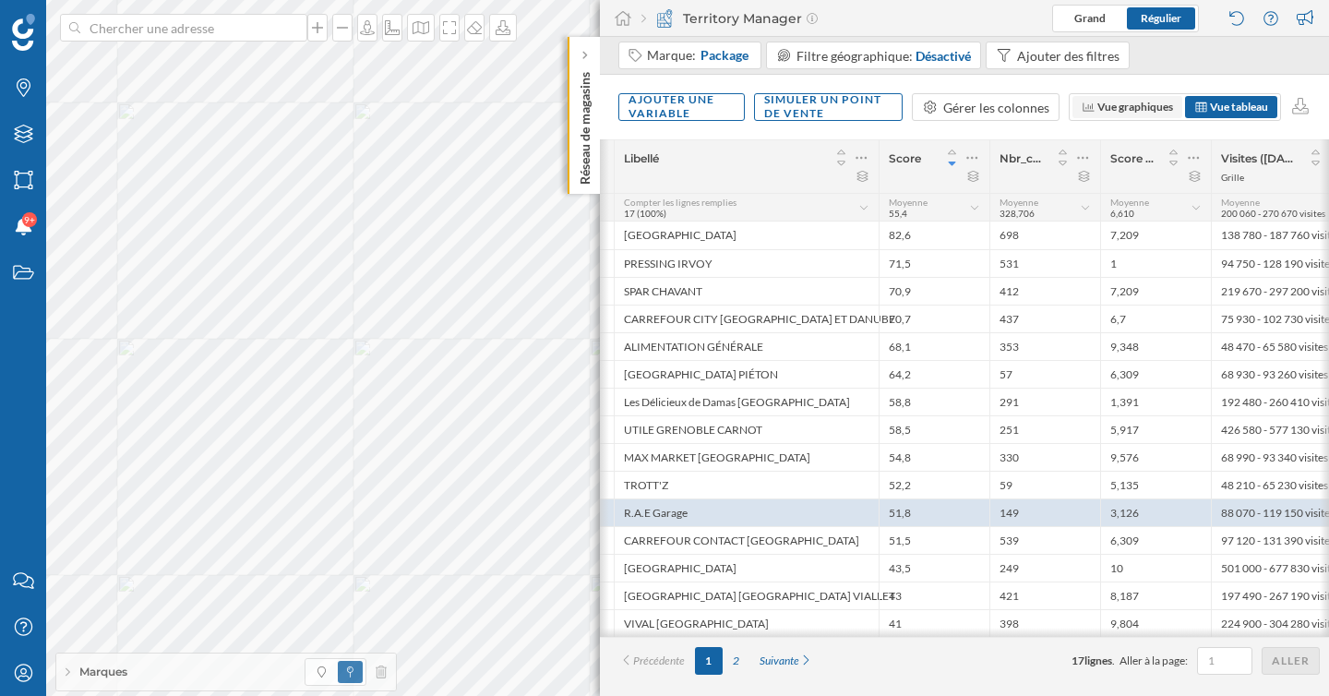
click at [1149, 102] on span "Vue graphiques" at bounding box center [1135, 107] width 76 height 14
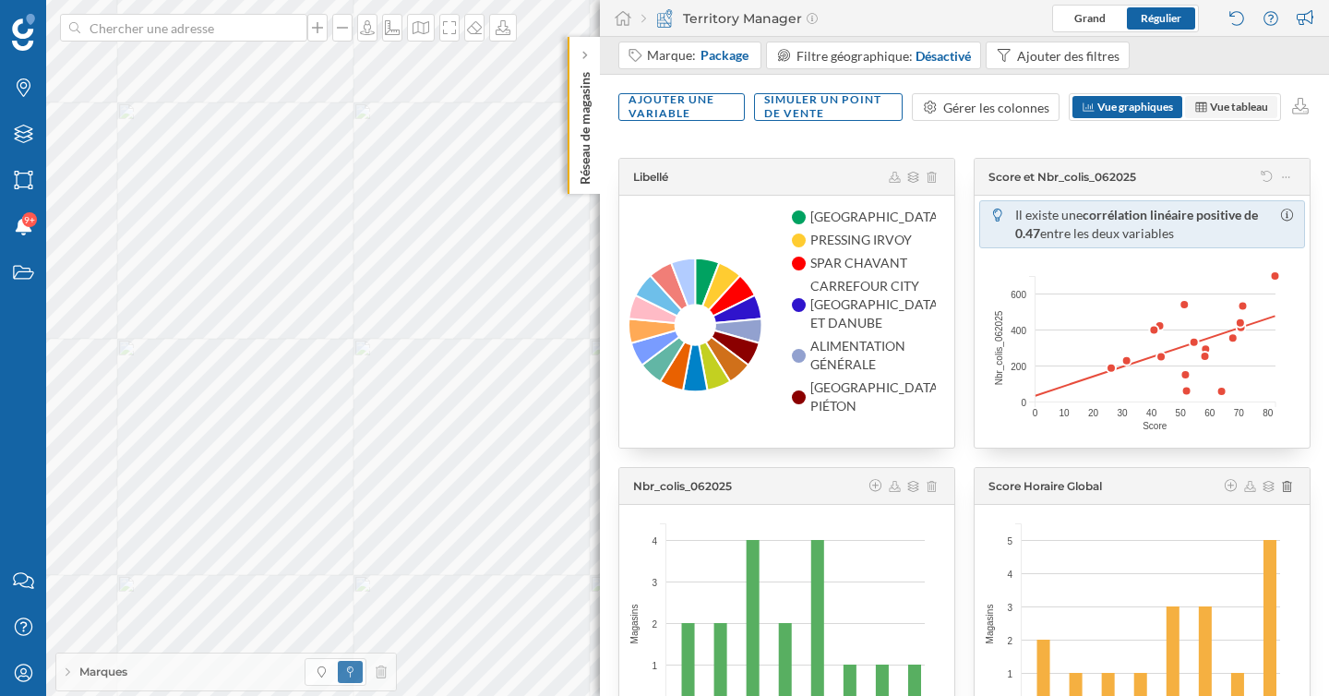
click at [1239, 105] on span "Vue tableau" at bounding box center [1239, 107] width 58 height 14
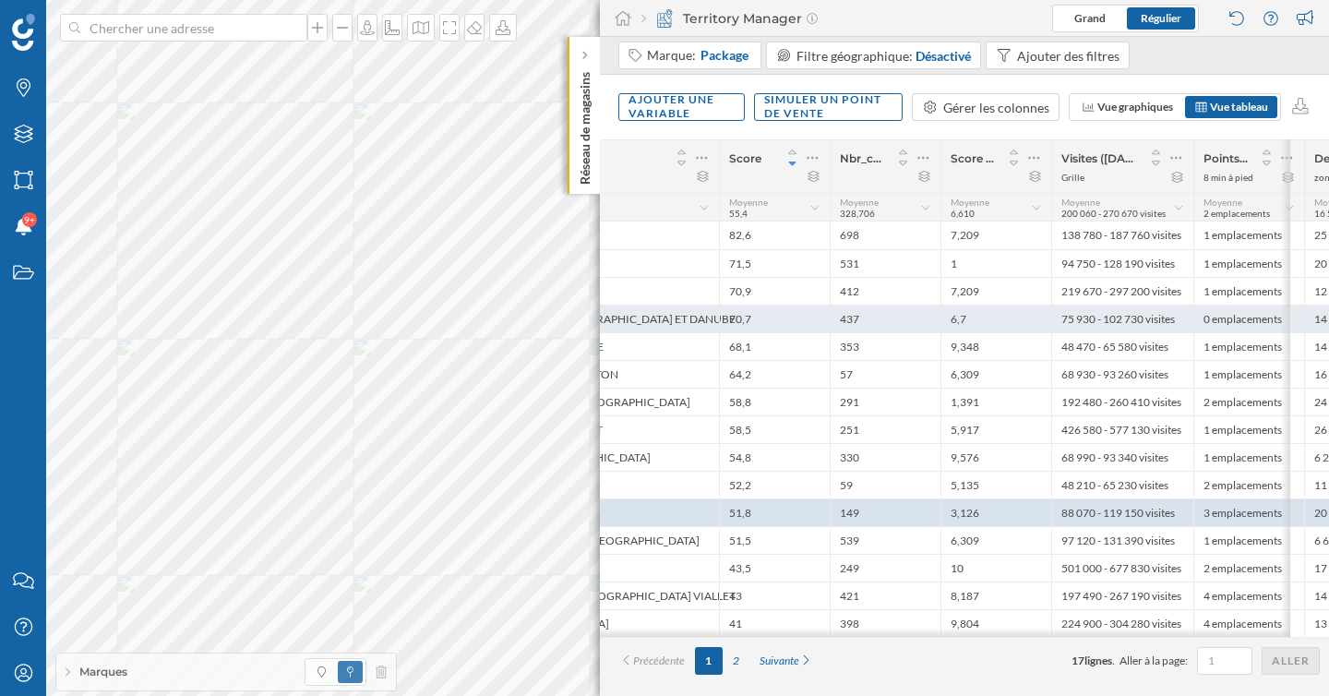
scroll to position [0, 0]
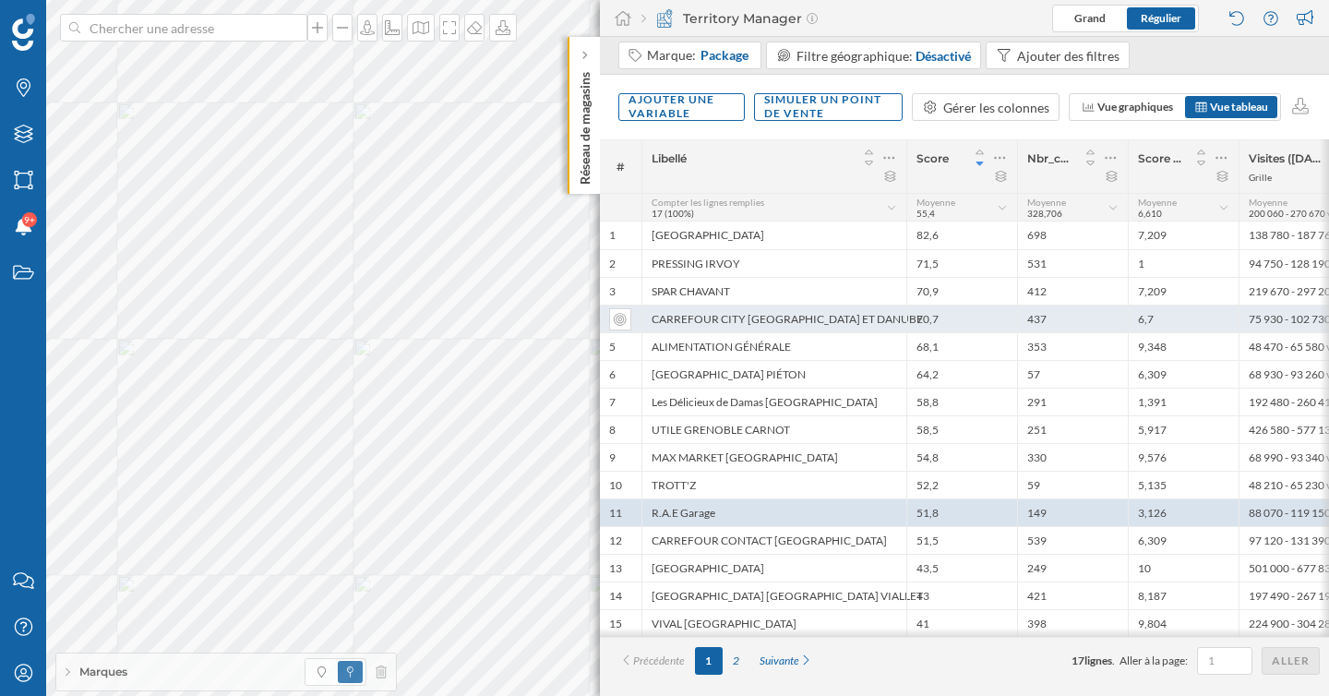
drag, startPoint x: 903, startPoint y: 320, endPoint x: 643, endPoint y: 325, distance: 259.4
click at [642, 325] on div "CARREFOUR CITY GRENOBLE RHIN ET DANUBE" at bounding box center [773, 319] width 265 height 28
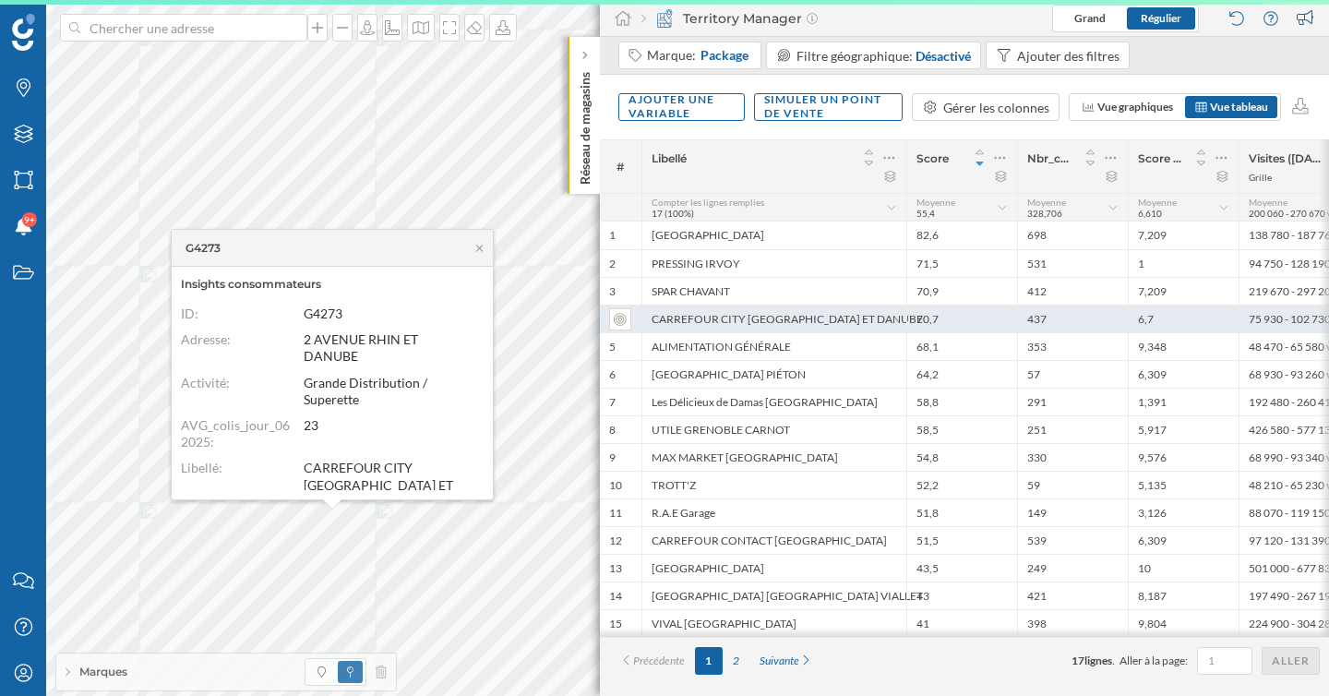
copy div "CARREFOUR CITY GRENOBLE RHIN ET DANUBE"
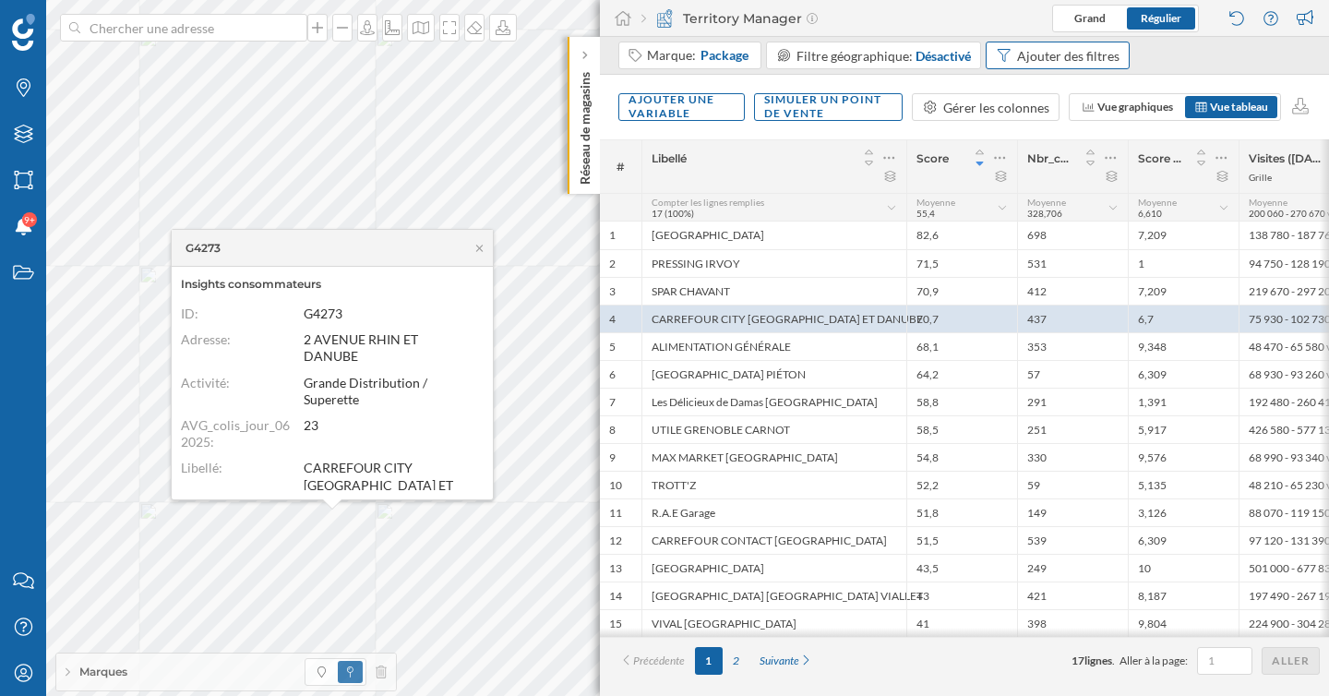
click at [1099, 48] on div "Ajouter des filtres" at bounding box center [1068, 55] width 102 height 19
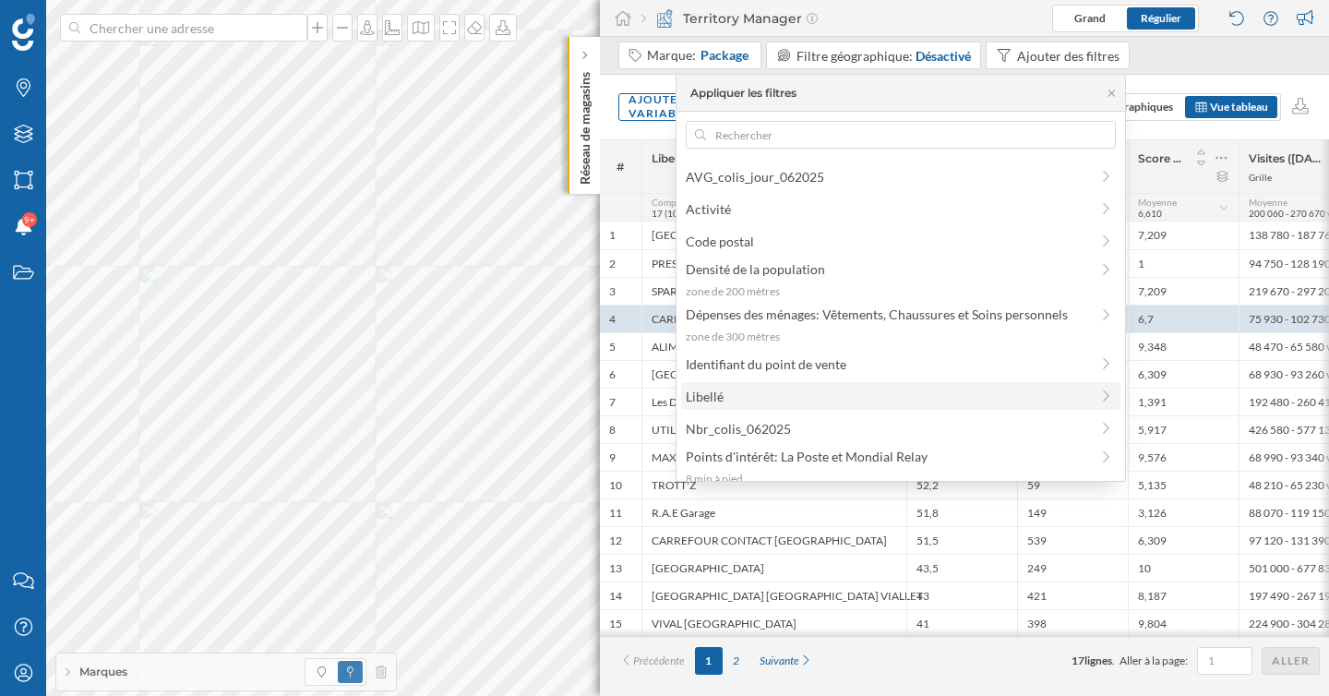
click at [753, 392] on span "Libellé" at bounding box center [887, 396] width 403 height 19
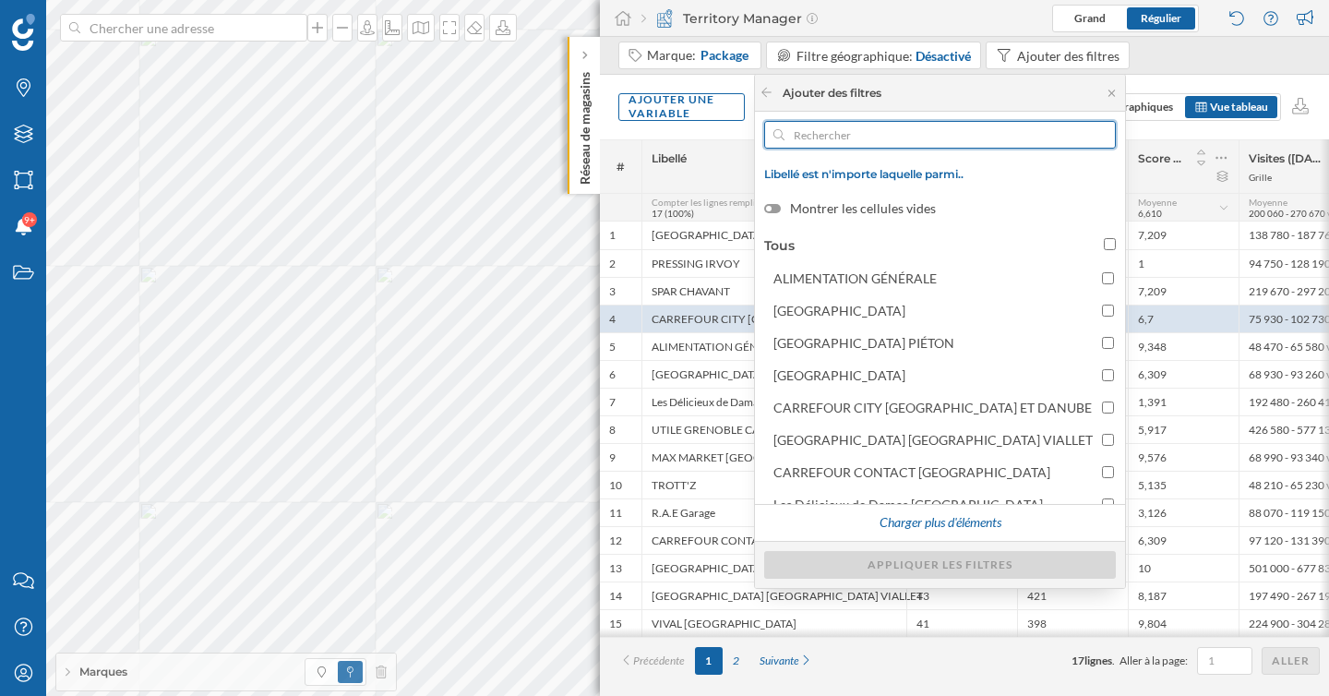
click at [879, 141] on input "text" at bounding box center [939, 135] width 311 height 28
paste input "CARREFOUR CITY GRENOBLE RHIN ET DANUBE"
type input "CARREFOUR CITY GRENOBLE RHIN ET DANUBE"
click at [1099, 136] on div at bounding box center [1106, 134] width 20 height 11
click at [1096, 136] on input "text" at bounding box center [939, 135] width 311 height 28
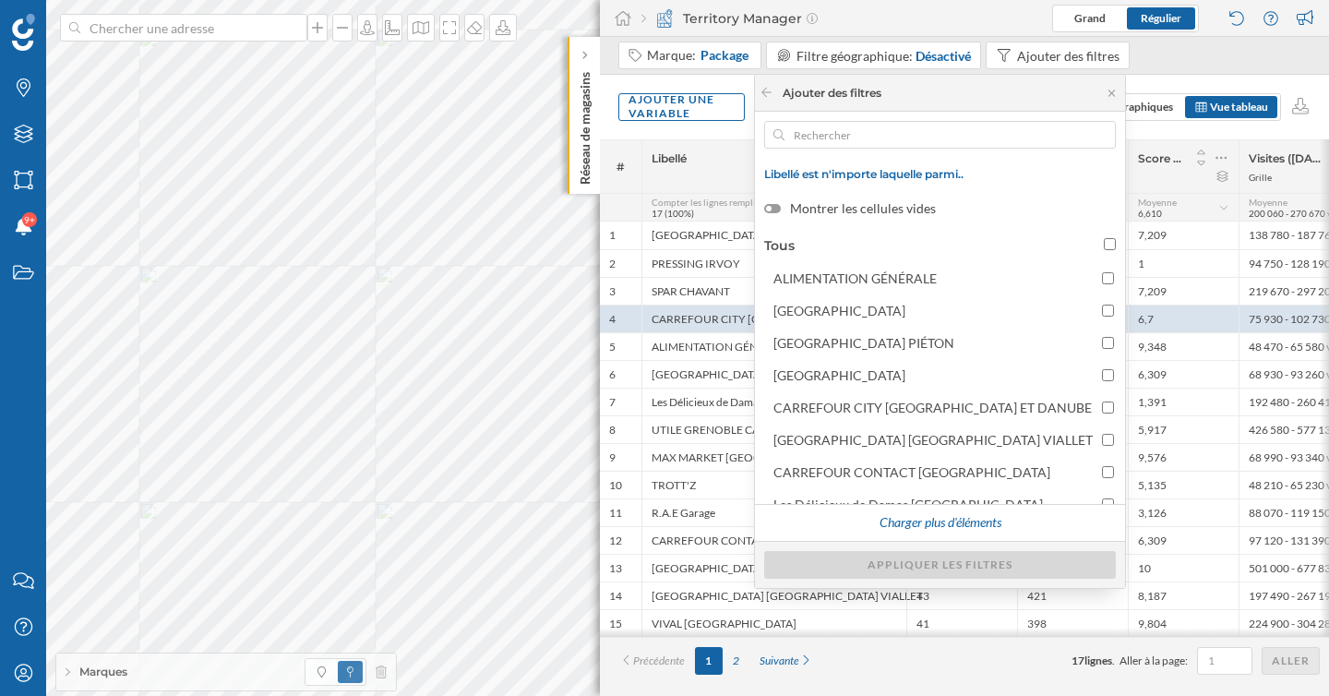
click at [1104, 245] on input "Tous" at bounding box center [1110, 244] width 12 height 12
checkbox input "true"
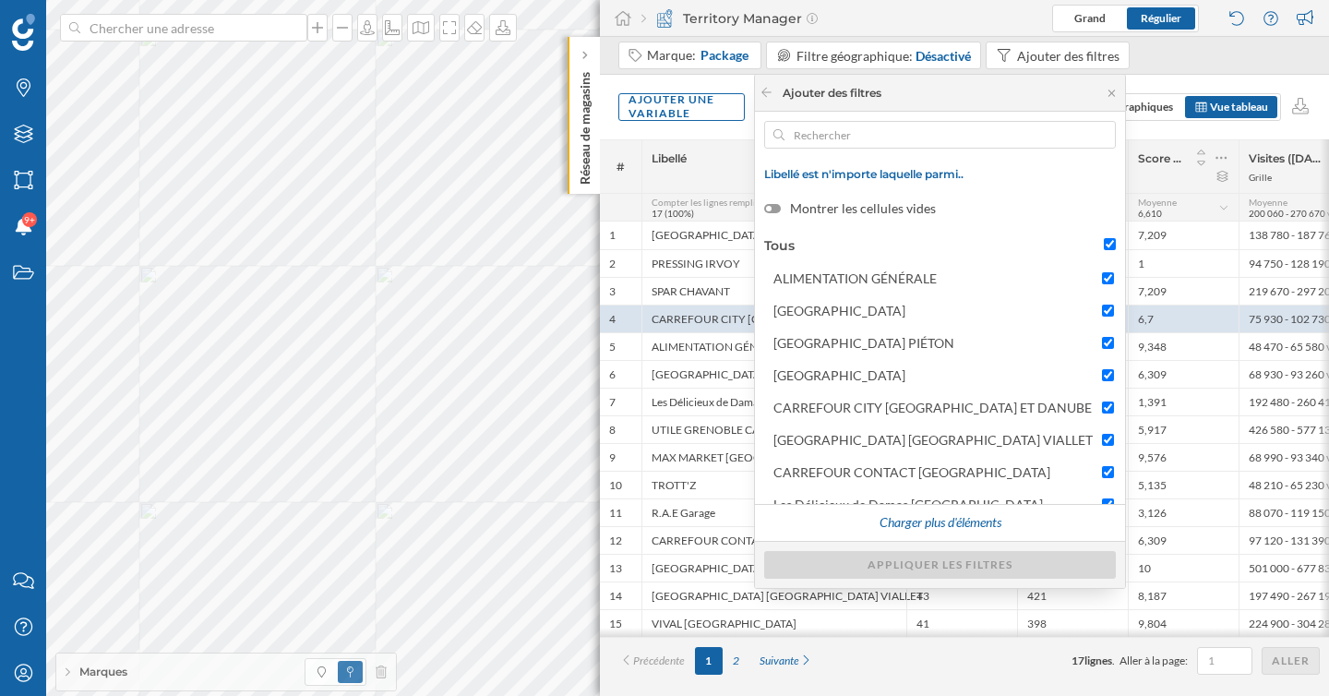
checkbox input "true"
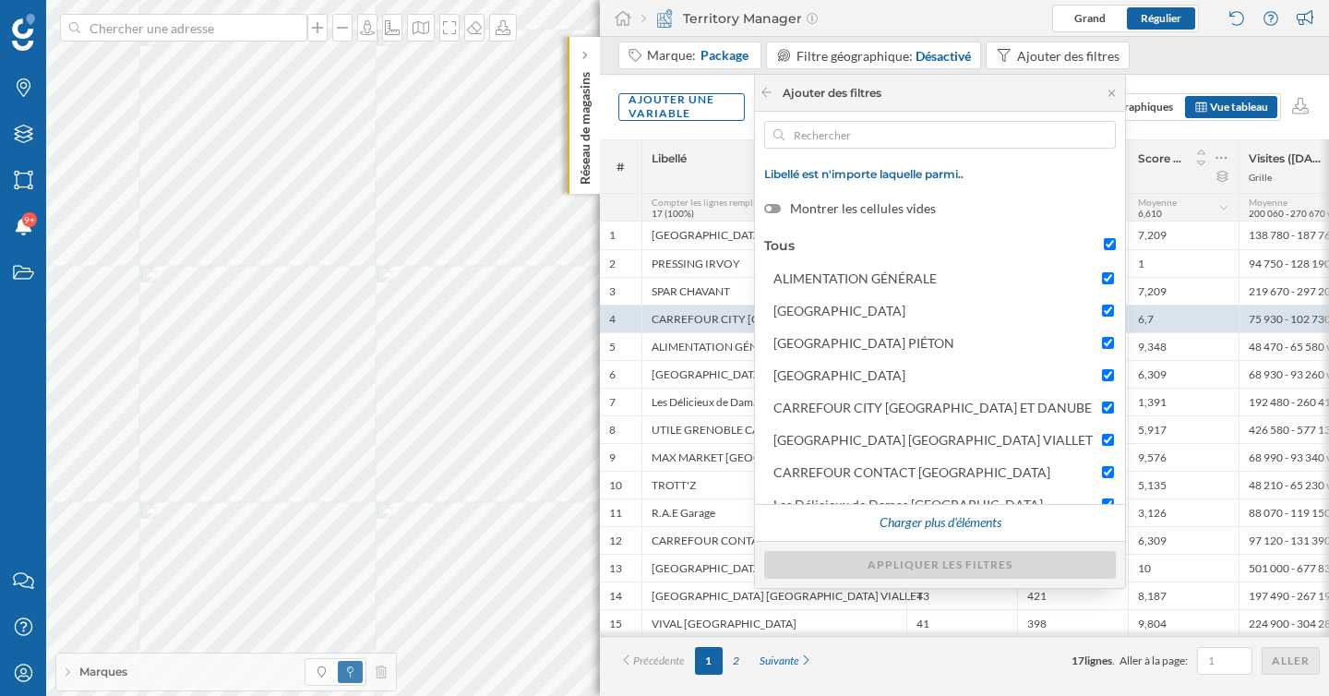
checkbox input "true"
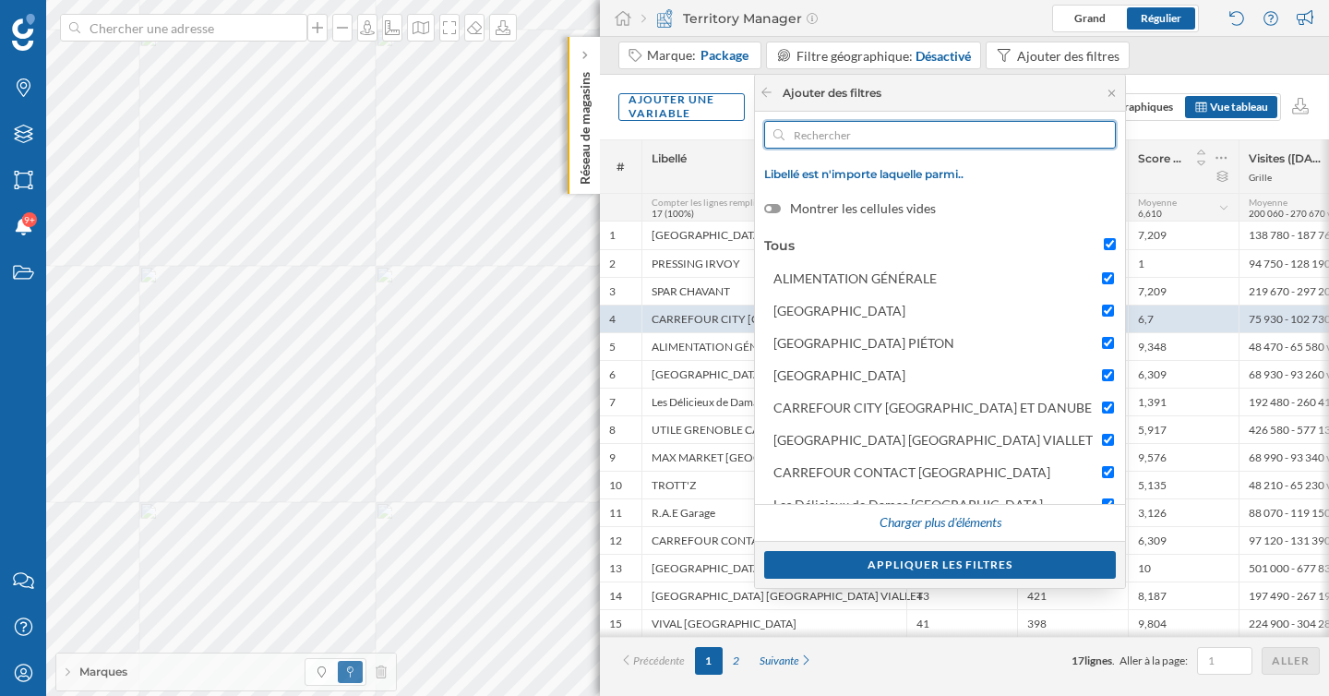
click at [994, 127] on input "text" at bounding box center [939, 135] width 311 height 28
paste input "CARREFOUR CITY GRENOBLE RHIN ET DANUBE"
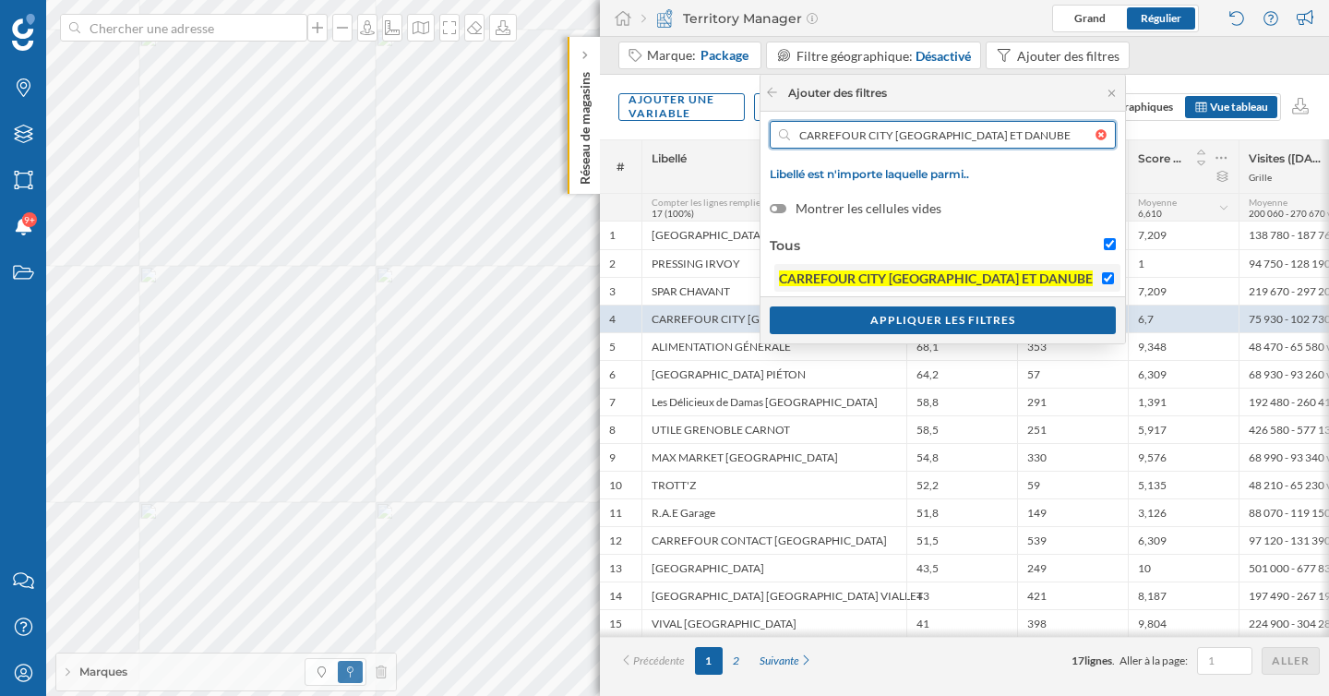
type input "CARREFOUR CITY GRENOBLE RHIN ET DANUBE"
click at [1110, 275] on input "CARREFOUR CITY GRENOBLE RHIN ET DANUBE" at bounding box center [1108, 278] width 12 height 12
checkbox input "false"
click at [1084, 324] on div "Appliquer les filtres" at bounding box center [943, 319] width 346 height 28
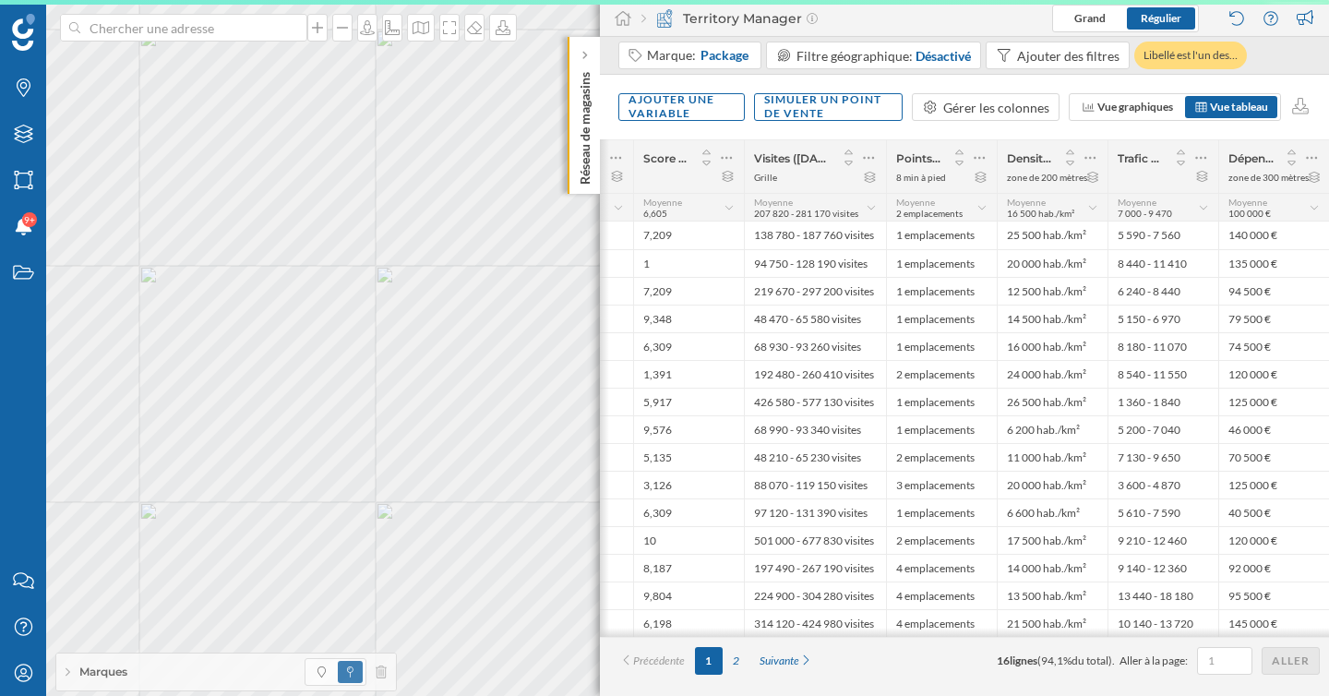
scroll to position [0, 474]
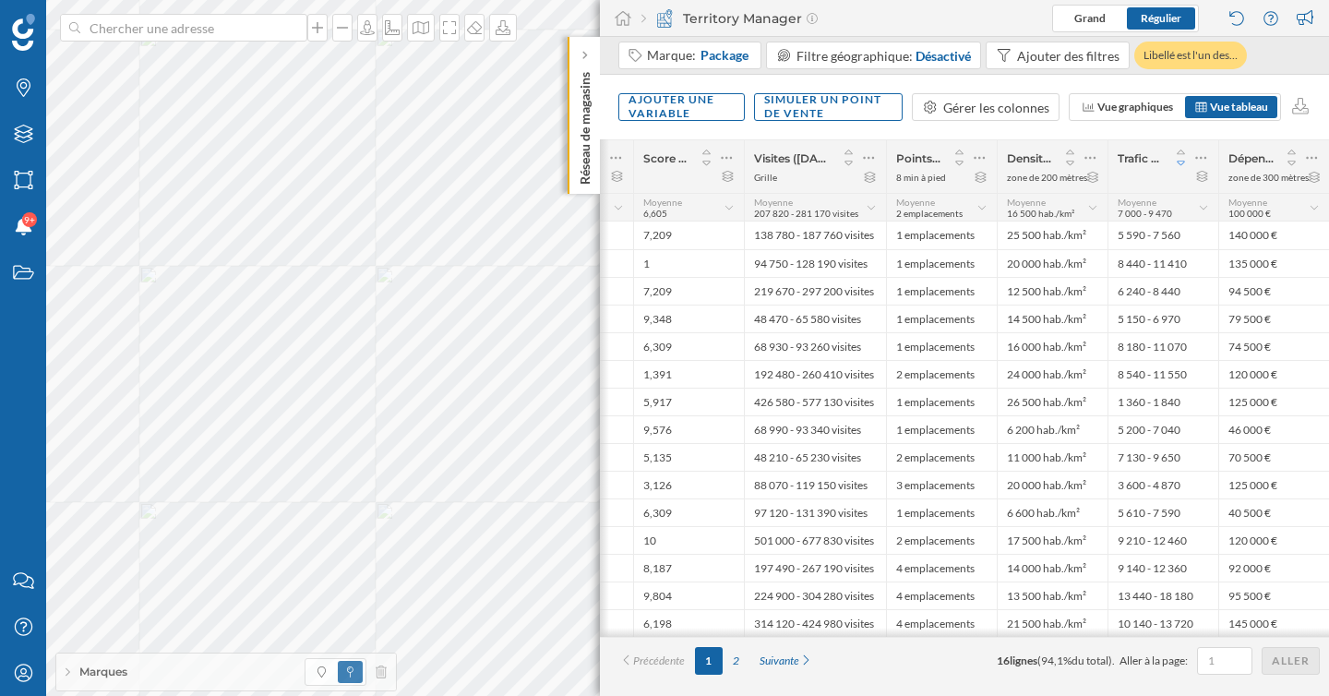
click at [1183, 162] on icon at bounding box center [1181, 163] width 17 height 13
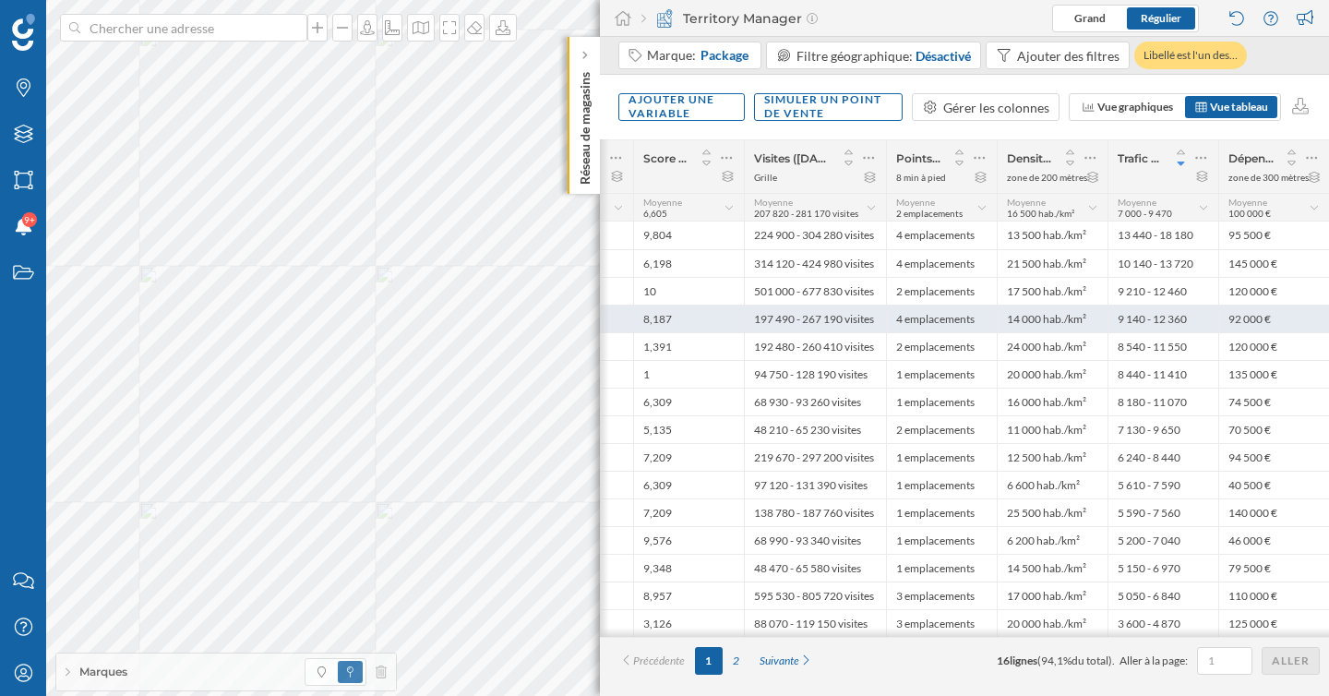
click at [1038, 319] on div "14 000 hab./km²" at bounding box center [1052, 319] width 111 height 28
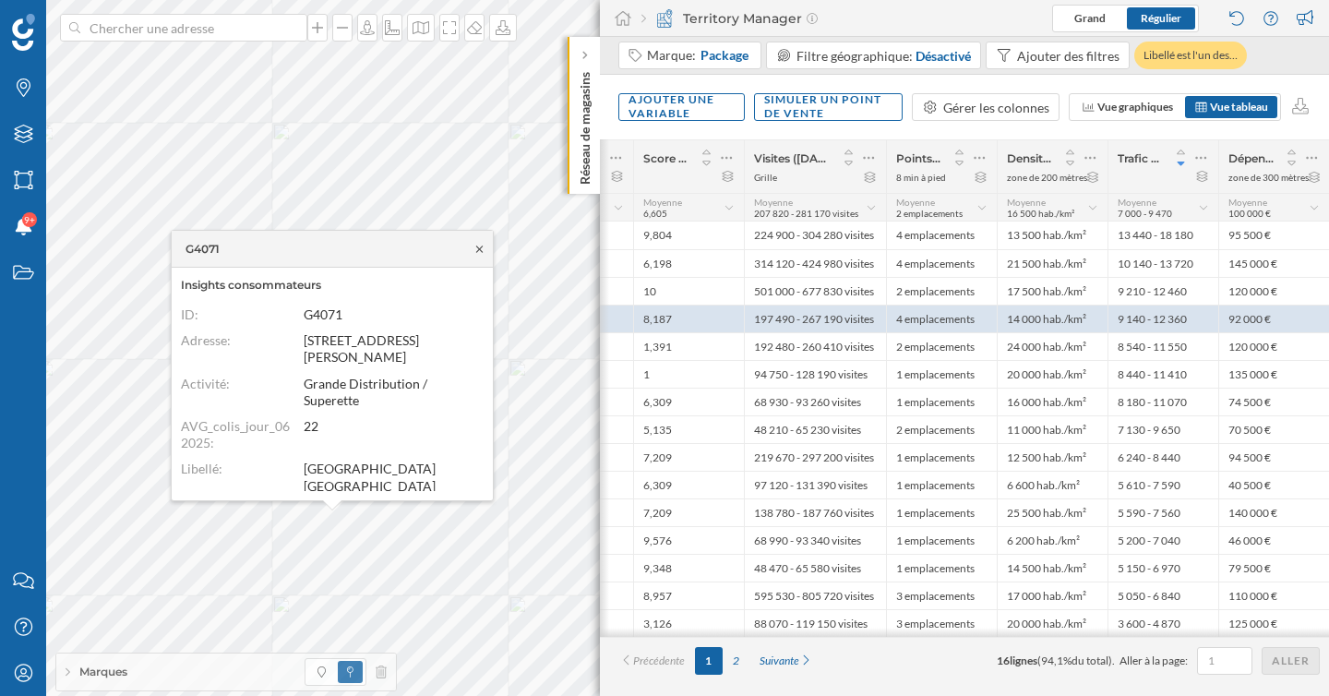
click at [484, 252] on icon at bounding box center [480, 249] width 14 height 11
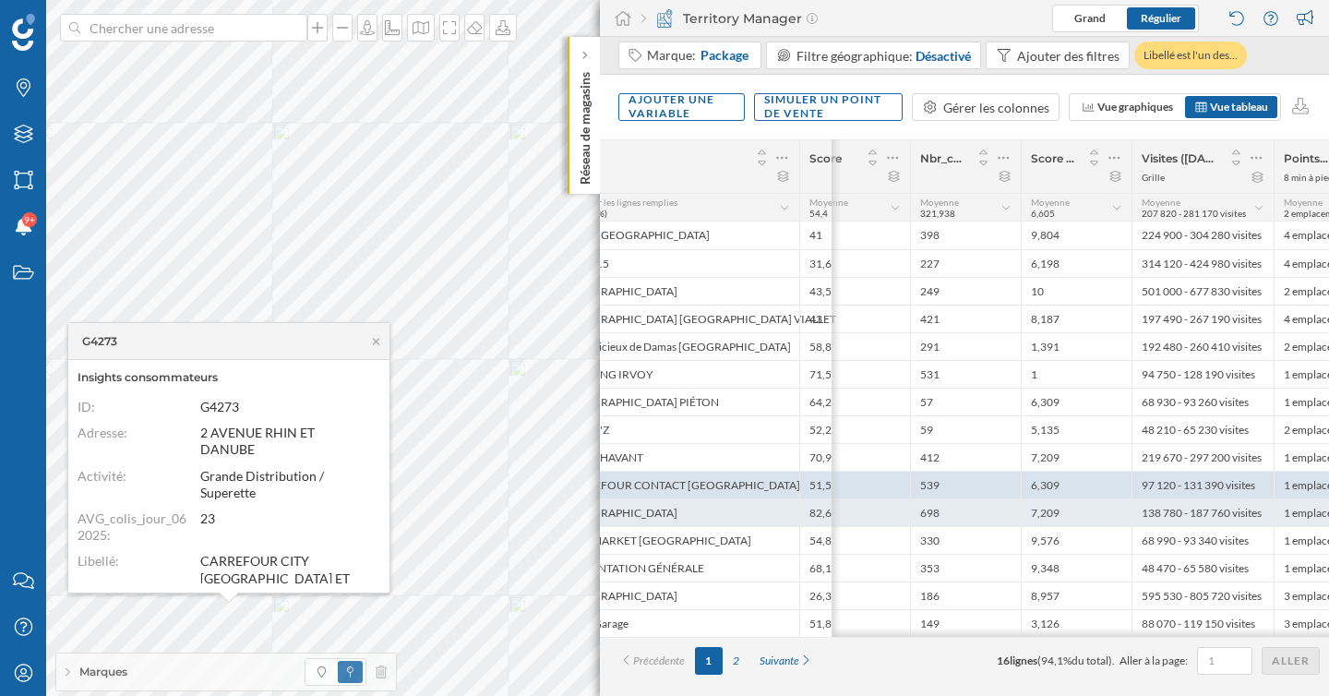
scroll to position [0, 0]
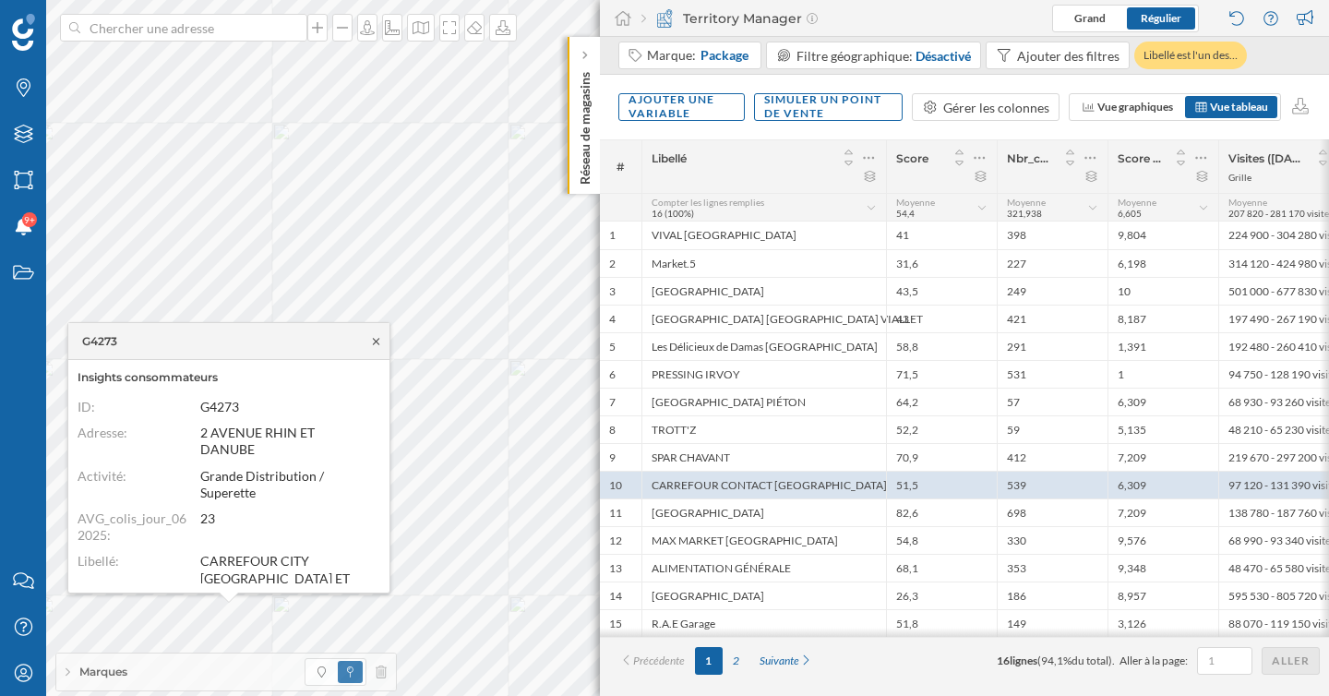
click at [376, 344] on icon at bounding box center [376, 341] width 14 height 11
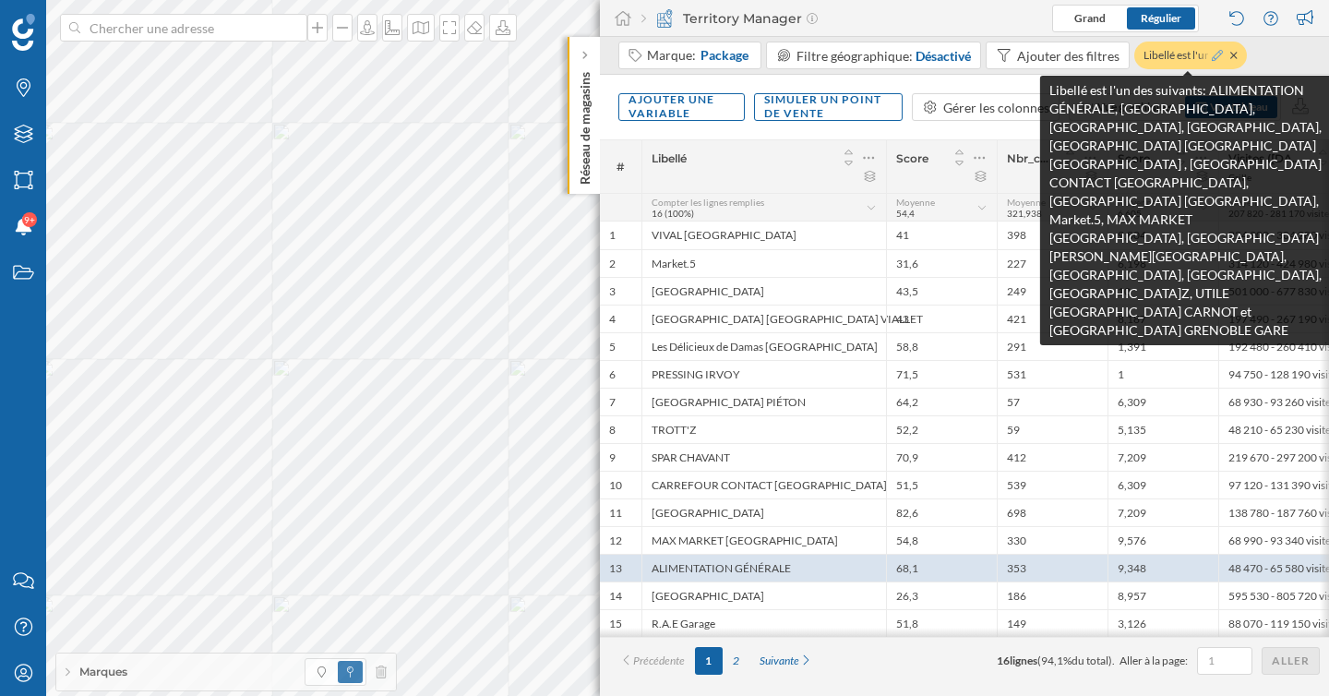
click at [1214, 53] on icon at bounding box center [1217, 55] width 11 height 11
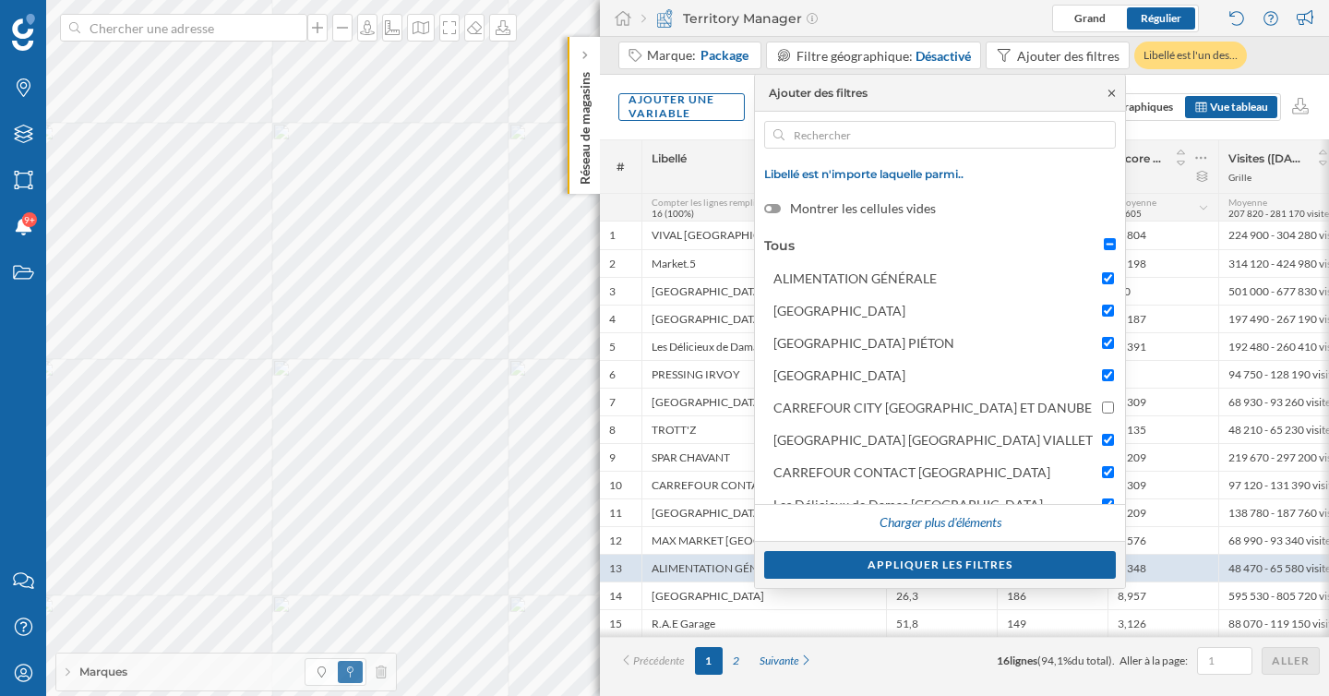
click at [1114, 94] on icon at bounding box center [1112, 93] width 14 height 11
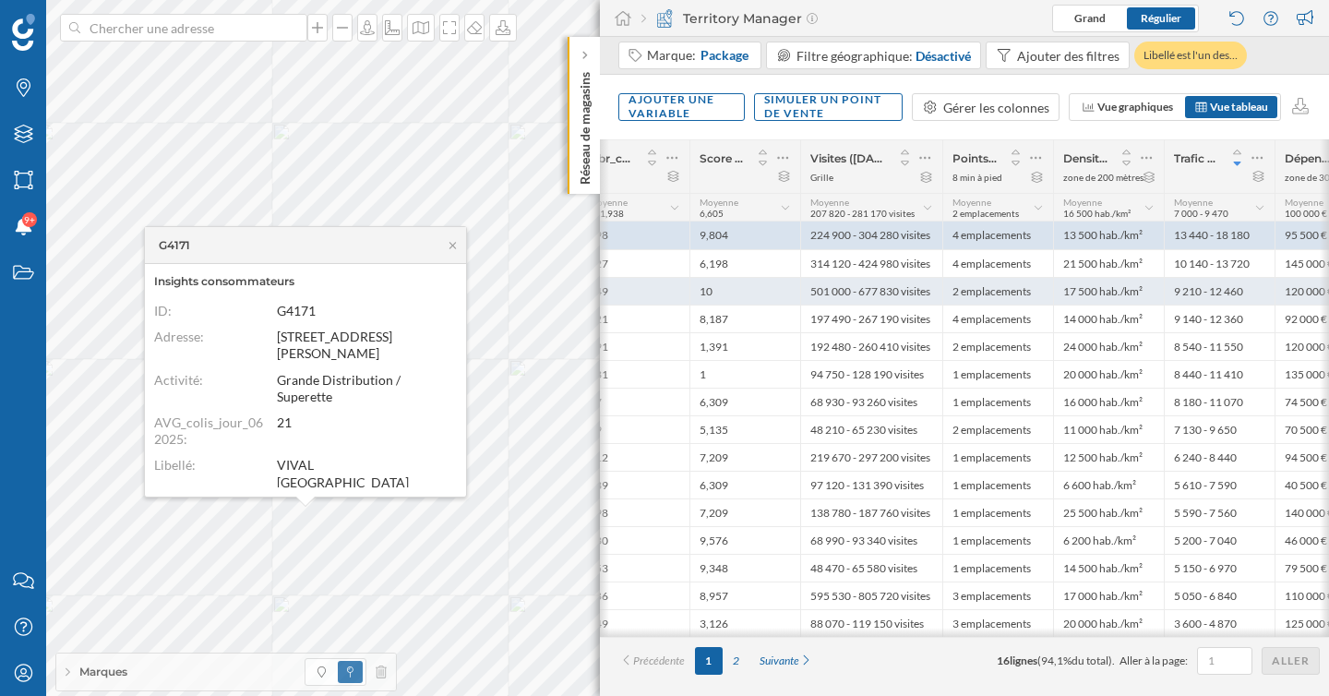
scroll to position [0, 474]
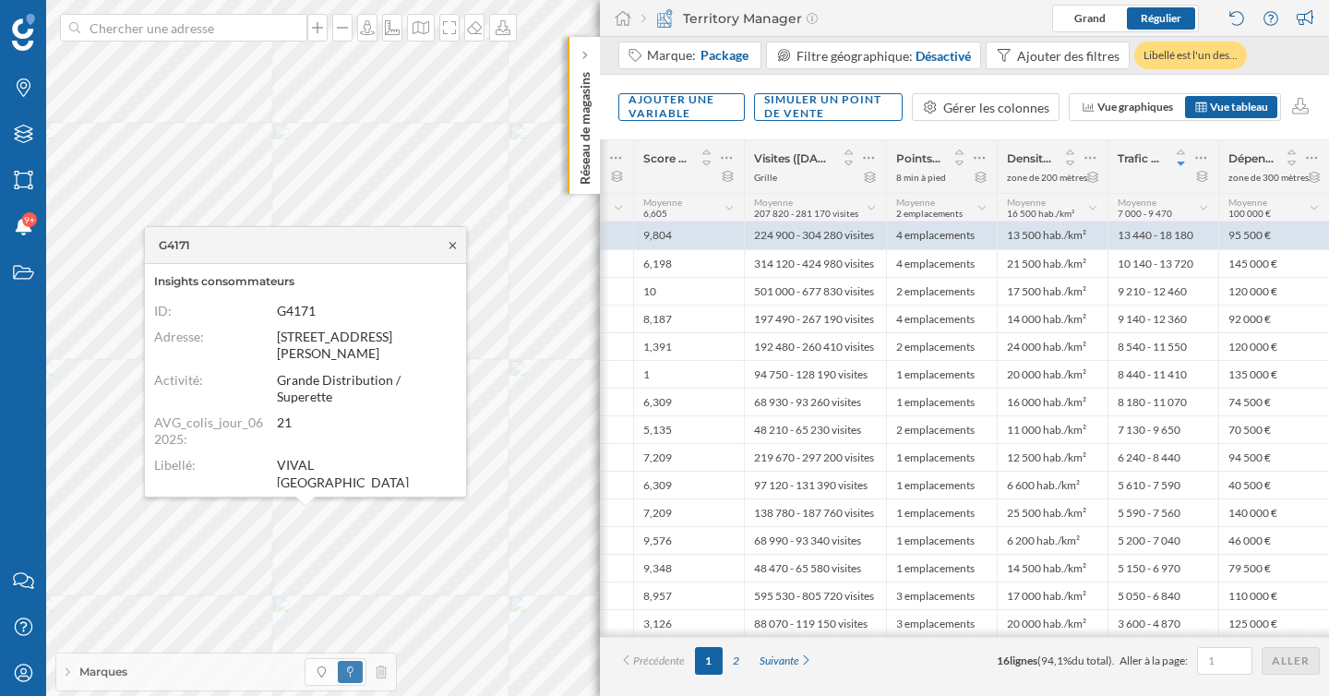
click at [452, 245] on icon at bounding box center [452, 245] width 6 height 6
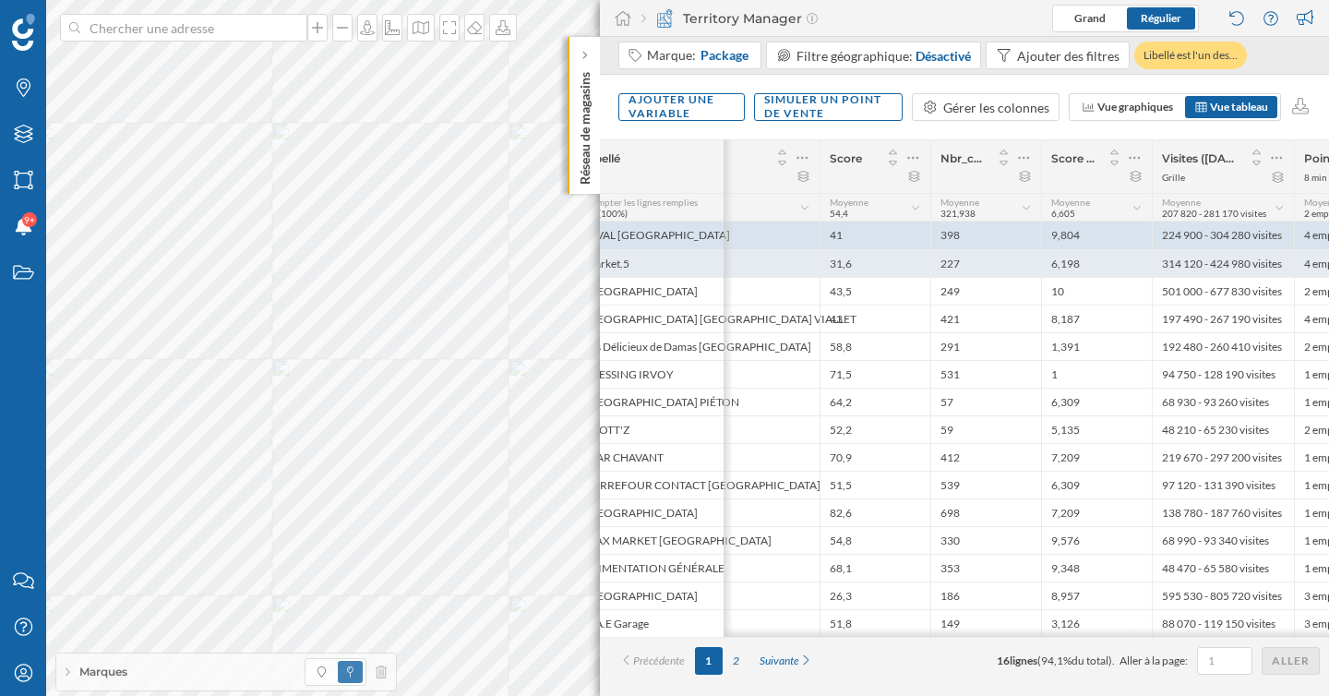
scroll to position [0, 0]
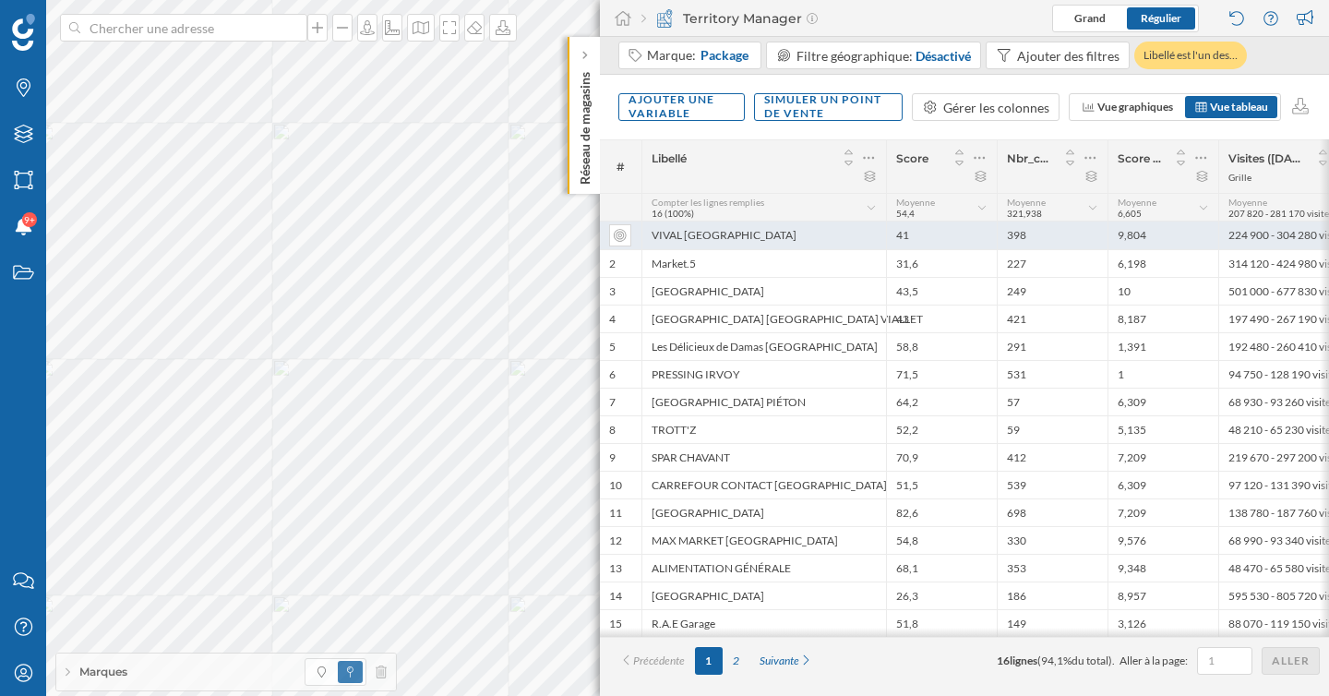
drag, startPoint x: 799, startPoint y: 233, endPoint x: 645, endPoint y: 232, distance: 154.1
click at [645, 232] on div "VIVAL GRENOBLE GARE" at bounding box center [763, 236] width 245 height 28
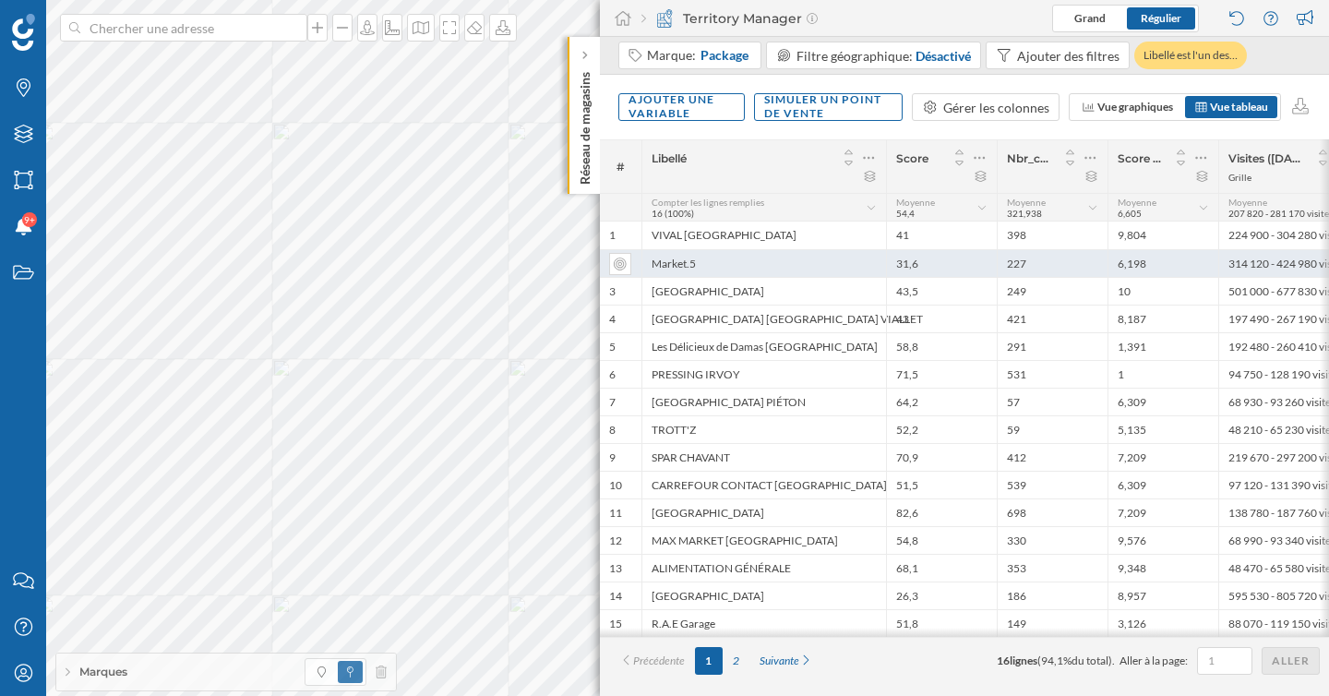
copy div "VIVAL GRENOBLE GARE"
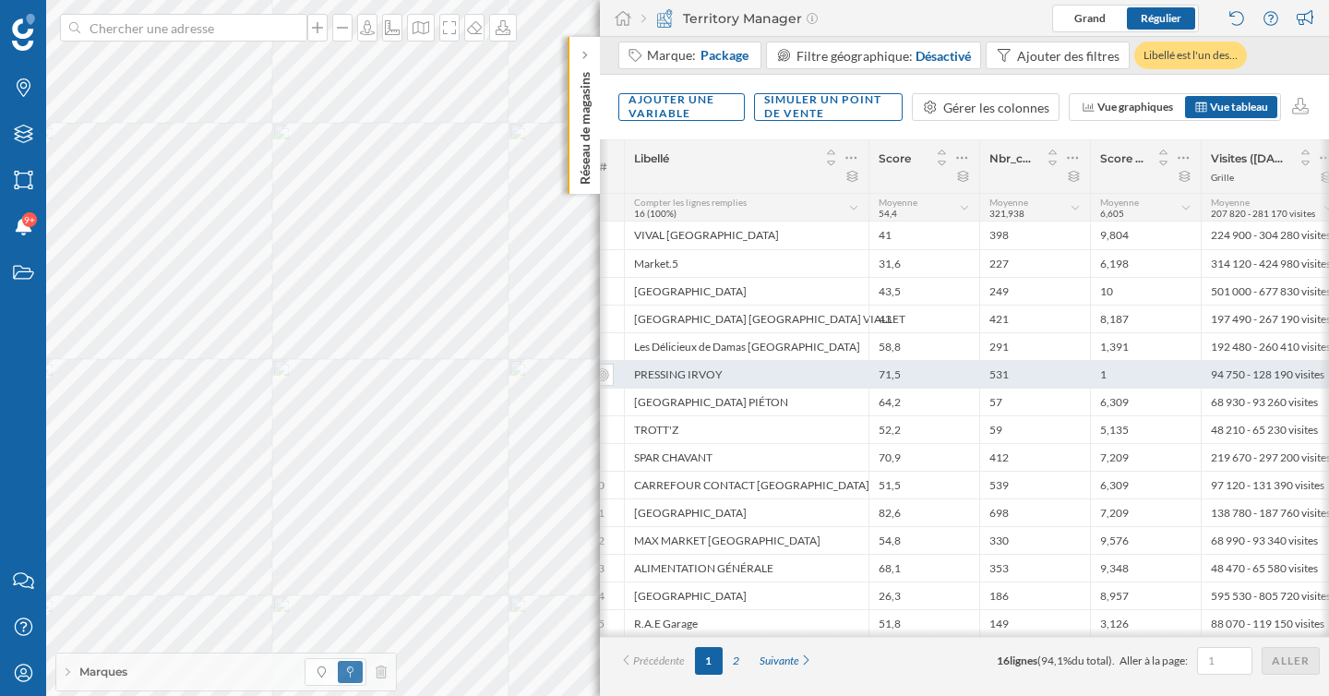
scroll to position [0, 20]
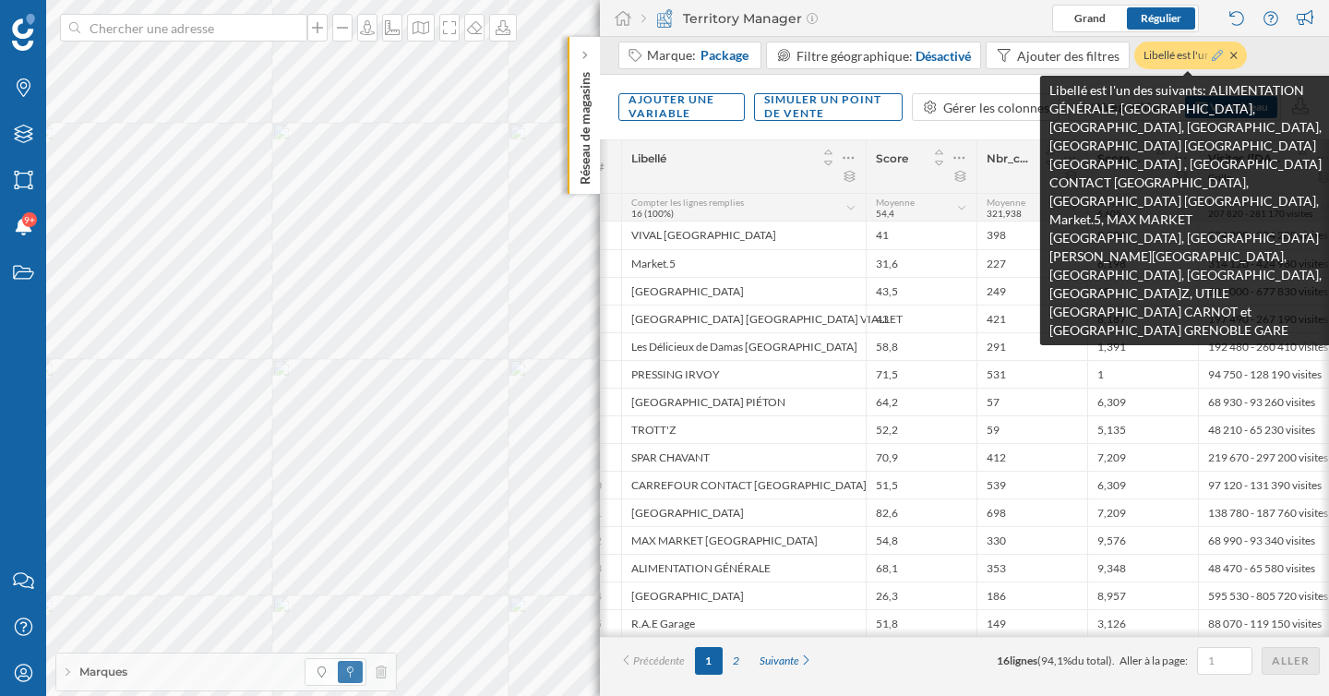
click at [1218, 57] on icon at bounding box center [1217, 55] width 11 height 11
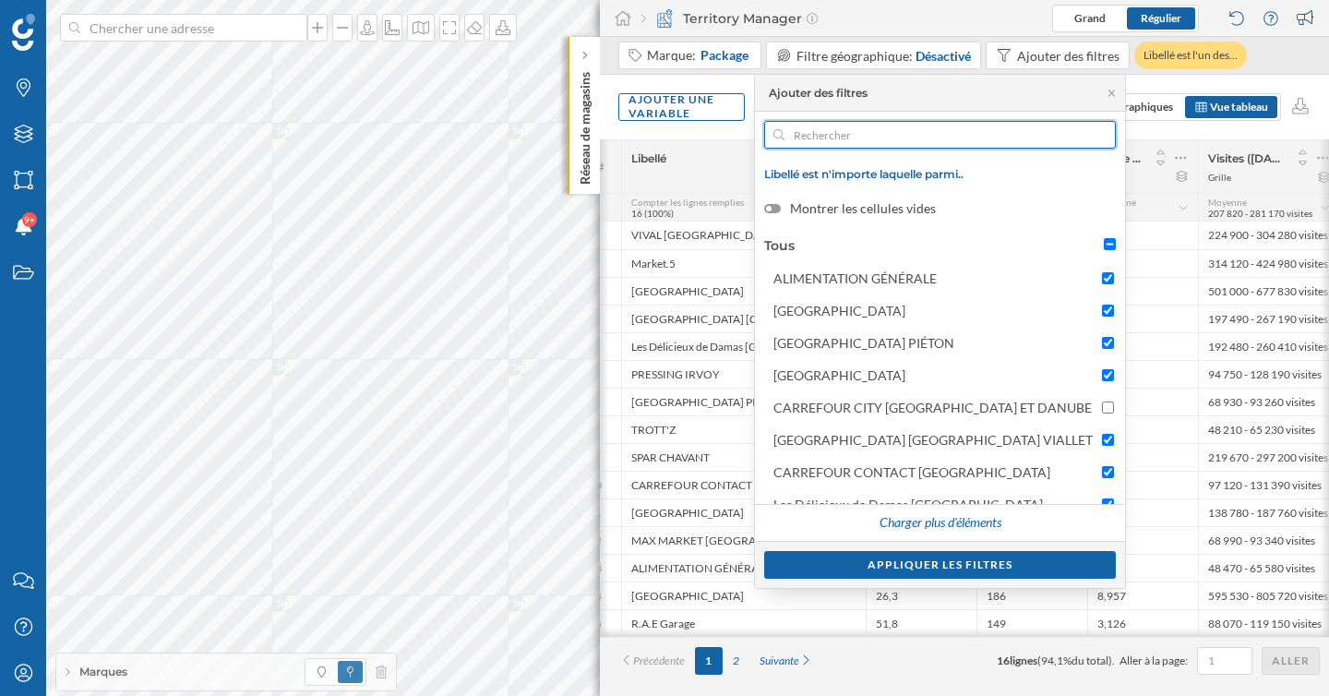
click at [922, 140] on input "text" at bounding box center [939, 135] width 311 height 28
paste input "VIVAL GRENOBLE GARE"
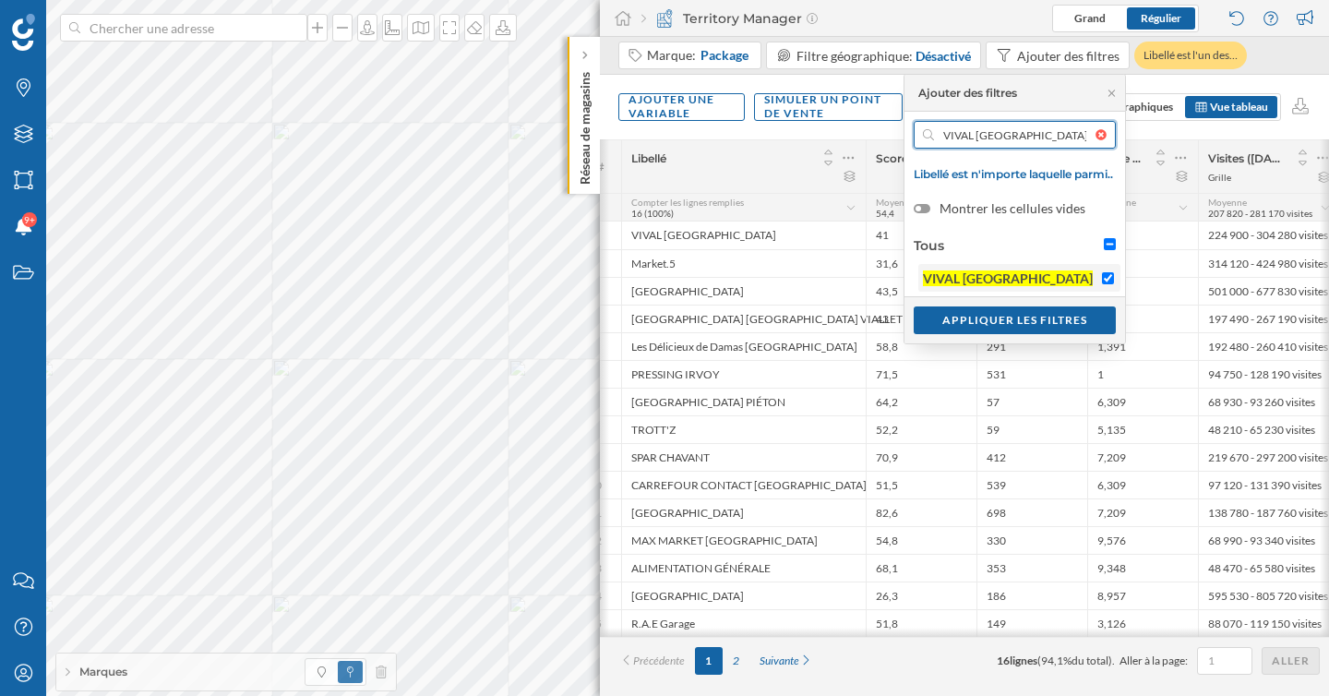
type input "VIVAL GRENOBLE GARE"
click at [1107, 276] on input "VIVAL GRENOBLE GARE" at bounding box center [1108, 278] width 12 height 12
checkbox input "false"
click at [1070, 324] on div "Appliquer les filtres" at bounding box center [1015, 319] width 202 height 28
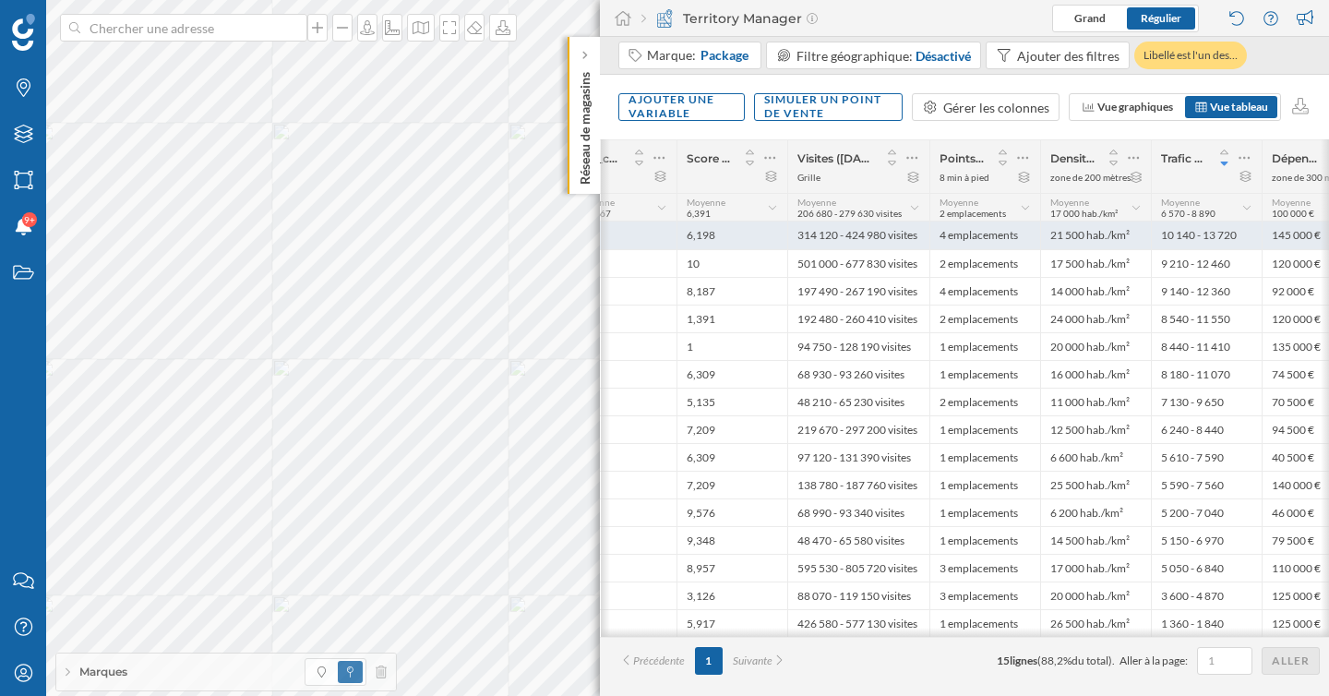
scroll to position [0, 432]
click at [1143, 239] on div "21 500 hab./km²" at bounding box center [1094, 236] width 111 height 28
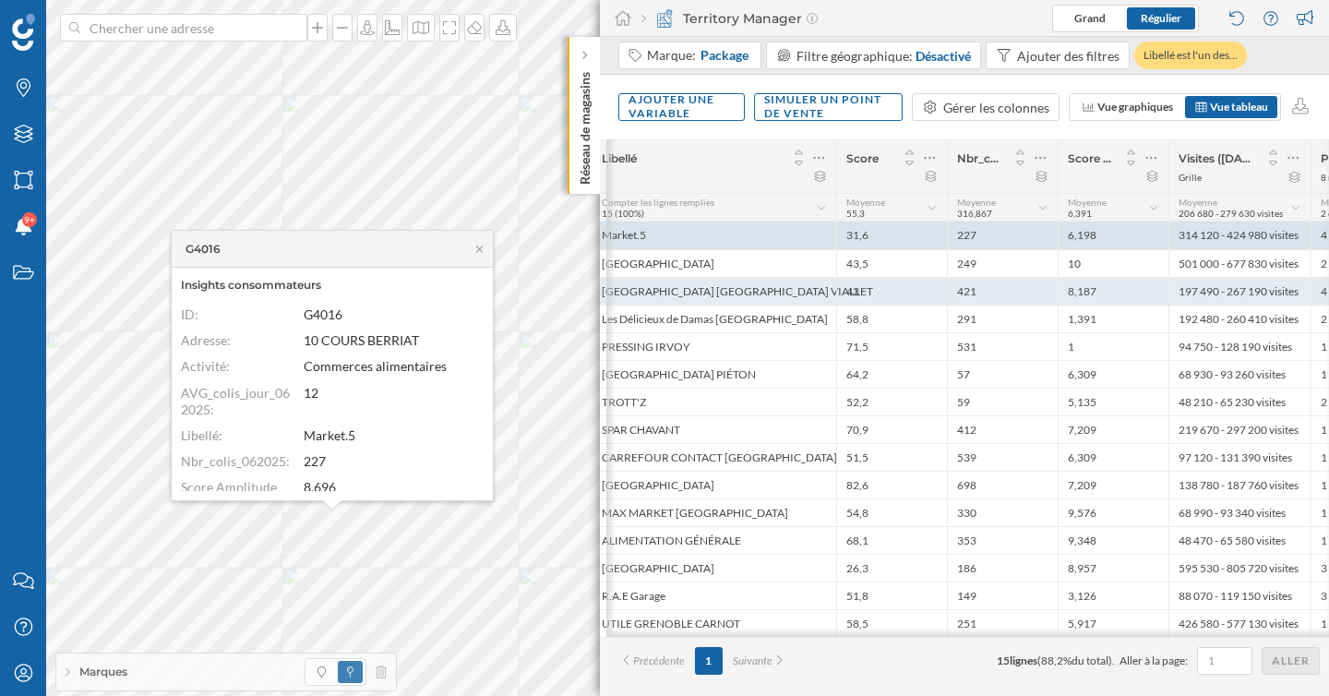
scroll to position [0, 72]
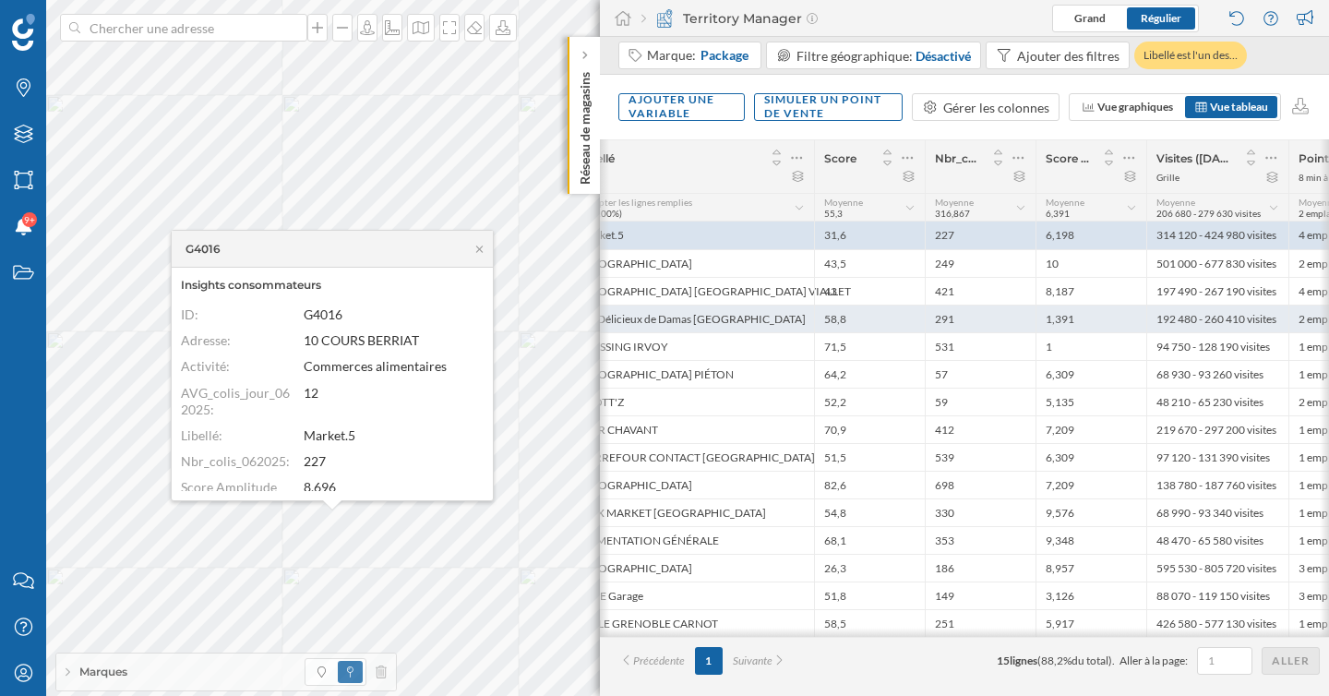
click at [894, 318] on div "58,8" at bounding box center [869, 319] width 111 height 28
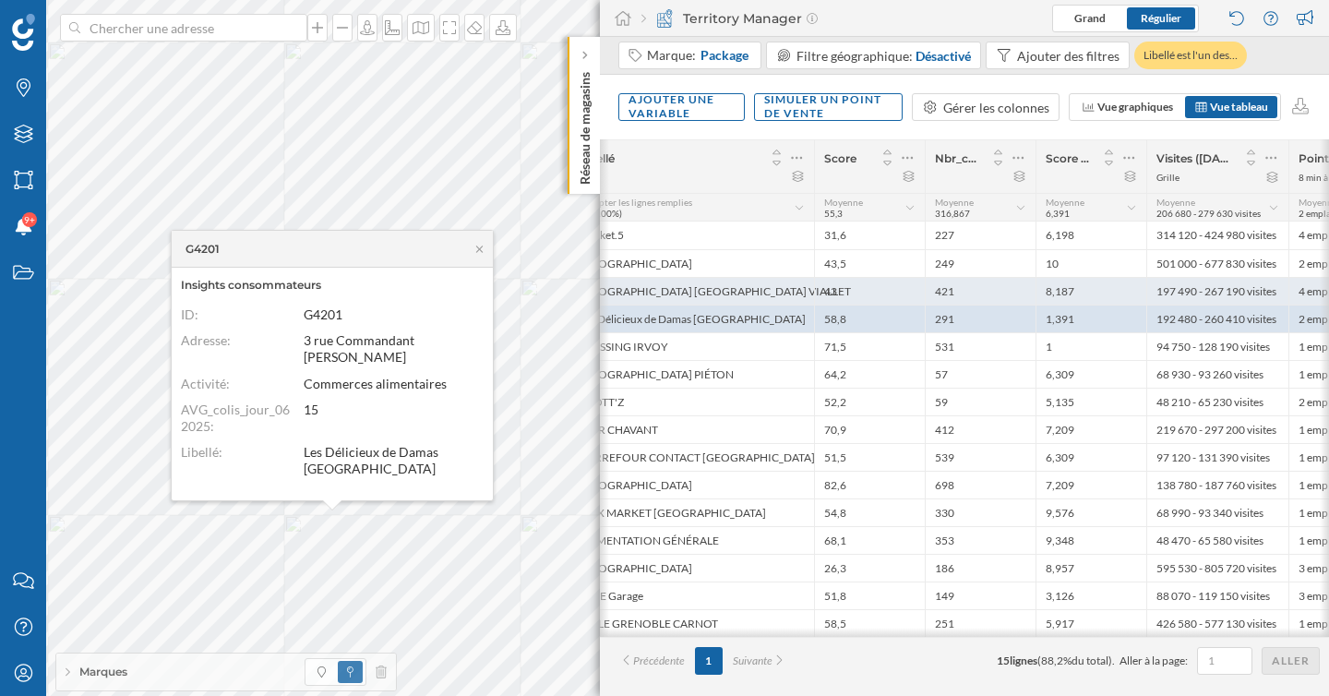
click at [957, 289] on div "421" at bounding box center [980, 291] width 111 height 28
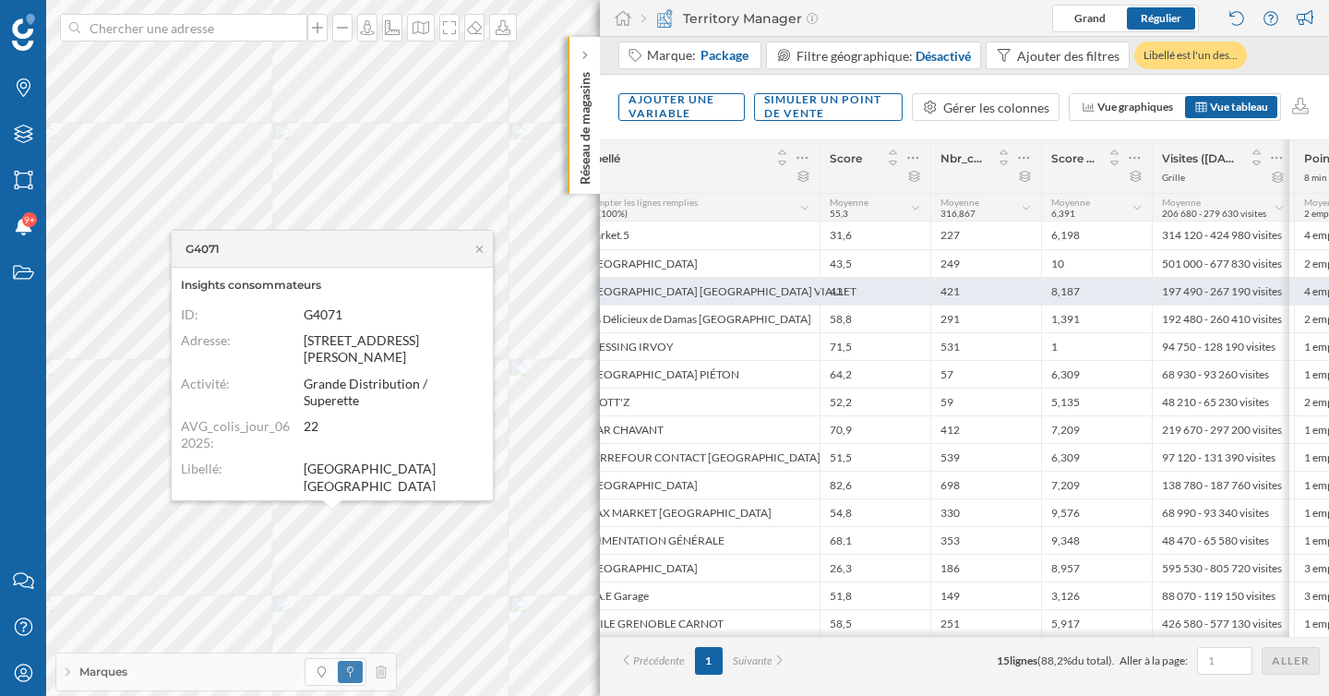
scroll to position [0, 0]
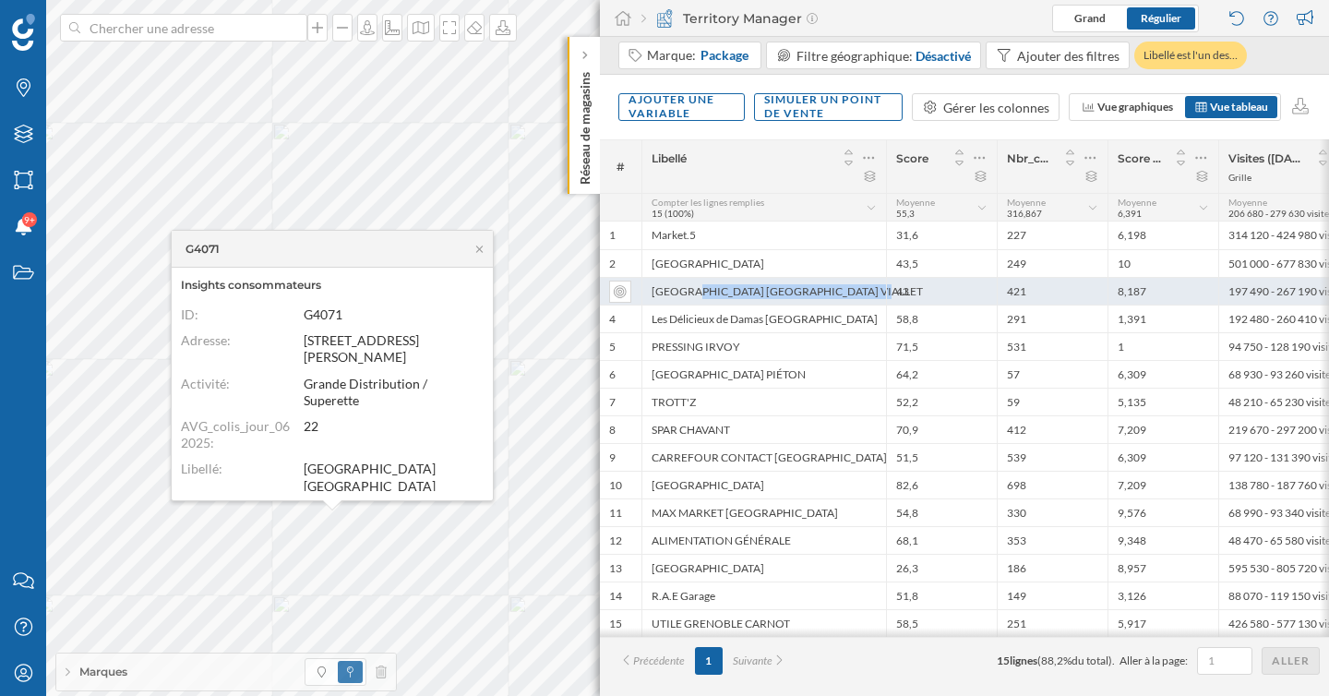
drag, startPoint x: 859, startPoint y: 294, endPoint x: 634, endPoint y: 294, distance: 225.2
click at [634, 294] on div "3 CARREFOUR CITY GRENOBLE VIALLET 43 421 8,187 197 490 - 267 190 visites 4 empl…" at bounding box center [1202, 291] width 1204 height 28
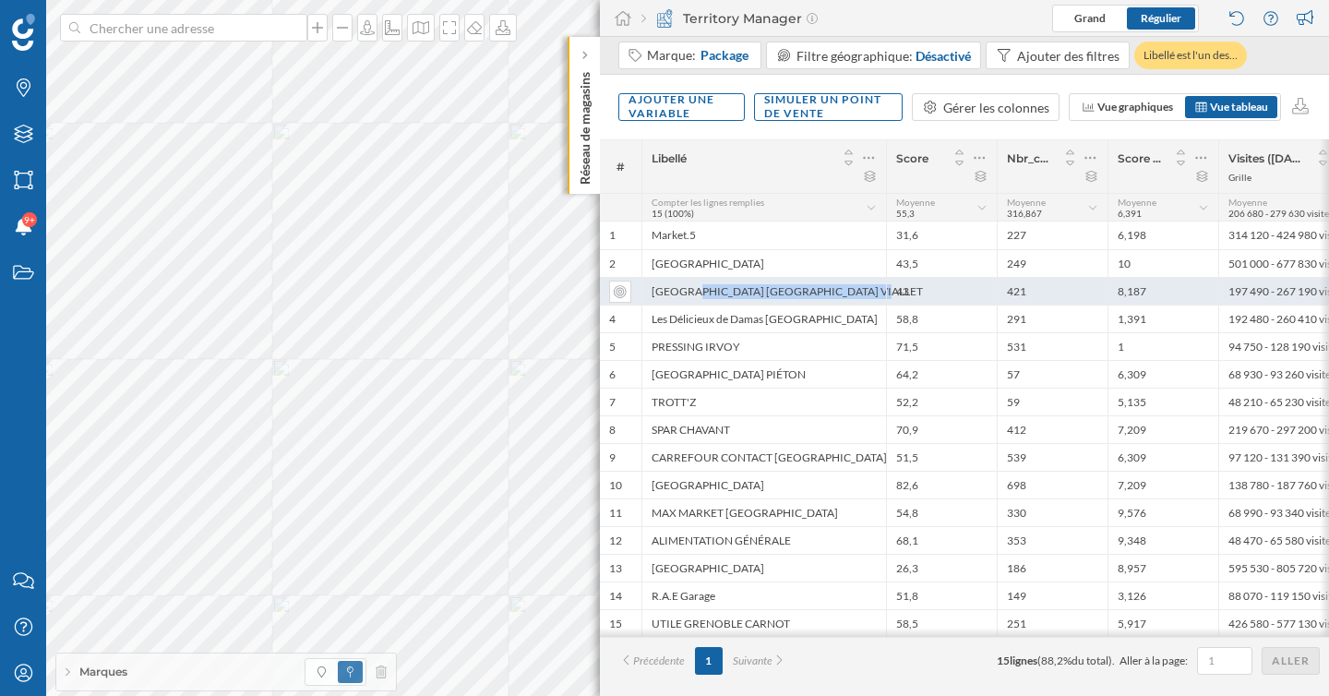
copy div "CARREFOUR CITY GRENOBLE VIALLET"
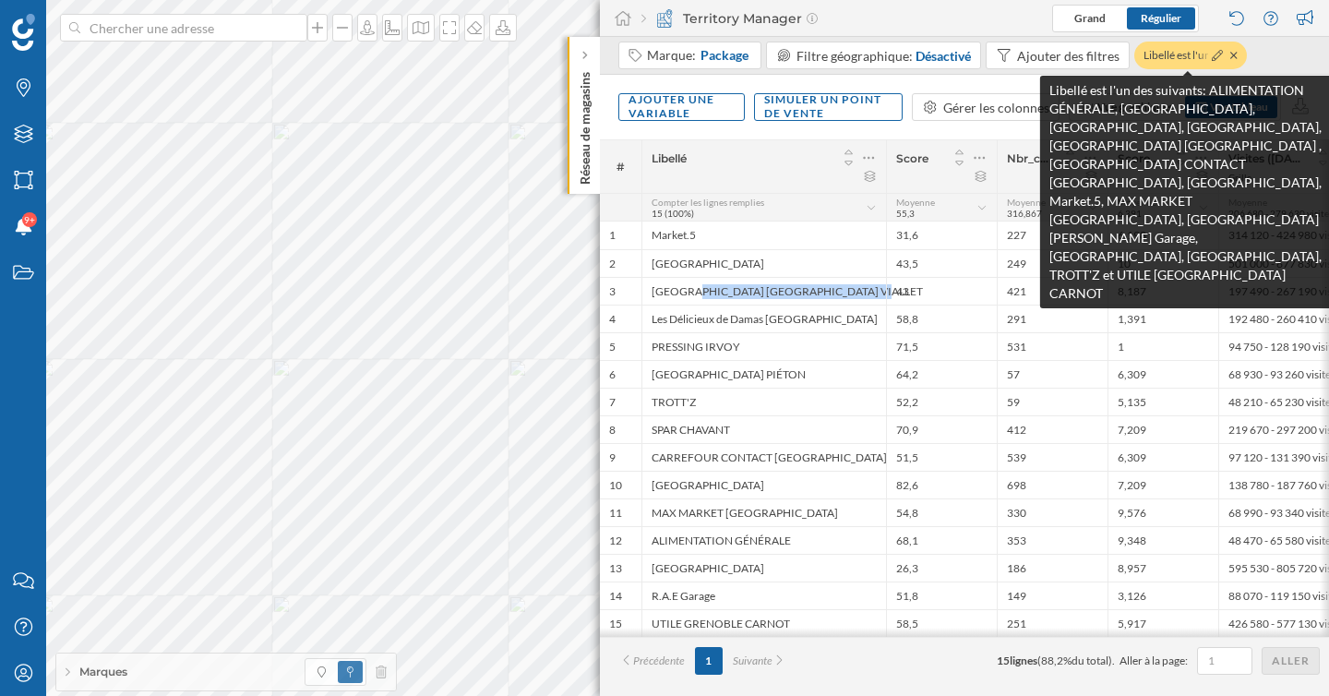
click at [1187, 59] on div "Libellé est l'un des…" at bounding box center [1190, 56] width 113 height 28
click at [1216, 57] on icon at bounding box center [1217, 55] width 11 height 11
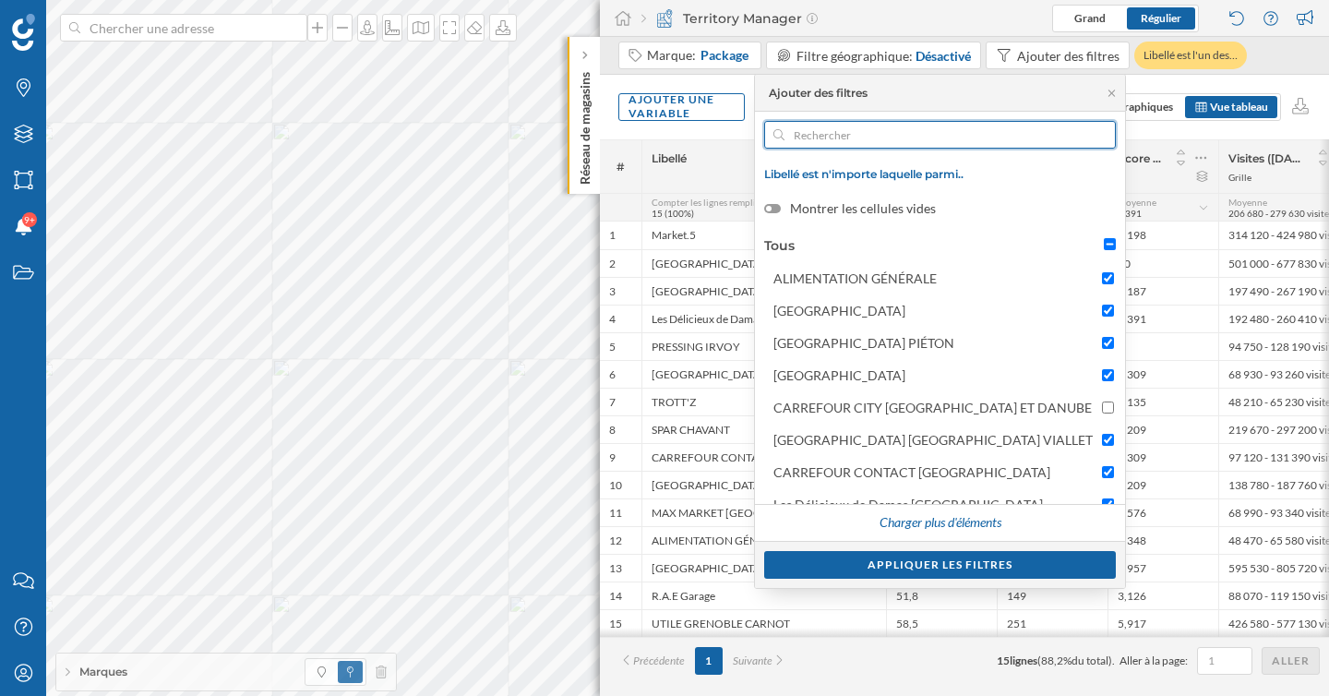
click at [941, 135] on input "text" at bounding box center [939, 135] width 311 height 28
paste input "CARREFOUR CITY GRENOBLE VIALLET"
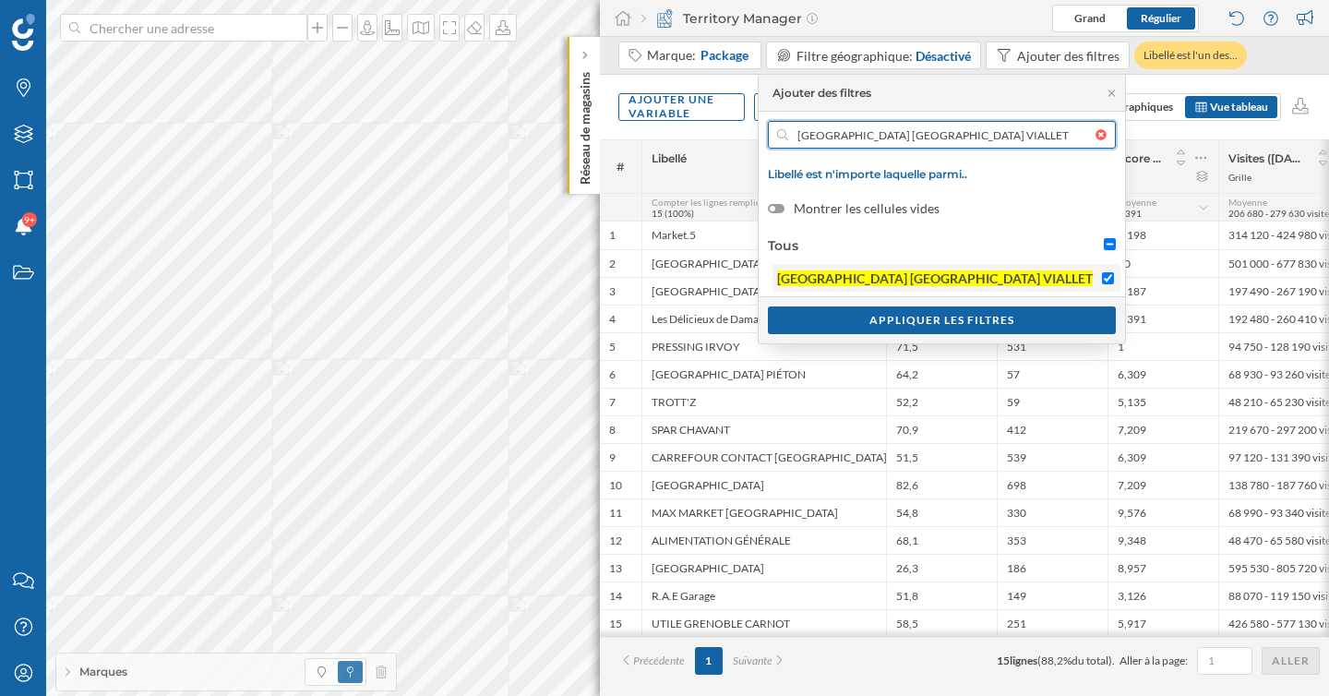
type input "CARREFOUR CITY GRENOBLE VIALLET"
click at [1110, 273] on input "CARREFOUR CITY GRENOBLE VIALLET" at bounding box center [1108, 278] width 12 height 12
checkbox input "false"
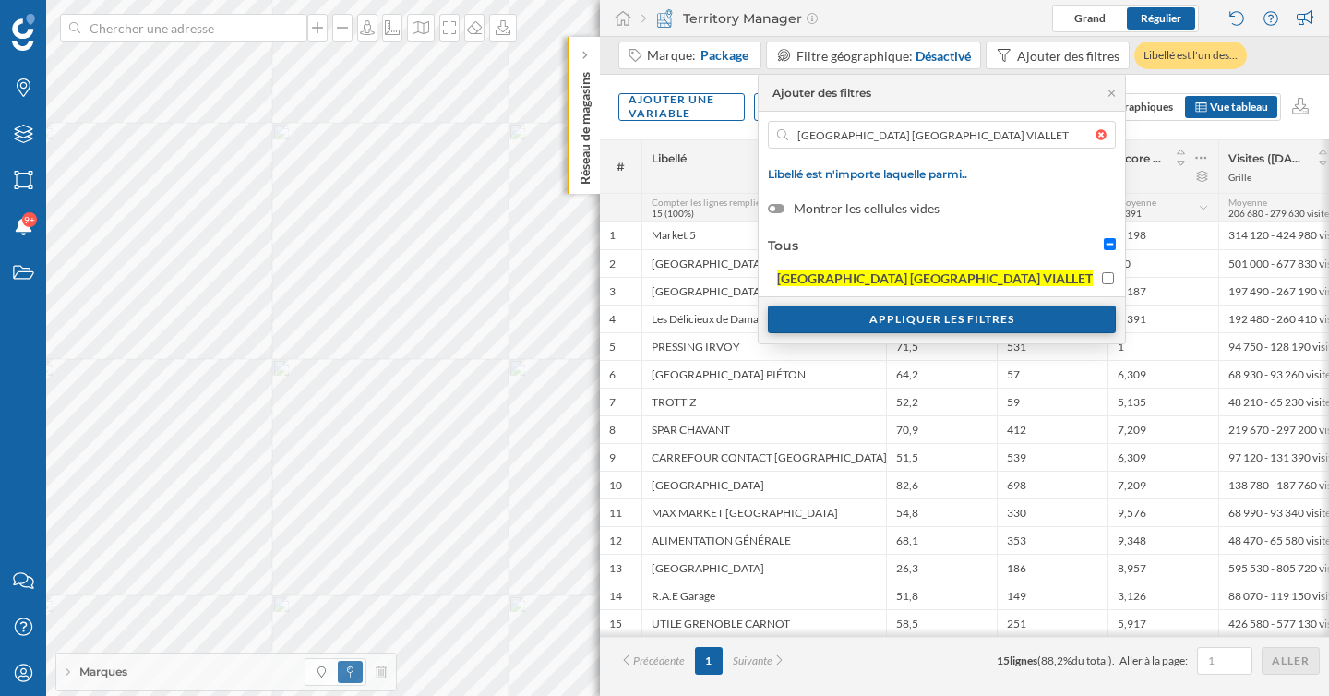
click at [1057, 322] on div "Appliquer les filtres" at bounding box center [942, 319] width 348 height 28
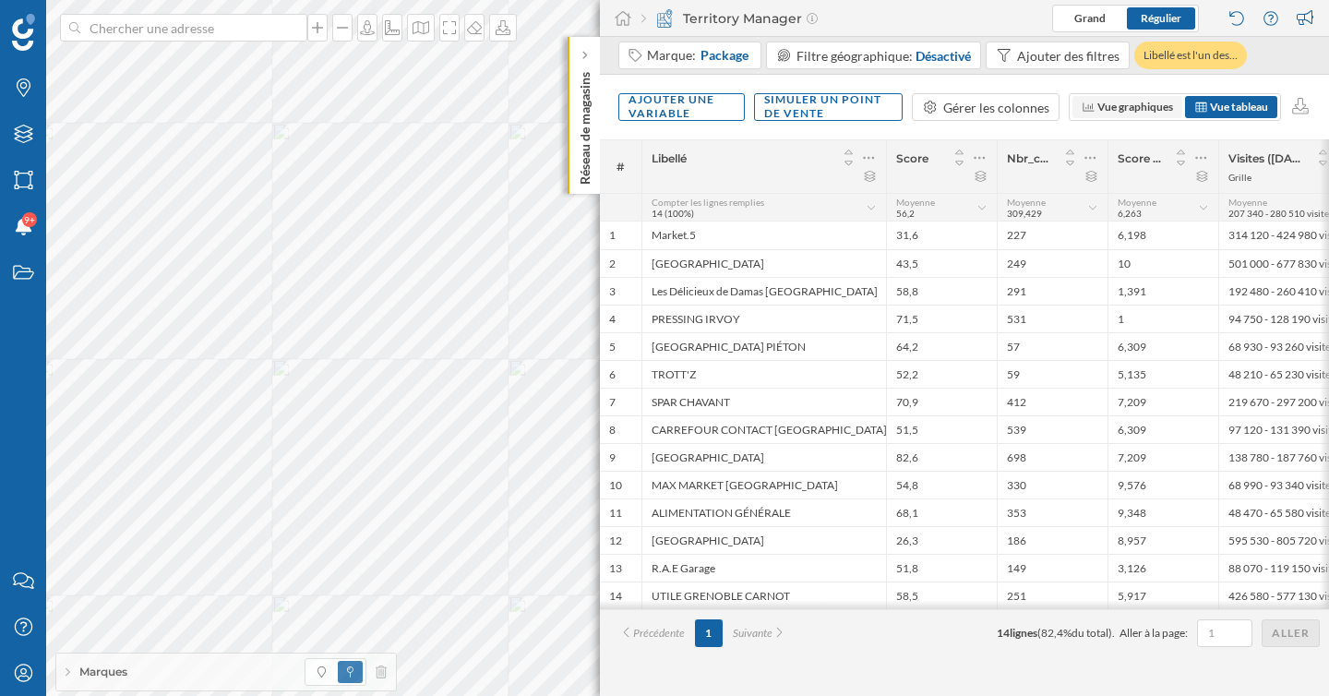
click at [1156, 108] on span "Vue graphiques" at bounding box center [1135, 107] width 76 height 14
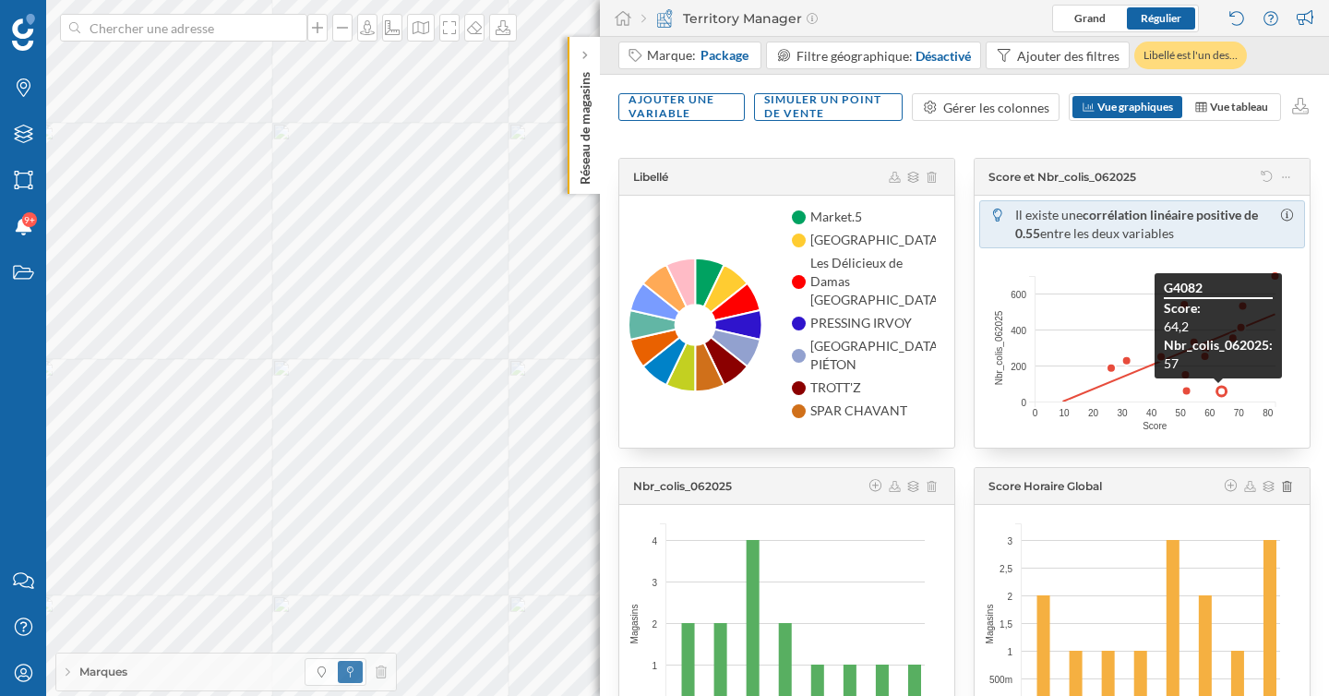
click at [1217, 392] on circle at bounding box center [1221, 391] width 9 height 9
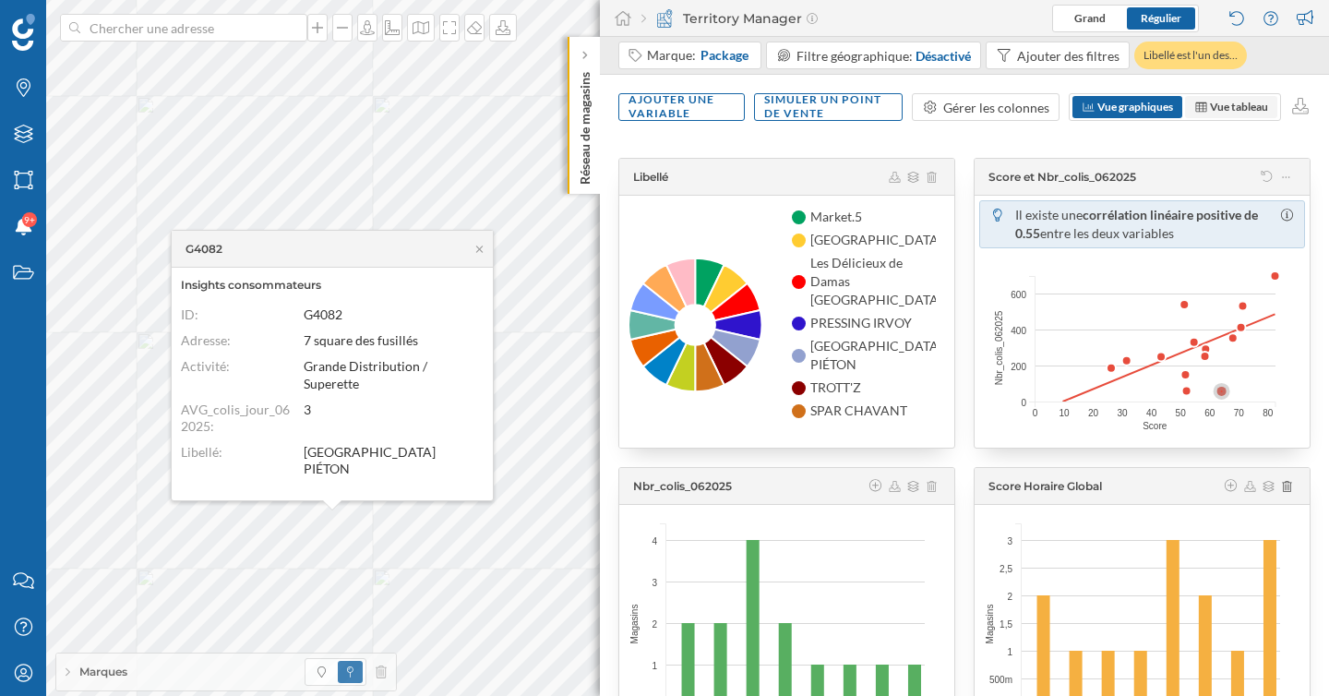
click at [1217, 102] on span "Vue tableau" at bounding box center [1239, 107] width 58 height 14
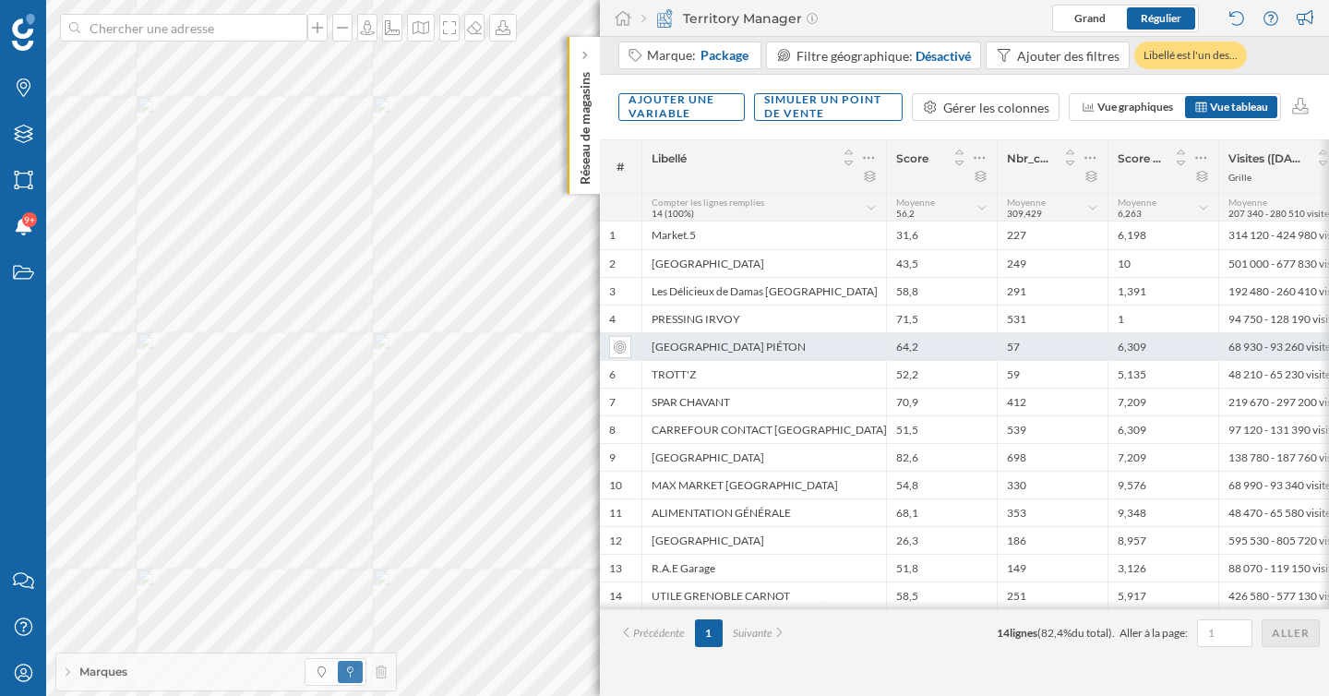
click at [972, 349] on div "64,2" at bounding box center [941, 346] width 111 height 28
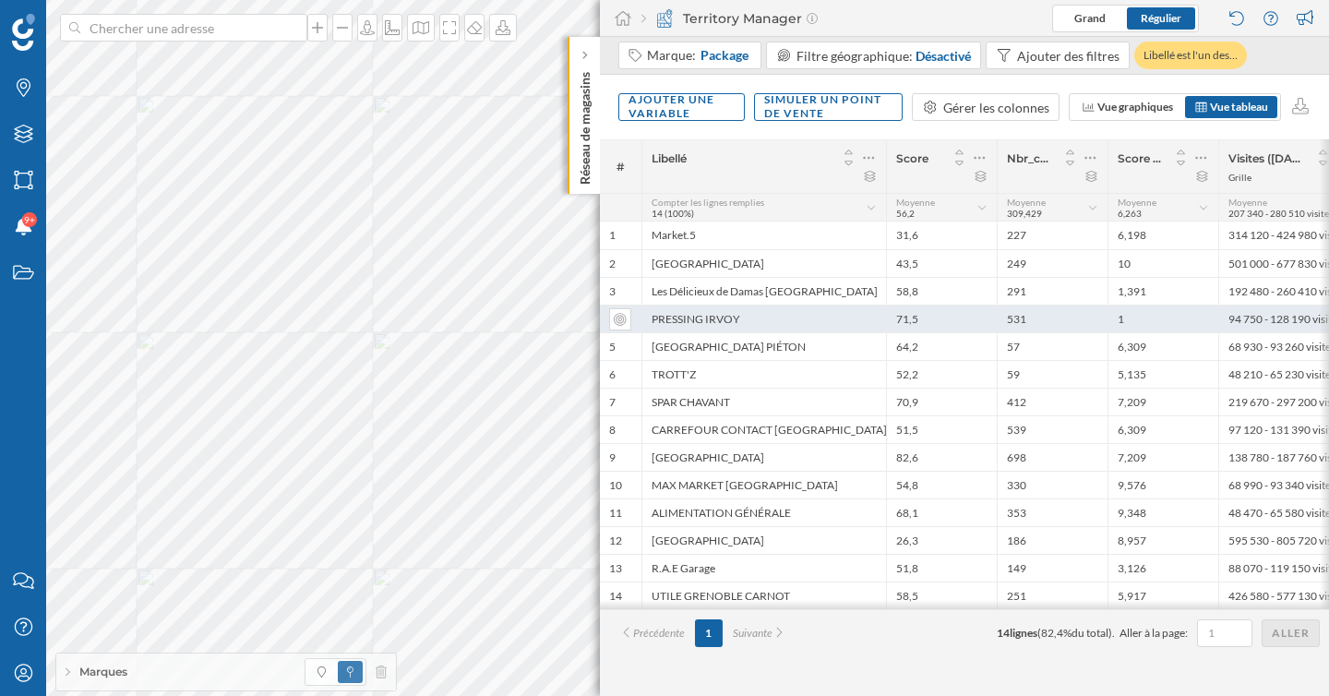
click at [948, 323] on div "71,5" at bounding box center [941, 319] width 111 height 28
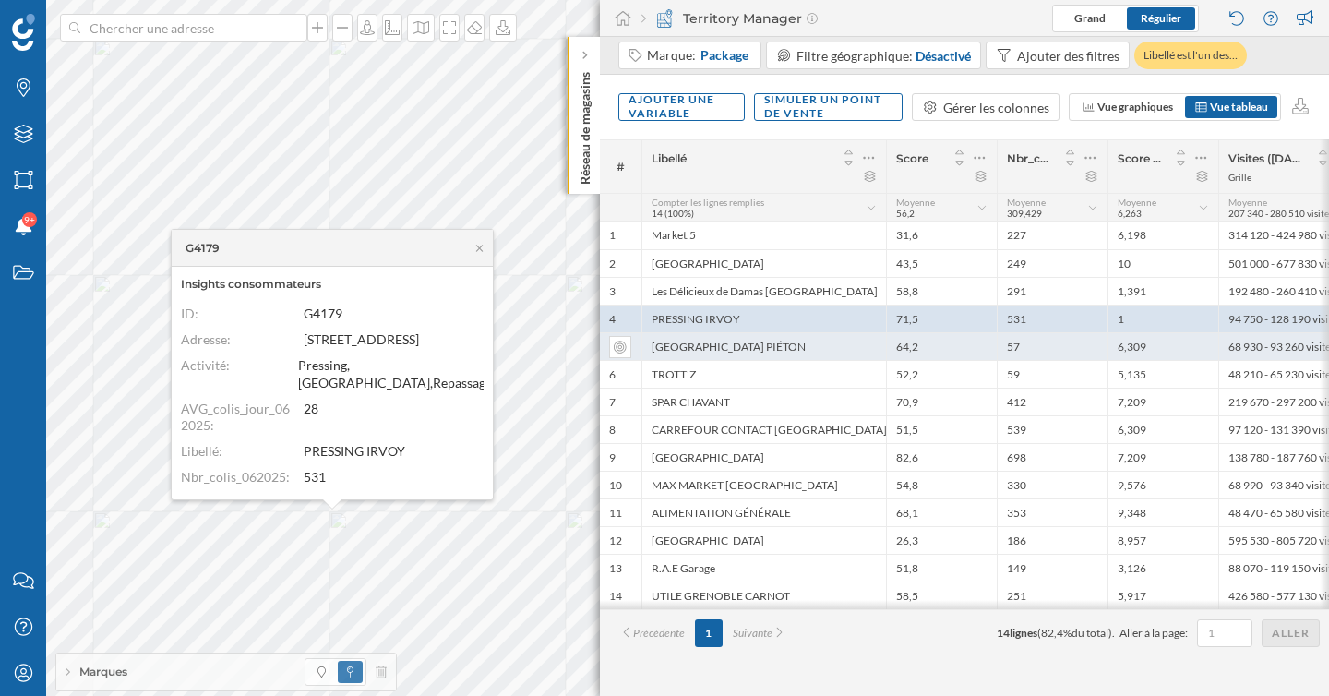
click at [958, 352] on div "64,2" at bounding box center [941, 346] width 111 height 28
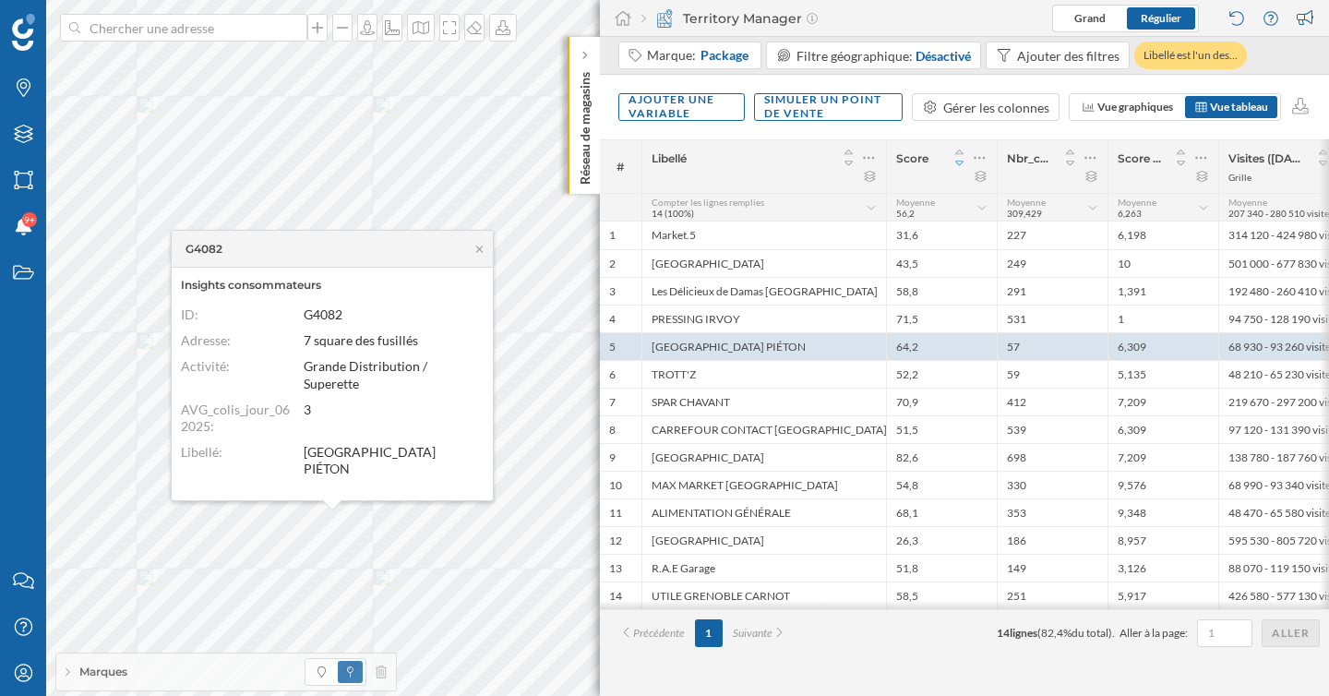
click at [961, 163] on icon at bounding box center [959, 163] width 8 height 5
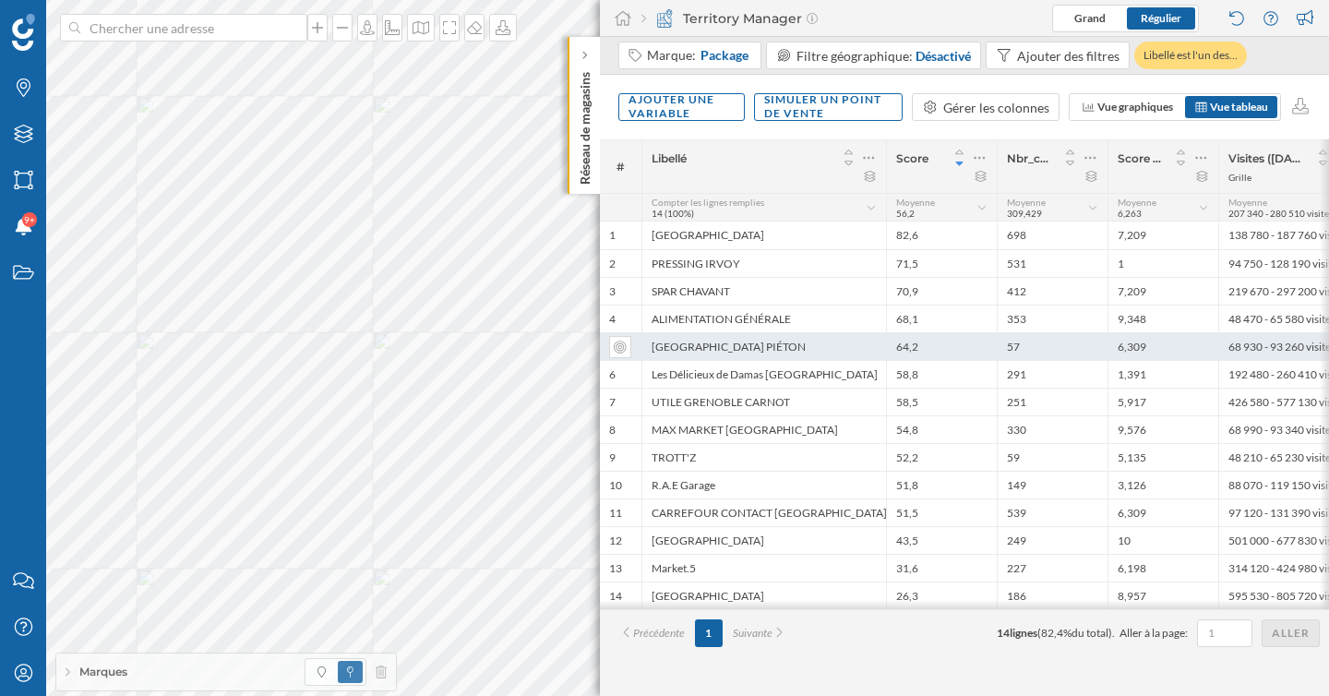
click at [1047, 349] on div "57" at bounding box center [1052, 346] width 111 height 28
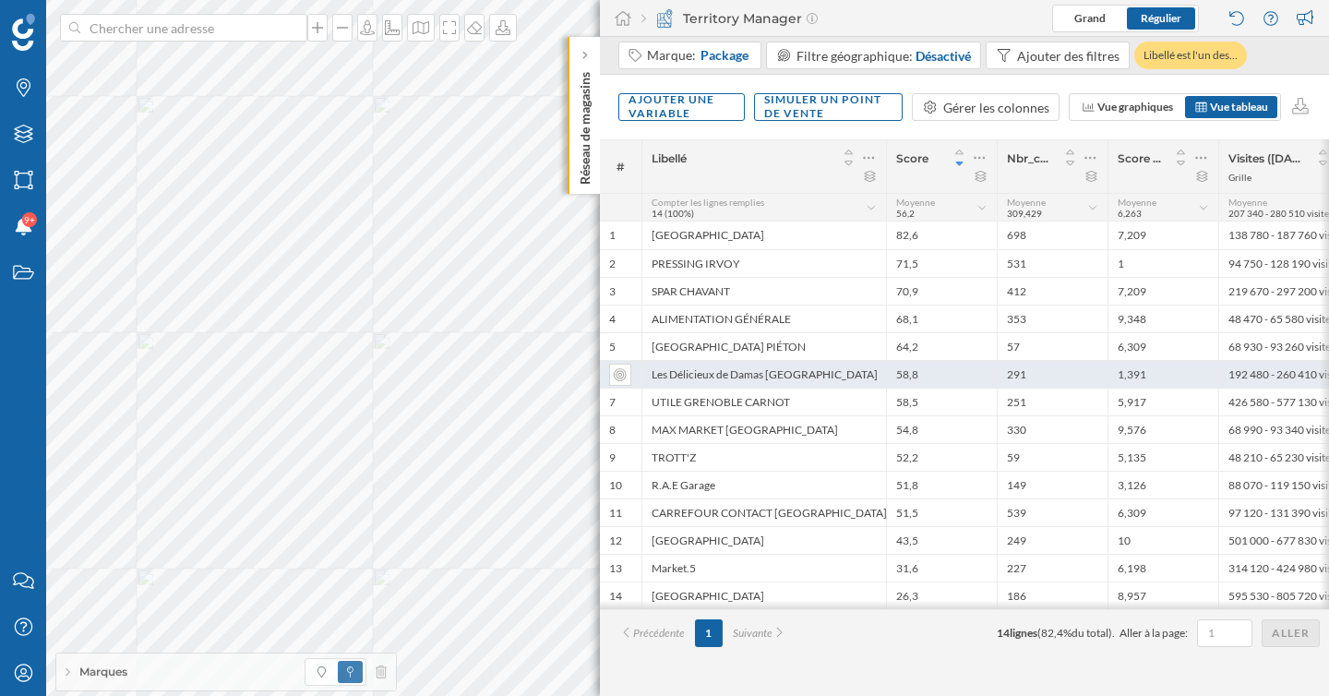
click at [1045, 368] on div "291" at bounding box center [1052, 374] width 111 height 28
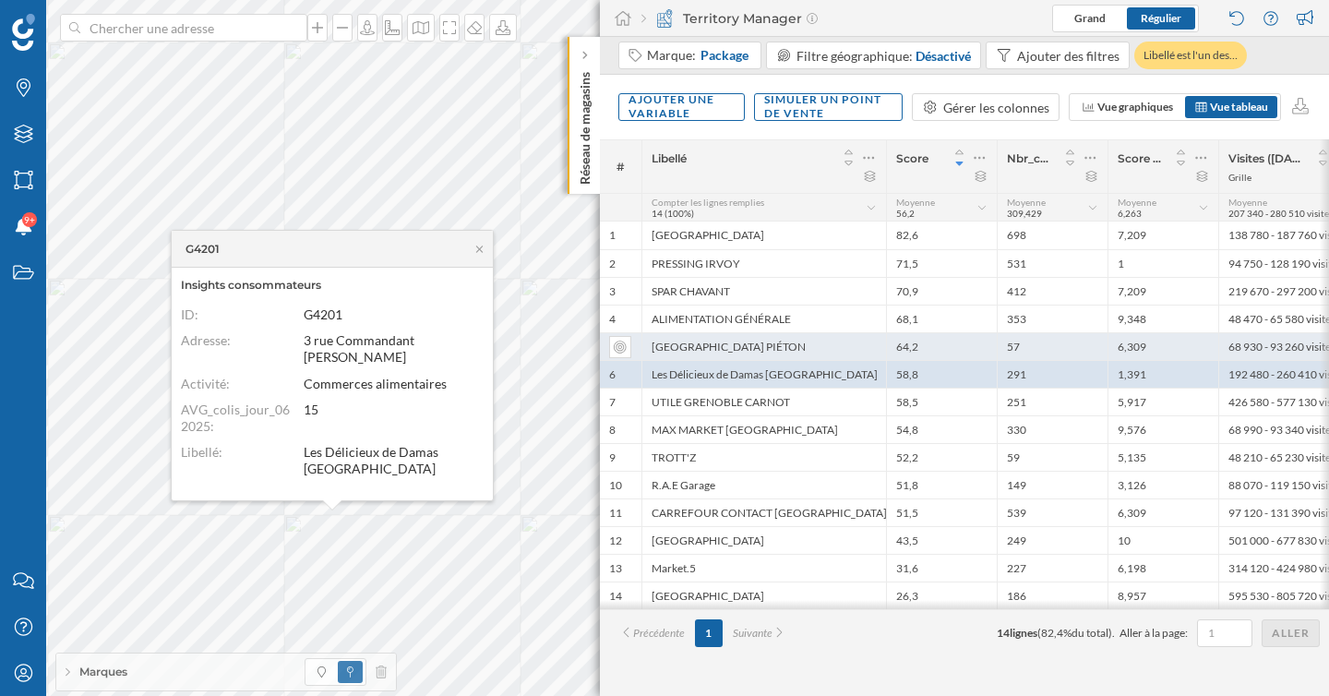
click at [1044, 342] on div "57" at bounding box center [1052, 346] width 111 height 28
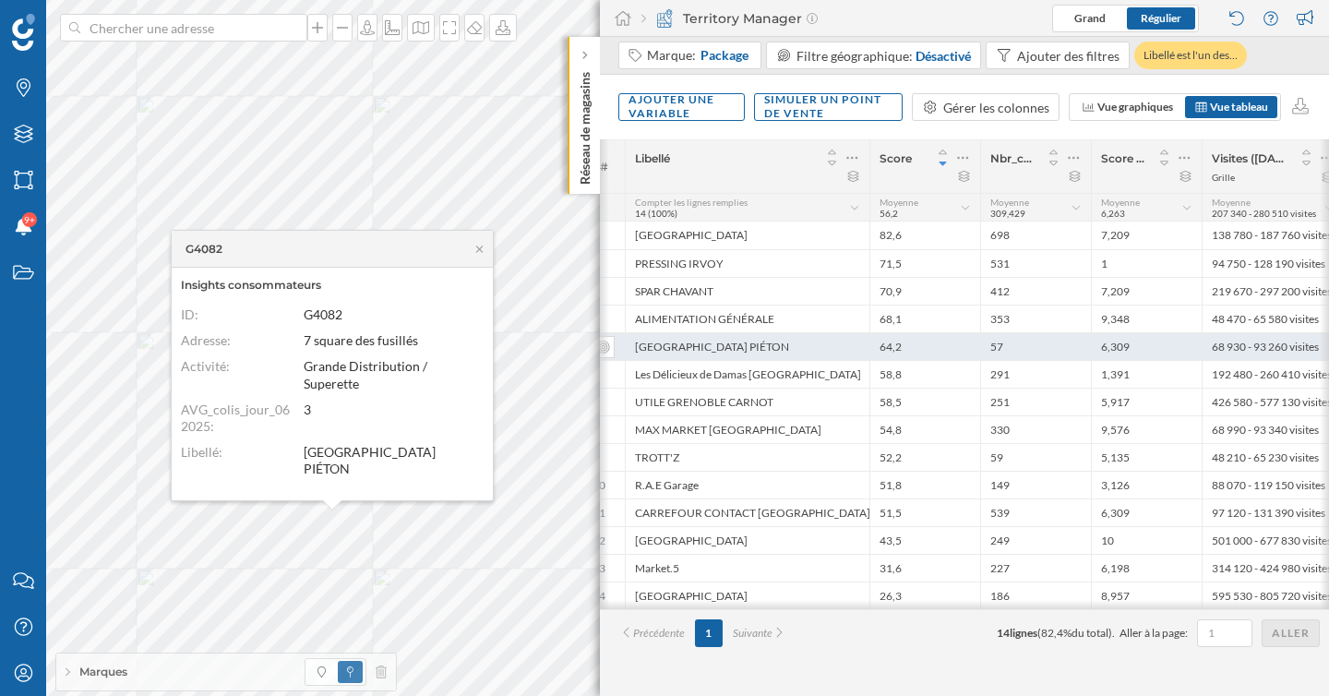
scroll to position [0, 14]
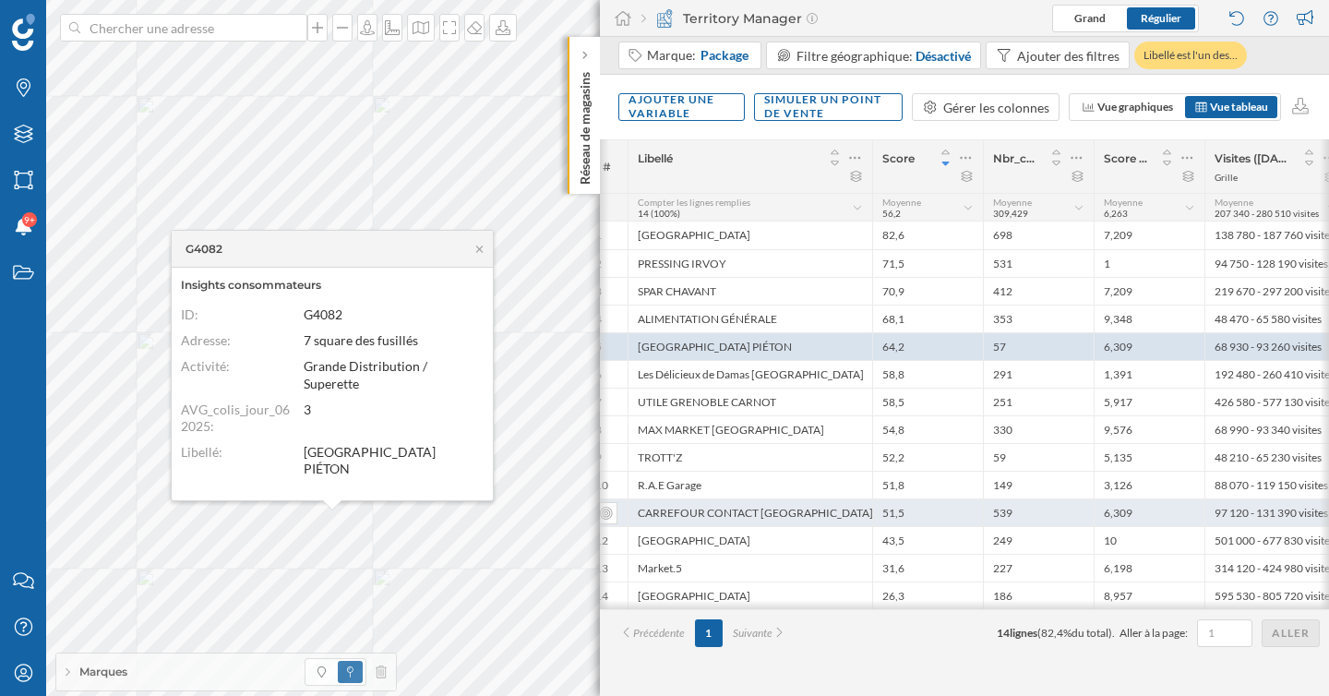
click at [1036, 513] on div "539" at bounding box center [1038, 512] width 111 height 28
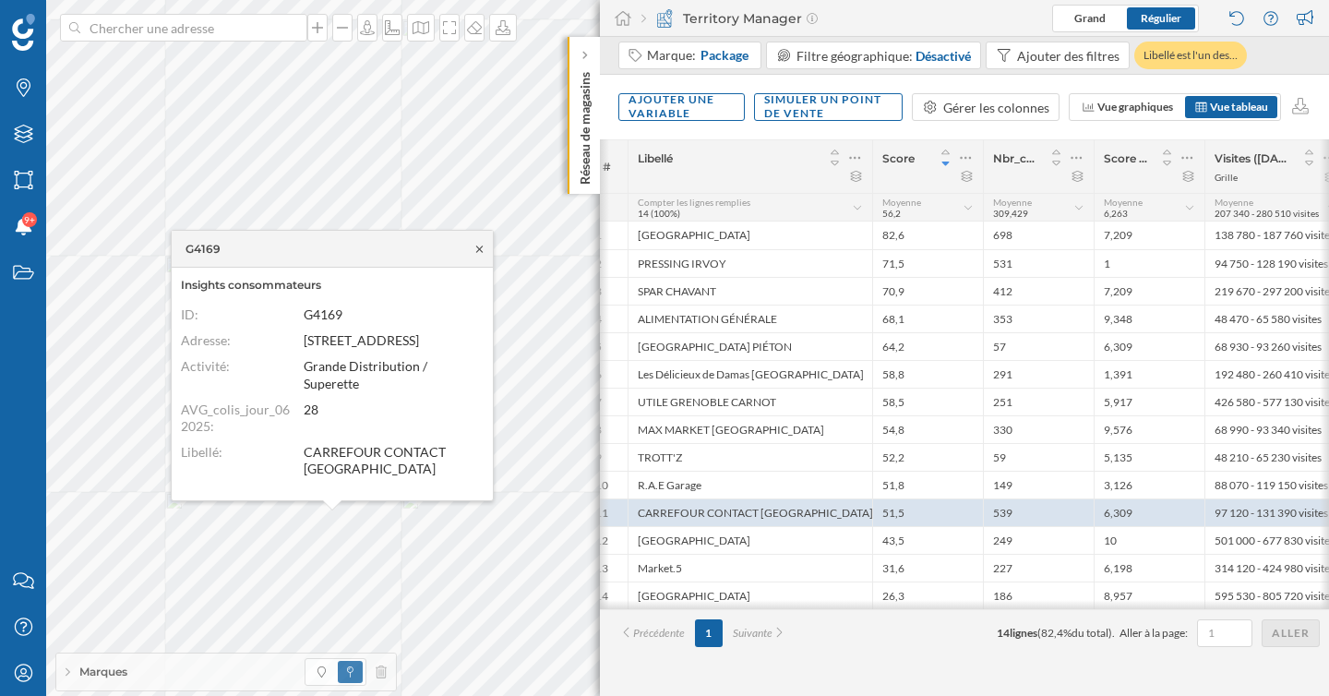
click at [481, 249] on icon at bounding box center [480, 249] width 14 height 11
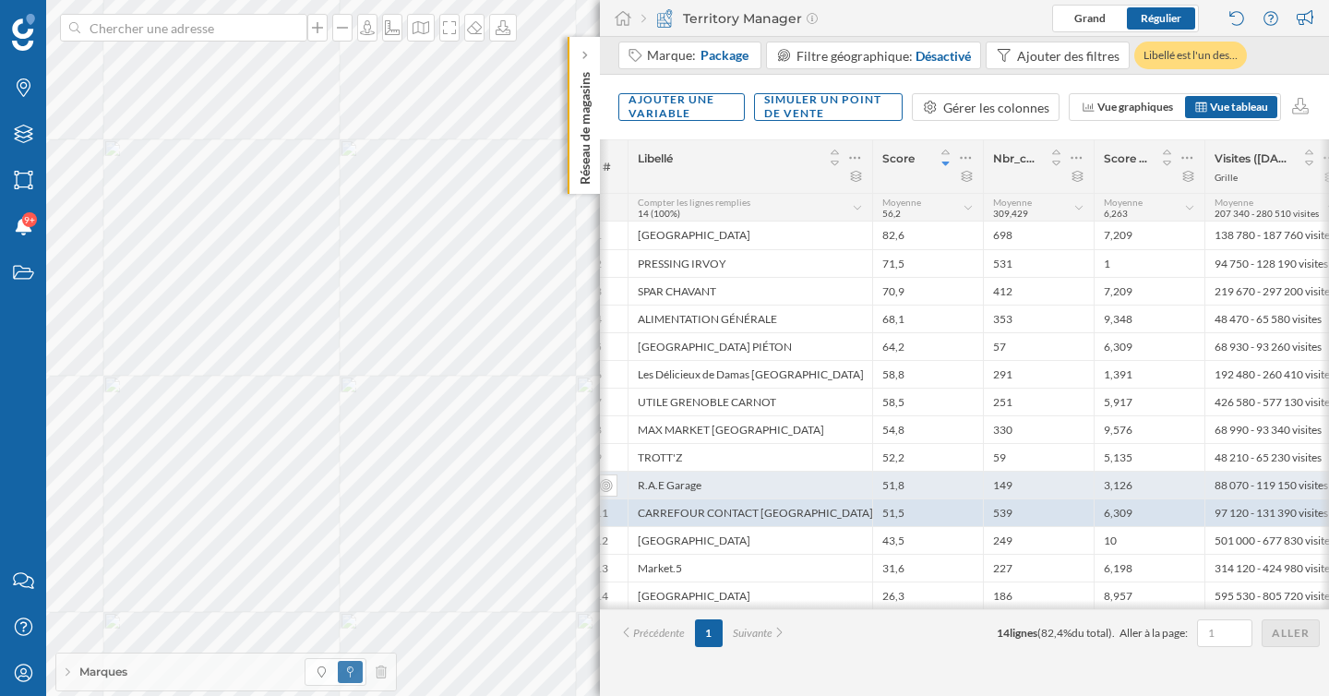
click at [690, 475] on div "R.A.E Garage" at bounding box center [750, 485] width 245 height 28
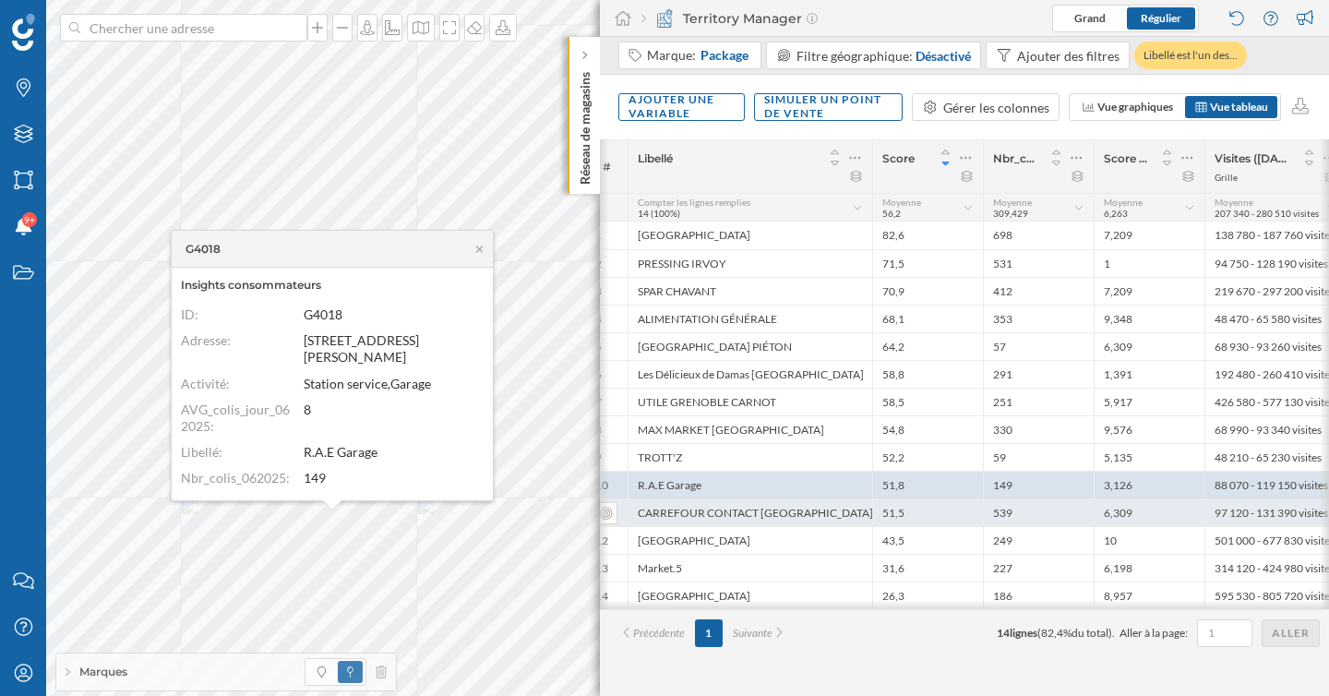
click at [724, 509] on div "CARREFOUR CONTACT GRENOBLE" at bounding box center [750, 512] width 245 height 28
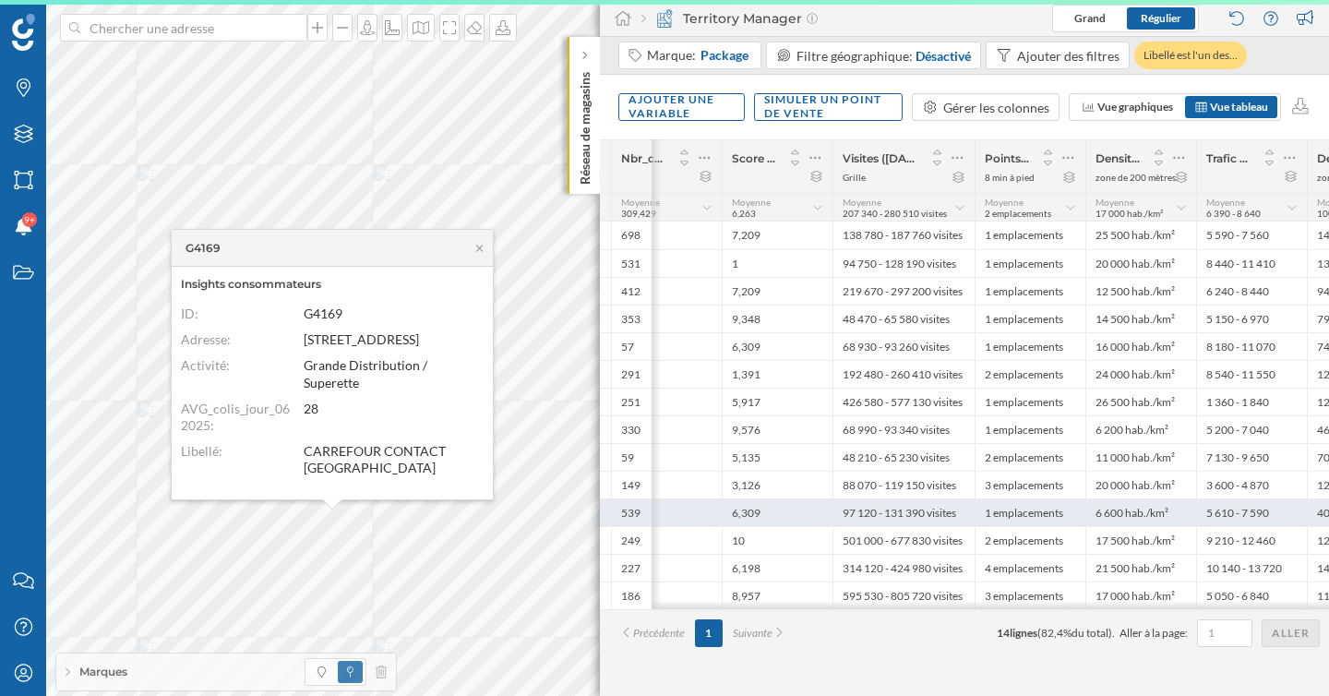
scroll to position [0, 474]
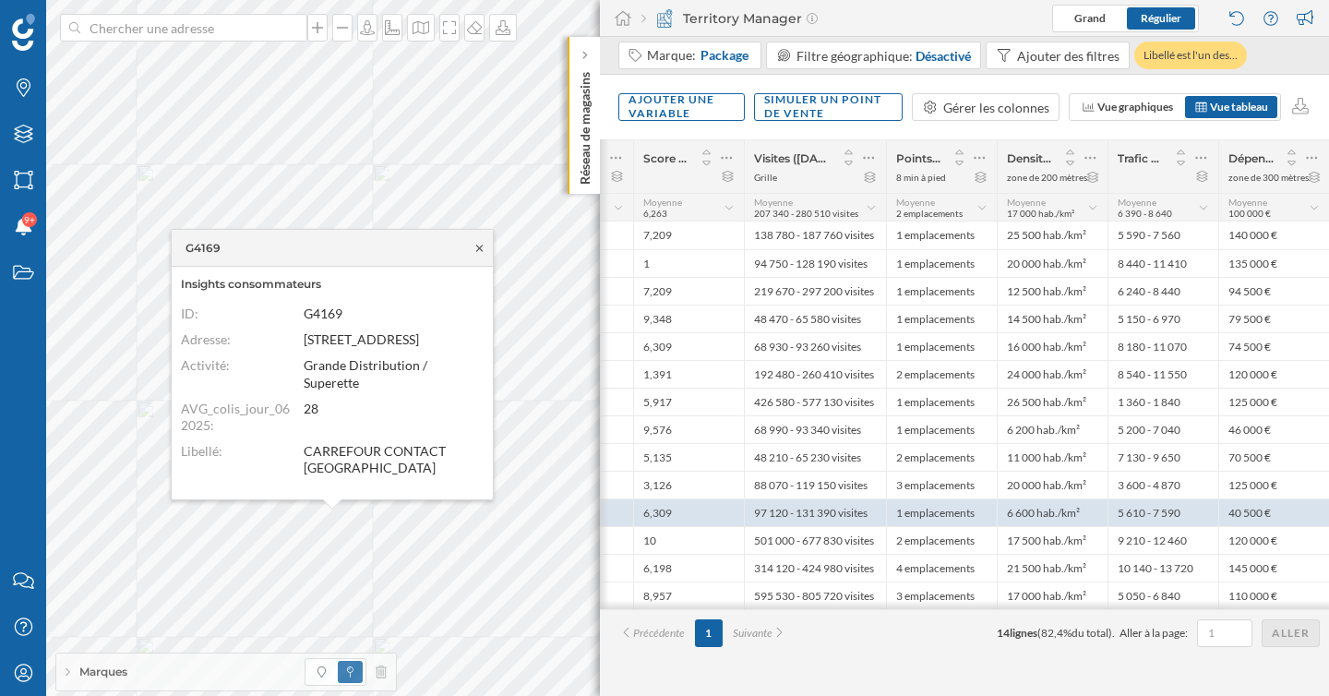
click at [480, 249] on icon at bounding box center [480, 248] width 14 height 11
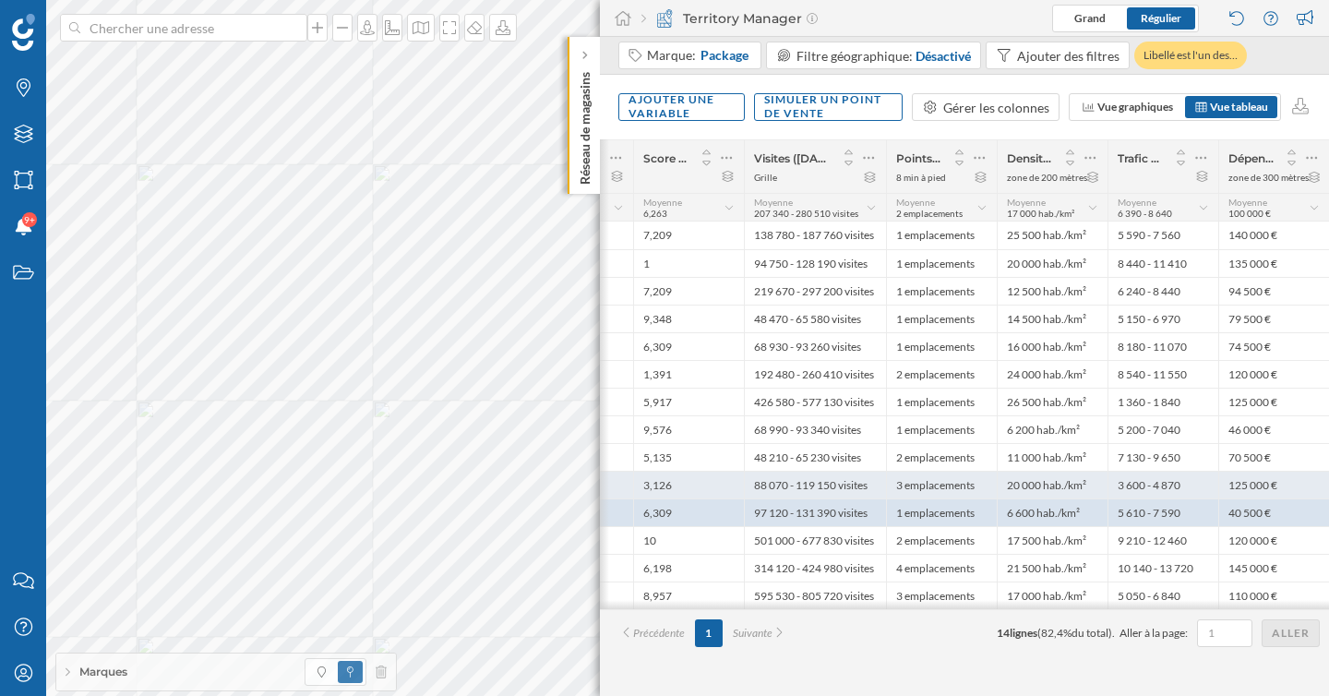
click at [808, 439] on div "Marques Filtres Zones Notifications 9+ Travail Nous contacter Centre d'aide Mon…" at bounding box center [664, 348] width 1329 height 696
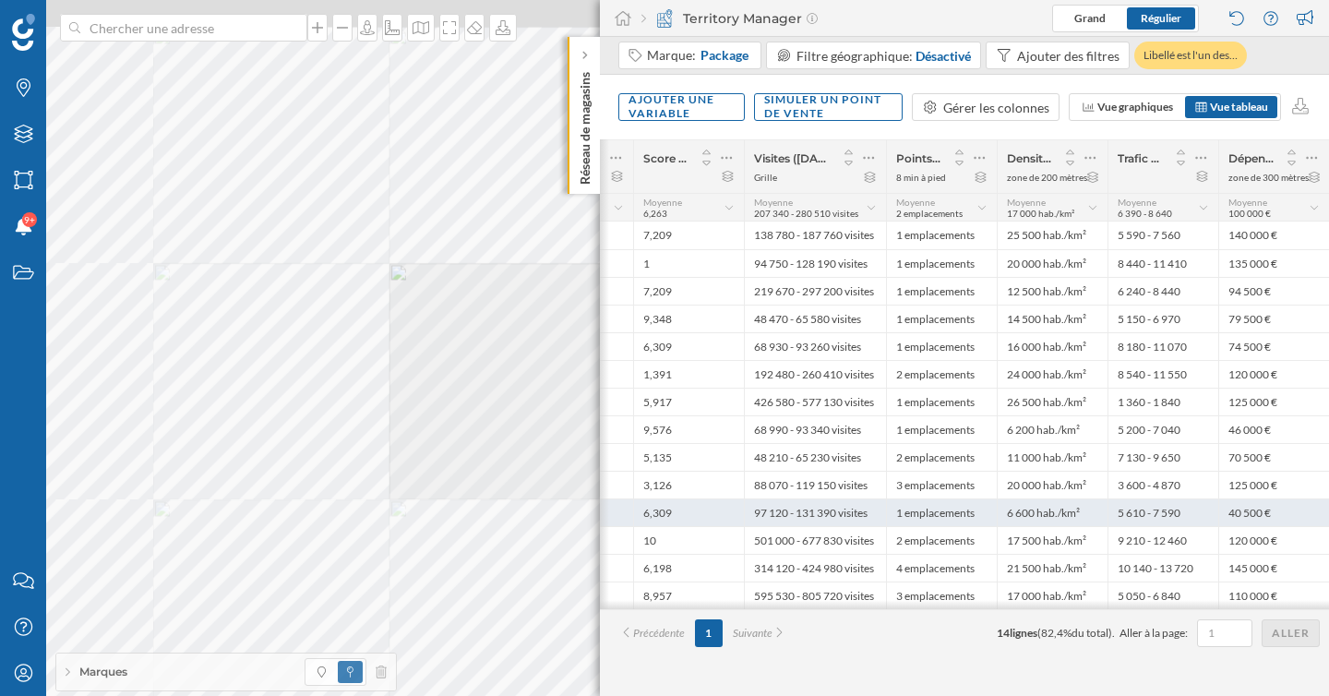
click at [927, 514] on div "1 emplacements" at bounding box center [941, 512] width 111 height 28
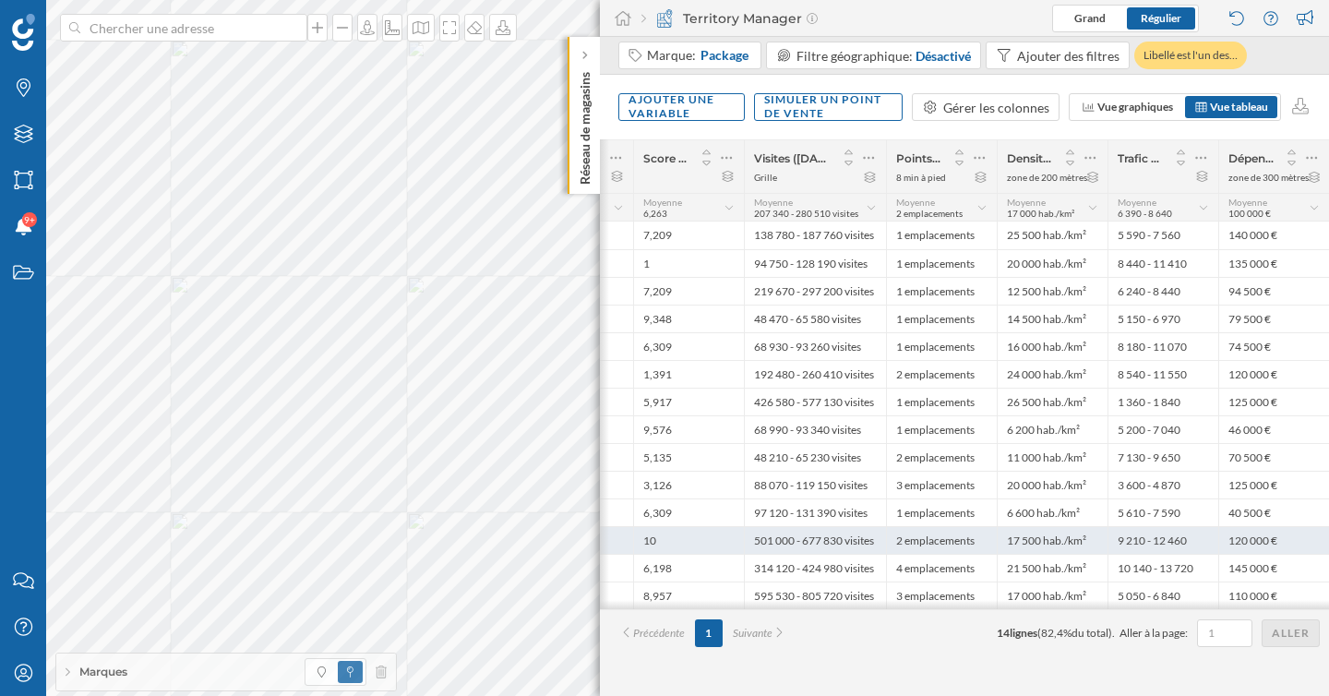
click at [927, 535] on div "2 emplacements" at bounding box center [941, 540] width 111 height 28
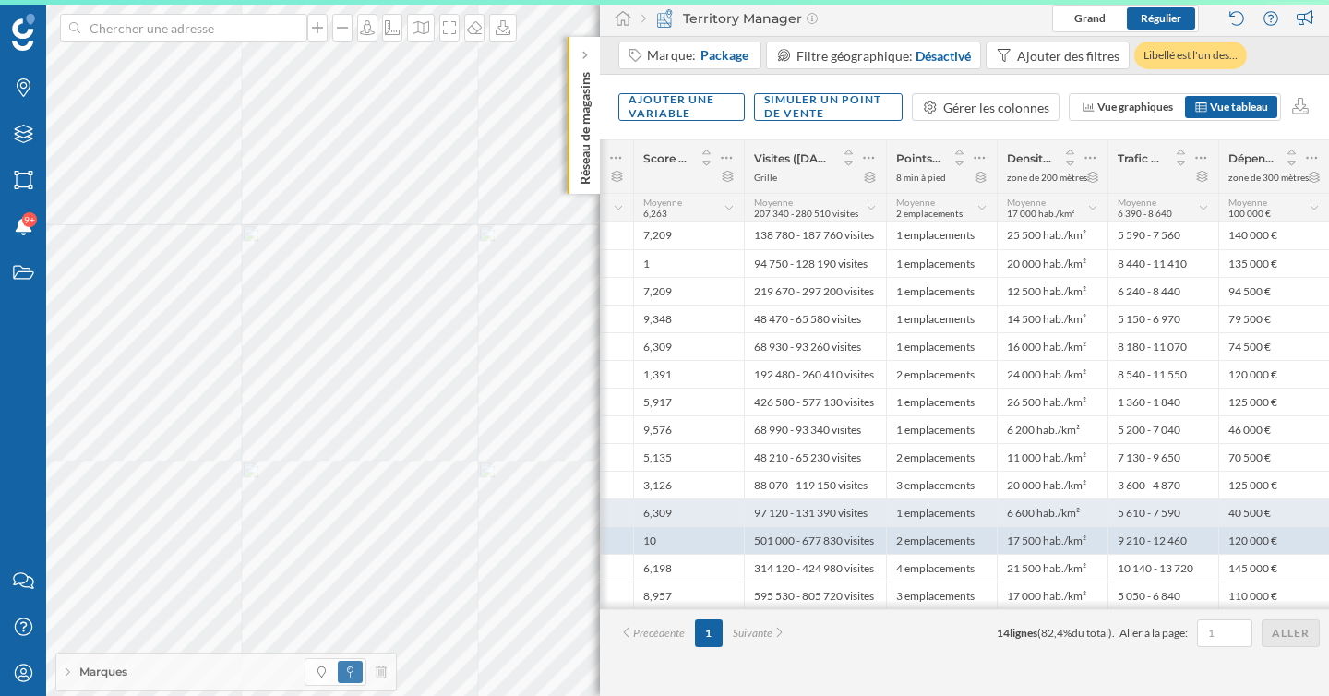
click at [928, 516] on div "1 emplacements" at bounding box center [941, 512] width 111 height 28
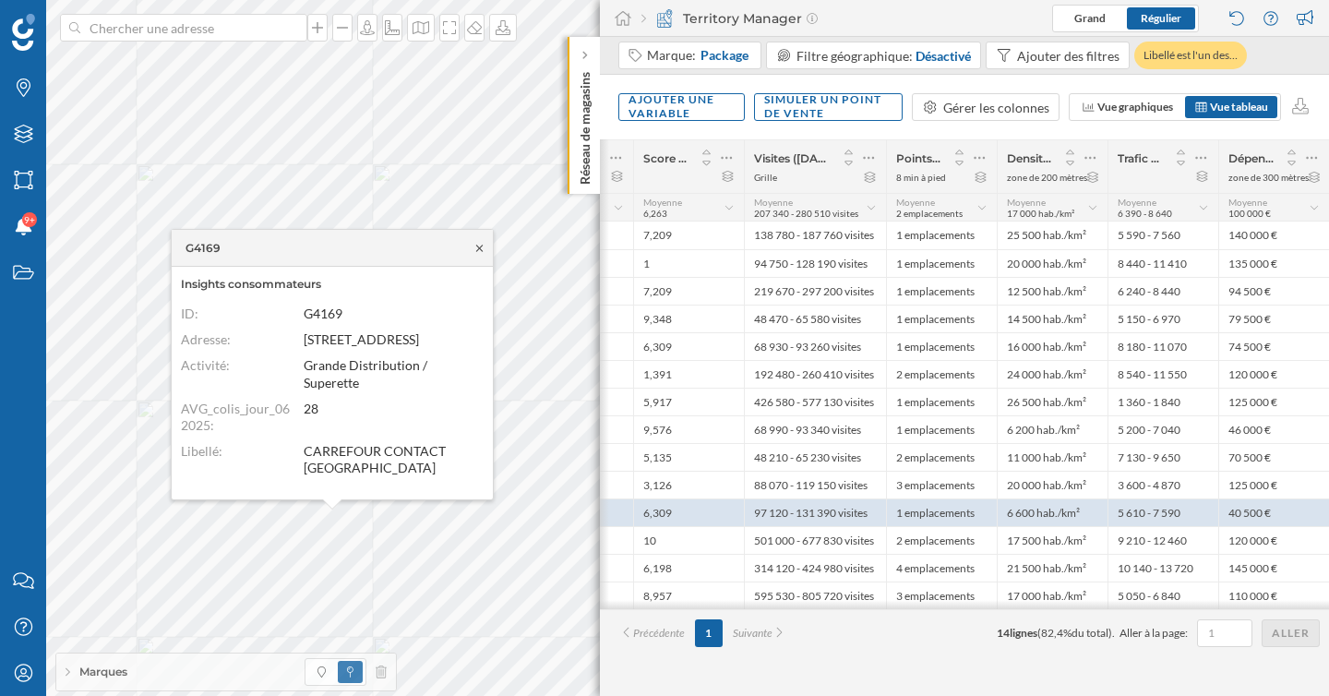
click at [482, 247] on icon at bounding box center [480, 248] width 14 height 11
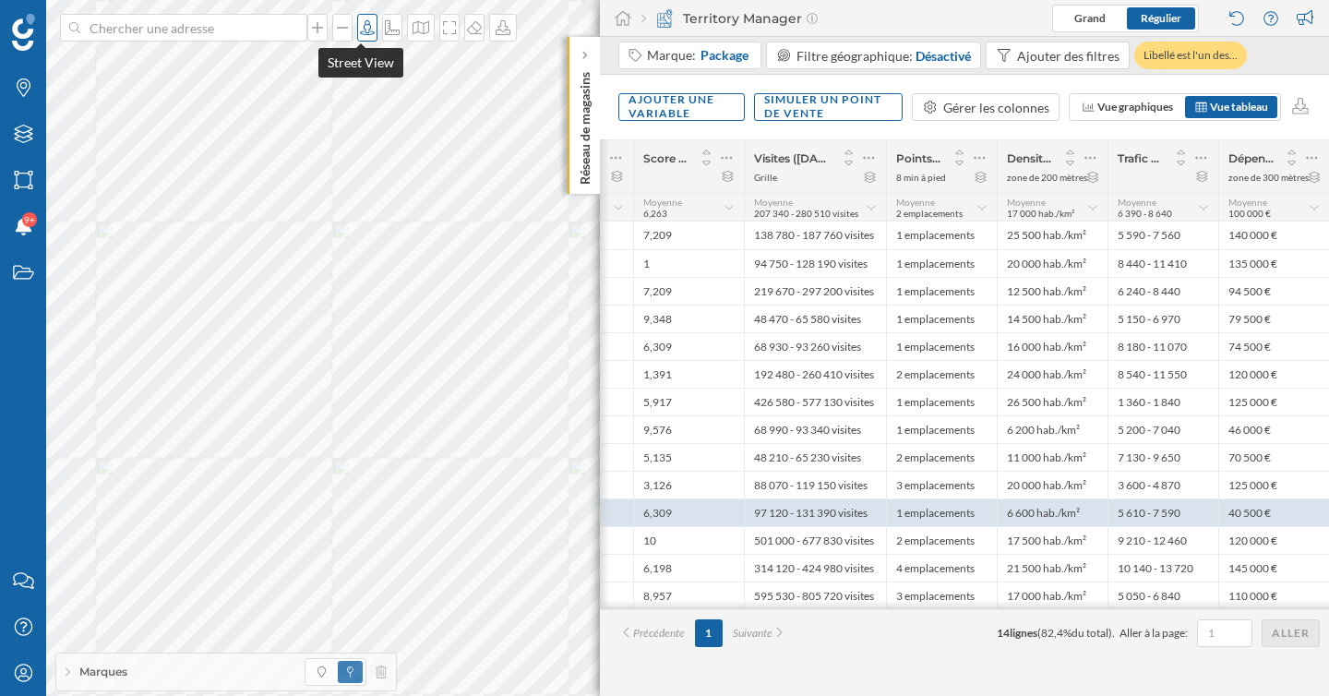
click at [361, 23] on icon at bounding box center [367, 27] width 18 height 15
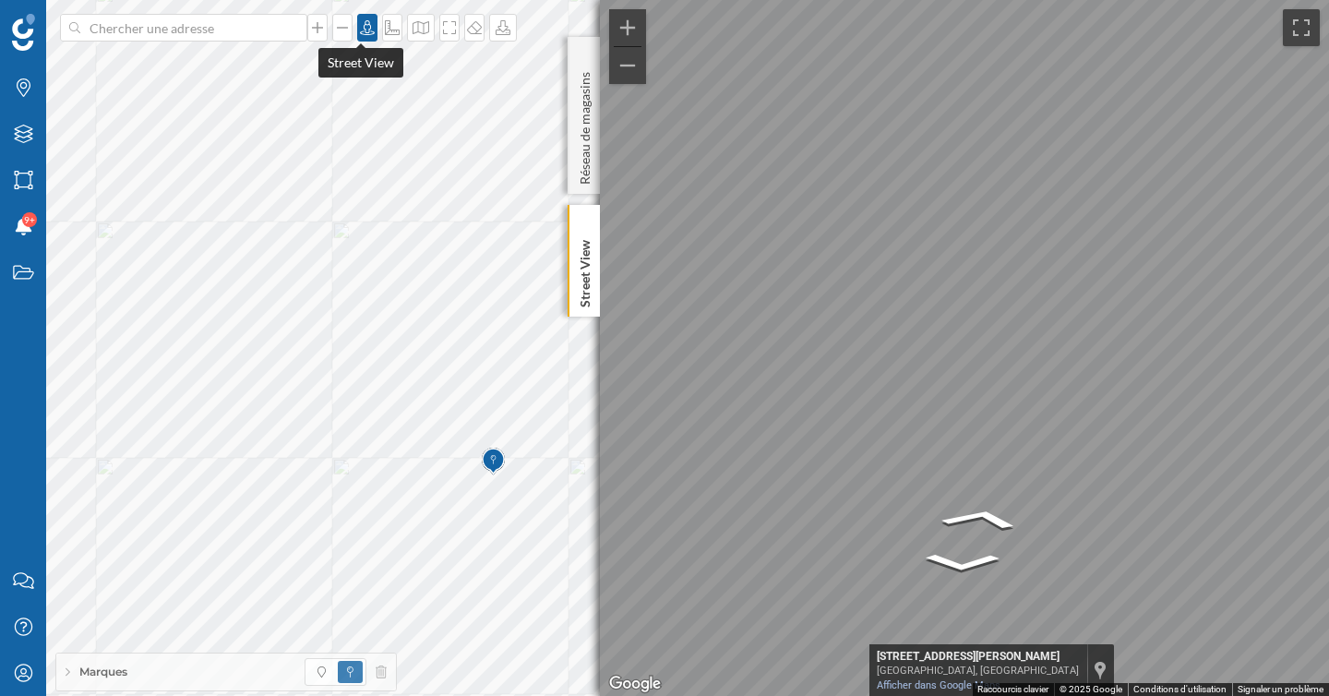
click at [363, 27] on icon at bounding box center [367, 27] width 15 height 15
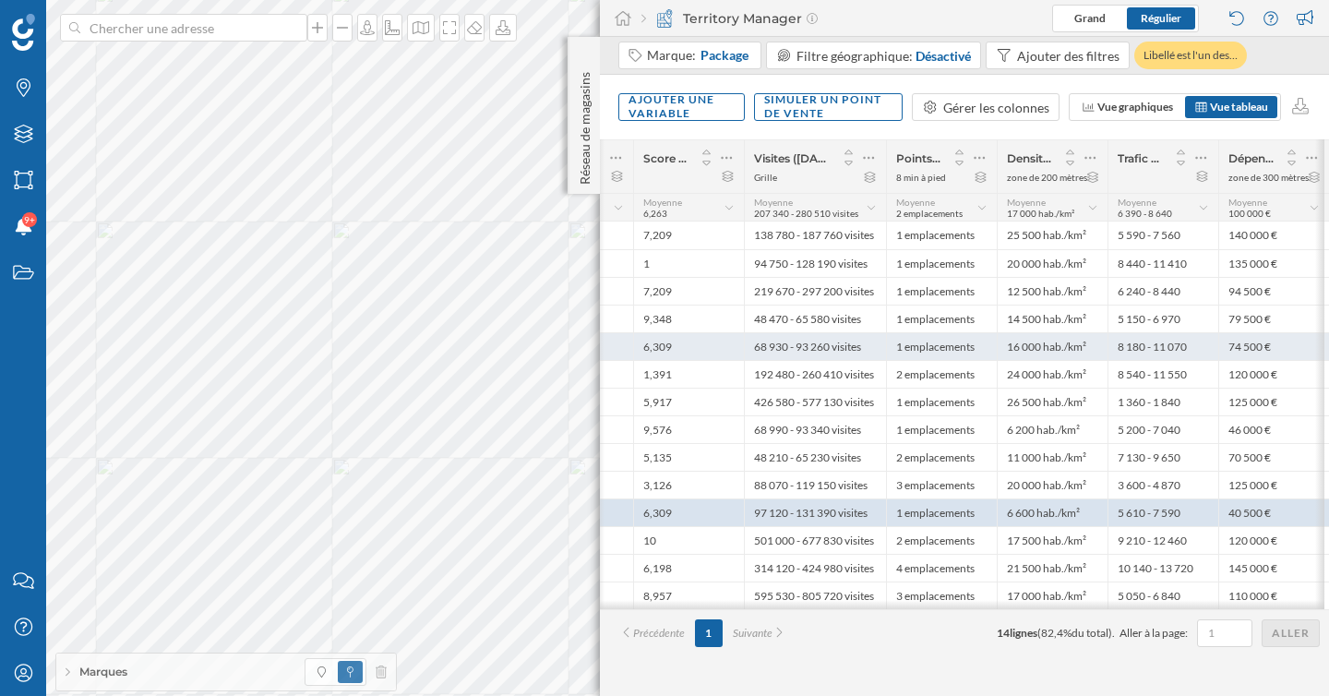
scroll to position [0, 0]
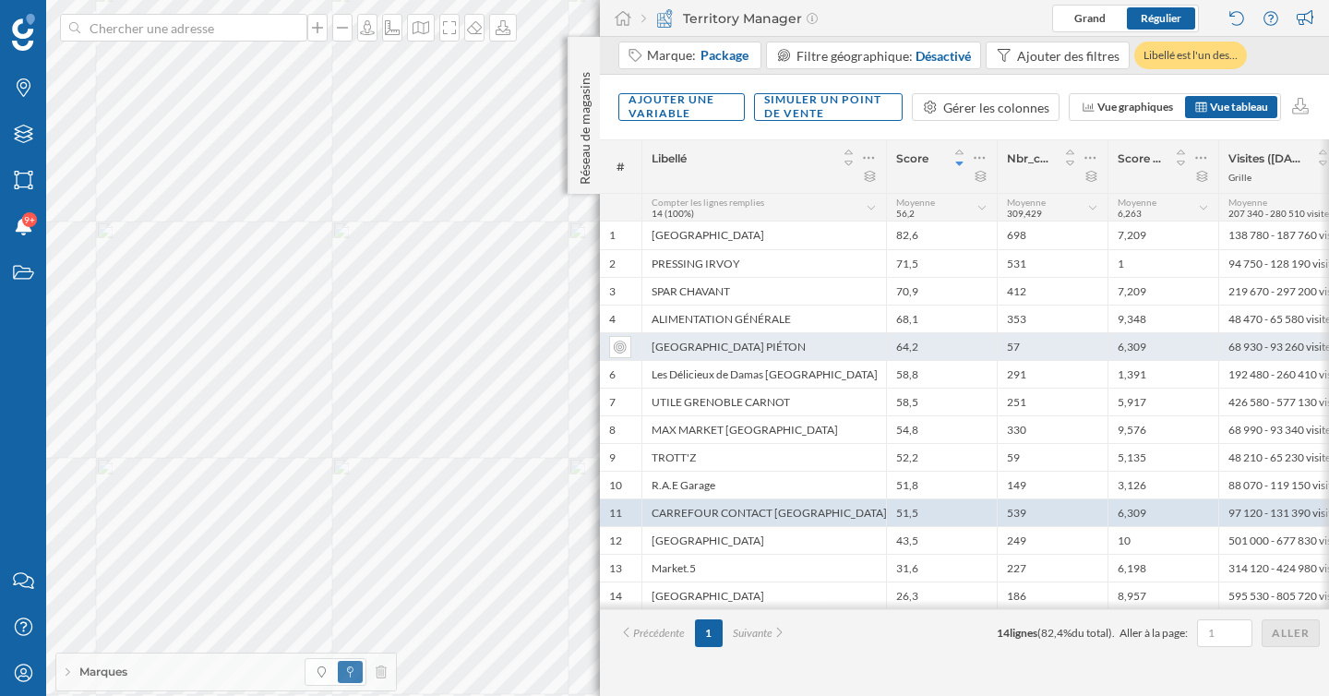
click at [1064, 352] on div "57" at bounding box center [1052, 346] width 111 height 28
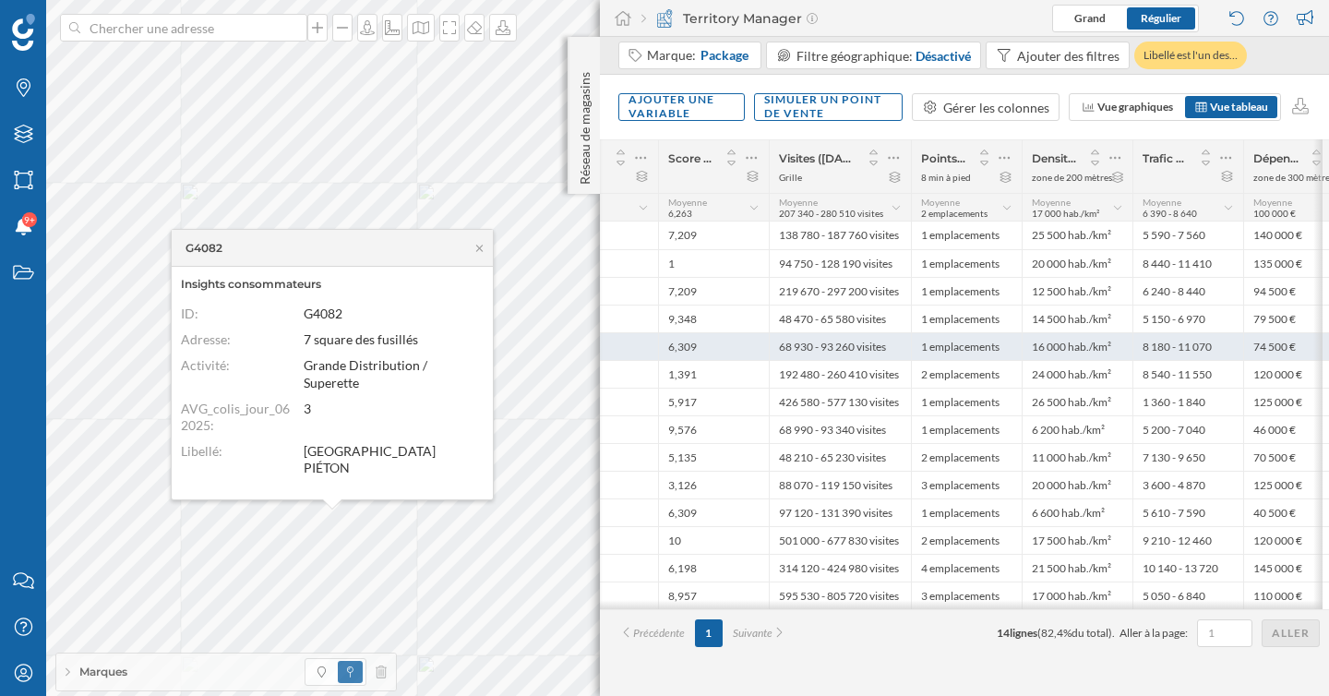
scroll to position [0, 474]
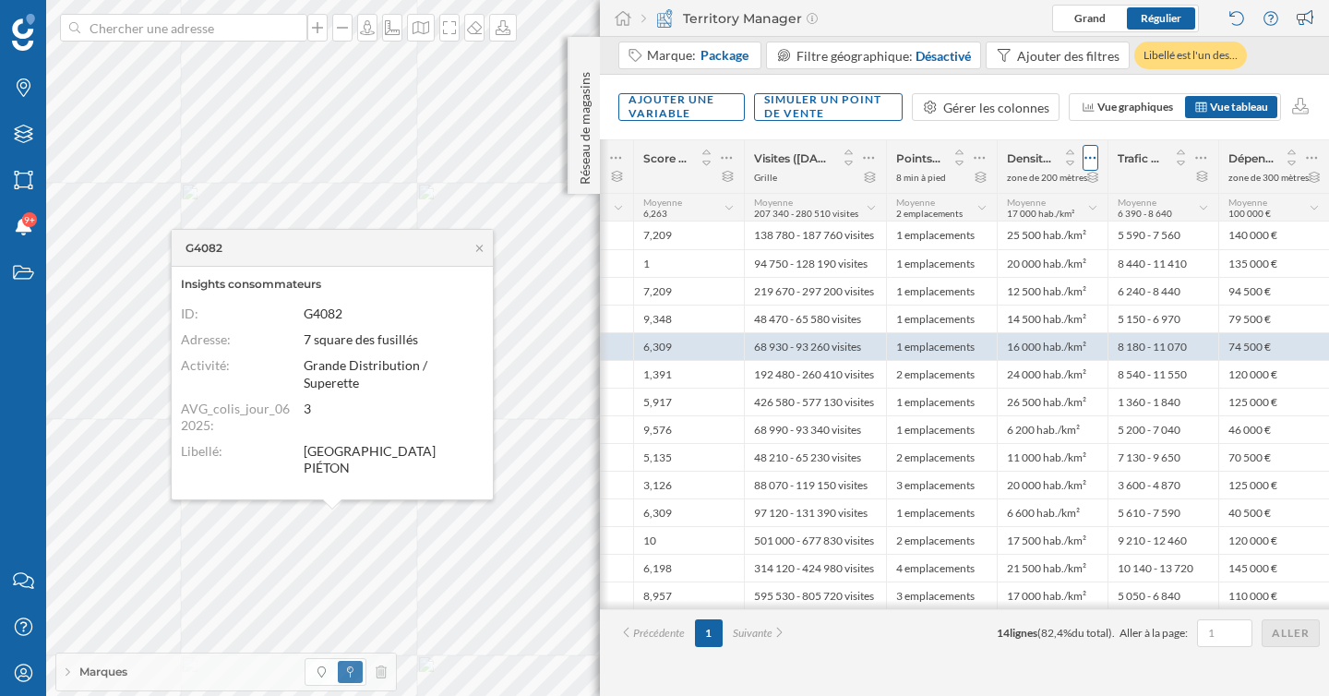
click at [1086, 156] on icon at bounding box center [1090, 158] width 12 height 18
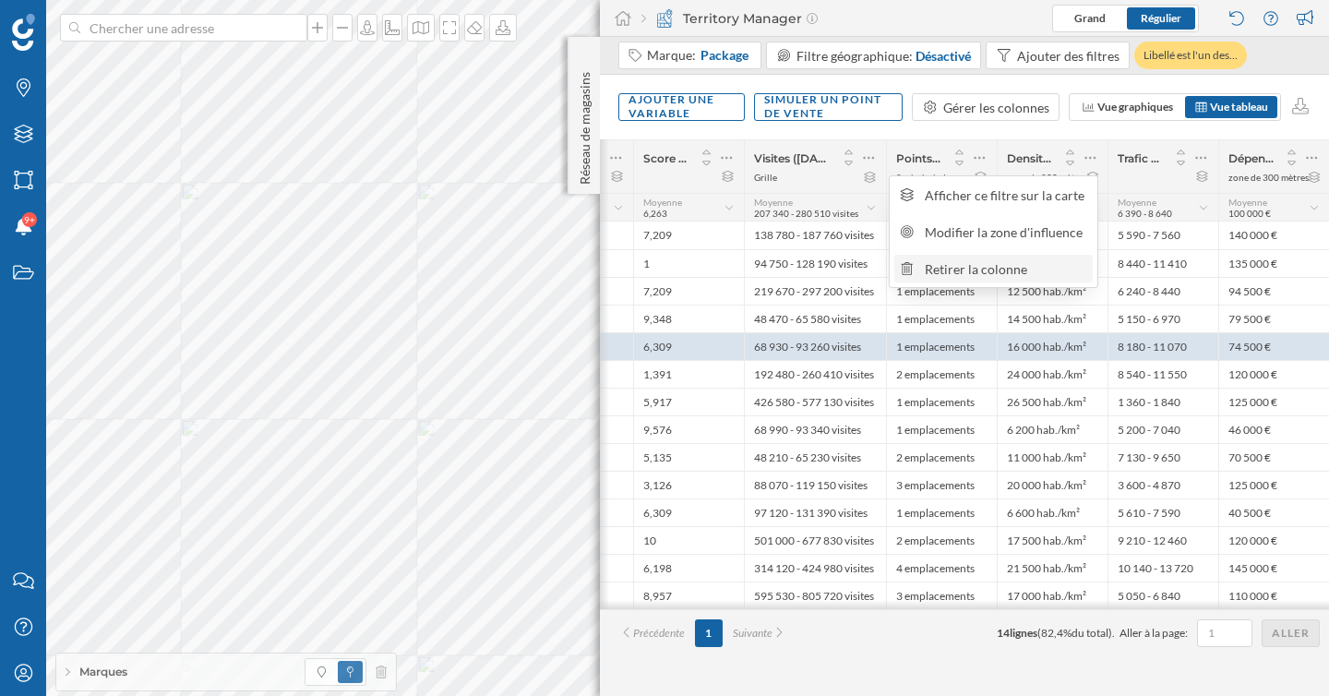
click at [1012, 263] on div "Retirer la colonne" at bounding box center [1006, 268] width 162 height 19
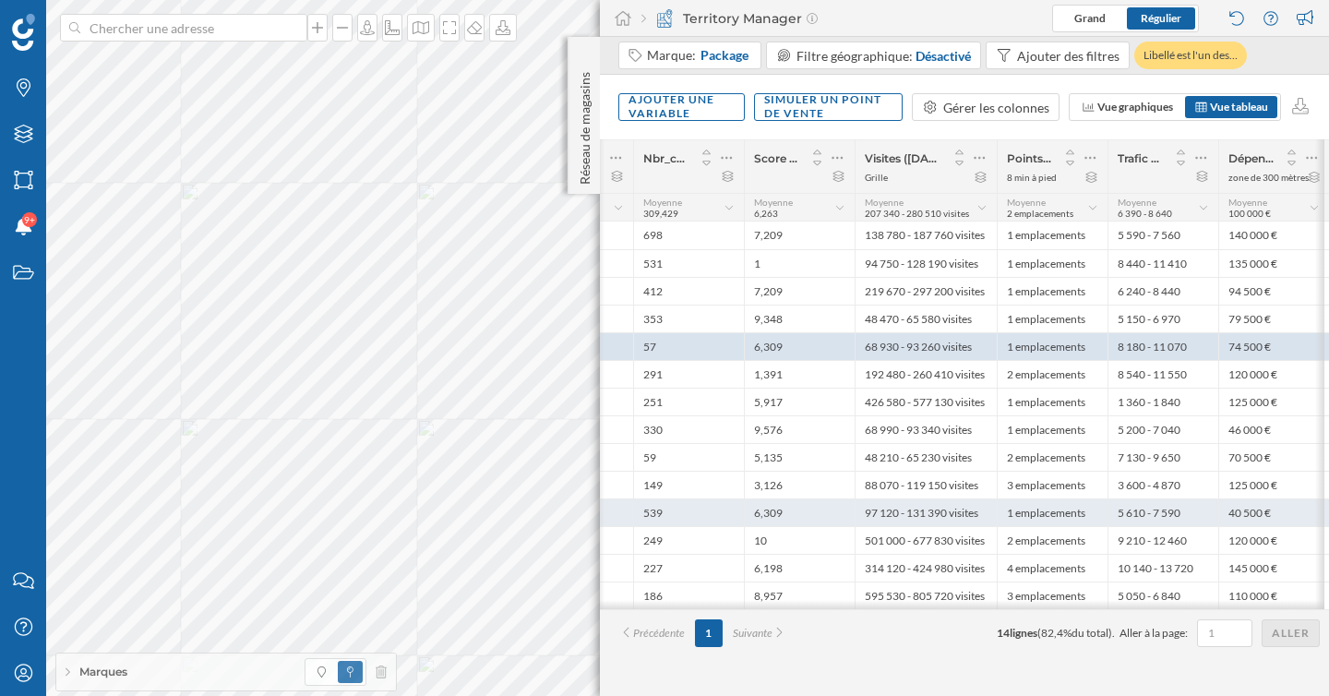
scroll to position [0, 0]
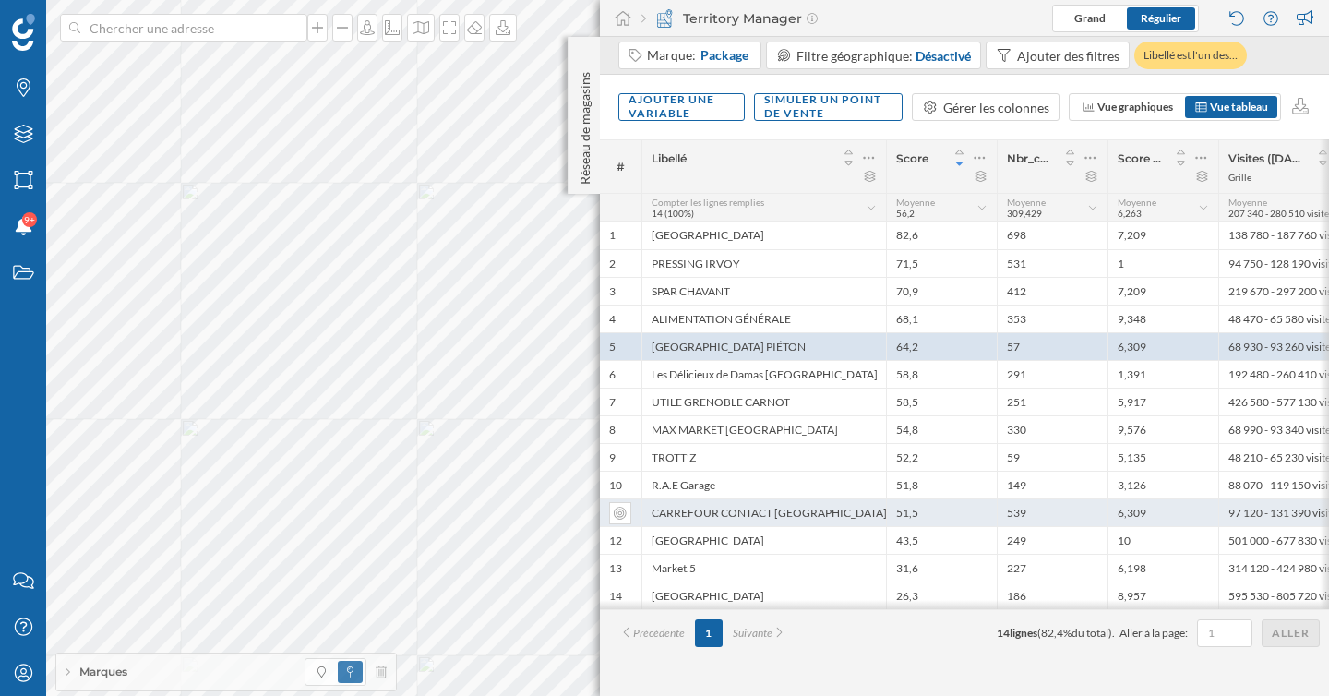
click at [967, 516] on div "51,5" at bounding box center [941, 512] width 111 height 28
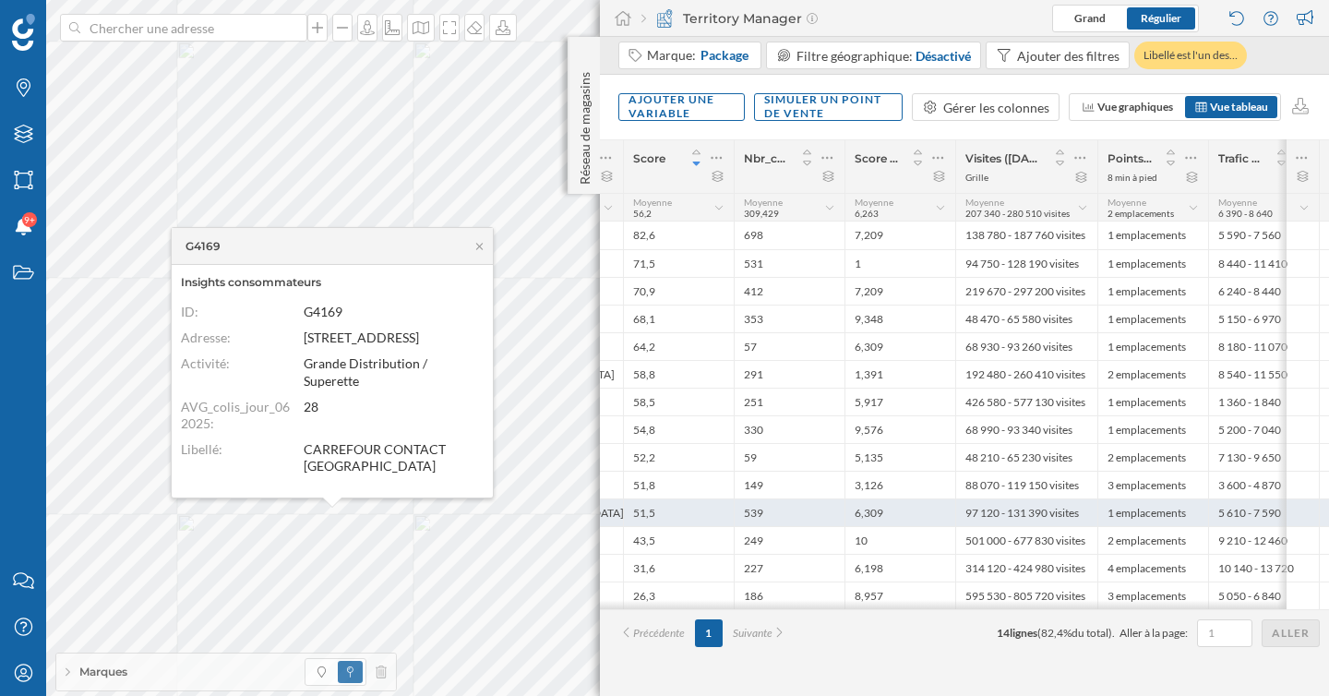
scroll to position [0, 364]
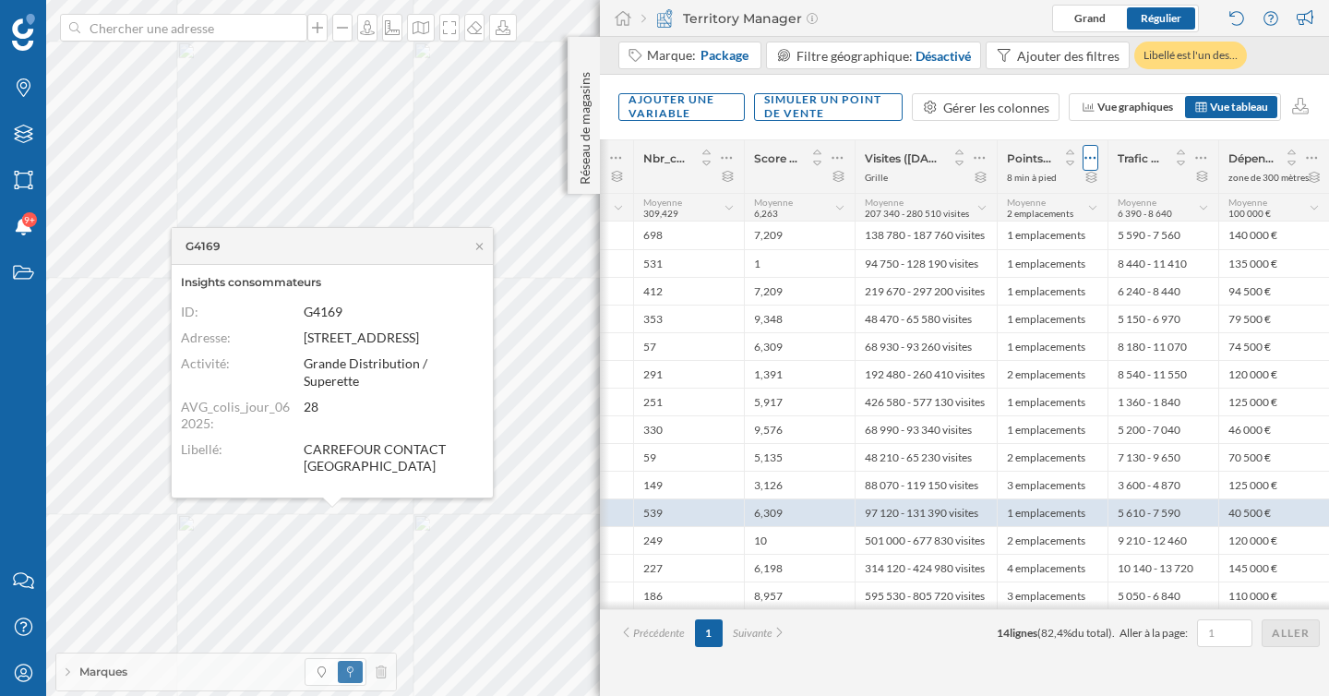
click at [1092, 162] on icon at bounding box center [1090, 158] width 12 height 18
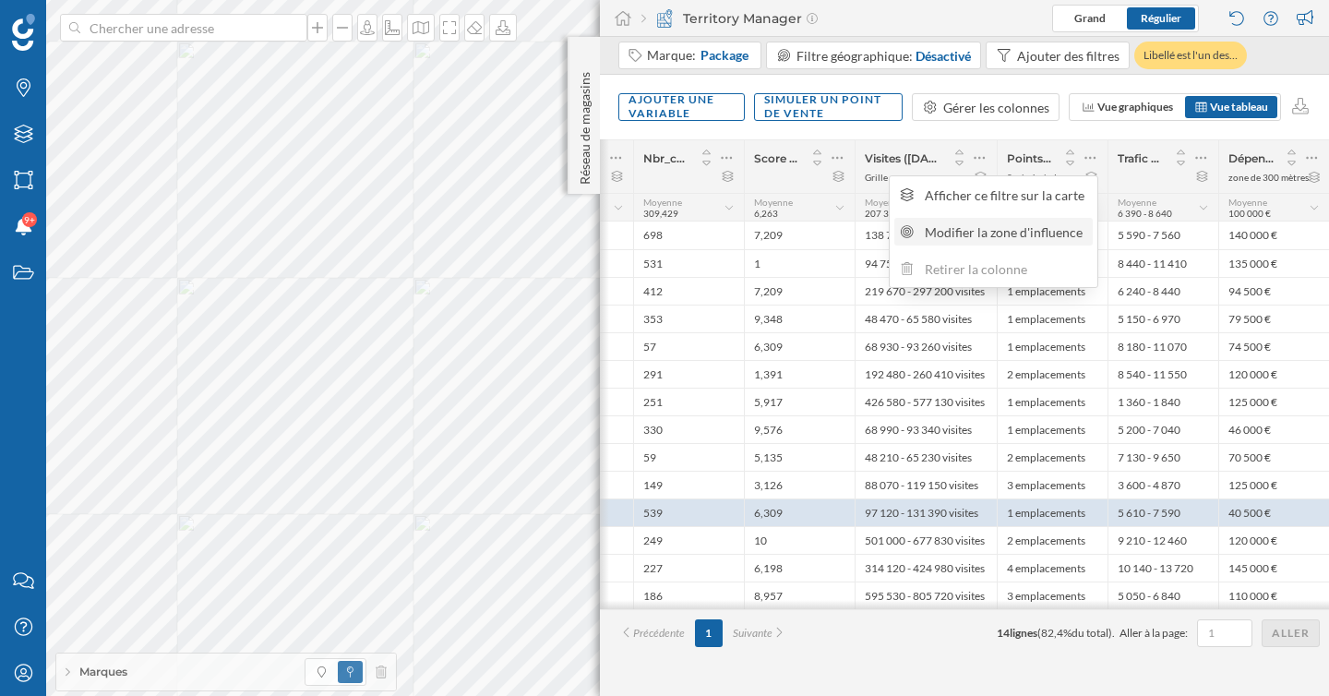
click at [991, 237] on div "Modifier la zone d'influence" at bounding box center [1006, 231] width 162 height 19
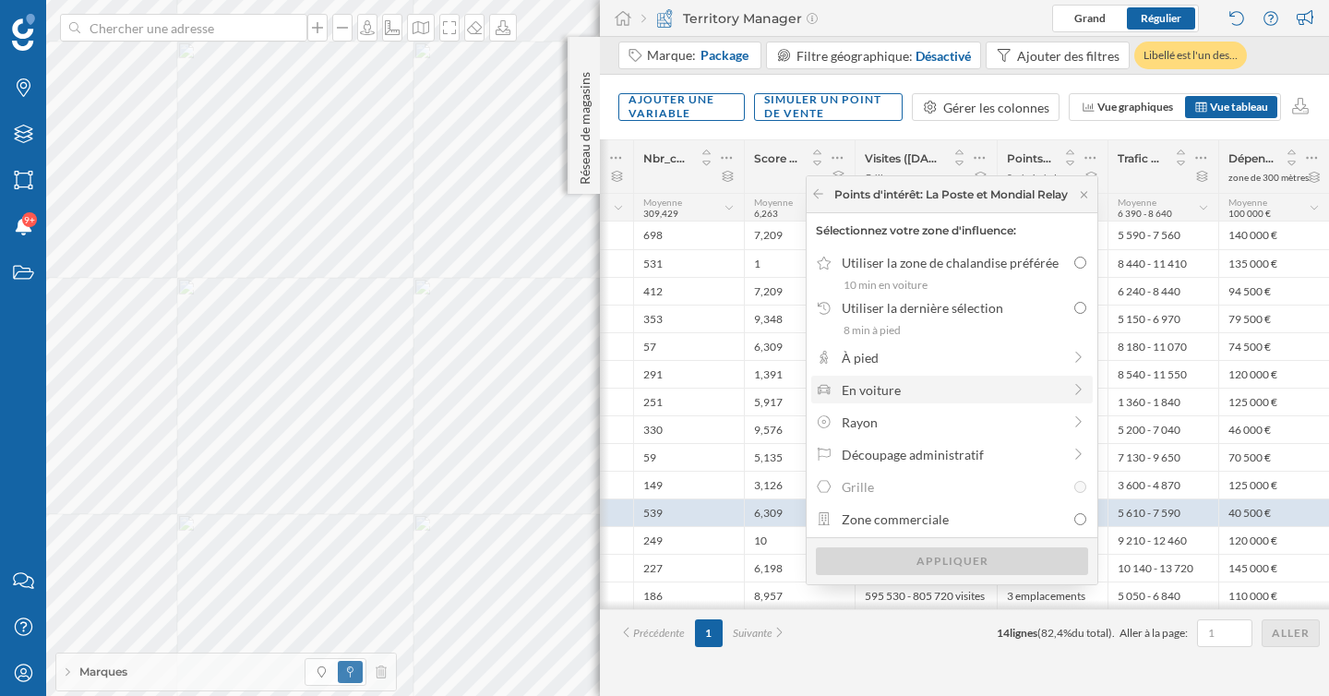
click at [900, 400] on div "En voiture" at bounding box center [951, 390] width 281 height 28
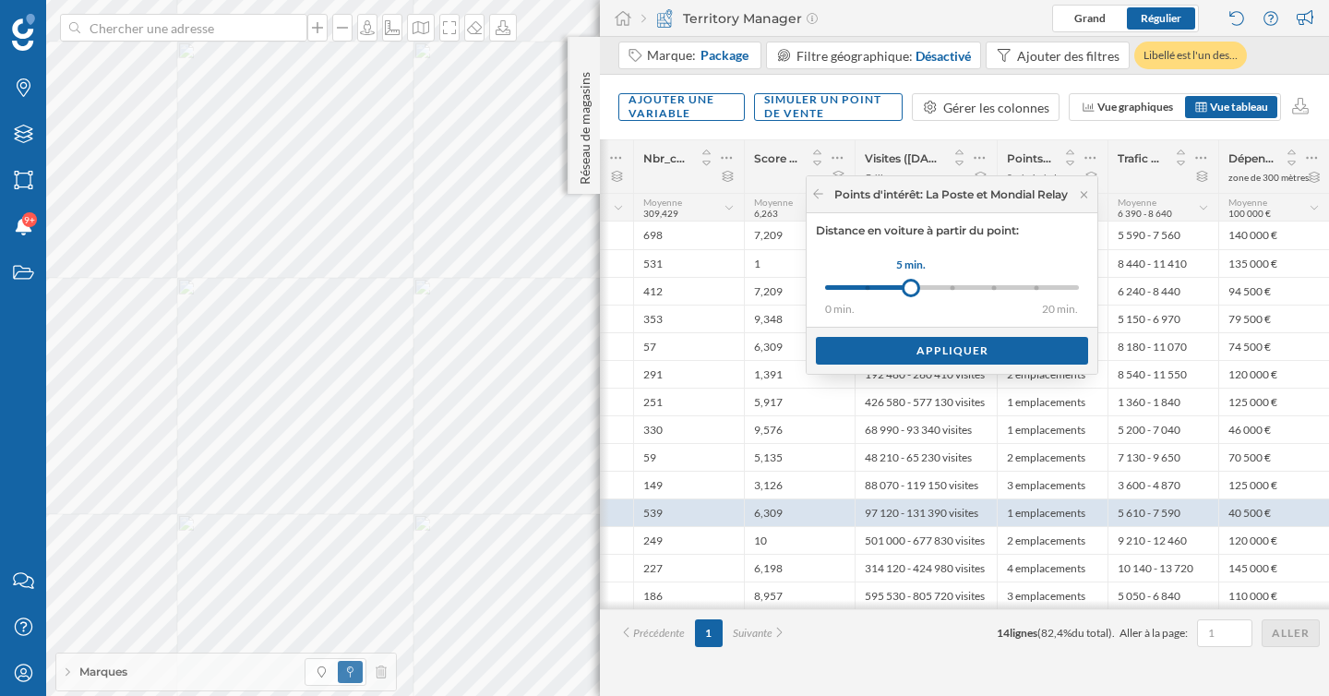
drag, startPoint x: 858, startPoint y: 289, endPoint x: 904, endPoint y: 289, distance: 46.1
click at [904, 289] on div at bounding box center [911, 288] width 18 height 18
click at [925, 341] on div "Appliquer" at bounding box center [952, 350] width 272 height 28
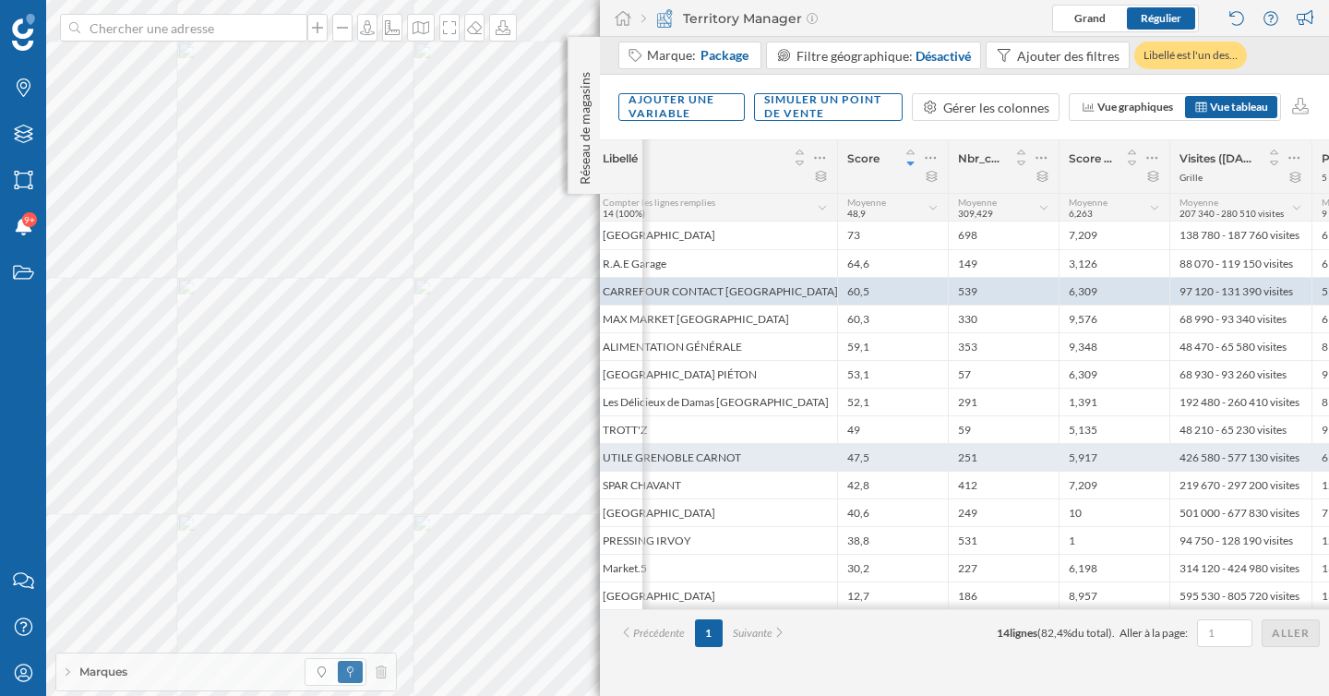
scroll to position [0, 0]
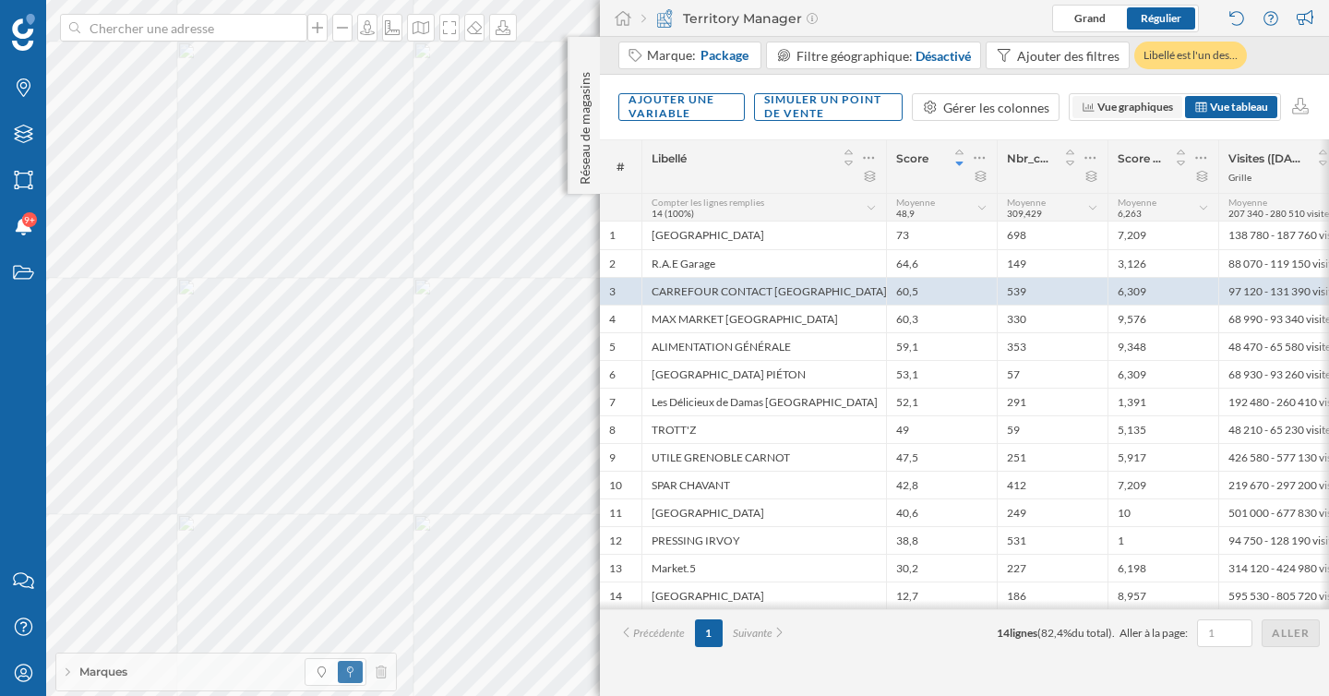
click at [1139, 113] on span "Vue graphiques" at bounding box center [1135, 107] width 76 height 14
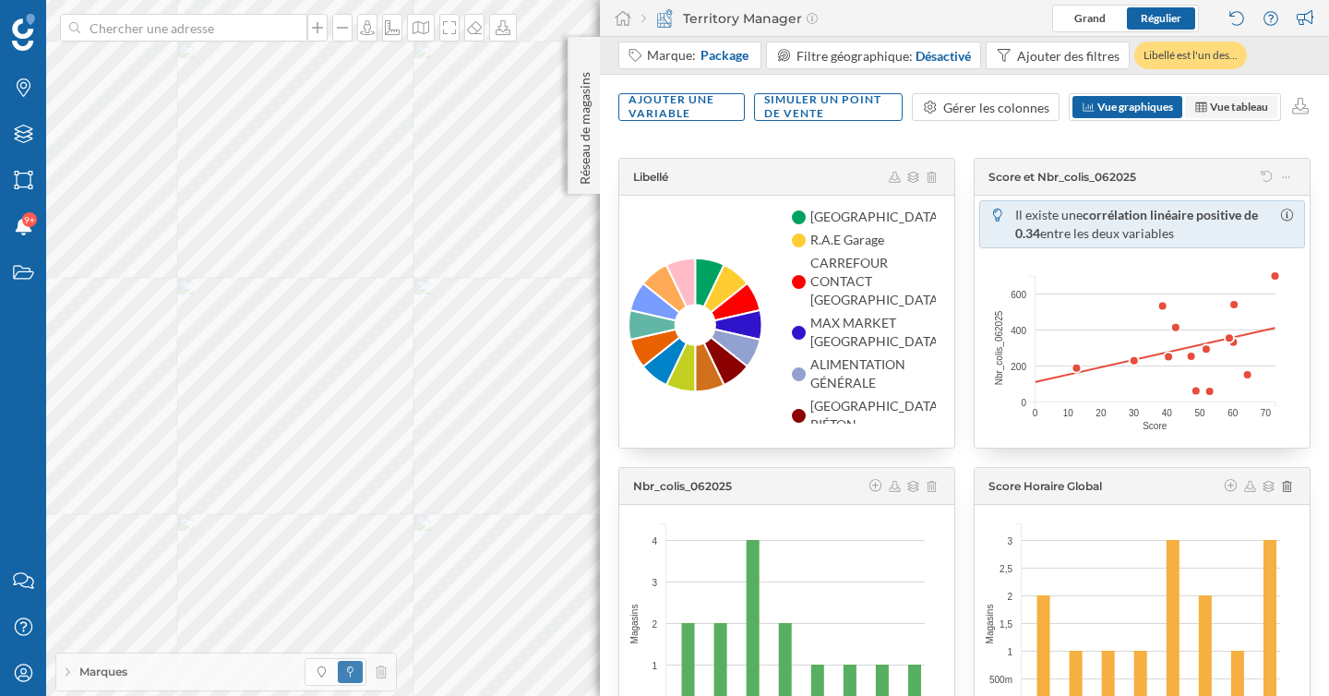
click at [1225, 114] on span "Vue tableau" at bounding box center [1231, 107] width 74 height 17
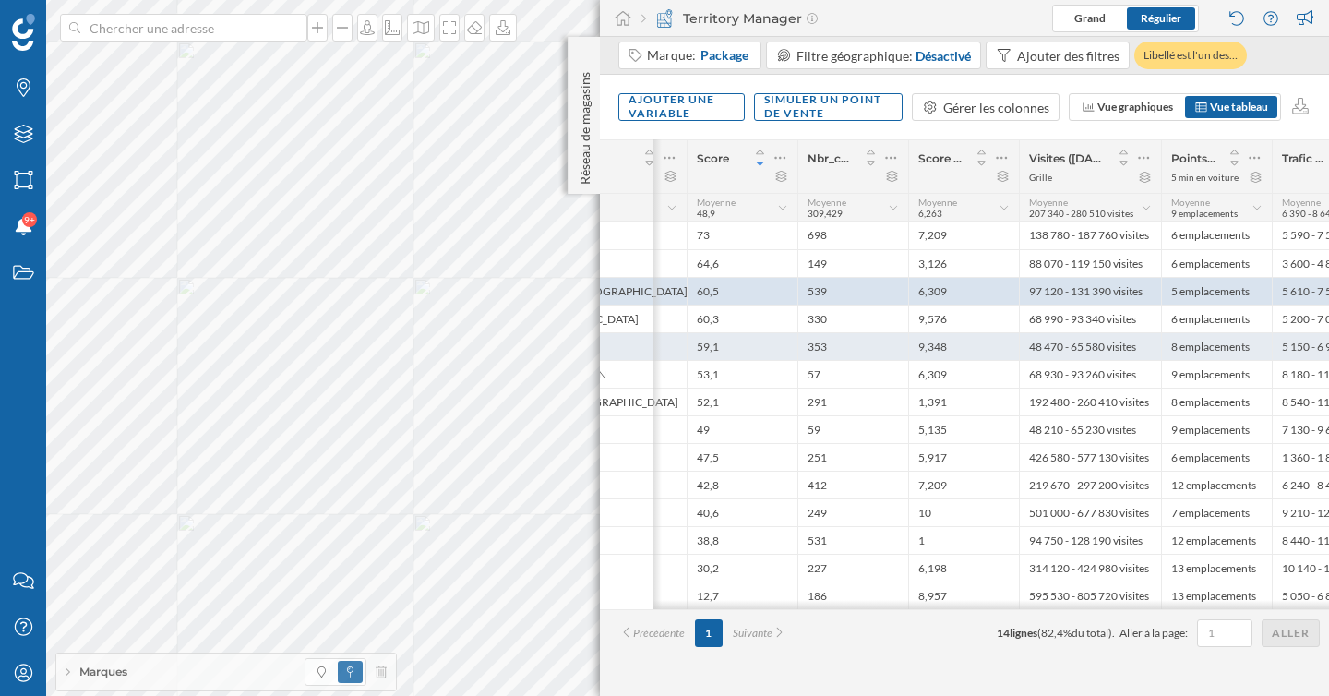
scroll to position [0, 364]
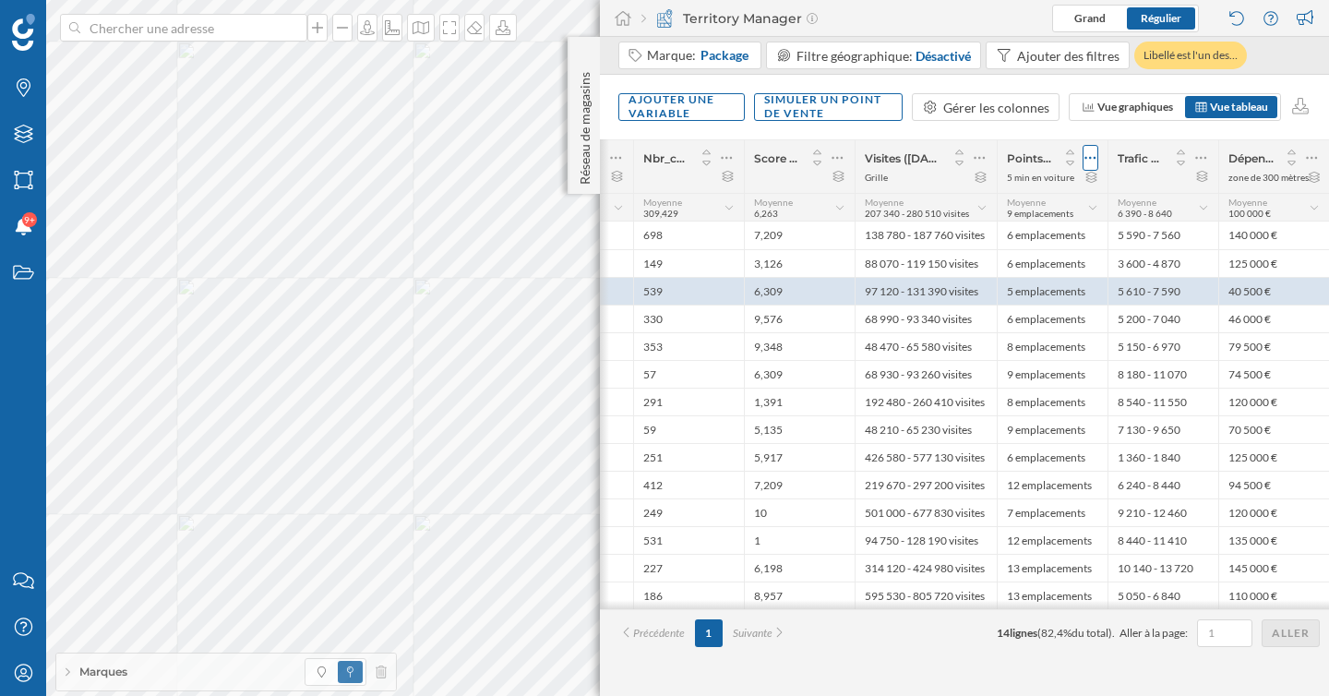
click at [1085, 157] on icon at bounding box center [1090, 158] width 11 height 3
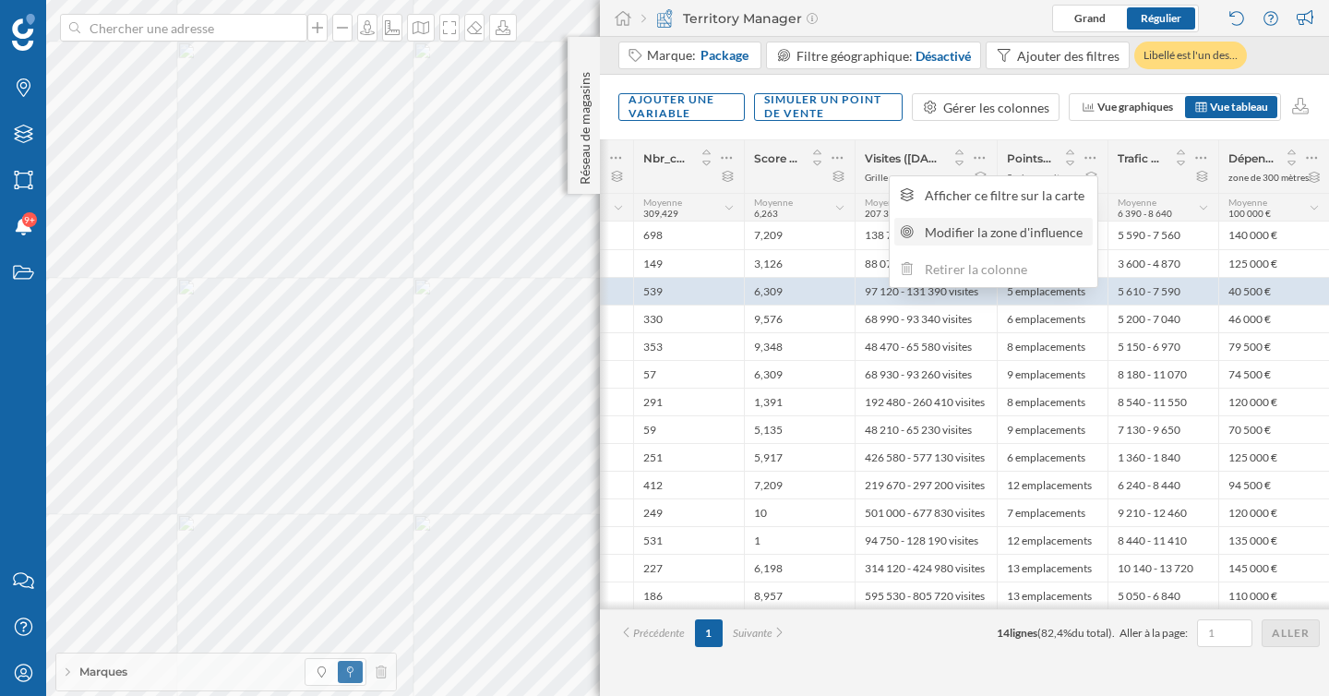
click at [1000, 237] on div "Modifier la zone d'influence" at bounding box center [1006, 231] width 162 height 19
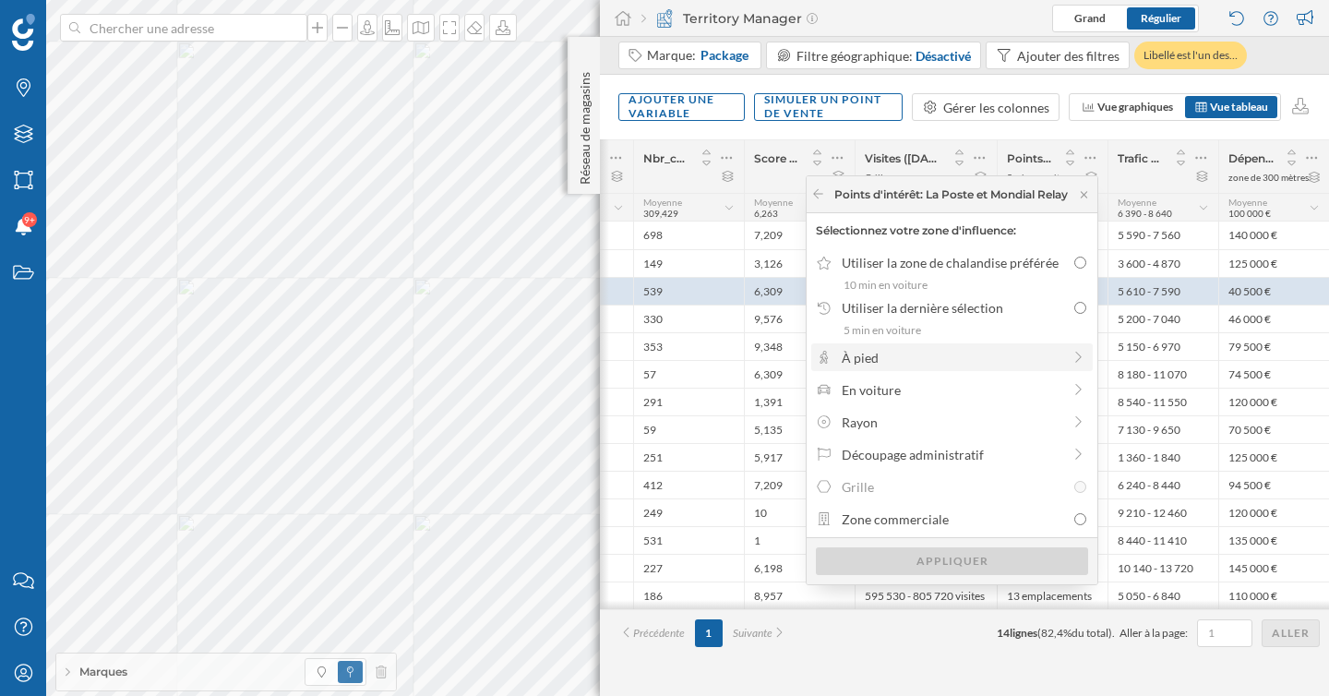
click at [928, 360] on div "À pied" at bounding box center [952, 357] width 220 height 19
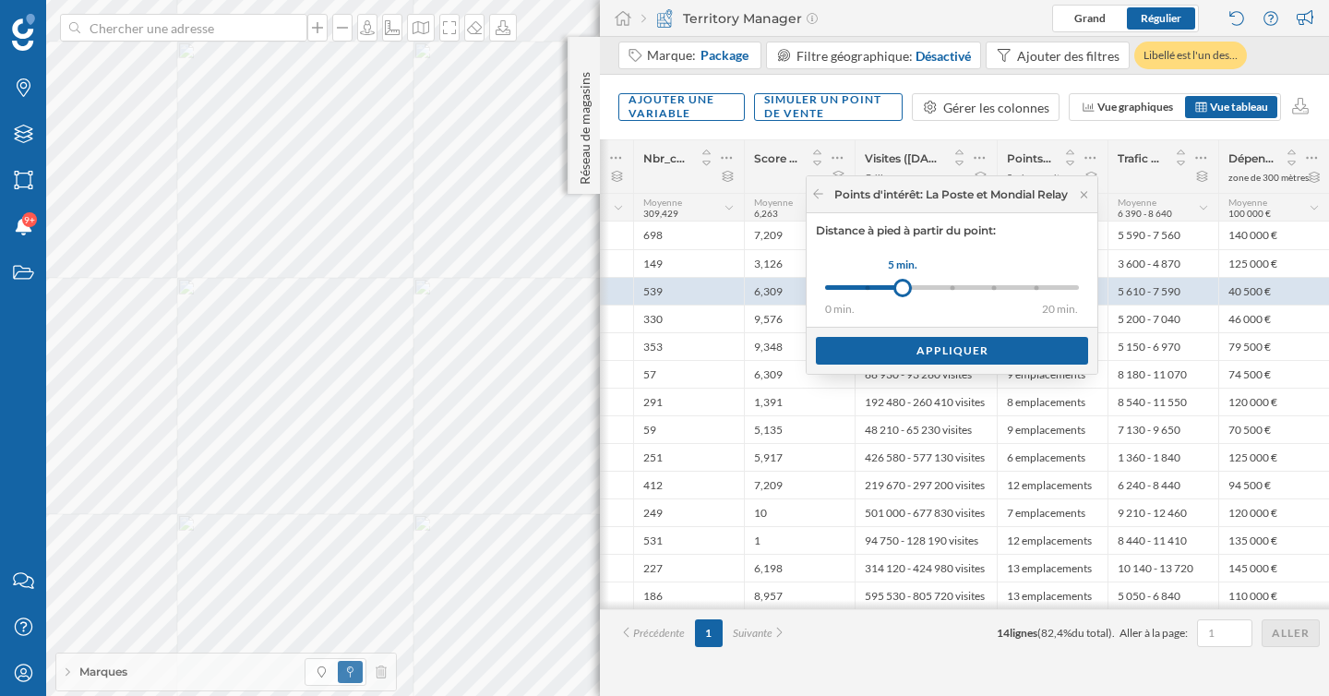
drag, startPoint x: 863, startPoint y: 291, endPoint x: 904, endPoint y: 293, distance: 40.7
click at [904, 293] on div at bounding box center [902, 288] width 18 height 18
click at [939, 344] on div "Appliquer" at bounding box center [952, 350] width 272 height 28
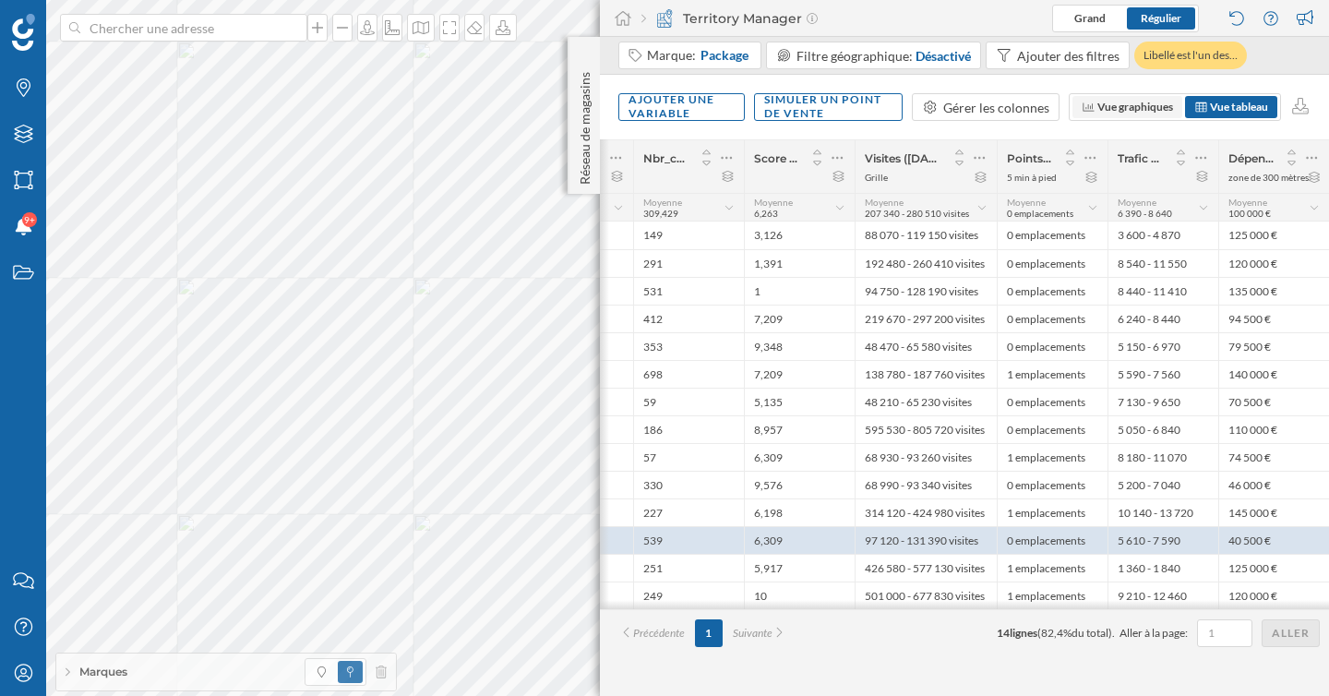
click at [1121, 115] on span "Vue graphiques" at bounding box center [1127, 107] width 110 height 22
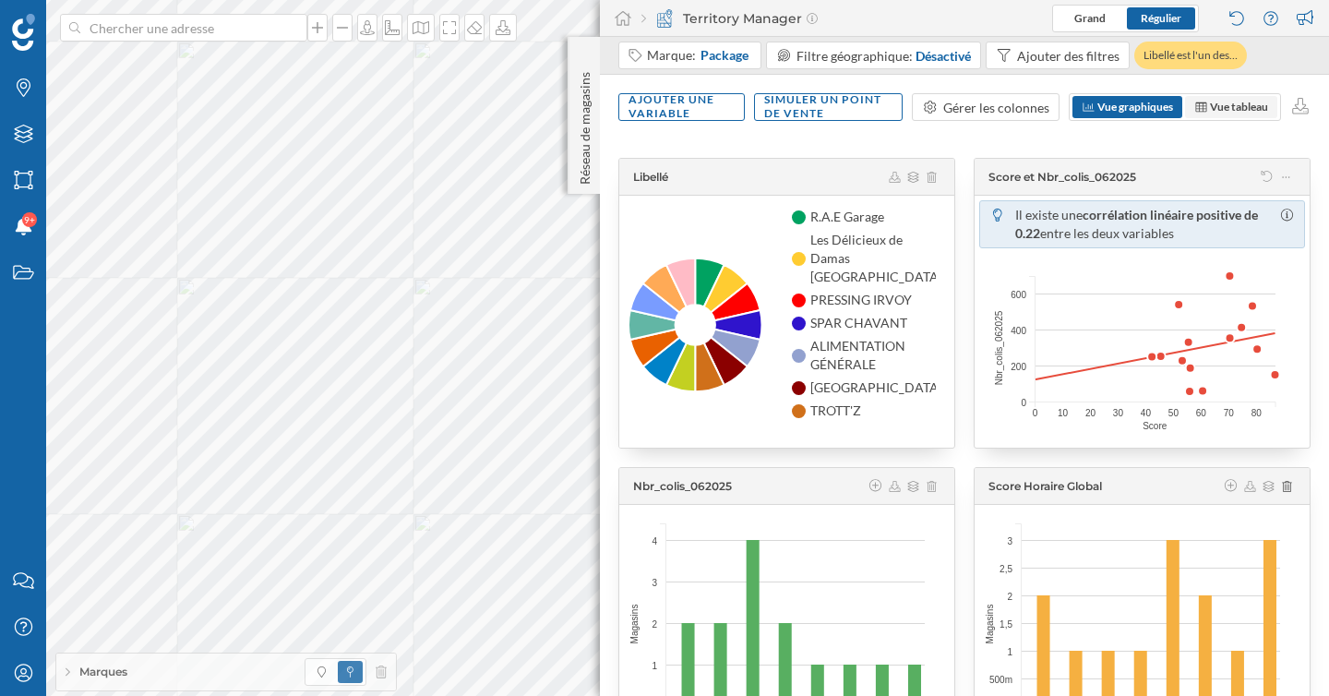
click at [1243, 104] on span "Vue tableau" at bounding box center [1239, 107] width 58 height 14
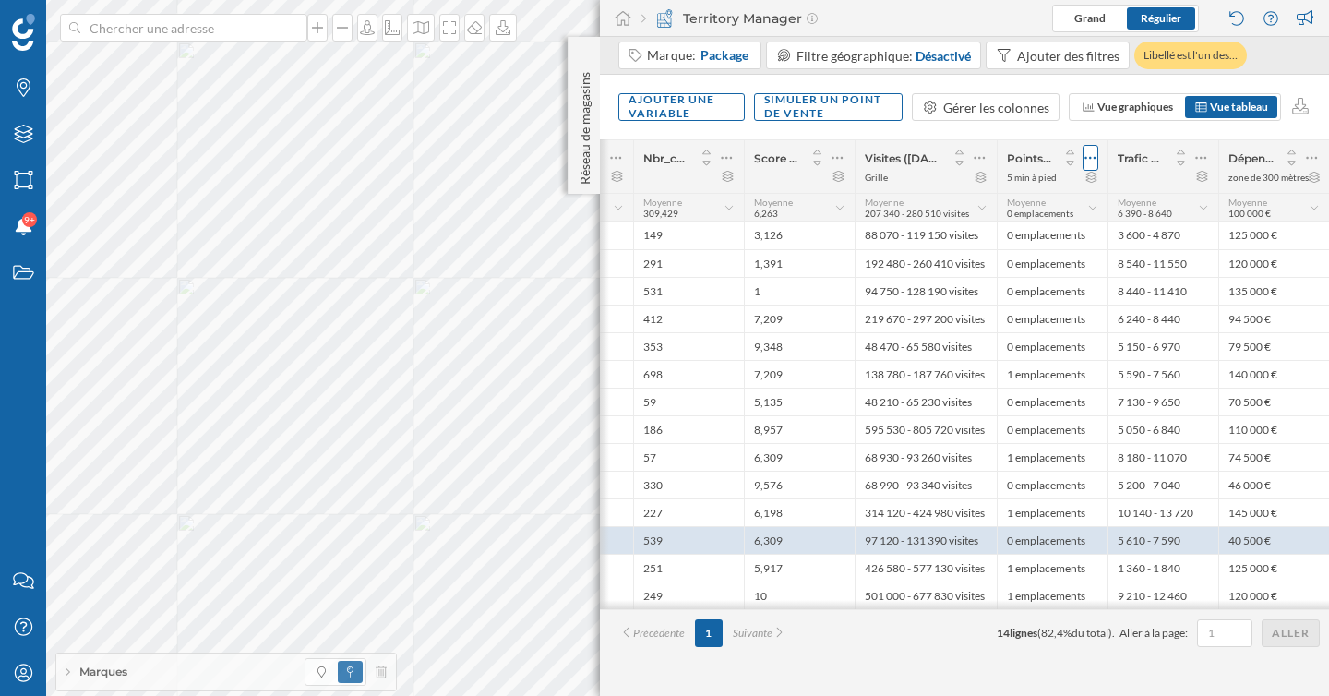
click at [1084, 156] on icon at bounding box center [1090, 158] width 12 height 18
click at [1025, 234] on div "Modifier la zone d'influence" at bounding box center [1006, 231] width 162 height 19
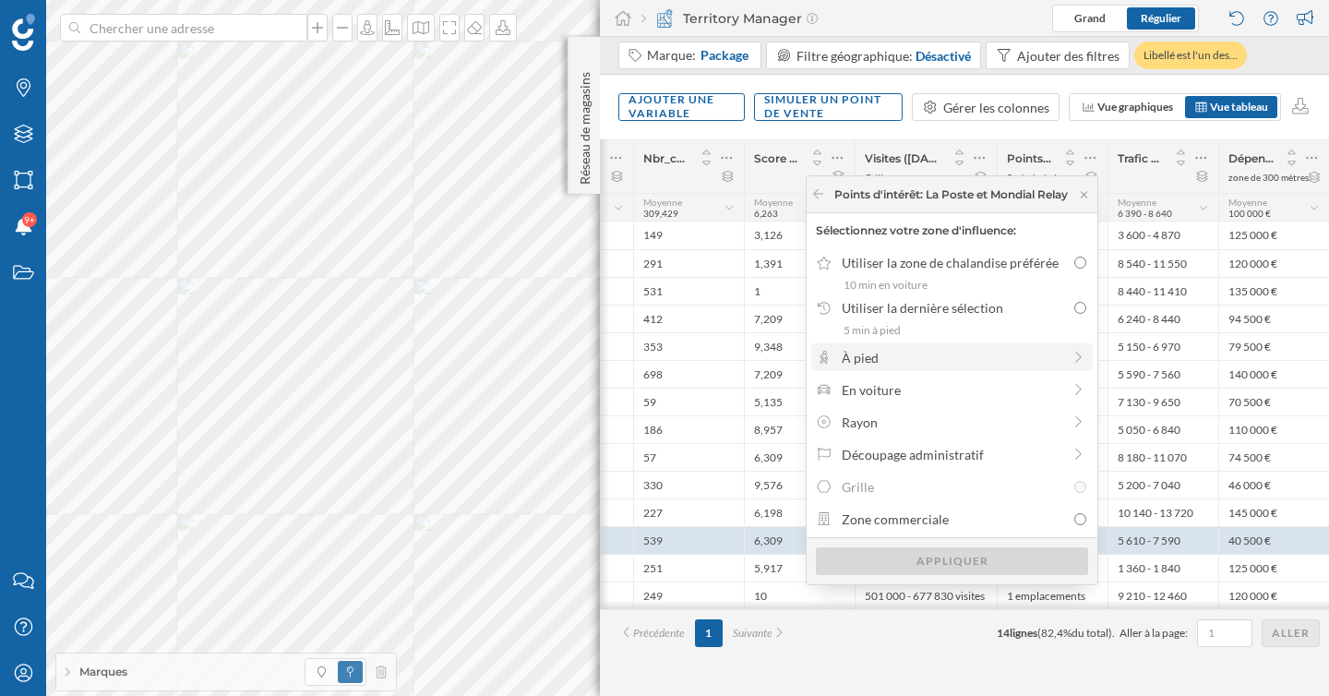
click at [975, 363] on div "À pied" at bounding box center [952, 357] width 220 height 19
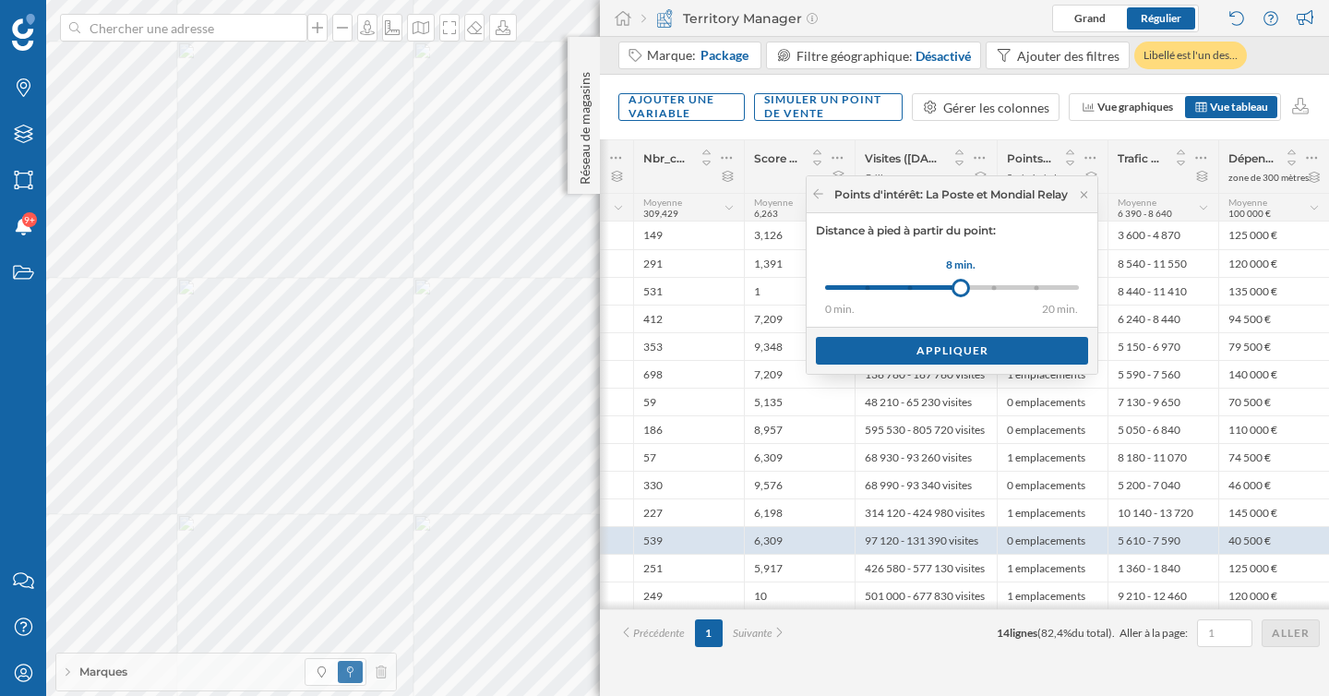
drag, startPoint x: 861, startPoint y: 286, endPoint x: 951, endPoint y: 289, distance: 89.6
click at [952, 289] on div at bounding box center [961, 288] width 18 height 18
click at [969, 357] on div "Appliquer" at bounding box center [952, 350] width 272 height 28
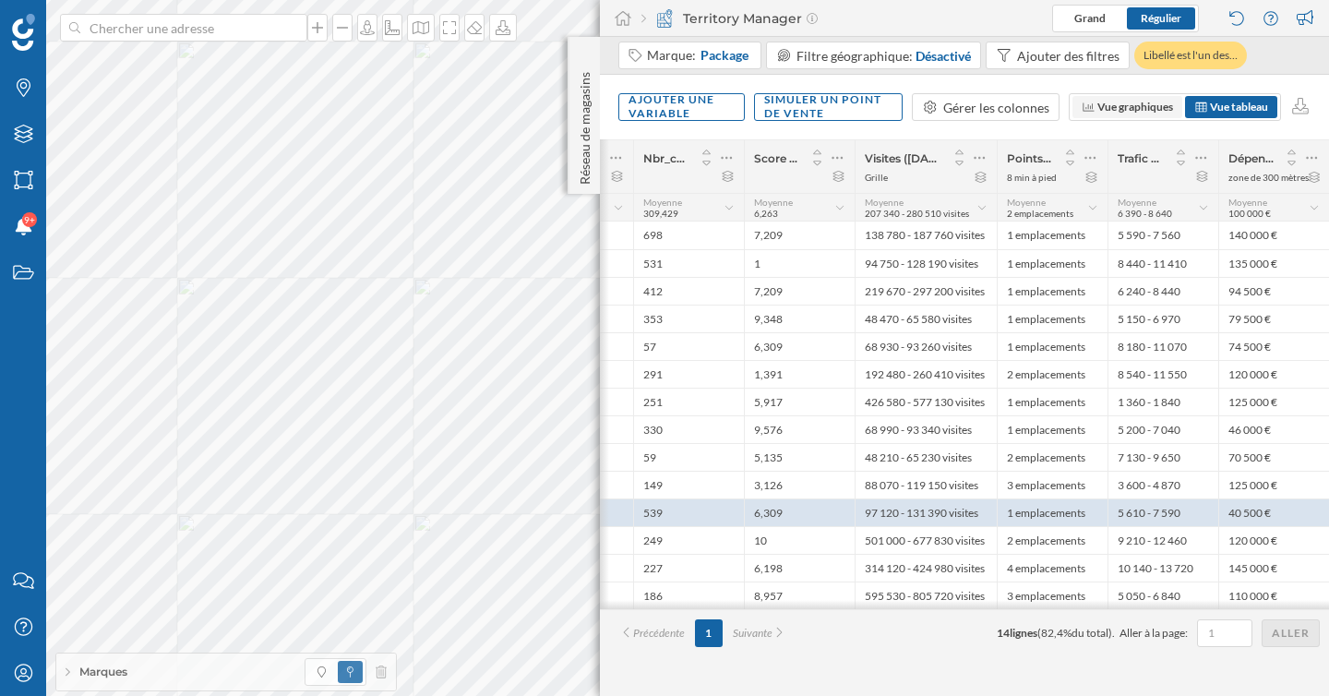
click at [1130, 106] on span "Vue graphiques" at bounding box center [1135, 107] width 76 height 14
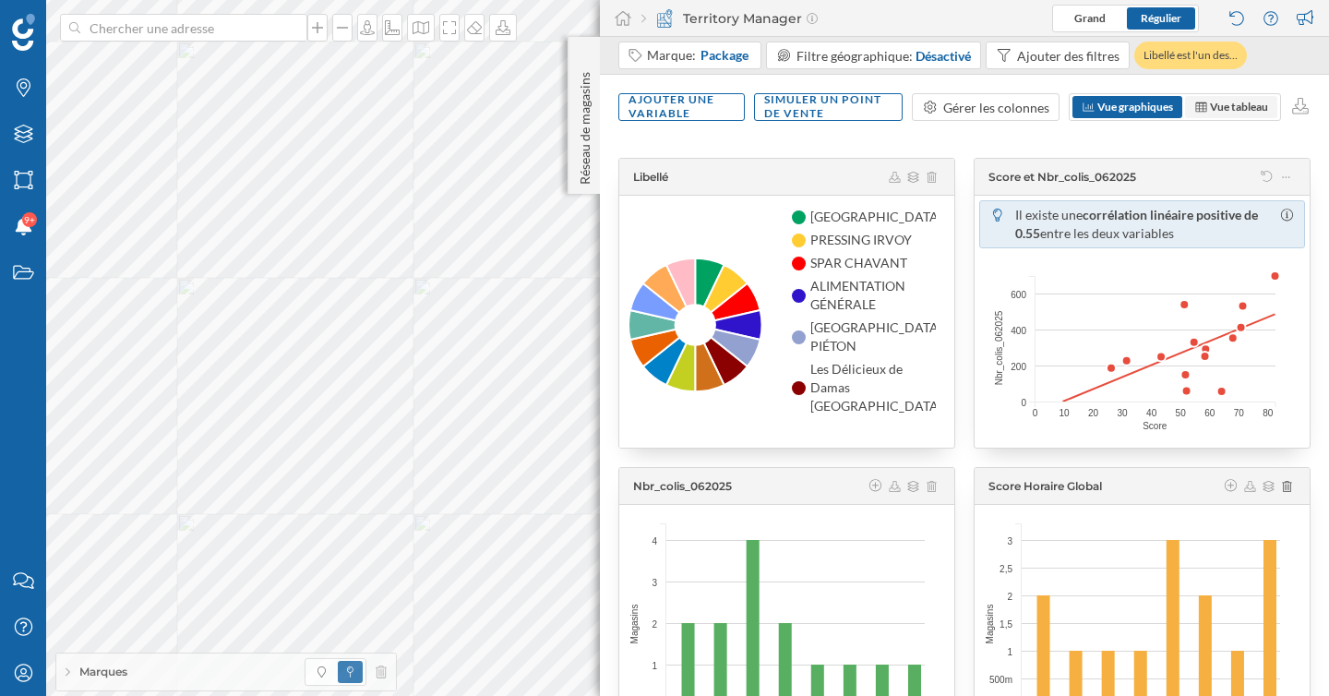
click at [1234, 109] on span "Vue tableau" at bounding box center [1239, 107] width 58 height 14
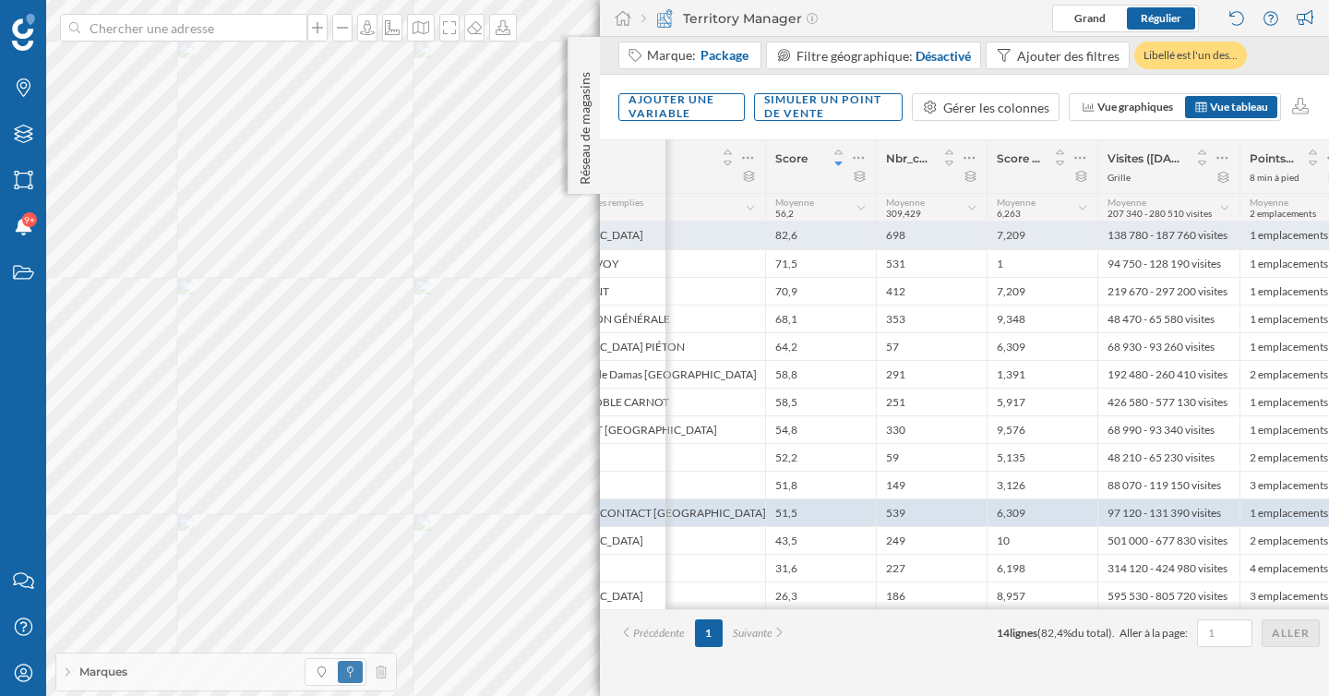
scroll to position [0, 30]
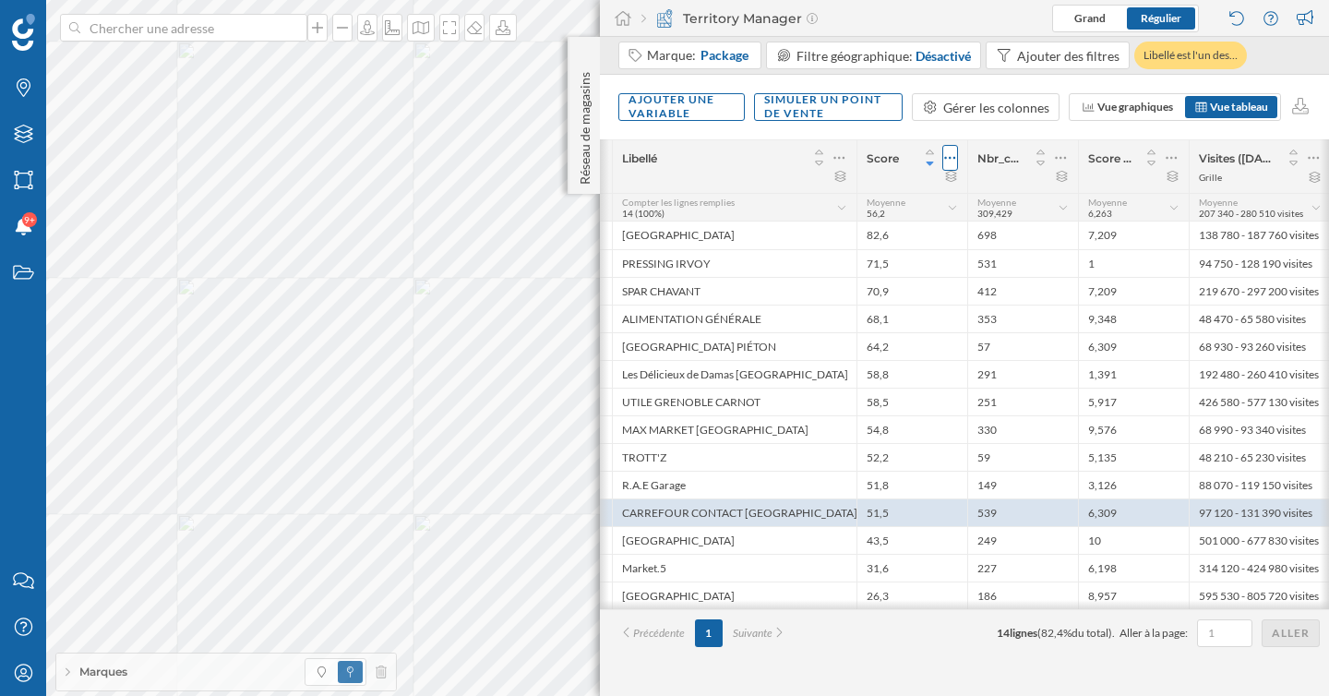
click at [955, 162] on icon at bounding box center [950, 158] width 12 height 18
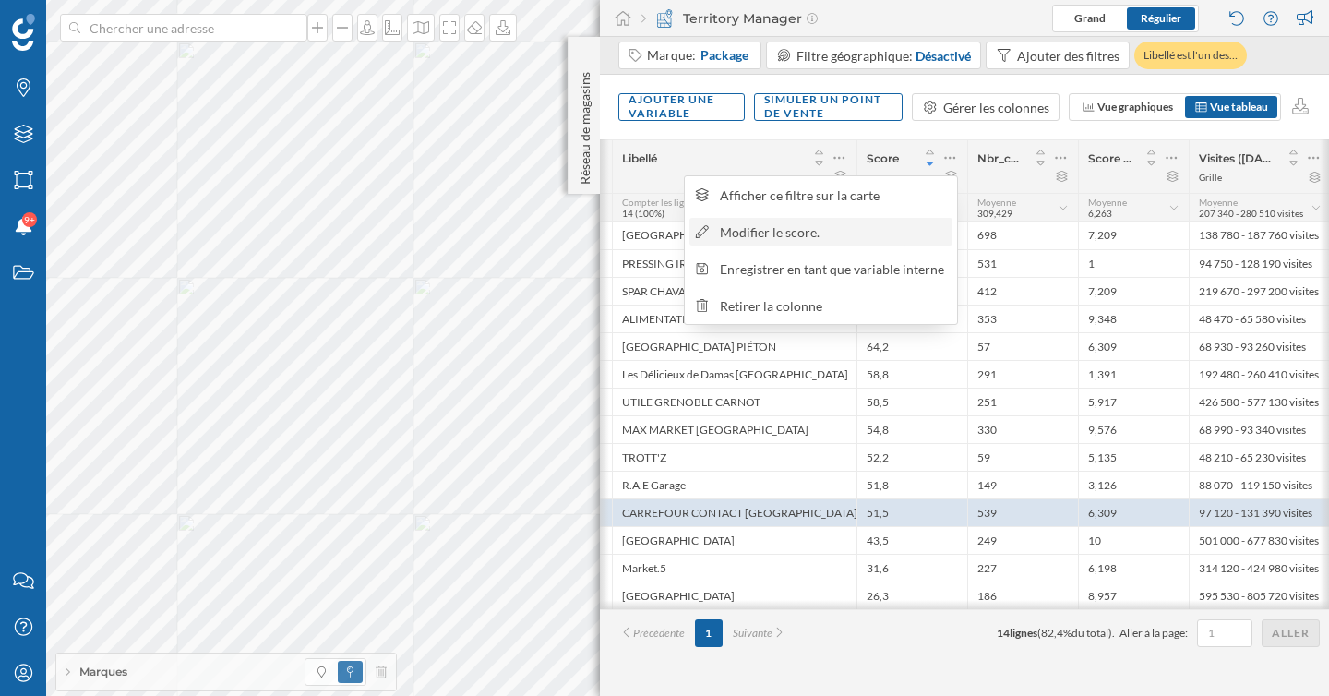
click at [821, 229] on div "Modifier le score." at bounding box center [833, 231] width 226 height 19
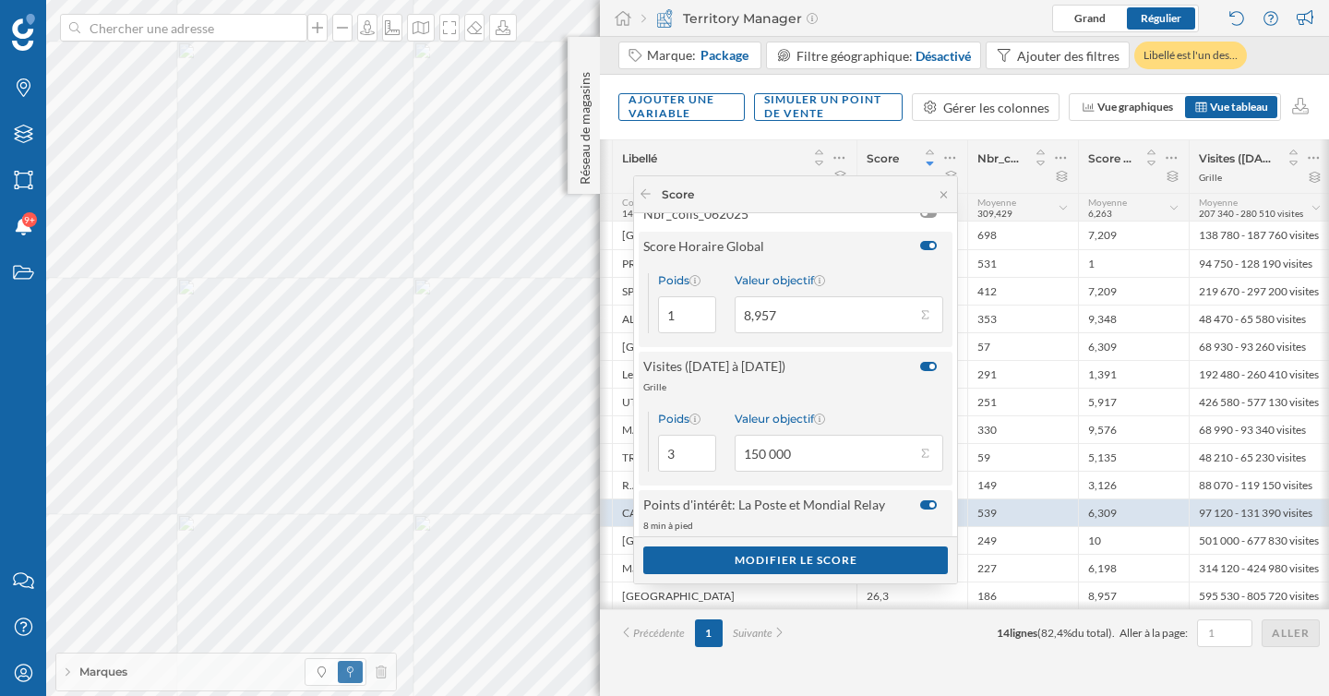
scroll to position [0, 0]
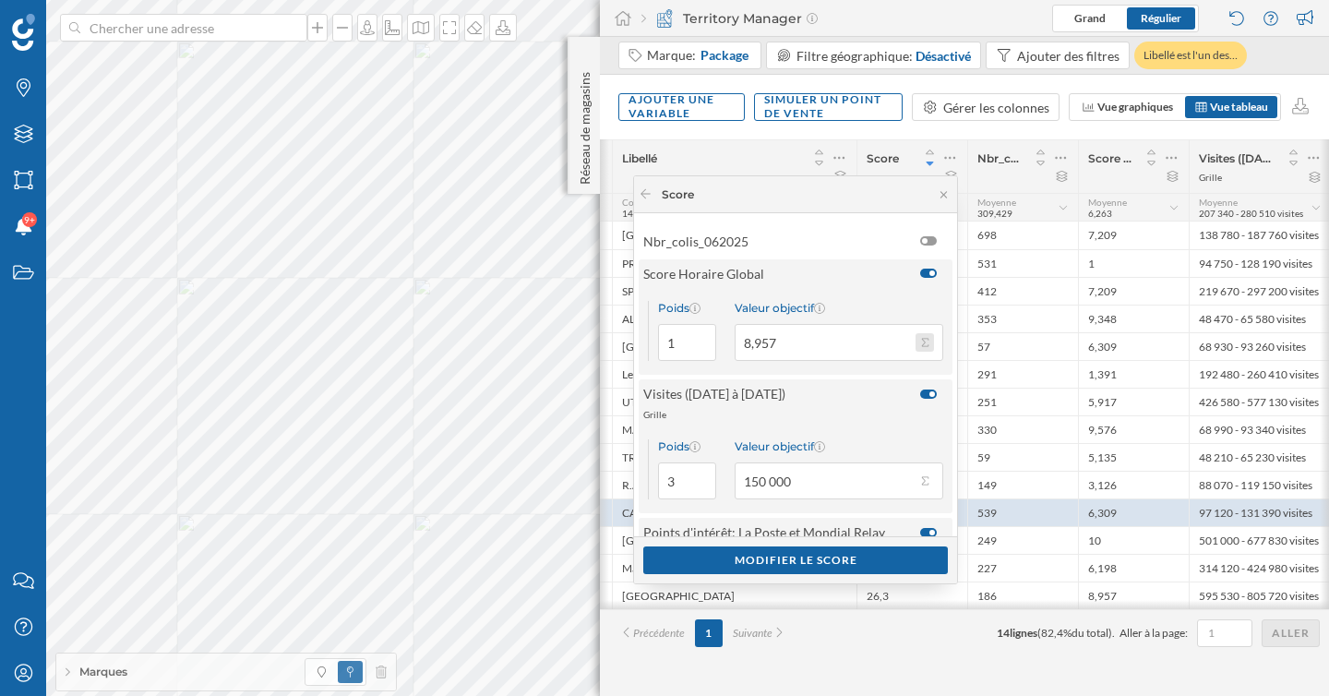
click at [921, 344] on button "Valeur objectif 8,957" at bounding box center [925, 342] width 18 height 18
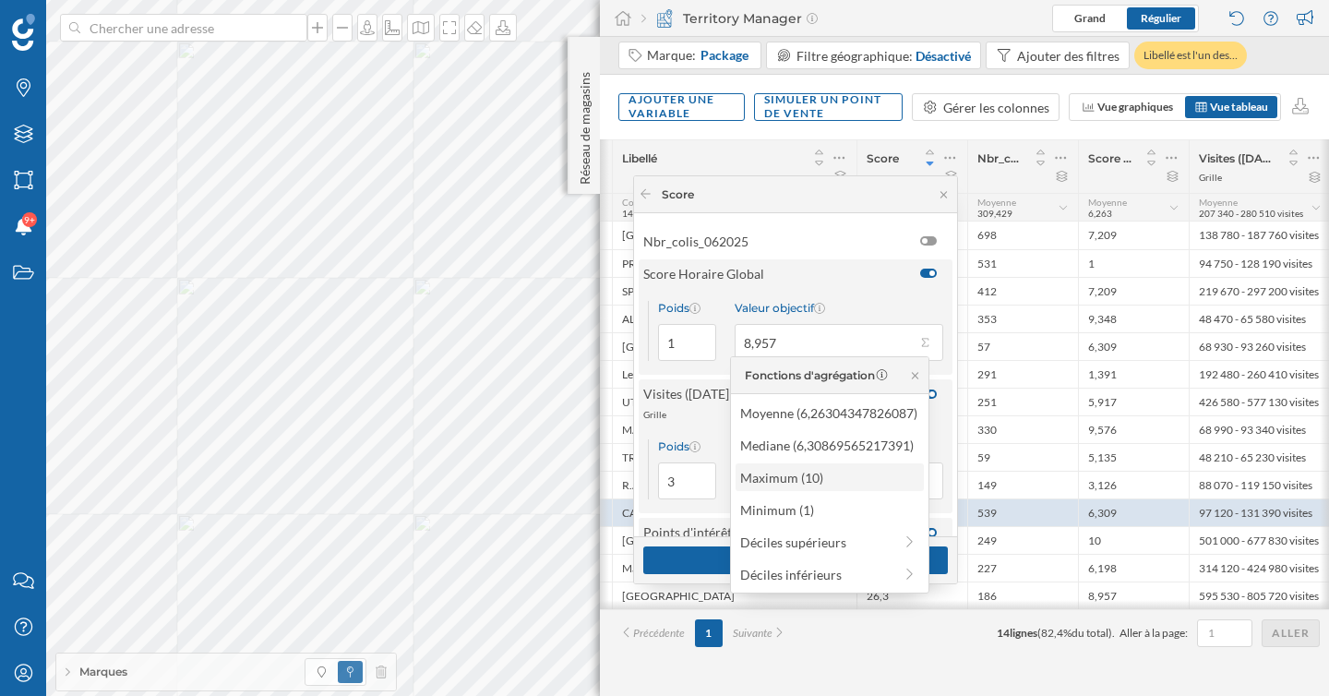
click at [812, 472] on div "Maximum (10)" at bounding box center [828, 477] width 177 height 19
type input "10"
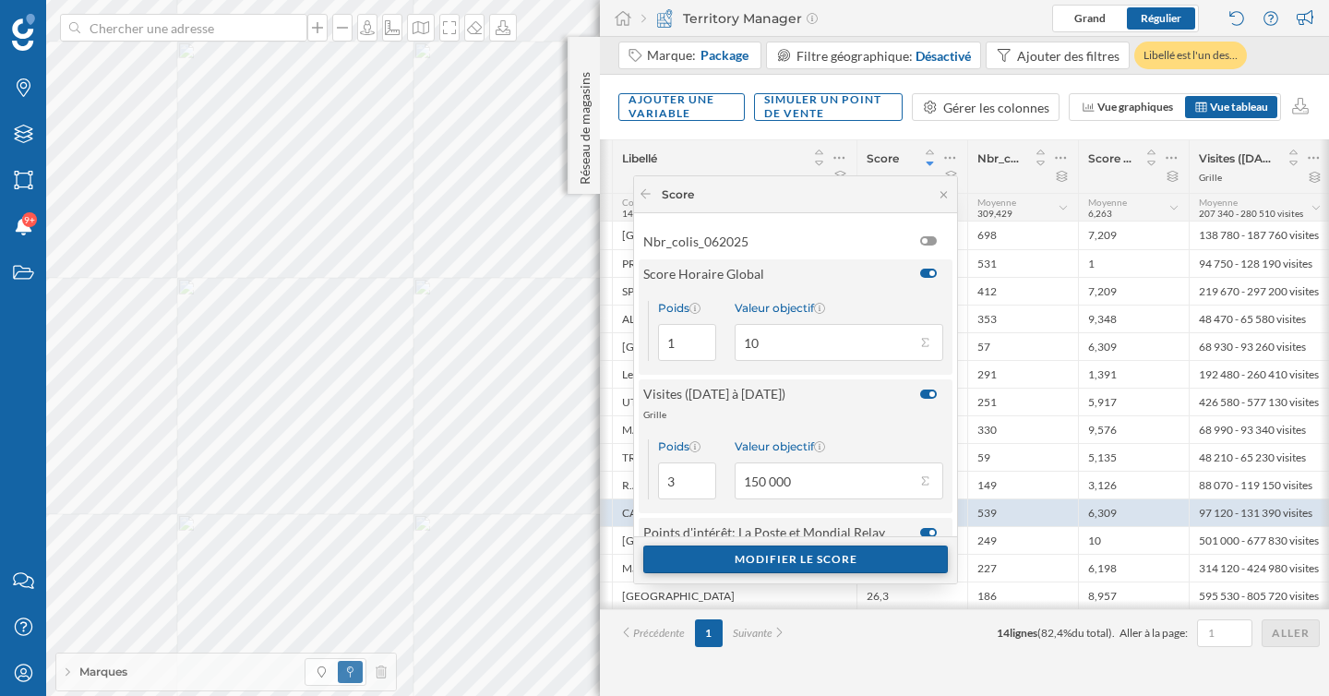
click at [797, 557] on div "Modifier le score" at bounding box center [795, 559] width 305 height 28
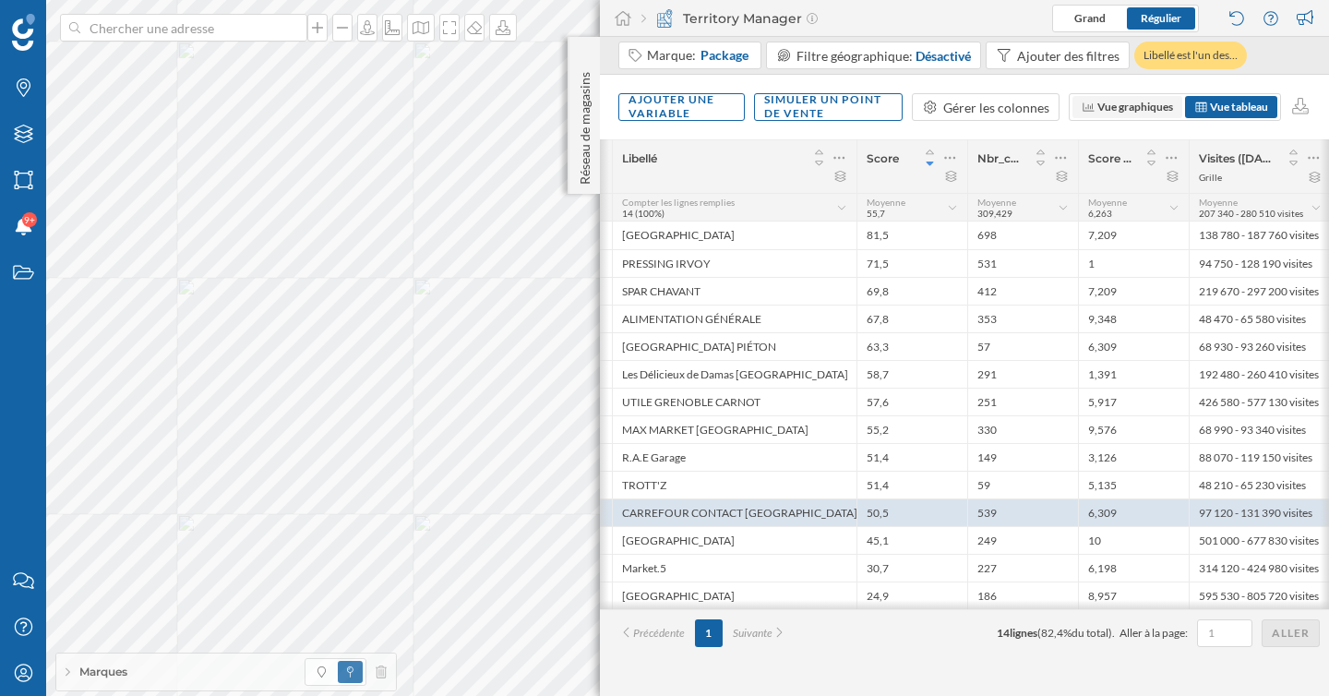
click at [1128, 107] on span "Vue graphiques" at bounding box center [1135, 107] width 76 height 14
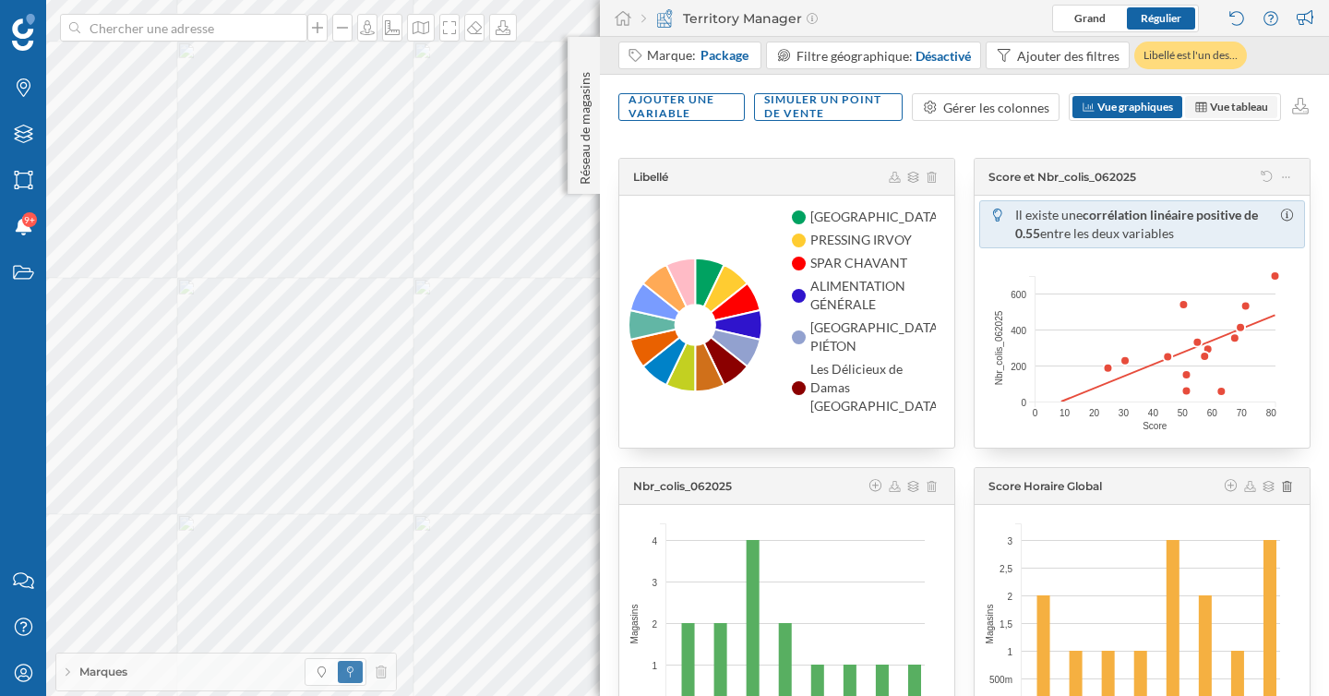
click at [1220, 103] on span "Vue tableau" at bounding box center [1239, 107] width 58 height 14
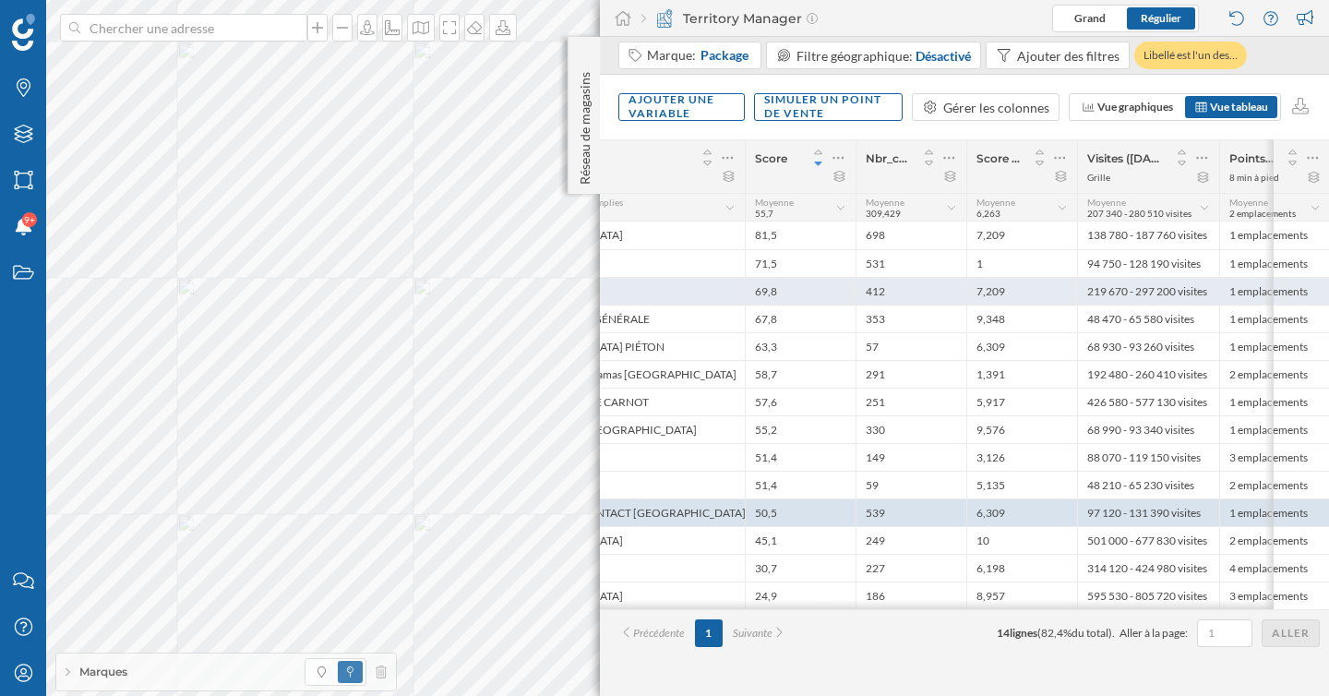
scroll to position [0, 161]
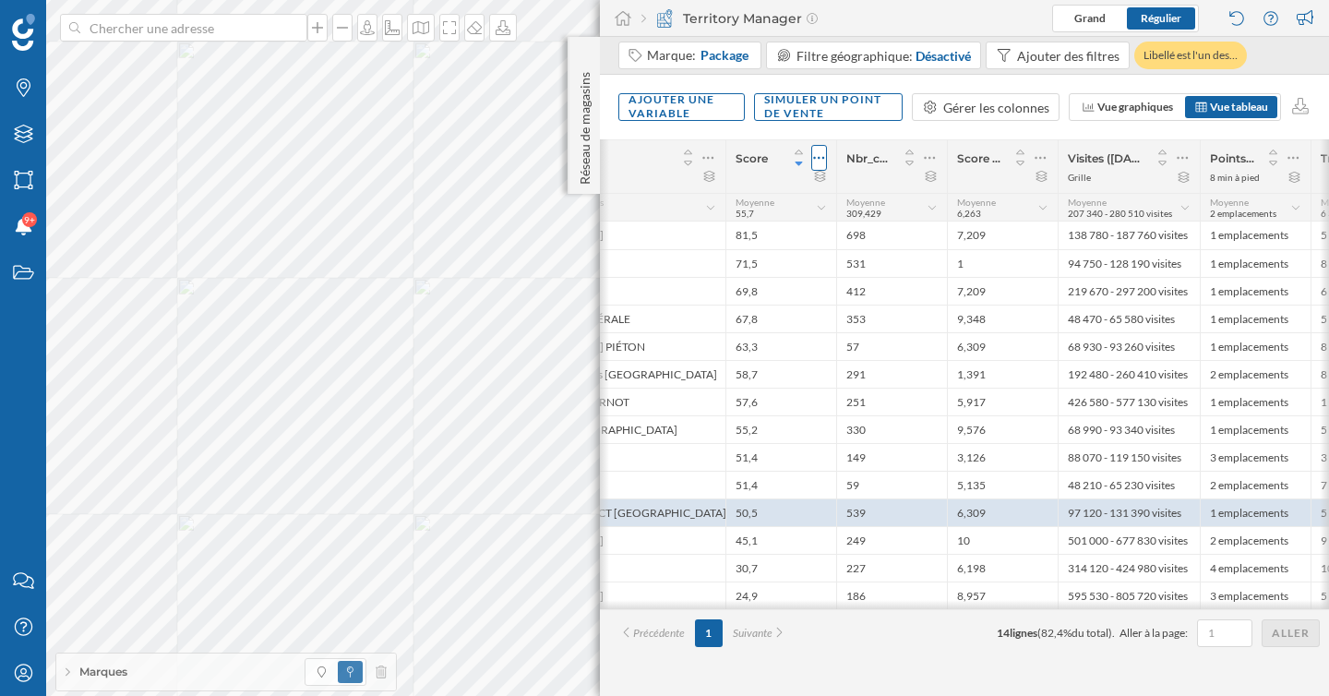
click at [820, 159] on icon at bounding box center [819, 158] width 12 height 18
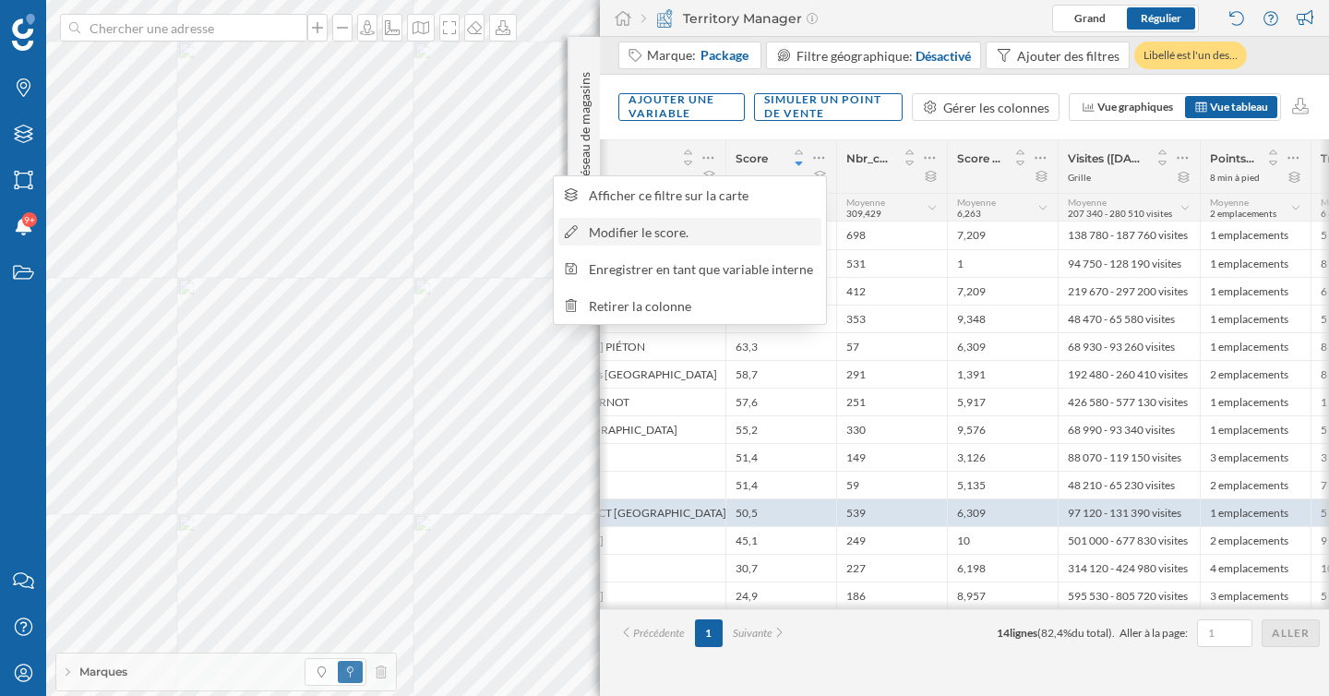
click at [735, 231] on div "Modifier le score." at bounding box center [702, 231] width 226 height 19
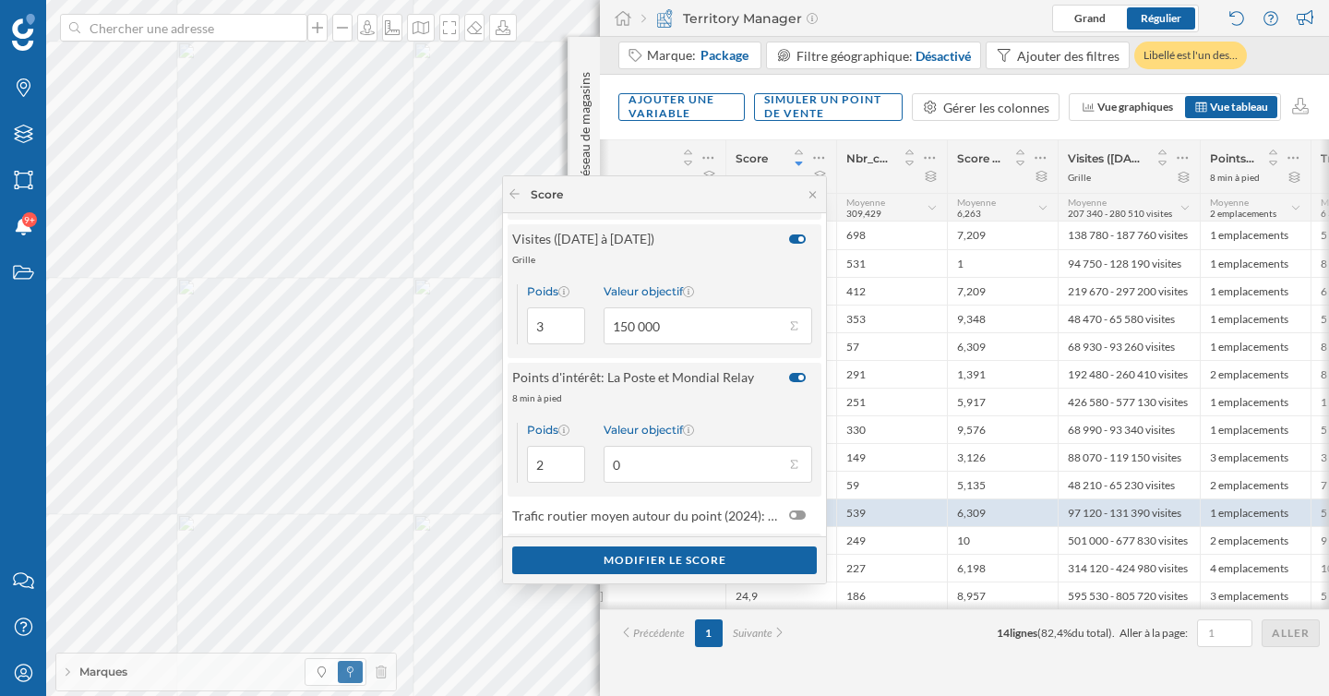
scroll to position [0, 0]
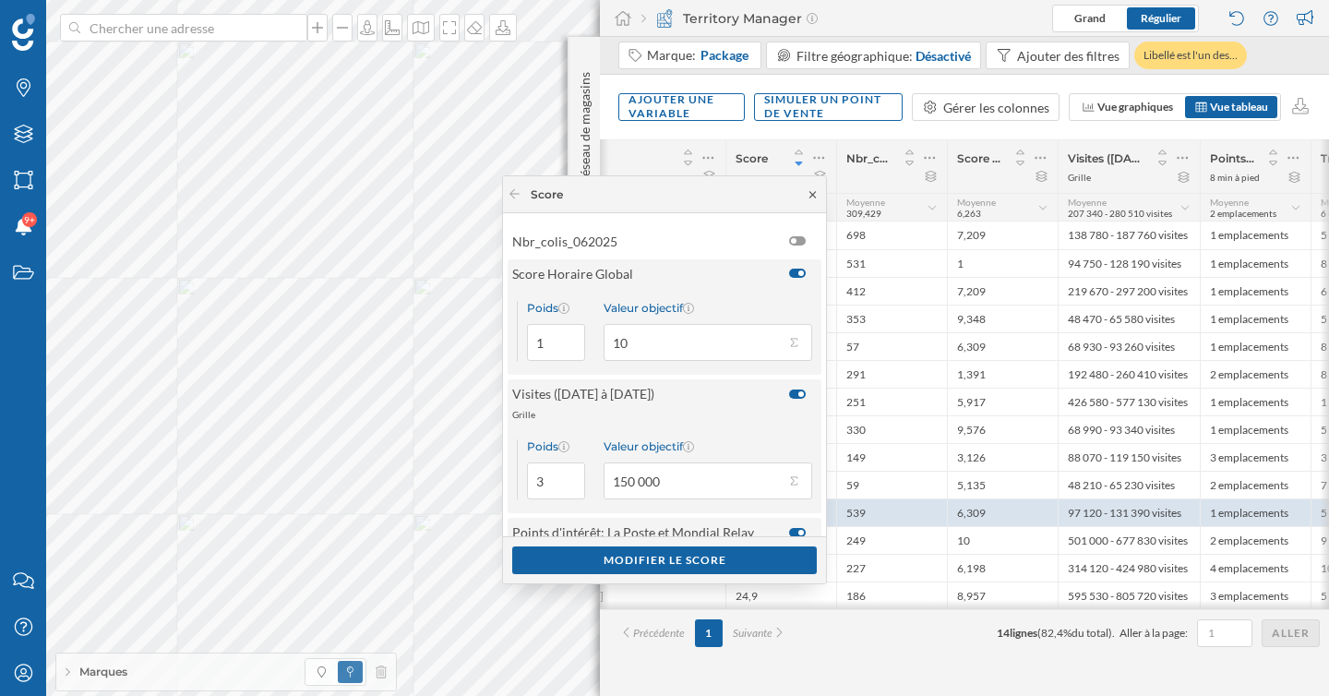
click at [809, 195] on icon at bounding box center [813, 194] width 14 height 11
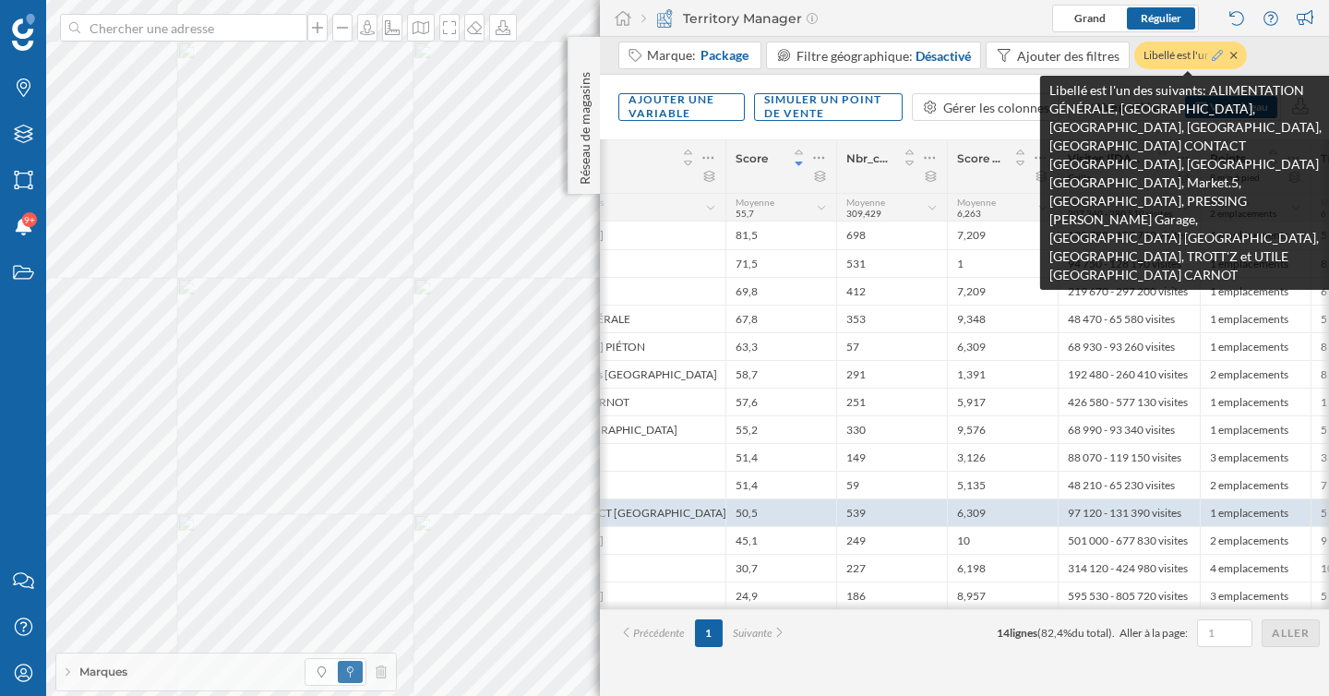
click at [1217, 55] on icon at bounding box center [1217, 55] width 11 height 11
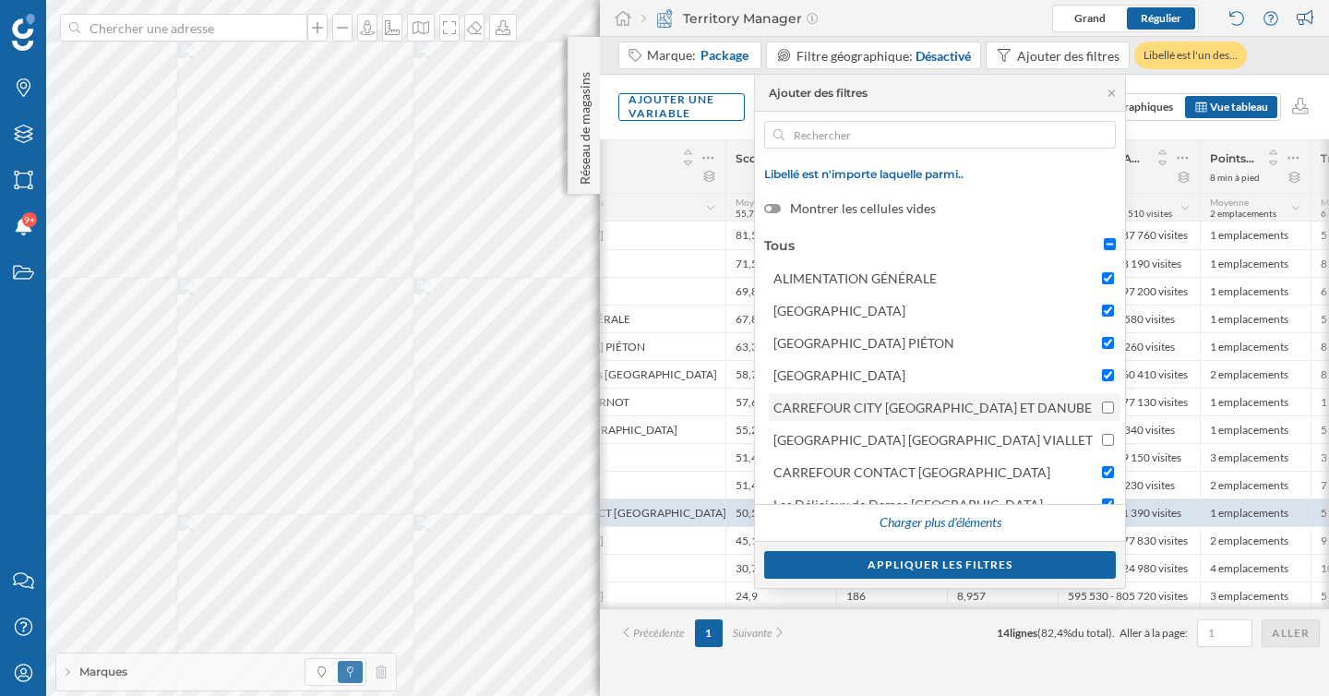
click at [1102, 400] on div at bounding box center [1108, 407] width 12 height 19
click at [1102, 401] on input "CARREFOUR CITY [GEOGRAPHIC_DATA] ET DANUBE" at bounding box center [1108, 407] width 12 height 12
checkbox input "true"
click at [1102, 434] on input "[GEOGRAPHIC_DATA] [GEOGRAPHIC_DATA] VIALLET" at bounding box center [1108, 440] width 12 height 12
checkbox input "true"
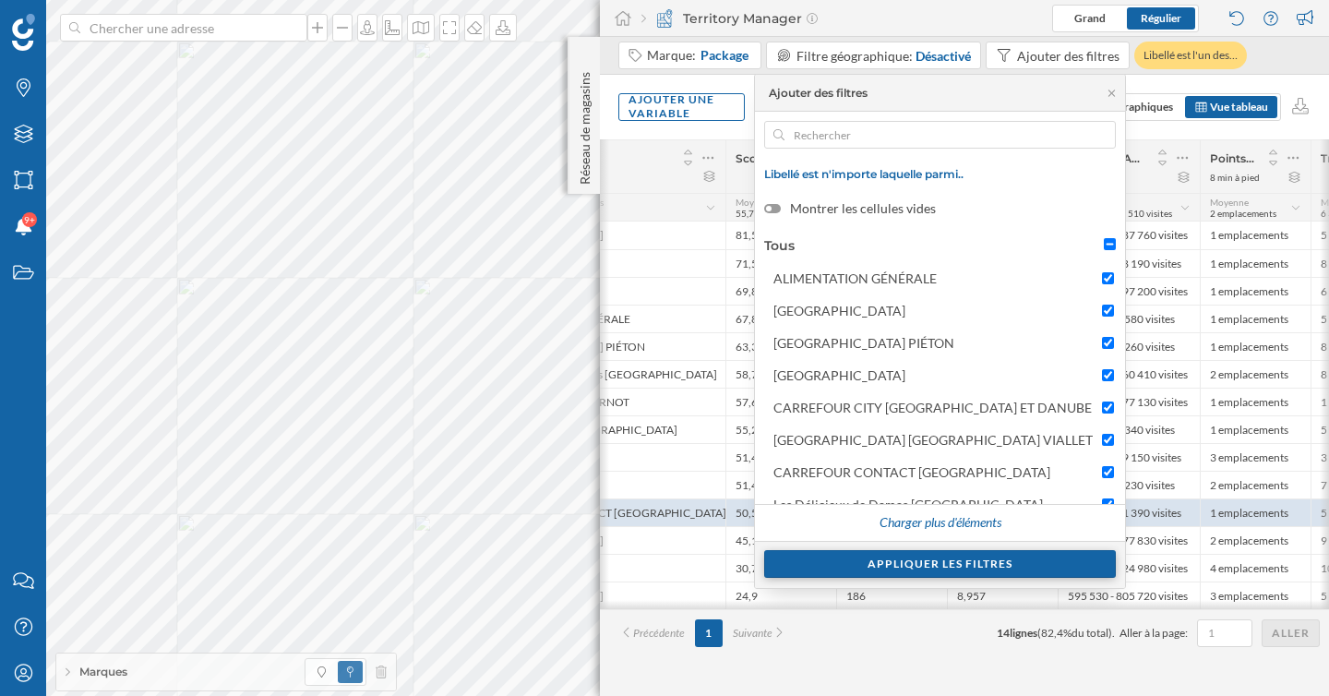
click at [1026, 566] on div "Appliquer les filtres" at bounding box center [940, 564] width 352 height 28
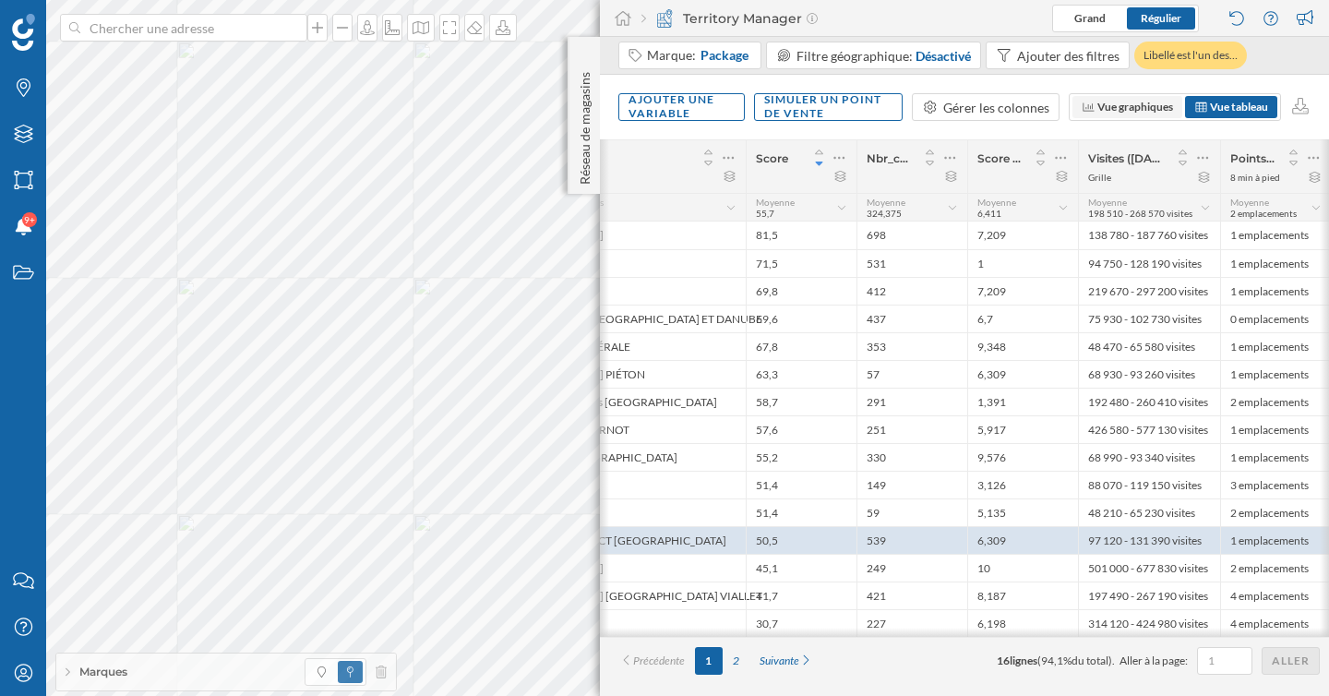
click at [1141, 103] on span "Vue graphiques" at bounding box center [1135, 107] width 76 height 14
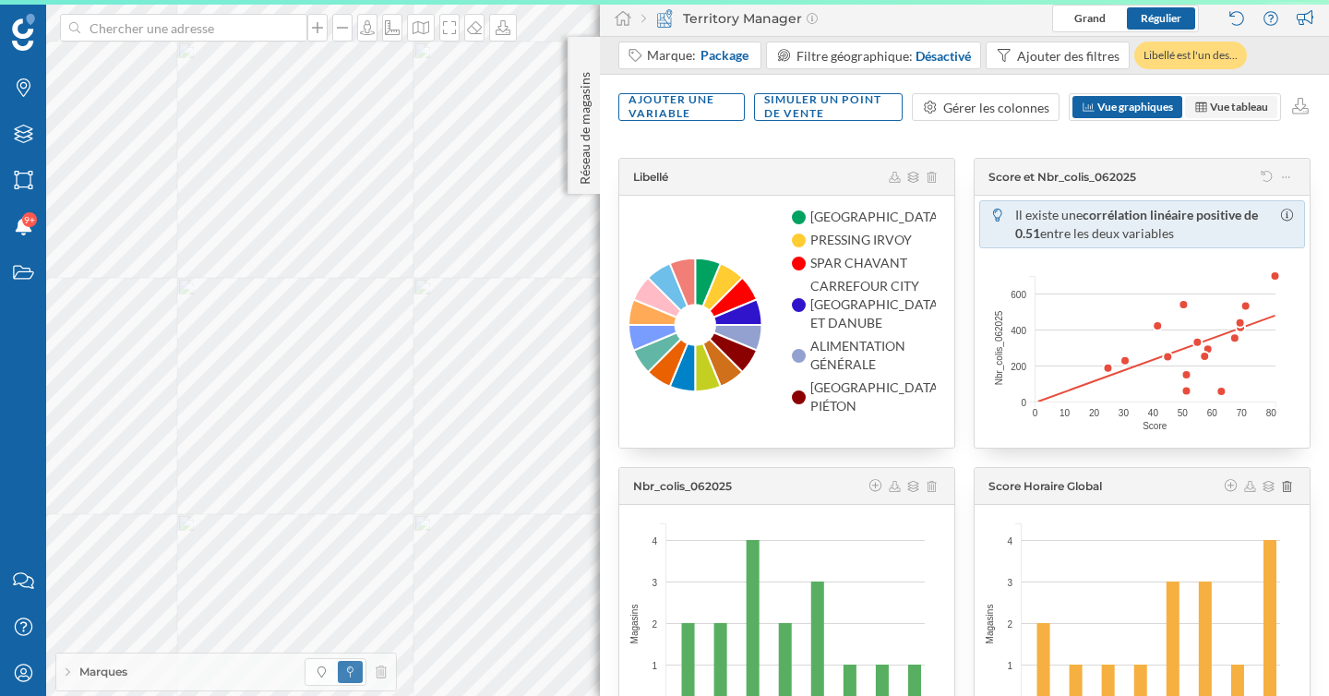
click at [1227, 106] on span "Vue tableau" at bounding box center [1239, 107] width 58 height 14
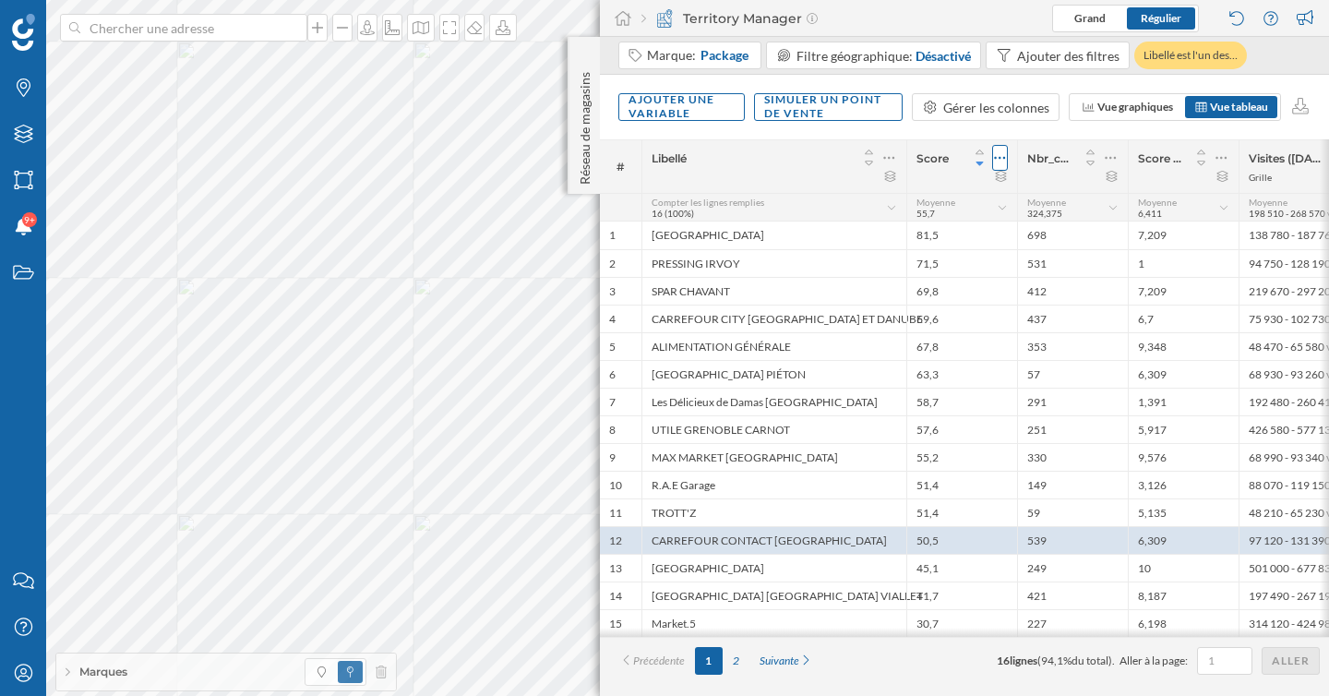
click at [1004, 155] on icon at bounding box center [1000, 158] width 12 height 18
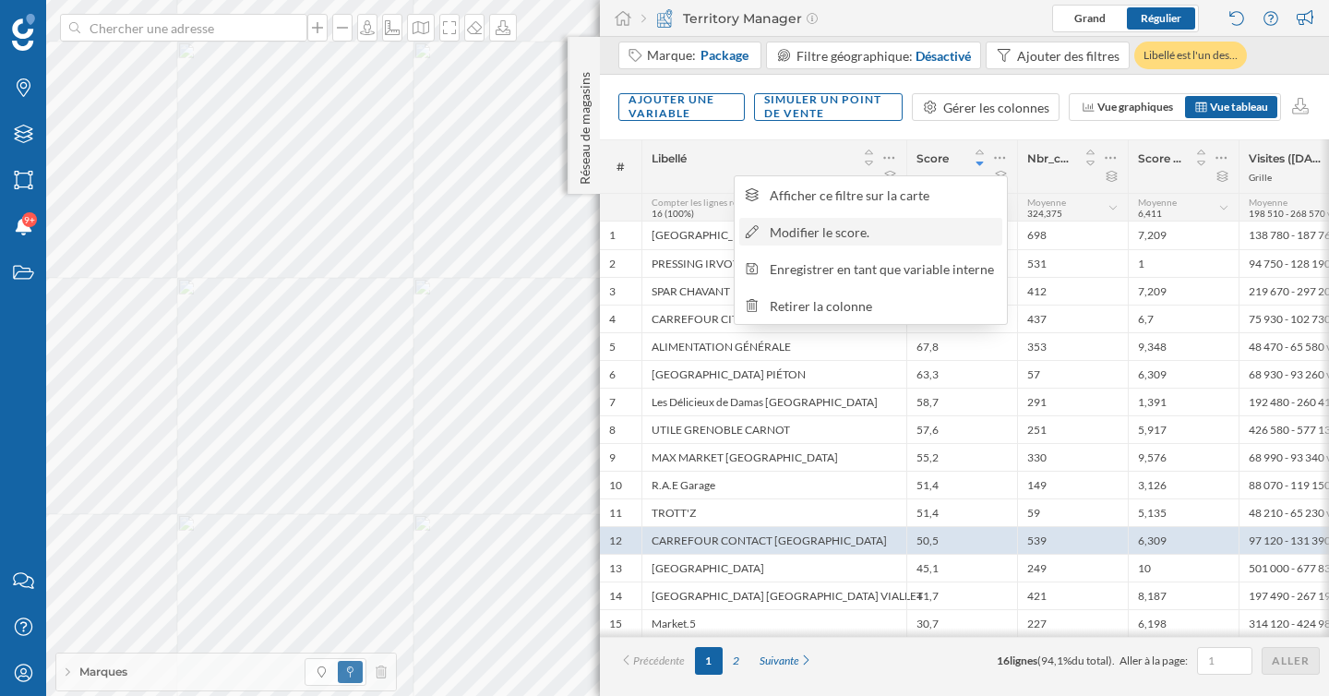
click at [912, 234] on div "Modifier le score." at bounding box center [883, 231] width 226 height 19
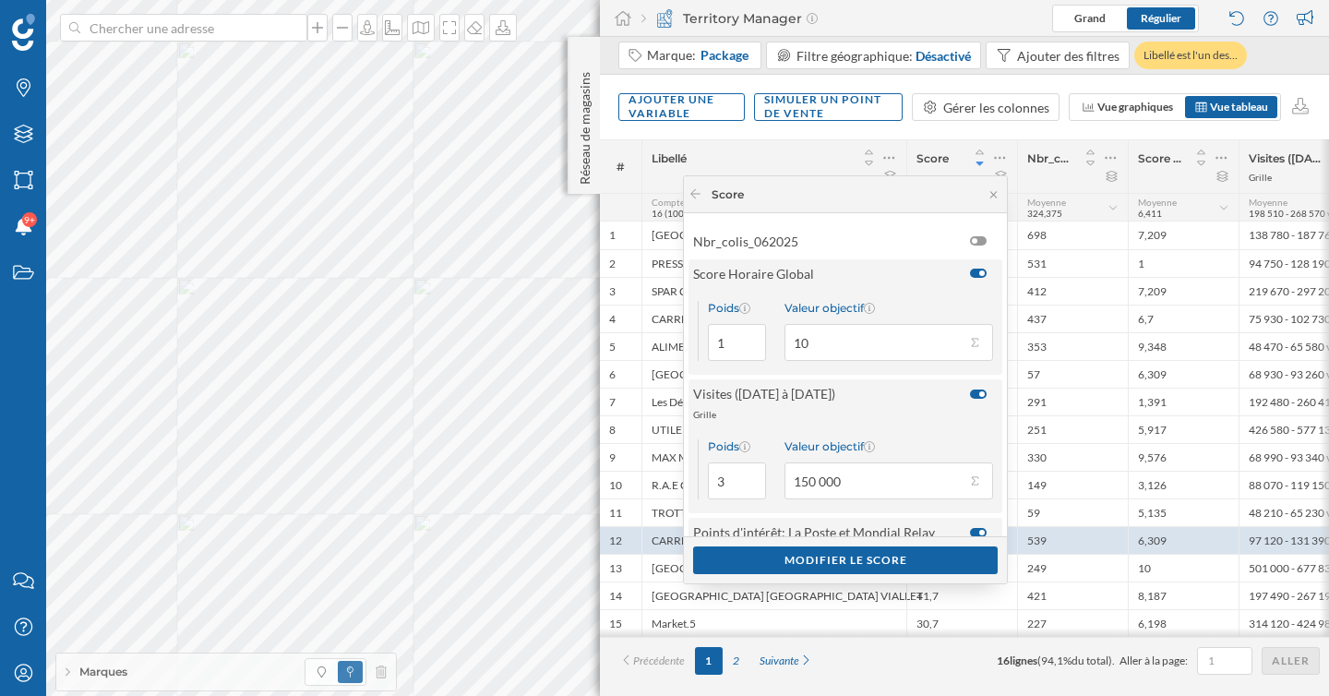
click at [979, 274] on div at bounding box center [982, 273] width 6 height 6
click at [0, 0] on input "checkbox" at bounding box center [0, 0] width 0 height 0
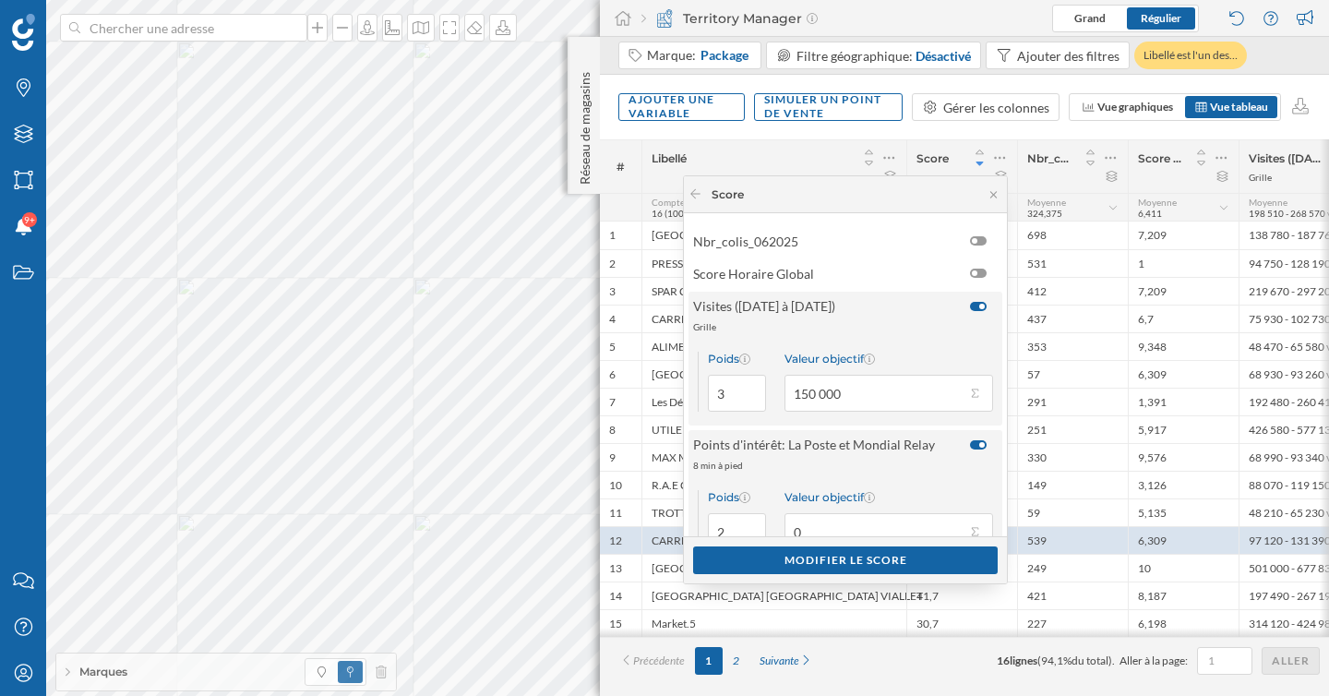
click at [1093, 137] on div "Ajouter une variable Simuler un point de vente Gérer les colonnes Vue graphique…" at bounding box center [964, 107] width 729 height 65
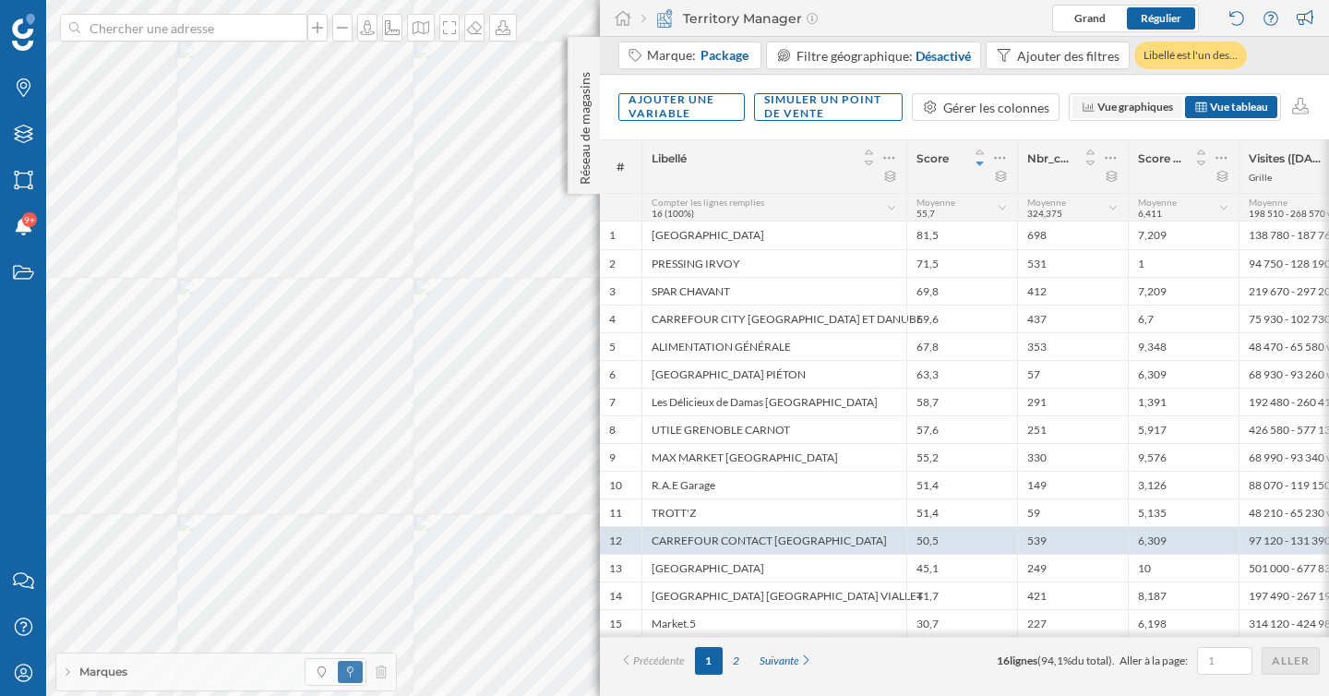
click at [1146, 110] on span "Vue graphiques" at bounding box center [1135, 107] width 76 height 14
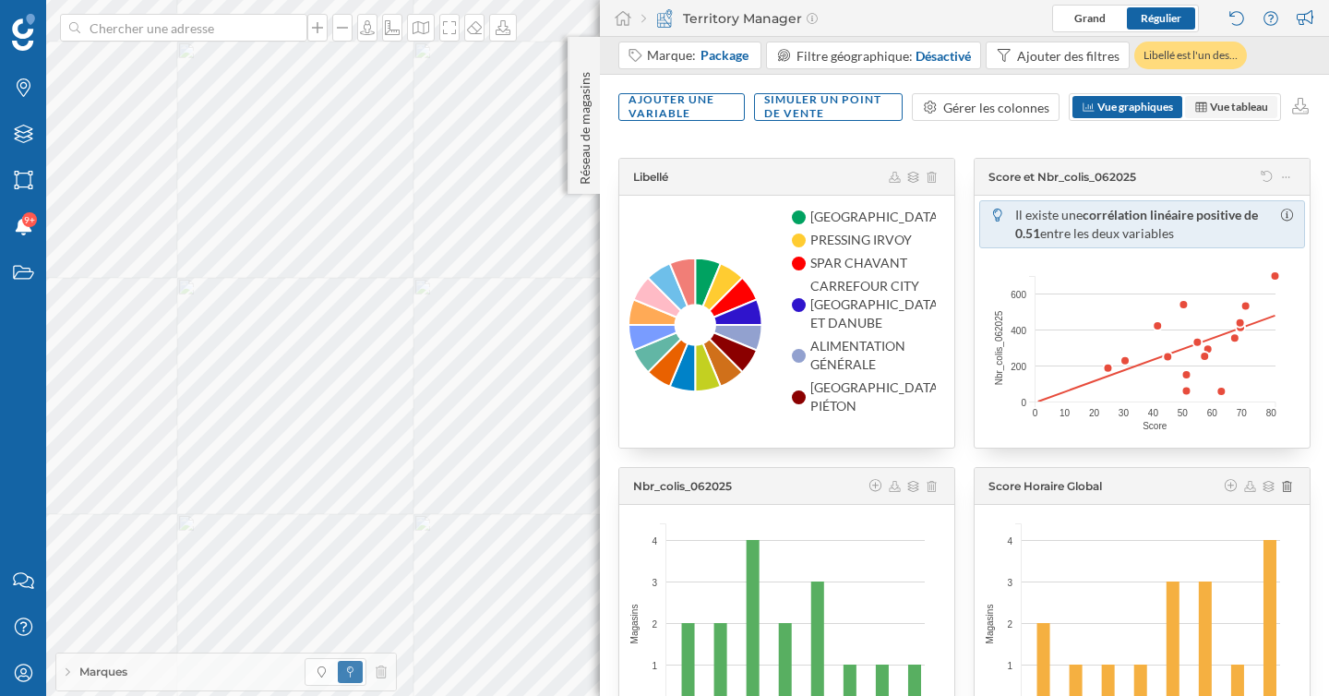
click at [1222, 102] on span "Vue tableau" at bounding box center [1239, 107] width 58 height 14
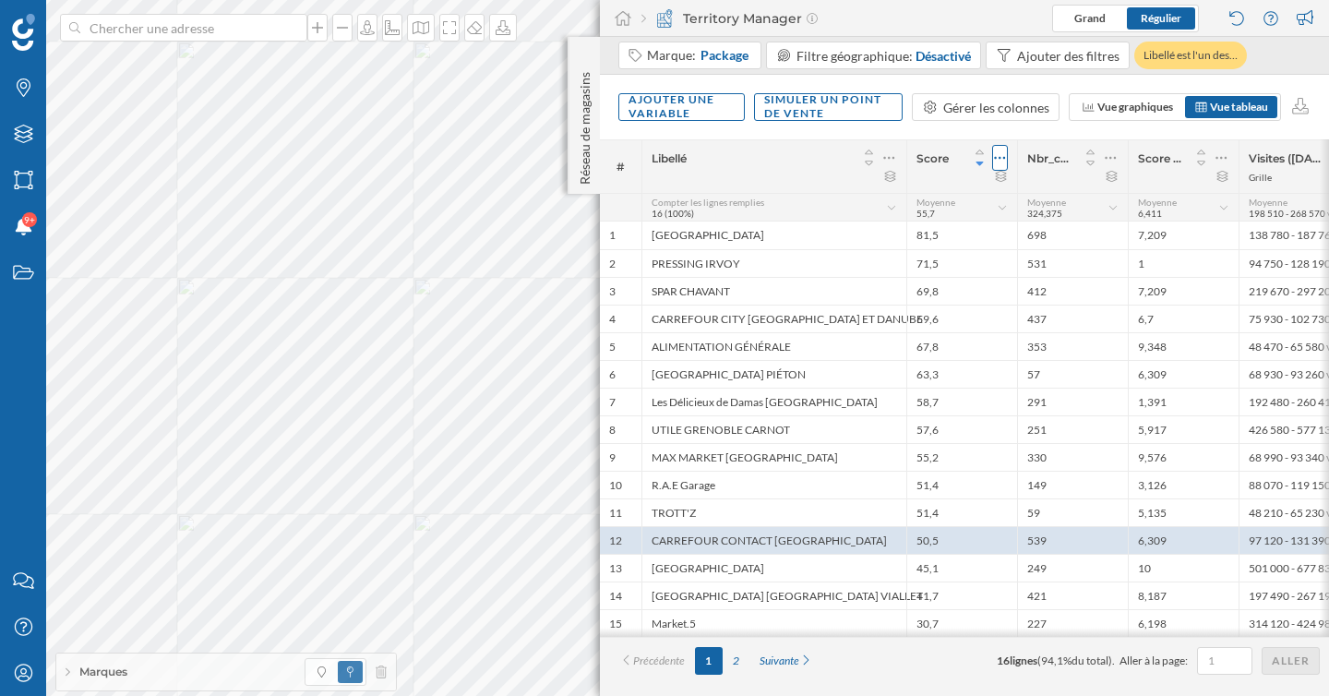
click at [1004, 162] on icon at bounding box center [1000, 158] width 12 height 18
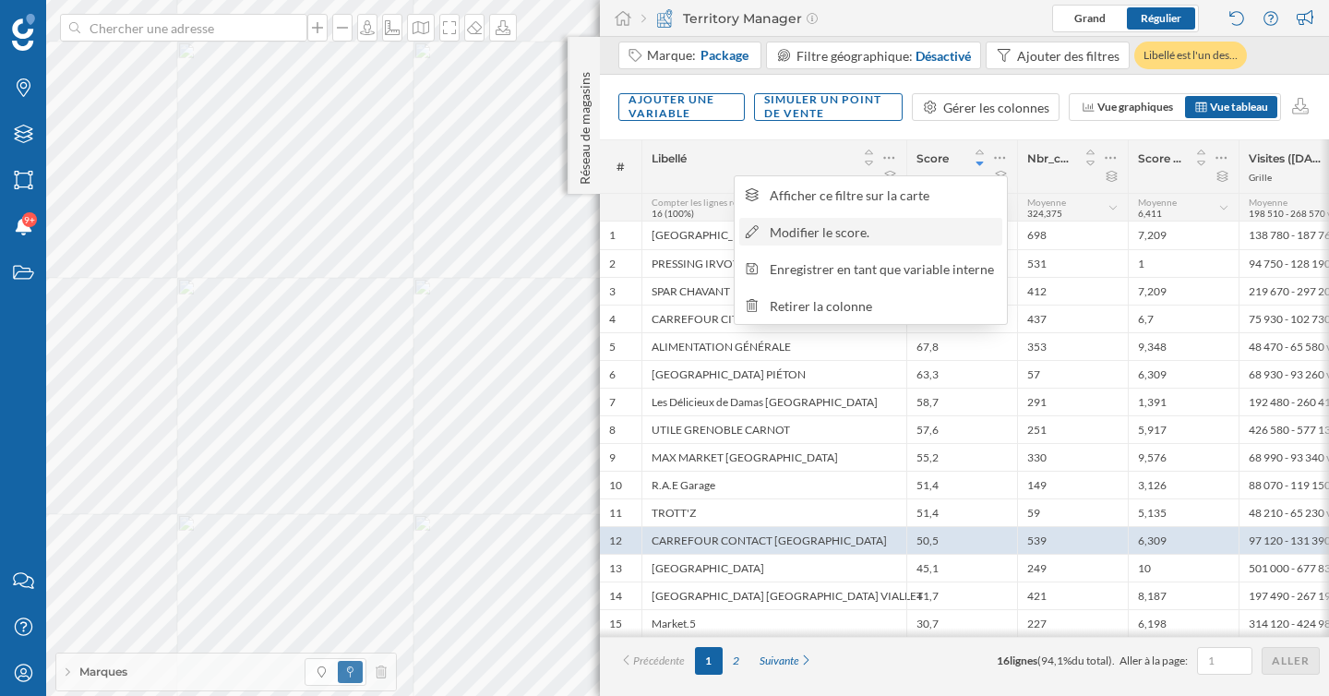
click at [951, 232] on div "Modifier le score." at bounding box center [883, 231] width 226 height 19
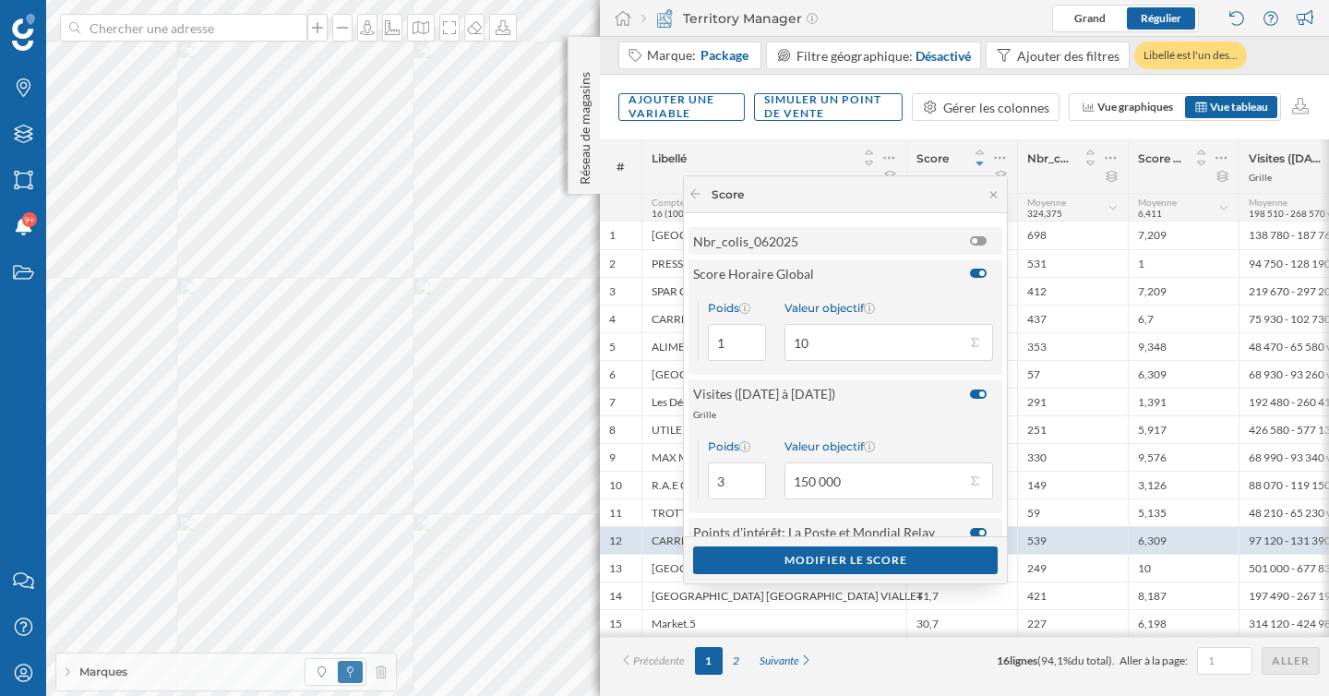
click at [972, 241] on div at bounding box center [975, 241] width 6 height 6
click at [0, 0] on input "checkbox" at bounding box center [0, 0] width 0 height 0
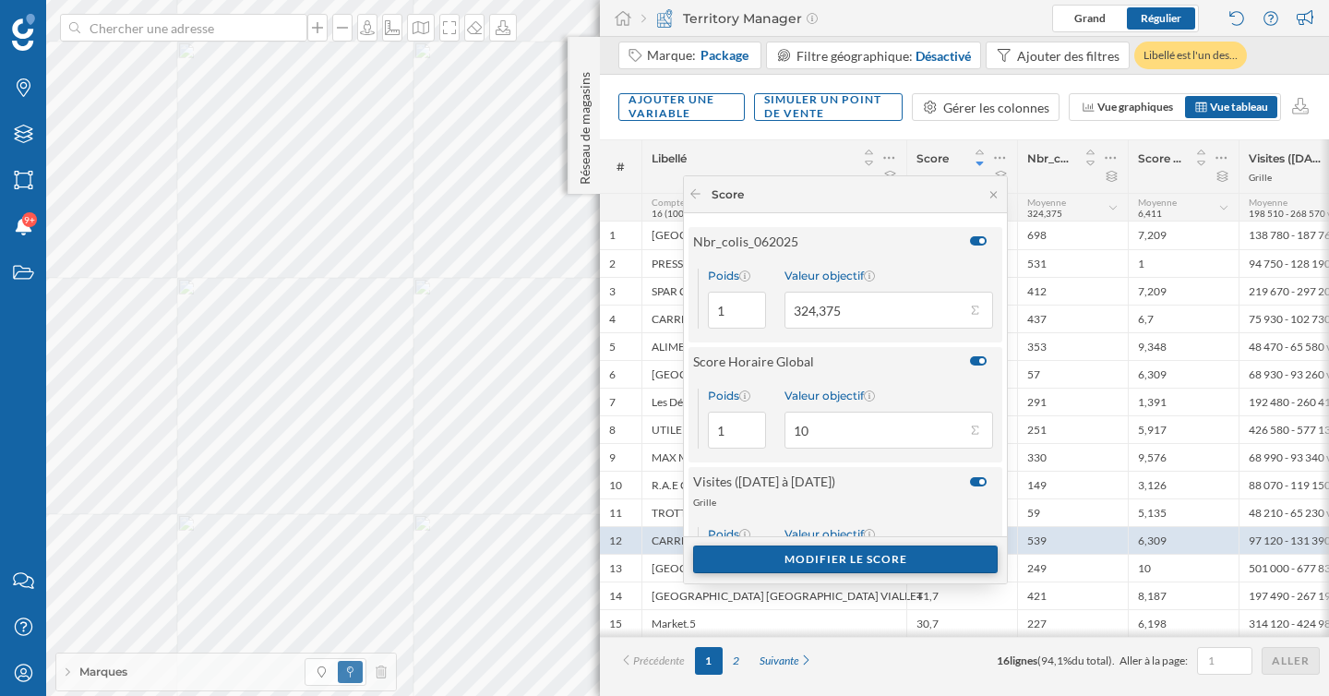
click at [897, 553] on div "Modifier le score" at bounding box center [845, 559] width 305 height 28
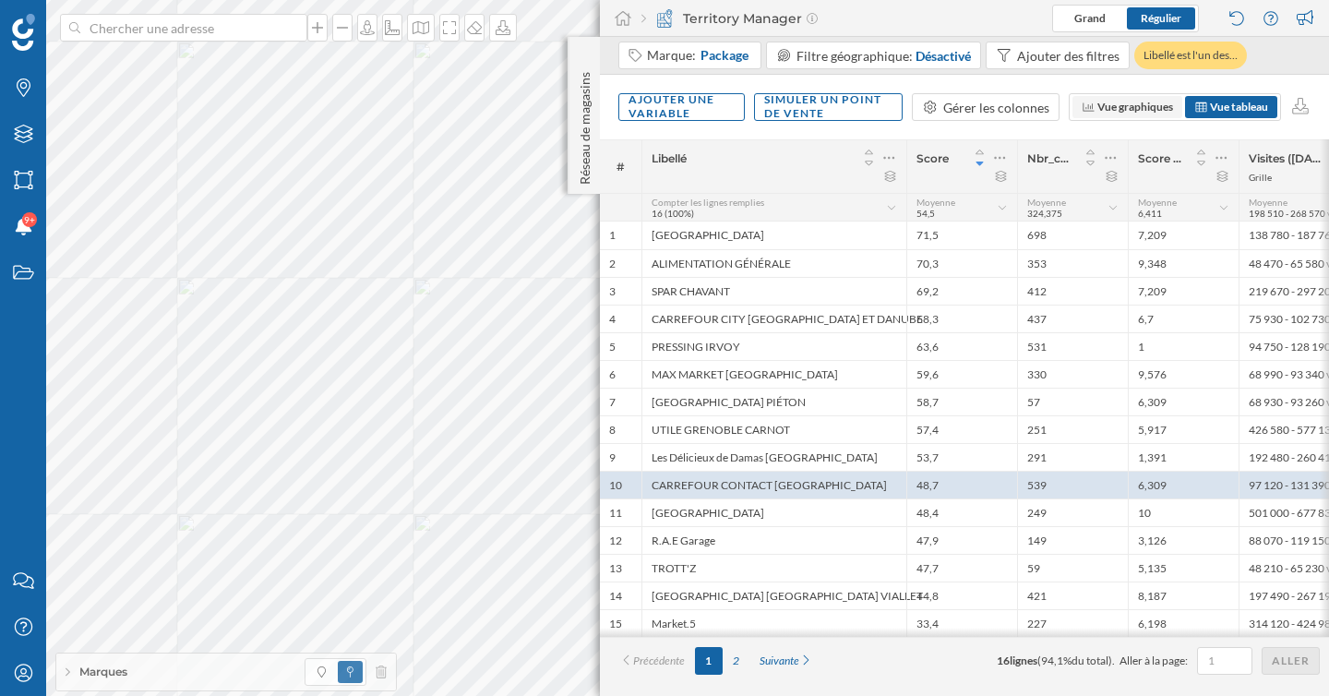
click at [1149, 103] on span "Vue graphiques" at bounding box center [1135, 107] width 76 height 14
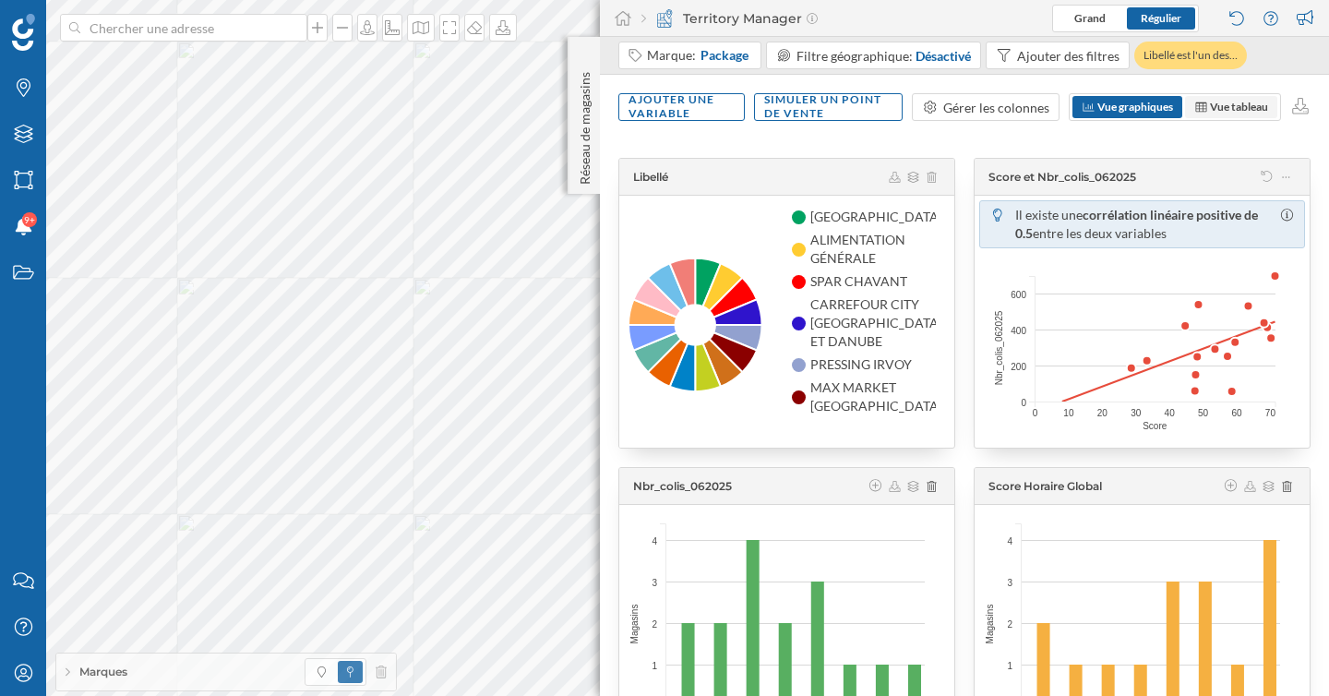
click at [1239, 108] on span "Vue tableau" at bounding box center [1239, 107] width 58 height 14
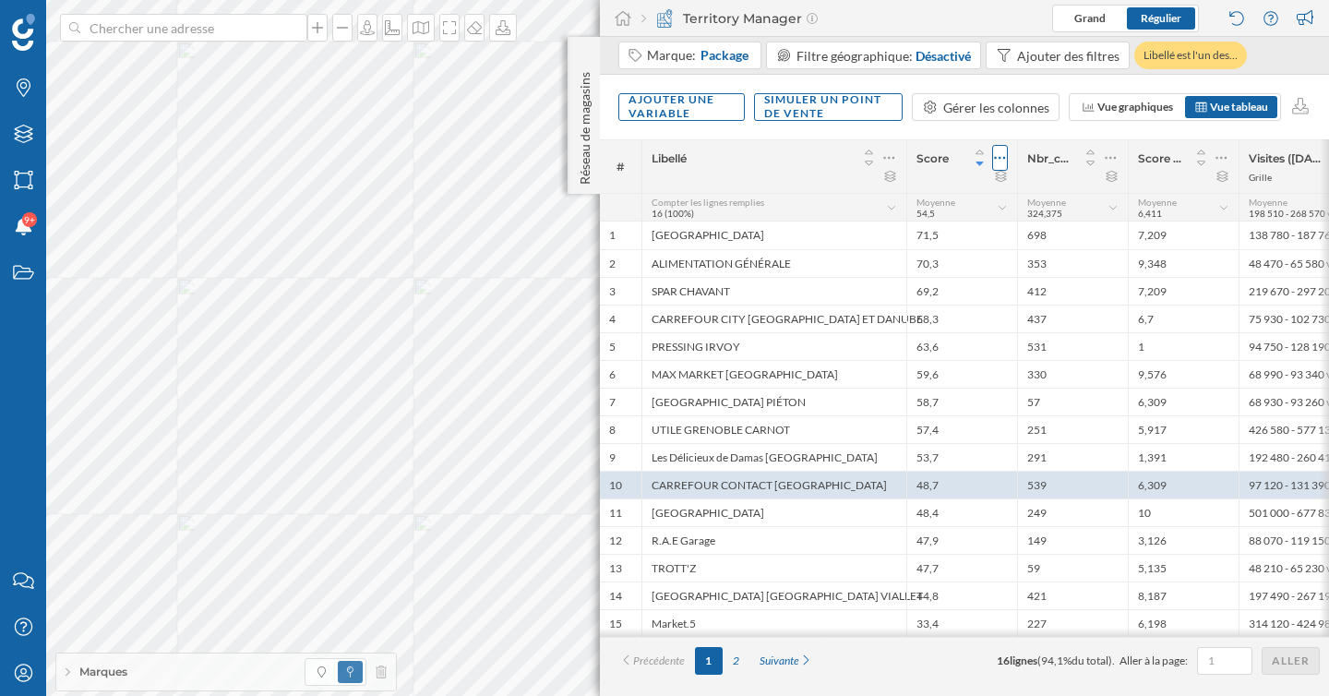
click at [1000, 160] on icon at bounding box center [1000, 158] width 12 height 18
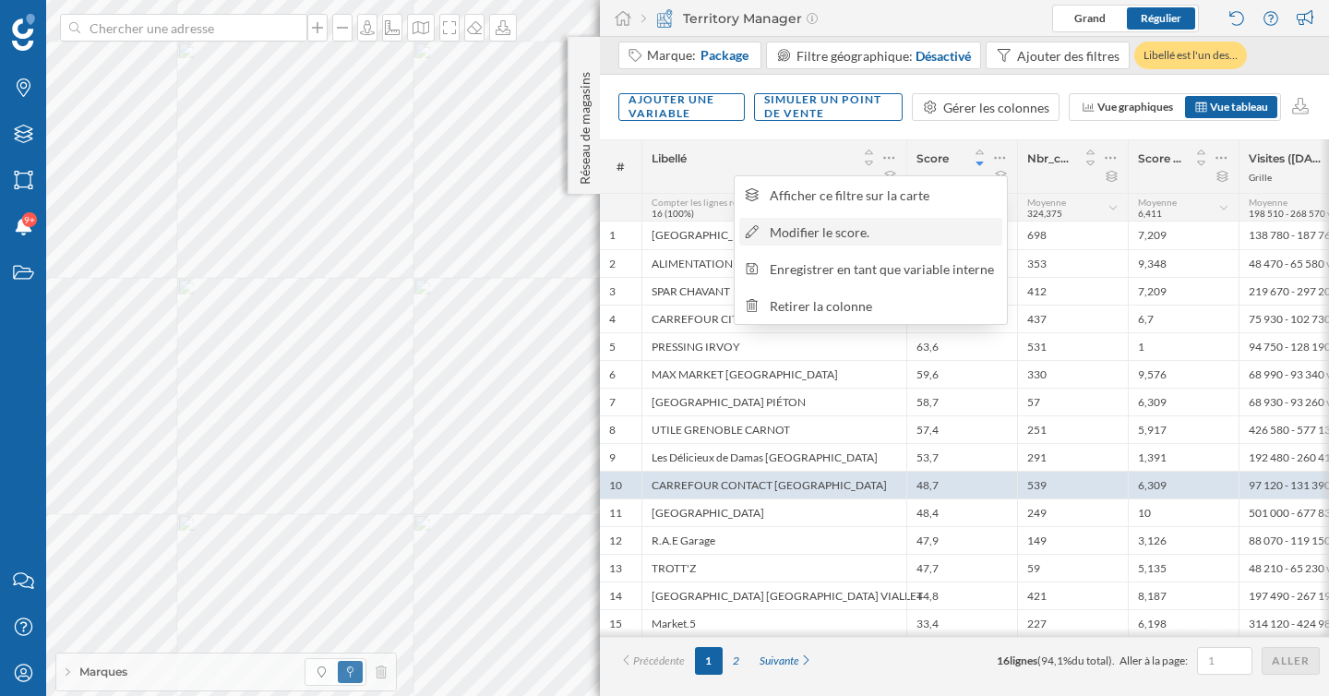
click at [925, 236] on div "Modifier le score." at bounding box center [883, 231] width 226 height 19
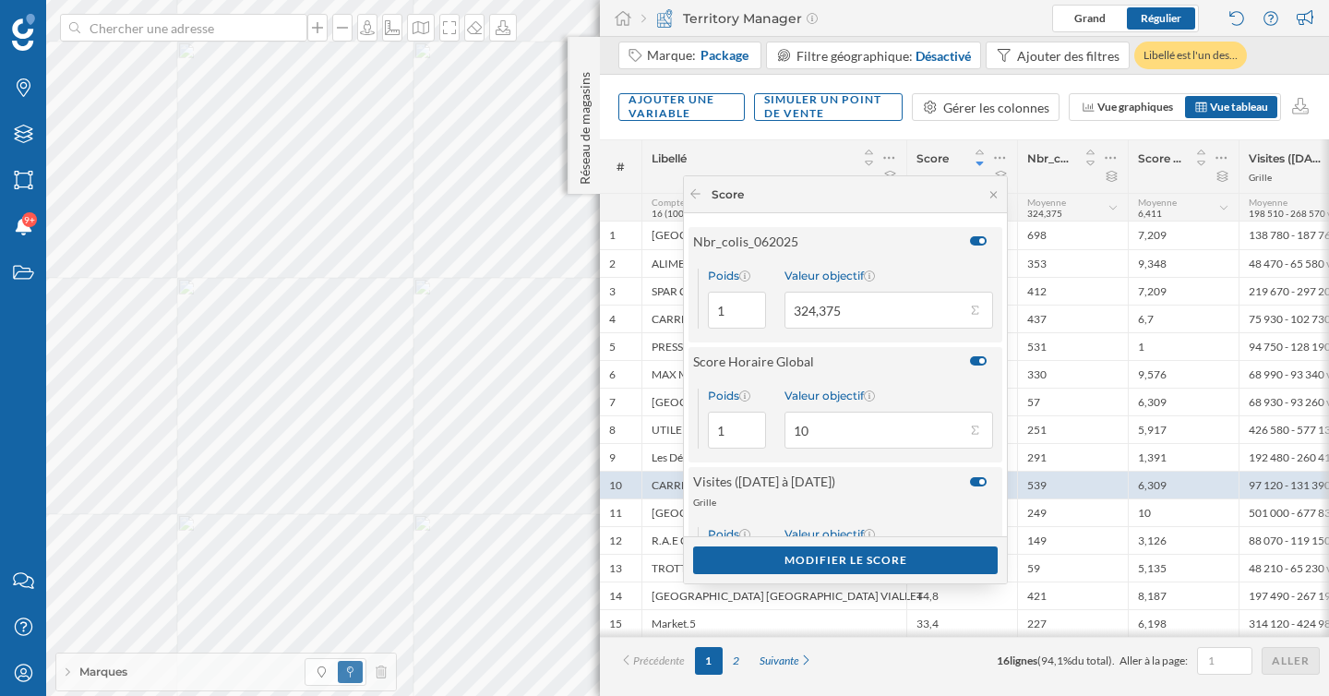
click at [972, 361] on div at bounding box center [978, 360] width 17 height 9
click at [0, 0] on input "checkbox" at bounding box center [0, 0] width 0 height 0
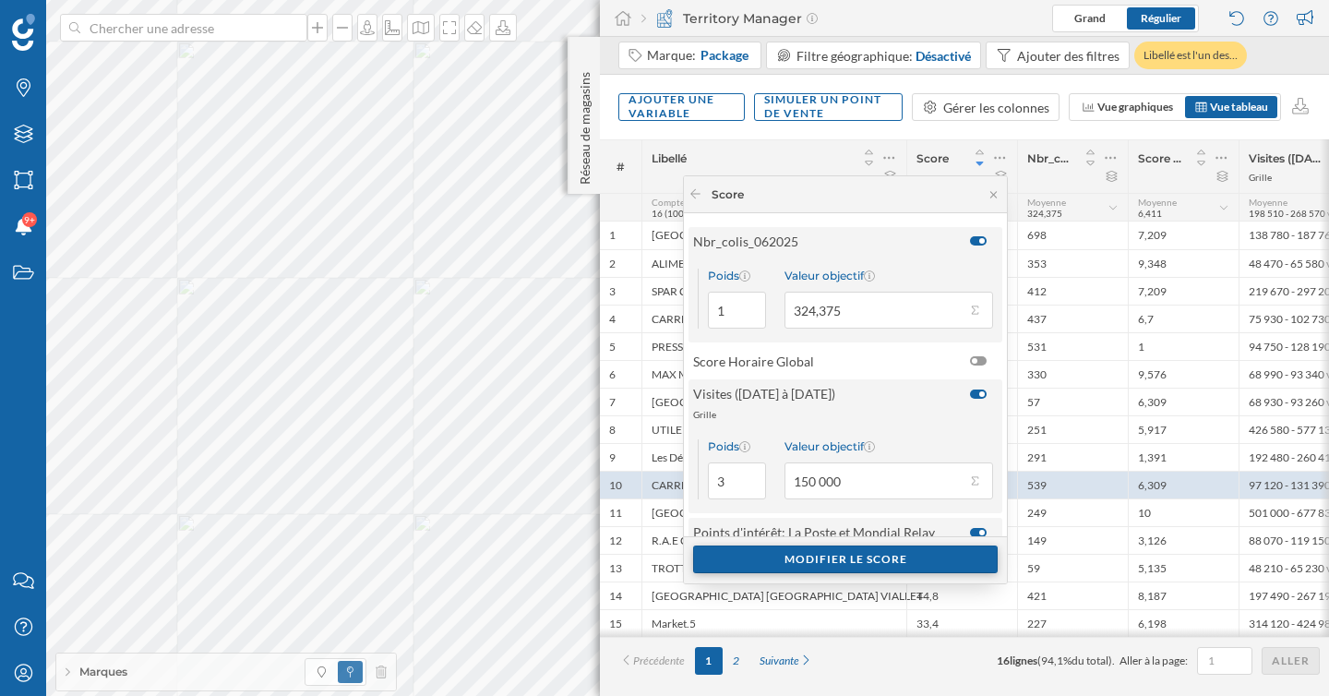
click at [926, 560] on div "Modifier le score" at bounding box center [845, 559] width 305 height 28
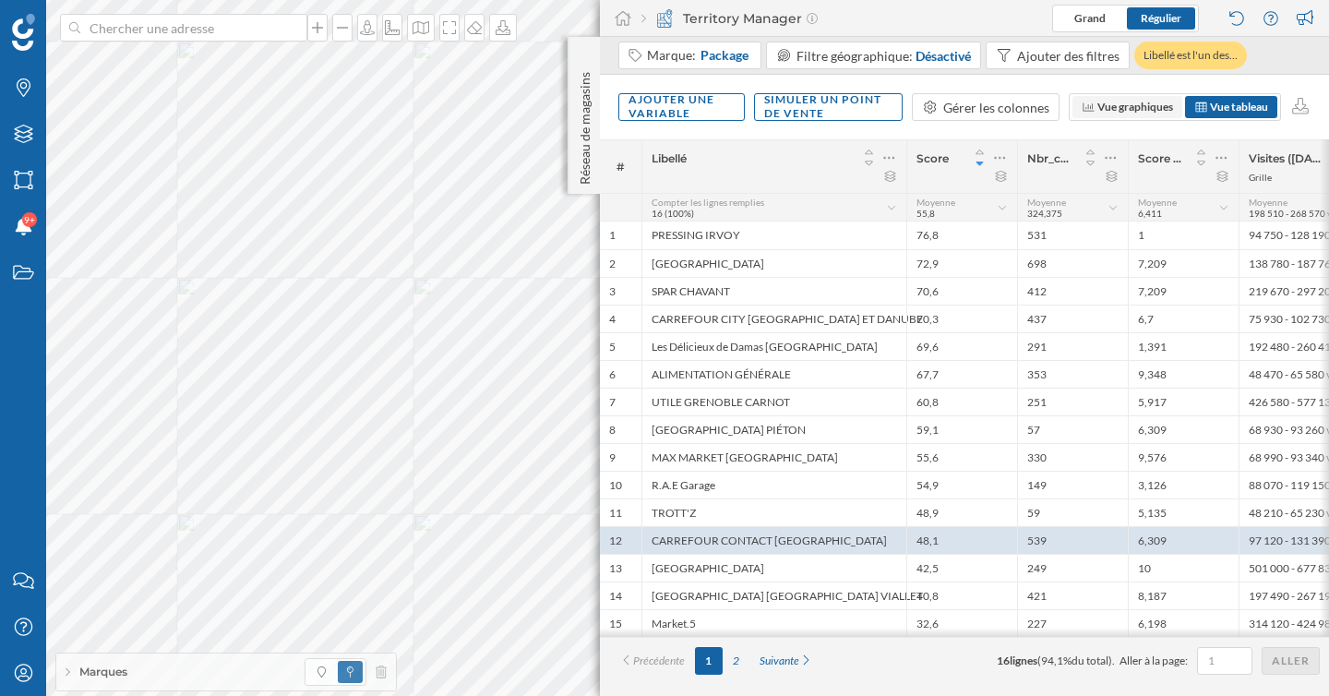
click at [1119, 111] on span "Vue graphiques" at bounding box center [1135, 107] width 76 height 14
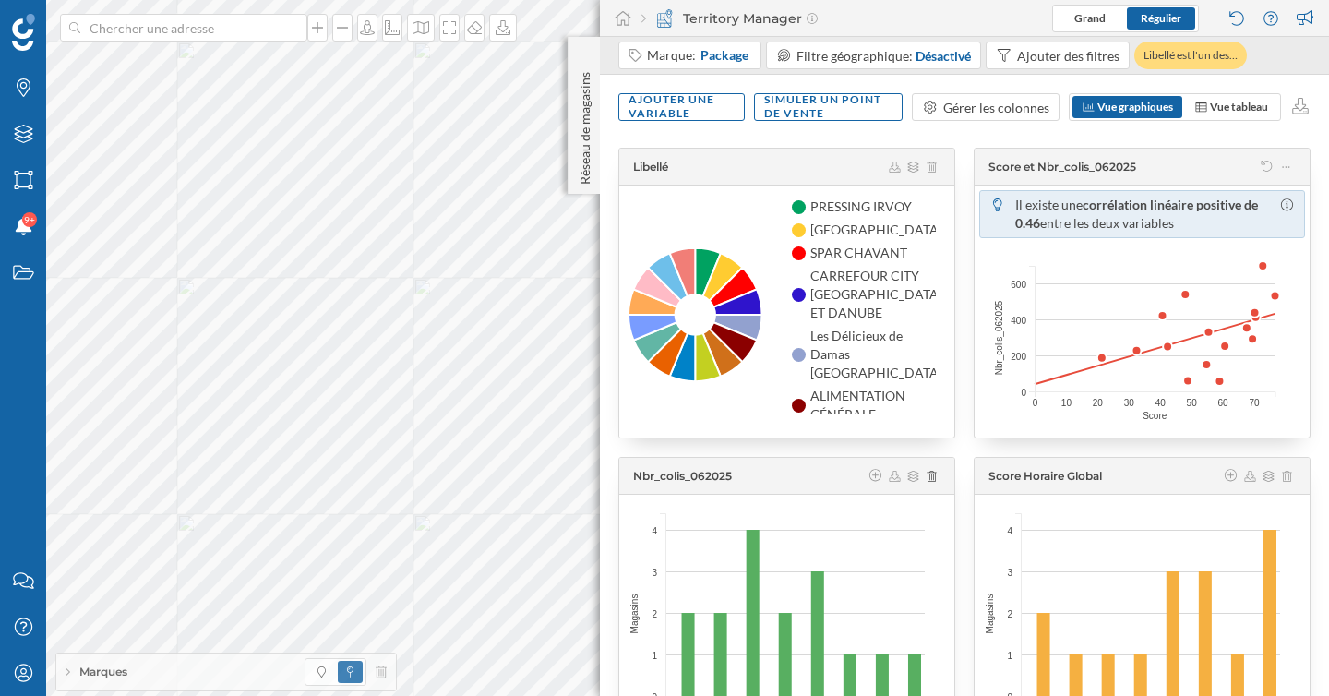
scroll to position [143, 0]
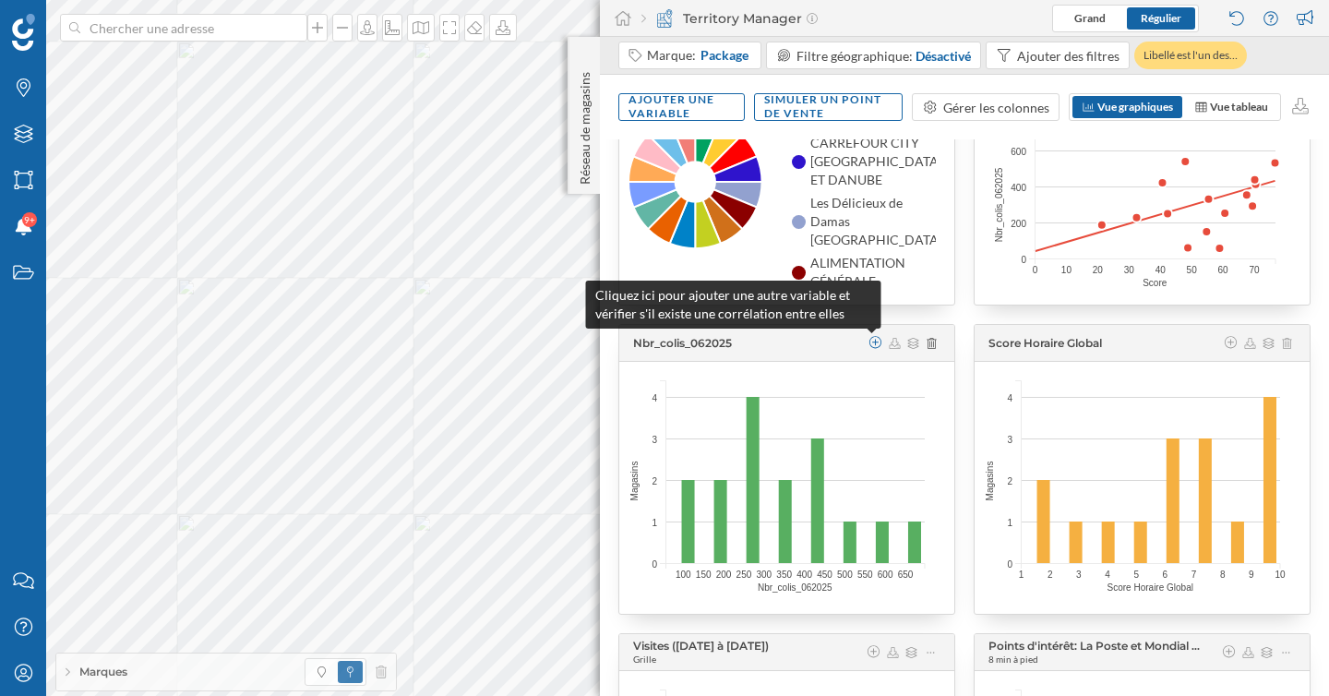
click at [875, 345] on icon at bounding box center [876, 342] width 17 height 13
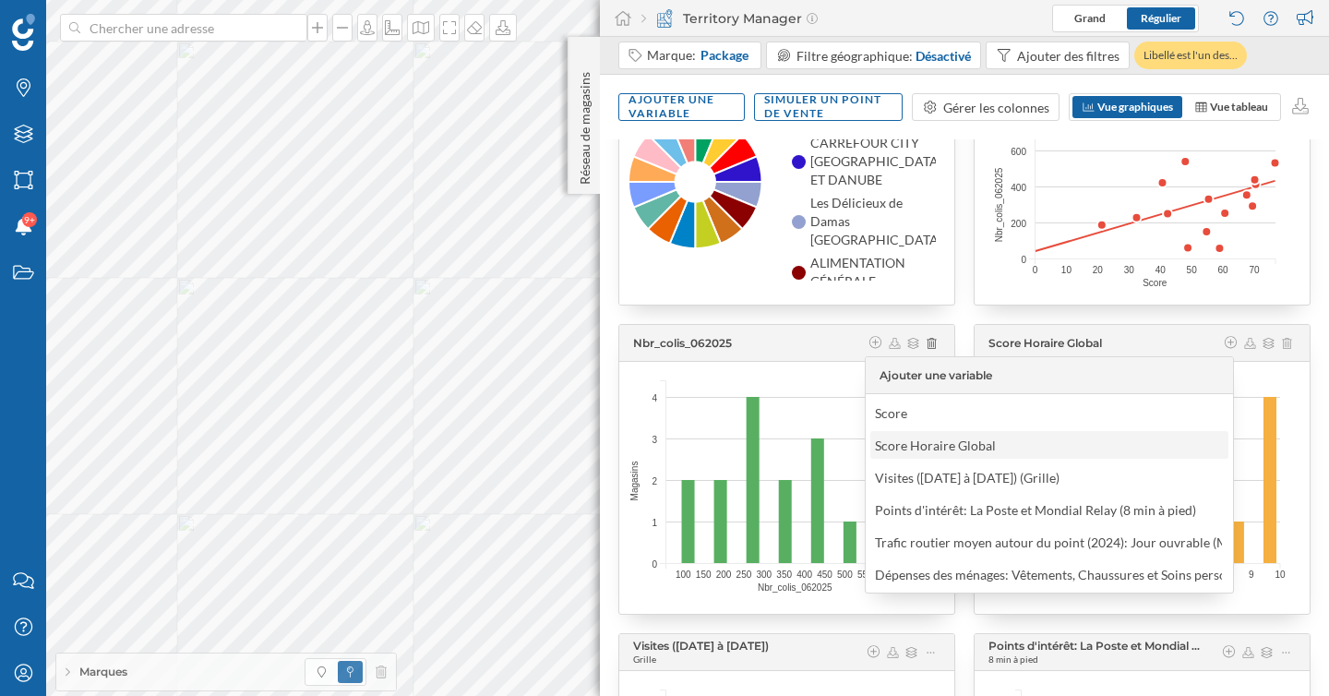
click at [917, 448] on div "Score Horaire Global" at bounding box center [935, 445] width 121 height 16
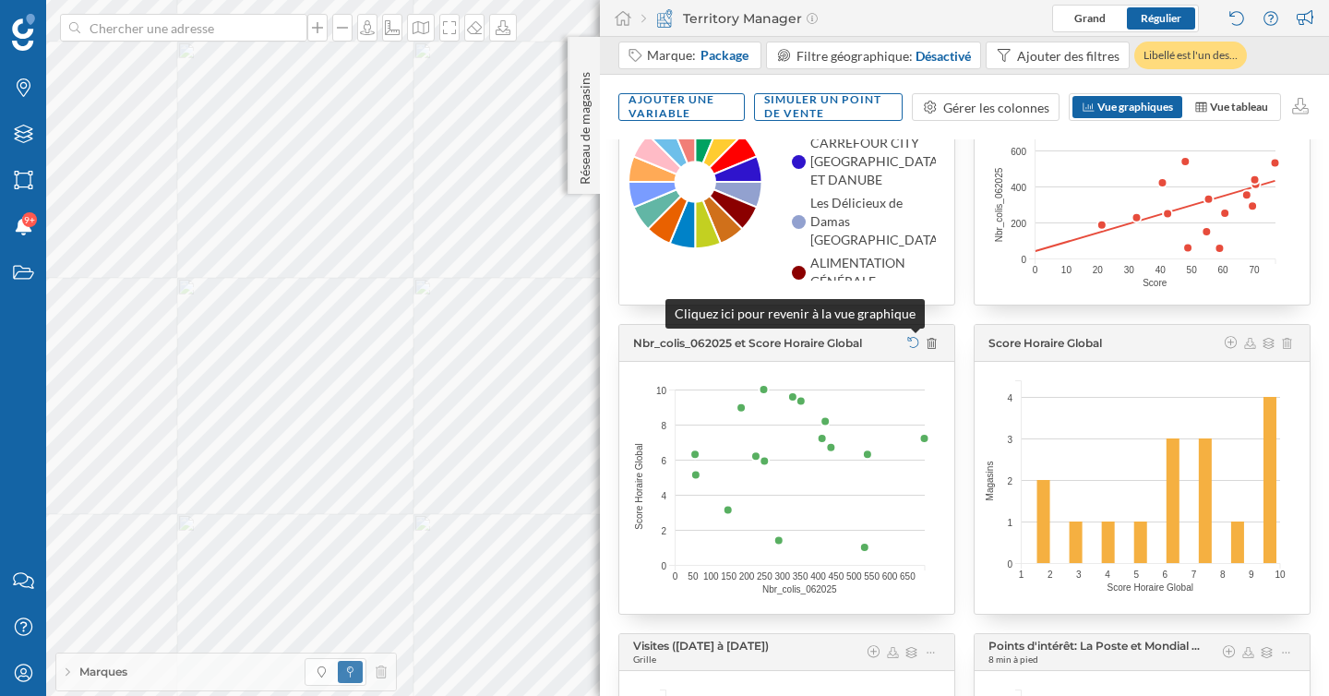
click at [910, 343] on icon at bounding box center [913, 342] width 14 height 11
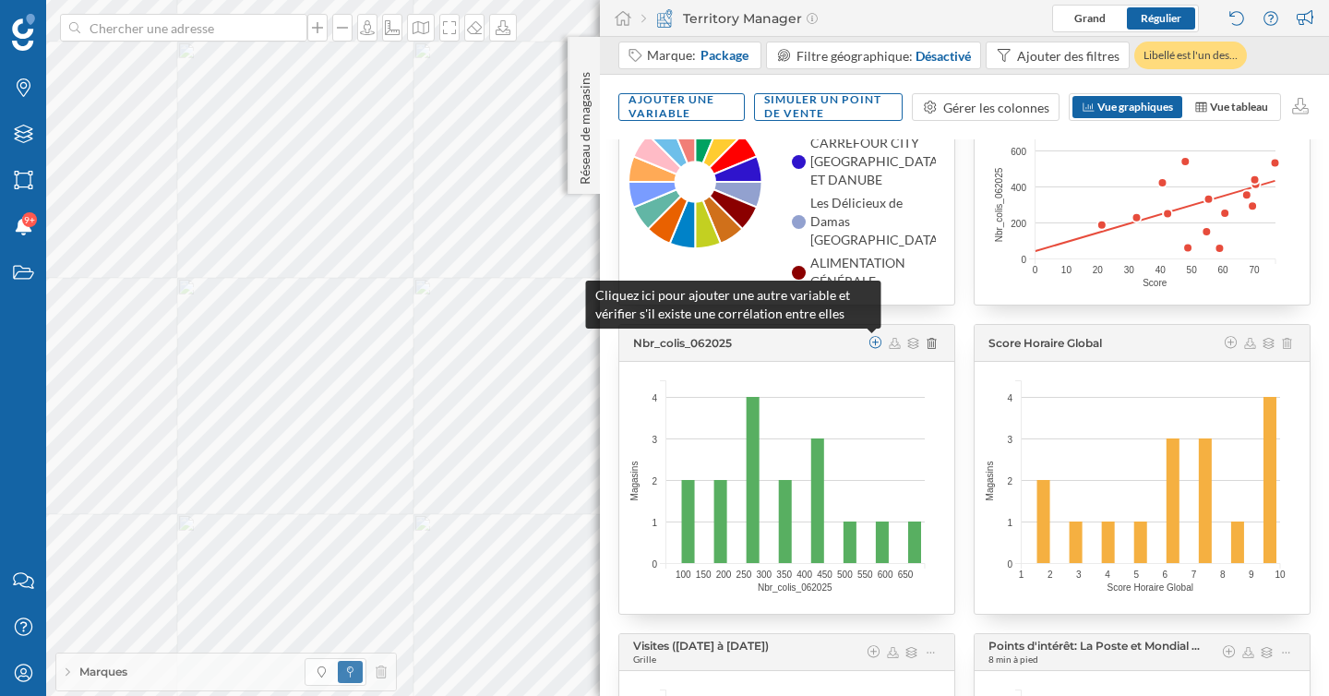
click at [870, 341] on icon at bounding box center [876, 342] width 17 height 13
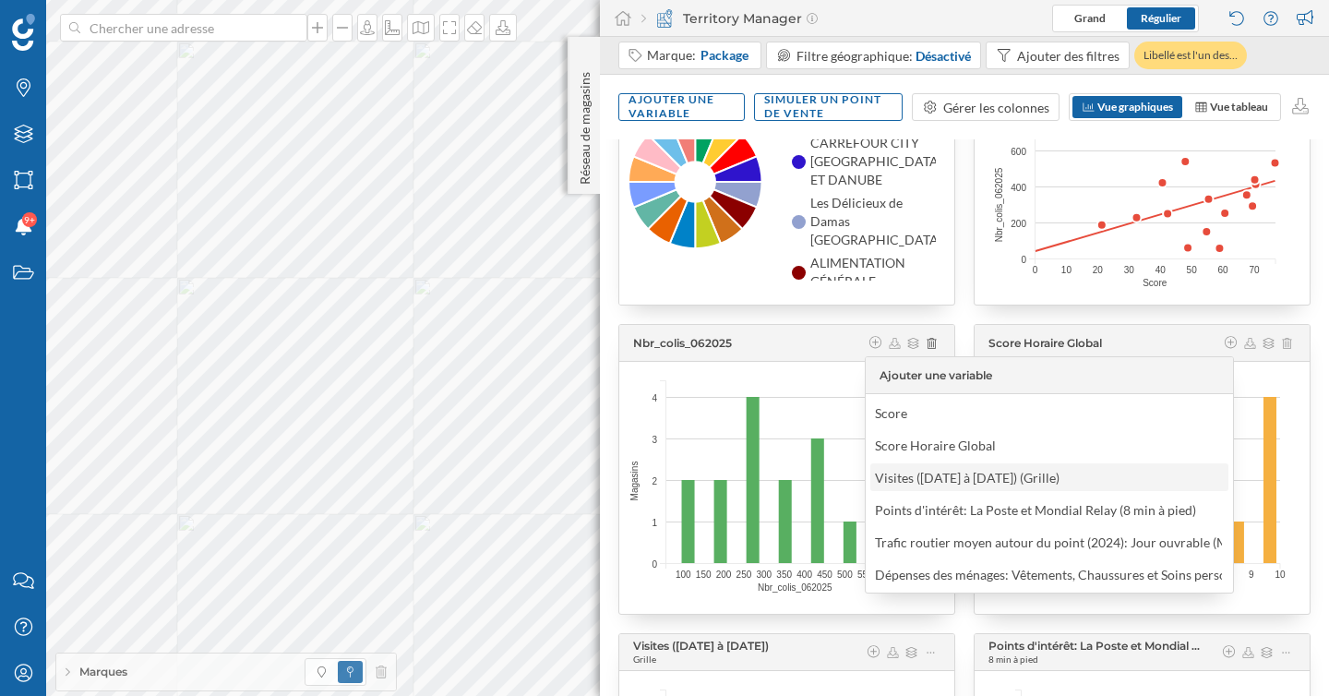
click at [925, 476] on div "Visites ([DATE] à [DATE]) (Grille)" at bounding box center [967, 478] width 185 height 16
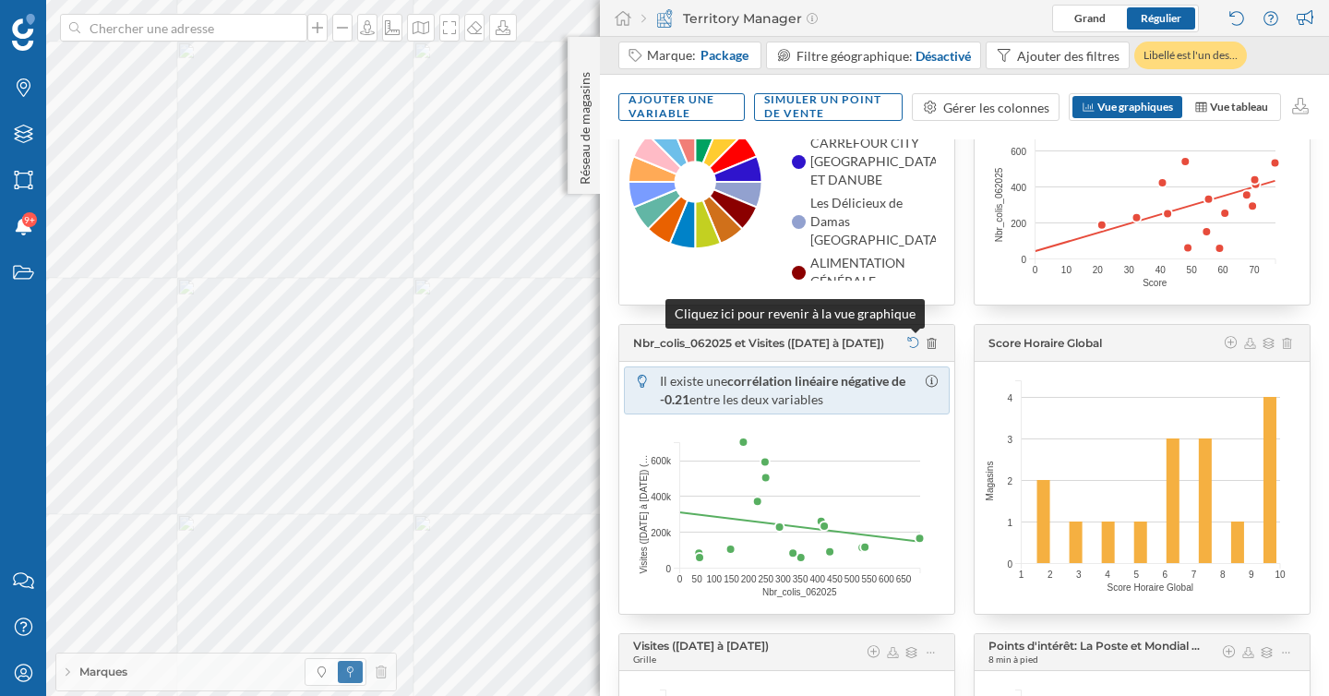
click at [910, 347] on icon at bounding box center [913, 342] width 11 height 11
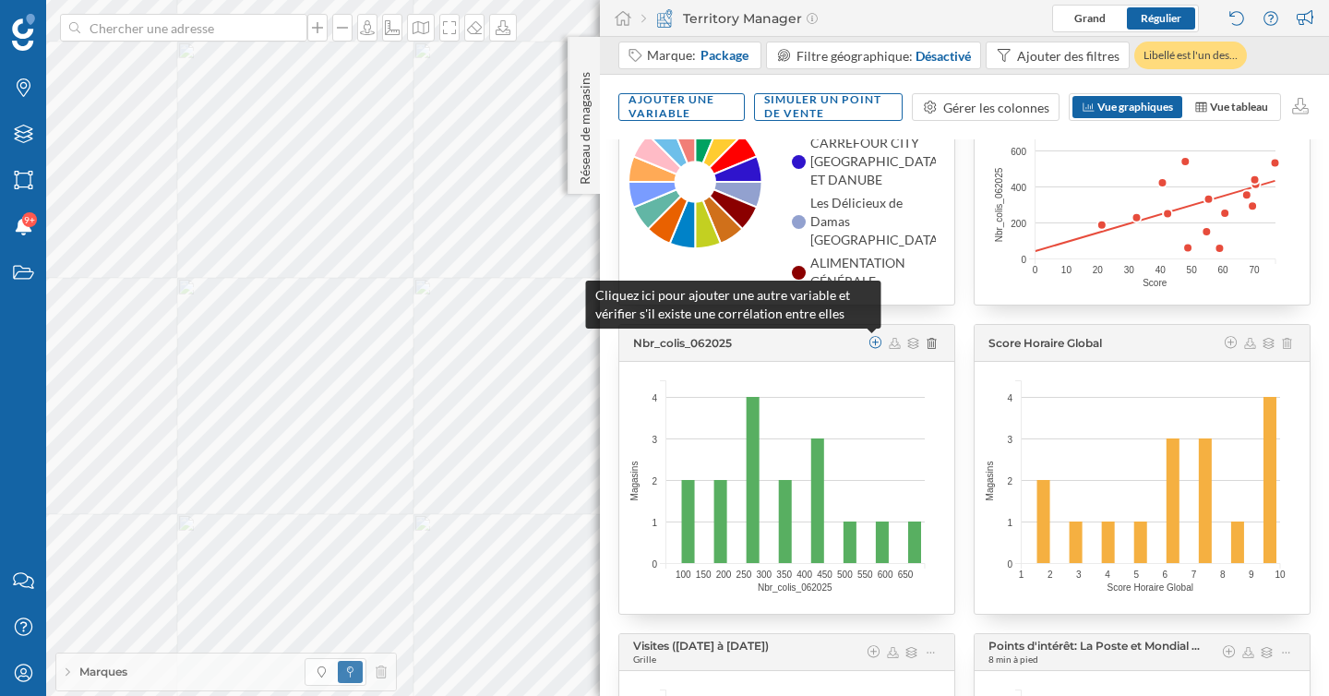
click at [876, 342] on icon at bounding box center [876, 342] width 17 height 13
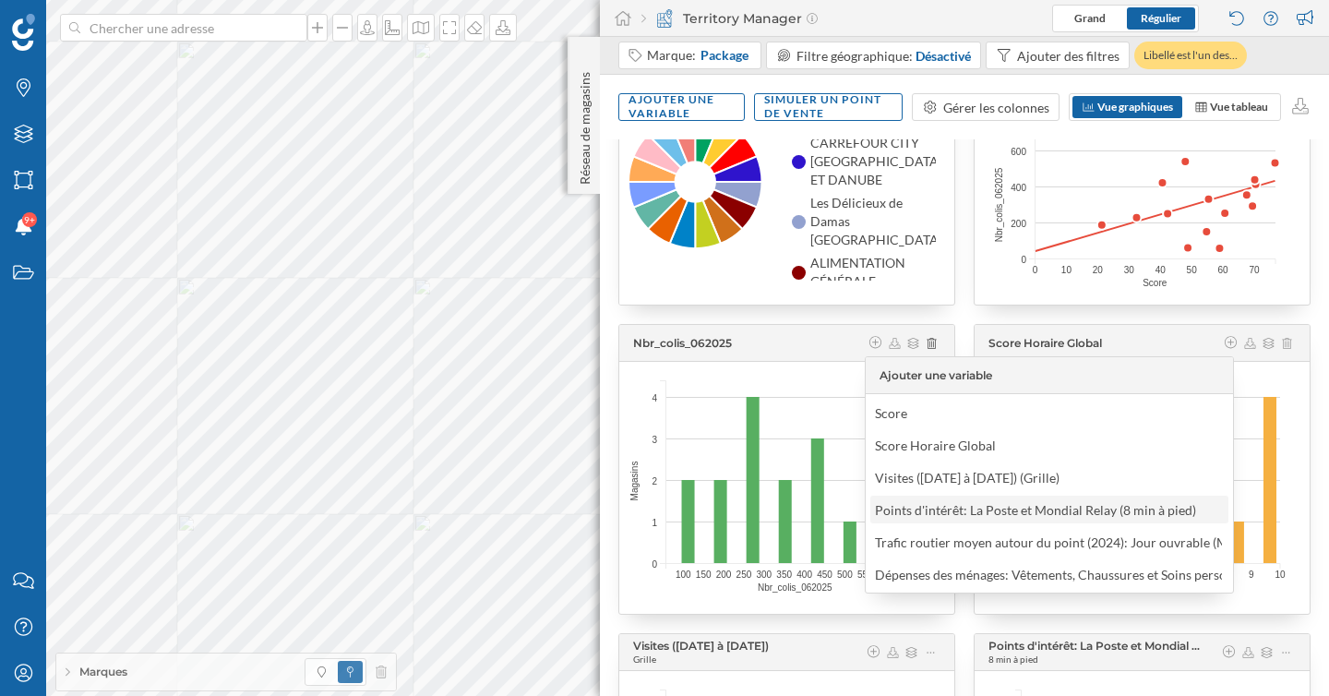
click at [949, 511] on div "Points d'intérêt: La Poste et Mondial Relay (8 min à pied)" at bounding box center [1035, 510] width 321 height 16
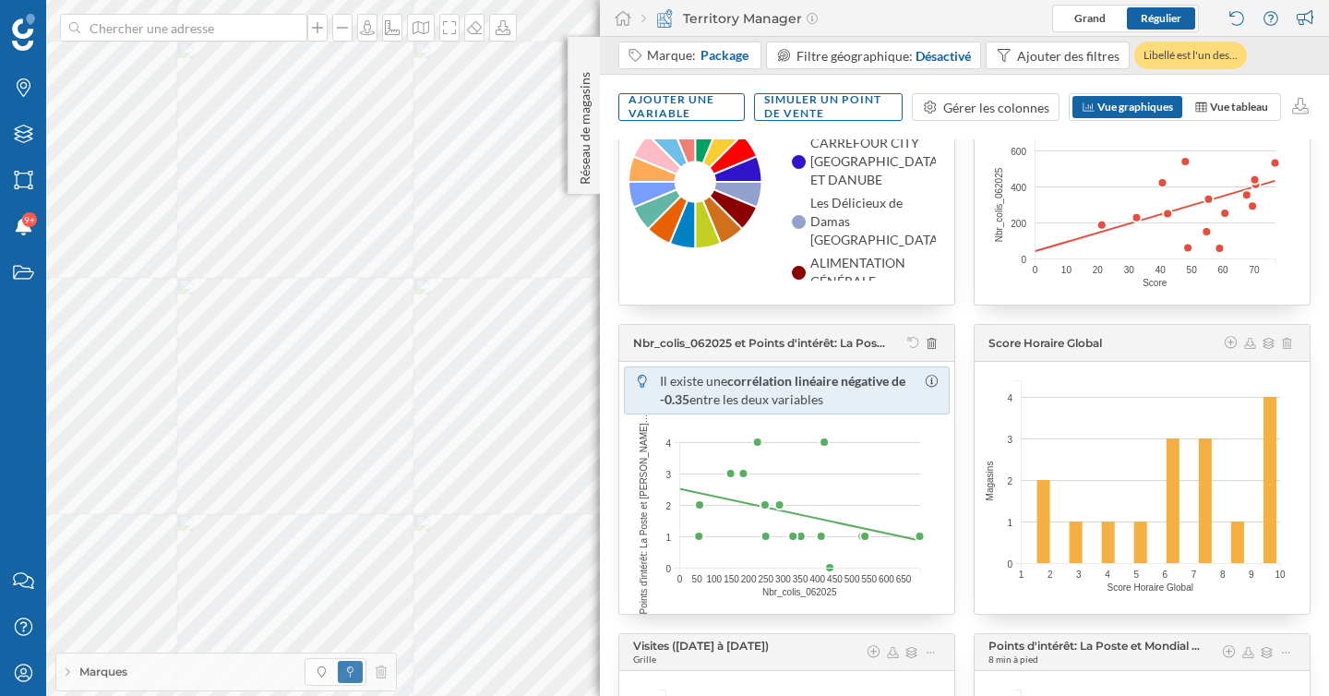
click at [903, 343] on span "Nbr_colis_062025 et Points d'intérêt: La Poste et Mondial Relay" at bounding box center [769, 343] width 273 height 14
click at [906, 342] on icon at bounding box center [913, 342] width 14 height 11
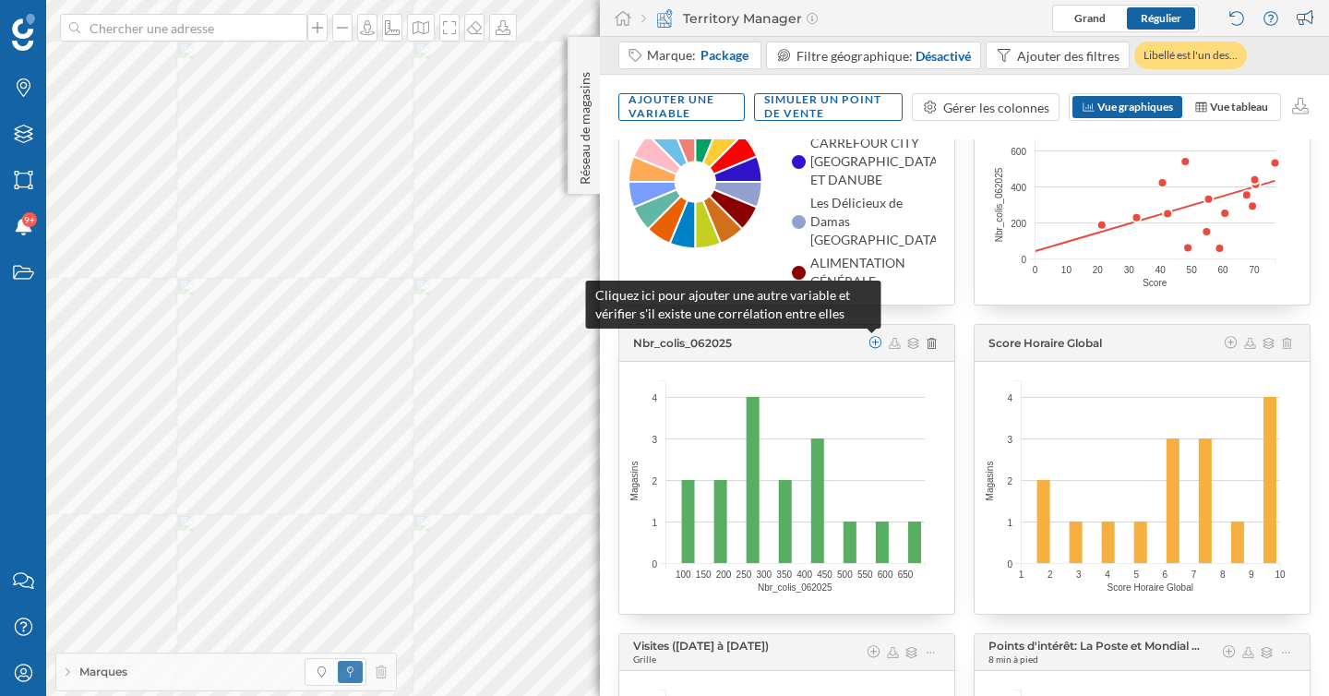
click at [874, 344] on icon at bounding box center [876, 342] width 17 height 13
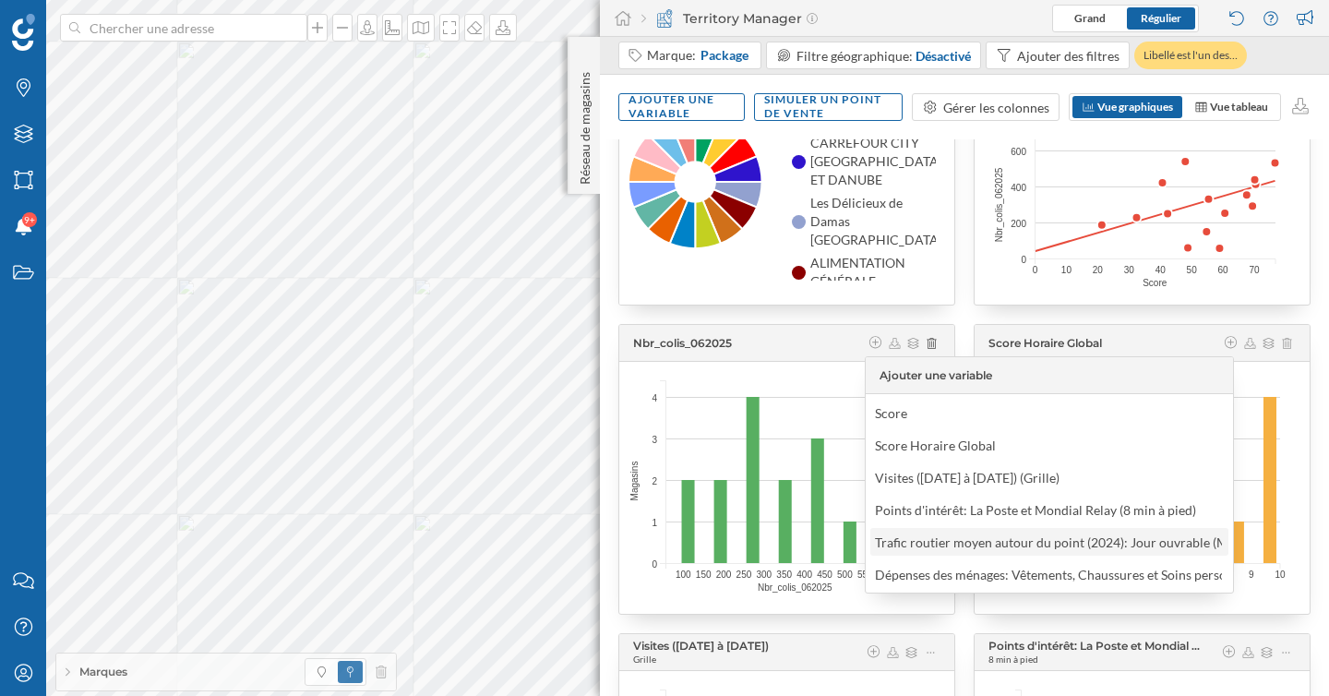
click at [937, 544] on div "Trafic routier moyen autour du point (2024): Jour ouvrable (Maximum)" at bounding box center [1076, 542] width 403 height 16
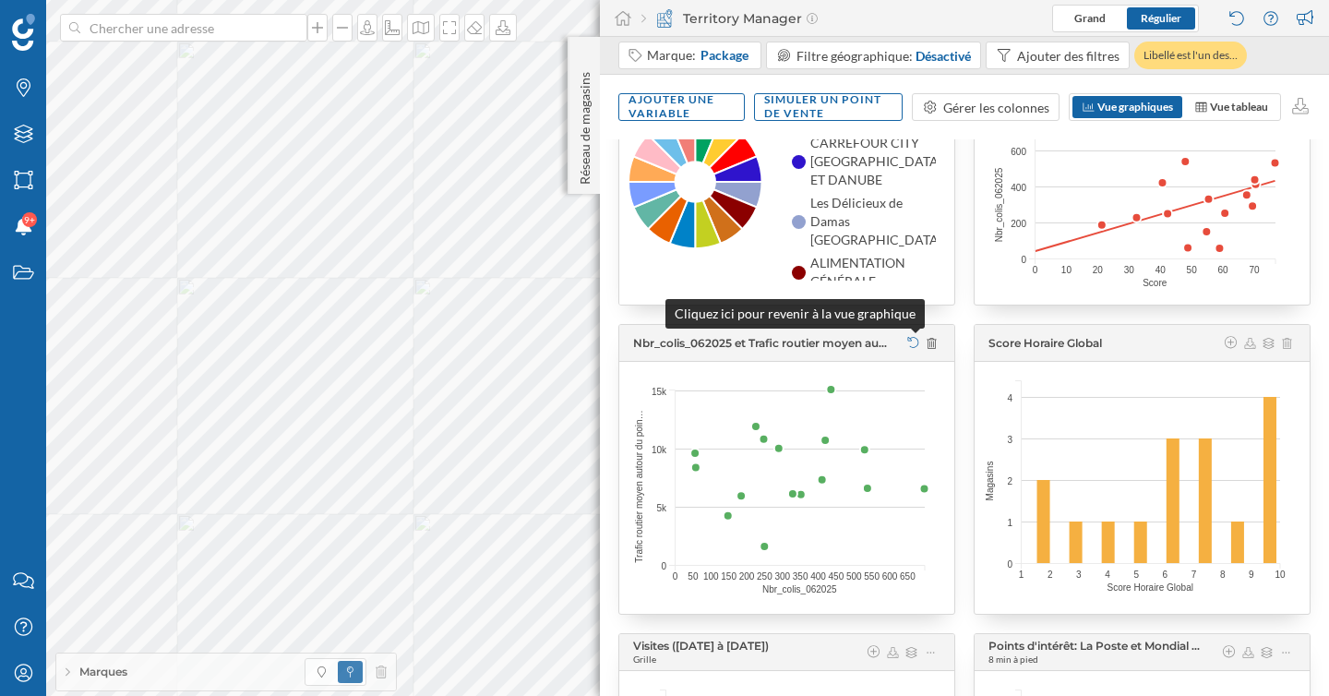
click at [907, 342] on icon at bounding box center [913, 342] width 14 height 11
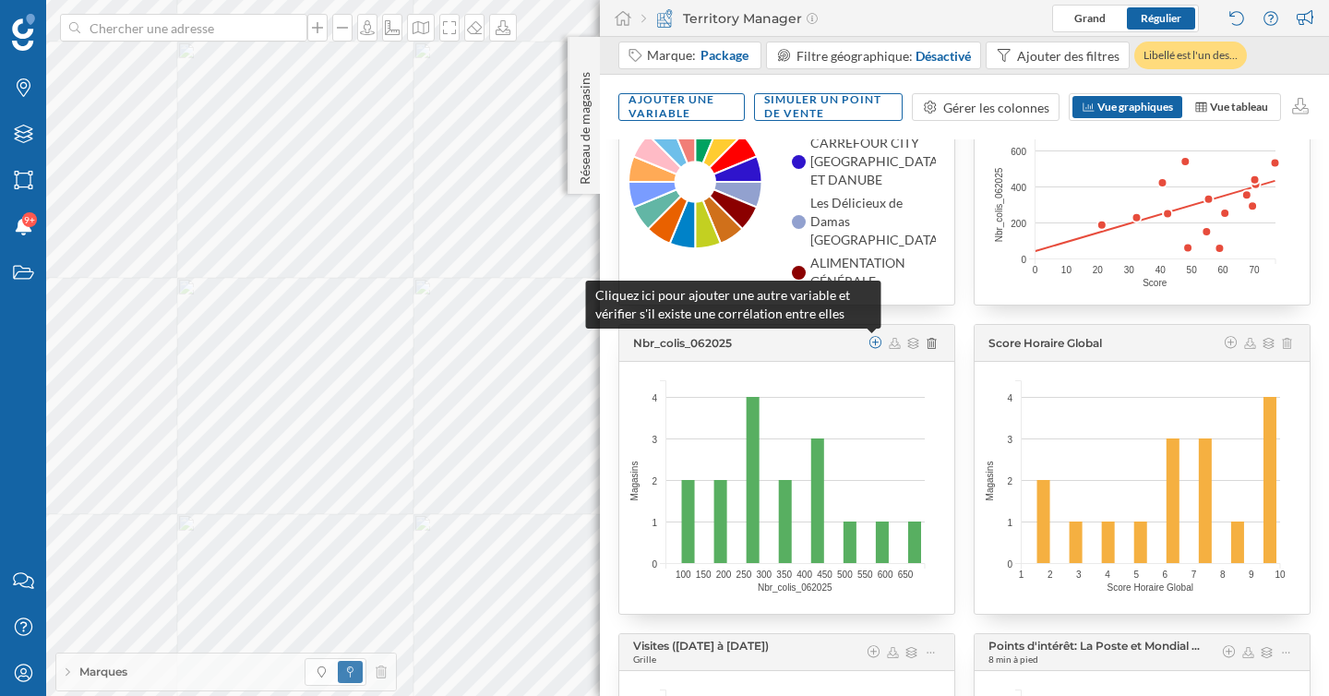
click at [876, 344] on icon at bounding box center [876, 342] width 17 height 13
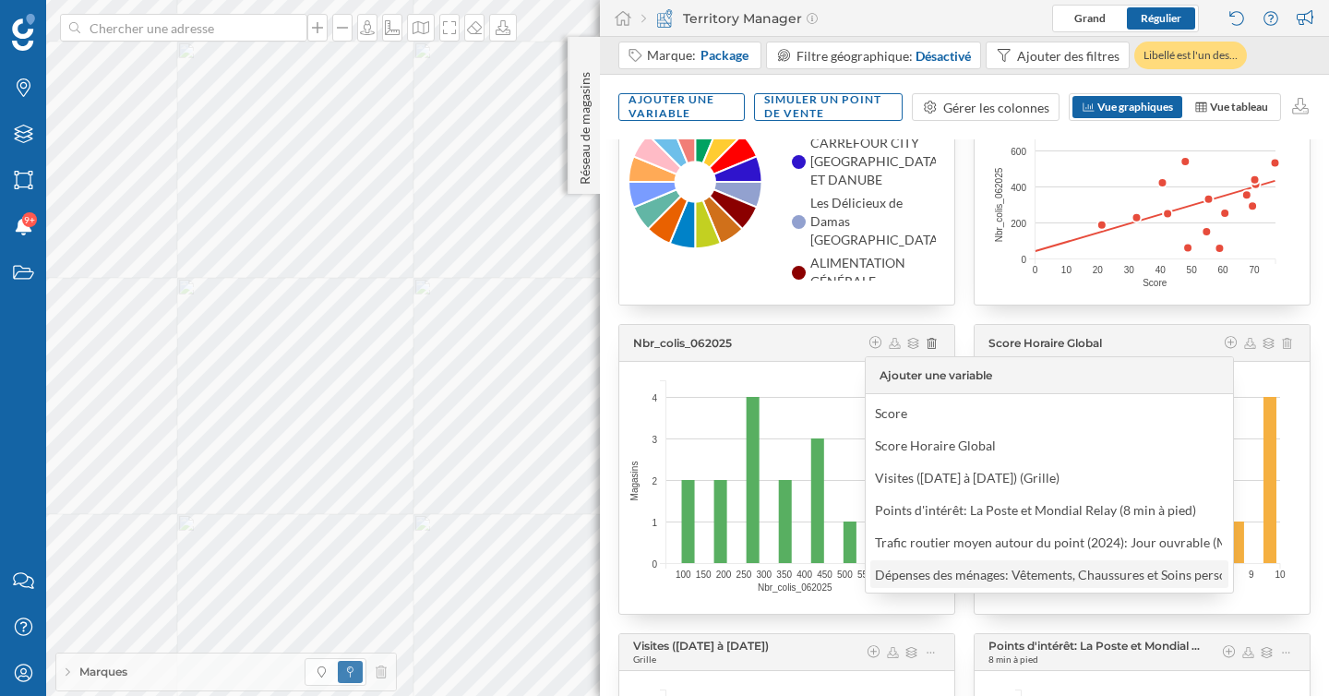
click at [974, 574] on div "Dépenses des ménages: Vêtements, Chaussures et Soins personnels (zone de 300 mè…" at bounding box center [1126, 575] width 503 height 16
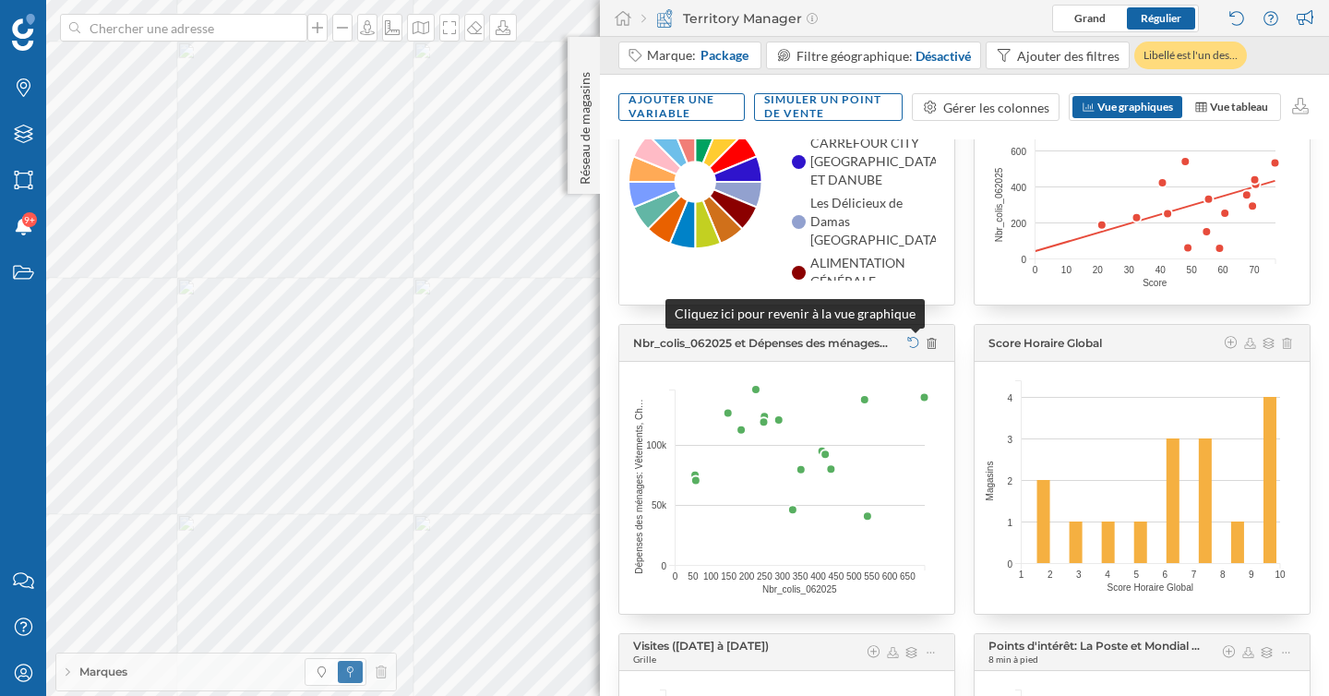
click at [913, 347] on icon at bounding box center [913, 342] width 14 height 11
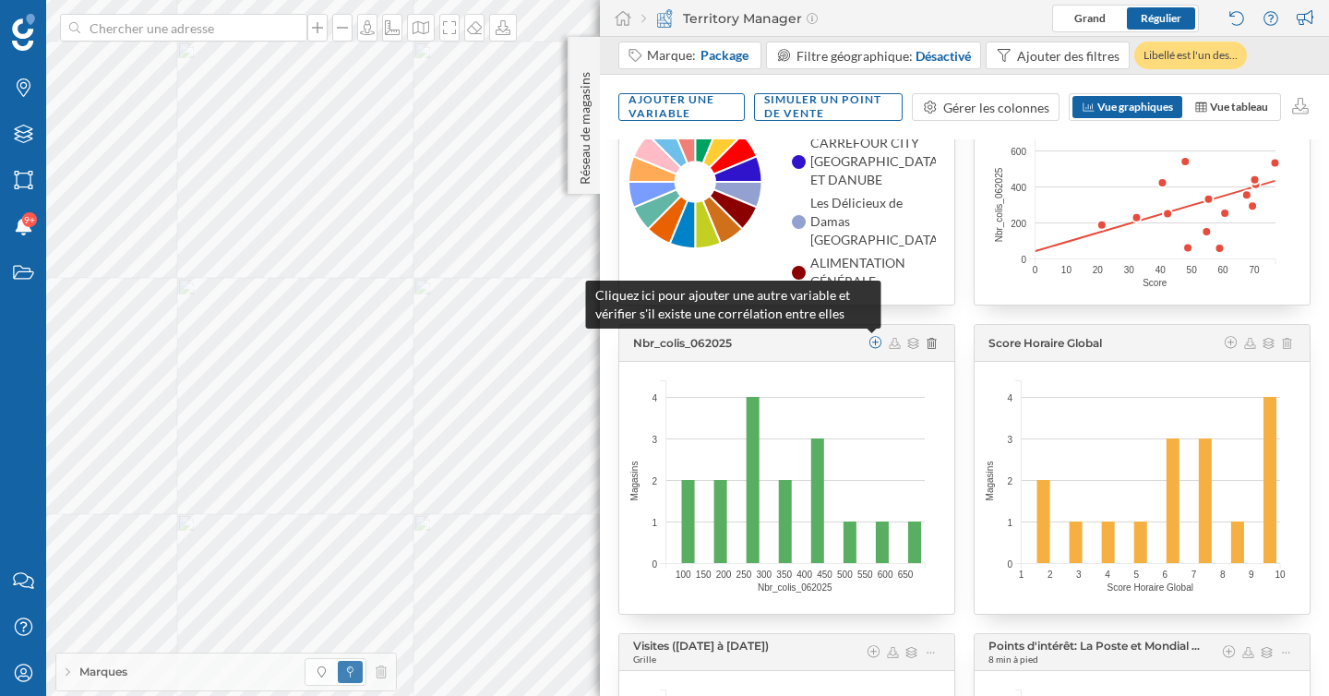
click at [873, 345] on icon at bounding box center [874, 342] width 13 height 13
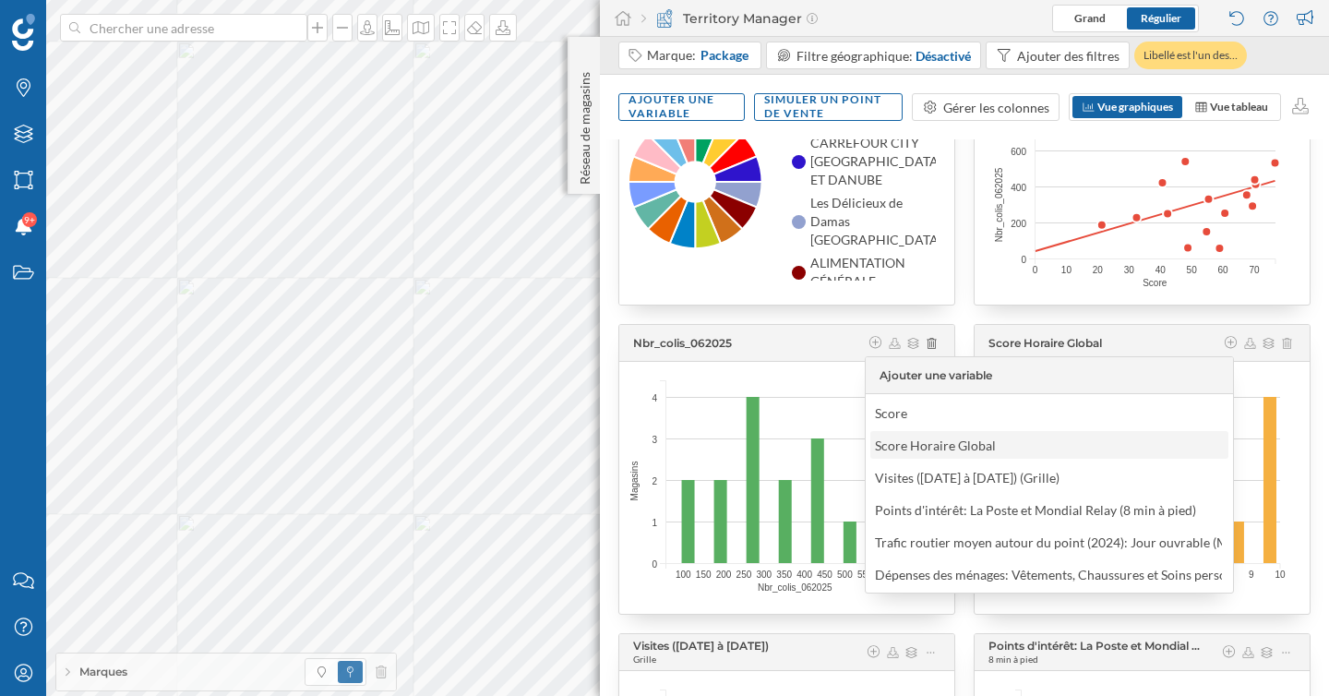
click at [903, 436] on div "Score Horaire Global" at bounding box center [940, 445] width 130 height 19
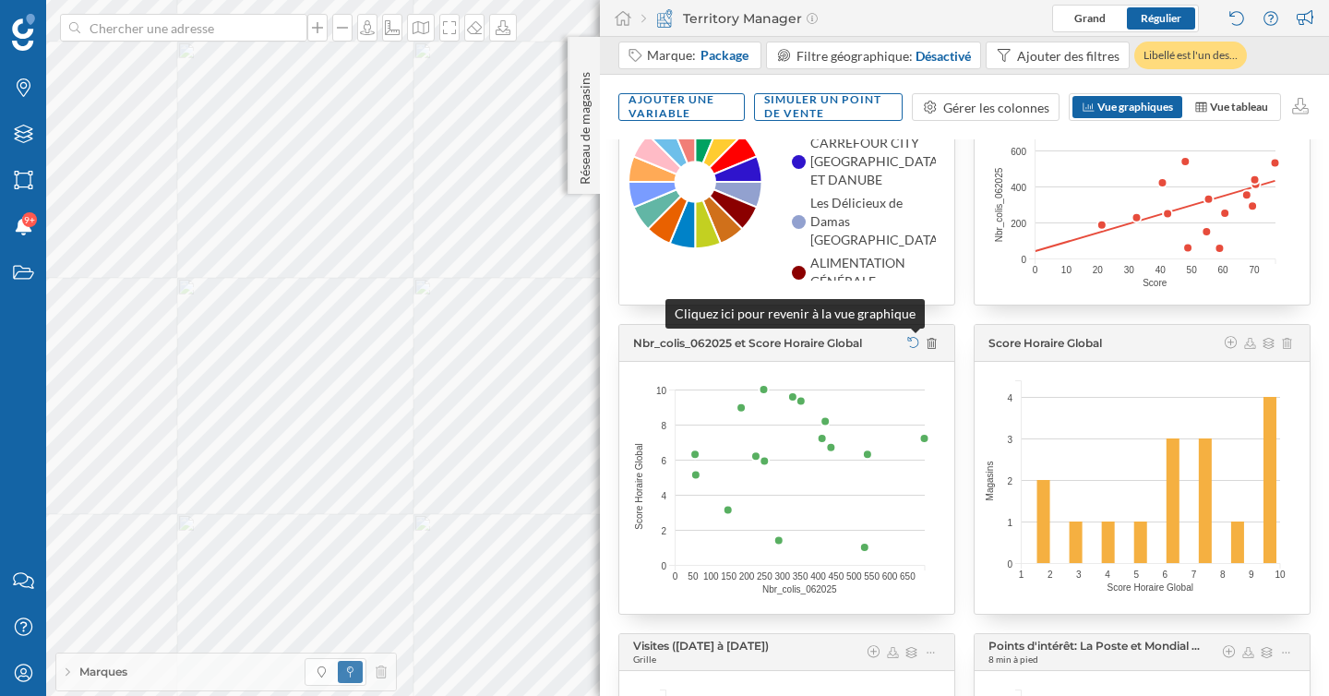
click at [909, 344] on icon at bounding box center [913, 342] width 14 height 11
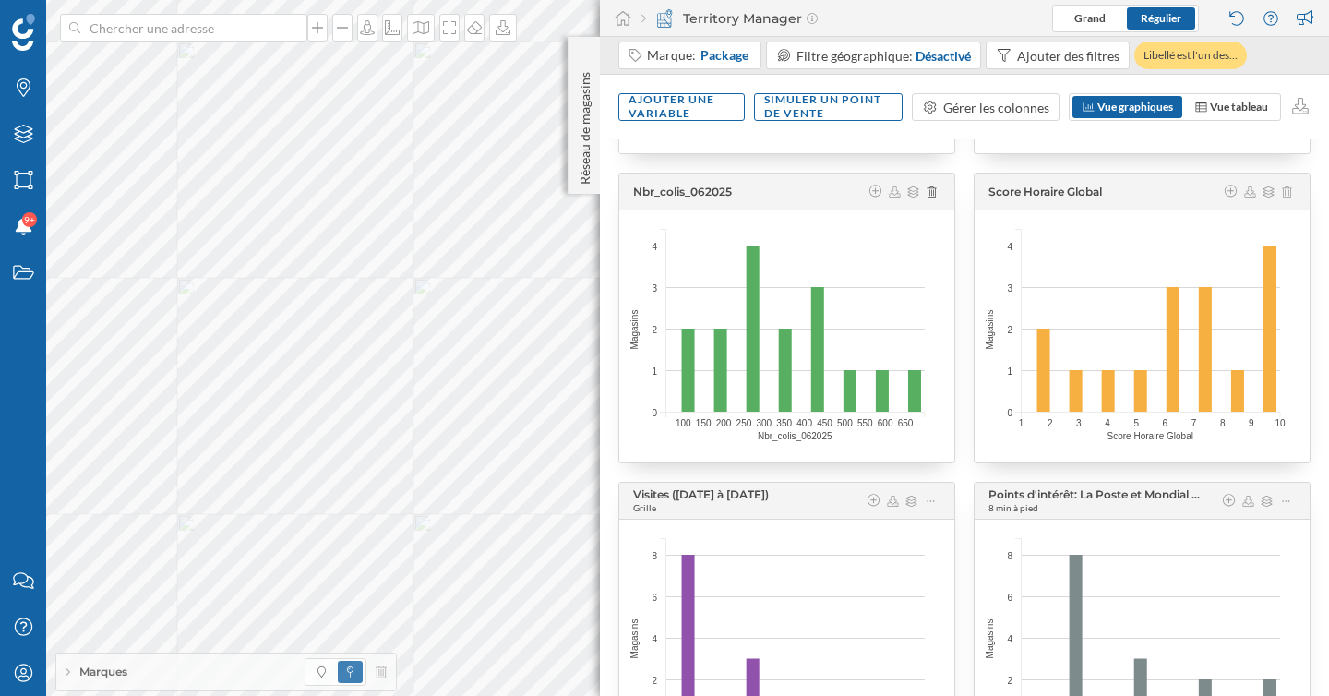
scroll to position [0, 0]
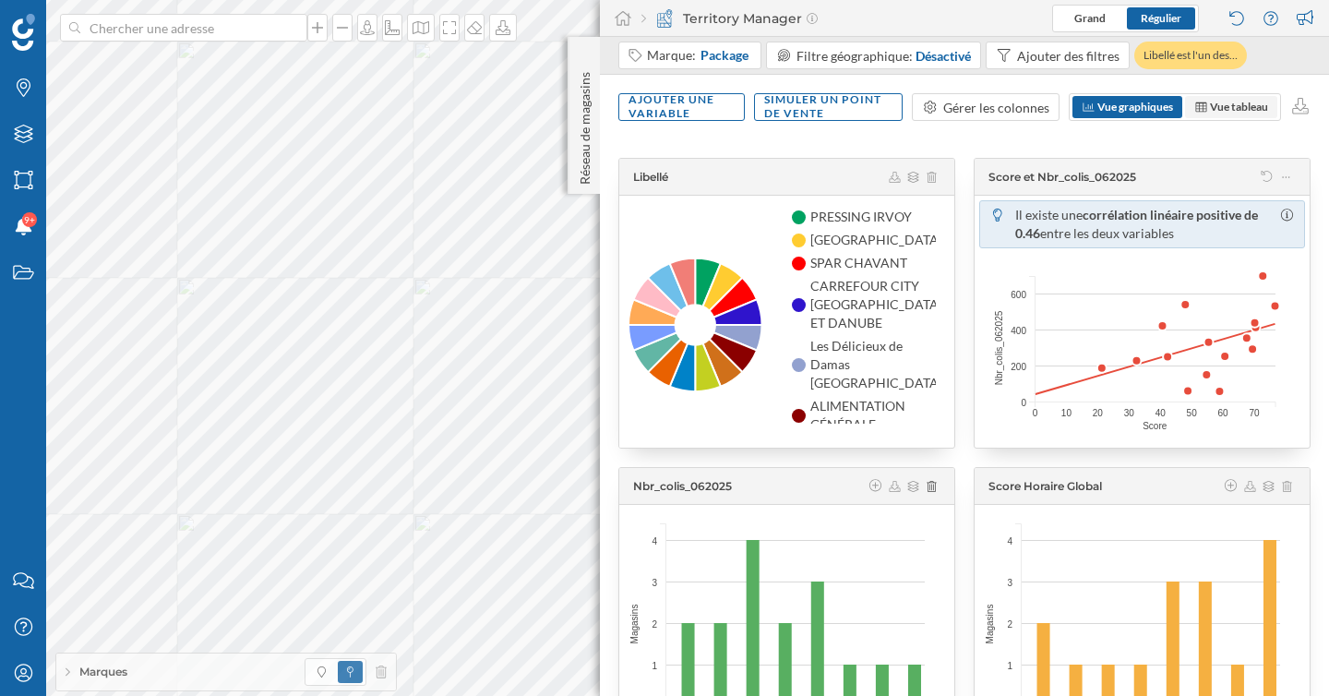
click at [1239, 111] on span "Vue tableau" at bounding box center [1239, 107] width 58 height 14
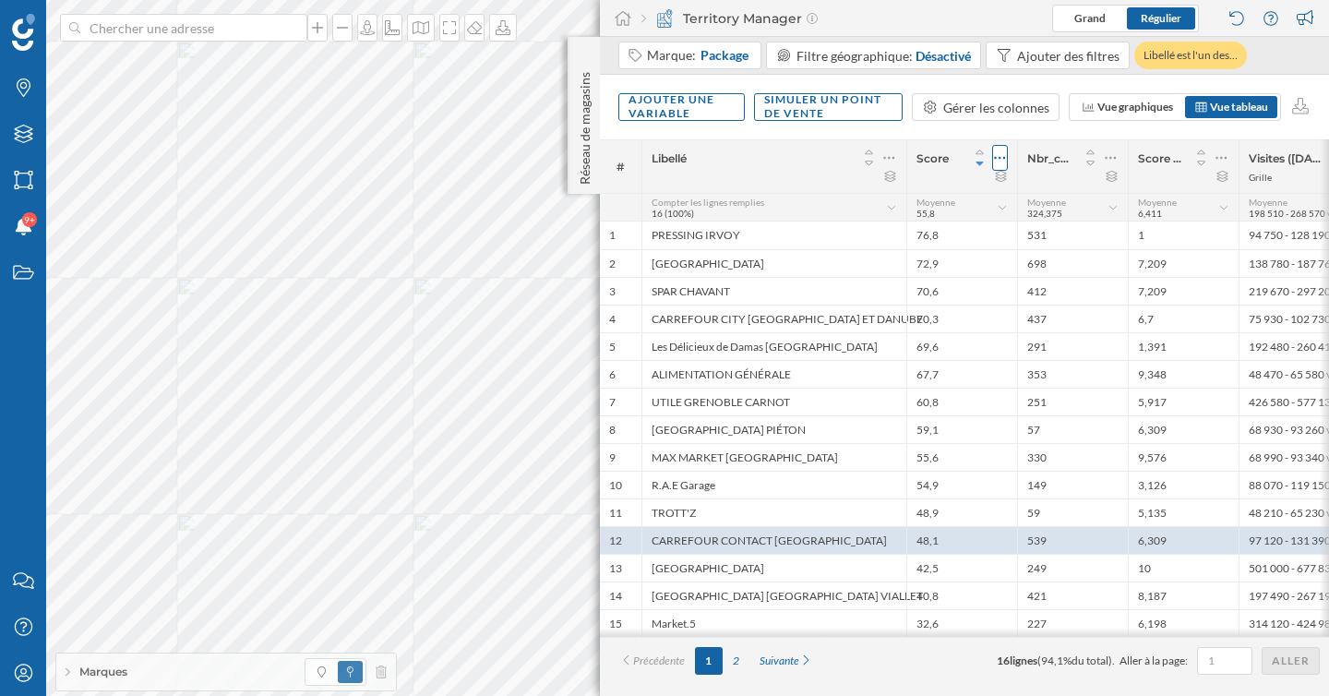
click at [1000, 155] on icon at bounding box center [1000, 158] width 12 height 18
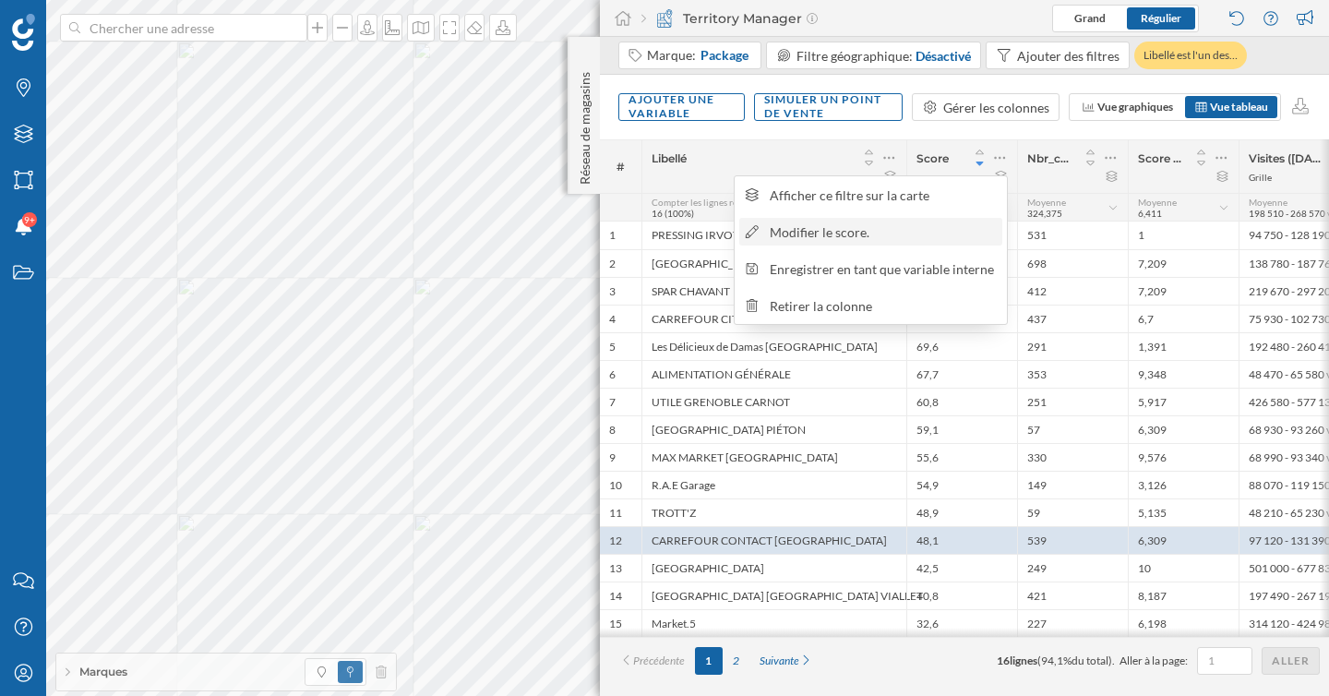
click at [865, 236] on div "Modifier le score." at bounding box center [883, 231] width 226 height 19
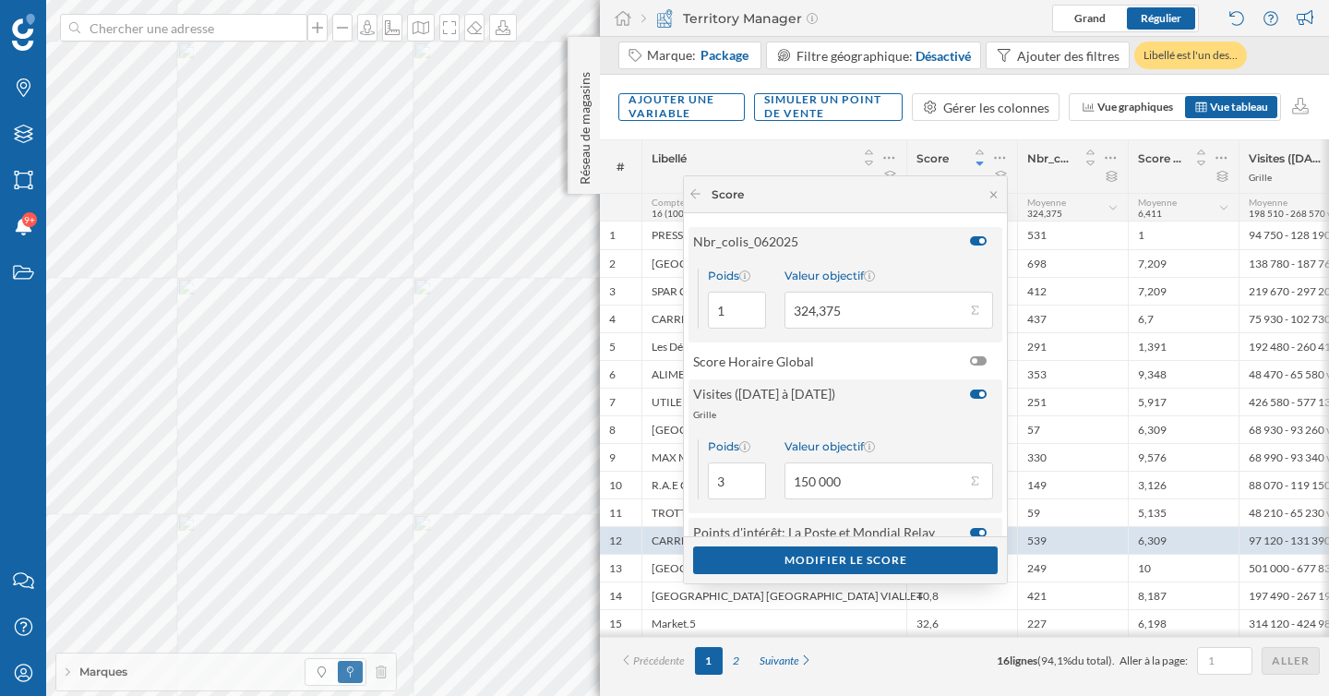
click at [849, 132] on div "Ajouter une variable Simuler un point de vente Gérer les colonnes Vue graphique…" at bounding box center [964, 107] width 729 height 65
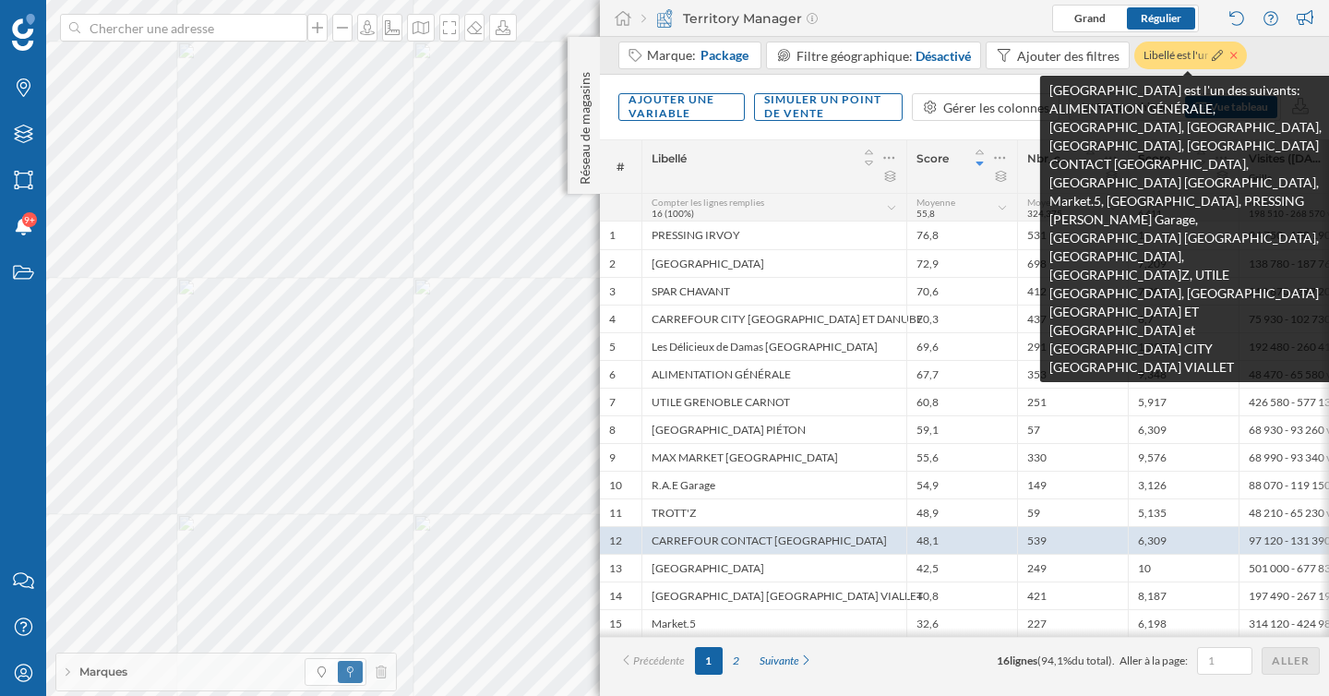
click at [1231, 54] on icon at bounding box center [1233, 55] width 7 height 11
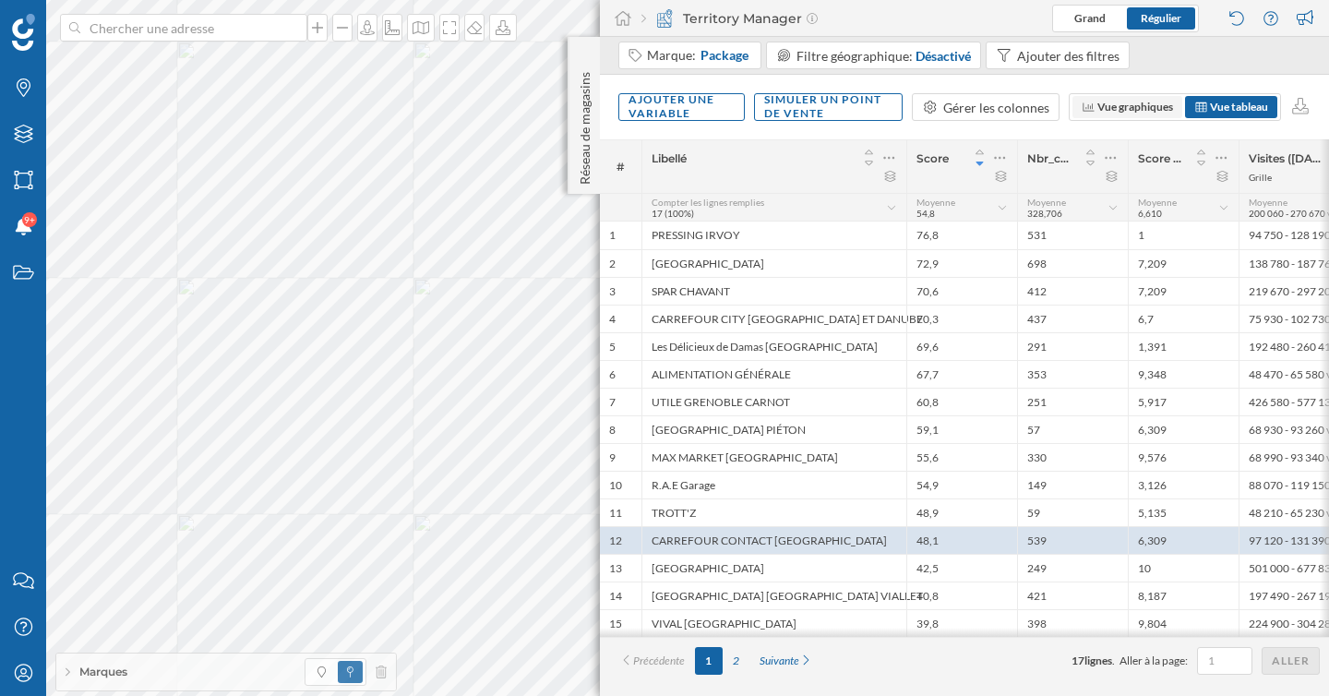
click at [1156, 102] on span "Vue graphiques" at bounding box center [1135, 107] width 76 height 14
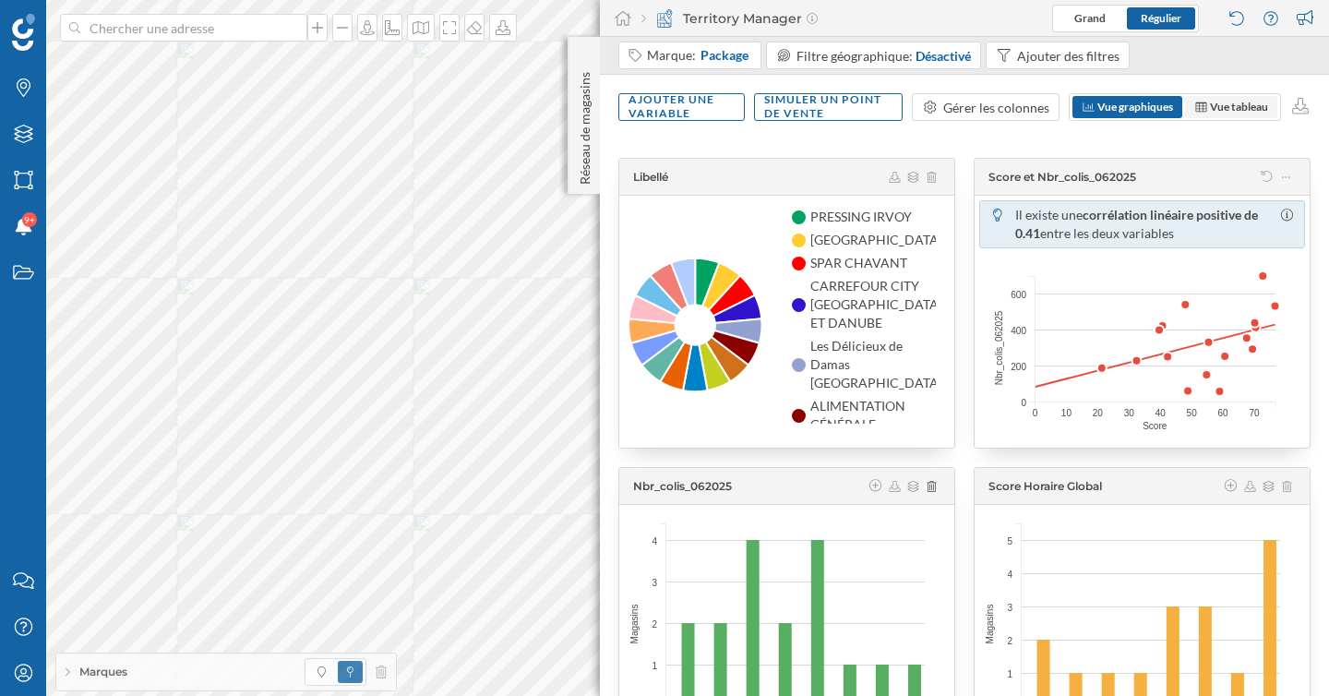
click at [1219, 111] on span "Vue tableau" at bounding box center [1239, 107] width 58 height 14
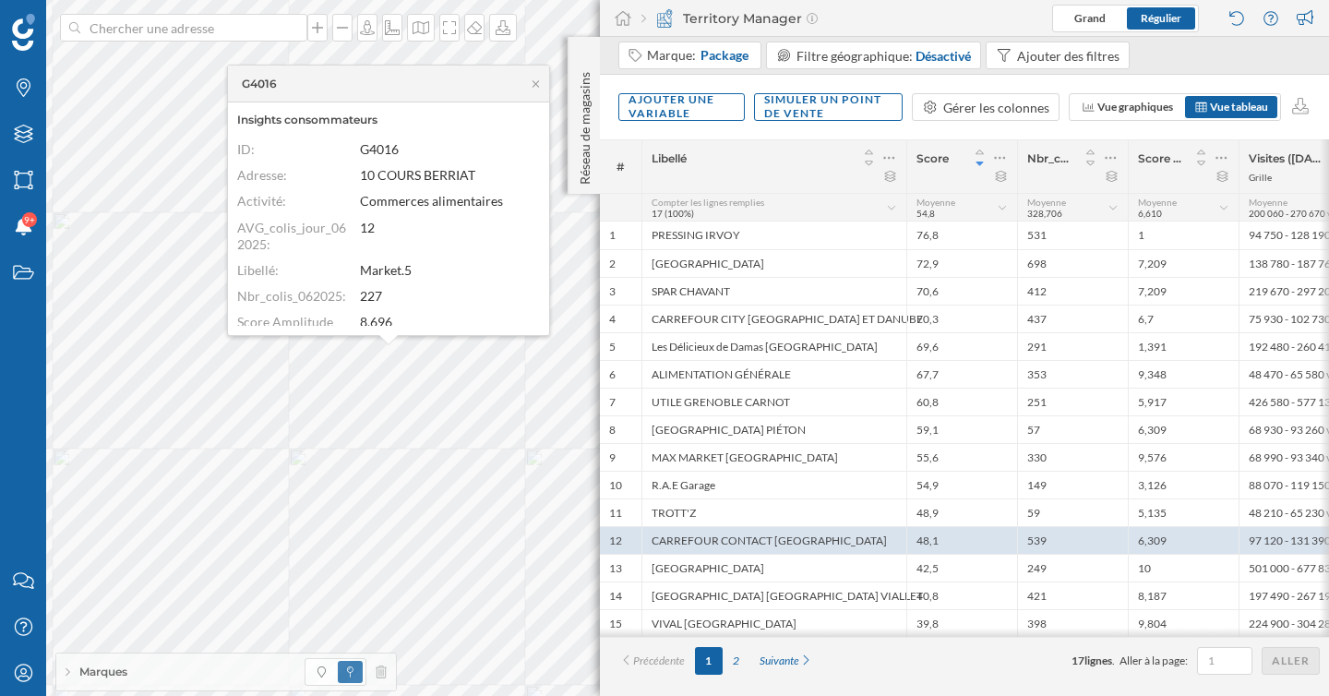
click at [699, 141] on div "Libellé" at bounding box center [773, 166] width 265 height 53
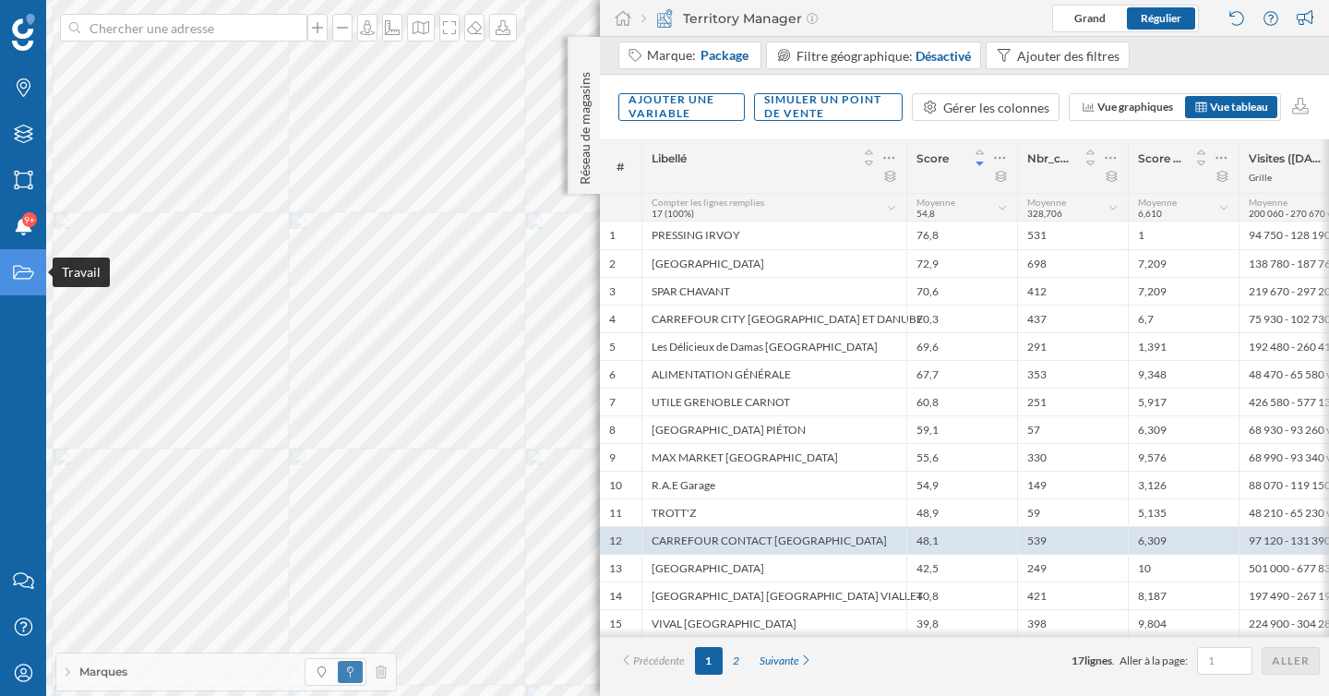
click at [18, 278] on icon at bounding box center [23, 273] width 20 height 14
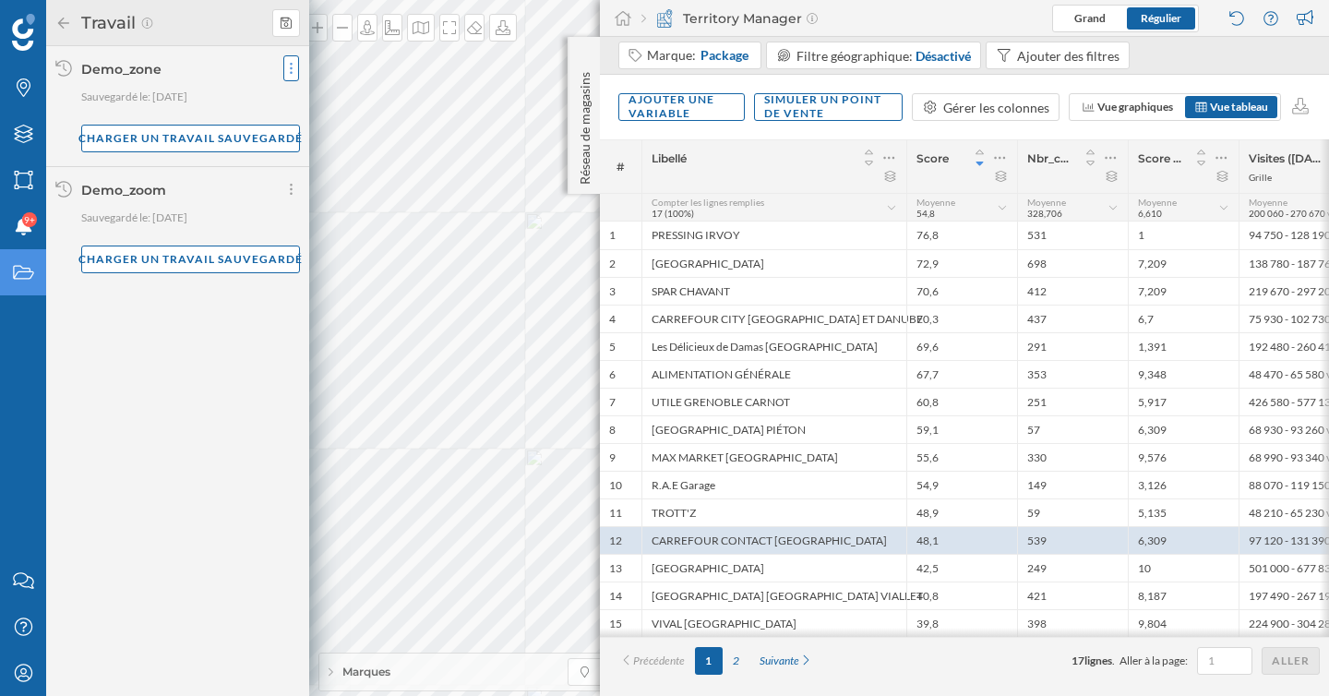
click at [289, 66] on icon at bounding box center [291, 68] width 5 height 18
click at [333, 150] on div "Supprimer votre travail" at bounding box center [360, 142] width 134 height 19
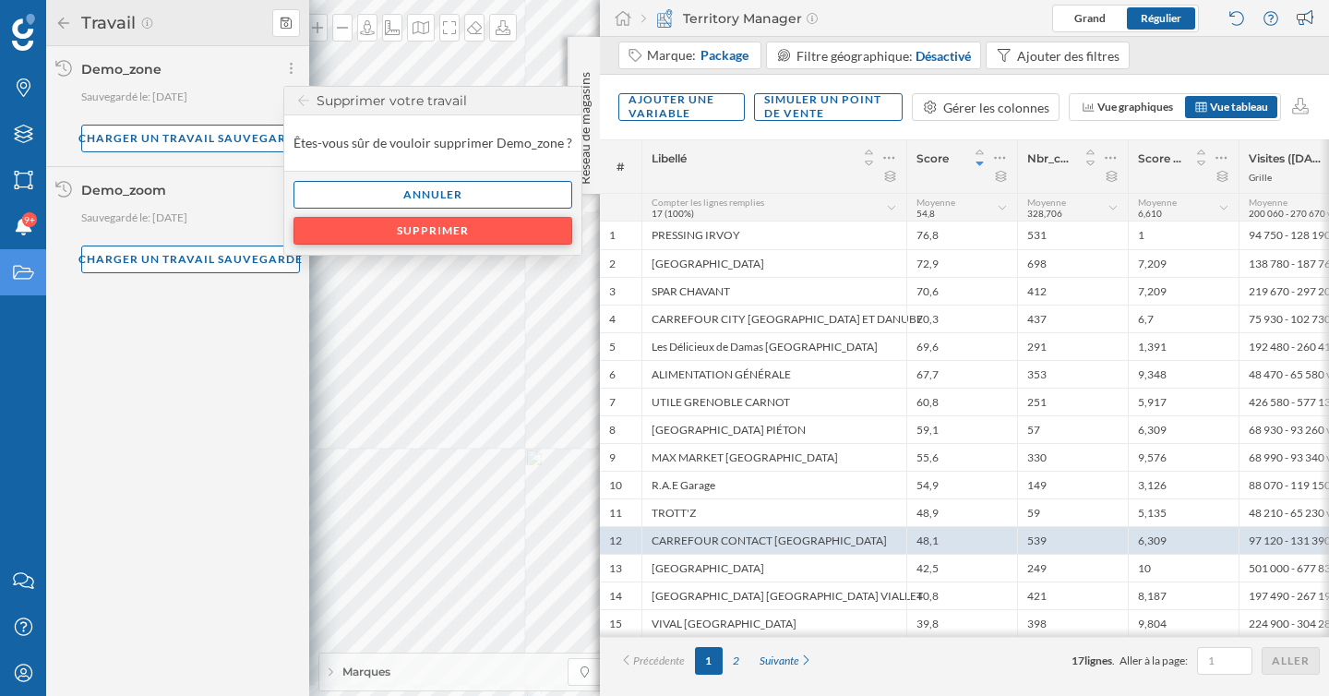
click at [375, 233] on div "Supprimer" at bounding box center [432, 231] width 279 height 28
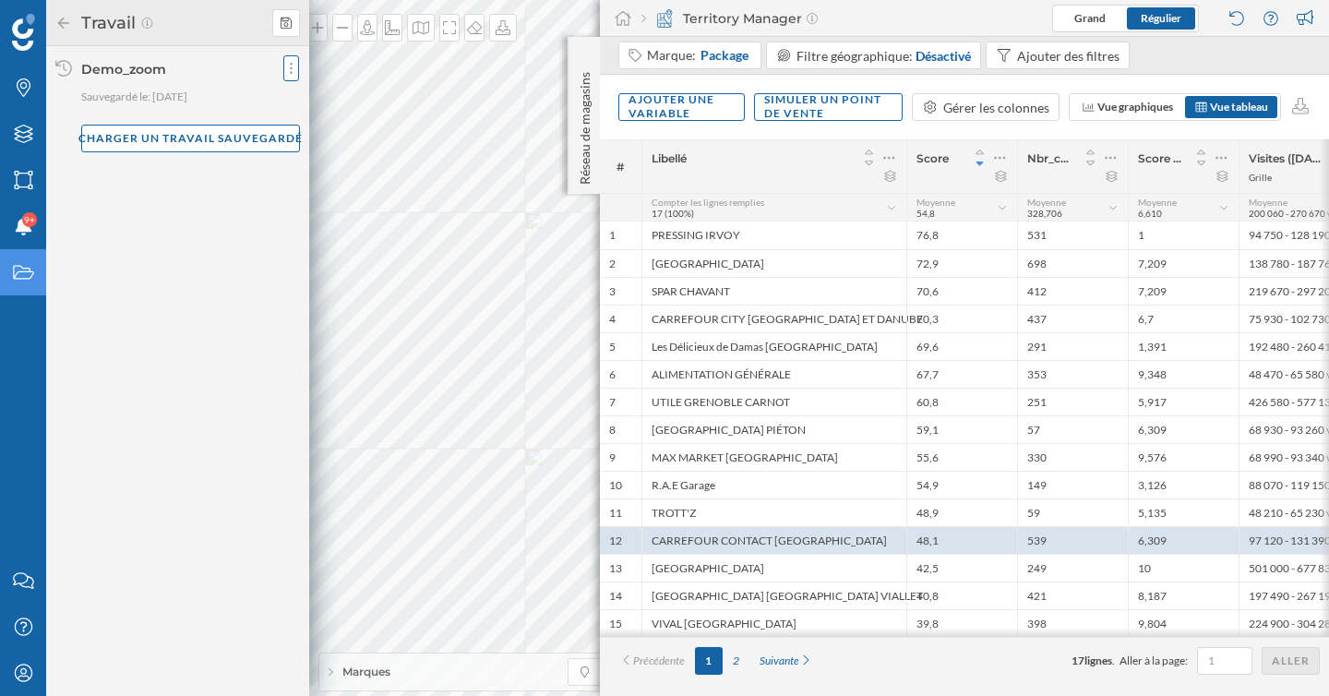
click at [287, 64] on div at bounding box center [291, 68] width 16 height 26
click at [312, 150] on div "Supprimer votre travail" at bounding box center [360, 142] width 134 height 19
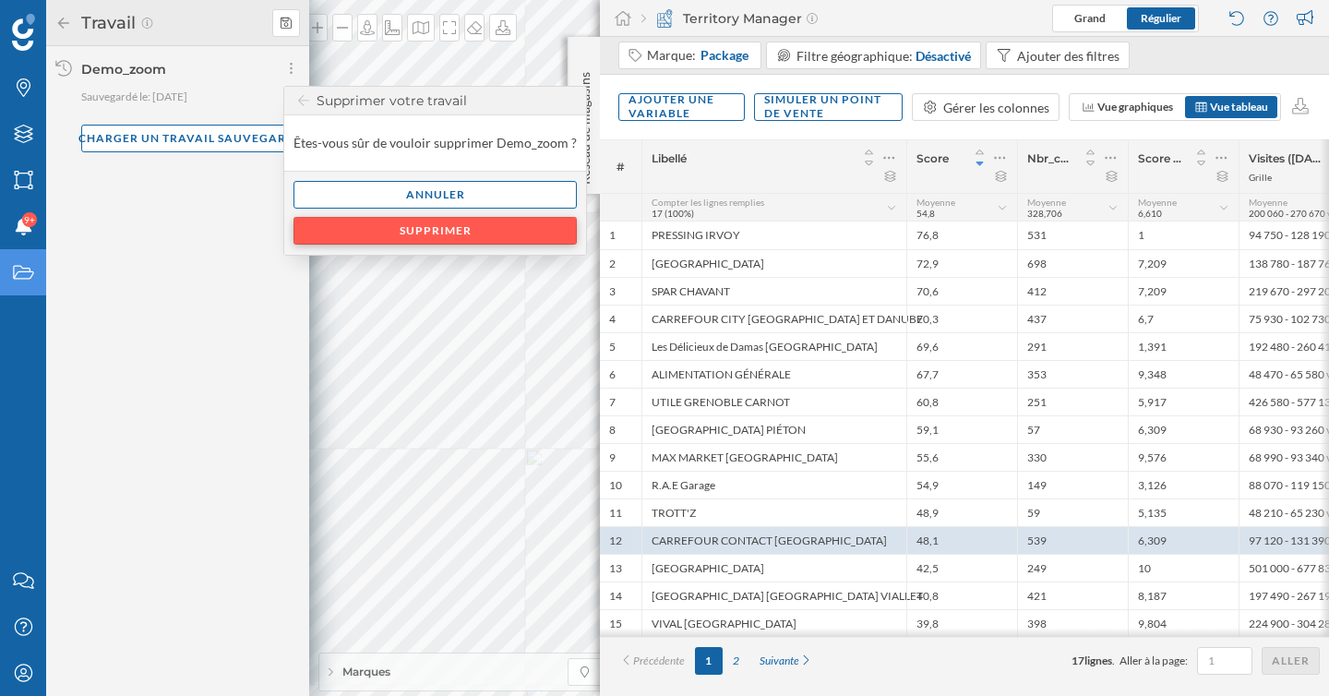
click at [365, 230] on div "Supprimer" at bounding box center [434, 231] width 283 height 28
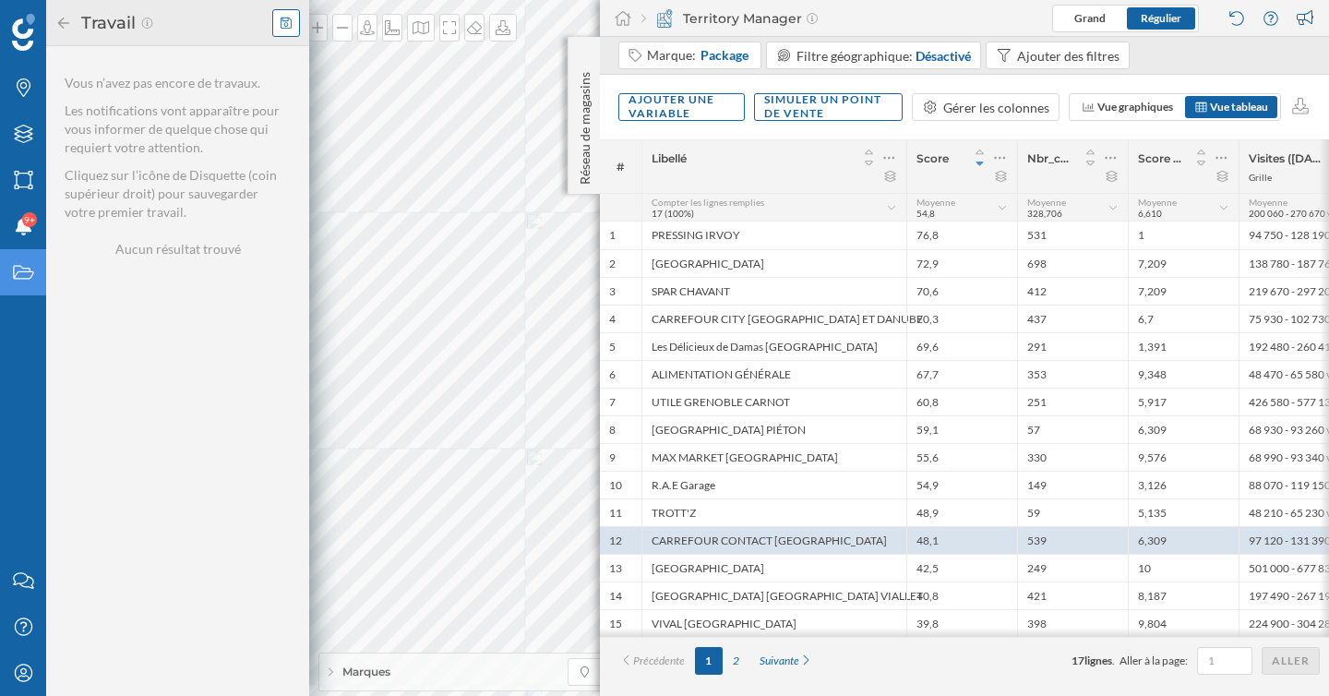
click at [284, 25] on icon at bounding box center [286, 22] width 11 height 11
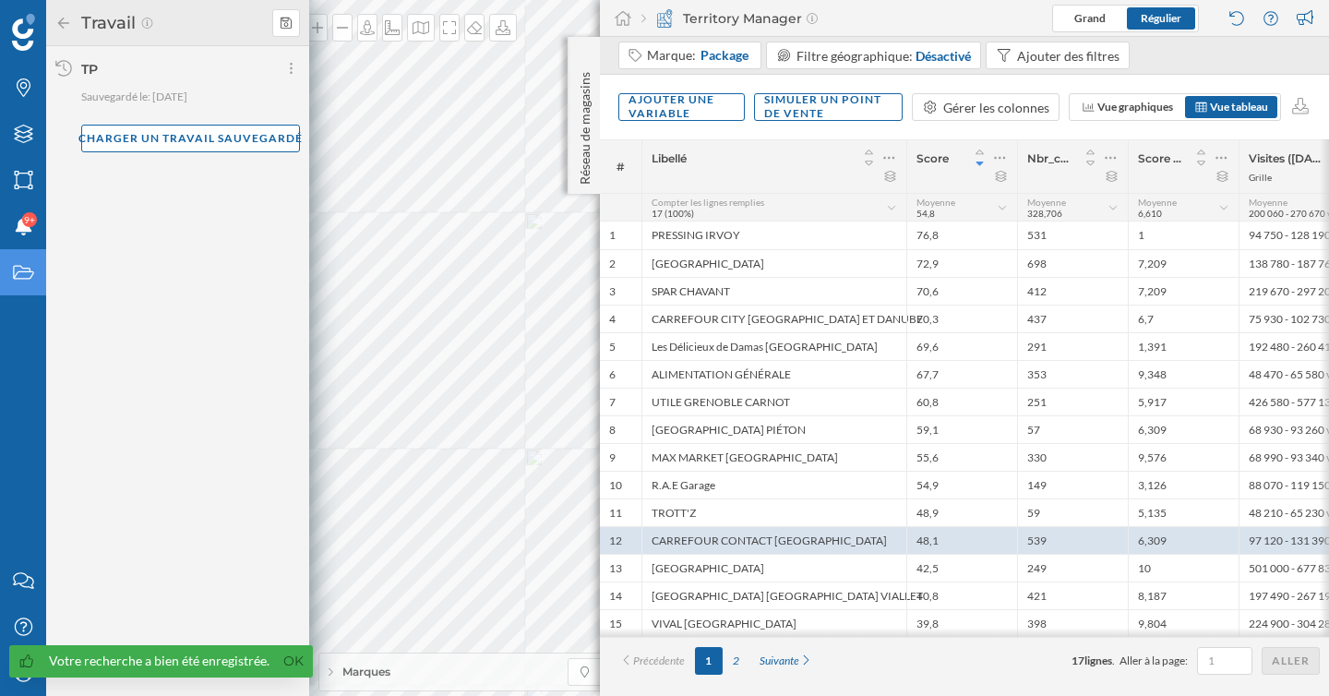
click at [62, 25] on icon at bounding box center [63, 23] width 17 height 13
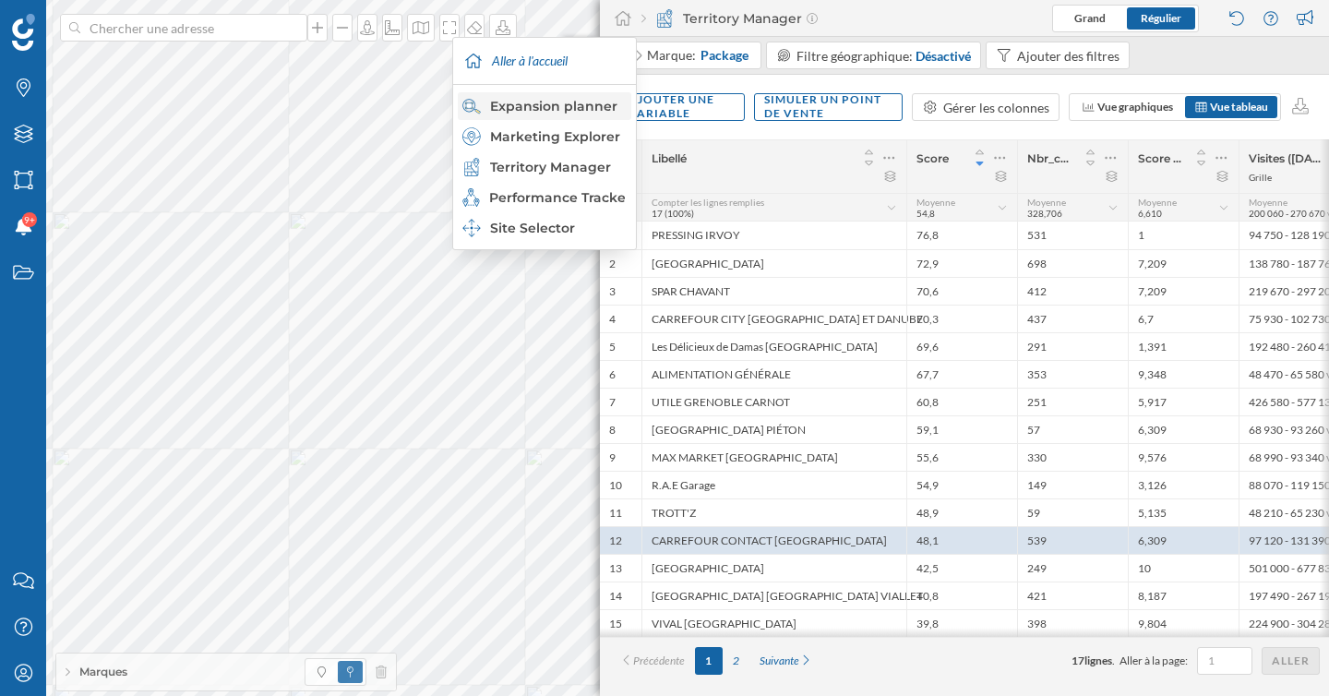
click at [581, 109] on div "Expansion planner" at bounding box center [543, 106] width 162 height 18
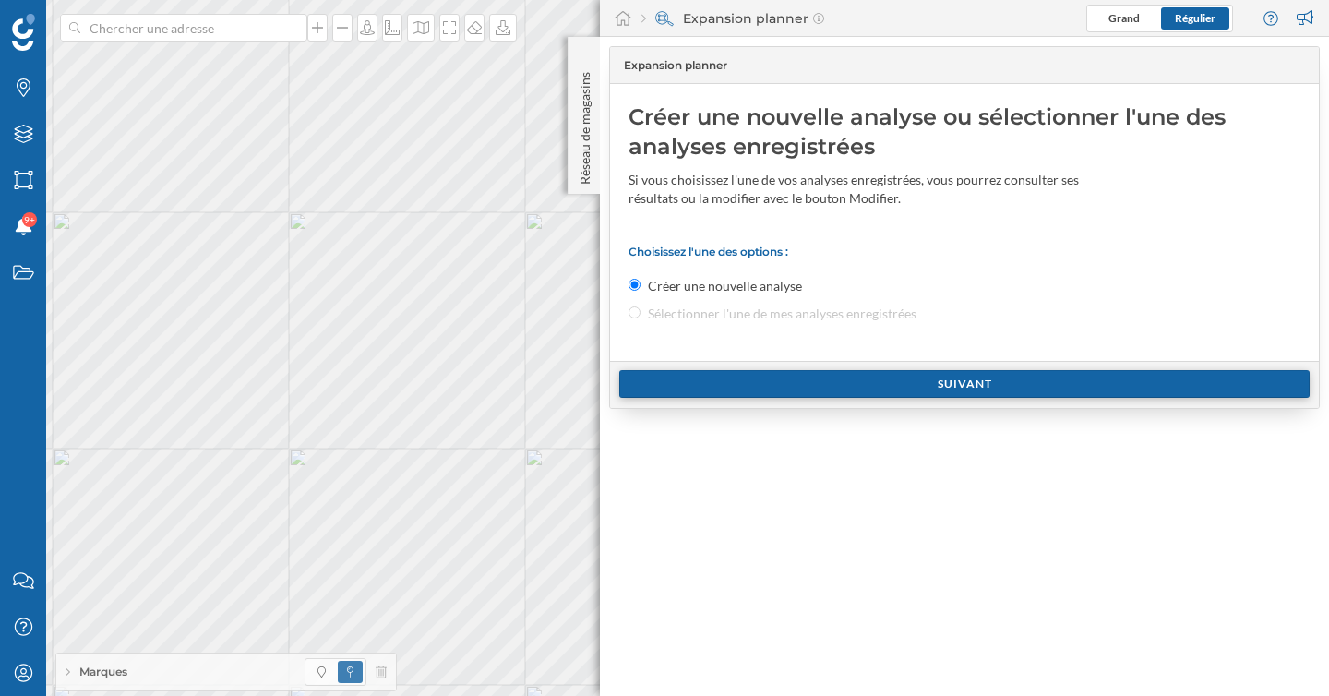
click at [764, 389] on div "Suivant" at bounding box center [964, 384] width 690 height 28
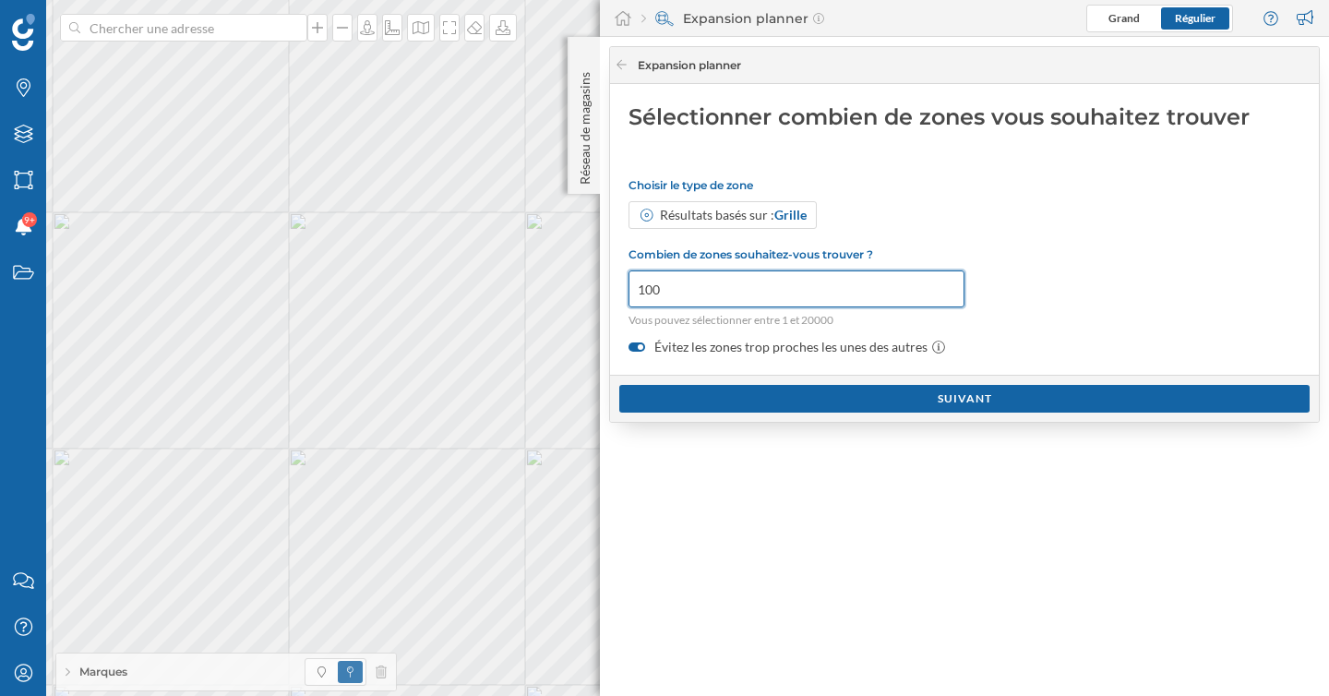
drag, startPoint x: 684, startPoint y: 289, endPoint x: 652, endPoint y: 289, distance: 32.3
click at [652, 289] on input "100" at bounding box center [797, 288] width 336 height 37
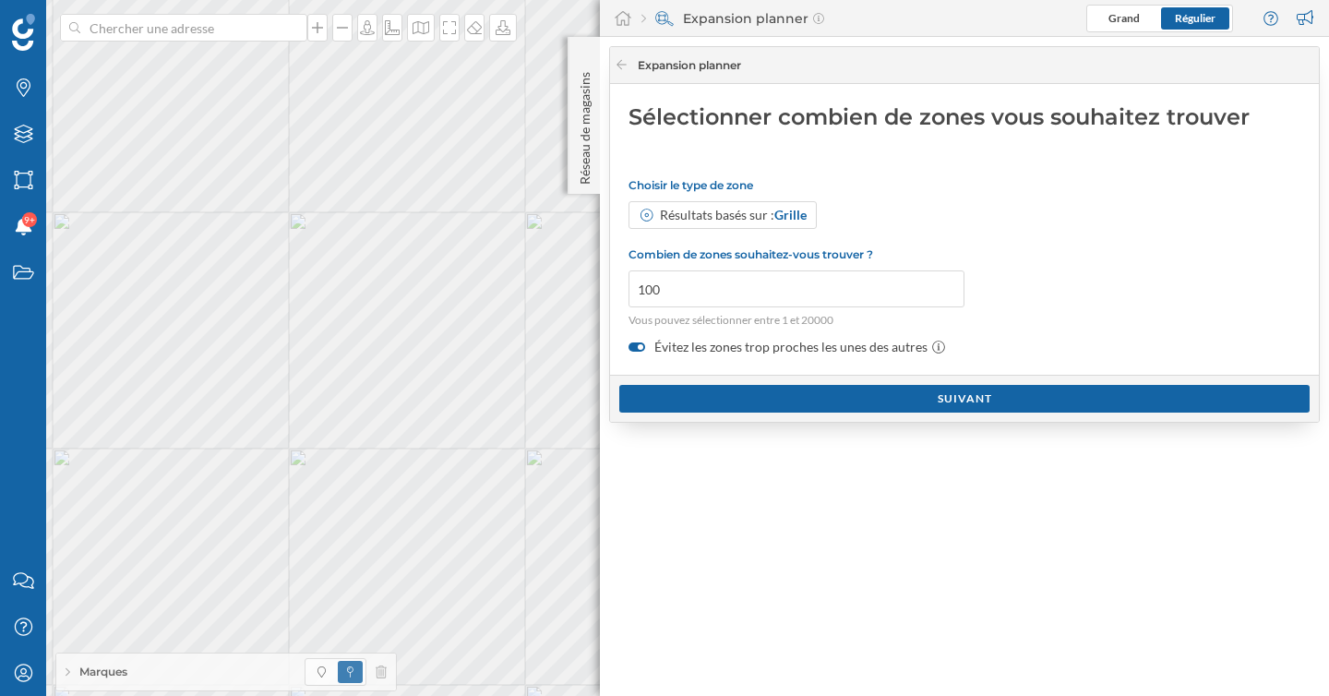
click at [767, 367] on div "Sélectionner combien de zones vous souhaitez trouver Choisir le type de zone Ré…" at bounding box center [964, 229] width 709 height 291
click at [778, 345] on label "Évitez les zones trop proches les unes des autres" at bounding box center [965, 347] width 672 height 18
click at [0, 0] on input "Évitez les zones trop proches les unes des autres" at bounding box center [0, 0] width 0 height 0
click at [774, 346] on label "Évitez les zones trop proches les unes des autres" at bounding box center [965, 347] width 672 height 18
click at [0, 0] on input "Évitez les zones trop proches les unes des autres" at bounding box center [0, 0] width 0 height 0
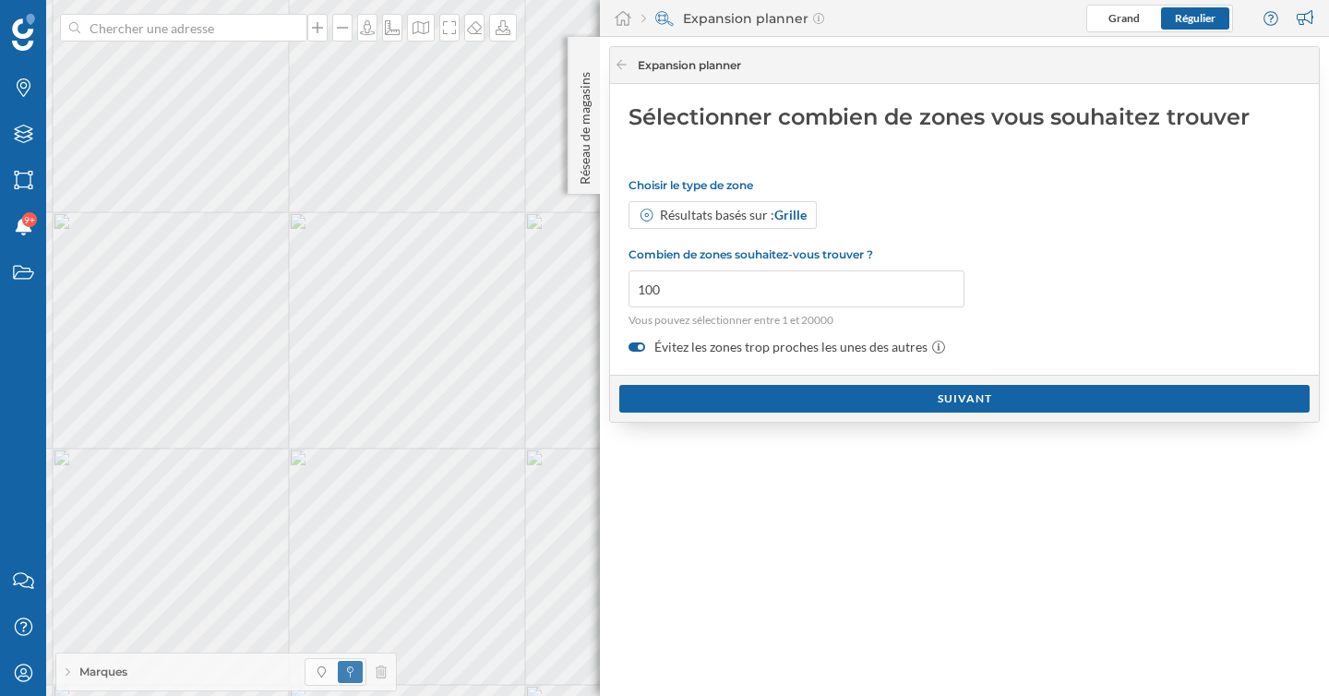
click at [774, 346] on label "Évitez les zones trop proches les unes des autres" at bounding box center [965, 347] width 672 height 18
click at [0, 0] on input "Évitez les zones trop proches les unes des autres" at bounding box center [0, 0] width 0 height 0
click at [864, 353] on label "Évitez les zones trop proches les unes des autres" at bounding box center [965, 347] width 672 height 18
click at [0, 0] on input "Évitez les zones trop proches les unes des autres" at bounding box center [0, 0] width 0 height 0
click at [869, 395] on div "Suivant" at bounding box center [964, 398] width 690 height 28
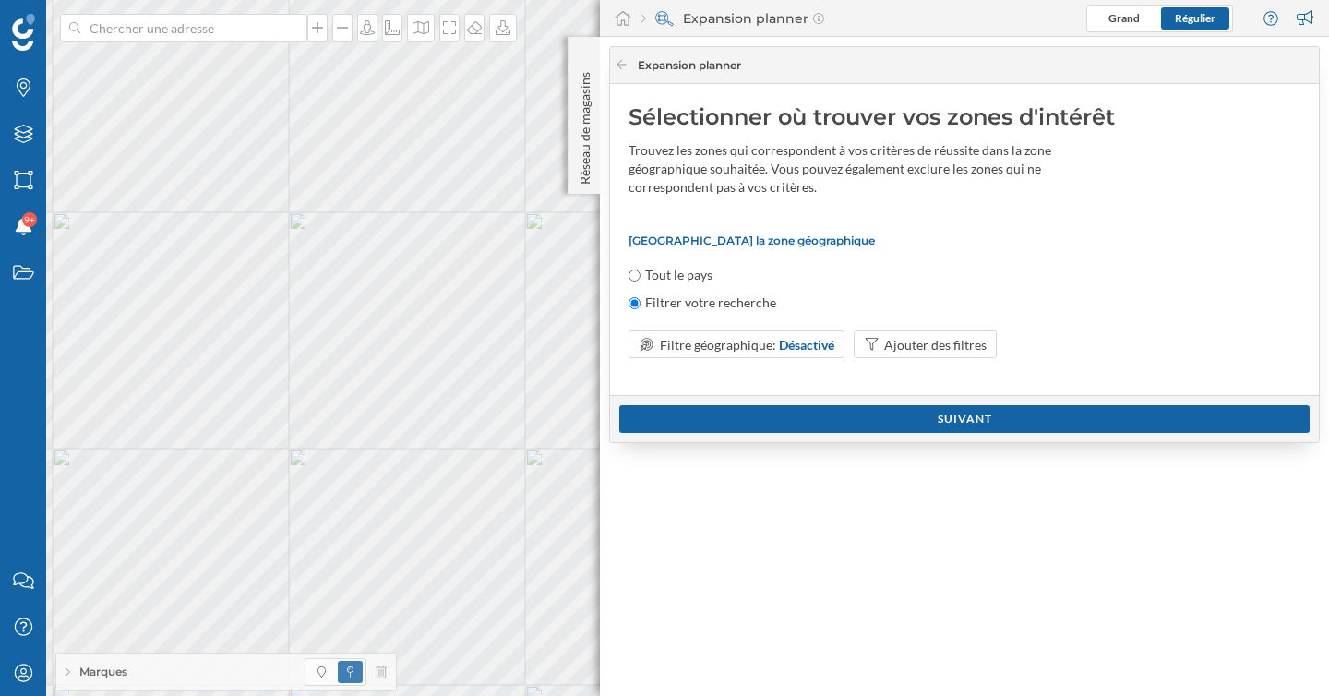
click at [701, 280] on label "Tout le pays" at bounding box center [678, 275] width 67 height 18
click at [641, 280] on input "Tout le pays" at bounding box center [635, 275] width 12 height 12
radio input "true"
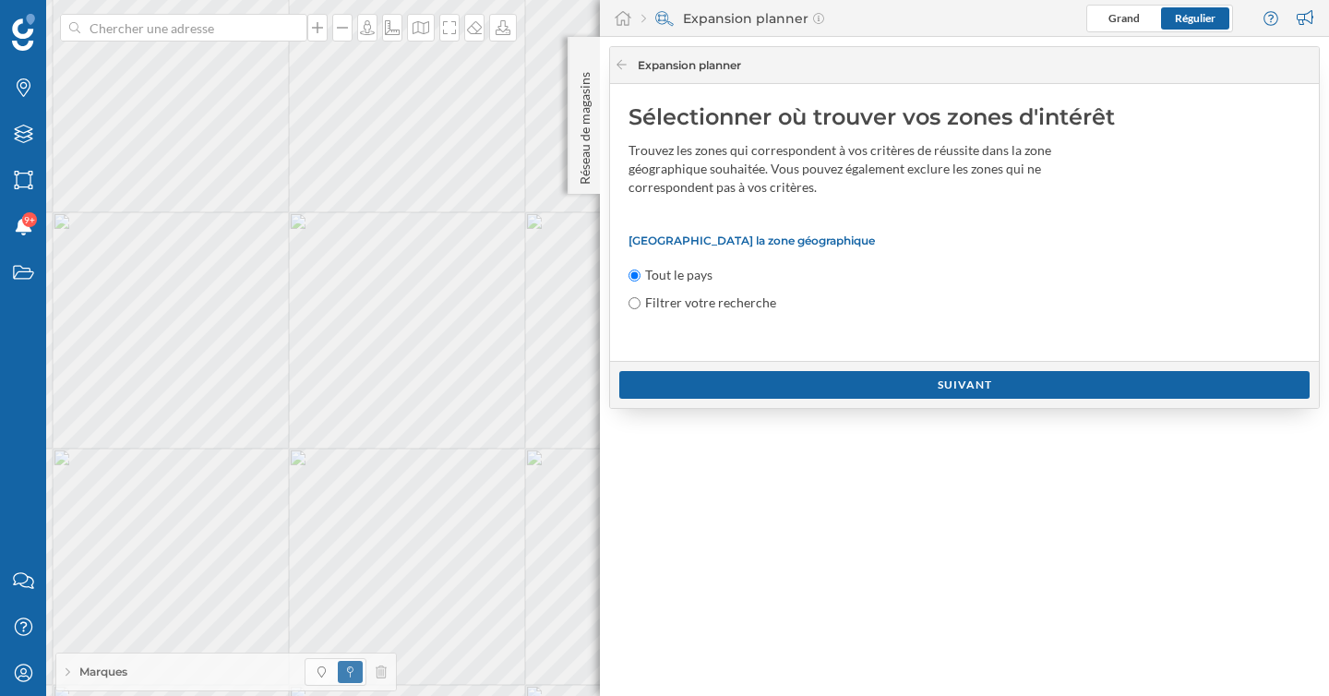
click at [734, 292] on div "[GEOGRAPHIC_DATA] la zone géographique Tout le pays Filtrer votre recherche" at bounding box center [965, 273] width 672 height 78
click at [731, 299] on label "Filtrer votre recherche" at bounding box center [710, 302] width 131 height 18
click at [641, 299] on input "Filtrer votre recherche" at bounding box center [635, 303] width 12 height 12
radio input "true"
radio input "false"
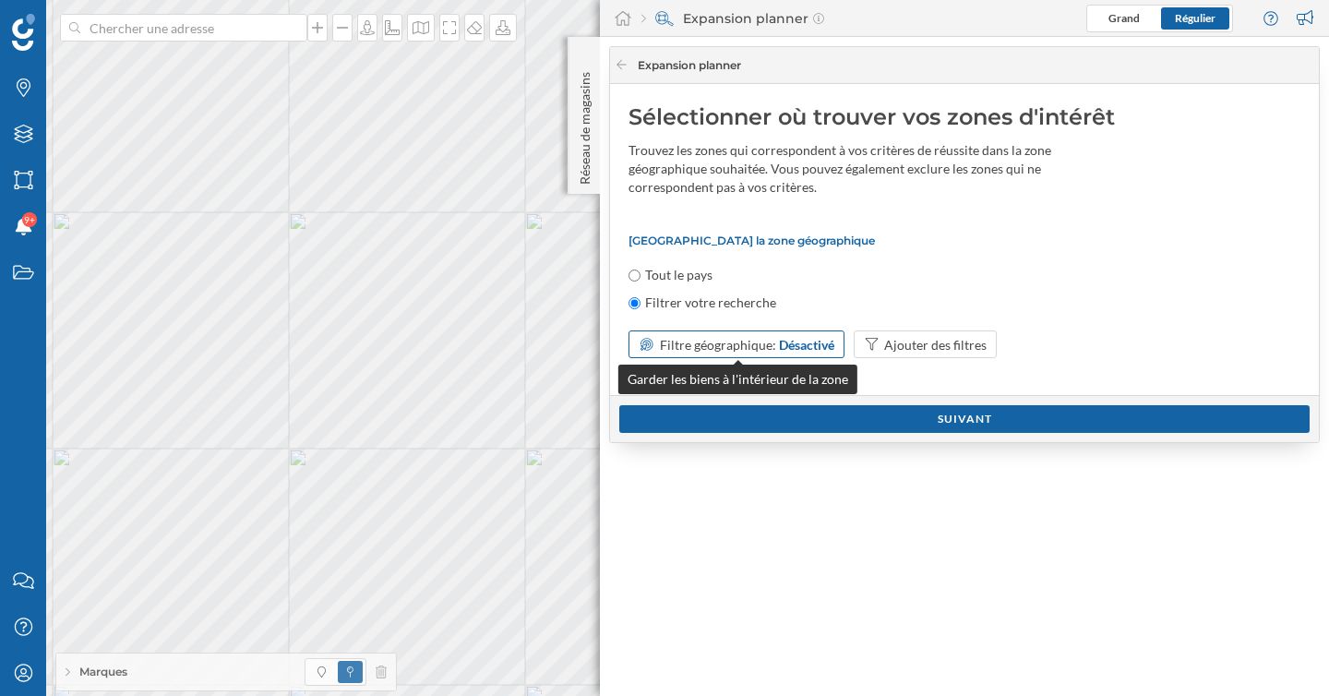
click at [814, 350] on div "Désactivé" at bounding box center [806, 344] width 55 height 19
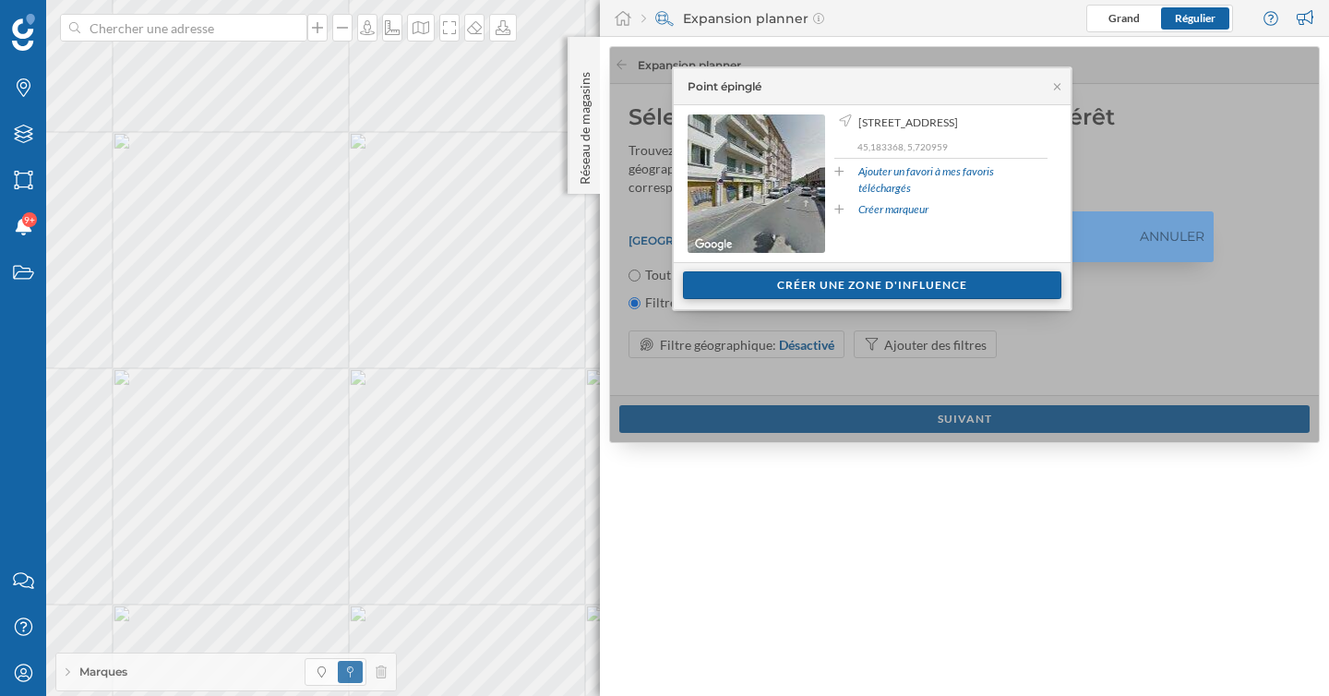
click at [860, 287] on div "Créer une zone d'influence" at bounding box center [872, 285] width 378 height 28
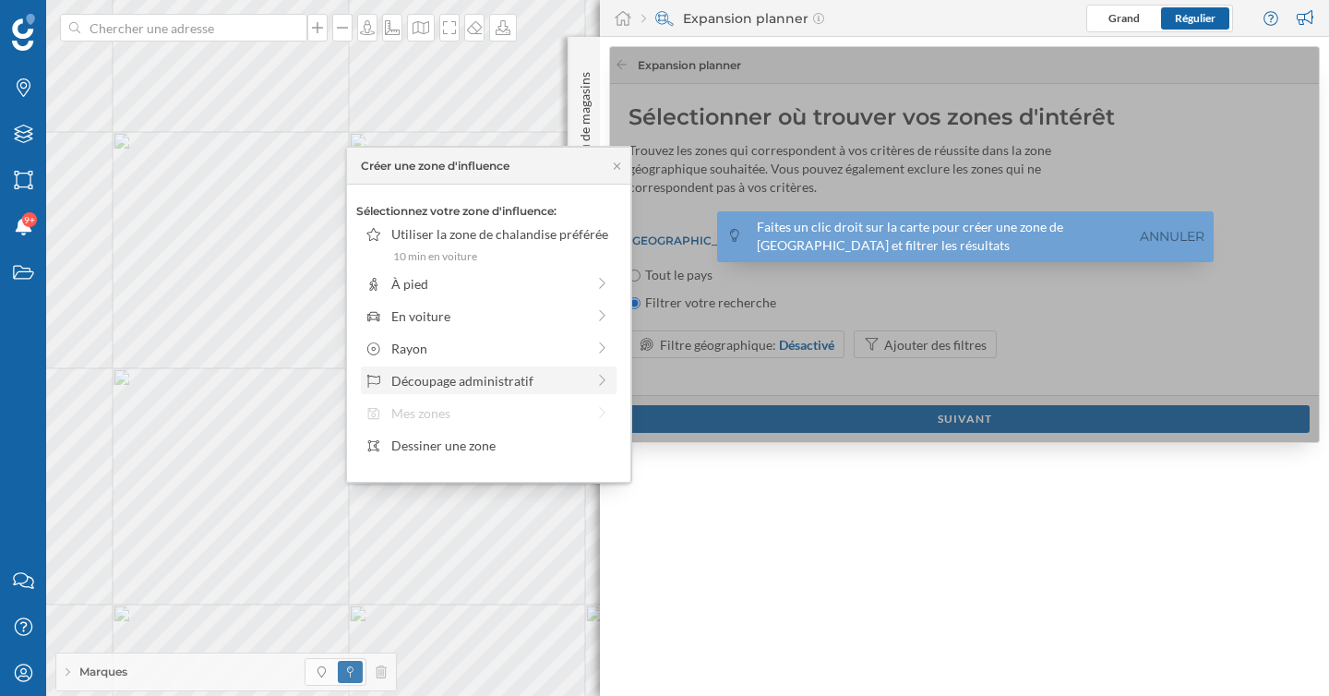
click at [502, 386] on div "Découpage administratif" at bounding box center [488, 380] width 194 height 19
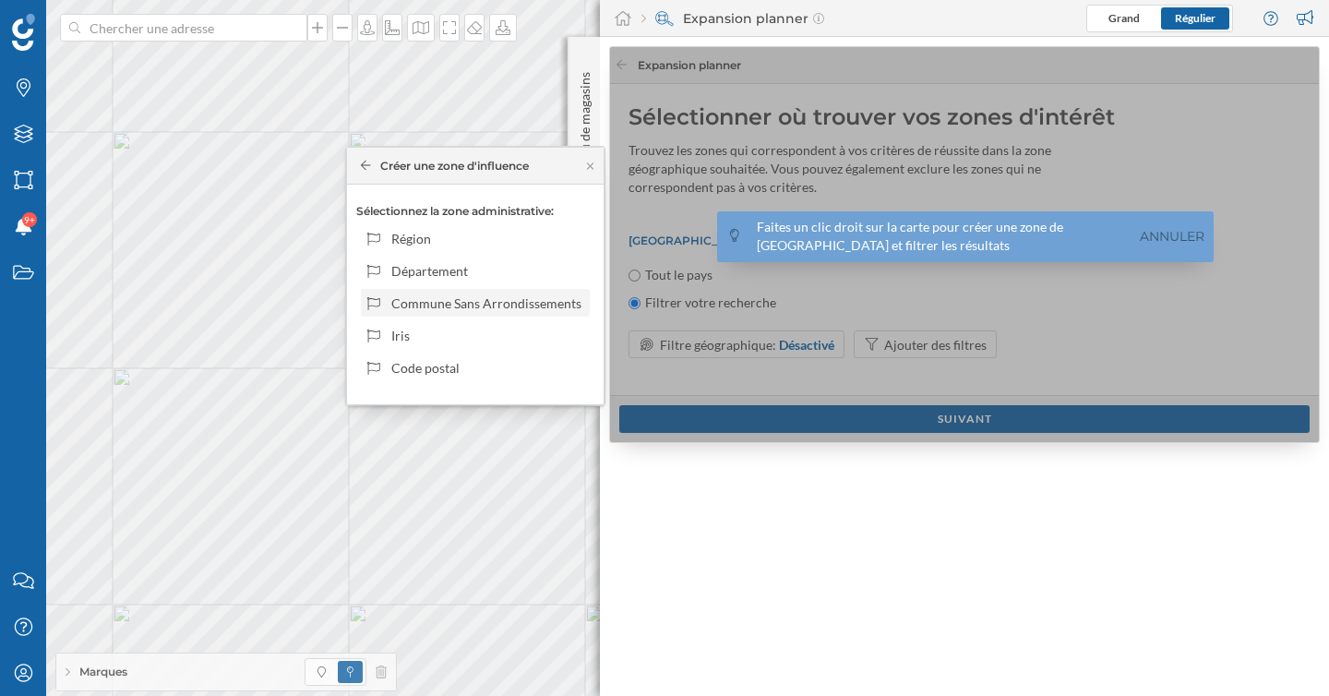
click at [500, 300] on div "Commune Sans Arrondissements" at bounding box center [487, 302] width 192 height 19
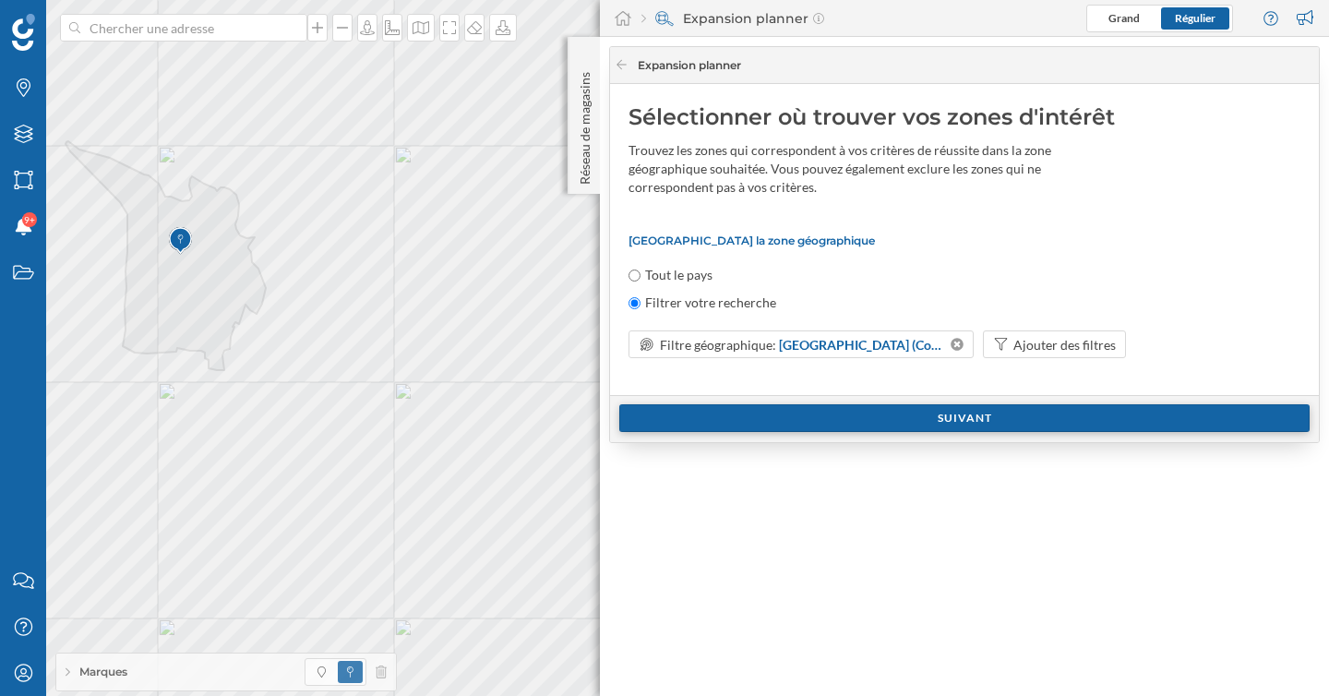
click at [840, 418] on div "Suivant" at bounding box center [964, 418] width 690 height 28
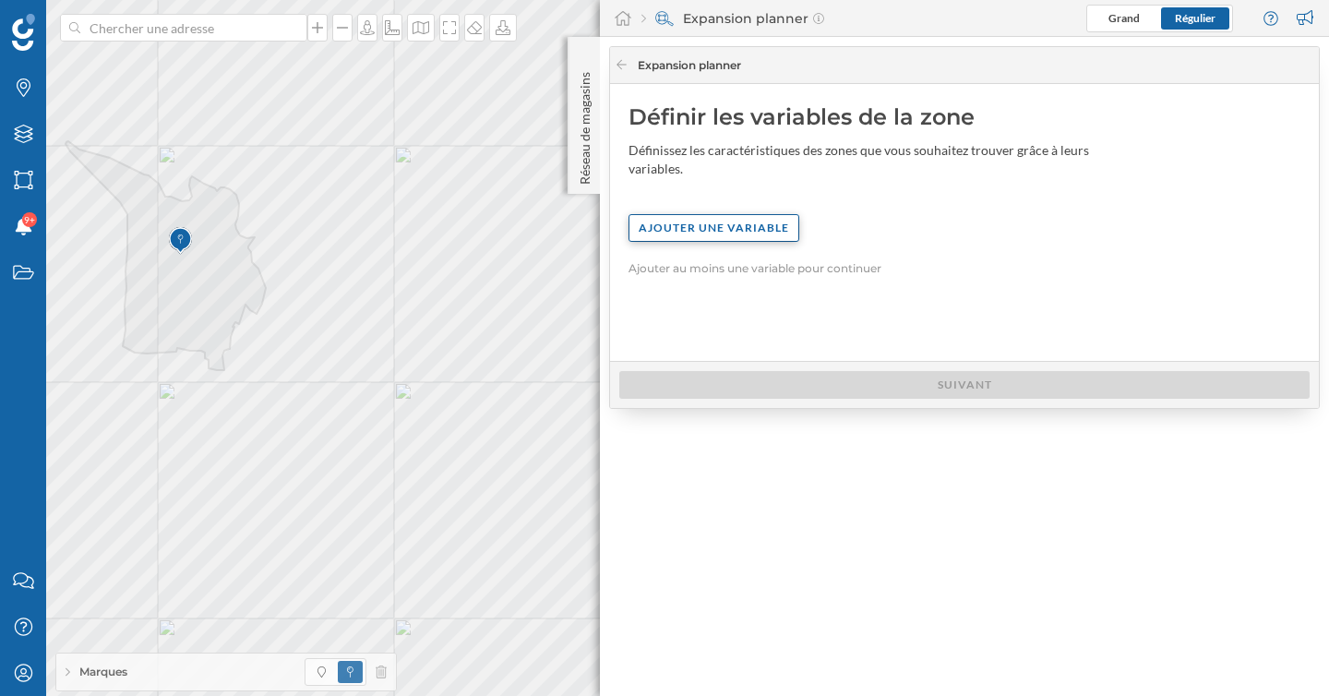
click at [758, 220] on div "Ajouter une variable" at bounding box center [714, 228] width 171 height 28
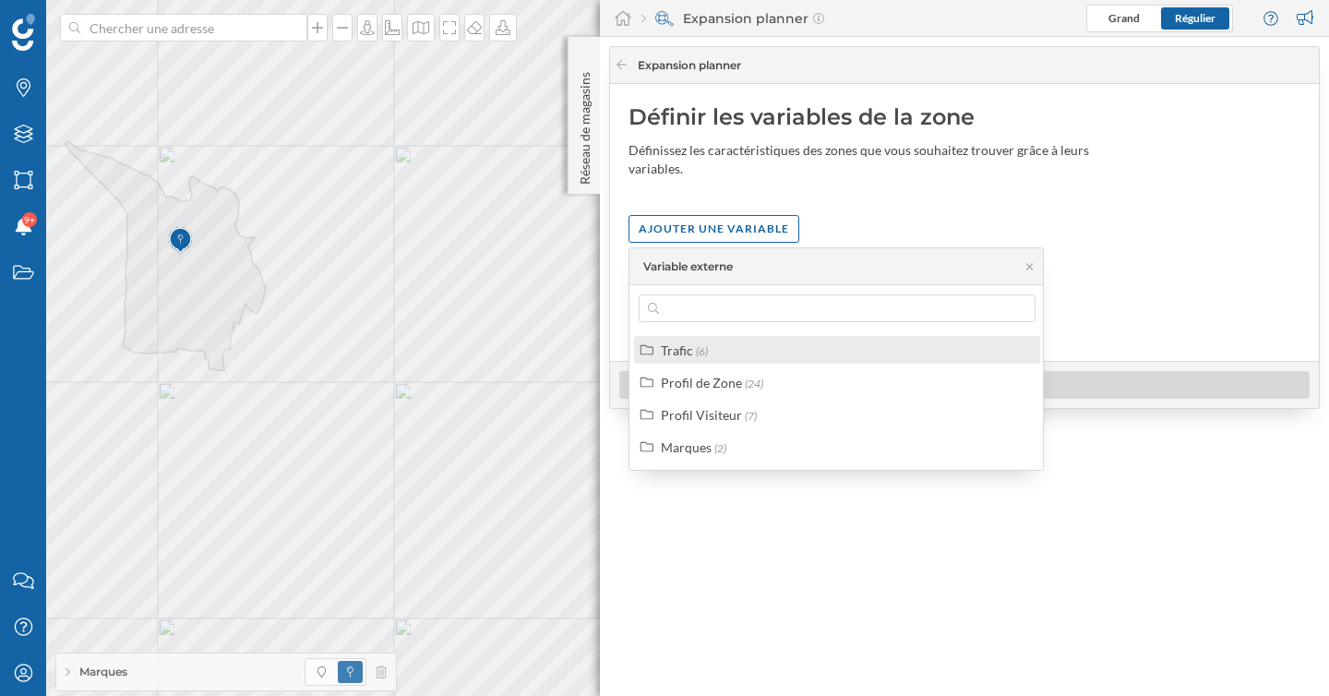
click at [739, 352] on div "Trafic (6)" at bounding box center [845, 350] width 368 height 19
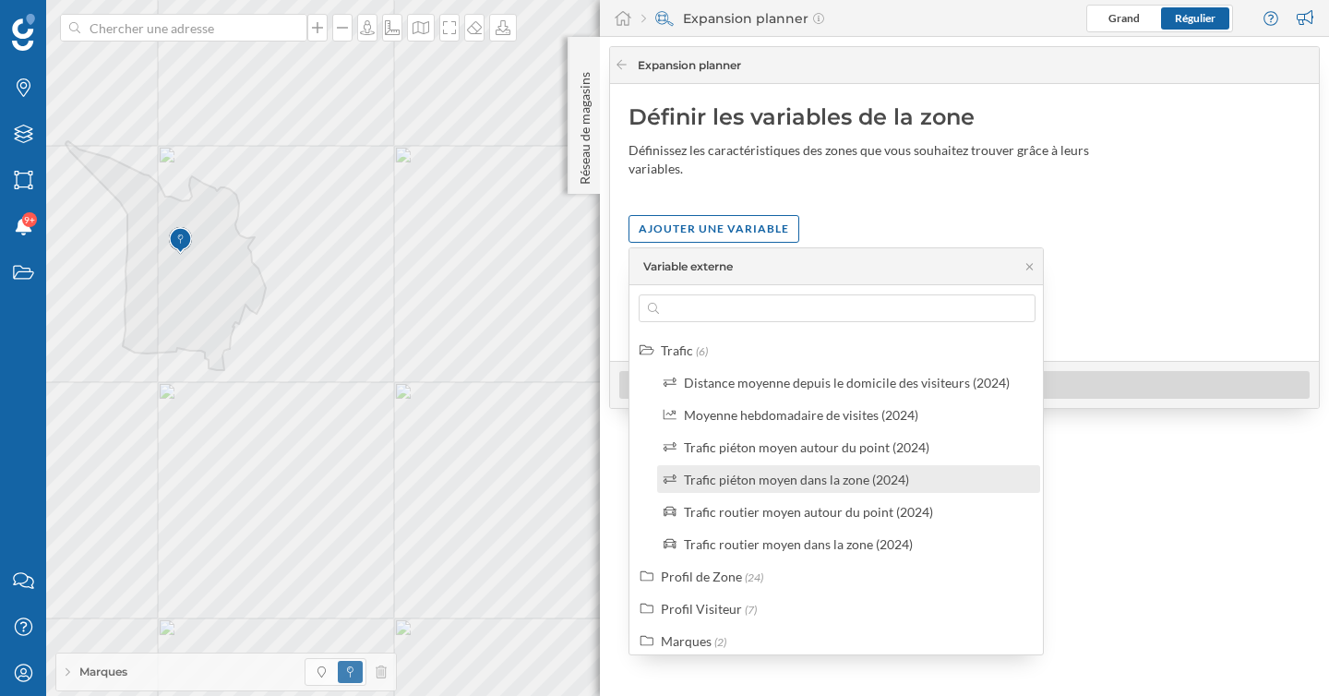
scroll to position [9, 0]
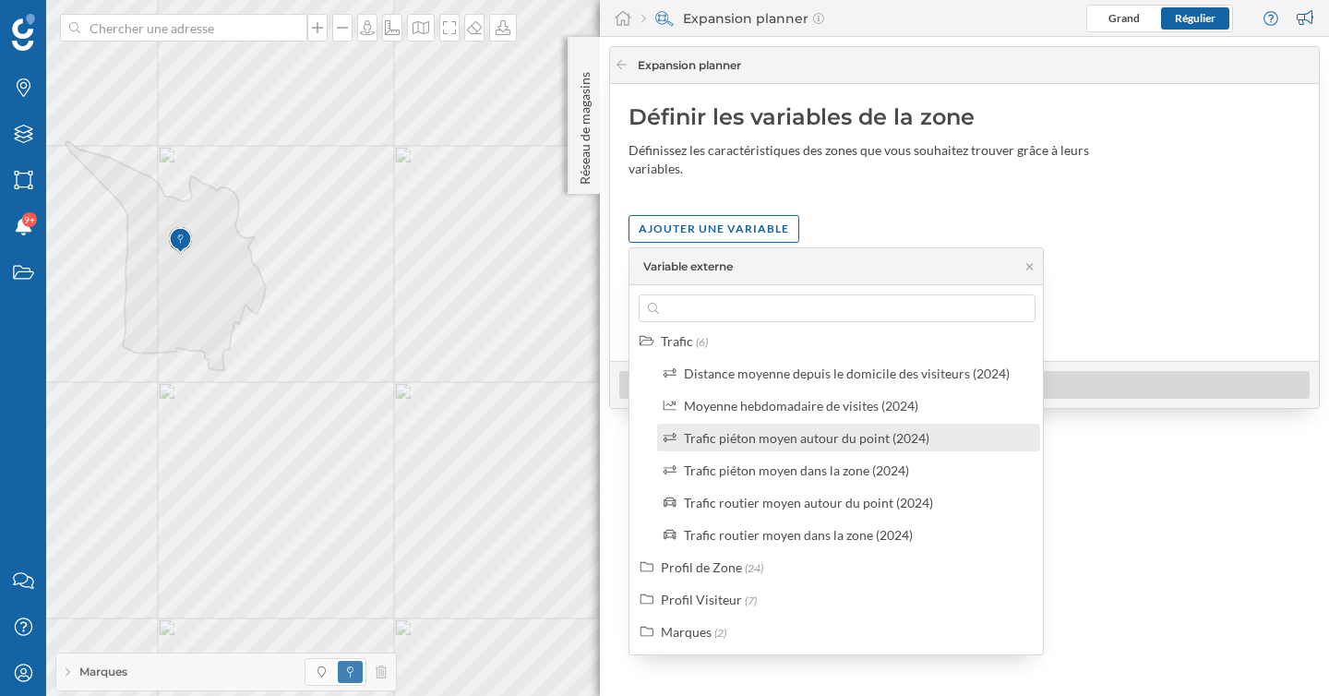
click at [758, 440] on div "Trafic piéton moyen autour du point (2024)" at bounding box center [806, 438] width 245 height 16
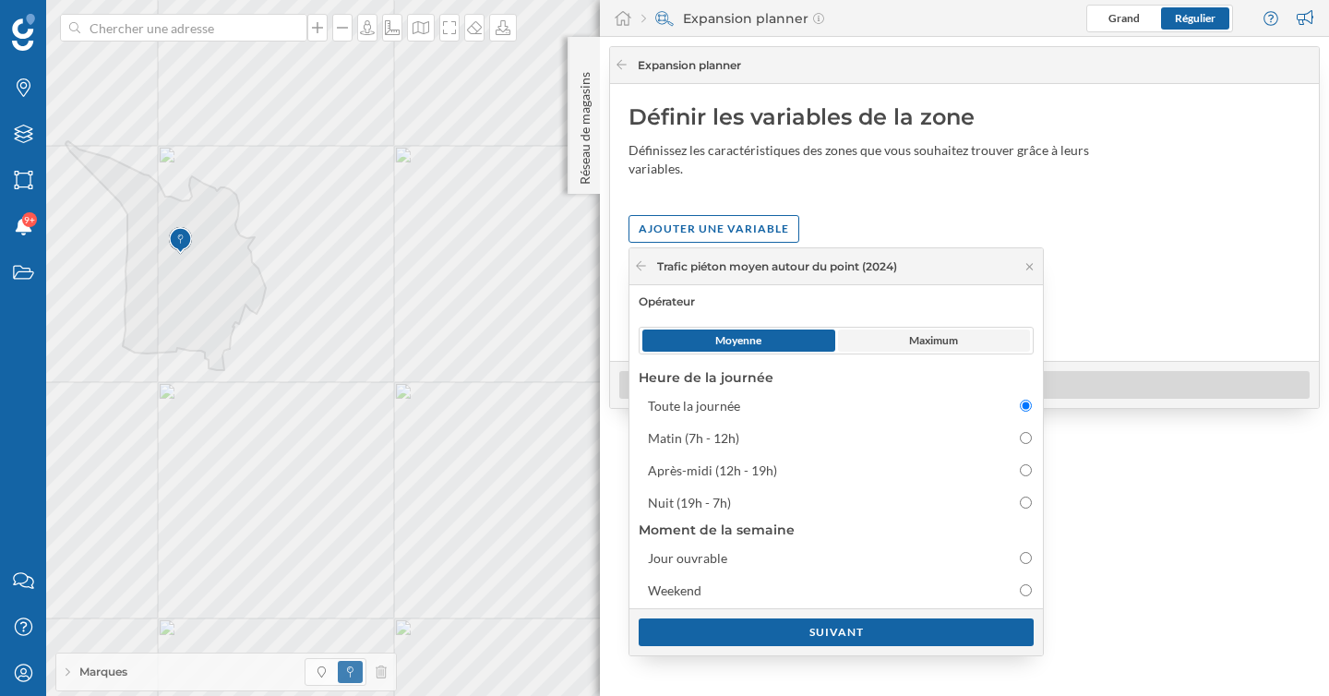
click at [960, 350] on span "Maximum" at bounding box center [934, 340] width 193 height 22
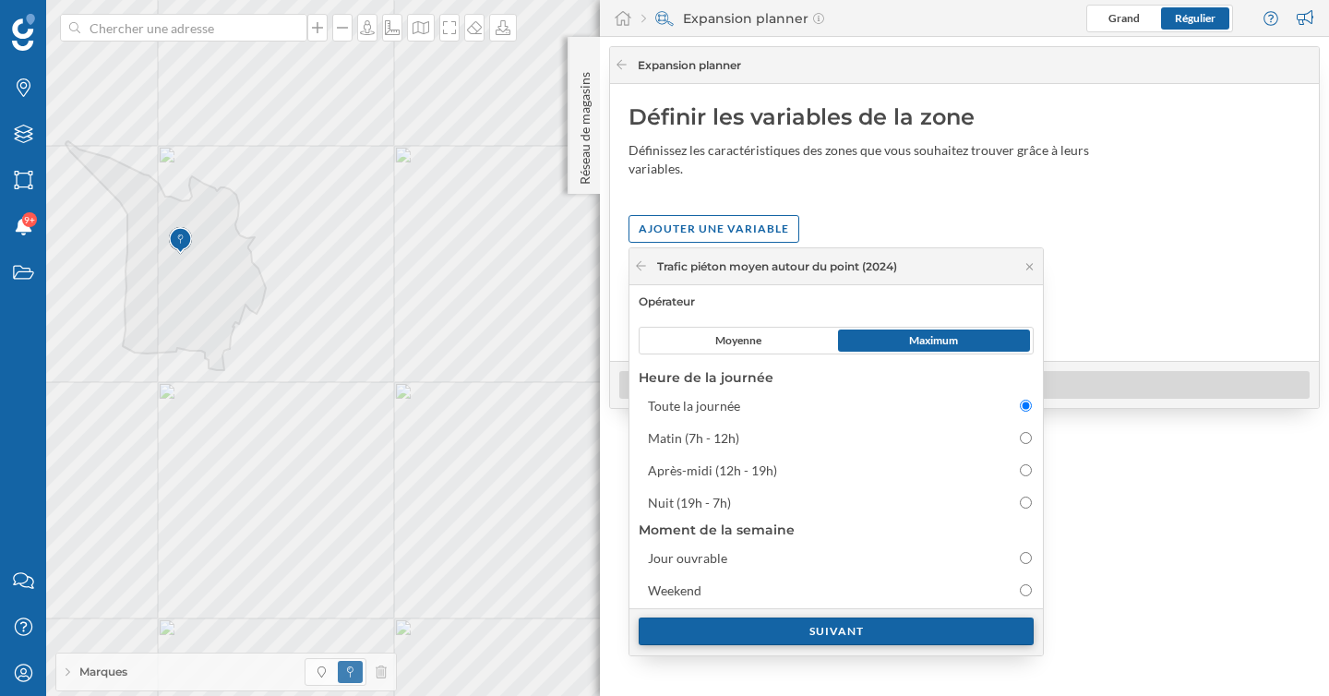
click at [874, 630] on div "Suivant" at bounding box center [836, 631] width 395 height 28
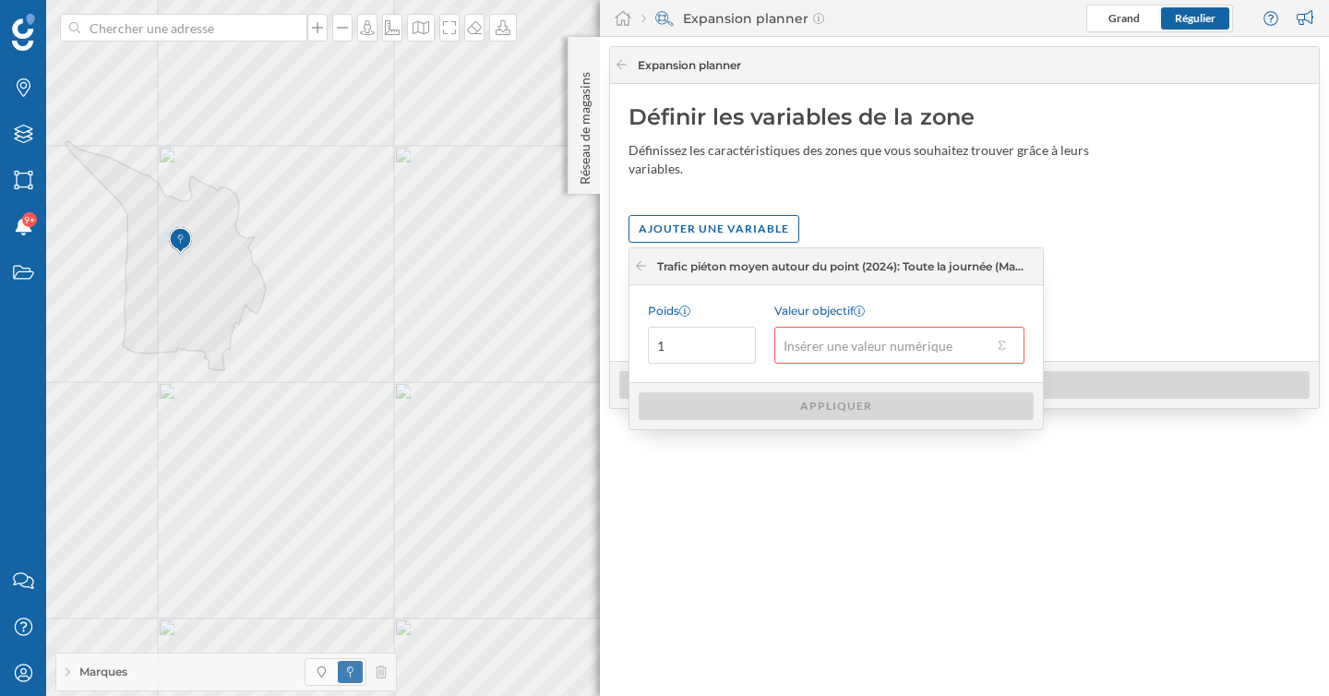
click at [597, 341] on body "Marques Filtres Zones Notifications 9+ Travail Nous contacter Centre d'aide Mon…" at bounding box center [664, 348] width 1329 height 696
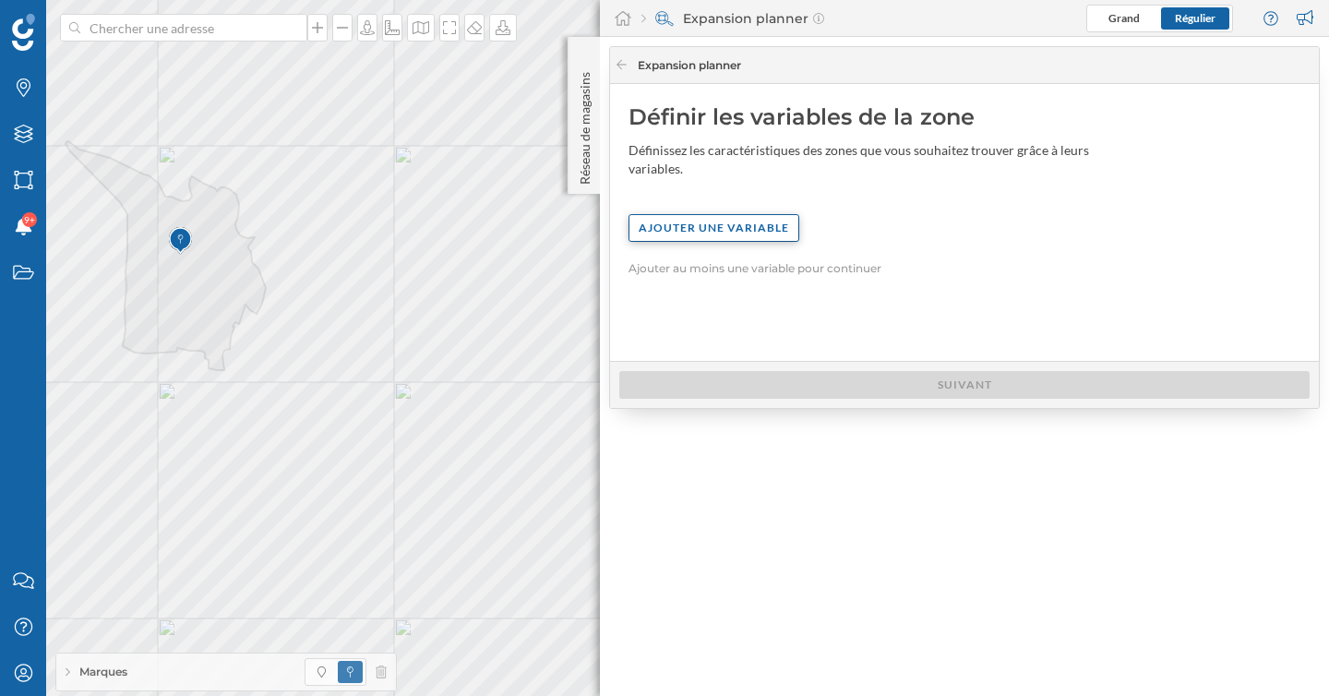
click at [724, 232] on div "Ajouter une variable" at bounding box center [714, 228] width 171 height 28
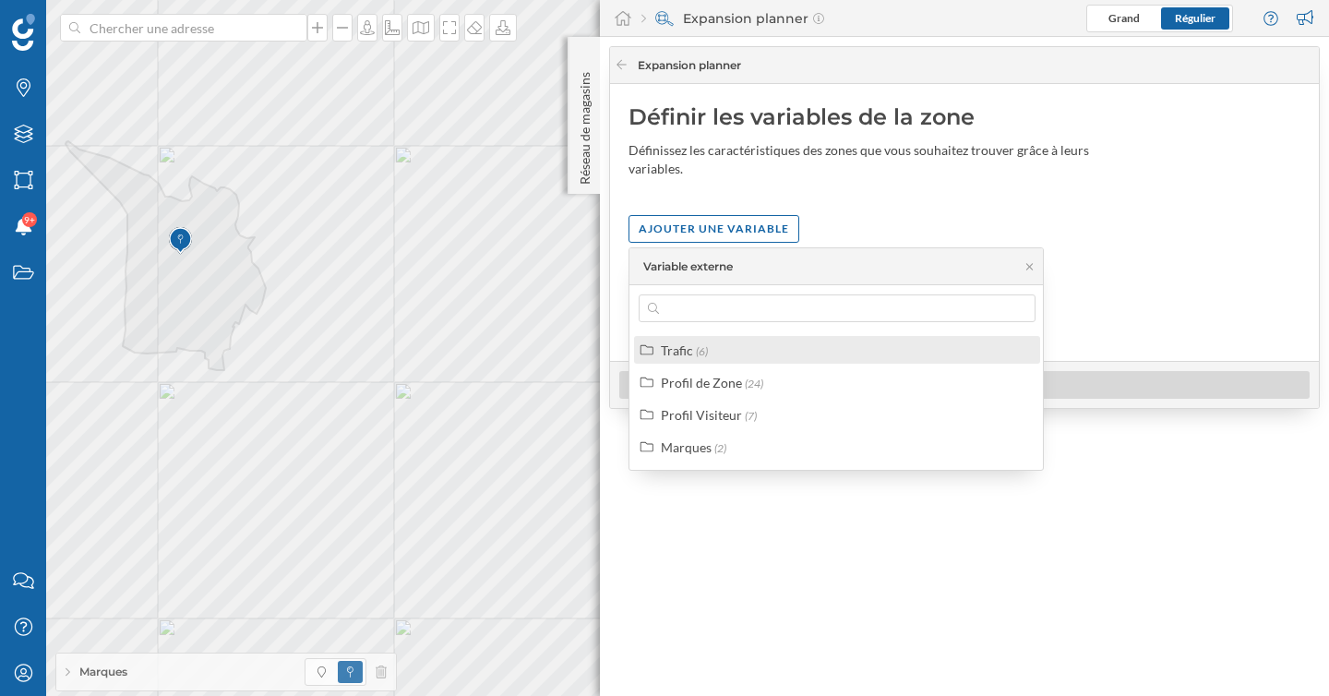
click at [716, 352] on div "Trafic (6)" at bounding box center [845, 350] width 368 height 19
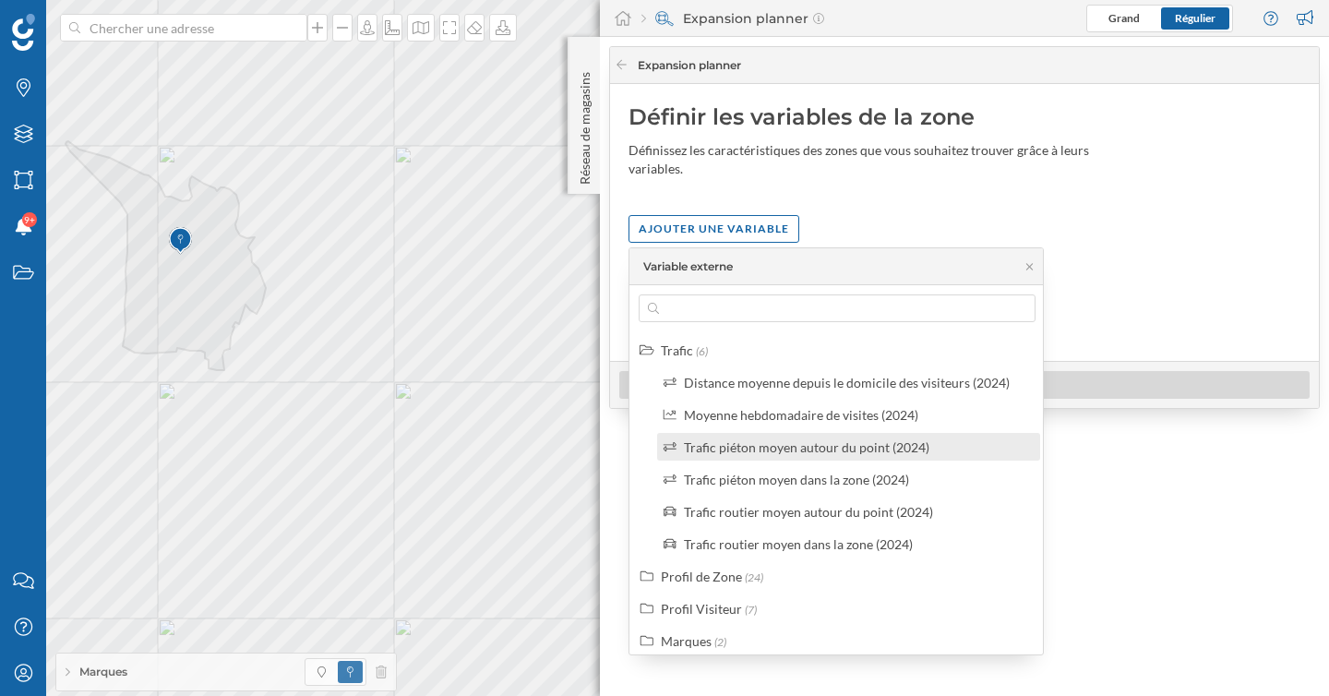
click at [771, 441] on div "Trafic piéton moyen autour du point (2024)" at bounding box center [806, 447] width 245 height 16
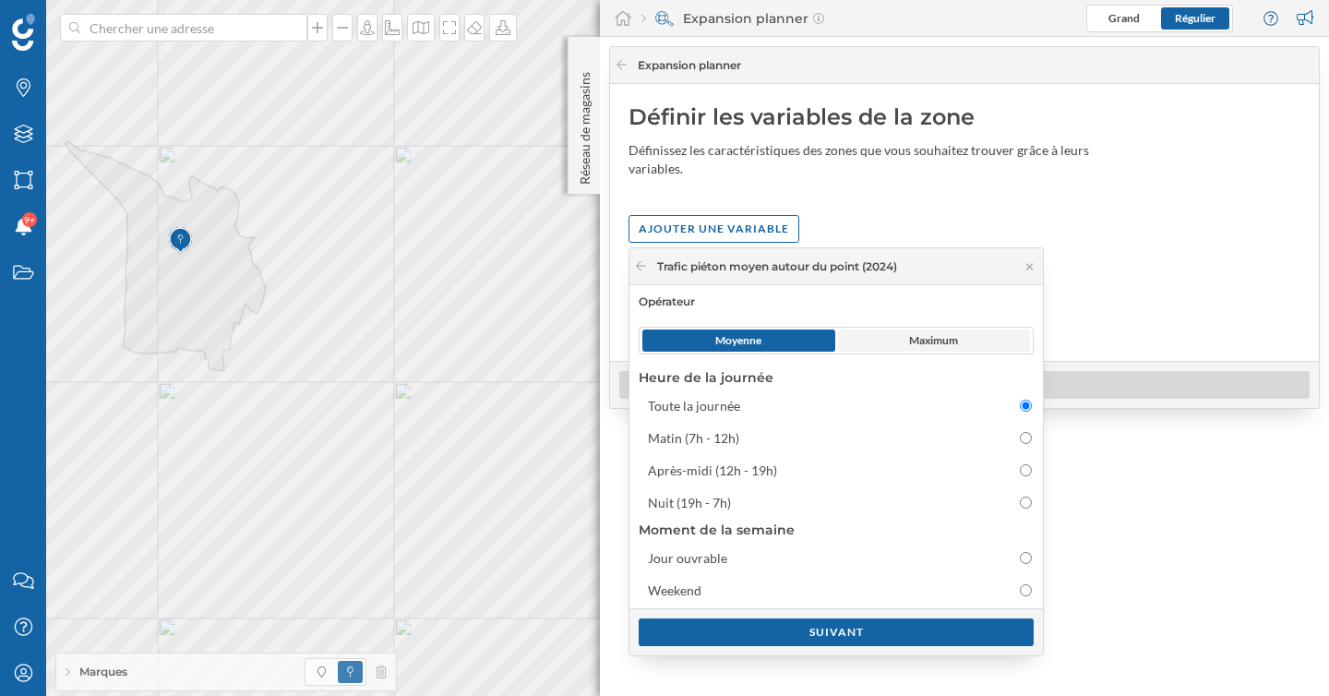
click at [914, 341] on span "Maximum" at bounding box center [933, 340] width 49 height 17
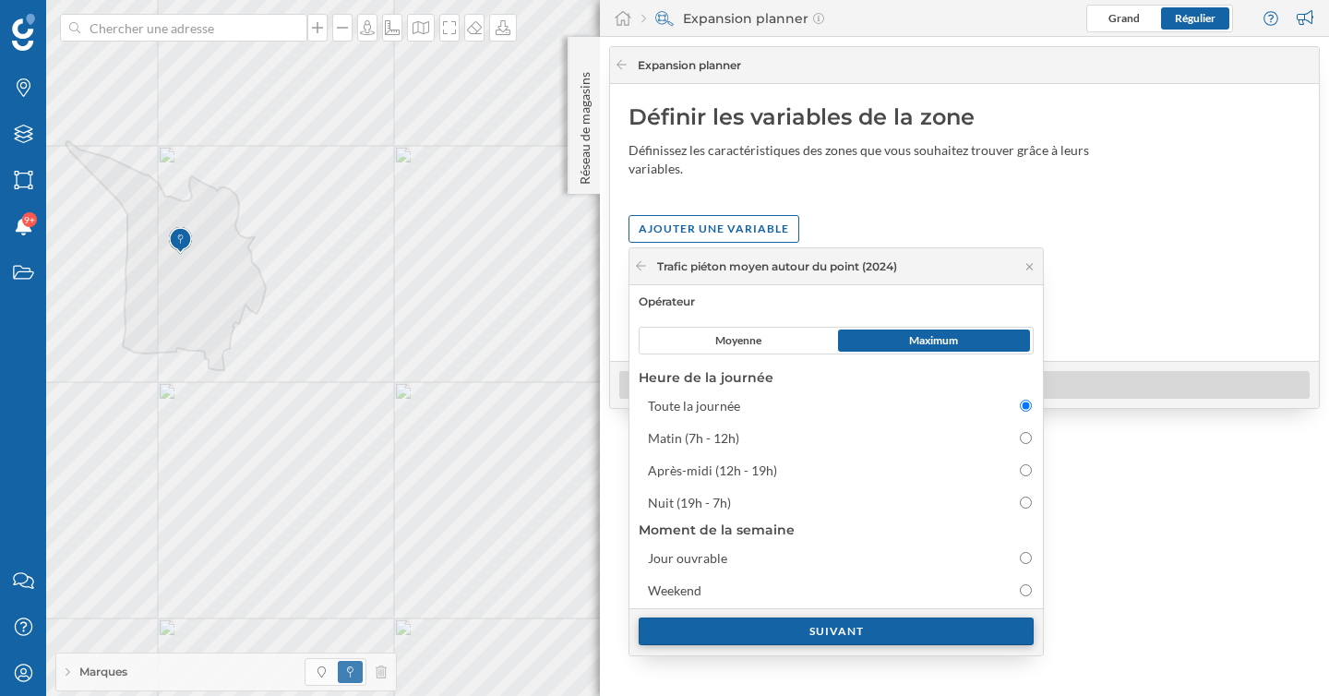
click at [829, 630] on div "Suivant" at bounding box center [836, 631] width 395 height 28
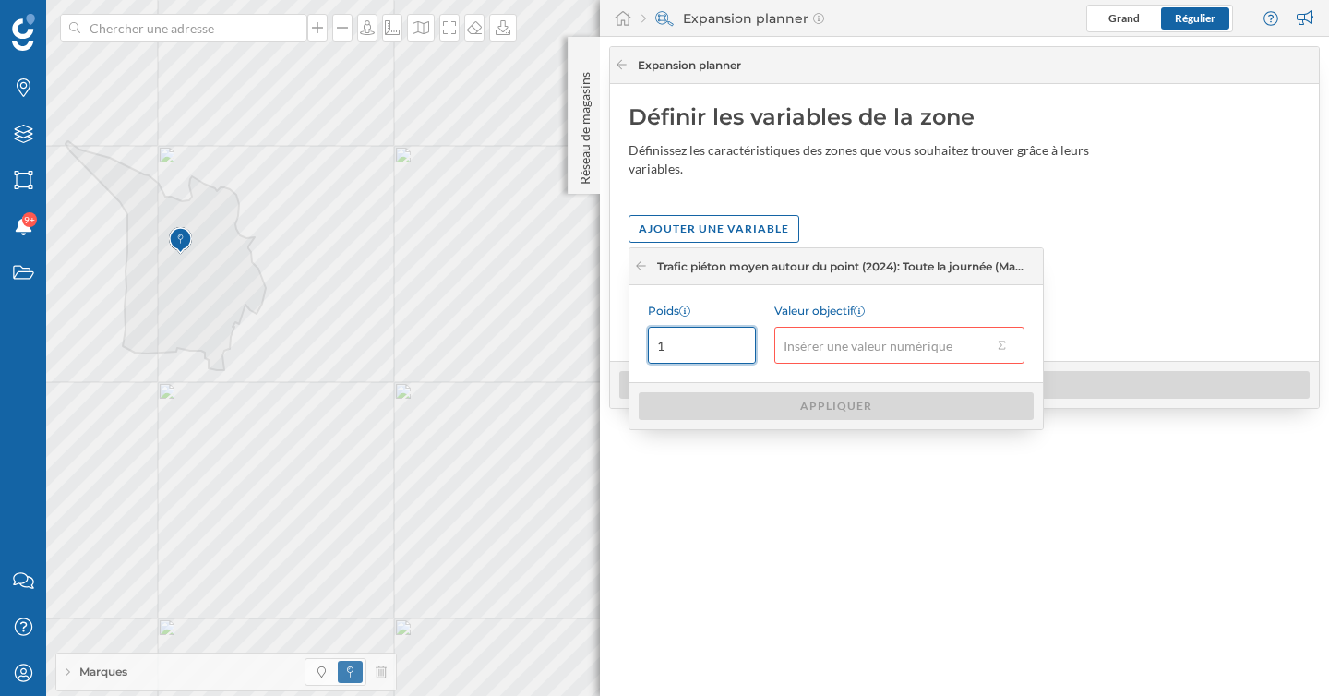
drag, startPoint x: 682, startPoint y: 348, endPoint x: 632, endPoint y: 348, distance: 49.8
click at [632, 348] on div "Poids 1 Valeur objectif" at bounding box center [835, 333] width 413 height 97
type input "3"
click at [794, 342] on input "Valeur objectif" at bounding box center [883, 345] width 218 height 37
click at [1000, 348] on button "Valeur objectif" at bounding box center [1001, 345] width 18 height 18
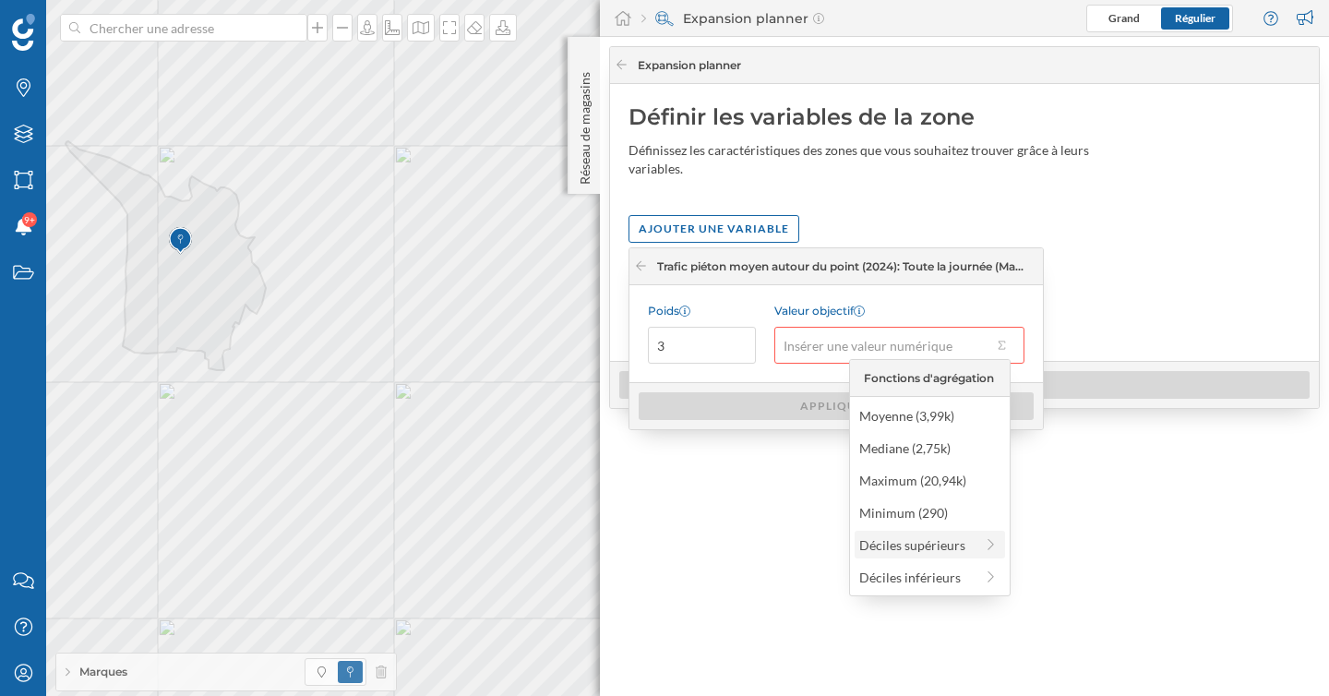
click at [937, 547] on div "Déciles supérieurs" at bounding box center [916, 544] width 114 height 19
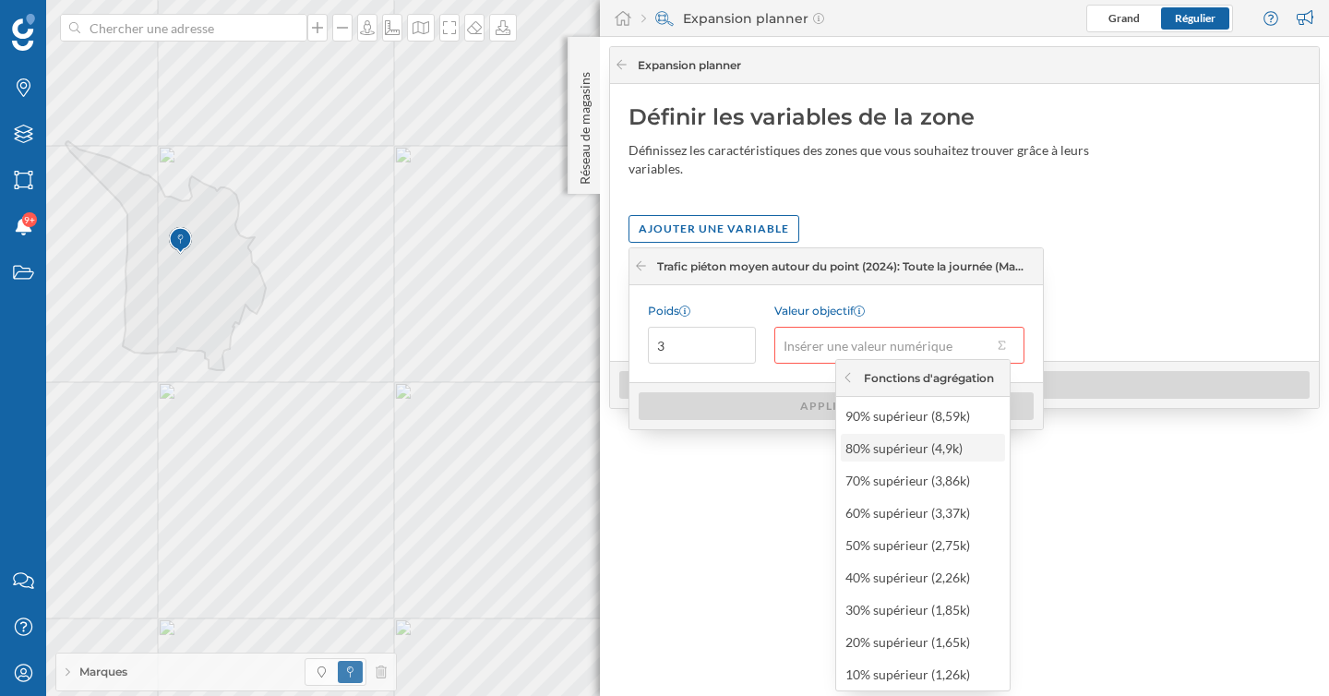
click at [904, 450] on div "80% supérieur (4,9k)" at bounding box center [921, 447] width 153 height 19
type input "4 900"
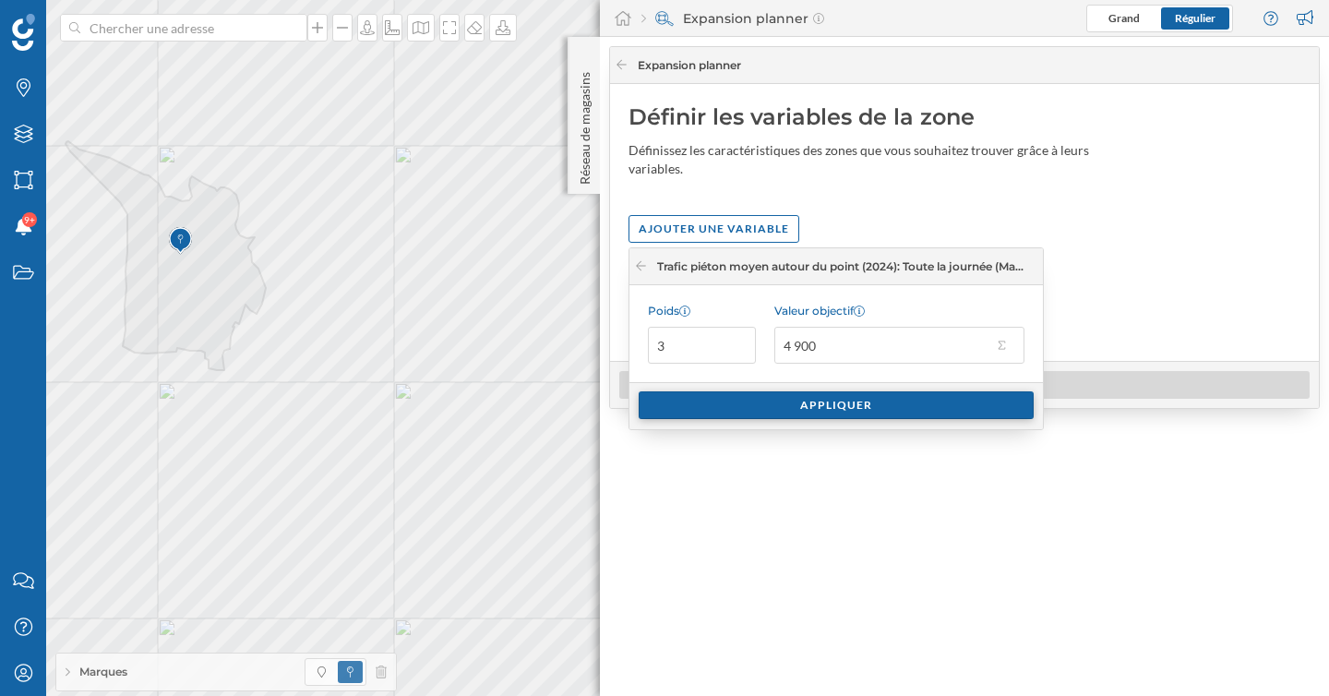
click at [832, 413] on div "Appliquer" at bounding box center [836, 405] width 395 height 28
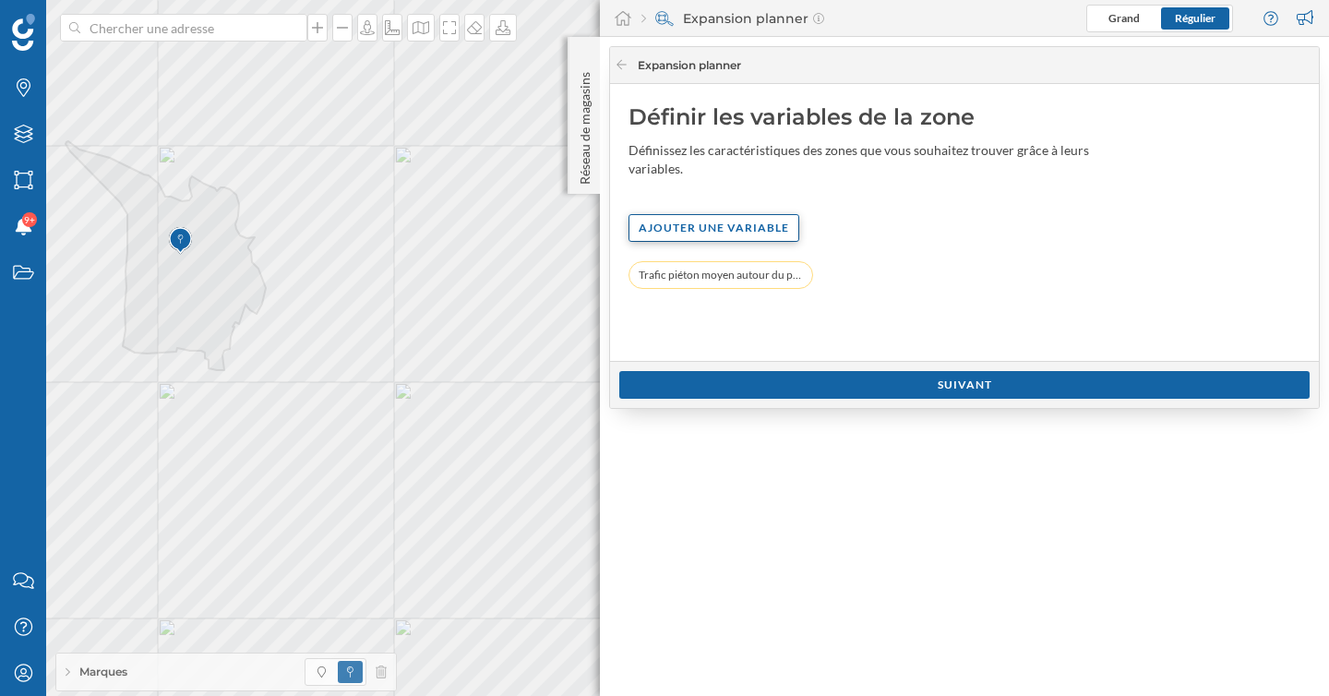
click at [720, 231] on div "Ajouter une variable" at bounding box center [714, 228] width 171 height 28
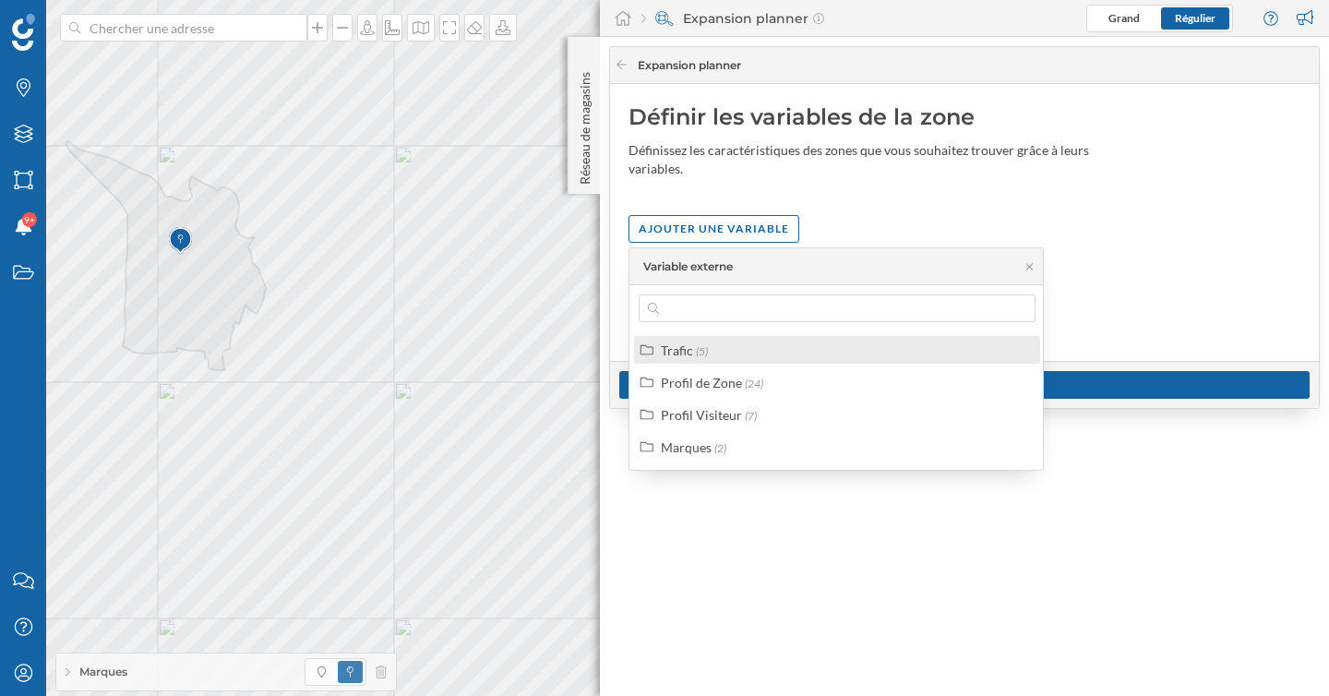
click at [697, 355] on span "(5)" at bounding box center [702, 351] width 12 height 14
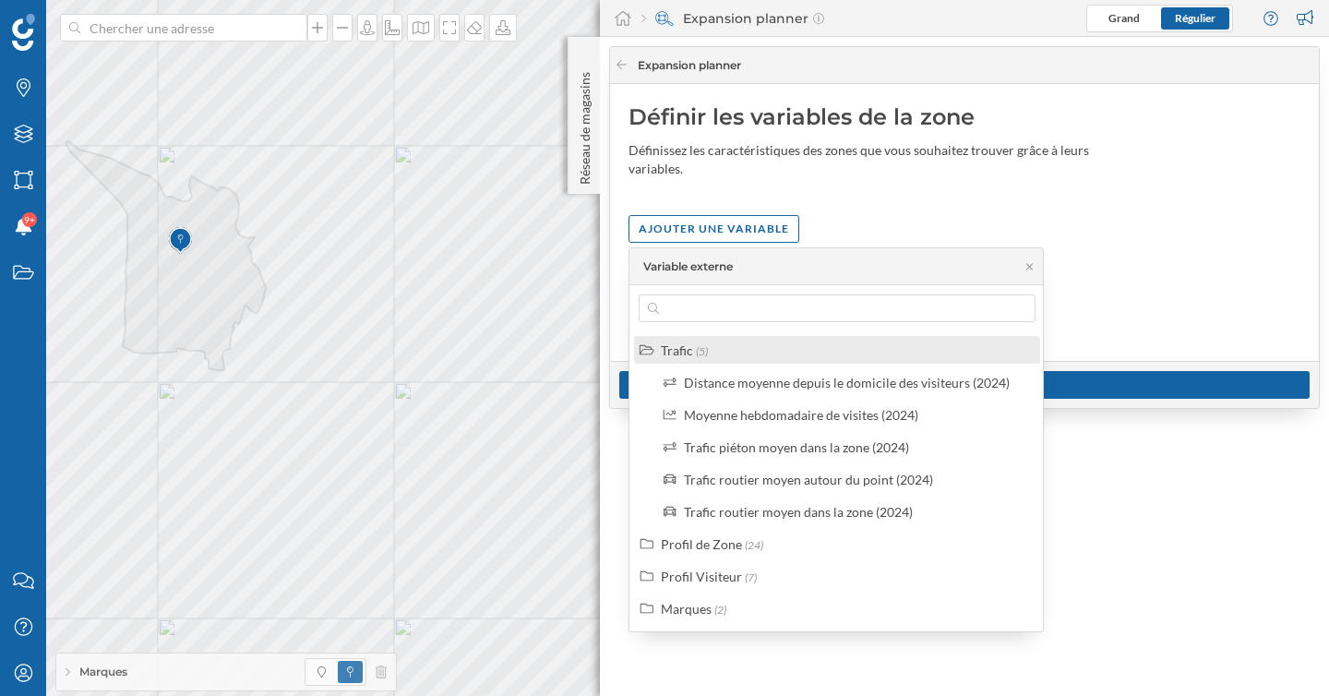
click at [713, 351] on div "Trafic (5)" at bounding box center [845, 350] width 368 height 19
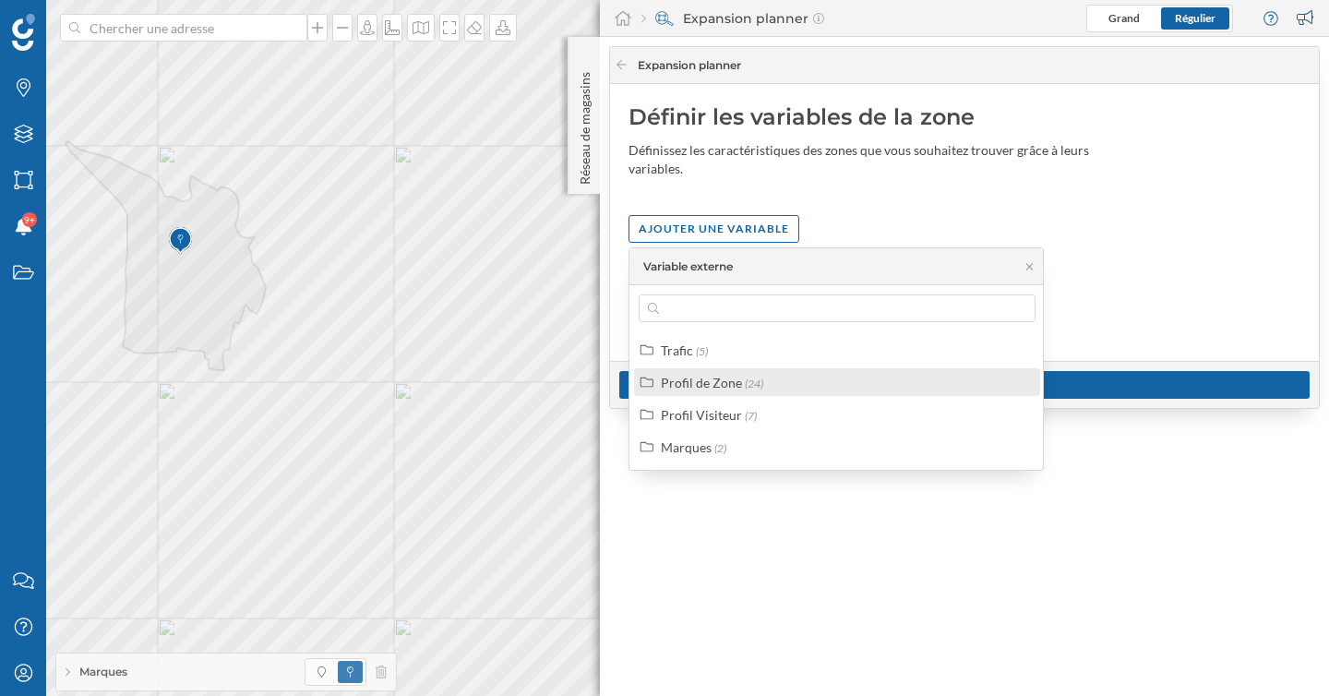
click at [718, 393] on div "Profil de Zone (24)" at bounding box center [837, 382] width 406 height 28
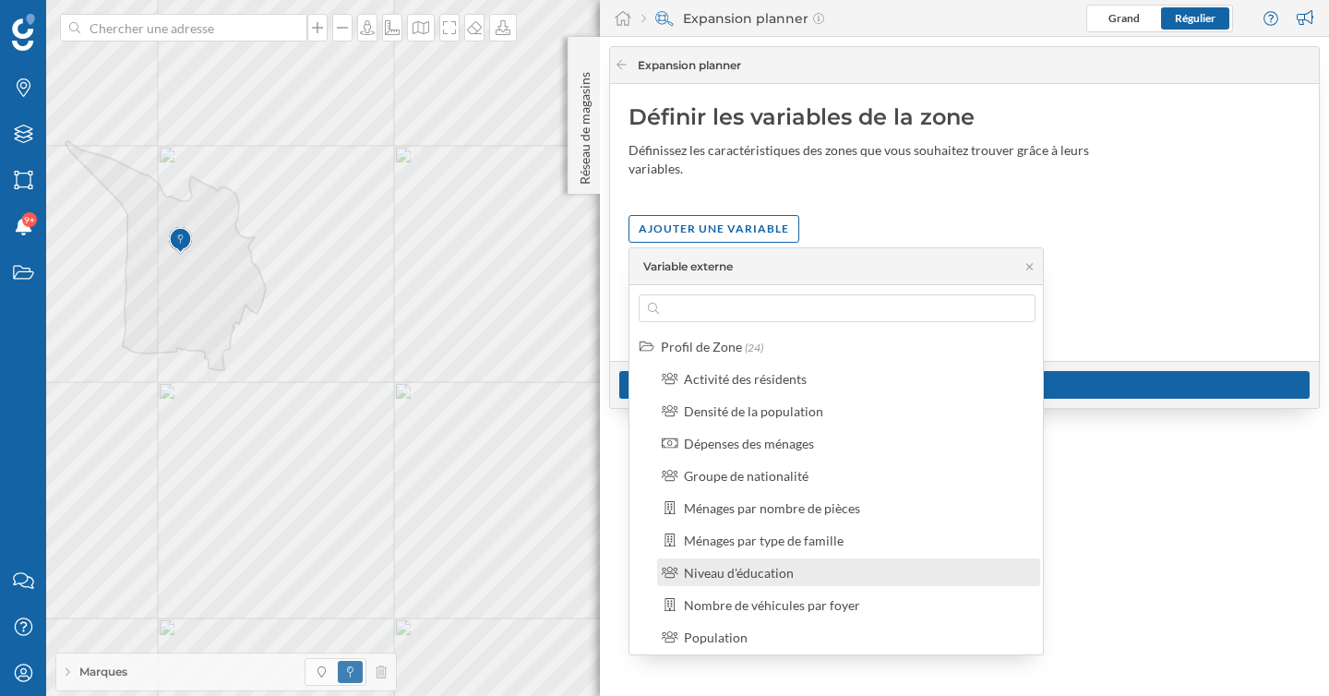
scroll to position [0, 0]
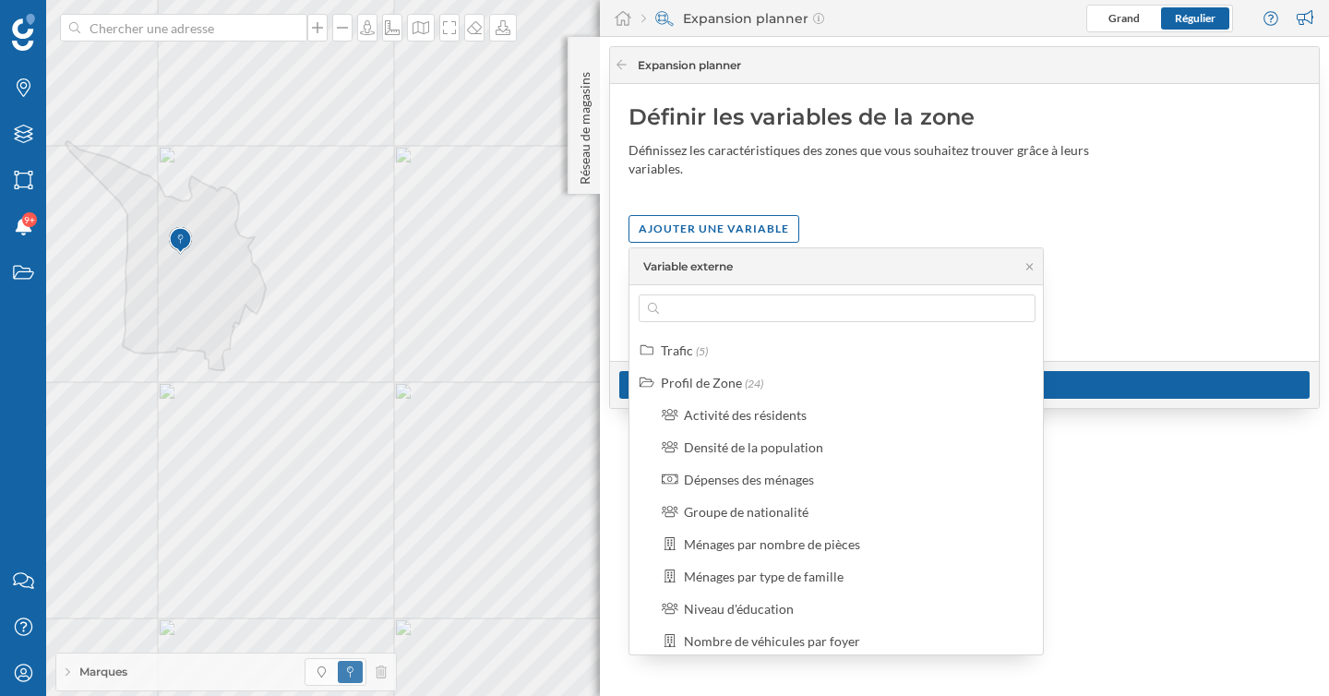
click at [734, 198] on div "Définir les variables de la zone Définissez les caractéristiques des zones que …" at bounding box center [964, 222] width 709 height 277
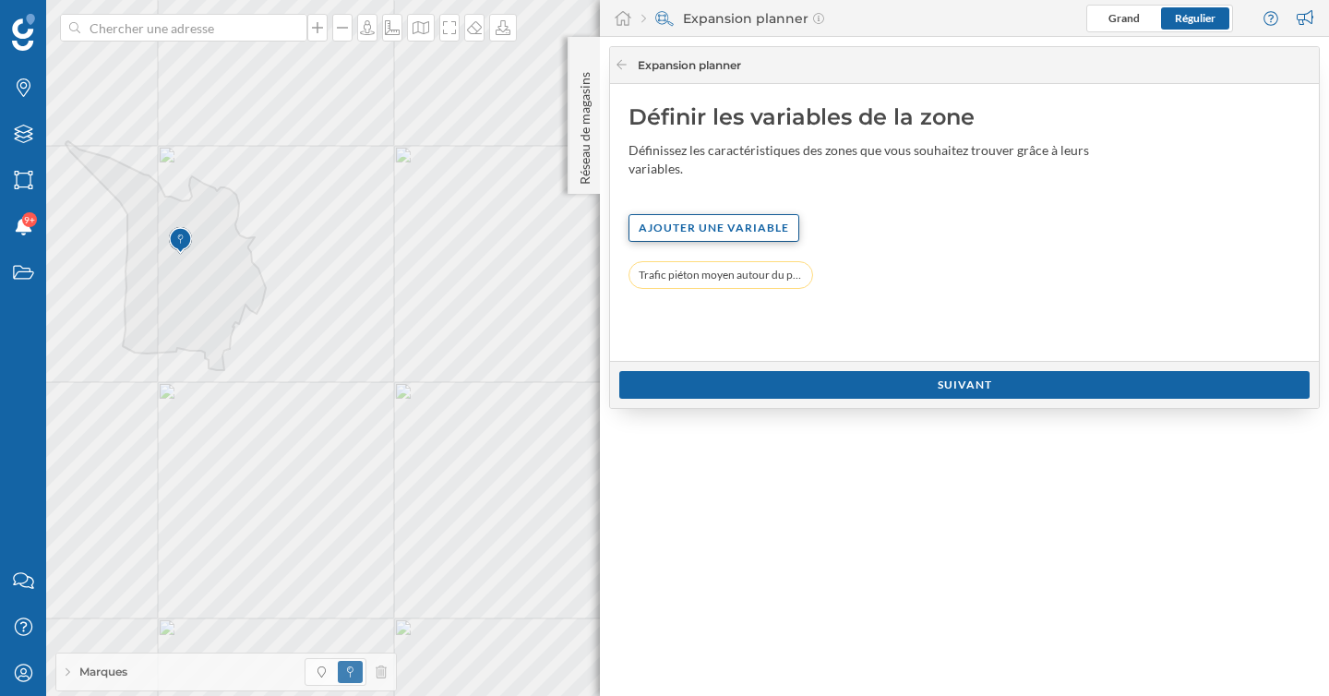
click at [748, 231] on div "Ajouter une variable" at bounding box center [714, 228] width 171 height 28
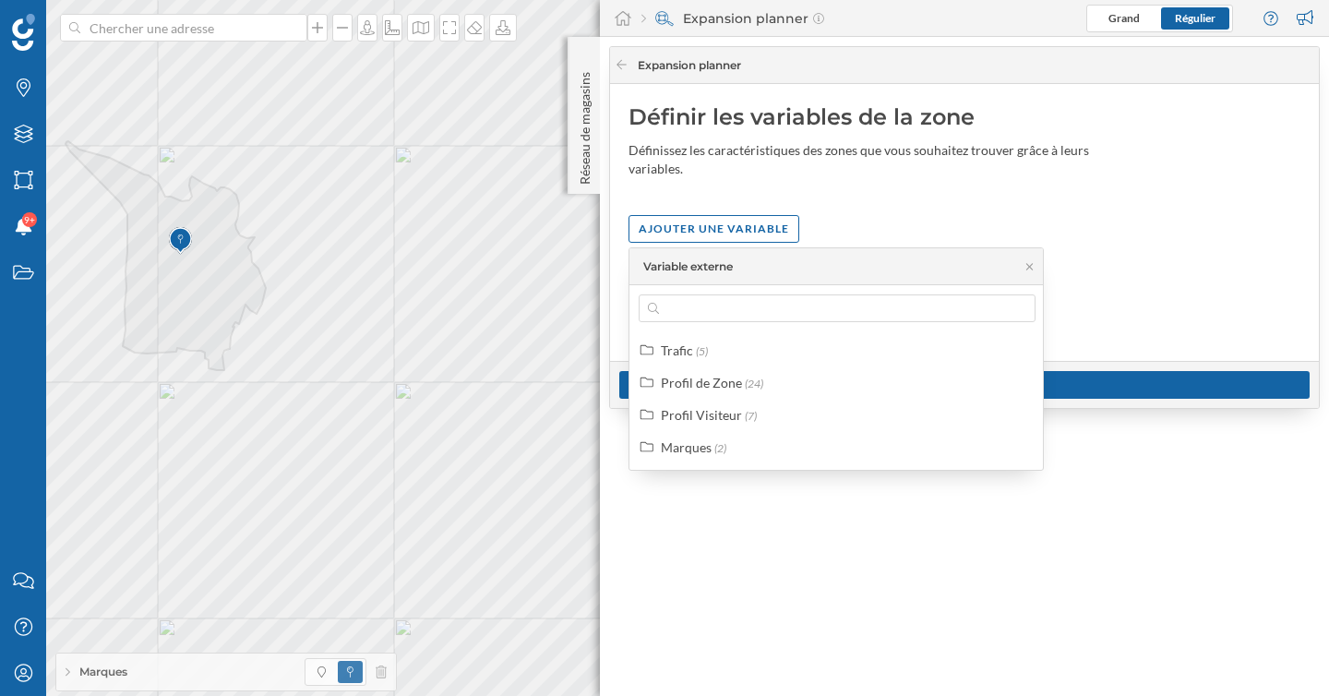
click at [917, 204] on div "Définir les variables de la zone Définissez les caractéristiques des zones que …" at bounding box center [964, 222] width 709 height 277
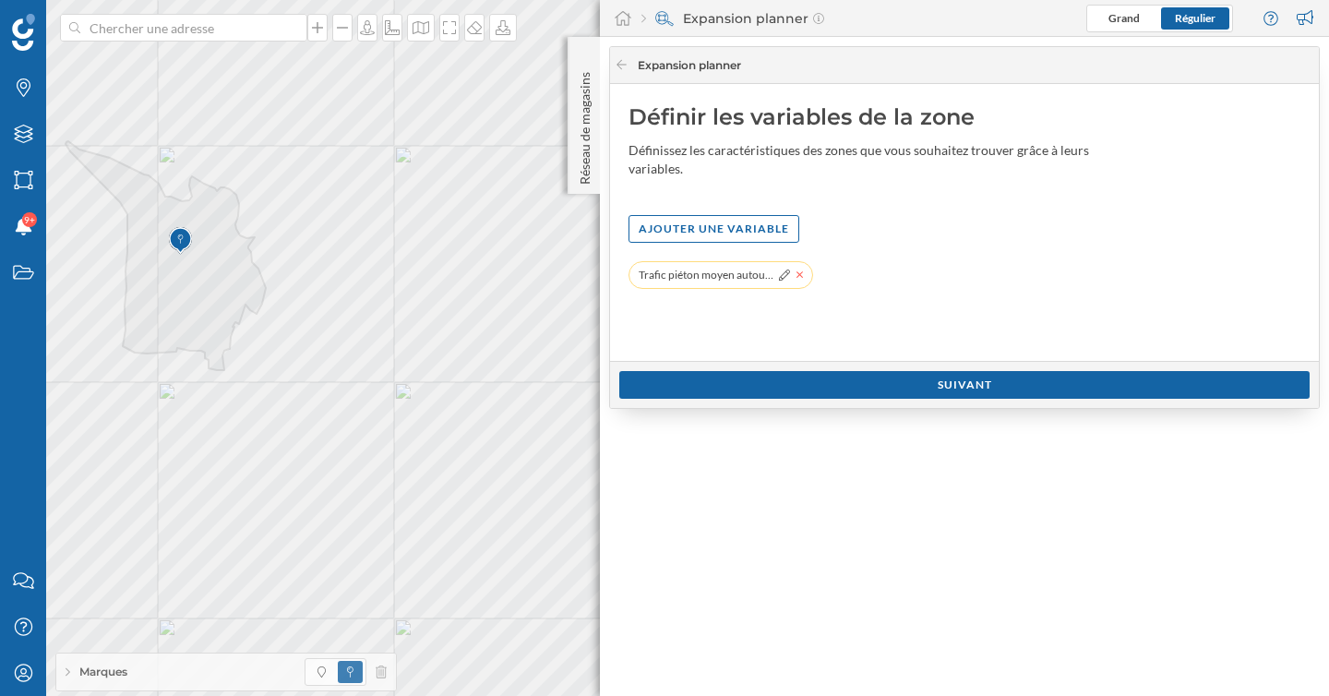
click at [800, 274] on icon at bounding box center [799, 274] width 7 height 11
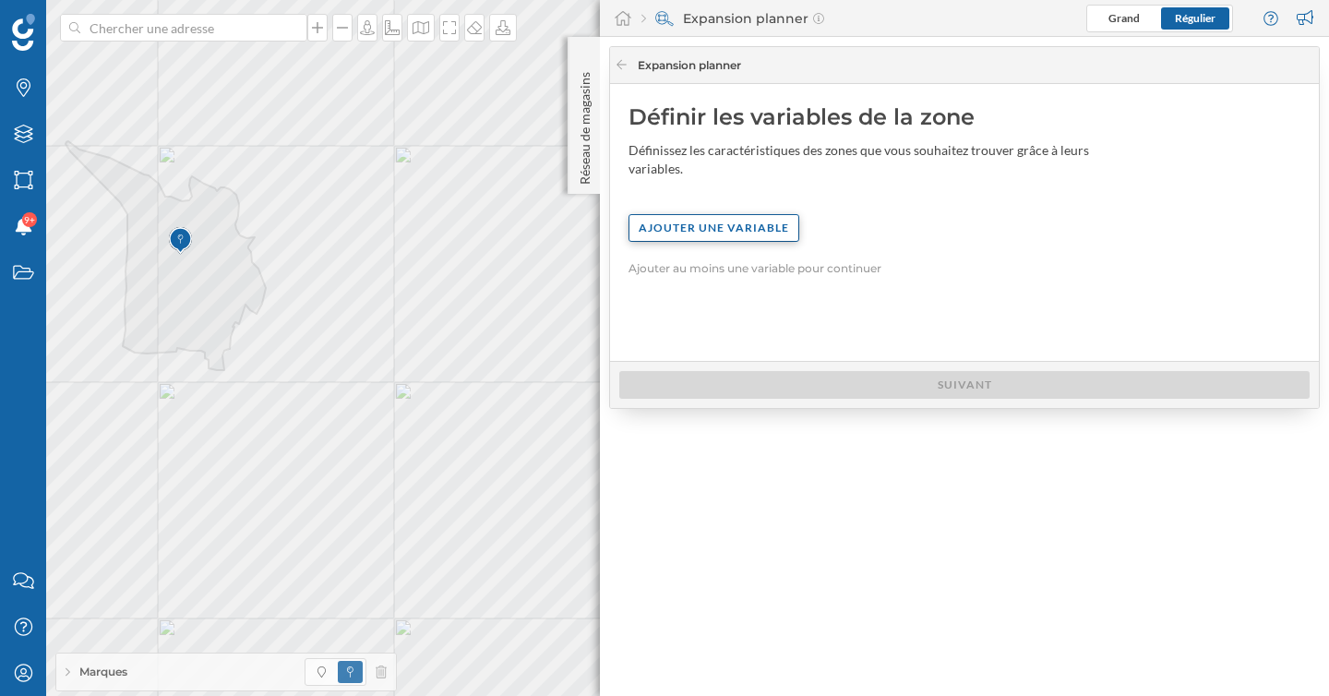
click at [764, 227] on div "Ajouter une variable" at bounding box center [714, 228] width 171 height 28
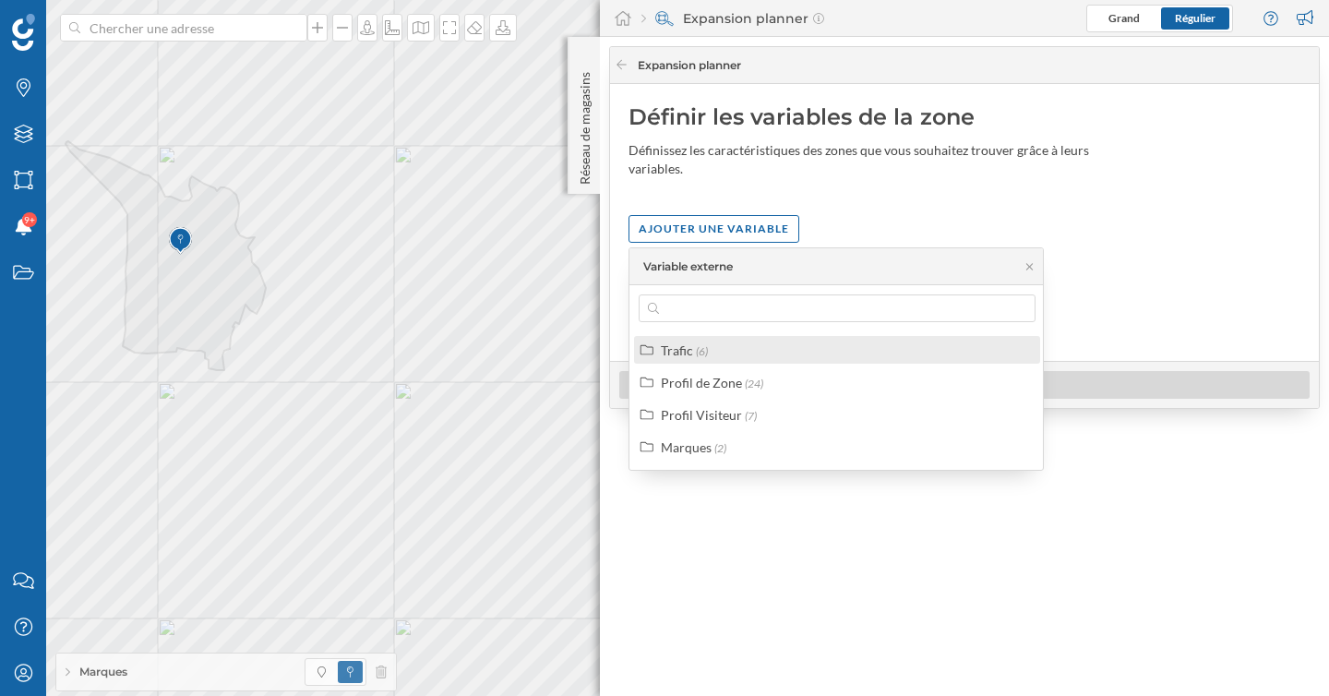
click at [713, 354] on div "Trafic (6)" at bounding box center [845, 350] width 368 height 19
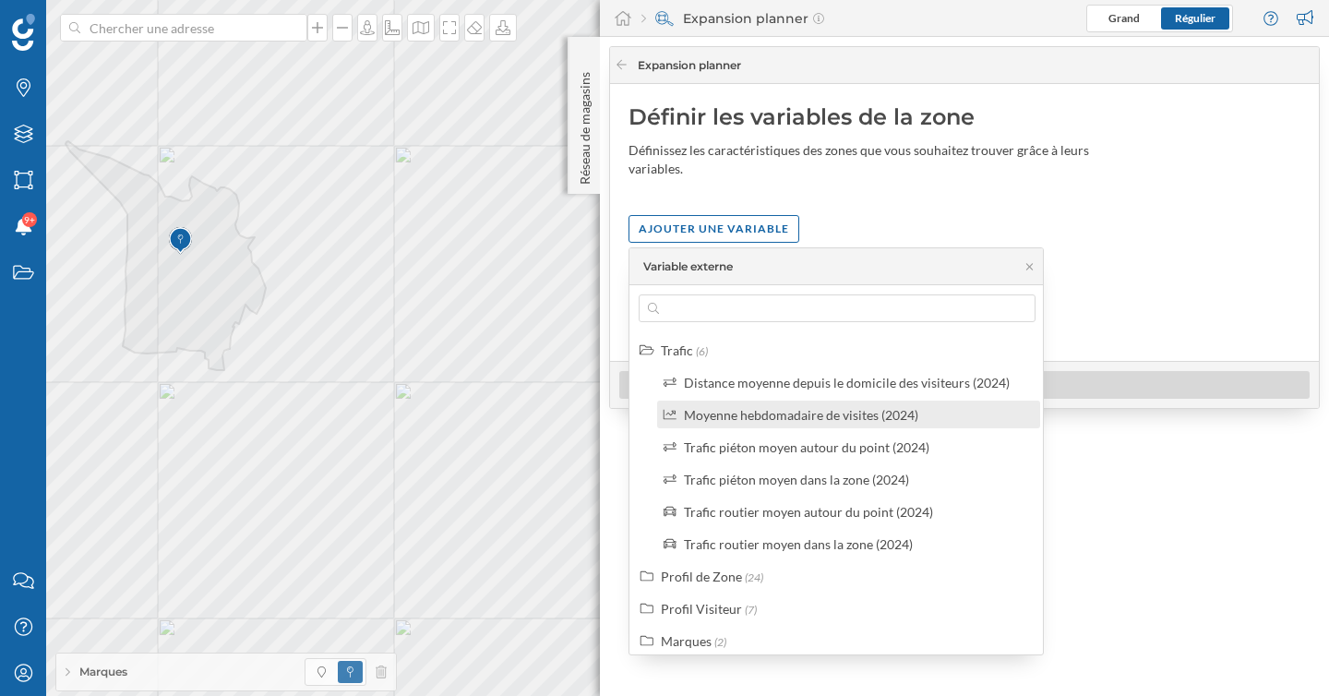
click at [744, 419] on div "Moyenne hebdomadaire de visites (2024)" at bounding box center [801, 415] width 234 height 16
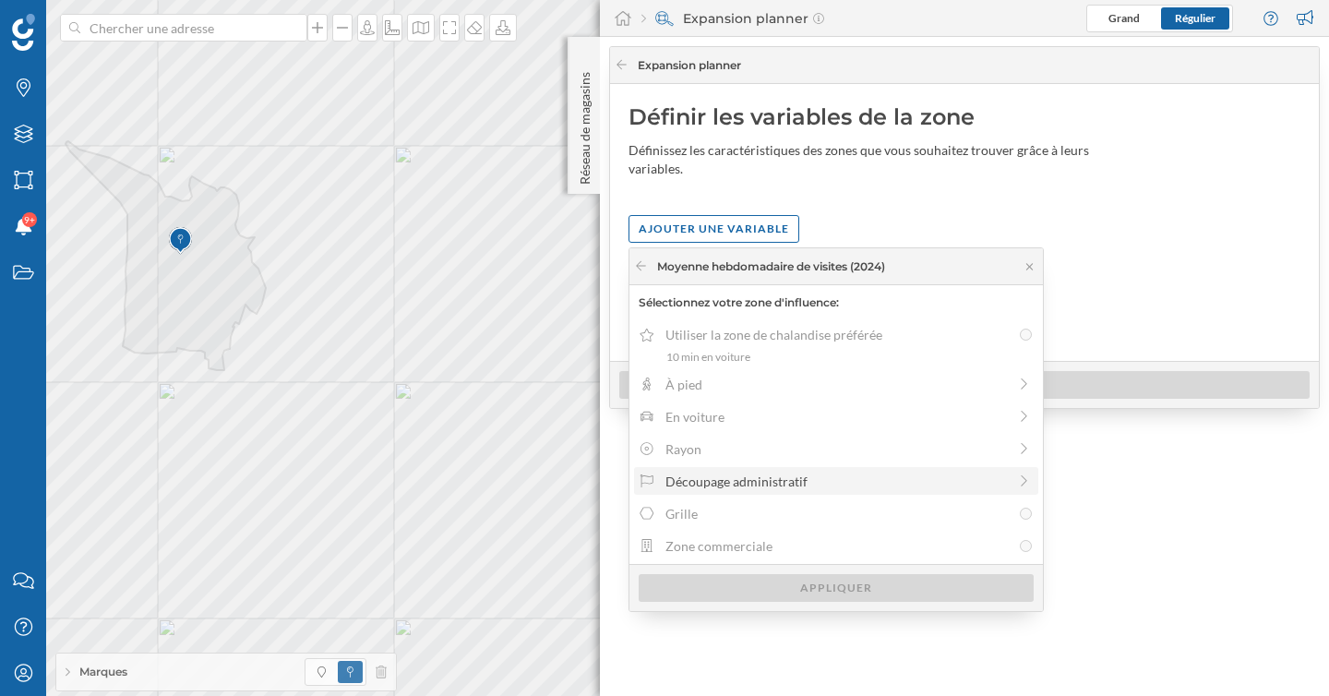
click at [736, 487] on div "Découpage administratif" at bounding box center [835, 481] width 341 height 19
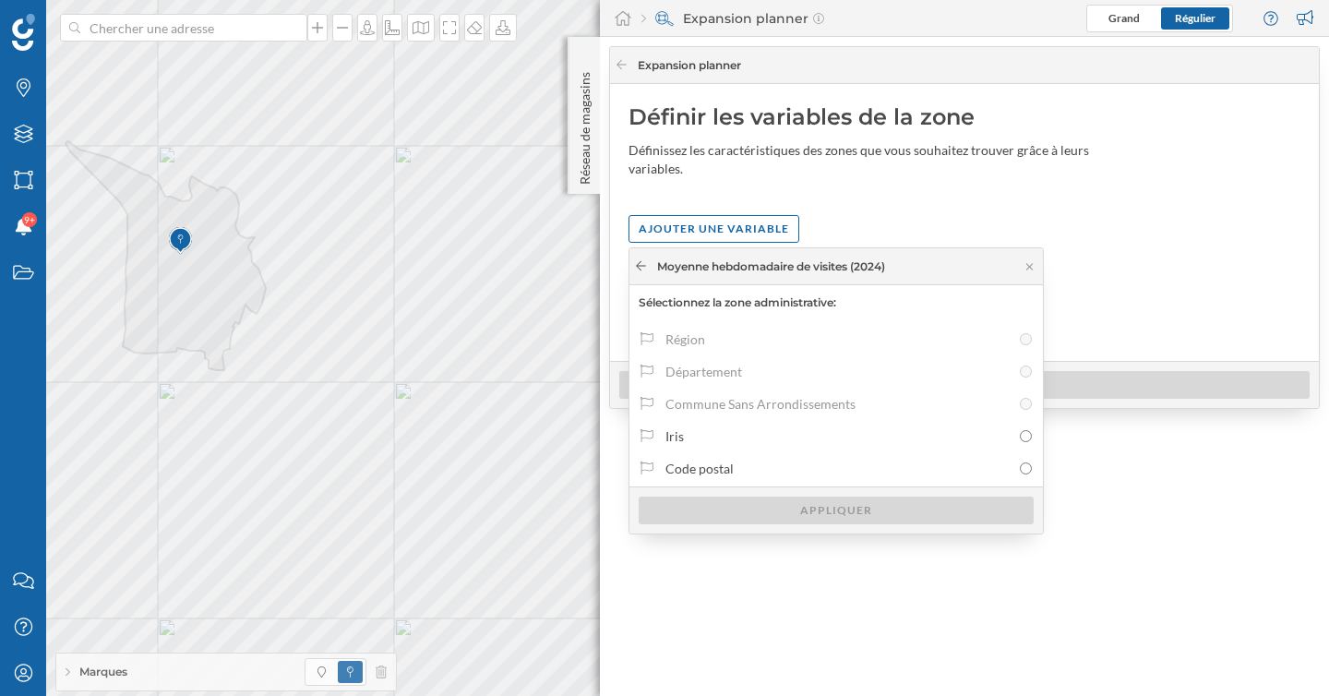
click at [644, 264] on icon at bounding box center [641, 265] width 14 height 11
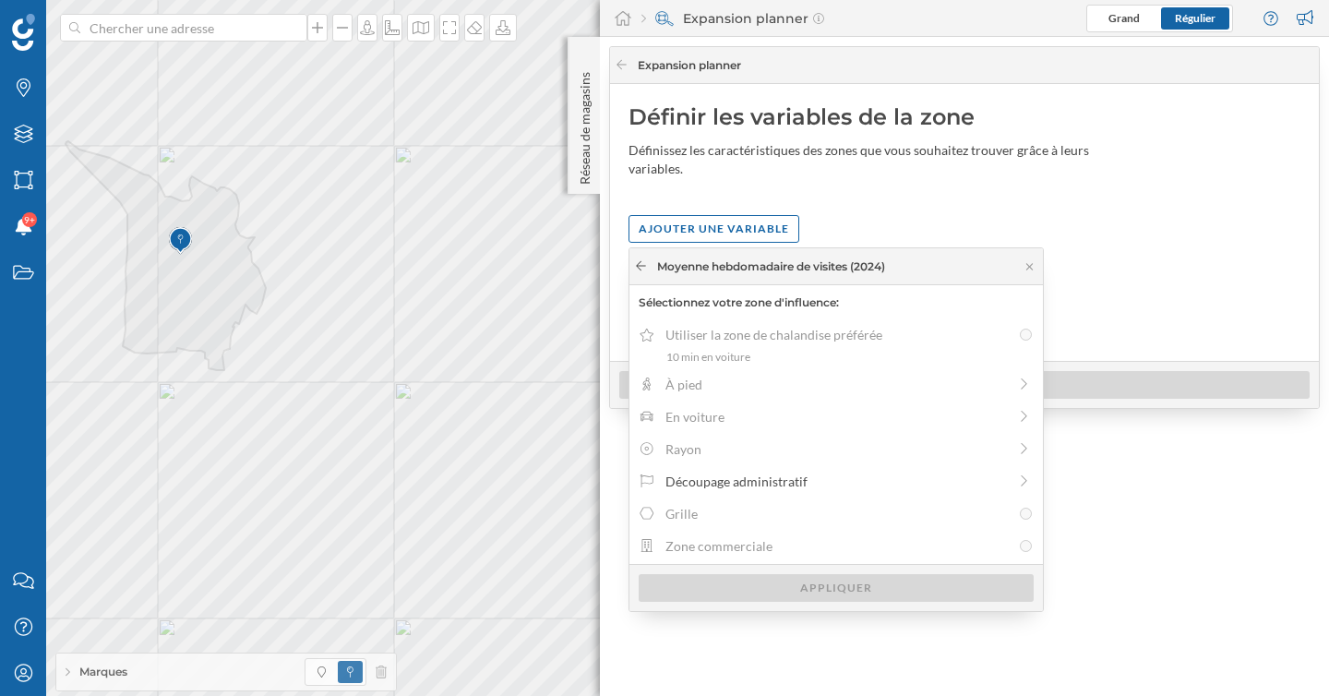
click at [644, 264] on icon at bounding box center [641, 265] width 14 height 11
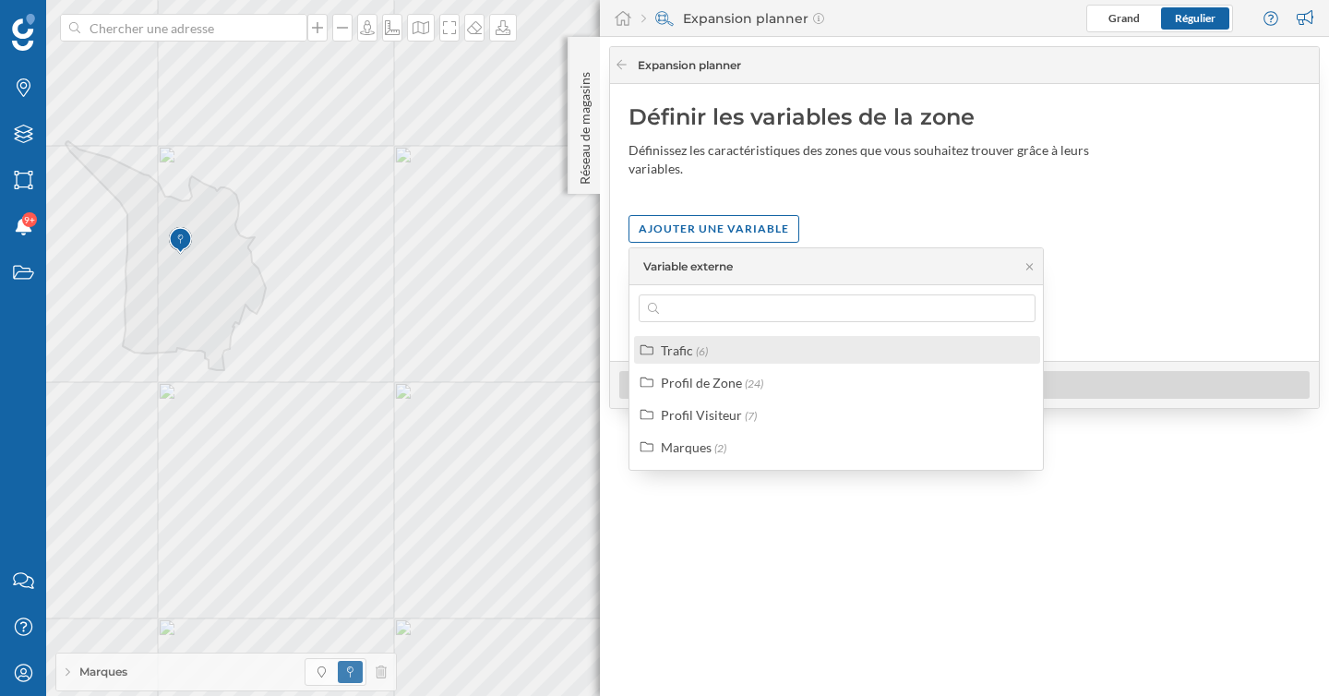
click at [707, 356] on div "Trafic (6)" at bounding box center [845, 350] width 368 height 19
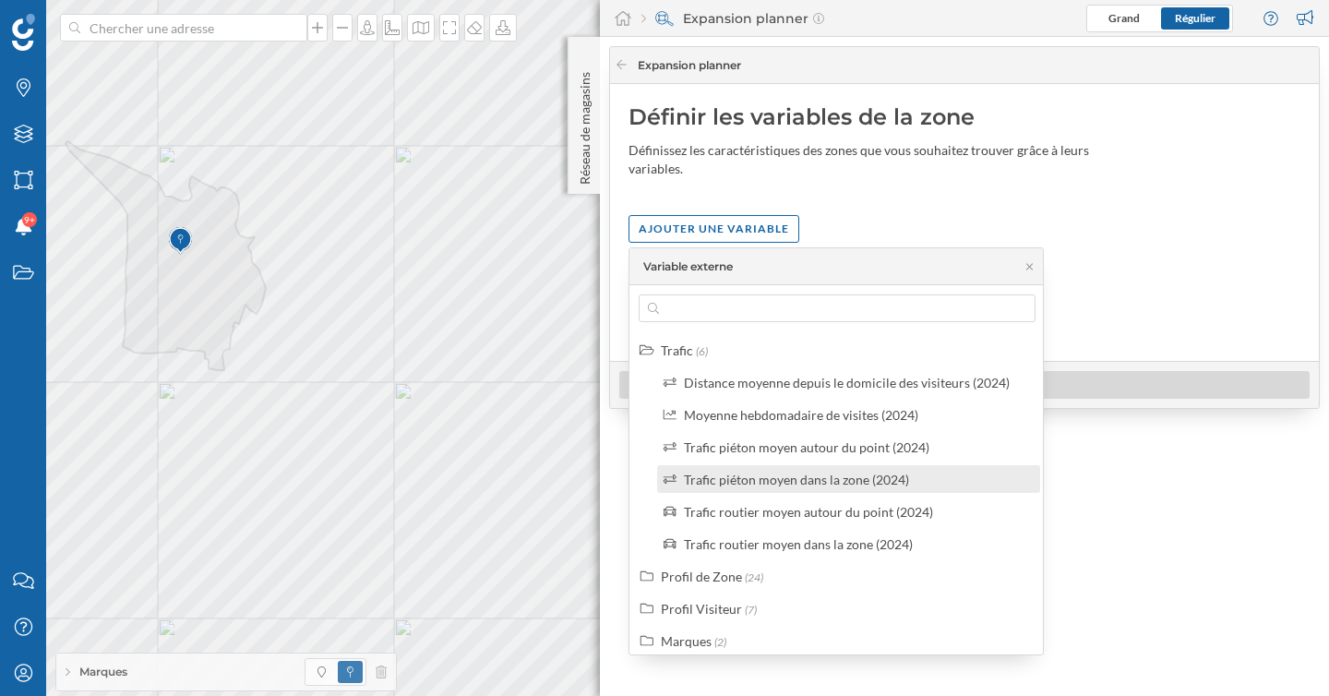
click at [760, 484] on div "Trafic piéton moyen dans la zone (2024)" at bounding box center [796, 480] width 225 height 16
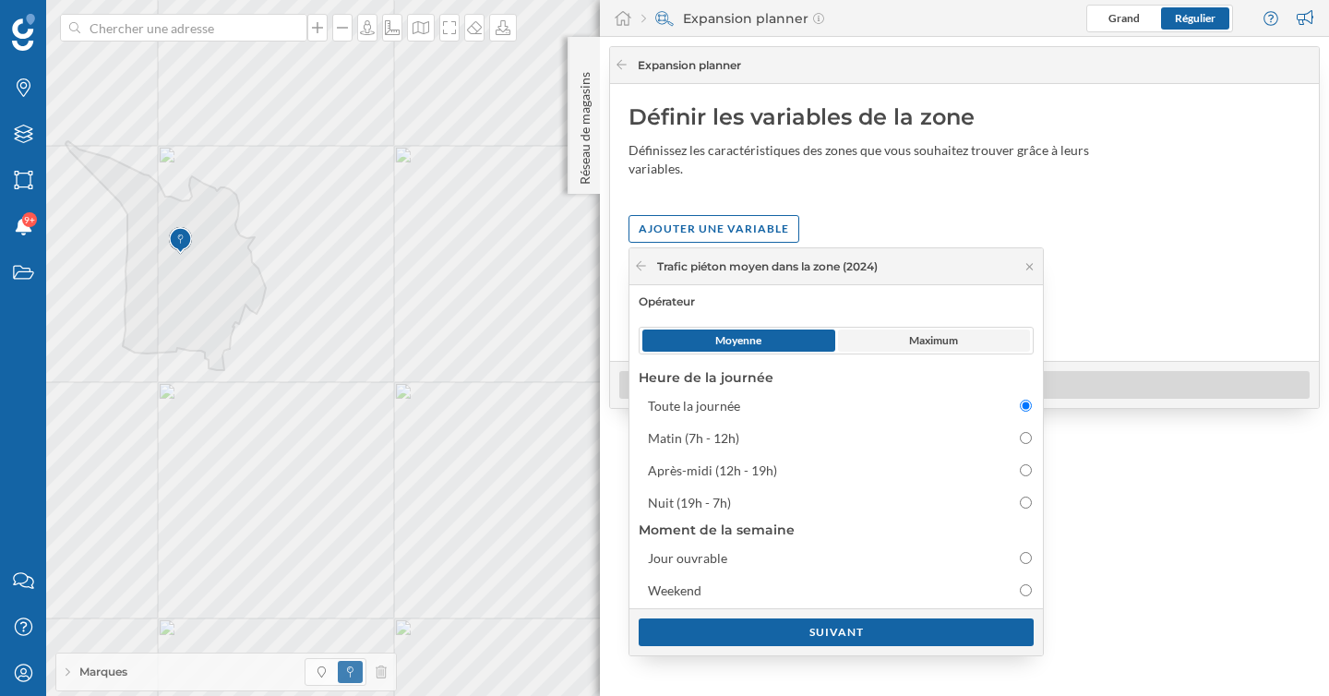
click at [920, 341] on span "Maximum" at bounding box center [933, 340] width 49 height 17
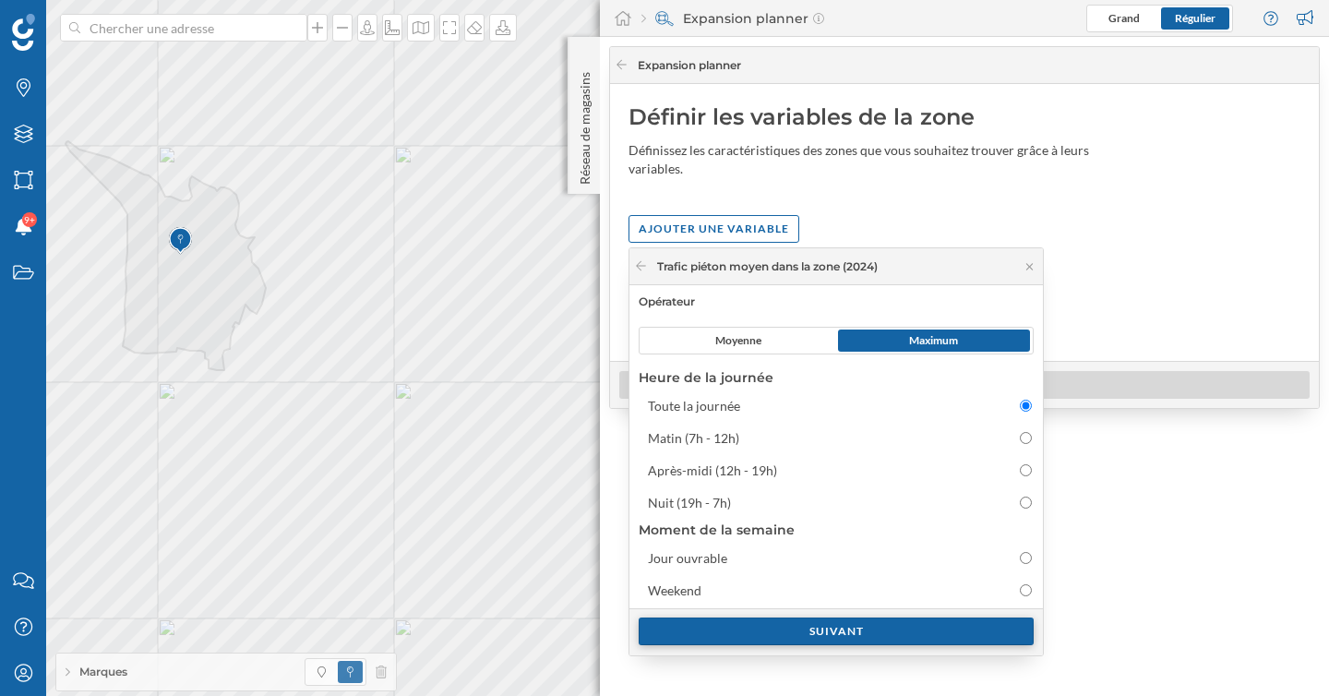
click at [825, 626] on div "Suivant" at bounding box center [836, 631] width 395 height 28
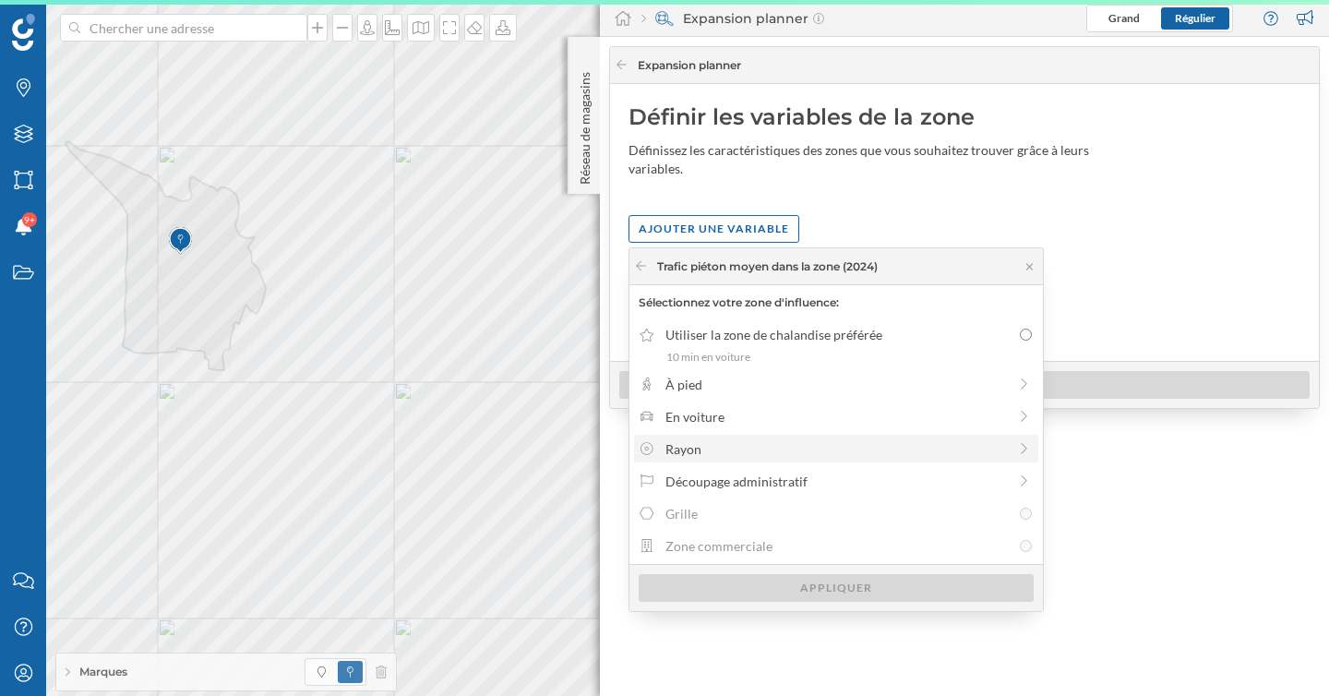
click at [794, 455] on div "Rayon" at bounding box center [835, 448] width 341 height 19
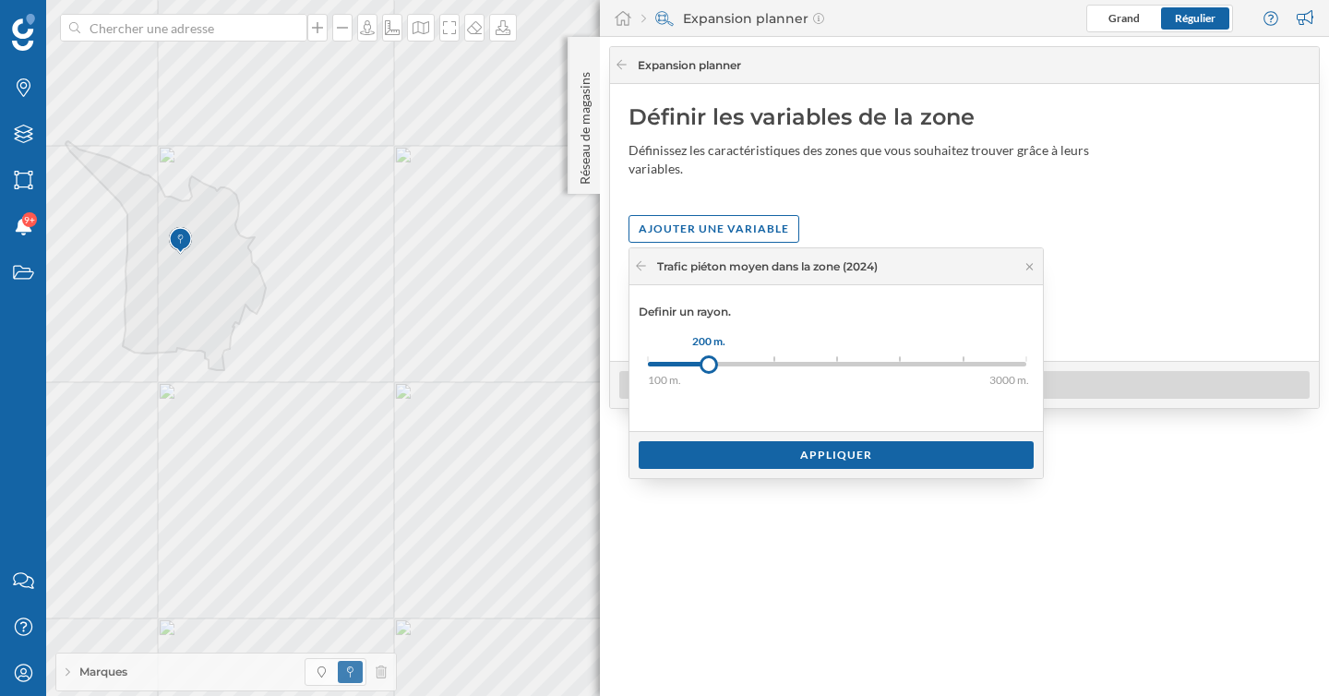
drag, startPoint x: 649, startPoint y: 365, endPoint x: 709, endPoint y: 362, distance: 60.1
click at [709, 362] on div at bounding box center [709, 364] width 18 height 18
drag, startPoint x: 706, startPoint y: 364, endPoint x: 629, endPoint y: 364, distance: 77.5
click at [629, 364] on div "Trafic piéton moyen dans la zone (2024) [GEOGRAPHIC_DATA] un rayon. 100 m. 200 …" at bounding box center [836, 363] width 415 height 232
click at [765, 461] on div "Appliquer" at bounding box center [836, 454] width 395 height 28
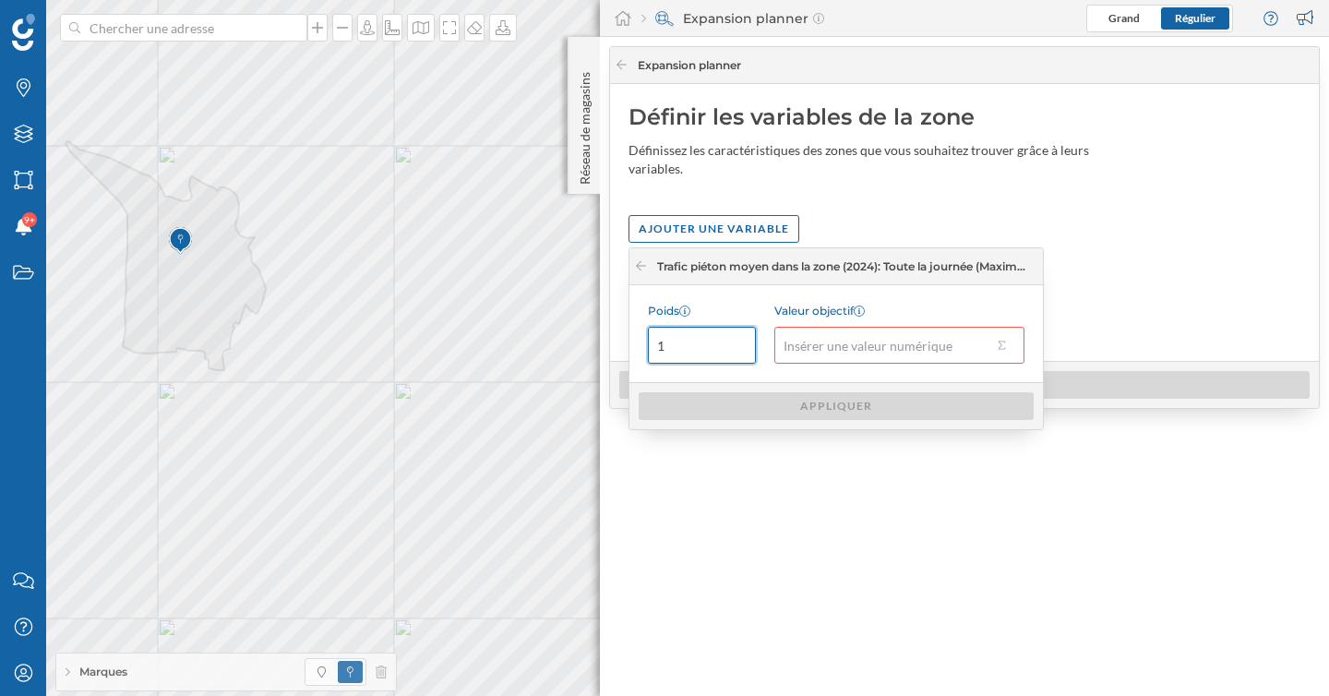
drag, startPoint x: 690, startPoint y: 350, endPoint x: 630, endPoint y: 348, distance: 60.0
click at [630, 348] on div "Poids 1 Valeur objectif" at bounding box center [835, 333] width 413 height 97
type input "3"
click at [1009, 348] on button "Valeur objectif" at bounding box center [1001, 345] width 18 height 18
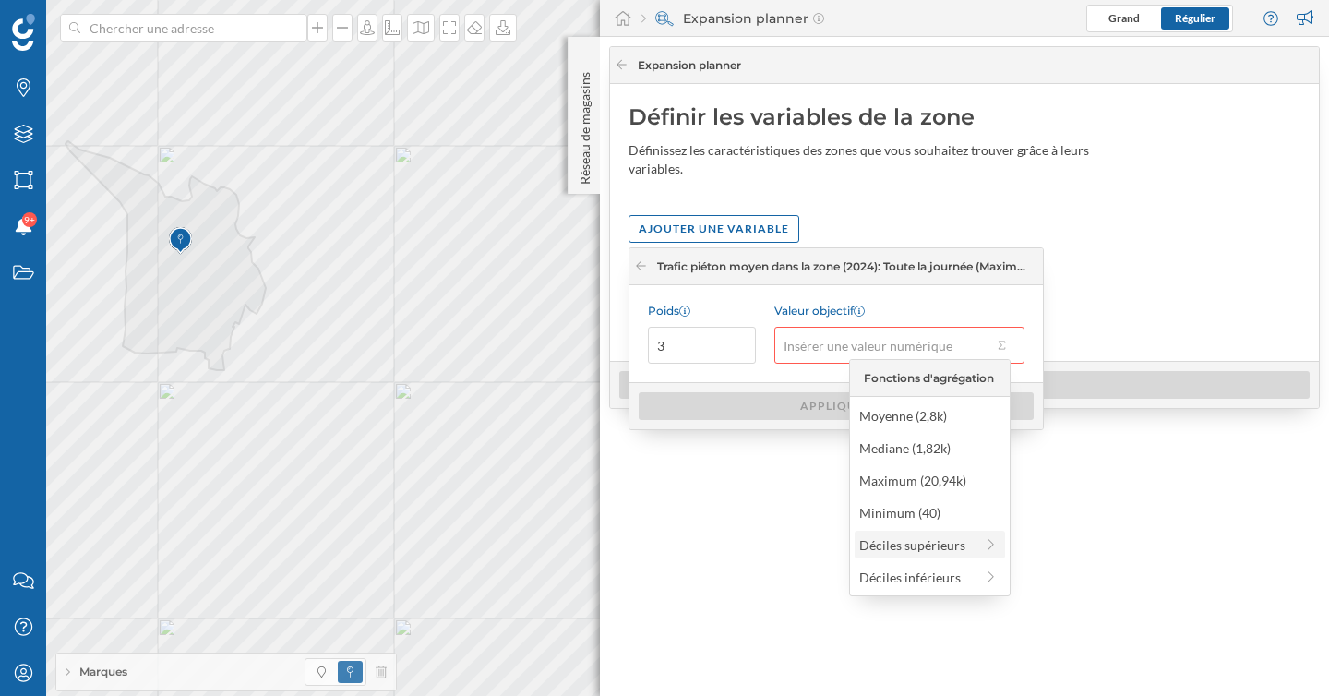
click at [955, 545] on div "Déciles supérieurs" at bounding box center [916, 544] width 114 height 19
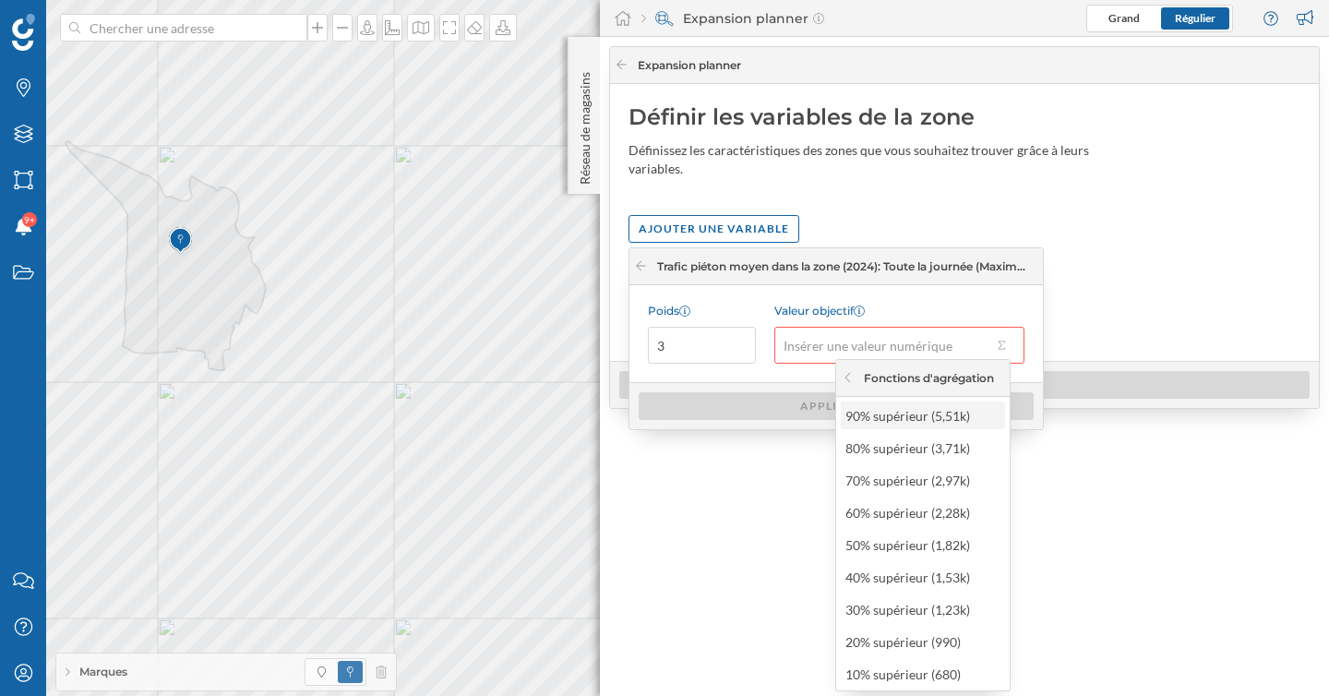
click at [928, 421] on div "90% supérieur (5,51k)" at bounding box center [921, 415] width 153 height 19
type input "5 510"
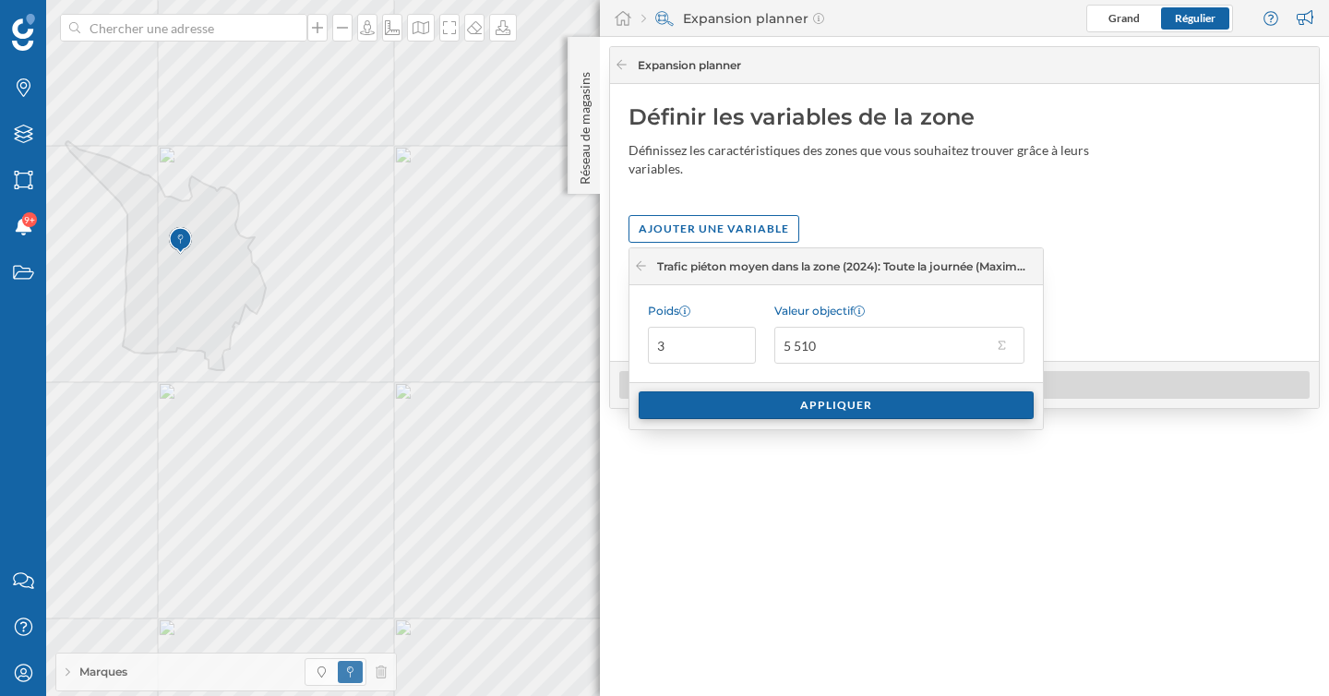
click at [906, 411] on div "Appliquer" at bounding box center [836, 405] width 395 height 28
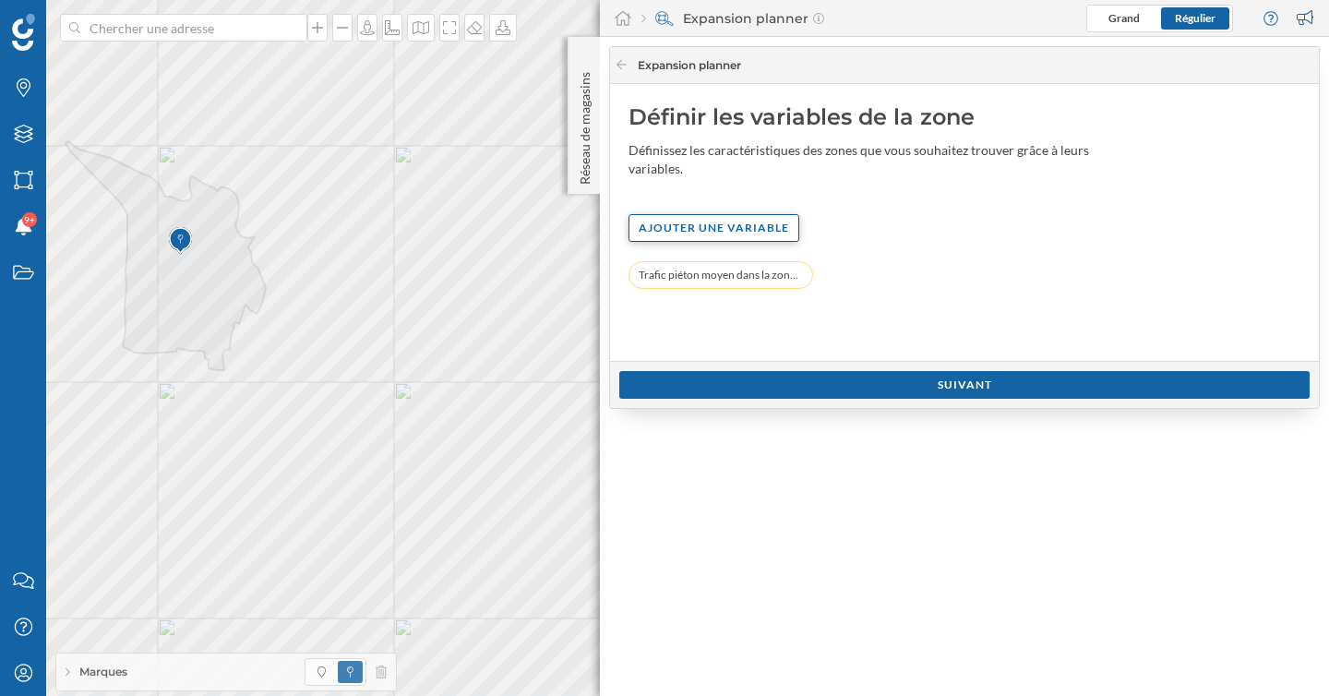
click at [730, 233] on div "Ajouter une variable" at bounding box center [714, 228] width 171 height 28
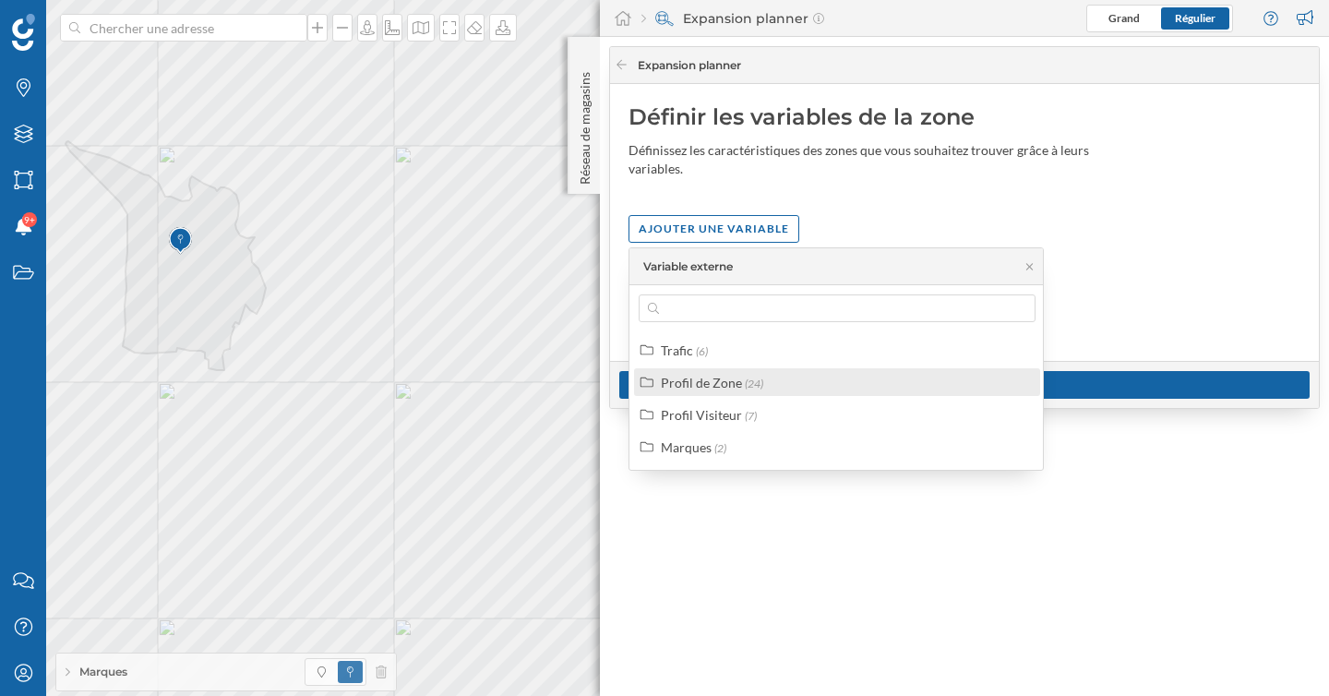
click at [710, 384] on div "Profil de Zone" at bounding box center [701, 383] width 81 height 16
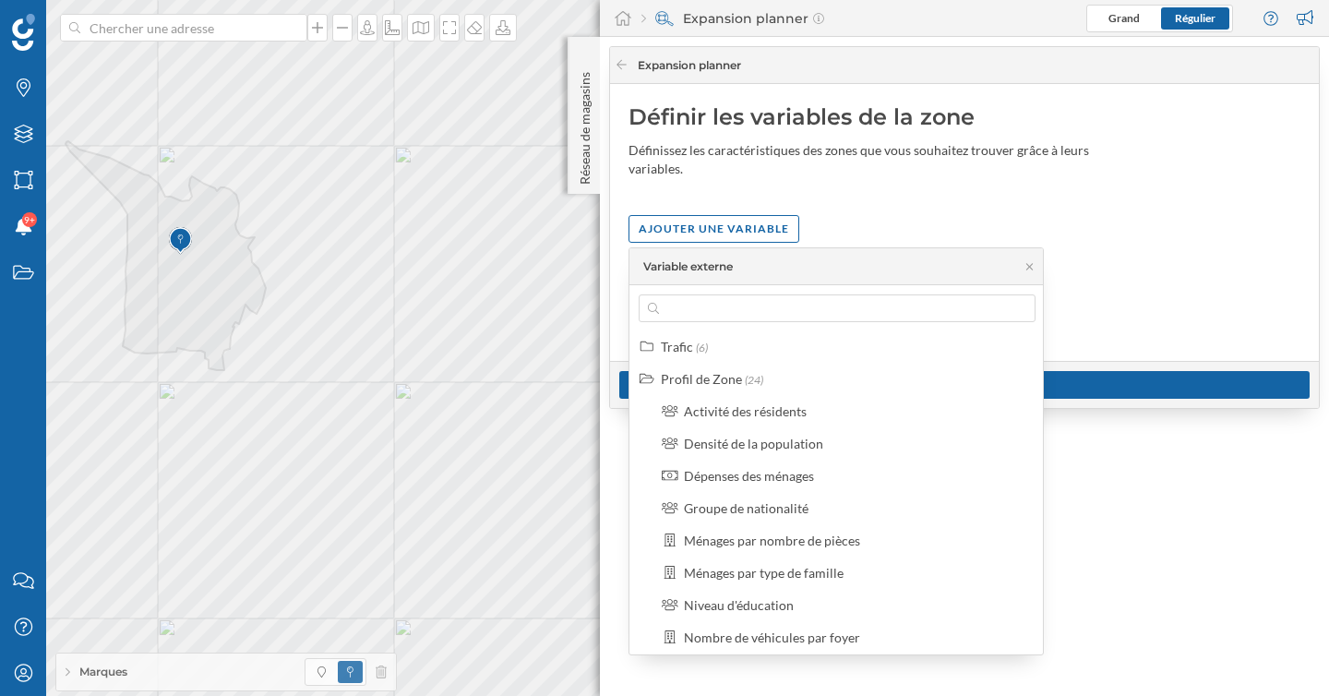
scroll to position [2, 0]
click at [757, 487] on div "Dépenses des ménages" at bounding box center [848, 477] width 383 height 28
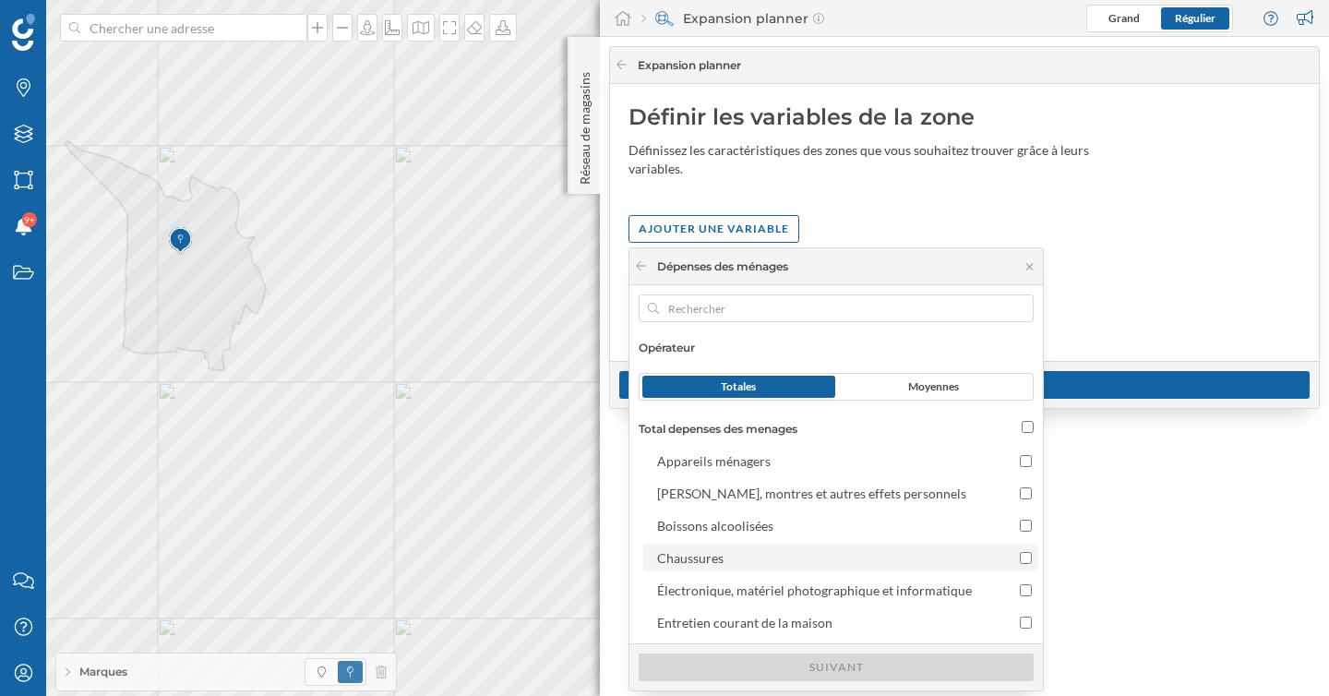
click at [783, 556] on div "Chaussures" at bounding box center [824, 557] width 335 height 19
click at [1020, 556] on input "Chaussures" at bounding box center [1026, 558] width 12 height 12
checkbox input "true"
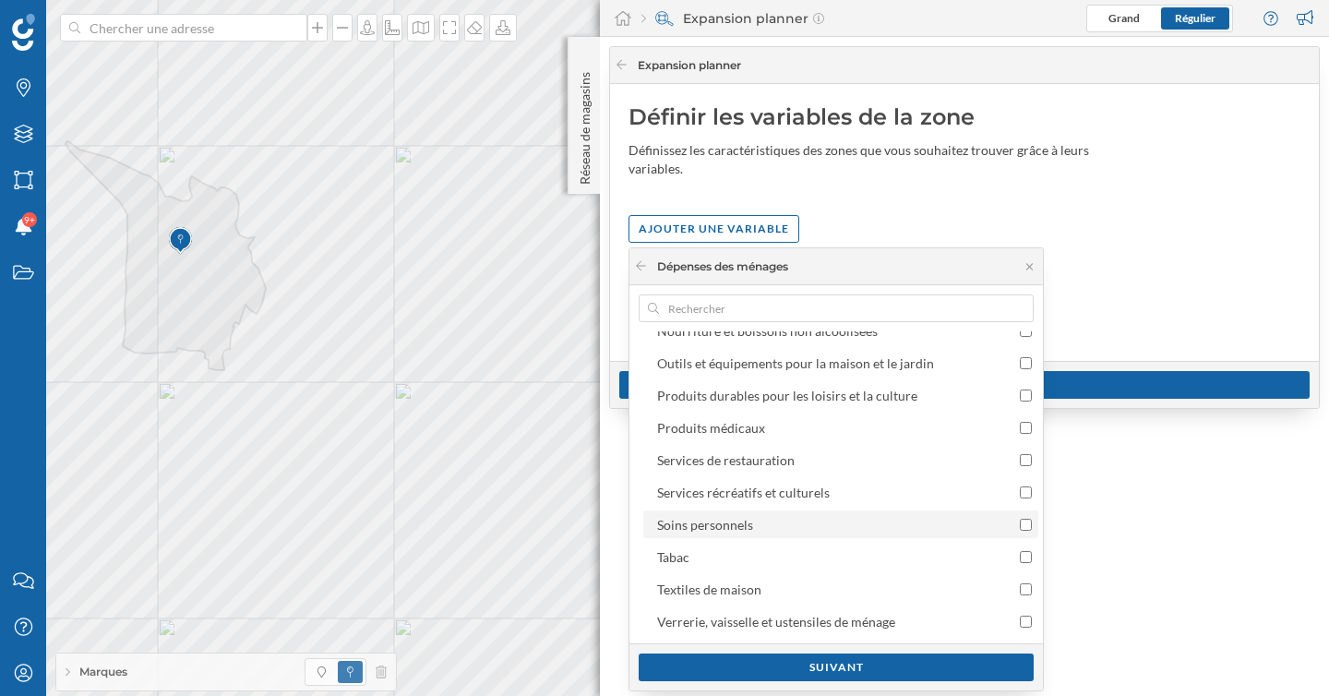
scroll to position [449, 0]
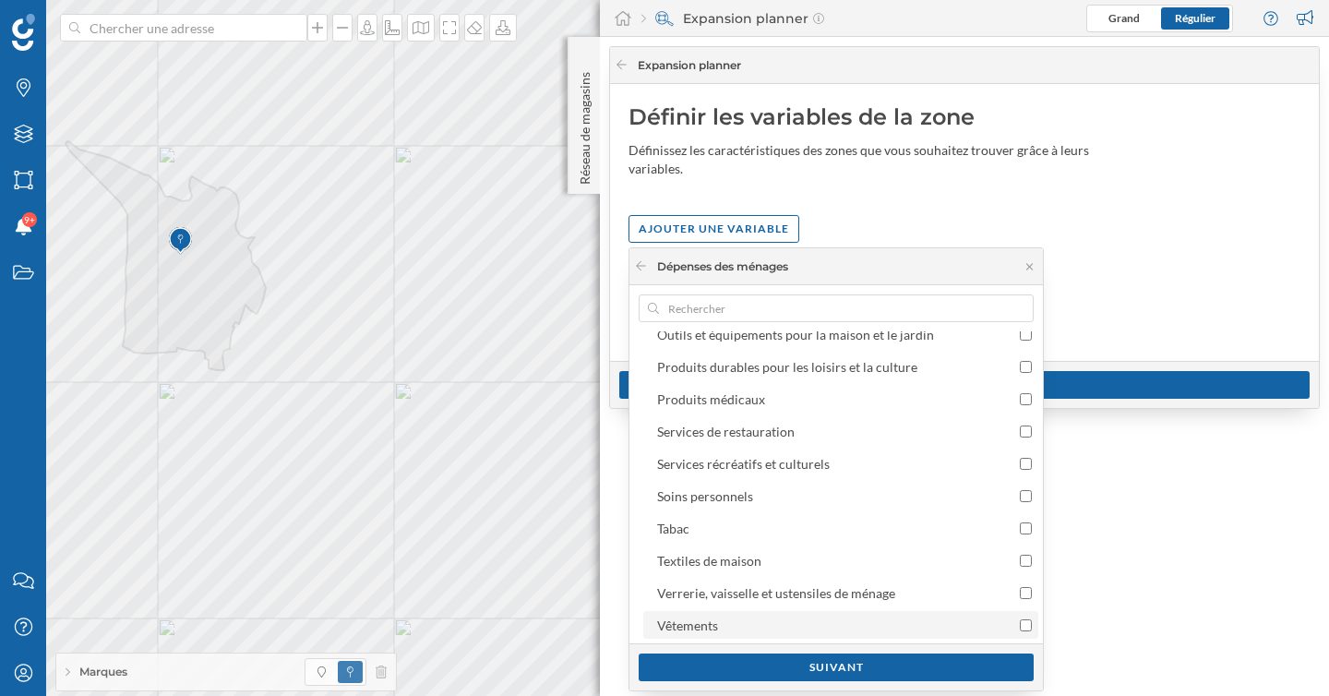
click at [758, 617] on div "Vêtements" at bounding box center [824, 625] width 335 height 19
click at [1020, 619] on input "Vêtements" at bounding box center [1026, 625] width 12 height 12
checkbox input "true"
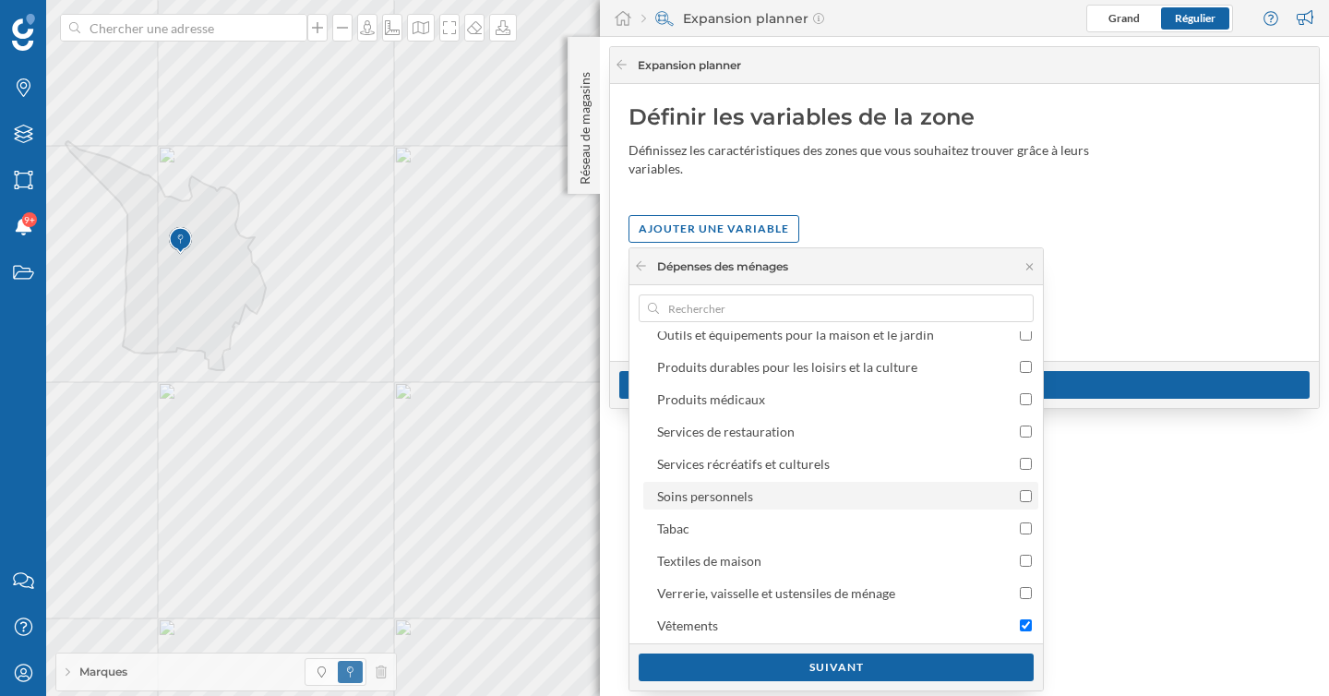
click at [745, 497] on div "Soins personnels" at bounding box center [705, 496] width 96 height 16
click at [1020, 497] on input "Soins personnels" at bounding box center [1026, 496] width 12 height 12
checkbox input "true"
click at [782, 667] on div "Suivant" at bounding box center [836, 667] width 395 height 28
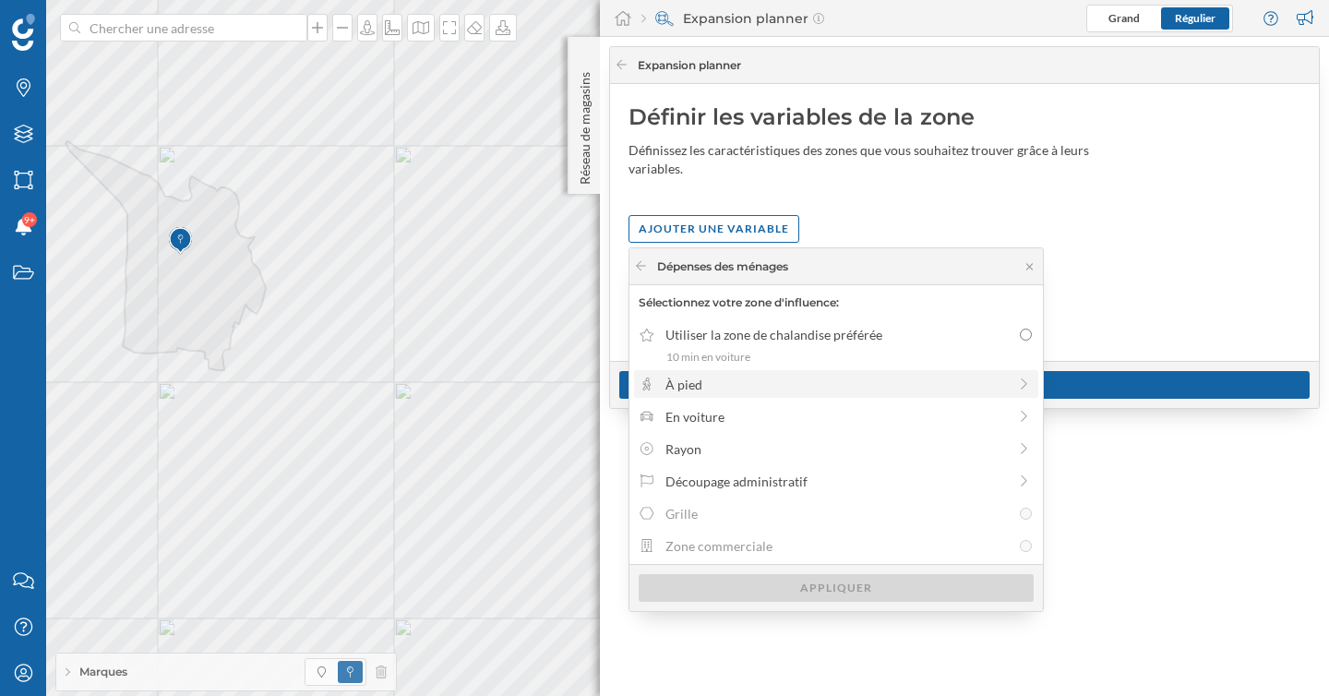
click at [740, 383] on div "À pied" at bounding box center [835, 384] width 341 height 19
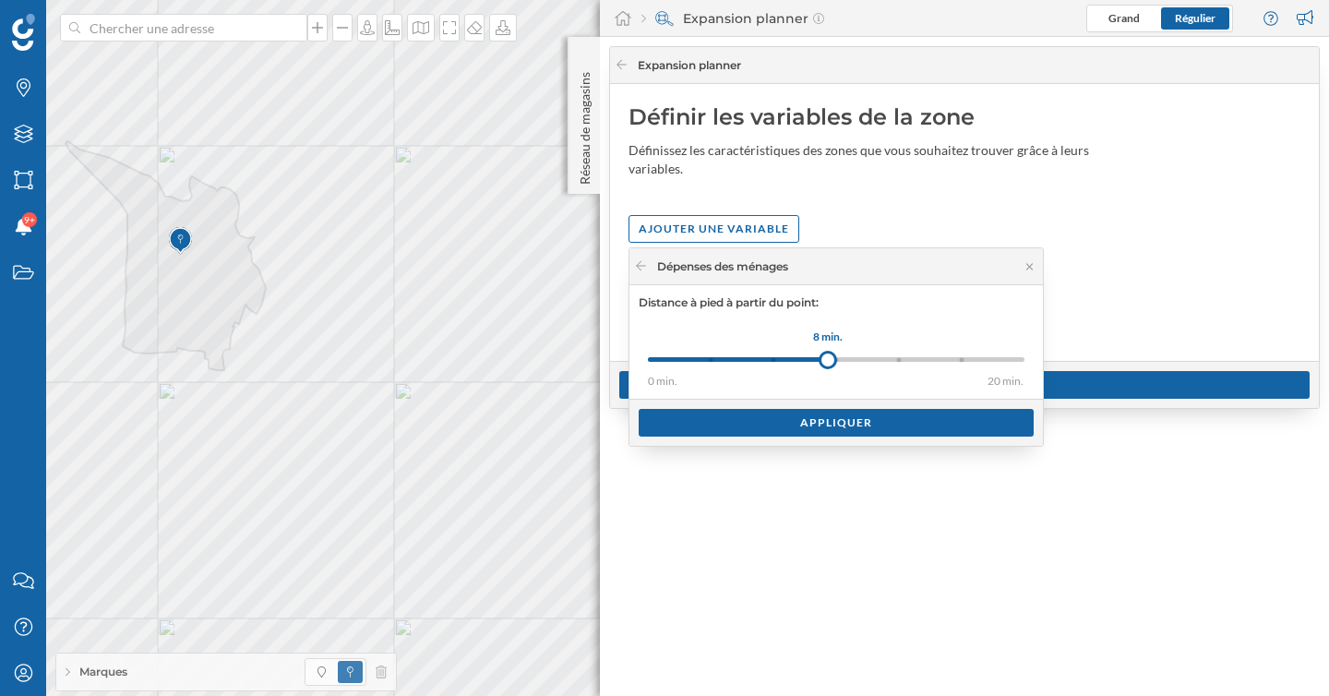
drag, startPoint x: 713, startPoint y: 357, endPoint x: 828, endPoint y: 358, distance: 115.4
click at [828, 358] on div at bounding box center [828, 360] width 18 height 18
click at [829, 423] on div "Appliquer" at bounding box center [836, 422] width 395 height 28
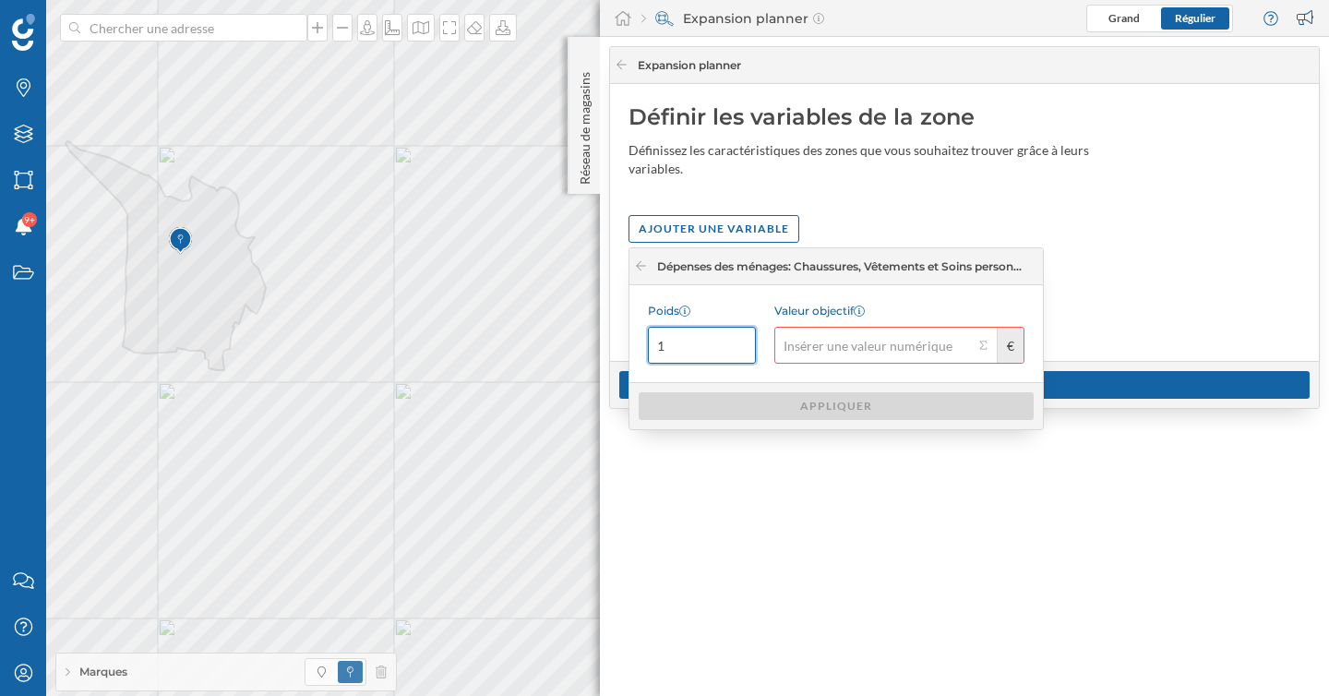
drag, startPoint x: 673, startPoint y: 353, endPoint x: 642, endPoint y: 352, distance: 30.5
click at [642, 352] on div "Poids 1 Valeur objectif €" at bounding box center [835, 333] width 413 height 97
type input "2"
click at [981, 347] on button "Valeur objectif €" at bounding box center [983, 345] width 18 height 18
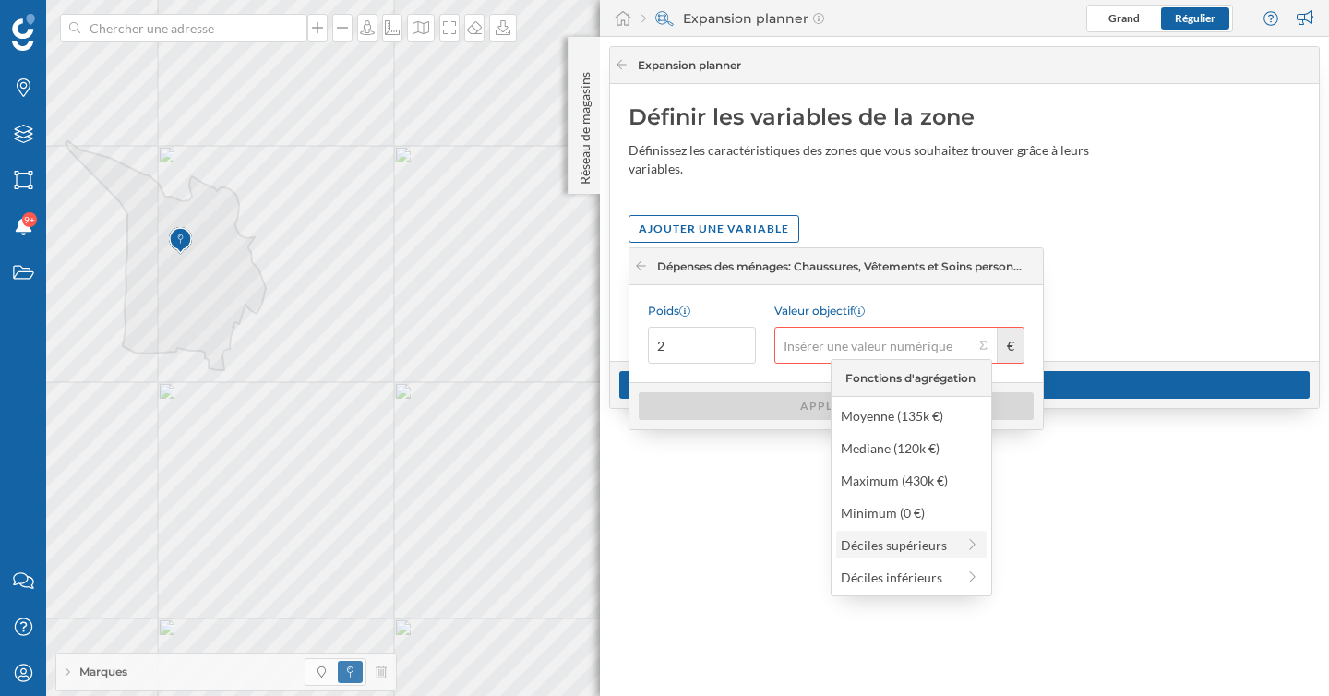
click at [942, 547] on div "Déciles supérieurs" at bounding box center [898, 544] width 114 height 19
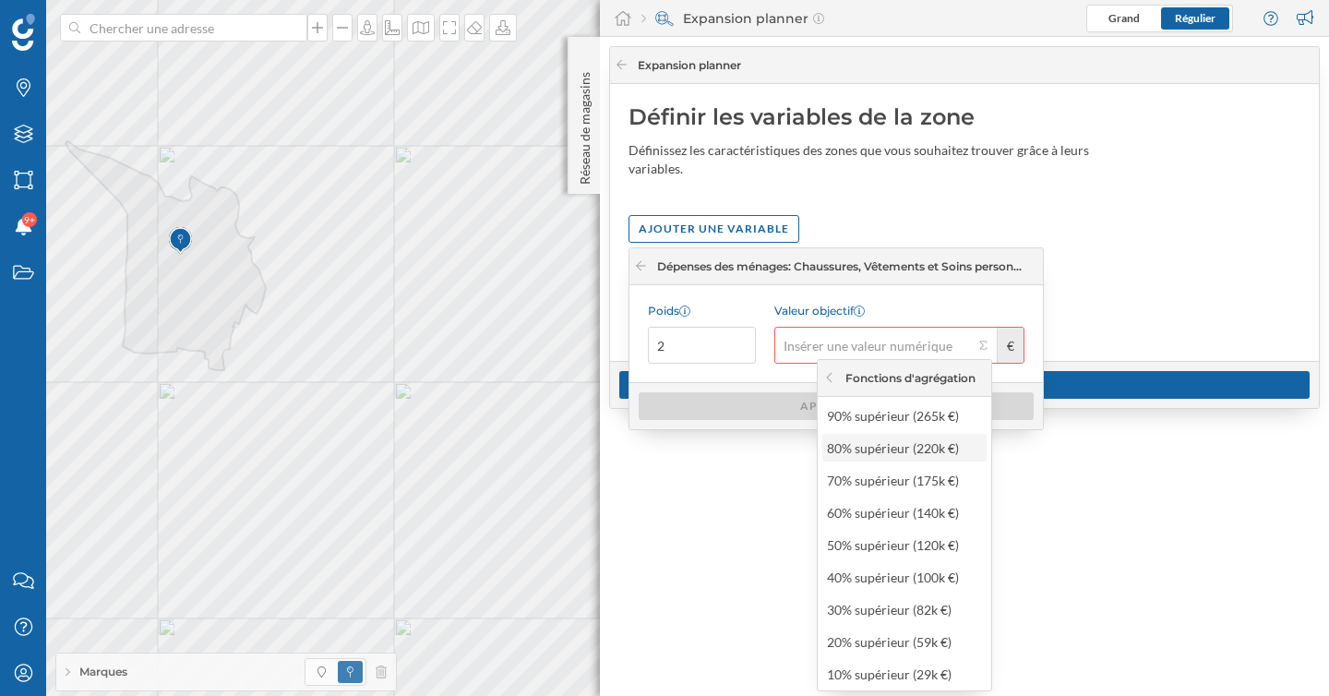
click at [900, 447] on div "80% supérieur (220k €)" at bounding box center [903, 447] width 153 height 19
type input "220 000"
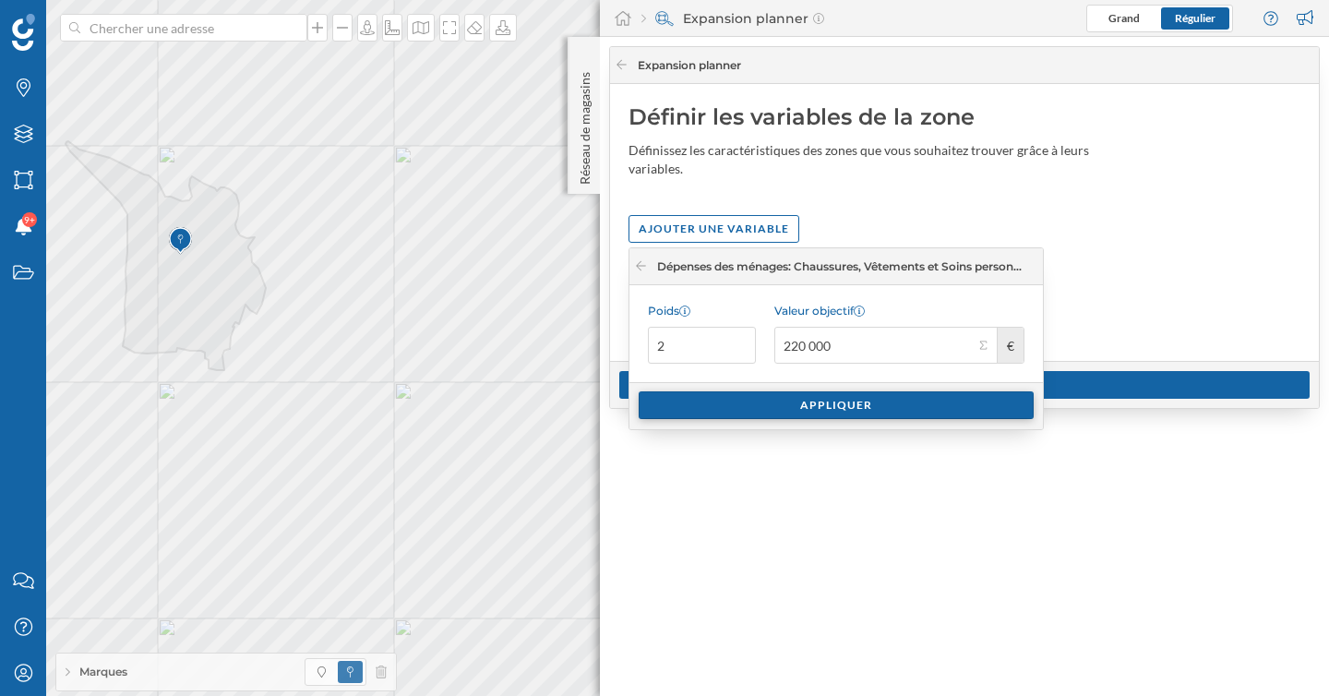
click at [872, 406] on div "Appliquer" at bounding box center [836, 405] width 395 height 28
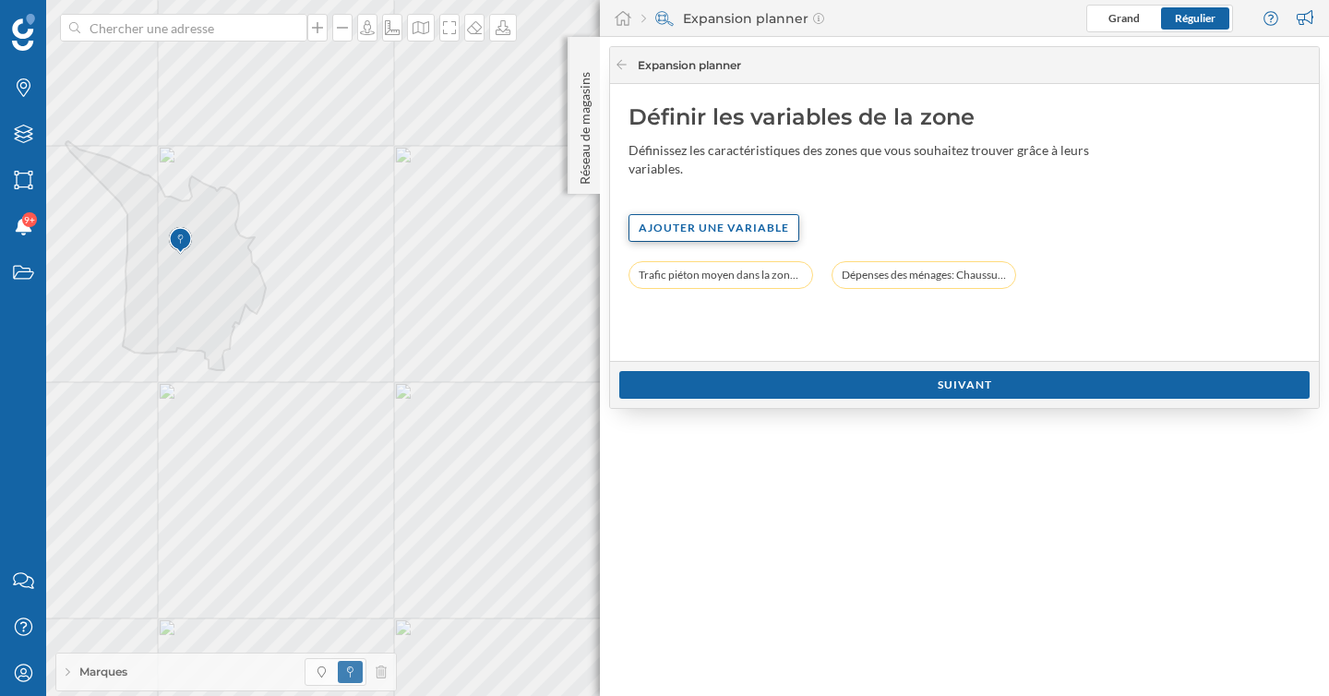
click at [767, 233] on div "Ajouter une variable" at bounding box center [714, 228] width 171 height 28
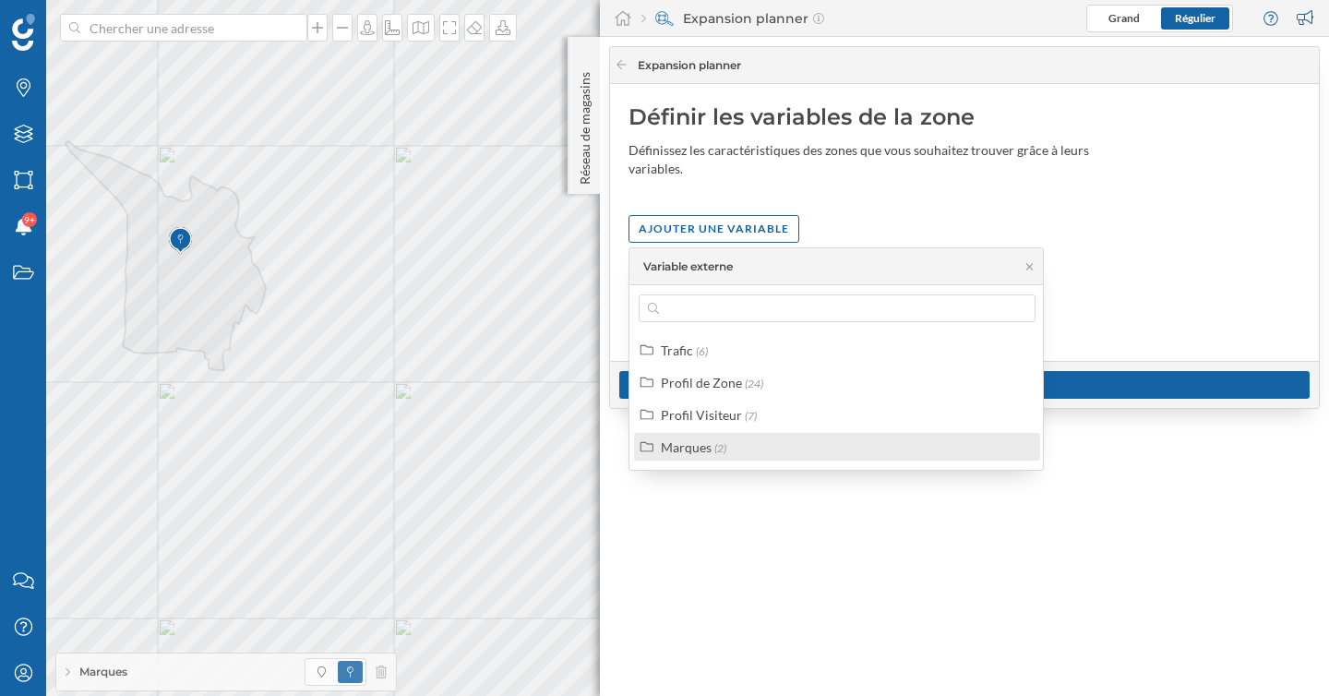
click at [732, 444] on div "Marques (2)" at bounding box center [845, 446] width 368 height 19
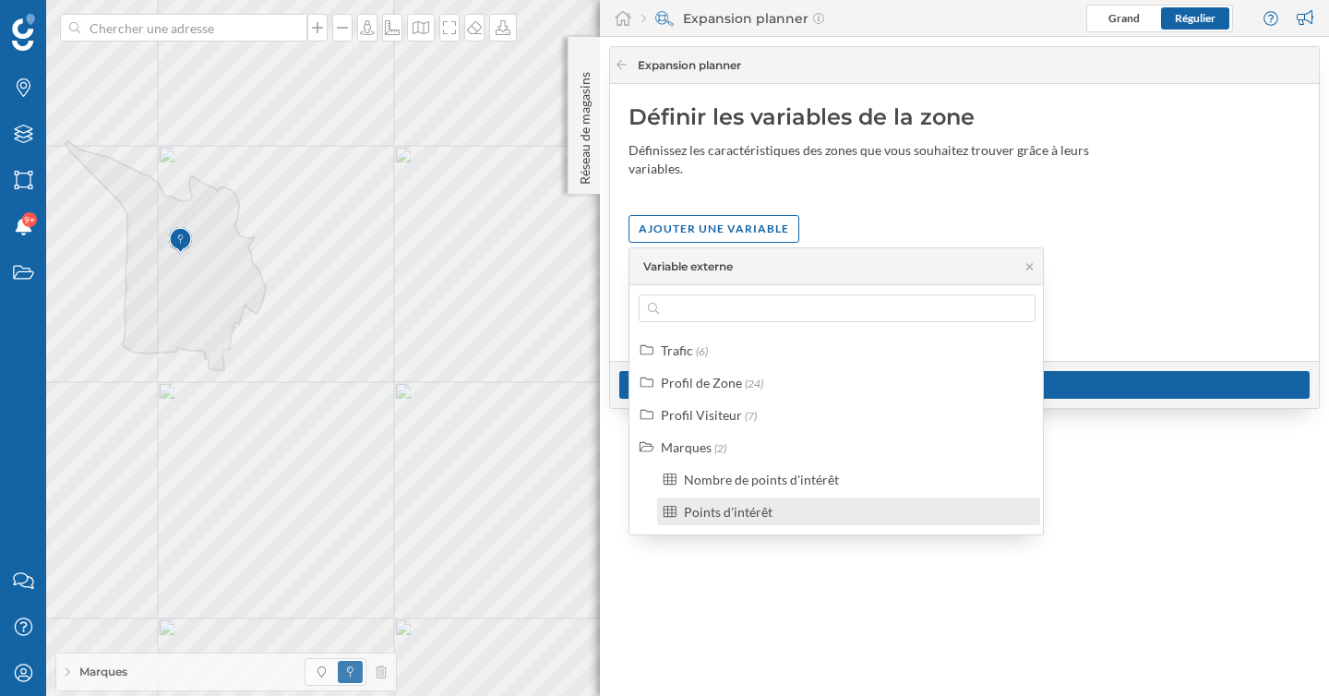
click at [734, 507] on div "Points d'intérêt" at bounding box center [728, 512] width 89 height 16
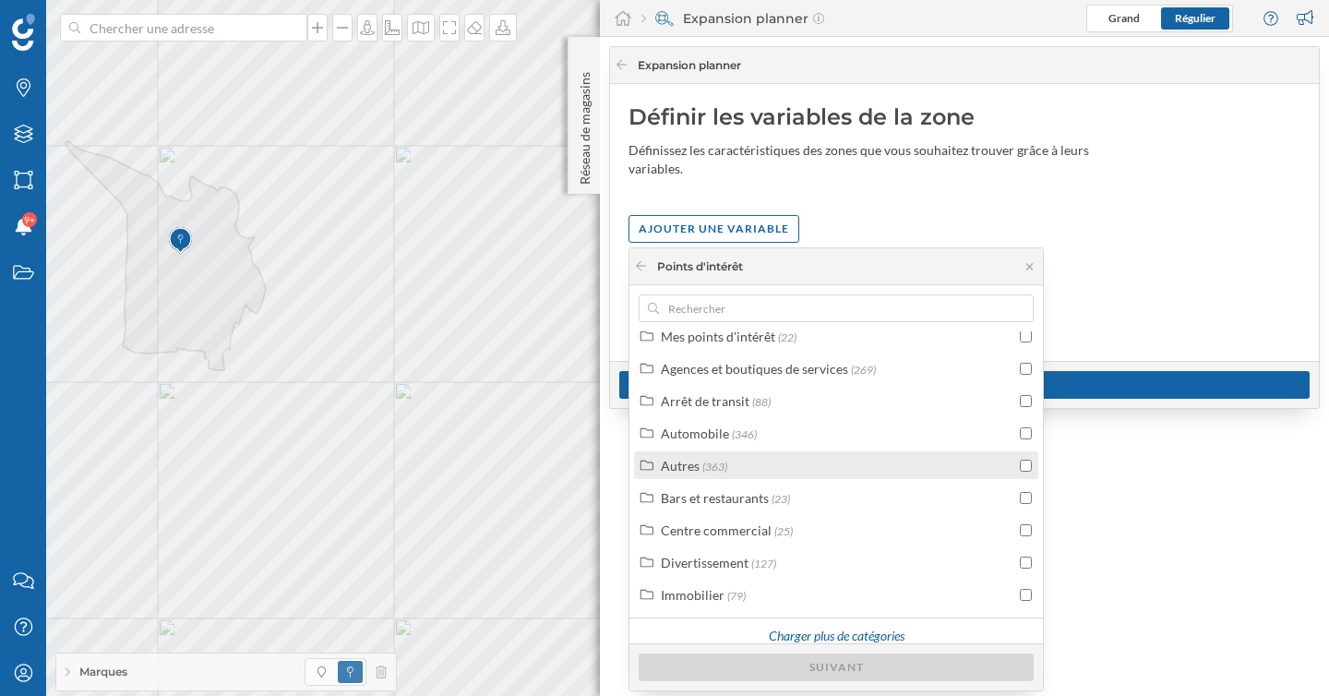
scroll to position [57, 0]
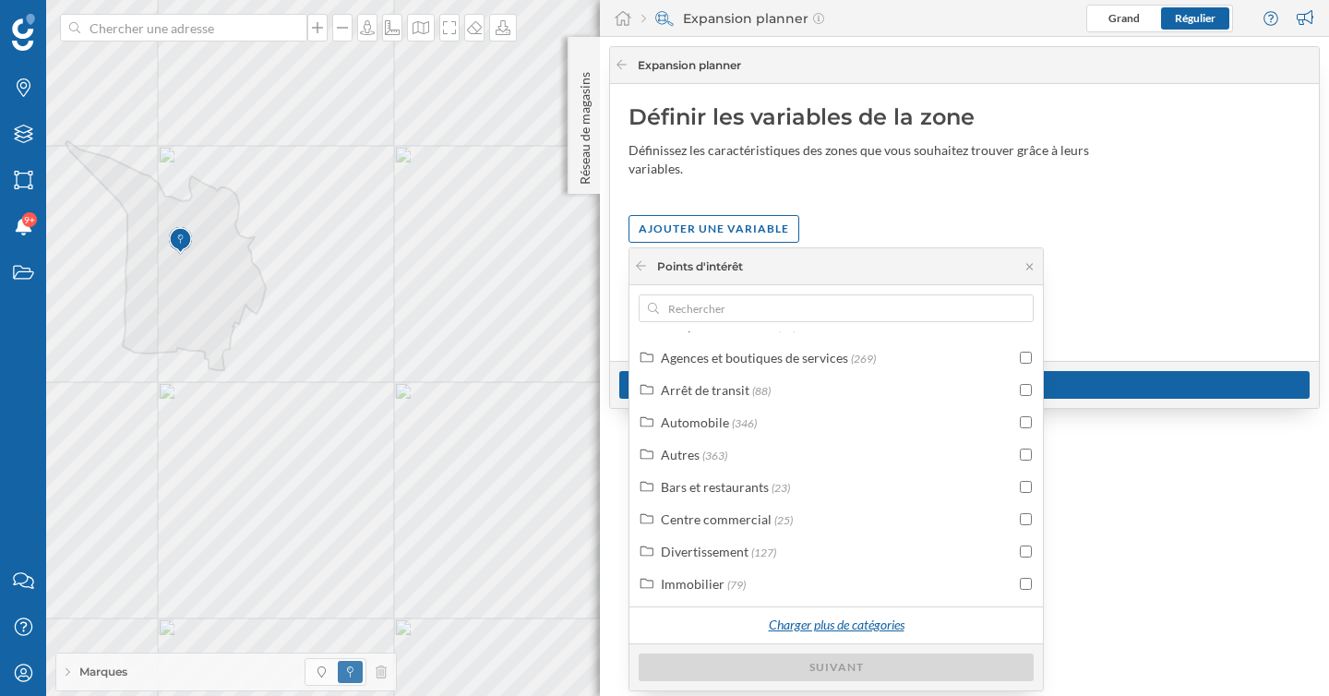
click at [820, 619] on div "Charger plus de catégories" at bounding box center [836, 626] width 159 height 28
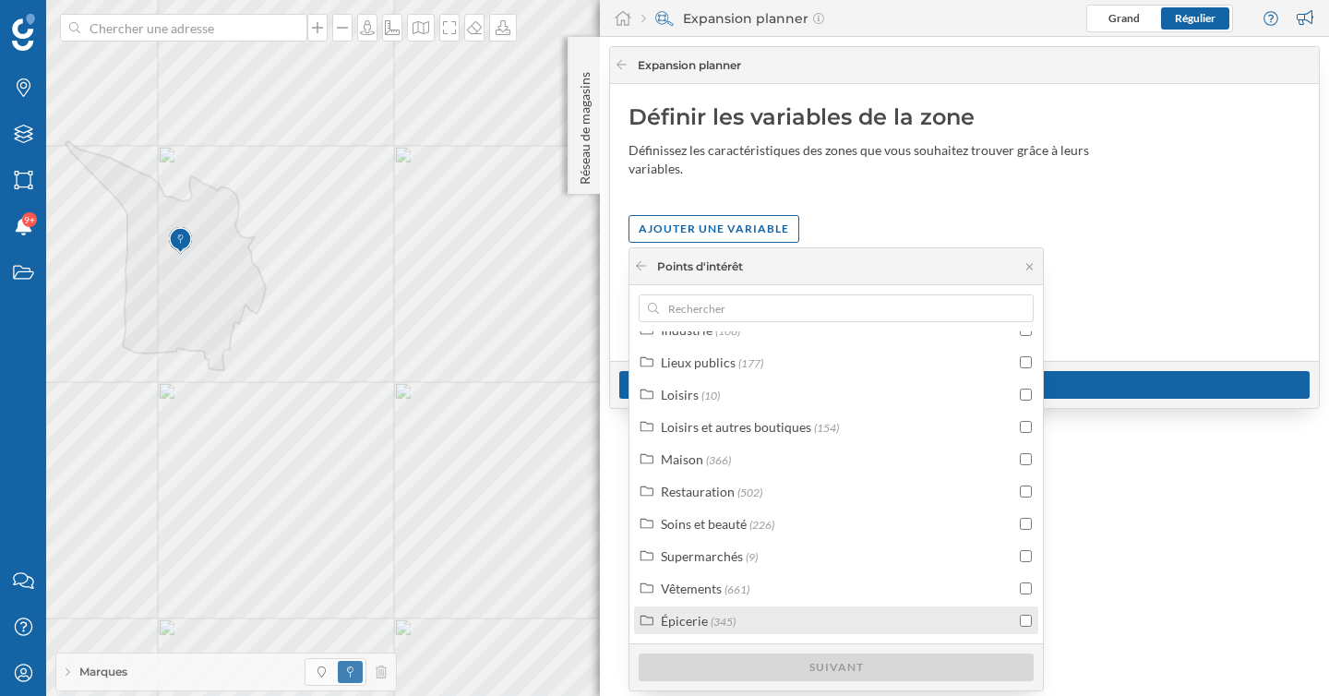
click at [799, 628] on div "Épicerie (345)" at bounding box center [838, 620] width 354 height 19
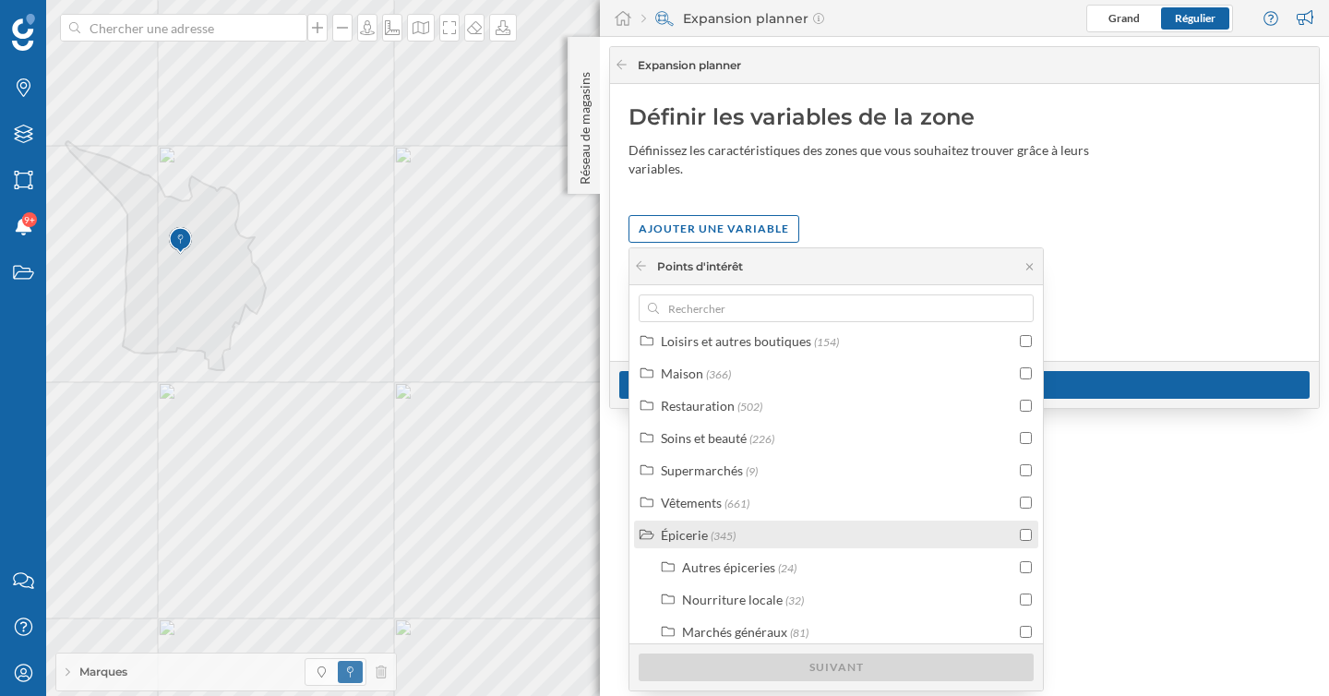
scroll to position [473, 0]
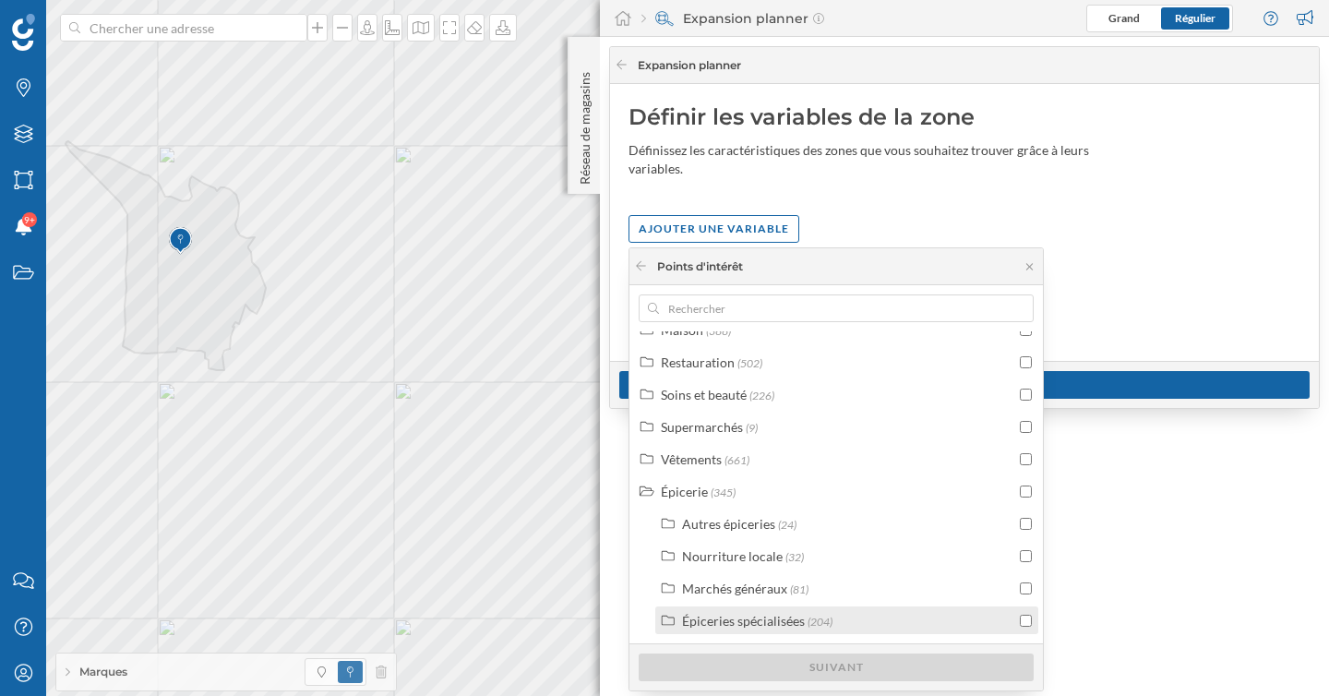
click at [767, 616] on div "Épiceries spécialisées" at bounding box center [743, 621] width 123 height 16
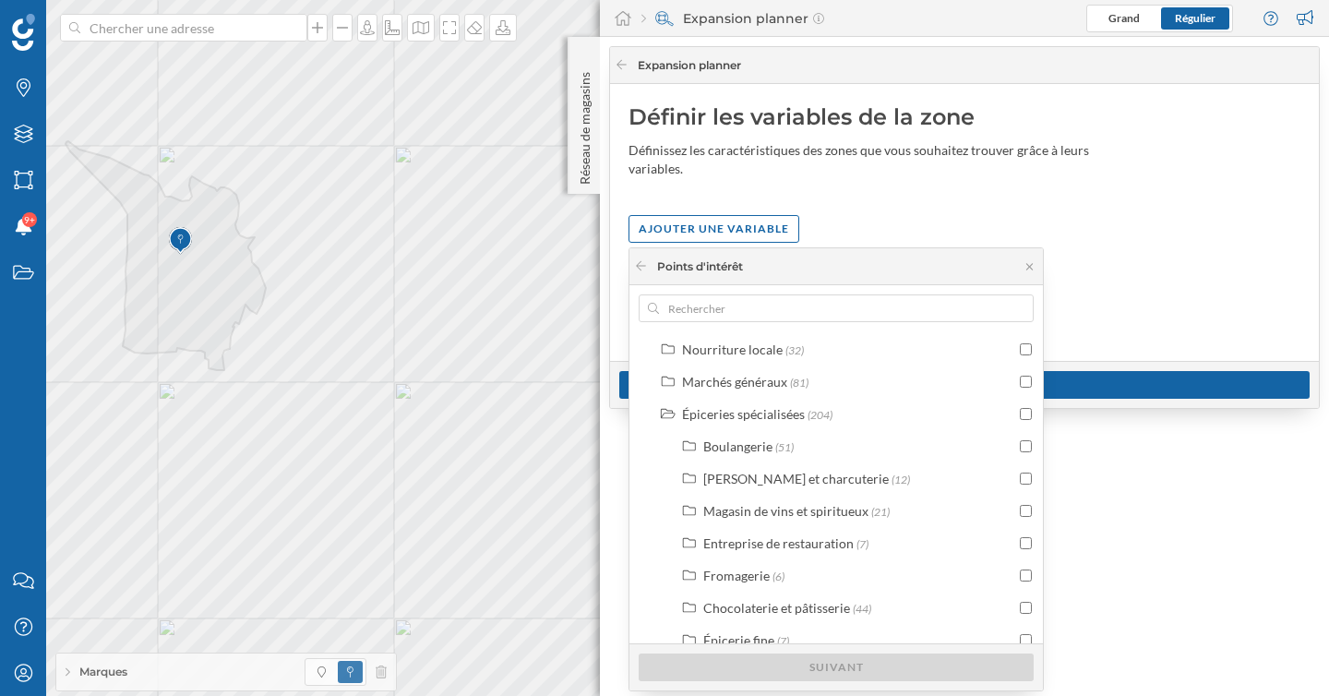
scroll to position [678, 0]
click at [797, 418] on div "Épiceries spécialisées" at bounding box center [743, 415] width 123 height 16
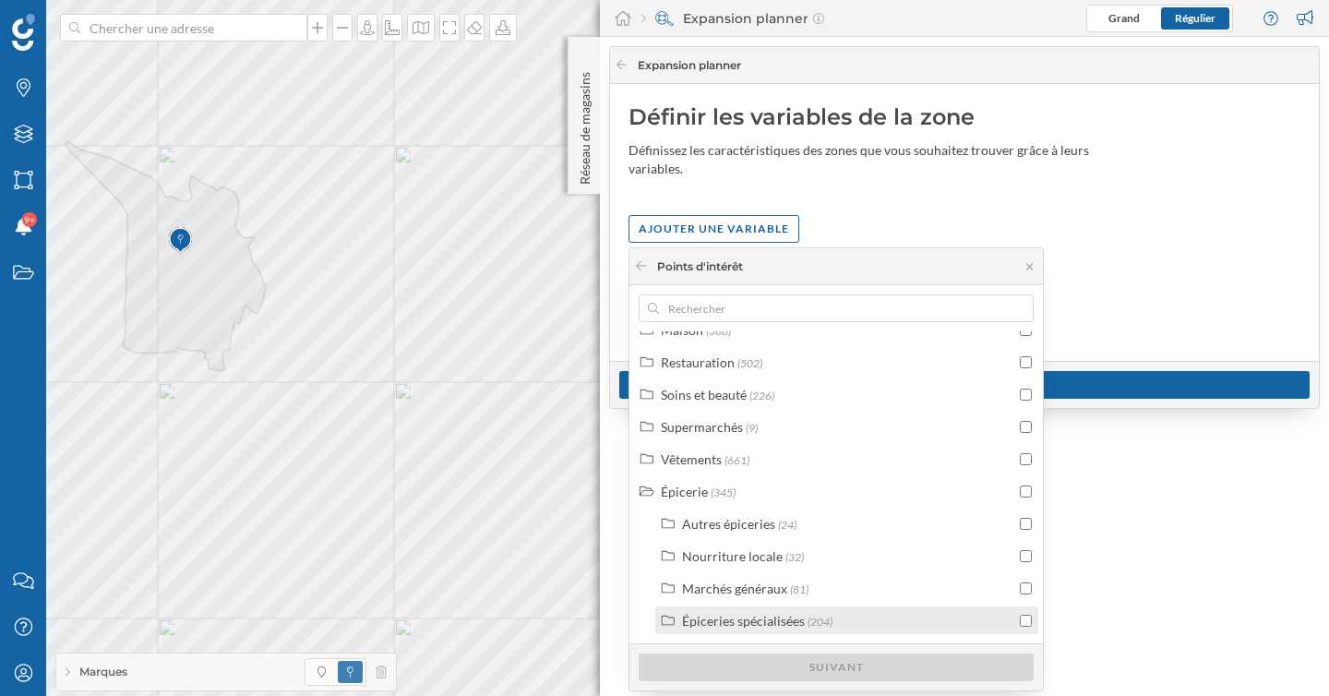
scroll to position [473, 0]
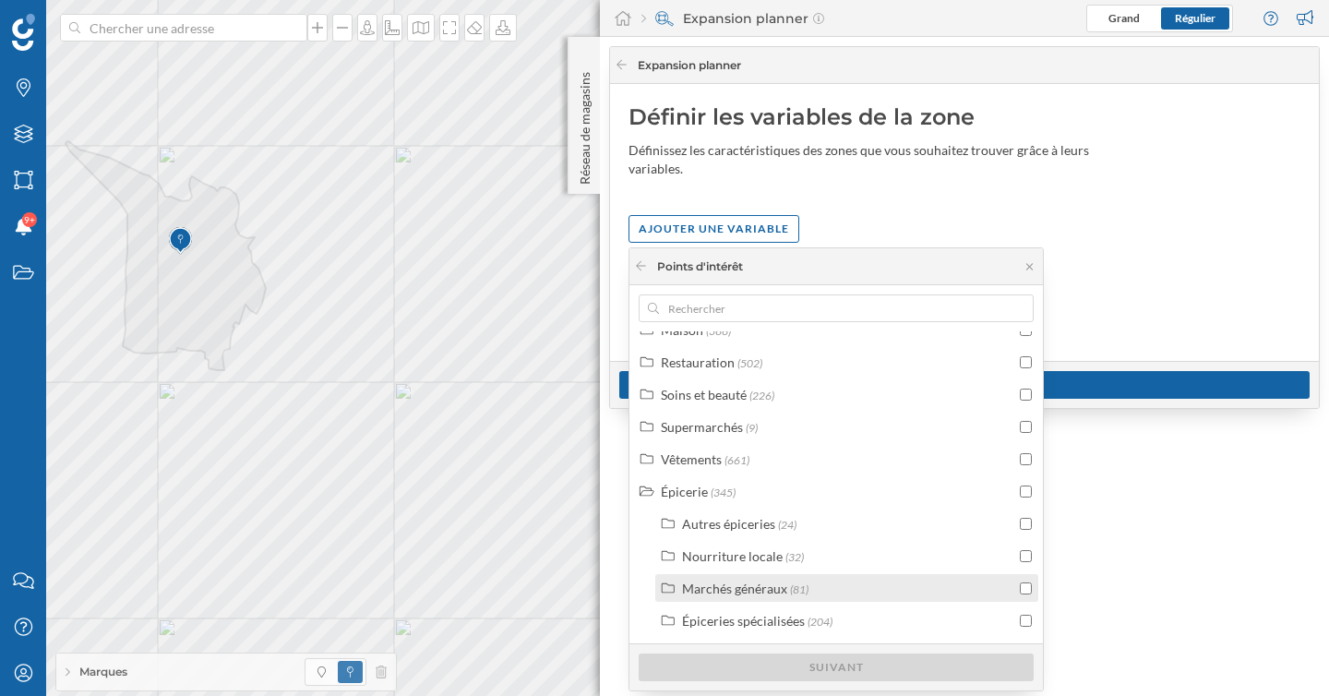
click at [758, 581] on div "Marchés généraux" at bounding box center [734, 589] width 105 height 16
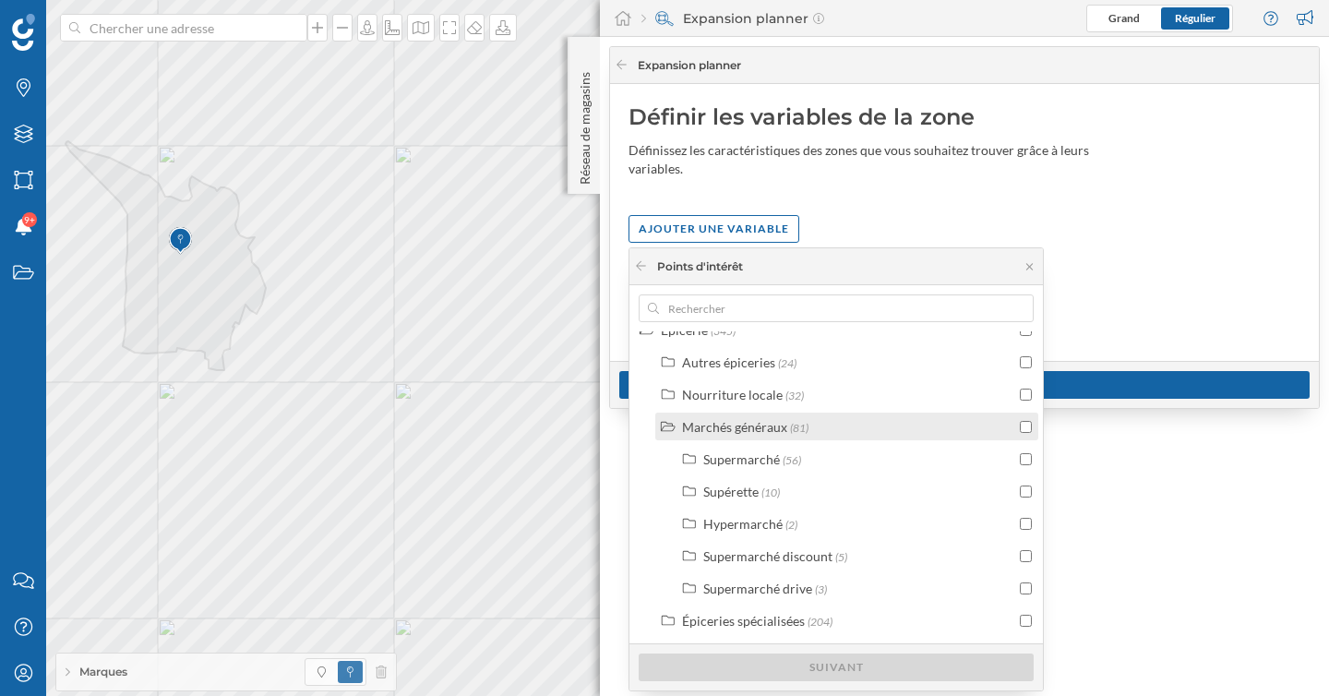
scroll to position [616, 0]
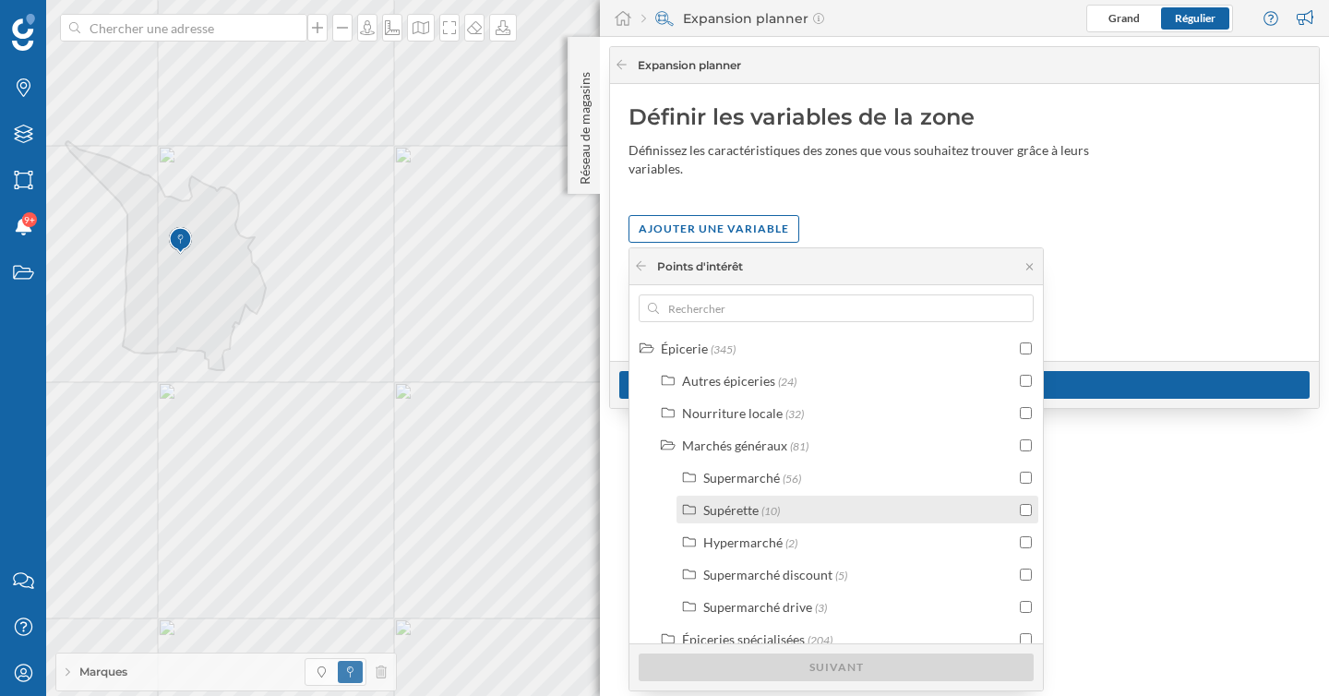
click at [691, 513] on icon at bounding box center [689, 509] width 17 height 13
click at [1020, 508] on input "checkbox" at bounding box center [1026, 510] width 12 height 12
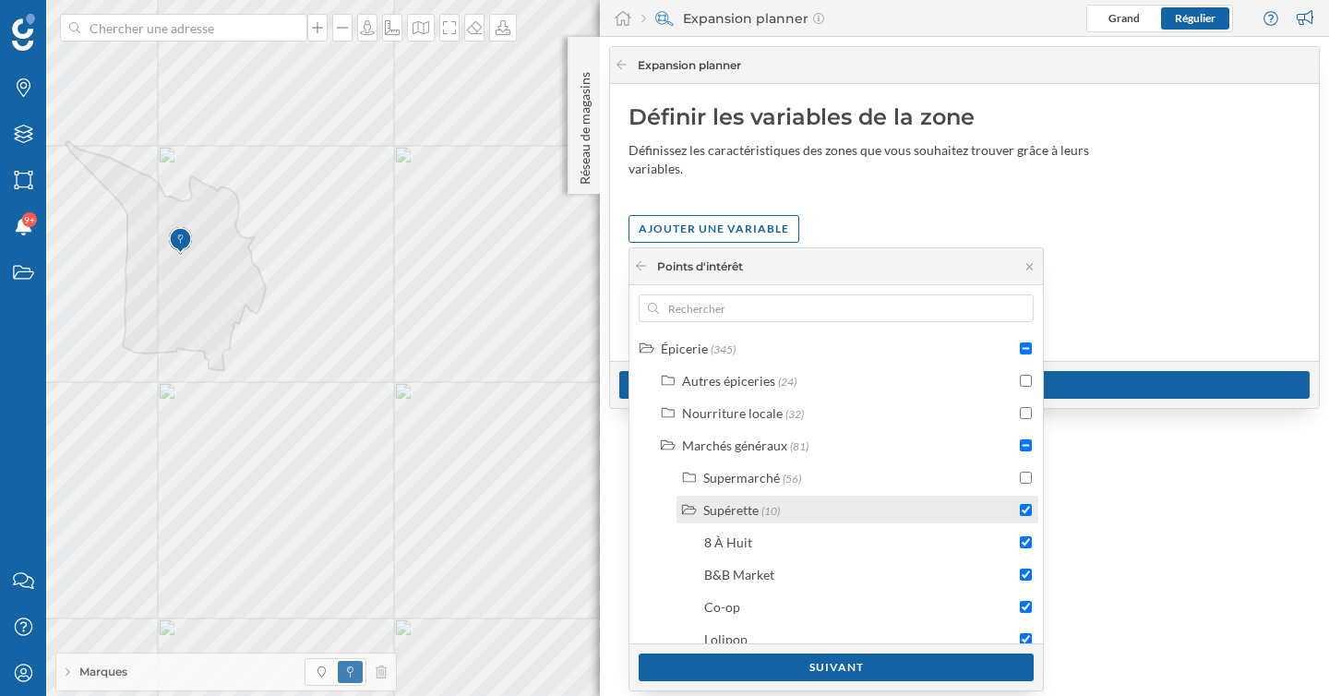
click at [798, 510] on div "Supérette (10)" at bounding box center [859, 509] width 312 height 19
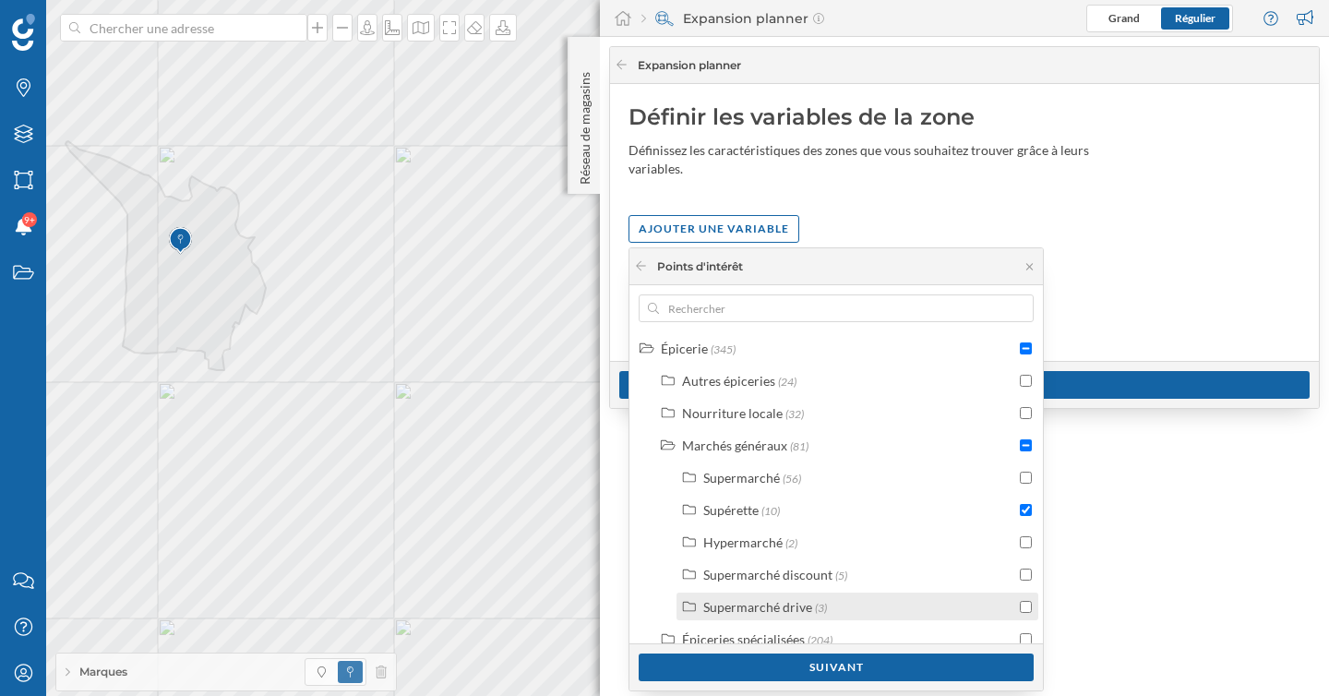
click at [801, 609] on div "Supermarché drive" at bounding box center [757, 607] width 109 height 16
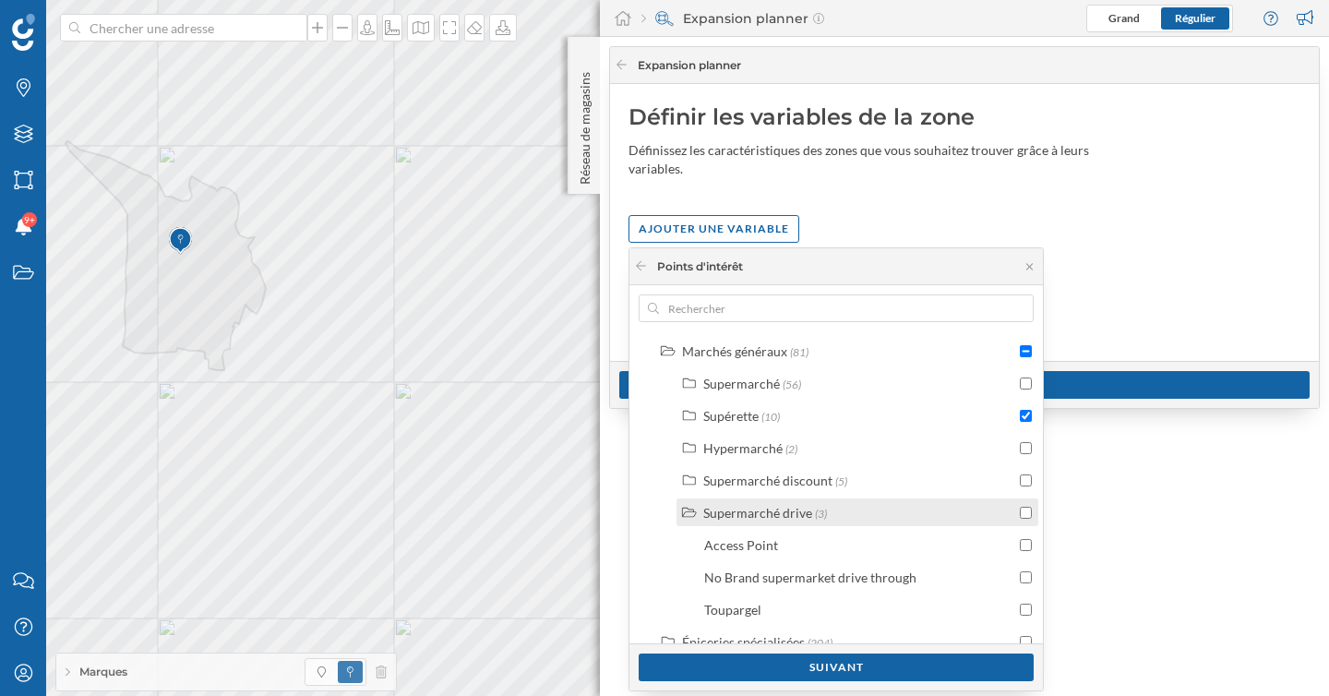
scroll to position [713, 0]
click at [773, 508] on div "Supermarché drive" at bounding box center [757, 510] width 109 height 16
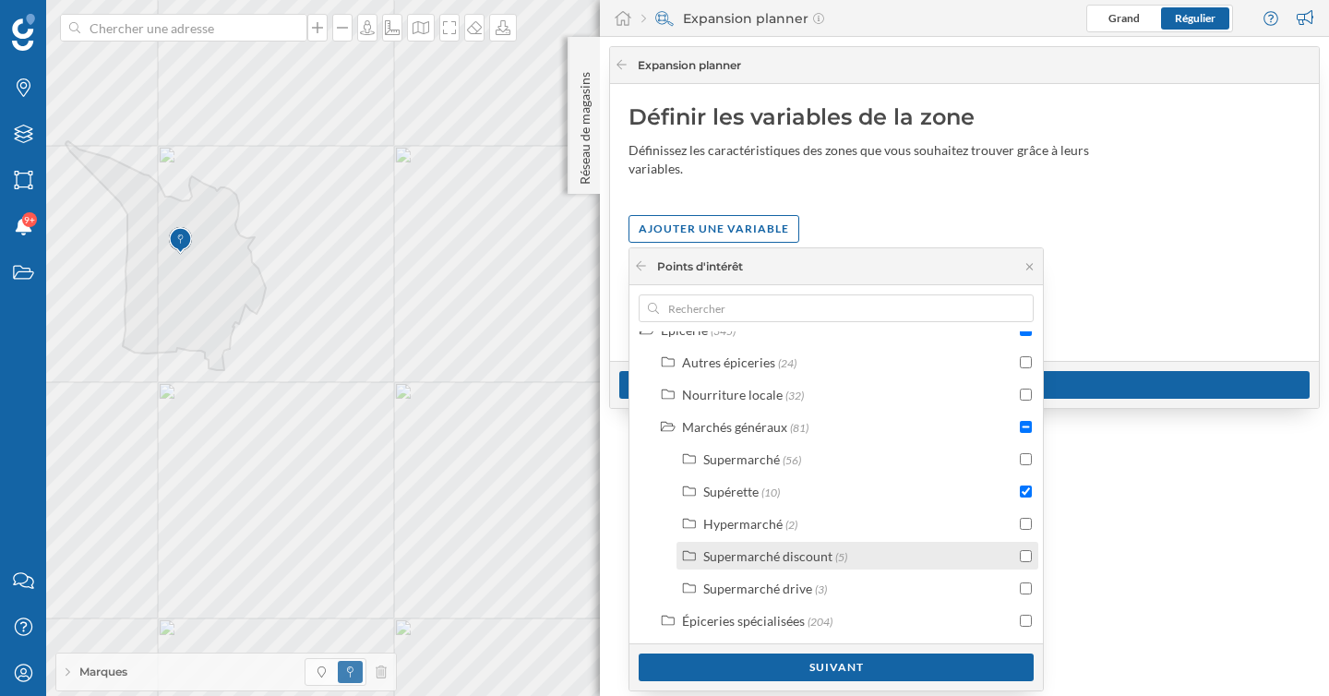
click at [789, 554] on div "Supermarché discount" at bounding box center [767, 556] width 129 height 16
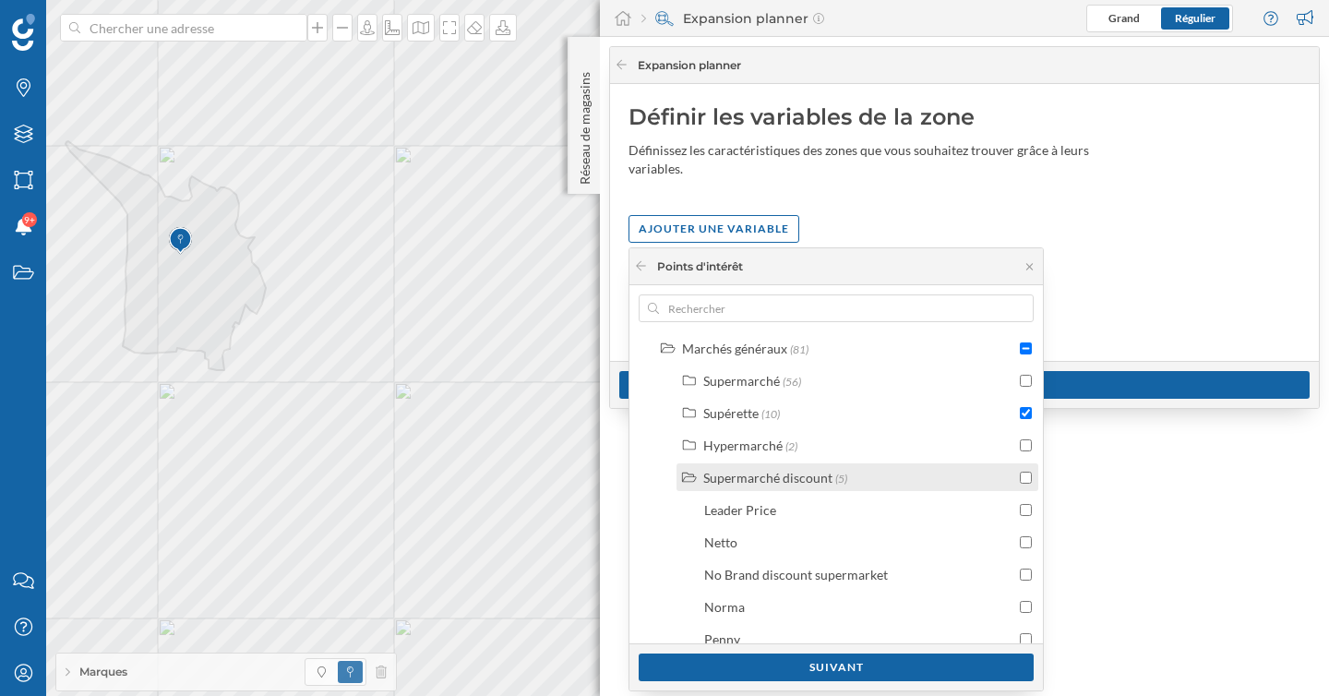
click at [762, 476] on div "Supermarché discount" at bounding box center [767, 478] width 129 height 16
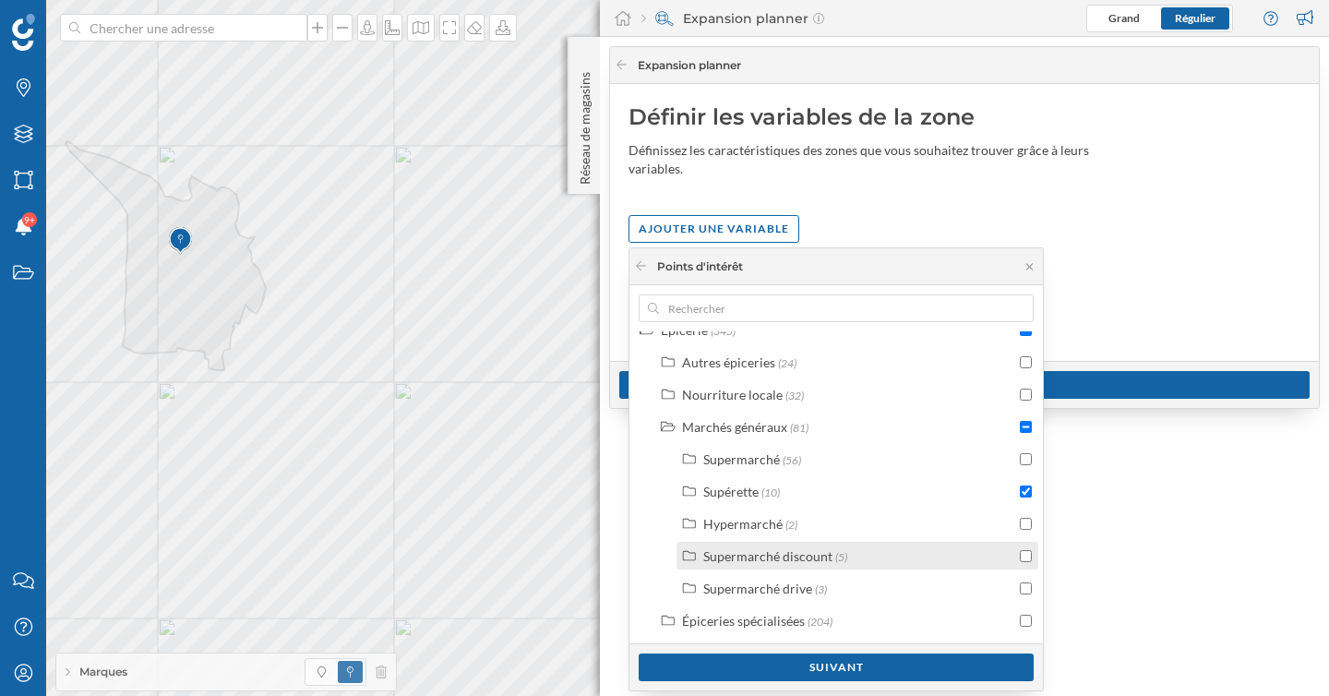
scroll to position [634, 0]
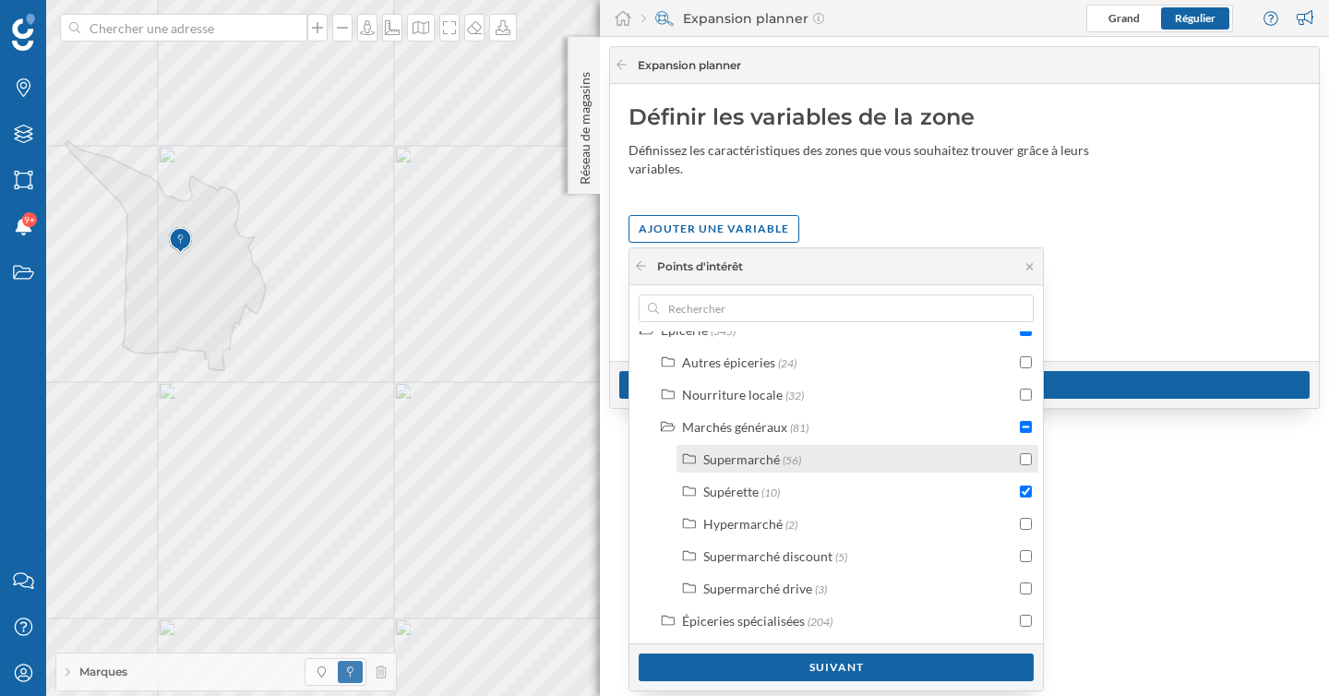
click at [743, 452] on div "Supermarché" at bounding box center [741, 459] width 77 height 16
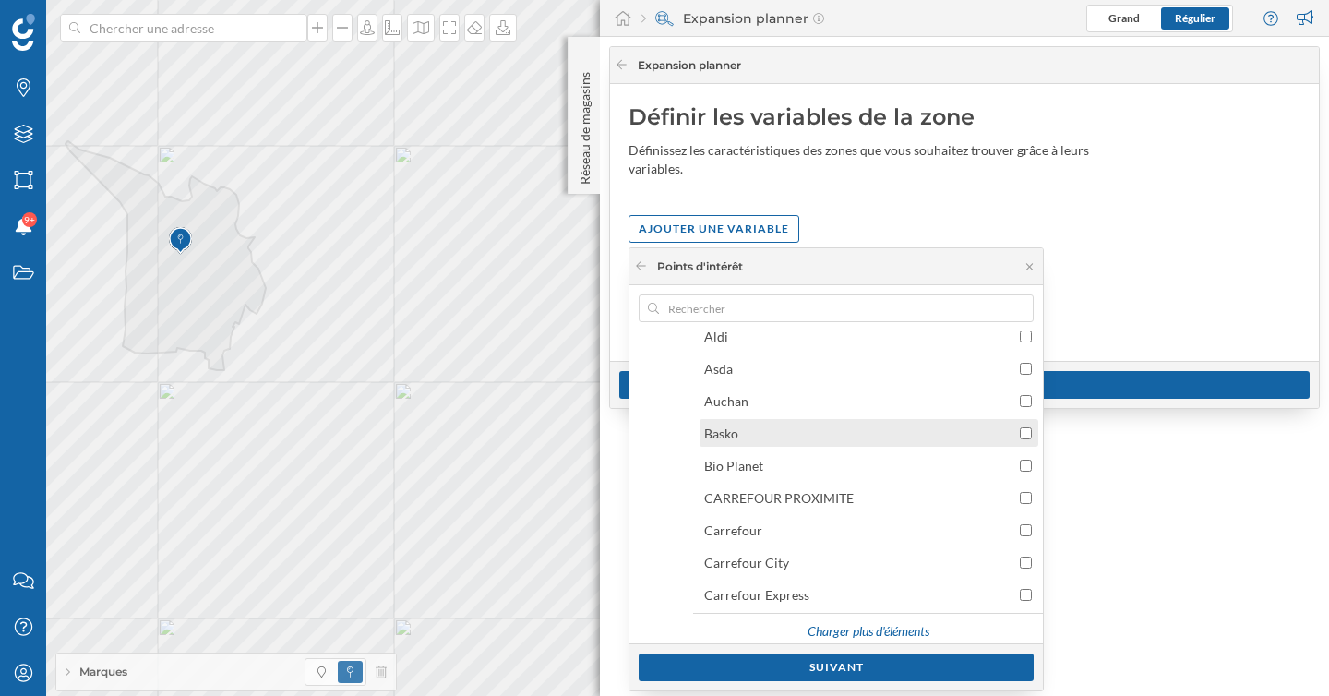
scroll to position [881, 0]
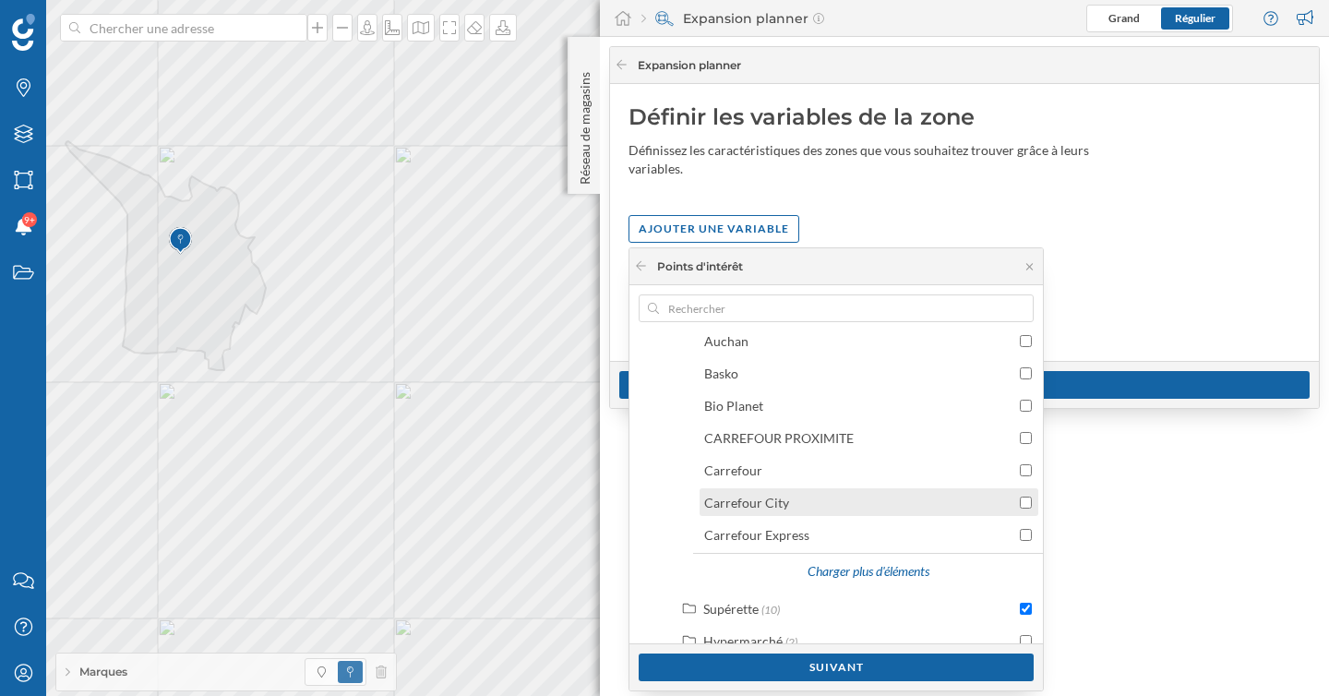
click at [1024, 502] on input "checkbox" at bounding box center [1026, 503] width 12 height 12
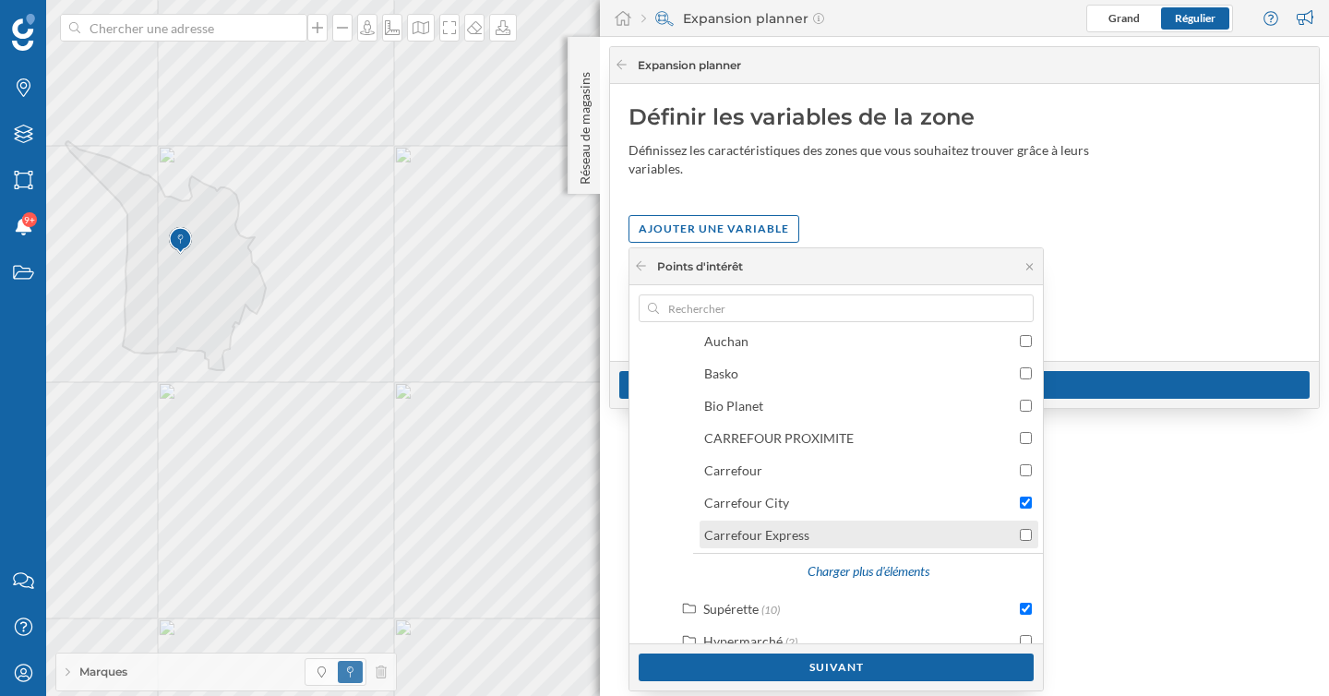
click at [1024, 531] on input "checkbox" at bounding box center [1026, 535] width 12 height 12
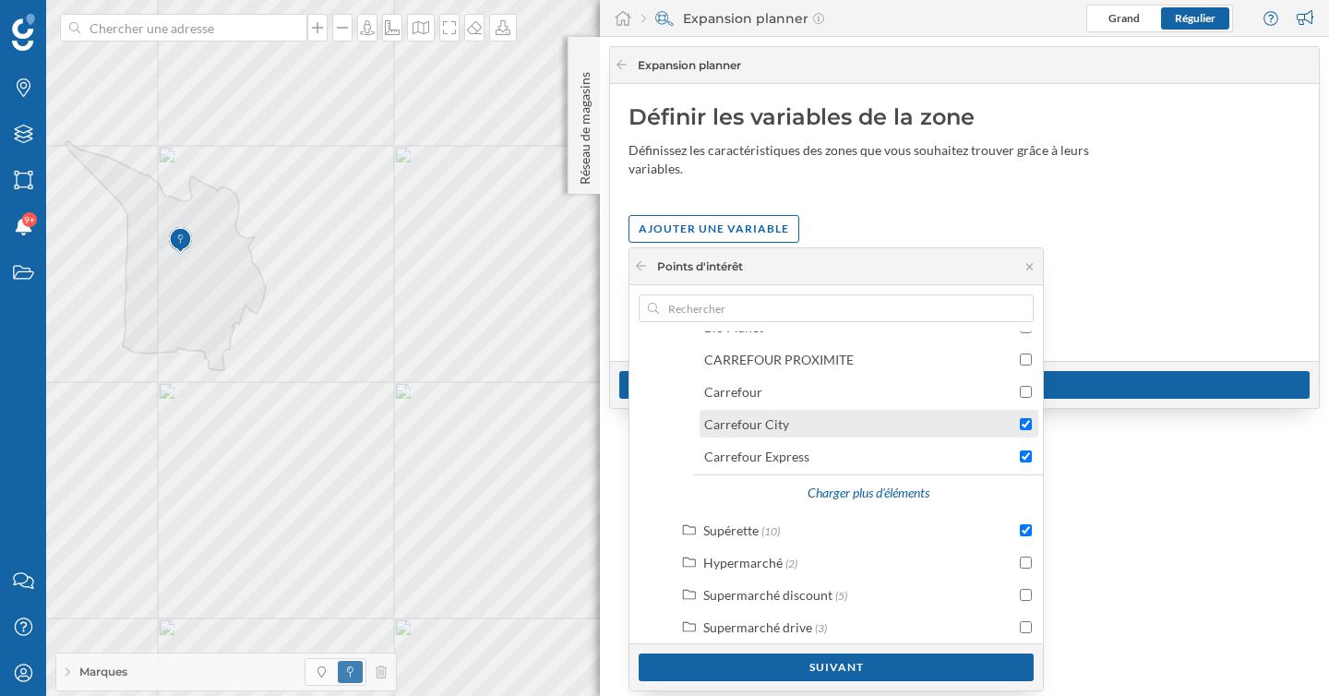
scroll to position [999, 0]
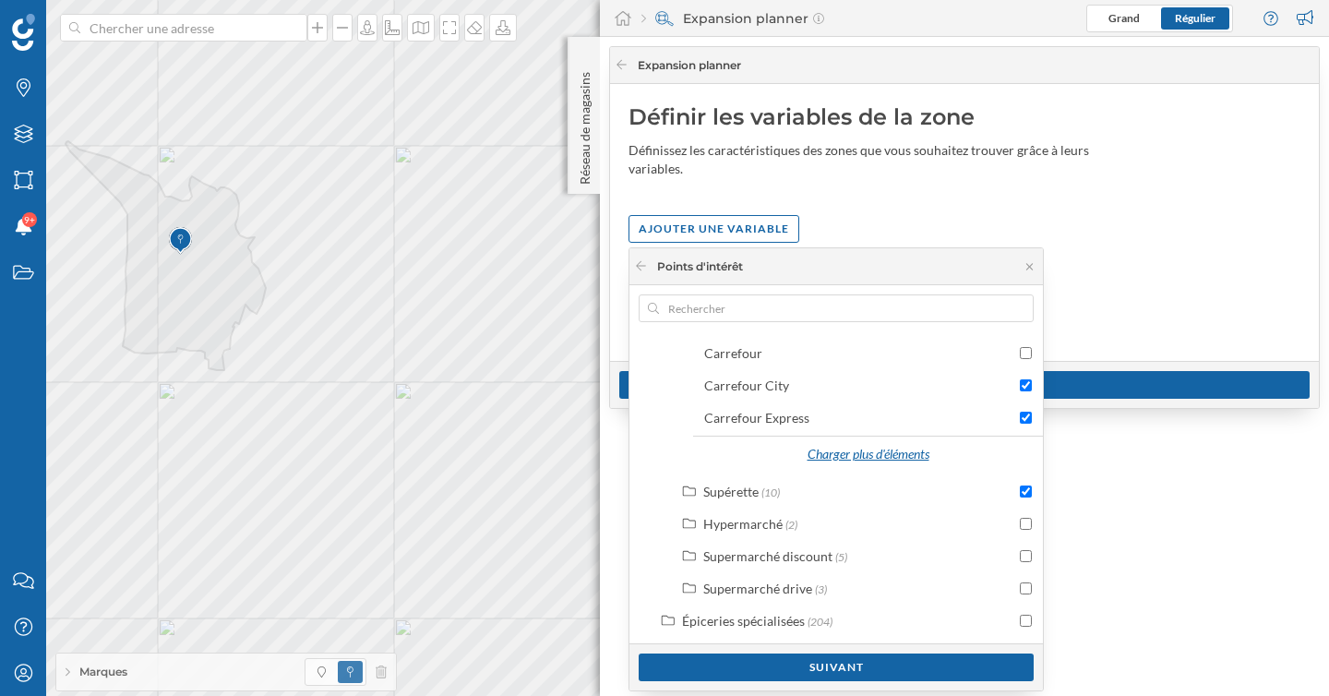
click at [896, 451] on div "Charger plus d'éléments" at bounding box center [868, 455] width 145 height 28
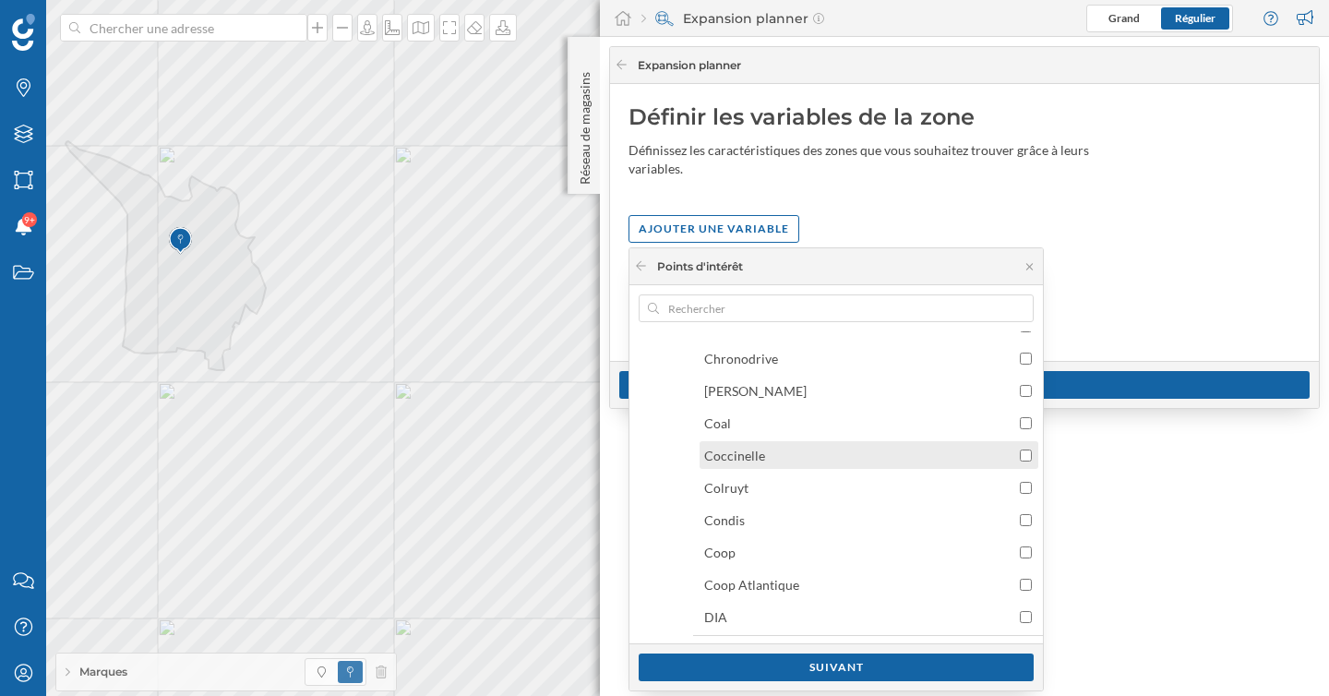
click at [940, 450] on div "Coccinelle" at bounding box center [859, 455] width 311 height 19
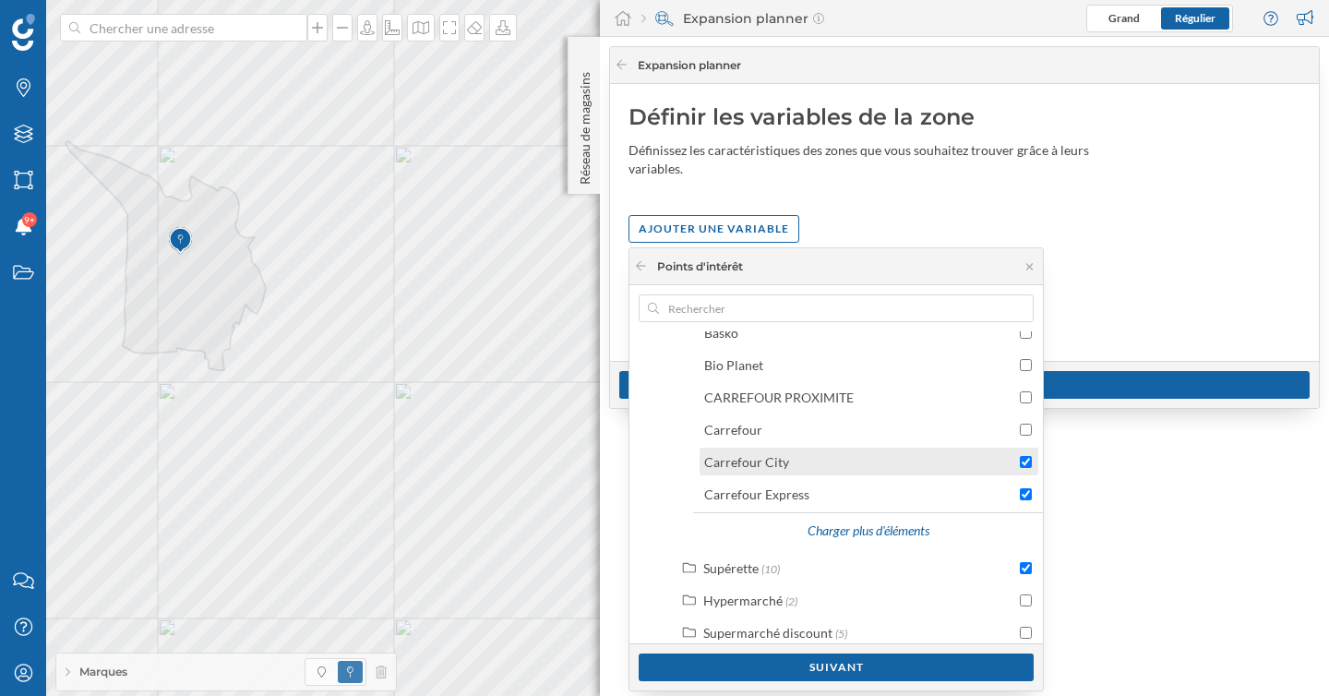
scroll to position [967, 0]
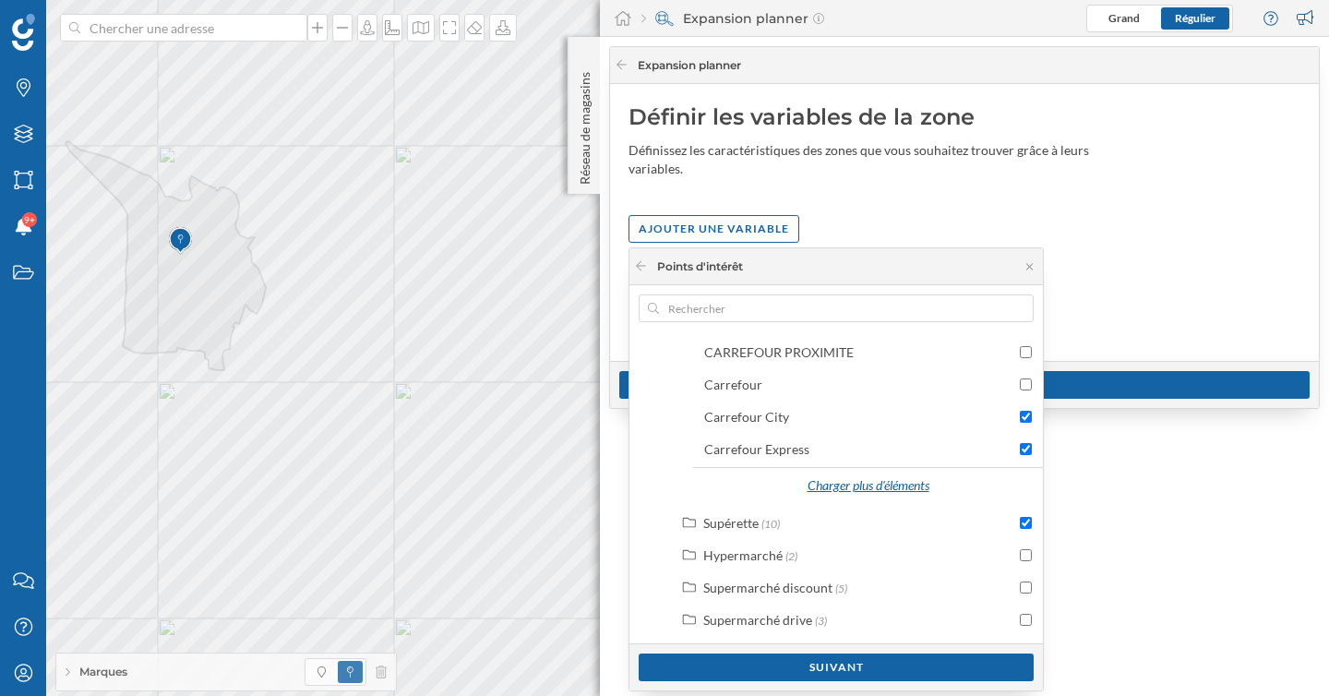
click at [894, 483] on div "Charger plus d'éléments" at bounding box center [868, 487] width 145 height 28
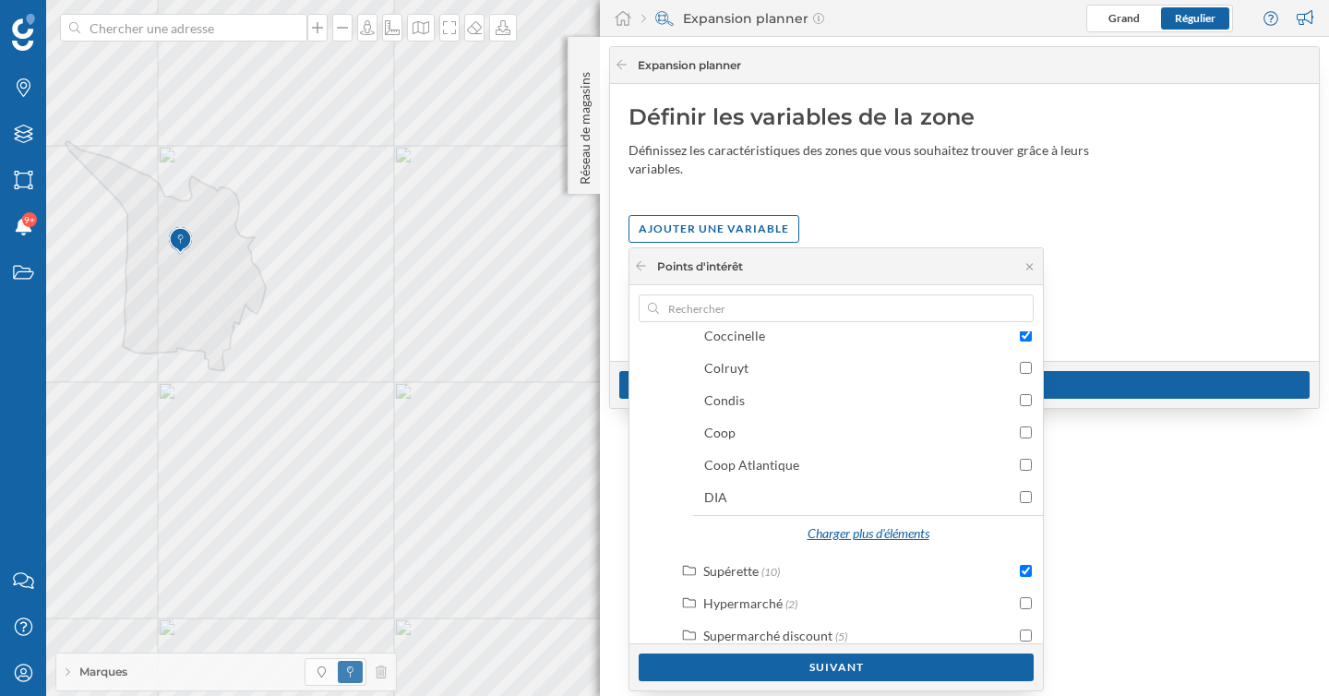
scroll to position [1243, 0]
click at [906, 537] on div "Charger plus d'éléments" at bounding box center [868, 534] width 145 height 28
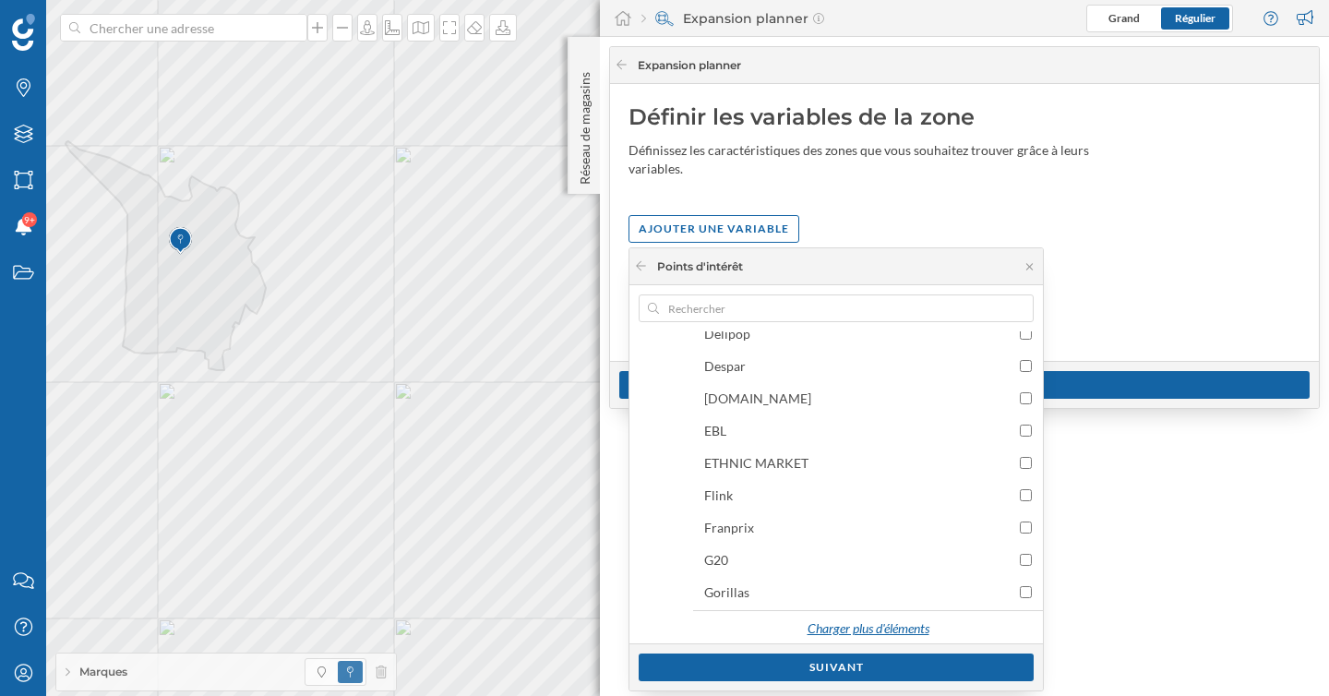
scroll to position [1480, 0]
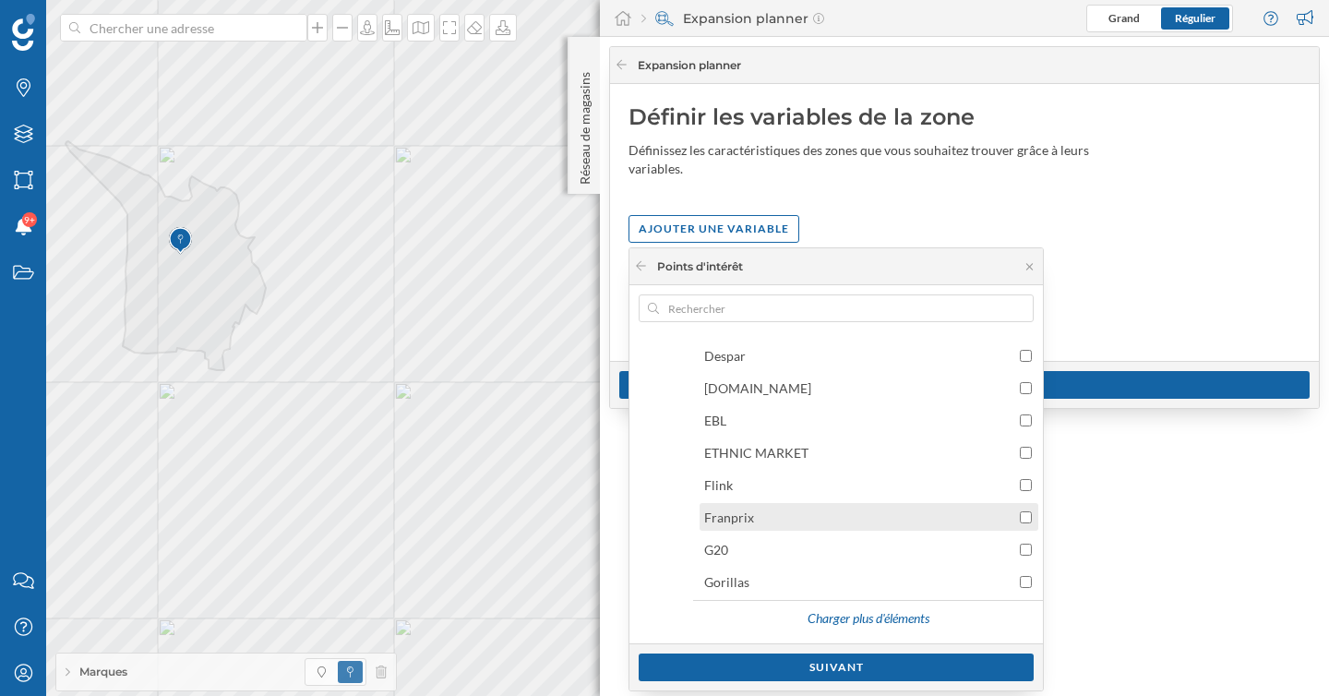
click at [888, 511] on div "Franprix" at bounding box center [859, 517] width 311 height 19
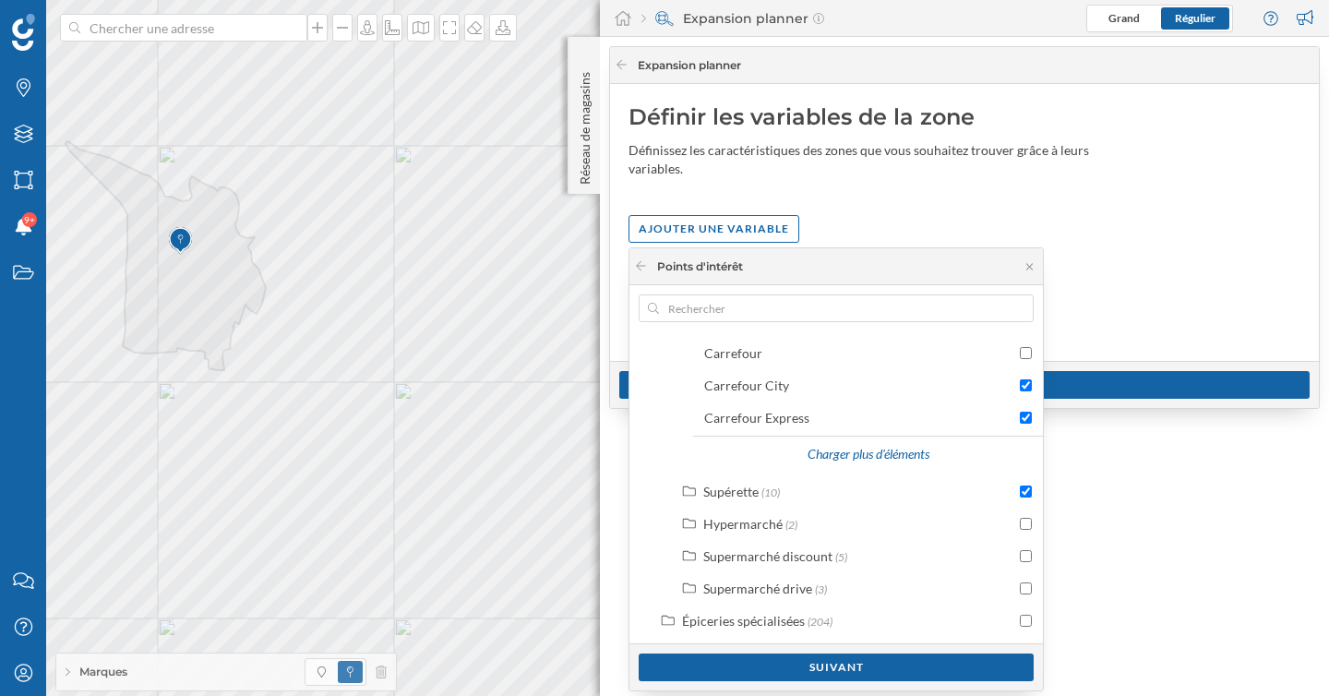
scroll to position [999, 0]
click at [890, 449] on div "Charger plus d'éléments" at bounding box center [868, 455] width 145 height 28
click at [898, 457] on div "Charger plus d'éléments" at bounding box center [868, 455] width 145 height 28
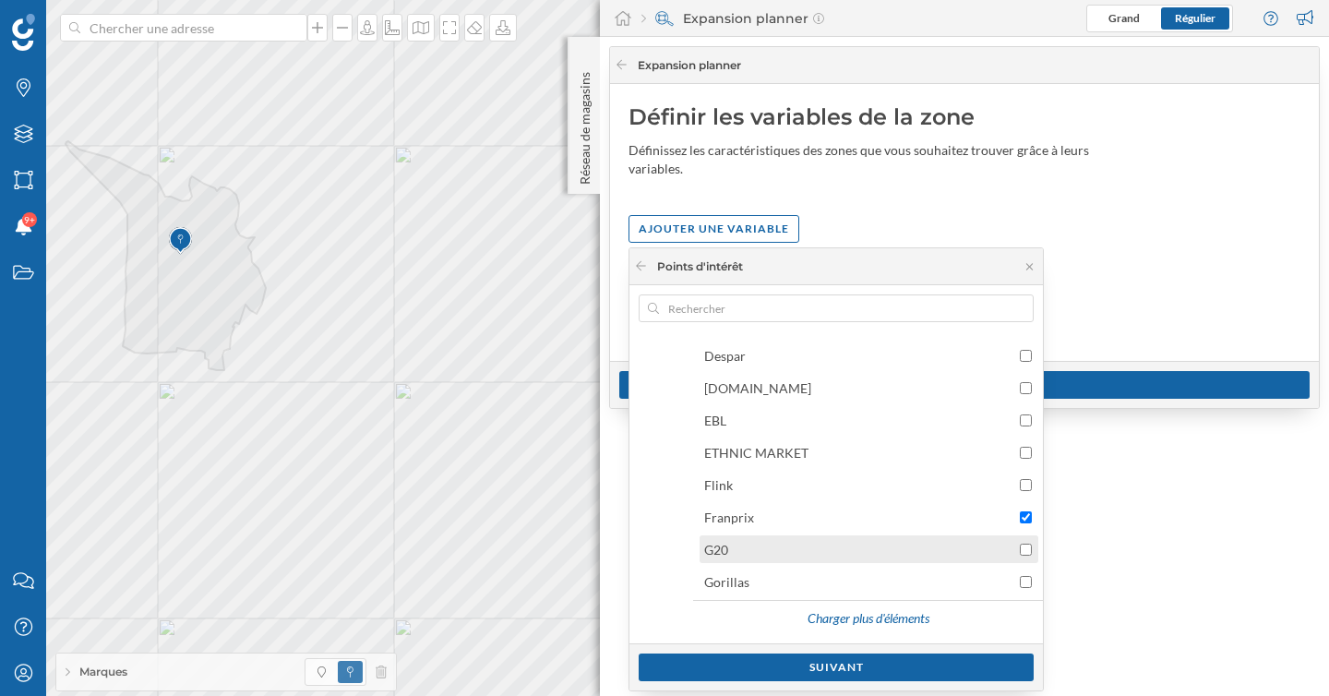
click at [1024, 547] on input "checkbox" at bounding box center [1026, 550] width 12 height 12
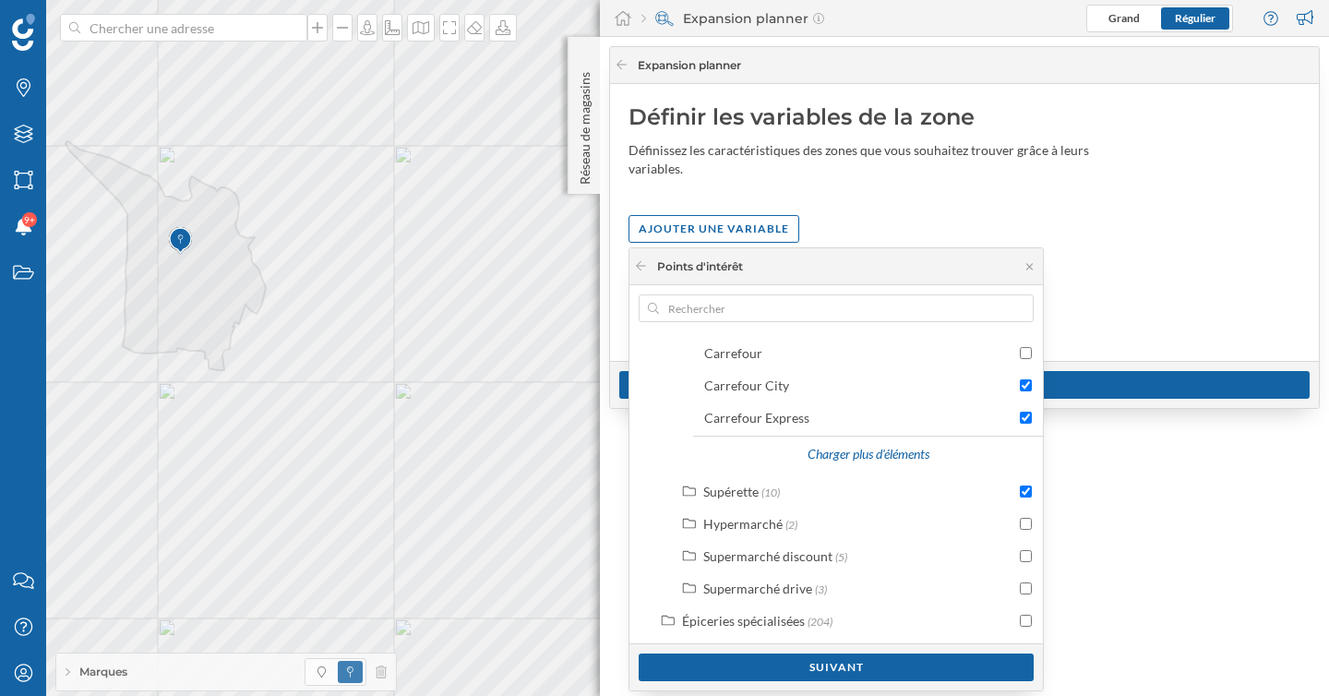
scroll to position [999, 0]
click at [883, 461] on div "Charger plus d'éléments" at bounding box center [868, 455] width 145 height 28
click at [881, 458] on div "Charger plus d'éléments" at bounding box center [868, 455] width 145 height 28
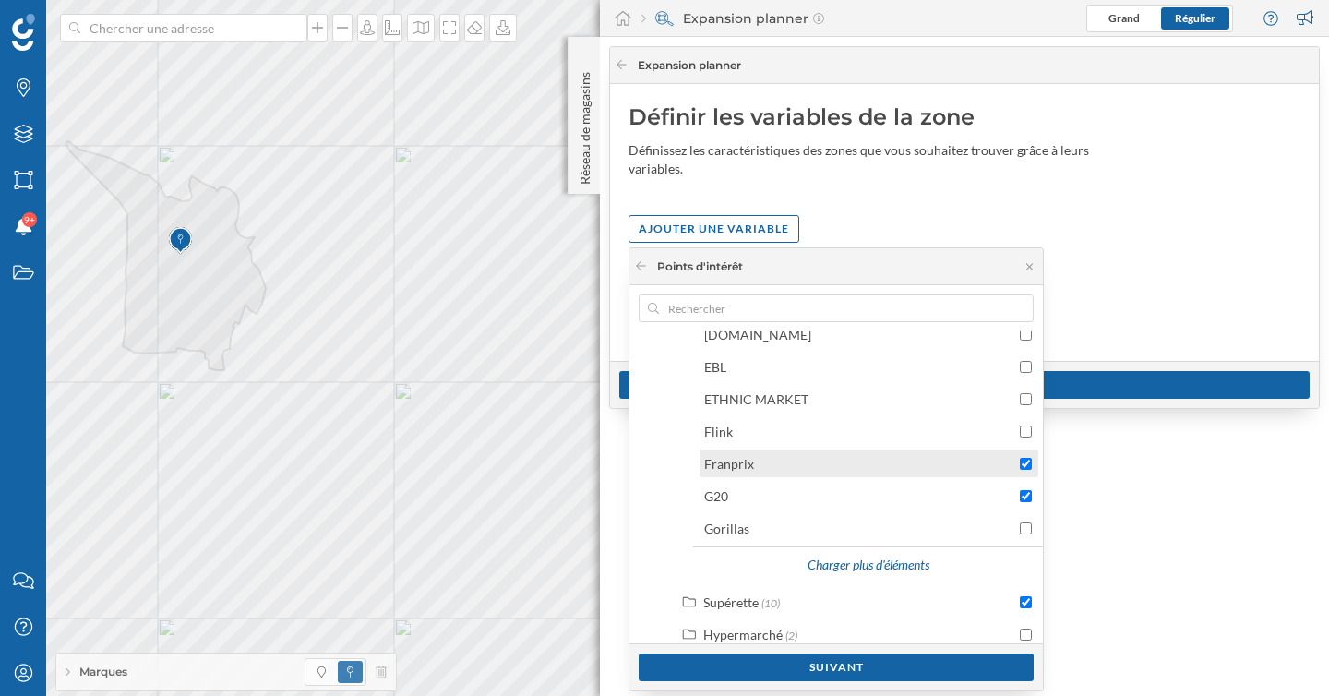
scroll to position [1566, 0]
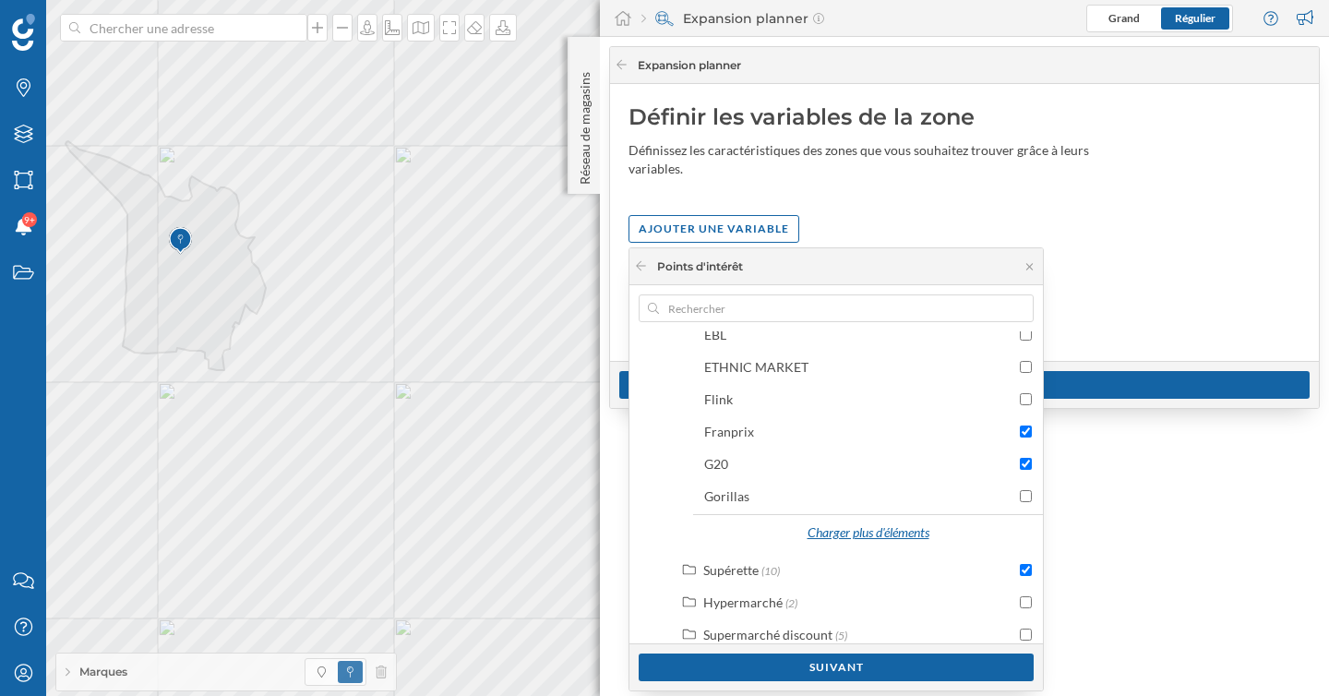
click at [890, 530] on div "Charger plus d'éléments" at bounding box center [868, 534] width 145 height 28
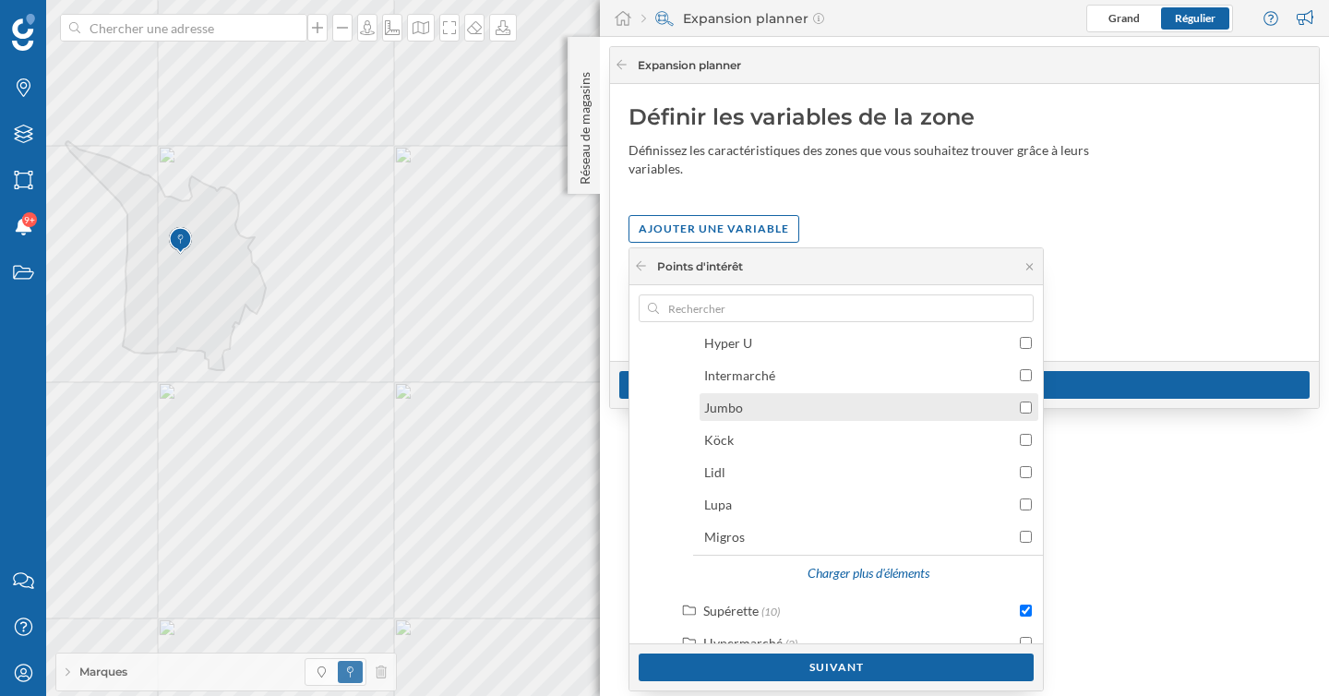
scroll to position [1881, 0]
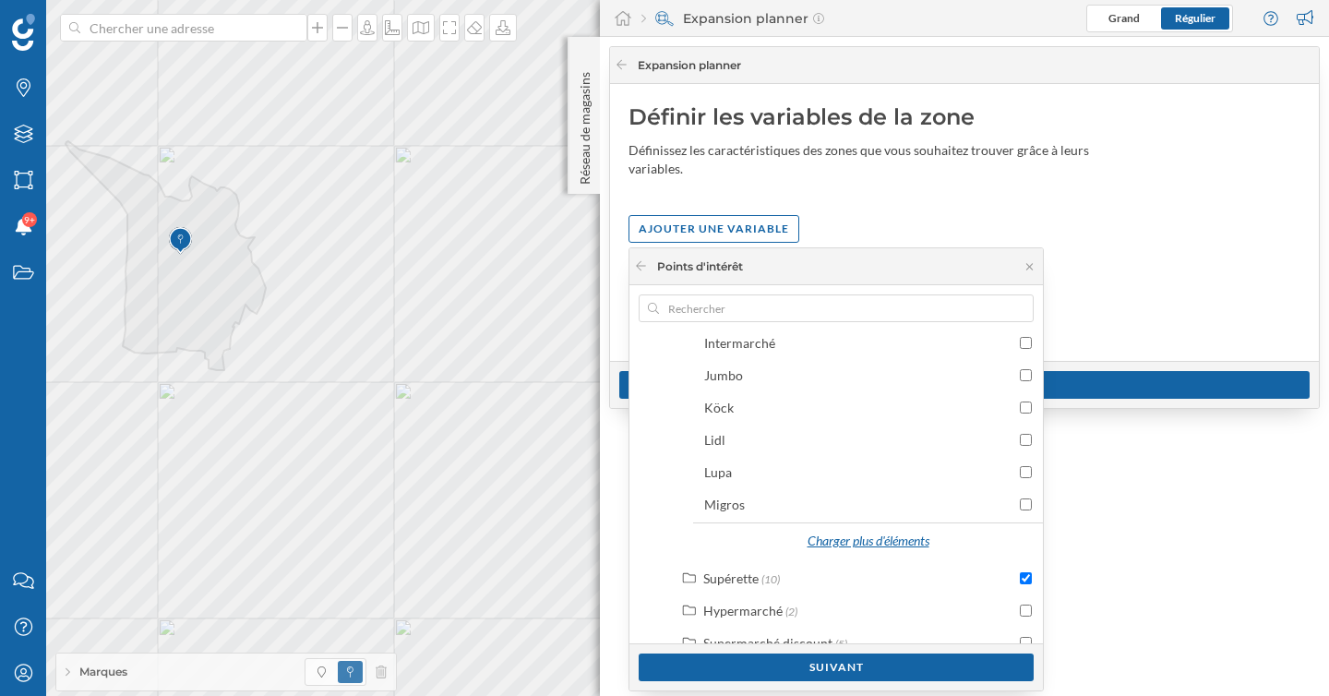
click at [885, 539] on div "Charger plus d'éléments" at bounding box center [868, 542] width 145 height 28
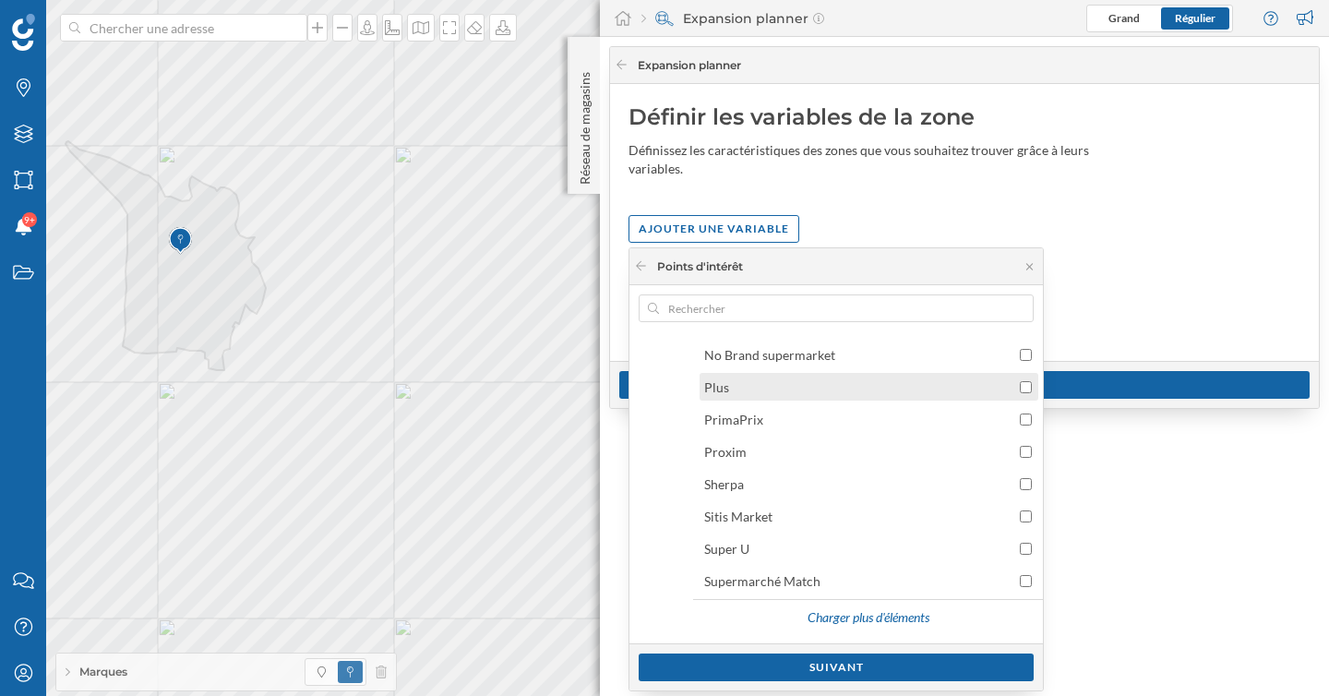
scroll to position [2134, 0]
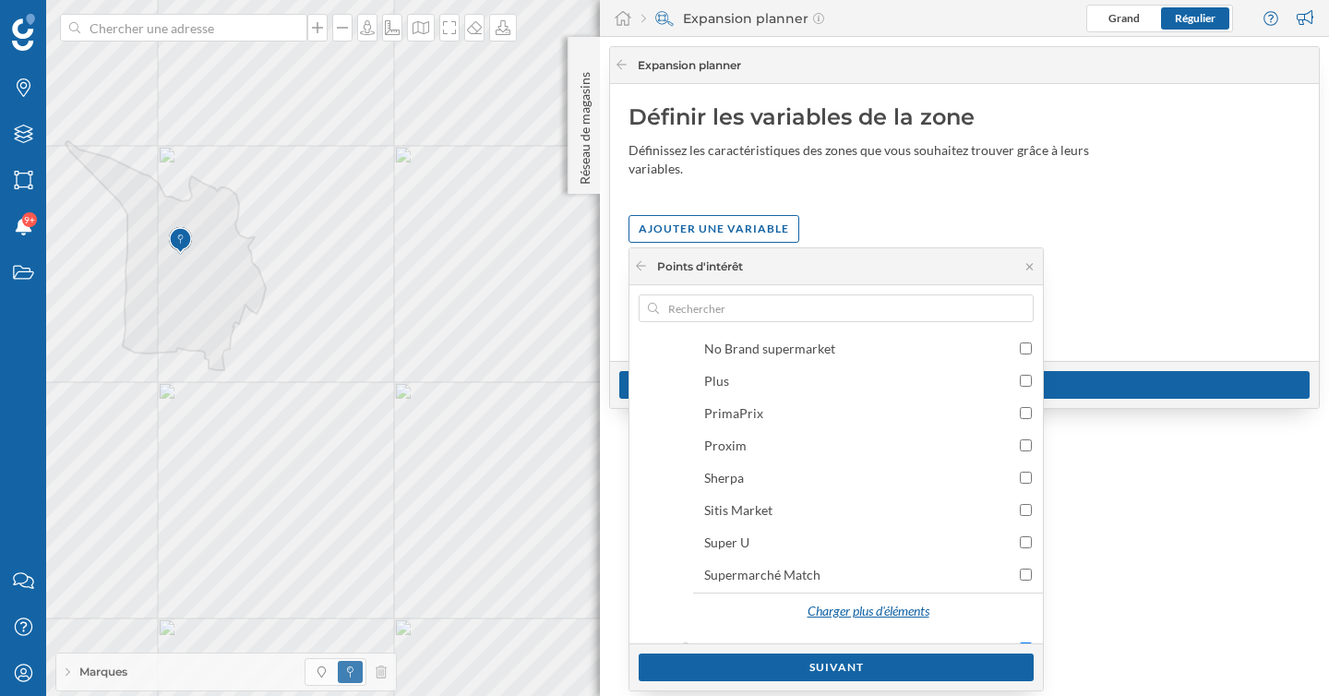
click at [884, 610] on div "Charger plus d'éléments" at bounding box center [868, 612] width 145 height 28
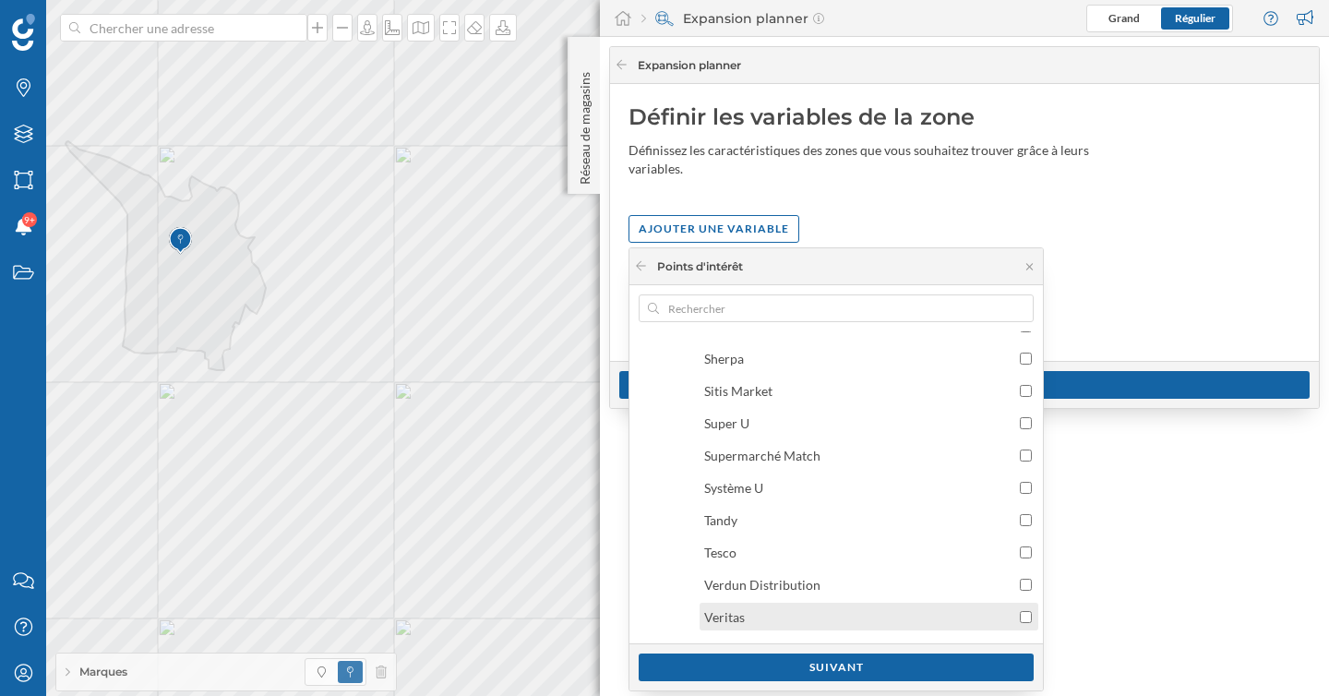
scroll to position [2248, 0]
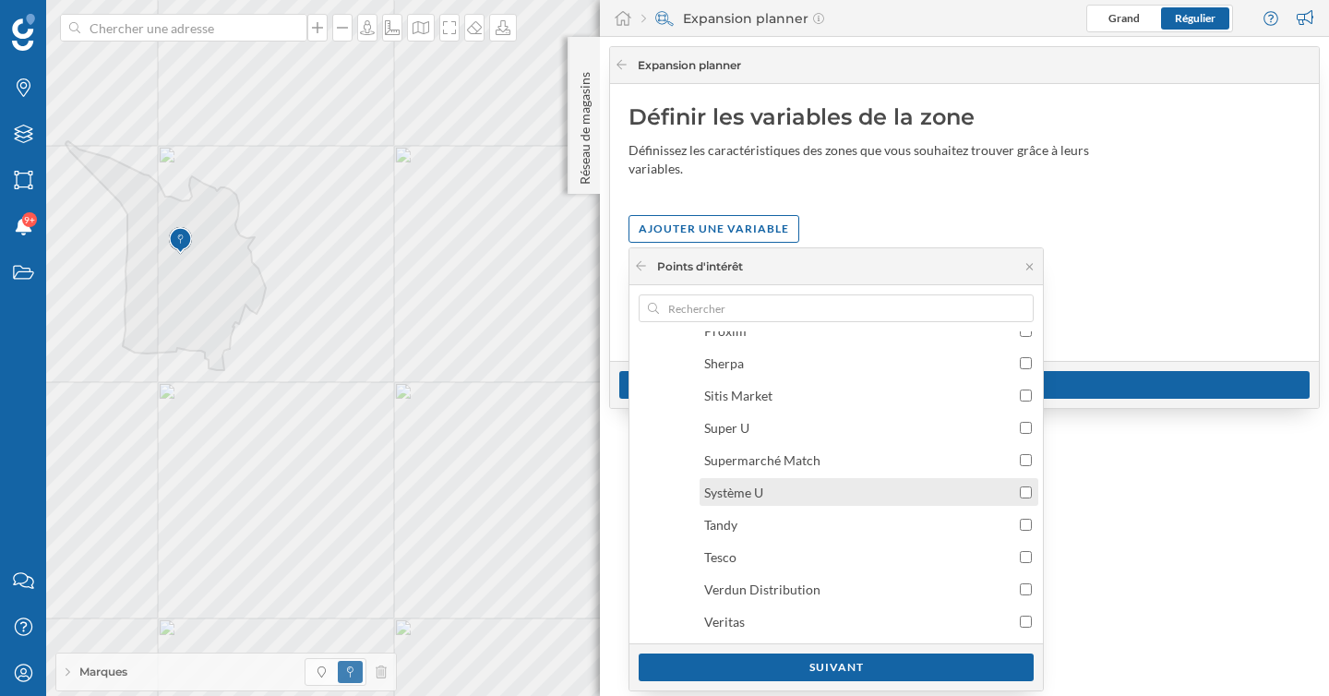
click at [846, 501] on div "Système U" at bounding box center [869, 492] width 339 height 28
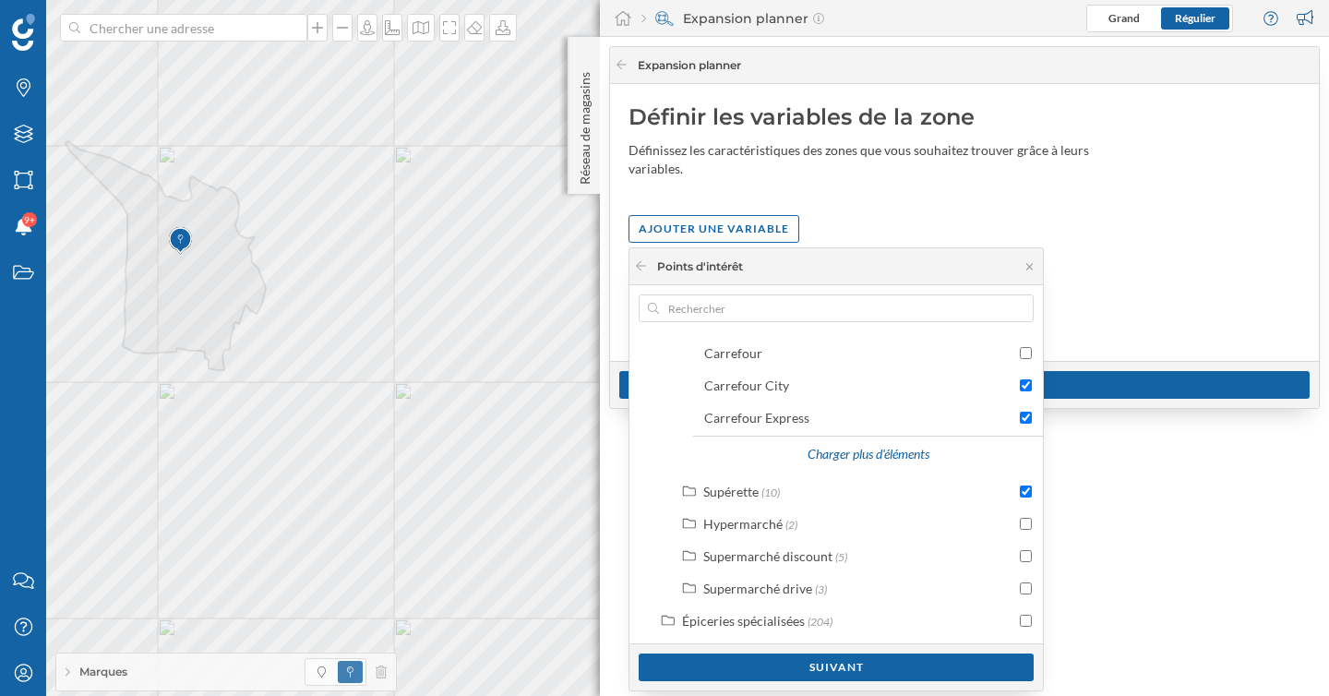
scroll to position [999, 0]
click at [865, 665] on div "Suivant" at bounding box center [836, 667] width 395 height 28
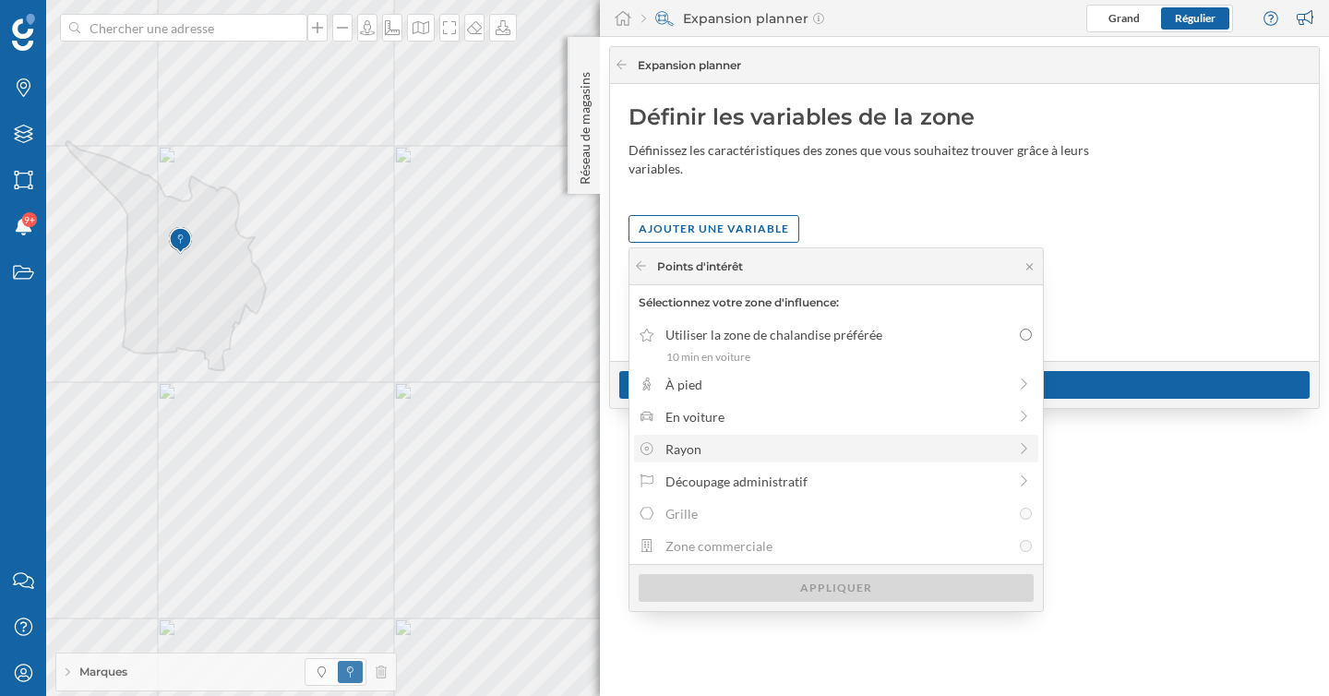
click at [811, 451] on div "Rayon" at bounding box center [835, 448] width 341 height 19
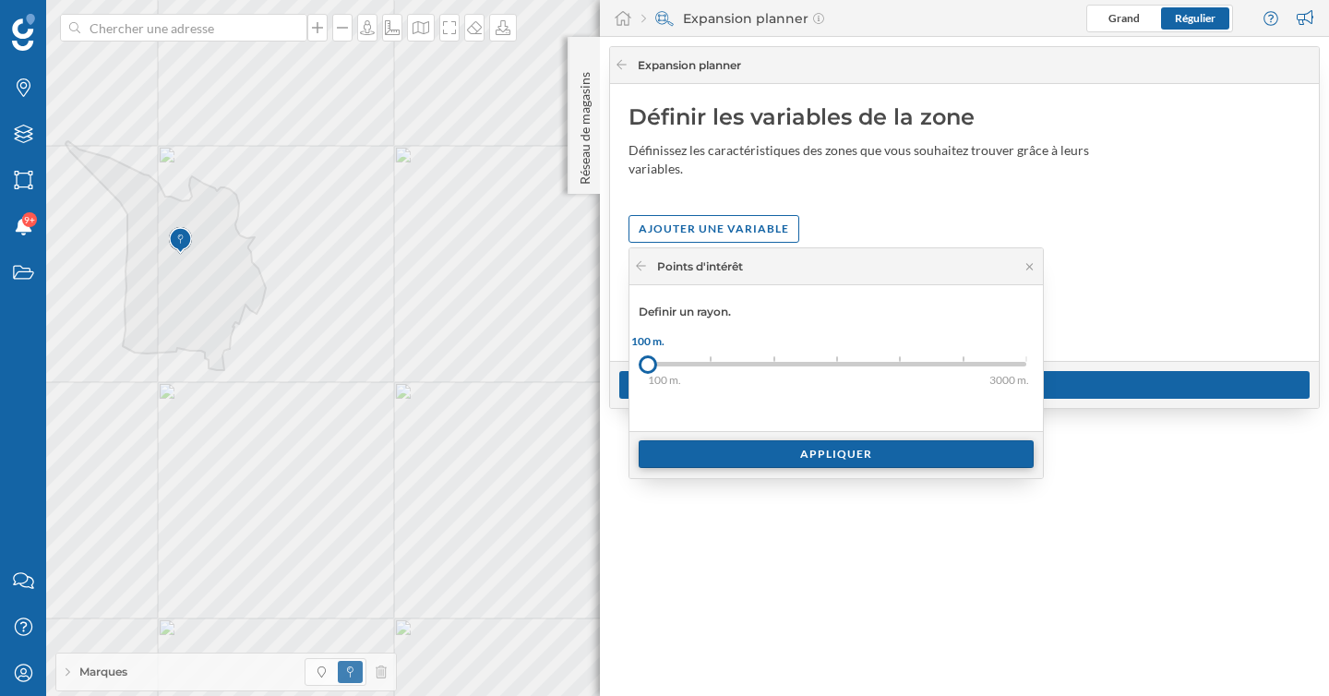
click at [741, 449] on div "Appliquer" at bounding box center [836, 454] width 395 height 28
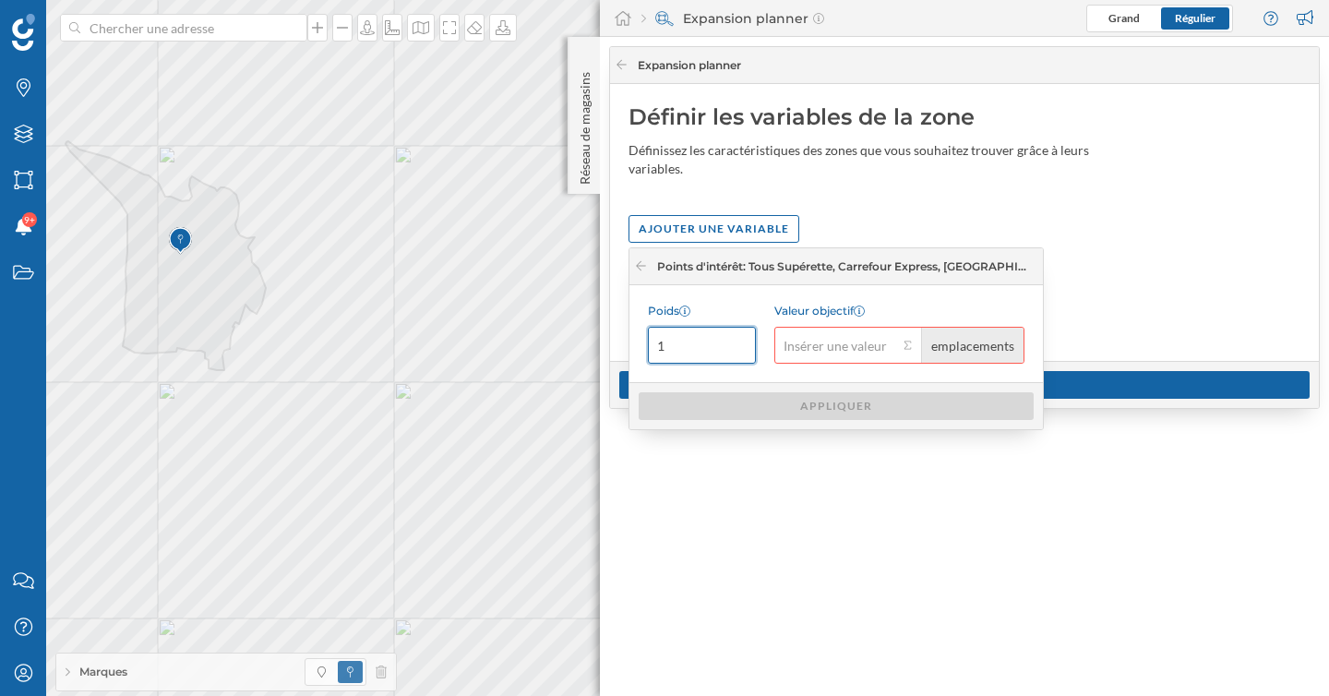
drag, startPoint x: 706, startPoint y: 349, endPoint x: 633, endPoint y: 339, distance: 73.6
click at [633, 339] on div "Poids 1 Valeur objectif emplacements" at bounding box center [835, 333] width 413 height 97
type input "3"
click at [843, 353] on input "Valeur objectif emplacements" at bounding box center [836, 345] width 124 height 37
click at [877, 349] on input "Valeur objectif emplacements" at bounding box center [836, 345] width 124 height 37
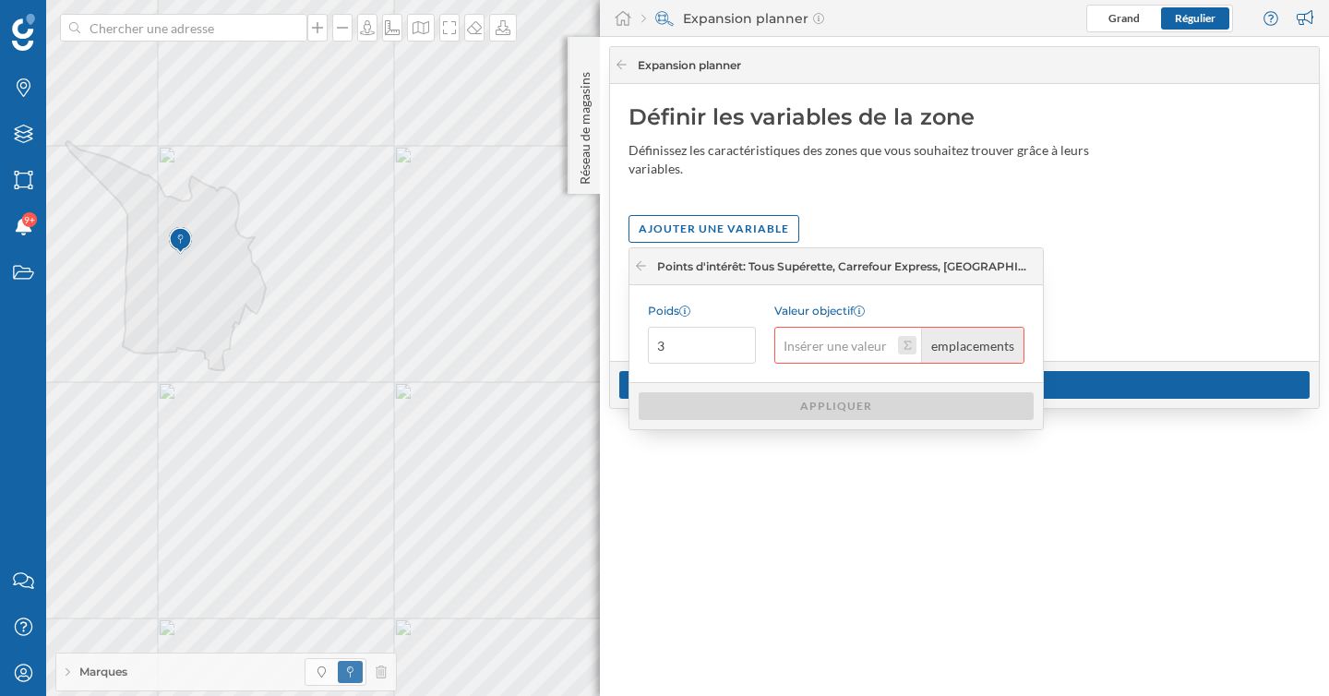
click at [904, 345] on button "Valeur objectif emplacements" at bounding box center [907, 345] width 18 height 18
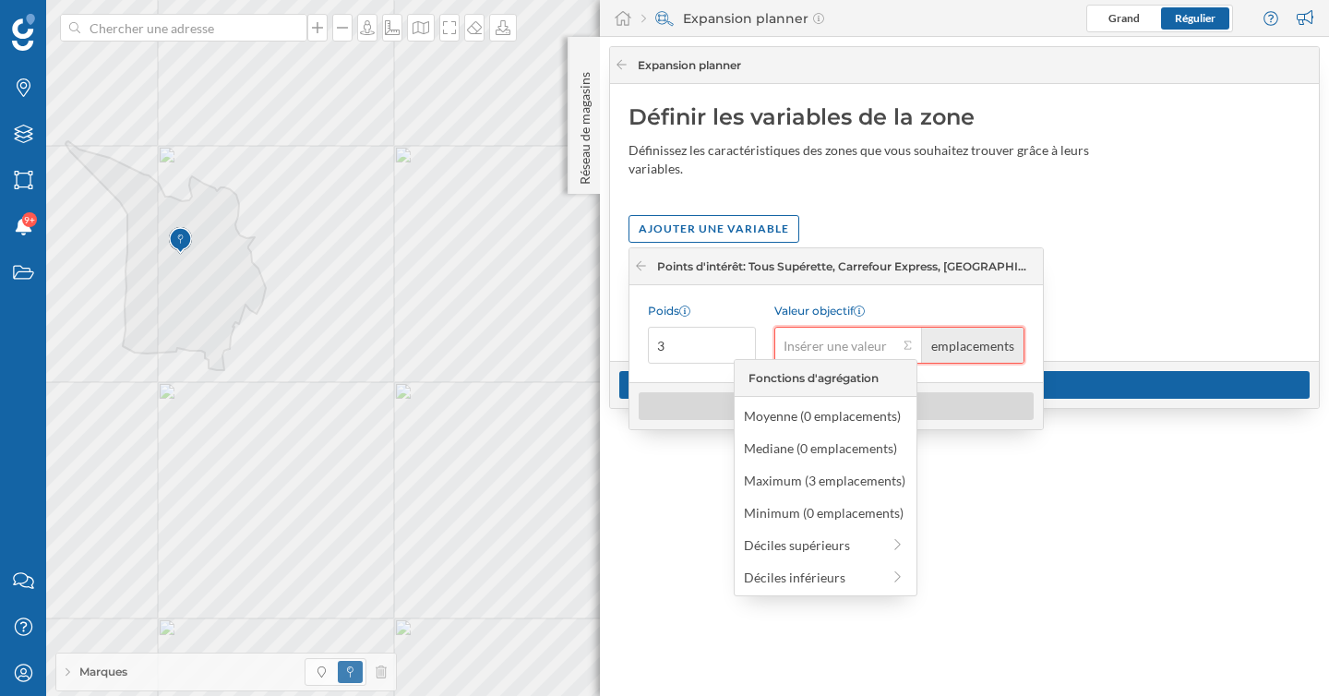
click at [823, 348] on input "Valeur objectif emplacements" at bounding box center [836, 345] width 124 height 37
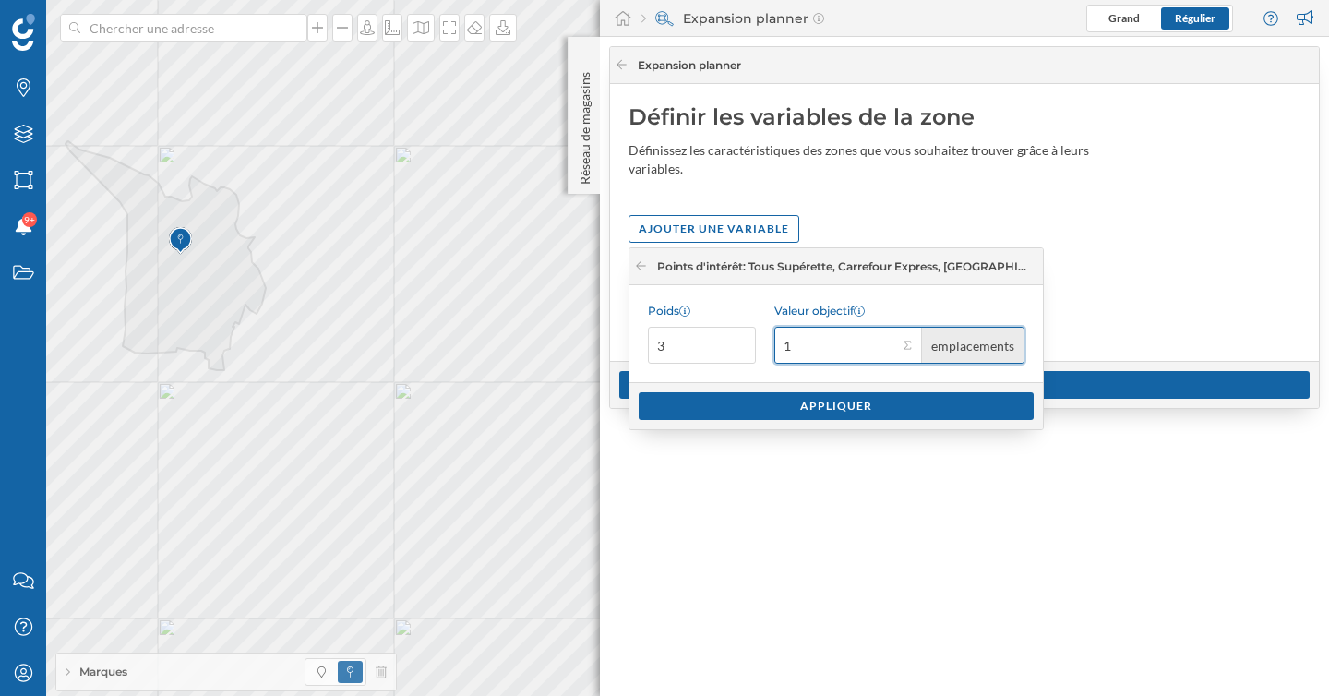
type input "1"
drag, startPoint x: 675, startPoint y: 345, endPoint x: 641, endPoint y: 345, distance: 34.1
click at [641, 345] on div "Poids 3 Valeur objectif 1 emplacements" at bounding box center [835, 333] width 413 height 97
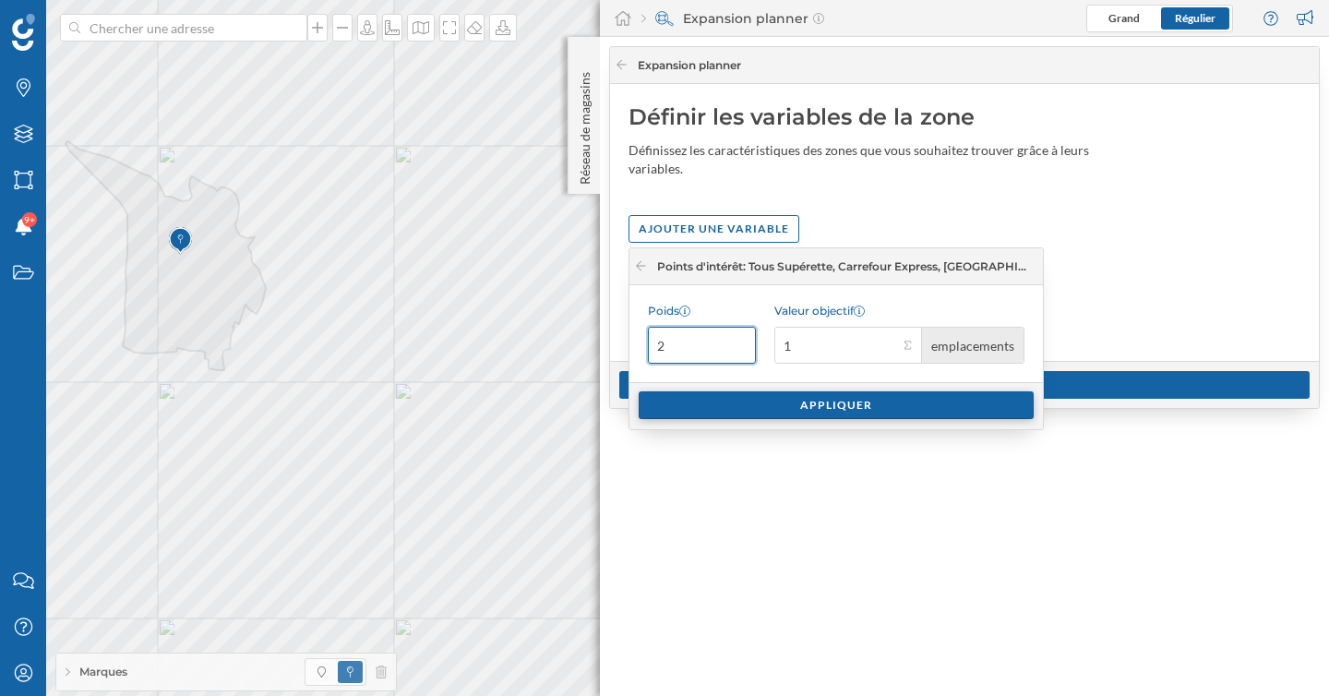
type input "2"
click at [718, 403] on div "Appliquer" at bounding box center [836, 405] width 395 height 28
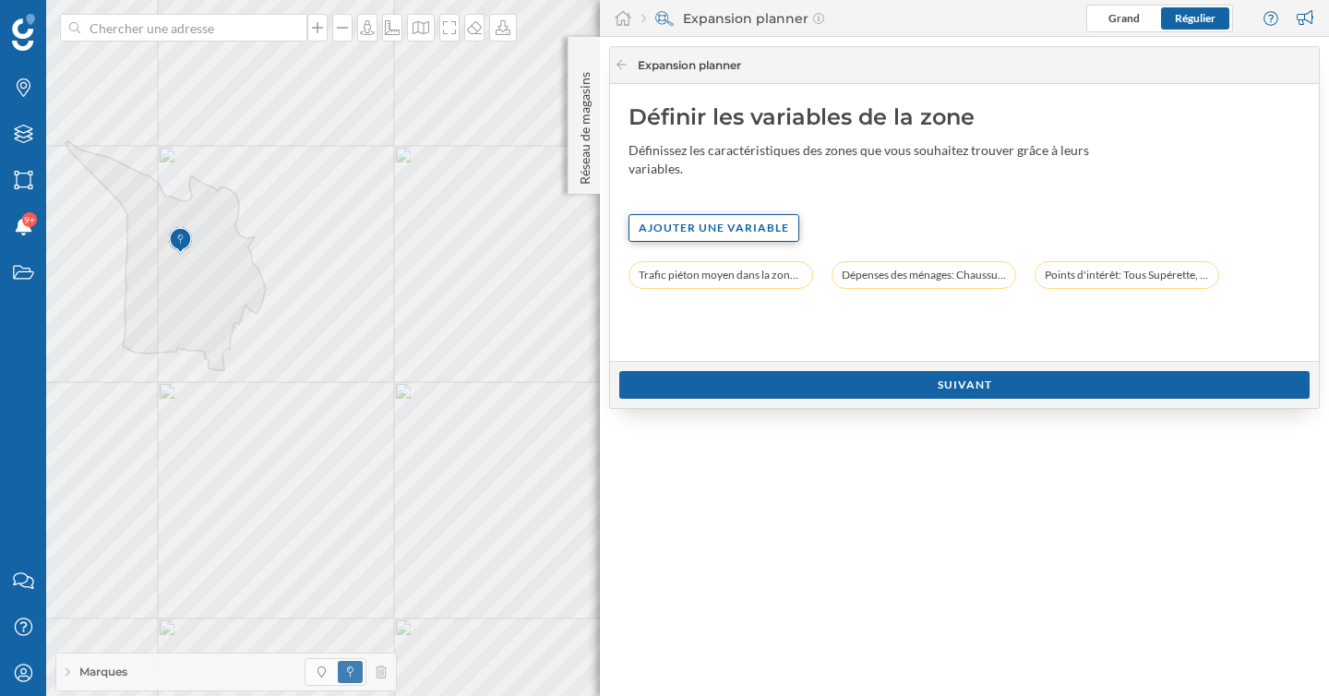
click at [694, 220] on div "Ajouter une variable" at bounding box center [714, 228] width 171 height 28
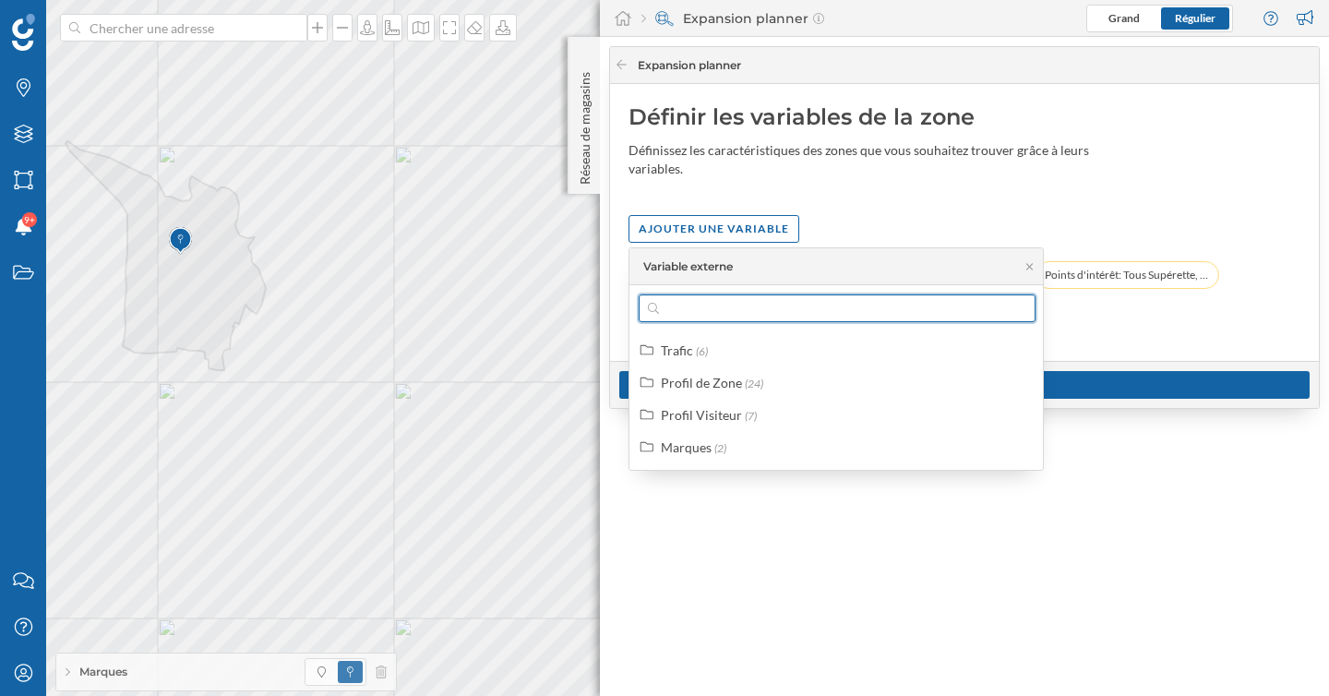
click at [712, 307] on input "text" at bounding box center [837, 308] width 356 height 28
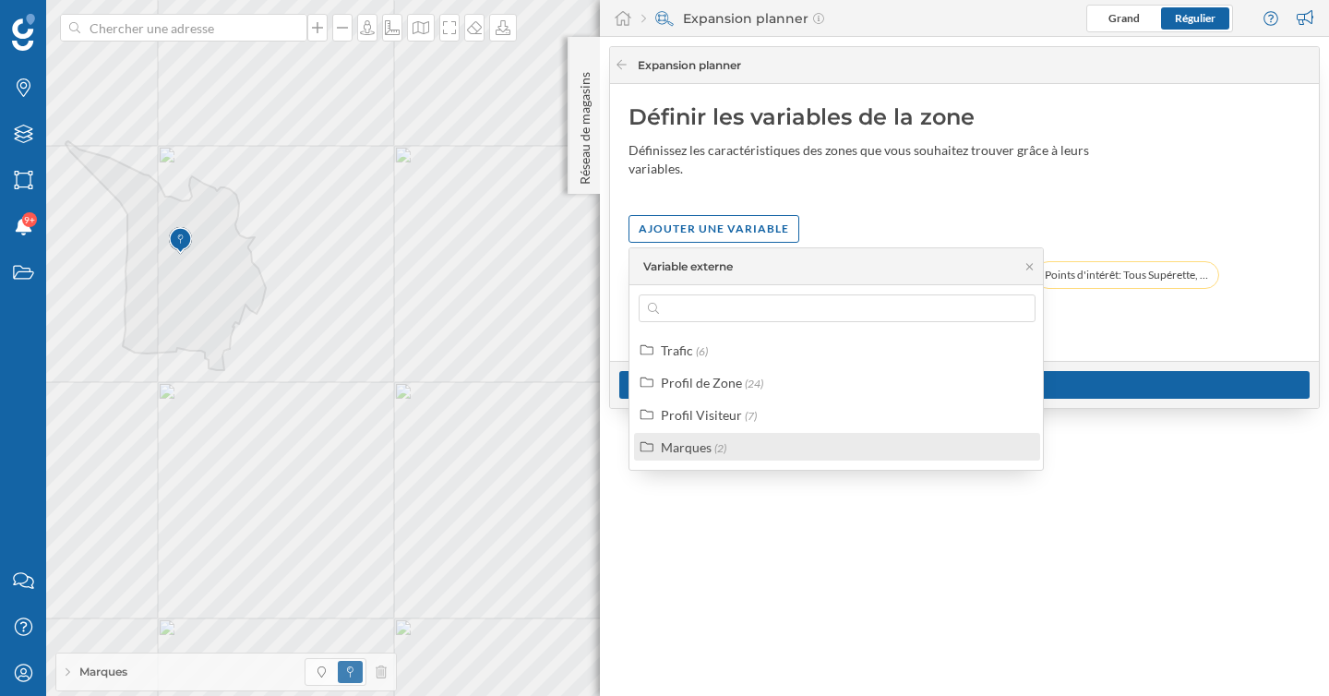
click at [698, 444] on div "Marques" at bounding box center [686, 447] width 51 height 16
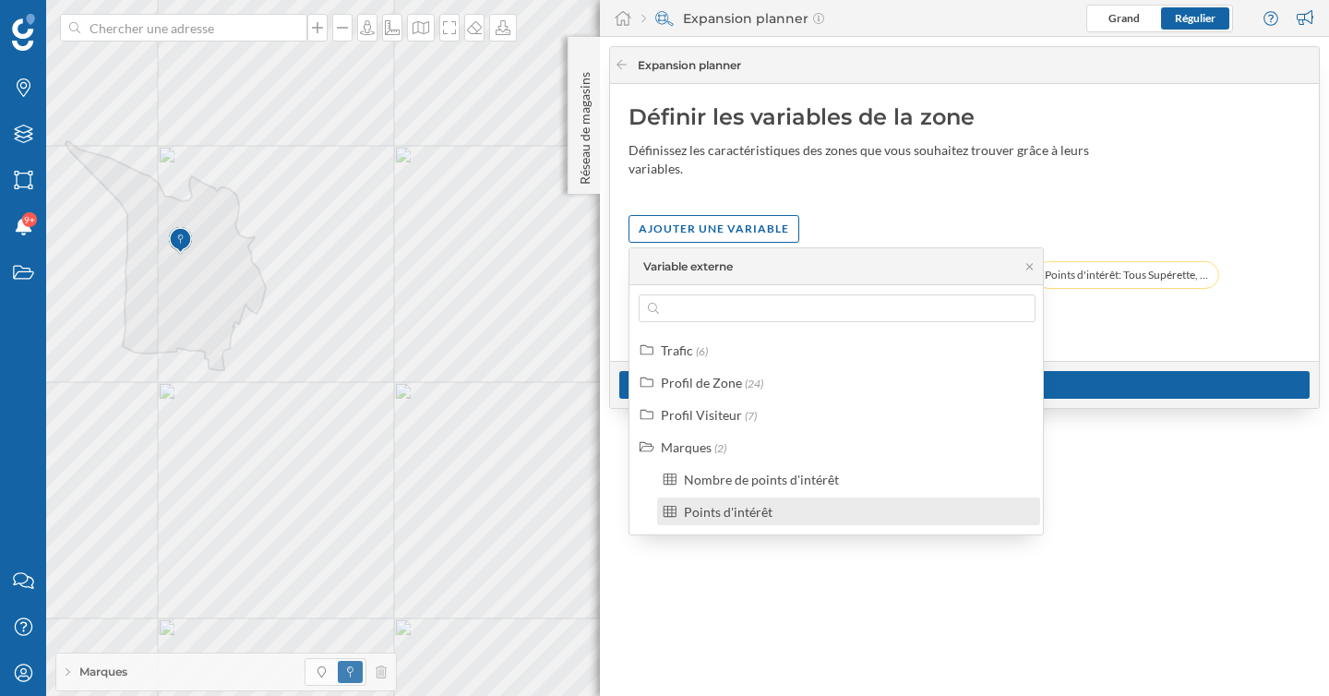
click at [726, 504] on div "Points d'intérêt" at bounding box center [728, 512] width 89 height 16
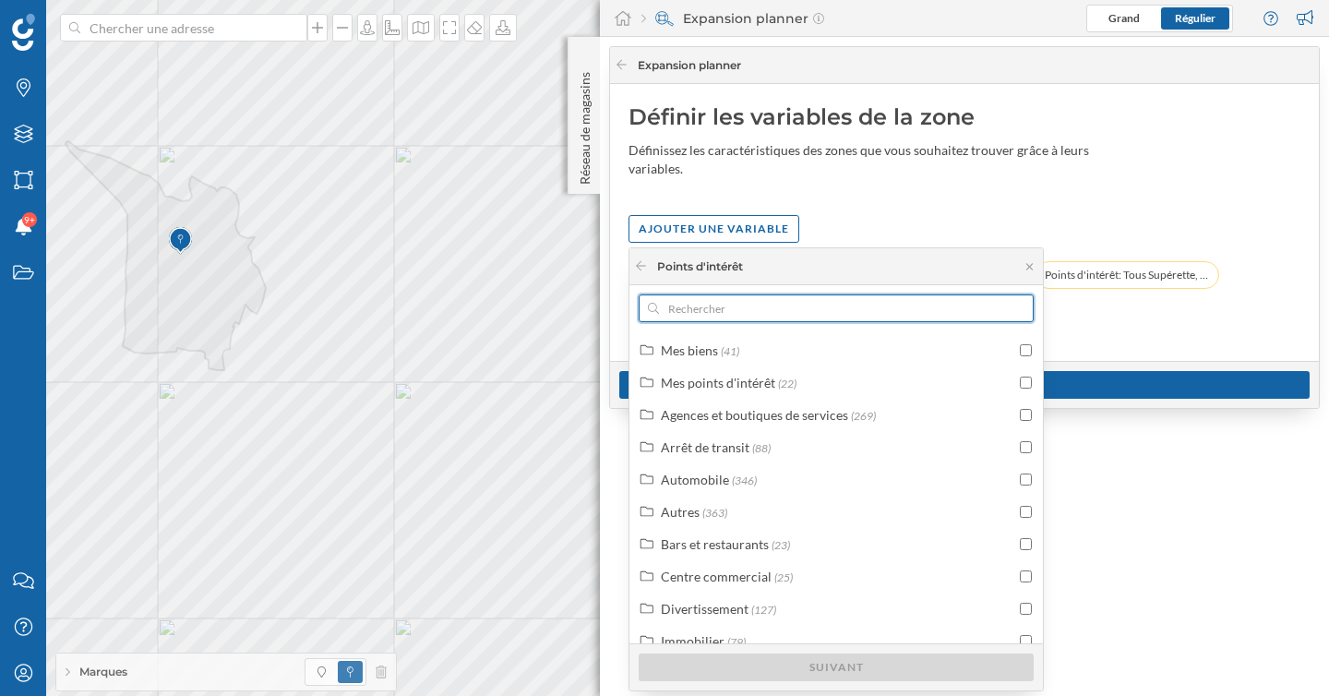
click at [724, 304] on input "text" at bounding box center [836, 308] width 354 height 28
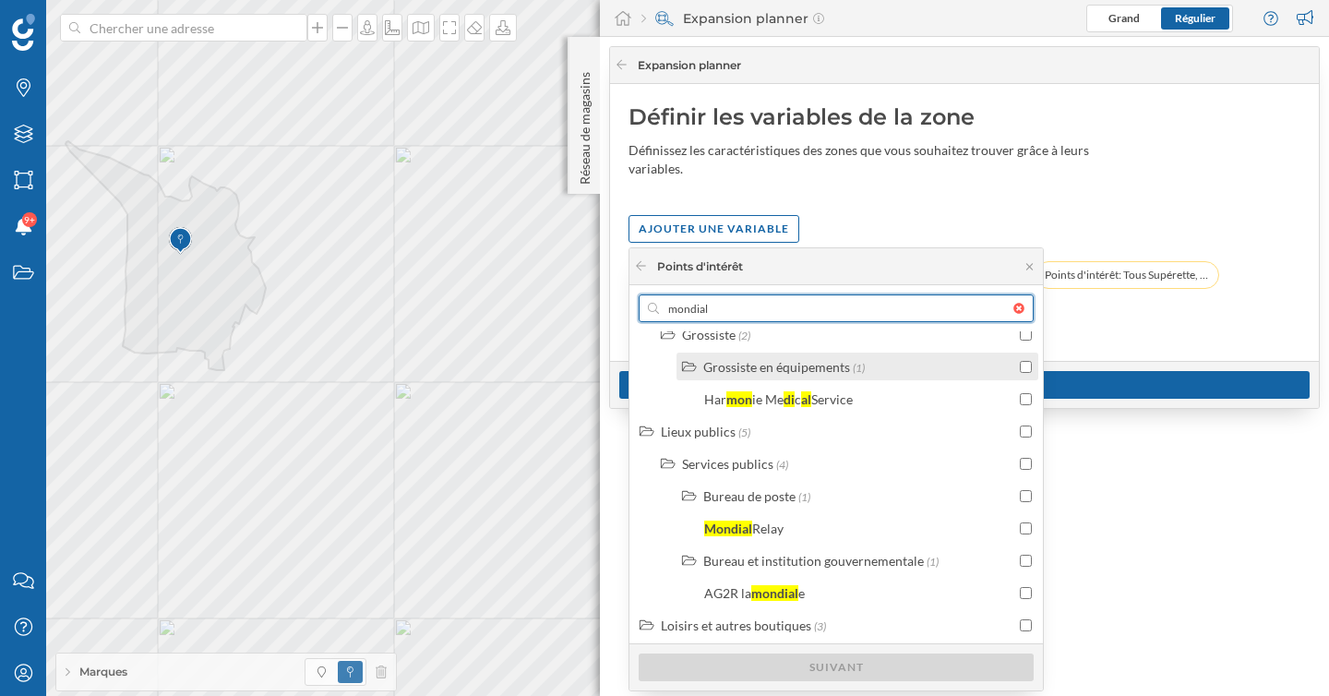
scroll to position [279, 0]
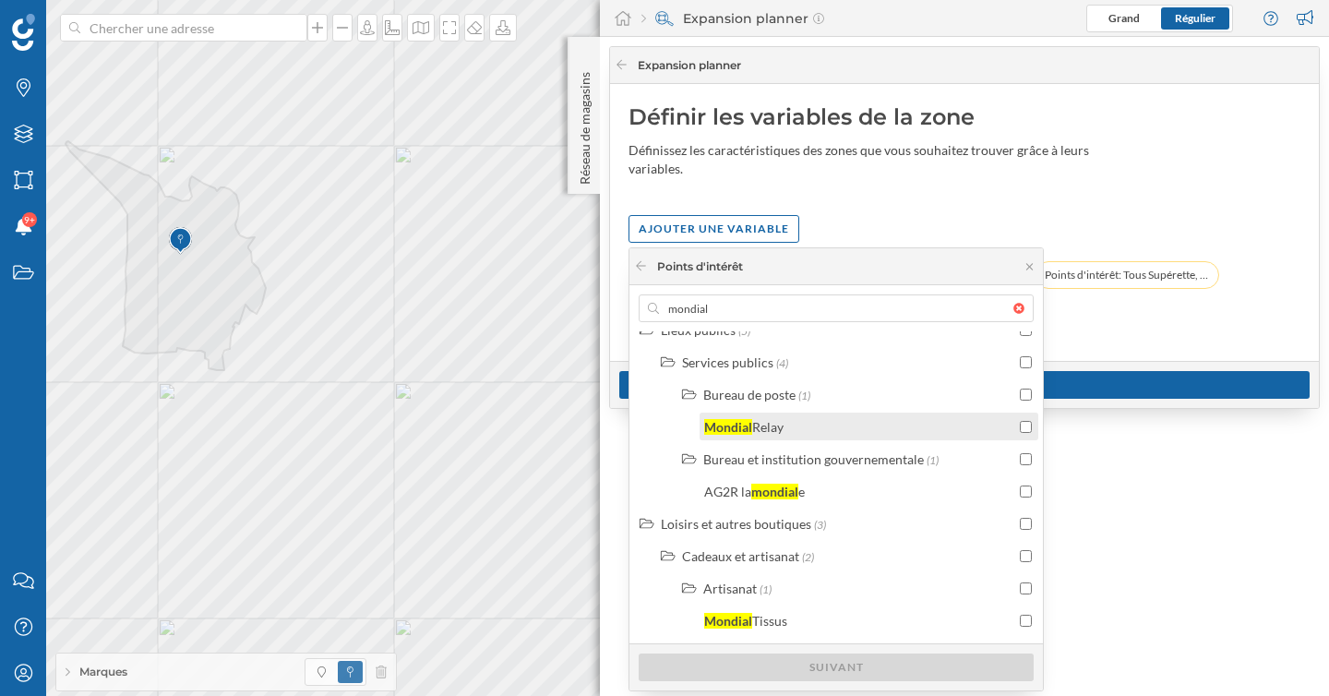
click at [822, 435] on div "Mondial Relay" at bounding box center [859, 426] width 311 height 19
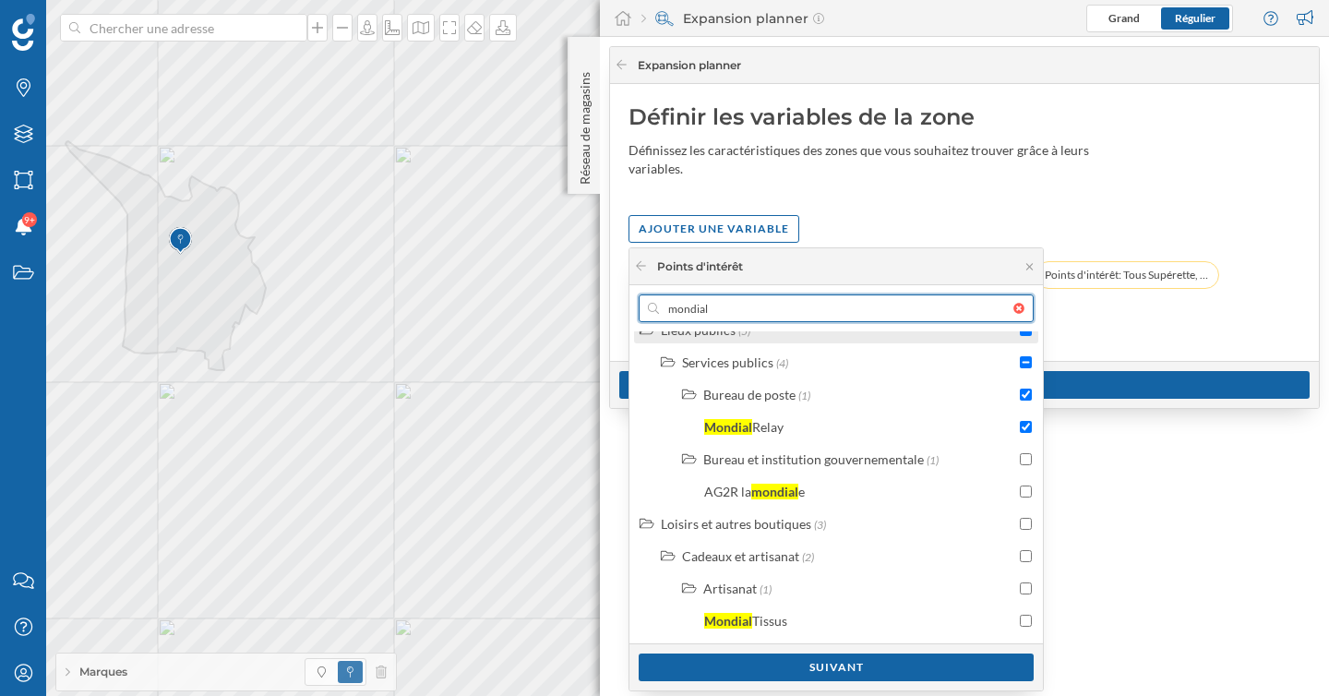
drag, startPoint x: 764, startPoint y: 301, endPoint x: 750, endPoint y: 333, distance: 35.1
click at [750, 333] on div "mondial Automobile (3) Entretien et réparation (2) Réparation et entretien auto…" at bounding box center [835, 487] width 413 height 405
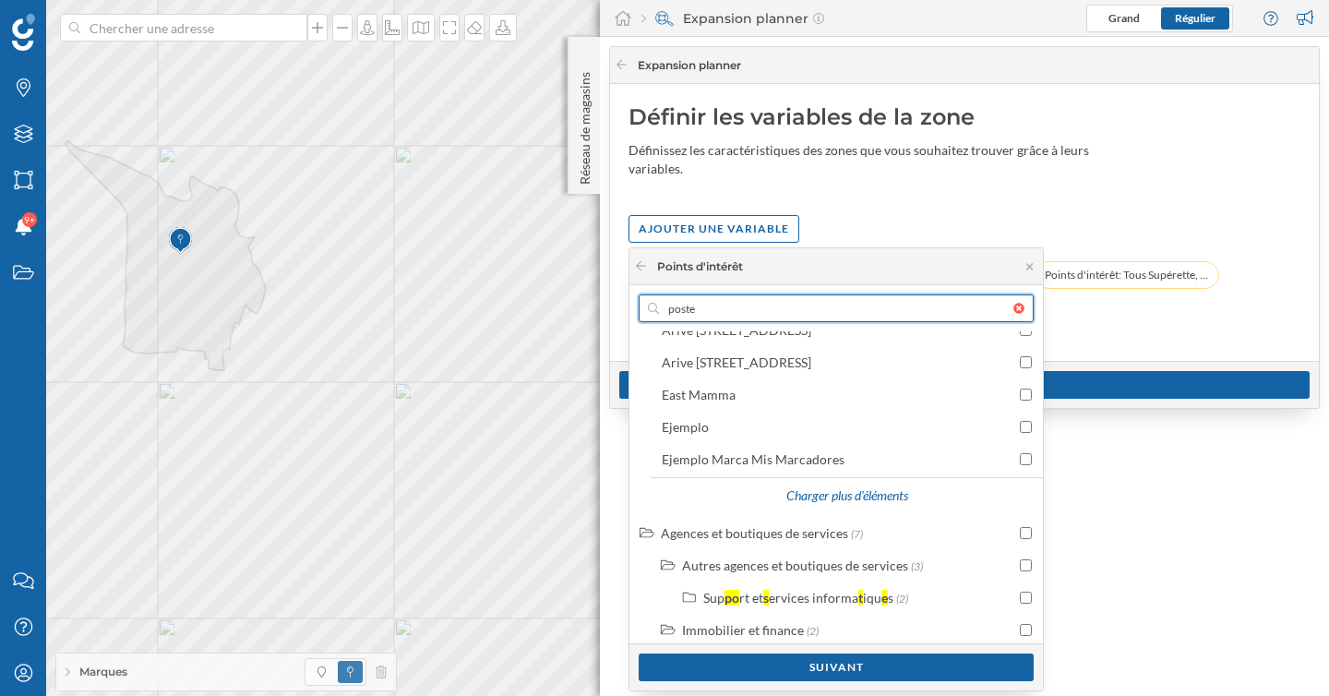
click at [797, 318] on input "poste" at bounding box center [836, 308] width 354 height 28
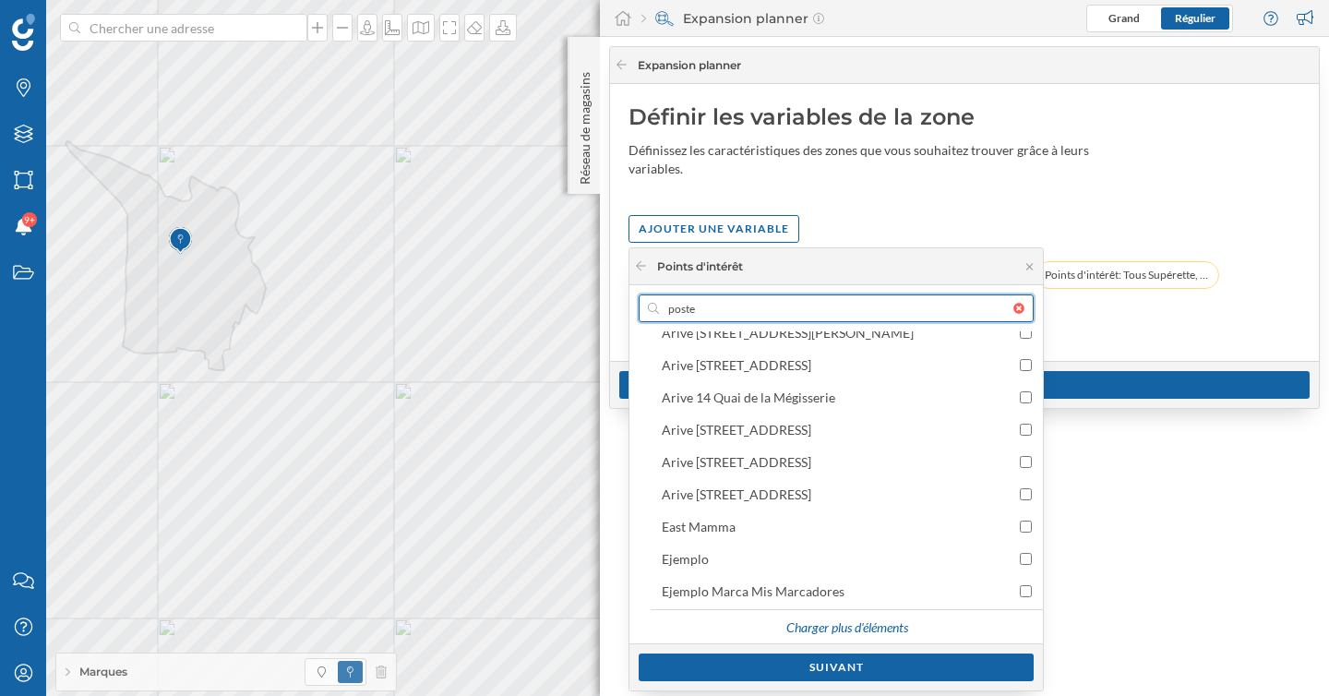
scroll to position [104, 0]
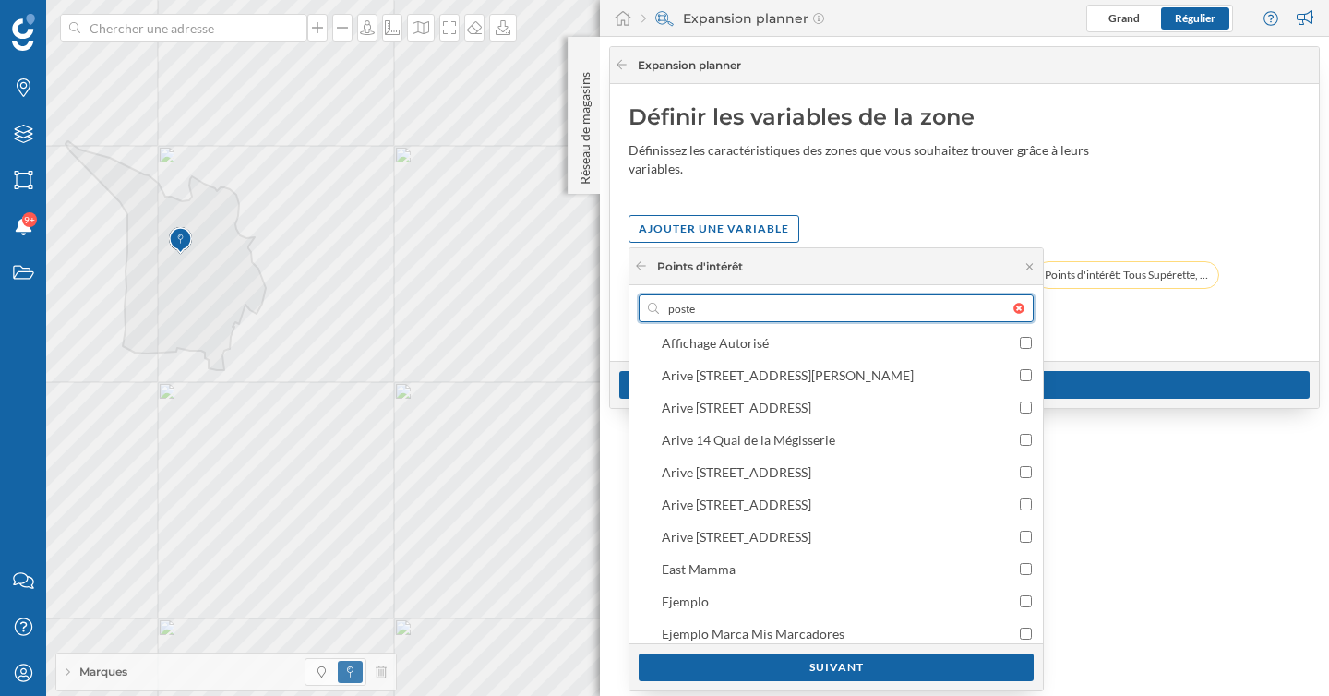
click at [868, 310] on input "poste" at bounding box center [836, 308] width 354 height 28
type input "p"
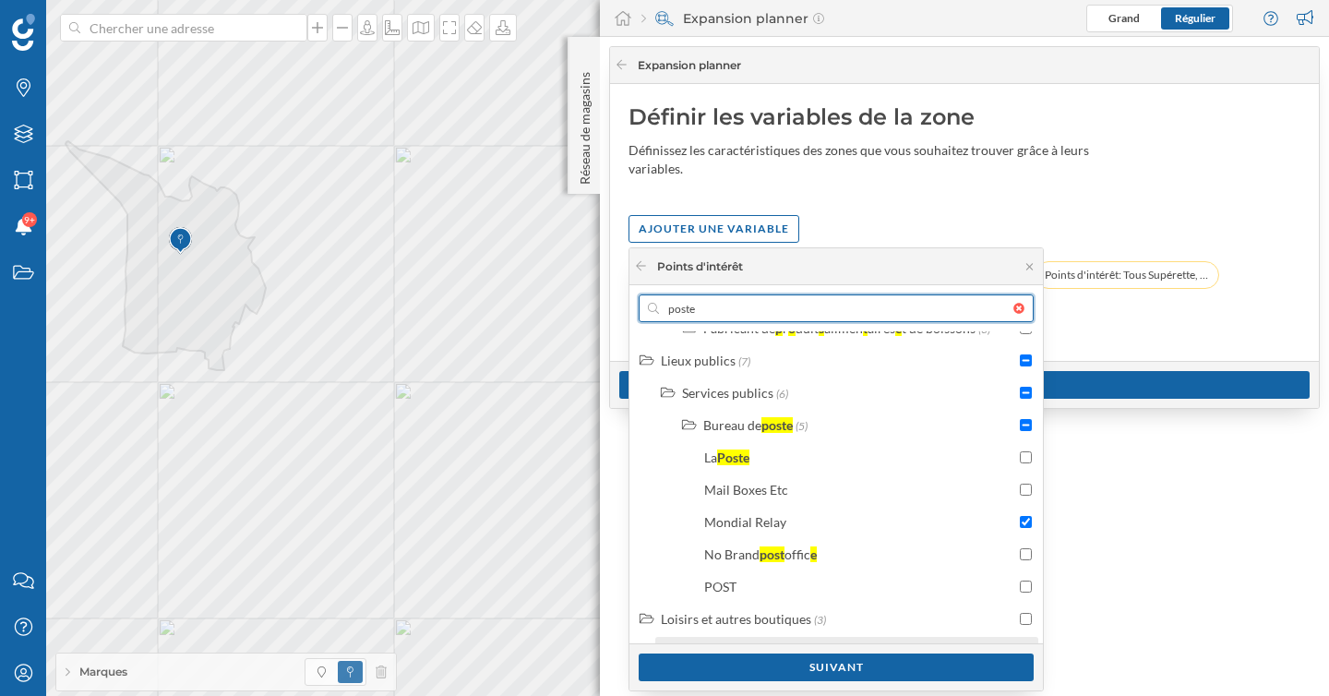
scroll to position [1383, 0]
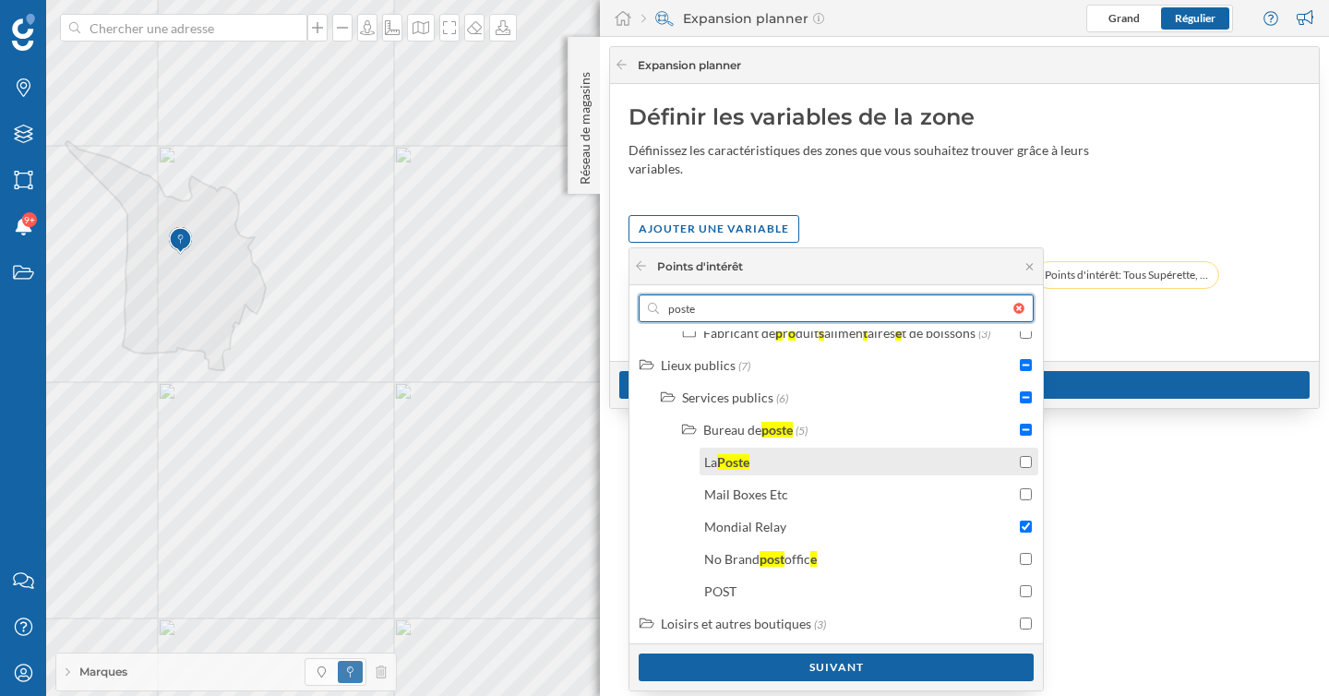
type input "poste"
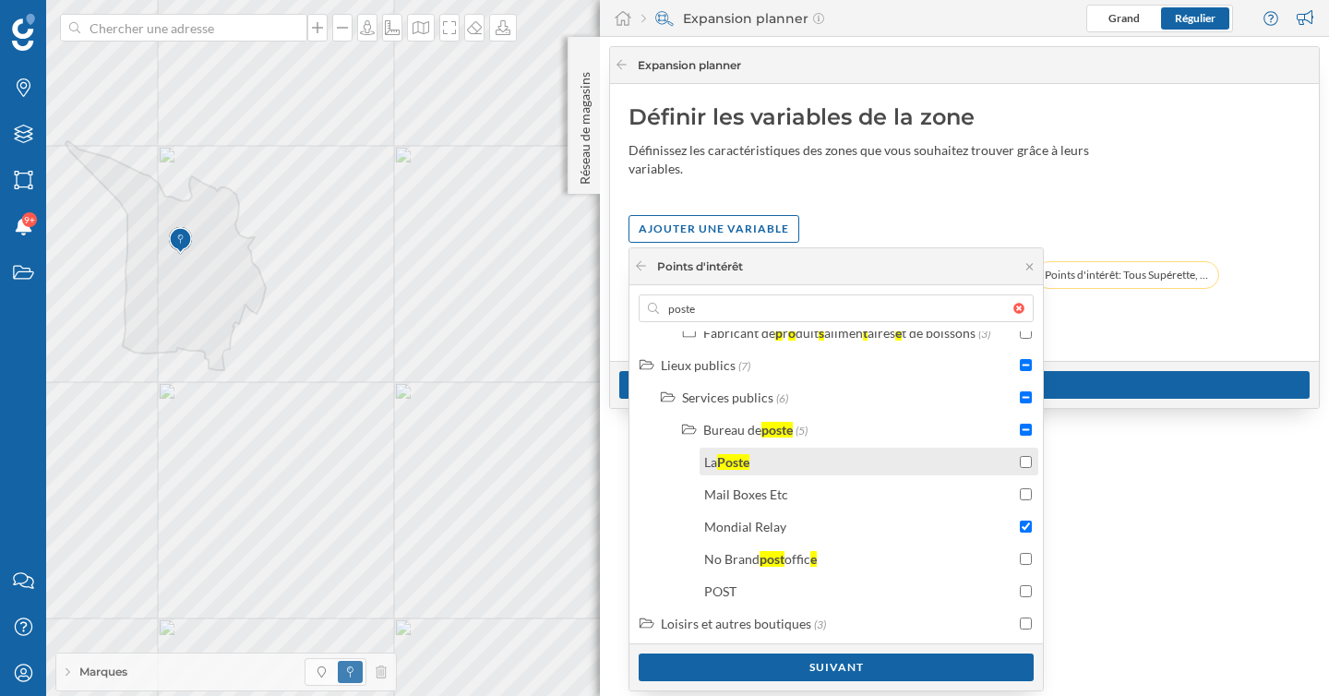
click at [895, 456] on div "La Poste" at bounding box center [859, 461] width 311 height 19
click at [868, 665] on div "Suivant" at bounding box center [836, 667] width 395 height 28
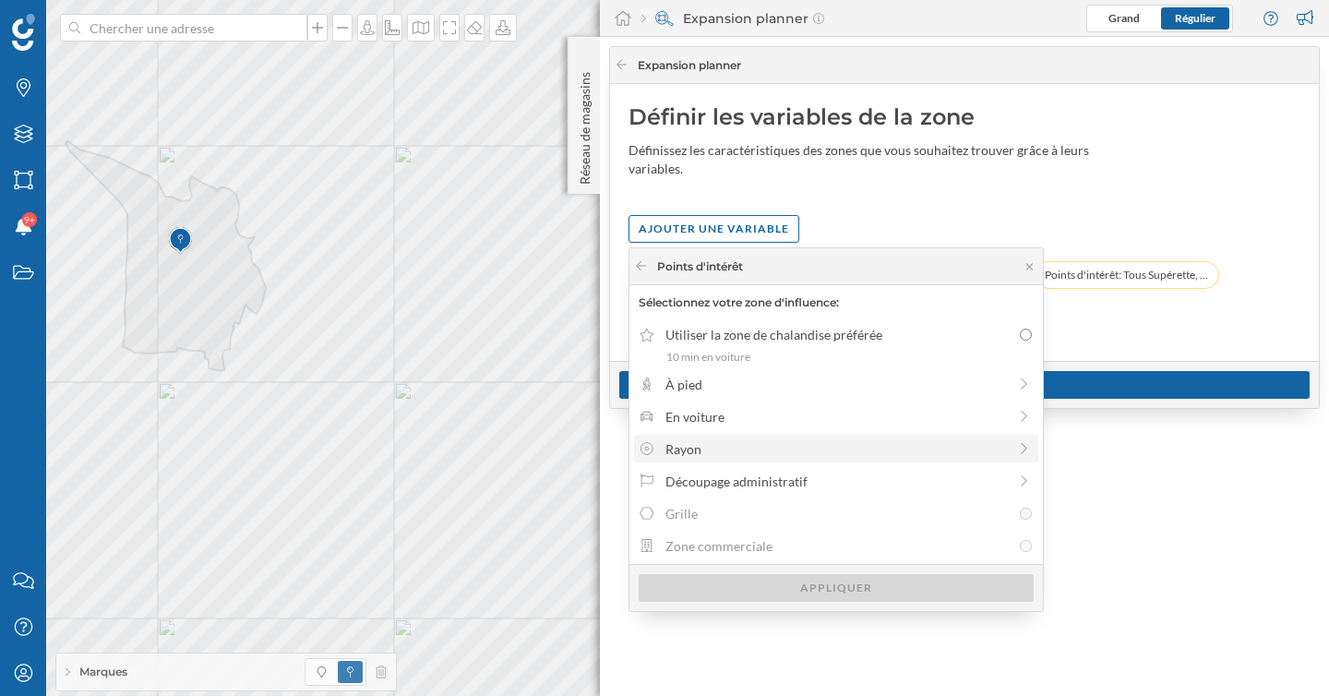
click at [784, 441] on div "Rayon" at bounding box center [835, 448] width 341 height 19
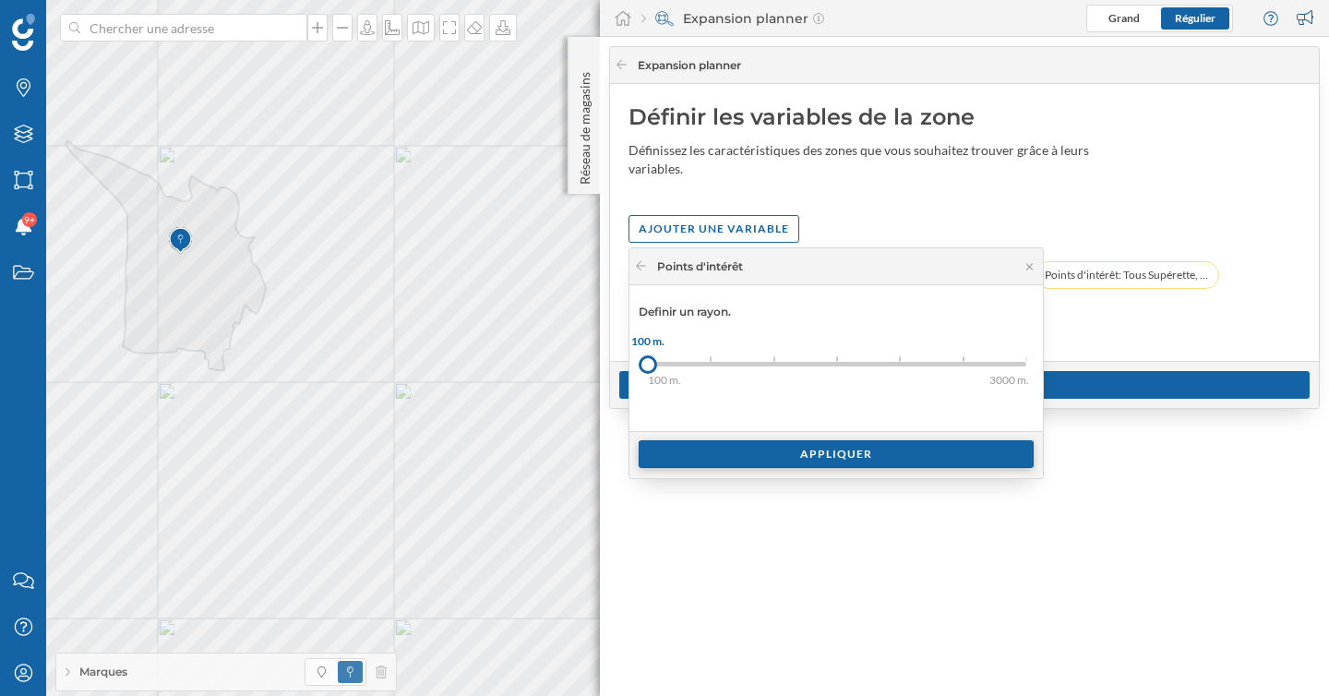
click at [740, 446] on div "Appliquer" at bounding box center [836, 454] width 395 height 28
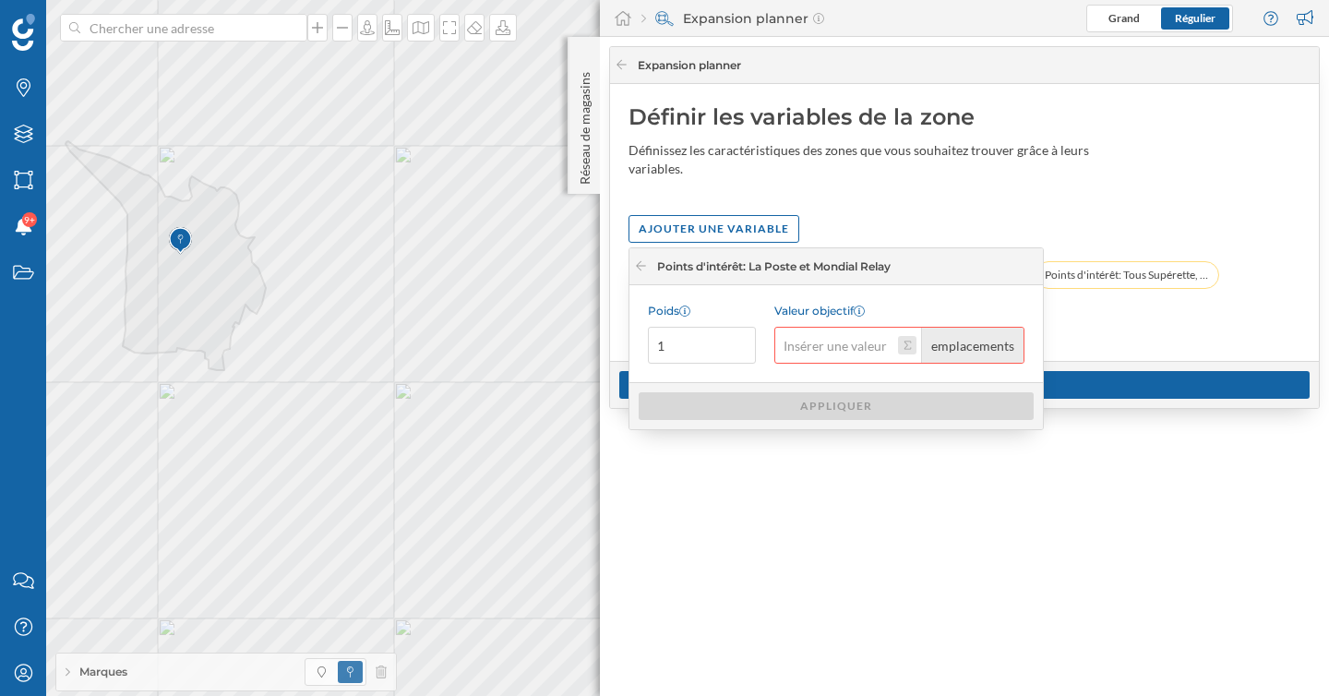
click at [912, 341] on button "Valeur objectif emplacements" at bounding box center [907, 345] width 18 height 18
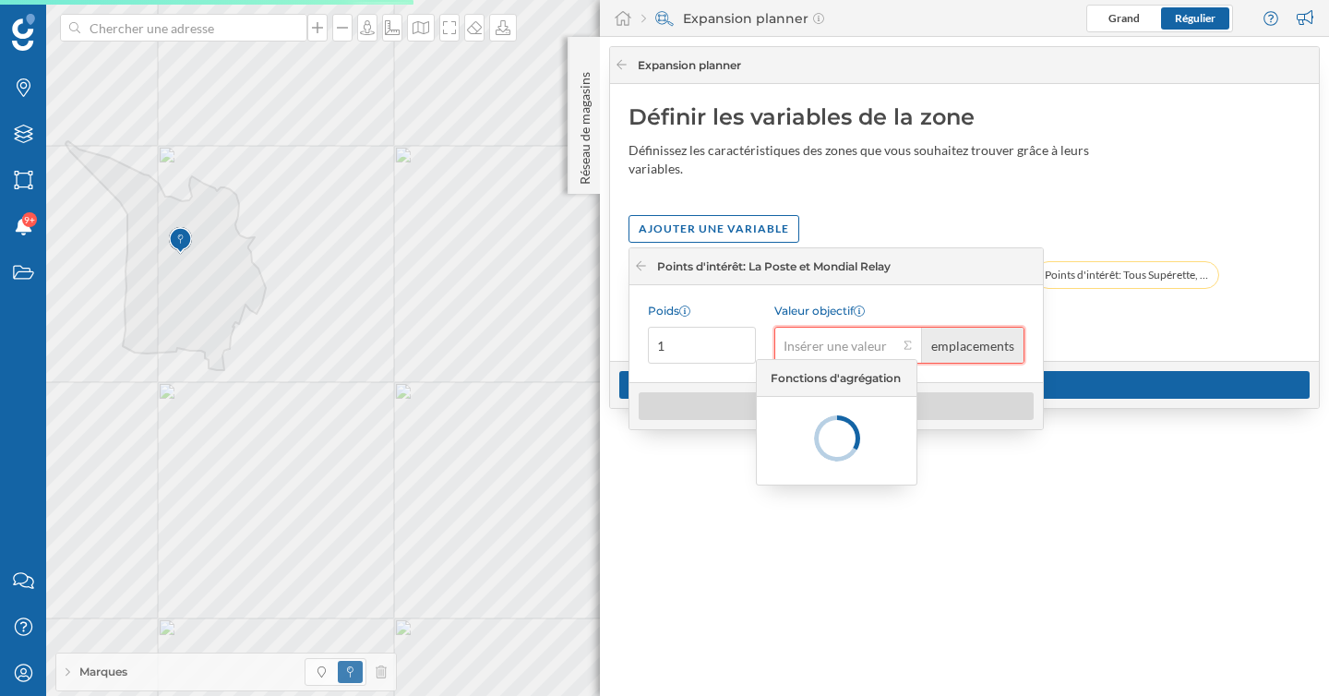
click at [856, 349] on input "Valeur objectif emplacements" at bounding box center [836, 345] width 124 height 37
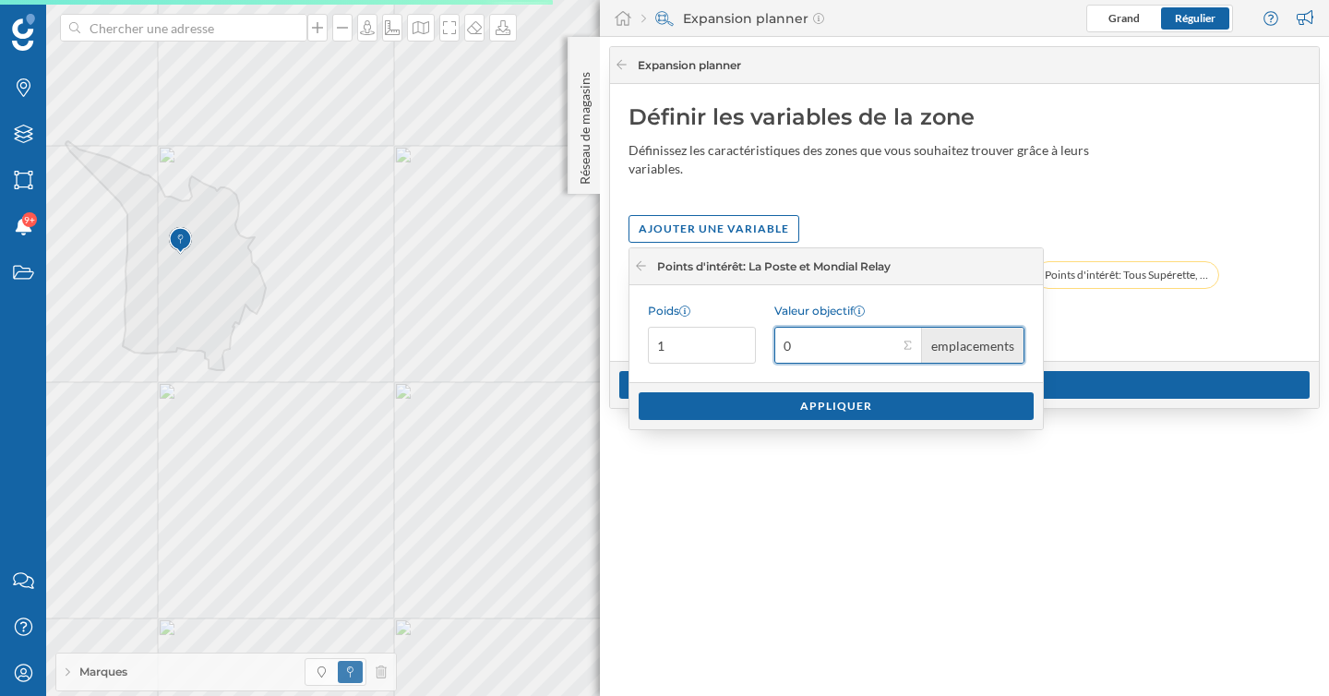
type input "0"
click at [687, 351] on input "1" at bounding box center [702, 345] width 108 height 37
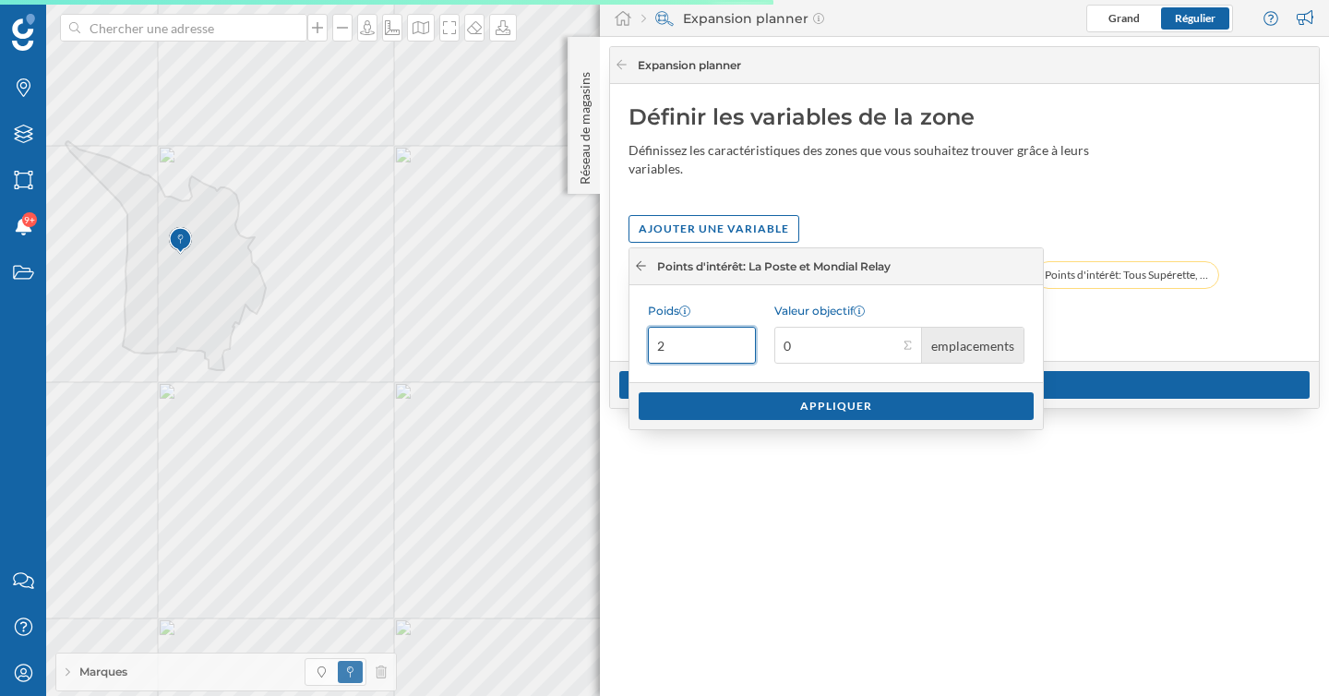
type input "2"
click at [638, 267] on icon at bounding box center [641, 265] width 10 height 9
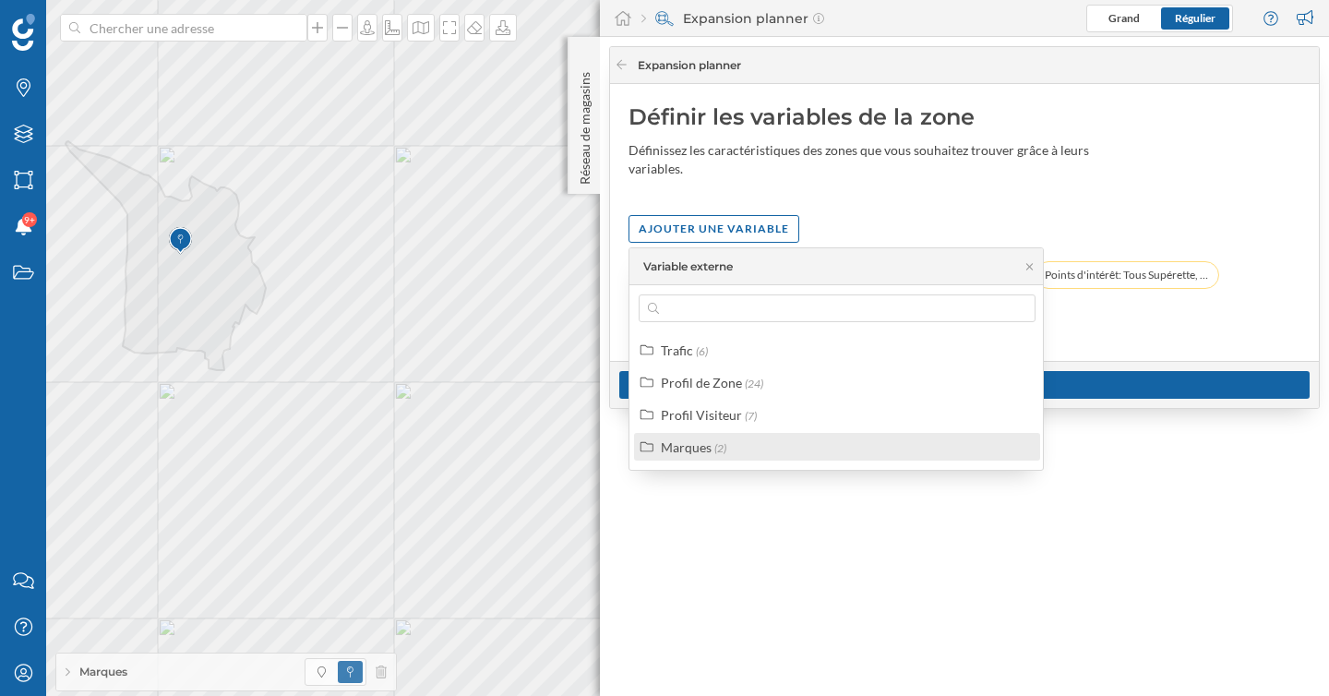
click at [698, 454] on label "Marques (2)" at bounding box center [694, 446] width 66 height 19
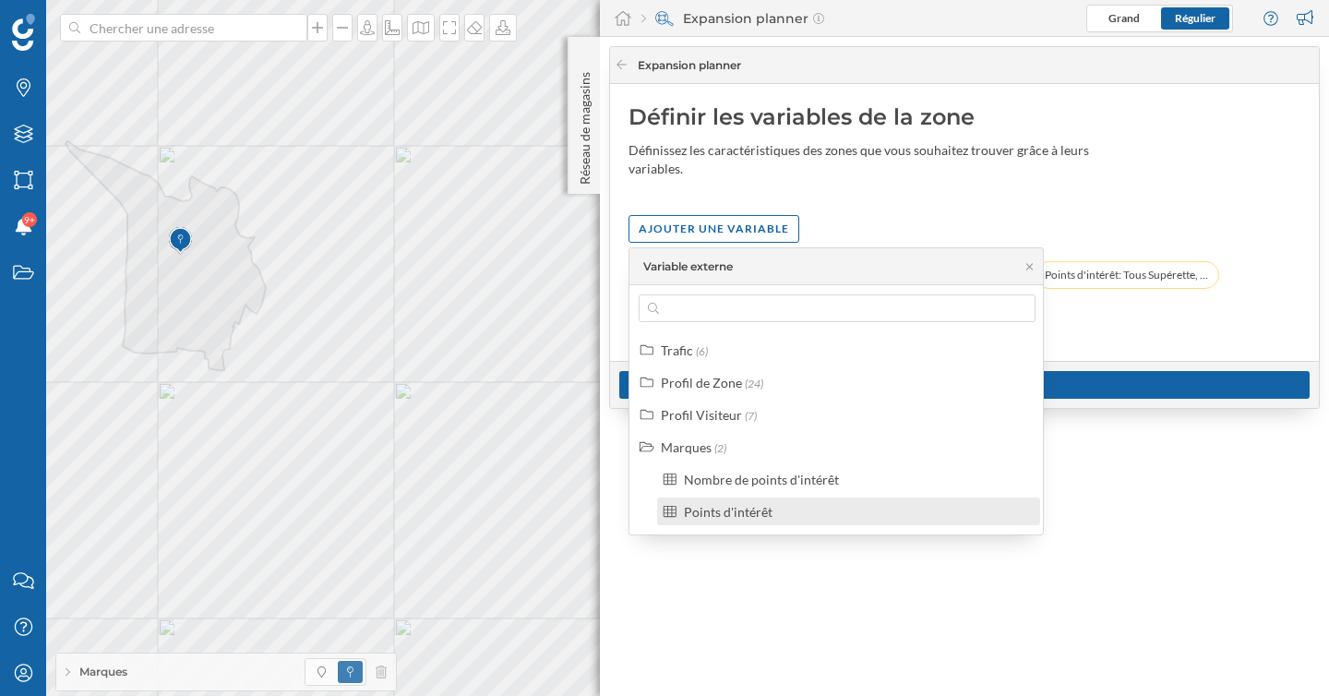
click at [713, 517] on div "Points d'intérêt" at bounding box center [728, 512] width 89 height 16
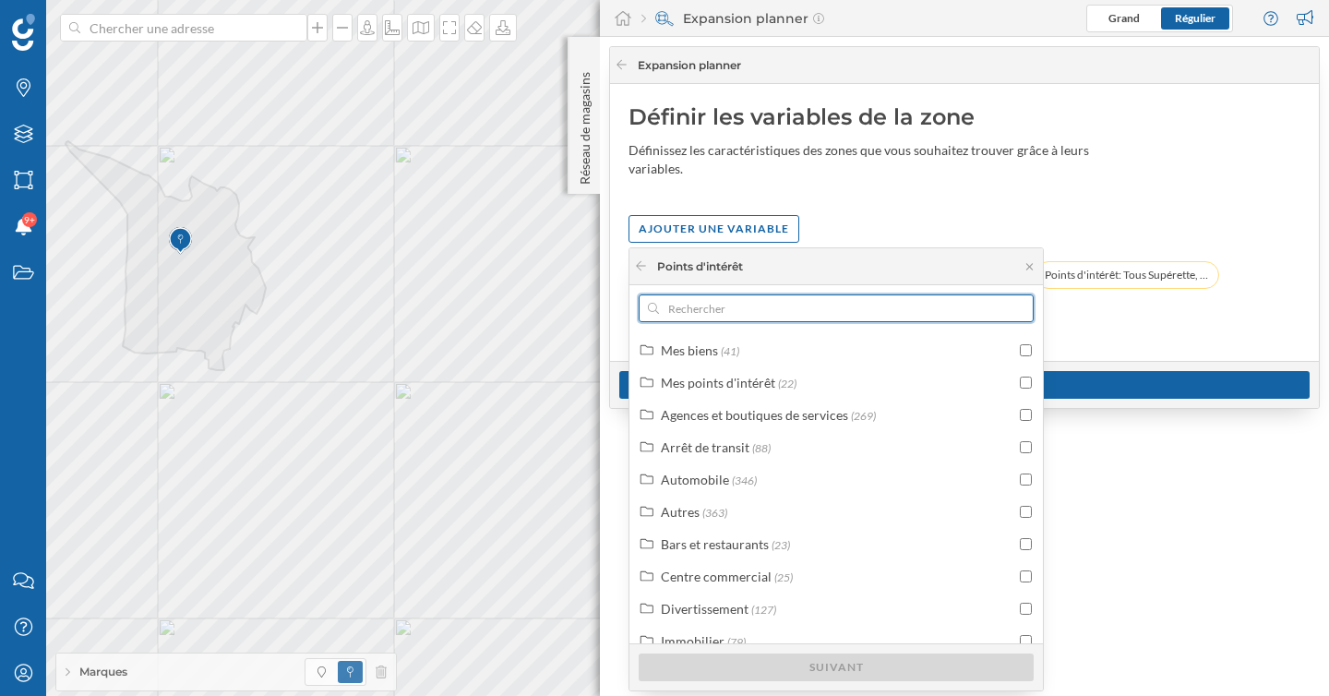
click at [745, 297] on input "text" at bounding box center [836, 308] width 354 height 28
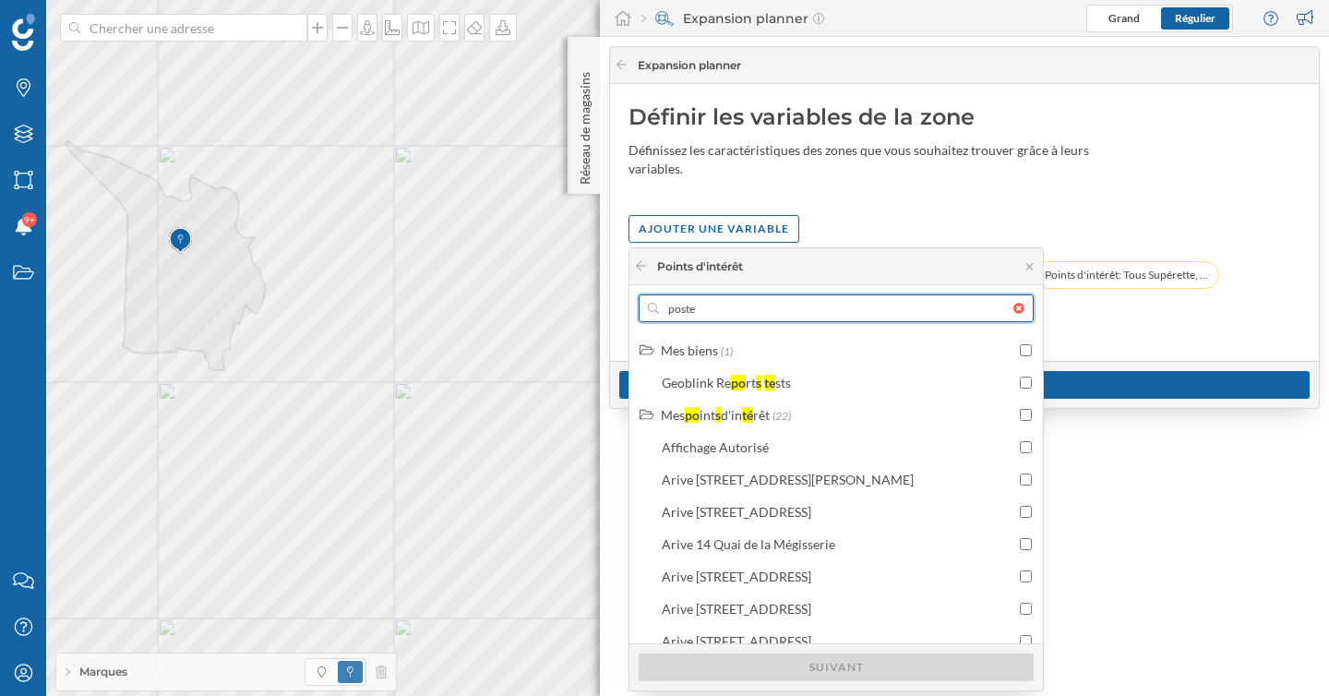
click at [731, 307] on input "poste" at bounding box center [836, 308] width 354 height 28
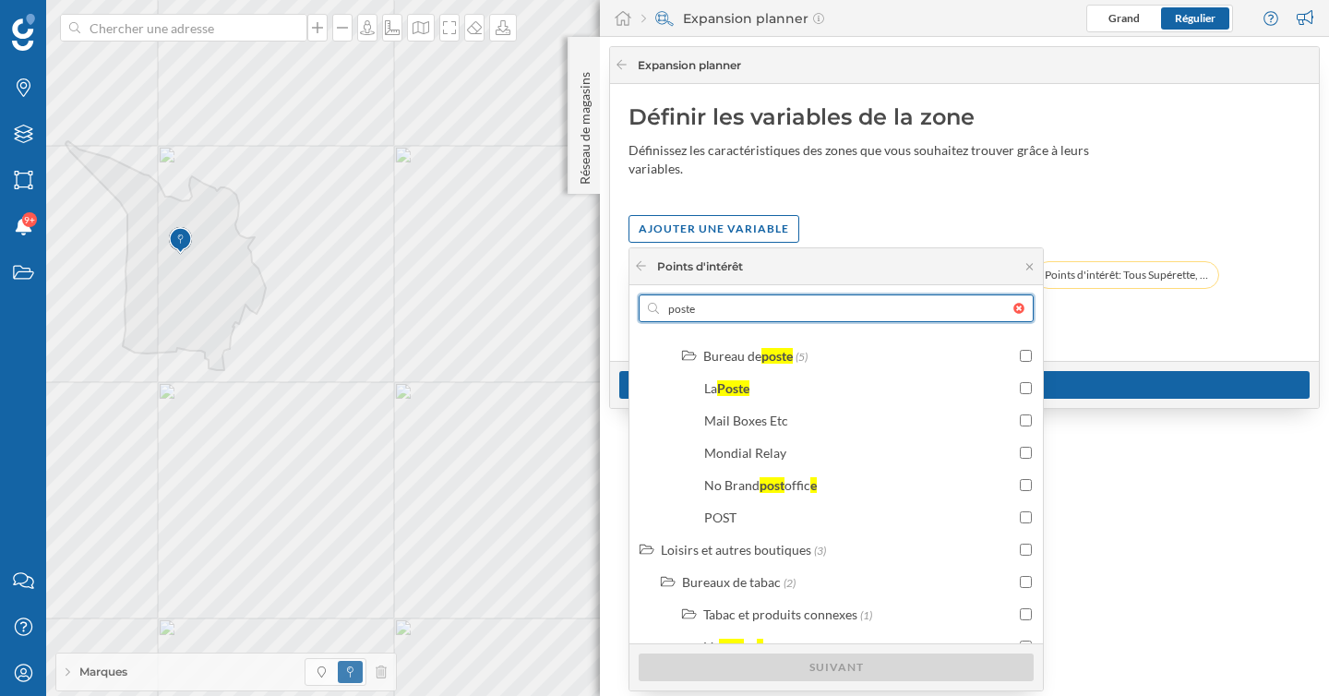
scroll to position [1520, 0]
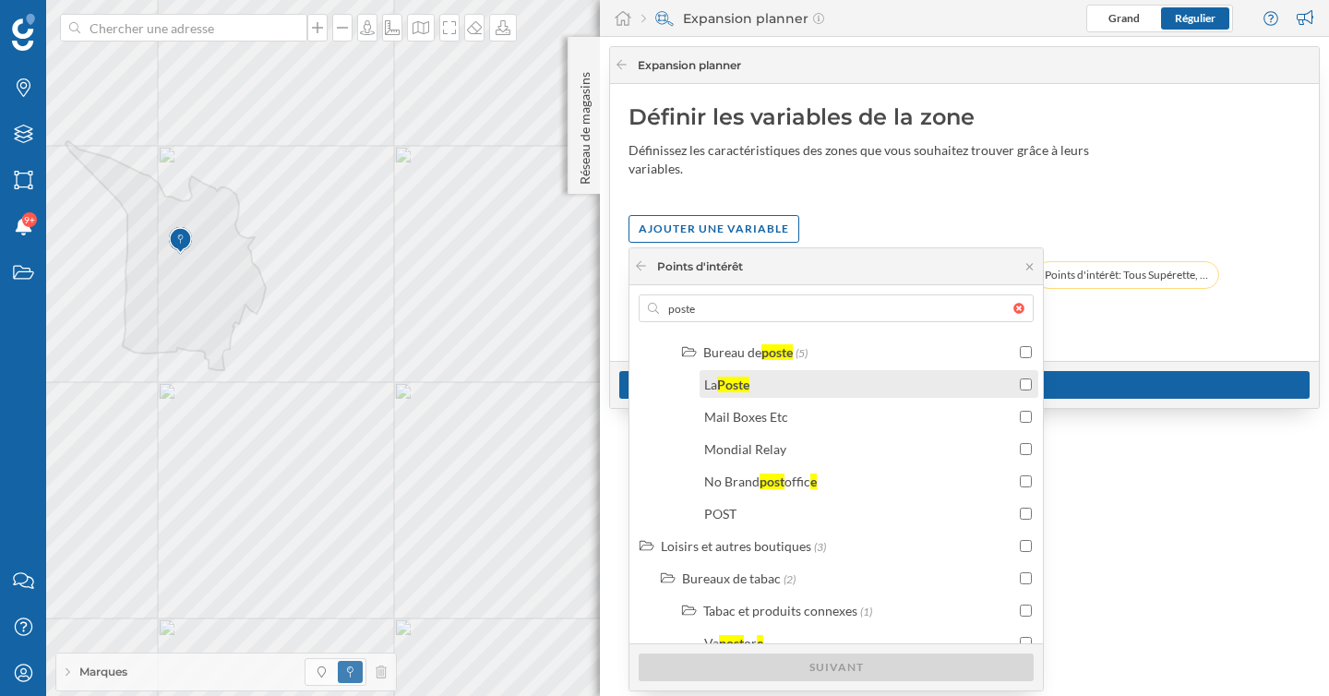
click at [904, 391] on div "La Poste" at bounding box center [859, 384] width 311 height 19
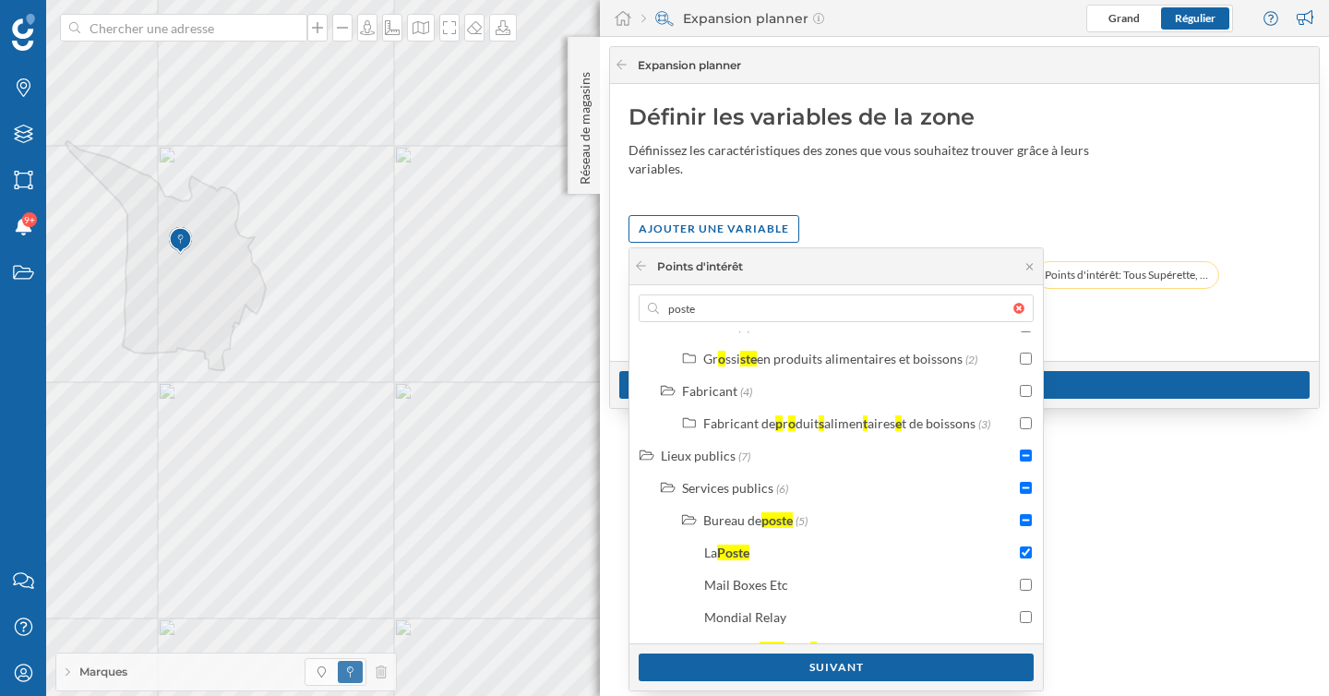
scroll to position [1291, 0]
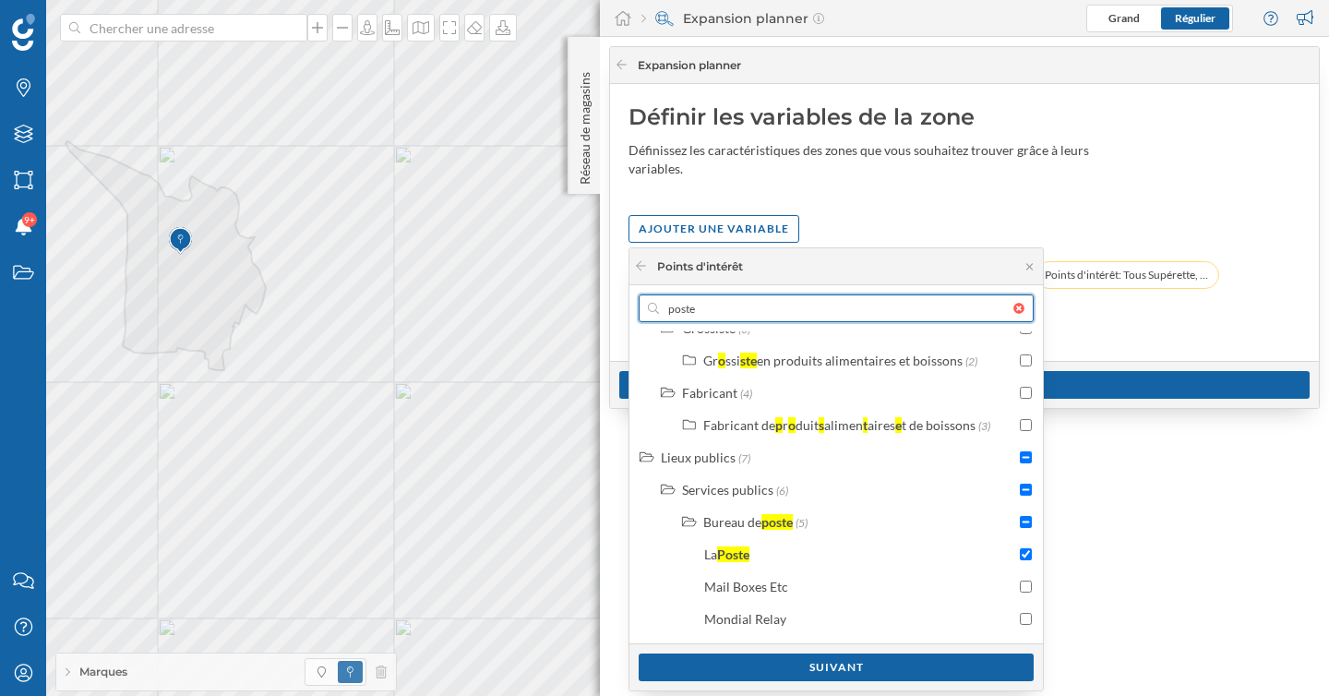
click at [753, 305] on input "poste" at bounding box center [836, 308] width 354 height 28
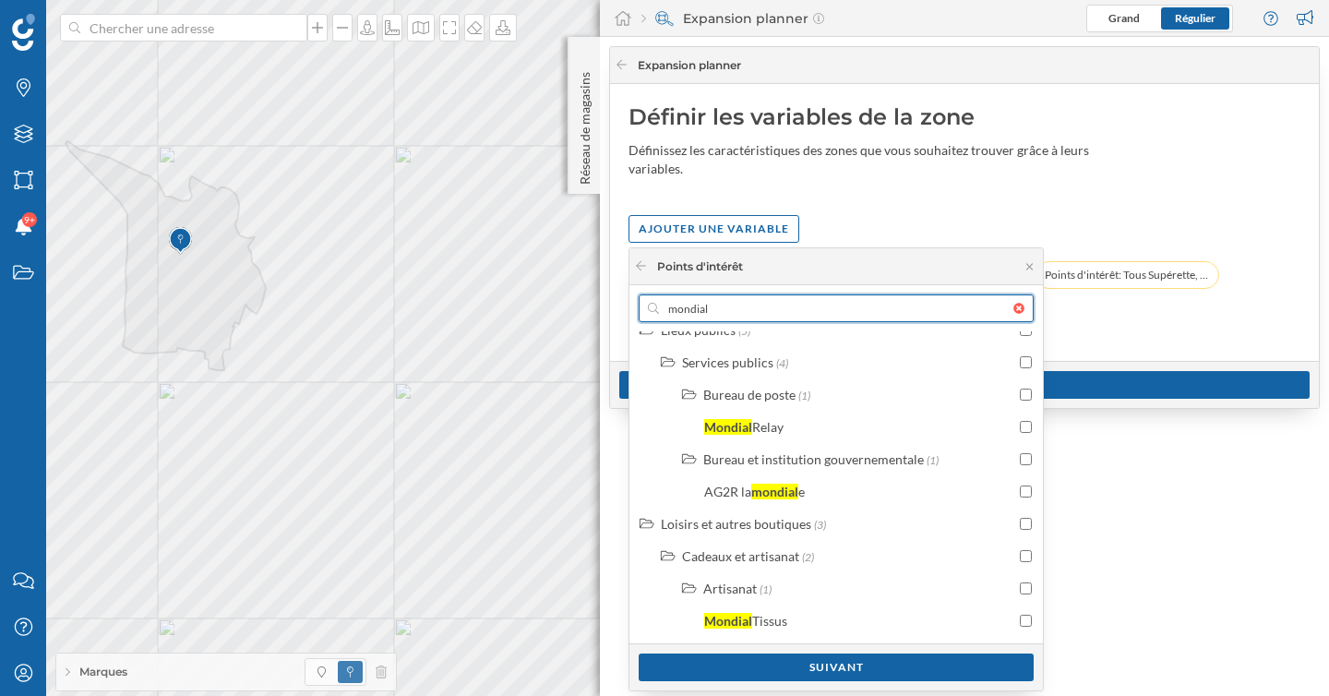
scroll to position [279, 0]
type input "mondial"
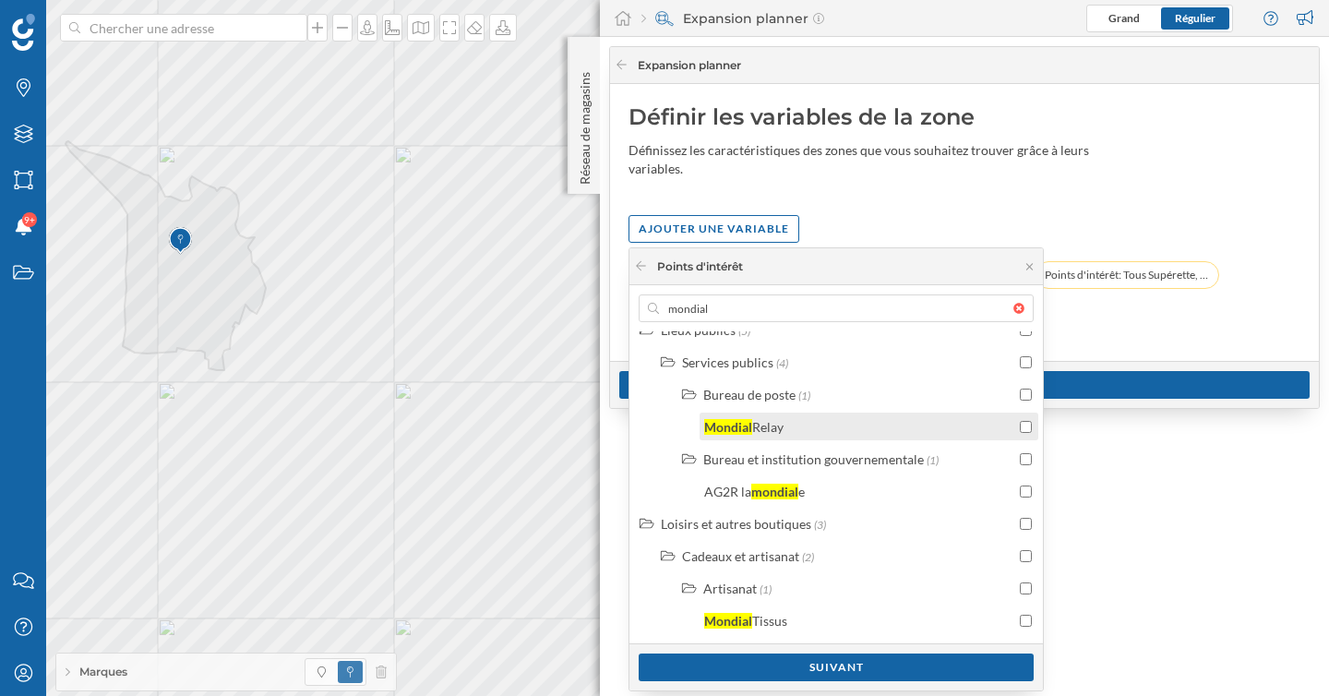
click at [800, 426] on div "Mondial Relay" at bounding box center [859, 426] width 311 height 19
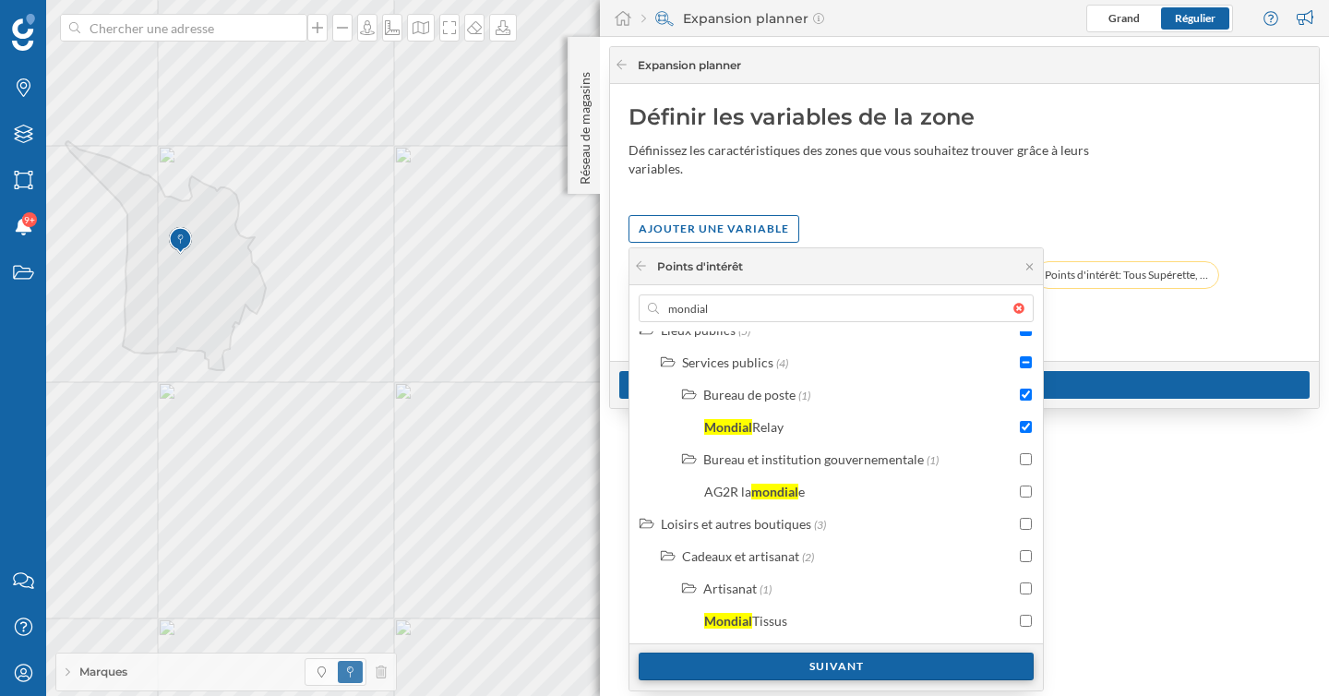
click at [844, 664] on div "Suivant" at bounding box center [836, 667] width 395 height 28
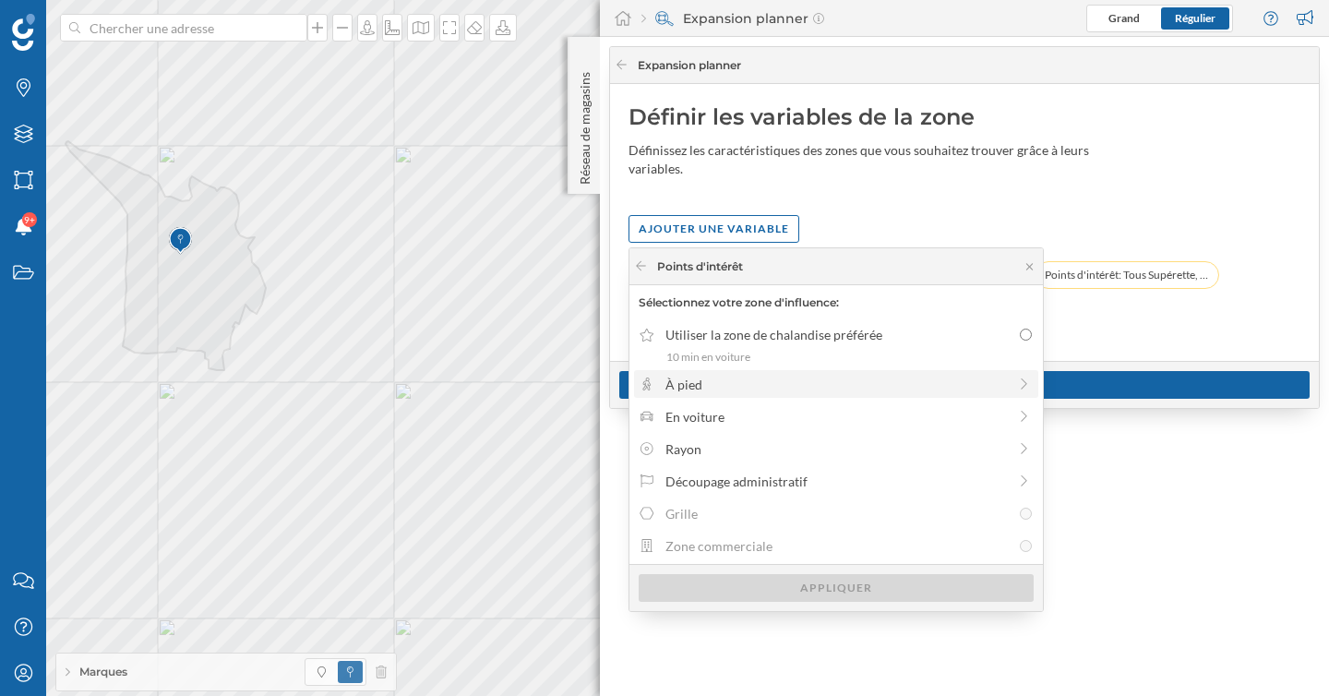
click at [736, 389] on div "À pied" at bounding box center [835, 384] width 341 height 19
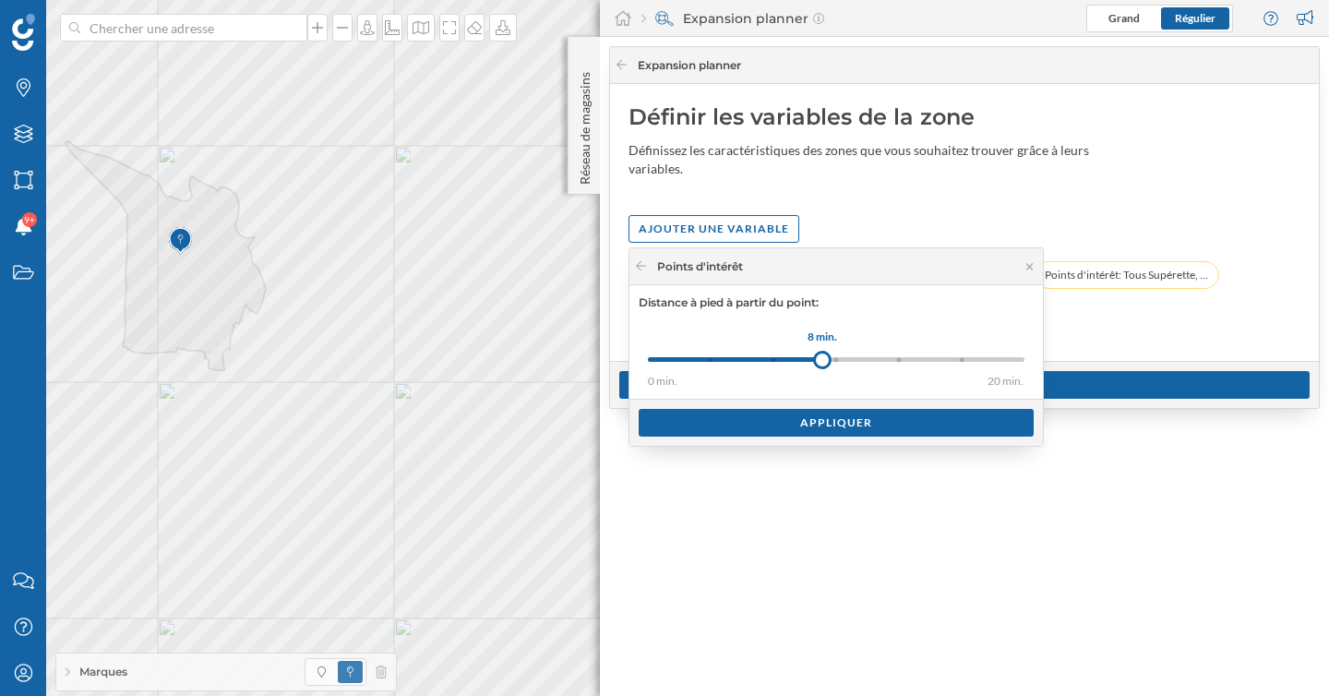
drag, startPoint x: 704, startPoint y: 351, endPoint x: 832, endPoint y: 355, distance: 128.4
click at [832, 355] on div "8 min." at bounding box center [822, 360] width 18 height 18
click at [845, 416] on div "Appliquer" at bounding box center [836, 422] width 395 height 28
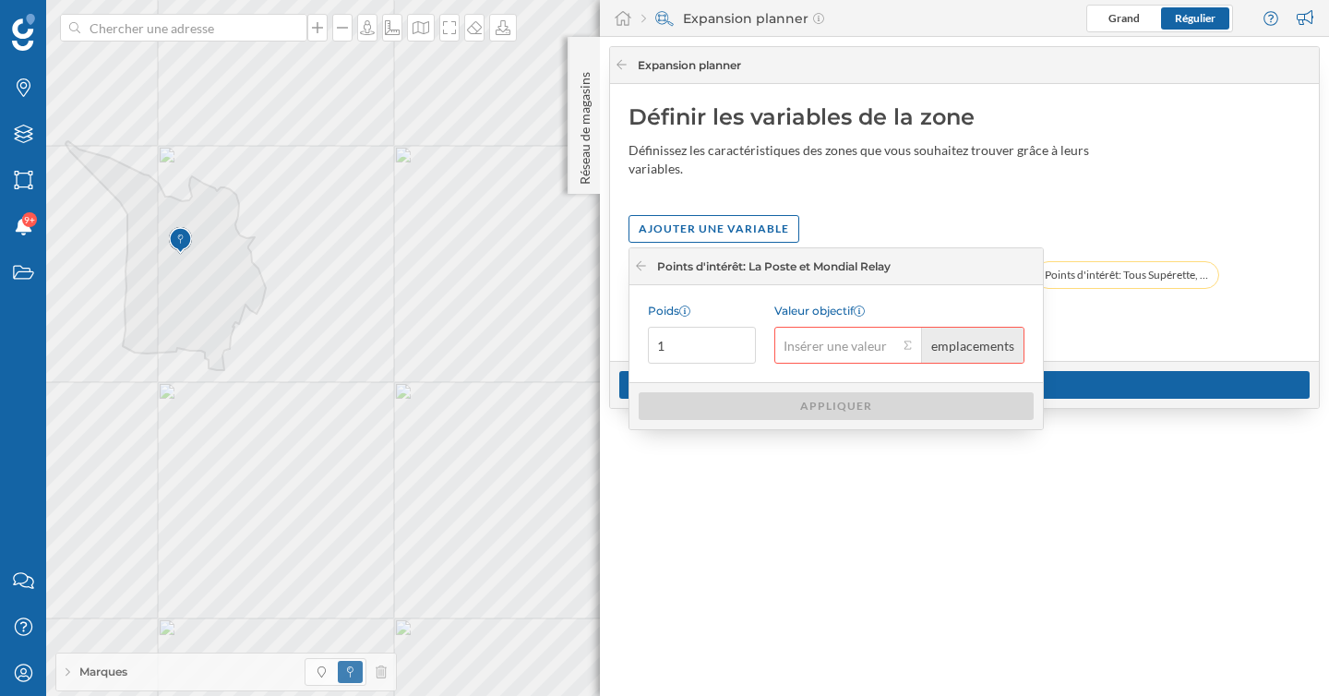
click at [820, 345] on input "Valeur objectif emplacements" at bounding box center [836, 345] width 124 height 37
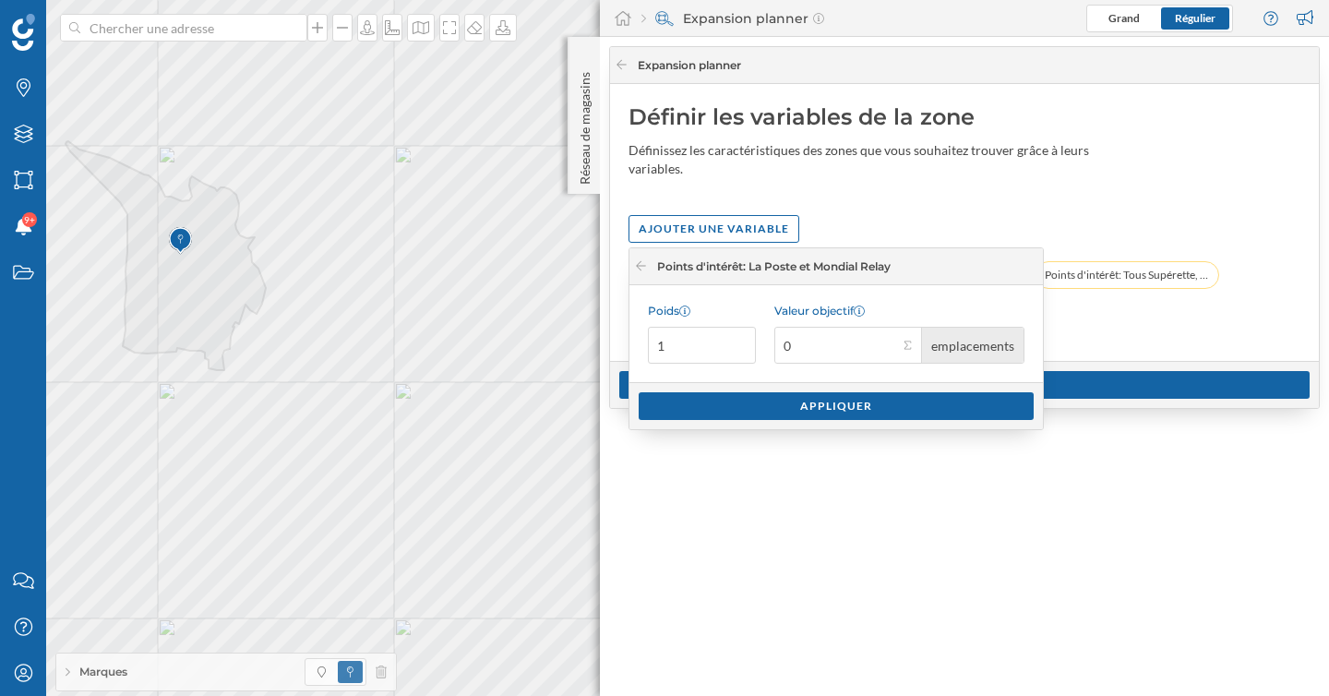
type input "0"
click at [701, 351] on input "1" at bounding box center [702, 345] width 108 height 37
type input "2"
click at [759, 395] on div "Appliquer" at bounding box center [836, 405] width 395 height 28
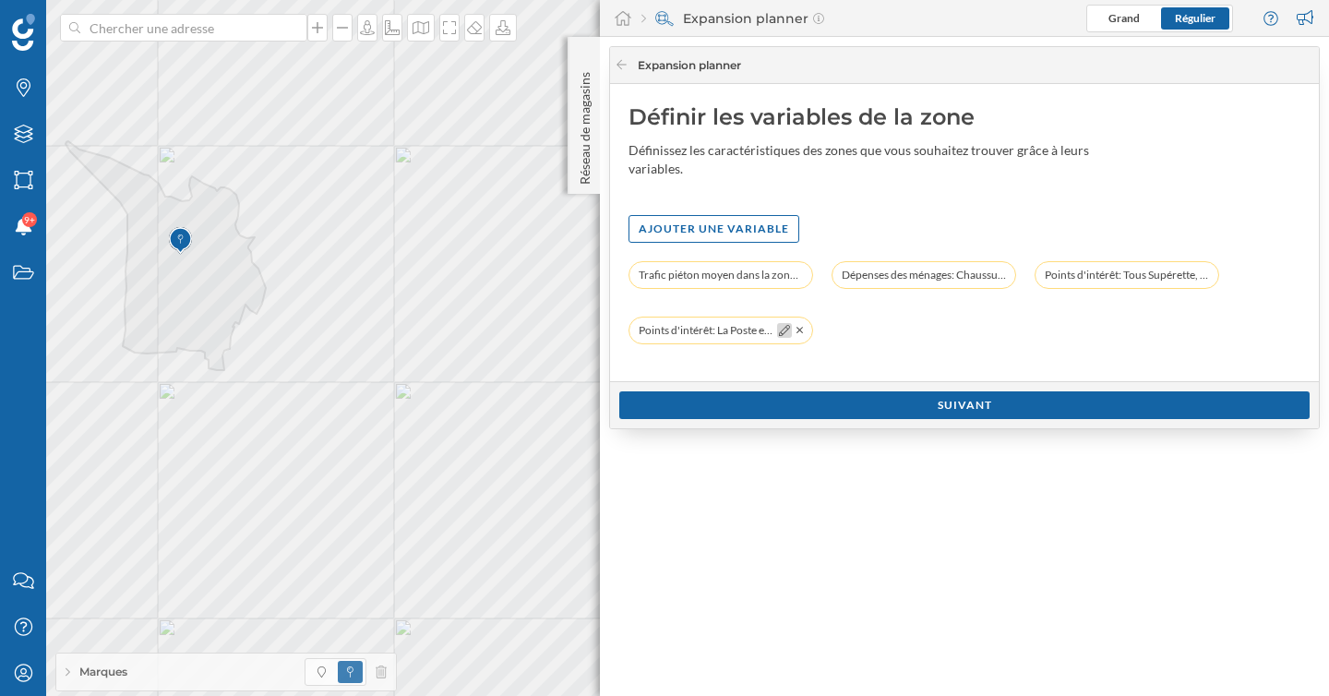
click at [777, 334] on div at bounding box center [784, 330] width 15 height 15
click at [783, 332] on icon at bounding box center [784, 330] width 11 height 11
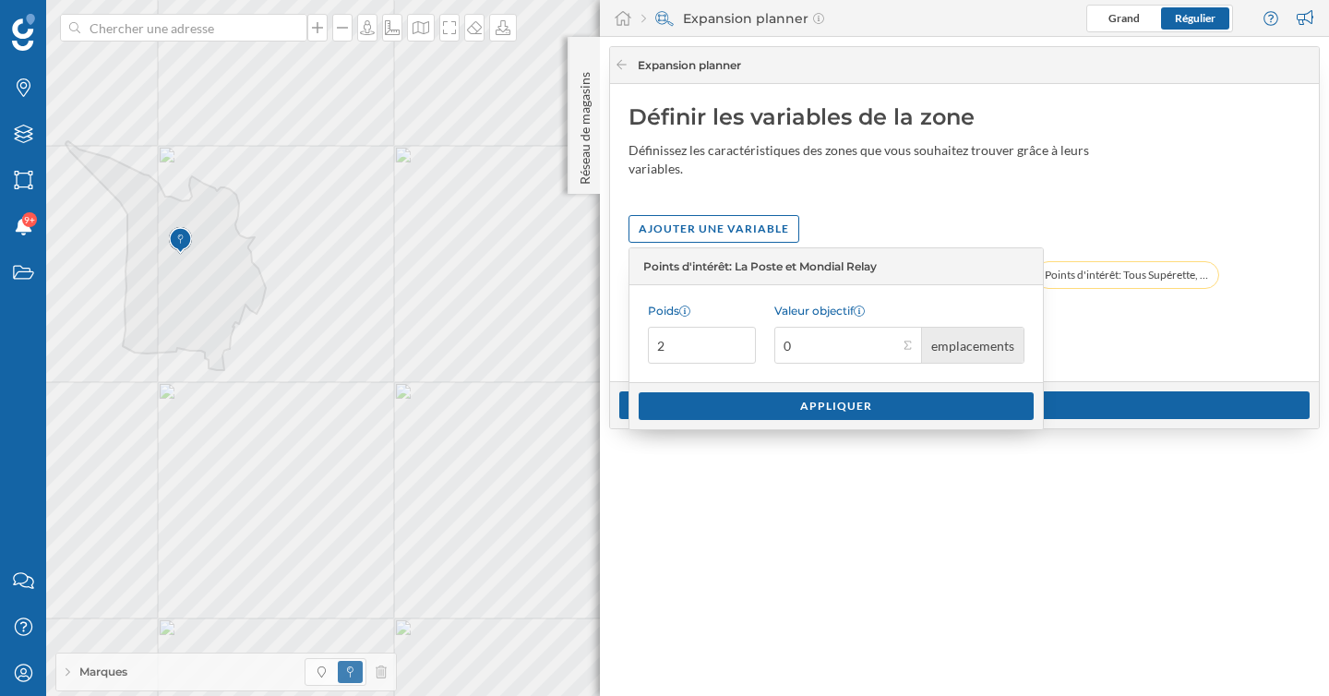
click at [1087, 333] on div "Trafic piéton moyen dans la zone (2024): Toute la journée (Maximum): 4 680 - 6 …" at bounding box center [965, 312] width 672 height 102
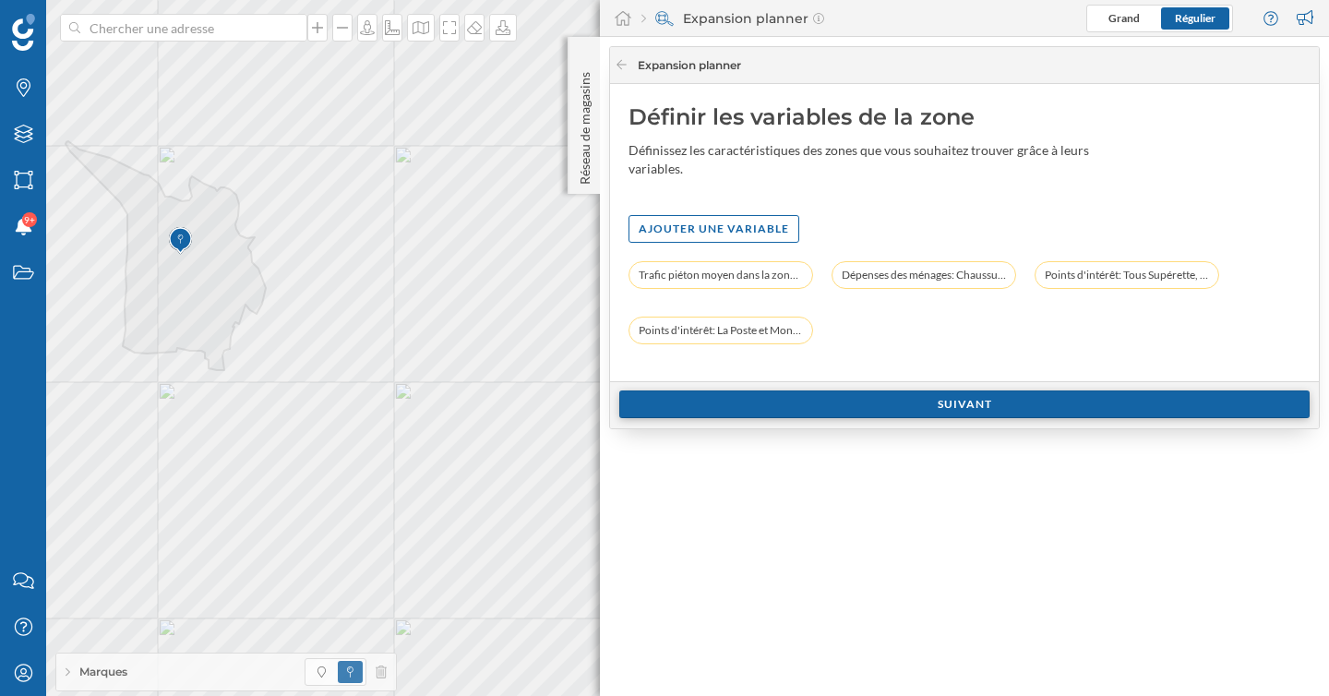
click at [945, 411] on div "Suivant" at bounding box center [964, 404] width 690 height 28
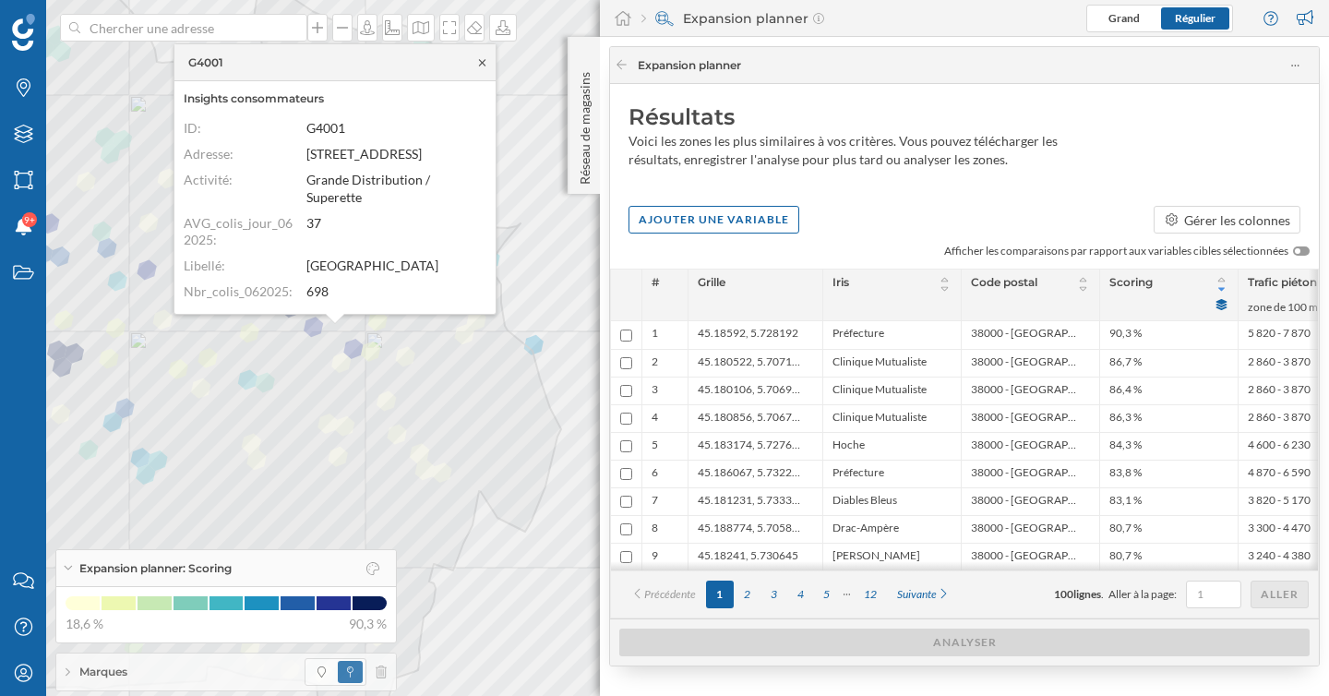
click at [485, 59] on icon at bounding box center [482, 62] width 6 height 6
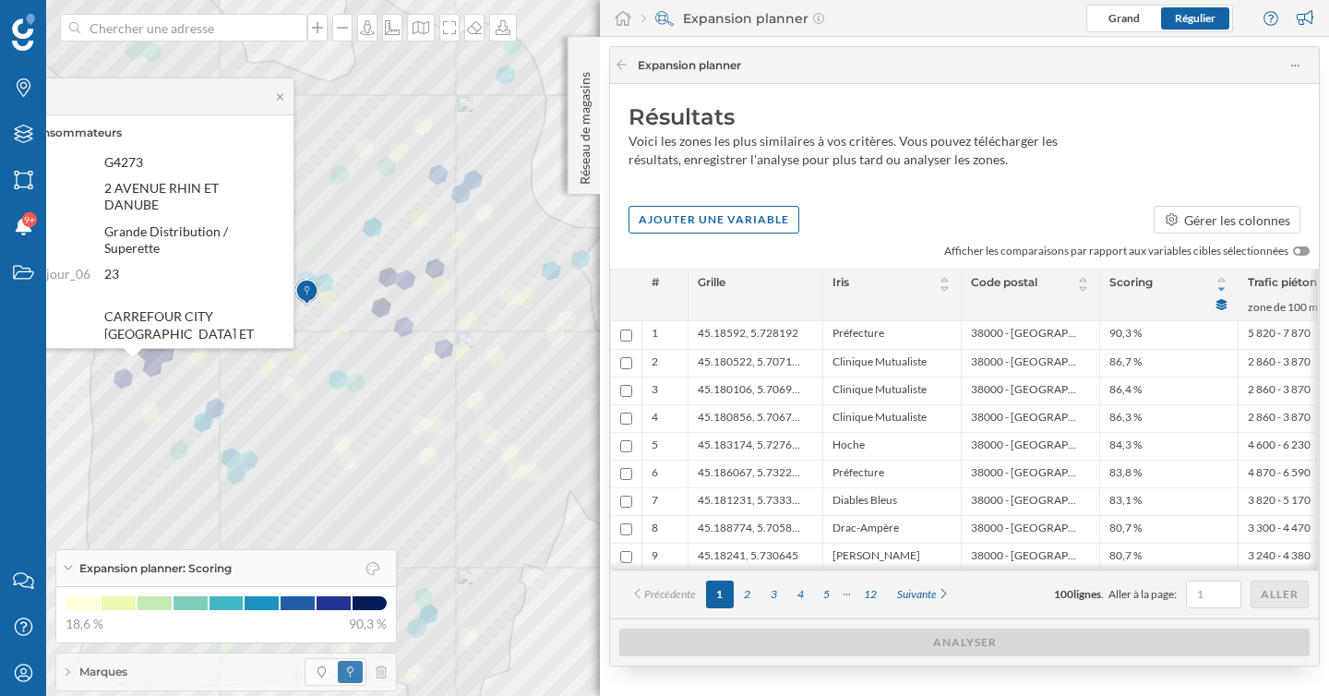
scroll to position [184, 0]
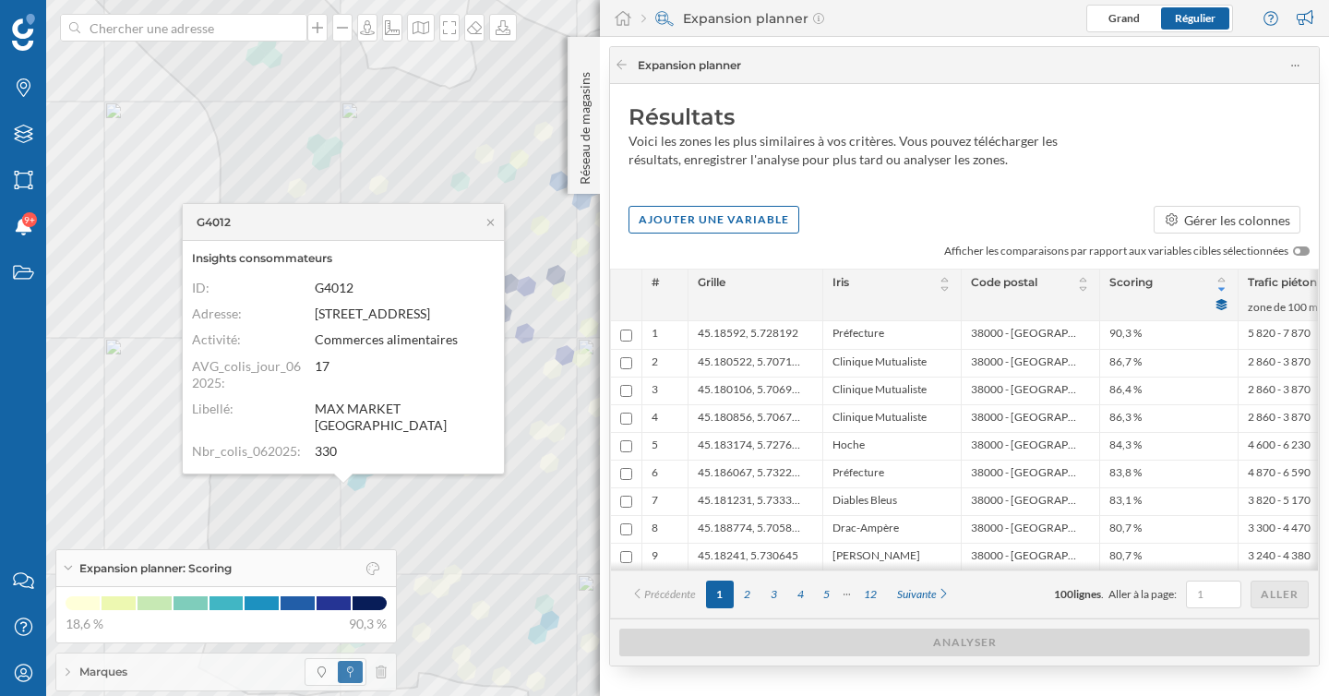
drag, startPoint x: 446, startPoint y: 437, endPoint x: 403, endPoint y: 437, distance: 42.5
click at [402, 443] on dd "330" at bounding box center [400, 451] width 171 height 17
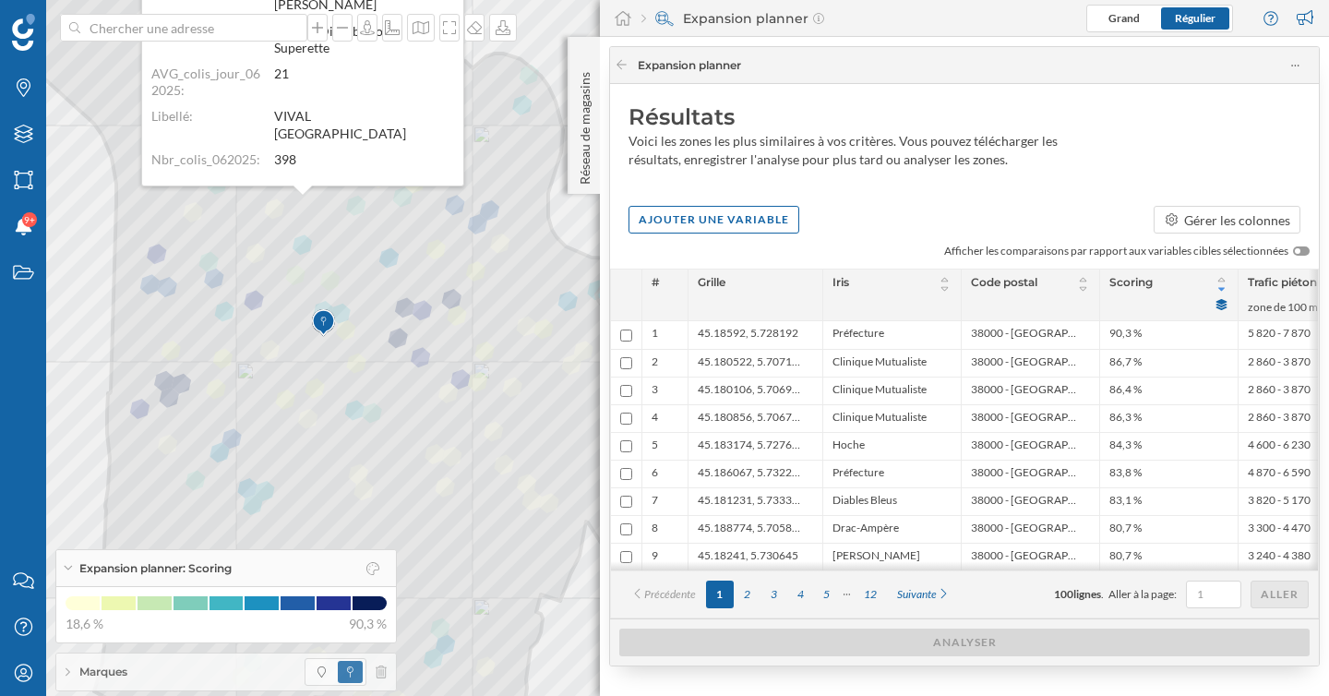
scroll to position [12, 0]
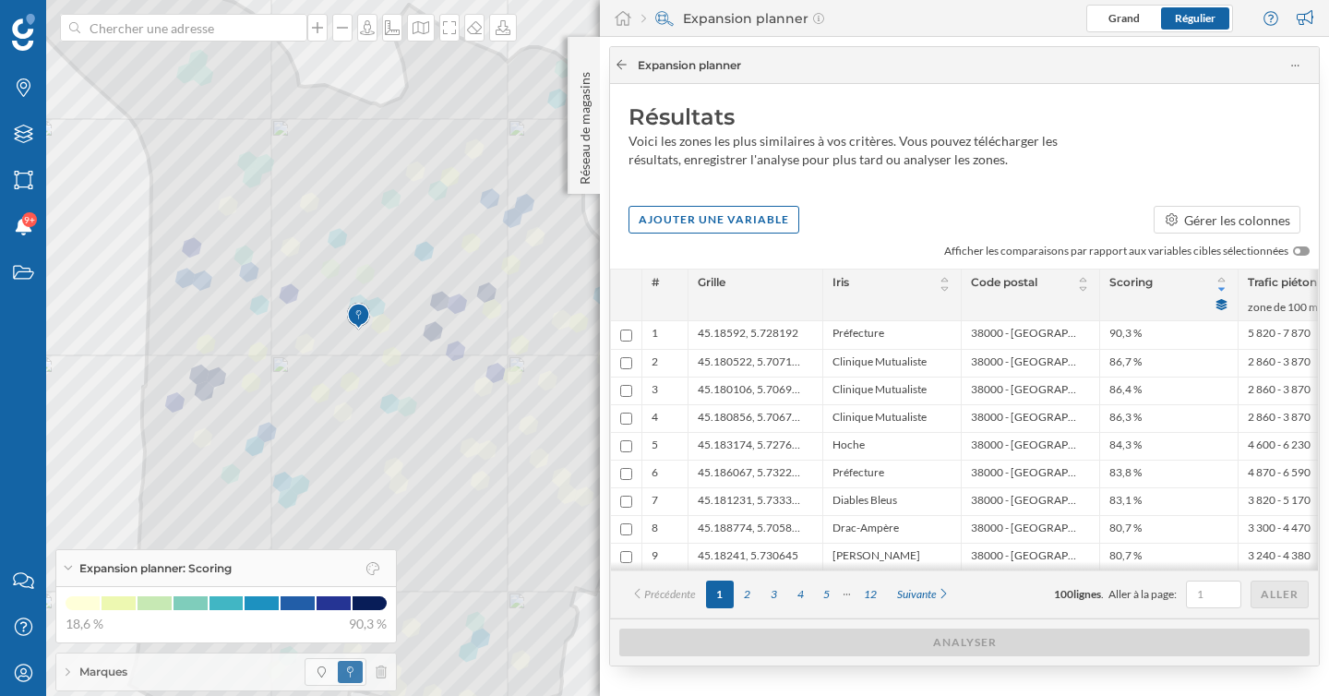
click at [620, 63] on icon at bounding box center [622, 64] width 14 height 11
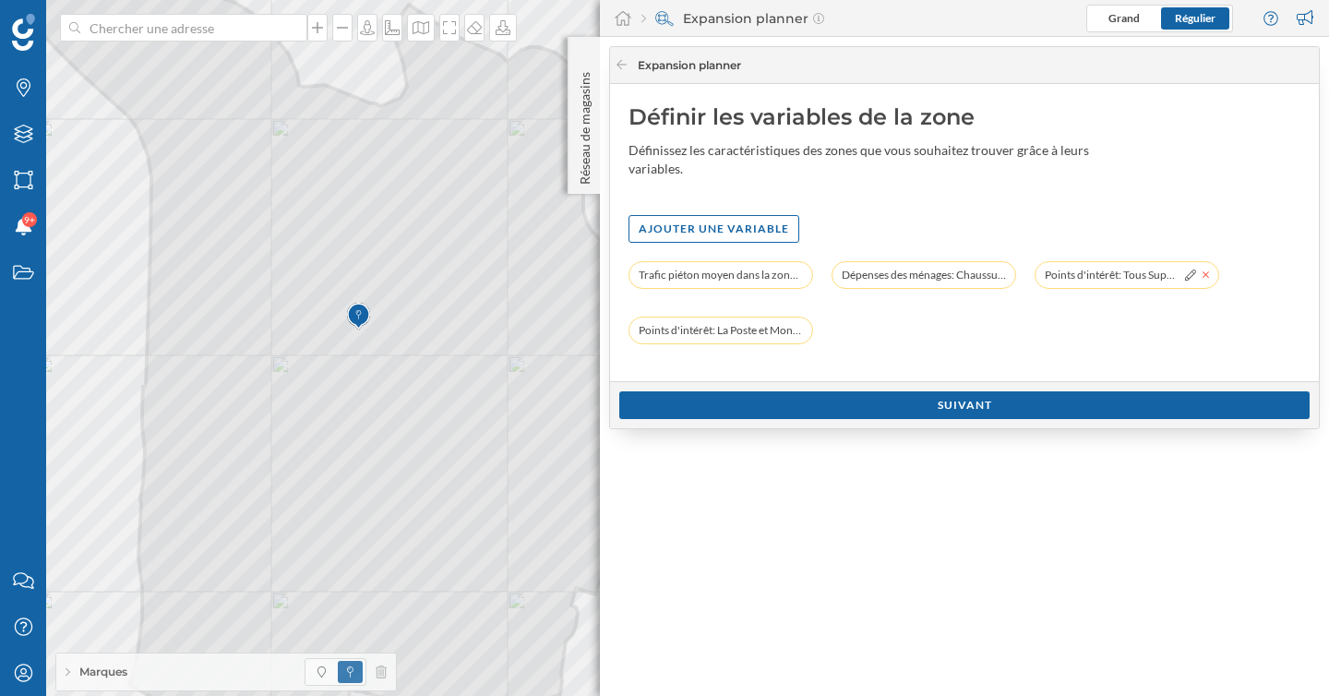
click at [1203, 277] on icon at bounding box center [1206, 274] width 7 height 11
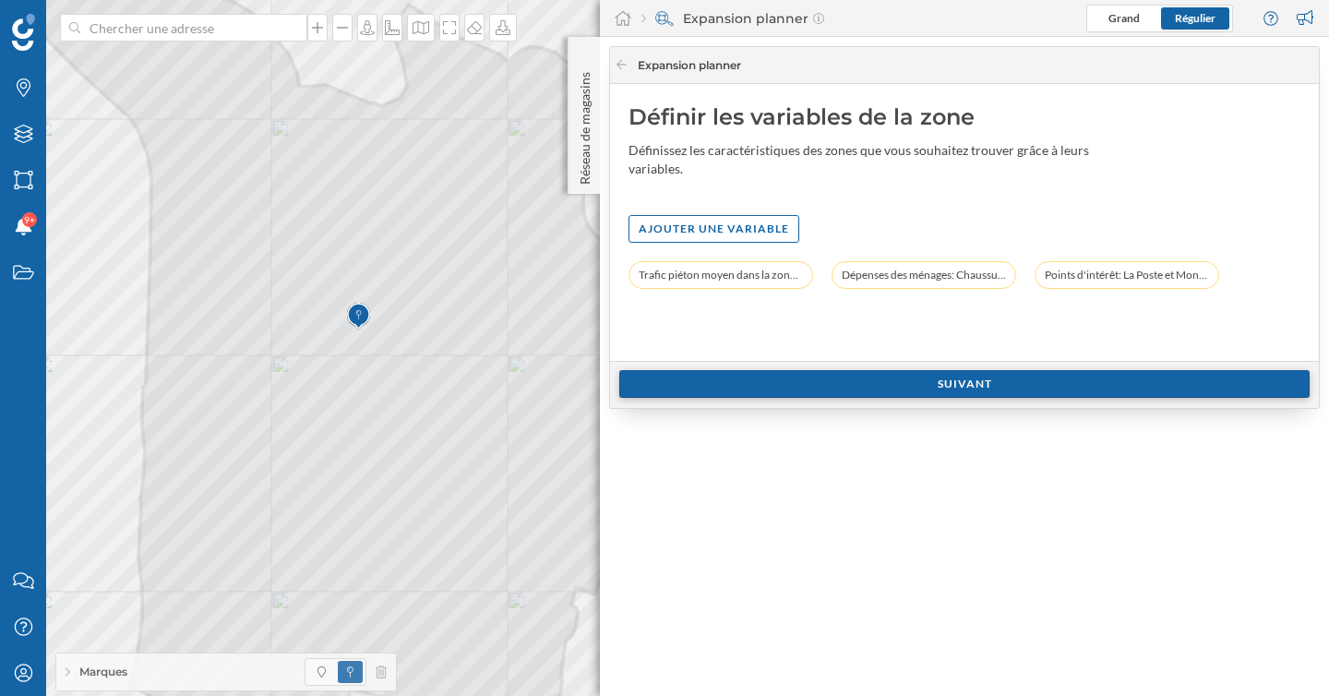
click at [954, 389] on div "Suivant" at bounding box center [964, 384] width 690 height 28
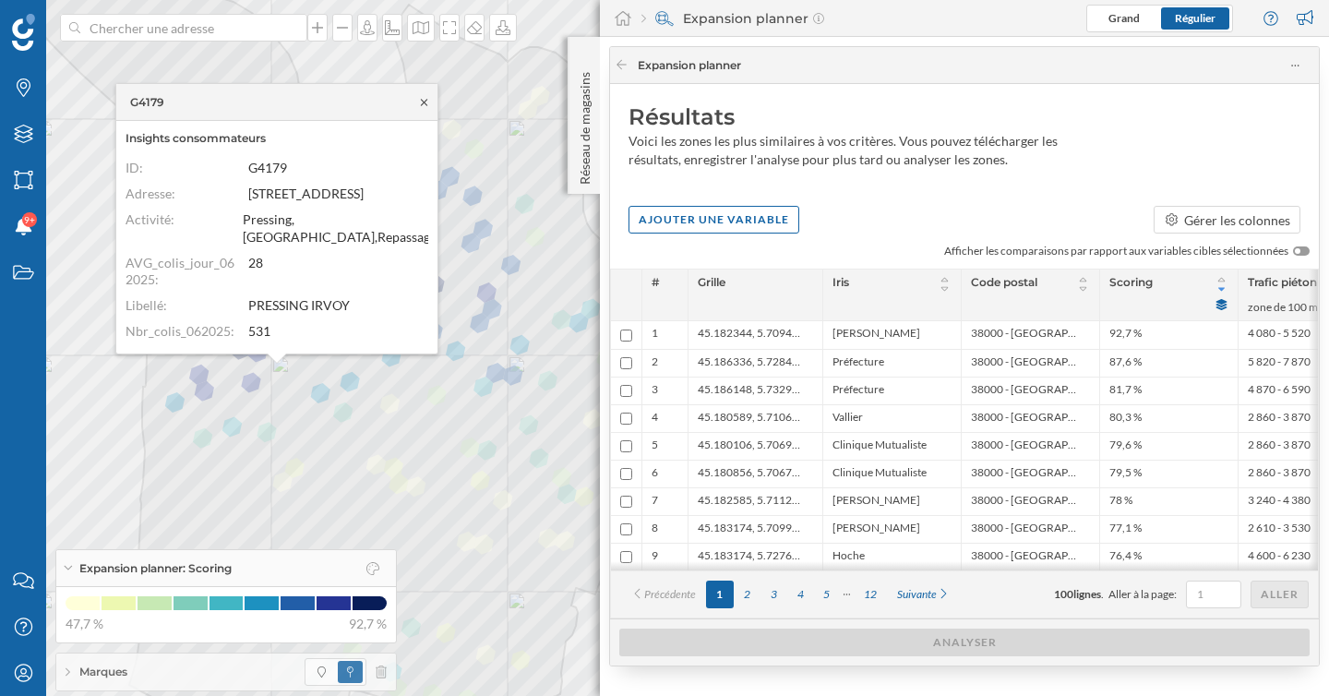
click at [425, 100] on icon at bounding box center [424, 102] width 6 height 6
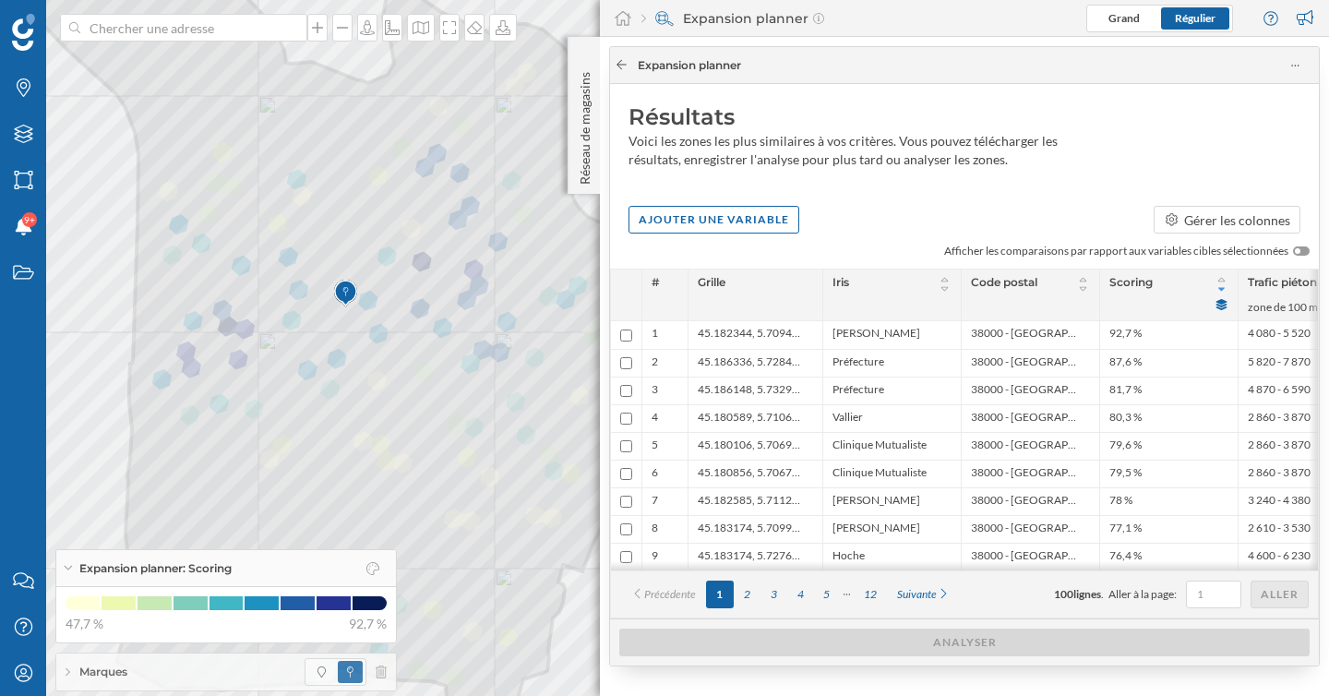
click at [623, 62] on icon at bounding box center [622, 64] width 14 height 11
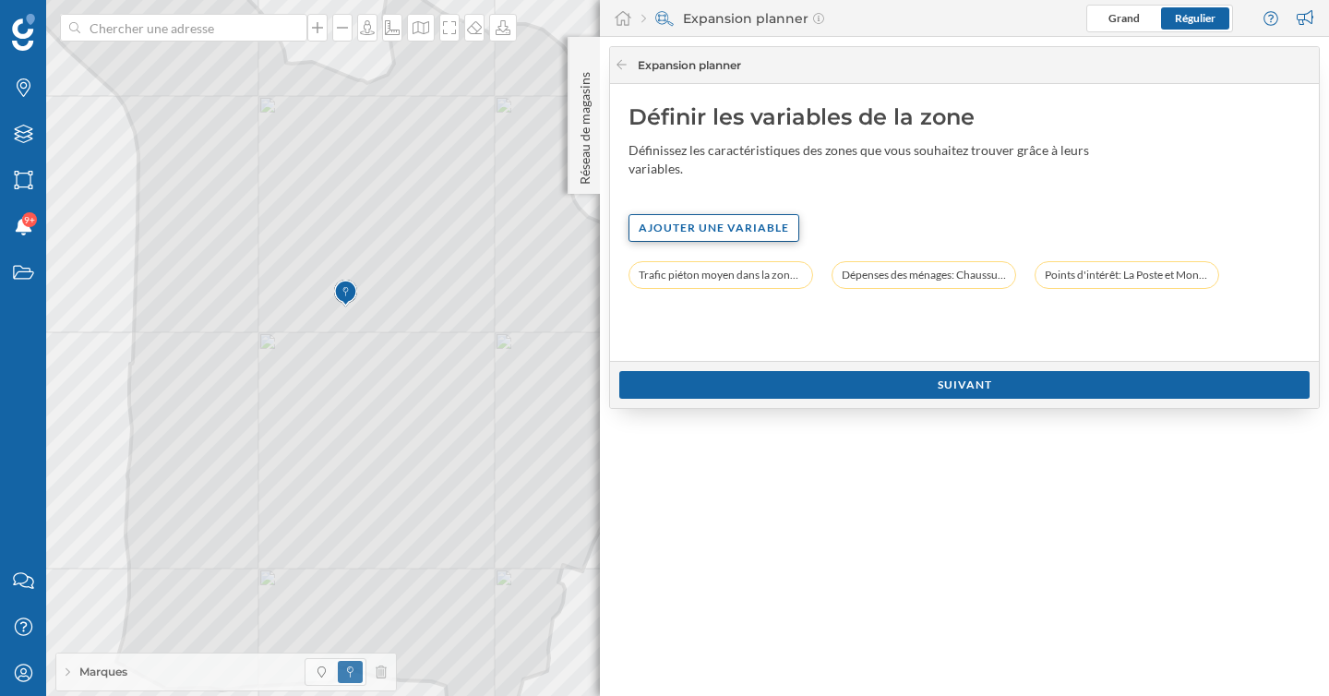
click at [704, 223] on div "Ajouter une variable" at bounding box center [714, 228] width 171 height 28
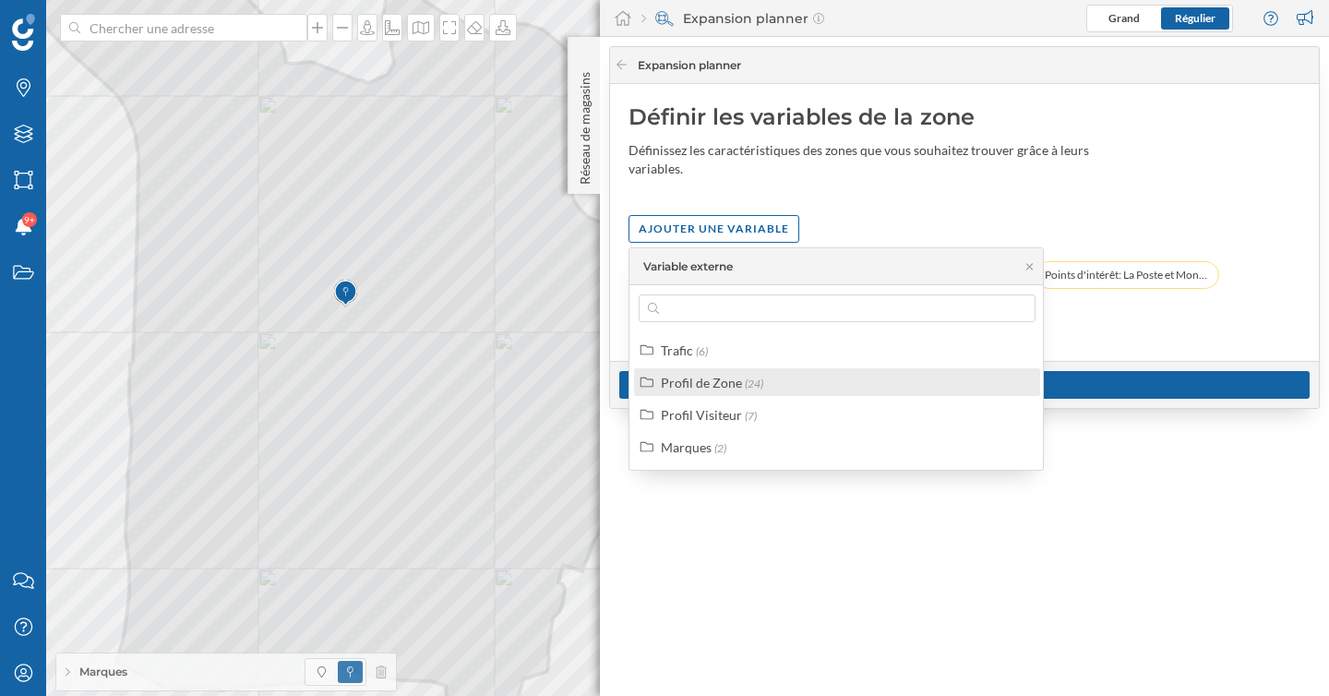
click at [688, 385] on div "Profil de Zone" at bounding box center [701, 383] width 81 height 16
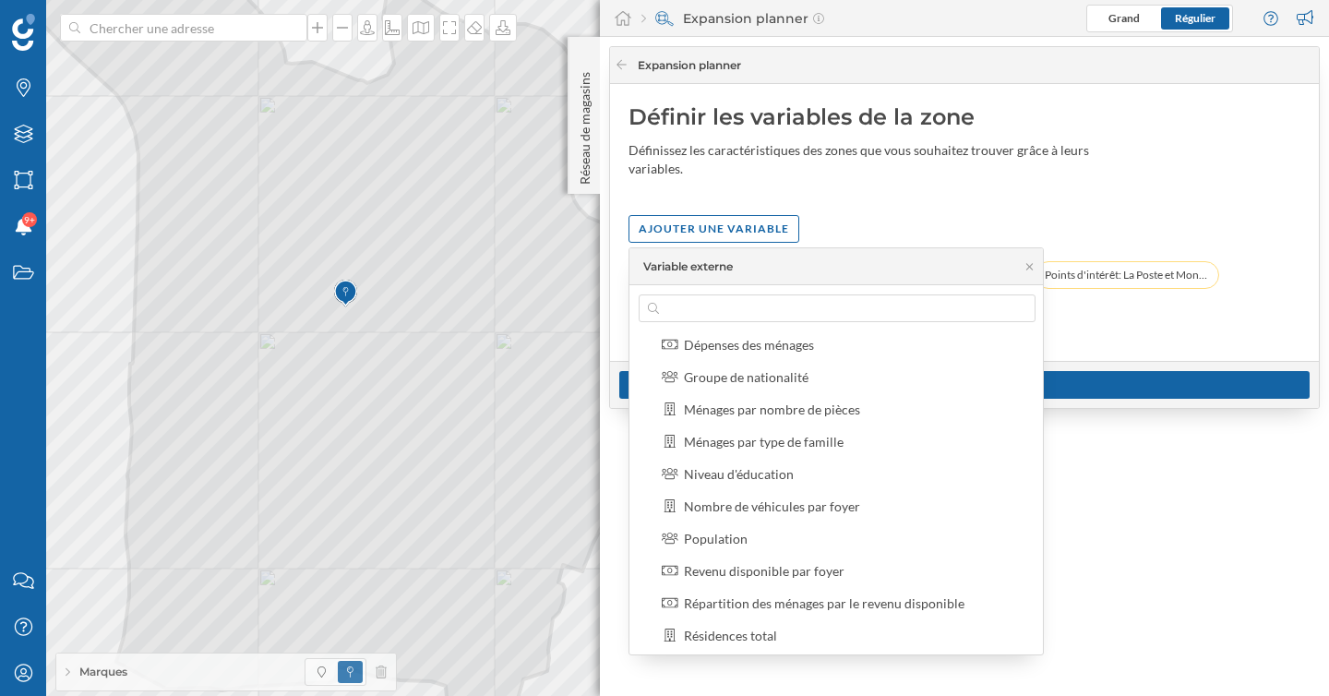
scroll to position [0, 0]
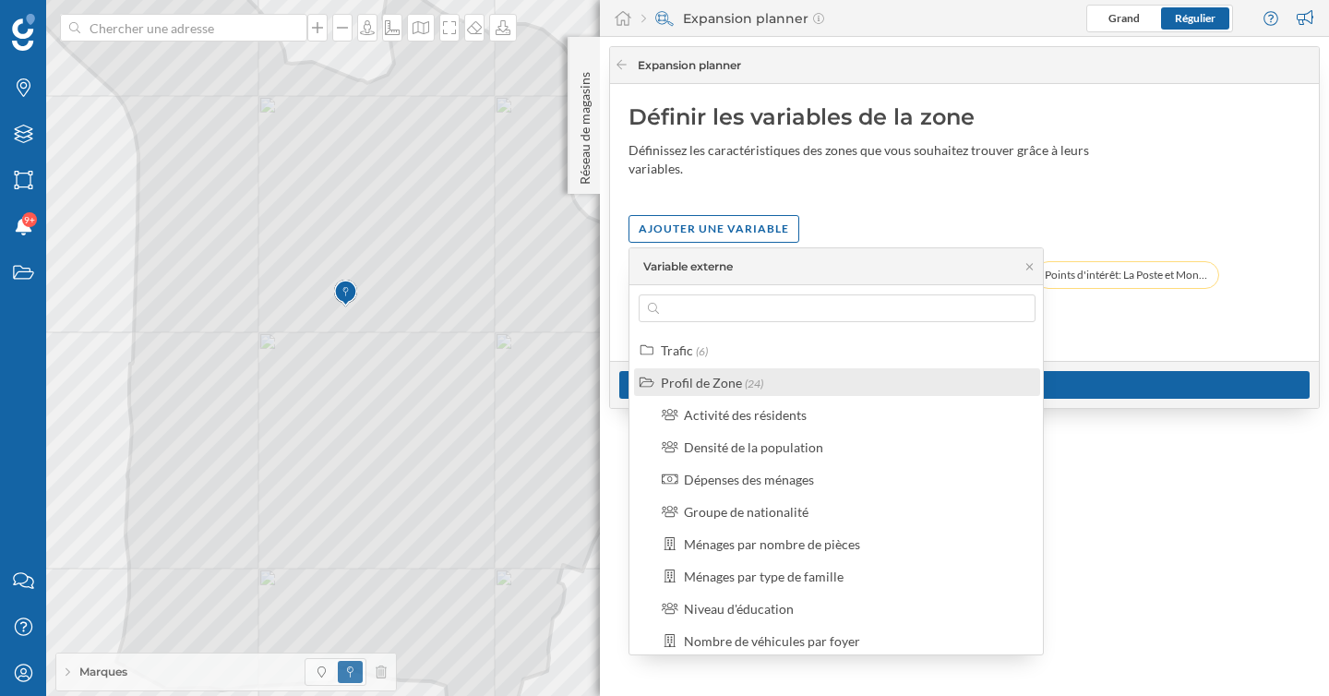
click at [716, 370] on div "Profil de Zone (24)" at bounding box center [837, 382] width 406 height 28
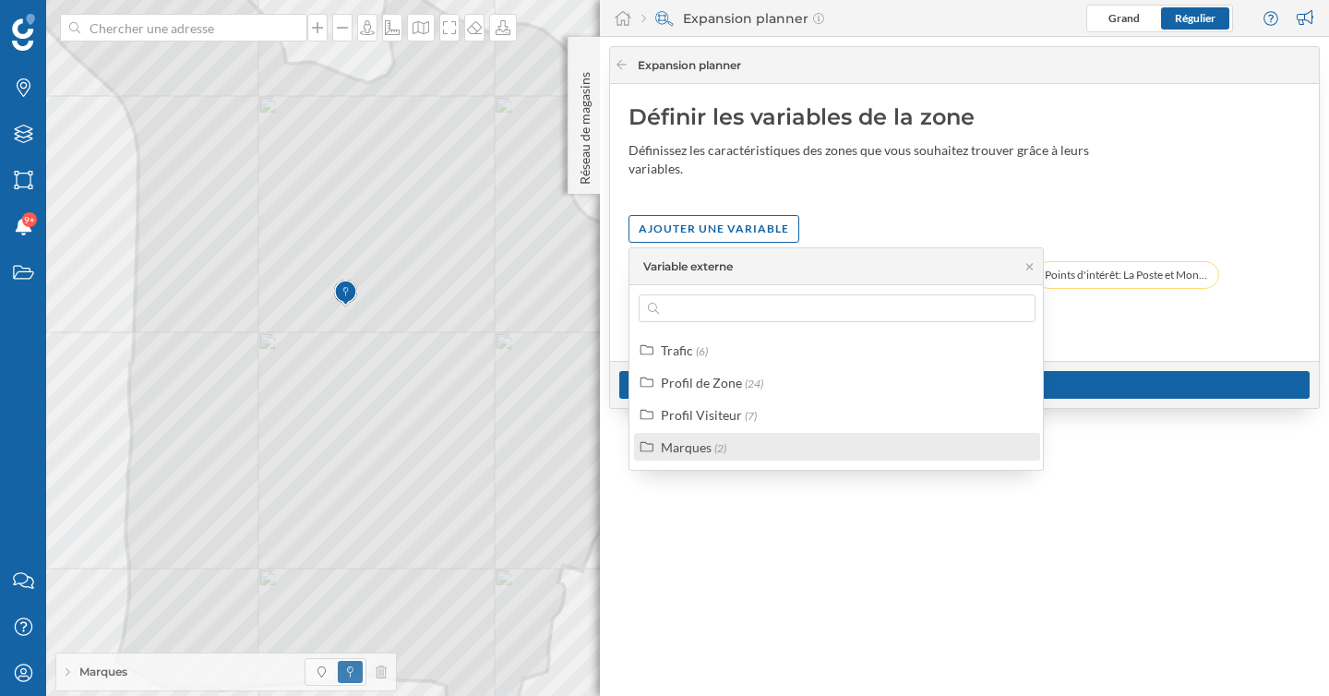
click at [704, 449] on div "Marques" at bounding box center [686, 447] width 51 height 16
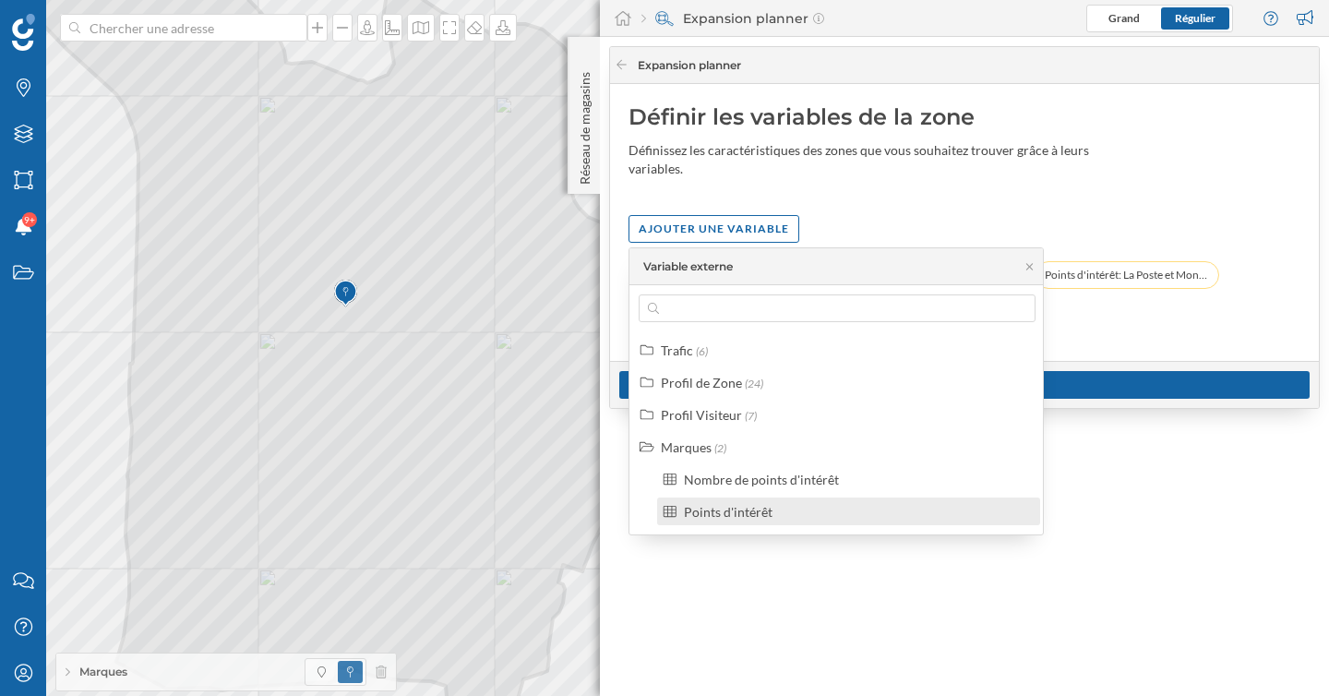
click at [725, 510] on div "Points d'intérêt" at bounding box center [728, 512] width 89 height 16
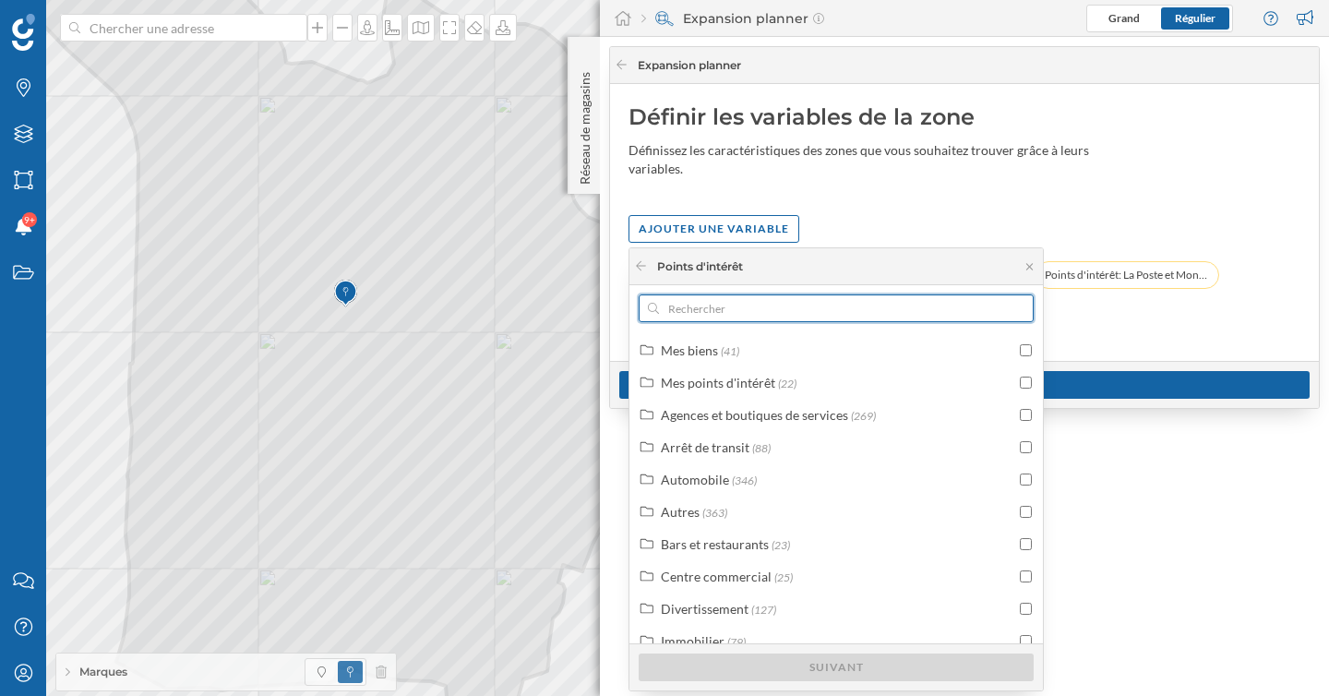
click at [730, 312] on input "text" at bounding box center [836, 308] width 354 height 28
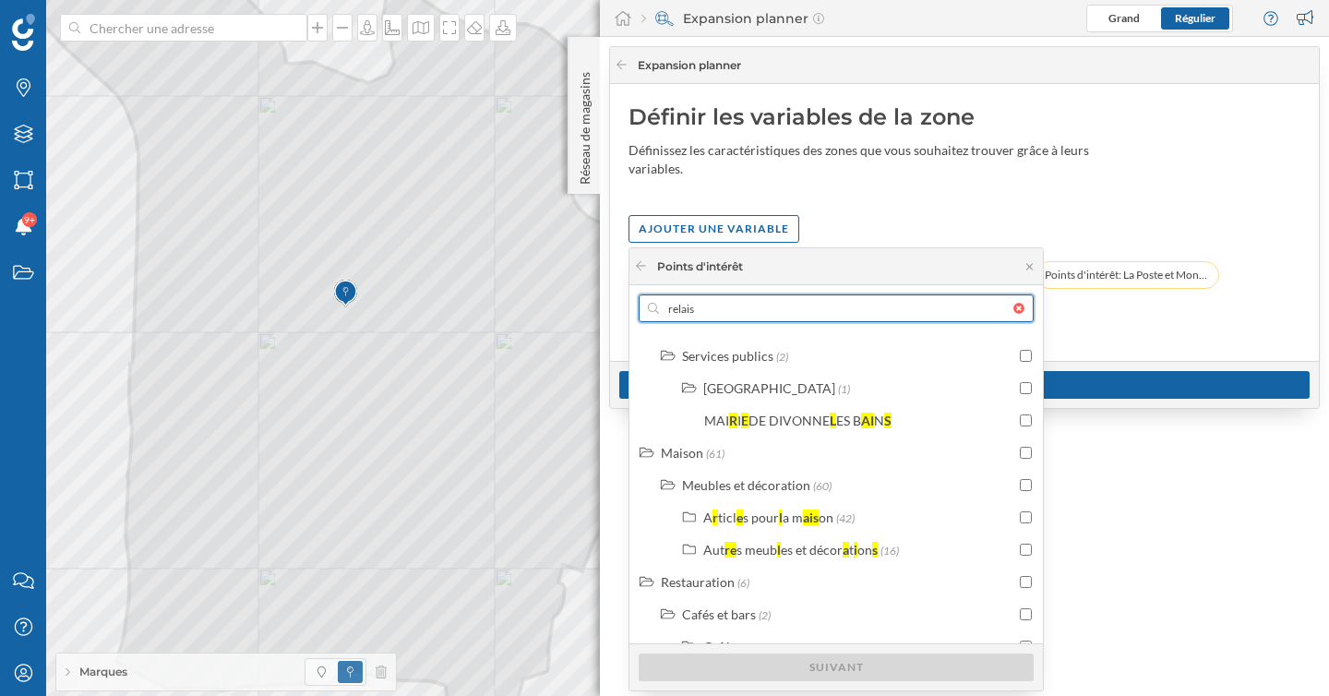
scroll to position [1048, 0]
type input "relais"
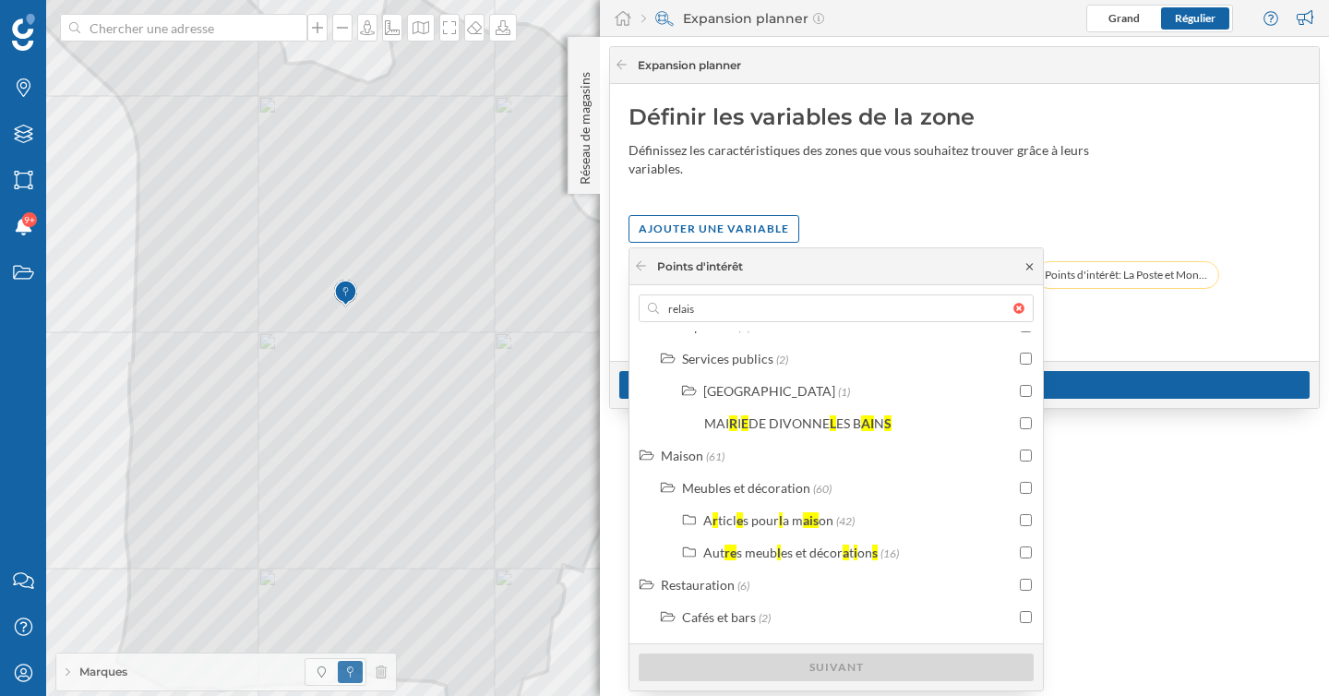
click at [1031, 269] on icon at bounding box center [1029, 266] width 6 height 6
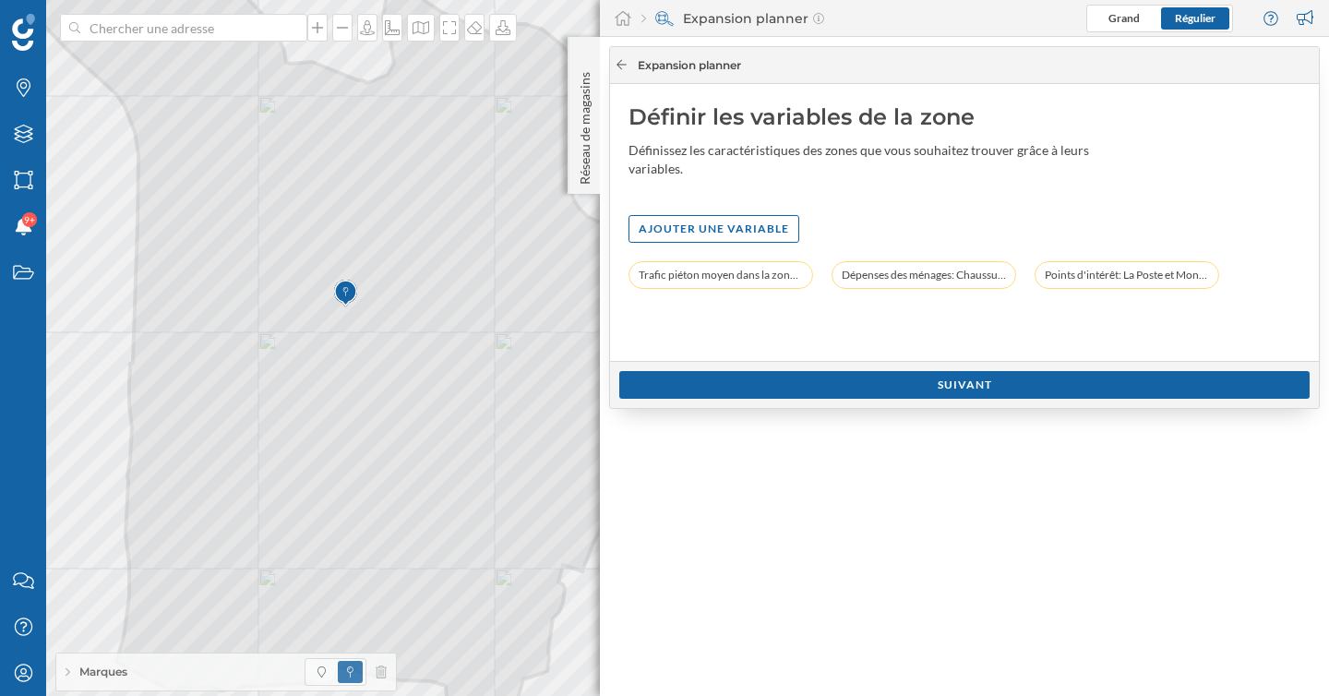
click at [623, 64] on icon at bounding box center [622, 64] width 14 height 11
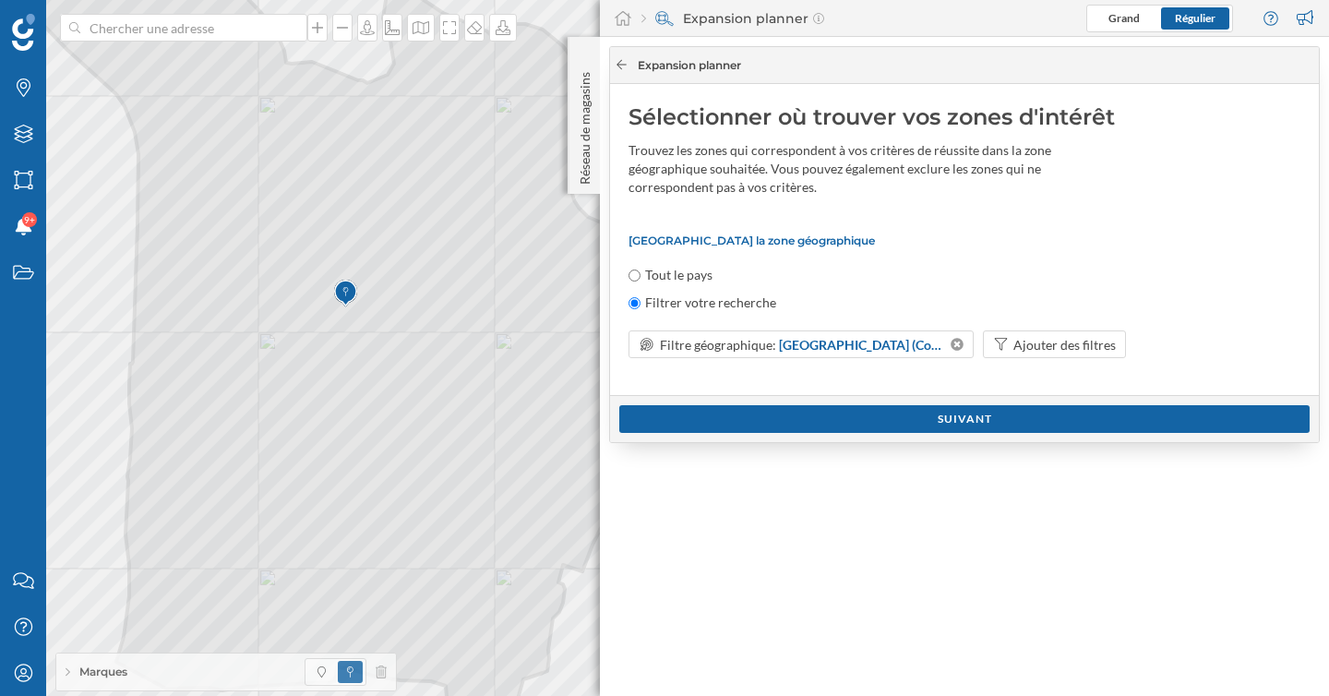
click at [627, 73] on div at bounding box center [622, 65] width 14 height 17
click at [625, 66] on icon at bounding box center [622, 64] width 14 height 11
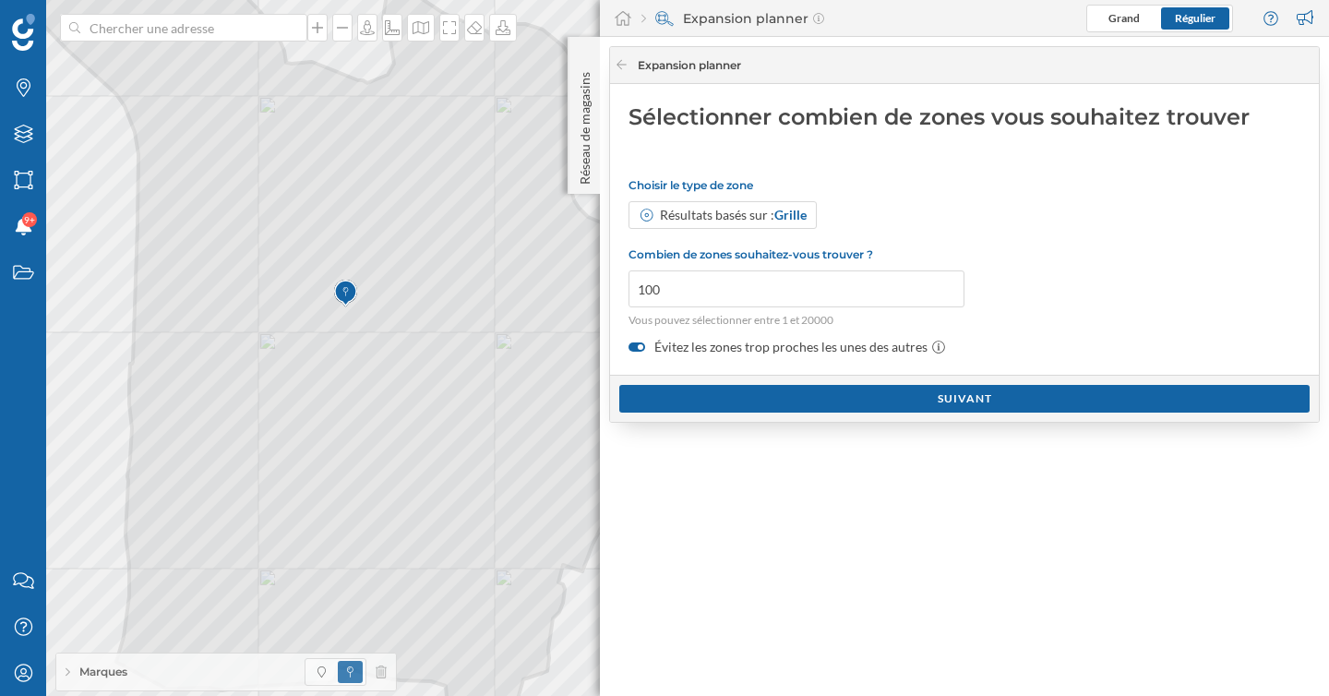
click at [635, 348] on div at bounding box center [637, 346] width 17 height 9
click at [0, 0] on input "Évitez les zones trop proches les unes des autres" at bounding box center [0, 0] width 0 height 0
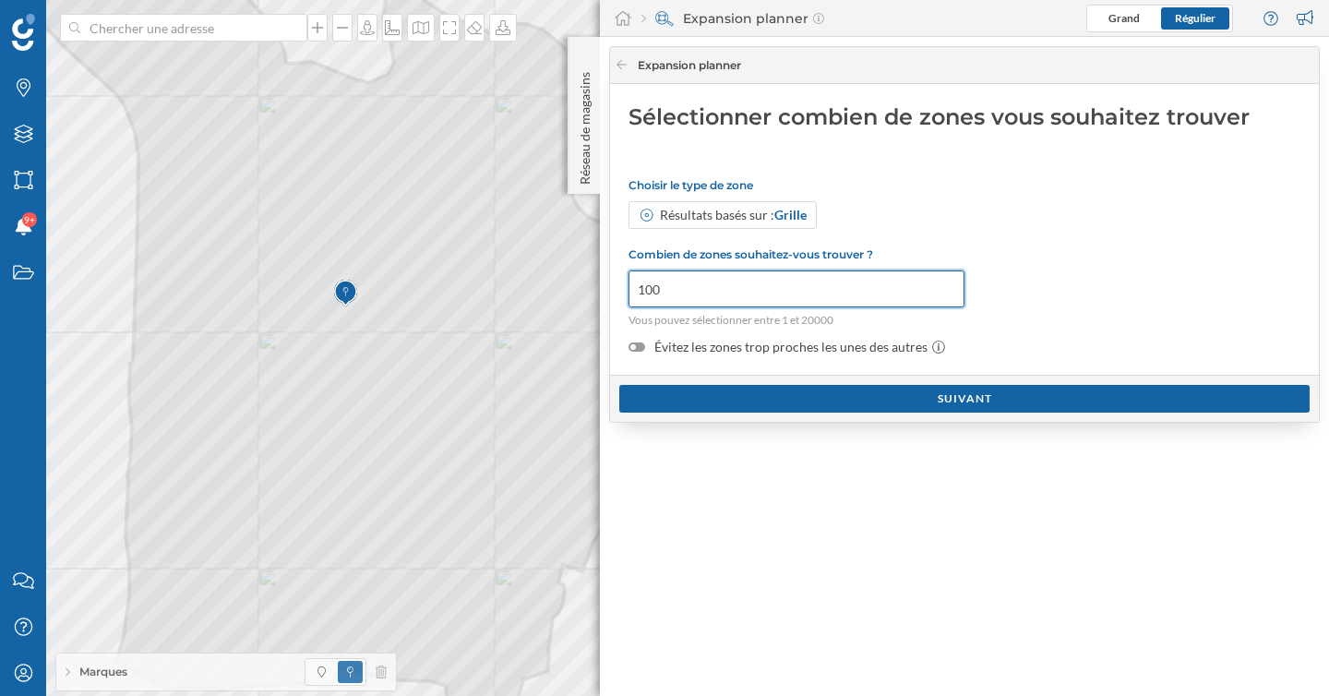
click at [688, 298] on input "100" at bounding box center [797, 288] width 336 height 37
drag, startPoint x: 684, startPoint y: 288, endPoint x: 626, endPoint y: 288, distance: 58.1
click at [626, 288] on div "Sélectionner combien de zones vous souhaitez trouver Choisir le type de zone Ré…" at bounding box center [964, 229] width 709 height 291
type input "2000"
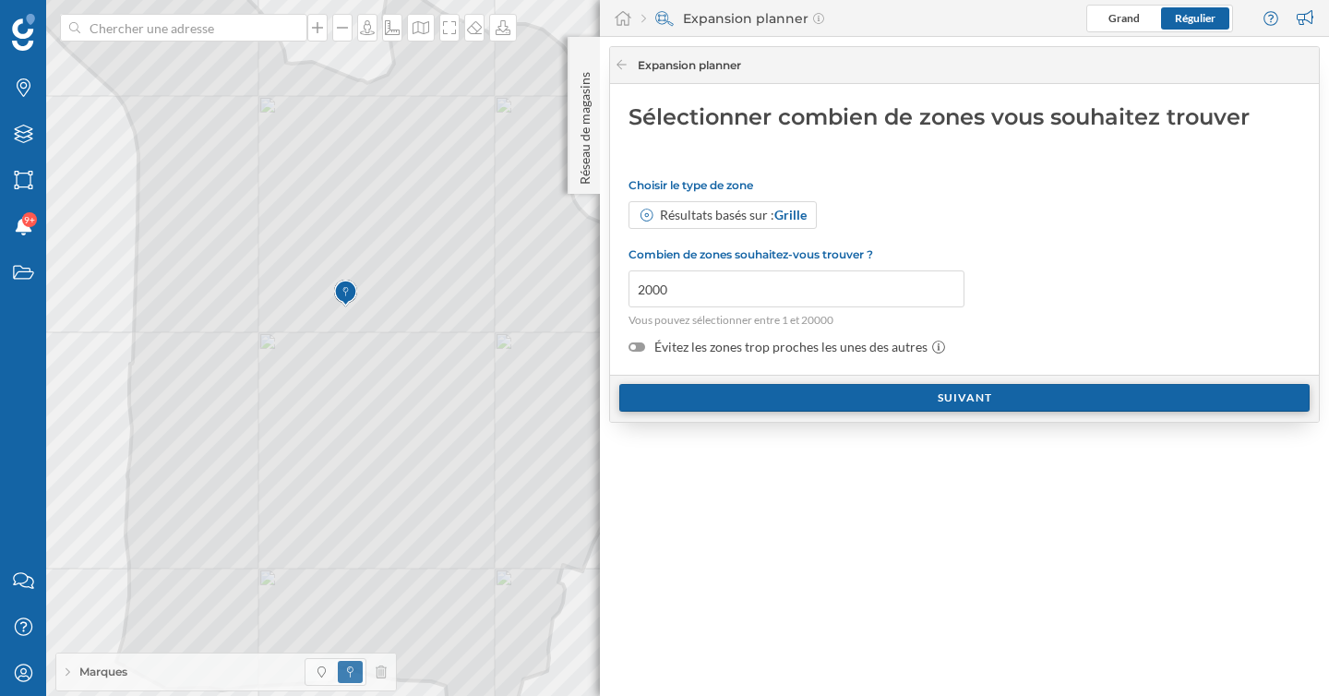
click at [951, 397] on div "Suivant" at bounding box center [964, 398] width 690 height 28
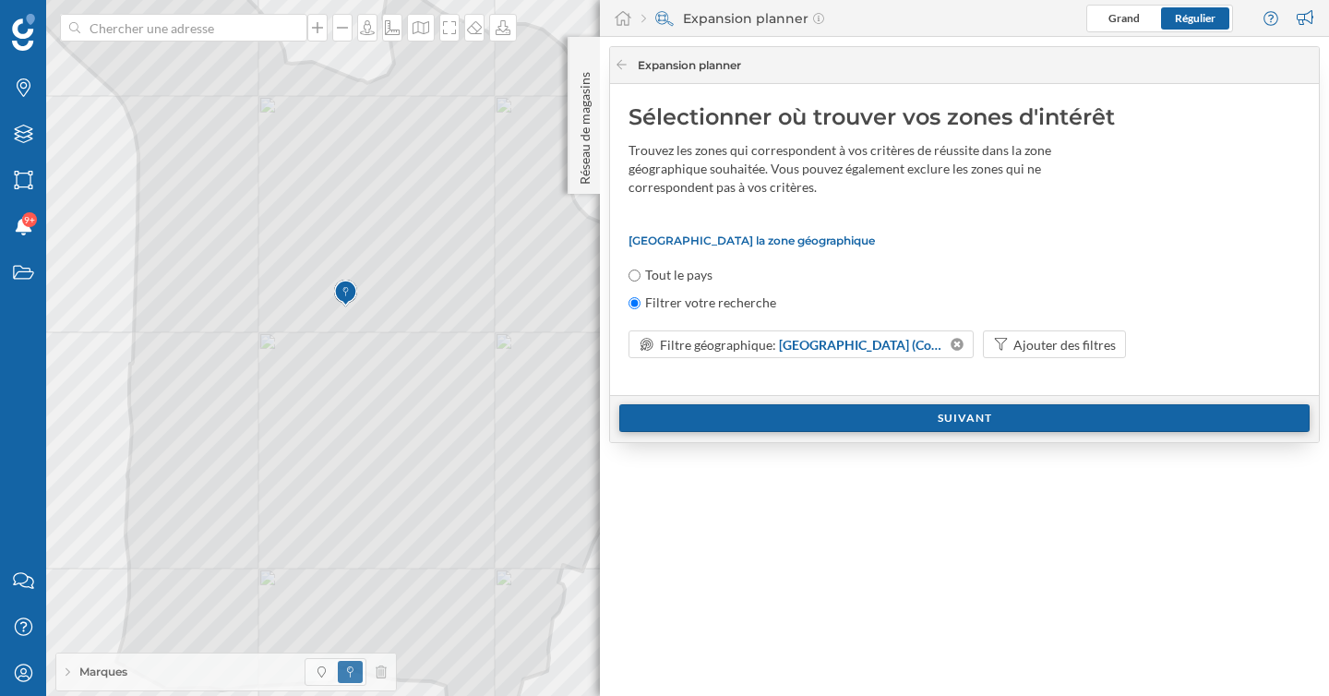
click at [941, 423] on div "Suivant" at bounding box center [964, 418] width 690 height 28
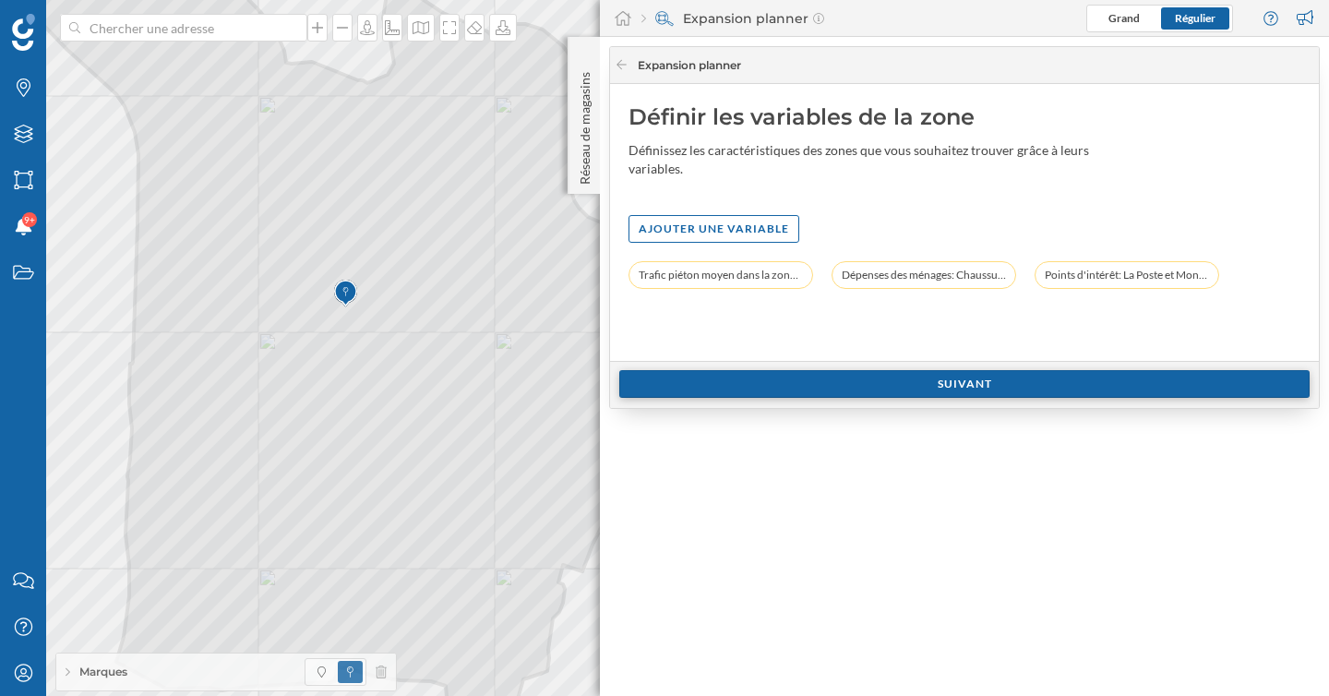
click at [961, 391] on div "Suivant" at bounding box center [964, 384] width 690 height 28
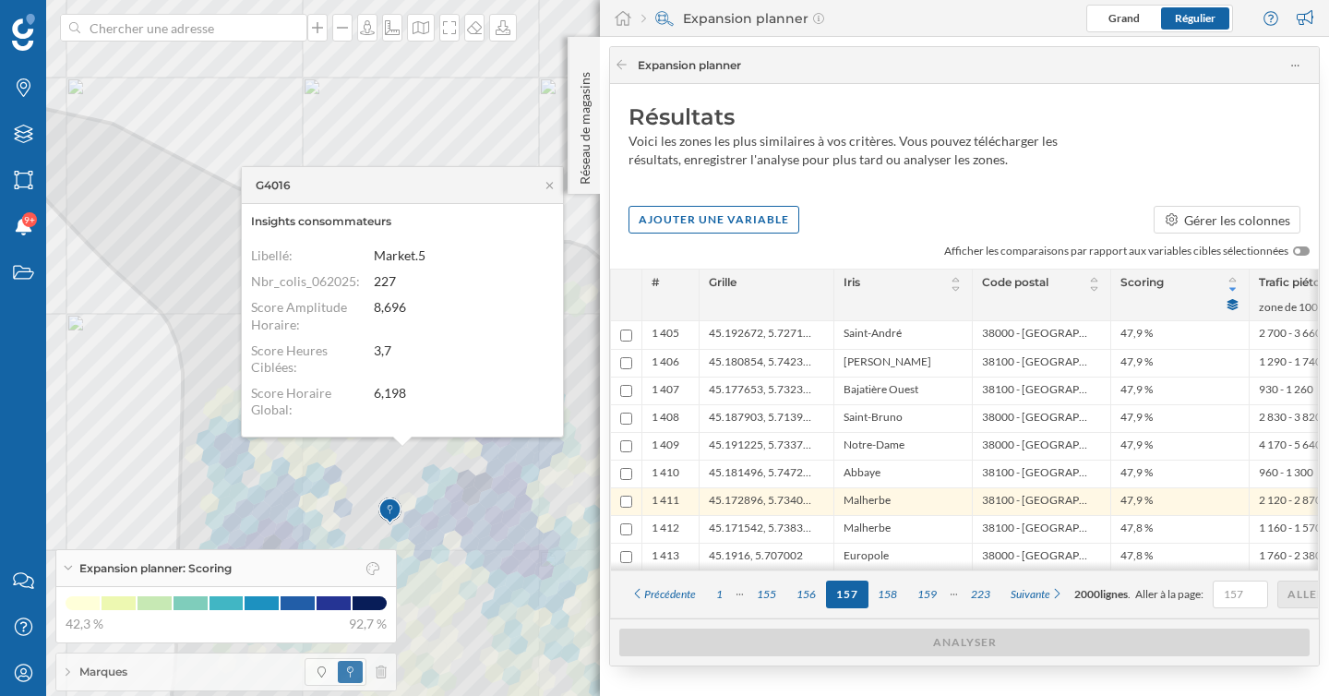
scroll to position [0, 0]
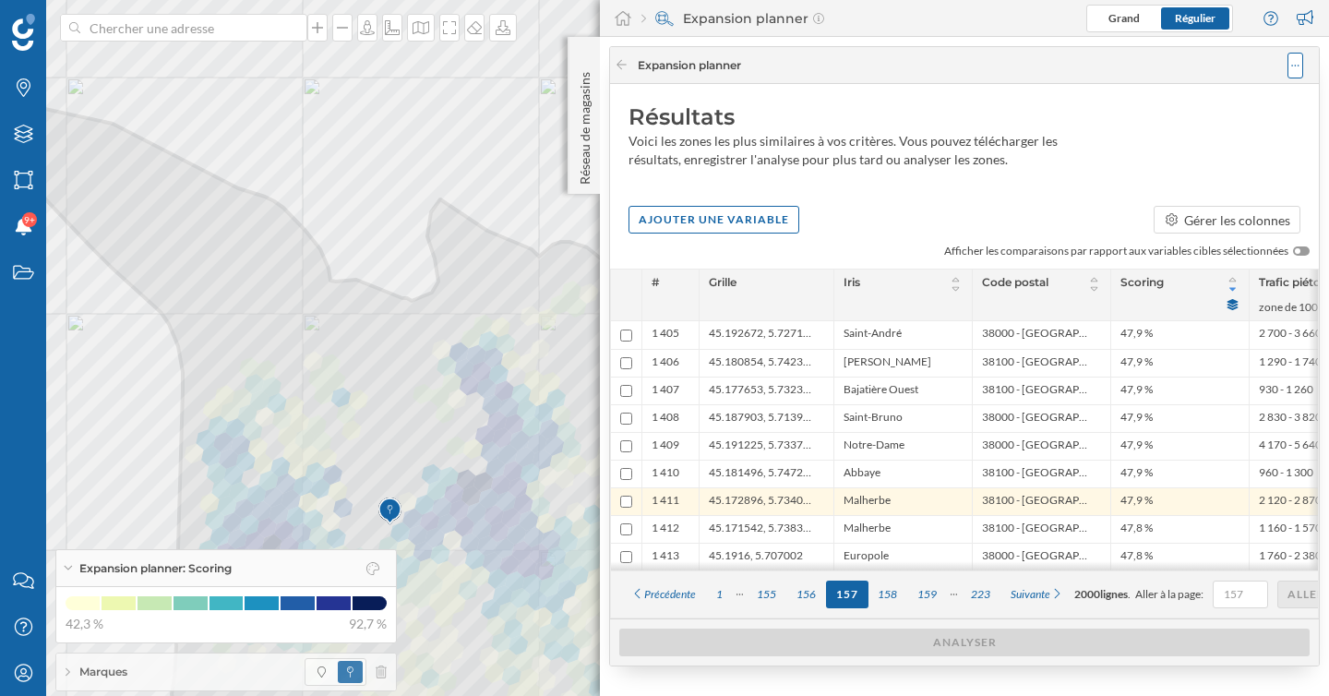
click at [1298, 66] on icon at bounding box center [1295, 65] width 8 height 13
click at [1258, 136] on div "Enregistrer l'analyse" at bounding box center [1221, 139] width 141 height 19
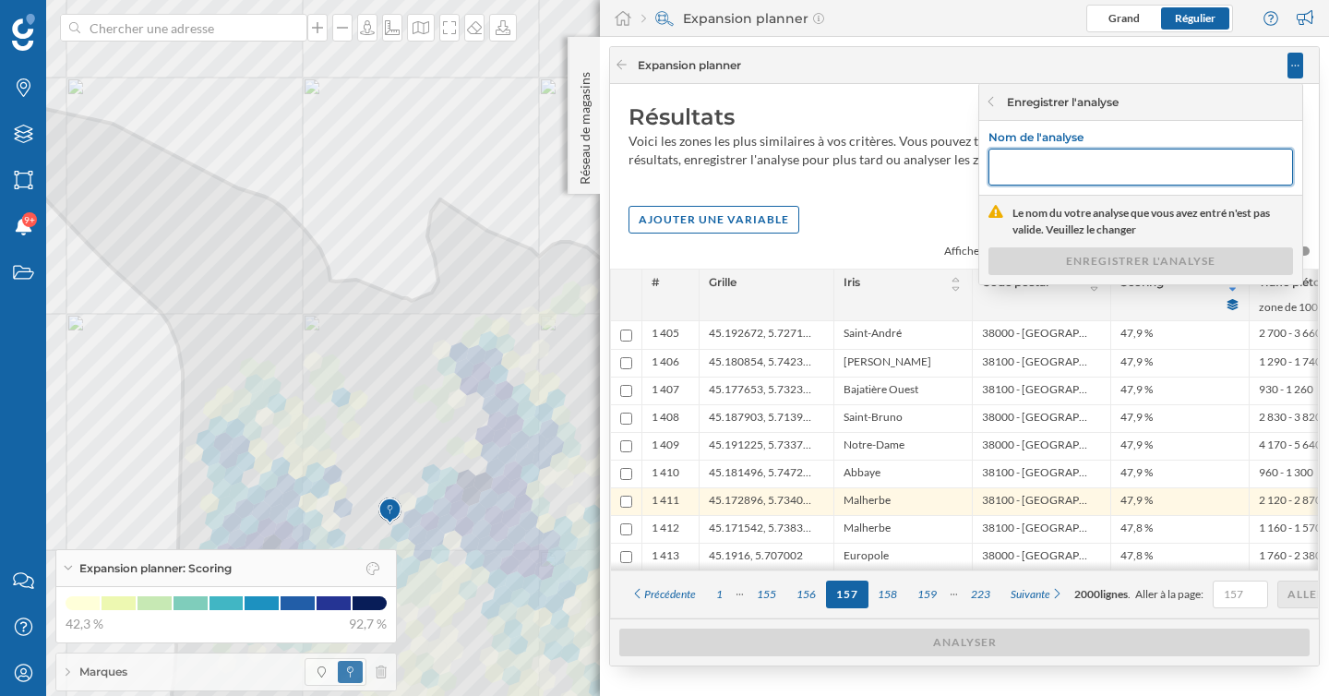
click at [1084, 162] on input "text" at bounding box center [1140, 167] width 305 height 37
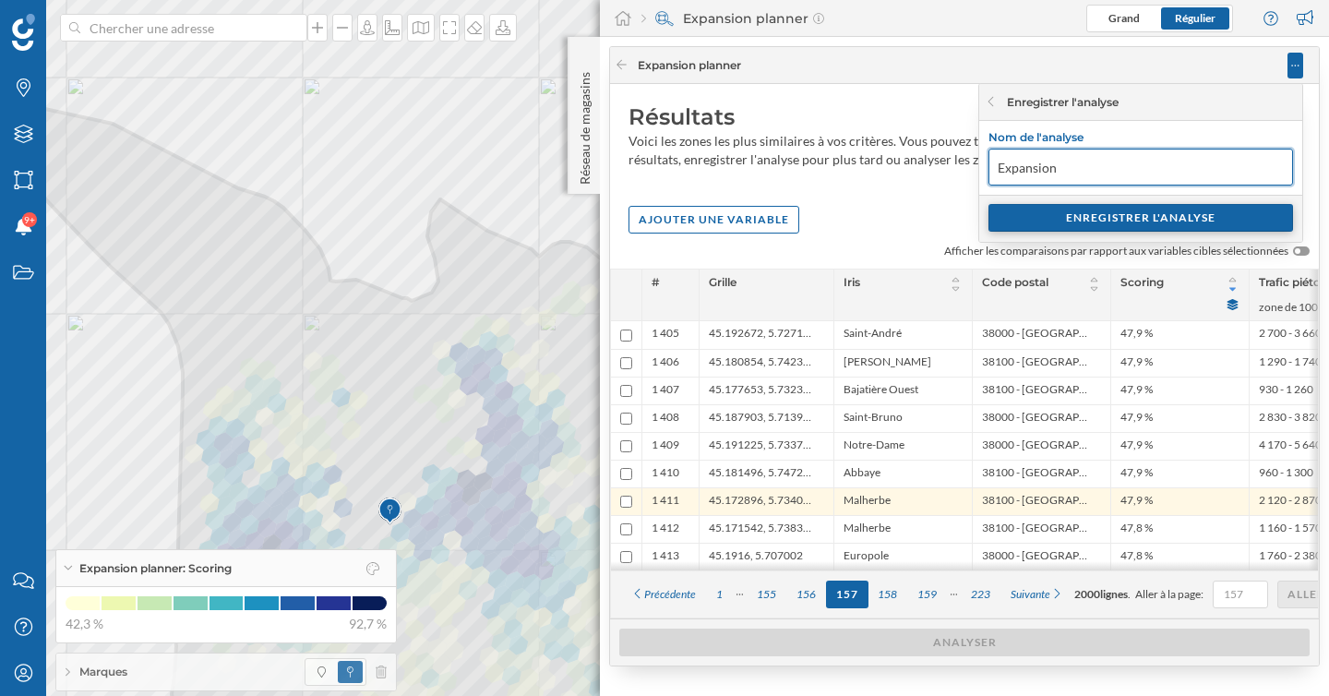
type input "Expansion"
click at [1099, 220] on div "ENREGISTRER L'ANALYSE" at bounding box center [1140, 218] width 305 height 28
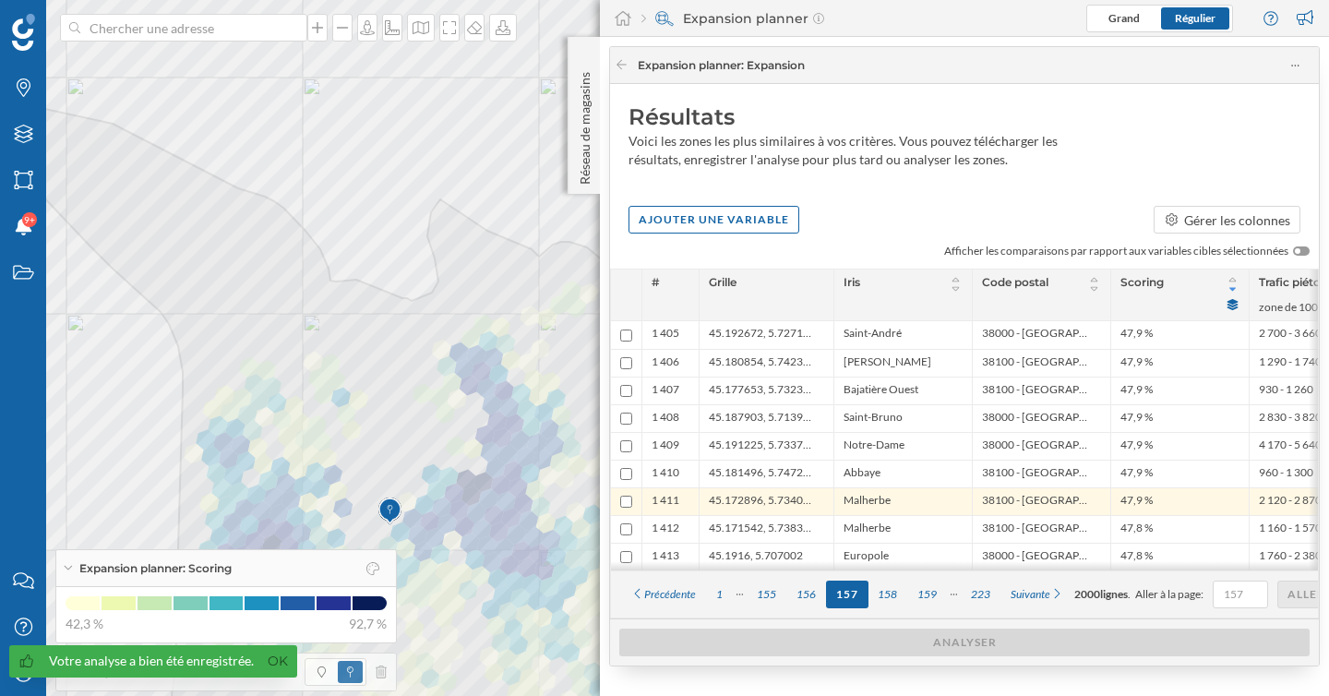
click at [67, 571] on div "Expansion planner: Scoring" at bounding box center [226, 568] width 340 height 37
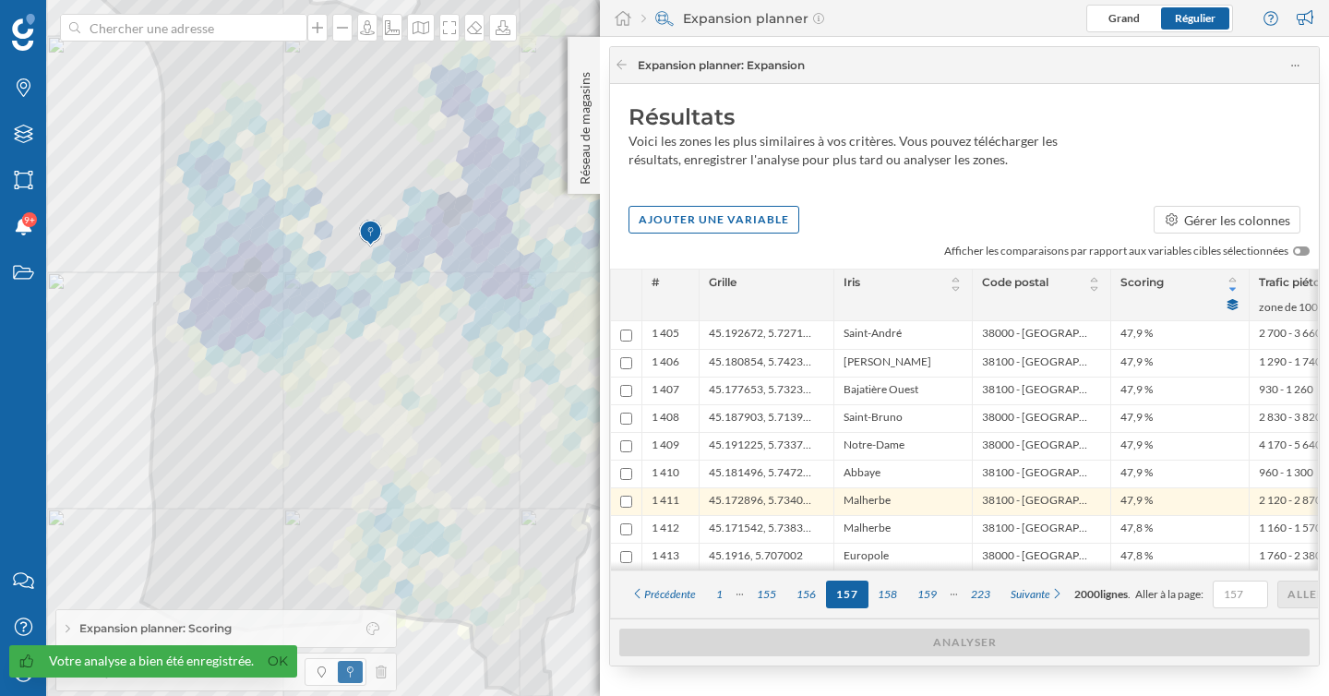
click at [641, 19] on icon at bounding box center [643, 18] width 5 height 9
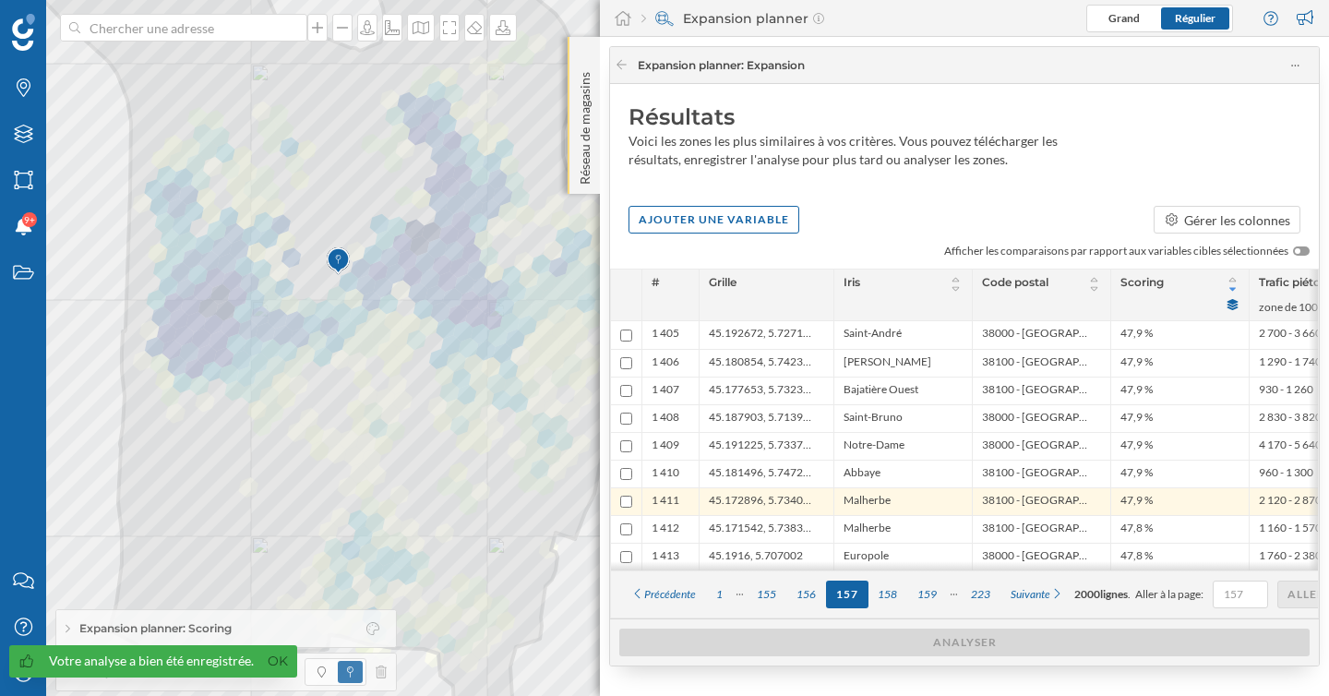
click at [587, 78] on p "Réseau de magasins" at bounding box center [585, 125] width 18 height 120
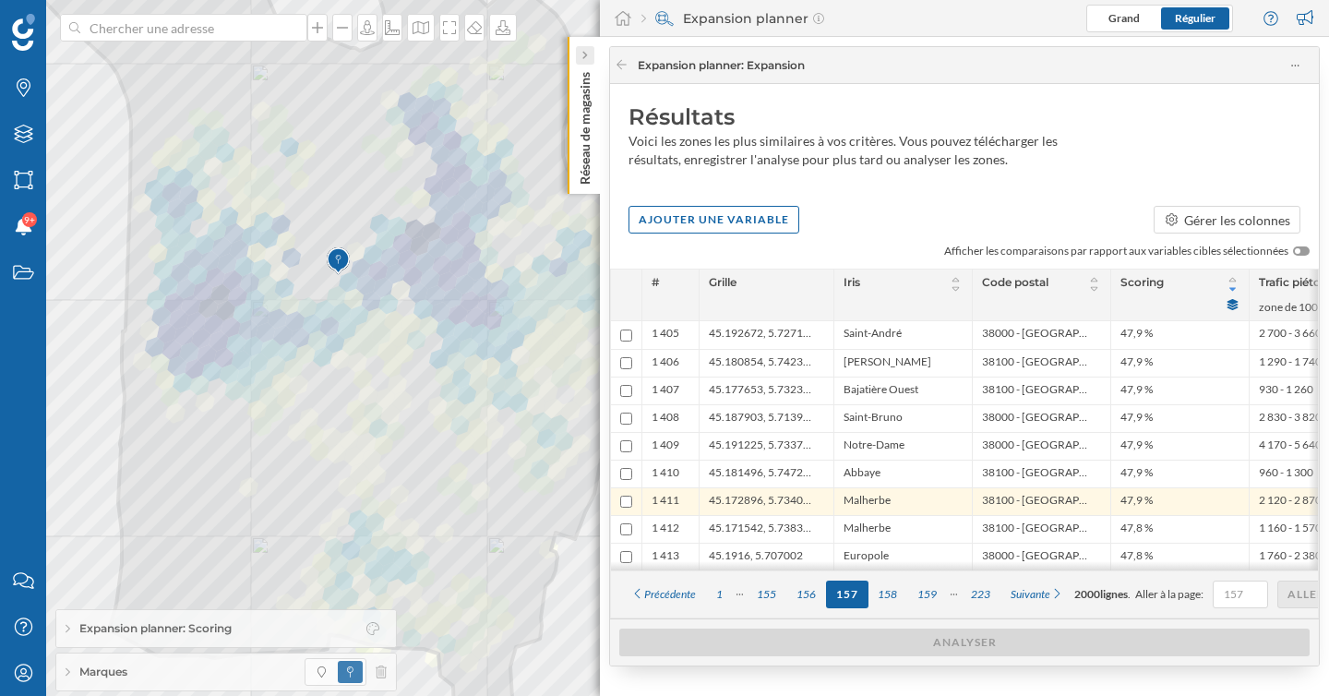
click at [588, 54] on div at bounding box center [585, 55] width 18 height 18
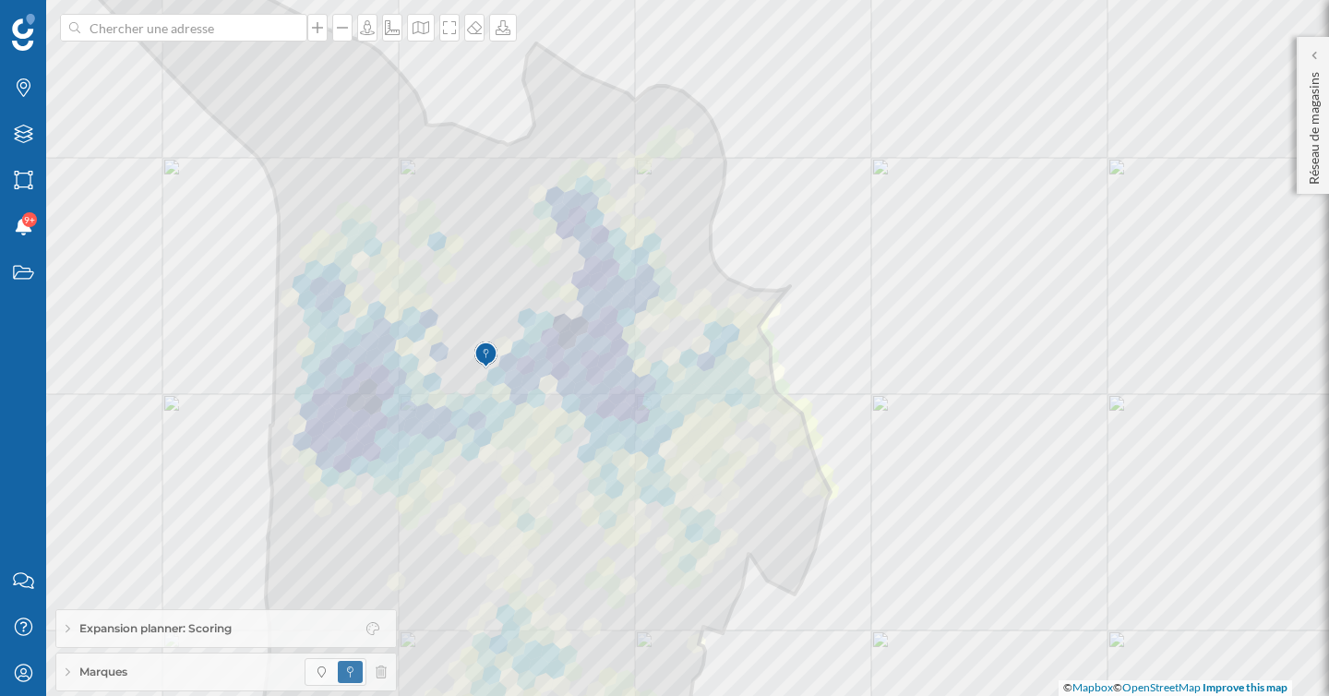
click at [65, 632] on div "Expansion planner: Scoring" at bounding box center [226, 628] width 340 height 37
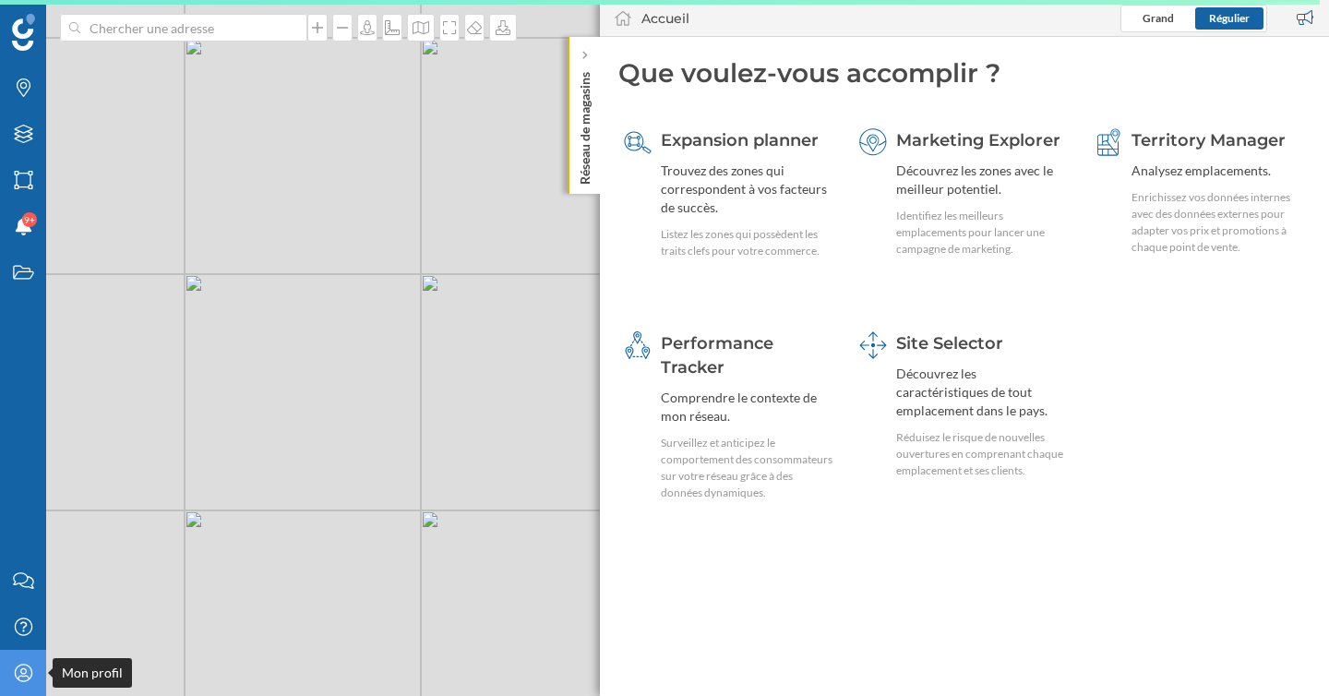
click at [16, 671] on icon "Mon profil" at bounding box center [23, 673] width 23 height 18
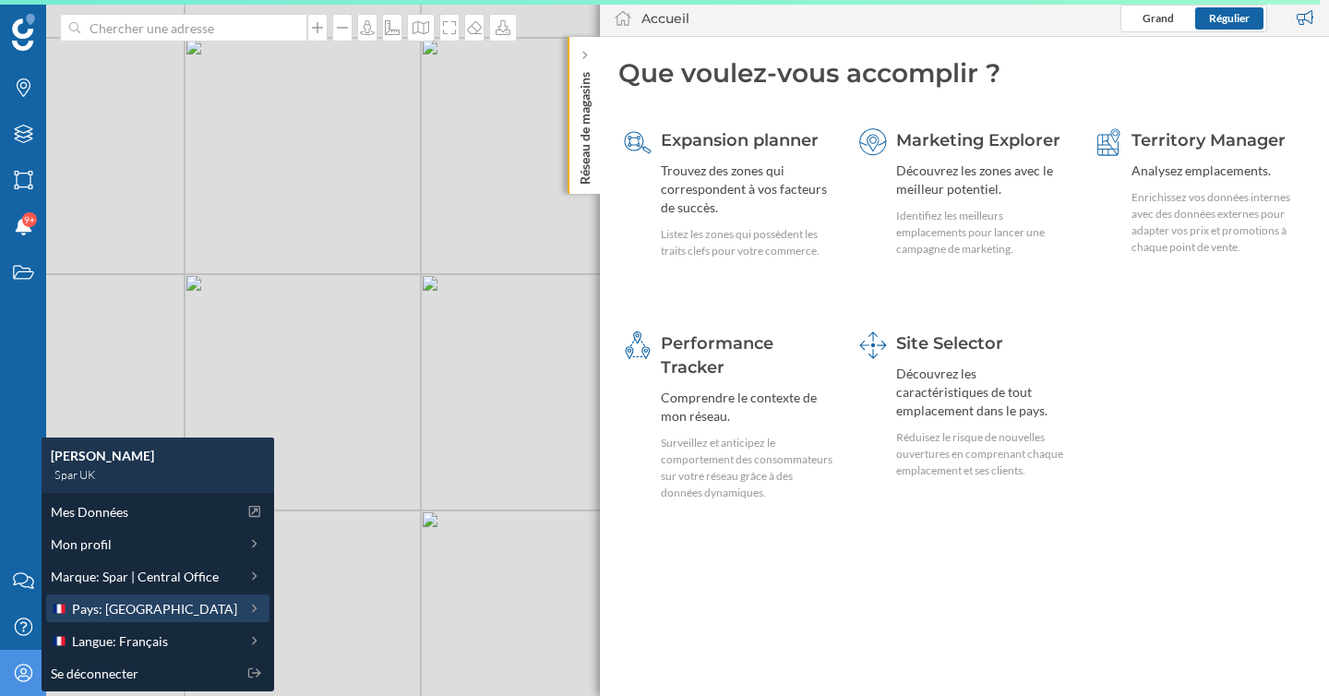
click at [128, 610] on span "Pays: [GEOGRAPHIC_DATA]" at bounding box center [154, 608] width 165 height 19
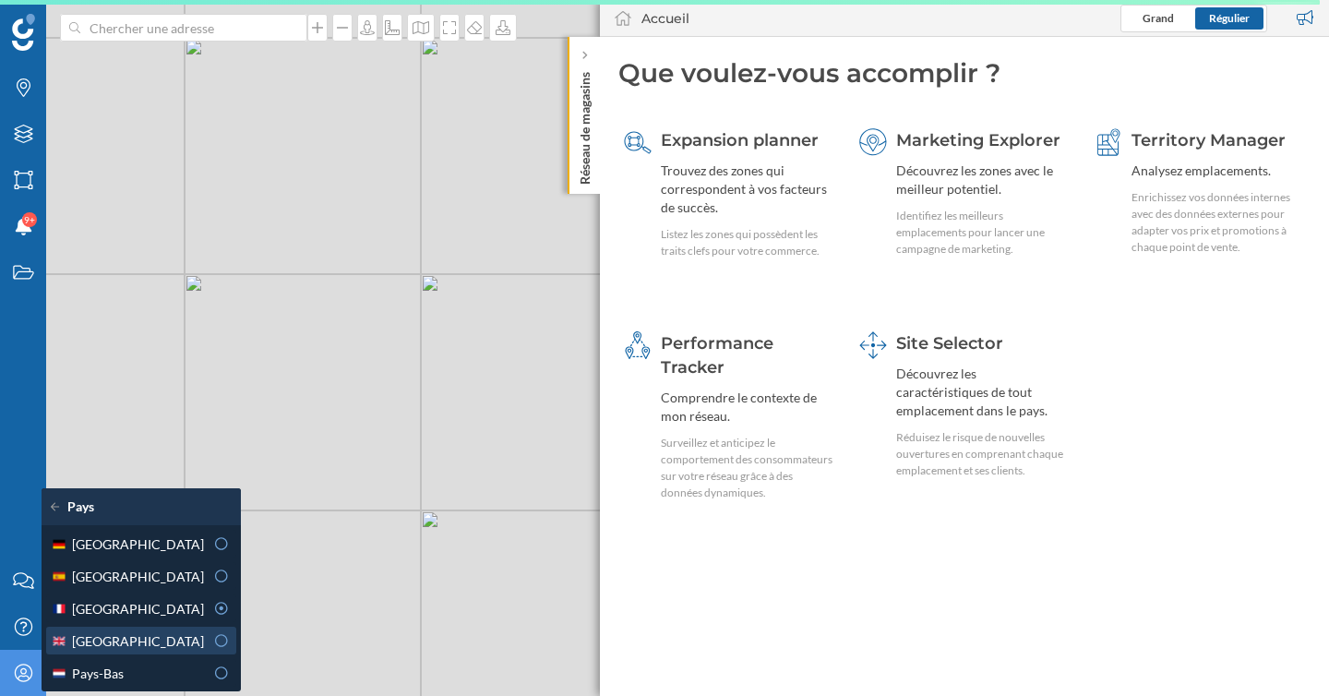
click at [131, 637] on span "[GEOGRAPHIC_DATA]" at bounding box center [138, 640] width 132 height 19
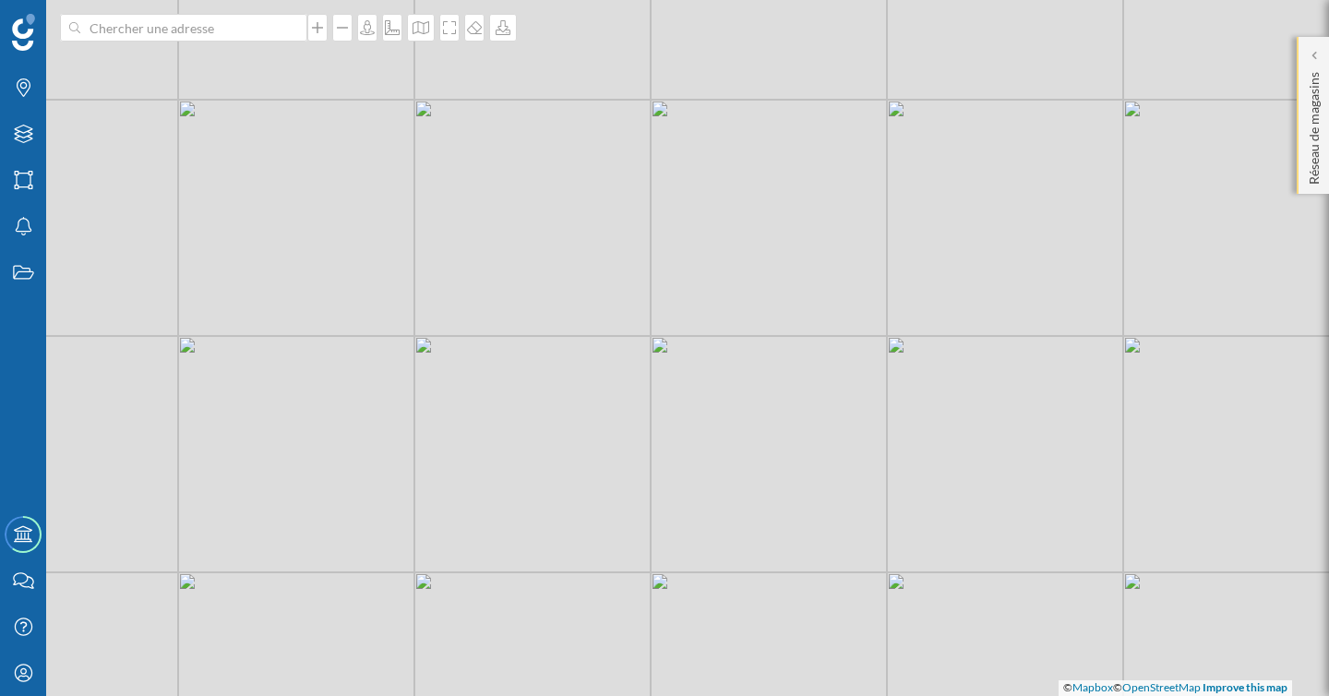
click at [1323, 59] on div "Réseau de magasins" at bounding box center [1313, 115] width 32 height 157
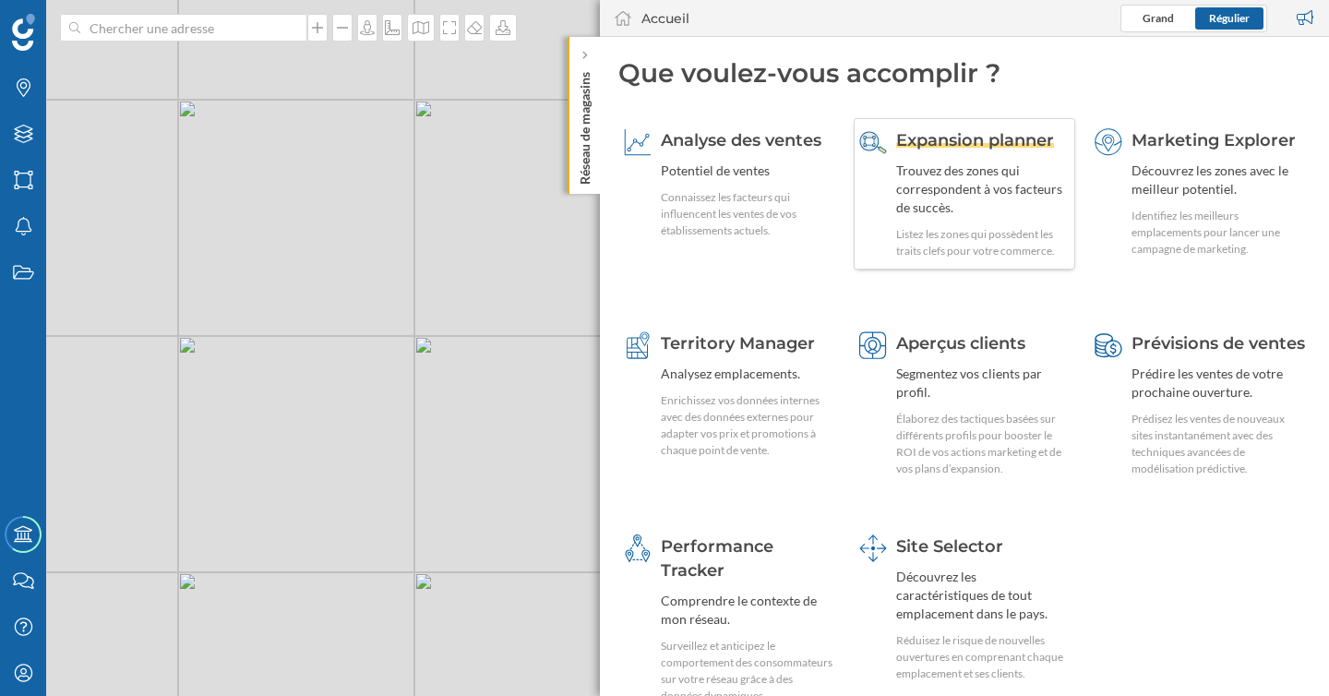
click at [946, 196] on div "Trouvez des zones qui correspondent à vos facteurs de succès." at bounding box center [983, 189] width 174 height 55
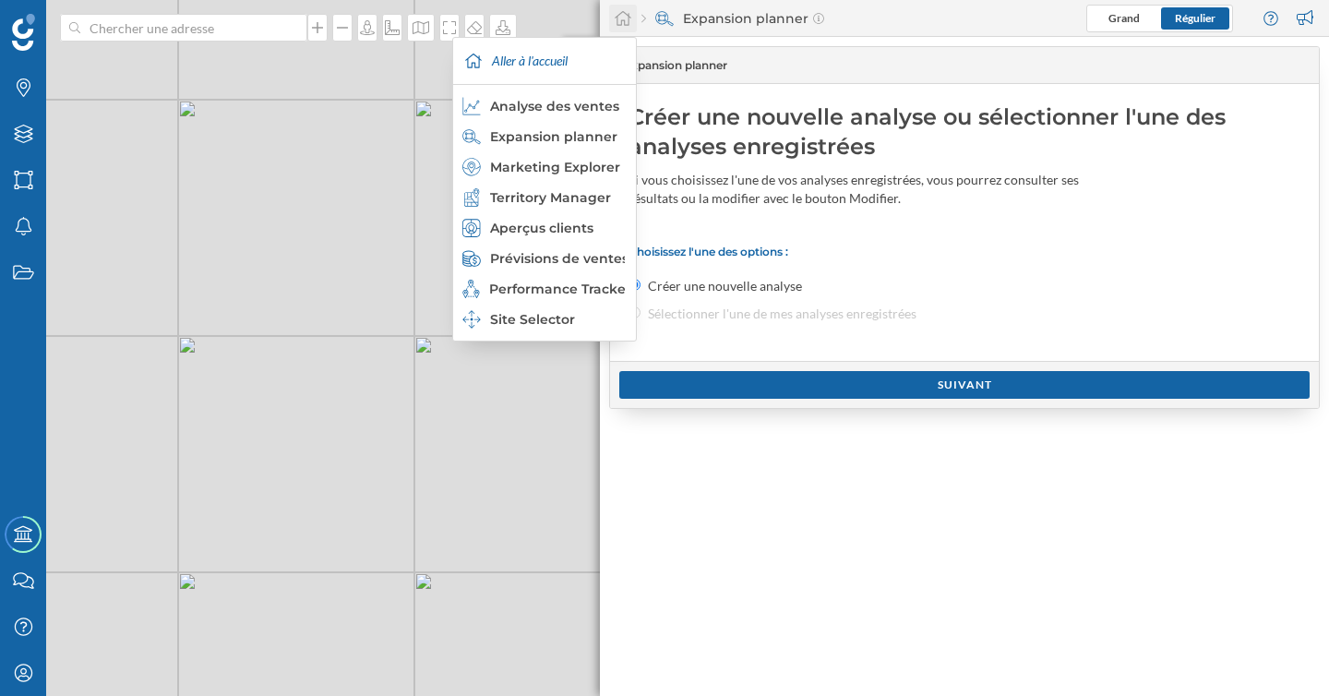
click at [628, 22] on icon at bounding box center [623, 18] width 18 height 17
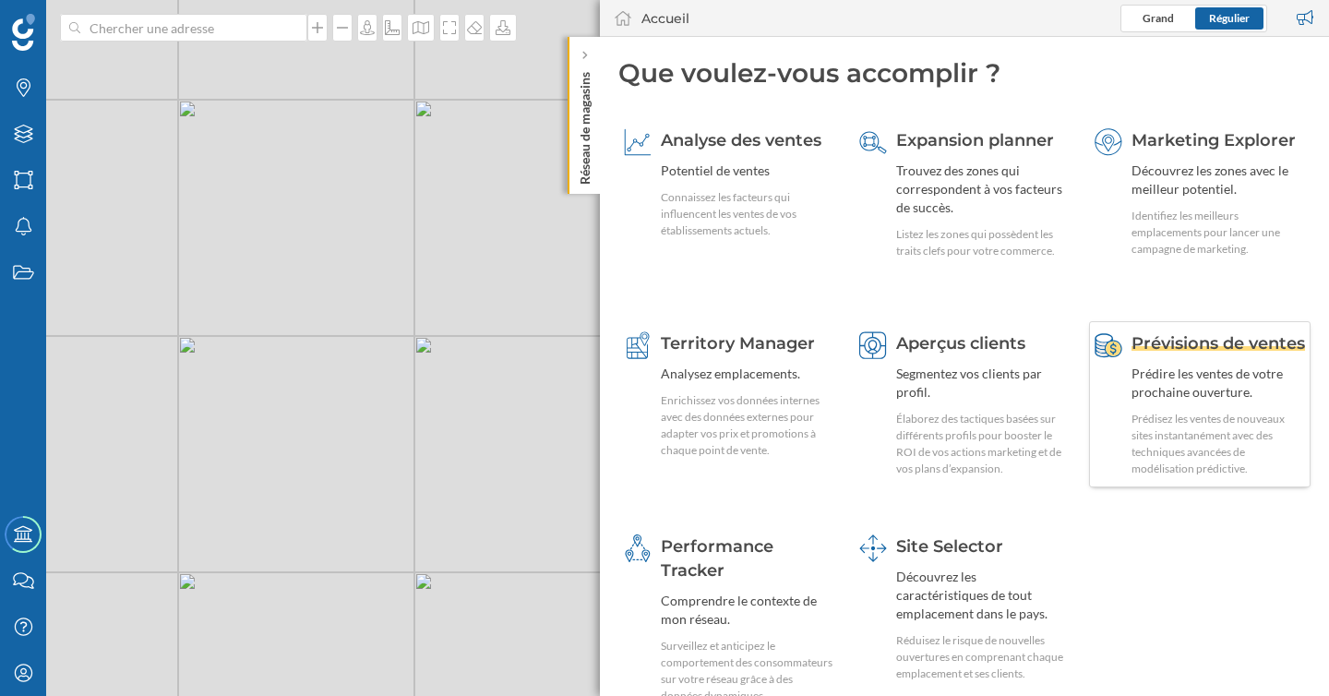
click at [1182, 473] on div "Prédisez les ventes de nouveaux sites instantanément avec des techniques avancé…" at bounding box center [1219, 444] width 174 height 66
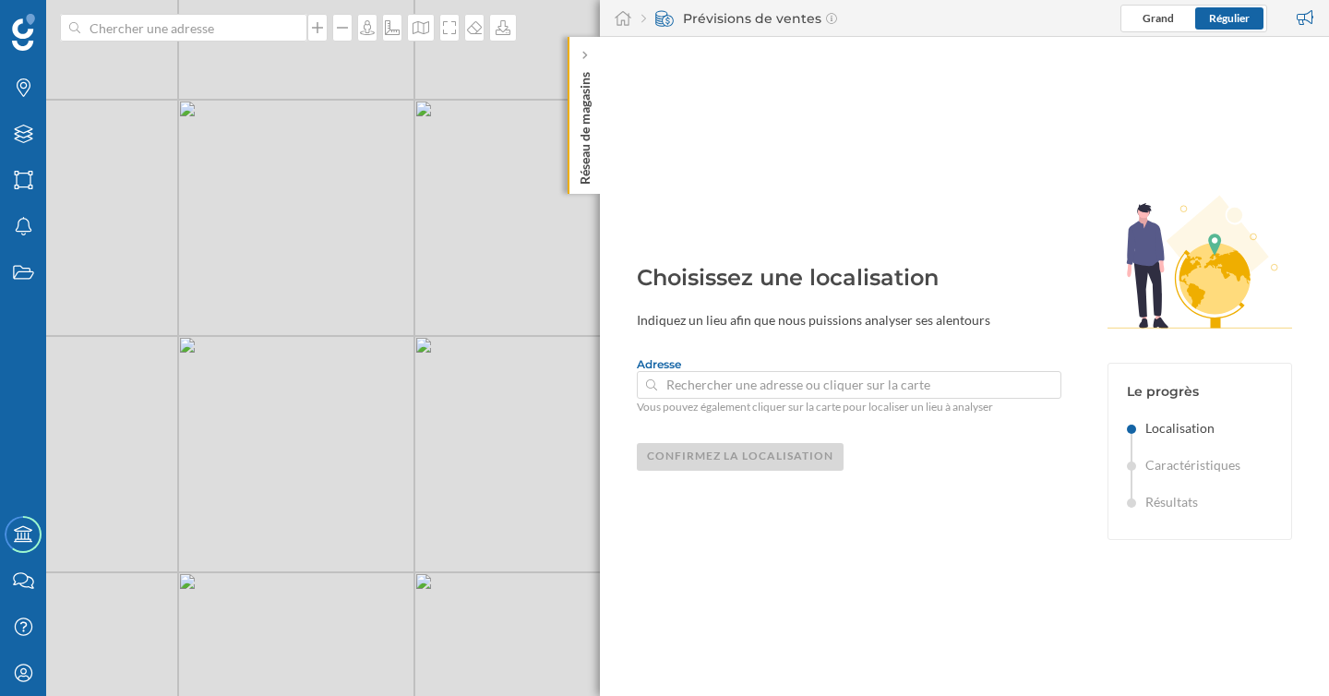
click at [891, 397] on input at bounding box center [849, 385] width 384 height 28
drag, startPoint x: 557, startPoint y: 466, endPoint x: 396, endPoint y: 425, distance: 165.6
click at [408, 438] on div "© Mapbox © OpenStreetMap Improve this map" at bounding box center [664, 348] width 1329 height 696
drag, startPoint x: 505, startPoint y: 281, endPoint x: 537, endPoint y: 531, distance: 252.2
click at [511, 437] on div "© Mapbox © OpenStreetMap Improve this map" at bounding box center [664, 348] width 1329 height 696
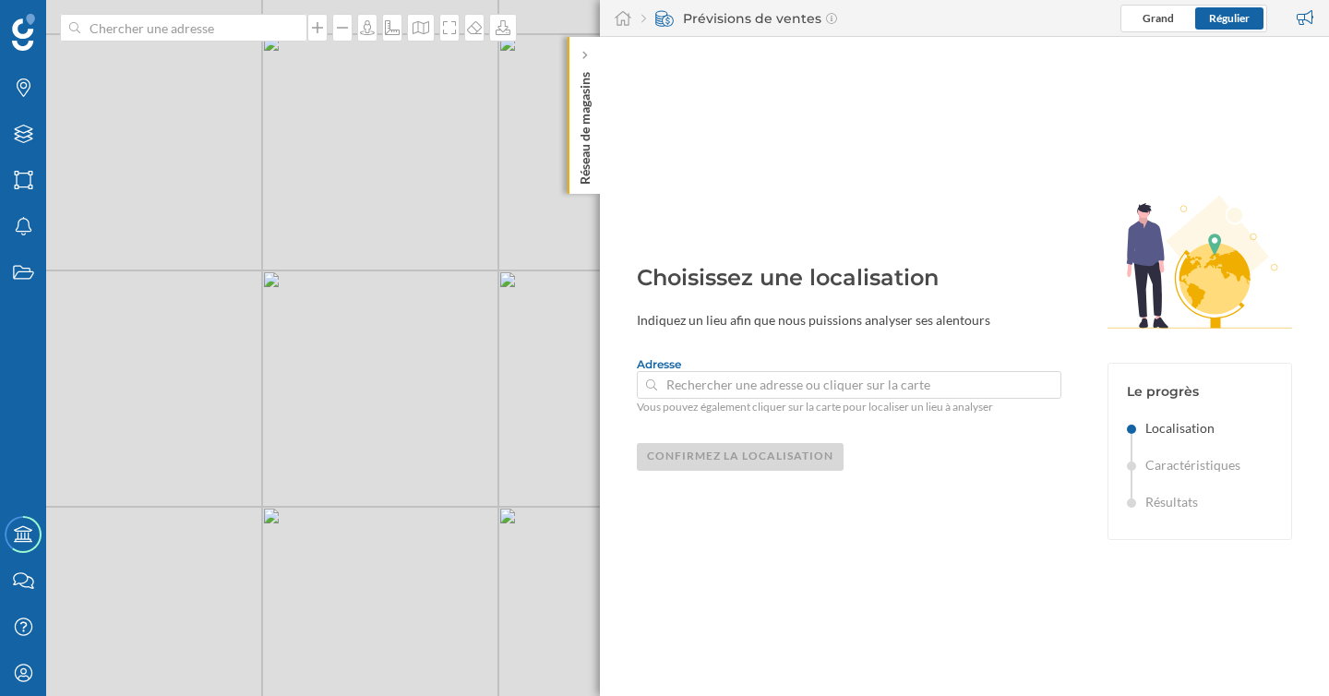
click at [267, 432] on div "© Mapbox © OpenStreetMap Improve this map" at bounding box center [664, 348] width 1329 height 696
type input "[STREET_ADDRESS]"
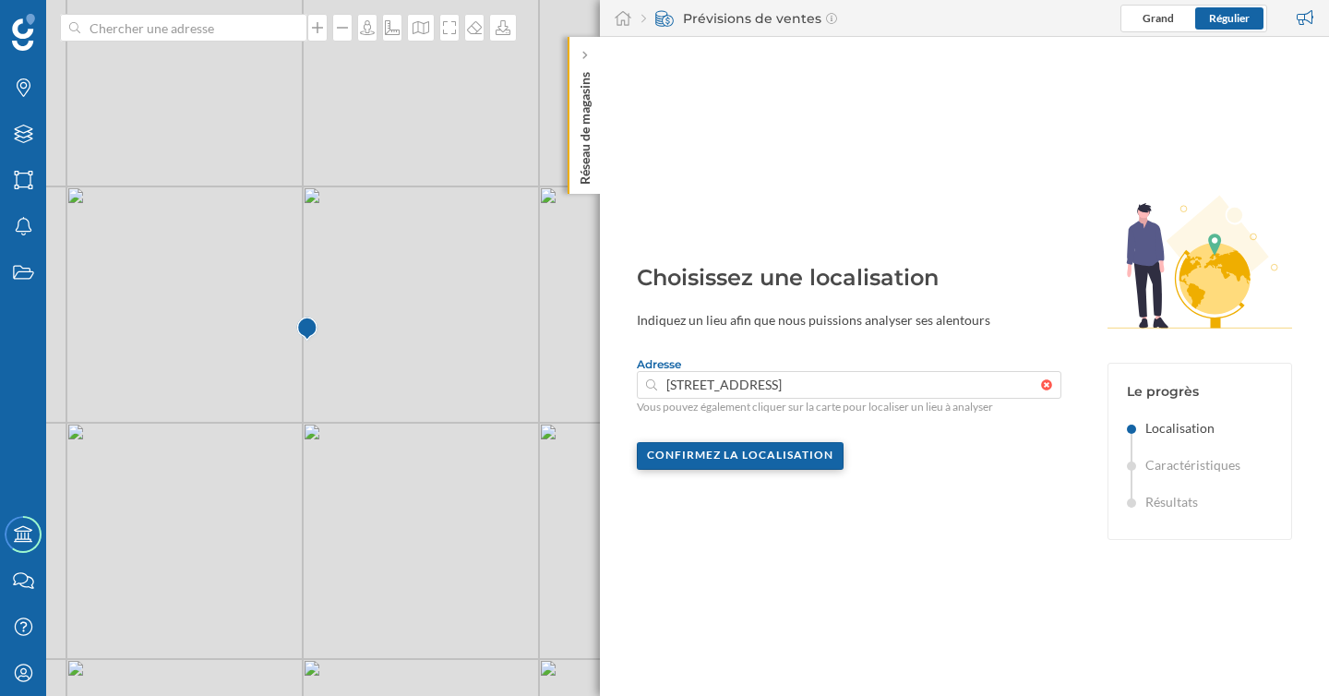
click at [748, 452] on div "Confirmez la localisation" at bounding box center [740, 456] width 207 height 28
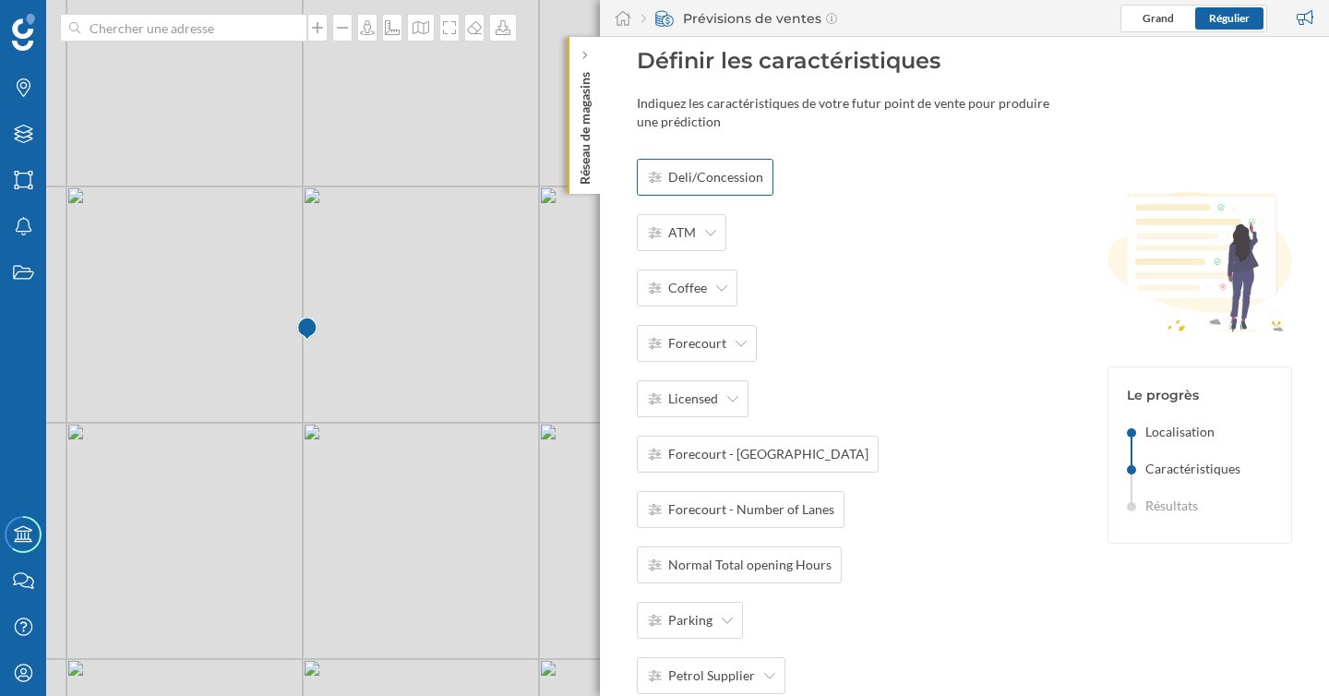
click at [736, 183] on span "Deli/Concession" at bounding box center [715, 177] width 95 height 18
click at [839, 247] on div "Annuler OK ATM Coffee Forecourt Licensed Forecourt - Number of Islands Forecour…" at bounding box center [785, 593] width 297 height 868
click at [784, 180] on input "Annuler OK" at bounding box center [749, 177] width 162 height 37
click at [651, 180] on icon at bounding box center [655, 177] width 13 height 11
click at [657, 178] on icon at bounding box center [655, 177] width 13 height 11
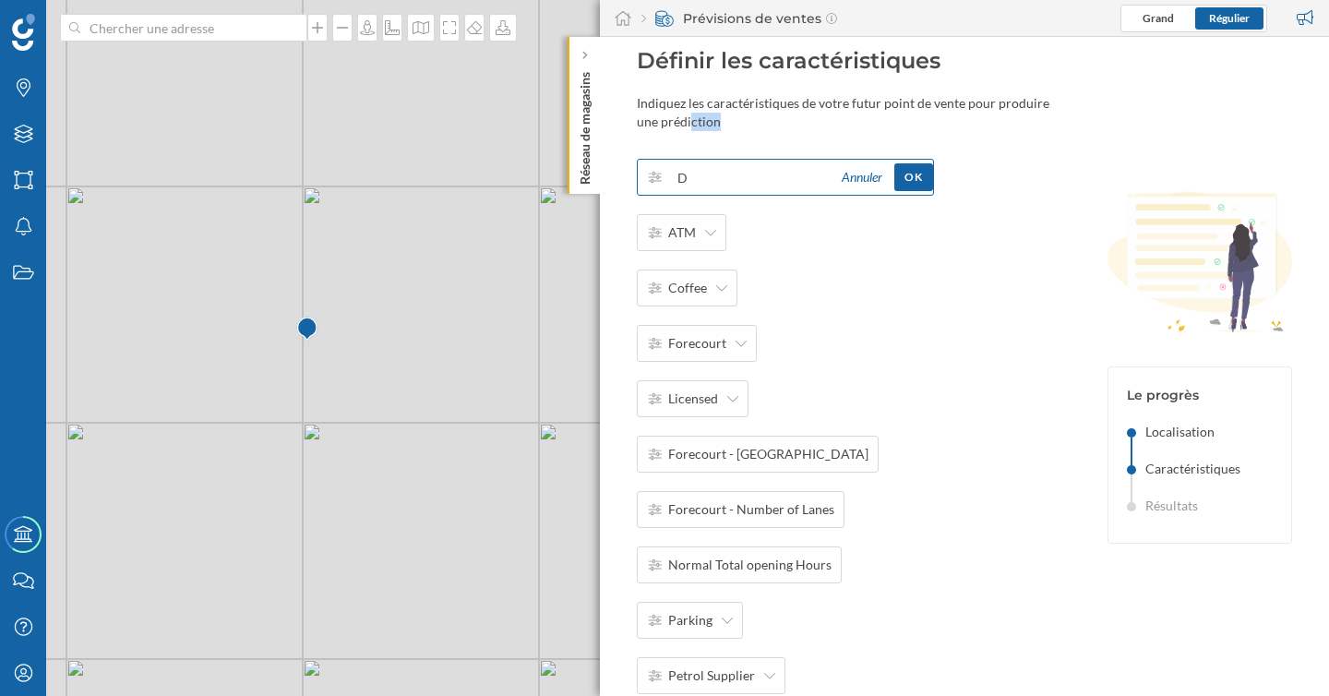
click at [657, 178] on icon at bounding box center [655, 177] width 13 height 11
click at [702, 176] on input "D" at bounding box center [749, 177] width 162 height 37
type input "Deli"
click at [681, 240] on span "ATM" at bounding box center [682, 232] width 28 height 18
click at [696, 306] on div "No" at bounding box center [706, 307] width 118 height 19
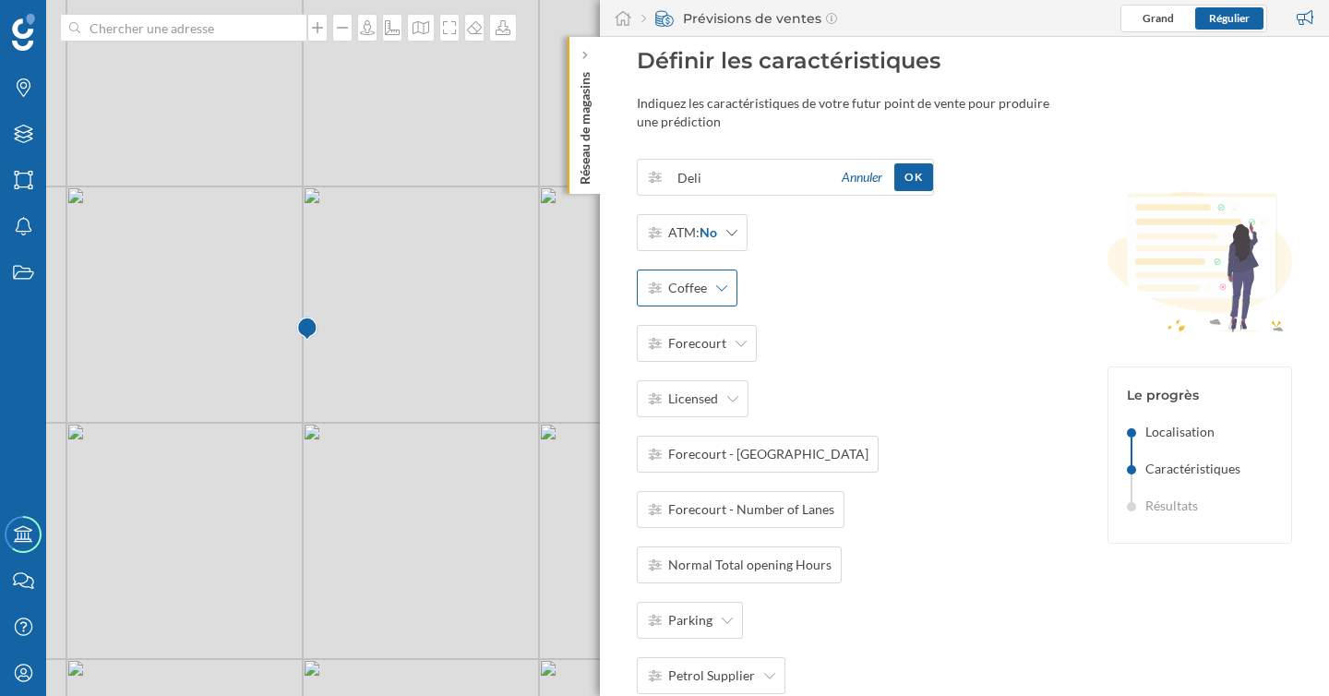
click at [716, 299] on div "Coffee" at bounding box center [687, 287] width 101 height 37
click at [713, 339] on div "Yes" at bounding box center [706, 330] width 118 height 19
click at [736, 348] on icon at bounding box center [741, 343] width 11 height 13
click at [729, 389] on div "Yes" at bounding box center [706, 386] width 118 height 19
click at [721, 401] on div "Licensed" at bounding box center [693, 398] width 112 height 37
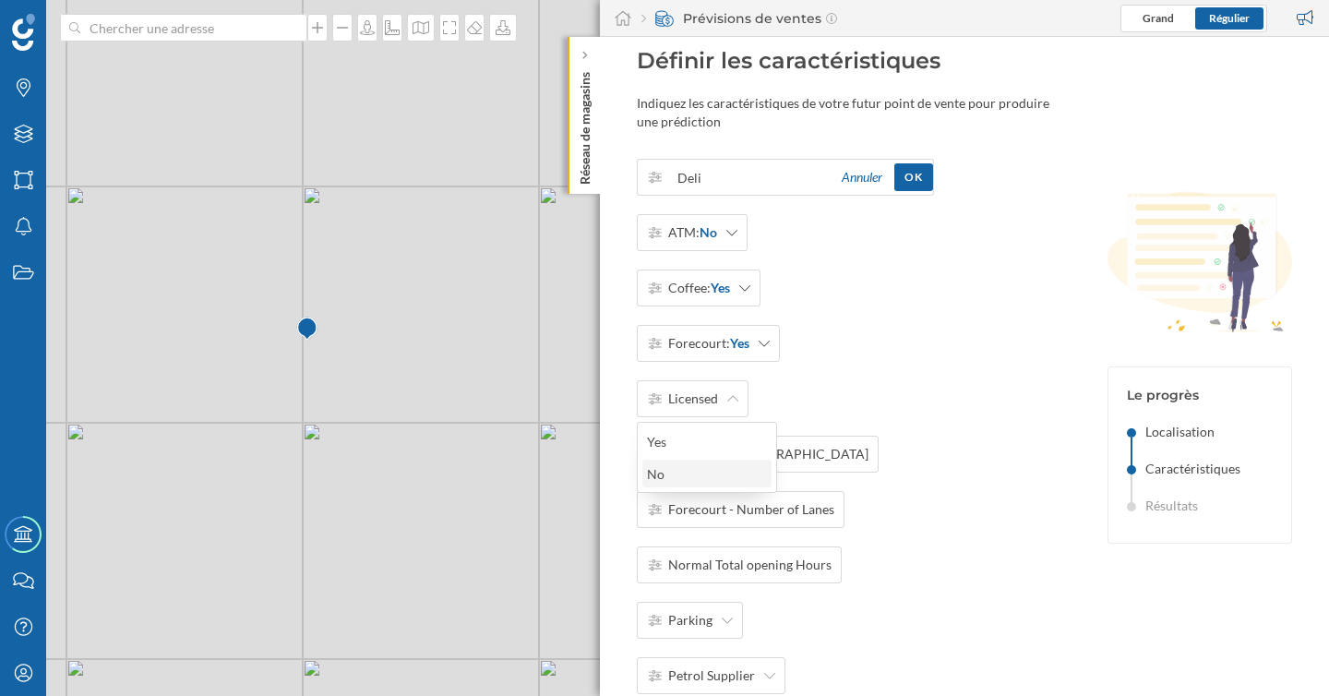
click at [722, 472] on div "No" at bounding box center [706, 473] width 118 height 19
click at [763, 461] on span "Forecourt - [GEOGRAPHIC_DATA]" at bounding box center [768, 454] width 200 height 18
type input "0"
click at [786, 514] on span "Forecourt - Number of Lanes" at bounding box center [751, 509] width 166 height 18
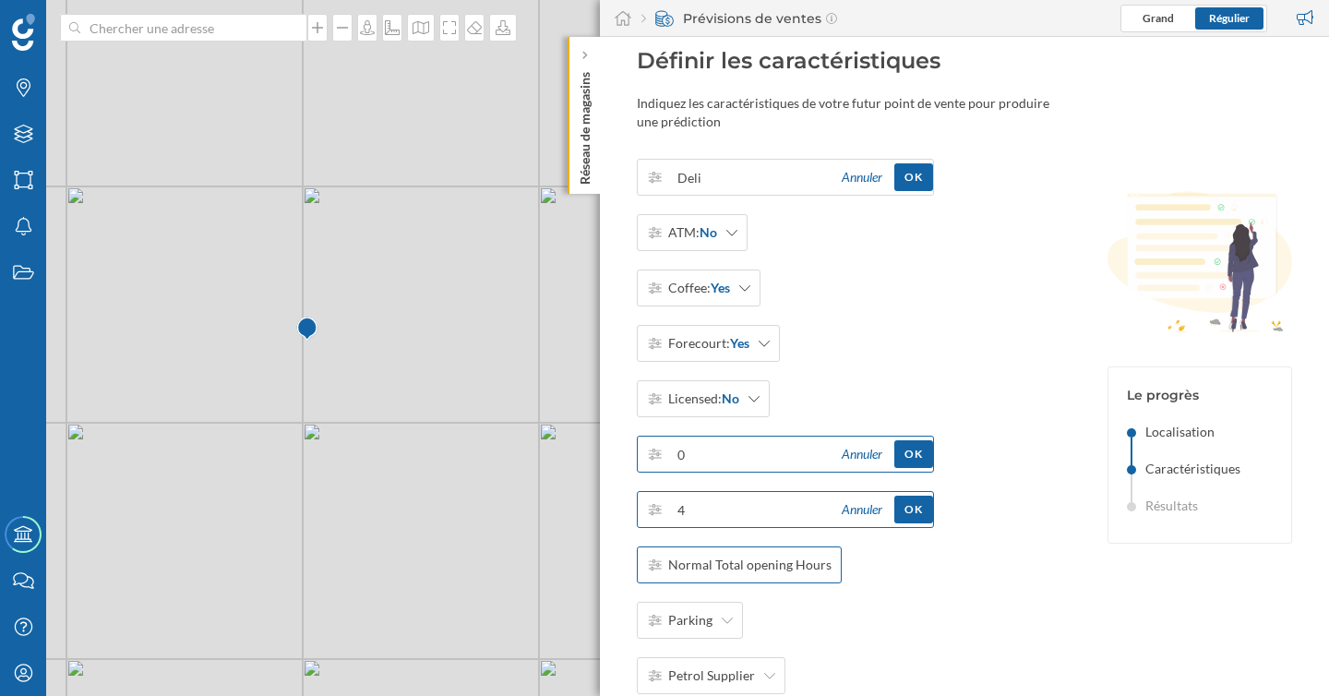
type input "4"
click at [790, 569] on span "Normal Total opening Hours" at bounding box center [749, 565] width 163 height 18
type input "80"
click at [729, 633] on div "Parking" at bounding box center [690, 620] width 106 height 37
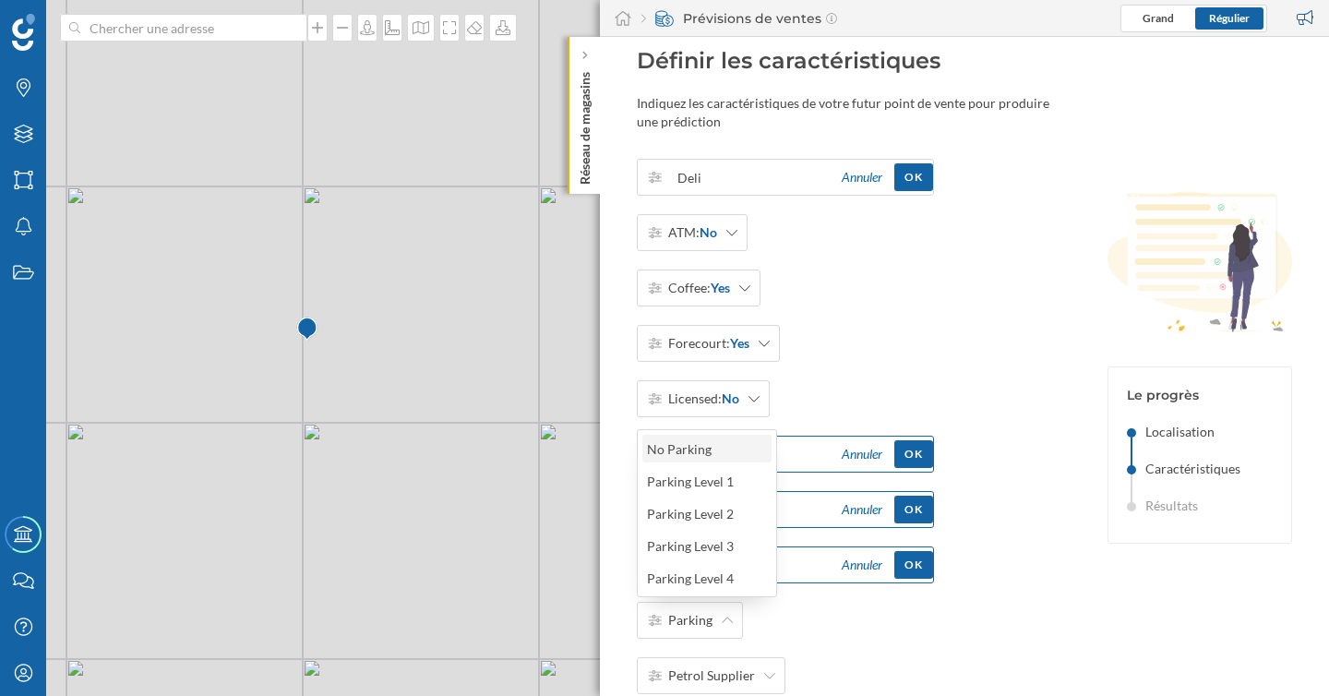
click at [710, 449] on div "No Parking" at bounding box center [706, 448] width 118 height 19
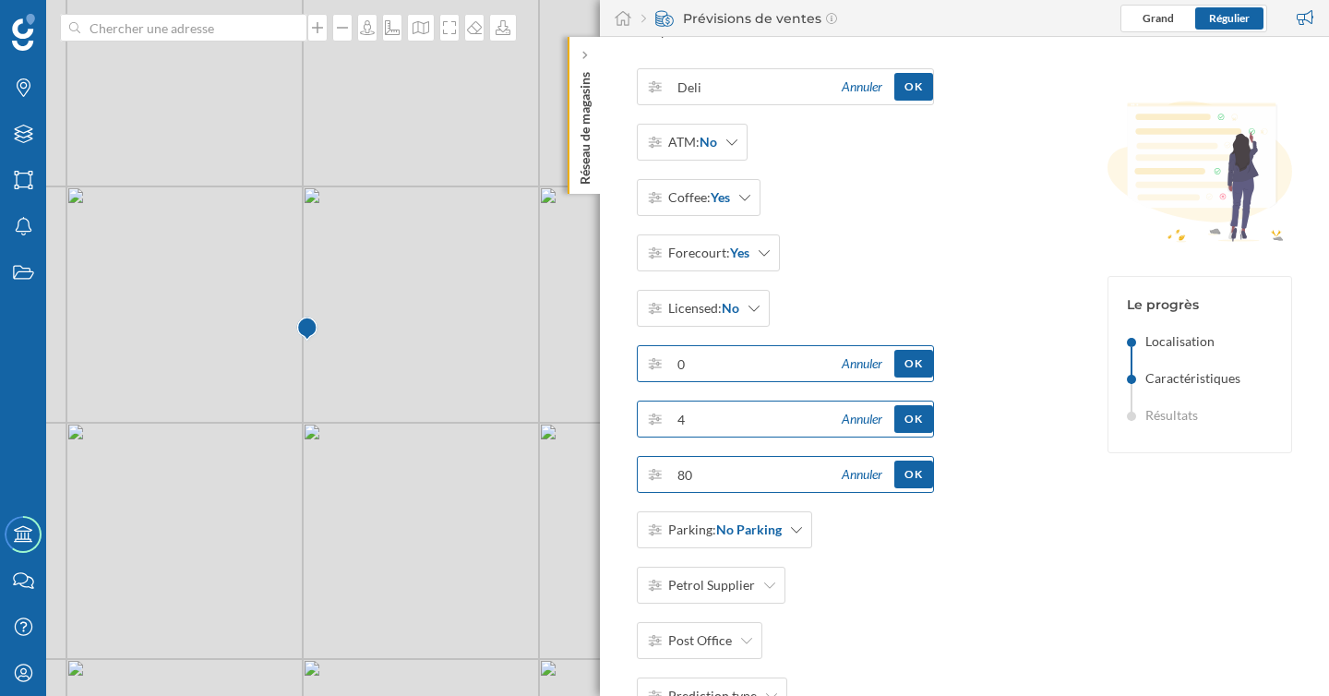
scroll to position [133, 0]
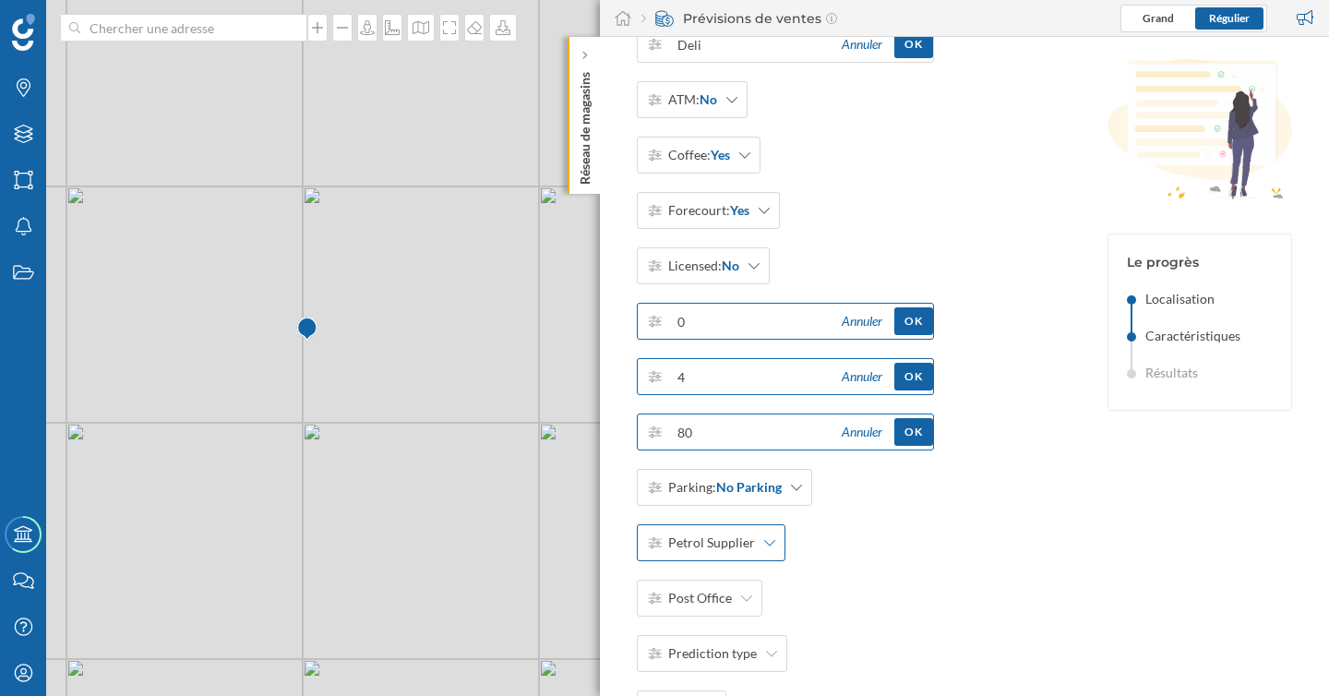
click at [746, 537] on span "Petrol Supplier" at bounding box center [711, 542] width 87 height 18
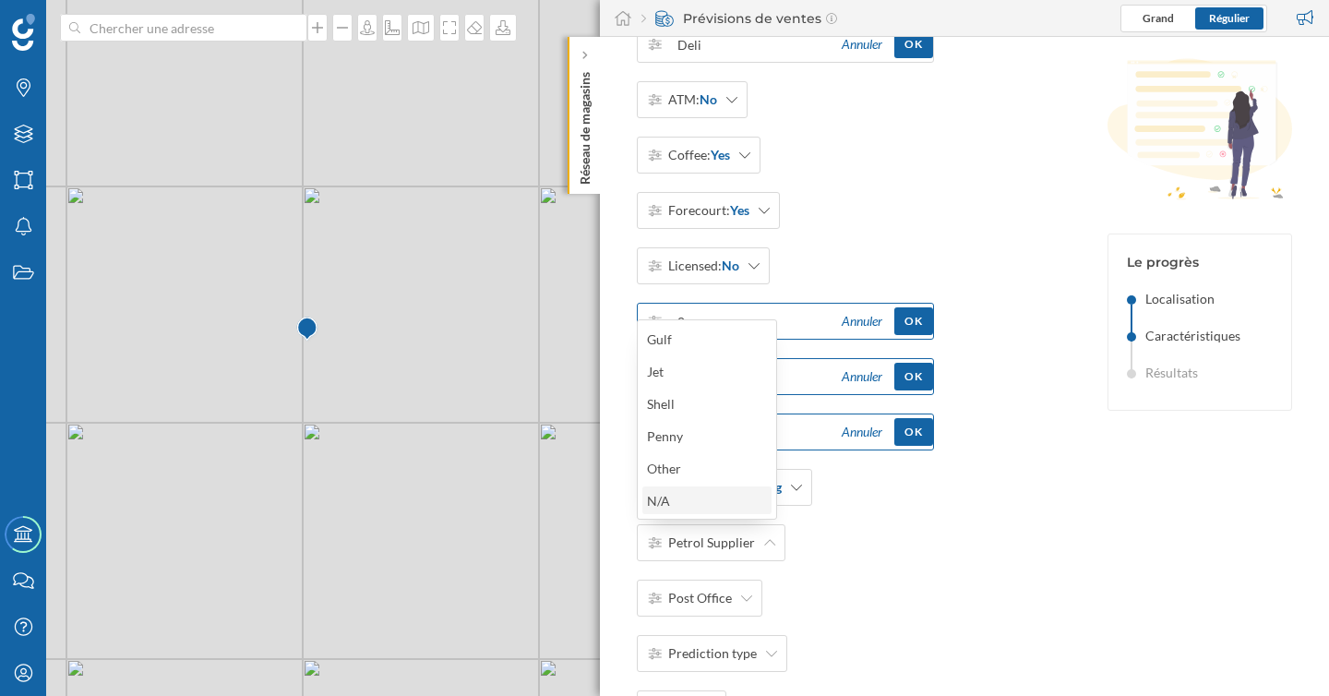
click at [701, 504] on div "N/A" at bounding box center [706, 500] width 118 height 19
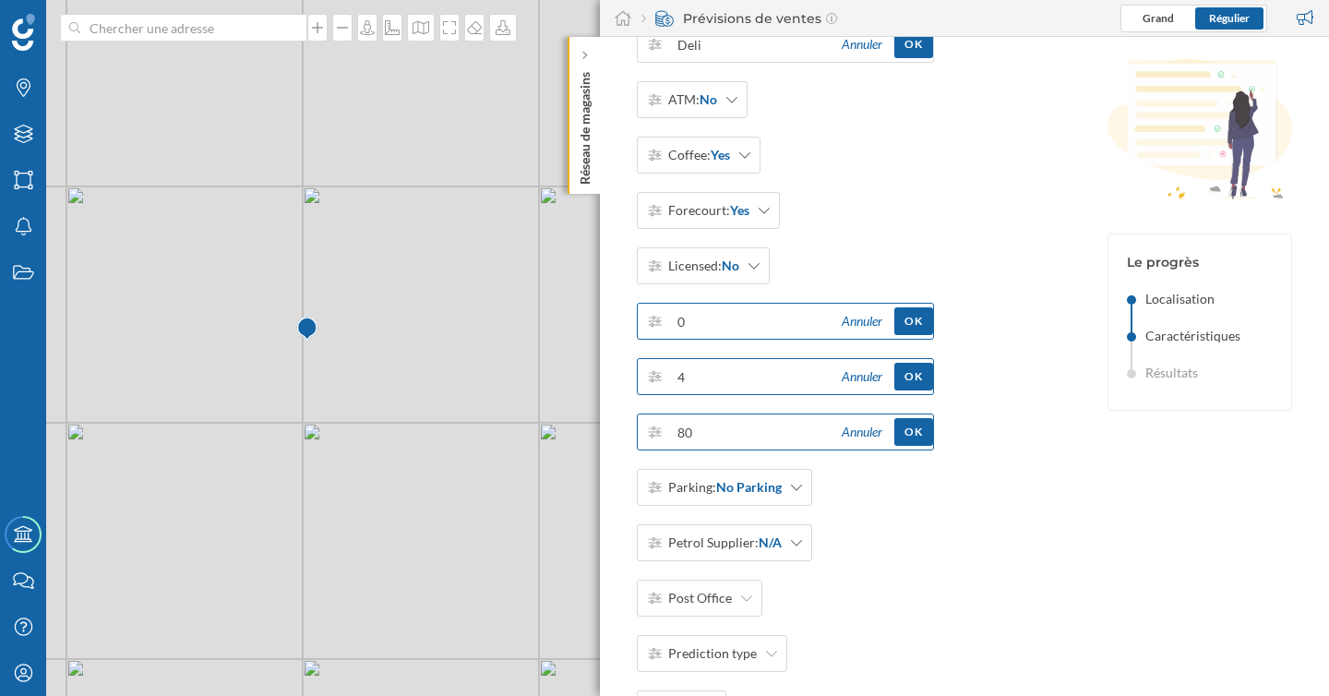
click at [724, 621] on div "[PERSON_NAME] OK ATM: No Coffee: Yes Forecourt: Yes Licensed: No 0 Annuler OK 4…" at bounding box center [785, 460] width 297 height 868
click at [724, 596] on span "Post Office" at bounding box center [700, 598] width 64 height 18
click at [692, 460] on div "Crown" at bounding box center [706, 458] width 118 height 19
click at [755, 653] on div "Prediction type" at bounding box center [712, 653] width 150 height 37
click at [734, 552] on div "New opening" at bounding box center [706, 546] width 118 height 19
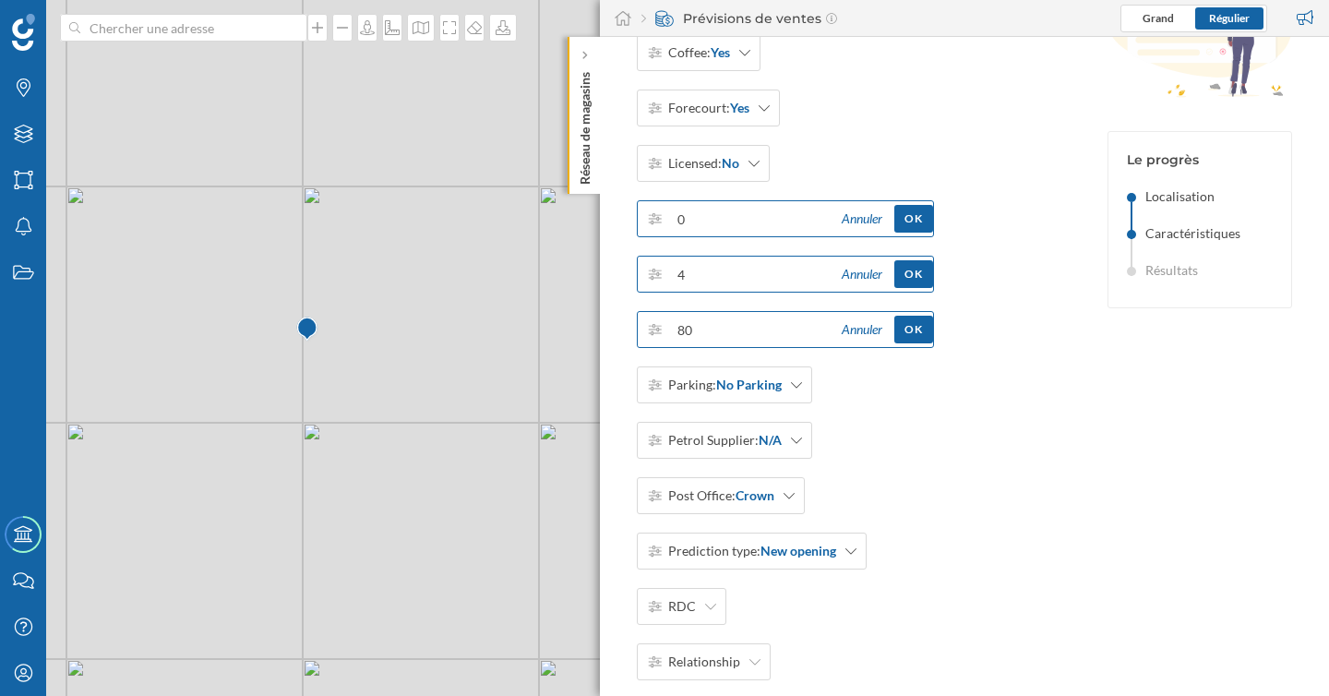
scroll to position [285, 0]
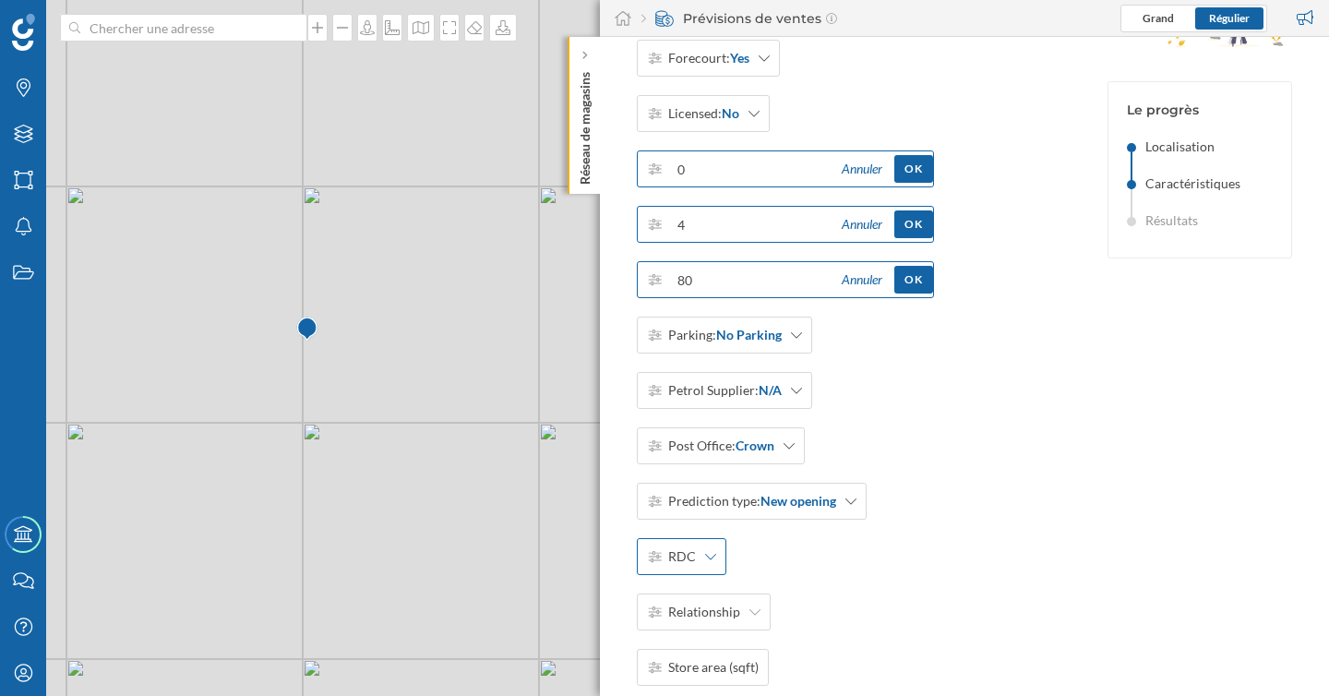
click at [703, 568] on div "RDC" at bounding box center [682, 556] width 90 height 37
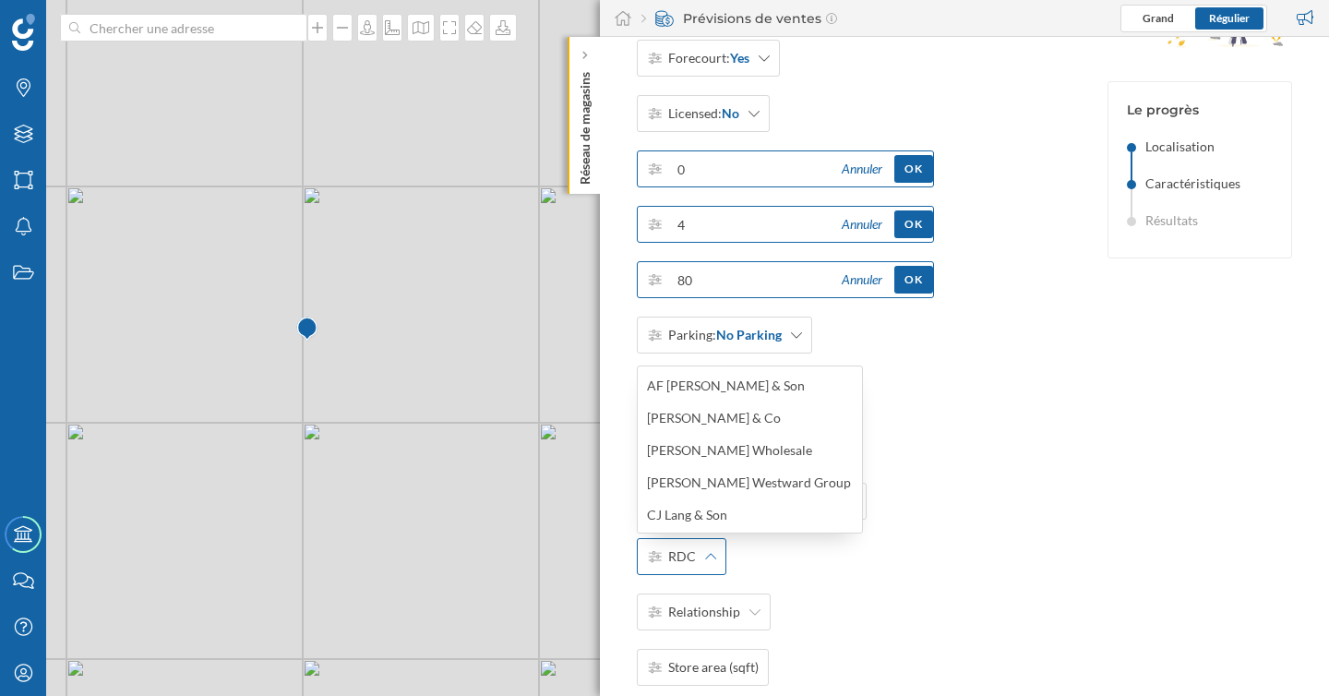
click at [703, 568] on div "RDC" at bounding box center [682, 556] width 90 height 37
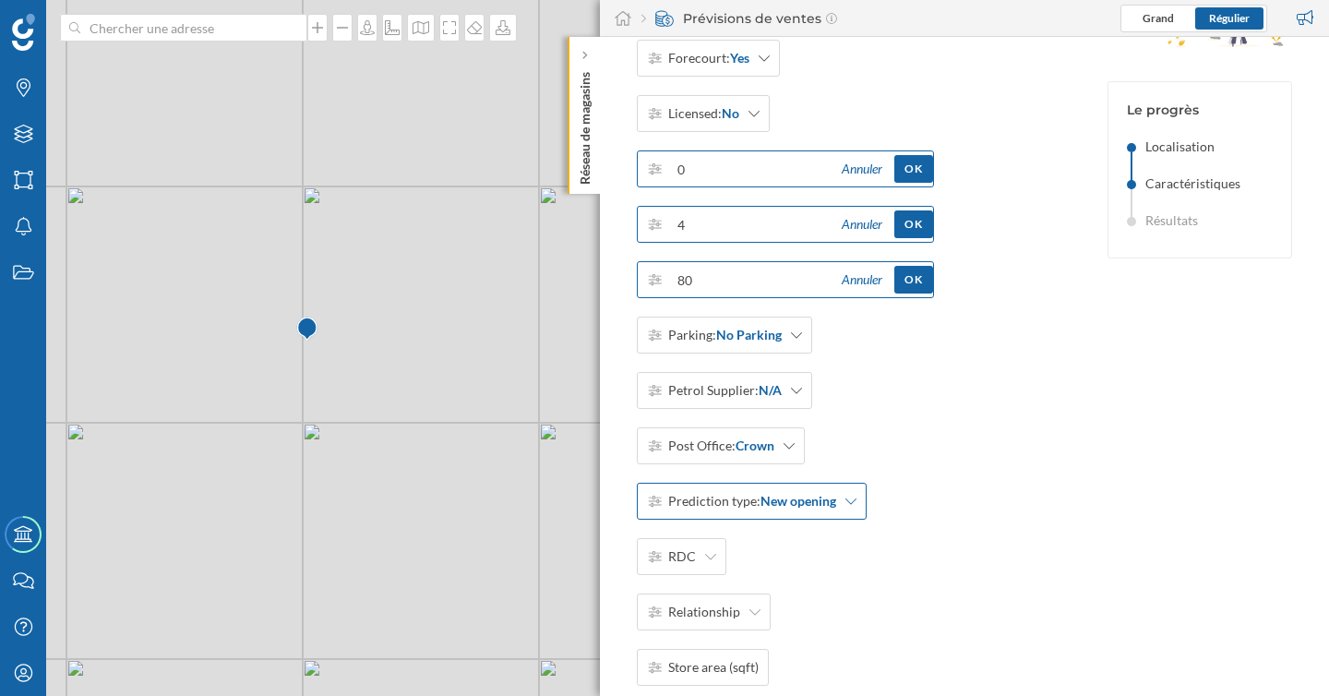
click at [852, 513] on div "Prediction type: New opening" at bounding box center [752, 501] width 230 height 37
click at [754, 629] on div "Relationship" at bounding box center [704, 611] width 134 height 37
click at [720, 501] on div "Independent" at bounding box center [706, 505] width 118 height 19
click at [705, 555] on icon at bounding box center [710, 556] width 11 height 13
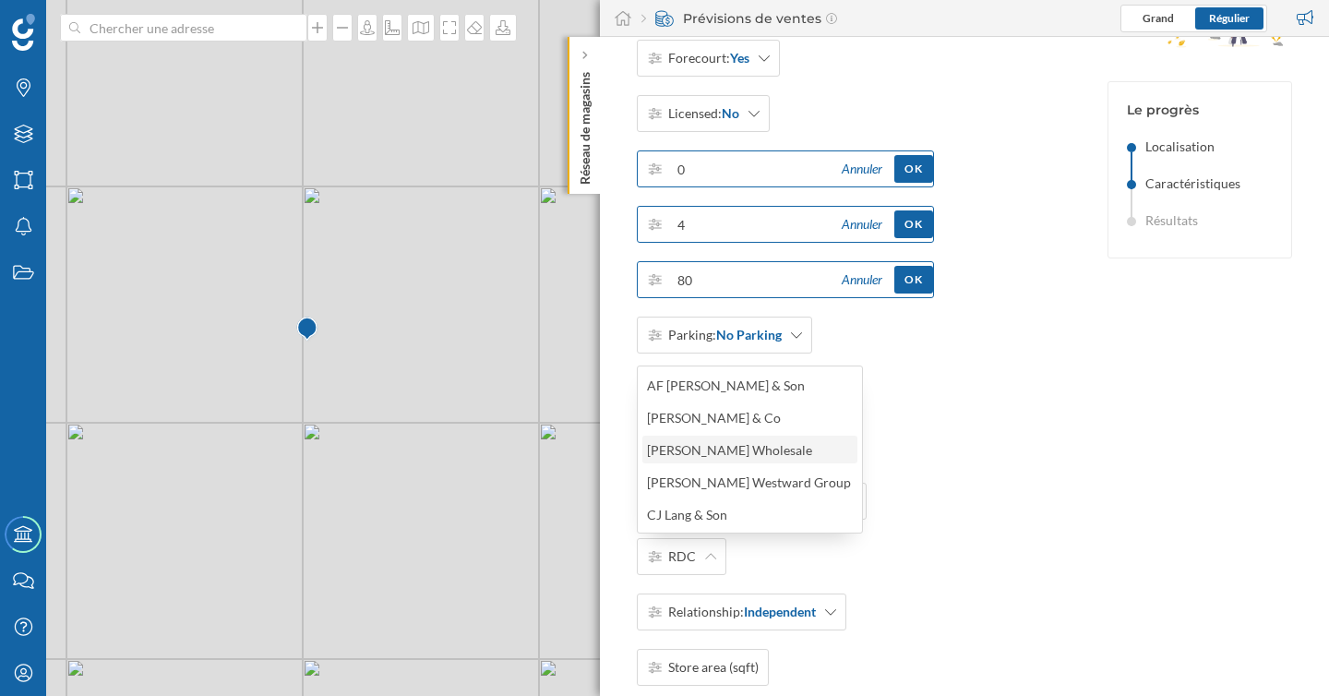
click at [745, 447] on div "[PERSON_NAME] Wholesale" at bounding box center [749, 449] width 204 height 19
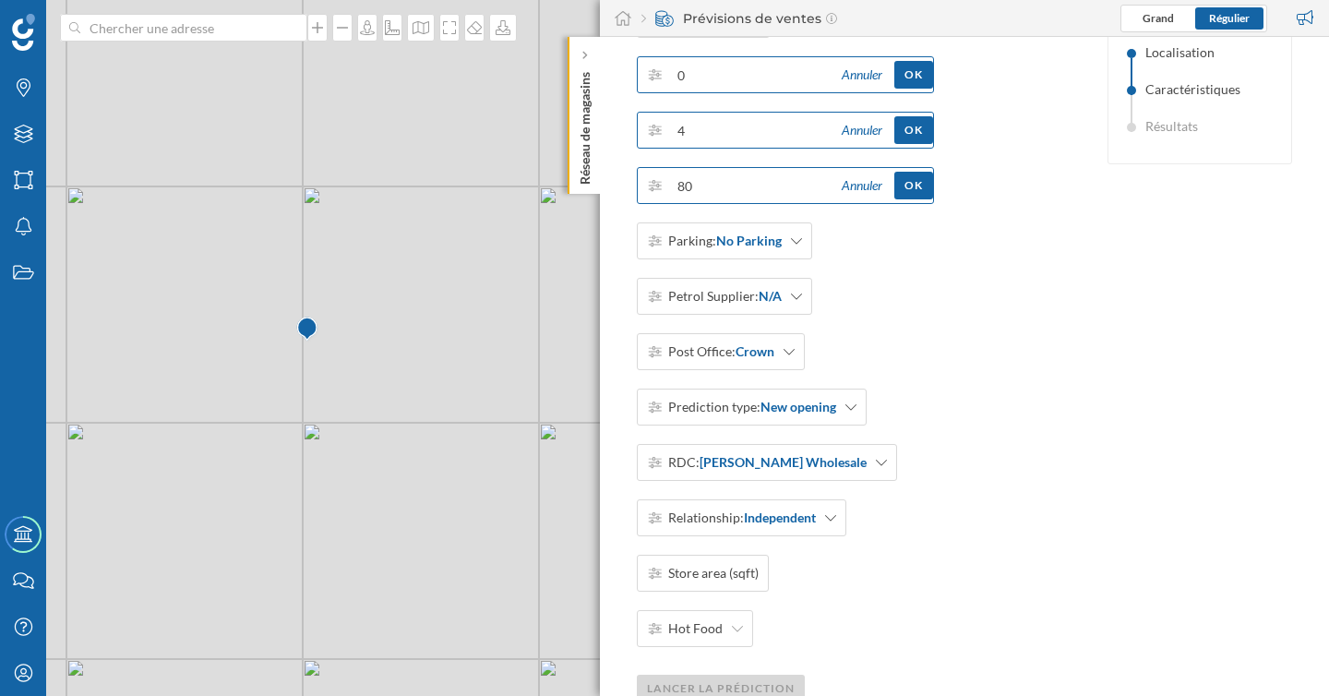
scroll to position [402, 0]
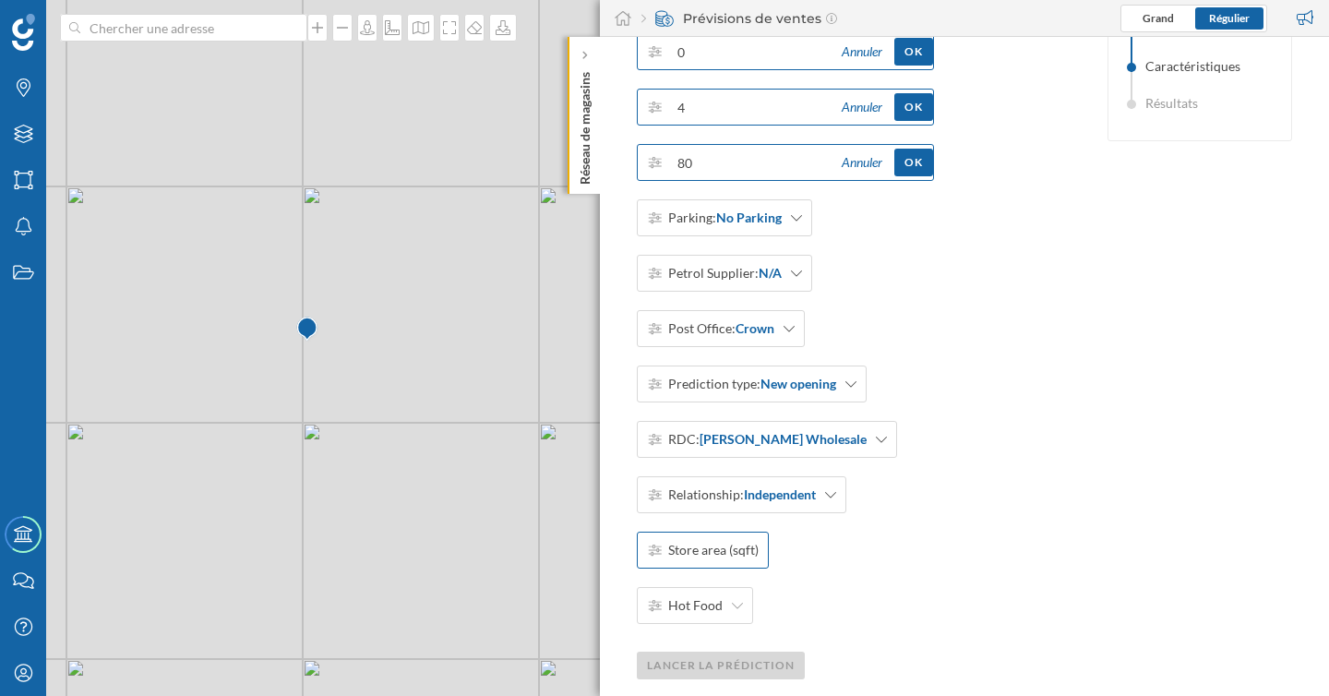
click at [742, 557] on span "Store area (sqft)" at bounding box center [713, 550] width 90 height 18
type input "1 000"
click at [721, 593] on div "Hot Food" at bounding box center [695, 605] width 116 height 37
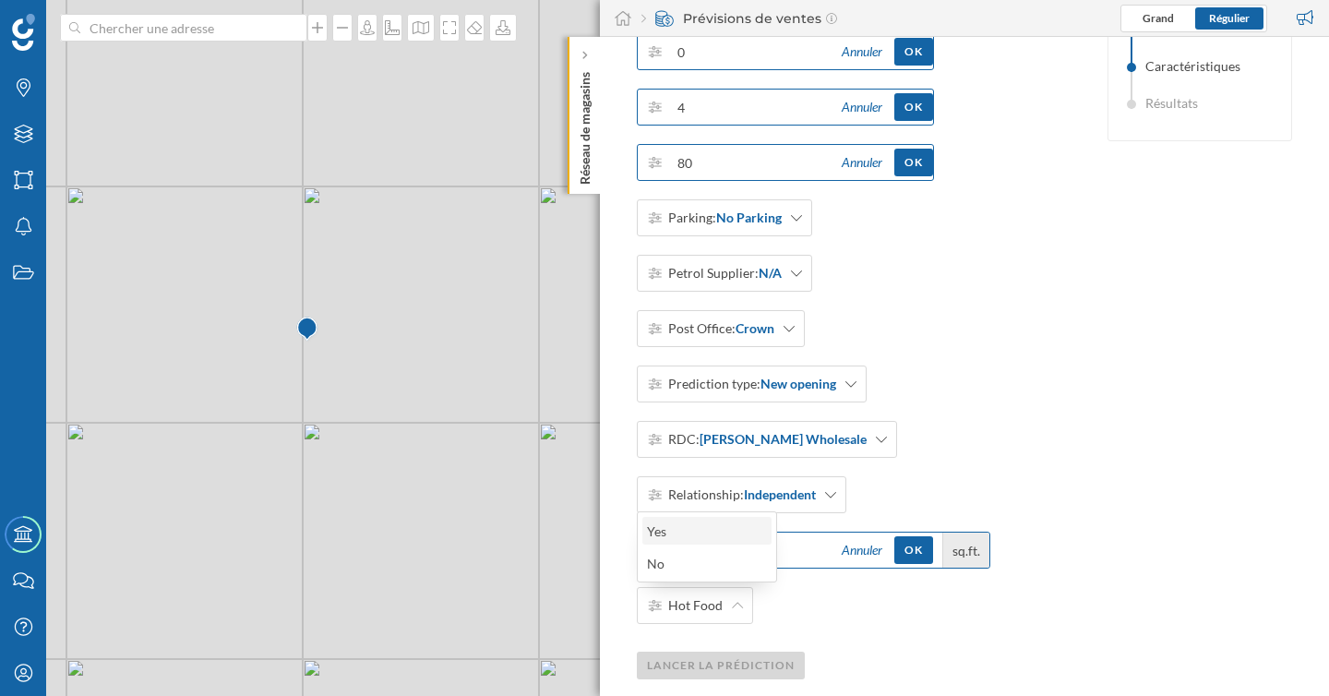
click at [716, 538] on div "Yes" at bounding box center [706, 530] width 118 height 19
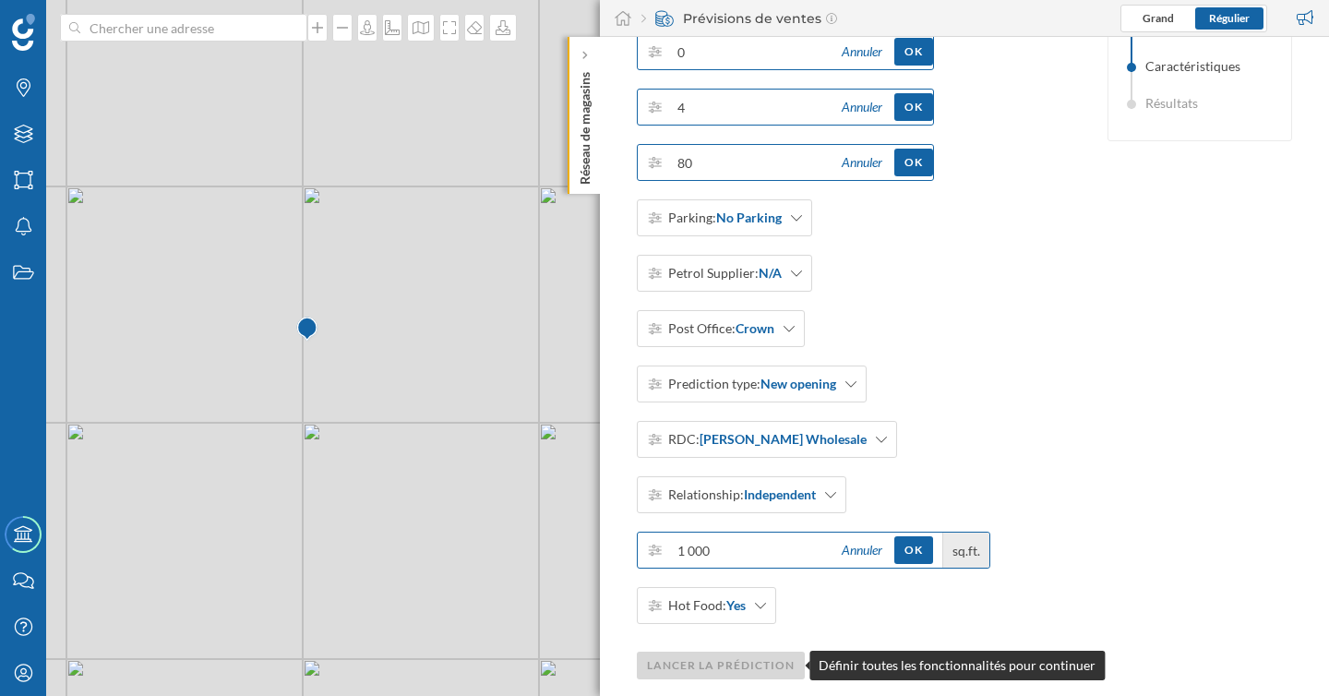
scroll to position [441, 0]
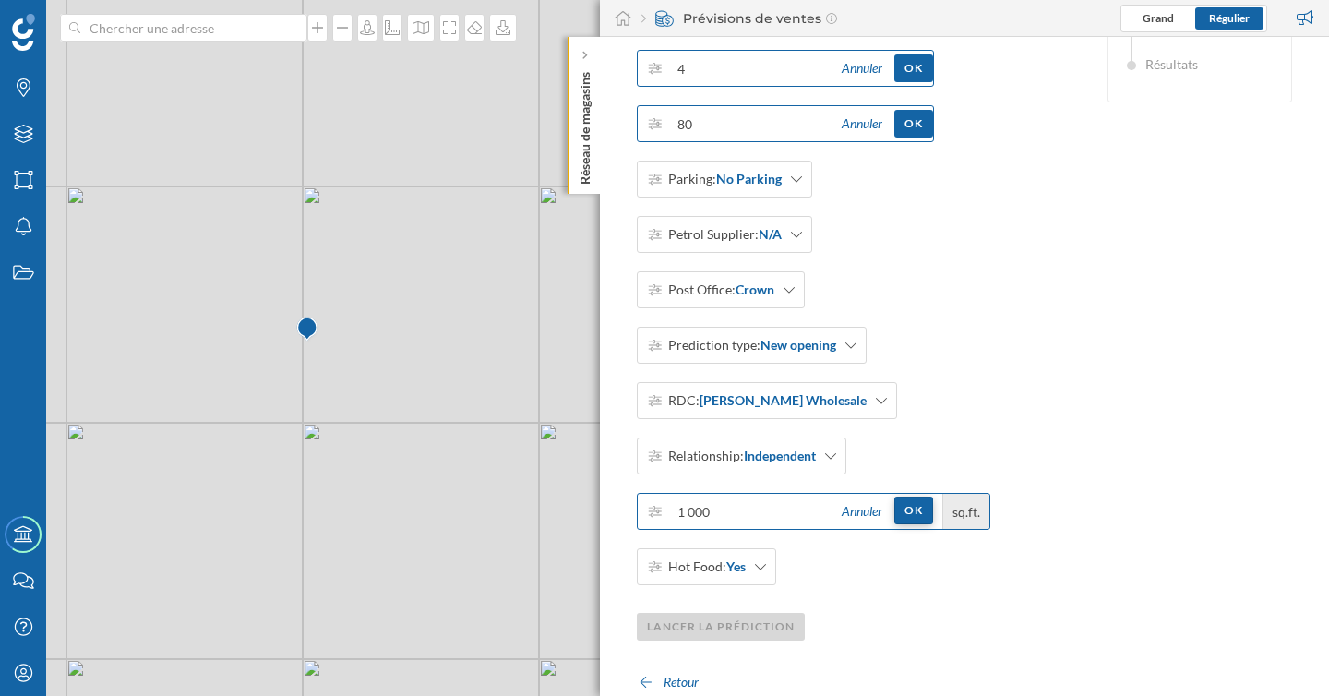
click at [914, 515] on div "OK" at bounding box center [913, 511] width 39 height 28
click at [911, 126] on div "OK" at bounding box center [913, 123] width 39 height 28
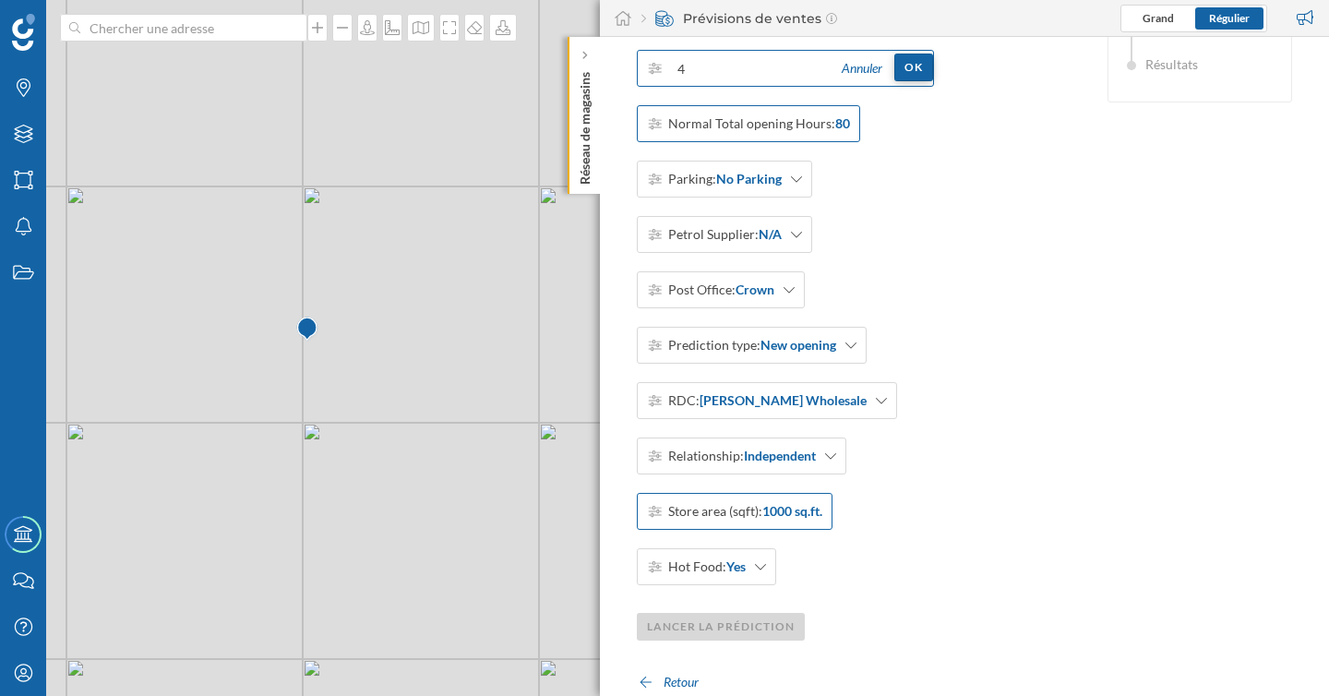
click at [911, 77] on div "OK" at bounding box center [913, 68] width 39 height 28
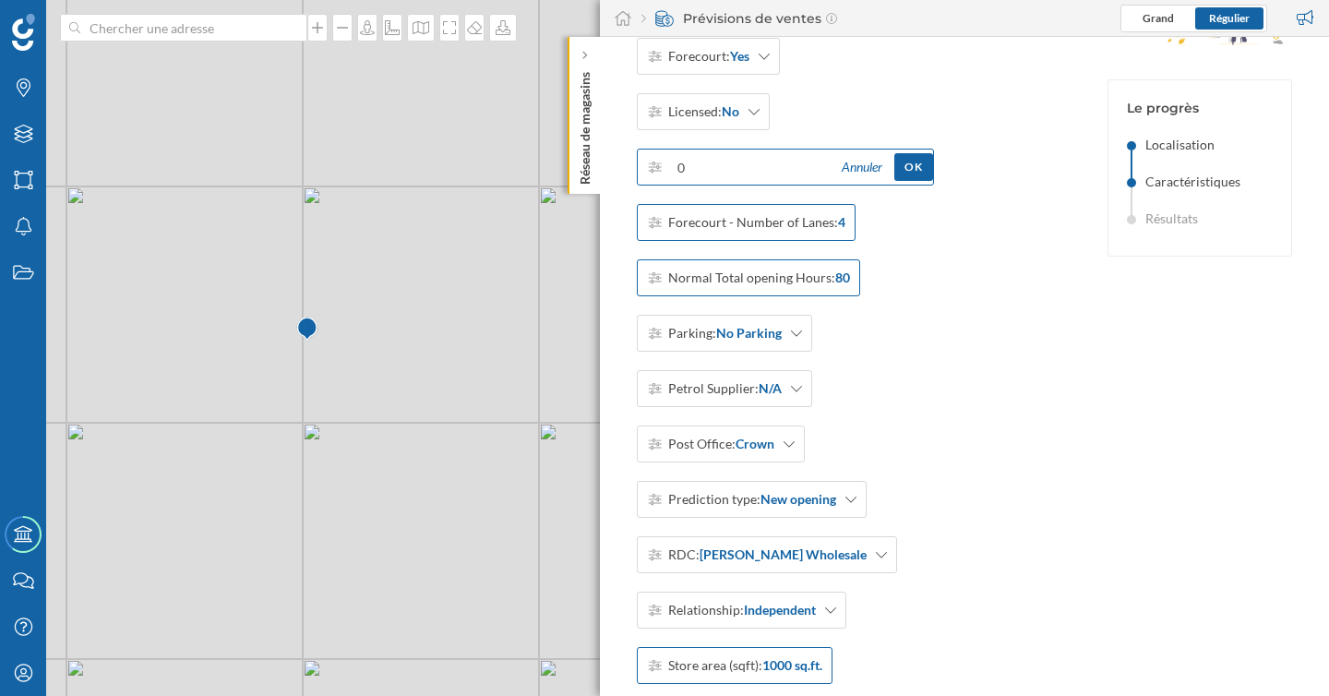
scroll to position [189, 0]
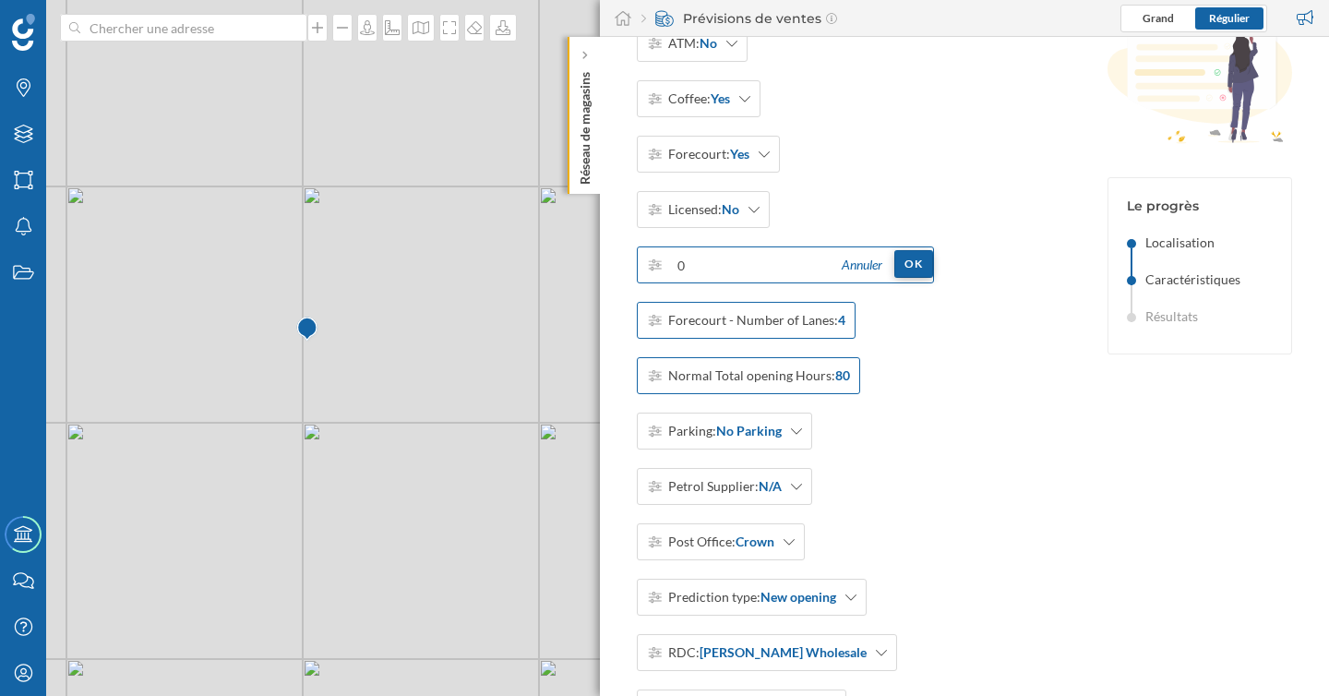
click at [905, 264] on div "OK" at bounding box center [913, 264] width 39 height 28
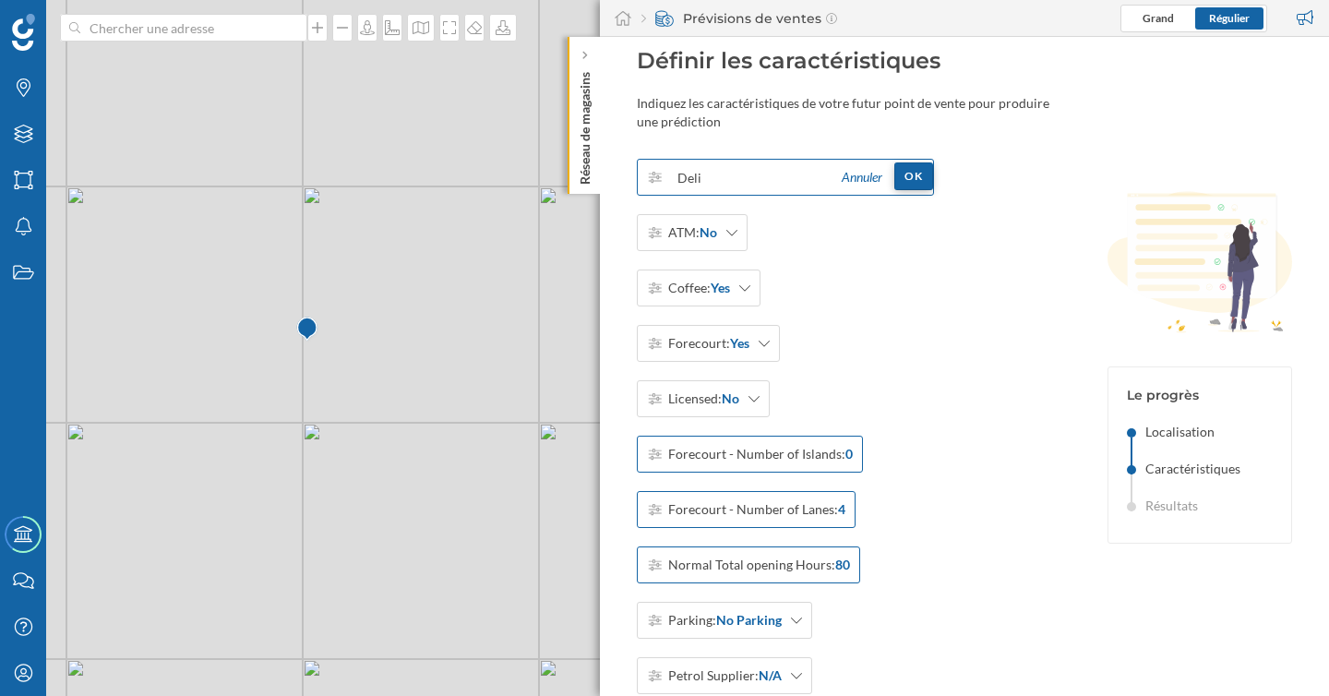
click at [907, 178] on div "OK" at bounding box center [913, 176] width 39 height 28
click at [711, 181] on span "Deli/Concession" at bounding box center [715, 177] width 95 height 18
click at [785, 174] on input "Annuler OK" at bounding box center [749, 177] width 162 height 37
type input "1"
click at [905, 178] on div "OK" at bounding box center [913, 176] width 39 height 28
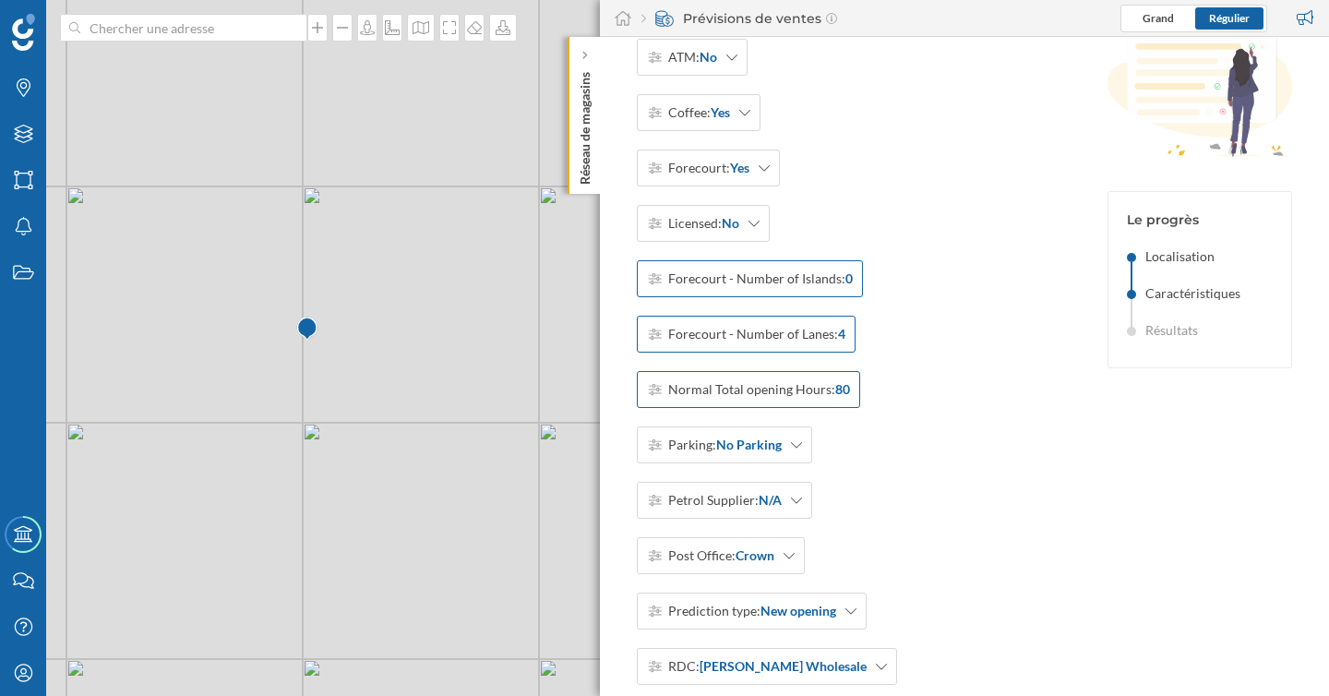
scroll to position [441, 0]
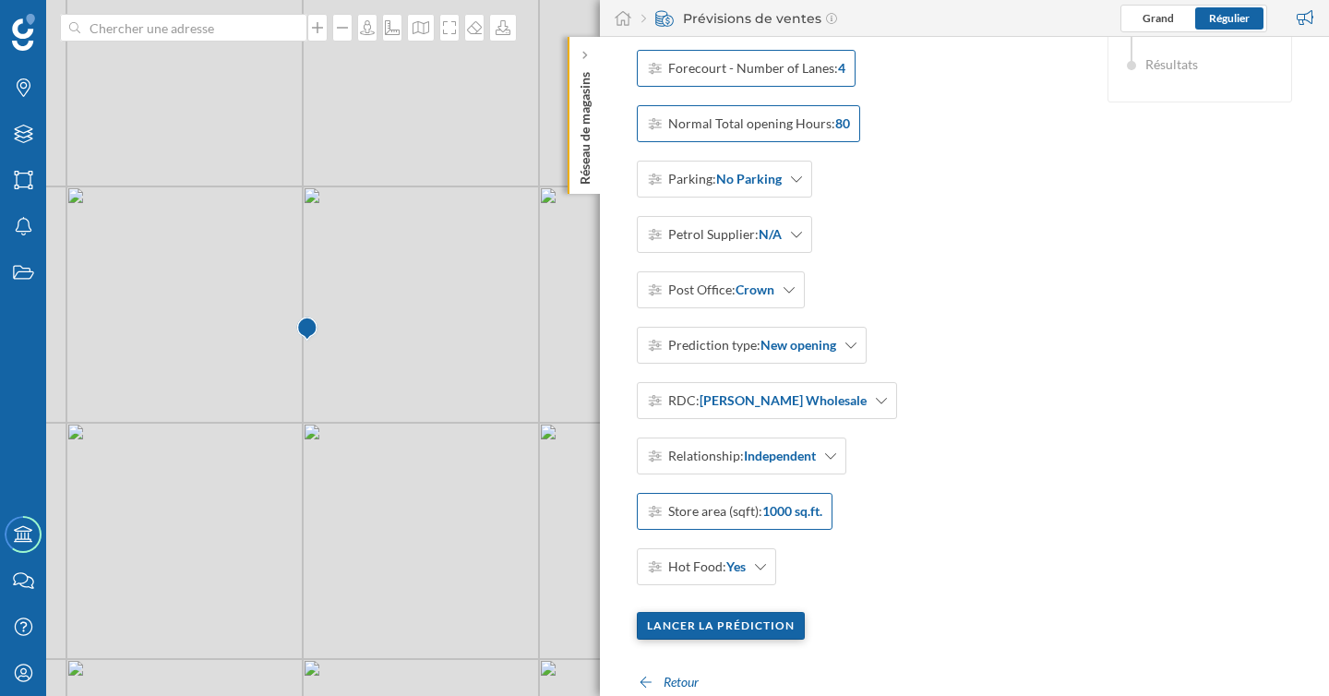
click at [746, 637] on div "Lancer la prédiction" at bounding box center [721, 626] width 168 height 28
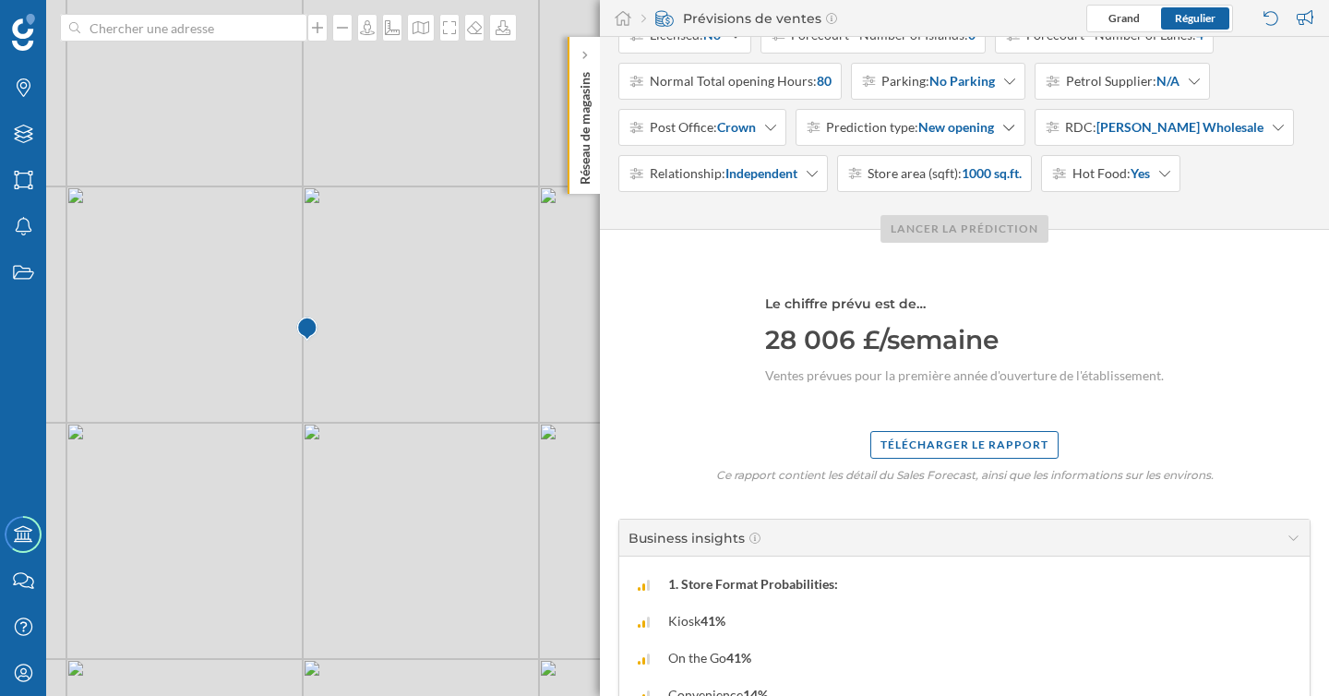
scroll to position [0, 0]
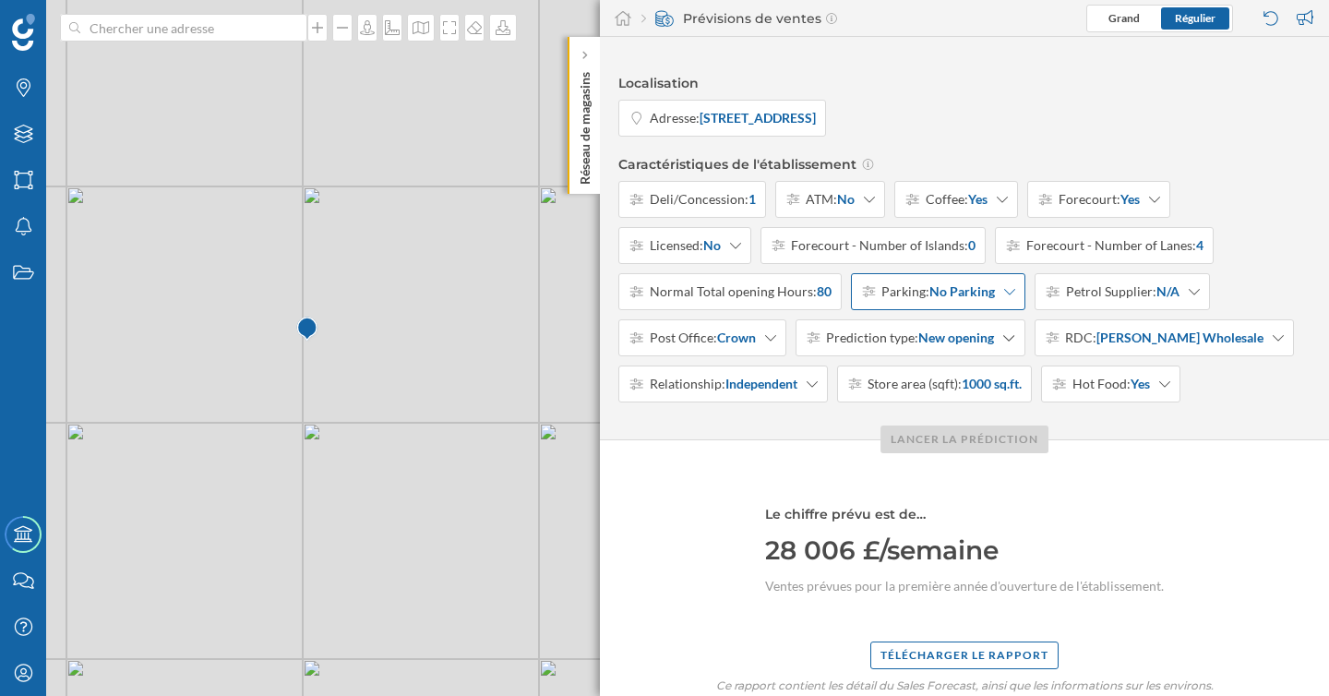
click at [996, 299] on div "Parking: No Parking" at bounding box center [938, 291] width 175 height 37
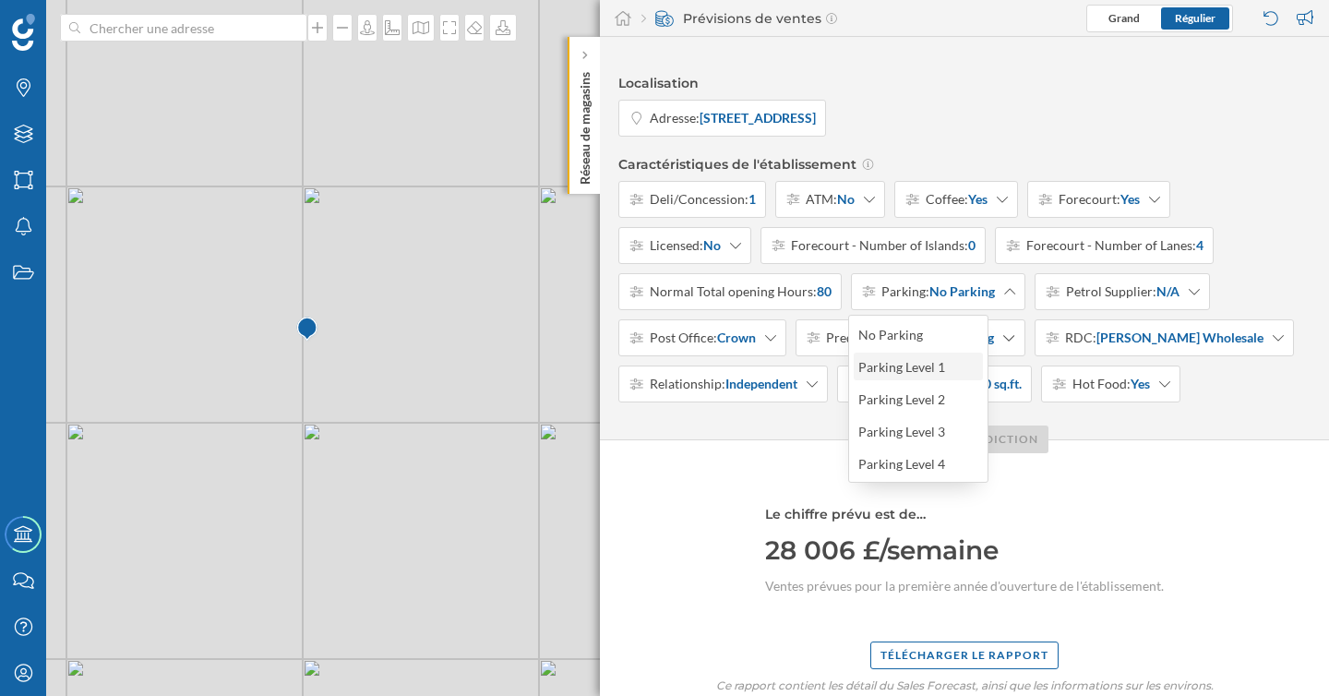
click at [943, 367] on div "Parking Level 1" at bounding box center [917, 366] width 118 height 19
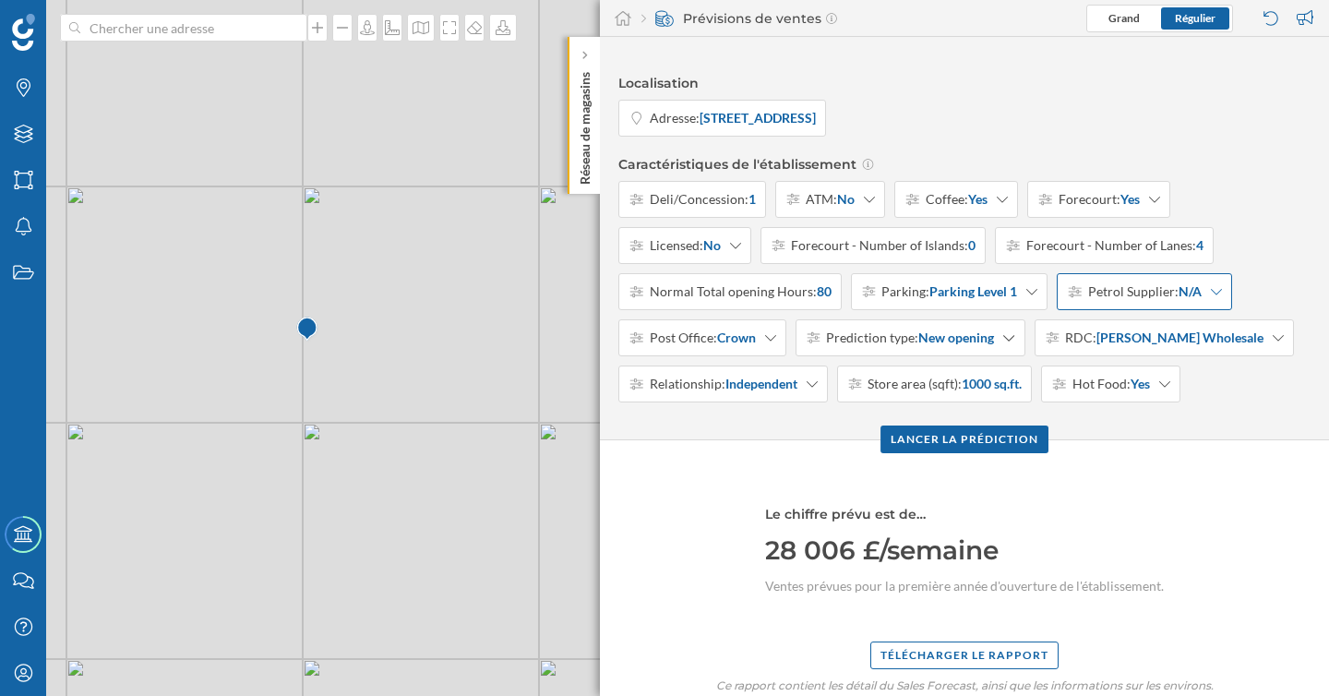
click at [1135, 295] on span "Petrol Supplier:" at bounding box center [1133, 291] width 90 height 18
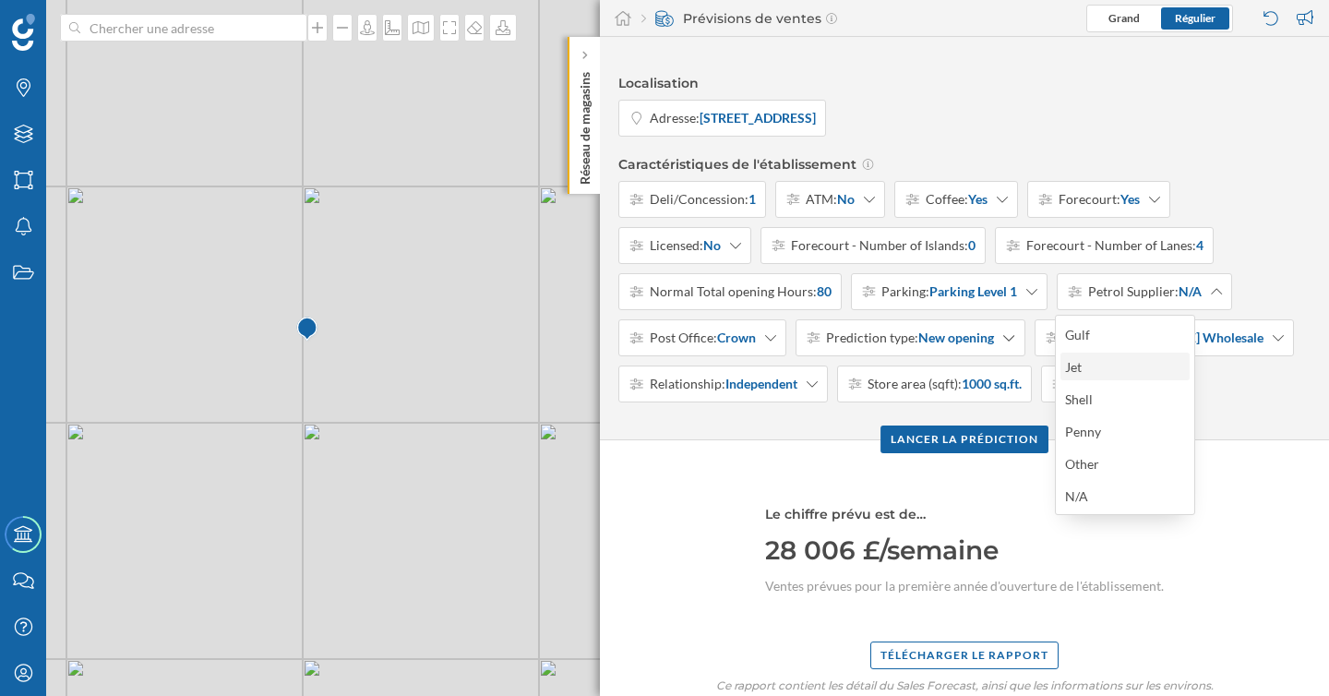
click at [1135, 371] on div "Jet" at bounding box center [1124, 366] width 118 height 19
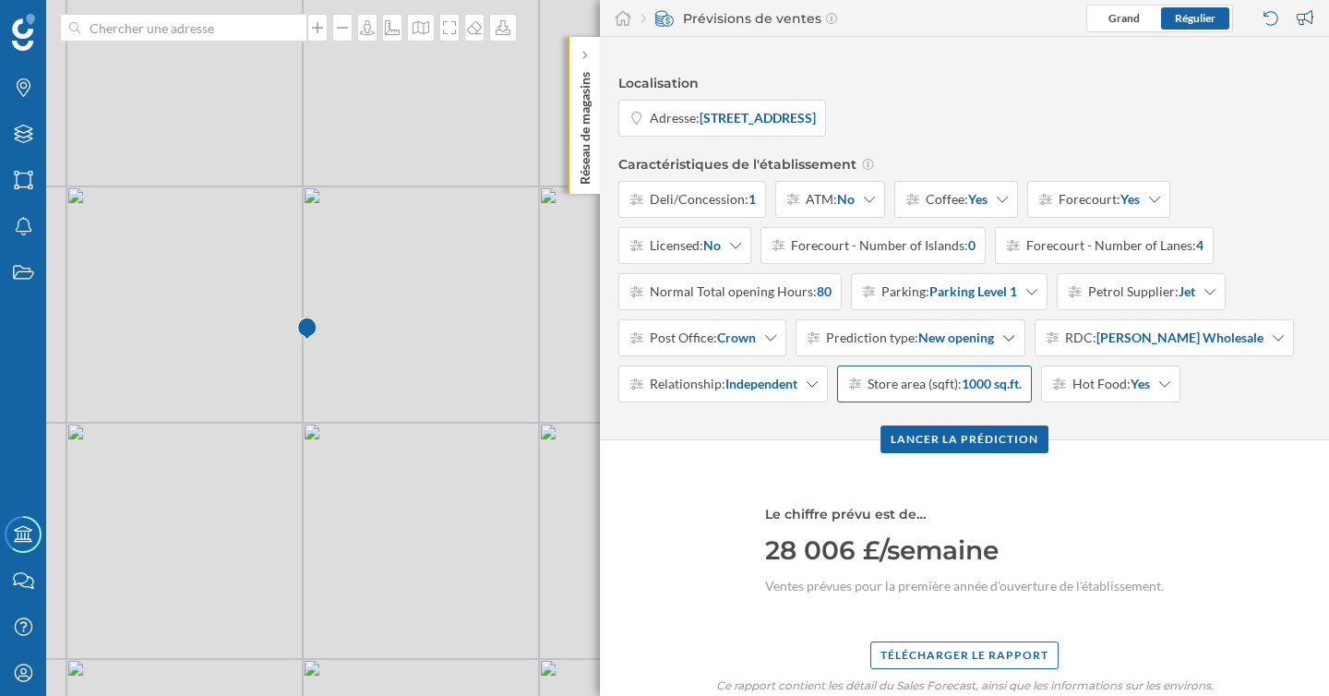
click at [1011, 382] on strong "1000 sq.ft." at bounding box center [992, 384] width 60 height 18
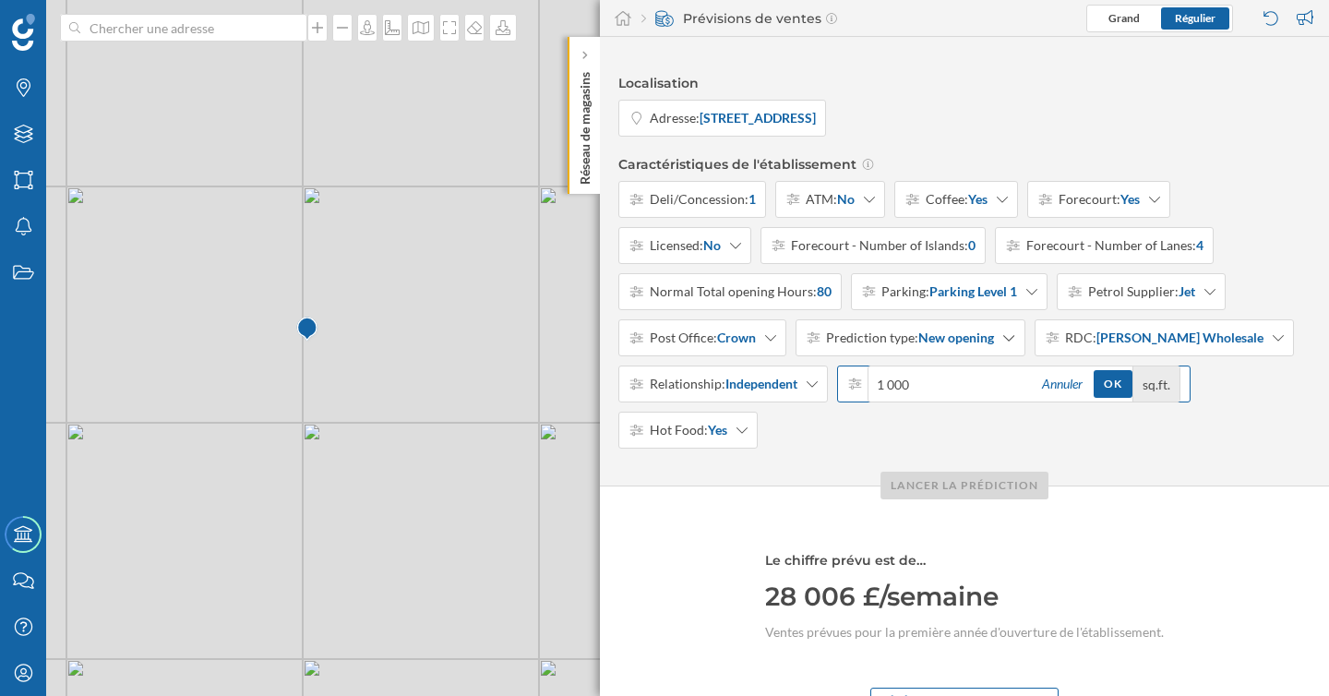
drag, startPoint x: 914, startPoint y: 388, endPoint x: 868, endPoint y: 388, distance: 45.2
click at [868, 388] on div "1 000 Annuler OK sq.ft." at bounding box center [1014, 383] width 334 height 37
type input "600"
click at [1112, 387] on div "OK" at bounding box center [1113, 383] width 39 height 28
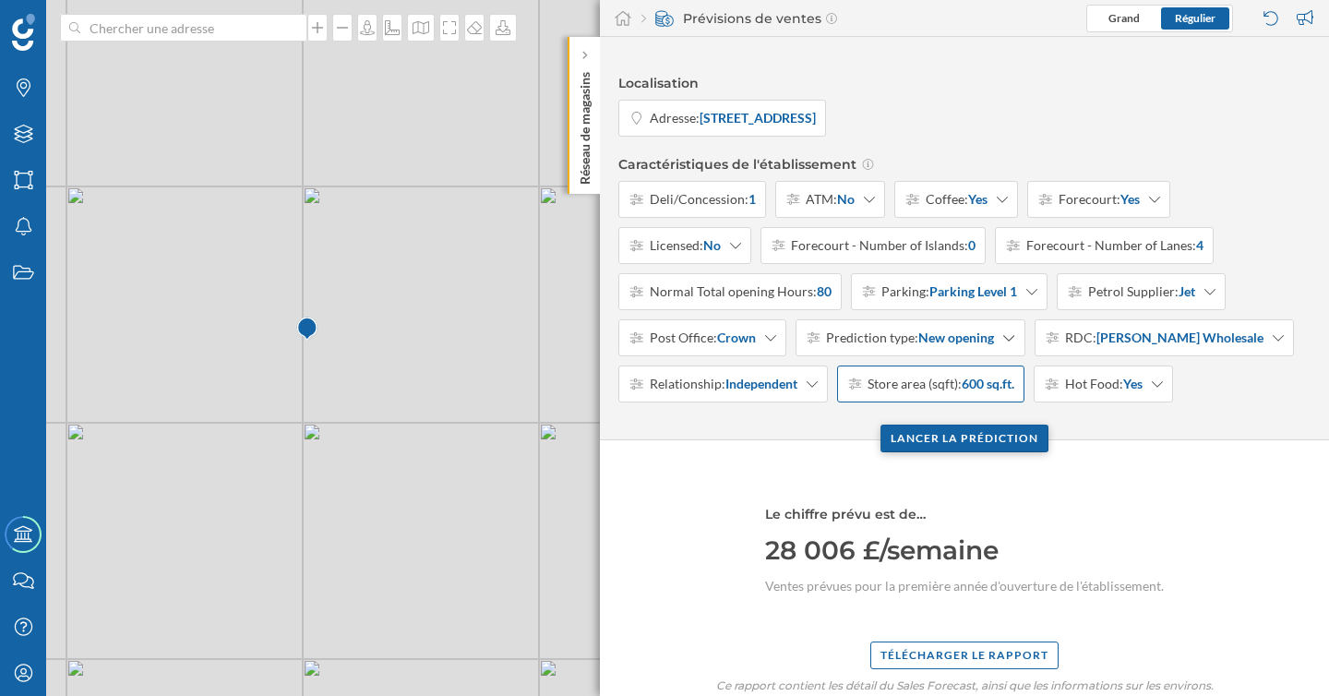
click at [1007, 448] on div "Lancer la prédiction" at bounding box center [964, 439] width 168 height 28
click at [1038, 651] on div "Télécharger le rapport" at bounding box center [964, 655] width 188 height 28
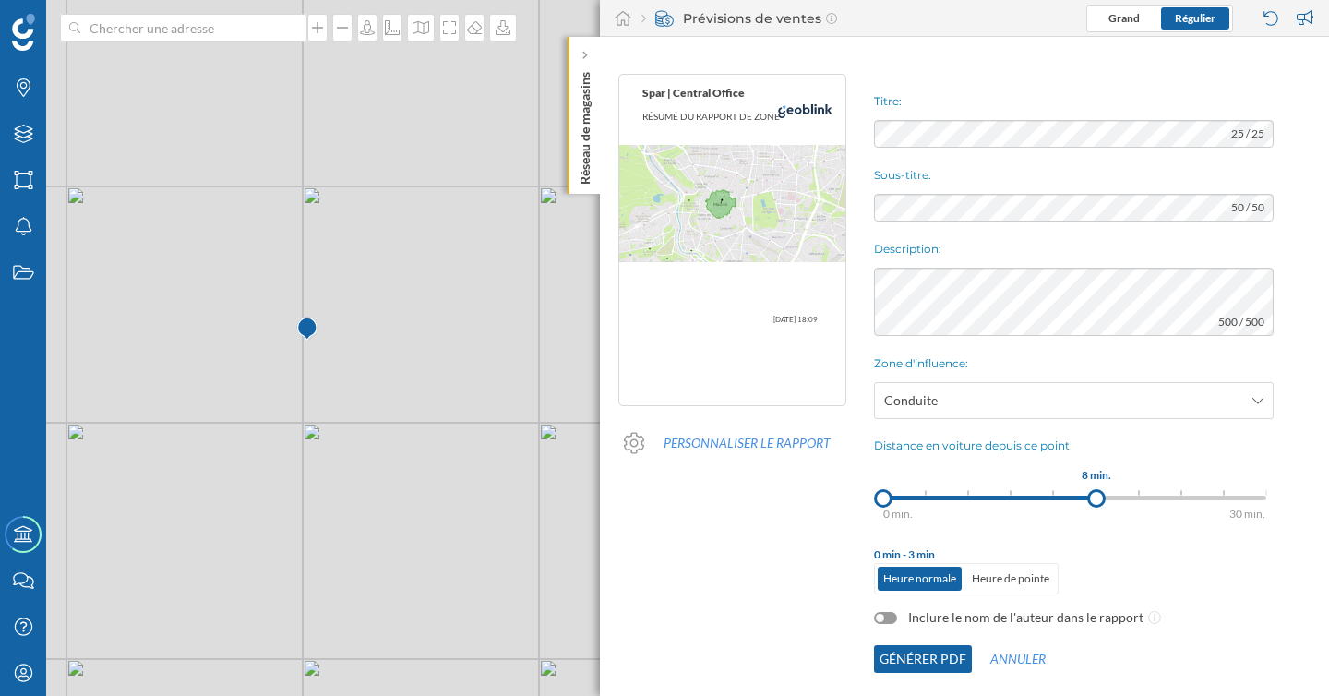
drag, startPoint x: 928, startPoint y: 492, endPoint x: 1096, endPoint y: 490, distance: 168.9
click at [1096, 490] on div at bounding box center [1096, 498] width 18 height 18
click at [784, 438] on button "Personnaliser le rapport" at bounding box center [747, 443] width 204 height 28
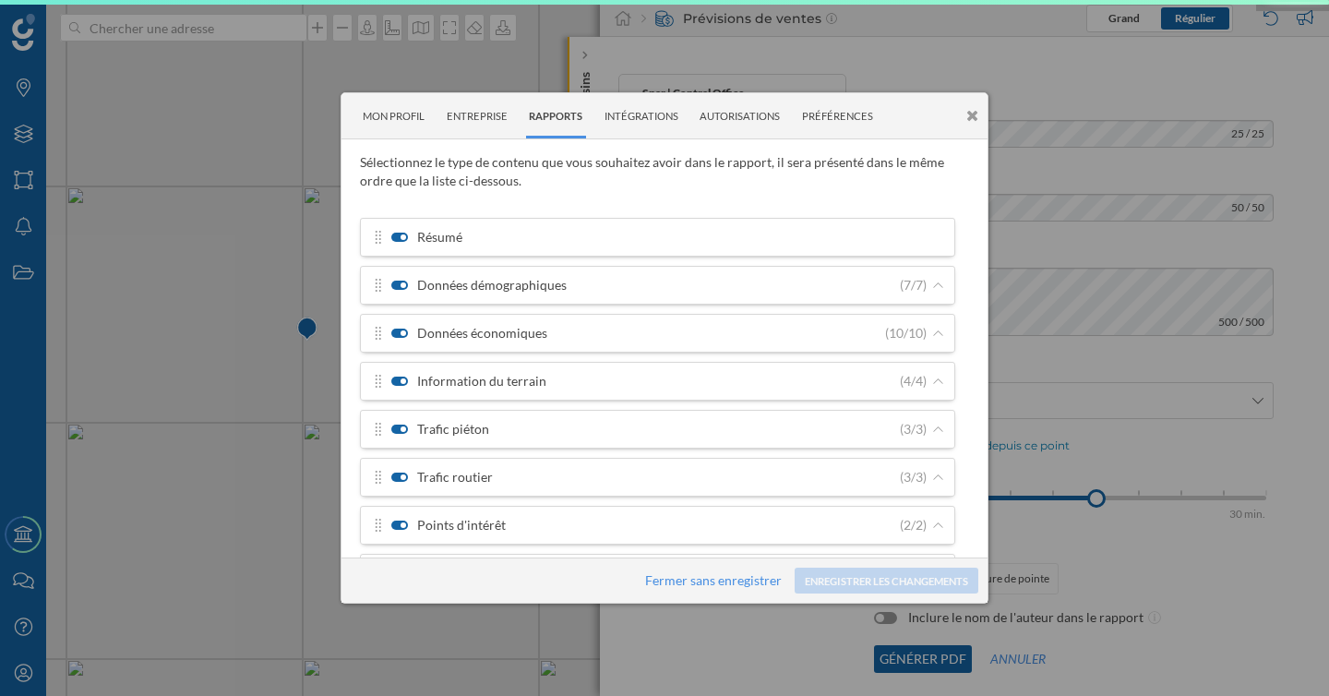
scroll to position [246, 0]
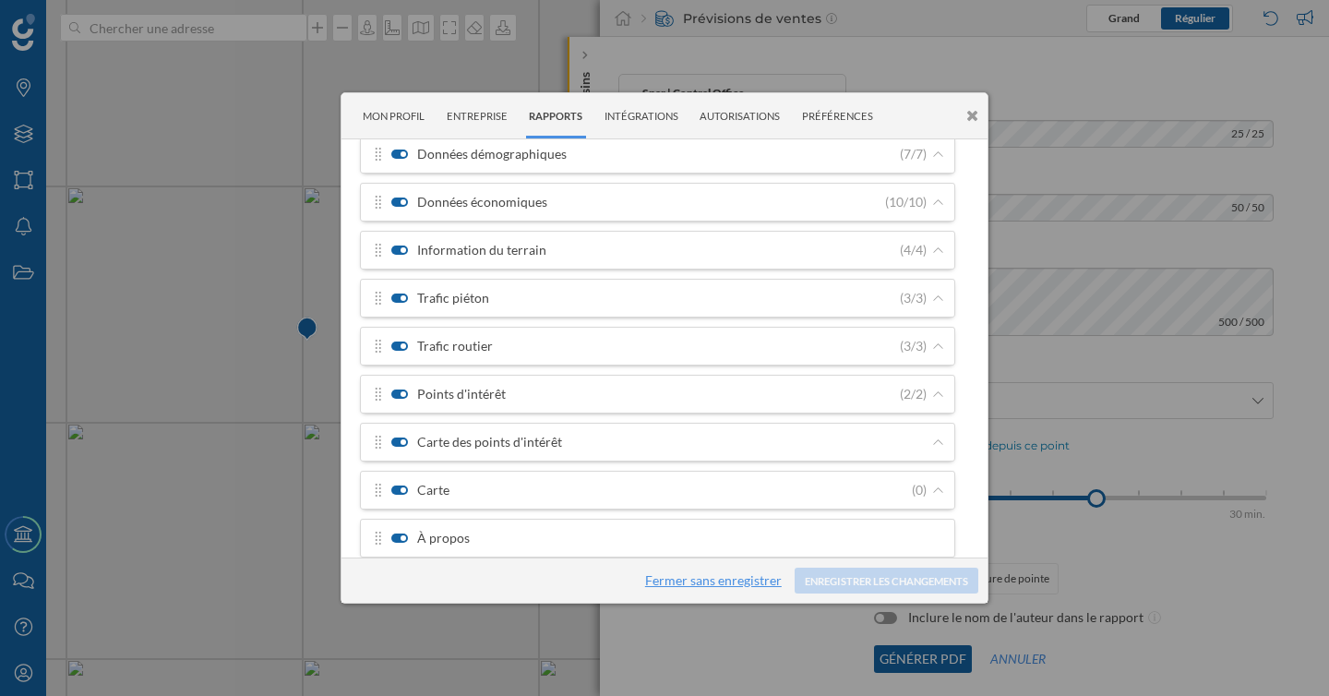
click at [749, 582] on link "Fermer sans enregistrer" at bounding box center [713, 580] width 137 height 16
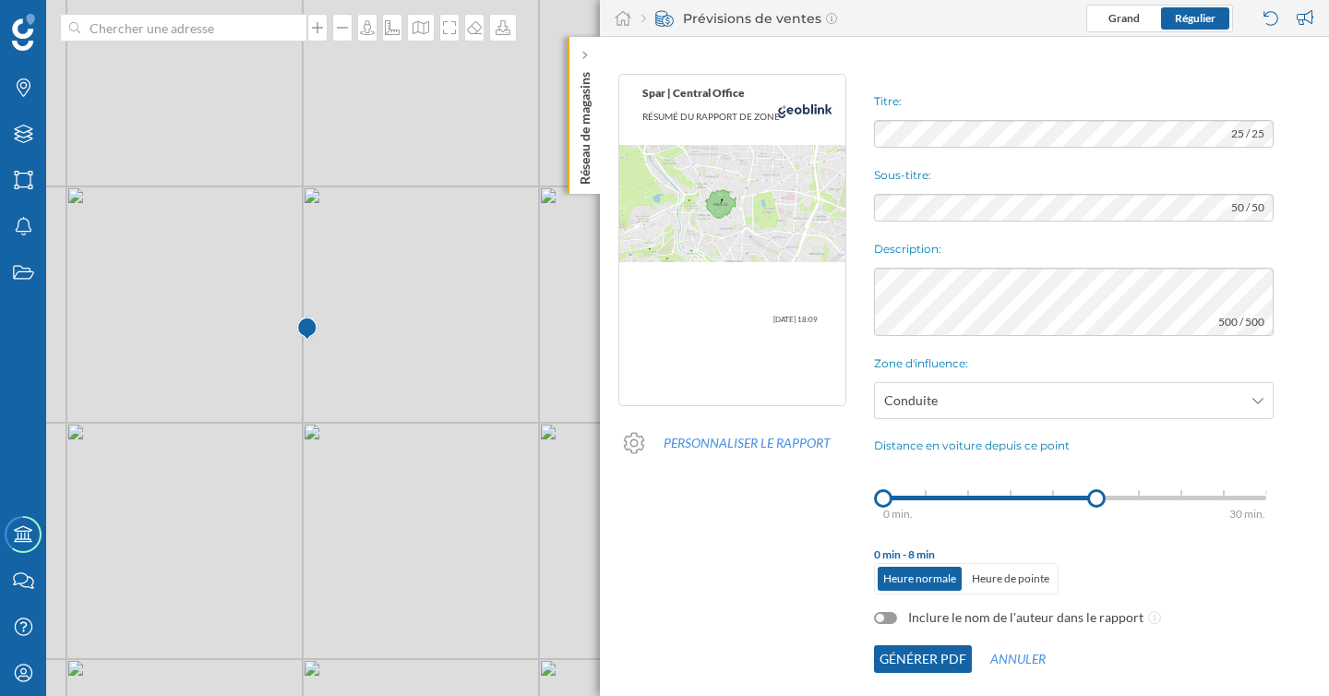
click at [941, 655] on button "Générer PDF" at bounding box center [923, 659] width 98 height 28
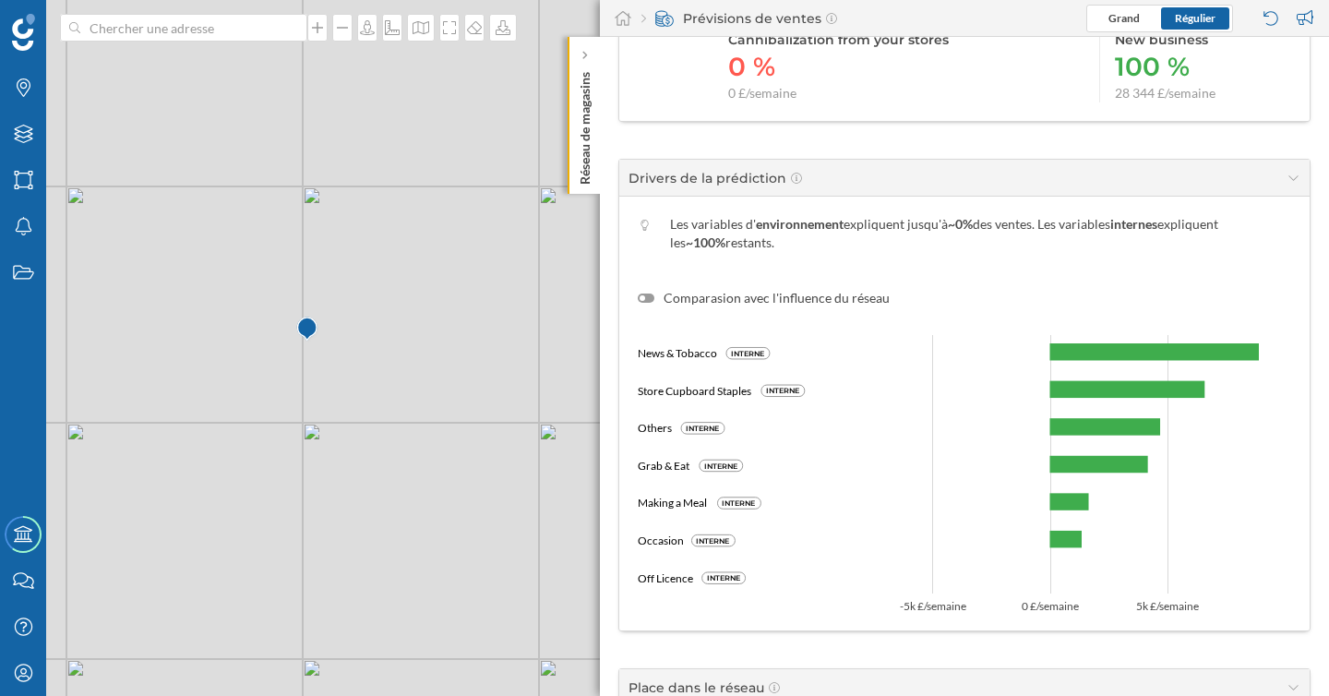
scroll to position [1445, 0]
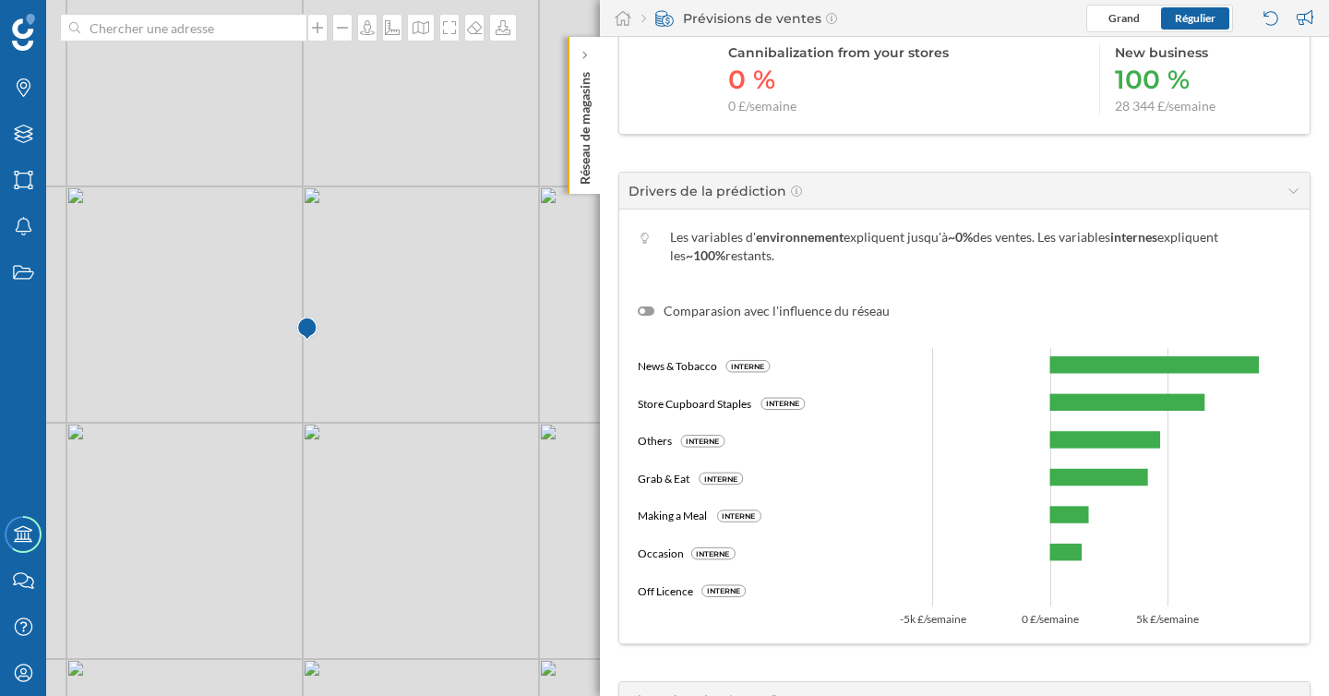
click at [650, 310] on div at bounding box center [646, 310] width 17 height 9
click at [0, 0] on input "Comparasion avec l'influence du réseau" at bounding box center [0, 0] width 0 height 0
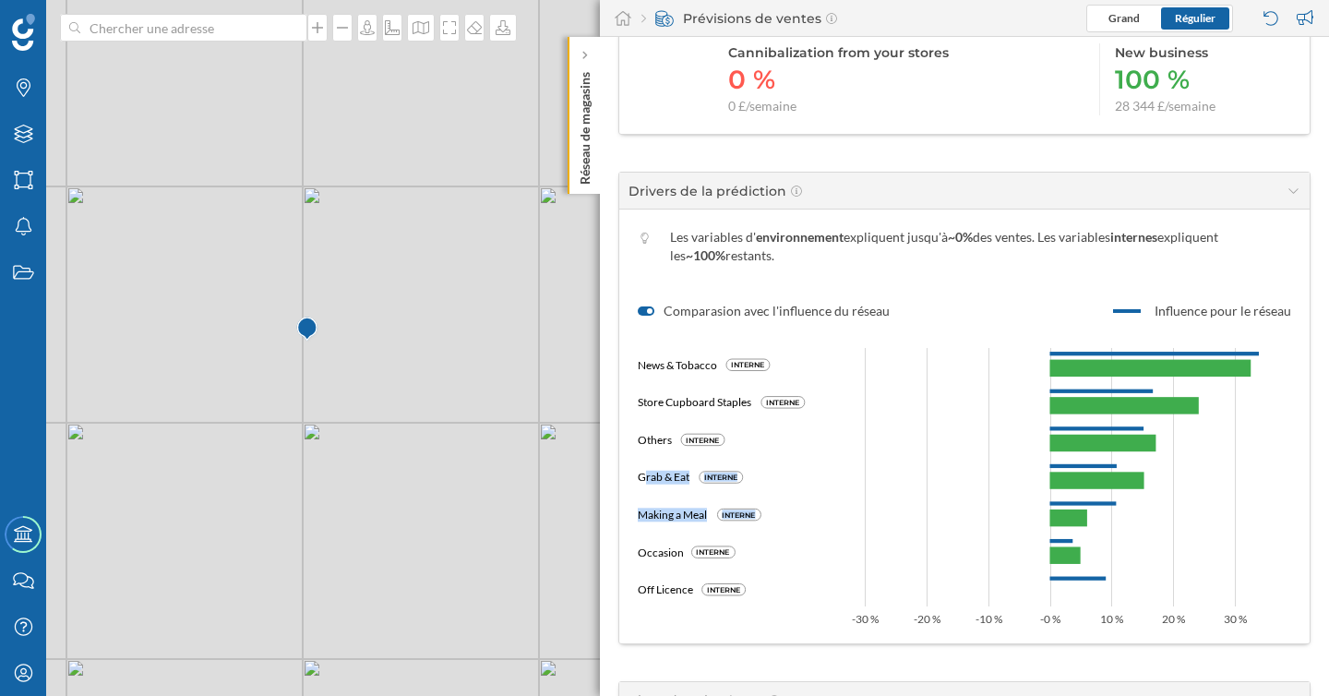
drag, startPoint x: 642, startPoint y: 481, endPoint x: 796, endPoint y: 515, distance: 157.0
click at [796, 515] on icon "News & Tobacco INTERNE Store Cupboard Staples INTERNE Others INTERNE Grab & Eat…" at bounding box center [964, 472] width 653 height 305
click at [785, 515] on icon "News & Tobacco INTERNE Store Cupboard Staples INTERNE Others INTERNE Grab & Eat…" at bounding box center [964, 472] width 653 height 305
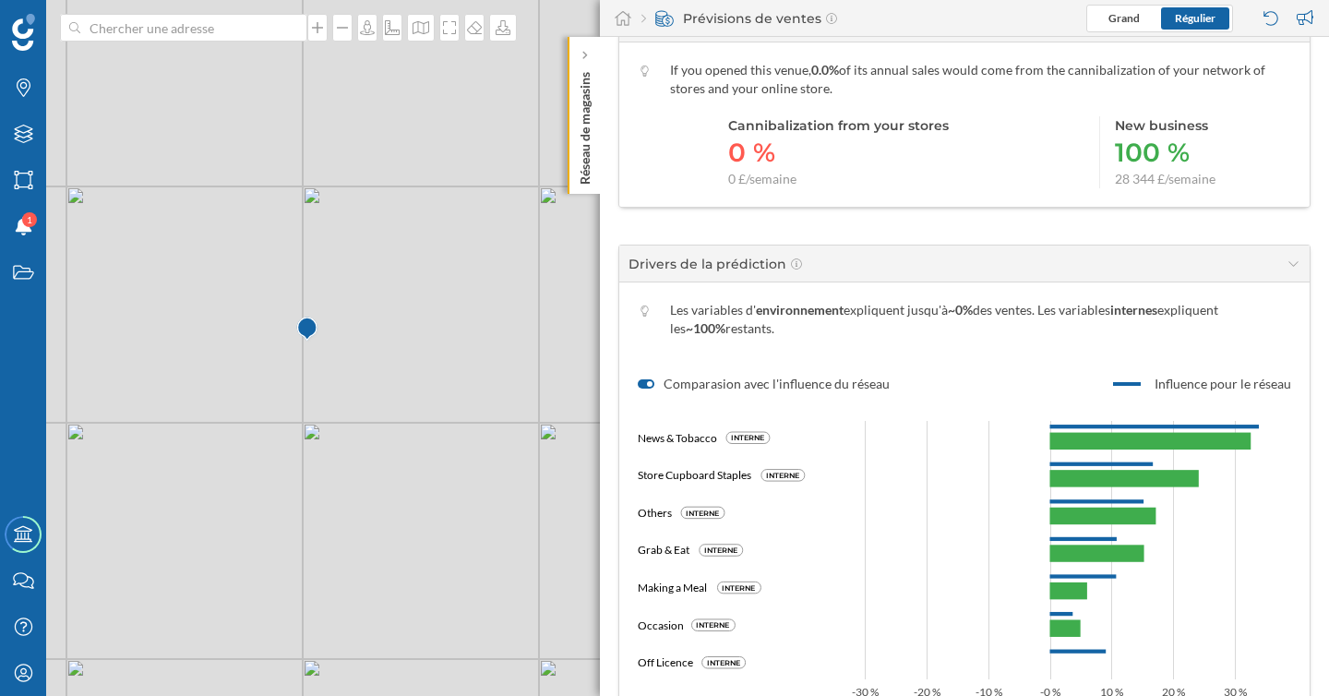
scroll to position [1362, 0]
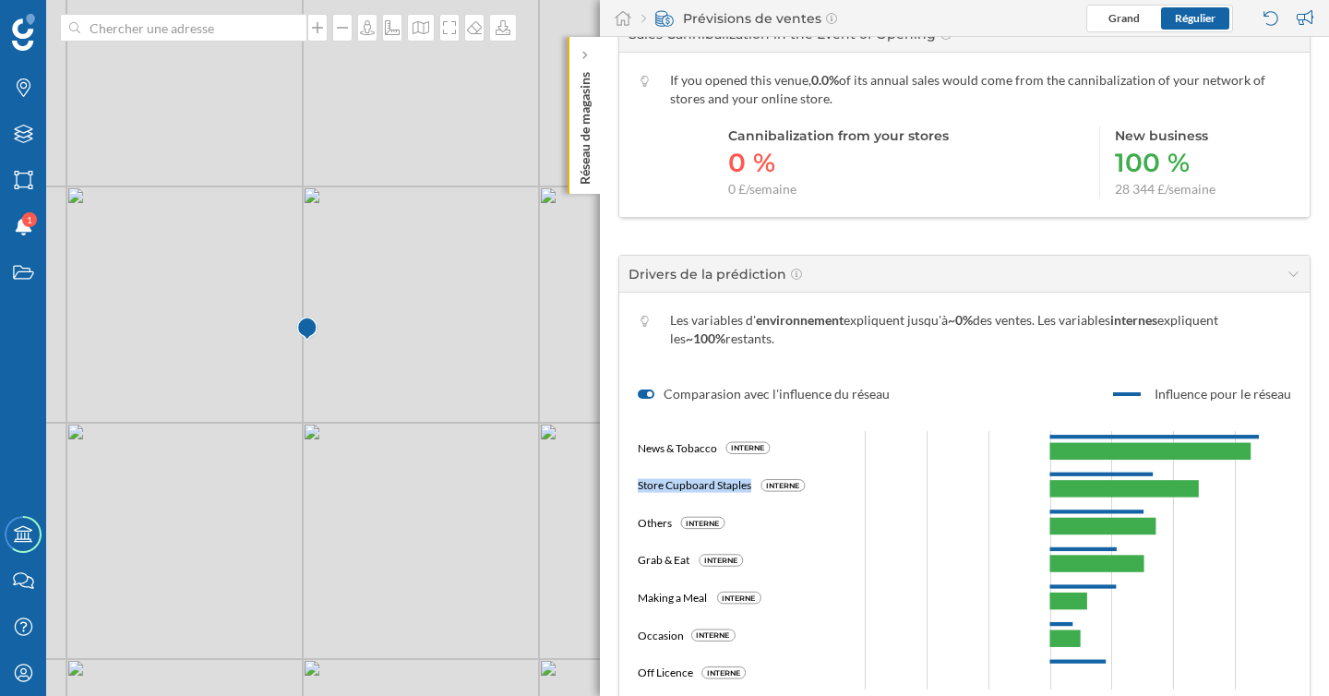
drag, startPoint x: 632, startPoint y: 492, endPoint x: 751, endPoint y: 490, distance: 119.1
click at [751, 490] on div "Les variables d' environnement expliquent jusqu'à ~0% des ventes. Les variables…" at bounding box center [964, 510] width 690 height 434
copy text "Store Cupboard Staples"
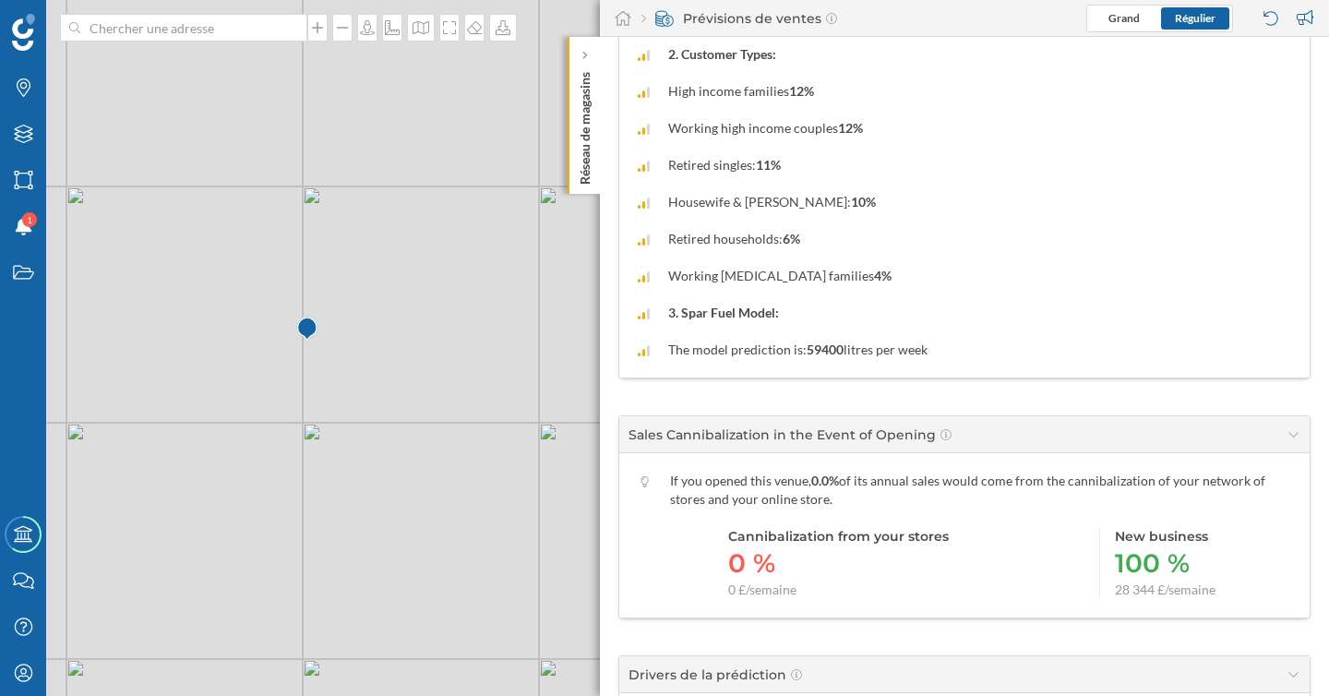
scroll to position [957, 0]
